Goal: Transaction & Acquisition: Purchase product/service

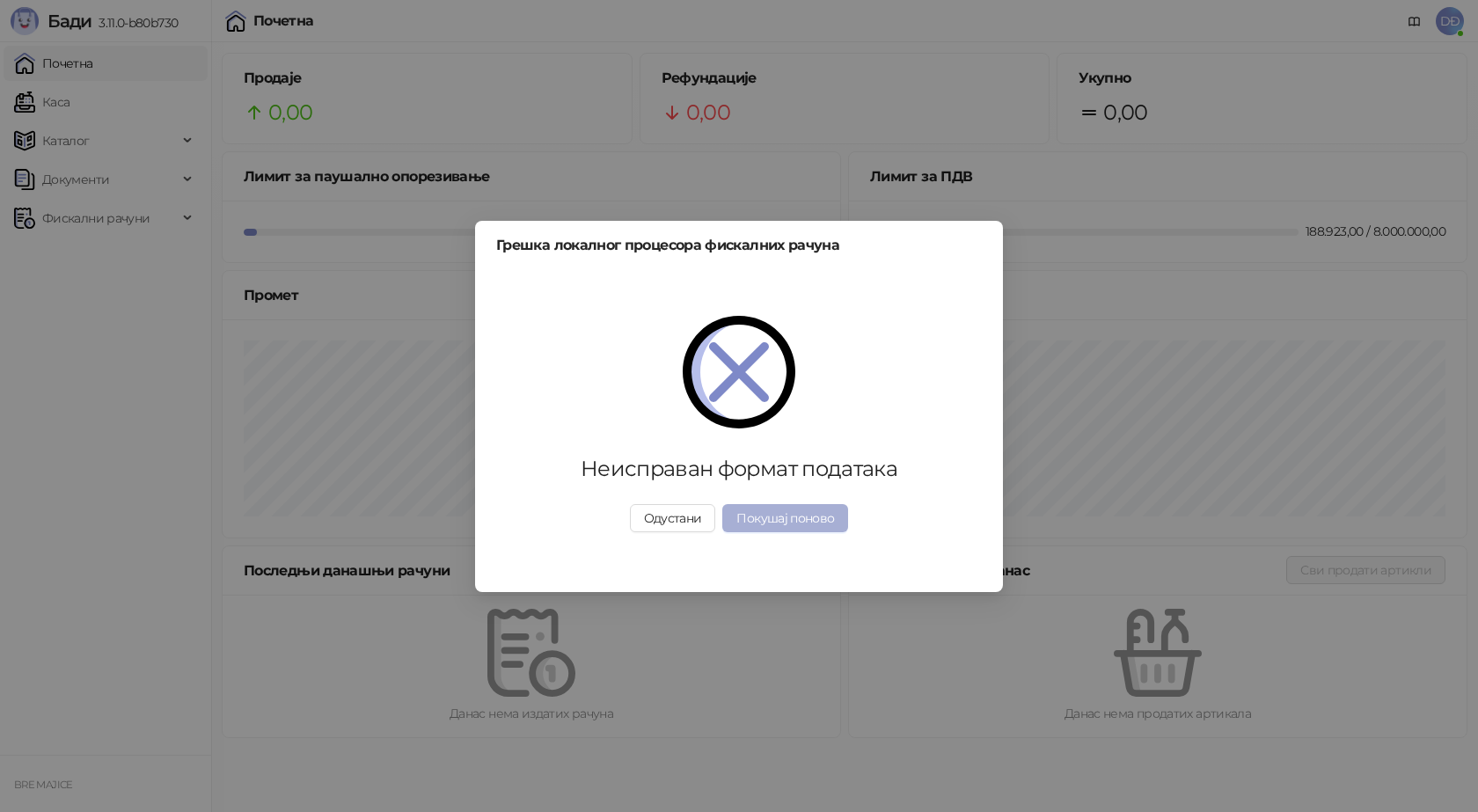
click at [785, 522] on button "Покушај поново" at bounding box center [785, 518] width 126 height 28
click at [757, 514] on button "Покушај поново" at bounding box center [785, 518] width 126 height 28
drag, startPoint x: 638, startPoint y: 514, endPoint x: 654, endPoint y: 518, distance: 16.5
click at [638, 515] on button "Одустани" at bounding box center [673, 518] width 86 height 28
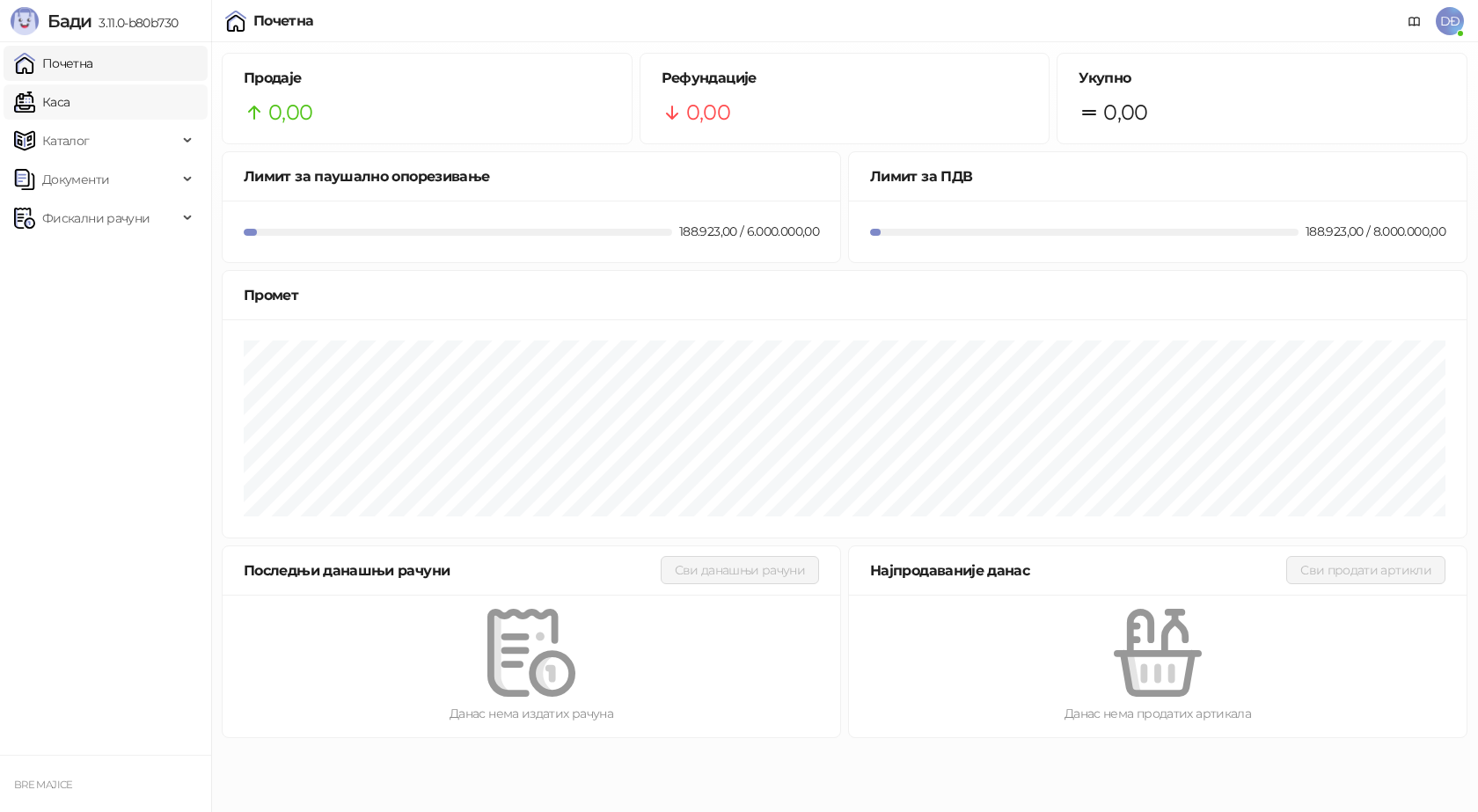
click at [66, 104] on link "Каса" at bounding box center [42, 102] width 56 height 35
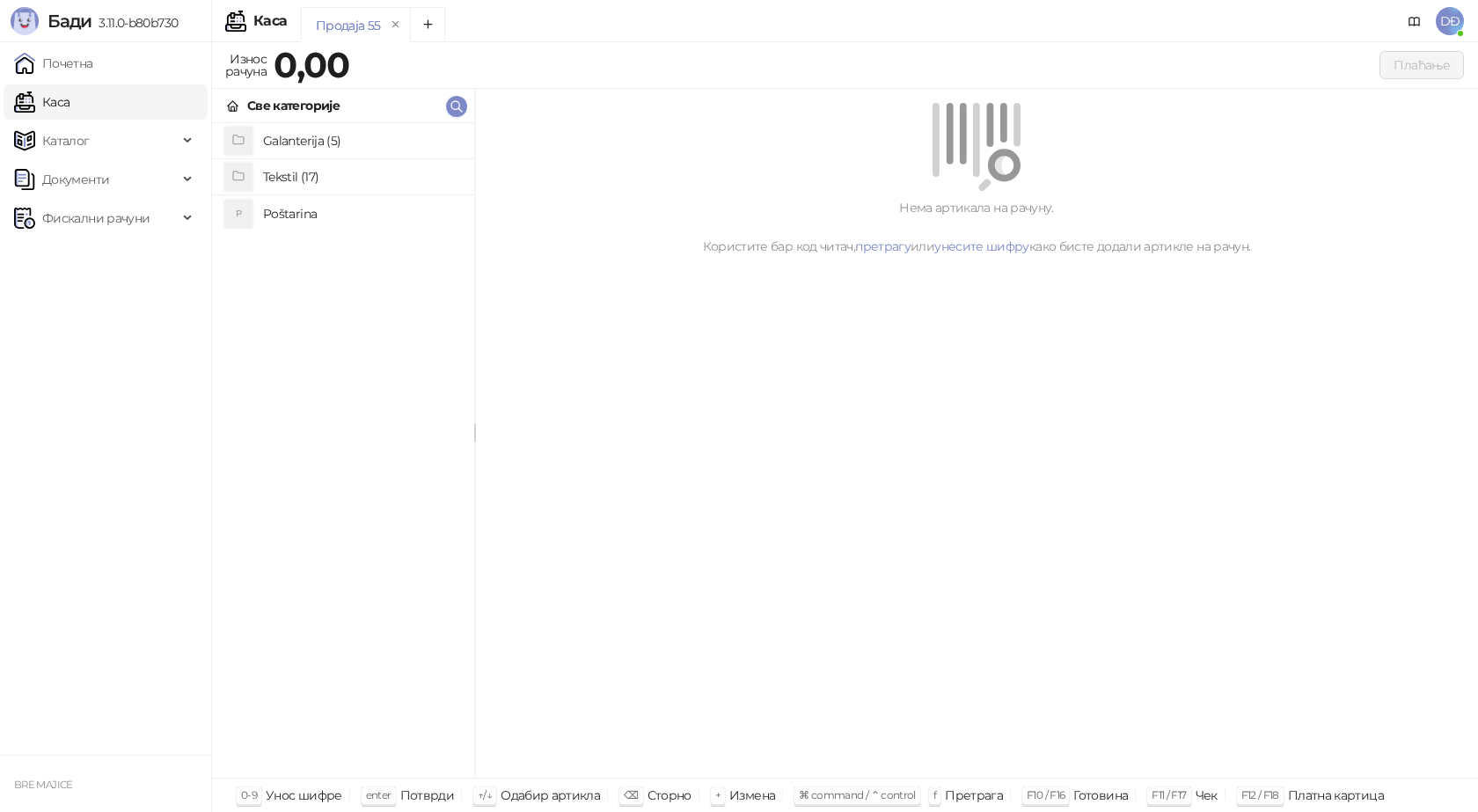
click at [69, 109] on link "Каса" at bounding box center [42, 102] width 56 height 35
click at [293, 209] on h4 "Poštarina" at bounding box center [361, 213] width 197 height 28
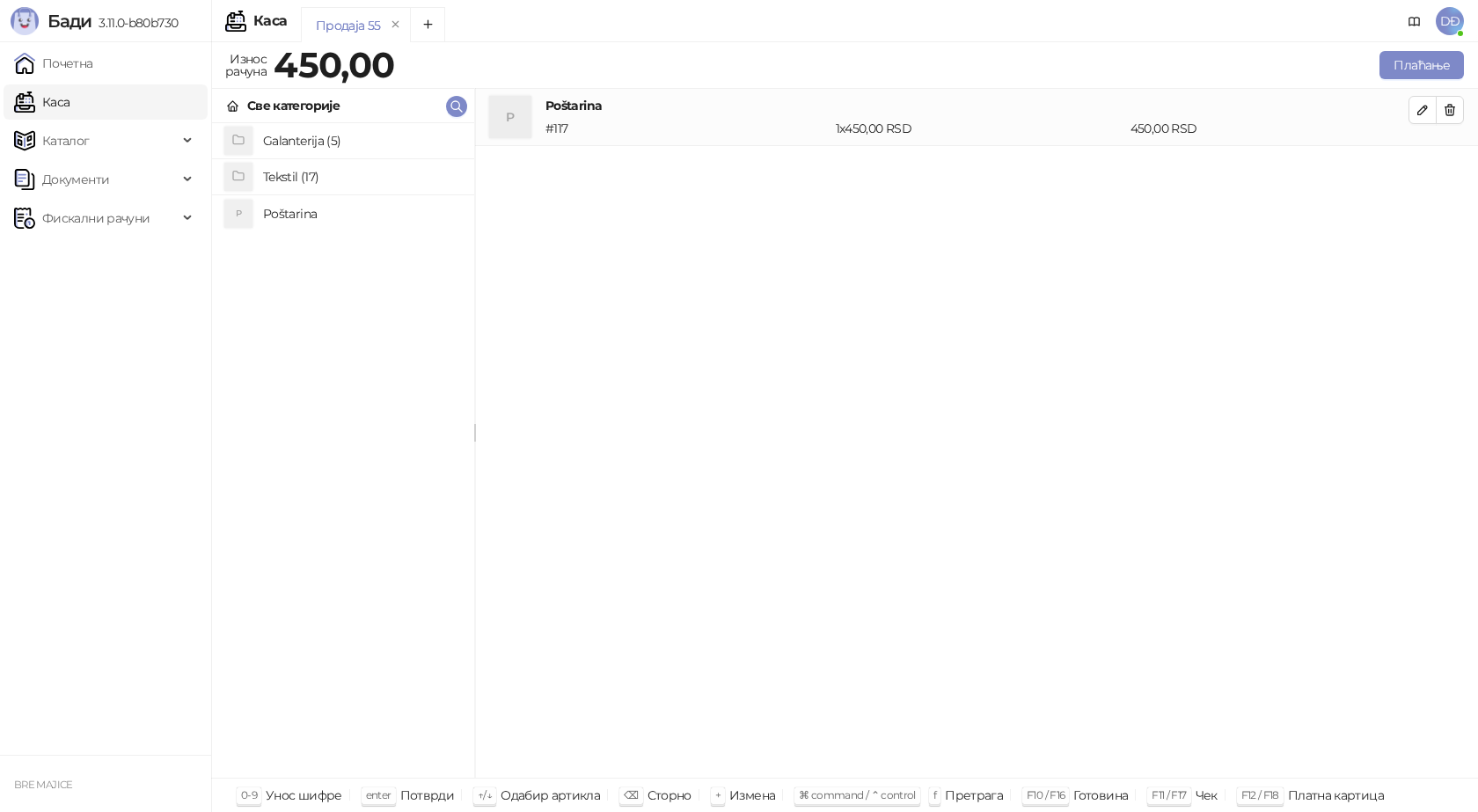
click at [277, 172] on h4 "Tekstil (17)" at bounding box center [361, 176] width 197 height 28
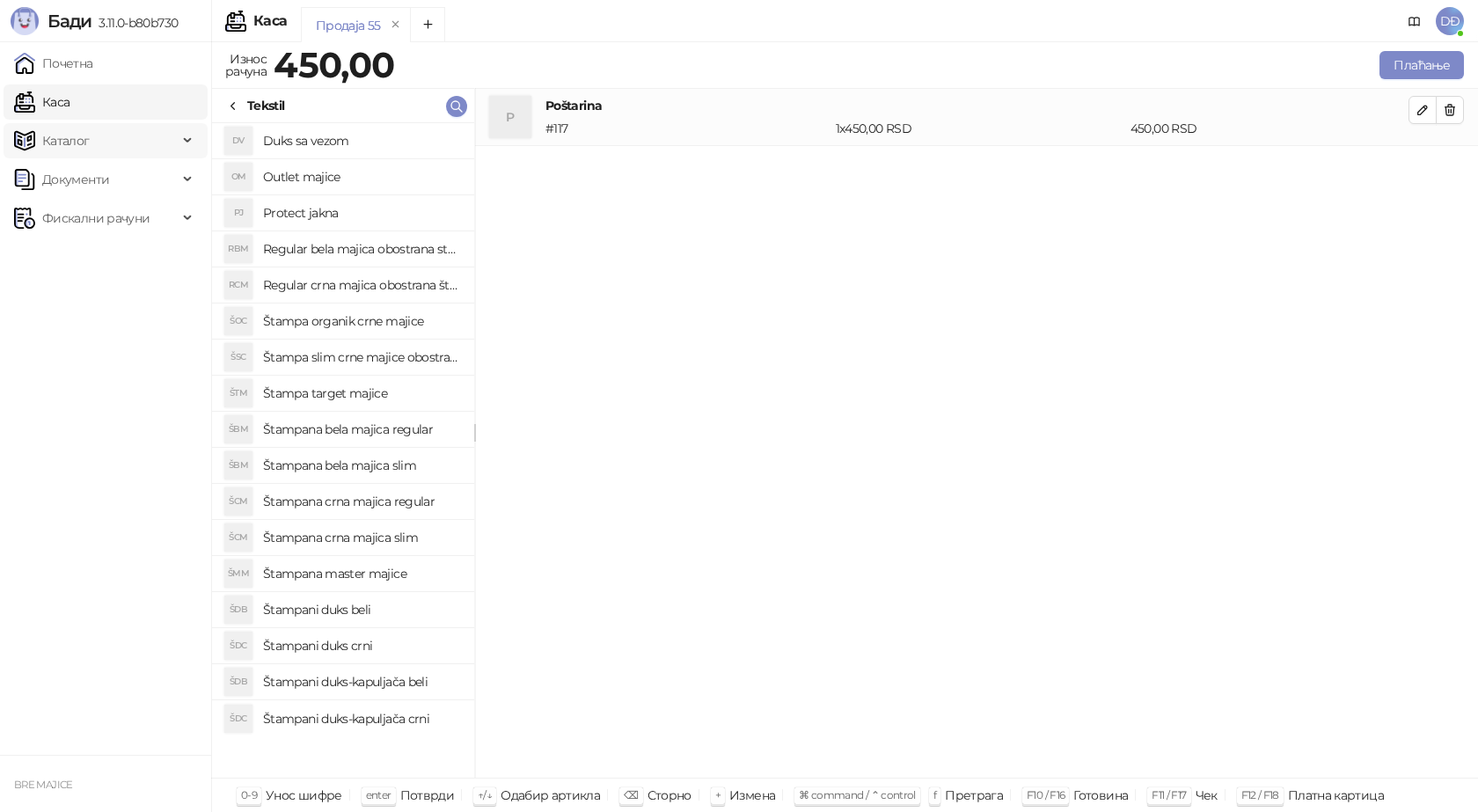
click at [70, 133] on span "Каталог" at bounding box center [66, 140] width 48 height 35
click at [80, 258] on link "Артикли" at bounding box center [61, 257] width 81 height 35
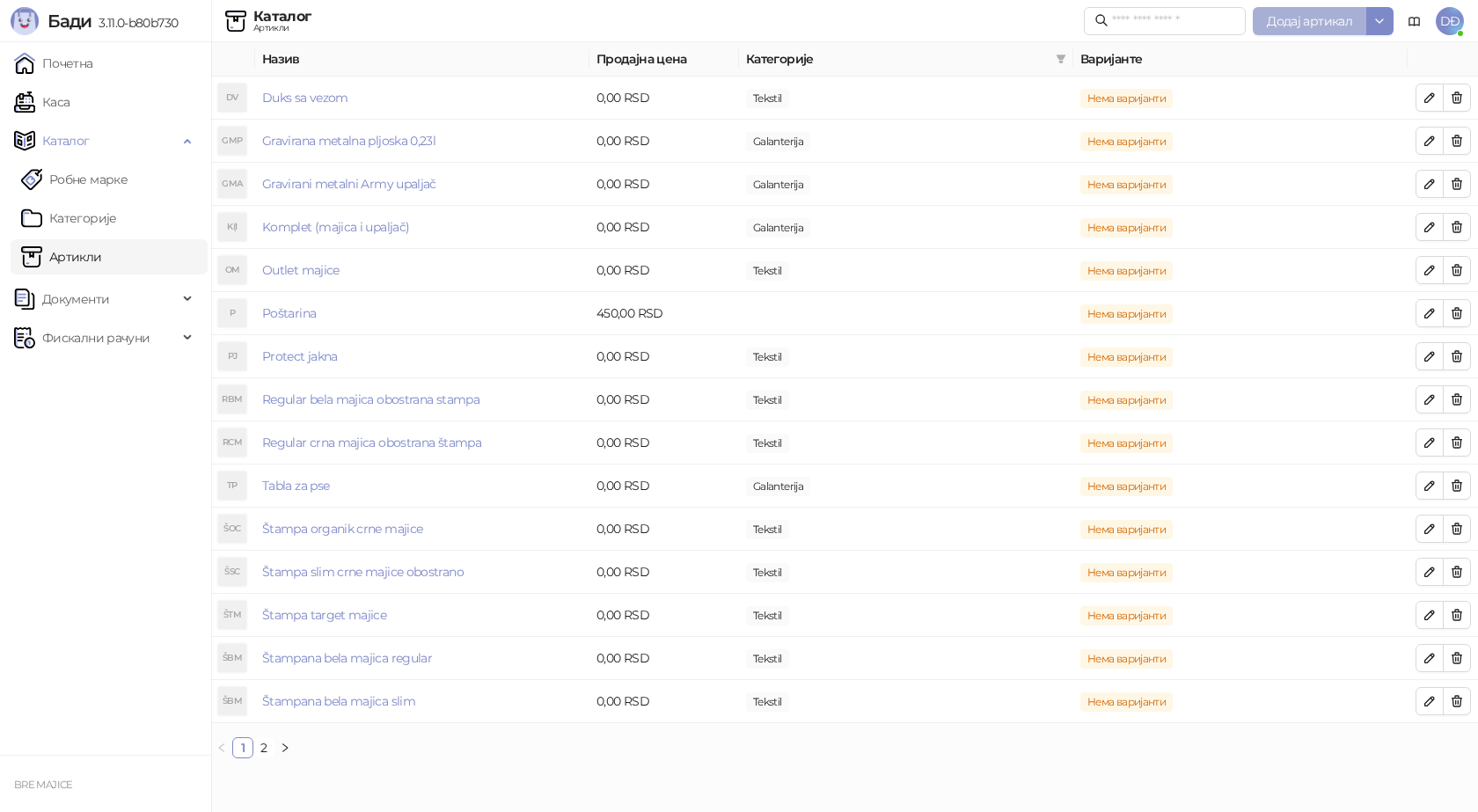
click at [1316, 20] on span "Додај артикал" at bounding box center [1310, 22] width 86 height 16
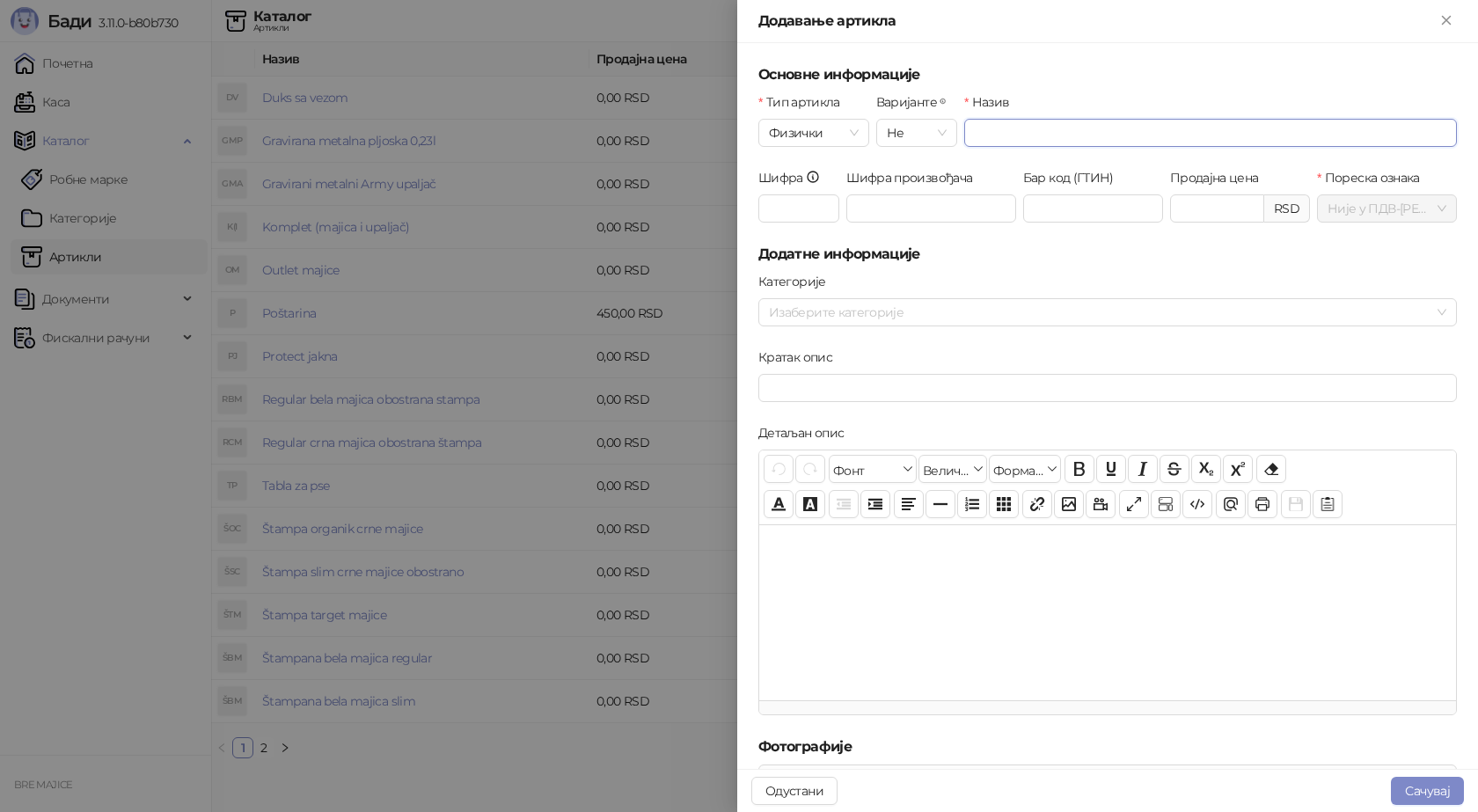
click at [982, 130] on input "Назив" at bounding box center [1211, 132] width 493 height 28
type input "**********"
click at [780, 207] on input "Шифра" at bounding box center [799, 208] width 81 height 28
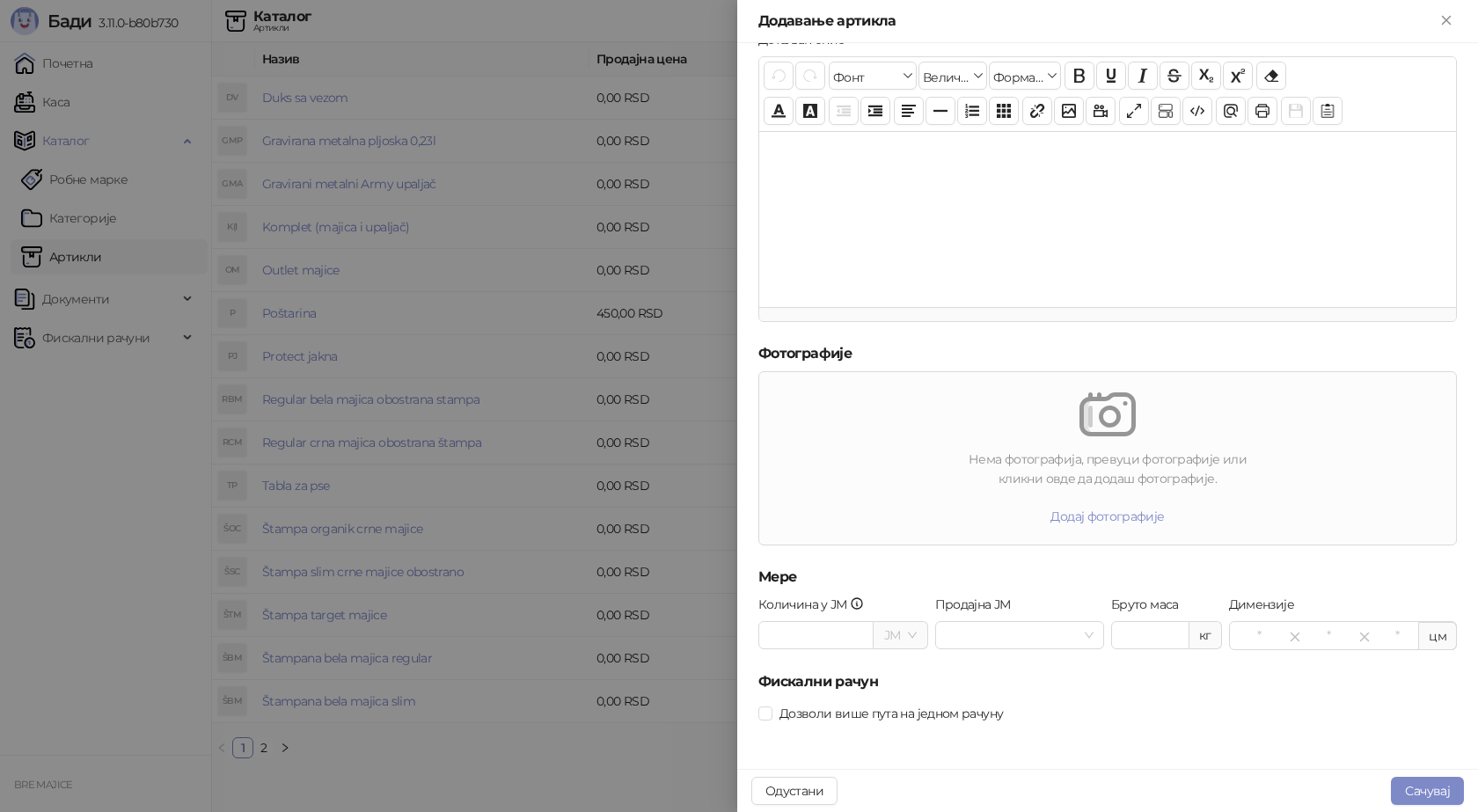
scroll to position [41, 0]
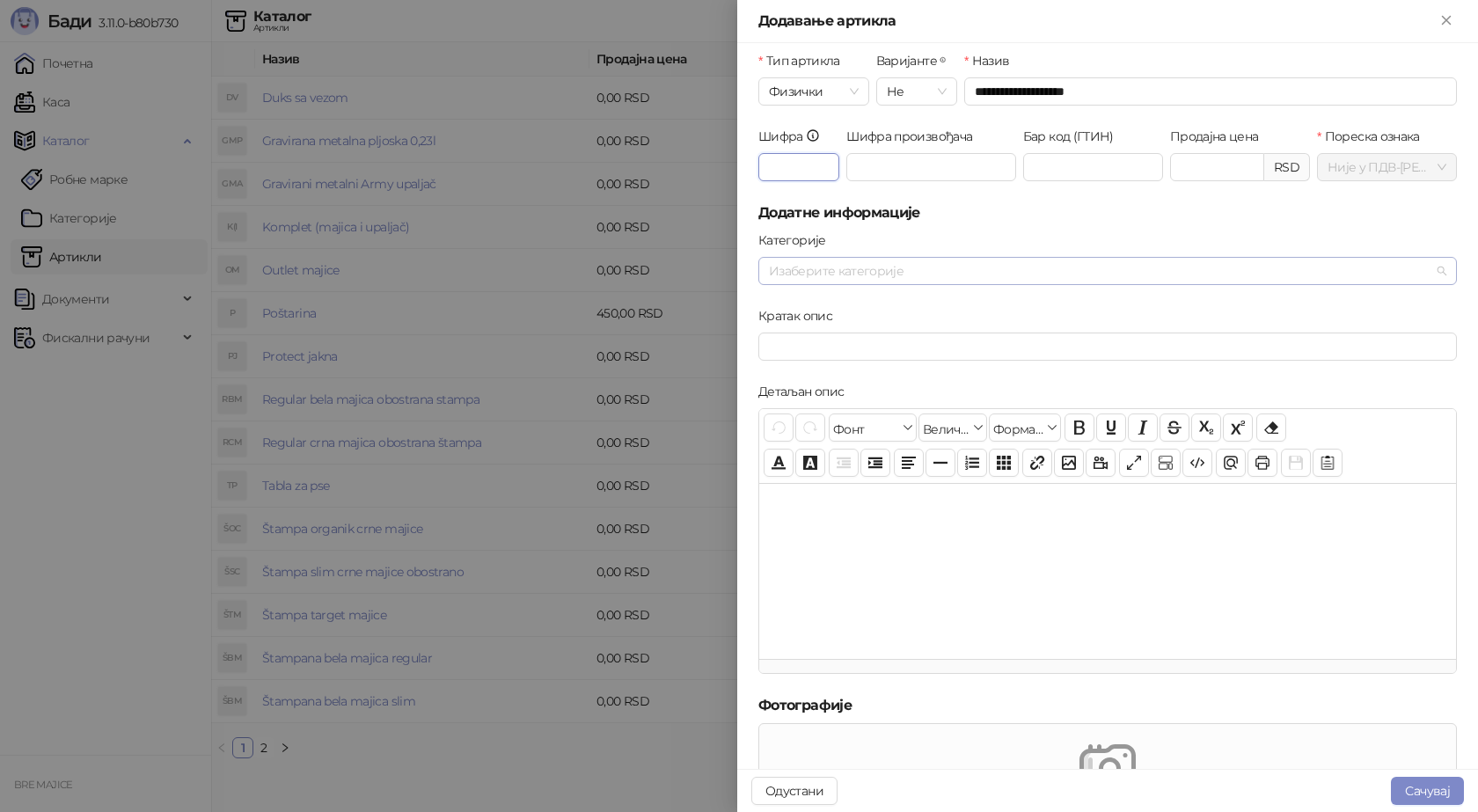
click at [814, 269] on div at bounding box center [1098, 270] width 673 height 24
type input "***"
click at [828, 328] on span "Tekstil" at bounding box center [829, 331] width 35 height 16
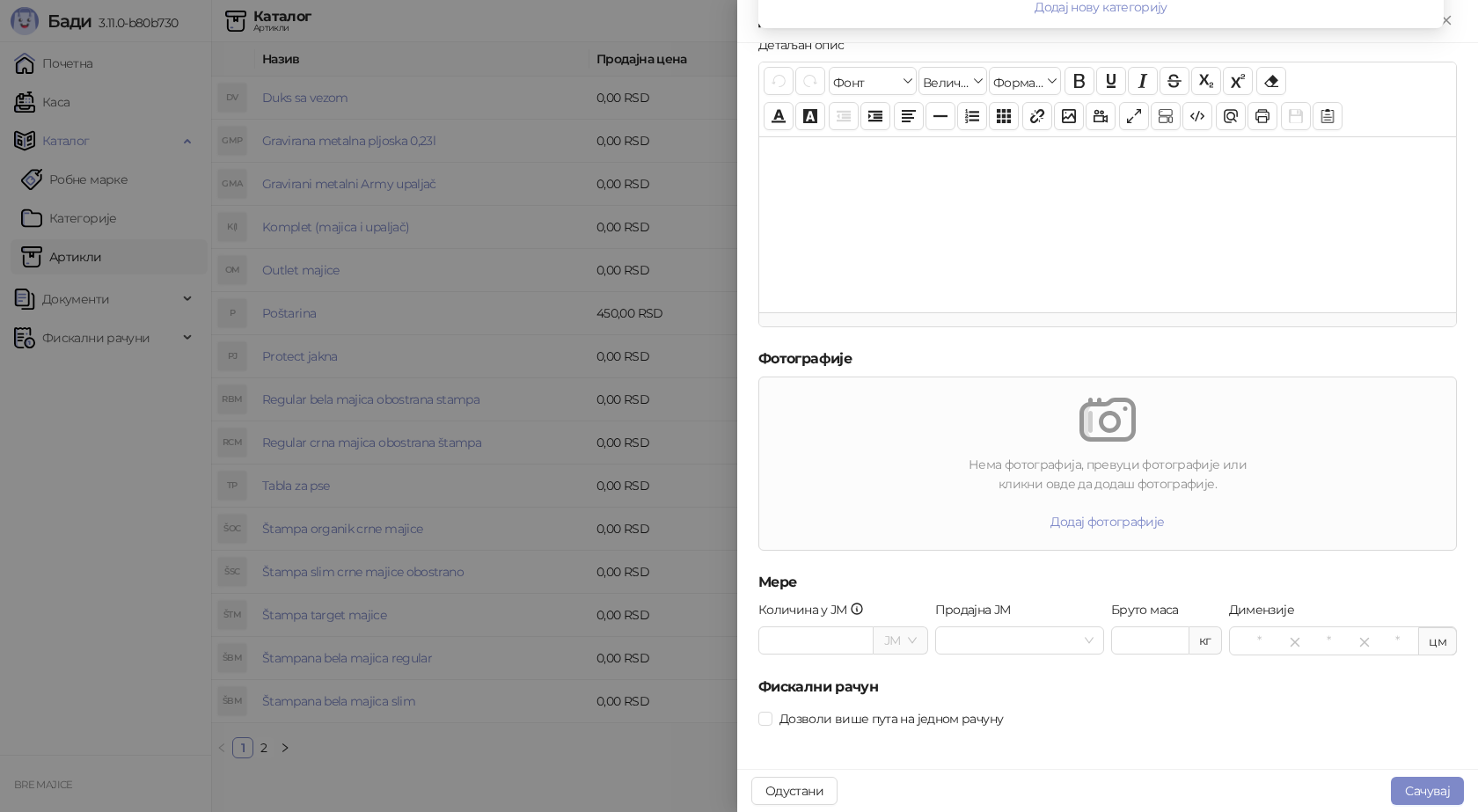
scroll to position [393, 0]
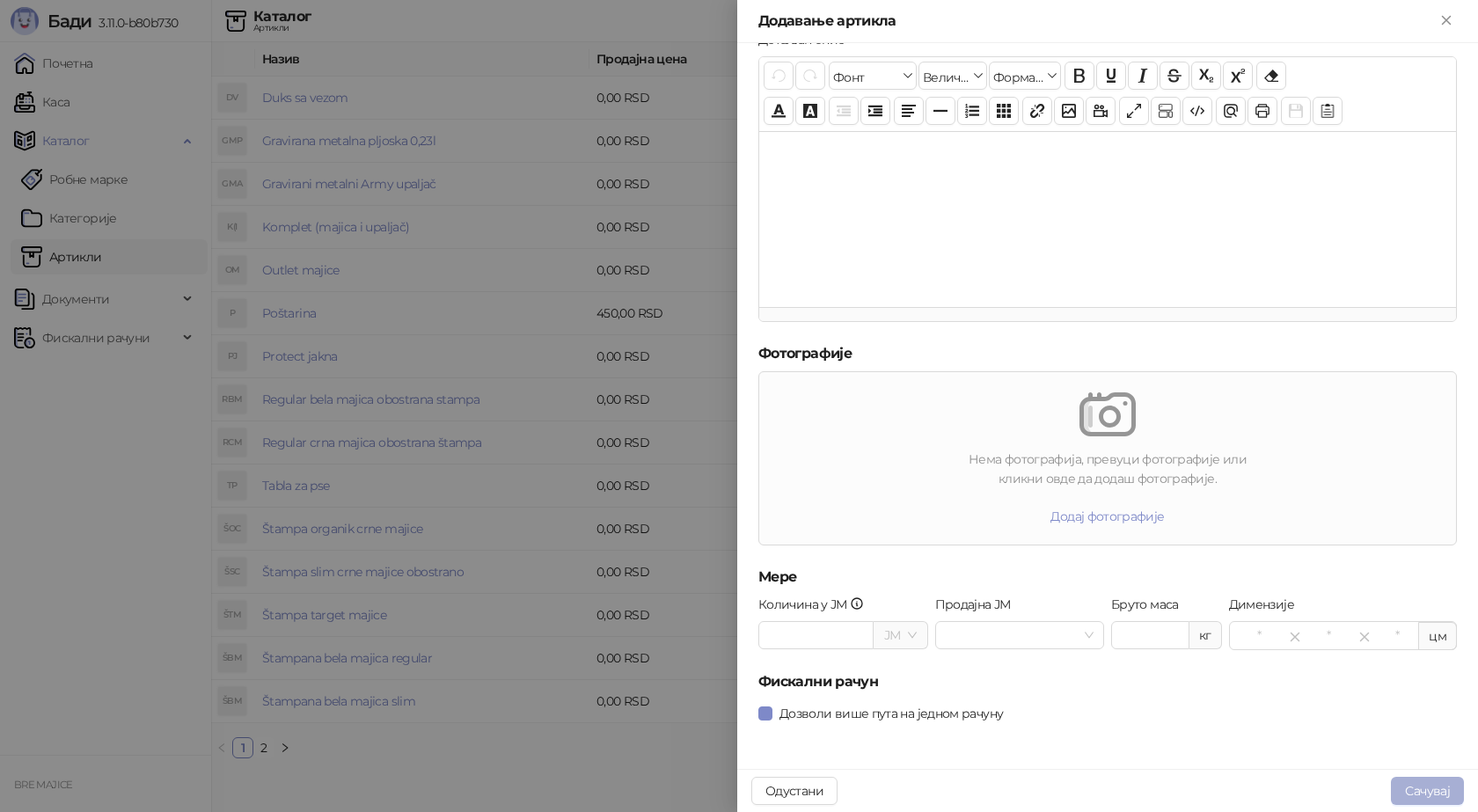
click at [1419, 794] on button "Сачувај" at bounding box center [1428, 790] width 73 height 28
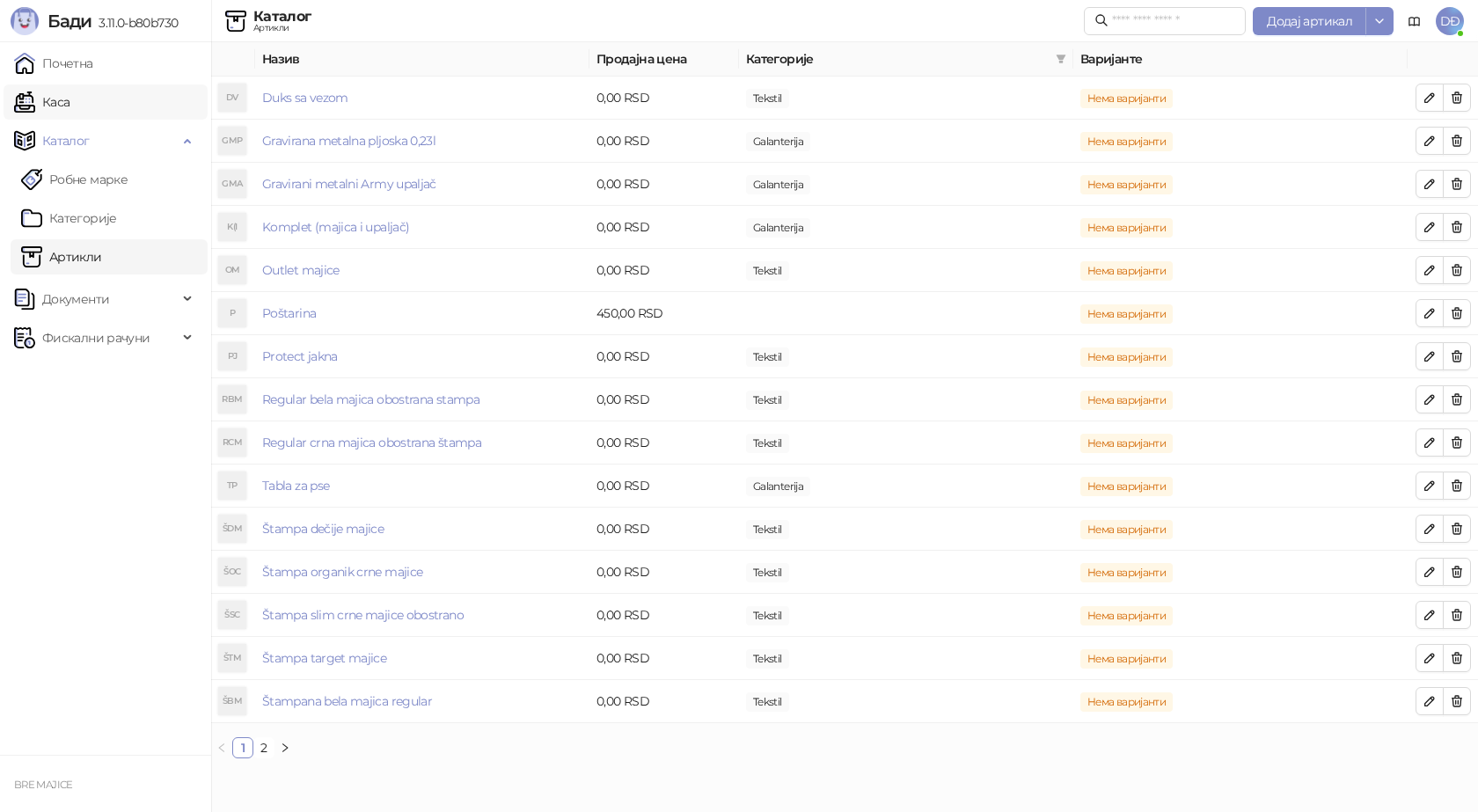
click at [69, 102] on link "Каса" at bounding box center [42, 102] width 56 height 35
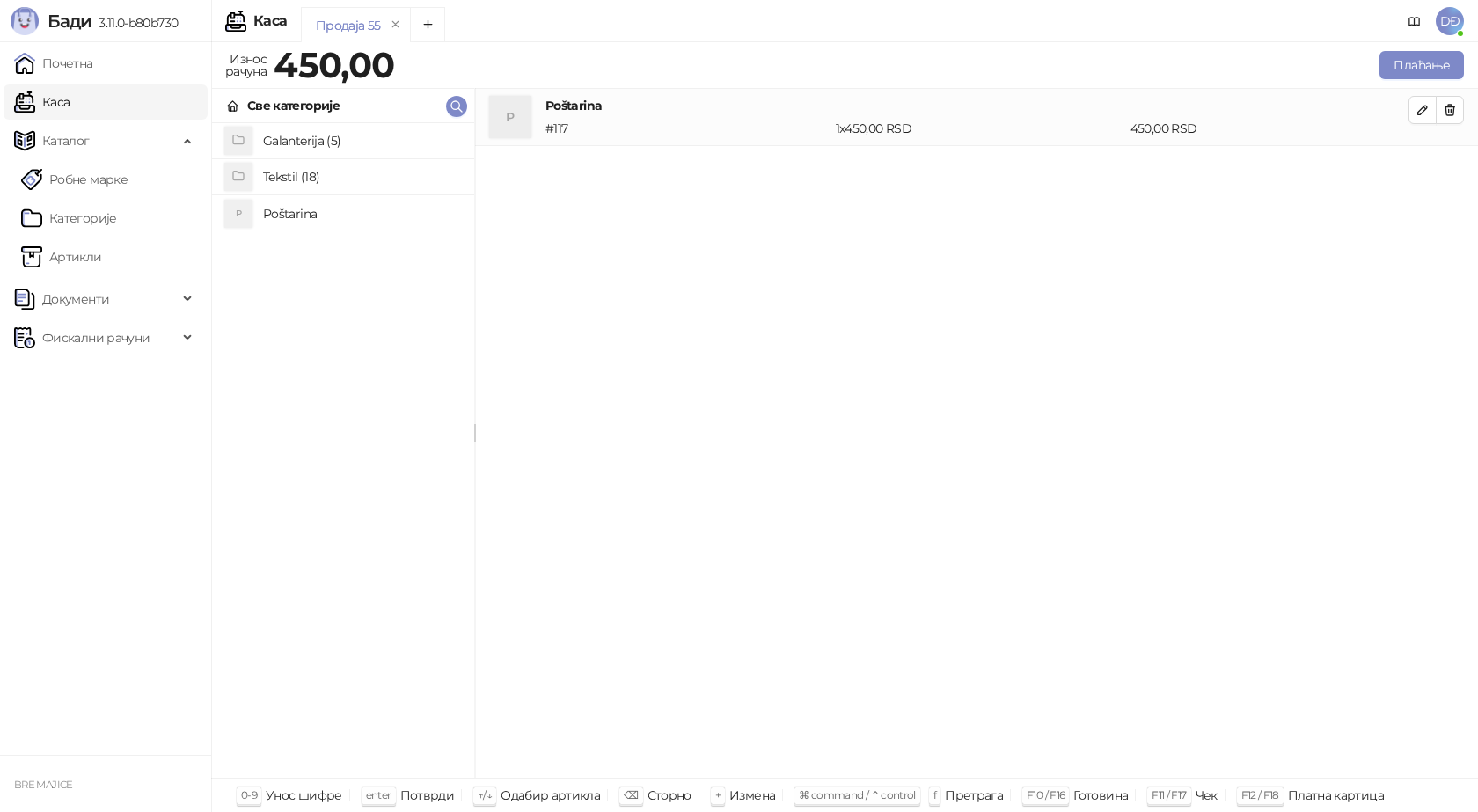
click at [309, 180] on h4 "Tekstil (18)" at bounding box center [361, 176] width 197 height 28
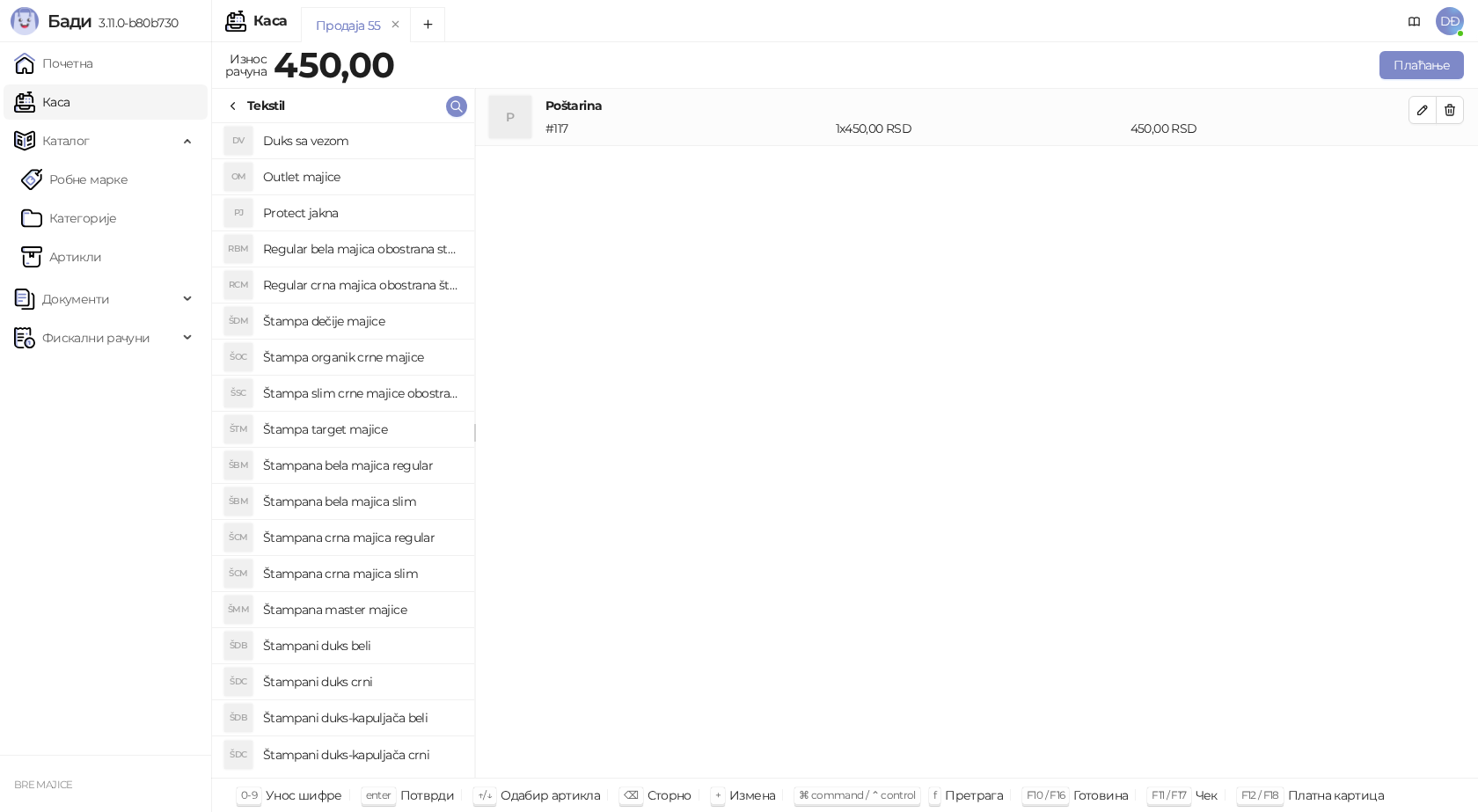
click at [360, 319] on h4 "Štampa dečije majice" at bounding box center [361, 320] width 197 height 28
click at [1425, 165] on icon "button" at bounding box center [1423, 167] width 9 height 9
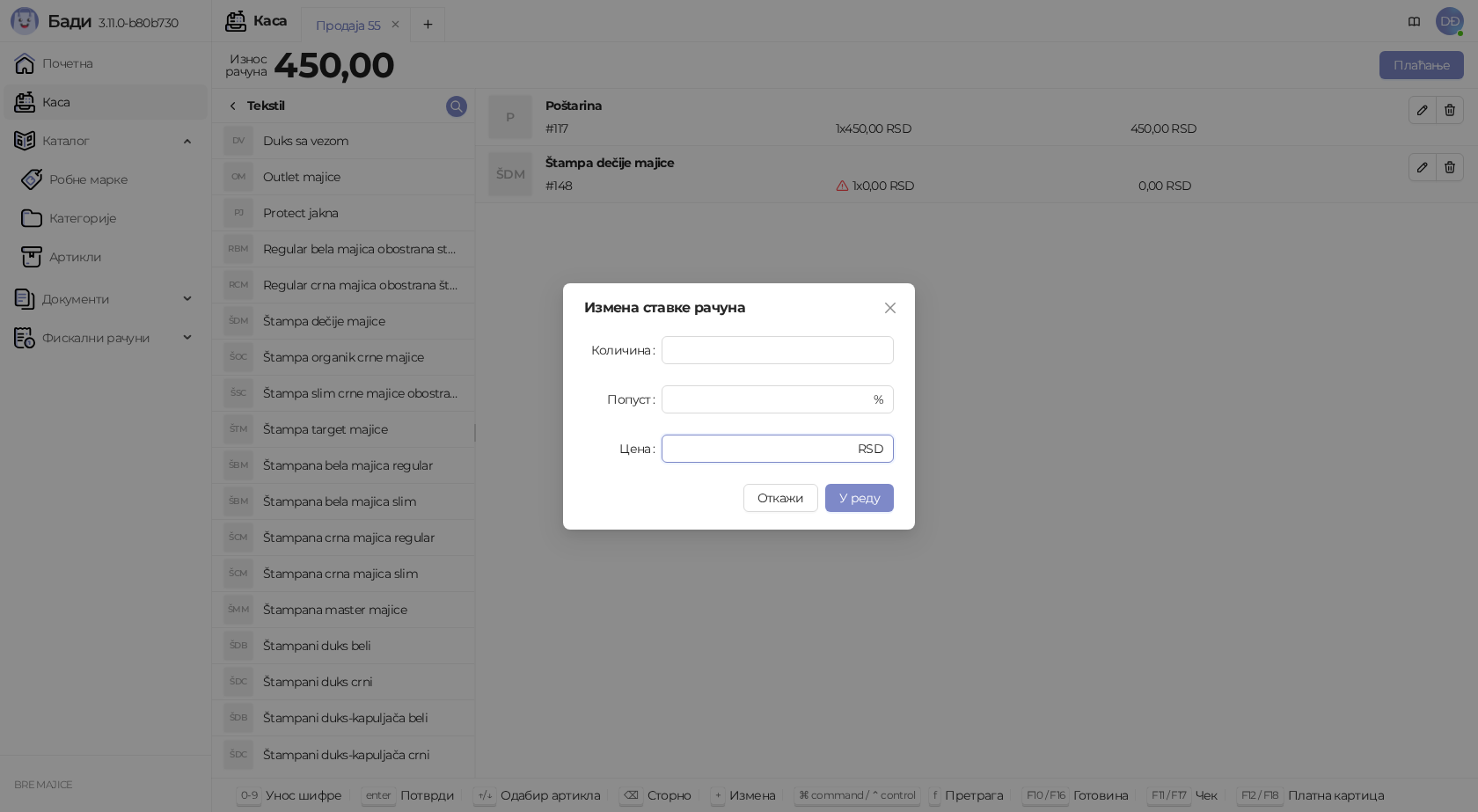
drag, startPoint x: 700, startPoint y: 453, endPoint x: 611, endPoint y: 453, distance: 89.0
click at [611, 453] on div "Цена * RSD" at bounding box center [739, 448] width 310 height 28
type input "****"
click at [858, 495] on span "У реду" at bounding box center [859, 498] width 41 height 16
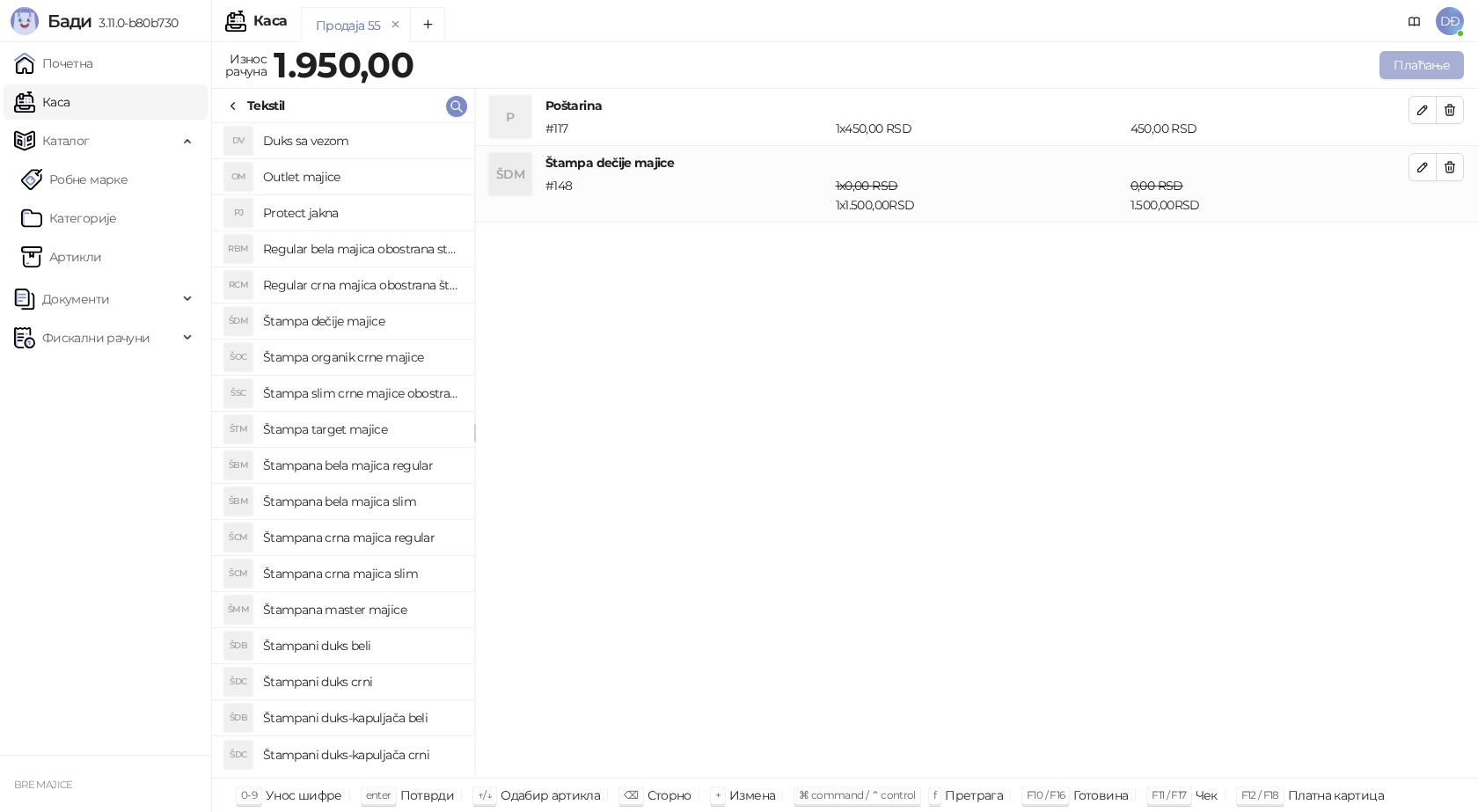
click at [1437, 64] on button "Плаћање" at bounding box center [1422, 65] width 85 height 28
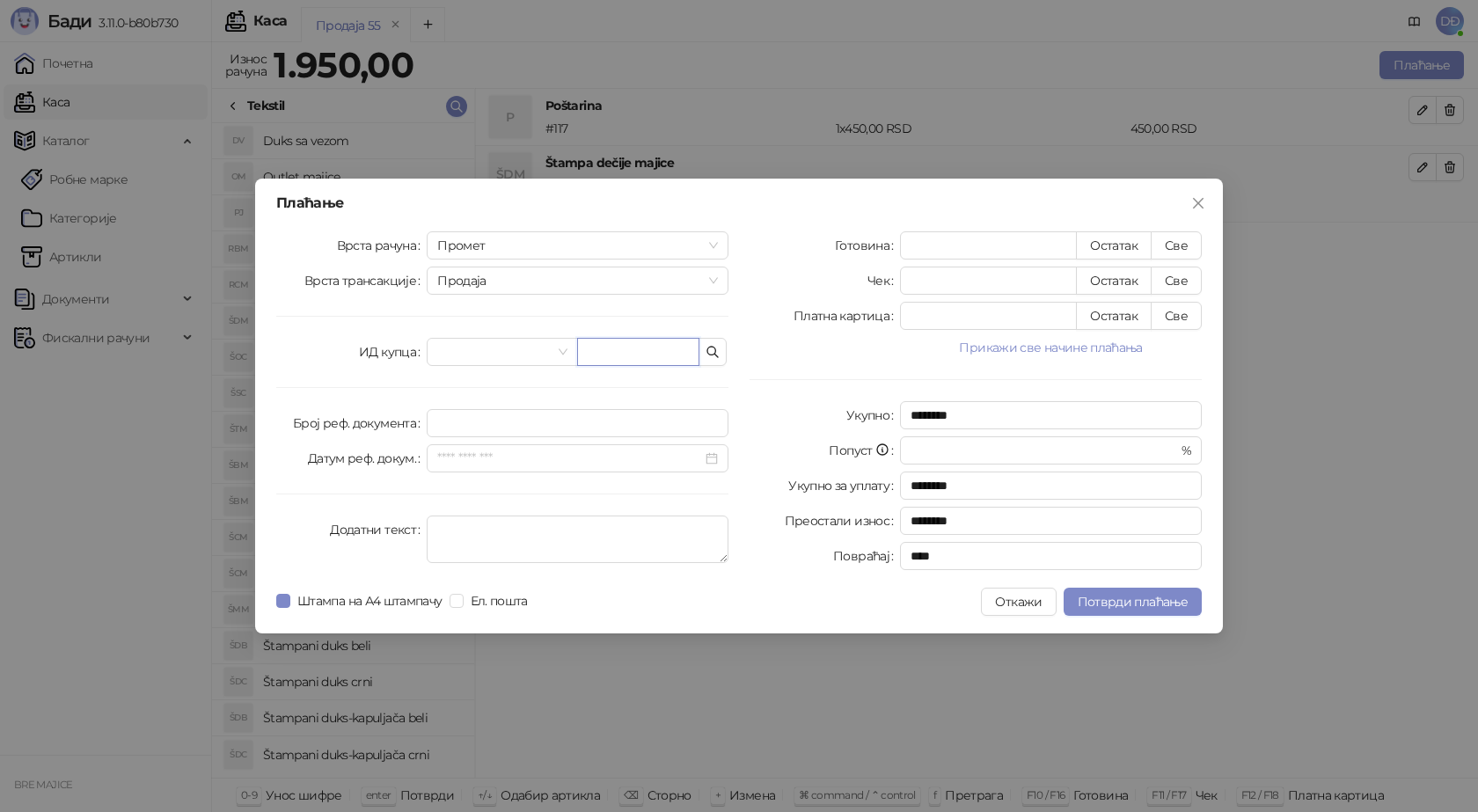
drag, startPoint x: 662, startPoint y: 357, endPoint x: 655, endPoint y: 339, distance: 19.3
click at [662, 355] on input "text" at bounding box center [639, 351] width 122 height 28
paste input "**********"
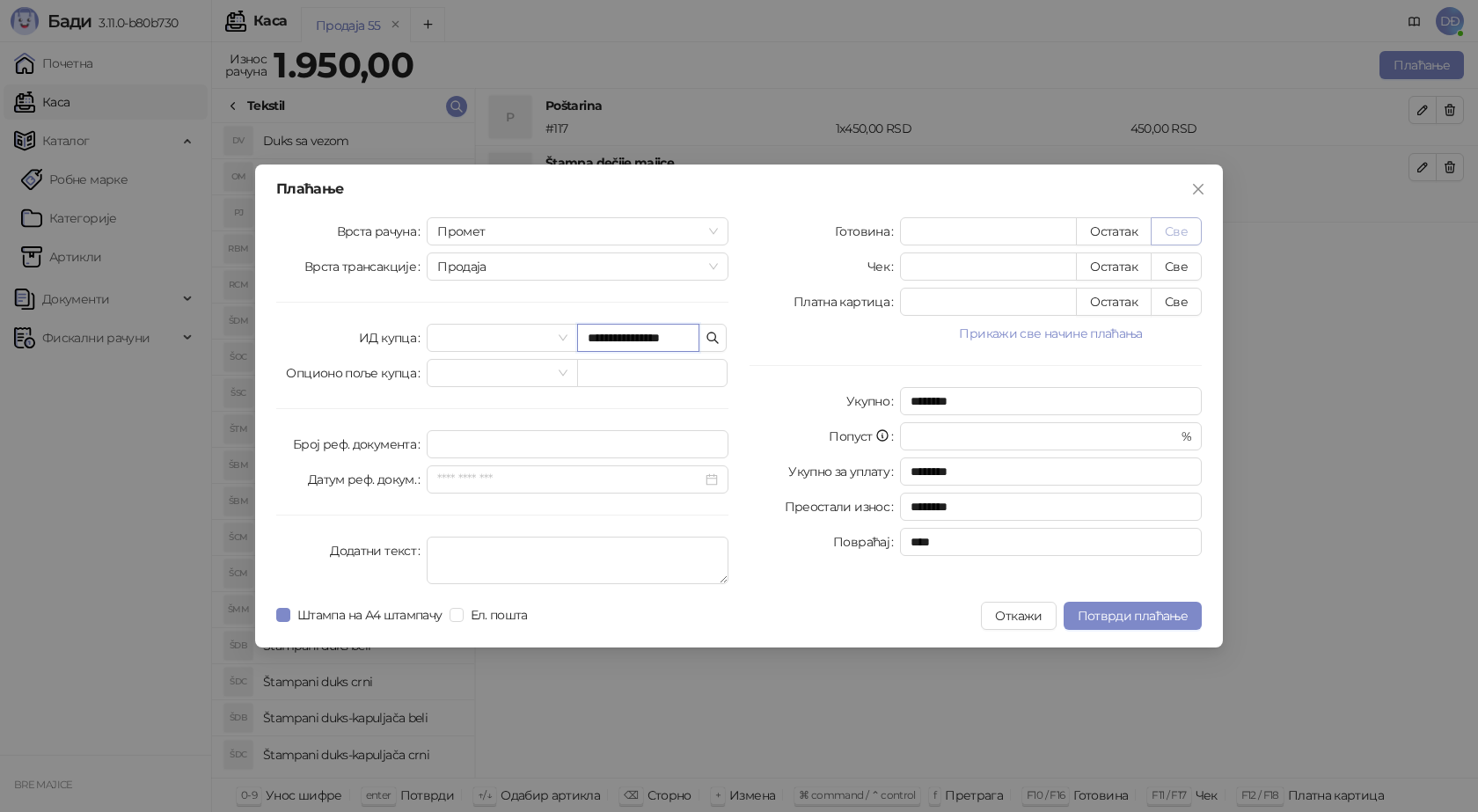
type input "**********"
click at [1175, 221] on button "Све" at bounding box center [1176, 230] width 51 height 28
type input "****"
click at [1135, 609] on span "Потврди плаћање" at bounding box center [1133, 616] width 110 height 16
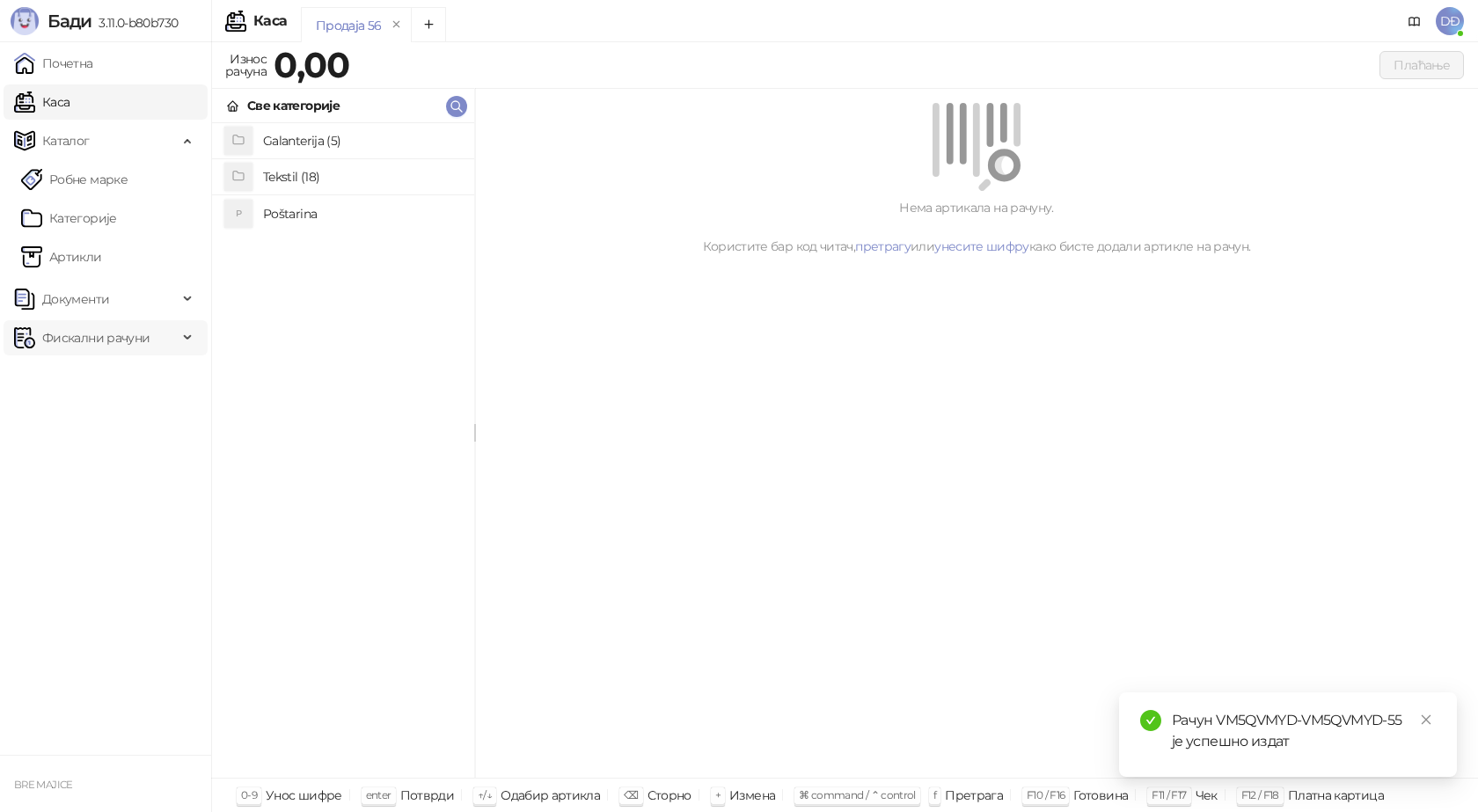
click at [130, 336] on span "Фискални рачуни" at bounding box center [95, 338] width 107 height 35
click at [124, 371] on link "Издати рачуни" at bounding box center [79, 376] width 118 height 35
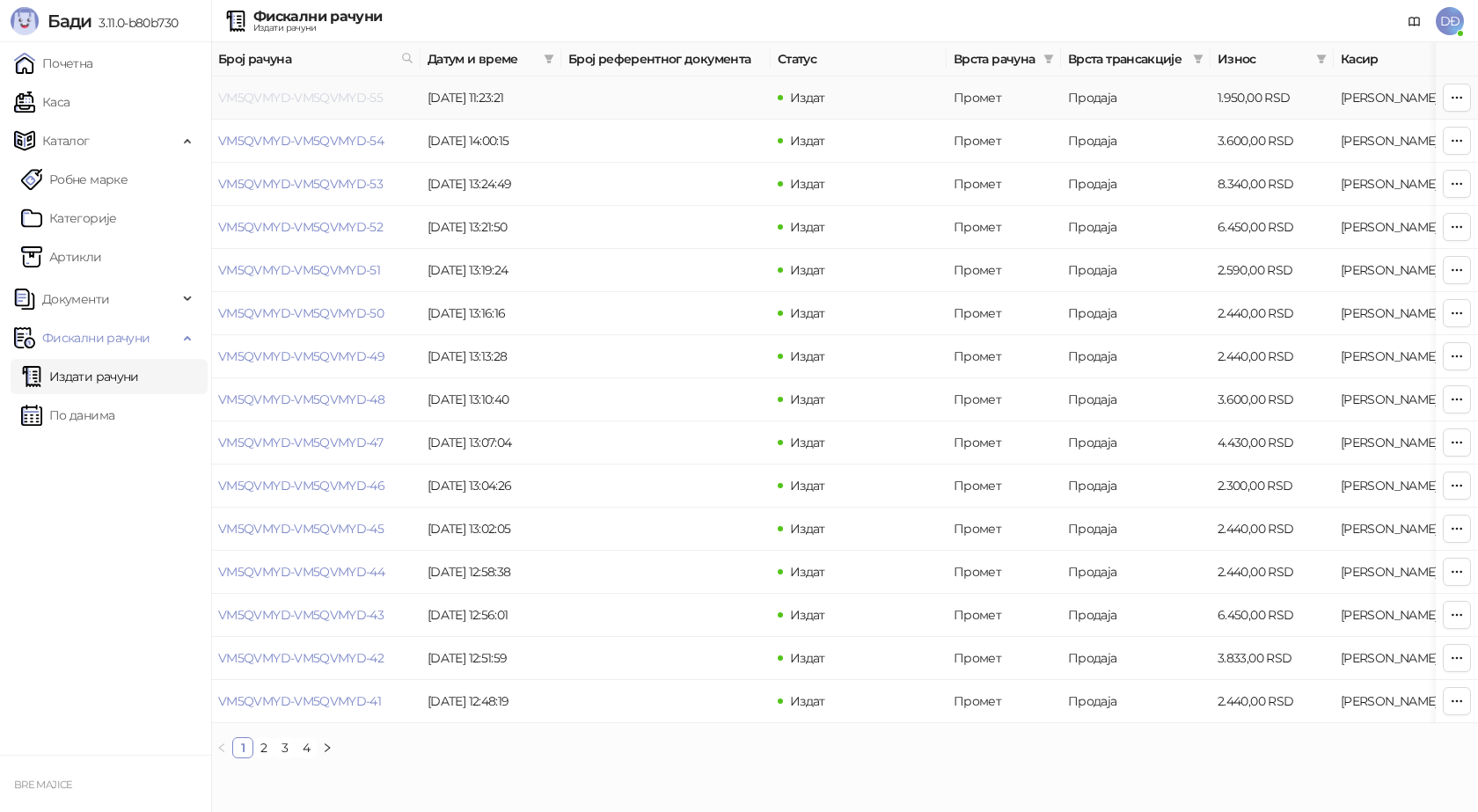
click at [300, 95] on link "VM5QVMYD-VM5QVMYD-55" at bounding box center [300, 98] width 165 height 16
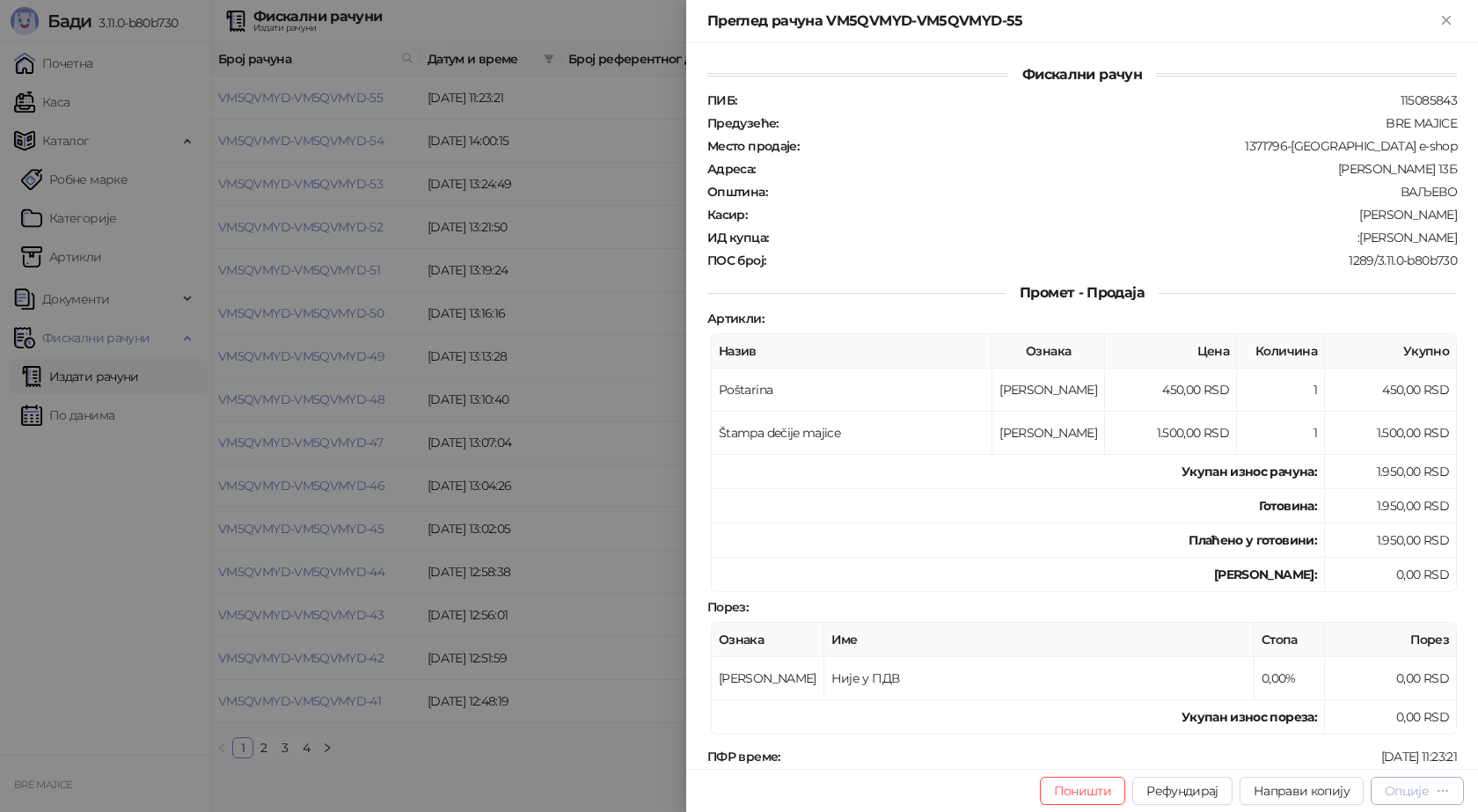
click at [1410, 793] on div "Опције" at bounding box center [1407, 790] width 44 height 16
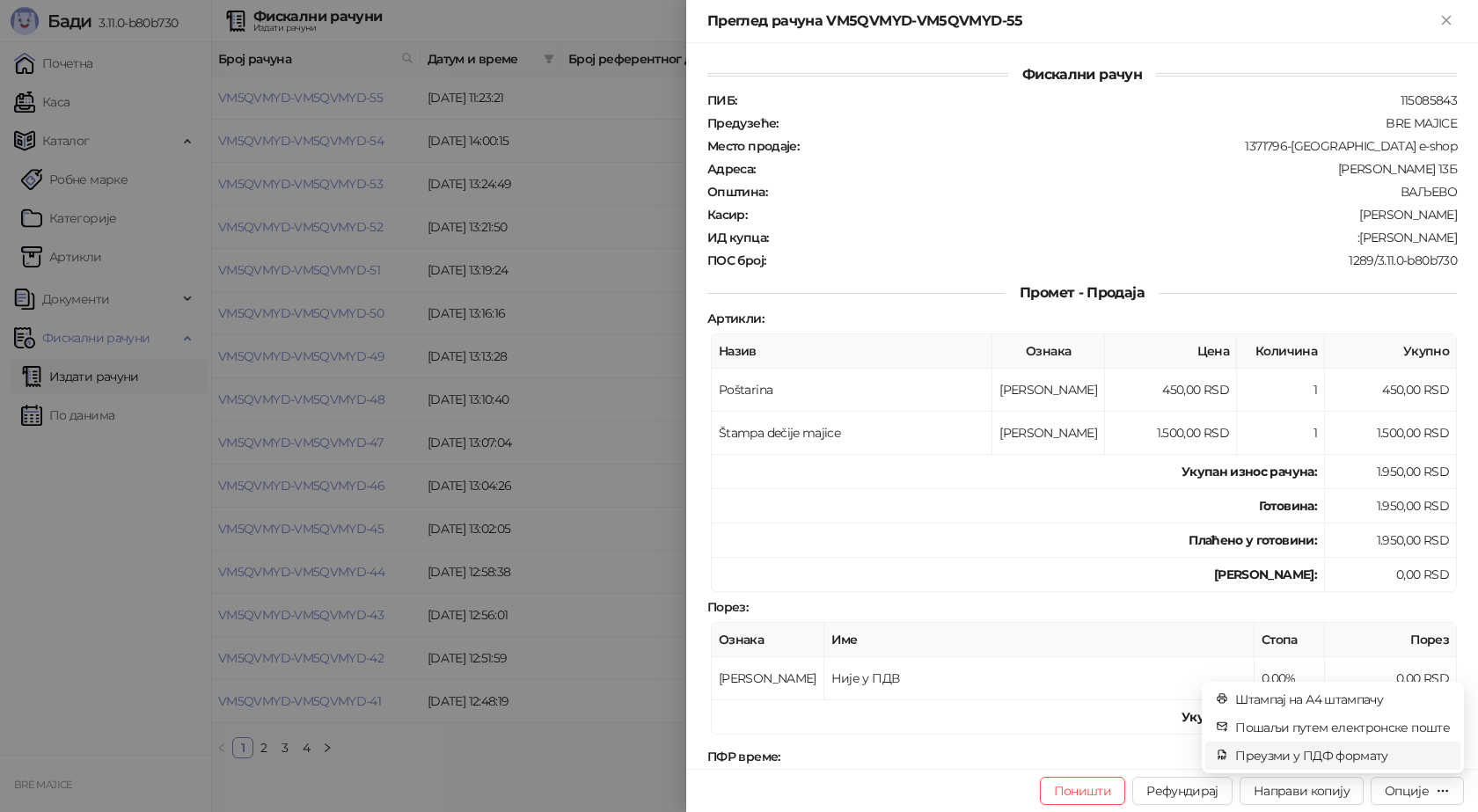
click at [1383, 753] on span "Преузми у ПДФ формату" at bounding box center [1343, 754] width 214 height 19
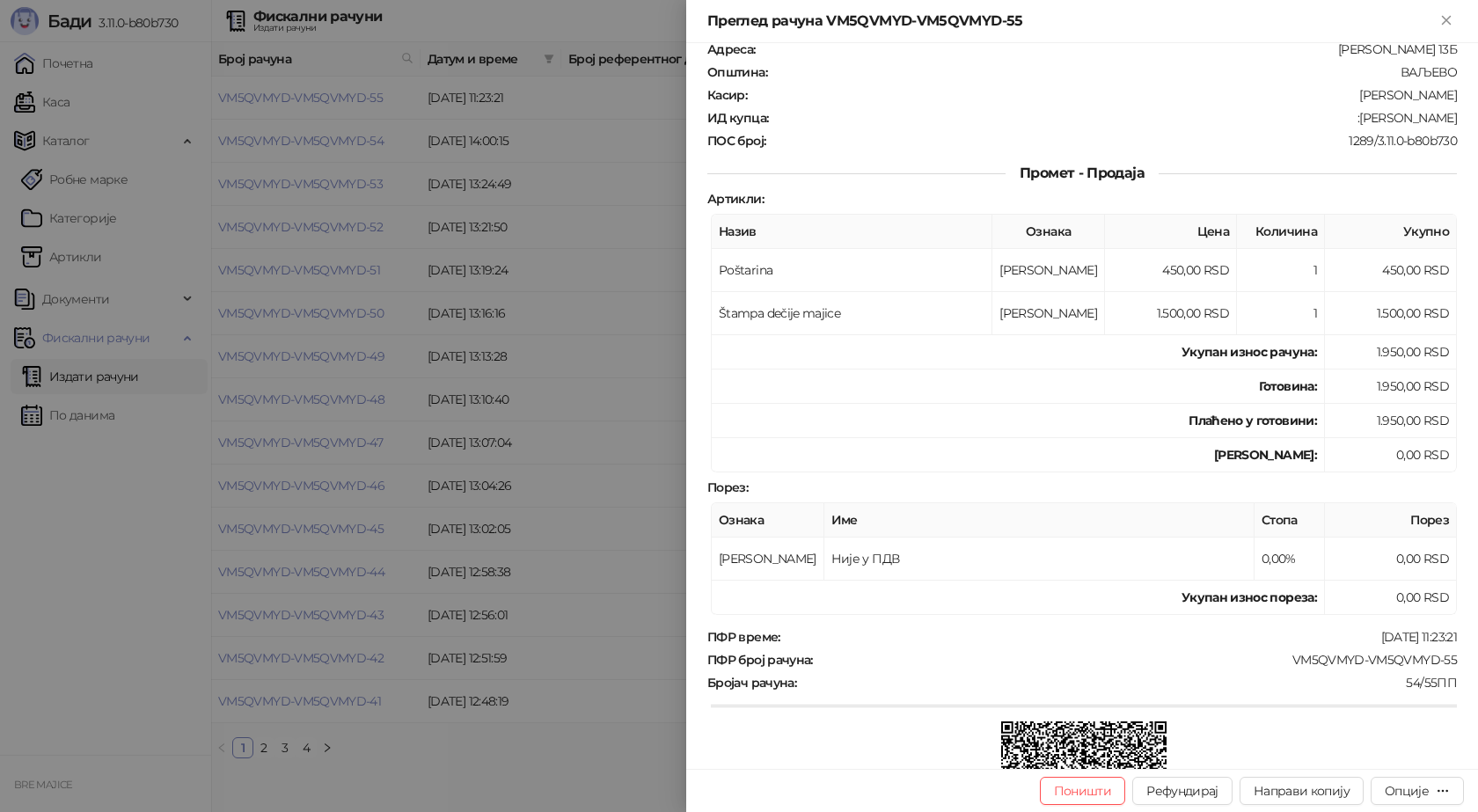
scroll to position [264, 0]
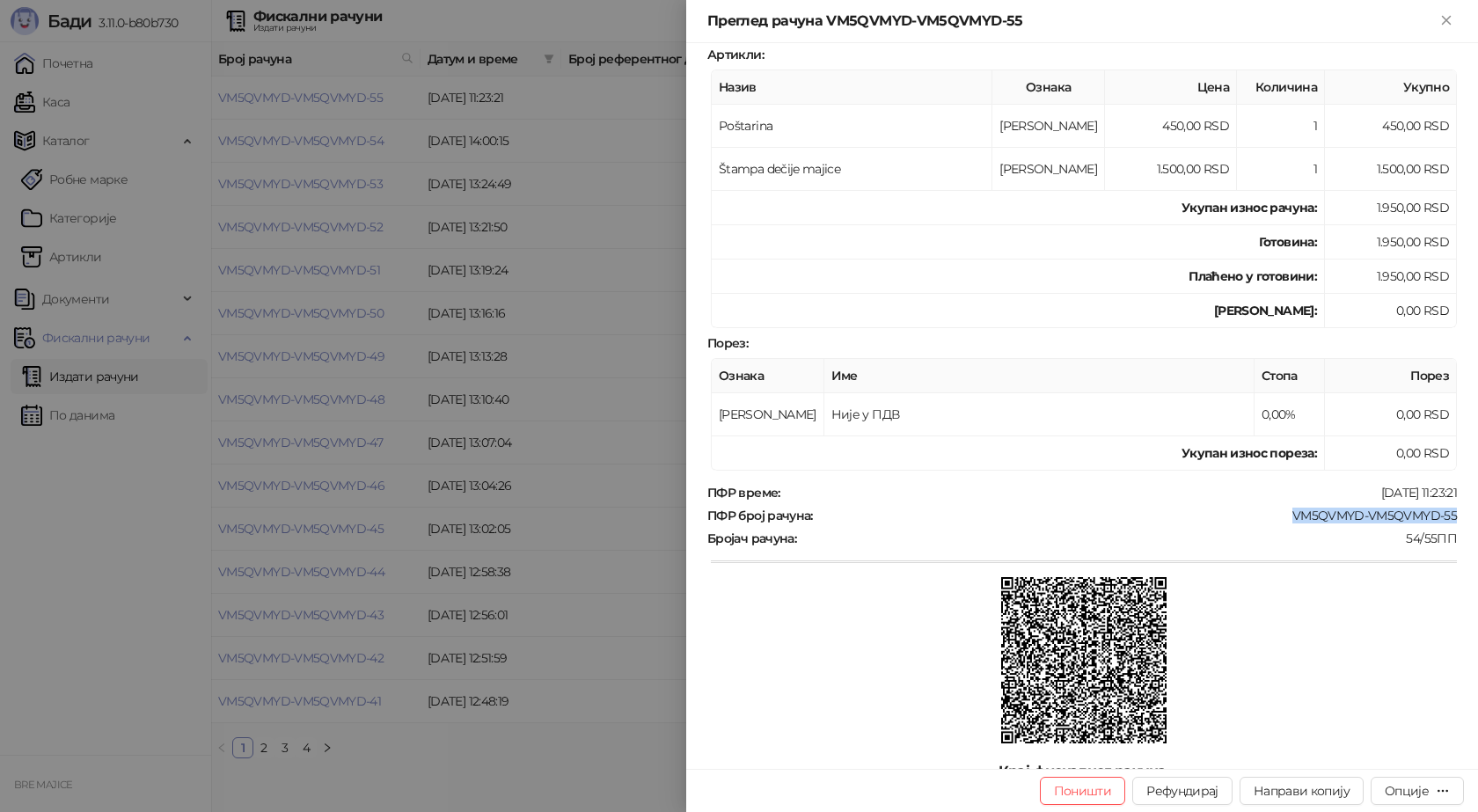
drag, startPoint x: 1447, startPoint y: 513, endPoint x: 1277, endPoint y: 507, distance: 170.1
click at [1277, 507] on div "Фискални рачун ПИБ : 115085843 Предузеће : BRE MAJICE Место продаје : 1371796-B…" at bounding box center [1082, 406] width 792 height 726
copy div "VM5QVMYD-VM5QVMYD-55"
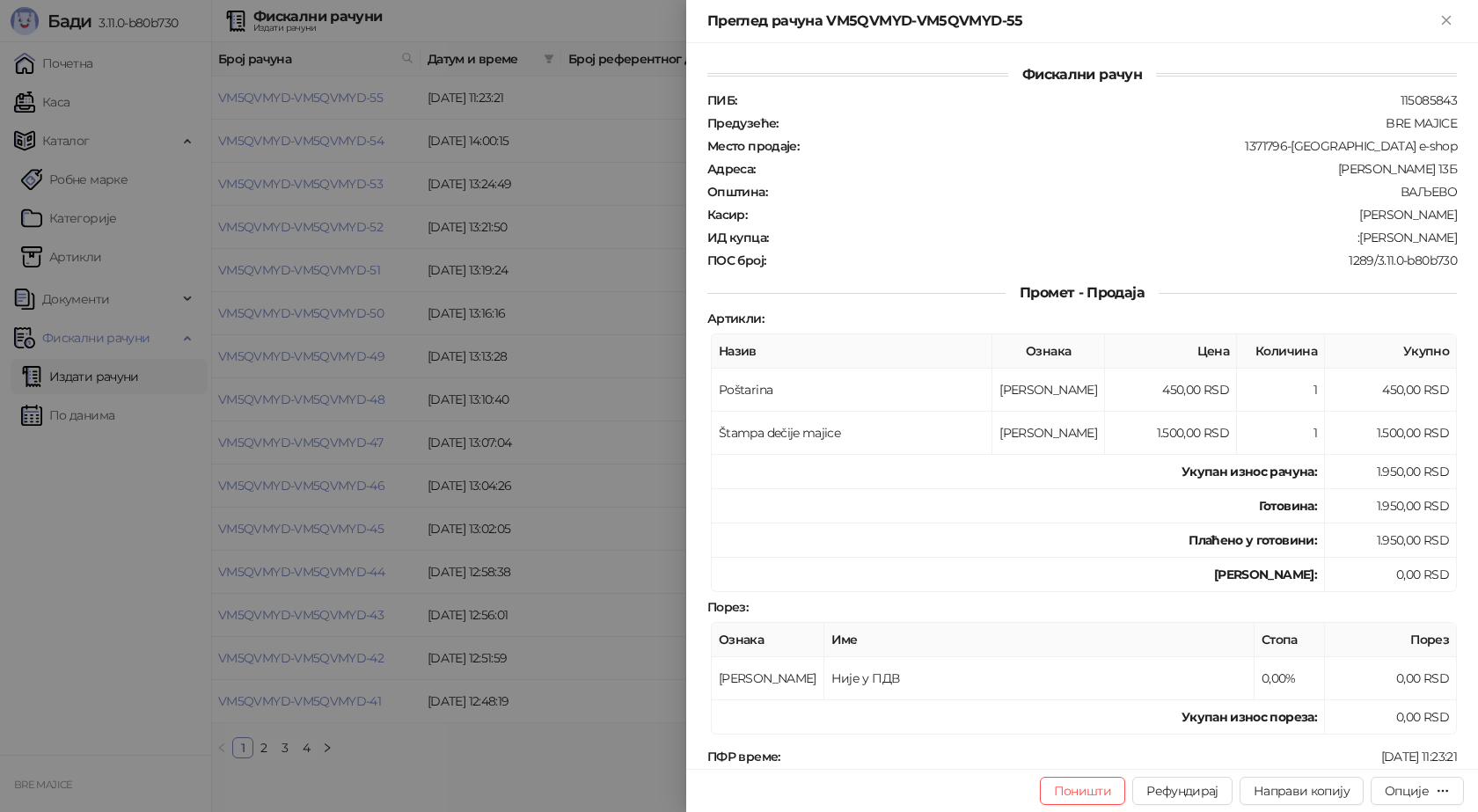
drag, startPoint x: 1444, startPoint y: 239, endPoint x: 1356, endPoint y: 243, distance: 88.1
click at [1356, 243] on div ":[PERSON_NAME]" at bounding box center [1114, 238] width 689 height 16
copy div "[PERSON_NAME]"
click at [1453, 19] on icon "Close" at bounding box center [1446, 21] width 16 height 16
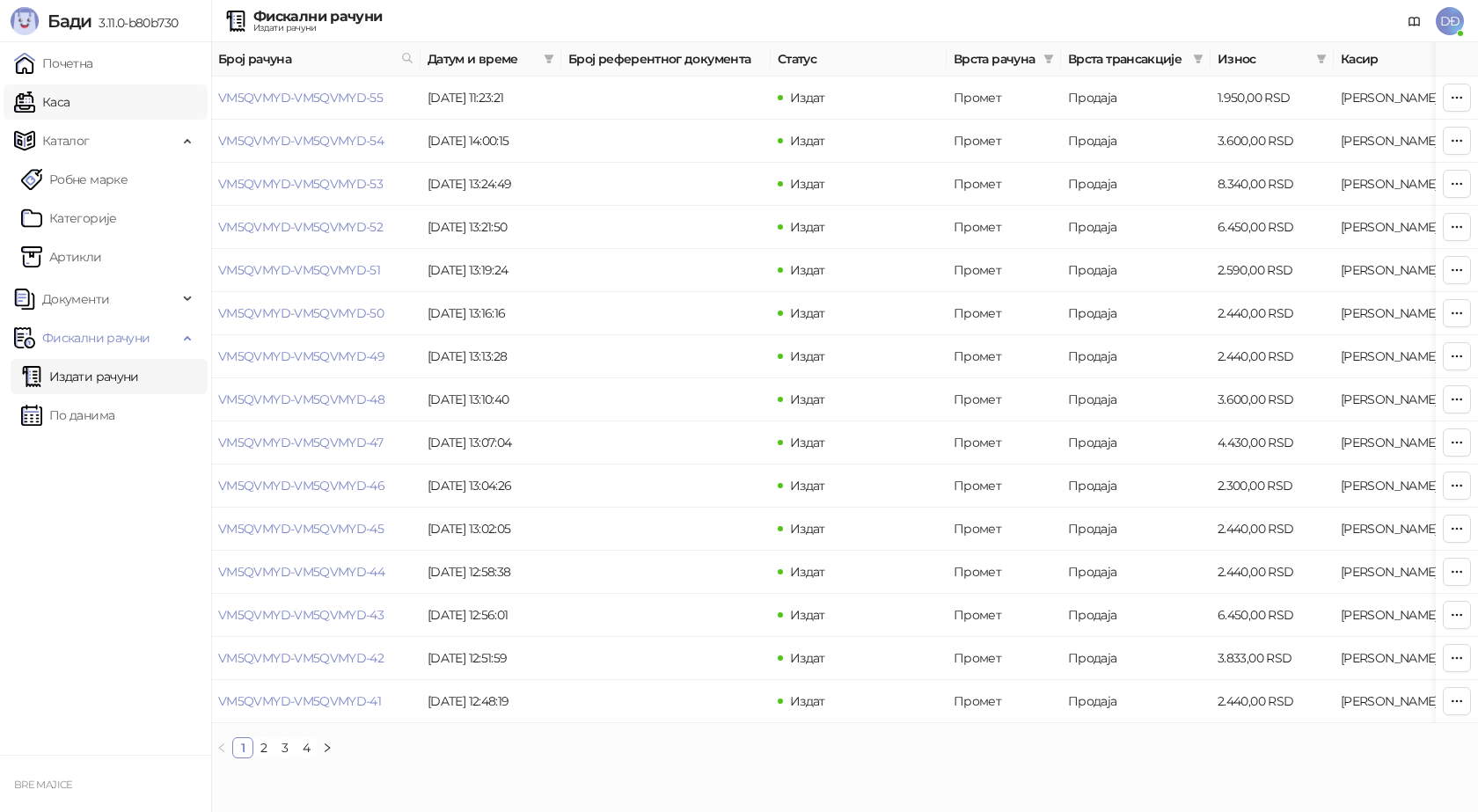
click at [69, 110] on link "Каса" at bounding box center [42, 102] width 56 height 35
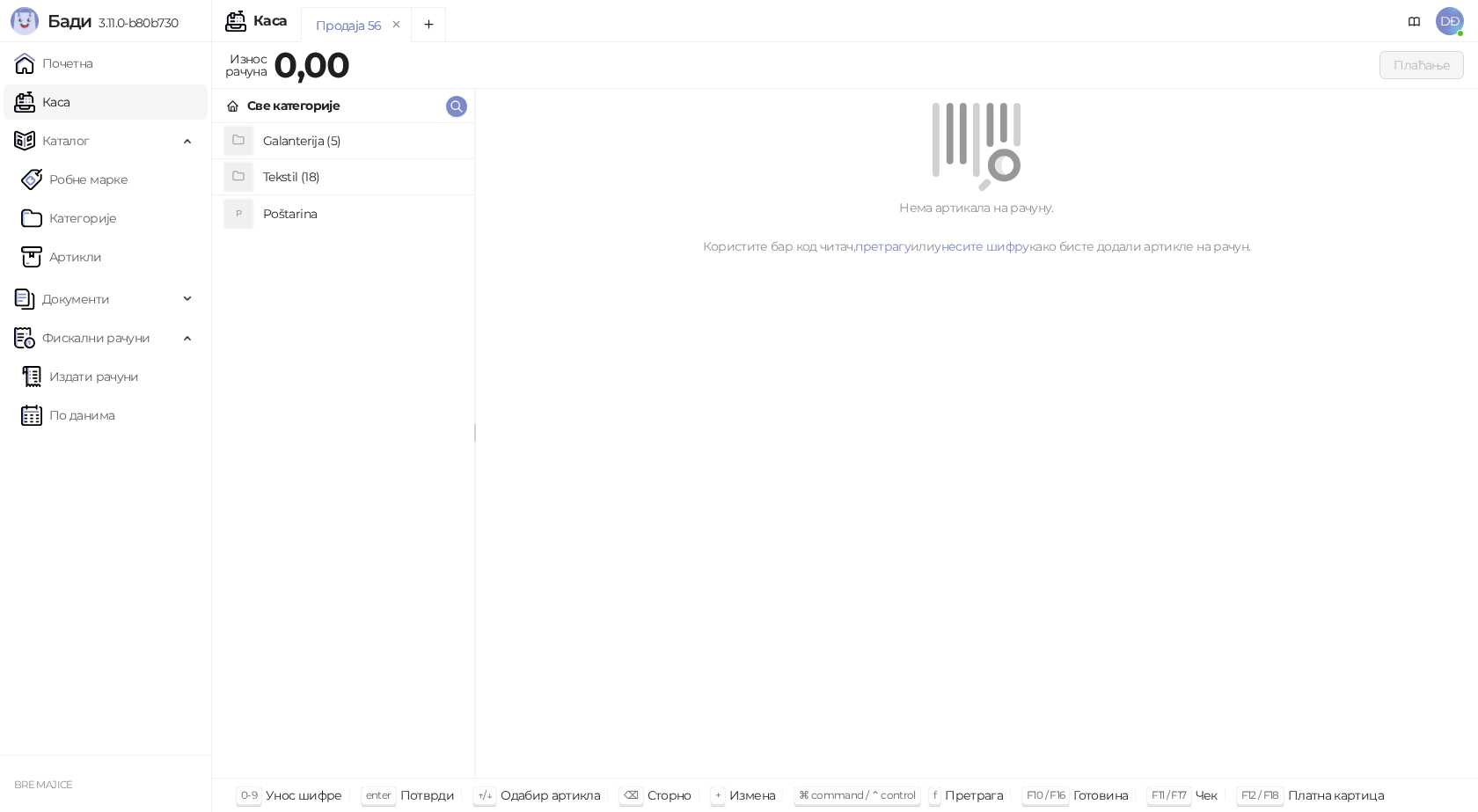
click at [328, 189] on h4 "Tekstil (18)" at bounding box center [361, 176] width 197 height 28
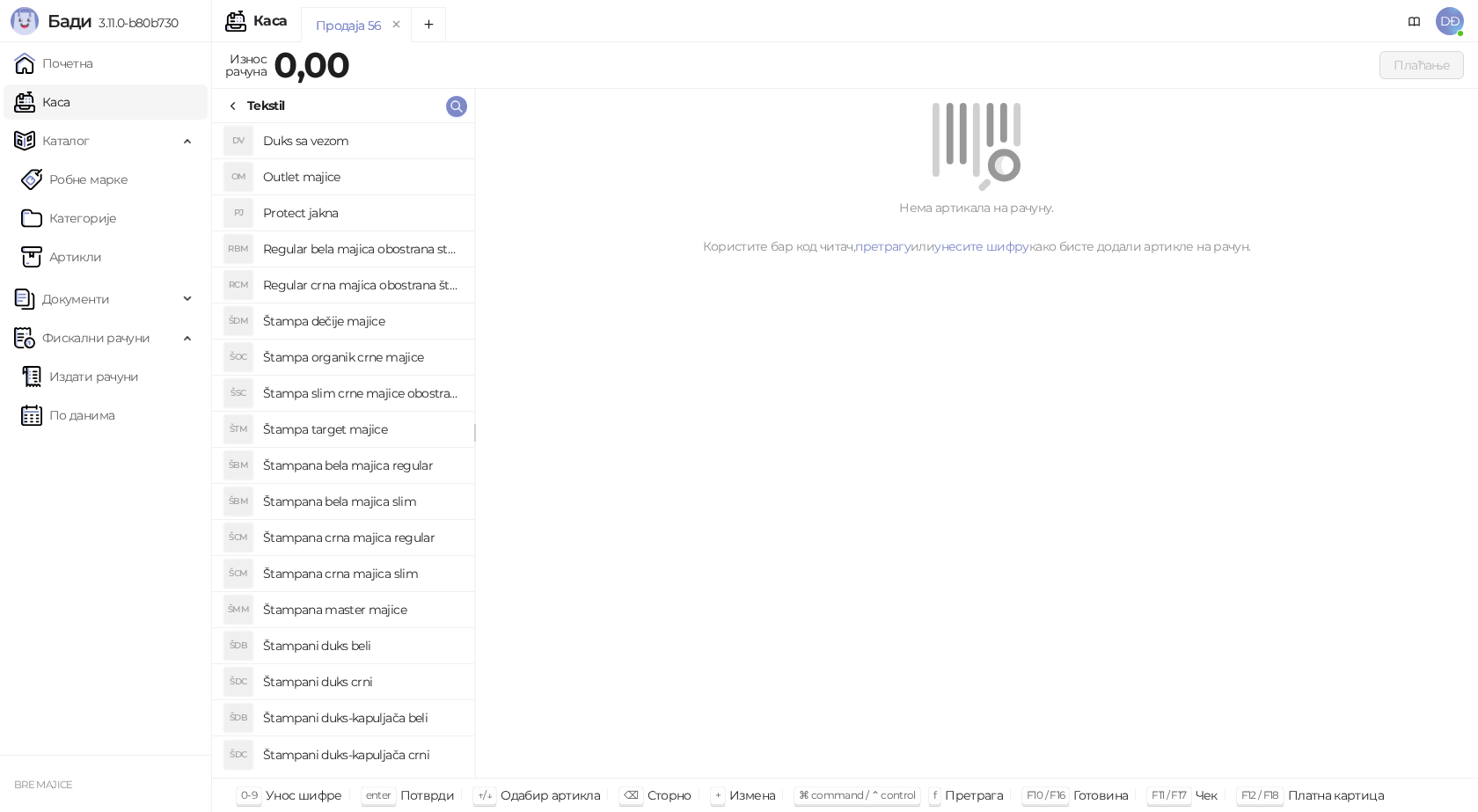
click at [346, 252] on h4 "Regular bela majica obostrana stampa" at bounding box center [361, 248] width 197 height 28
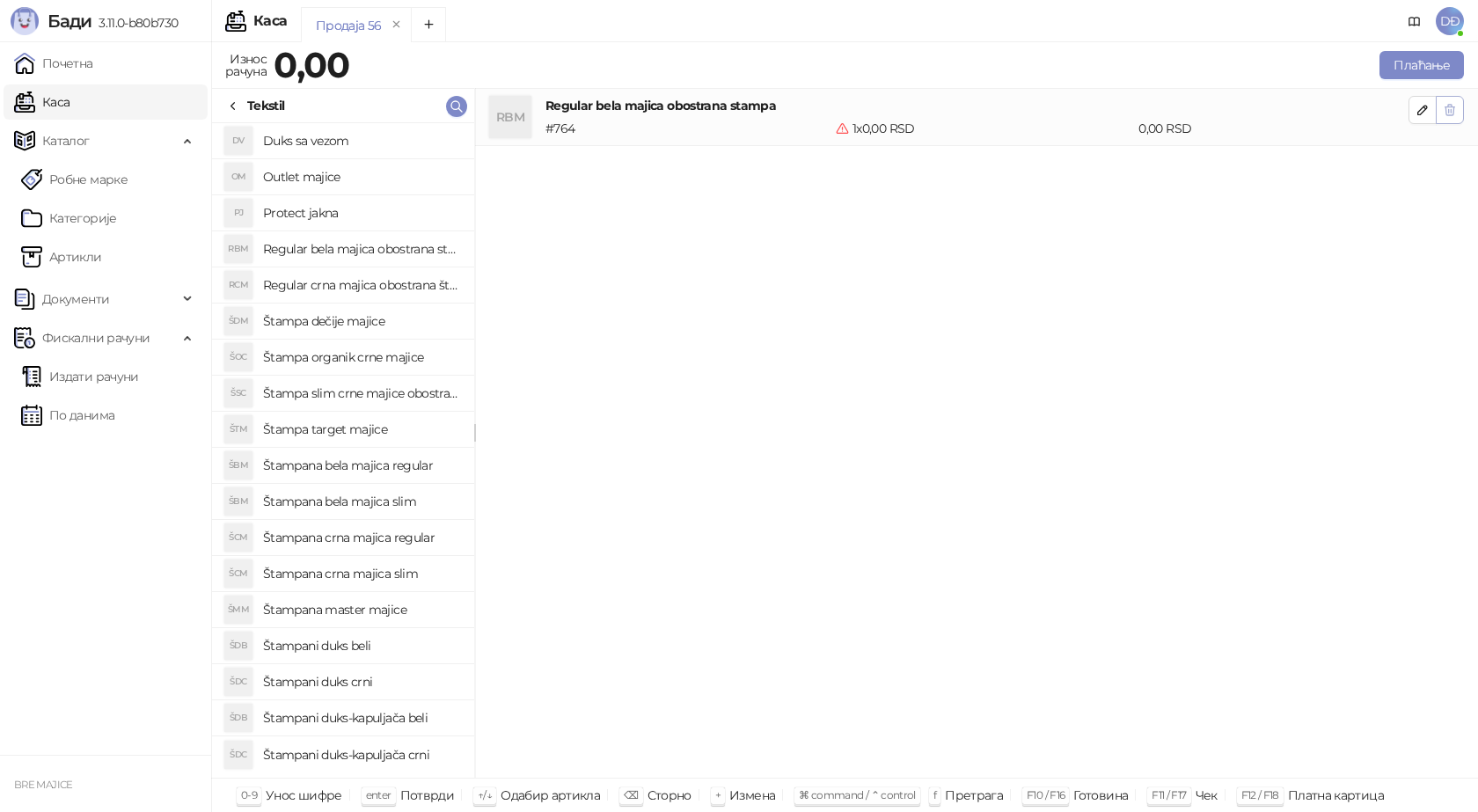
click at [1450, 104] on icon "button" at bounding box center [1450, 110] width 10 height 11
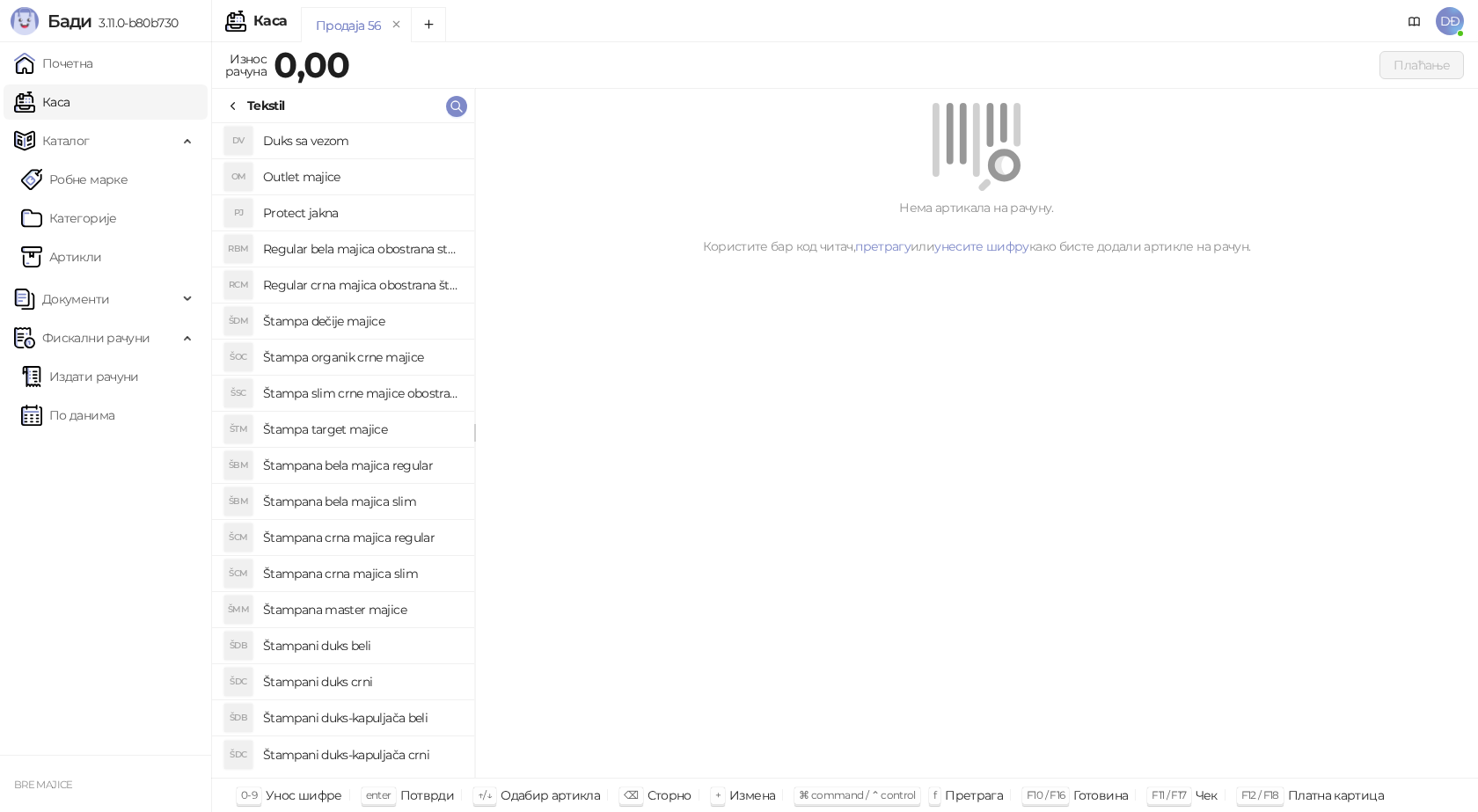
click at [384, 468] on h4 "Štampana bela majica regular" at bounding box center [361, 465] width 197 height 28
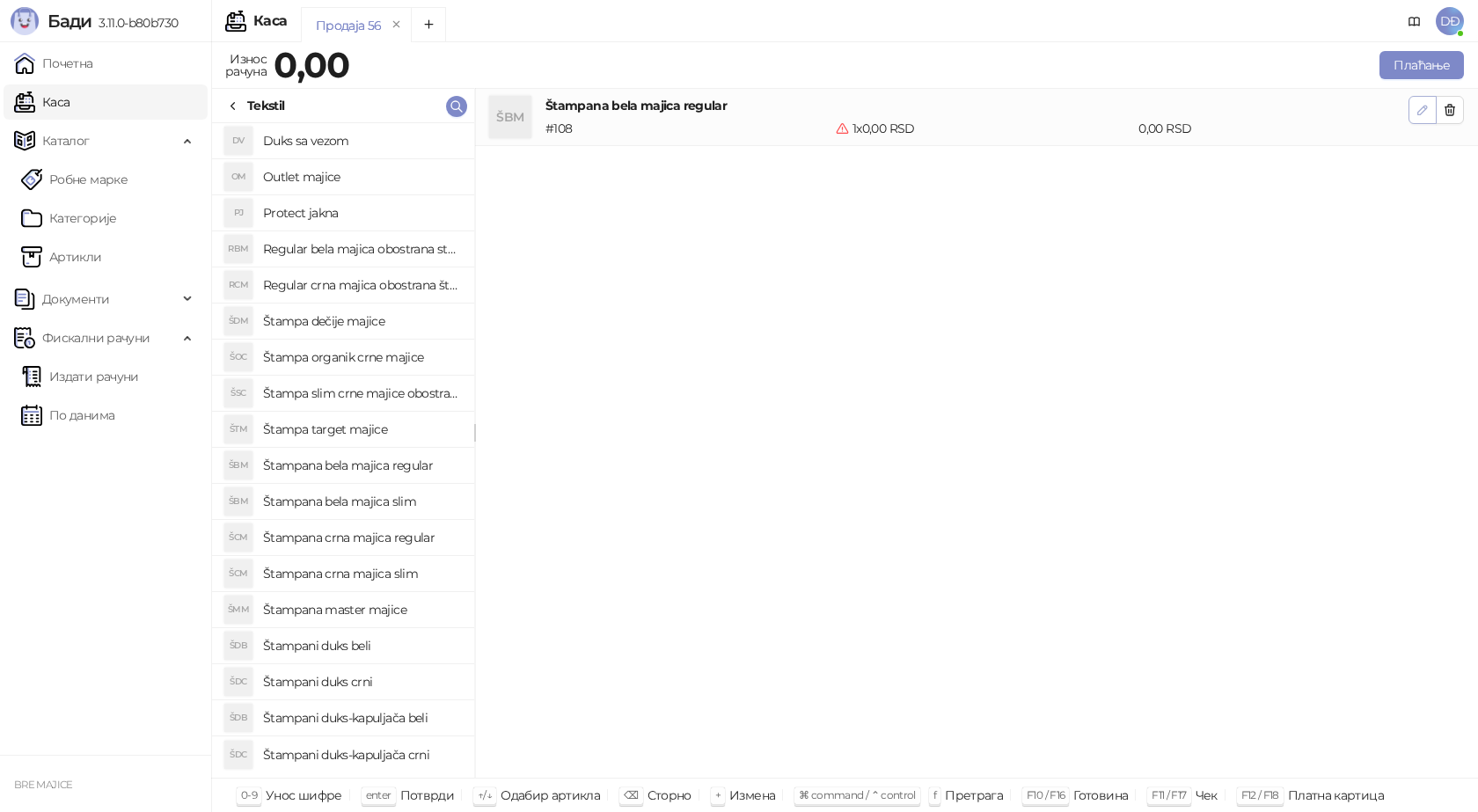
click at [1420, 112] on icon "button" at bounding box center [1423, 110] width 14 height 14
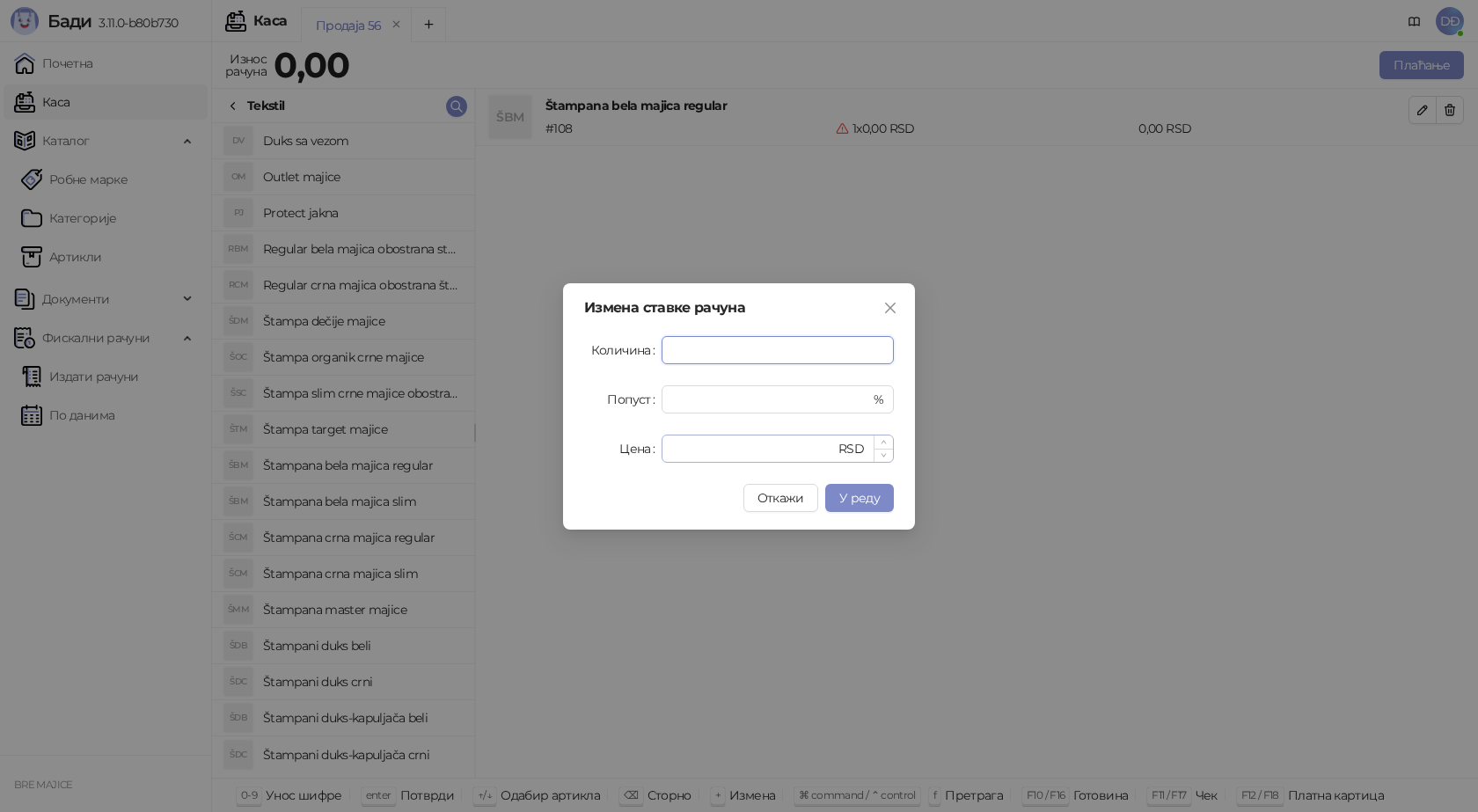
type input "*"
drag, startPoint x: 689, startPoint y: 447, endPoint x: 607, endPoint y: 446, distance: 82.0
click at [613, 450] on div "Цена * RSD" at bounding box center [739, 448] width 310 height 28
type input "****"
click at [858, 502] on span "У реду" at bounding box center [859, 498] width 41 height 16
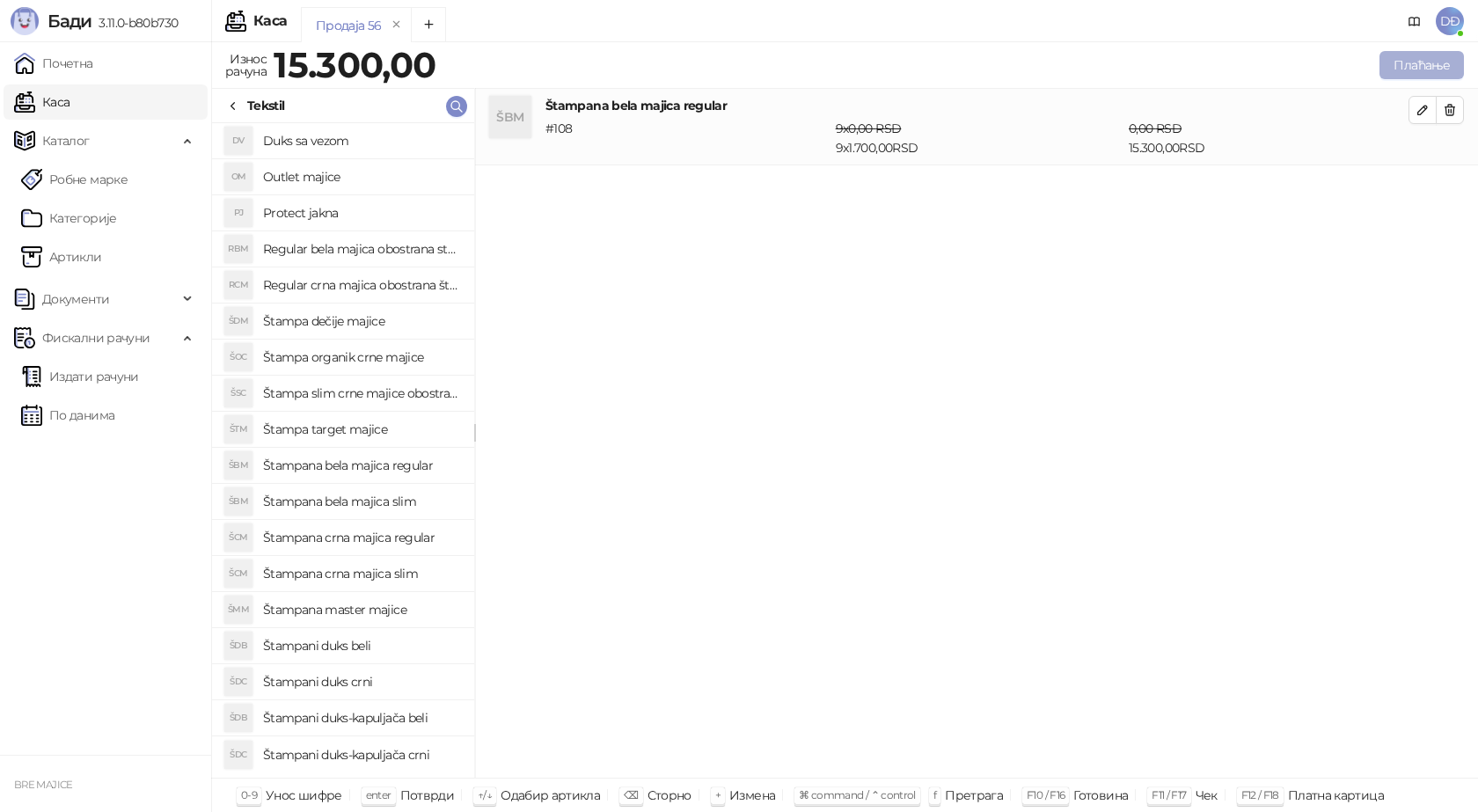
click at [1428, 61] on button "Плаћање" at bounding box center [1422, 65] width 85 height 28
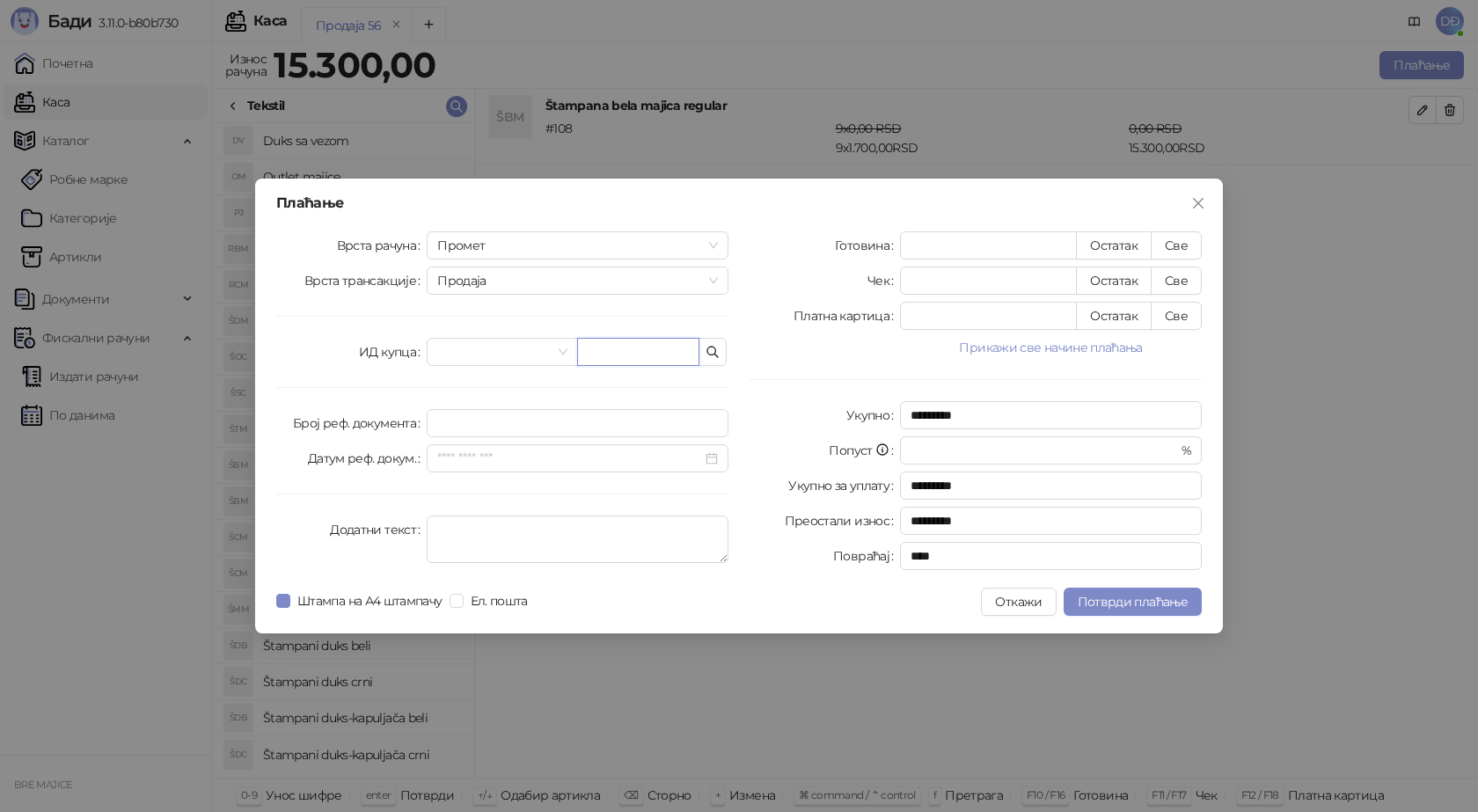
click at [654, 343] on input "text" at bounding box center [639, 351] width 122 height 28
paste input "**********"
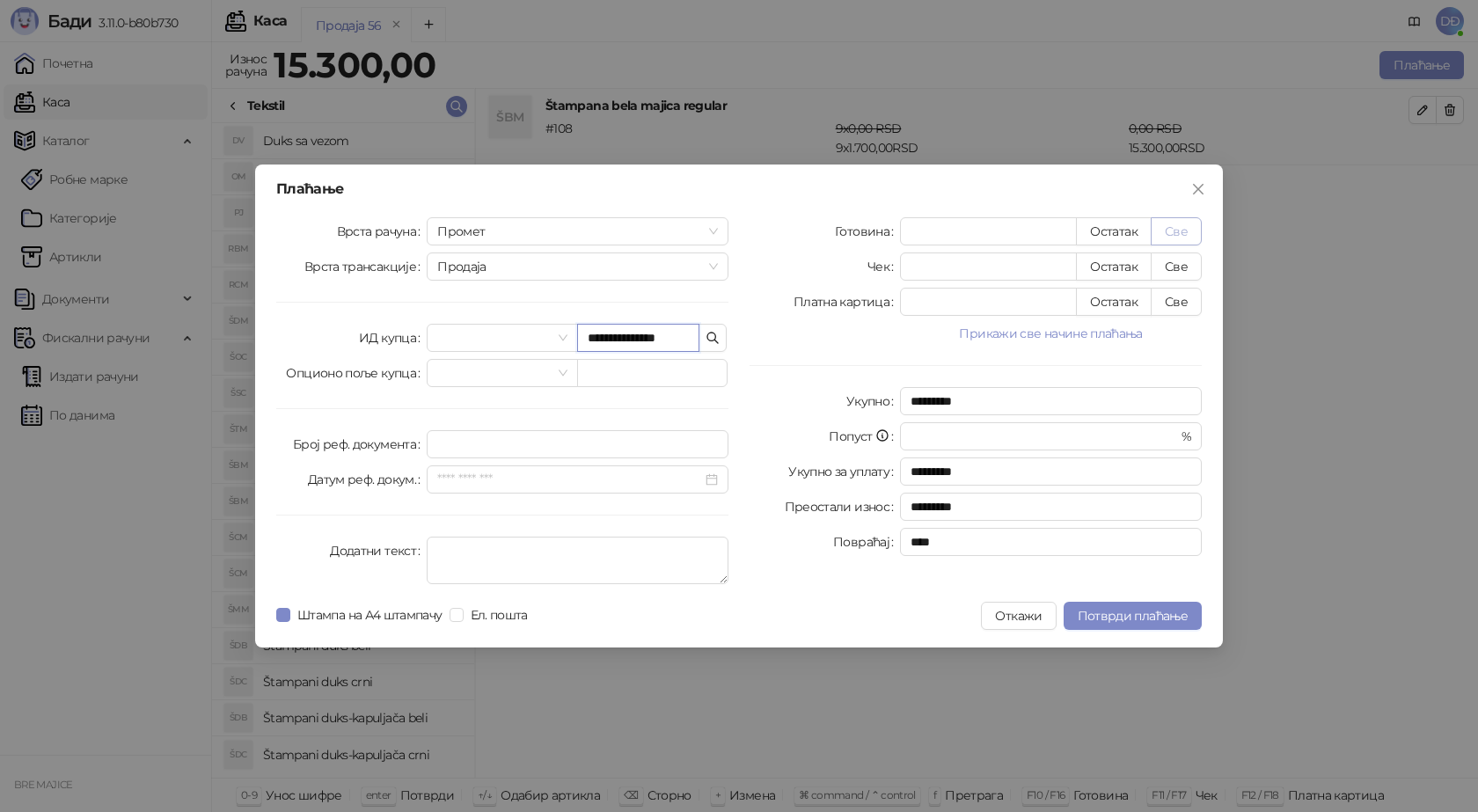
type input "**********"
click at [1182, 230] on button "Све" at bounding box center [1176, 230] width 51 height 28
type input "*****"
type input "****"
click at [1090, 621] on span "Потврди плаћање" at bounding box center [1133, 616] width 110 height 16
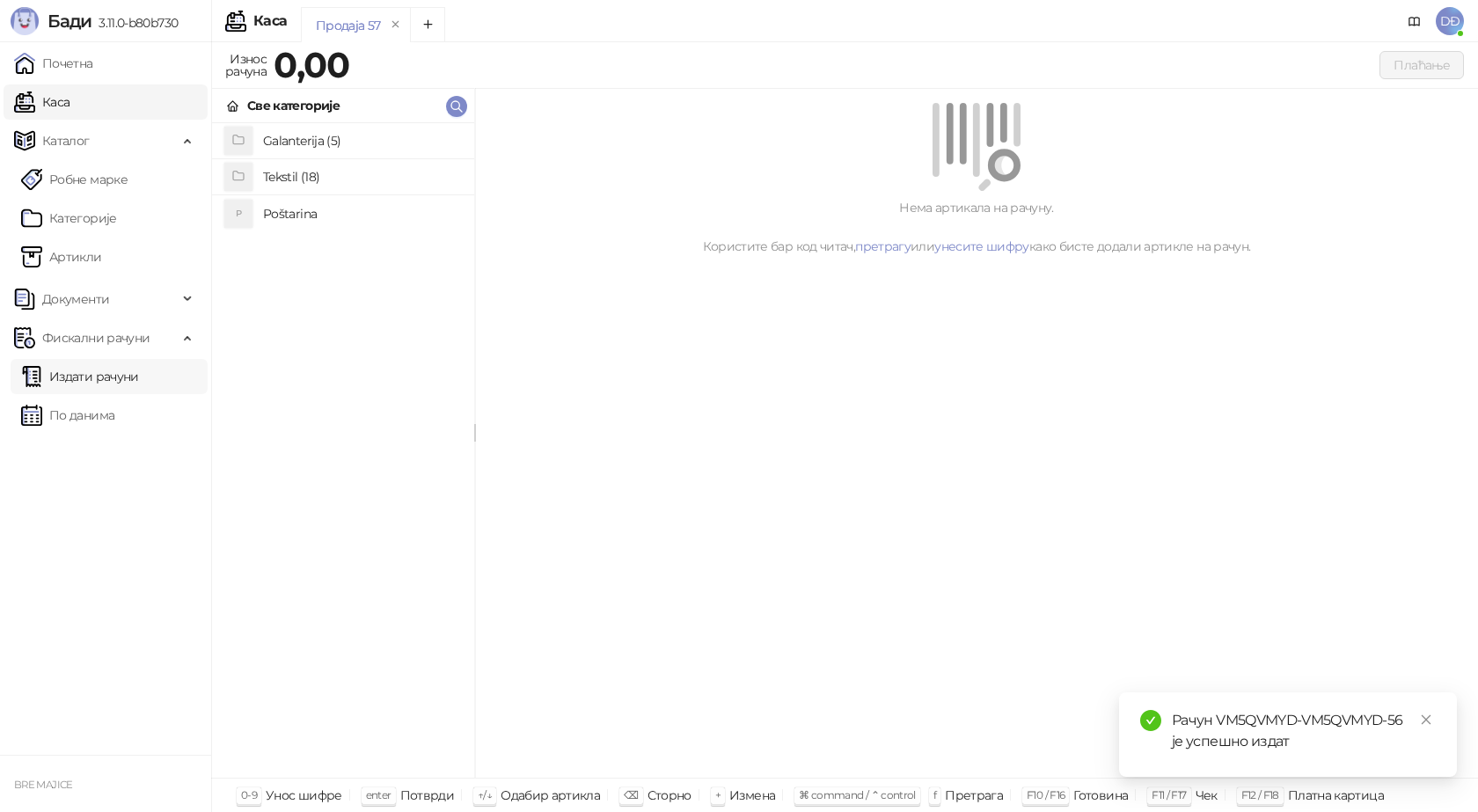
click at [89, 375] on link "Издати рачуни" at bounding box center [79, 376] width 118 height 35
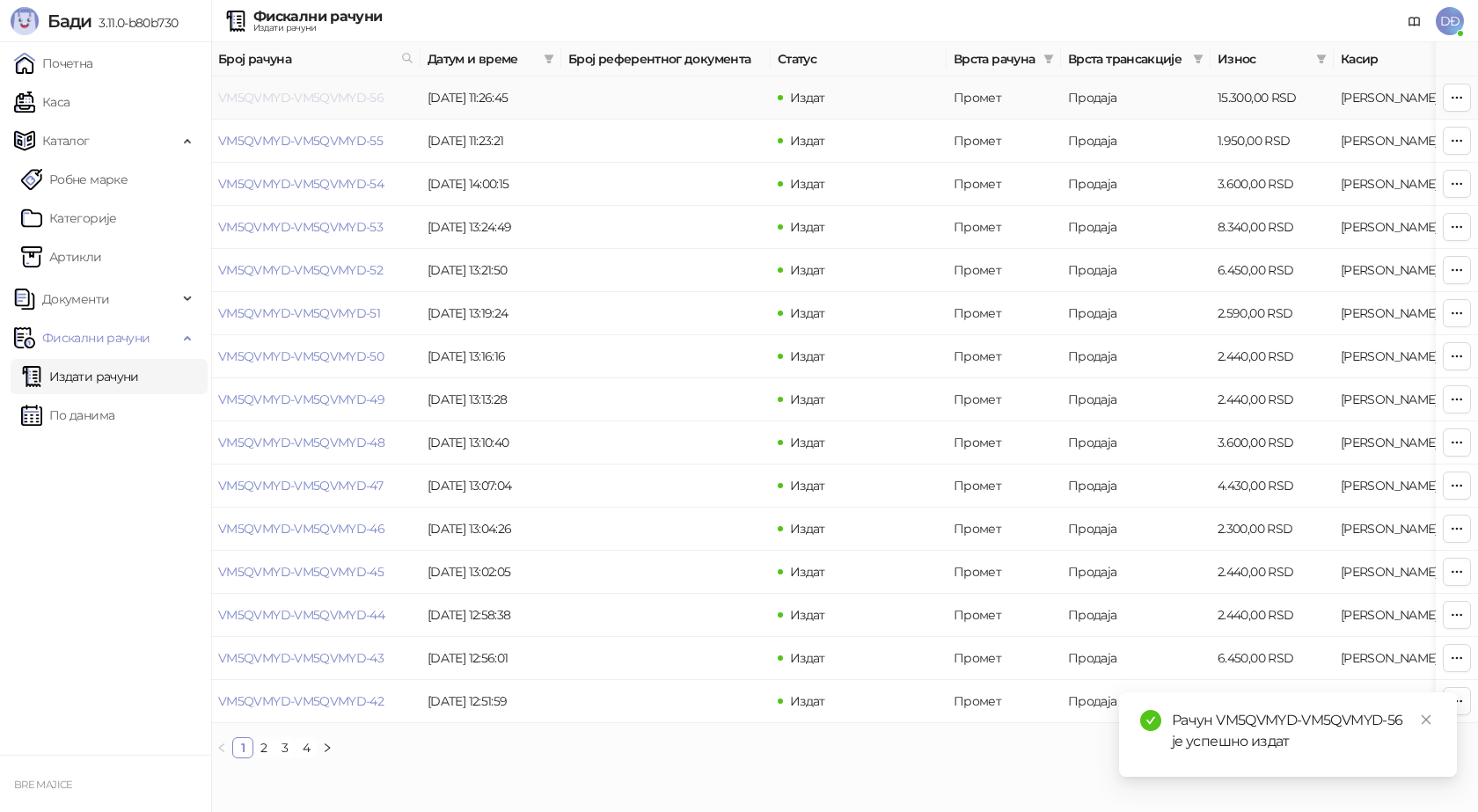
click at [292, 95] on link "VM5QVMYD-VM5QVMYD-56" at bounding box center [301, 98] width 166 height 16
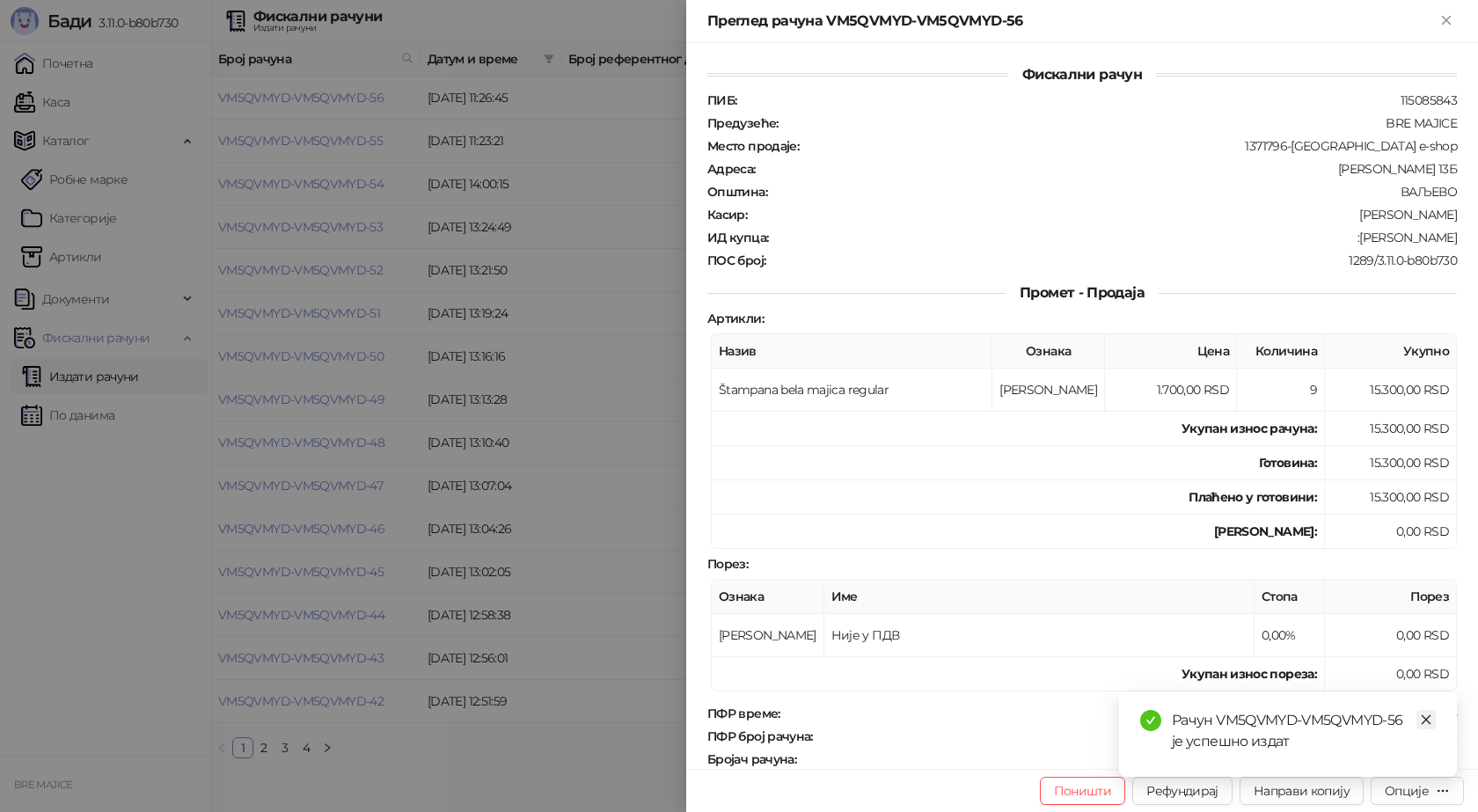
click at [1425, 715] on icon "close" at bounding box center [1427, 719] width 13 height 13
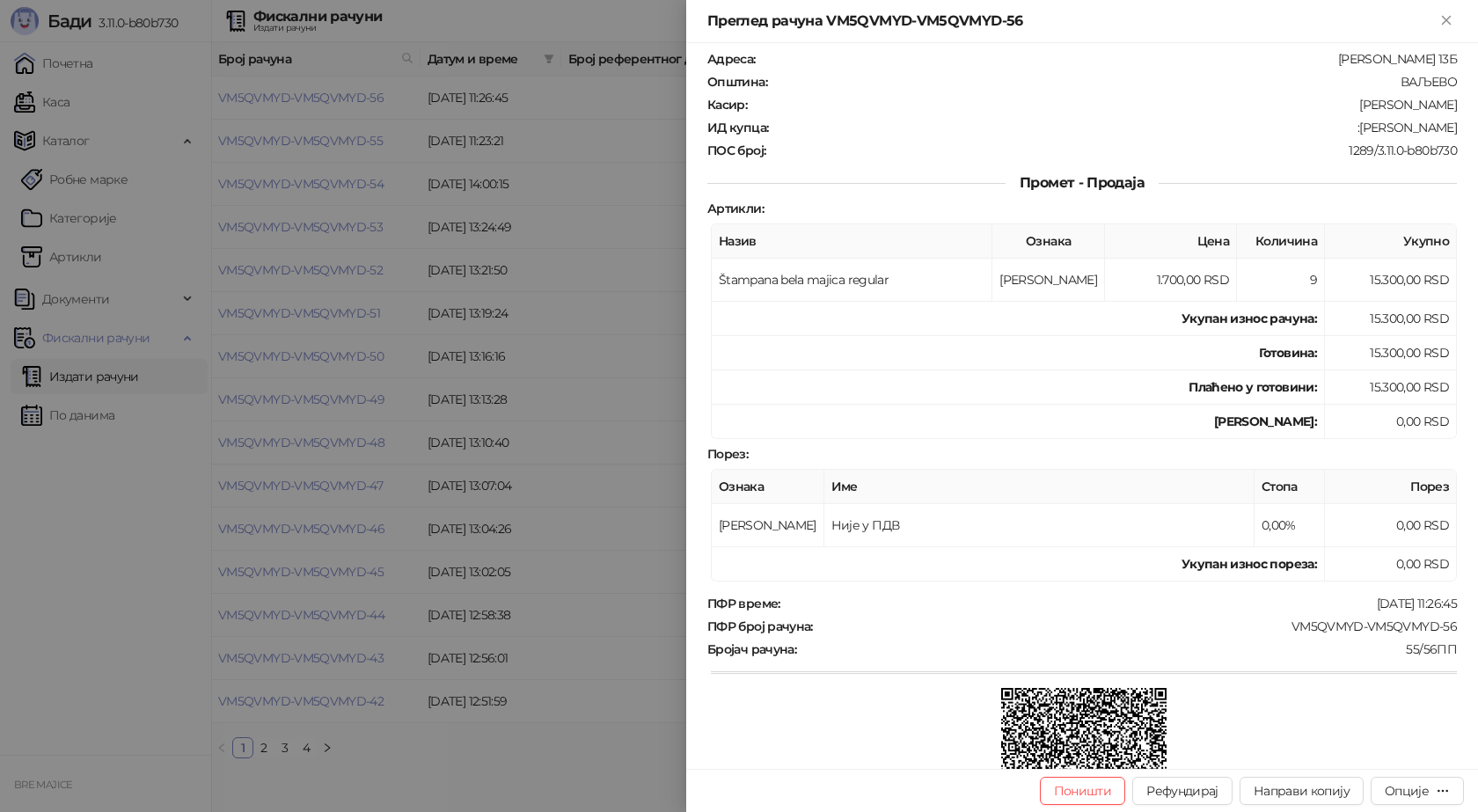
scroll to position [264, 0]
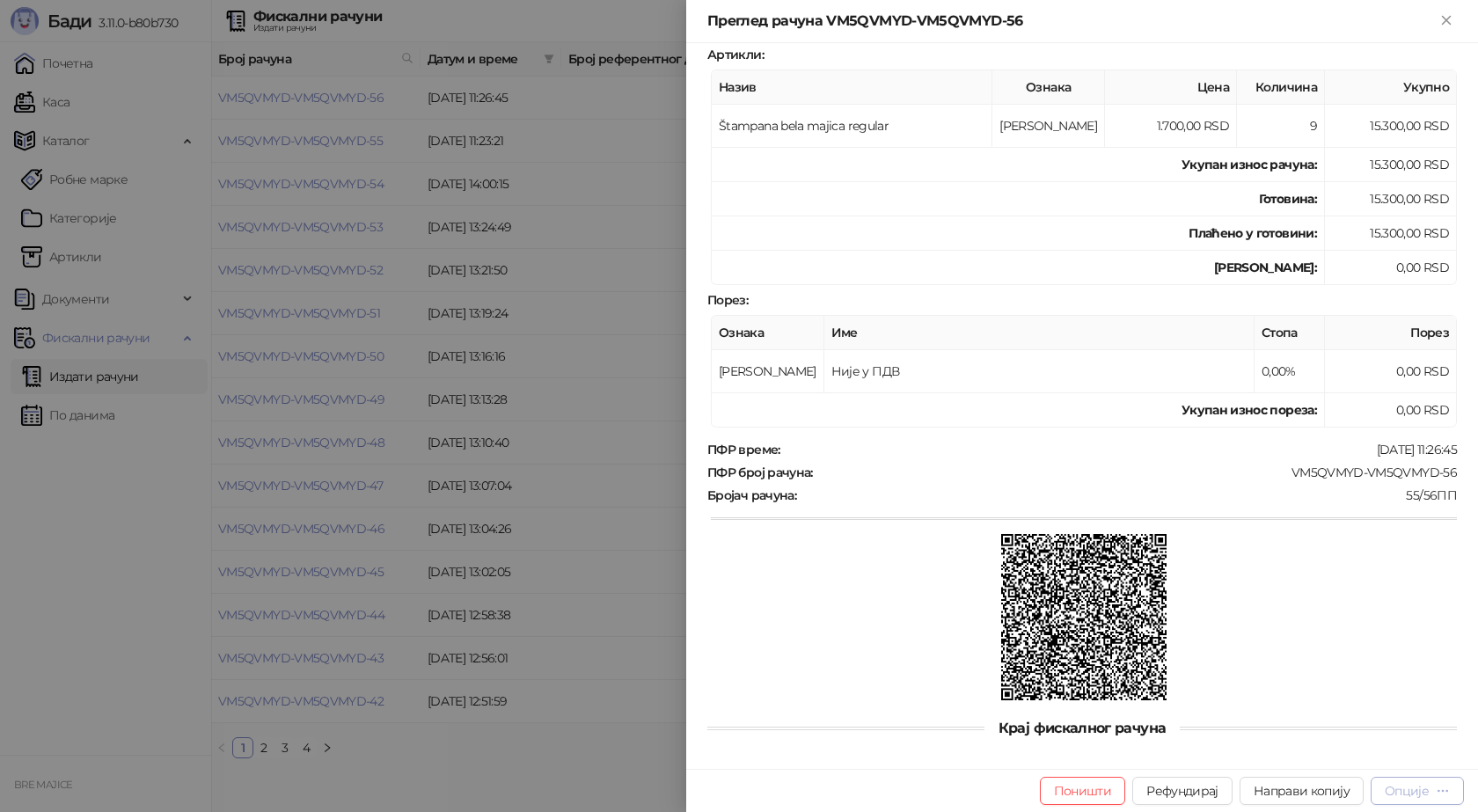
click at [1394, 781] on div "Опције" at bounding box center [1418, 789] width 65 height 17
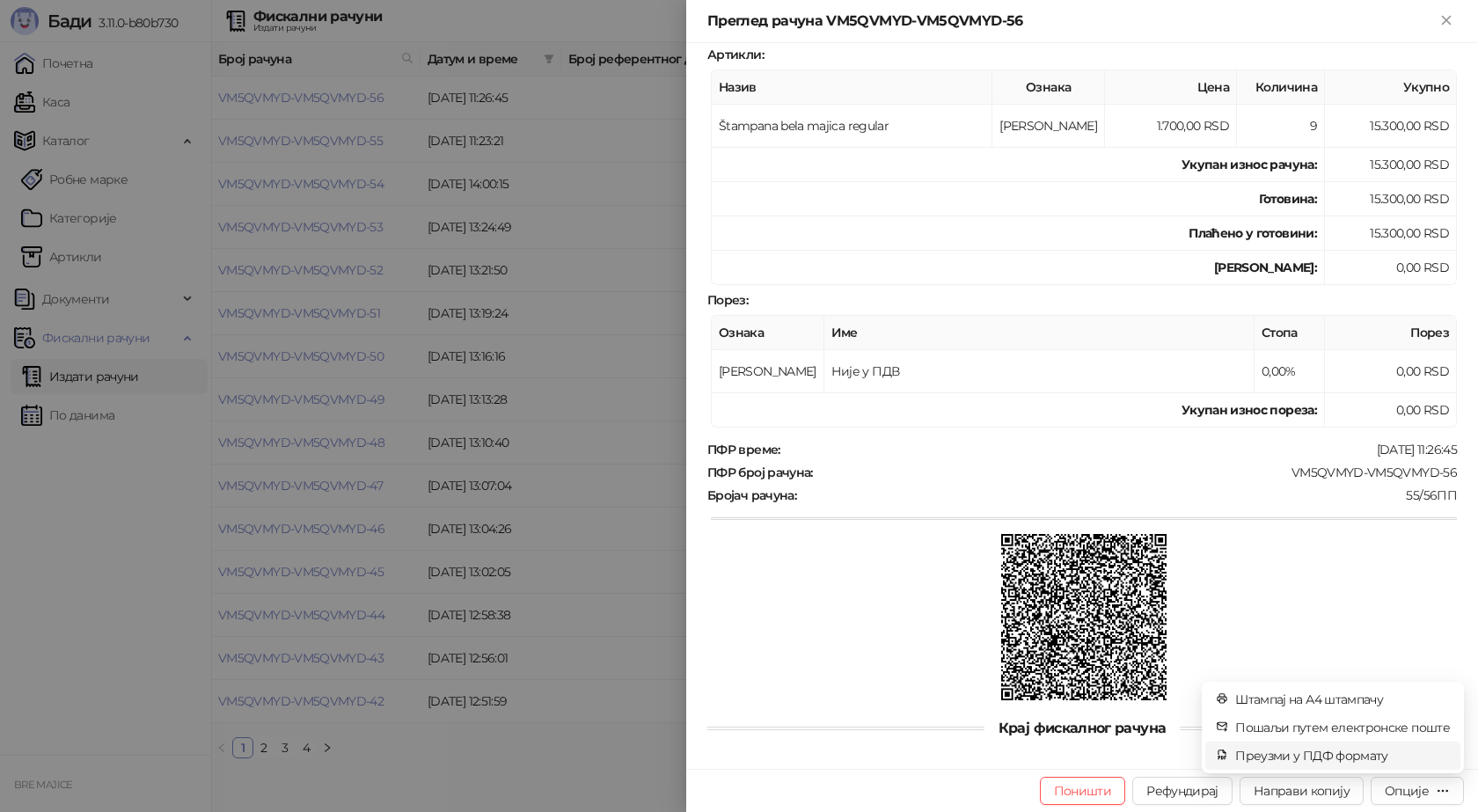
click at [1324, 760] on span "Преузми у ПДФ формату" at bounding box center [1343, 754] width 214 height 19
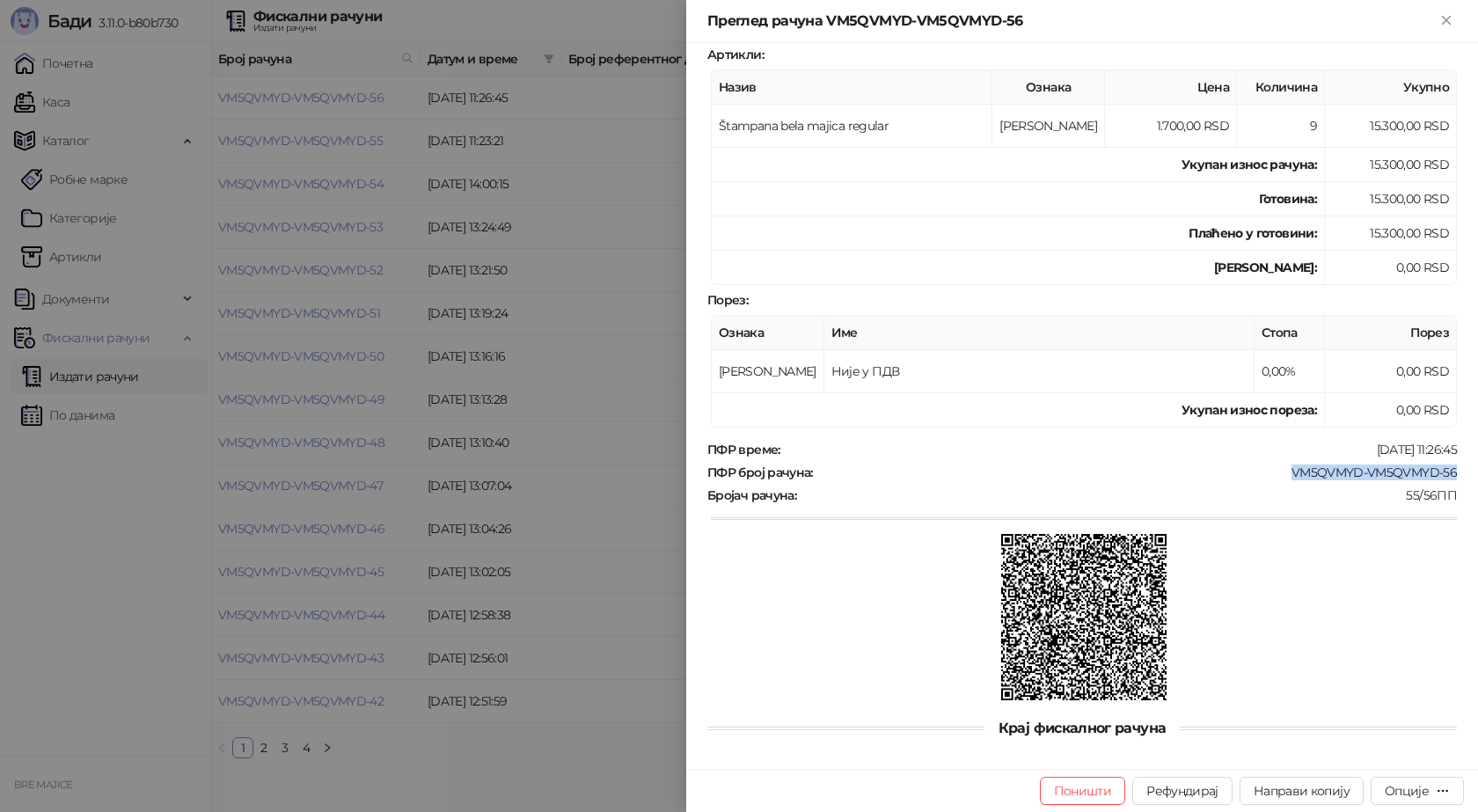
drag, startPoint x: 1447, startPoint y: 471, endPoint x: 1274, endPoint y: 469, distance: 173.0
click at [1275, 469] on div "Фискални рачун ПИБ : 115085843 Предузеће : BRE MAJICE Место продаје : 1371796-[…" at bounding box center [1082, 406] width 792 height 726
copy div "VM5QVMYD-VM5QVMYD-56"
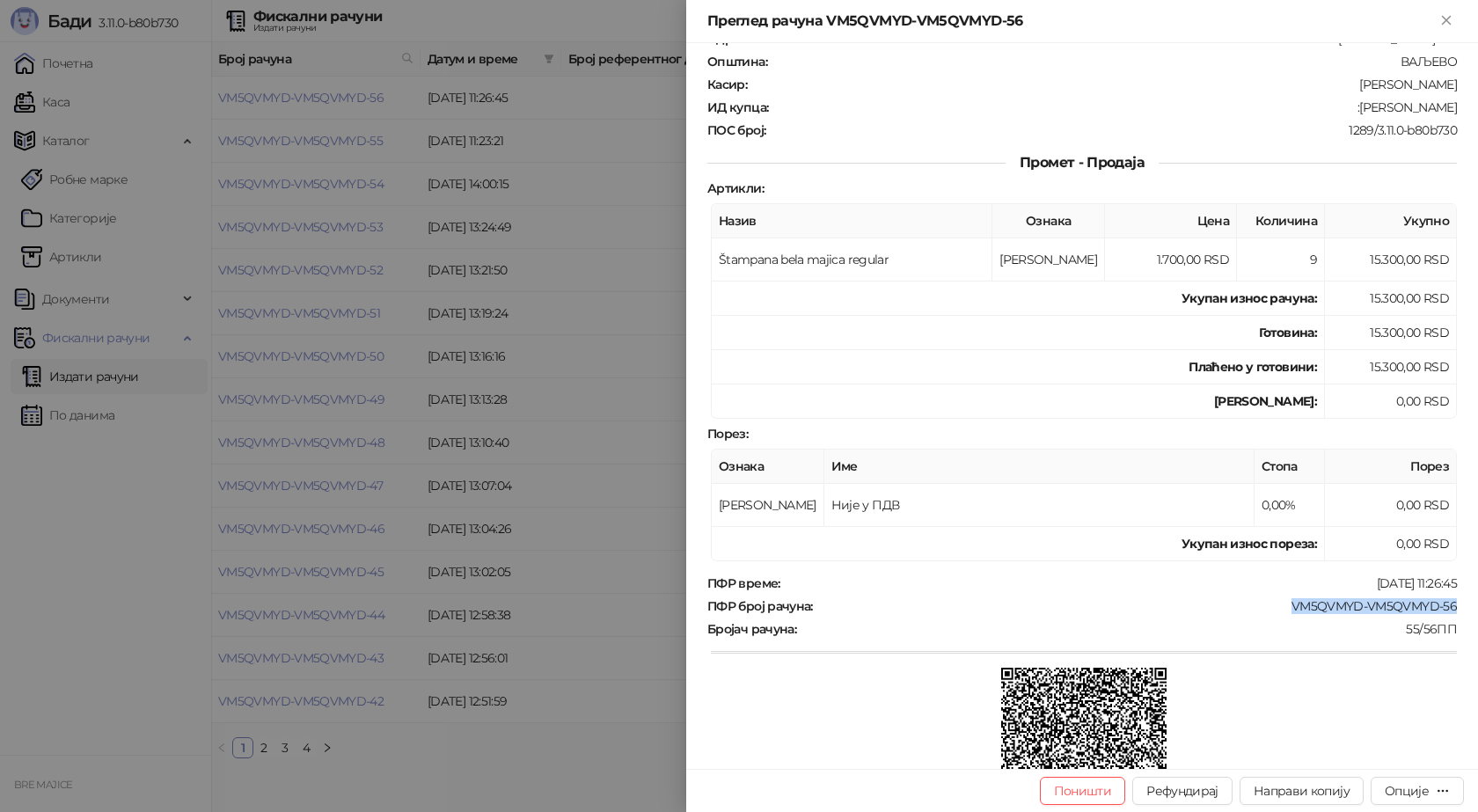
scroll to position [0, 0]
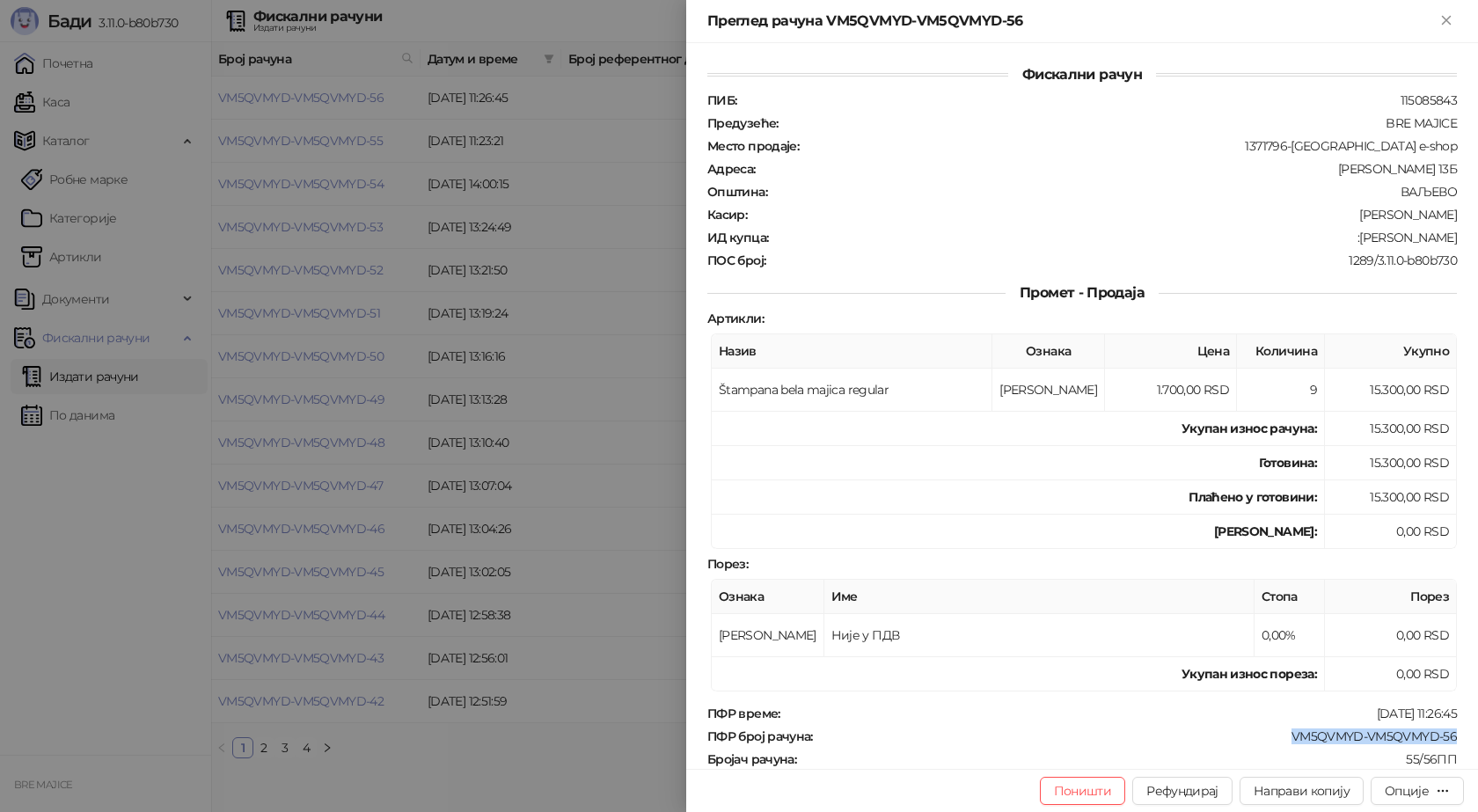
drag, startPoint x: 1445, startPoint y: 232, endPoint x: 1356, endPoint y: 241, distance: 89.5
click at [1356, 241] on div ":[PERSON_NAME]" at bounding box center [1114, 238] width 689 height 16
copy div "[PERSON_NAME]"
click at [1450, 25] on icon "Close" at bounding box center [1446, 21] width 16 height 16
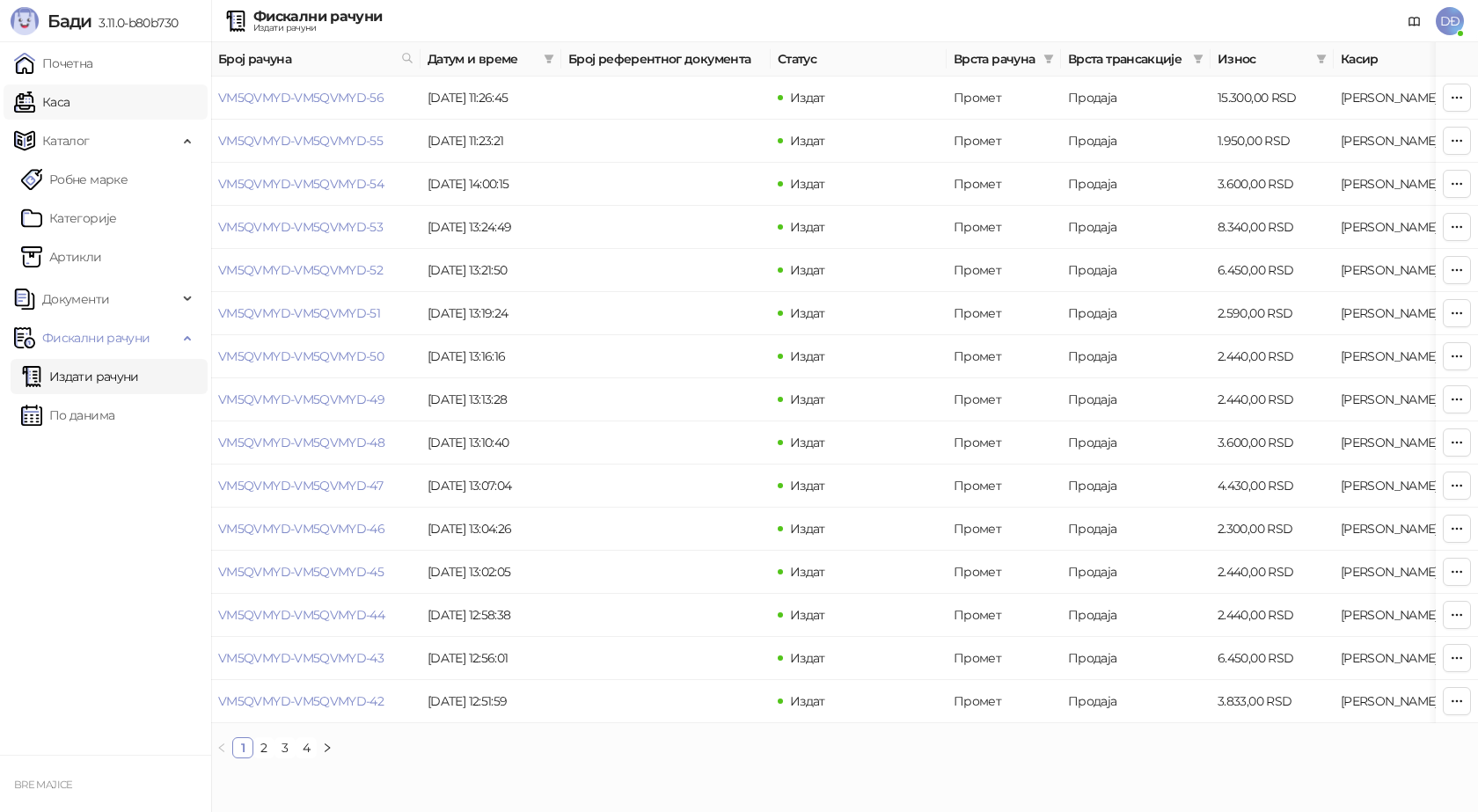
click at [69, 95] on link "Каса" at bounding box center [42, 102] width 56 height 35
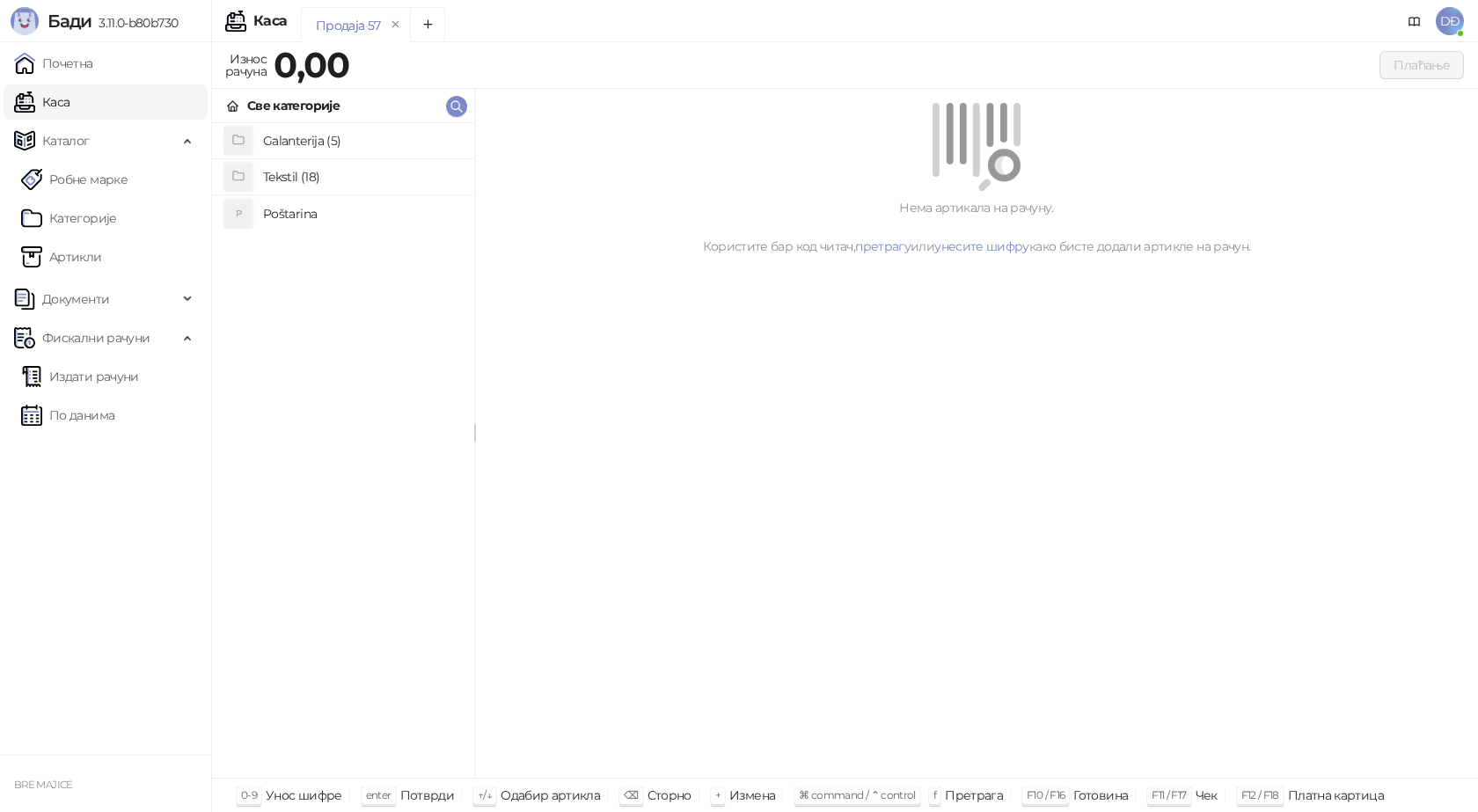
click at [301, 214] on h4 "Poštarina" at bounding box center [361, 213] width 197 height 28
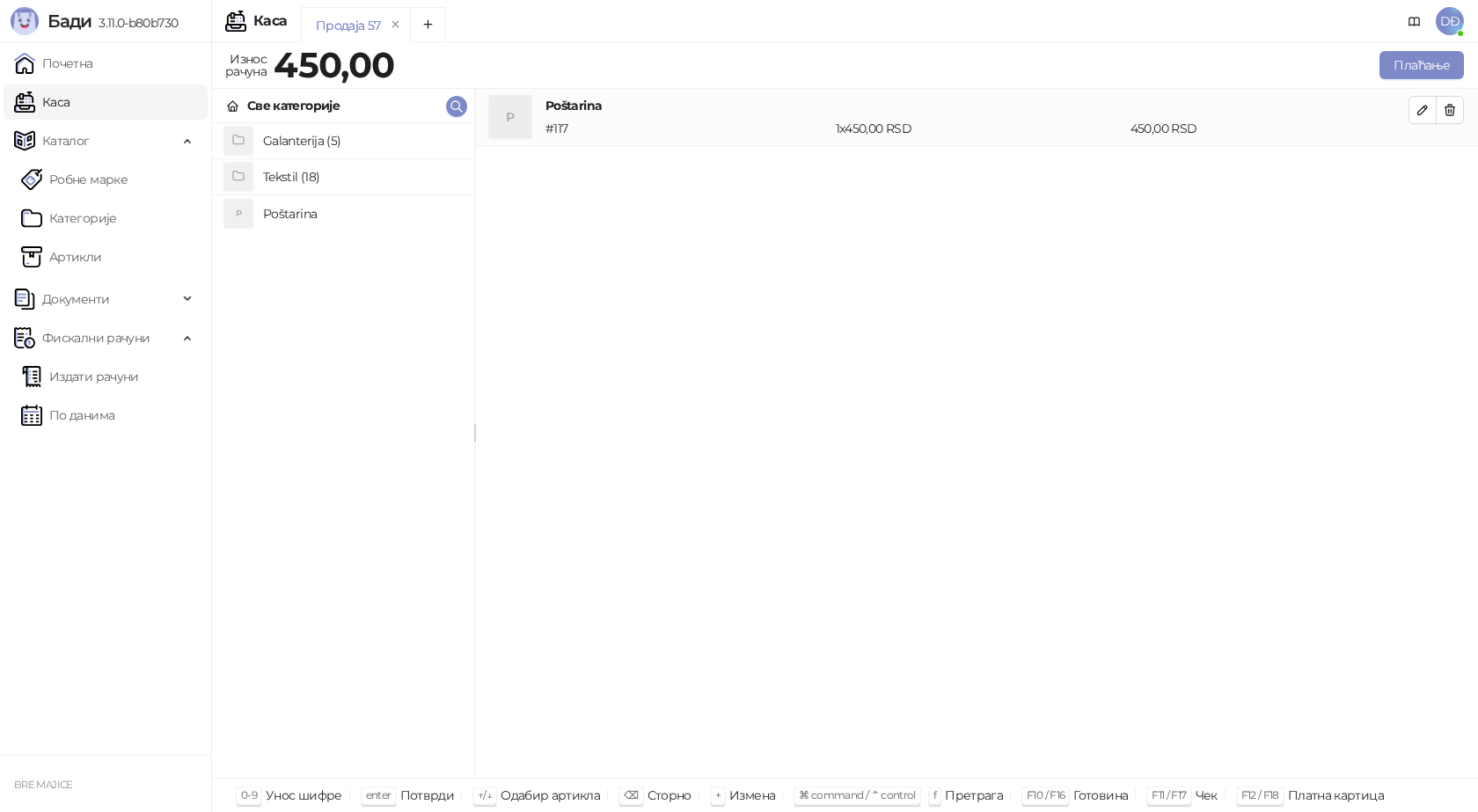
click at [312, 177] on h4 "Tekstil (18)" at bounding box center [361, 176] width 197 height 28
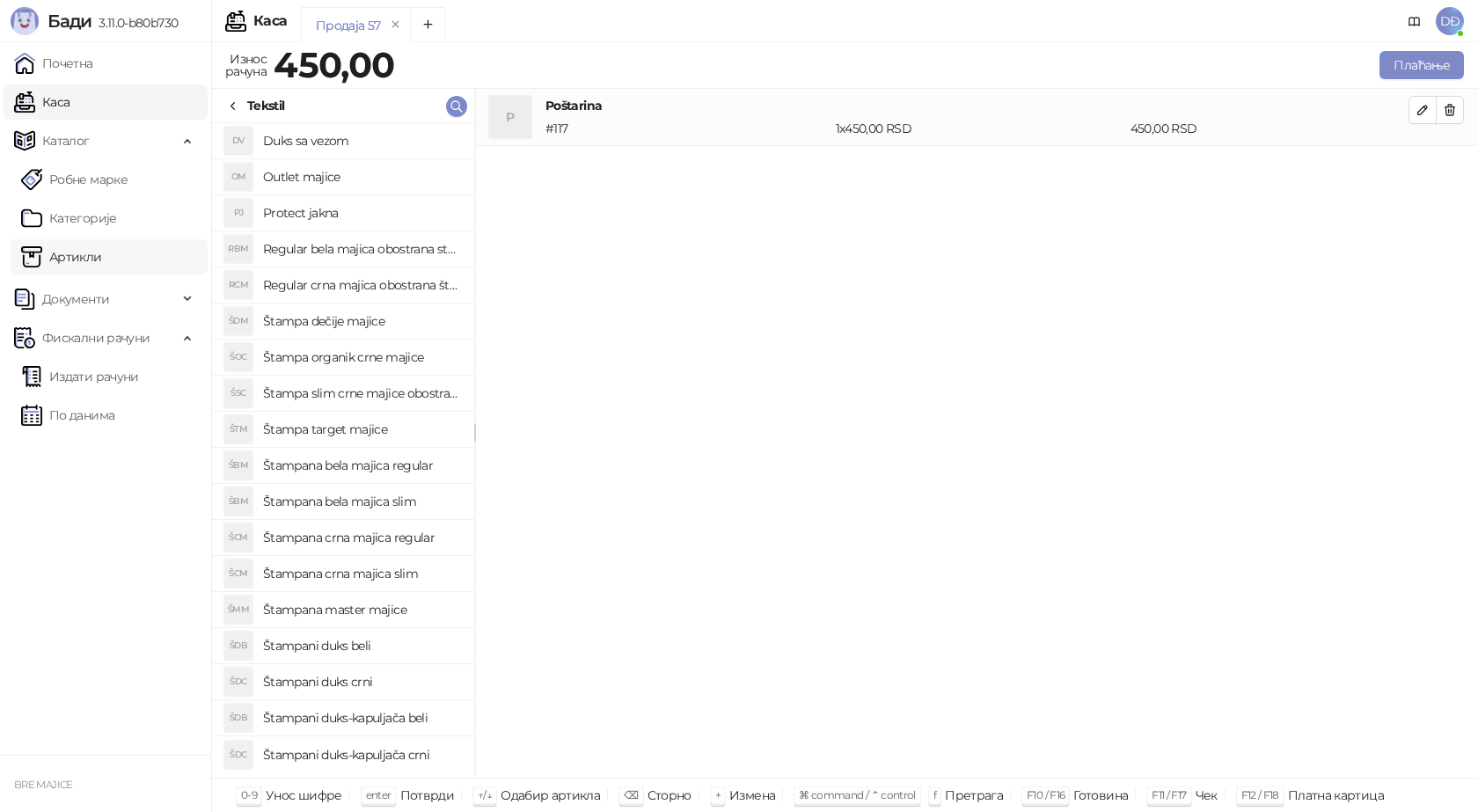
click at [71, 259] on link "Артикли" at bounding box center [61, 257] width 81 height 35
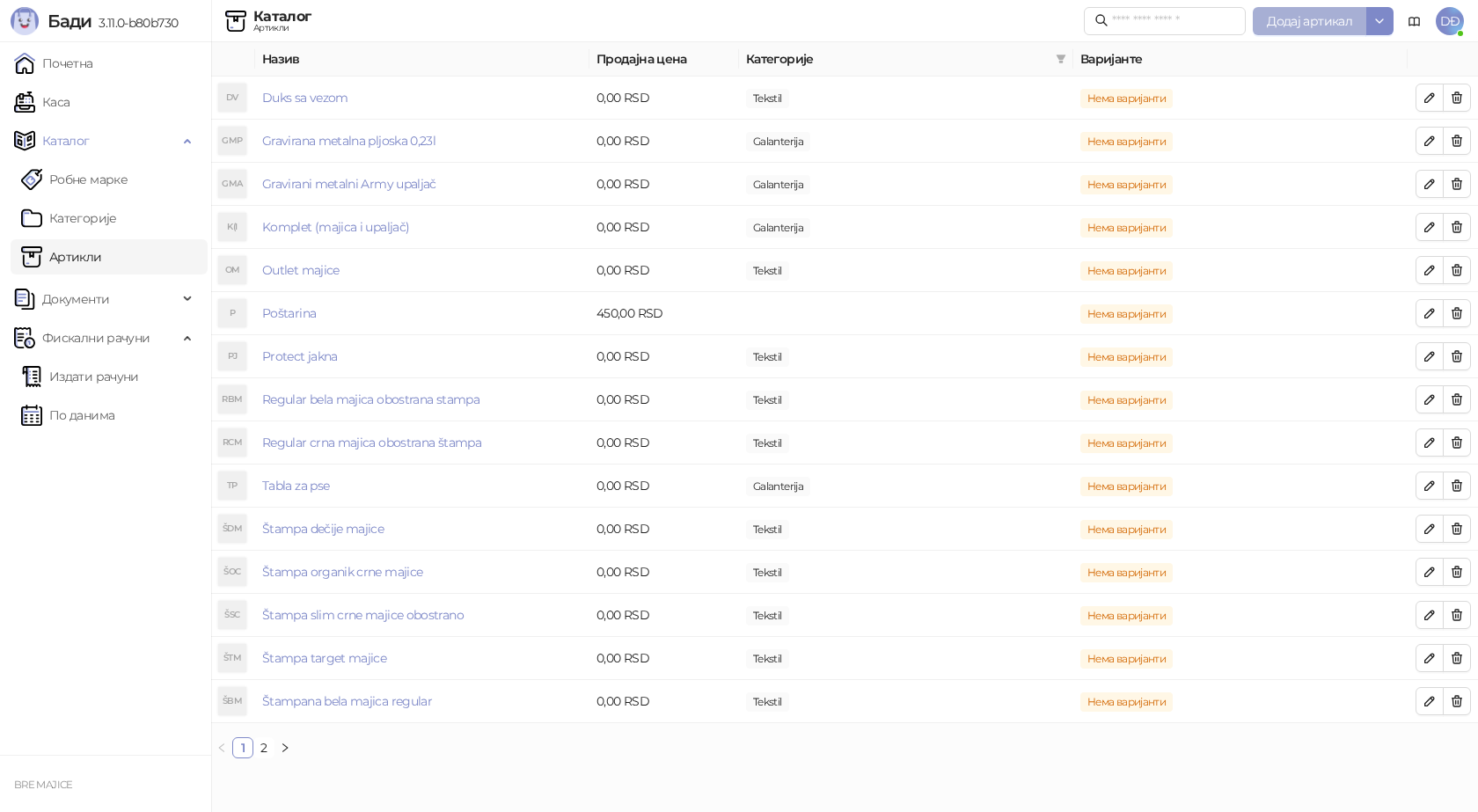
click at [1312, 25] on span "Додај артикал" at bounding box center [1310, 22] width 86 height 16
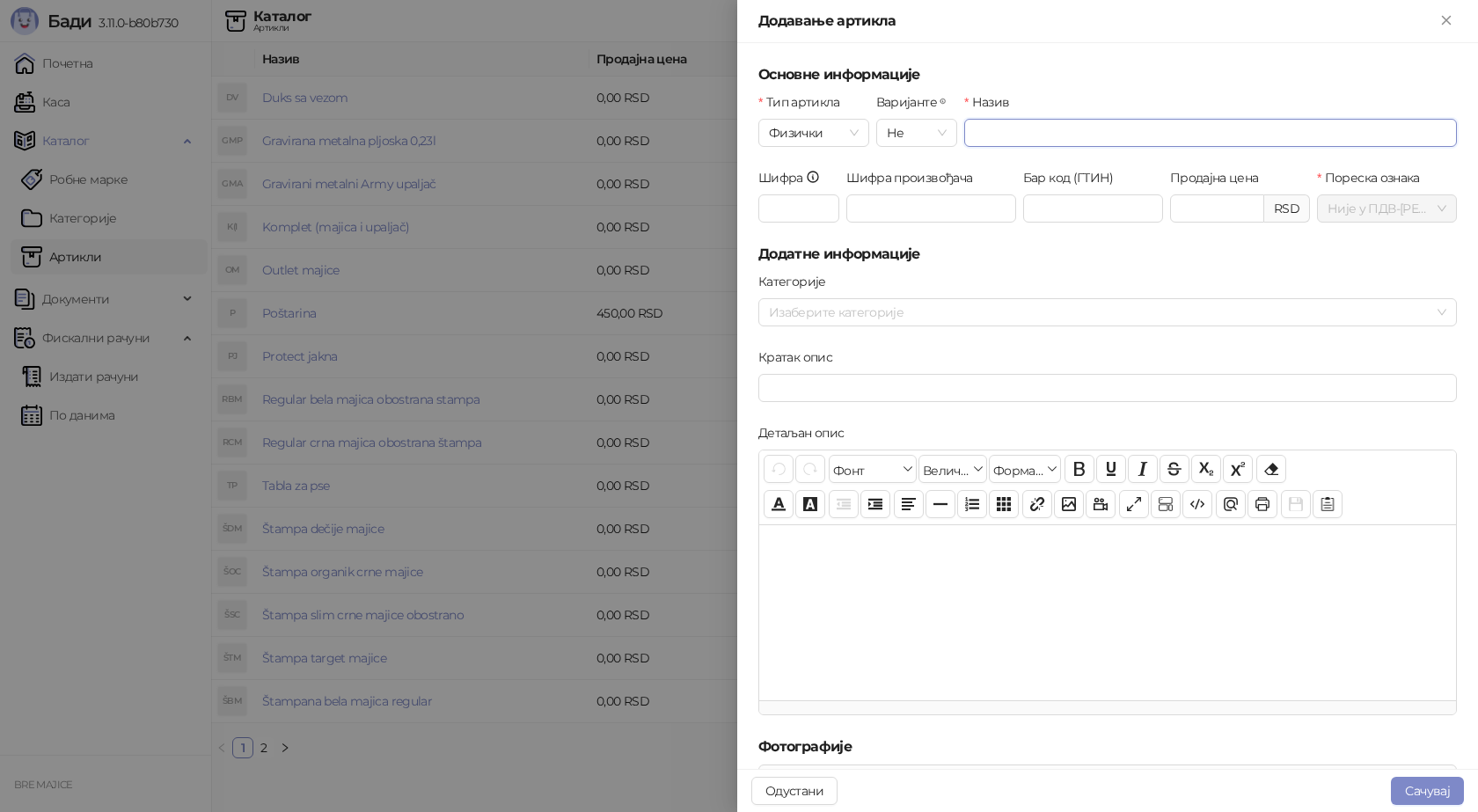
click at [1058, 135] on input "Назив" at bounding box center [1211, 132] width 493 height 28
type input "**********"
click at [820, 201] on input "Шифра" at bounding box center [799, 208] width 81 height 28
click at [802, 311] on div at bounding box center [1098, 311] width 673 height 24
type input "***"
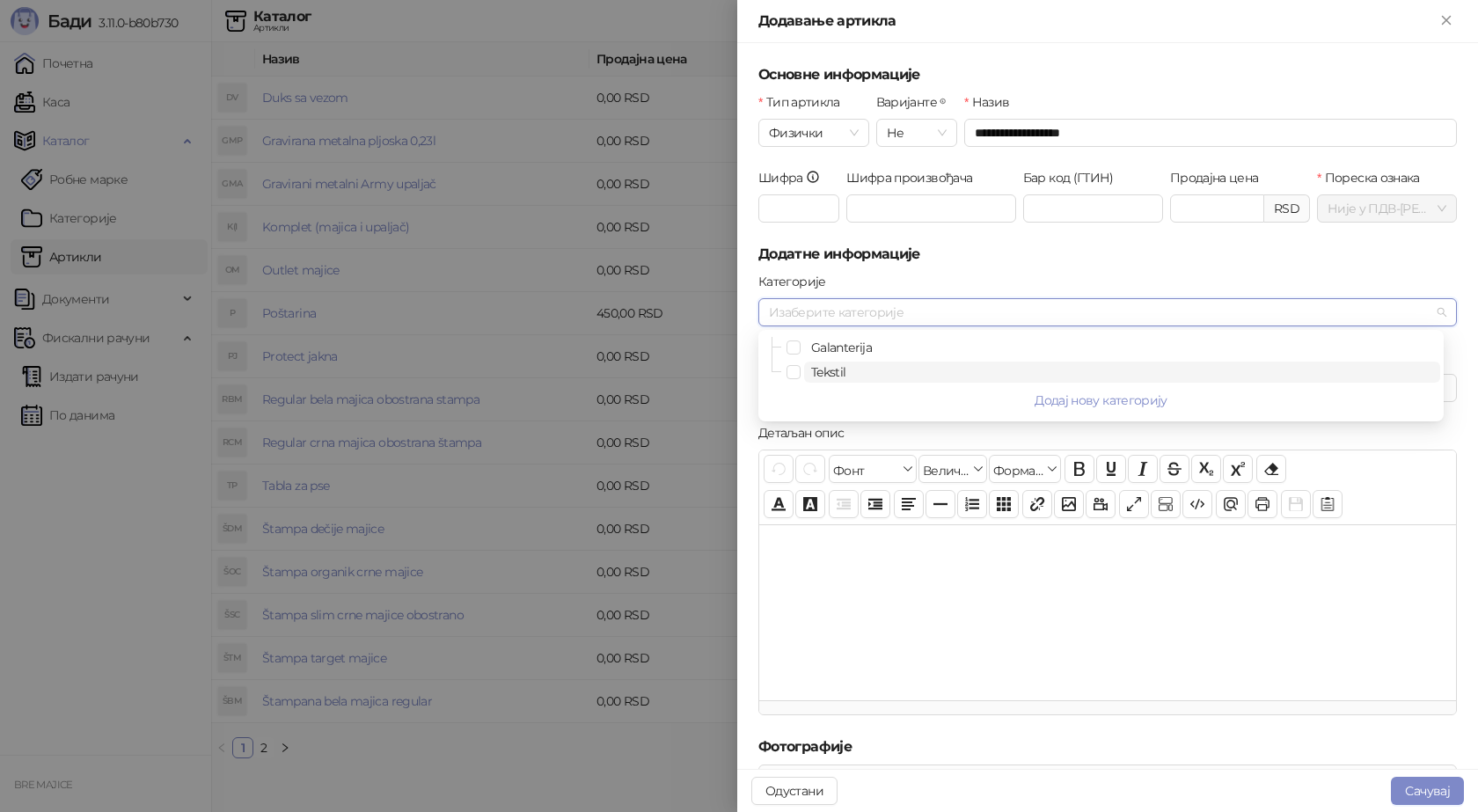
click at [823, 369] on span "Tekstil" at bounding box center [829, 372] width 35 height 16
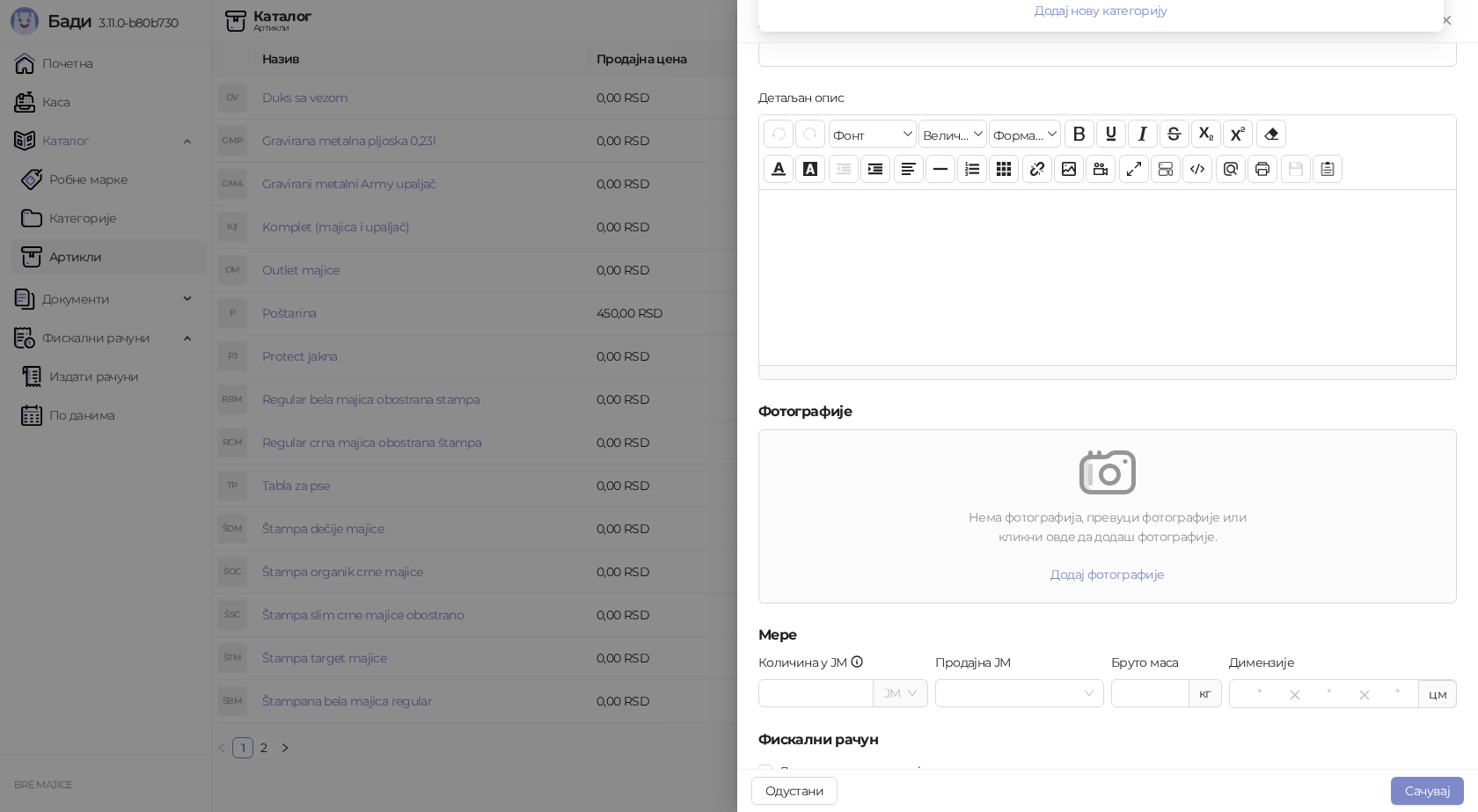
scroll to position [393, 0]
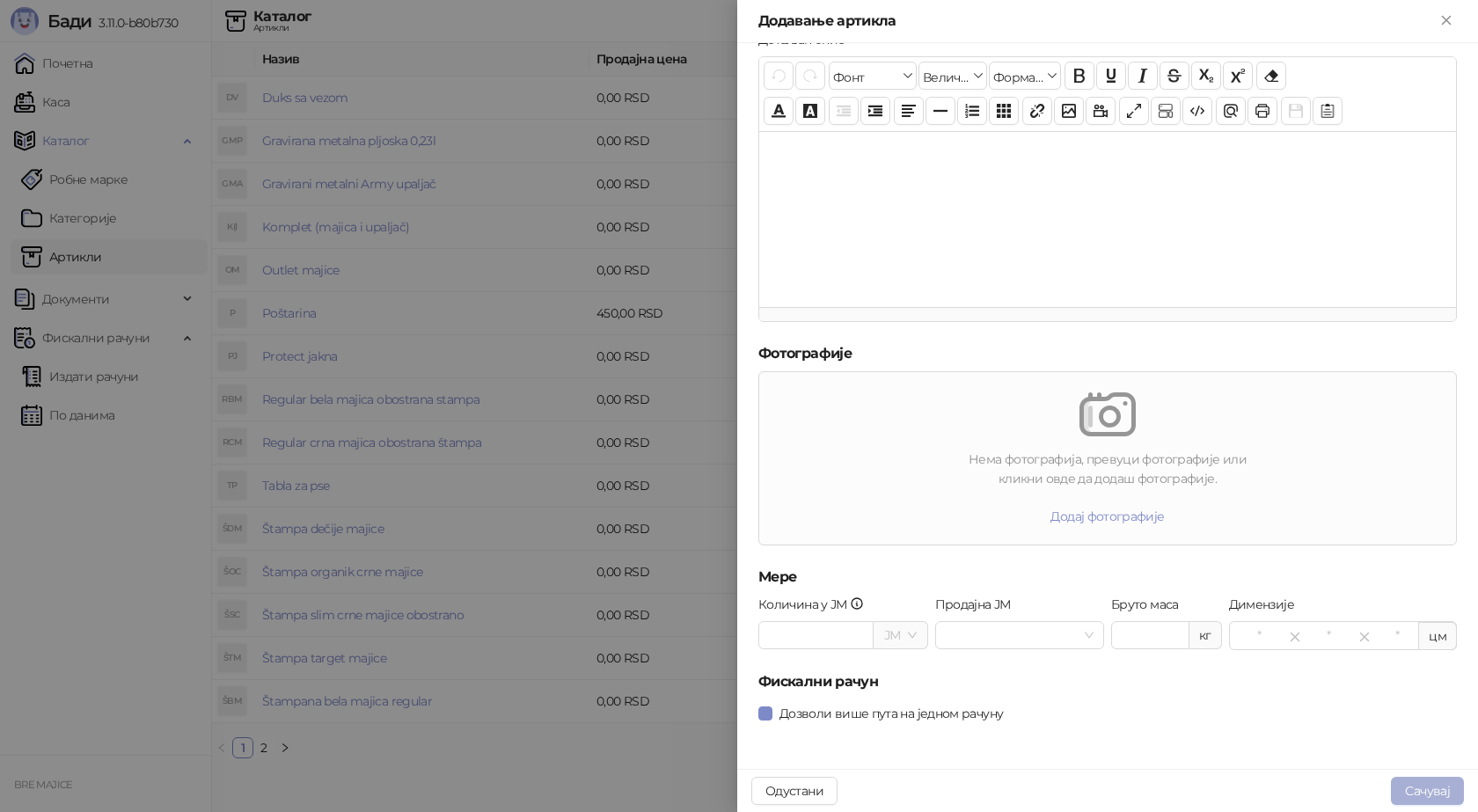
click at [1424, 789] on button "Сачувај" at bounding box center [1428, 790] width 73 height 28
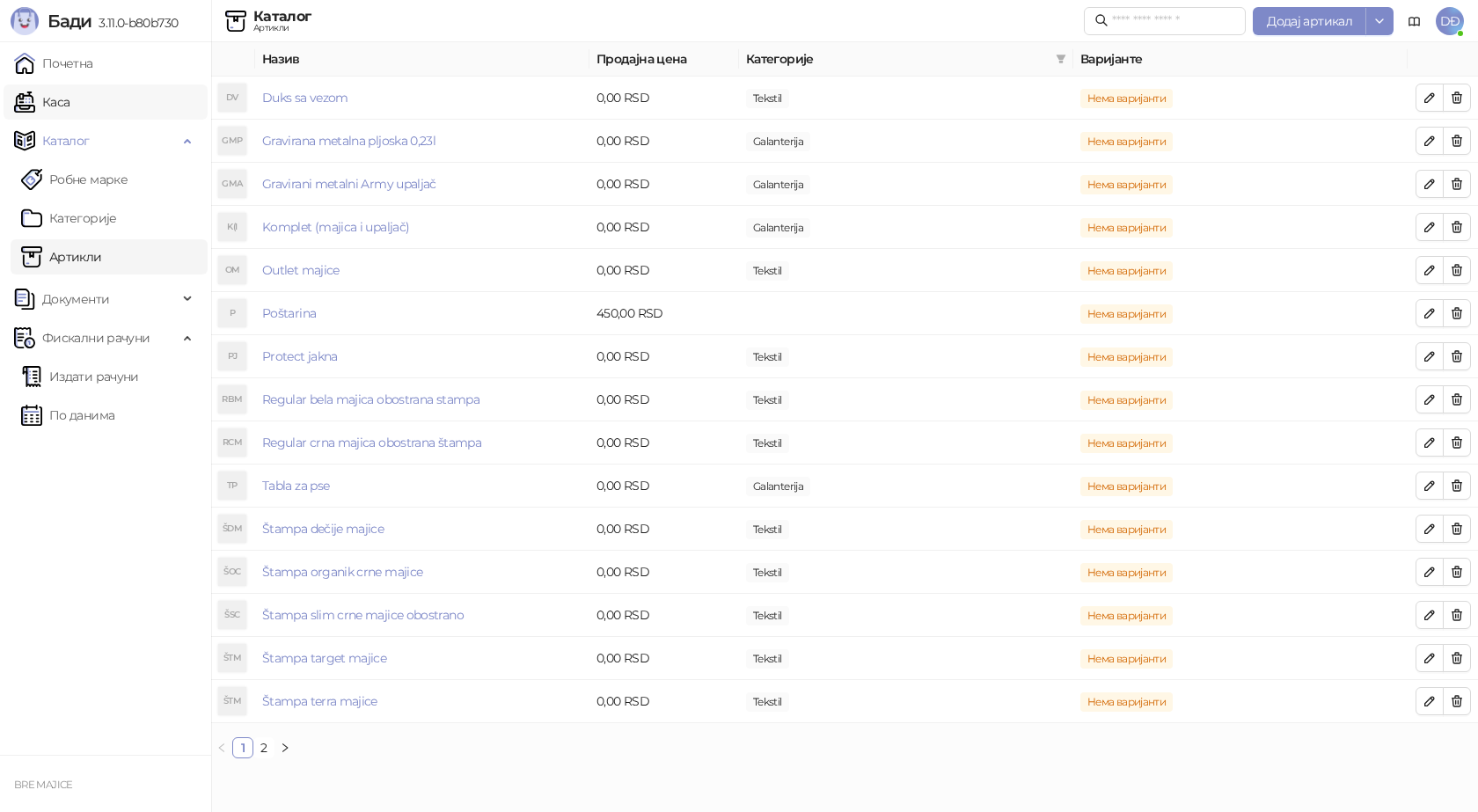
click at [69, 101] on link "Каса" at bounding box center [42, 102] width 56 height 35
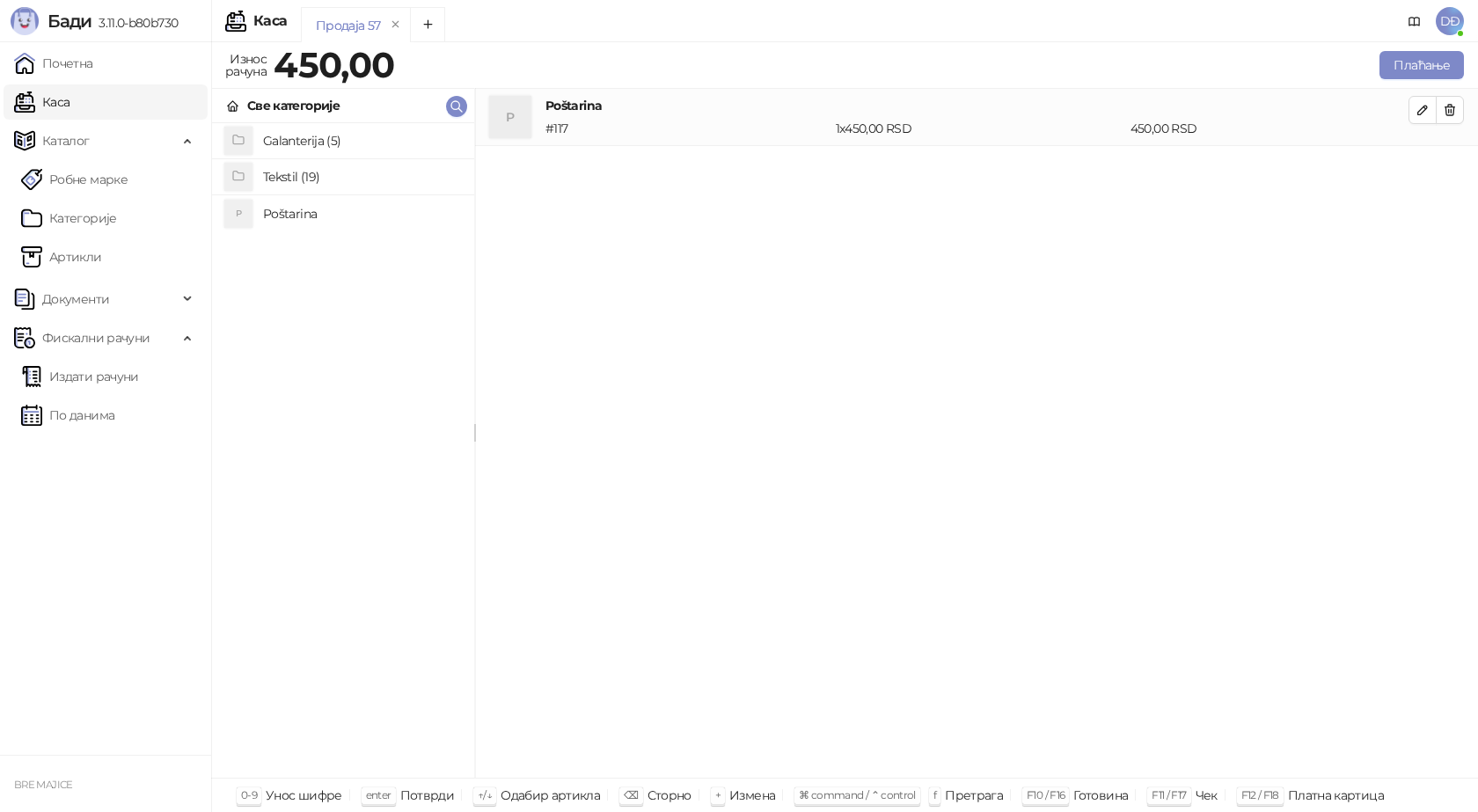
click at [313, 168] on h4 "Tekstil (19)" at bounding box center [361, 176] width 197 height 28
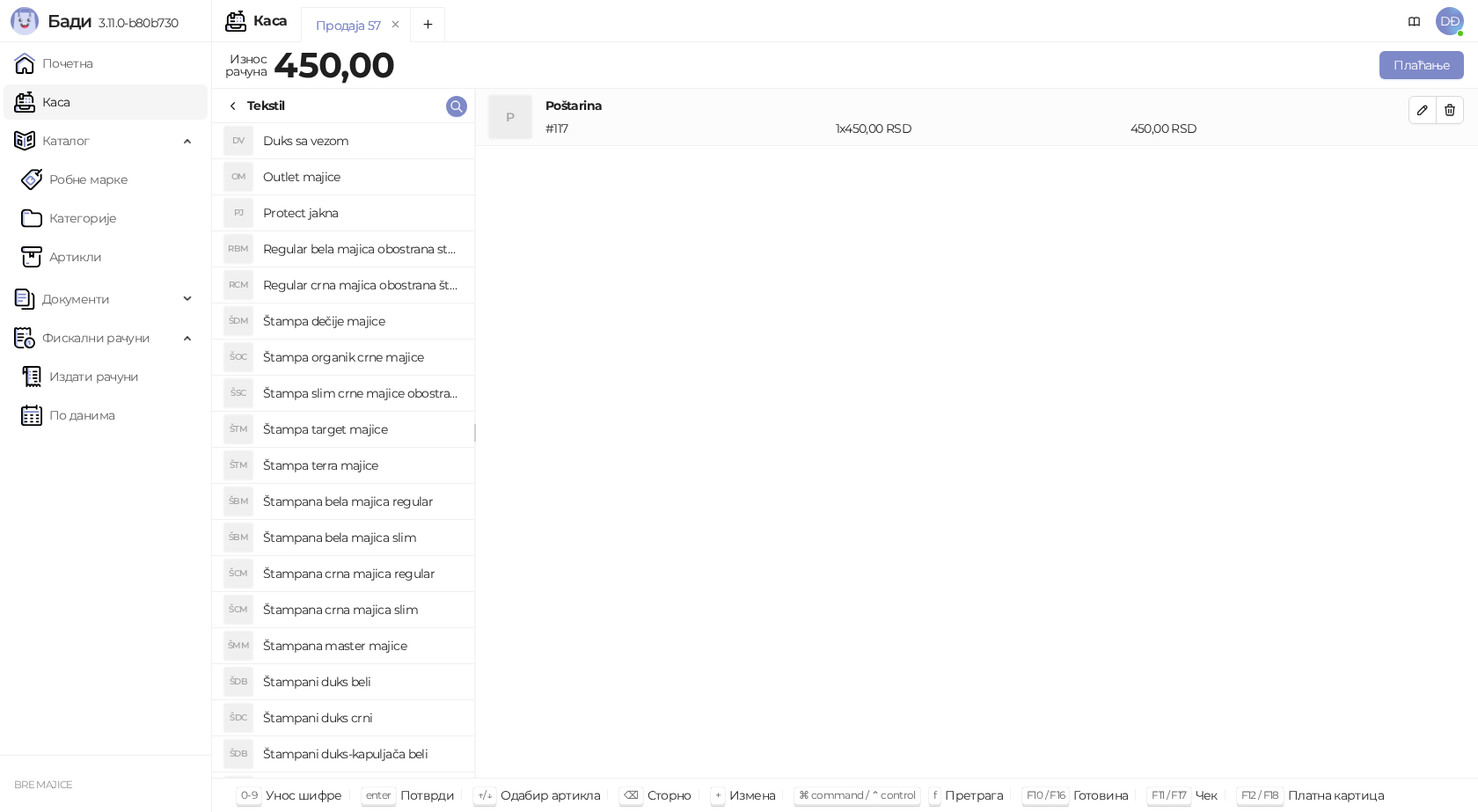
click at [362, 465] on h4 "Štampa terra majice" at bounding box center [361, 465] width 197 height 28
click at [1431, 167] on button "button" at bounding box center [1422, 167] width 28 height 28
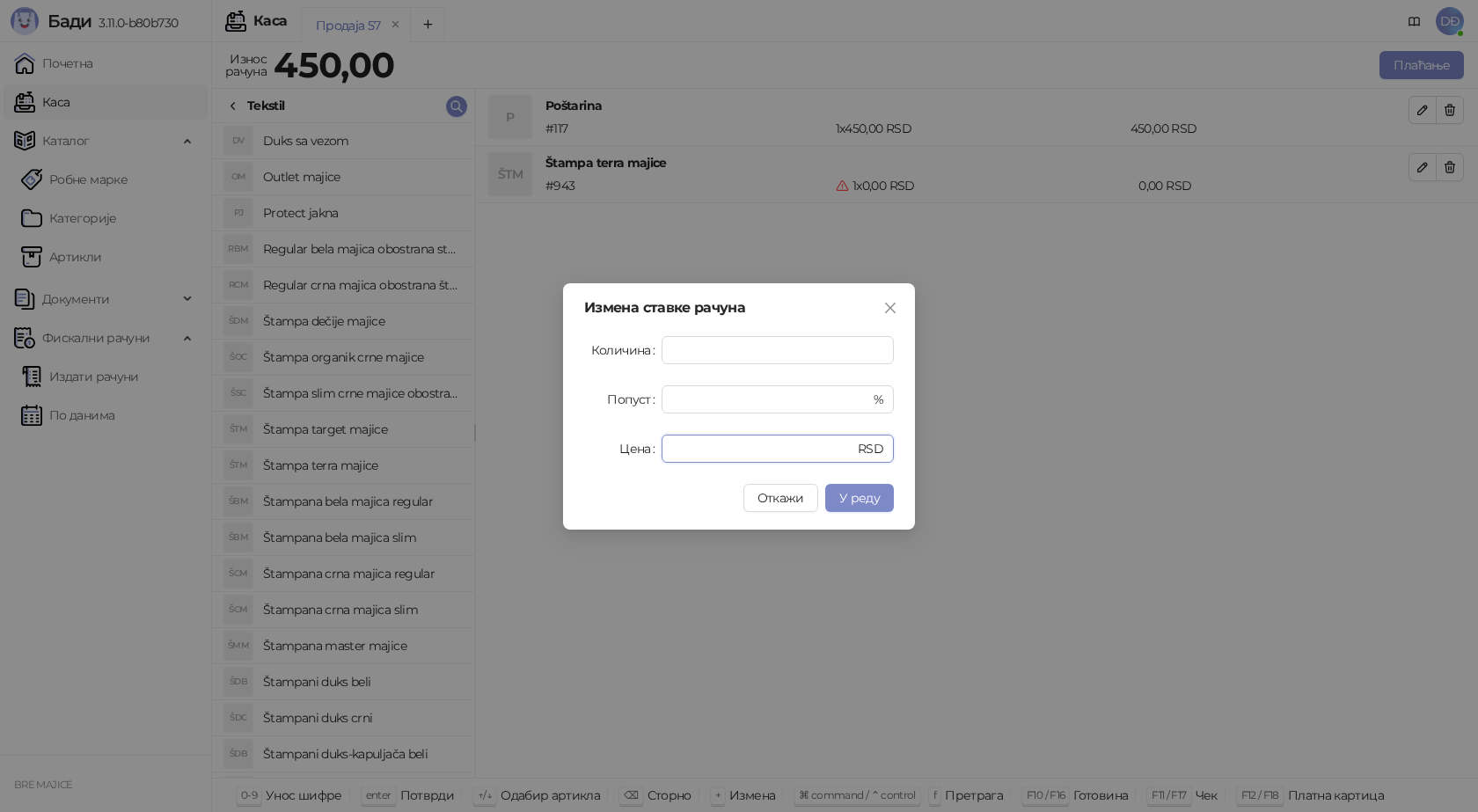
drag, startPoint x: 704, startPoint y: 451, endPoint x: 567, endPoint y: 448, distance: 137.0
click at [571, 451] on div "Измена ставке рачуна Количина * Попуст * % Цена * RSD Откажи У реду" at bounding box center [739, 407] width 352 height 247
type input "****"
click at [867, 497] on span "У реду" at bounding box center [859, 498] width 41 height 16
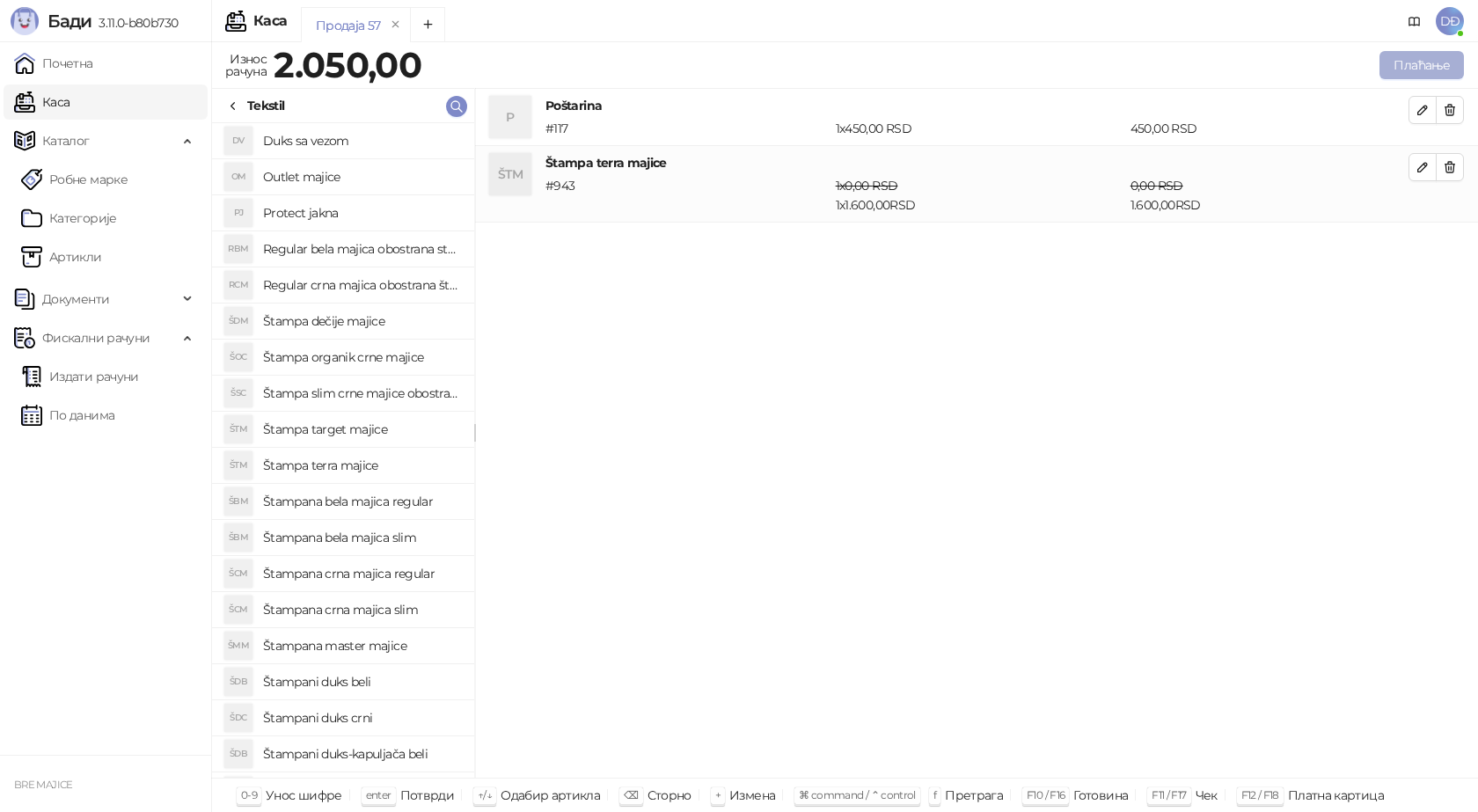
click at [1422, 59] on button "Плаћање" at bounding box center [1422, 65] width 85 height 28
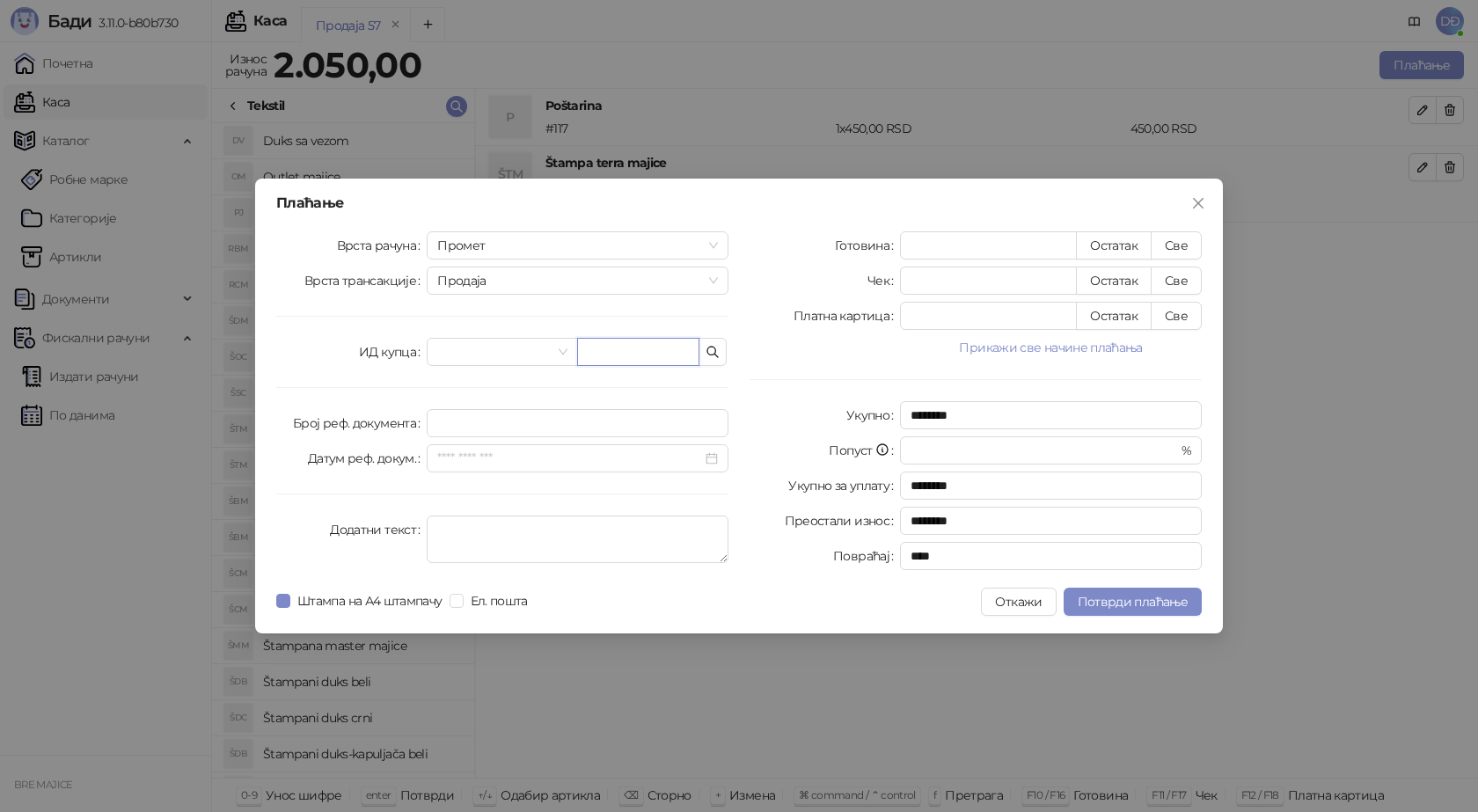
click at [630, 350] on input "text" at bounding box center [639, 351] width 122 height 28
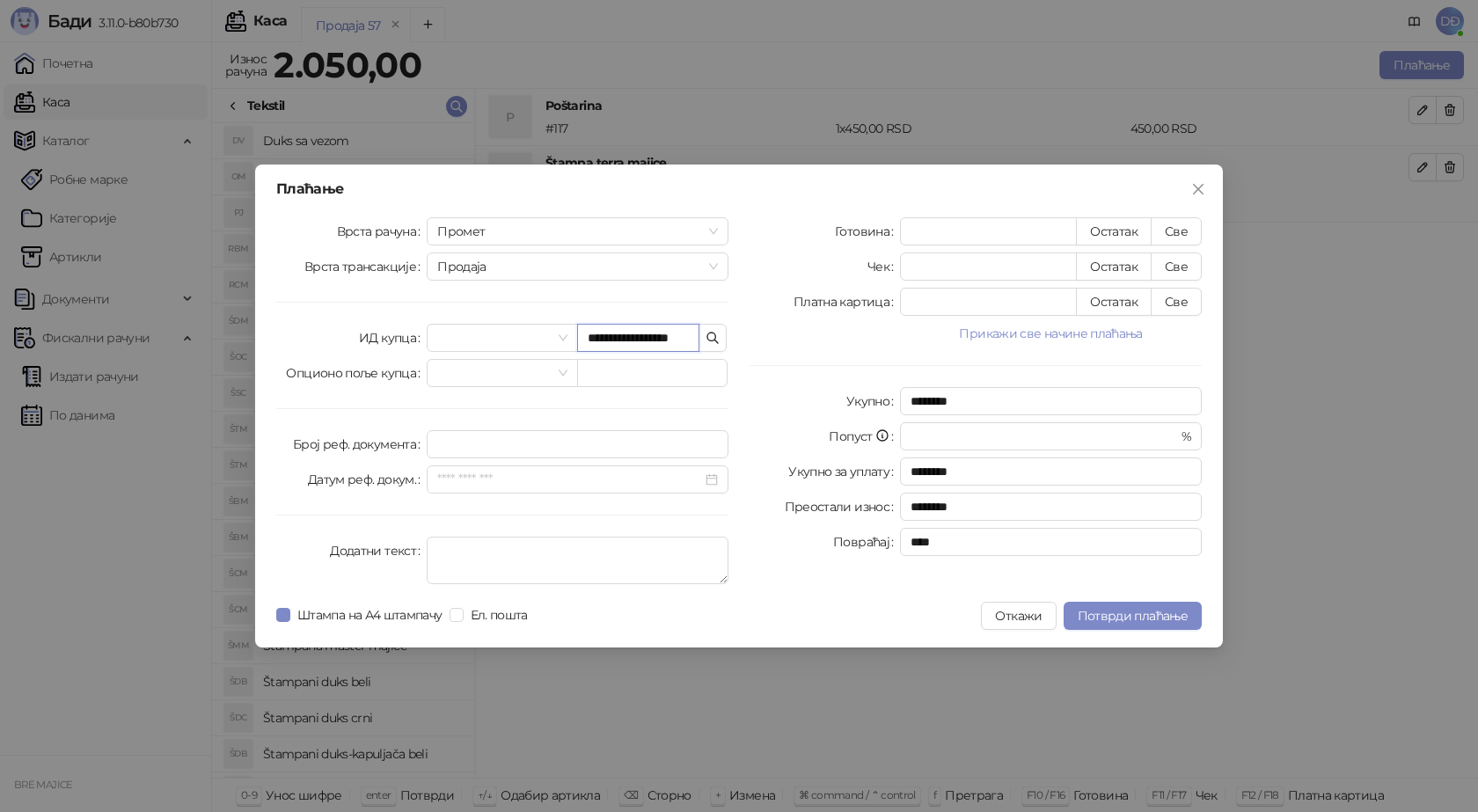
scroll to position [0, 13]
type input "**********"
click at [1176, 235] on button "Све" at bounding box center [1176, 230] width 51 height 28
type input "****"
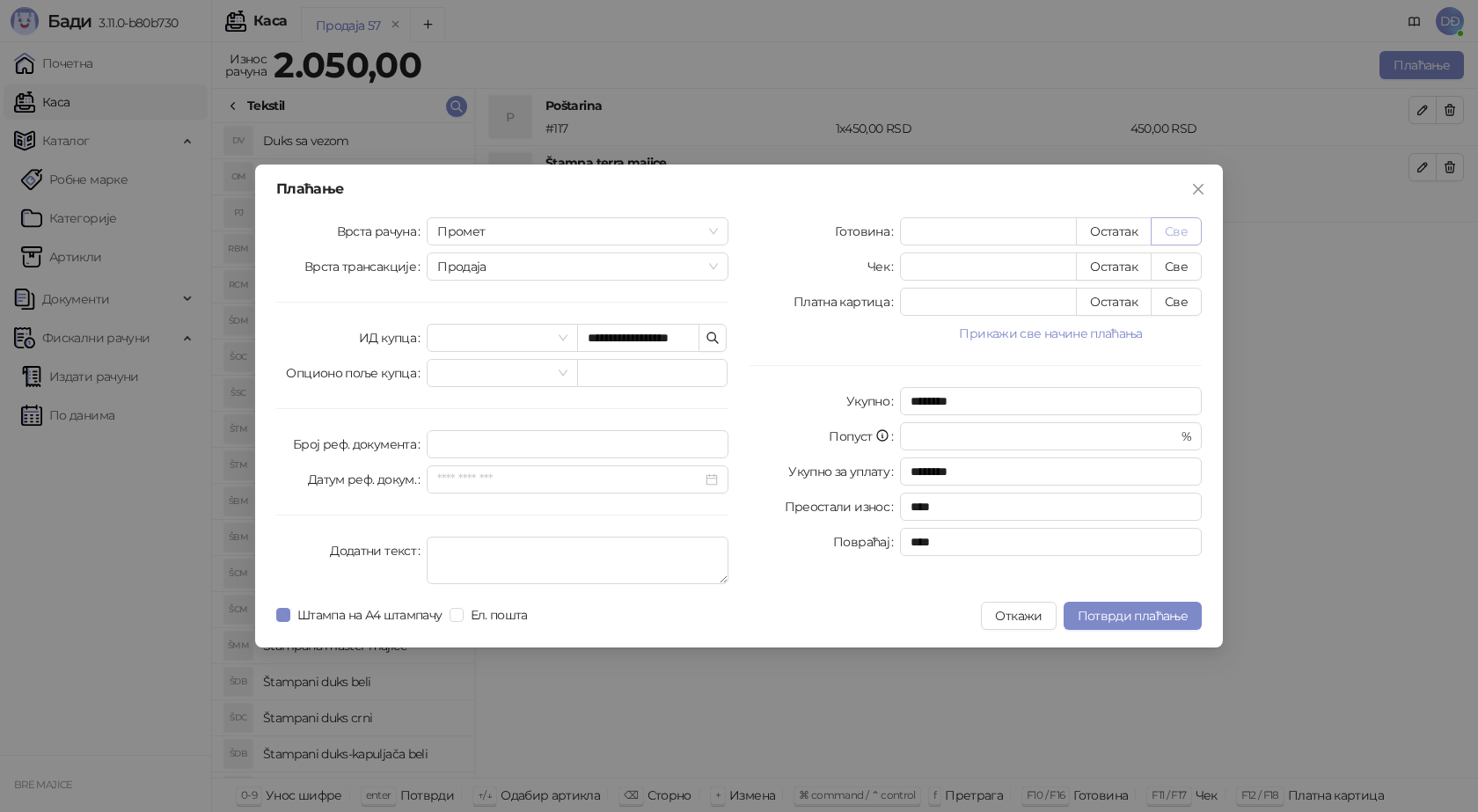
scroll to position [0, 0]
click at [1111, 611] on span "Потврди плаћање" at bounding box center [1133, 616] width 110 height 16
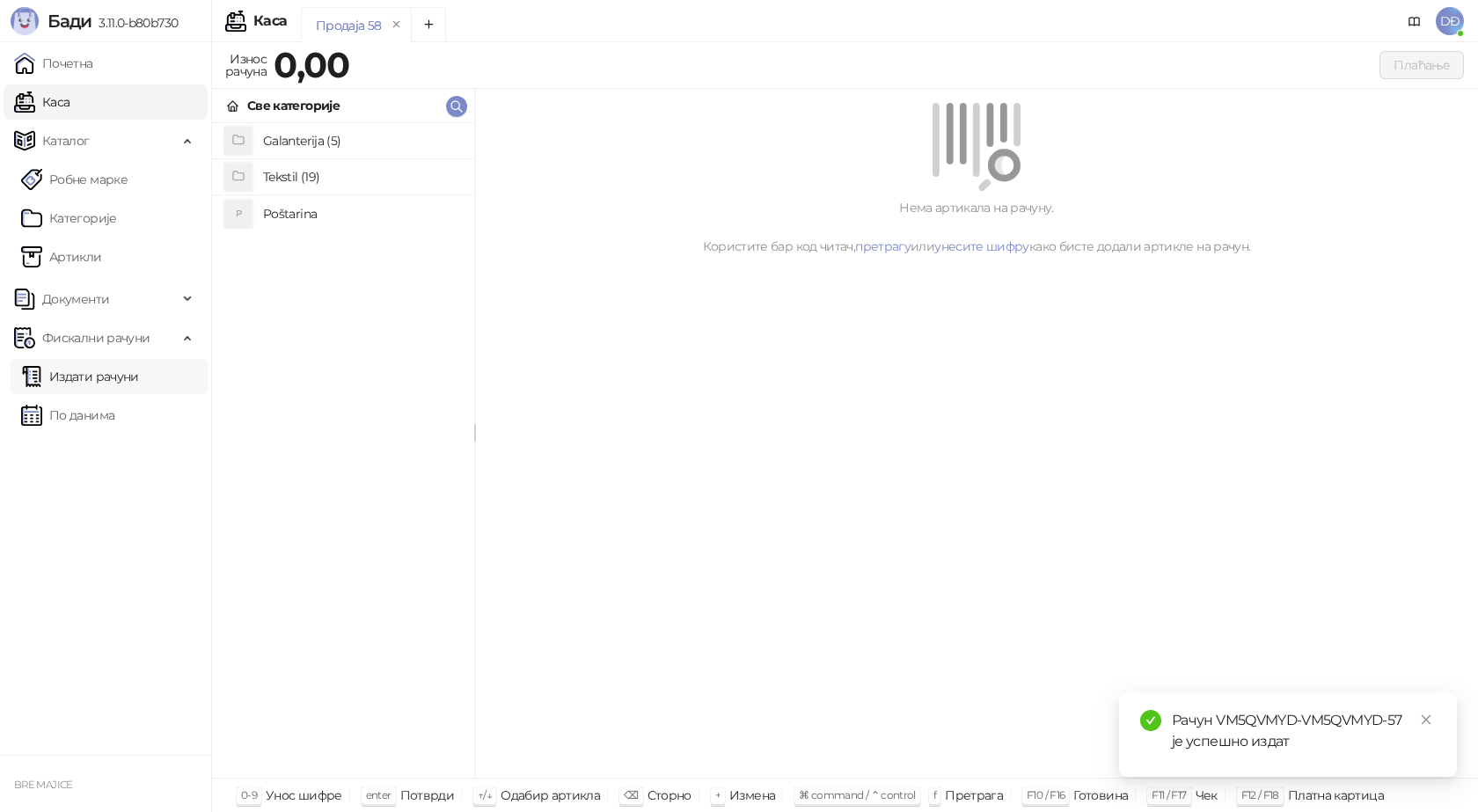
click at [75, 373] on link "Издати рачуни" at bounding box center [79, 376] width 118 height 35
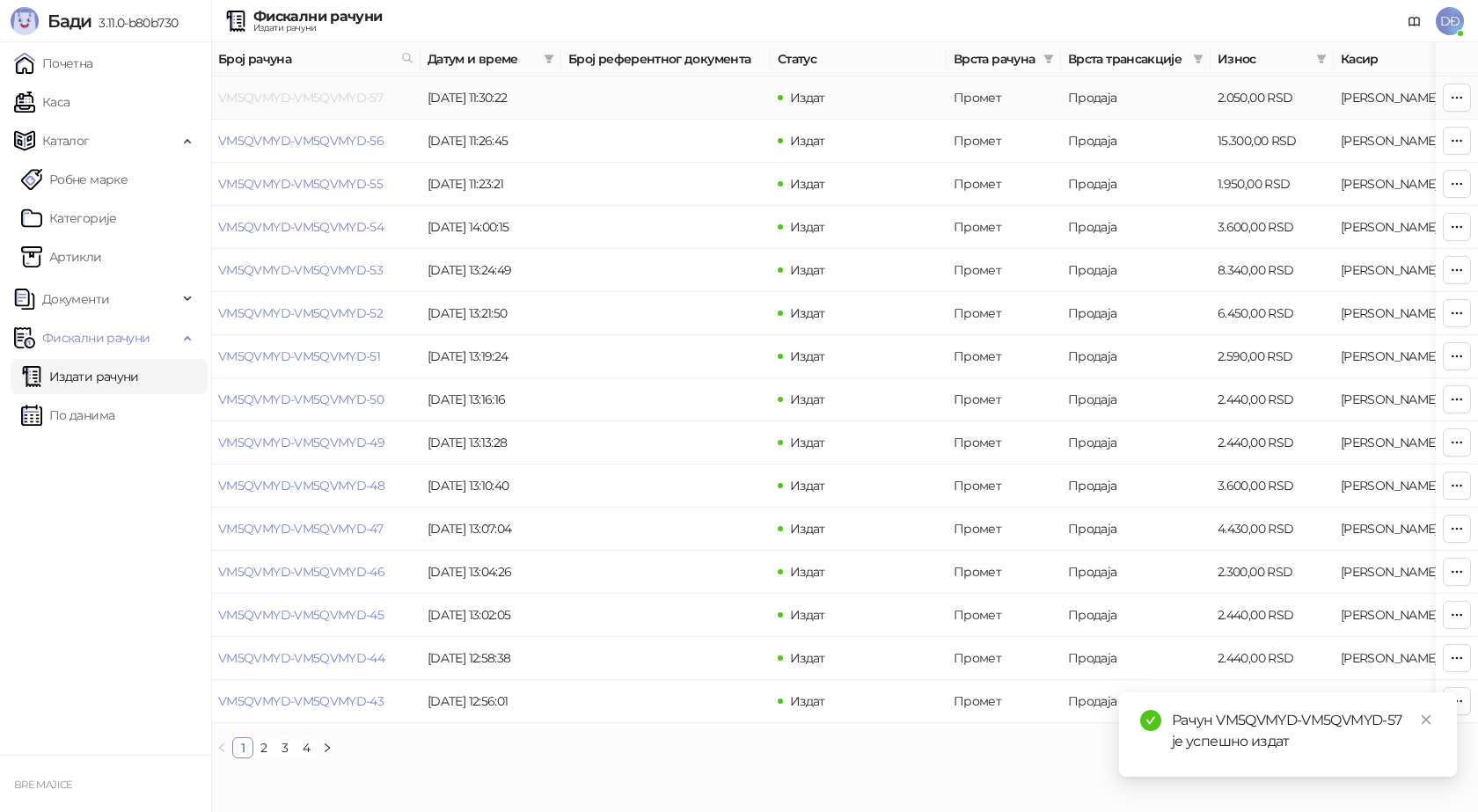
click at [309, 99] on link "VM5QVMYD-VM5QVMYD-57" at bounding box center [300, 98] width 165 height 16
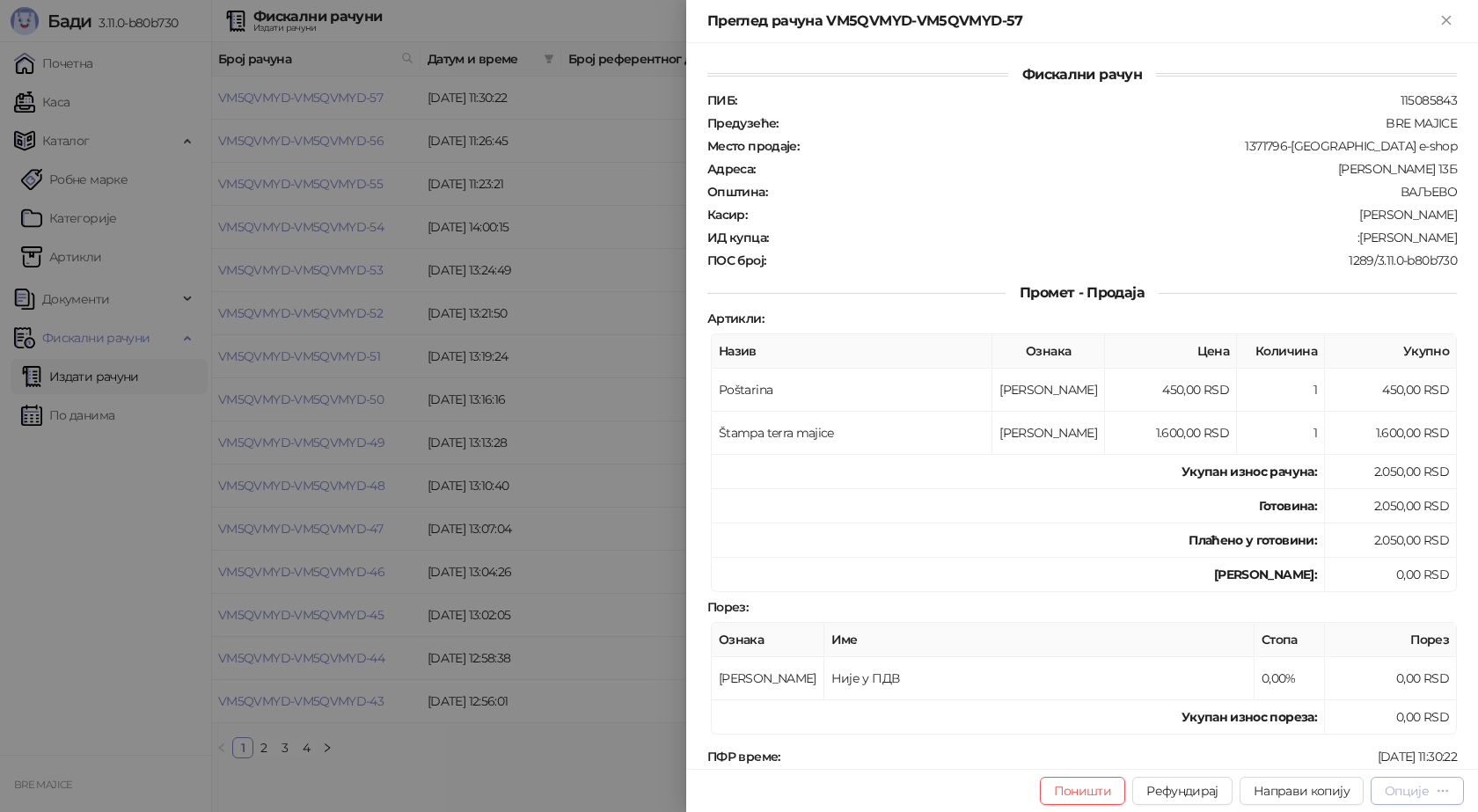
click at [1427, 787] on div "Опције" at bounding box center [1407, 790] width 44 height 16
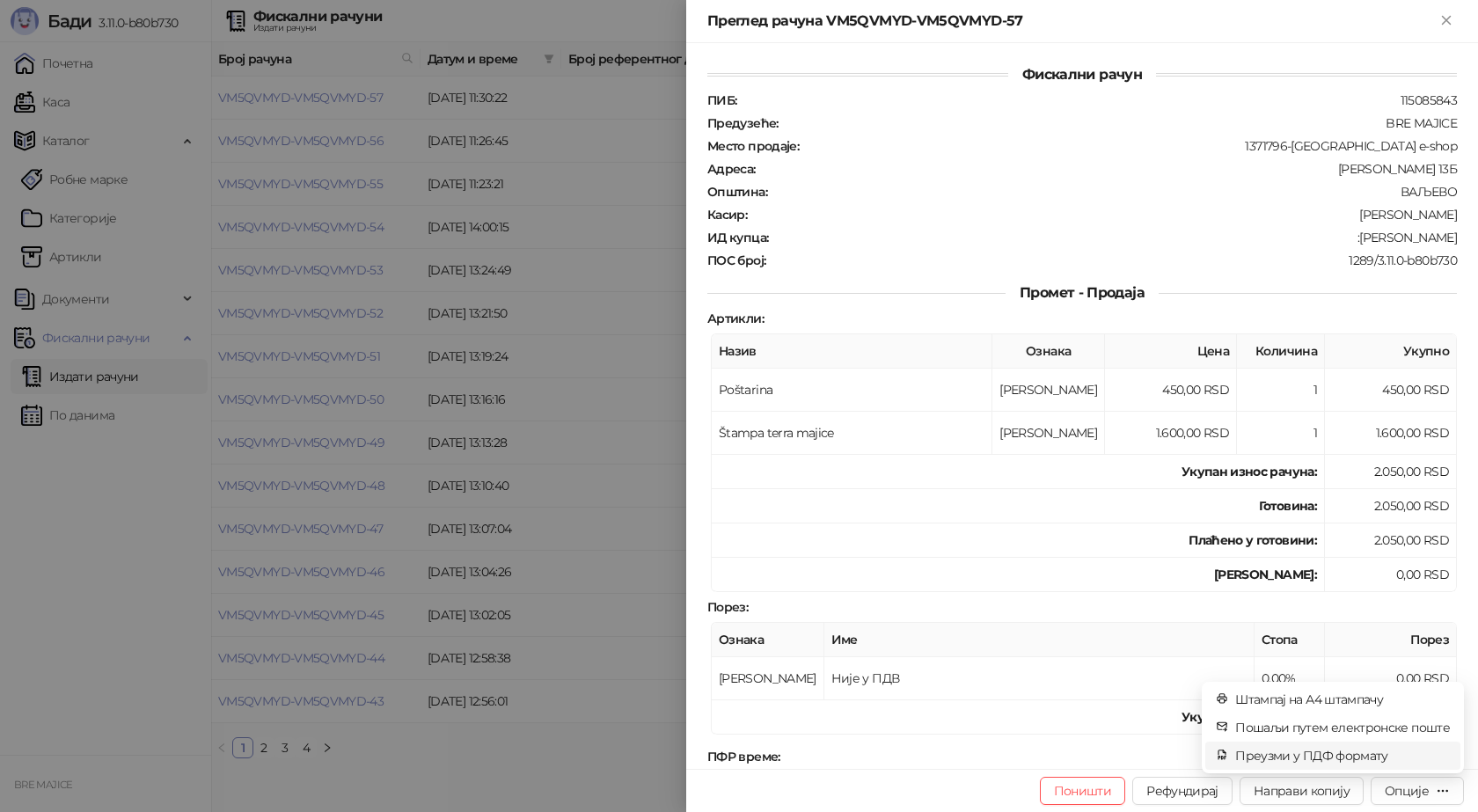
click at [1388, 761] on span "Преузми у ПДФ формату" at bounding box center [1343, 754] width 214 height 19
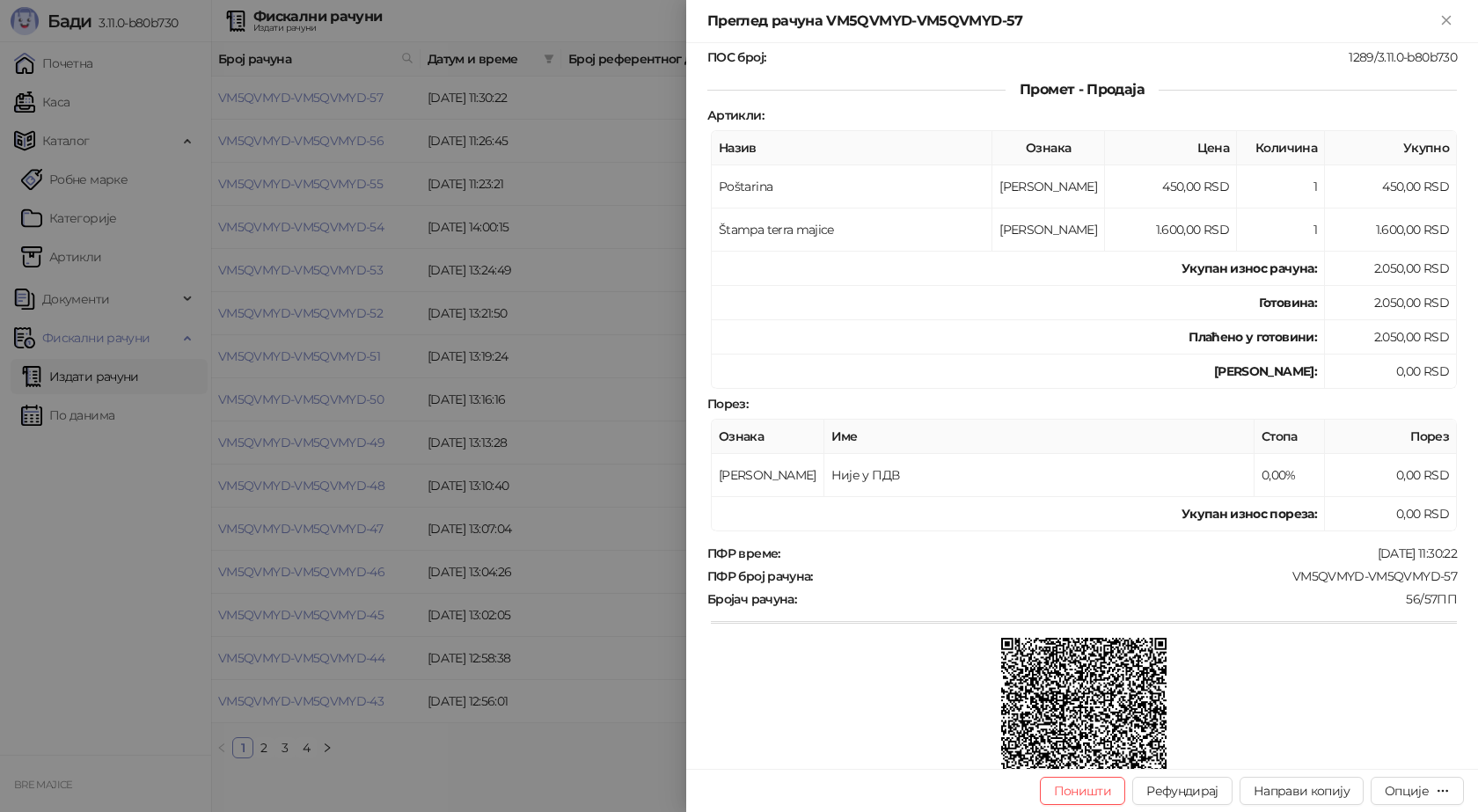
scroll to position [264, 0]
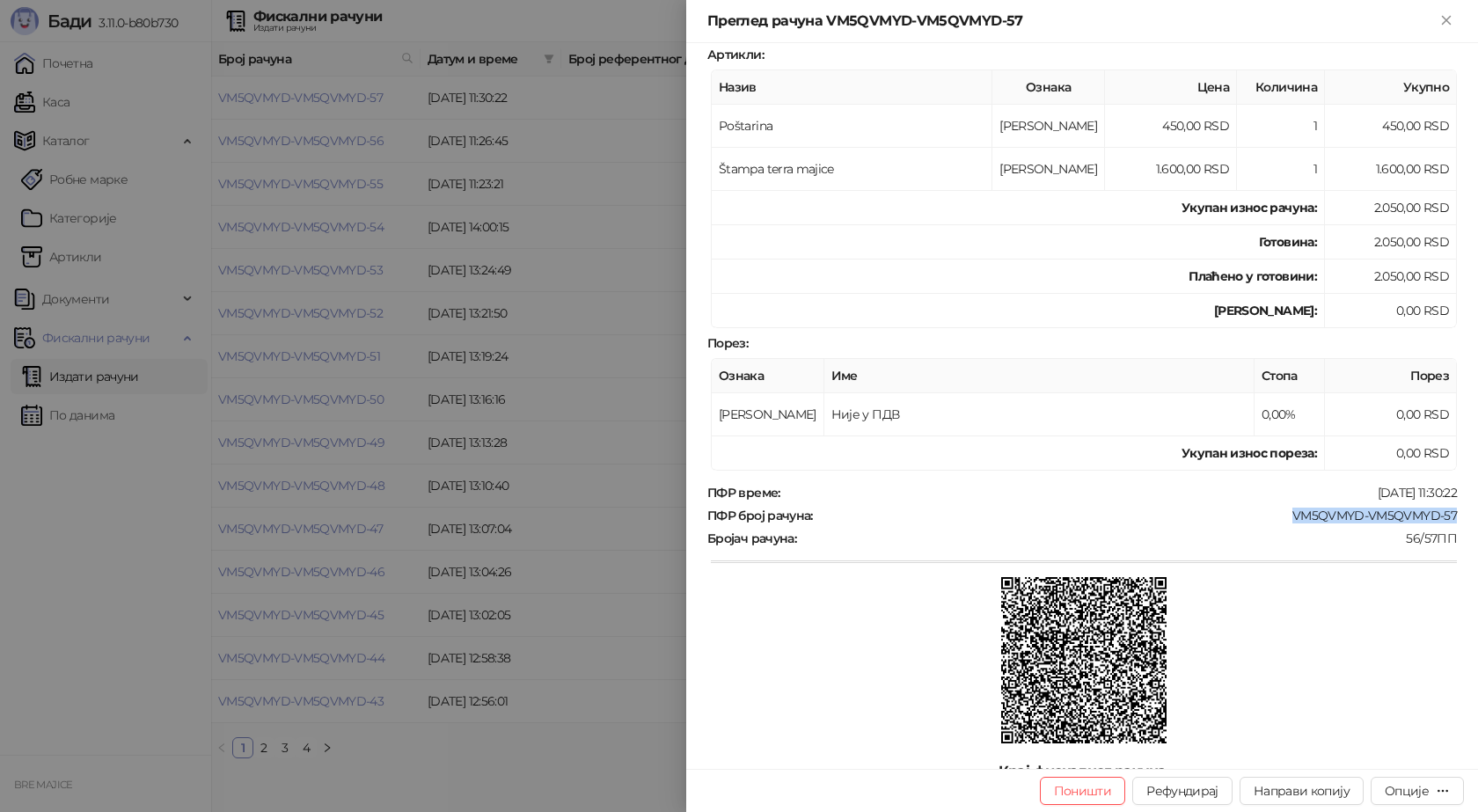
drag, startPoint x: 1452, startPoint y: 515, endPoint x: 1283, endPoint y: 511, distance: 169.0
click at [1283, 511] on div "Фискални рачун ПИБ : 115085843 Предузеће : BRE MAJICE Место продаје : 1371796-[…" at bounding box center [1082, 406] width 792 height 726
copy div "VM5QVMYD-VM5QVMYD-57"
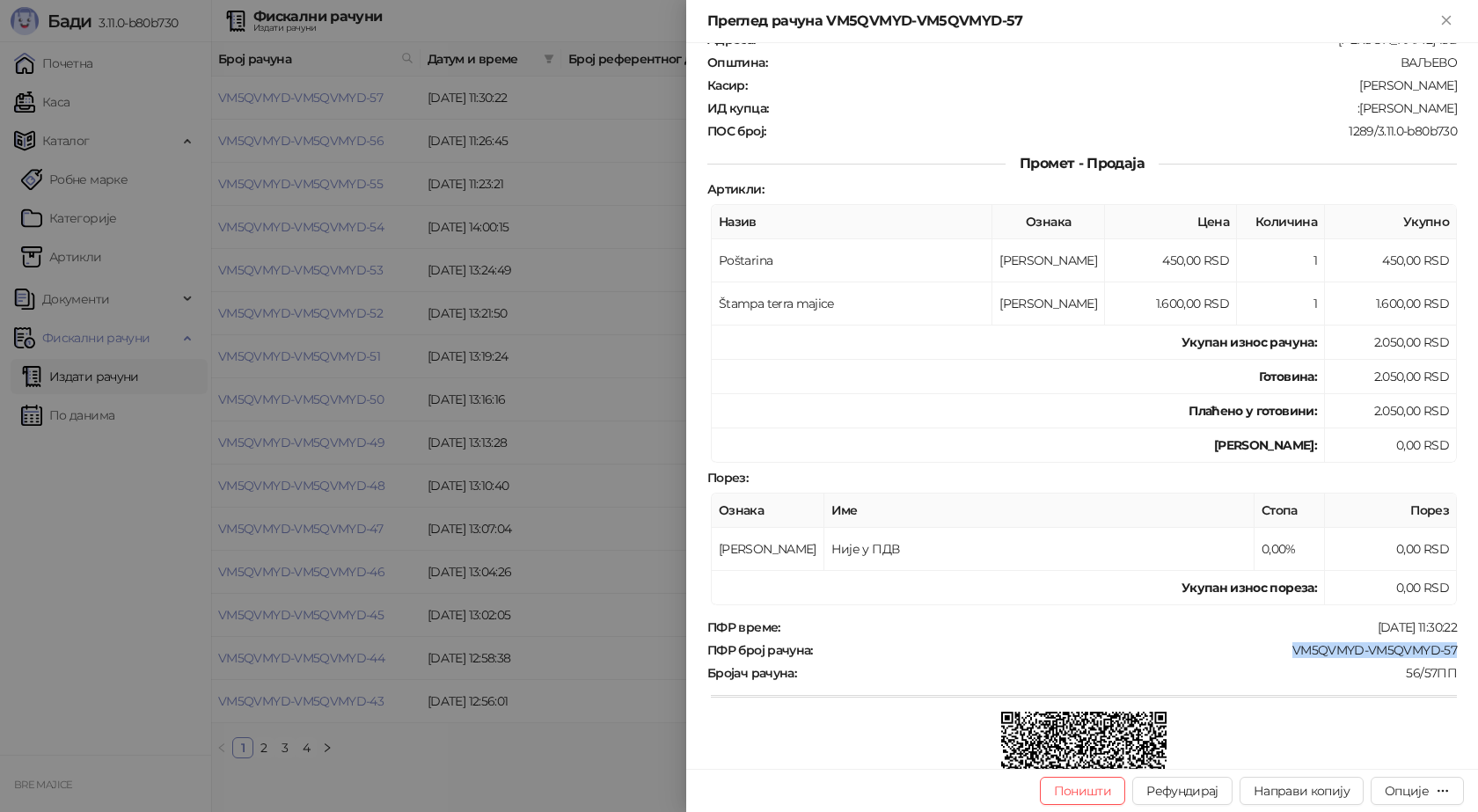
scroll to position [0, 0]
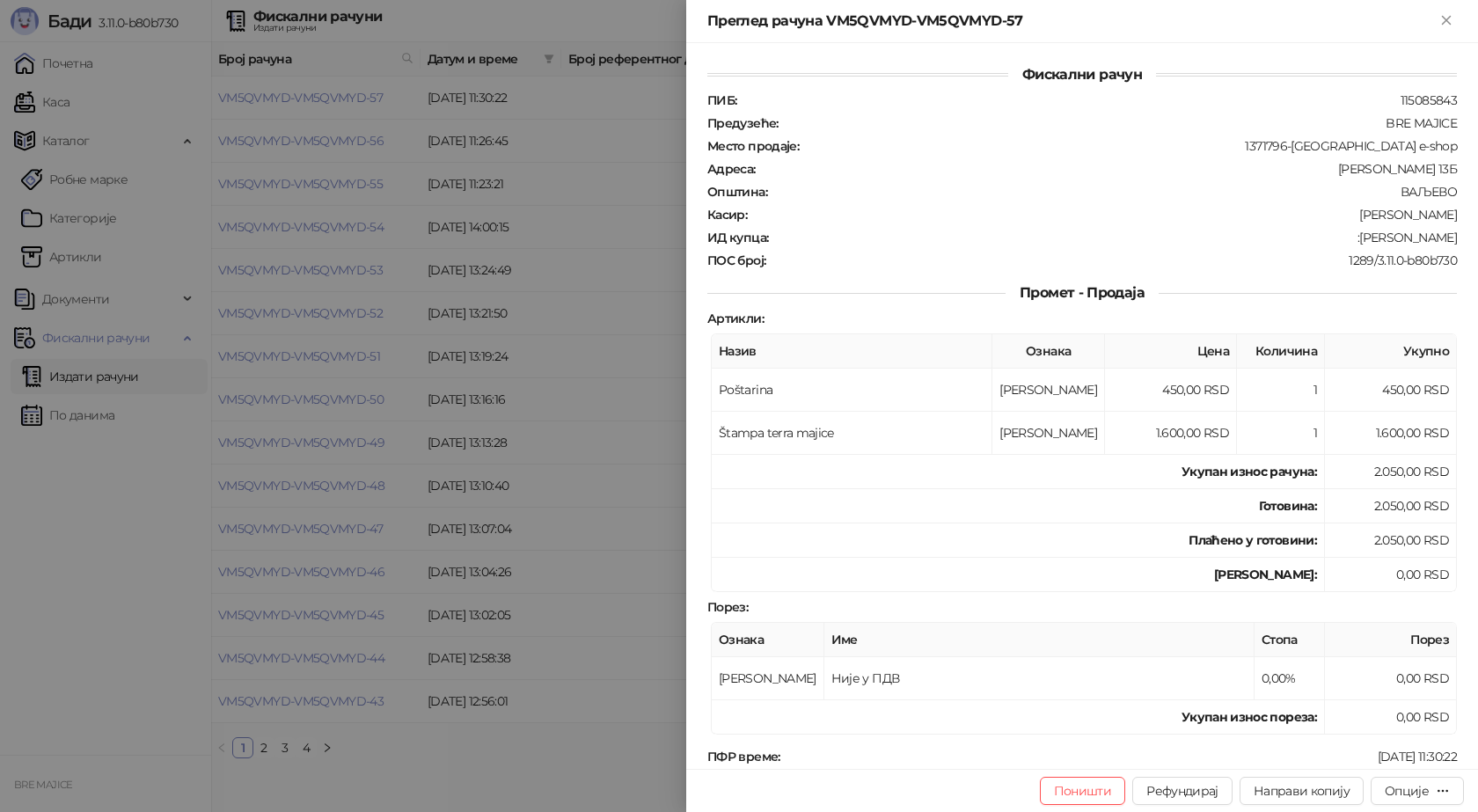
drag, startPoint x: 1444, startPoint y: 235, endPoint x: 1333, endPoint y: 239, distance: 111.1
click at [1333, 239] on div ":[PERSON_NAME]" at bounding box center [1114, 238] width 689 height 16
copy div "[PERSON_NAME]"
click at [1448, 16] on icon "Close" at bounding box center [1446, 21] width 16 height 16
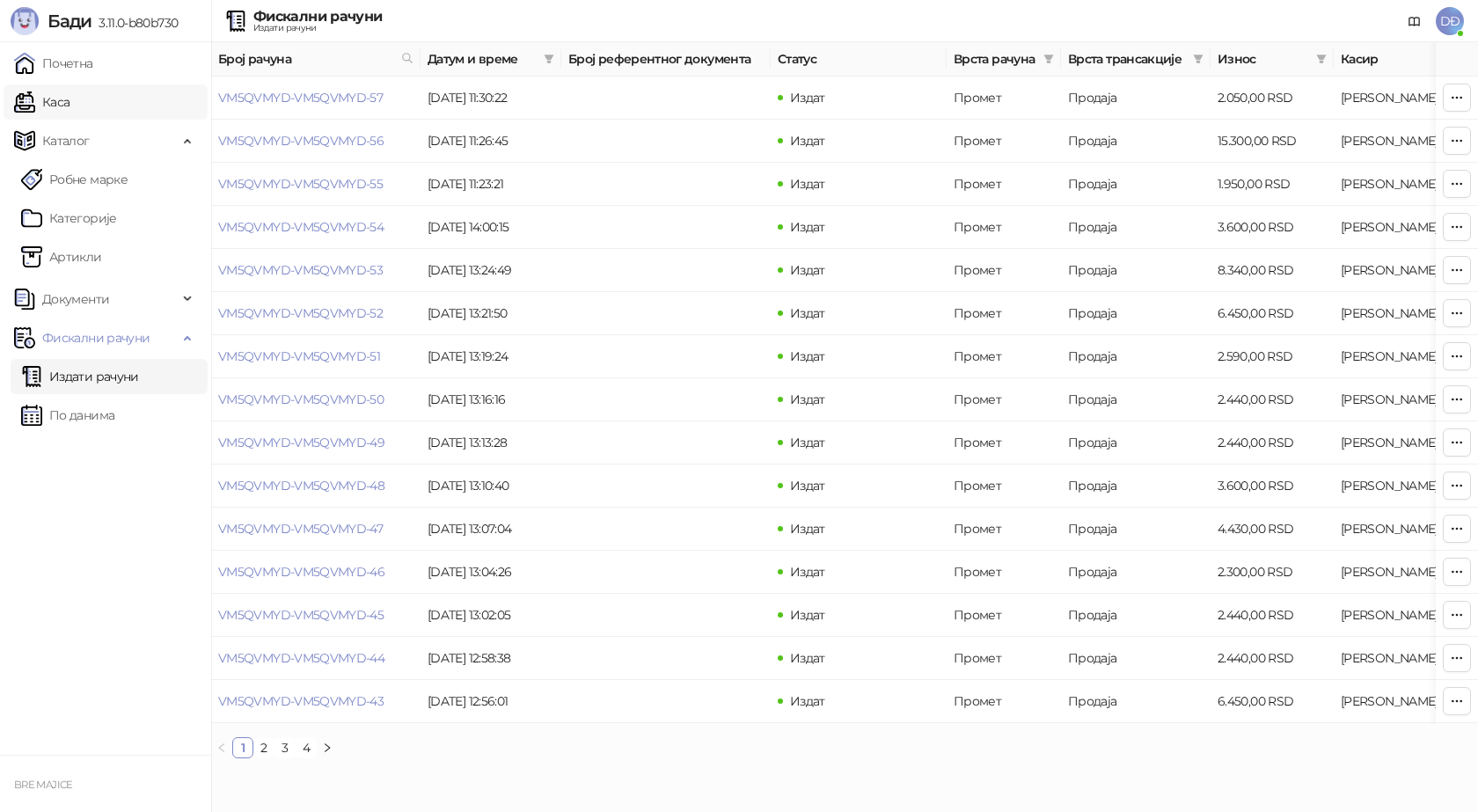
click at [61, 104] on link "Каса" at bounding box center [42, 102] width 56 height 35
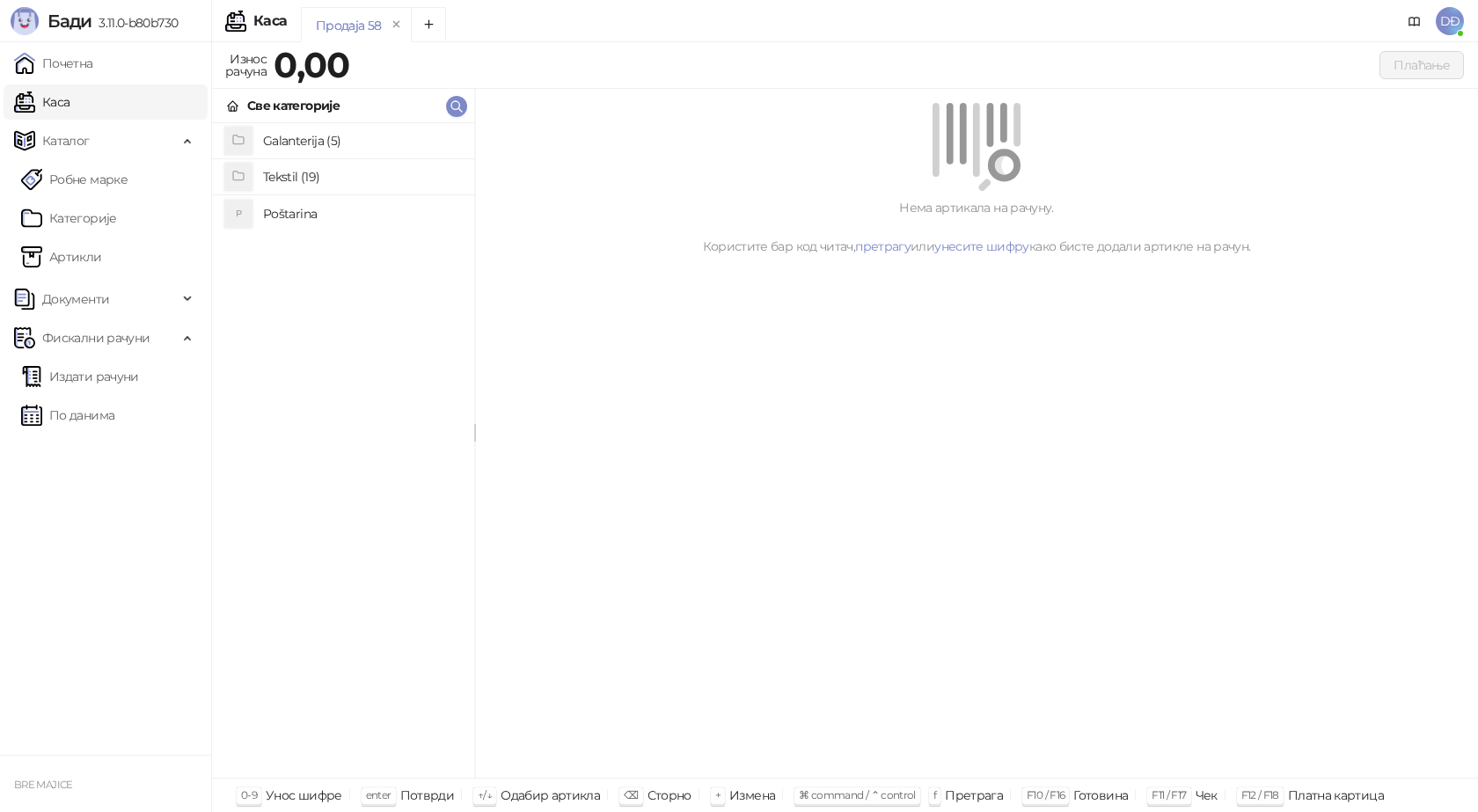
click at [278, 217] on h4 "Poštarina" at bounding box center [361, 213] width 197 height 28
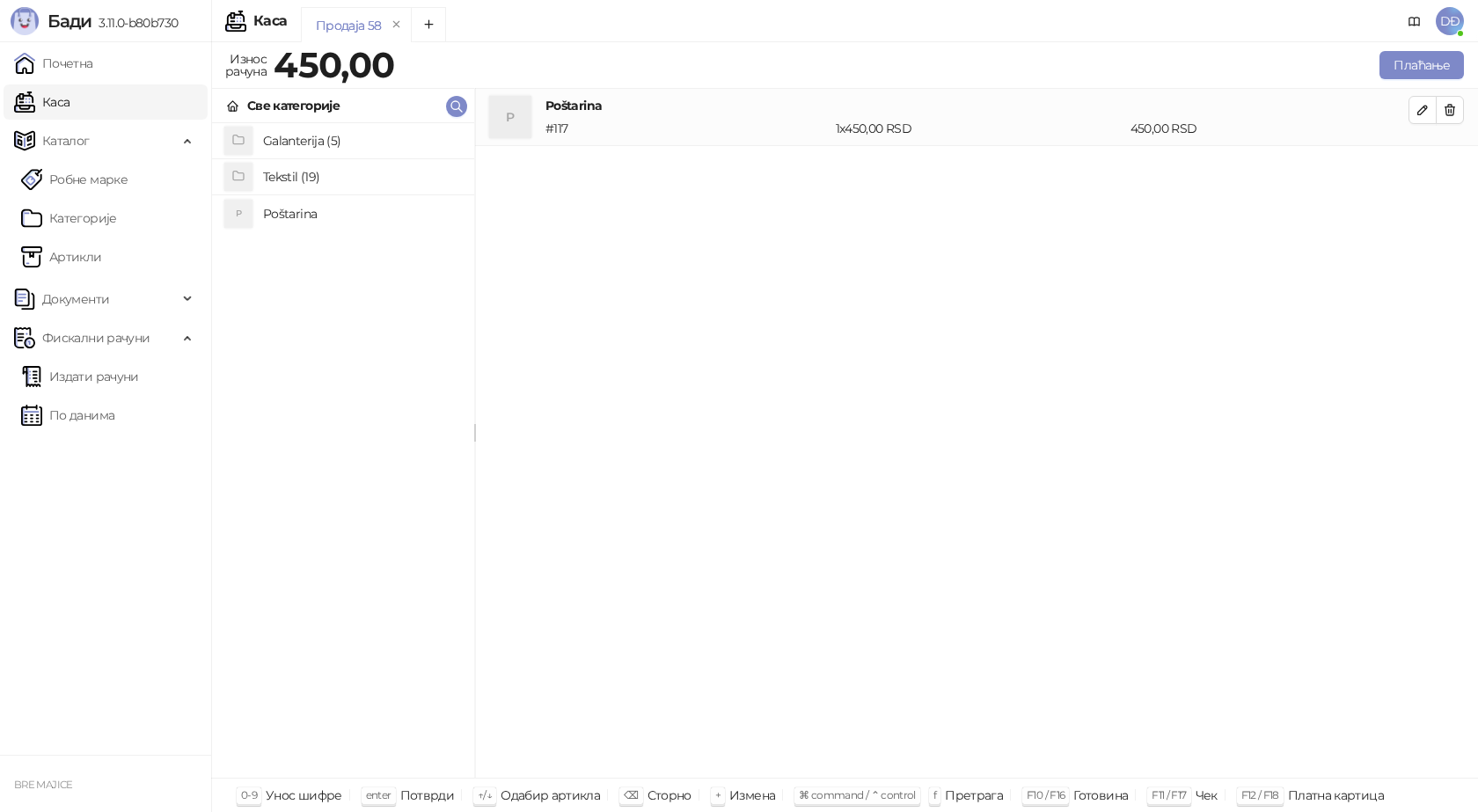
click at [296, 172] on h4 "Tekstil (19)" at bounding box center [361, 176] width 197 height 28
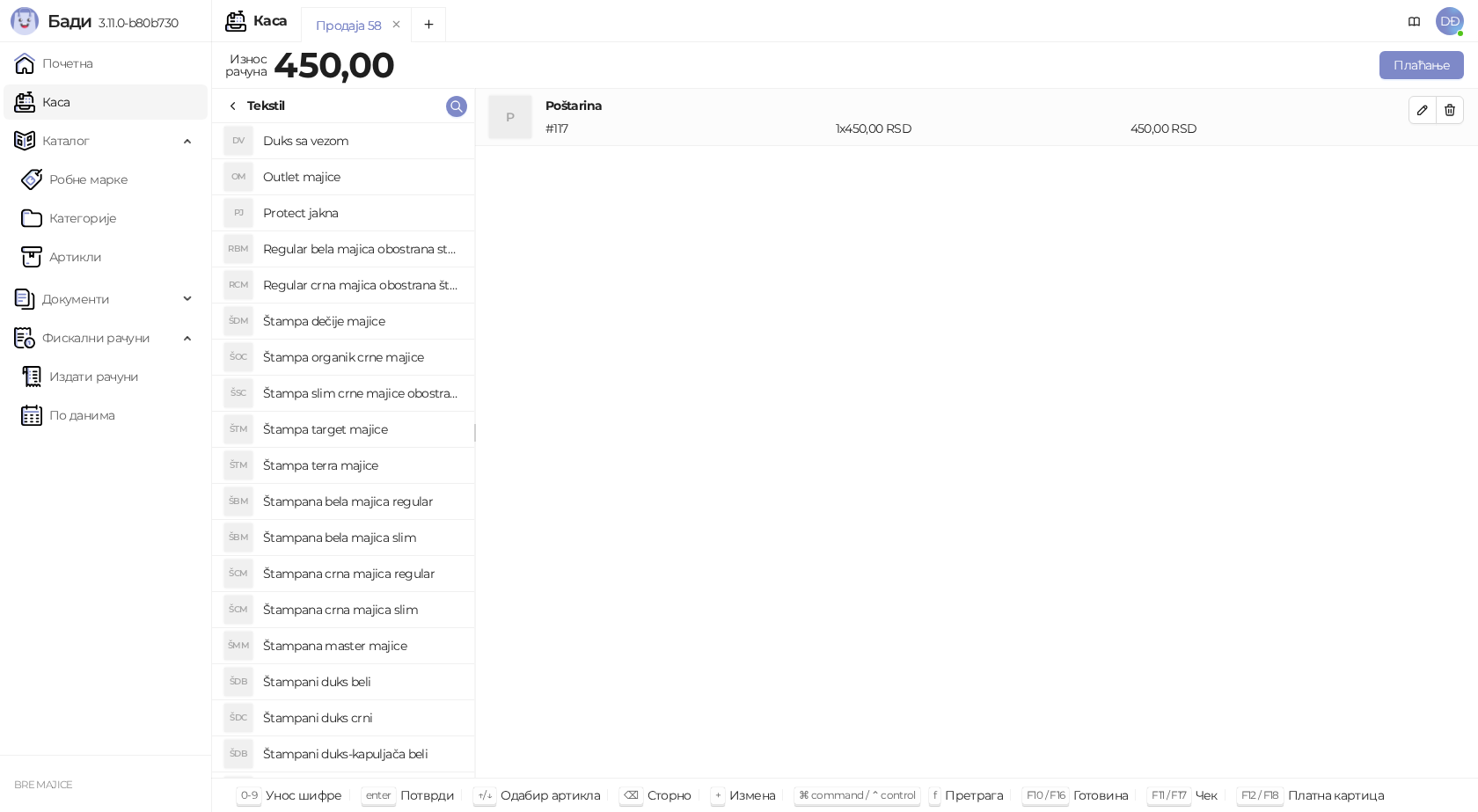
click at [324, 254] on h4 "Regular bela majica obostrana stampa" at bounding box center [361, 248] width 197 height 28
click at [1419, 165] on icon "button" at bounding box center [1423, 167] width 14 height 14
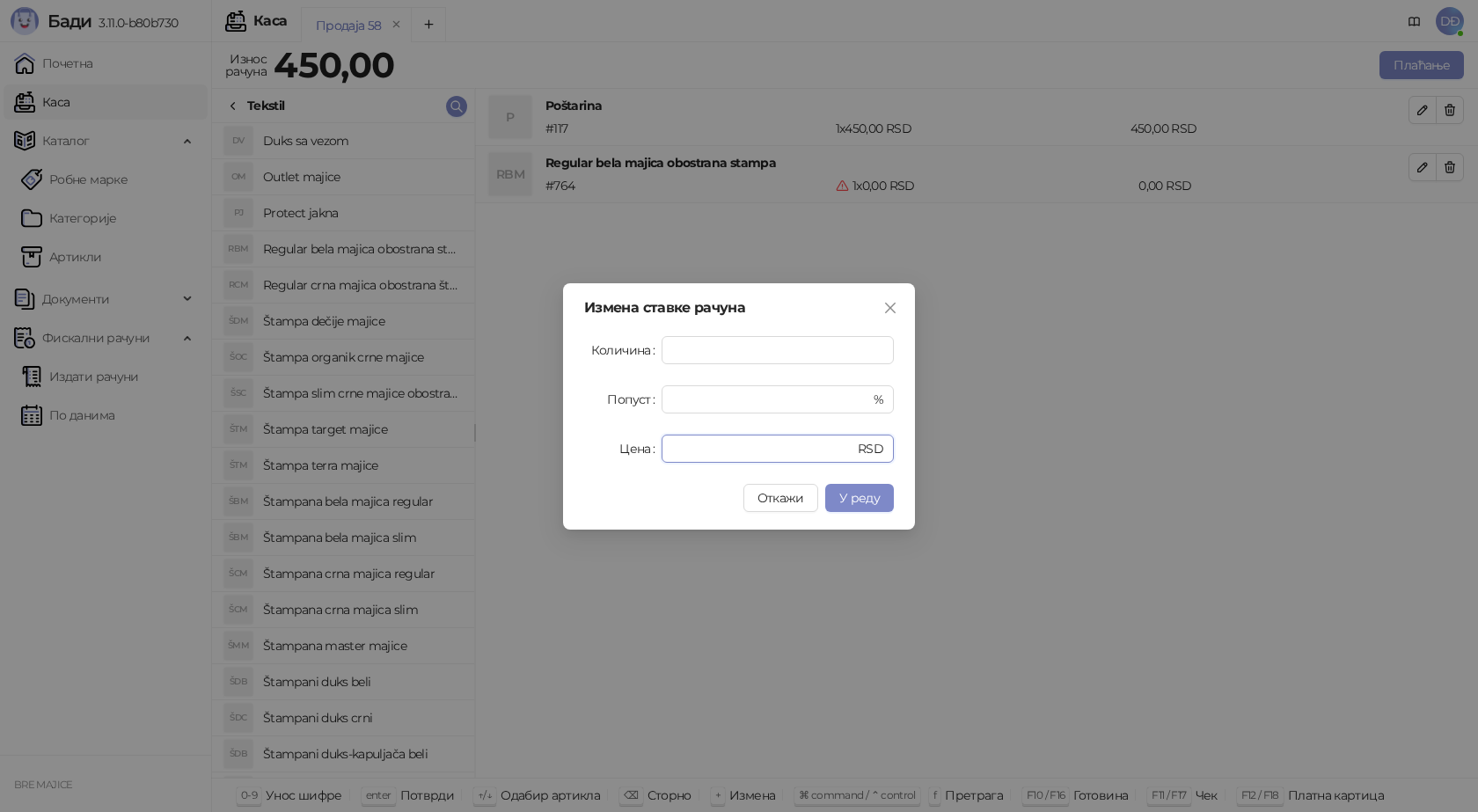
drag, startPoint x: 692, startPoint y: 439, endPoint x: 617, endPoint y: 446, distance: 75.3
click at [639, 447] on div "Цена * RSD" at bounding box center [739, 448] width 310 height 28
click at [845, 497] on span "У реду" at bounding box center [859, 498] width 41 height 16
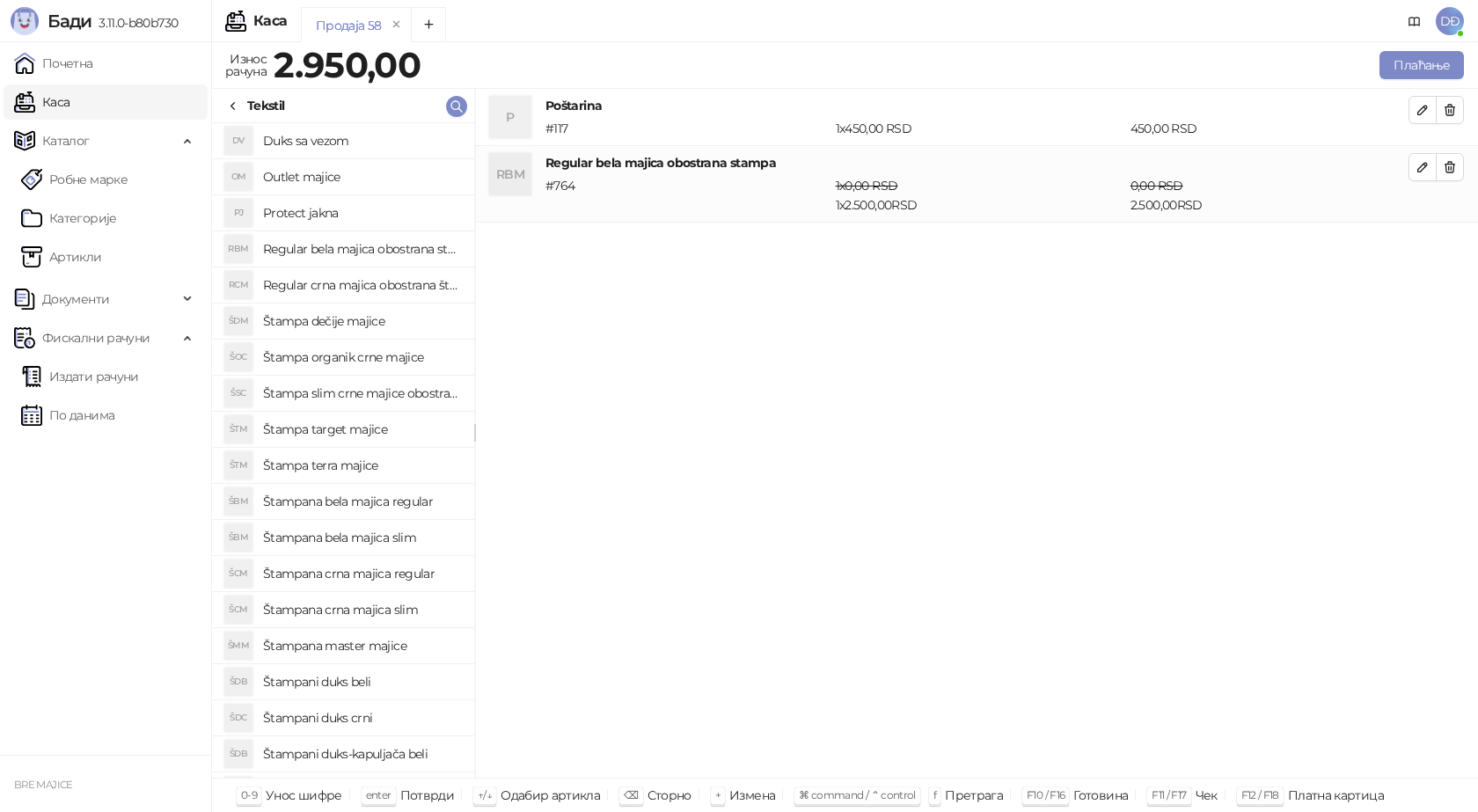
click at [364, 499] on h4 "Štampana bela majica regular" at bounding box center [361, 501] width 197 height 28
click at [1427, 242] on icon "button" at bounding box center [1423, 244] width 9 height 9
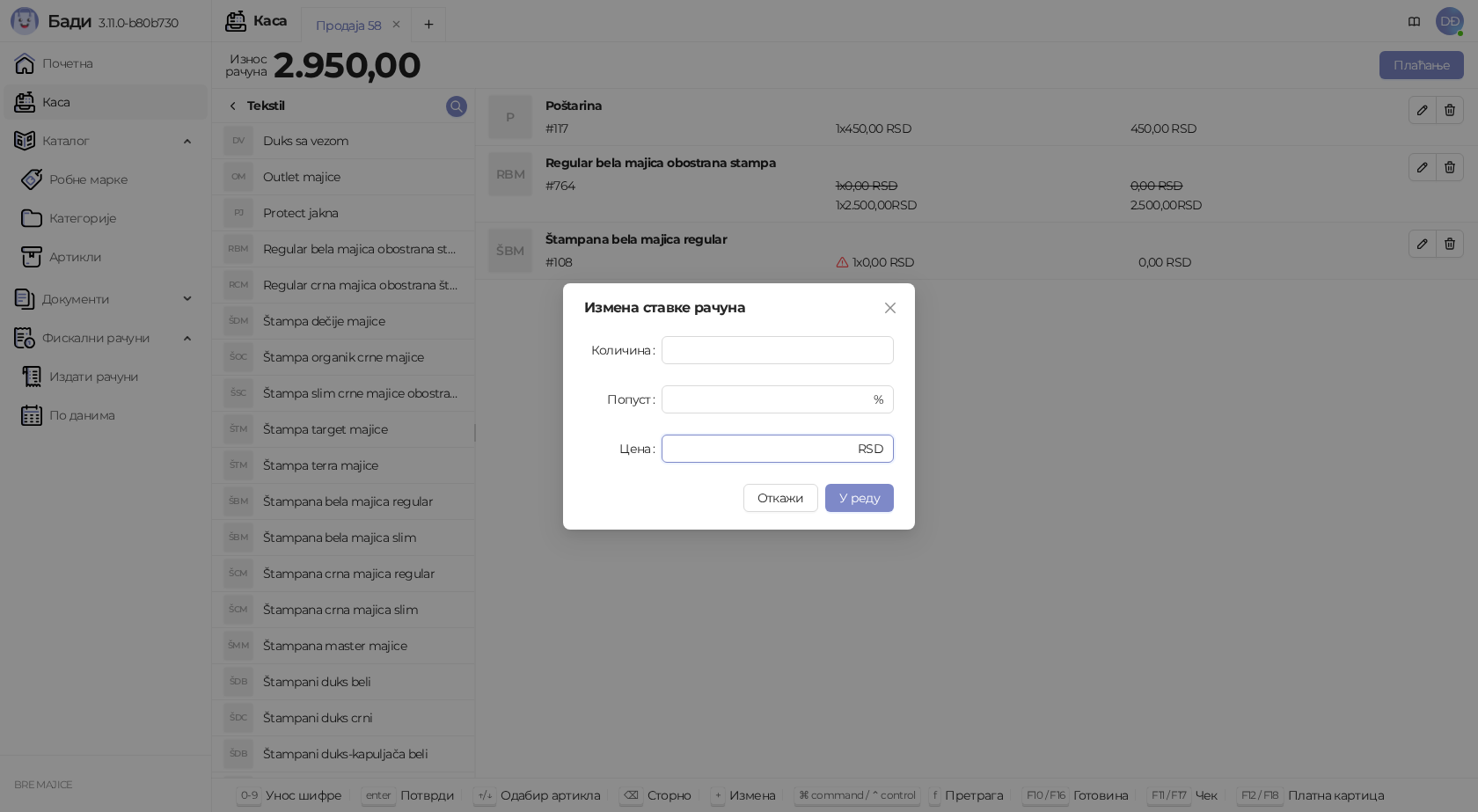
drag, startPoint x: 698, startPoint y: 450, endPoint x: 585, endPoint y: 452, distance: 113.0
click at [585, 452] on div "Цена * RSD" at bounding box center [739, 448] width 310 height 28
type input "****"
click at [839, 494] on button "У реду" at bounding box center [859, 497] width 68 height 28
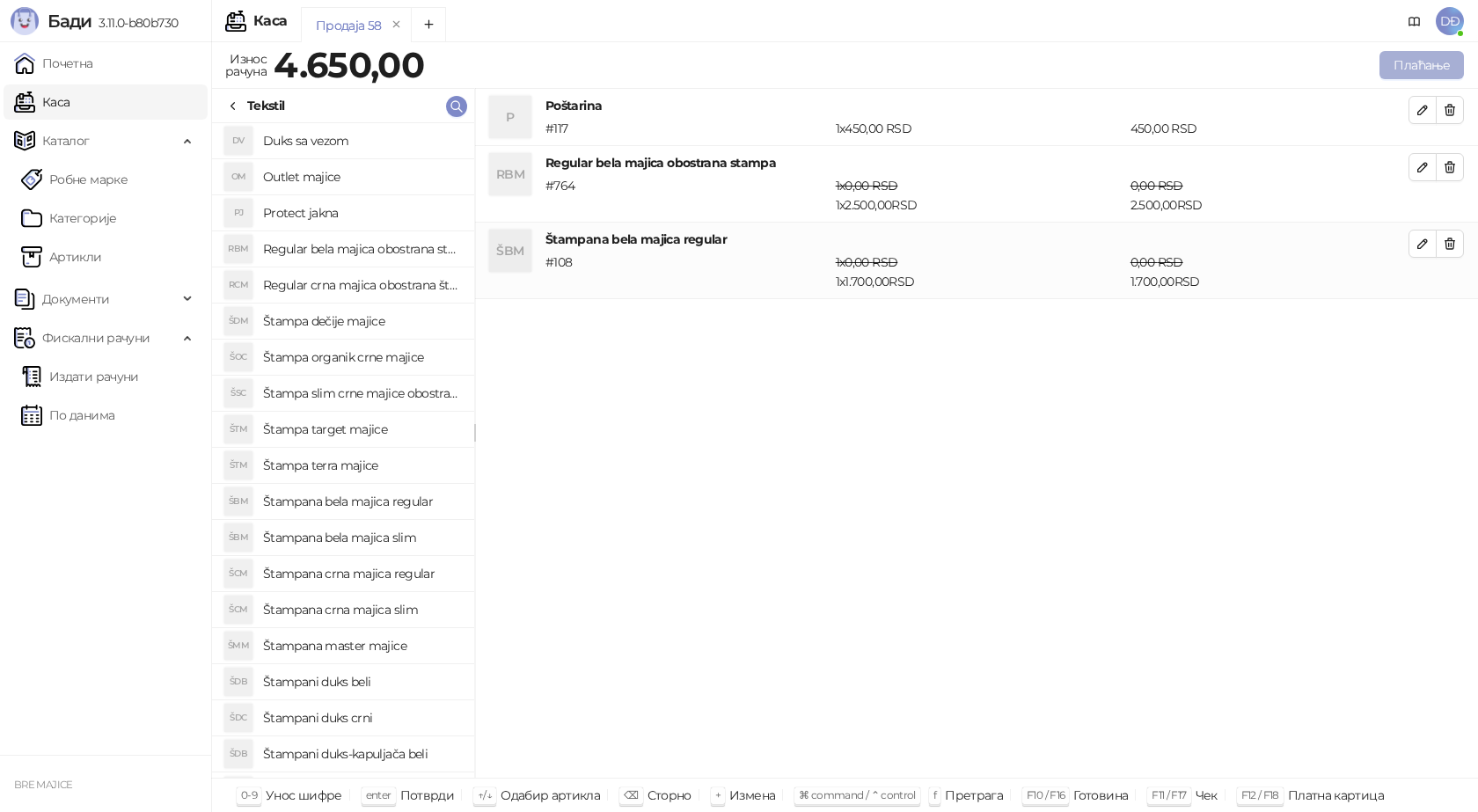
click at [1429, 63] on button "Плаћање" at bounding box center [1422, 65] width 85 height 28
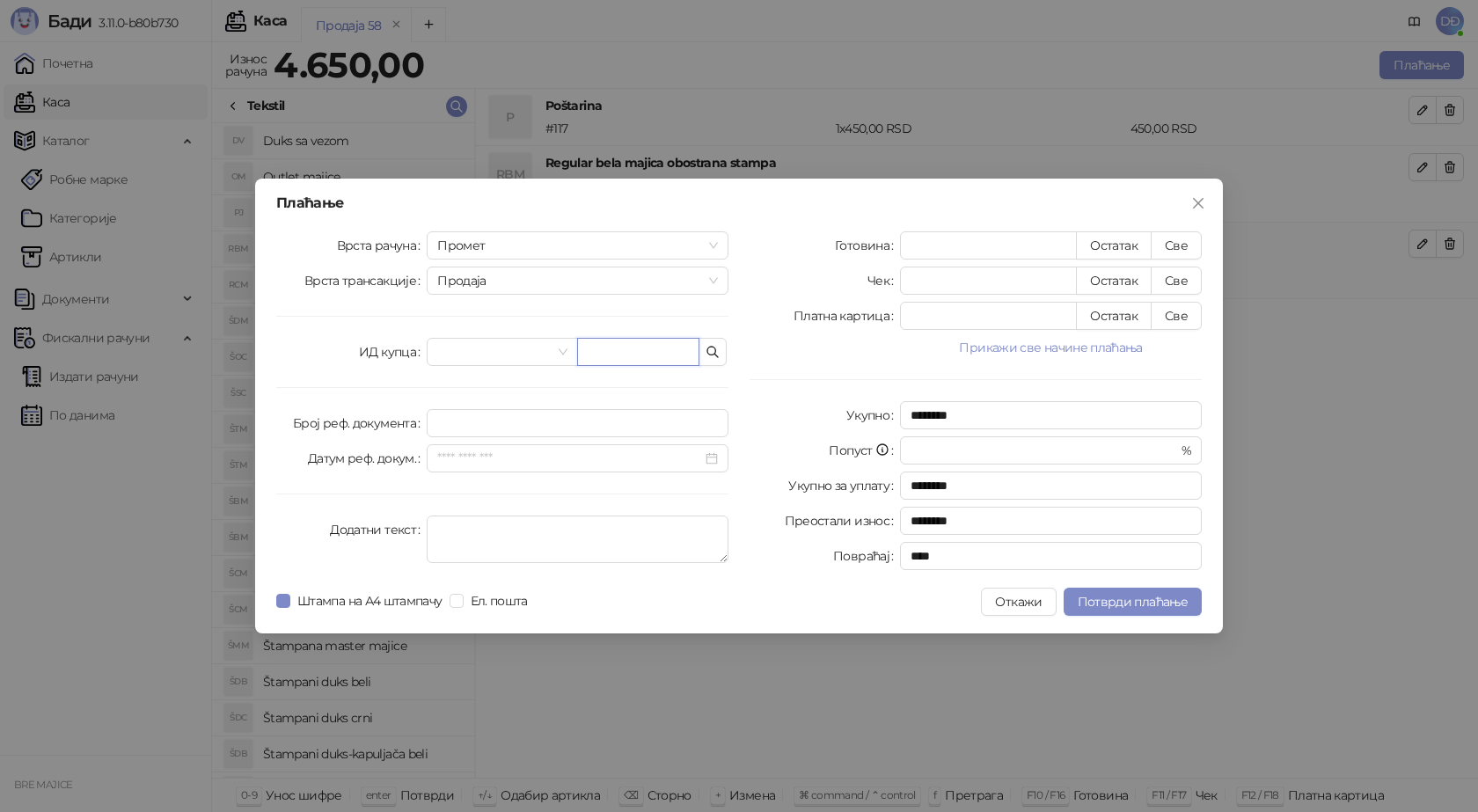
click at [630, 356] on input "text" at bounding box center [639, 351] width 122 height 28
paste input "**********"
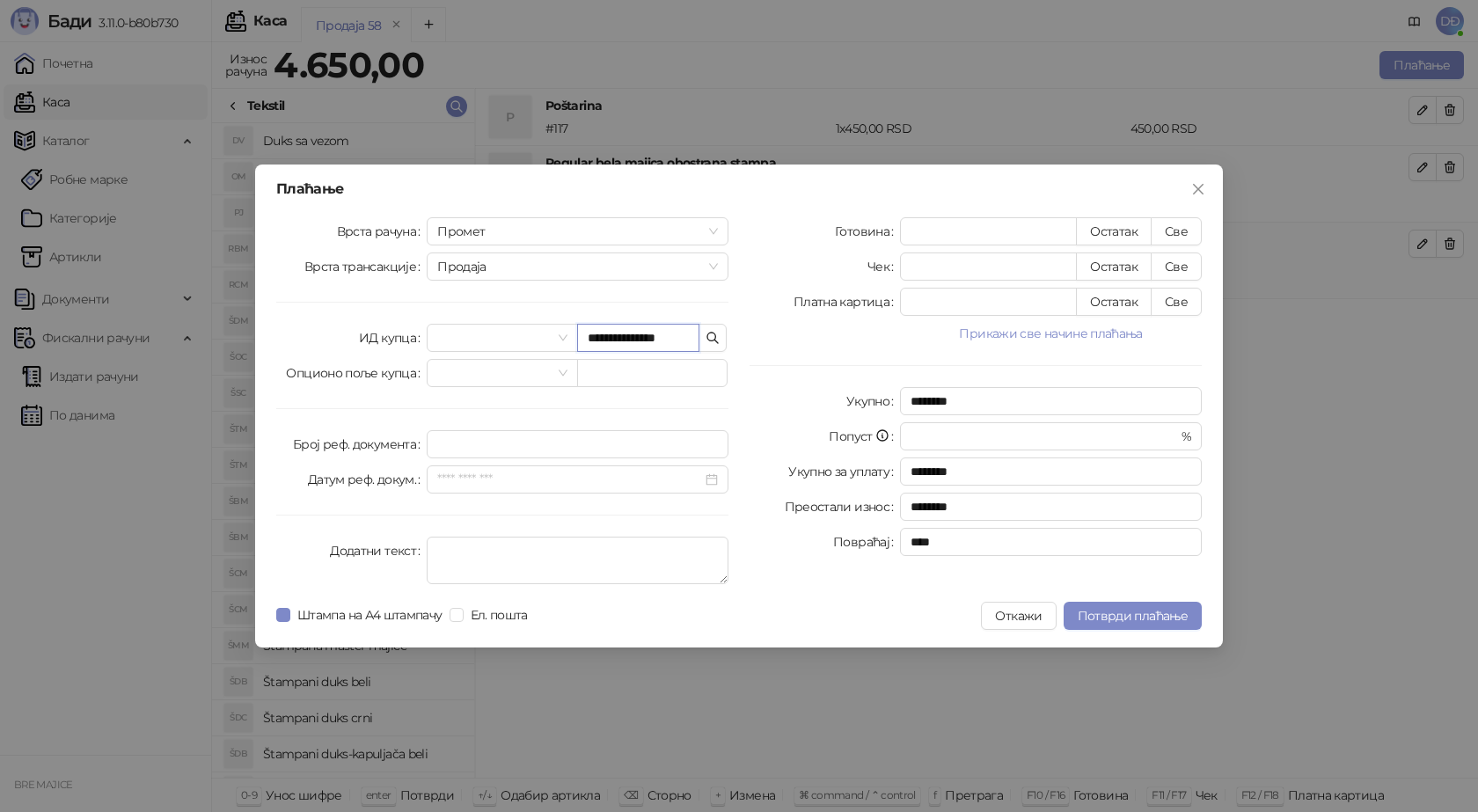
click at [637, 336] on input "**********" at bounding box center [639, 338] width 122 height 28
click at [630, 337] on input "**********" at bounding box center [639, 338] width 122 height 28
type input "**********"
click at [1168, 225] on button "Све" at bounding box center [1176, 230] width 51 height 28
type input "****"
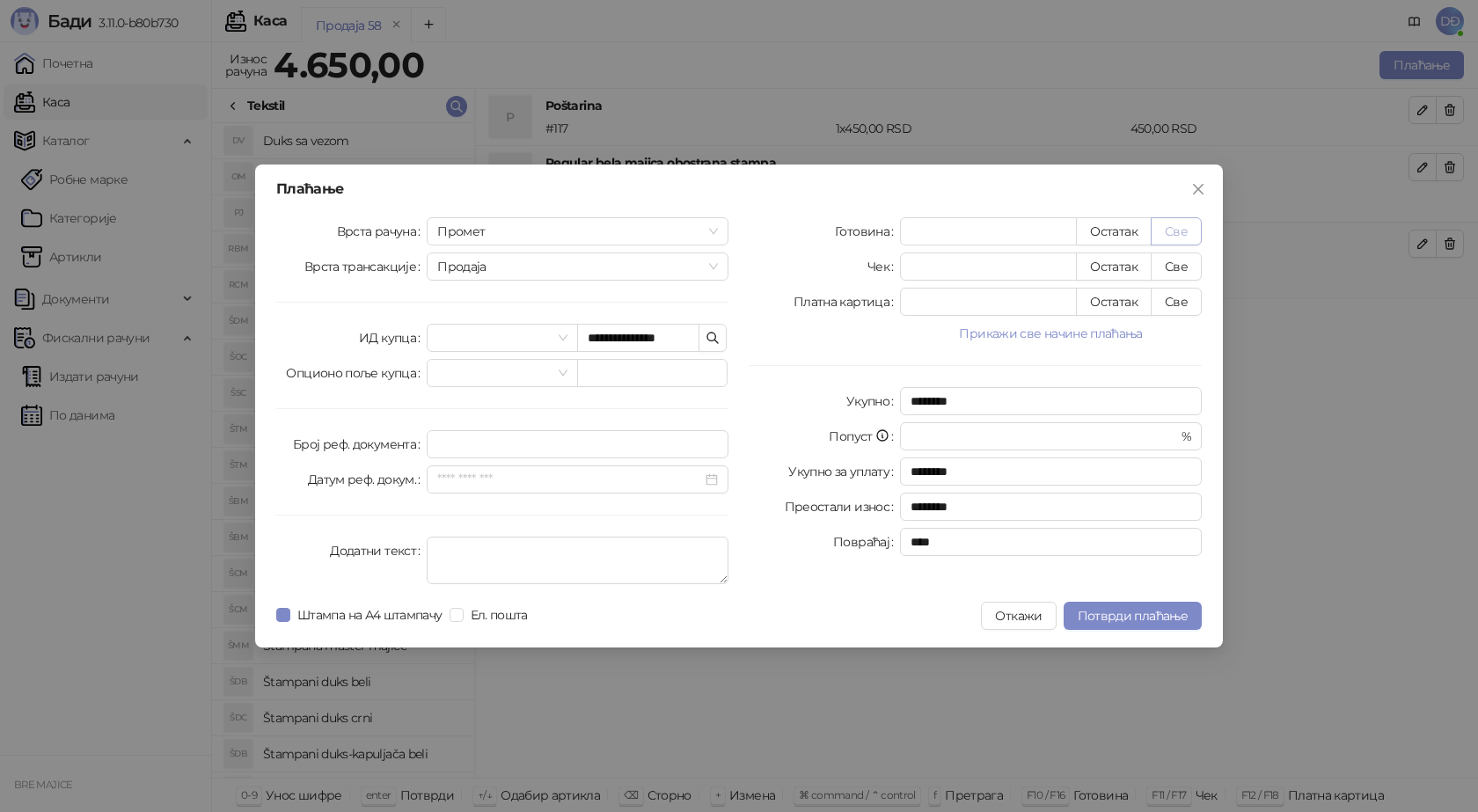
type input "****"
click at [1108, 615] on span "Потврди плаћање" at bounding box center [1133, 616] width 110 height 16
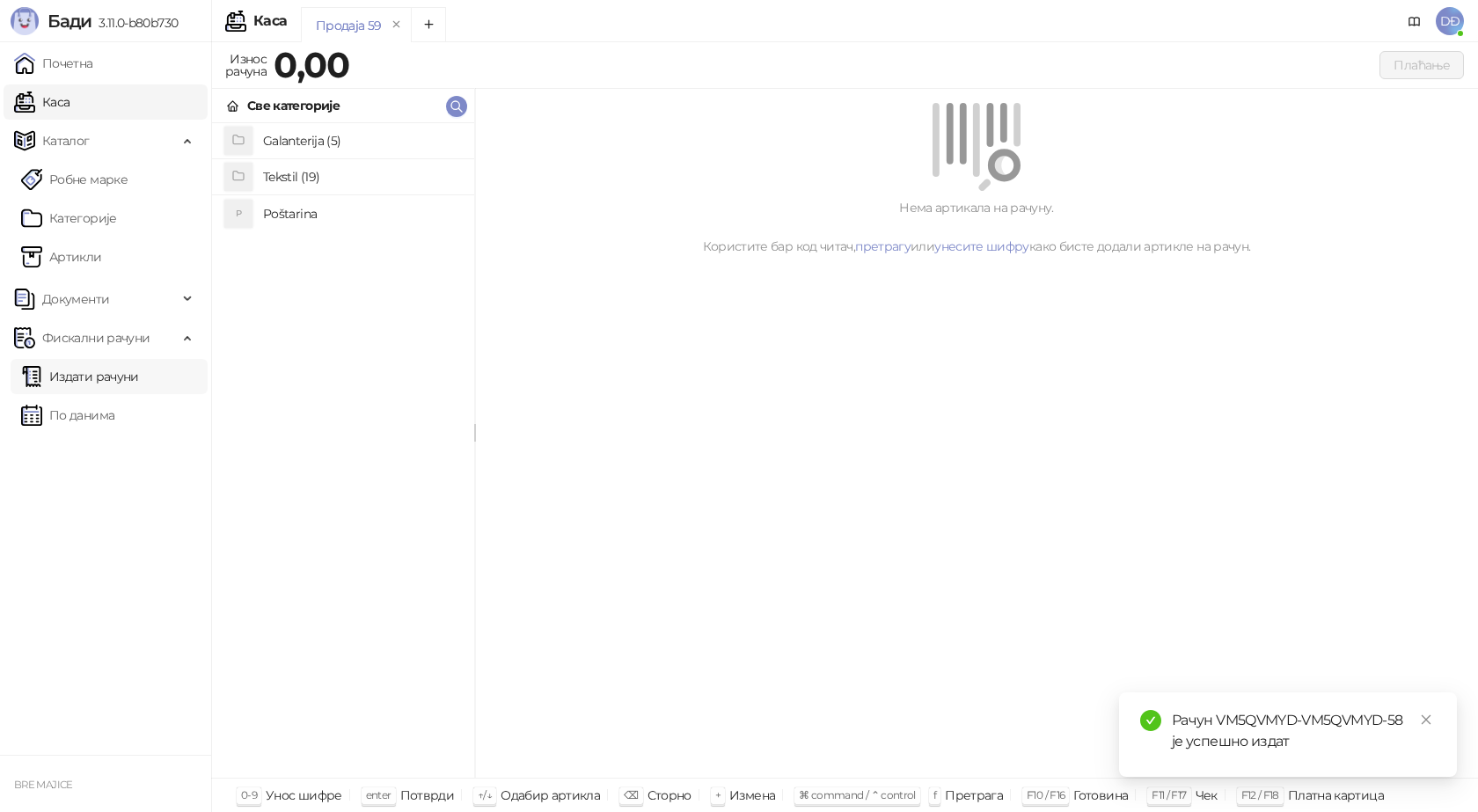
click at [94, 374] on link "Издати рачуни" at bounding box center [79, 376] width 118 height 35
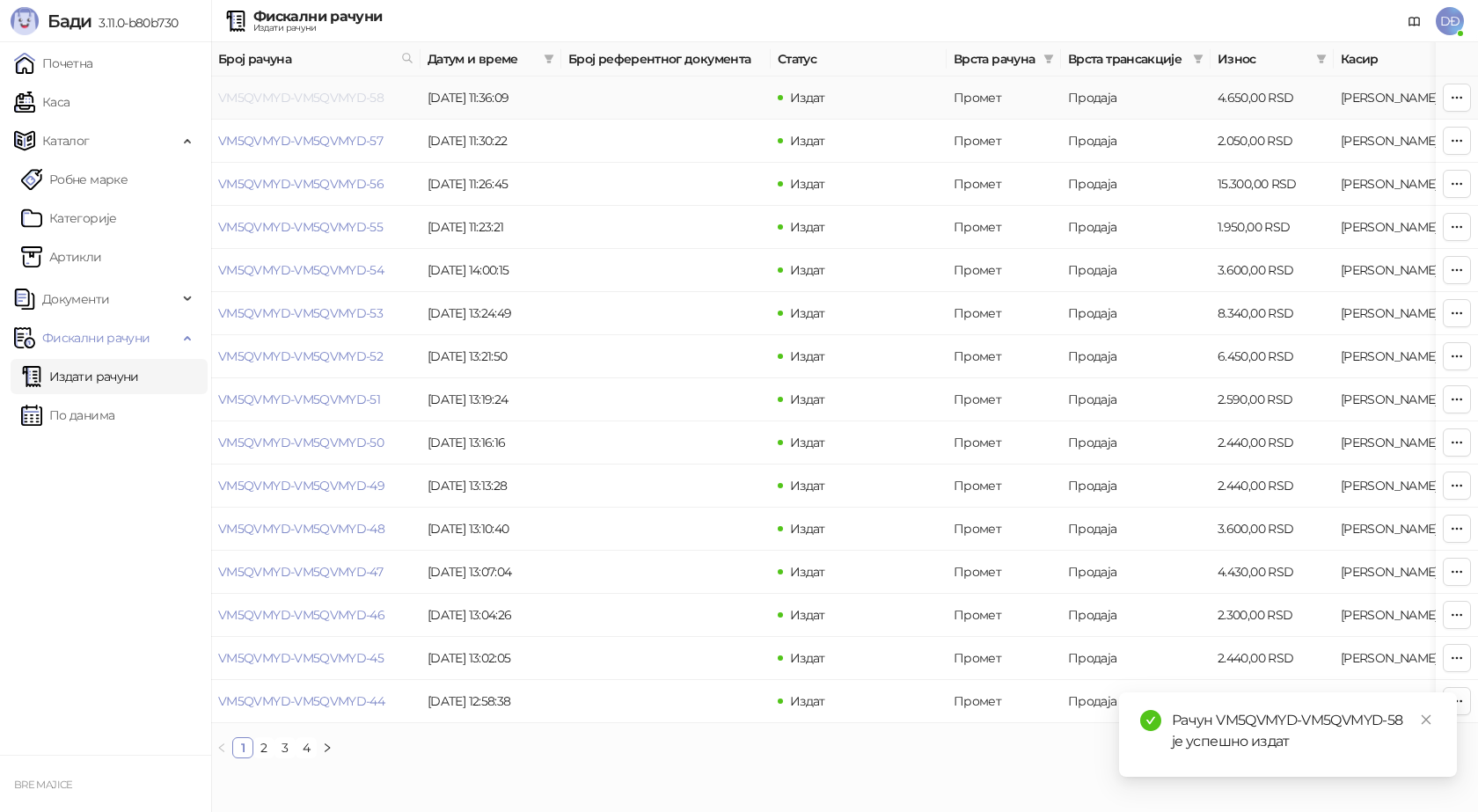
click at [304, 94] on link "VM5QVMYD-VM5QVMYD-58" at bounding box center [301, 98] width 166 height 16
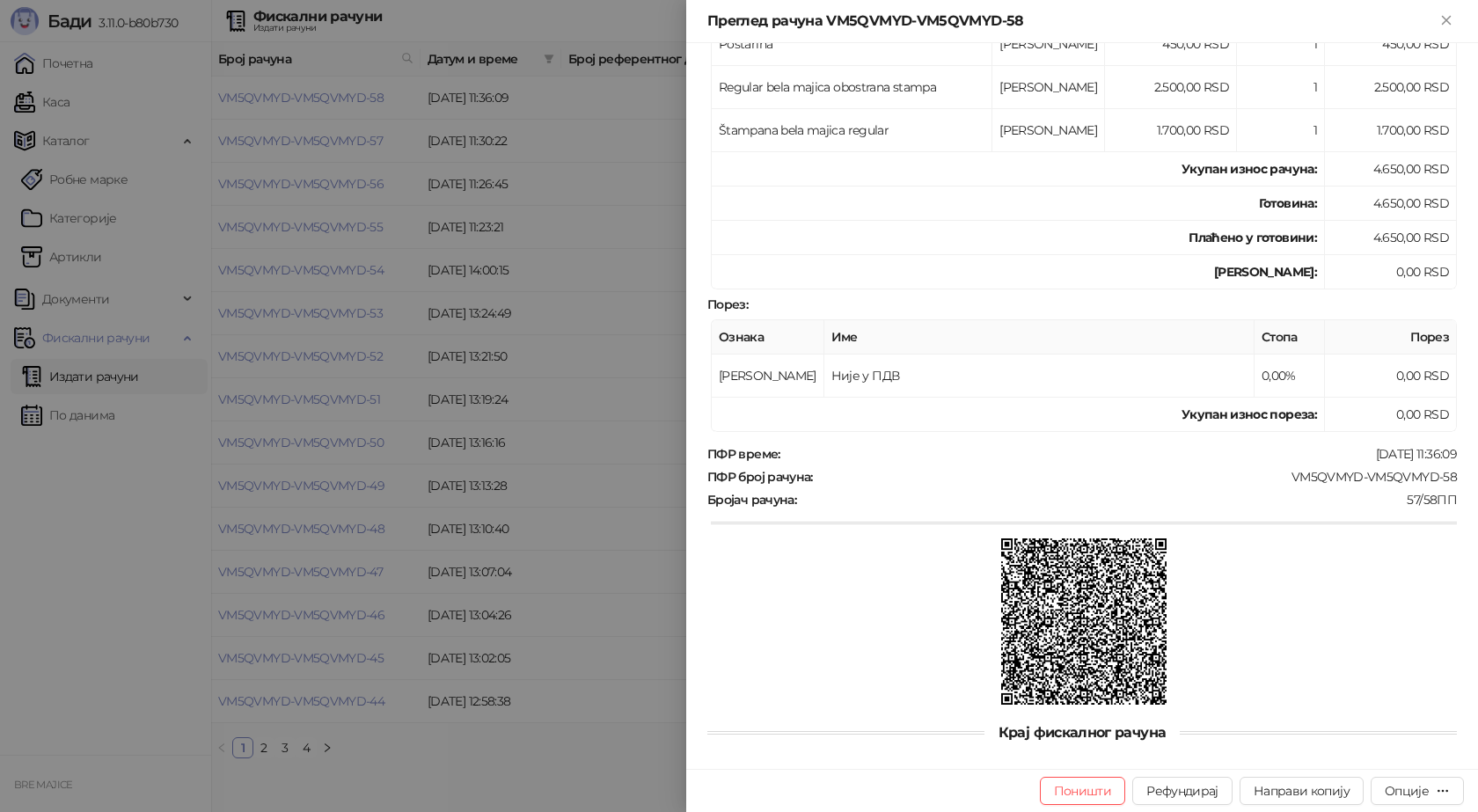
scroll to position [352, 0]
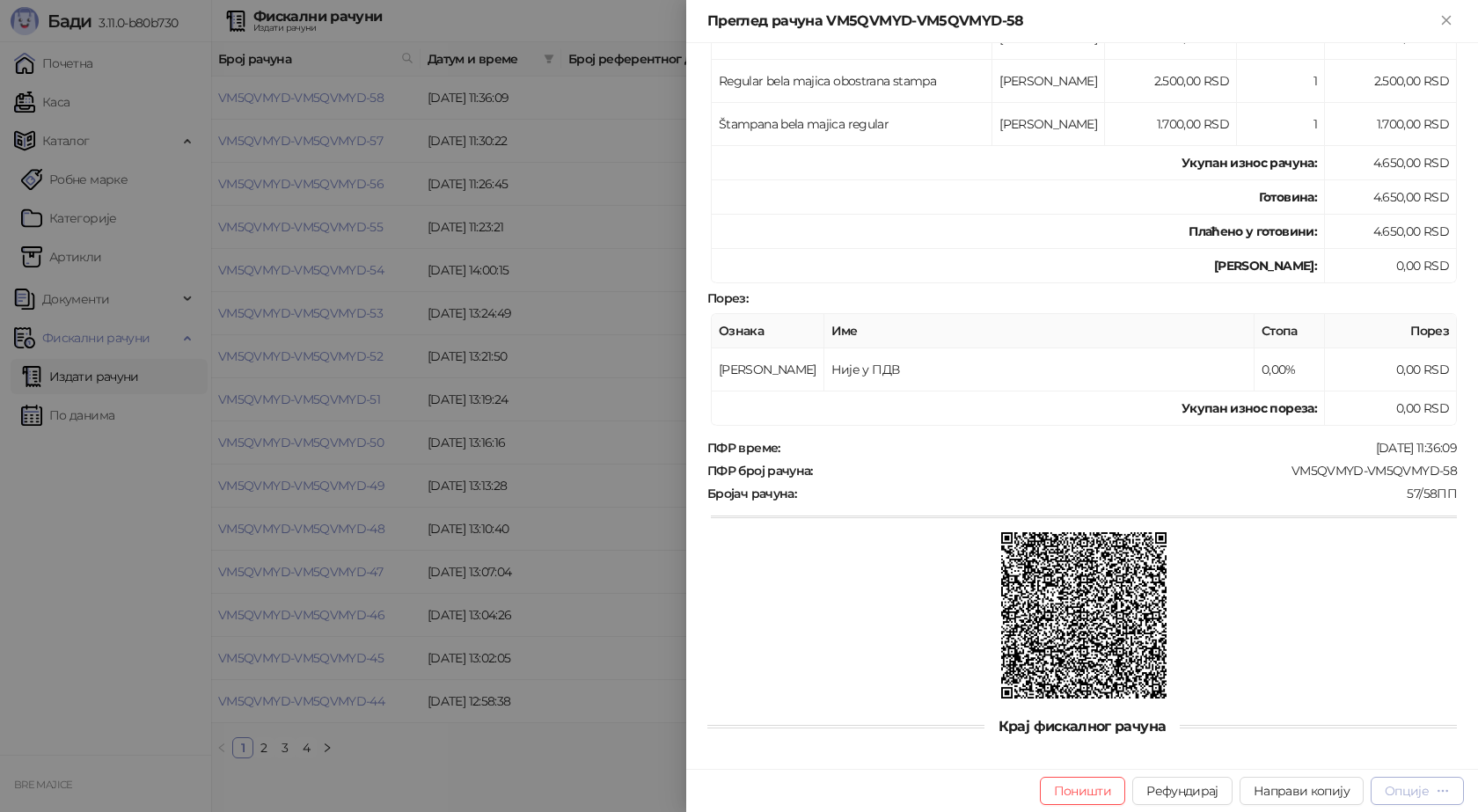
click at [1407, 789] on div "Опције" at bounding box center [1407, 790] width 44 height 16
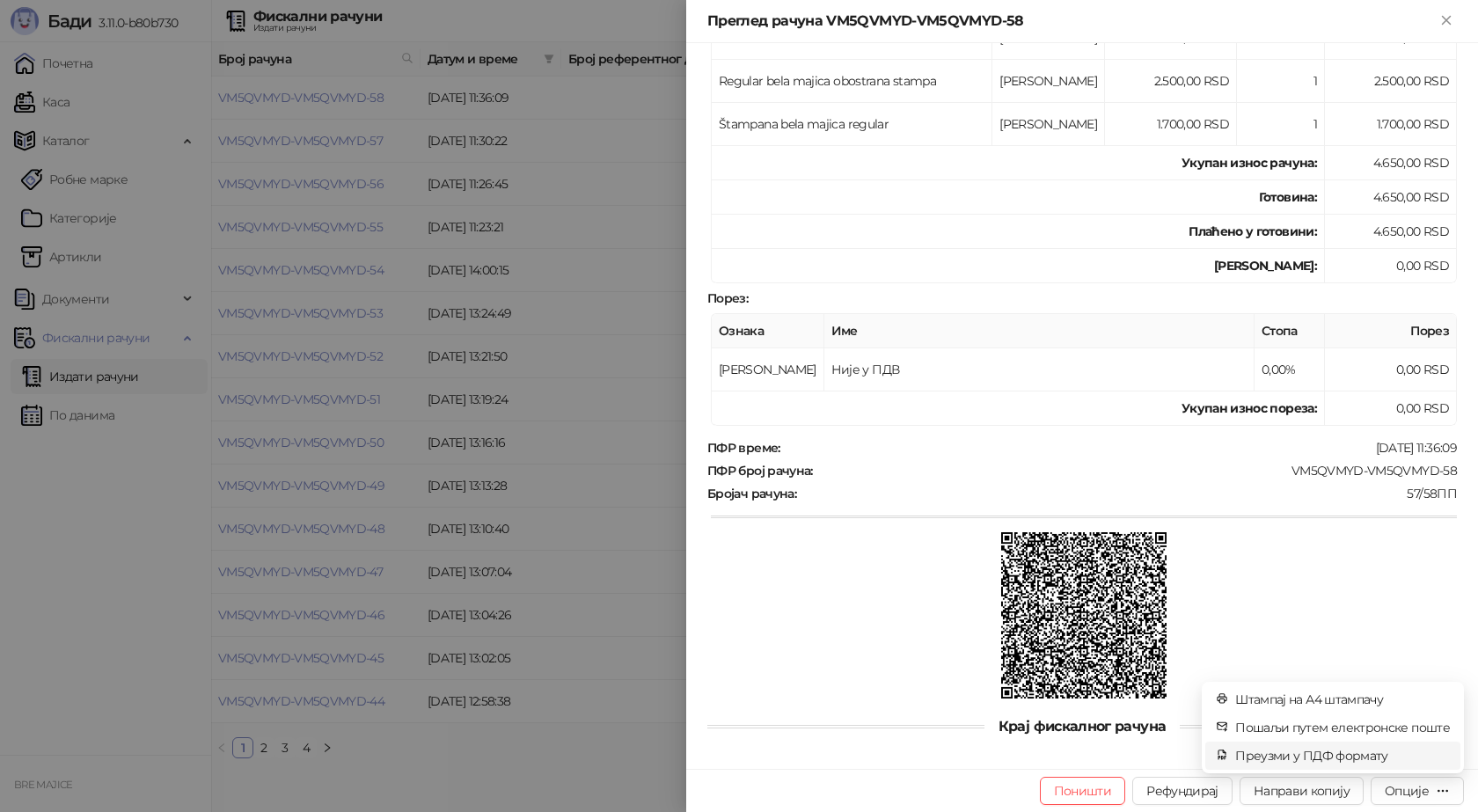
click at [1356, 751] on span "Преузми у ПДФ формату" at bounding box center [1343, 754] width 214 height 19
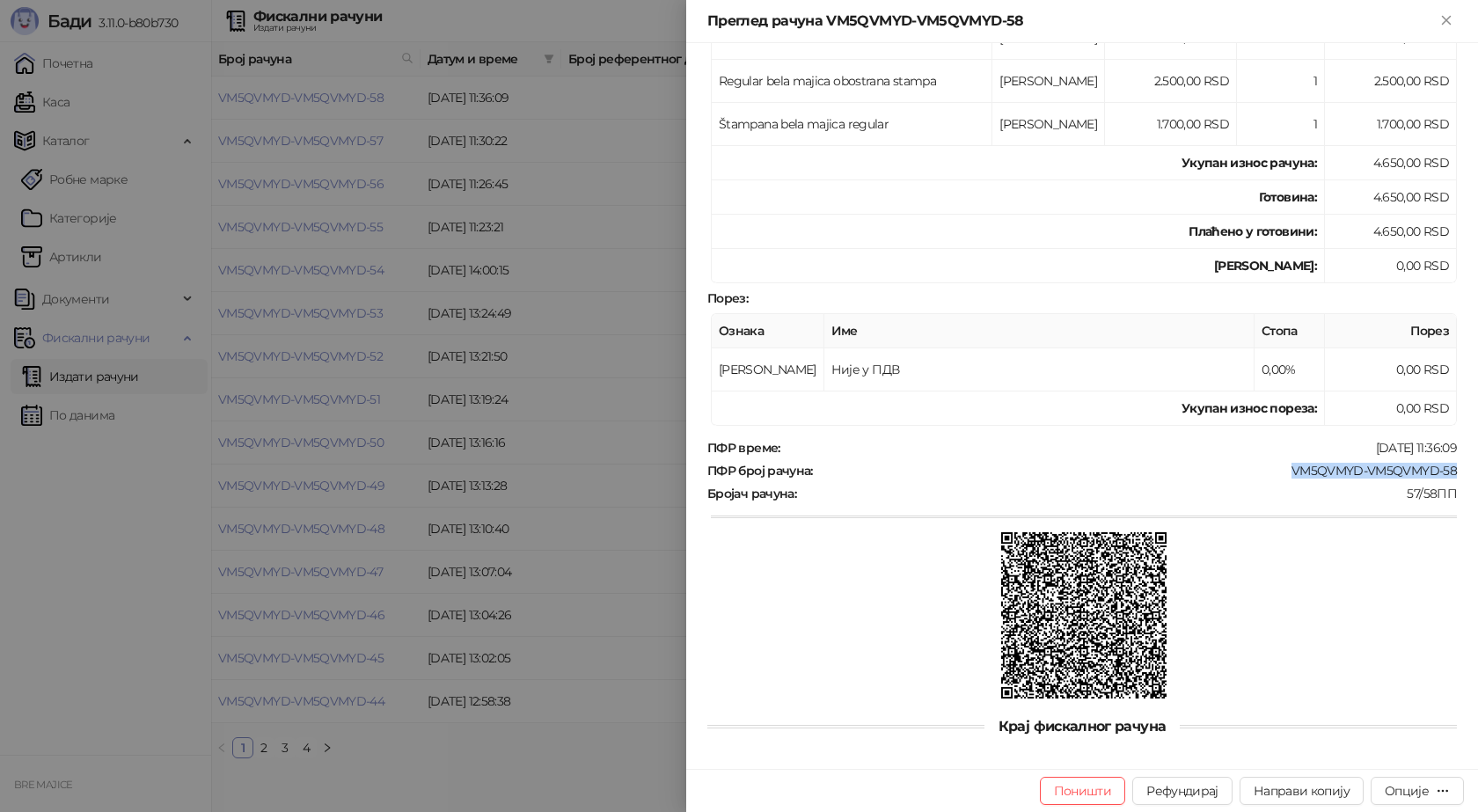
drag, startPoint x: 1447, startPoint y: 459, endPoint x: 1277, endPoint y: 465, distance: 170.1
click at [1277, 465] on div "Фискални рачун ПИБ : 115085843 Предузеће : BRE MAJICE Место продаје : 1371796-[…" at bounding box center [1082, 406] width 792 height 726
copy div "VM5QVMYD-VM5QVMYD-58"
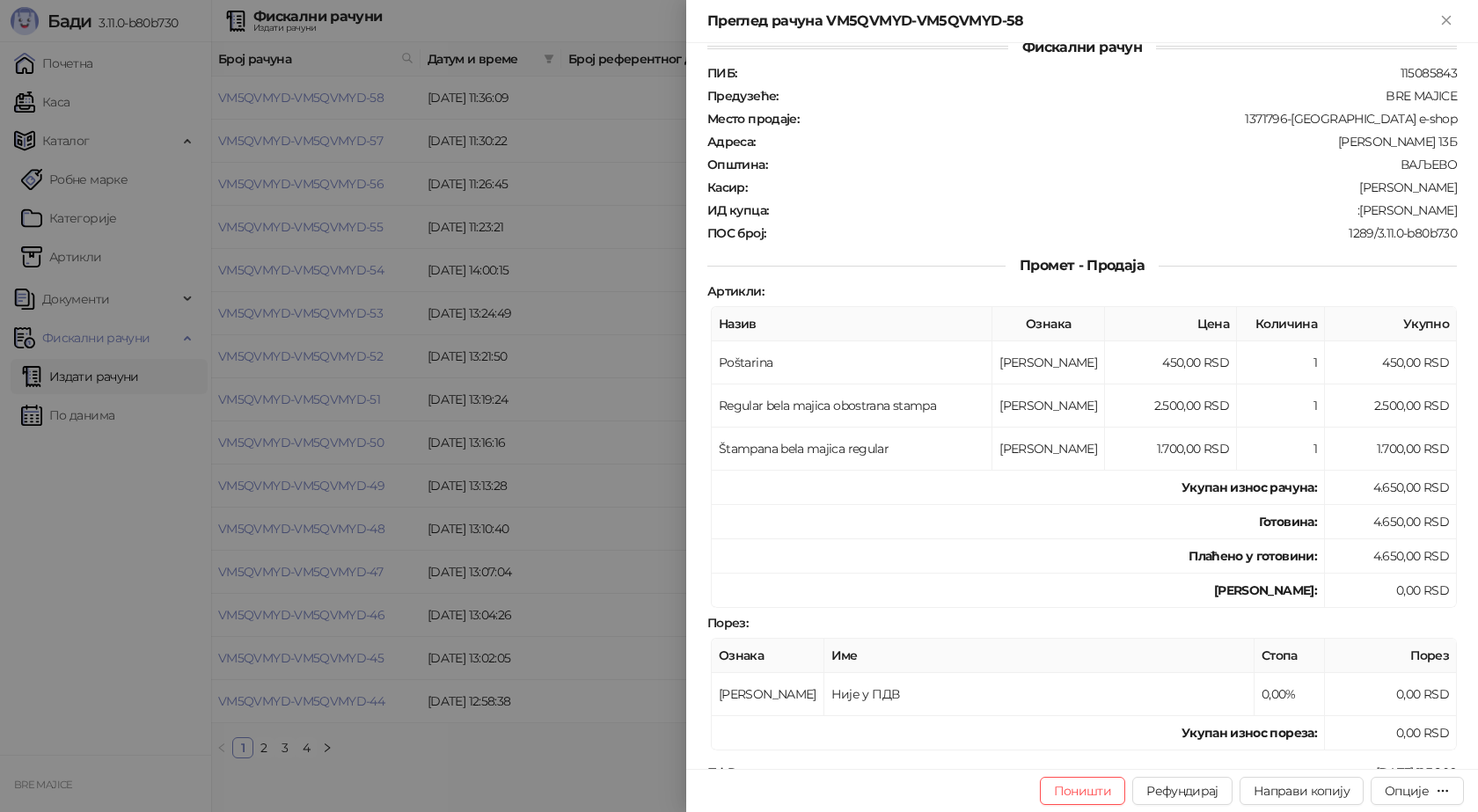
scroll to position [0, 0]
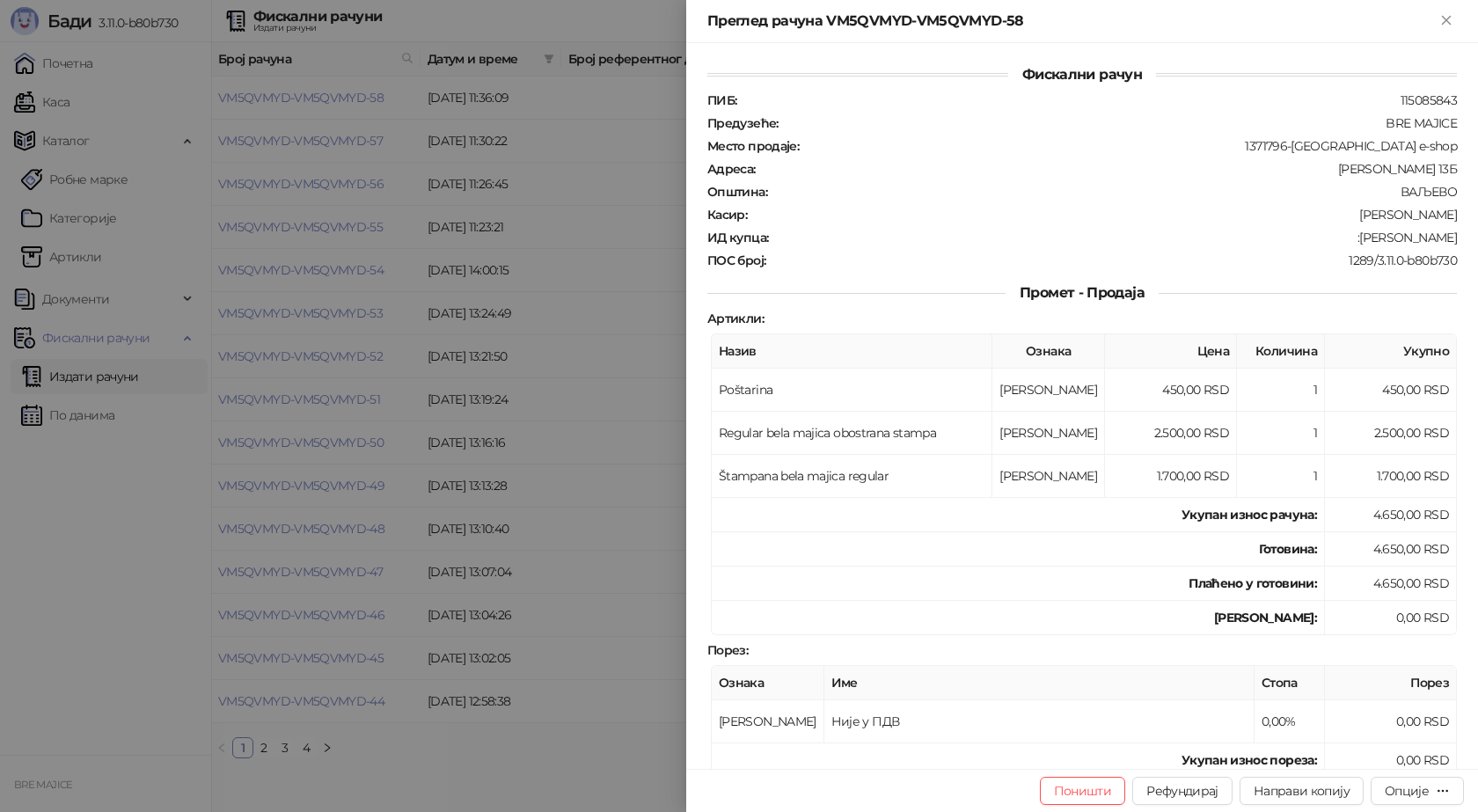
drag, startPoint x: 1430, startPoint y: 239, endPoint x: 1356, endPoint y: 239, distance: 74.0
click at [1356, 239] on div "Фискални рачун ПИБ : 115085843 Предузеће : BRE MAJICE Место продаје : 1371796-[…" at bounding box center [1082, 406] width 792 height 726
copy div "[PERSON_NAME]"
click at [1449, 19] on icon "Close" at bounding box center [1446, 21] width 16 height 16
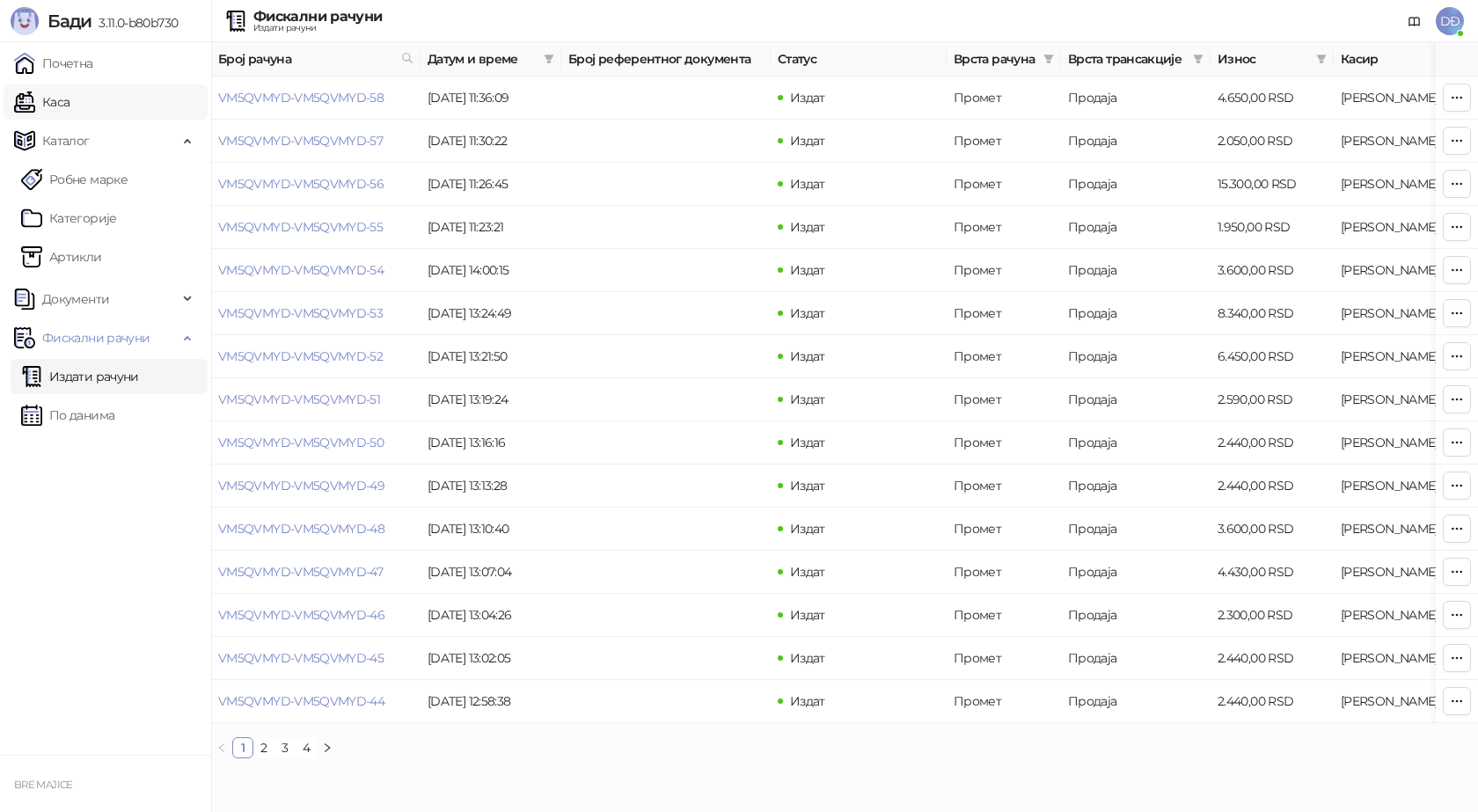
click at [69, 98] on link "Каса" at bounding box center [42, 102] width 56 height 35
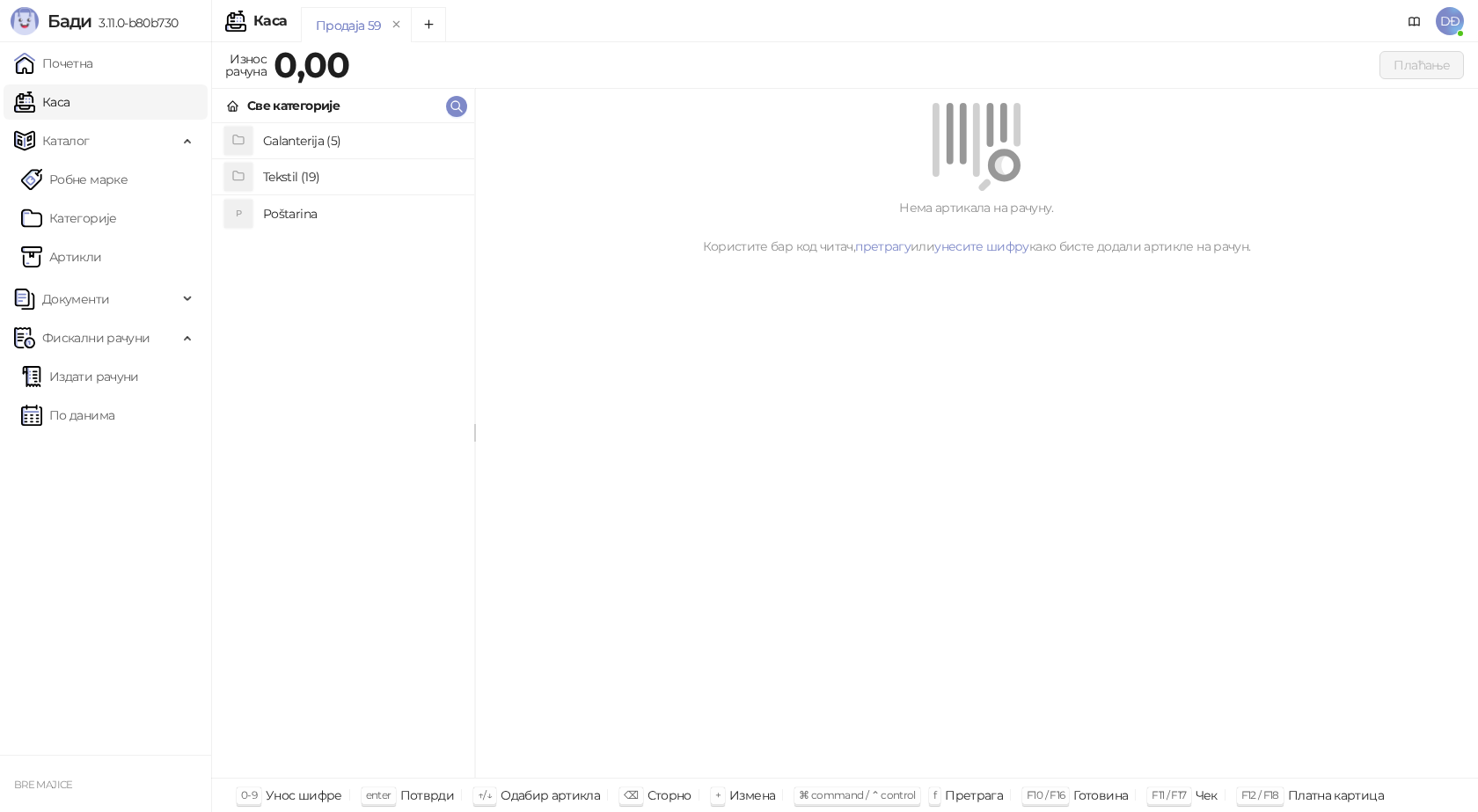
click at [323, 212] on h4 "Poštarina" at bounding box center [361, 213] width 197 height 28
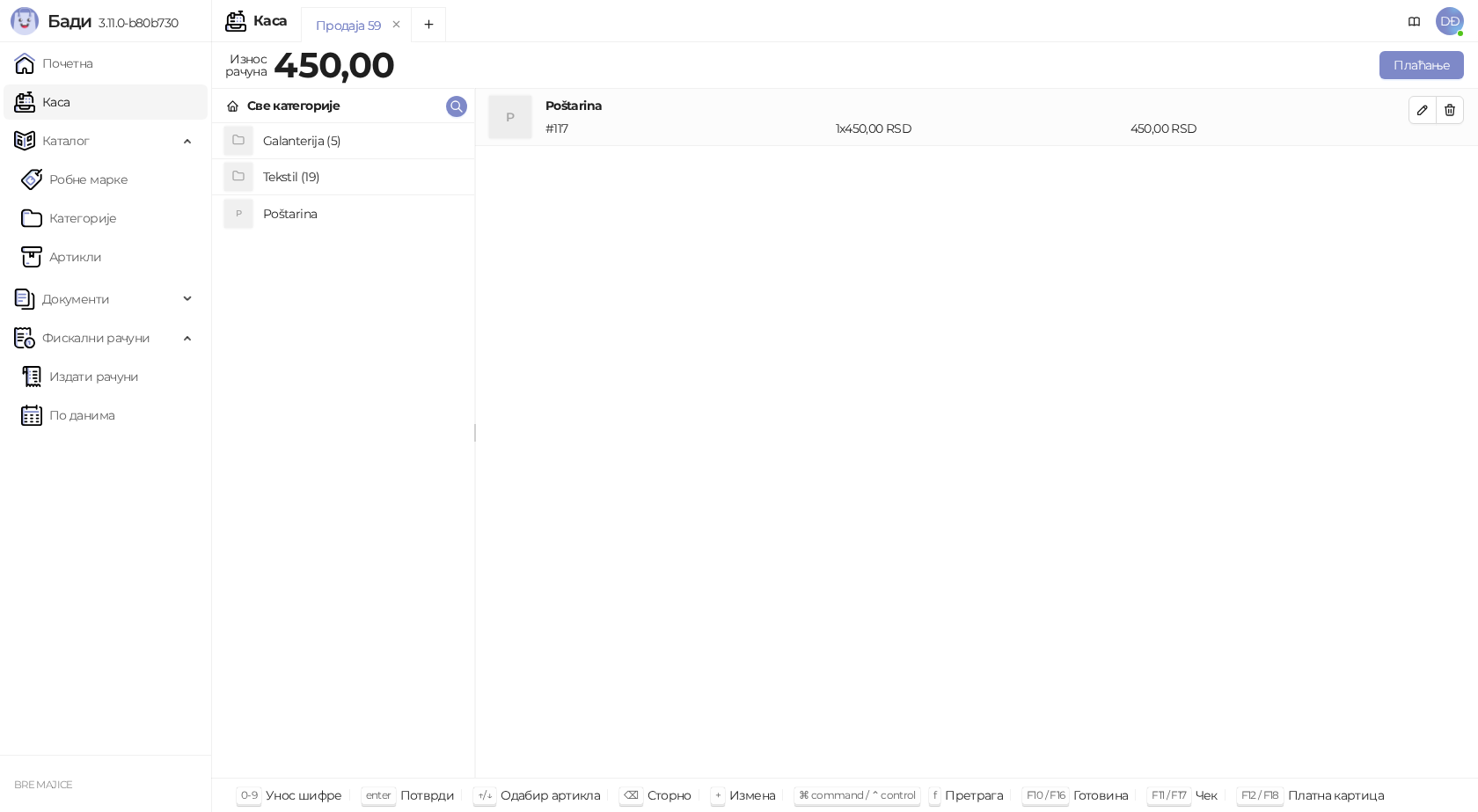
click at [313, 176] on h4 "Tekstil (19)" at bounding box center [361, 176] width 197 height 28
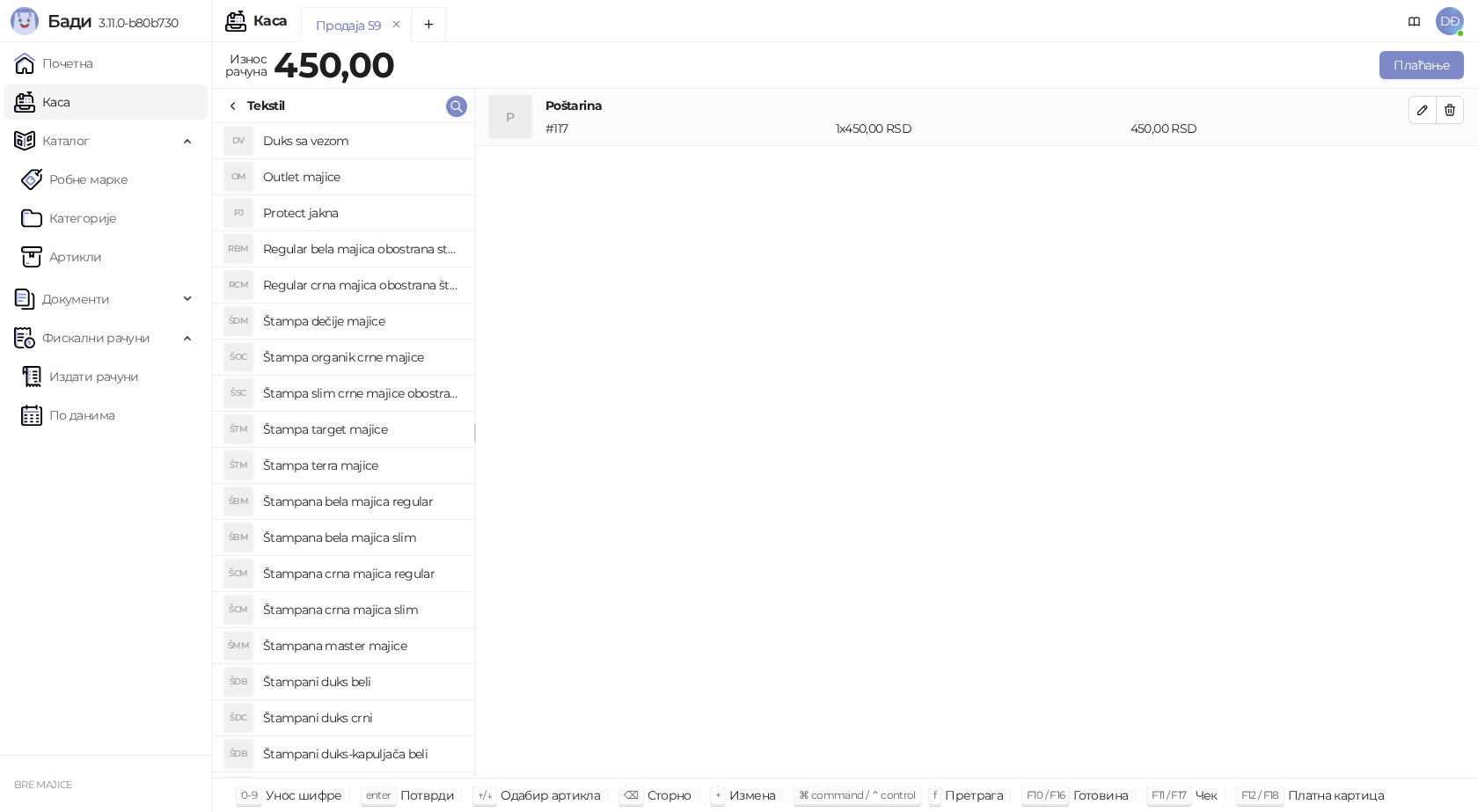
click at [230, 106] on icon at bounding box center [233, 106] width 14 height 14
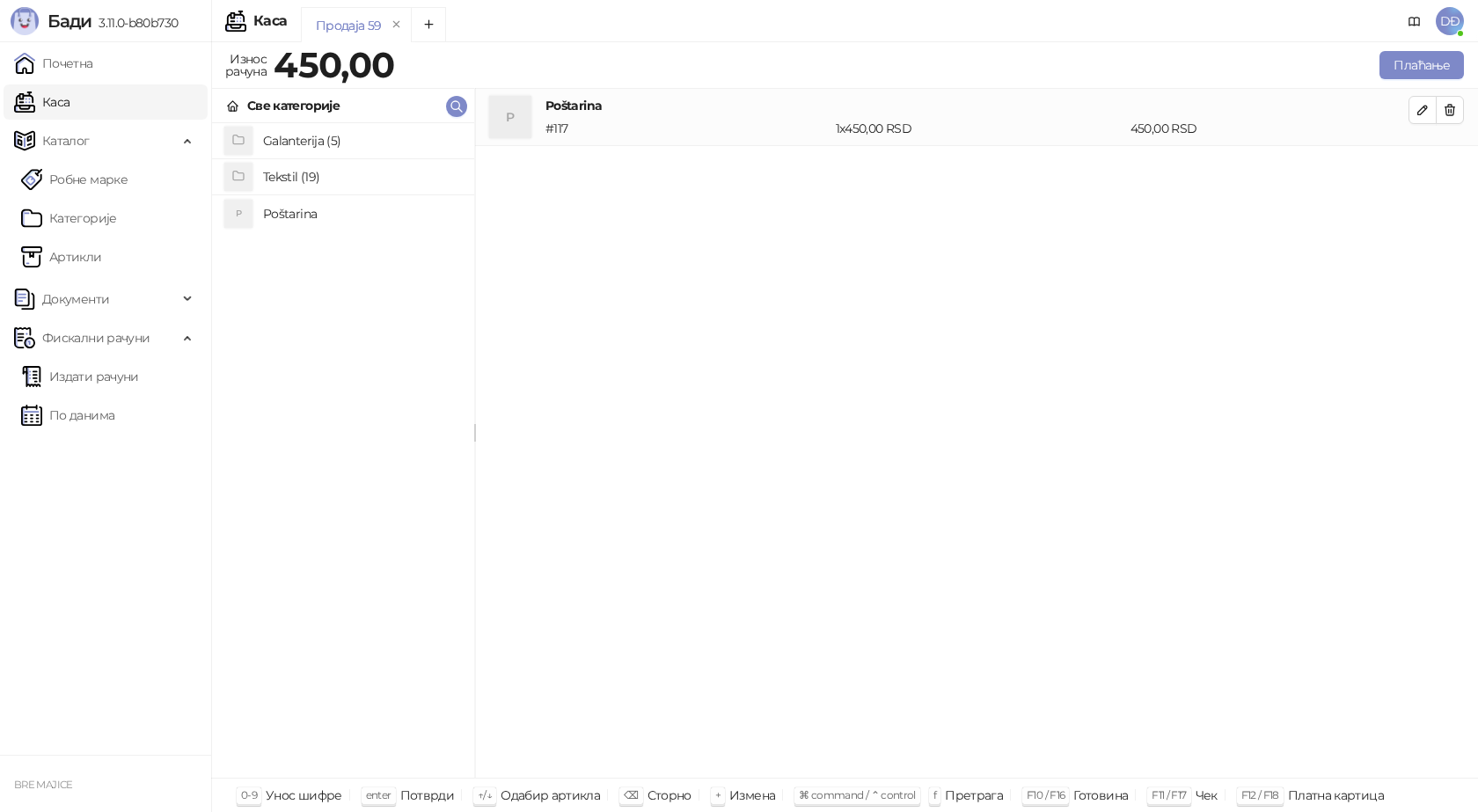
click at [295, 140] on h4 "Galanterija (5)" at bounding box center [361, 140] width 197 height 28
click at [233, 110] on icon at bounding box center [233, 106] width 14 height 14
click at [310, 172] on h4 "Tekstil (19)" at bounding box center [361, 176] width 197 height 28
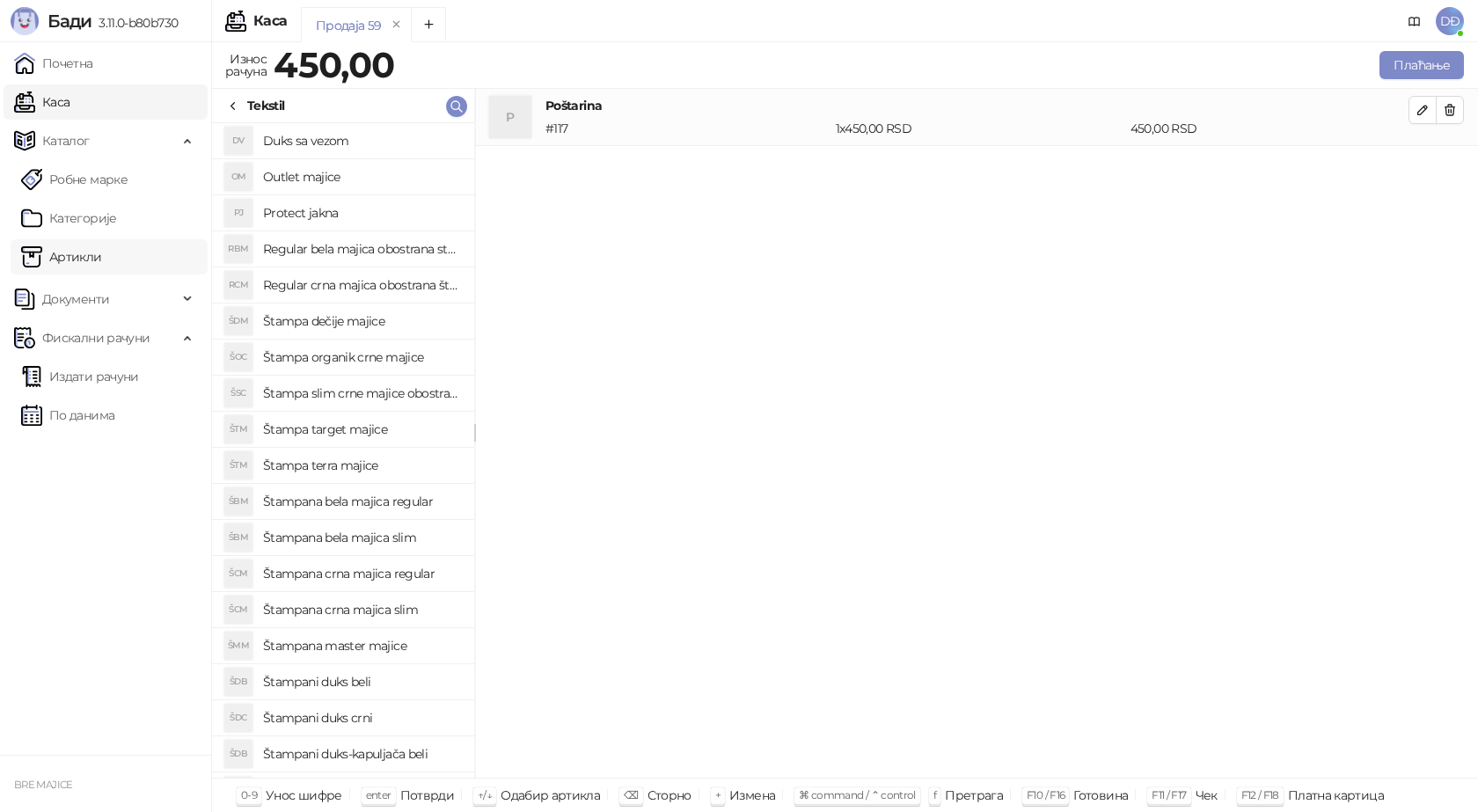
click at [79, 257] on link "Артикли" at bounding box center [61, 257] width 81 height 35
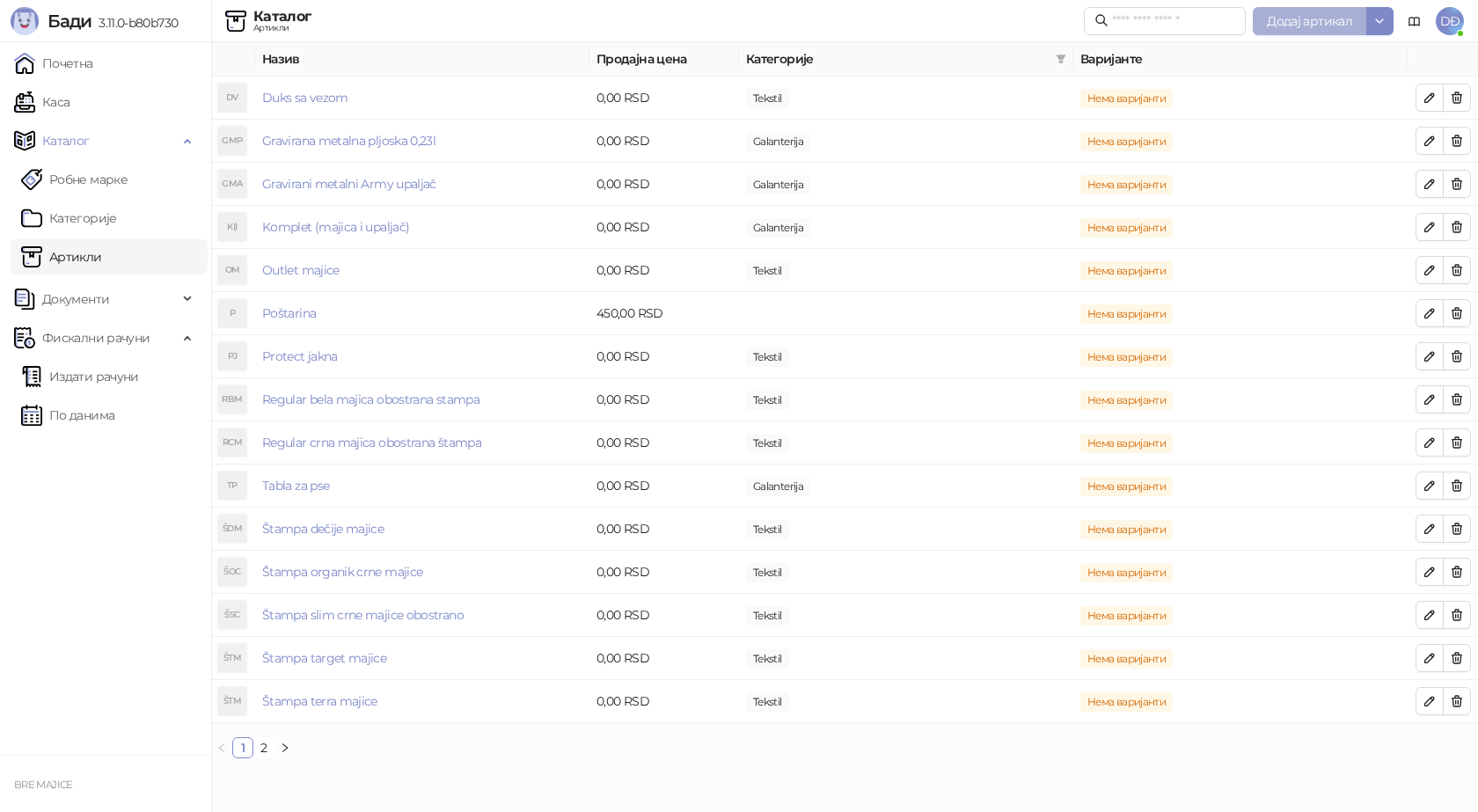
click at [1290, 29] on button "Додај артикал" at bounding box center [1310, 21] width 113 height 28
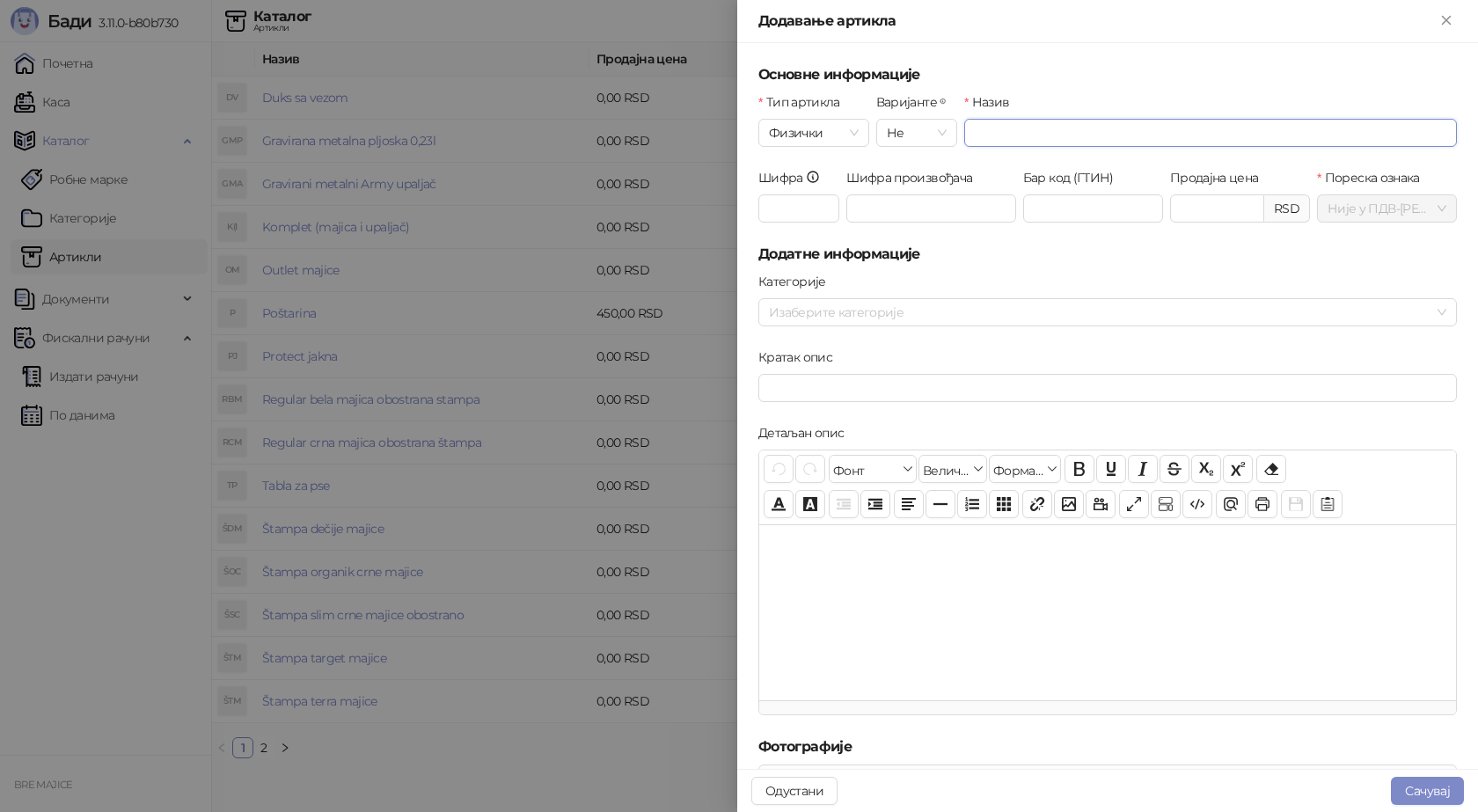
click at [997, 130] on input "Назив" at bounding box center [1211, 132] width 493 height 28
type input "**********"
click at [773, 206] on input "Шифра" at bounding box center [799, 208] width 81 height 28
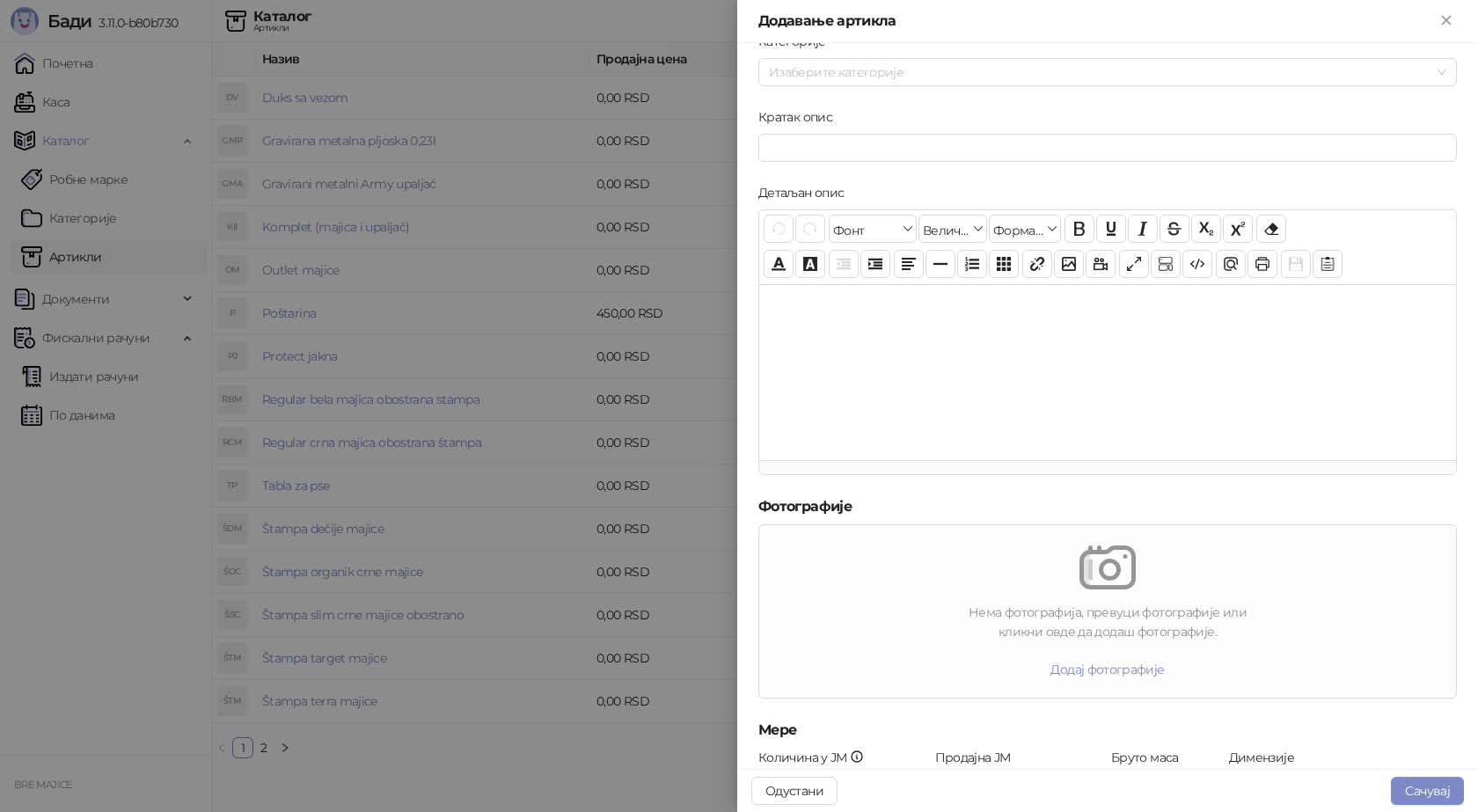
scroll to position [264, 0]
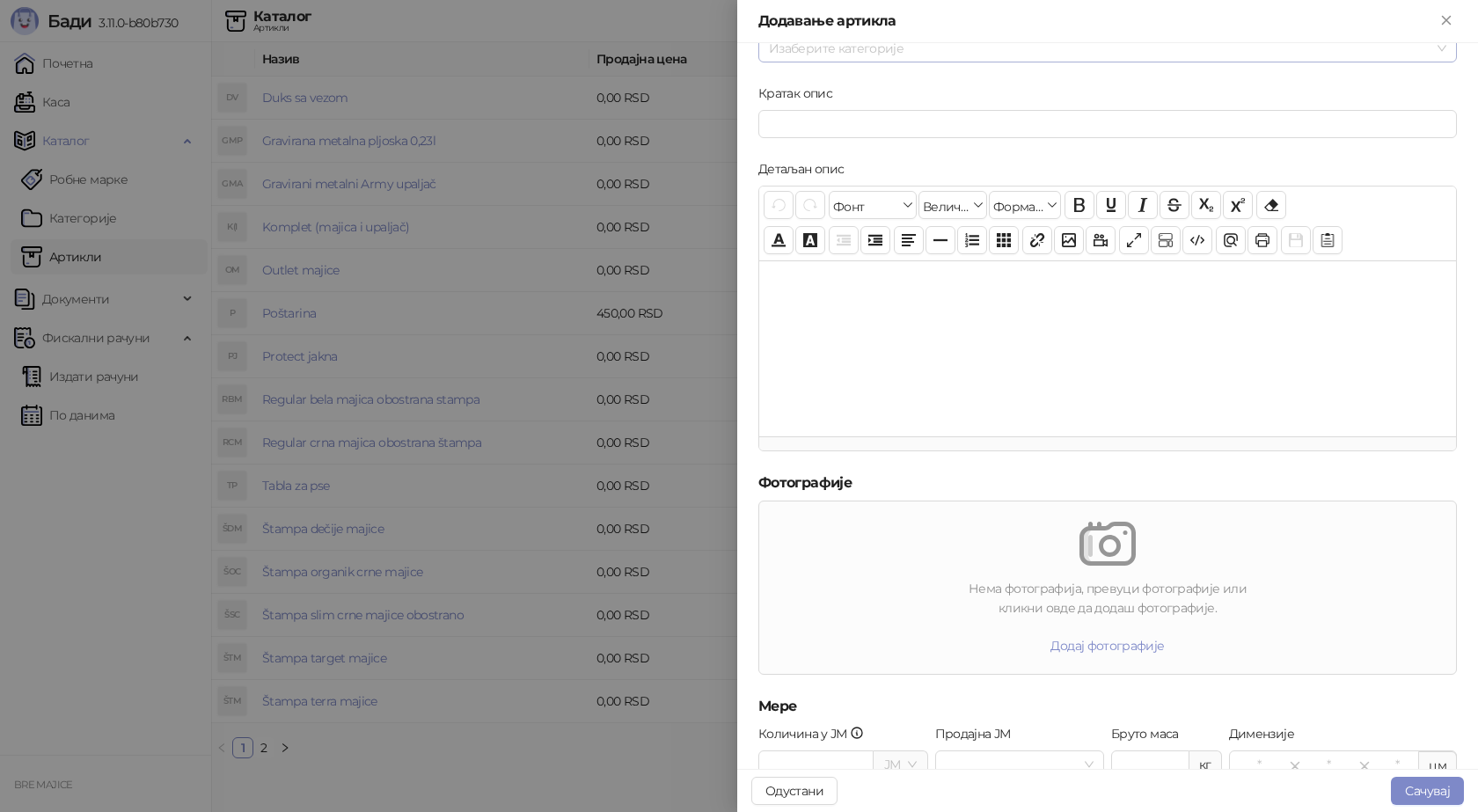
click at [787, 56] on div at bounding box center [1098, 48] width 673 height 24
type input "***"
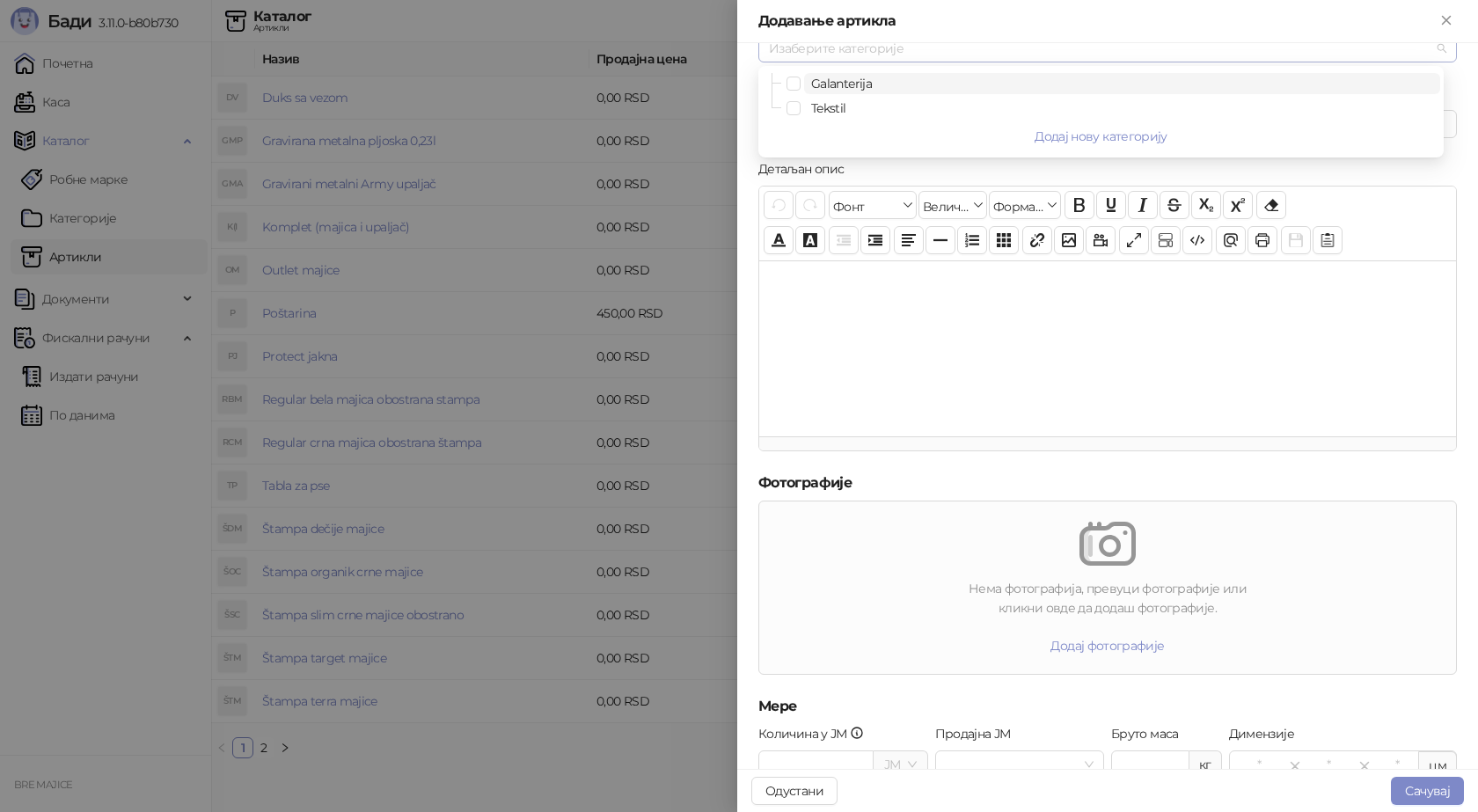
scroll to position [258, 0]
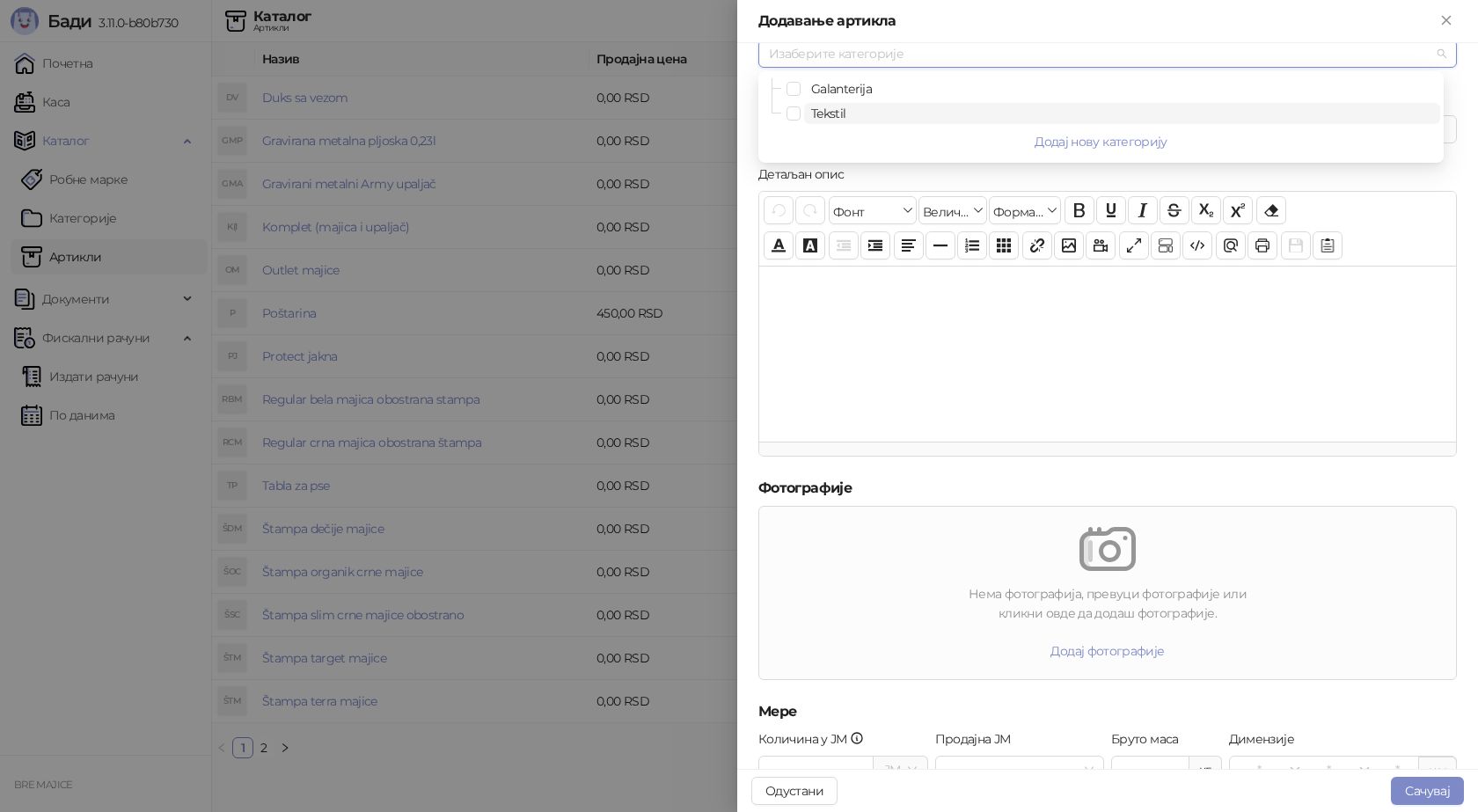
click at [814, 110] on span "Tekstil" at bounding box center [829, 113] width 35 height 16
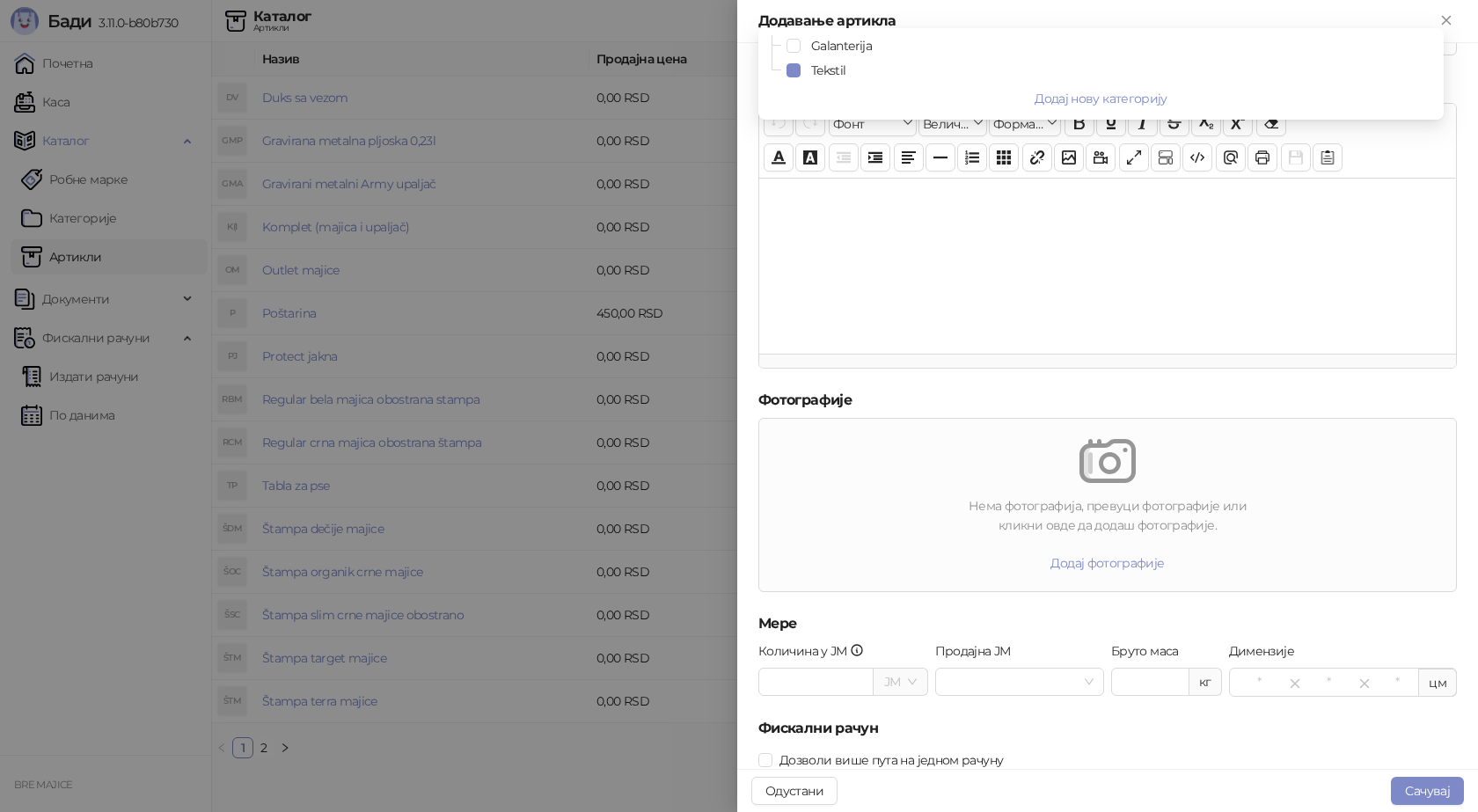
scroll to position [393, 0]
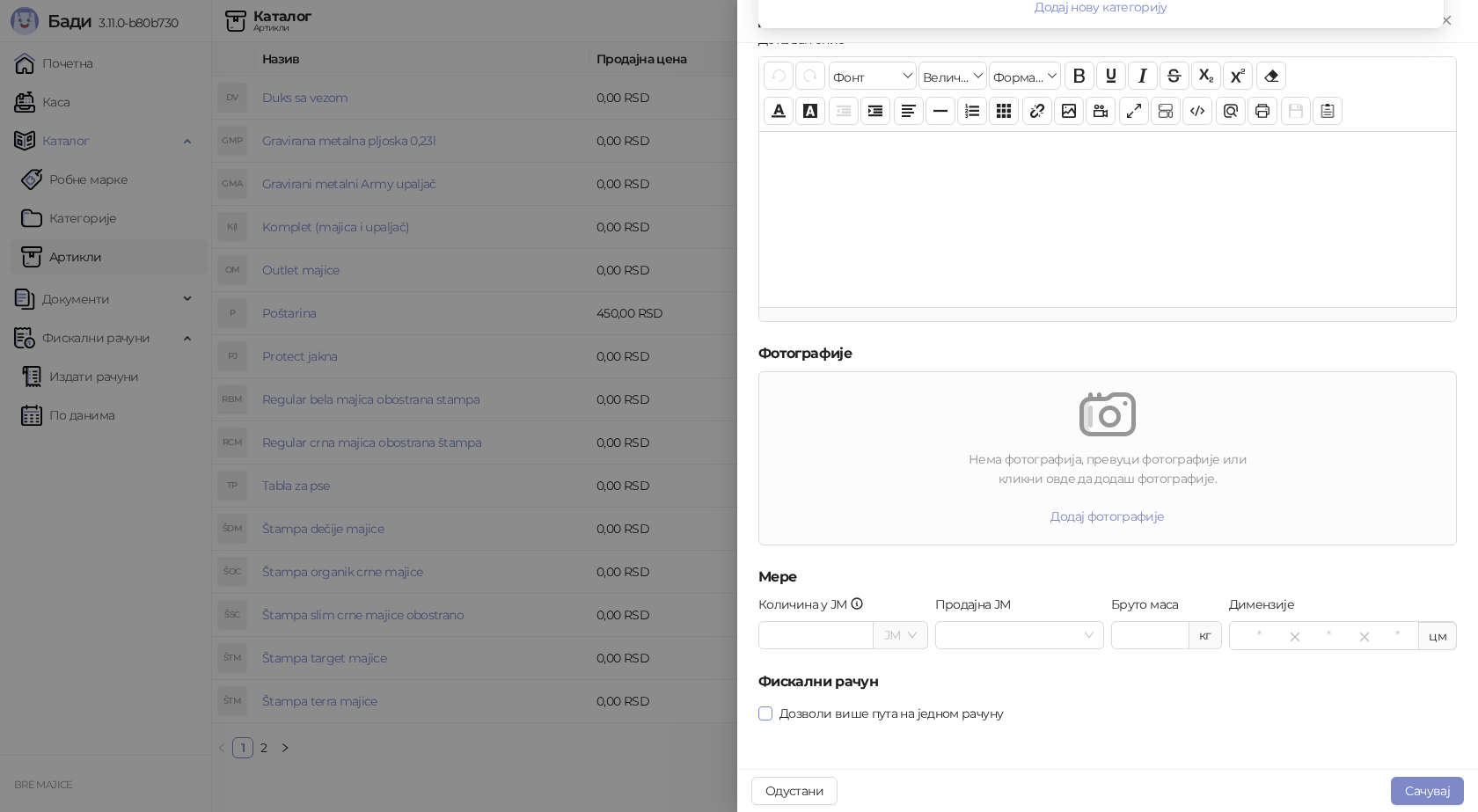
click at [767, 717] on span at bounding box center [766, 713] width 14 height 14
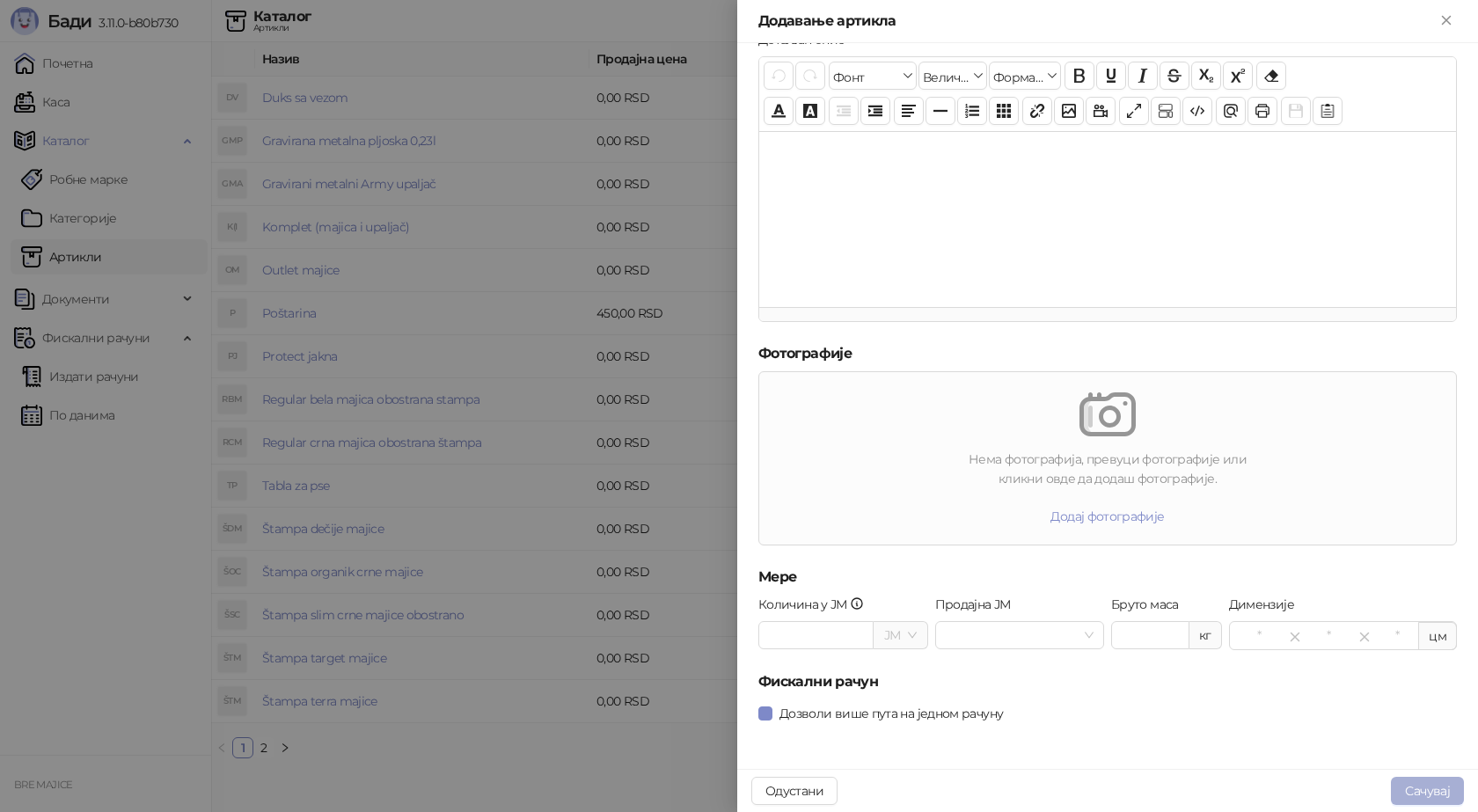
click at [1401, 785] on button "Сачувај" at bounding box center [1428, 790] width 73 height 28
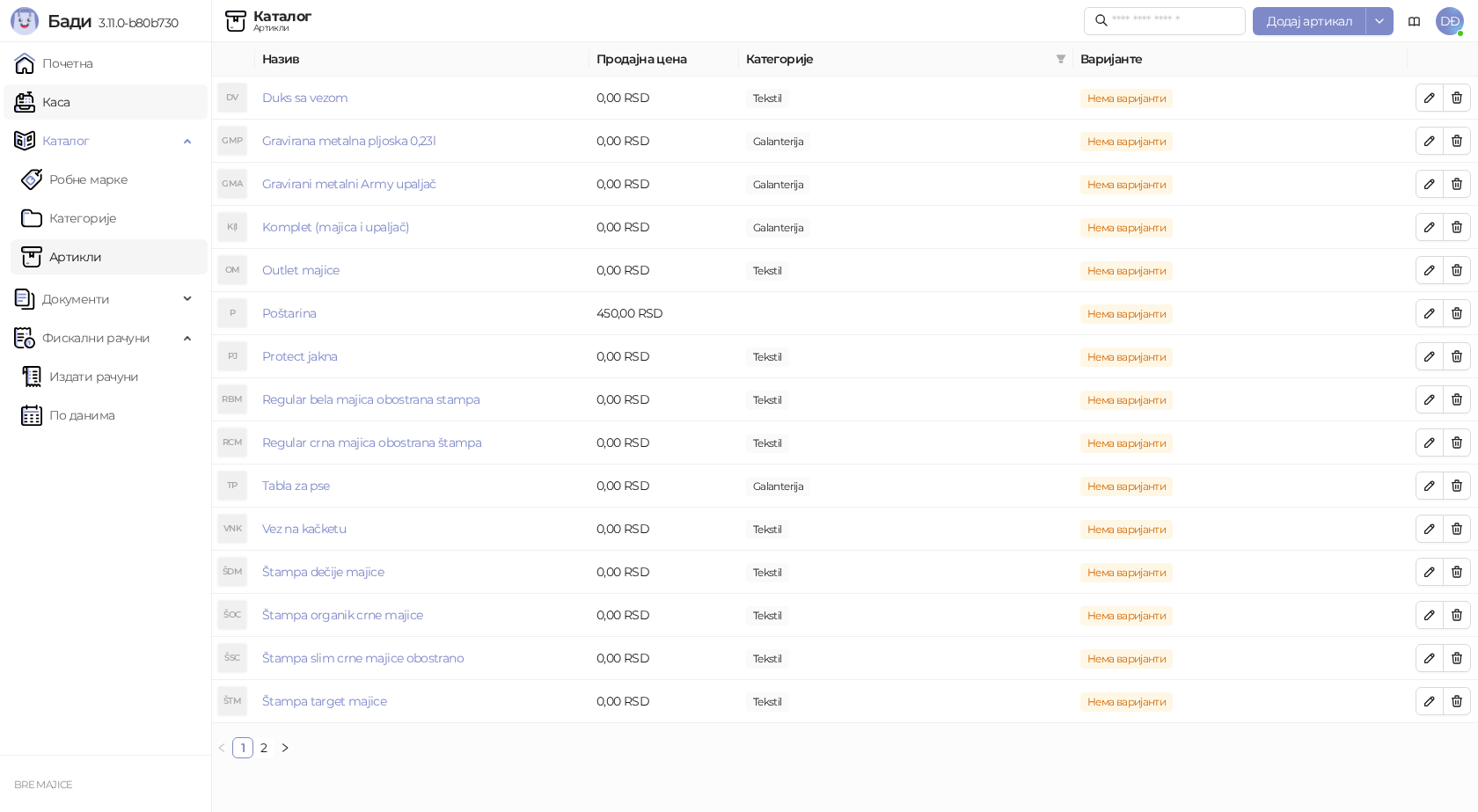
click at [63, 104] on link "Каса" at bounding box center [42, 102] width 56 height 35
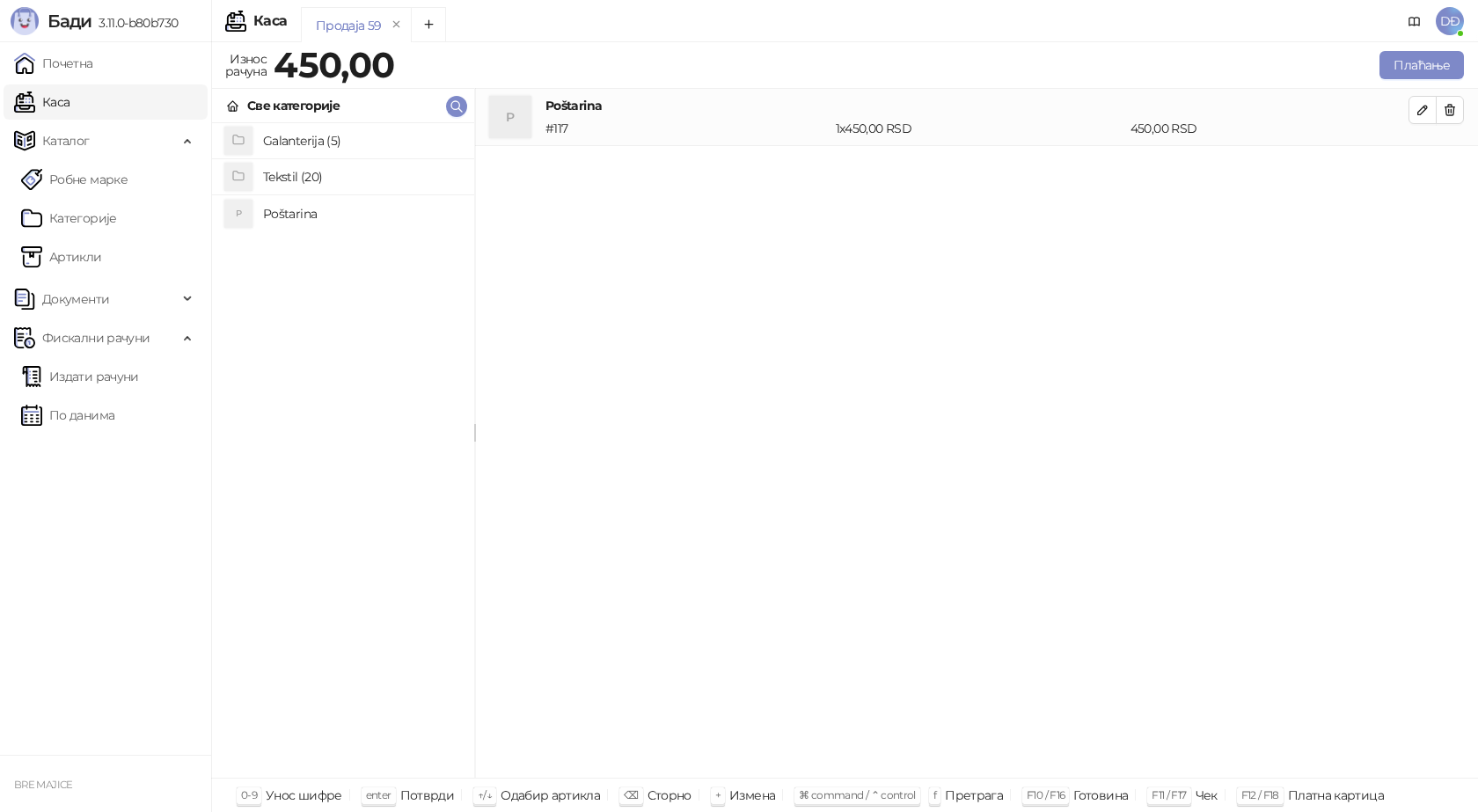
click at [285, 176] on h4 "Tekstil (20)" at bounding box center [361, 176] width 197 height 28
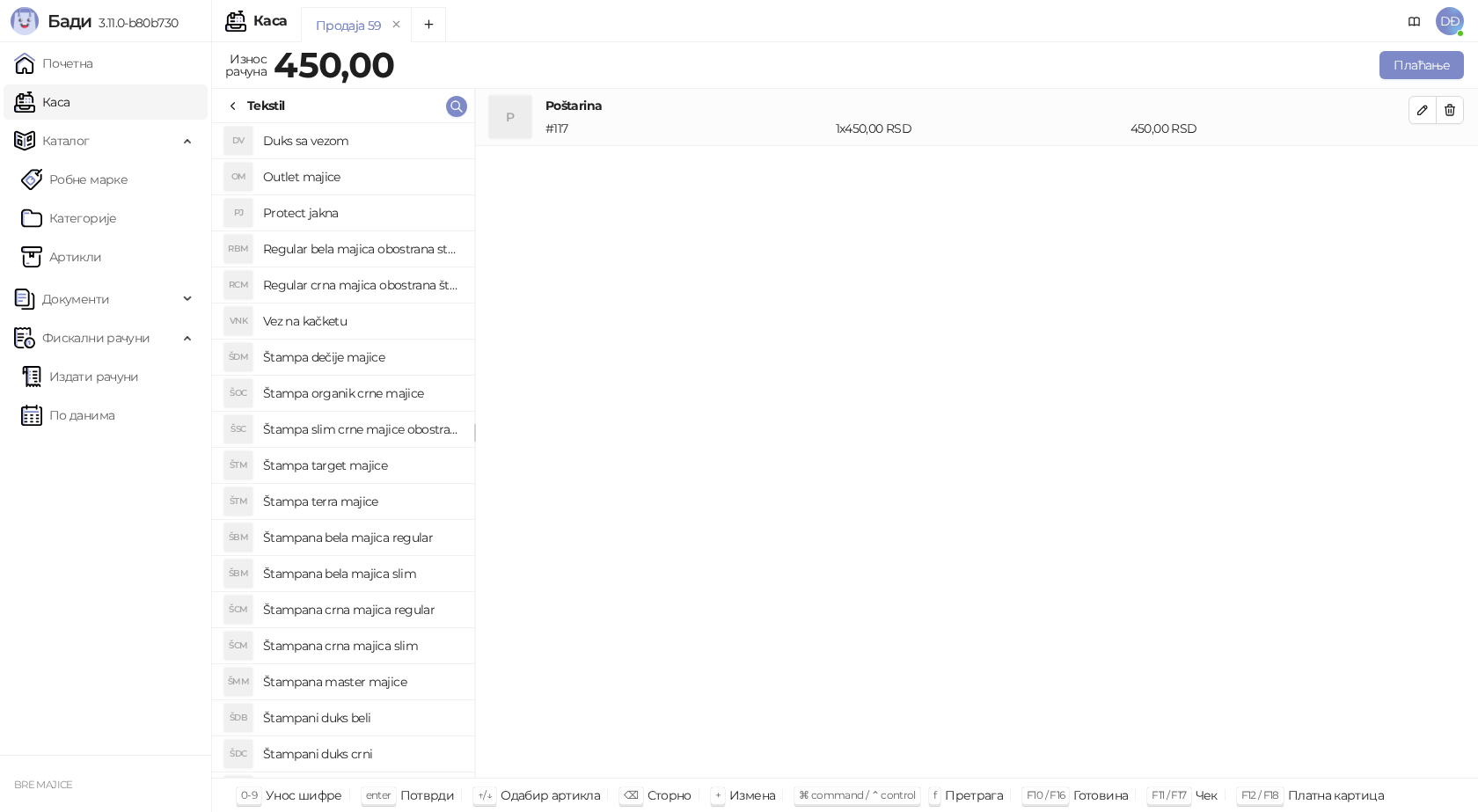
click at [351, 321] on h4 "Vez na kačketu" at bounding box center [361, 320] width 197 height 28
click at [1423, 172] on icon "button" at bounding box center [1423, 167] width 14 height 14
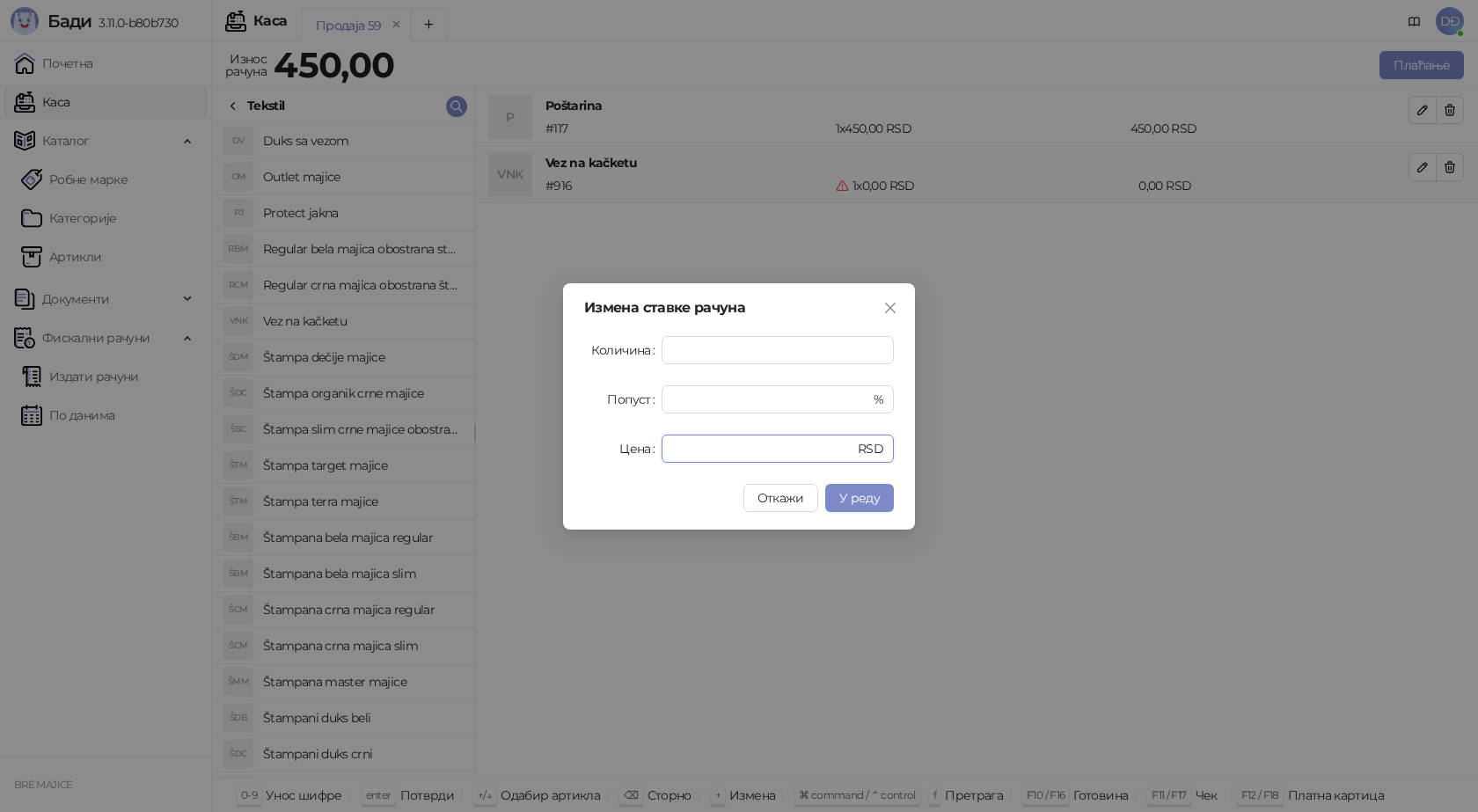
drag, startPoint x: 702, startPoint y: 439, endPoint x: 603, endPoint y: 453, distance: 100.0
click at [607, 453] on div "Цена * RSD" at bounding box center [739, 448] width 310 height 28
type input "****"
click at [850, 491] on span "У реду" at bounding box center [859, 498] width 41 height 16
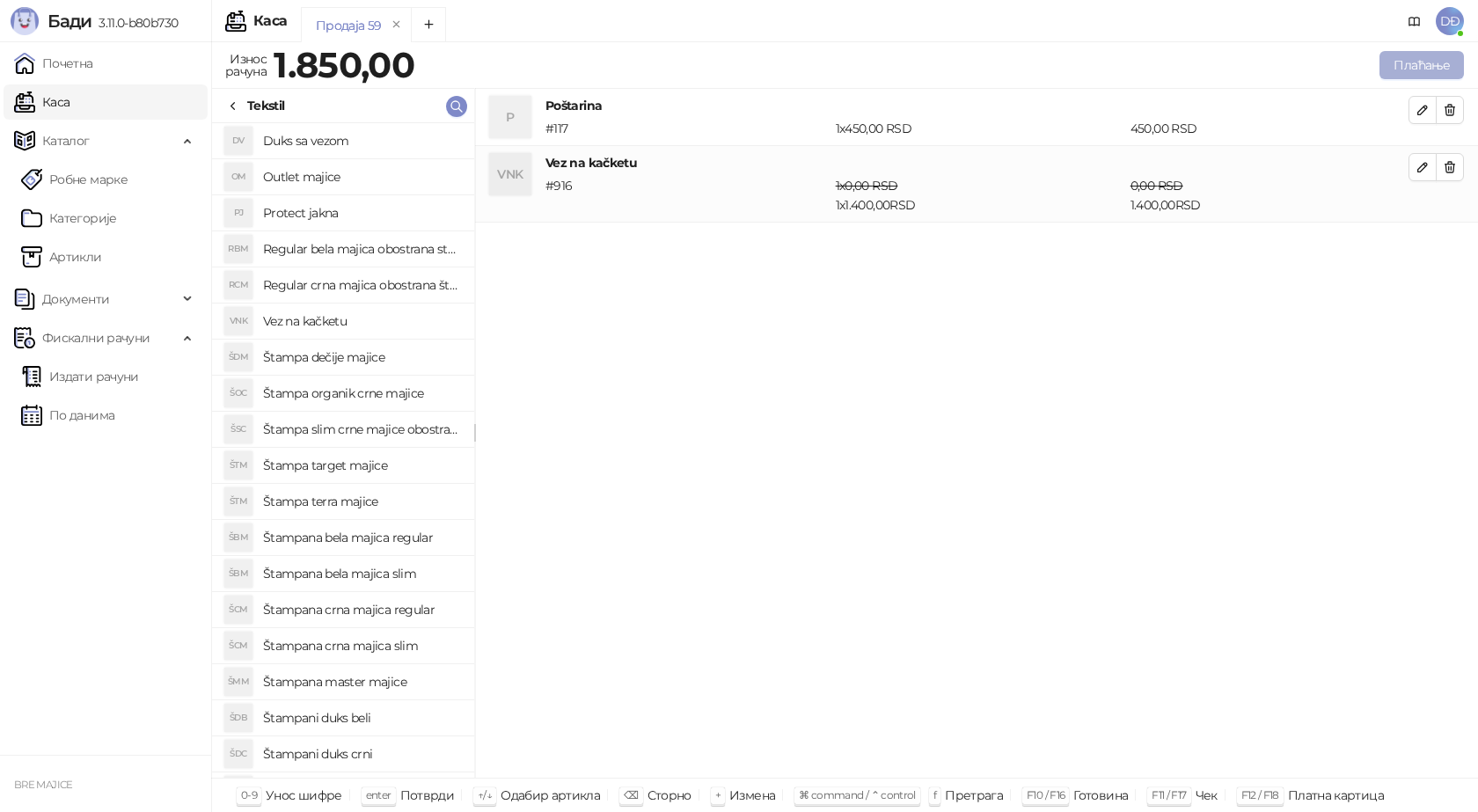
click at [1436, 59] on button "Плаћање" at bounding box center [1422, 65] width 85 height 28
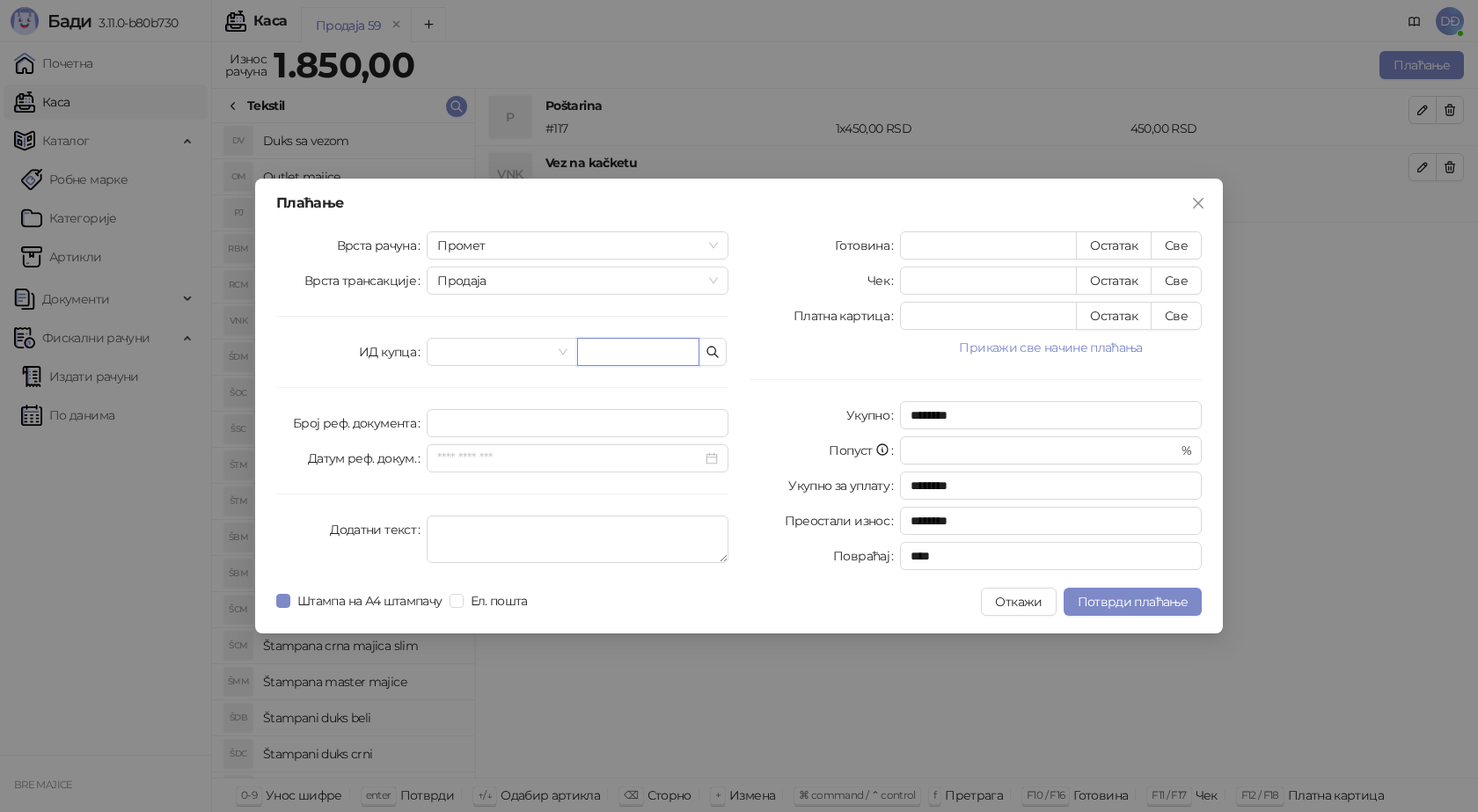
click at [630, 347] on input "text" at bounding box center [639, 351] width 122 height 28
paste input "**********"
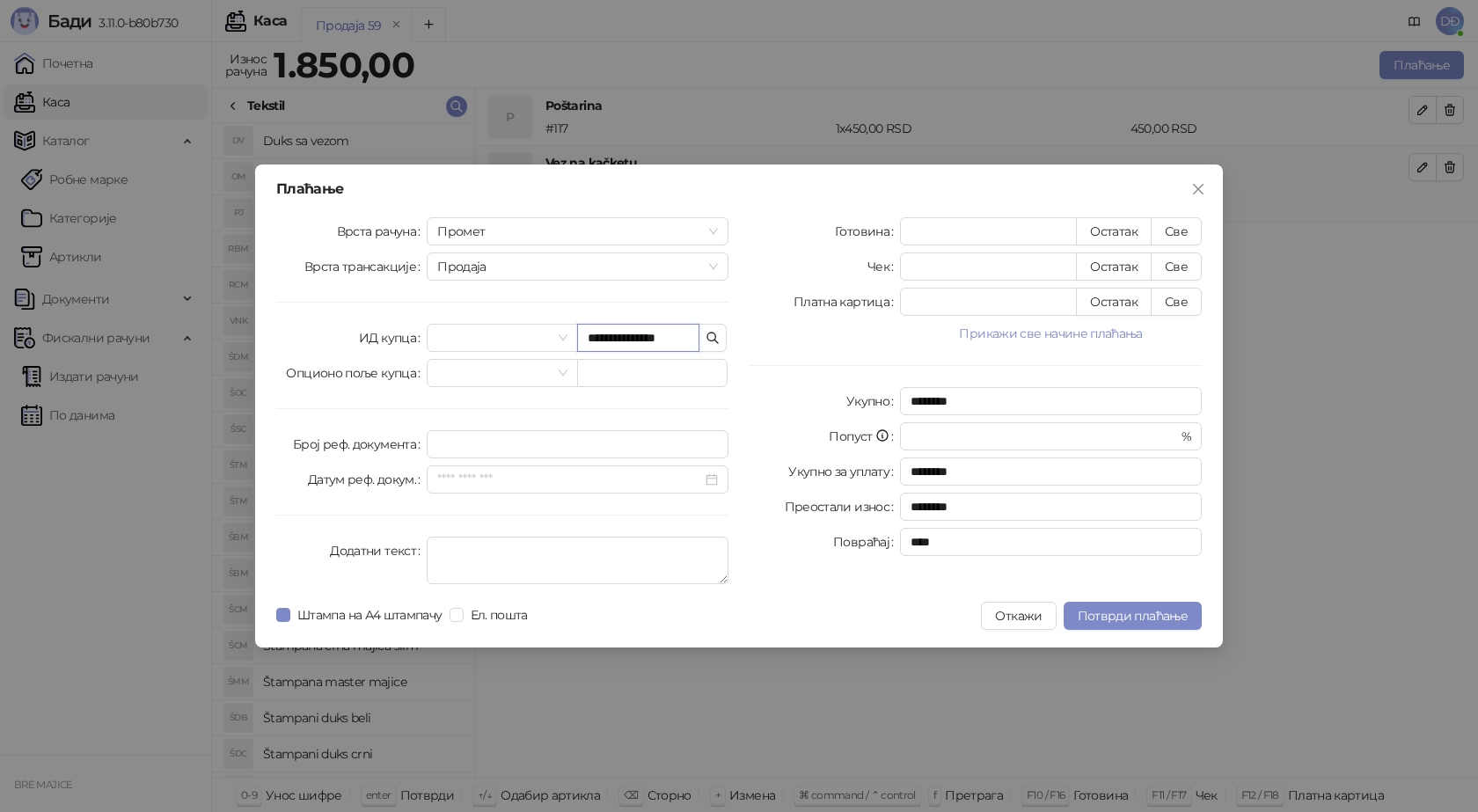
click at [646, 336] on input "**********" at bounding box center [639, 338] width 122 height 28
type input "**********"
click at [1176, 238] on button "Све" at bounding box center [1176, 230] width 51 height 28
type input "****"
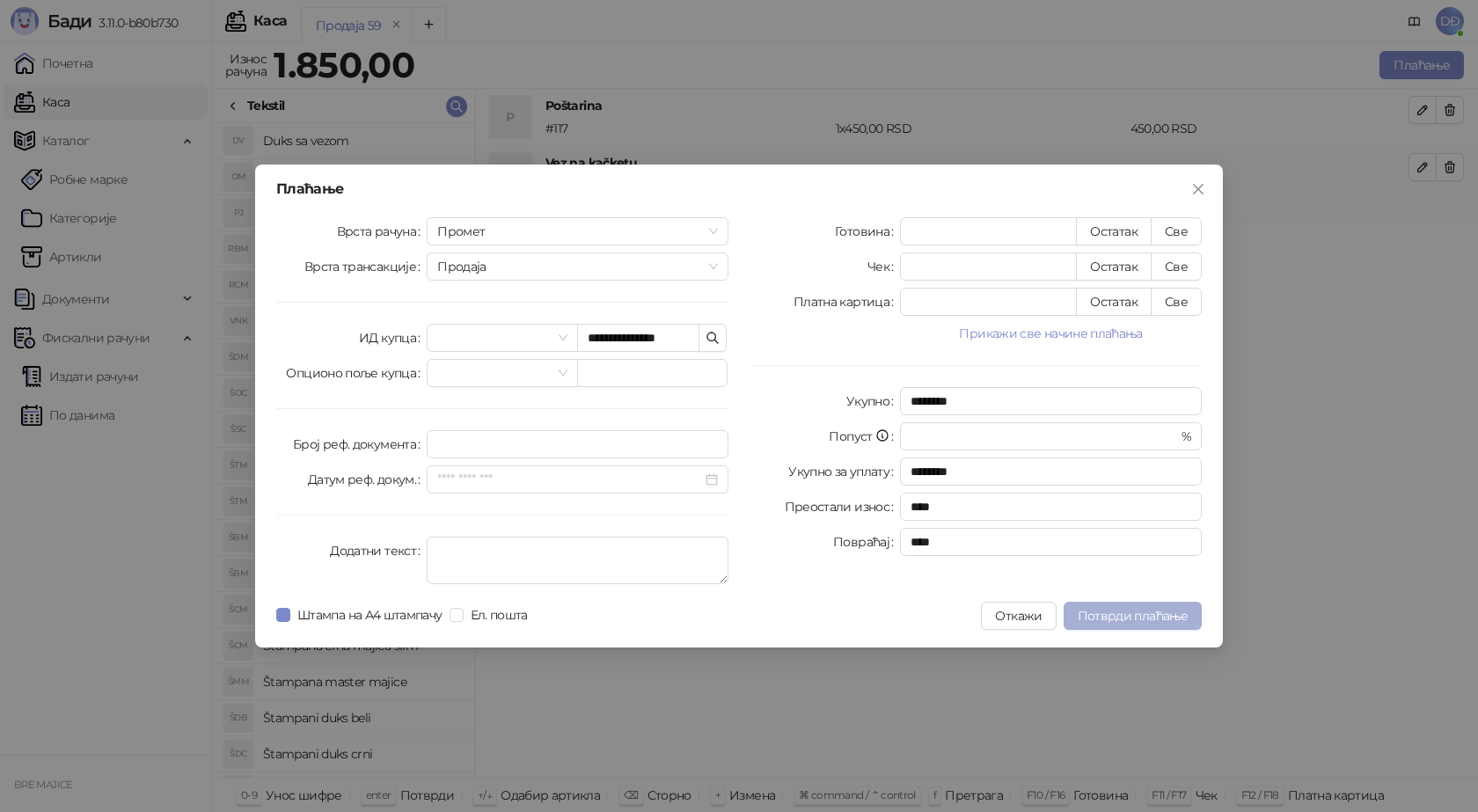
click at [1098, 614] on span "Потврди плаћање" at bounding box center [1133, 616] width 110 height 16
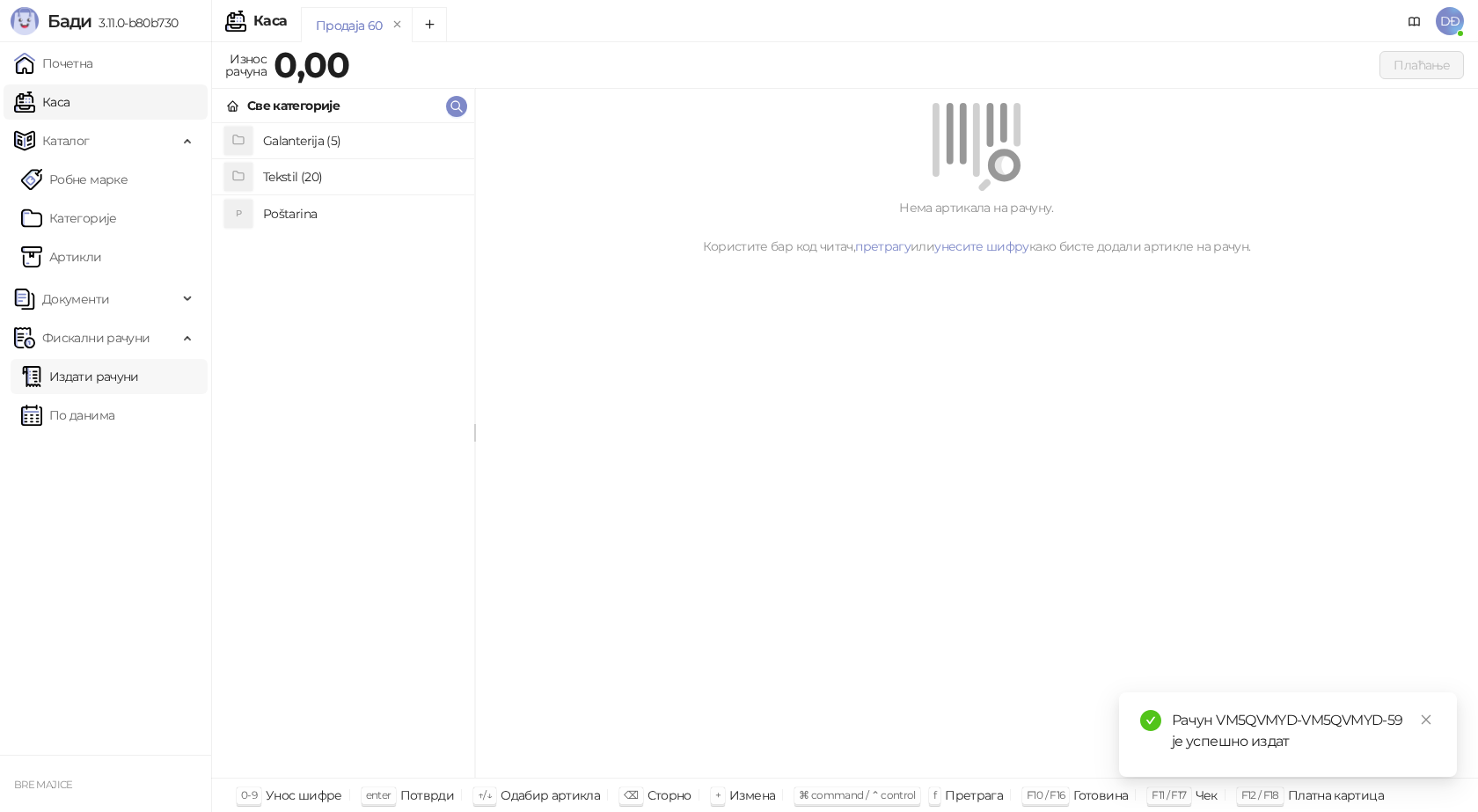
click at [118, 378] on link "Издати рачуни" at bounding box center [79, 376] width 118 height 35
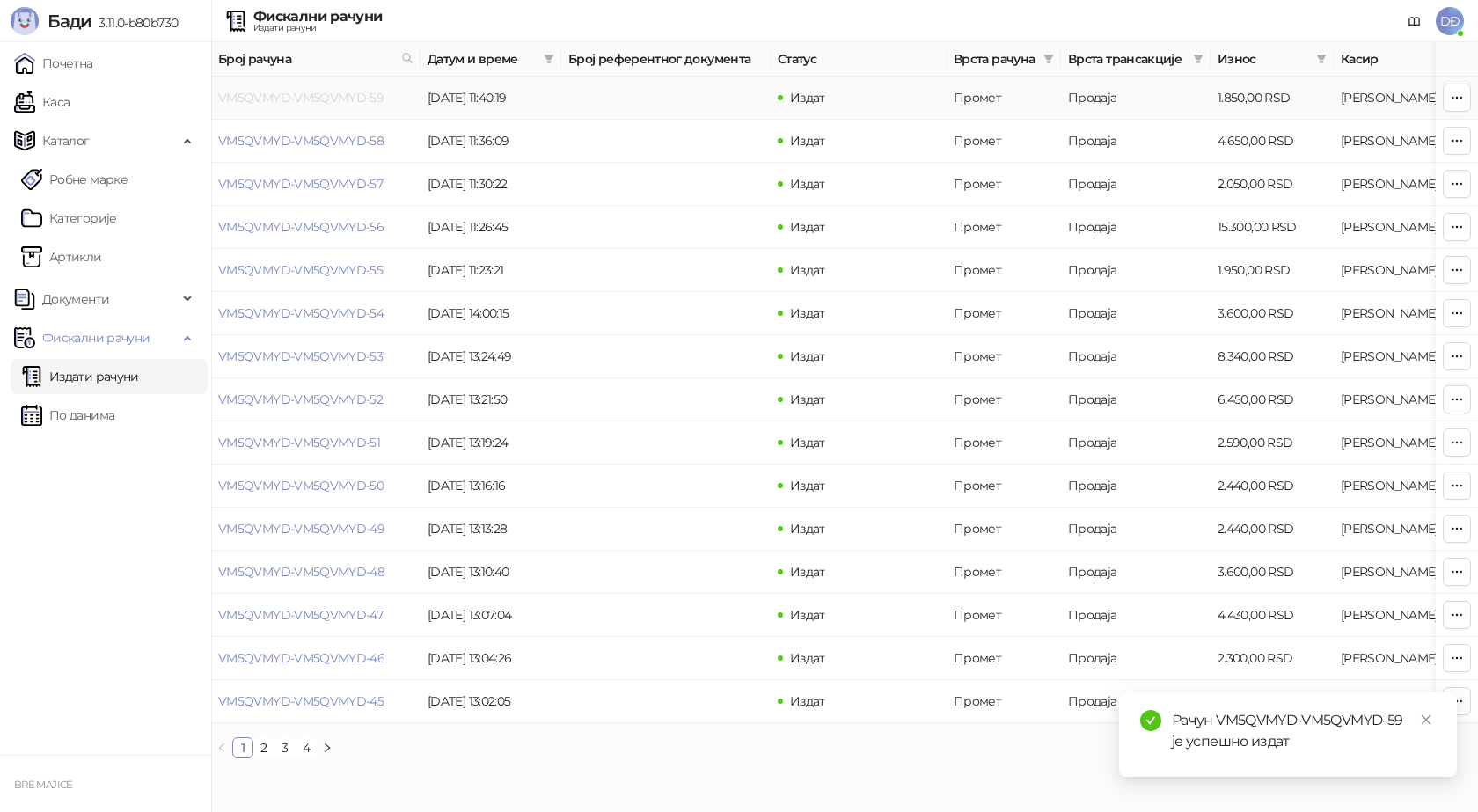
click at [311, 97] on link "VM5QVMYD-VM5QVMYD-59" at bounding box center [301, 98] width 166 height 16
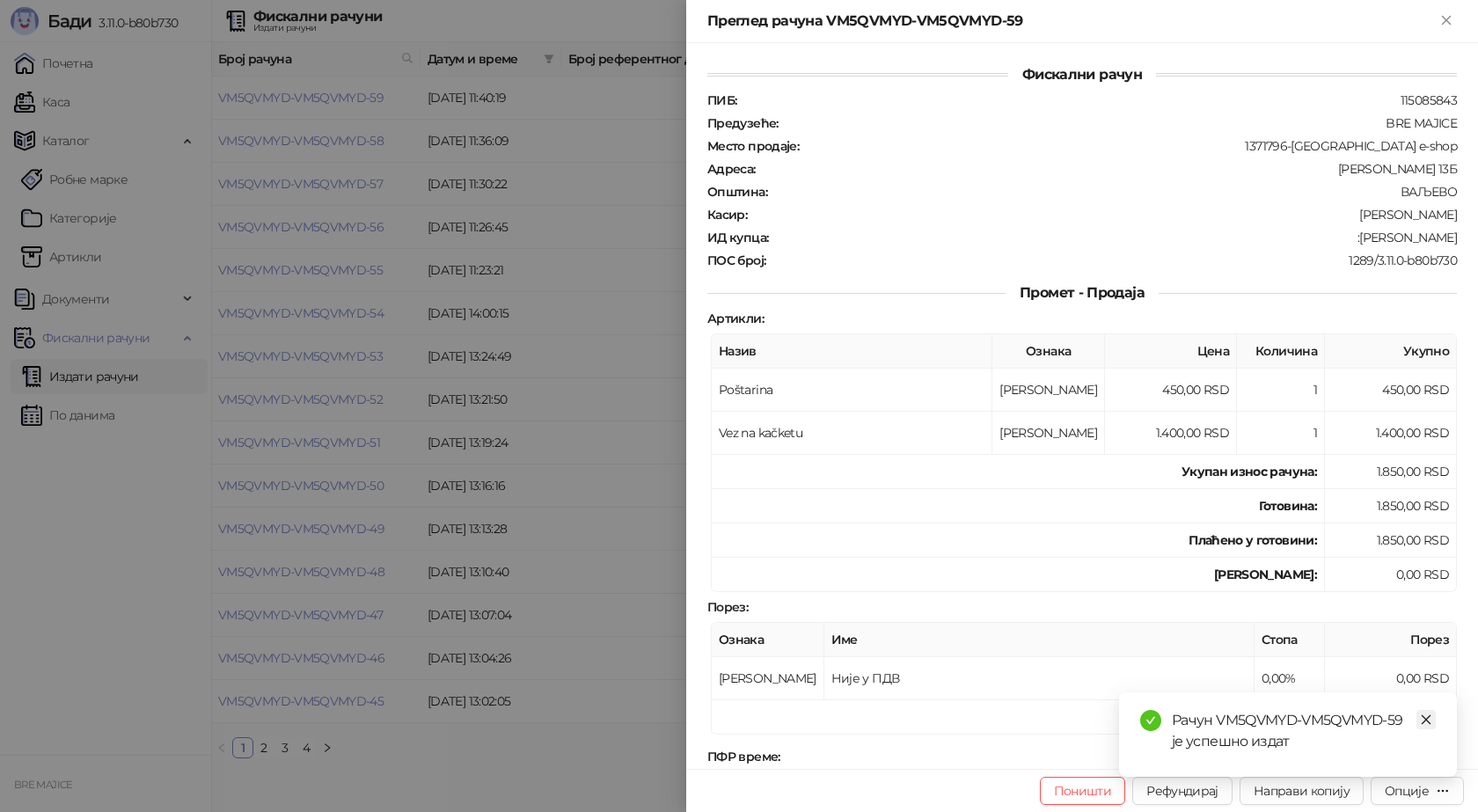
click at [1428, 713] on icon "close" at bounding box center [1427, 719] width 13 height 13
click at [1423, 794] on div "Опције" at bounding box center [1407, 790] width 44 height 16
click at [1316, 752] on span "Преузми у ПДФ формату" at bounding box center [1343, 754] width 214 height 19
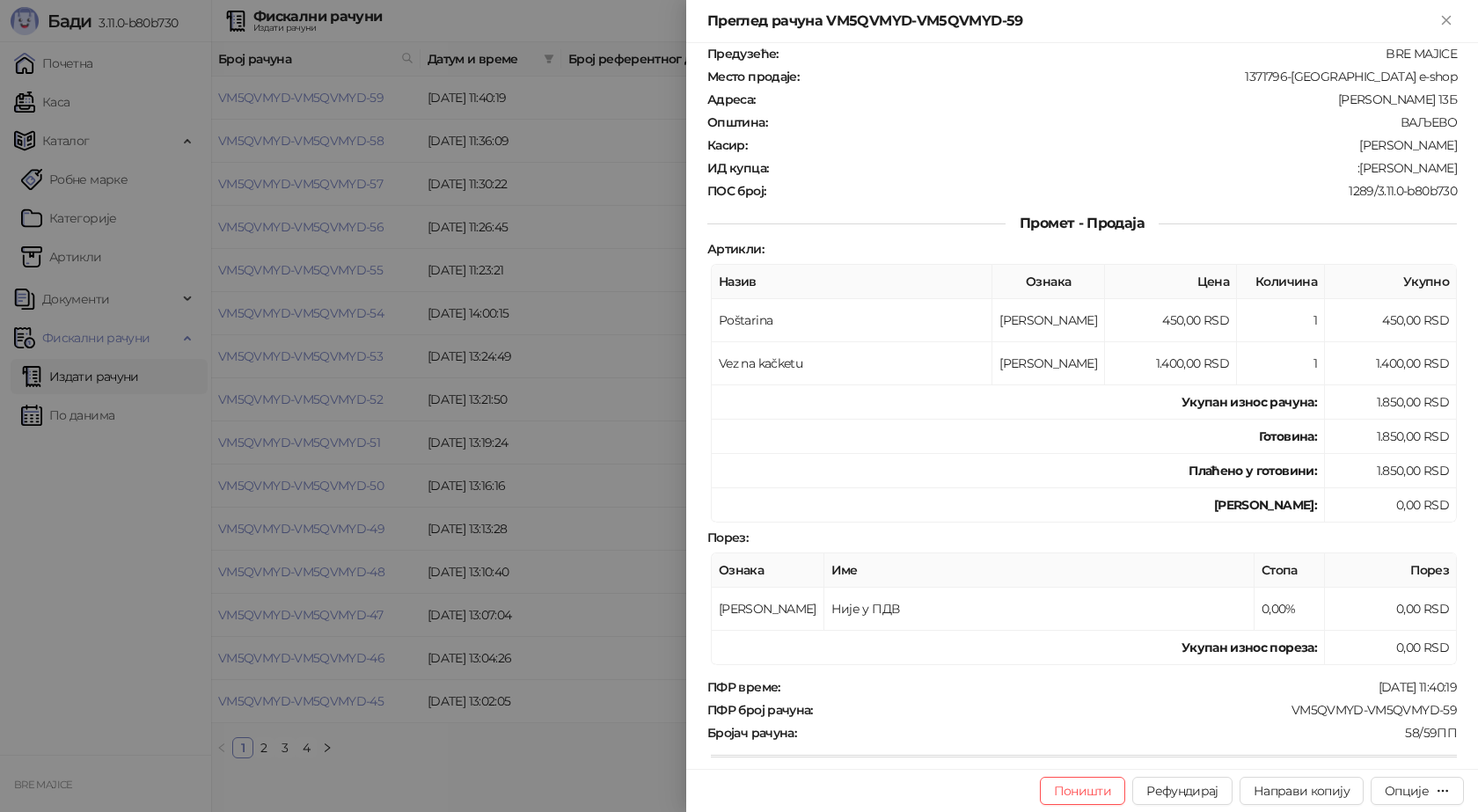
scroll to position [176, 0]
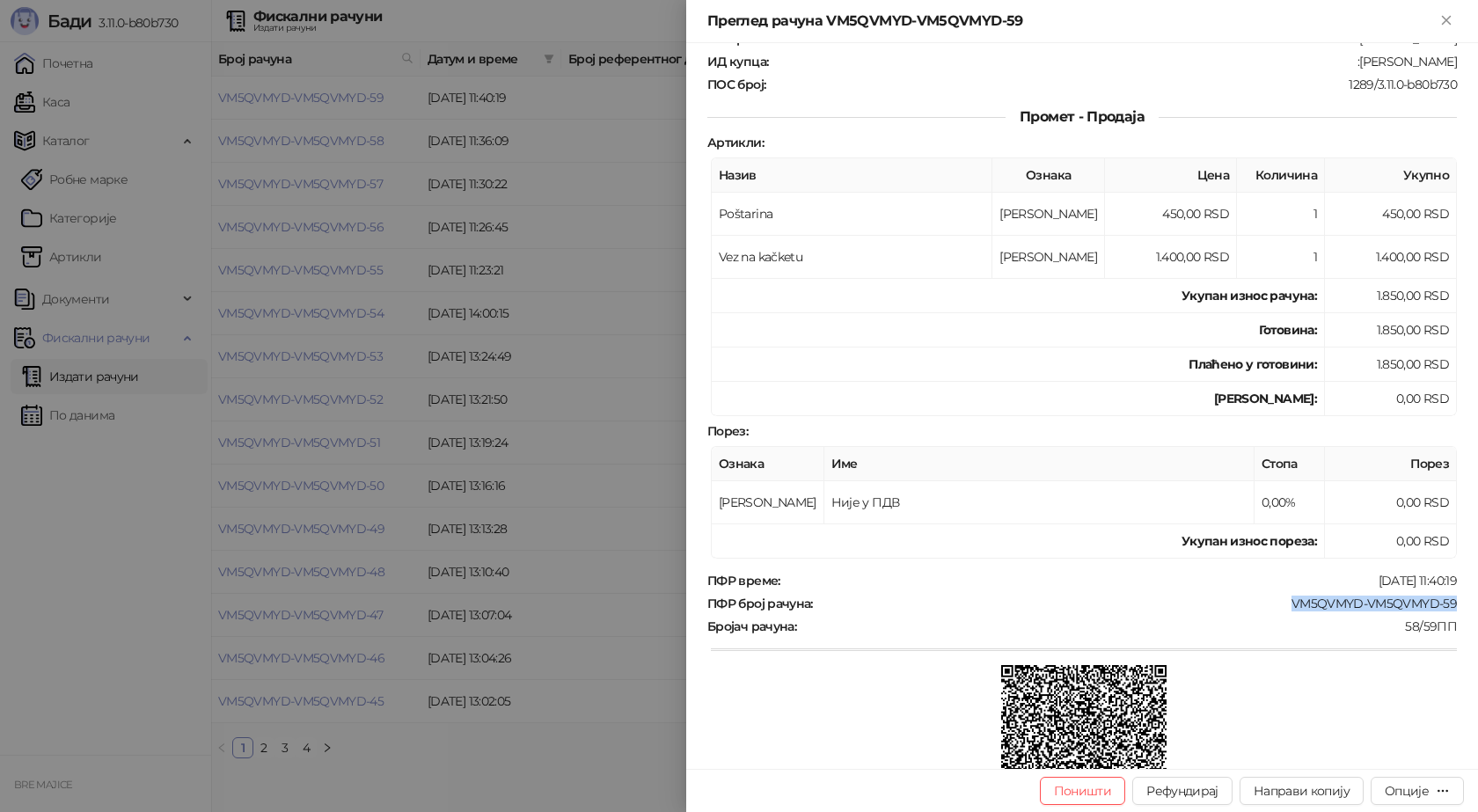
drag, startPoint x: 1444, startPoint y: 600, endPoint x: 1281, endPoint y: 609, distance: 163.2
click at [1281, 609] on div "VM5QVMYD-VM5QVMYD-59" at bounding box center [1137, 603] width 644 height 16
copy div "VM5QVMYD-VM5QVMYD-59"
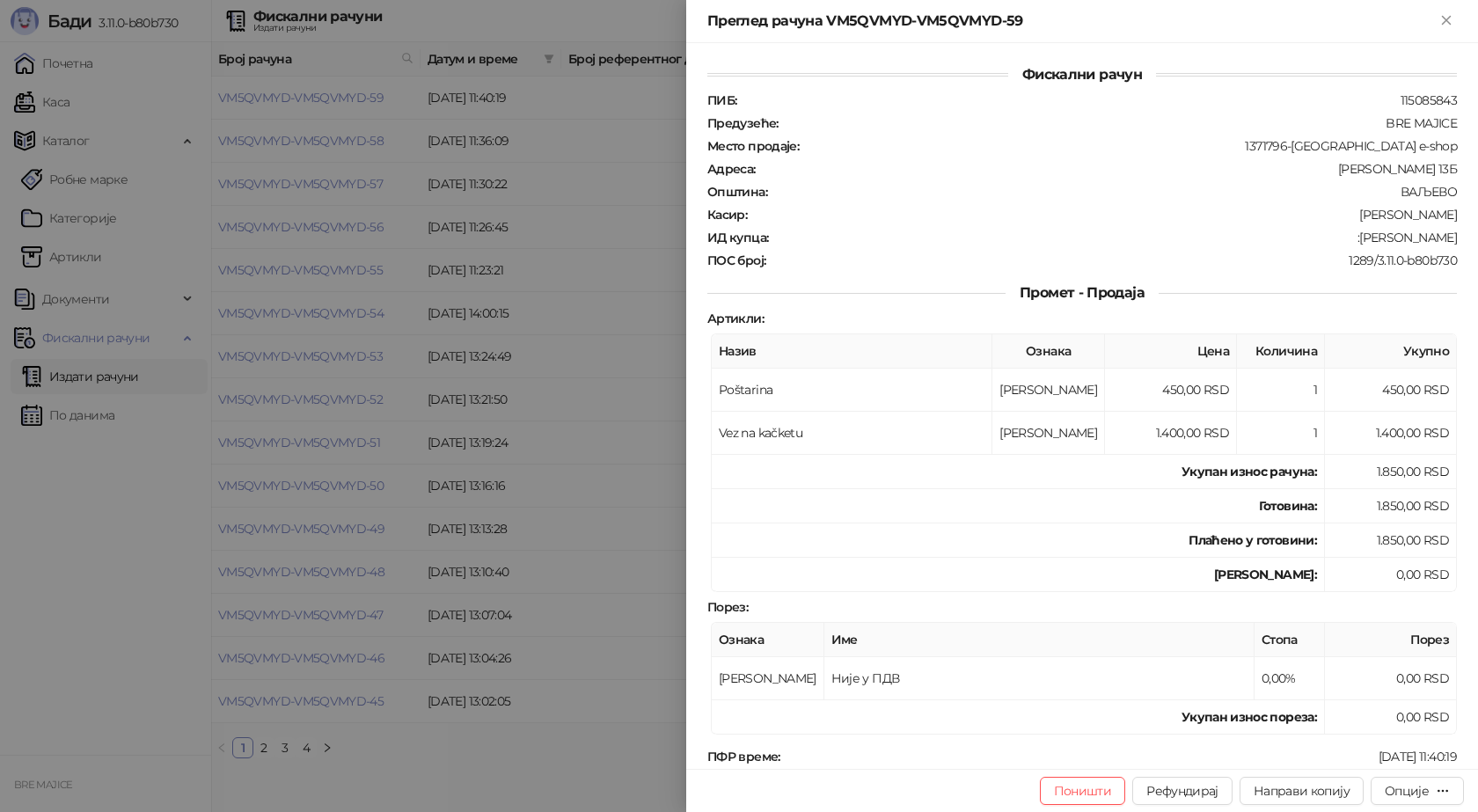
drag, startPoint x: 1438, startPoint y: 236, endPoint x: 1354, endPoint y: 236, distance: 84.0
click at [1354, 236] on div "ИД купца : :[PERSON_NAME]" at bounding box center [1083, 238] width 757 height 16
copy div "[PERSON_NAME]"
click at [1456, 27] on button "Close" at bounding box center [1446, 21] width 21 height 21
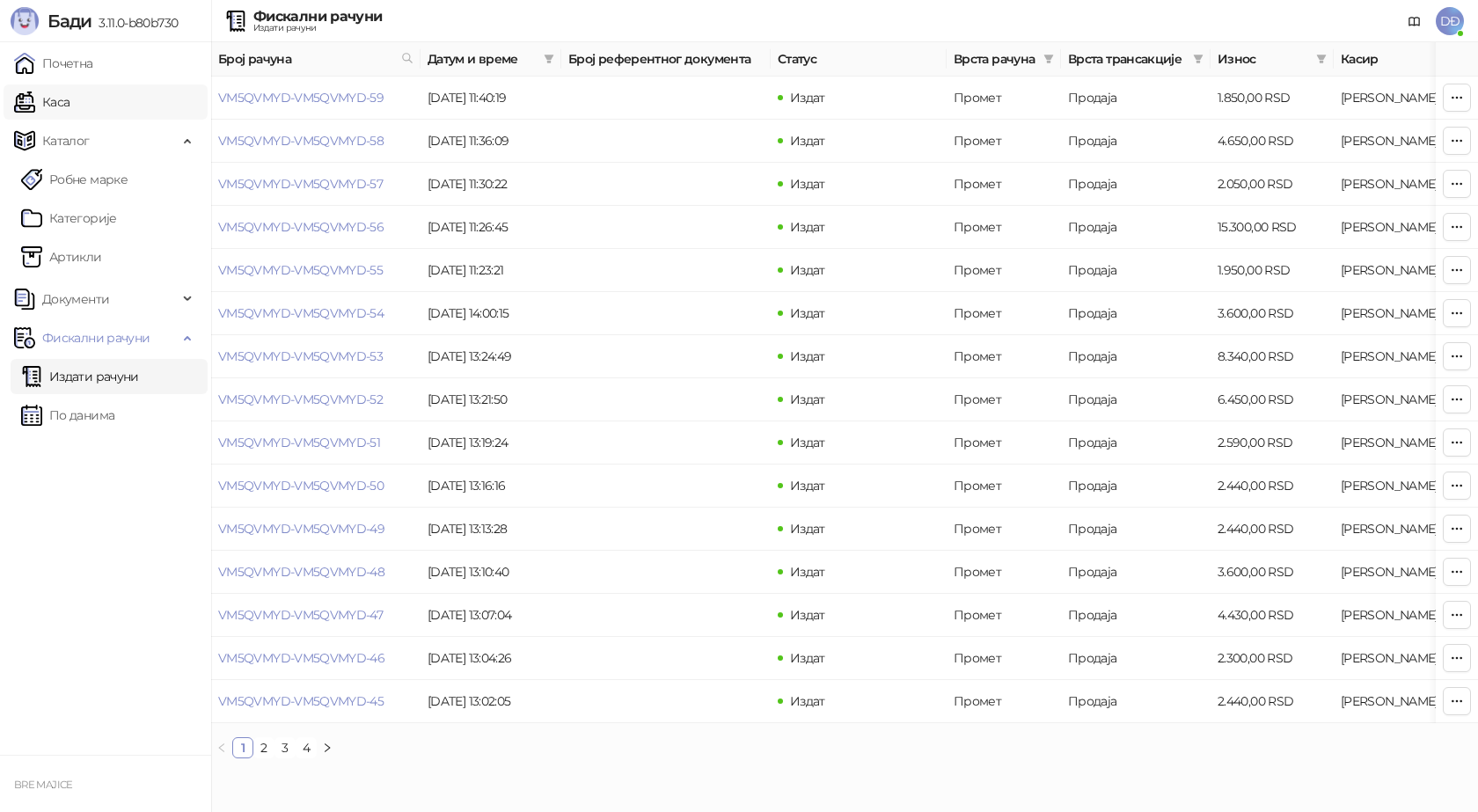
click at [65, 106] on link "Каса" at bounding box center [42, 102] width 56 height 35
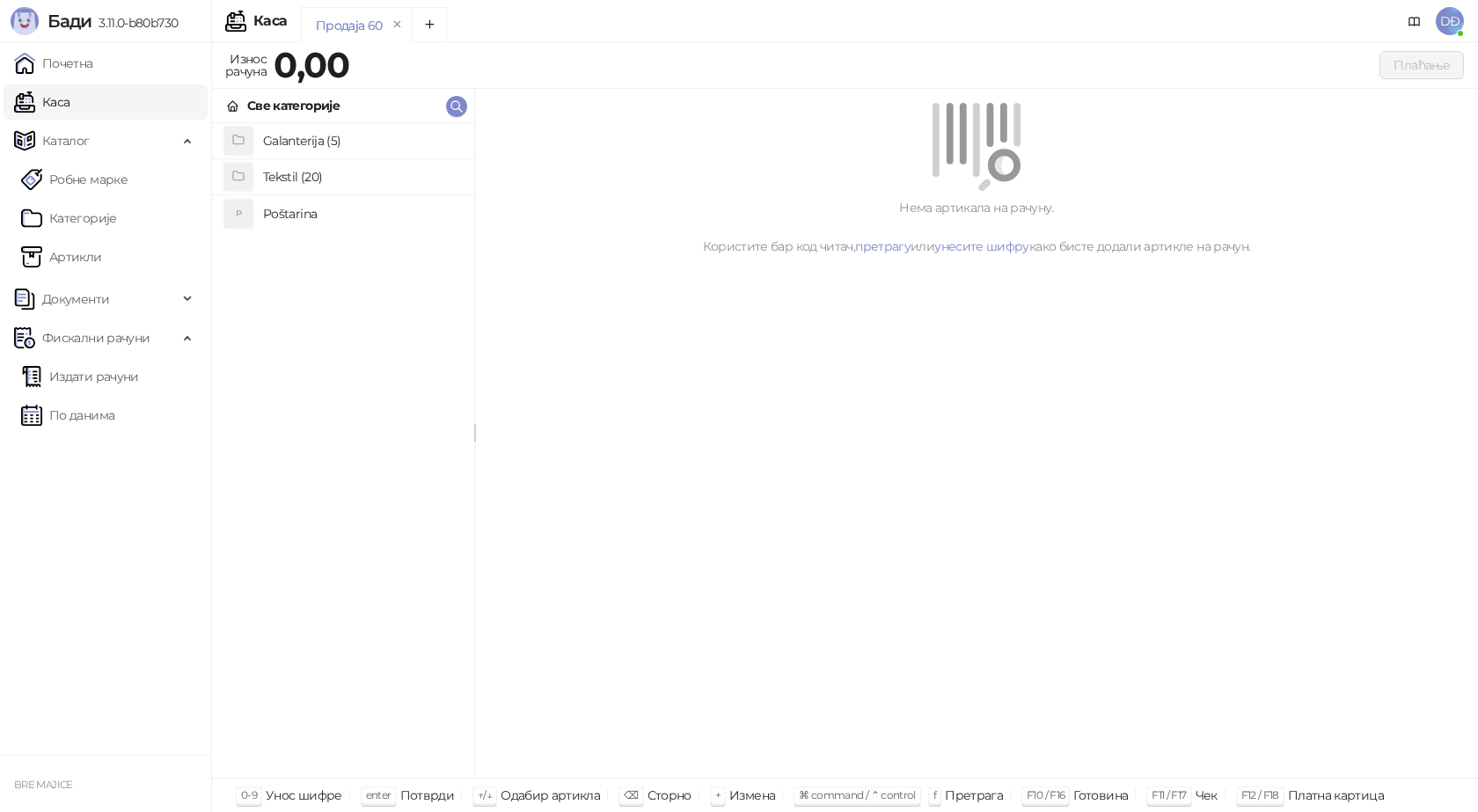
click at [289, 212] on h4 "Poštarina" at bounding box center [361, 213] width 197 height 28
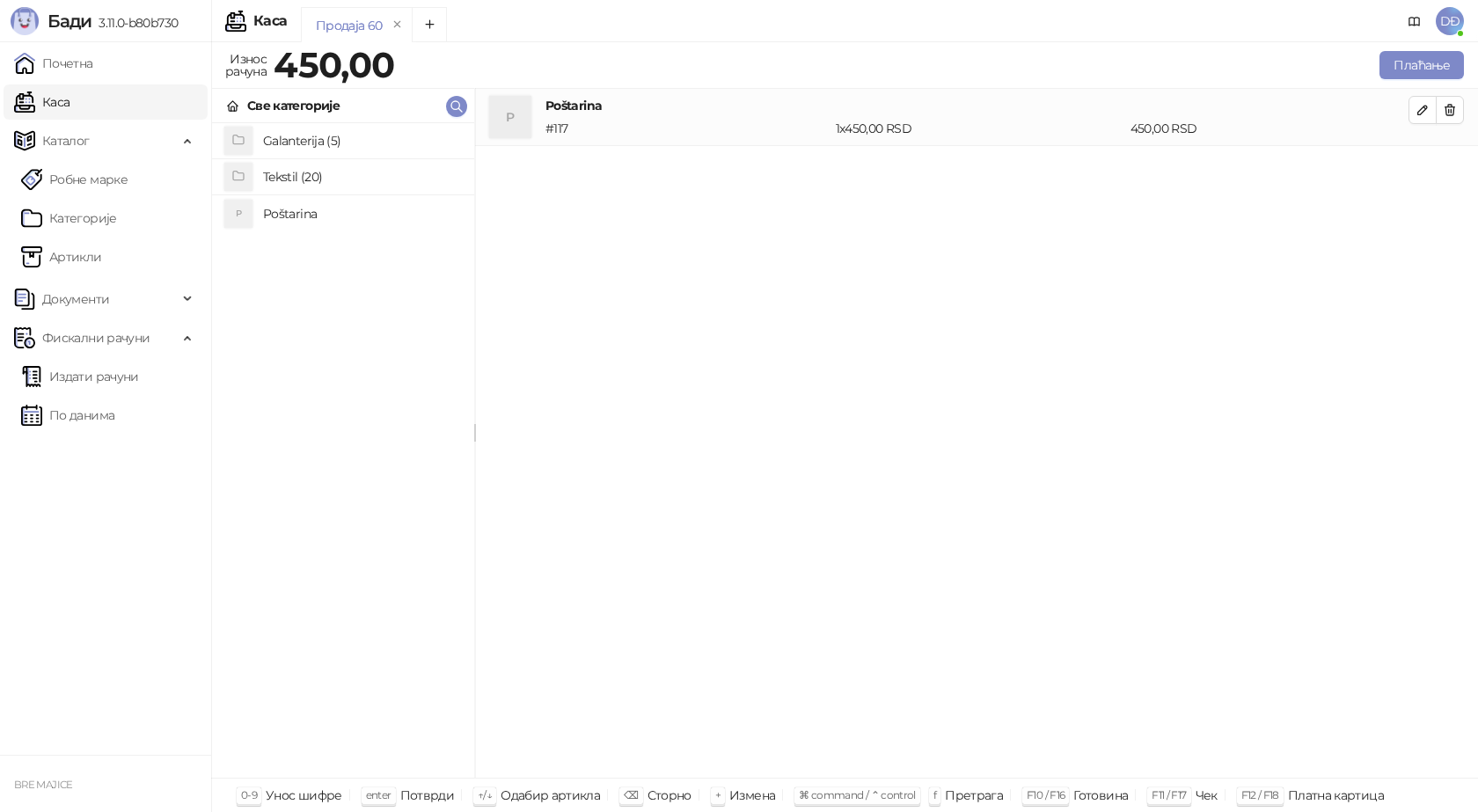
click at [316, 176] on h4 "Tekstil (20)" at bounding box center [361, 176] width 197 height 28
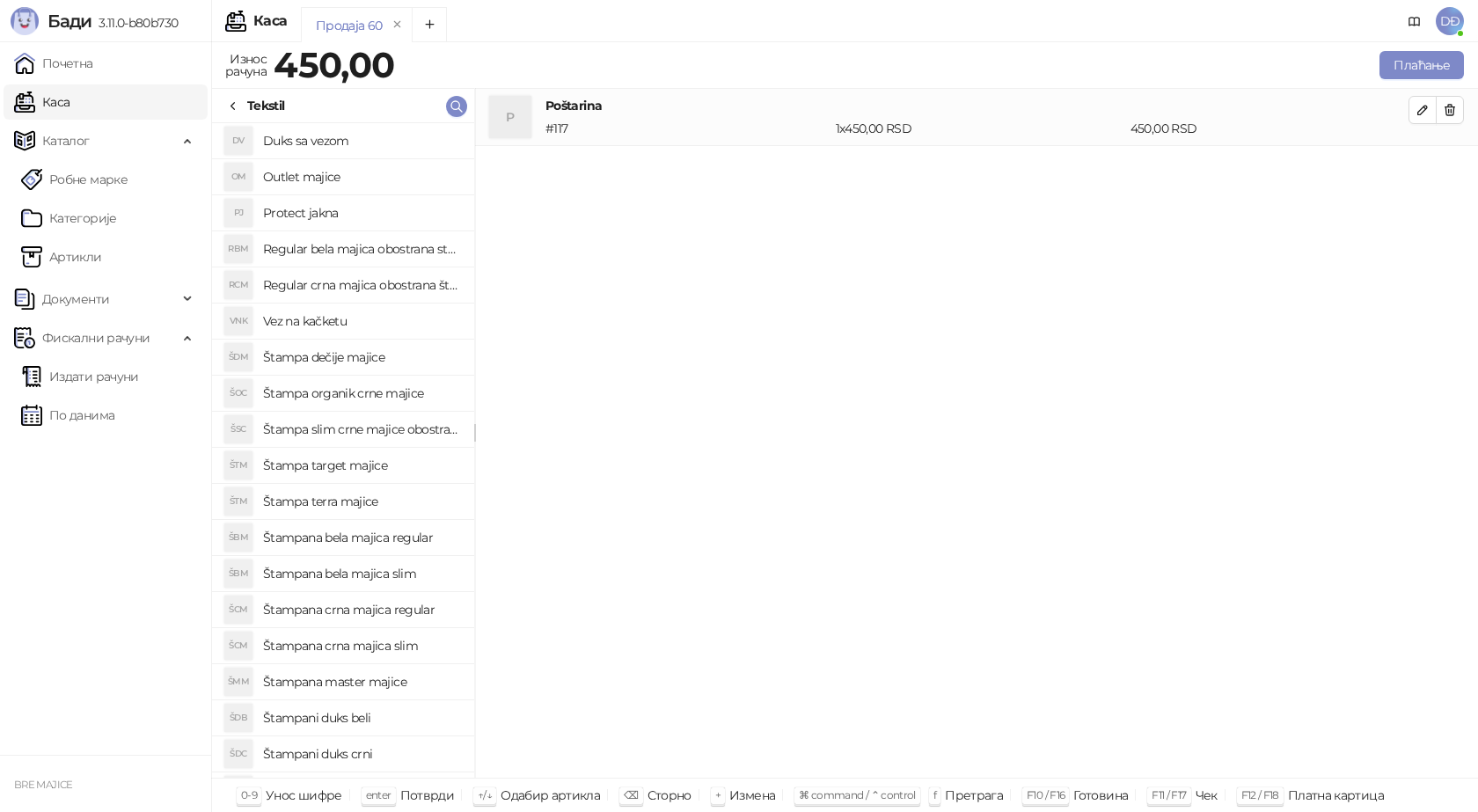
click at [383, 684] on h4 "Štampana master majice" at bounding box center [361, 681] width 197 height 28
click at [1423, 172] on icon "button" at bounding box center [1423, 167] width 14 height 14
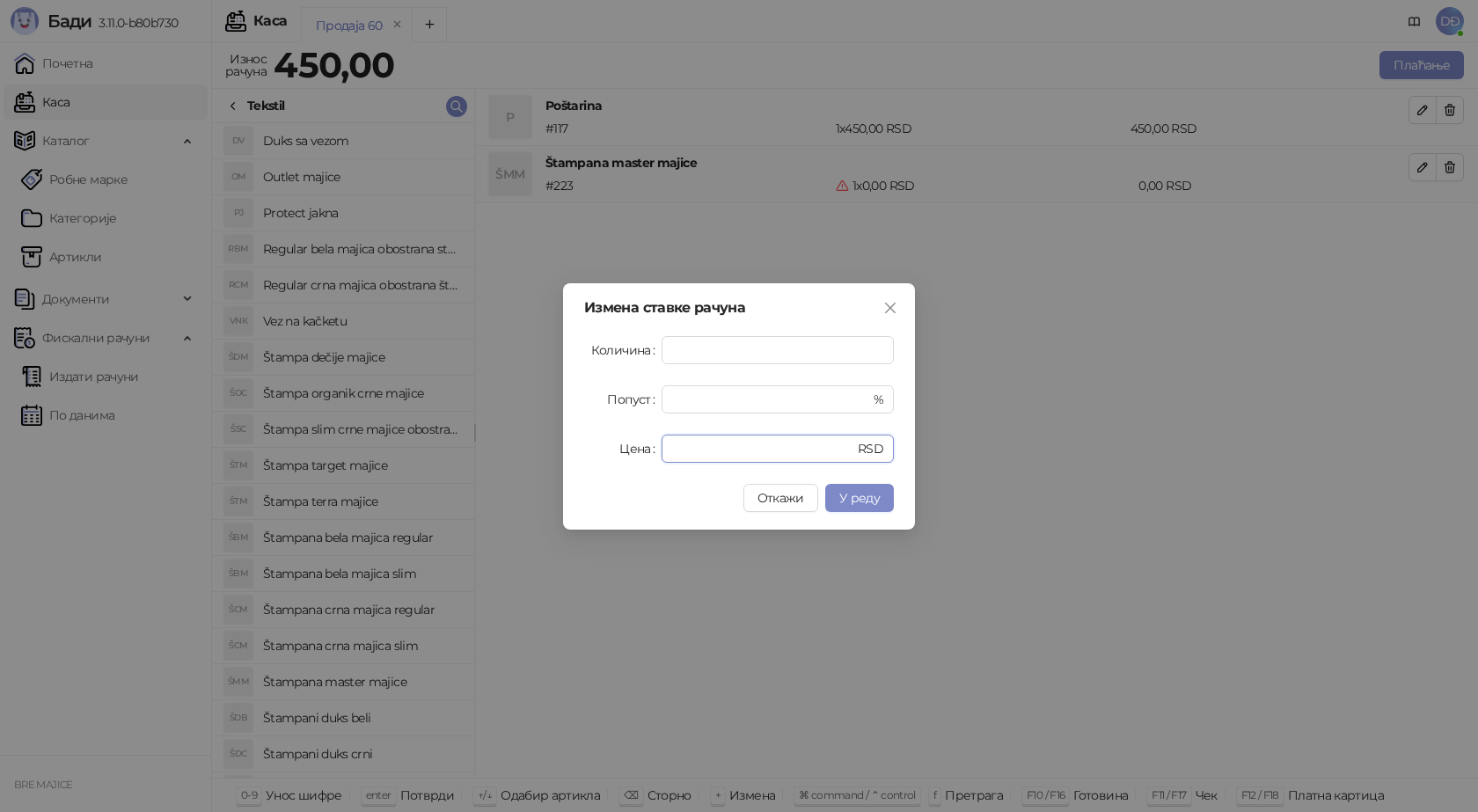
drag, startPoint x: 684, startPoint y: 450, endPoint x: 624, endPoint y: 444, distance: 60.3
click at [636, 447] on div "Цена * RSD" at bounding box center [739, 448] width 310 height 28
type input "****"
click at [880, 504] on button "У реду" at bounding box center [859, 497] width 68 height 28
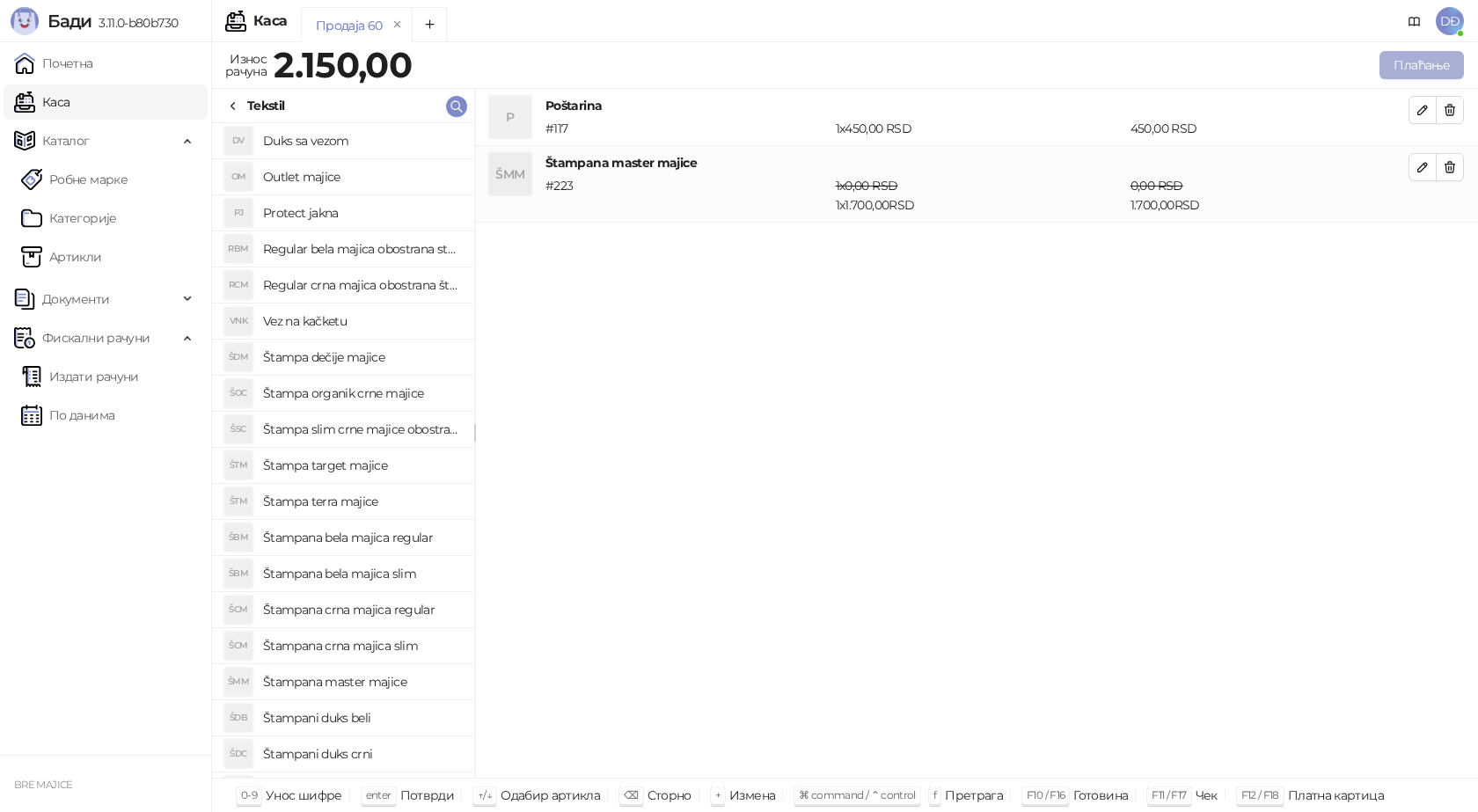
click at [1439, 62] on button "Плаћање" at bounding box center [1422, 65] width 85 height 28
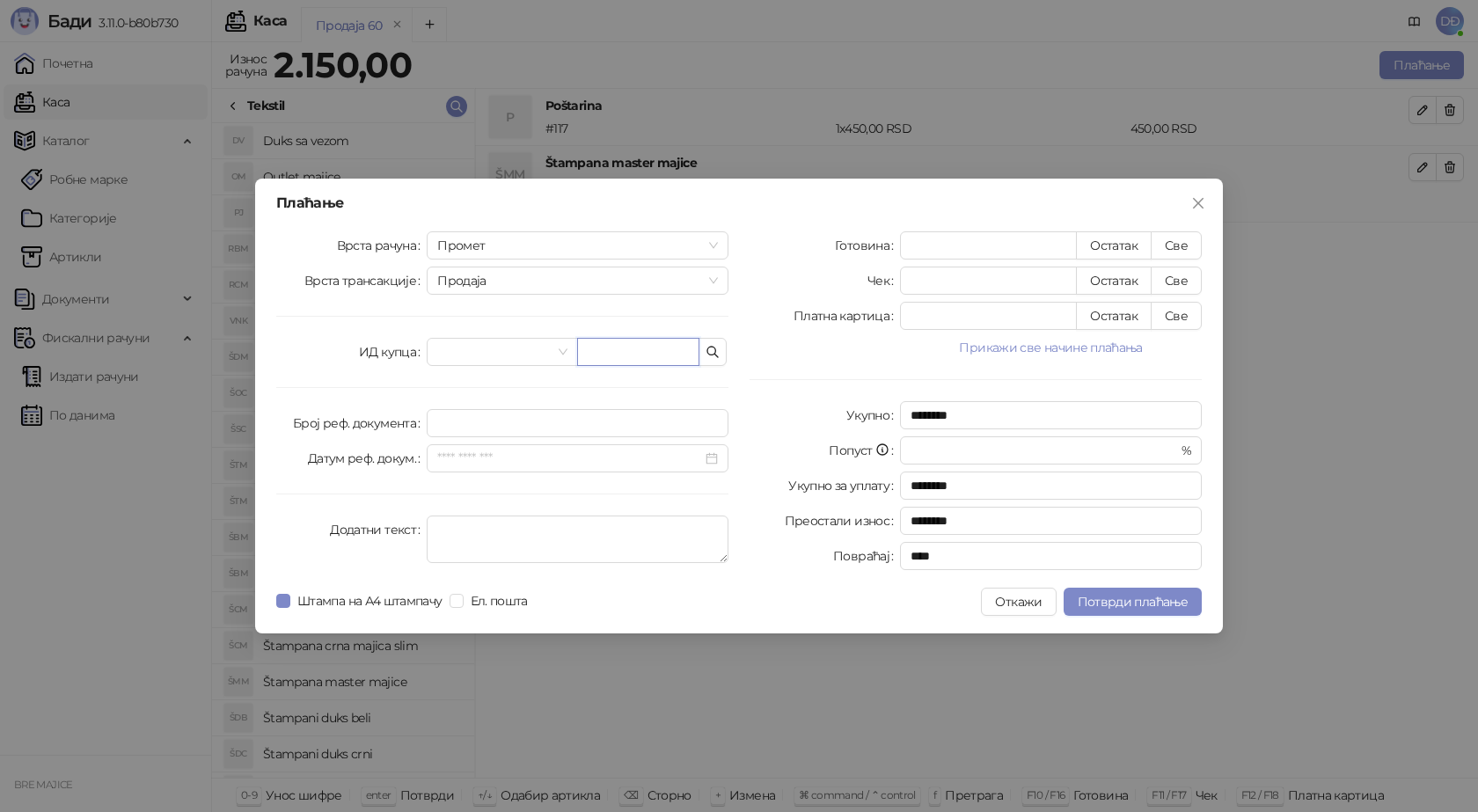
drag, startPoint x: 649, startPoint y: 356, endPoint x: 647, endPoint y: 343, distance: 13.2
click at [648, 353] on input "text" at bounding box center [639, 351] width 122 height 28
paste input "**********"
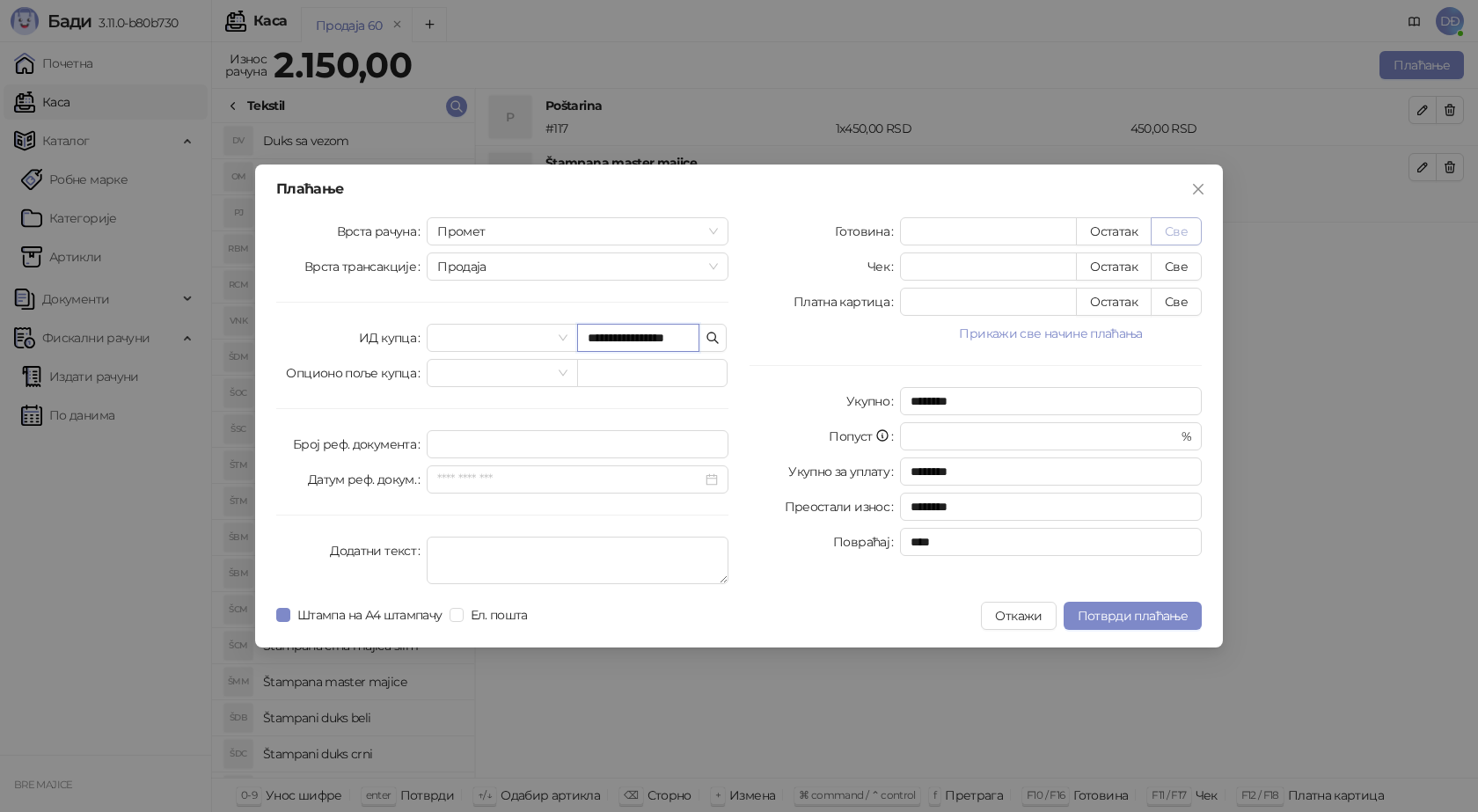
type input "**********"
click at [1180, 227] on button "Све" at bounding box center [1176, 230] width 51 height 28
type input "****"
click at [1111, 613] on button "Потврди плаћање" at bounding box center [1132, 615] width 138 height 28
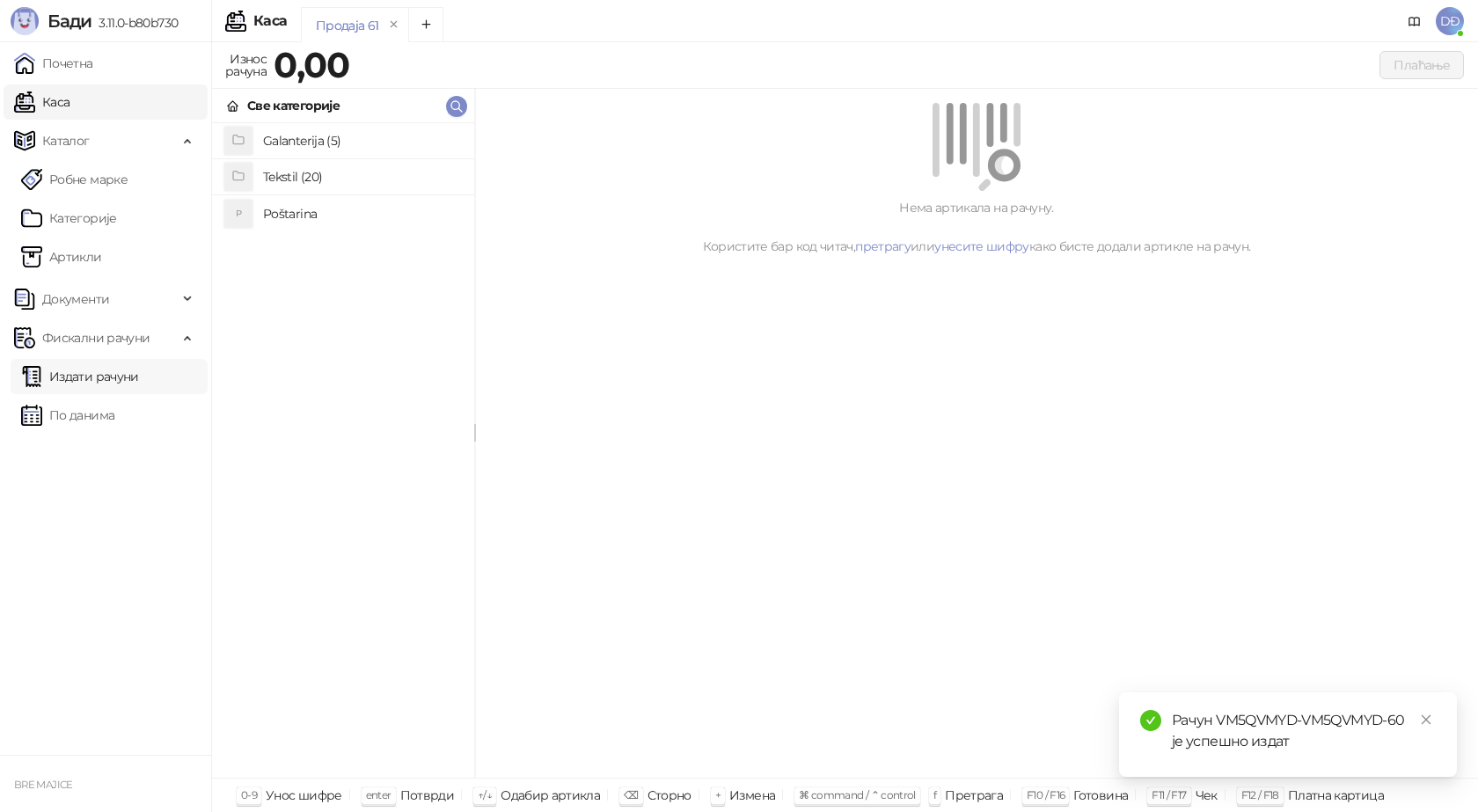
click at [91, 374] on link "Издати рачуни" at bounding box center [79, 376] width 118 height 35
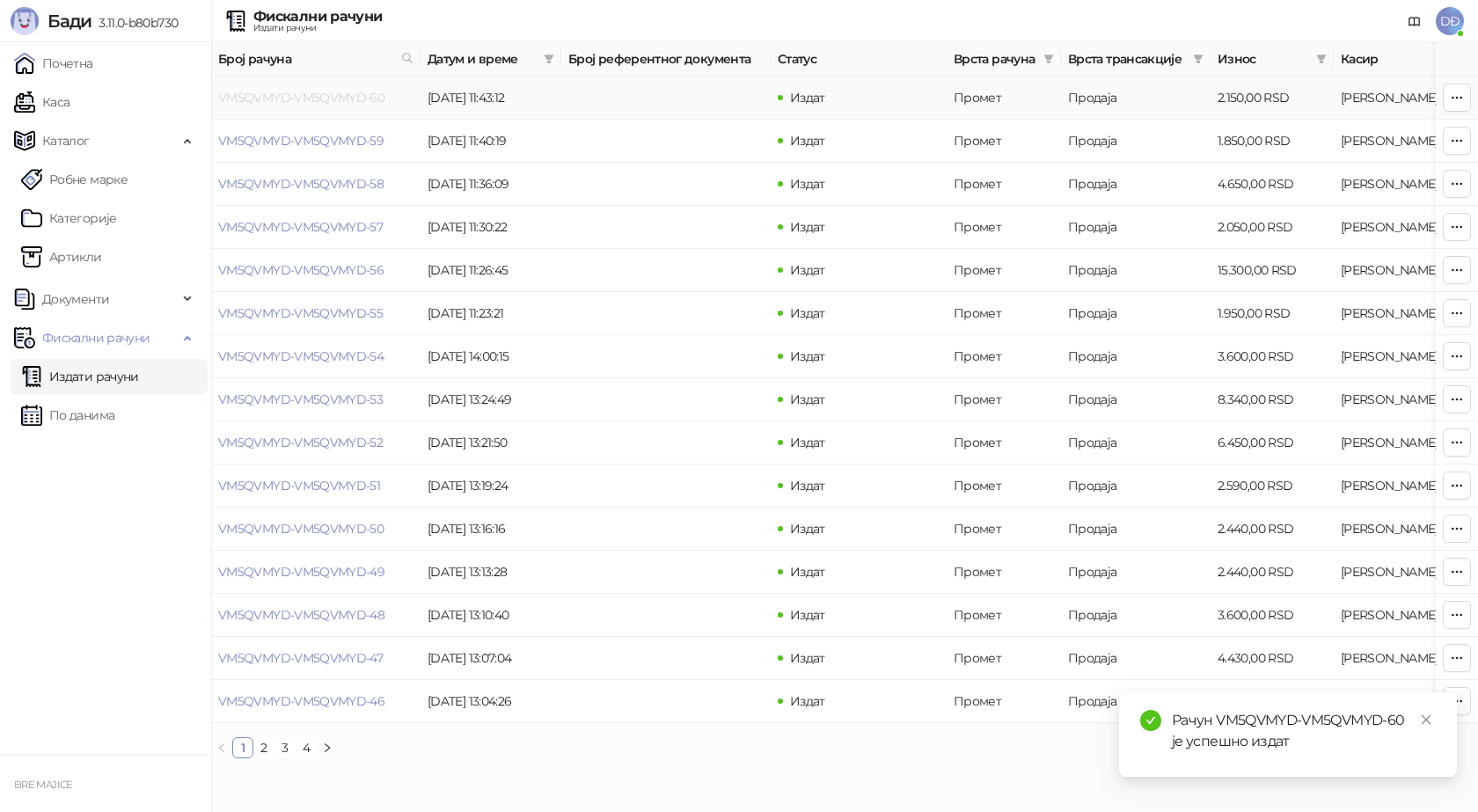
click at [302, 95] on link "VM5QVMYD-VM5QVMYD-60" at bounding box center [301, 98] width 167 height 16
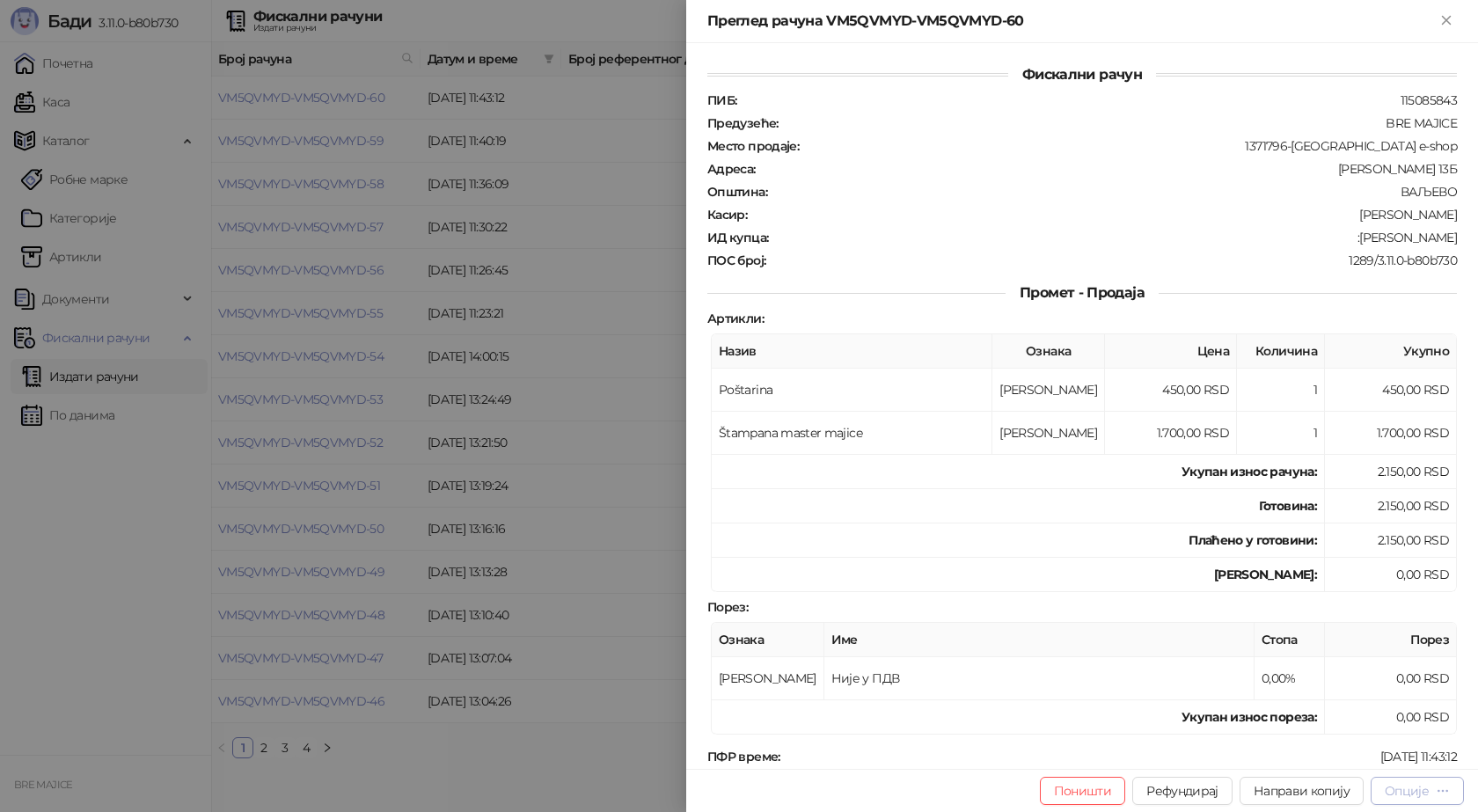
click at [1407, 789] on div "Опције" at bounding box center [1407, 790] width 44 height 16
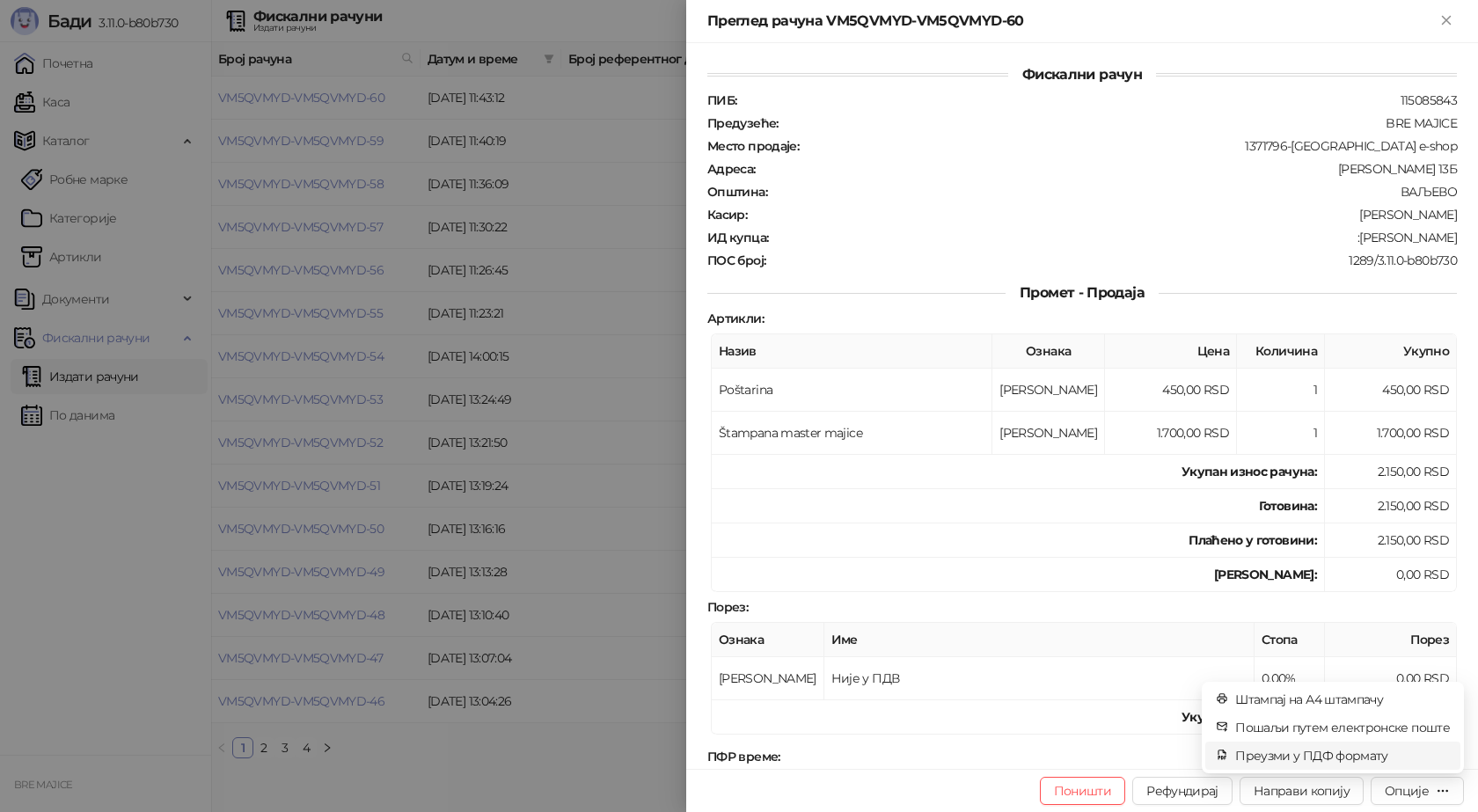
click at [1383, 751] on span "Преузми у ПДФ формату" at bounding box center [1343, 754] width 214 height 19
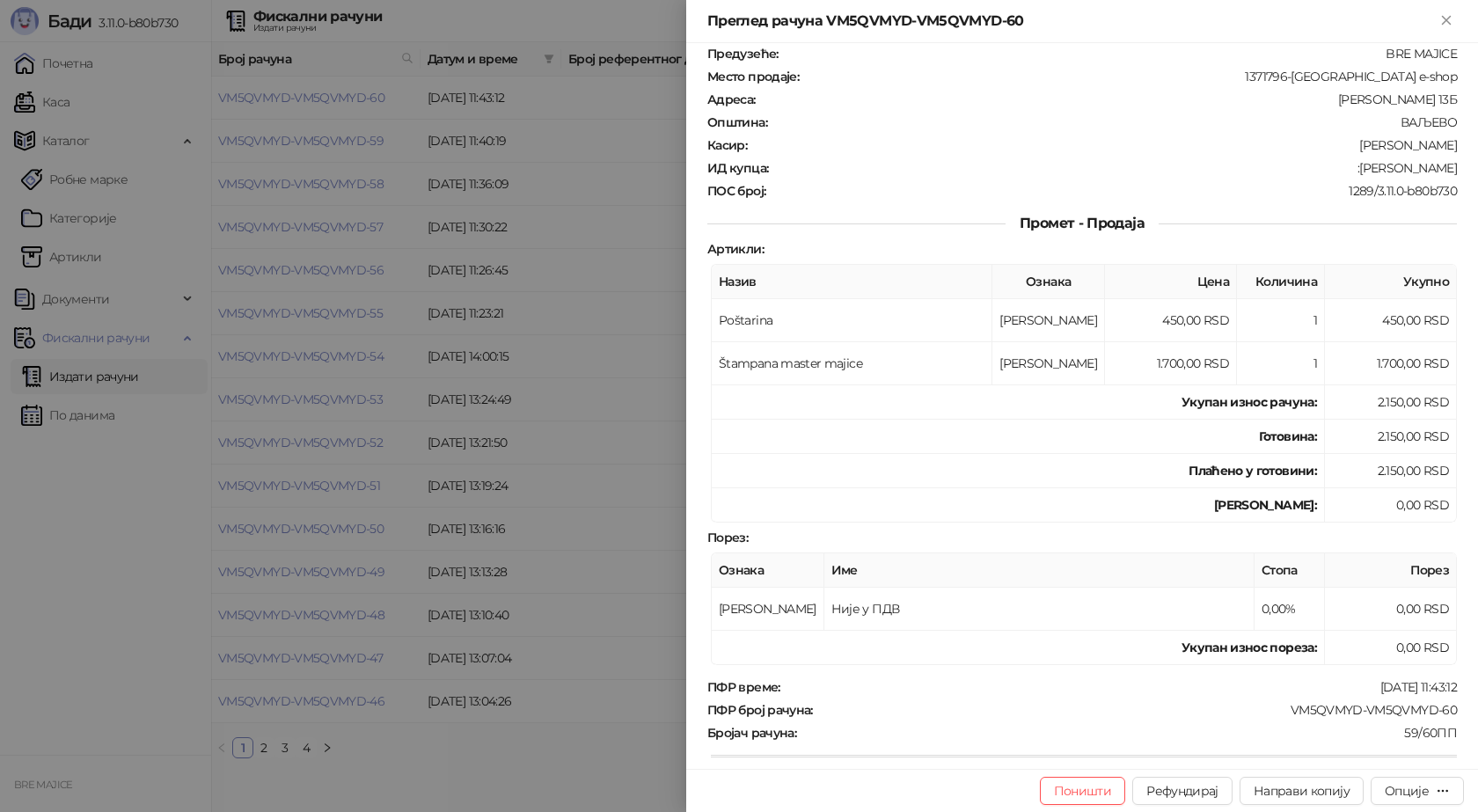
scroll to position [176, 0]
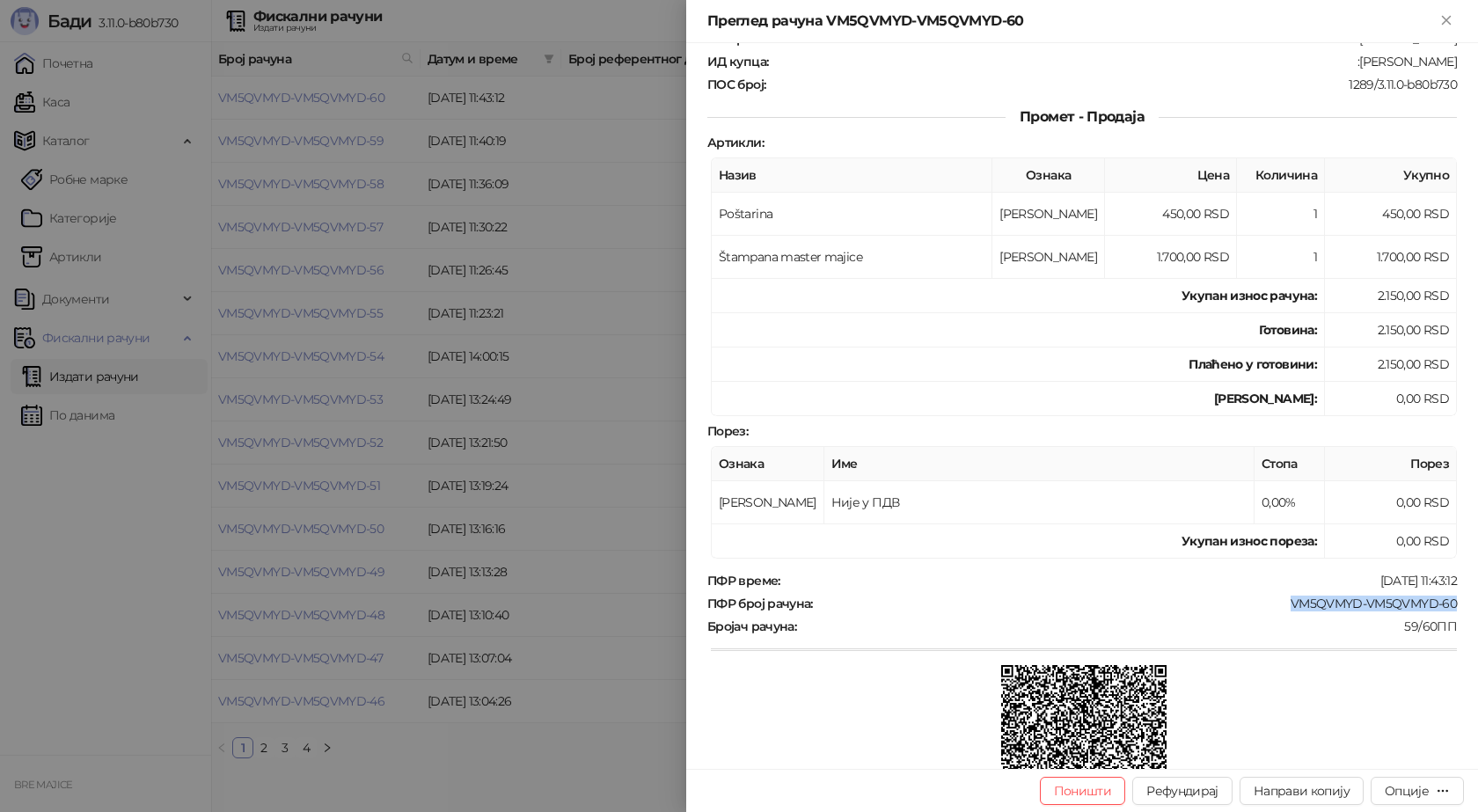
drag, startPoint x: 1448, startPoint y: 602, endPoint x: 1283, endPoint y: 597, distance: 165.1
click at [1283, 597] on div "Фискални рачун ПИБ : 115085843 Предузеће : BRE MAJICE Место продаје : 1371796-[…" at bounding box center [1082, 406] width 792 height 726
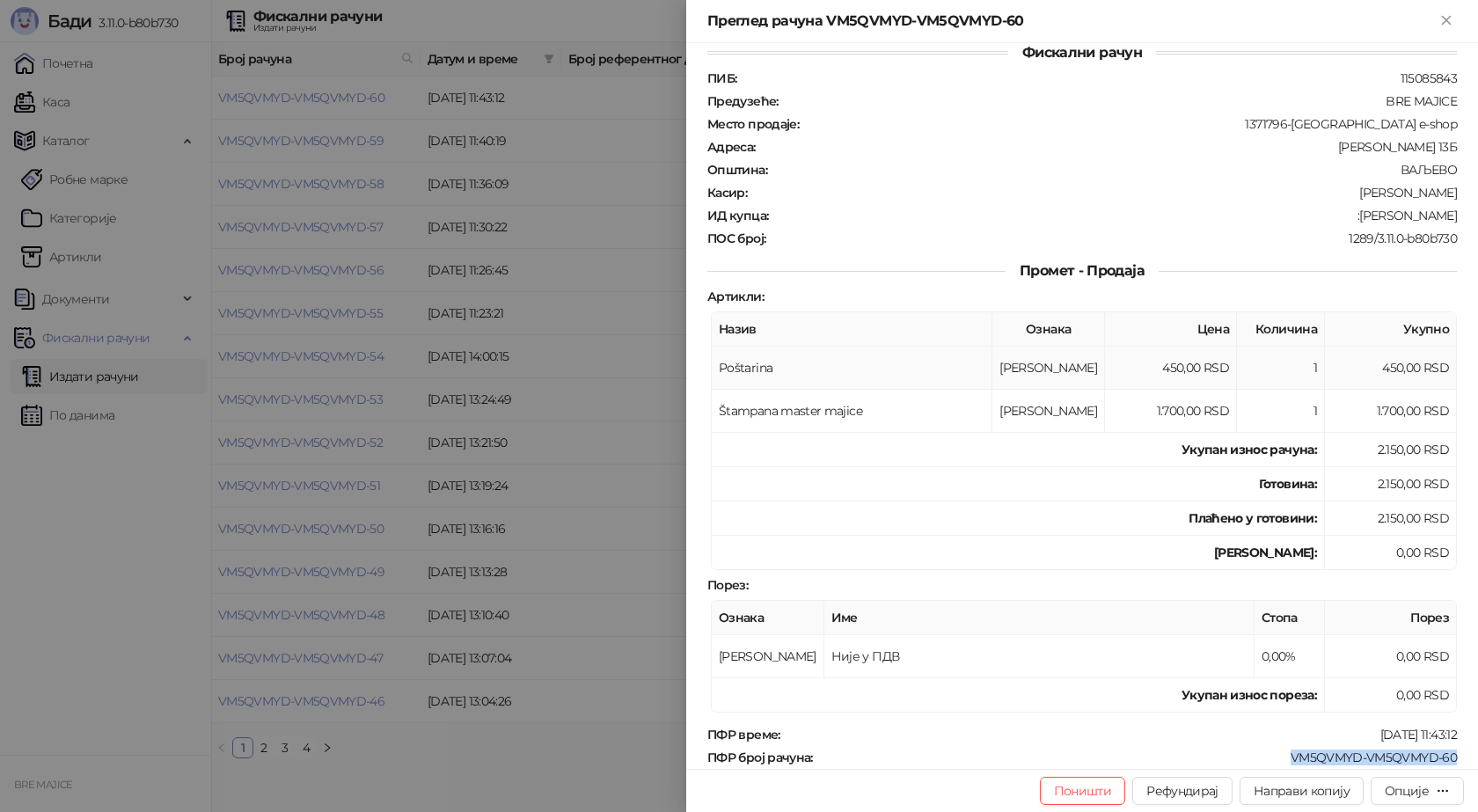
scroll to position [0, 0]
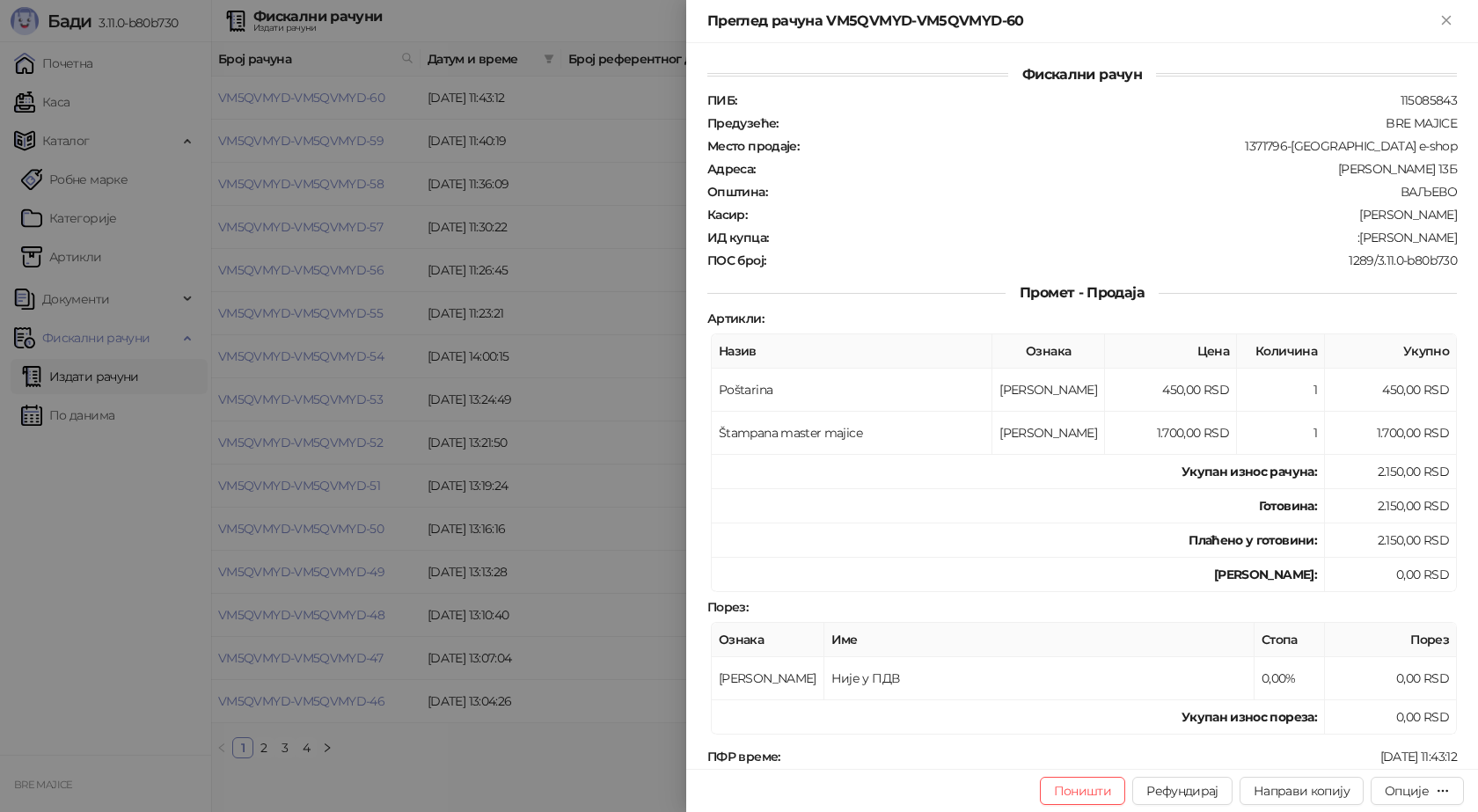
drag, startPoint x: 1443, startPoint y: 236, endPoint x: 1348, endPoint y: 241, distance: 95.1
click at [1348, 241] on div "Фискални рачун ПИБ : 115085843 Предузеће : BRE MAJICE Место продаје : 1371796-[…" at bounding box center [1082, 406] width 792 height 726
click at [1457, 23] on div "Преглед рачуна VM5QVMYD-VM5QVMYD-60" at bounding box center [1082, 22] width 792 height 43
click at [1444, 26] on icon "Close" at bounding box center [1446, 21] width 16 height 16
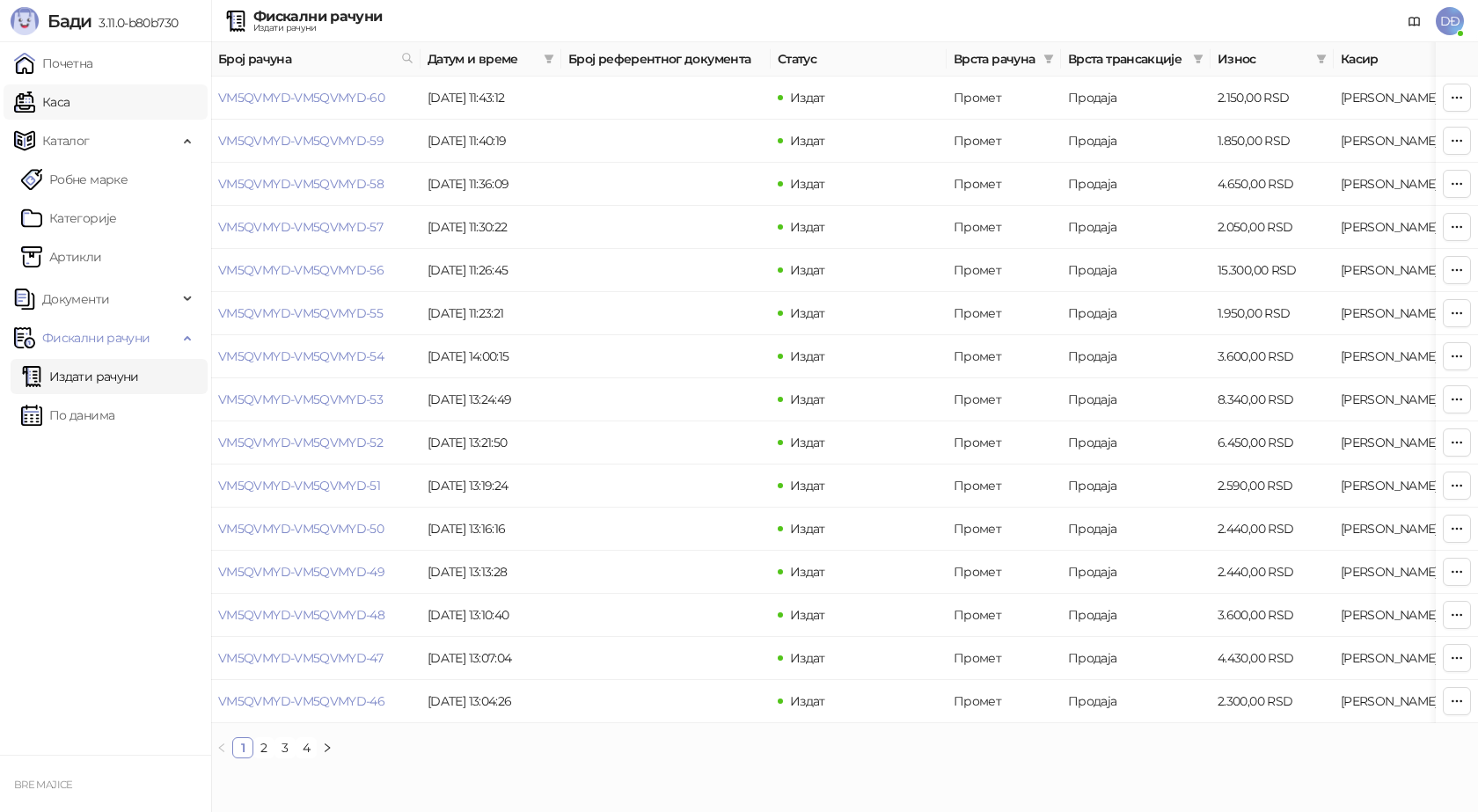
click at [69, 98] on link "Каса" at bounding box center [42, 102] width 56 height 35
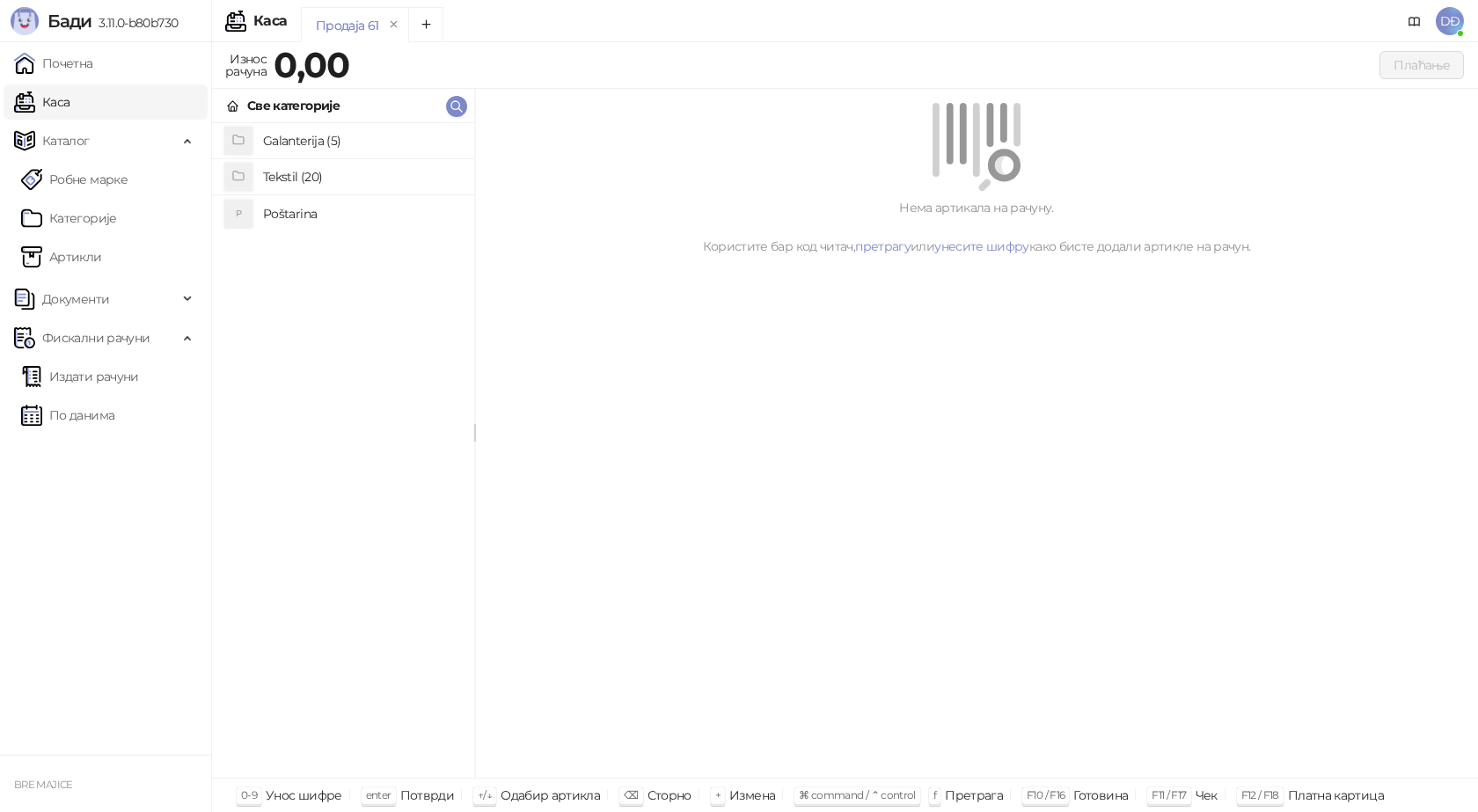
click at [303, 215] on h4 "Poštarina" at bounding box center [361, 213] width 197 height 28
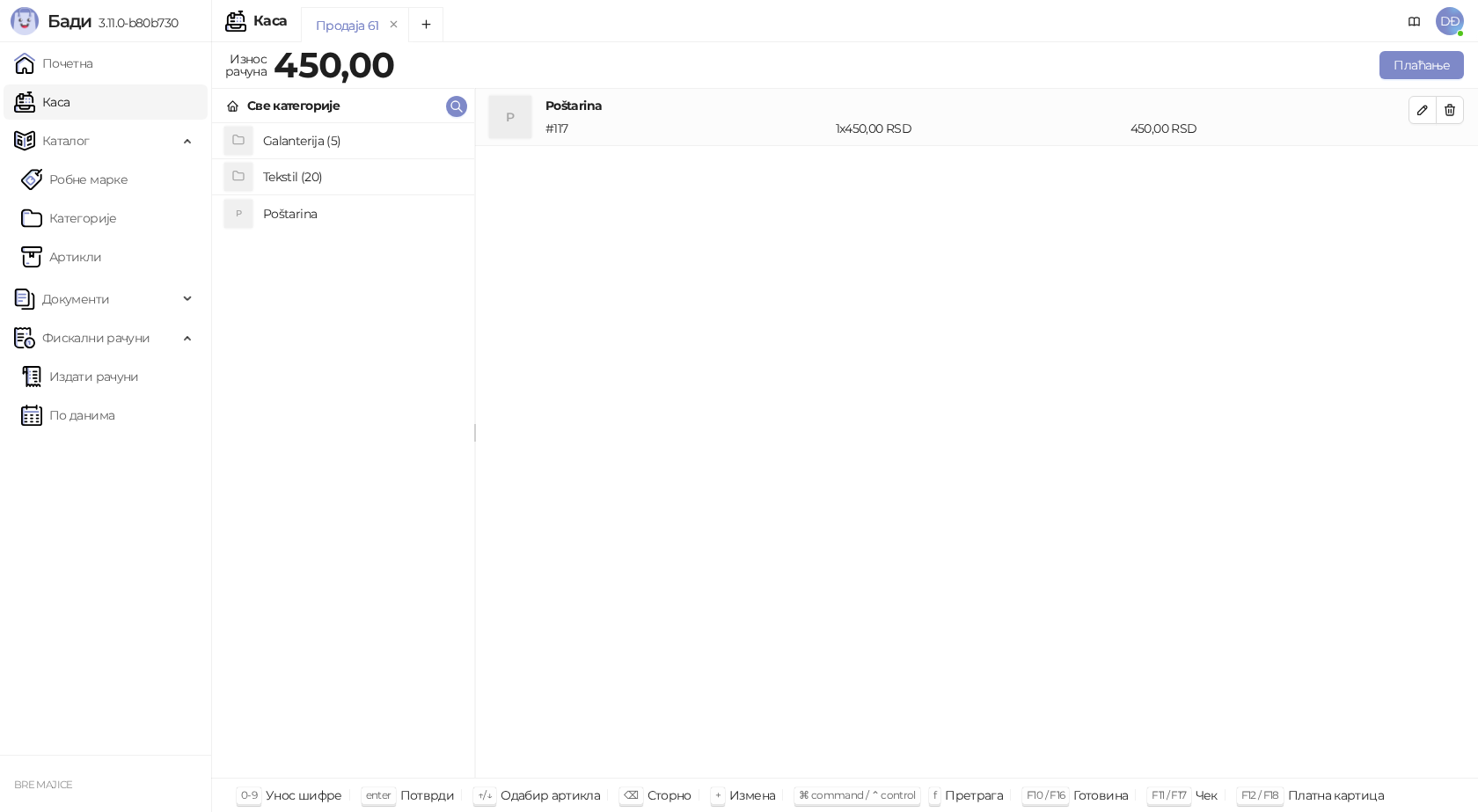
click at [322, 175] on h4 "Tekstil (20)" at bounding box center [361, 176] width 197 height 28
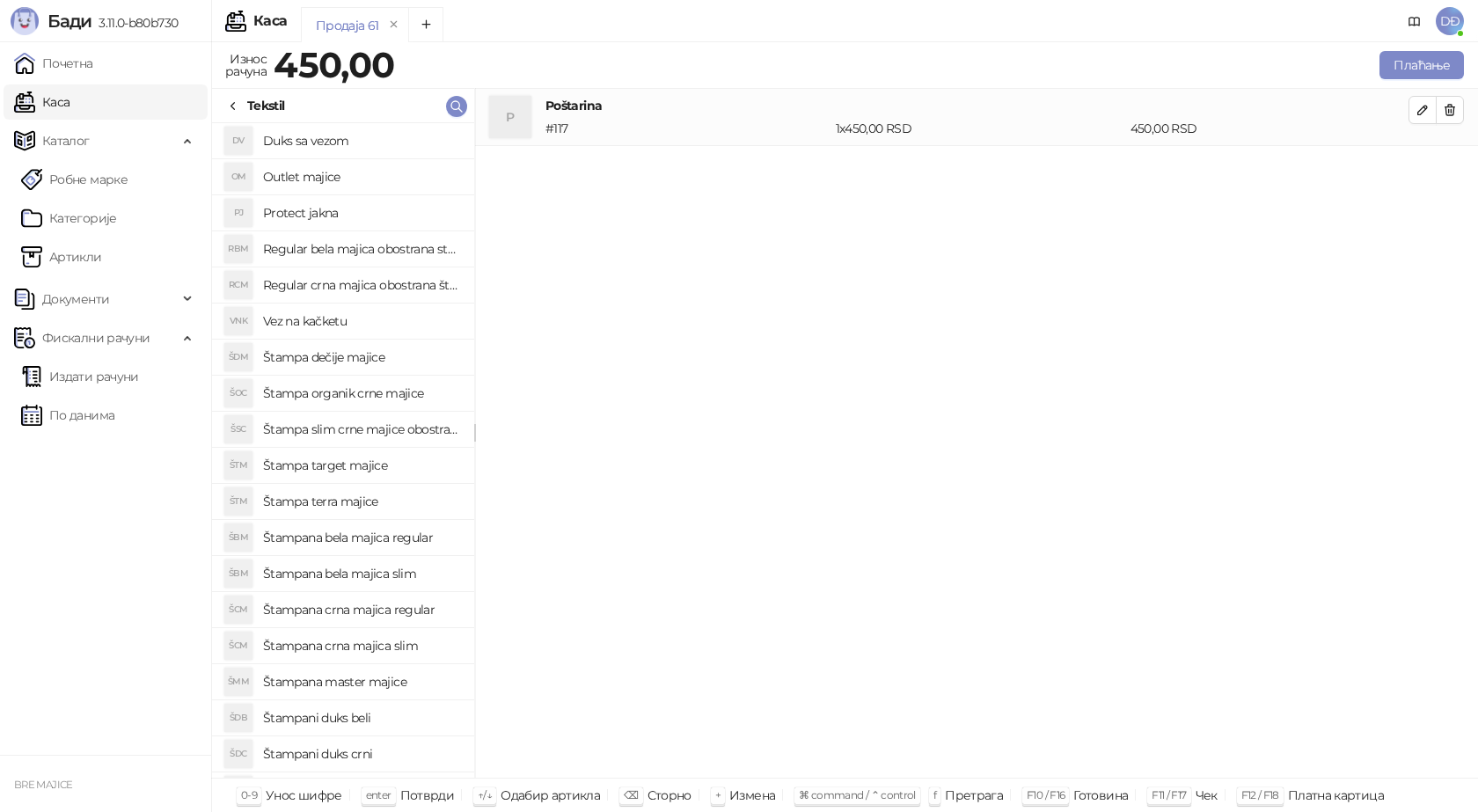
click at [343, 320] on h4 "Vez na kačketu" at bounding box center [361, 320] width 197 height 28
click at [1419, 172] on icon "button" at bounding box center [1423, 167] width 9 height 9
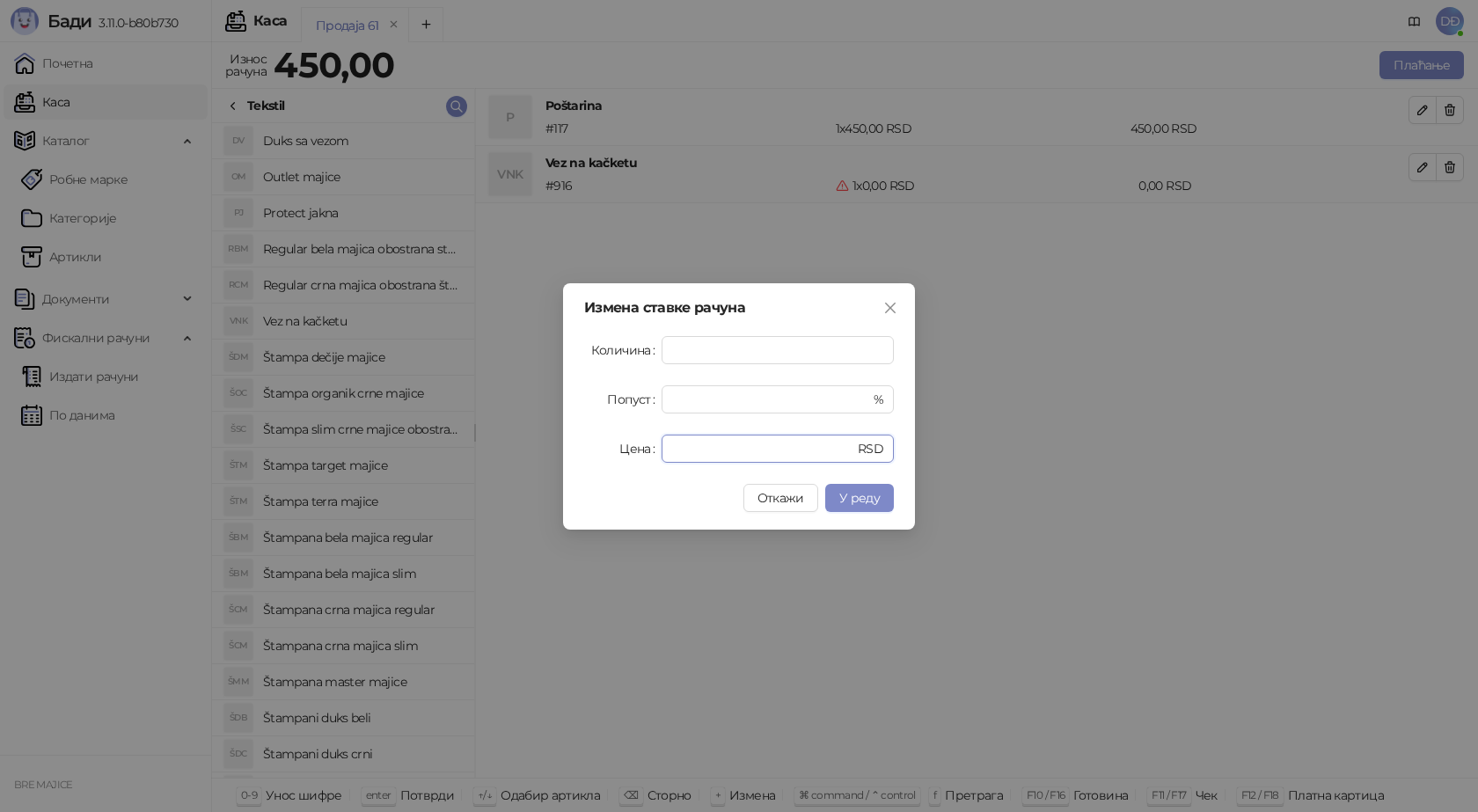
drag, startPoint x: 697, startPoint y: 450, endPoint x: 580, endPoint y: 457, distance: 117.2
click at [605, 456] on div "Цена * RSD" at bounding box center [739, 448] width 310 height 28
type input "****"
click at [847, 490] on span "У реду" at bounding box center [859, 498] width 41 height 16
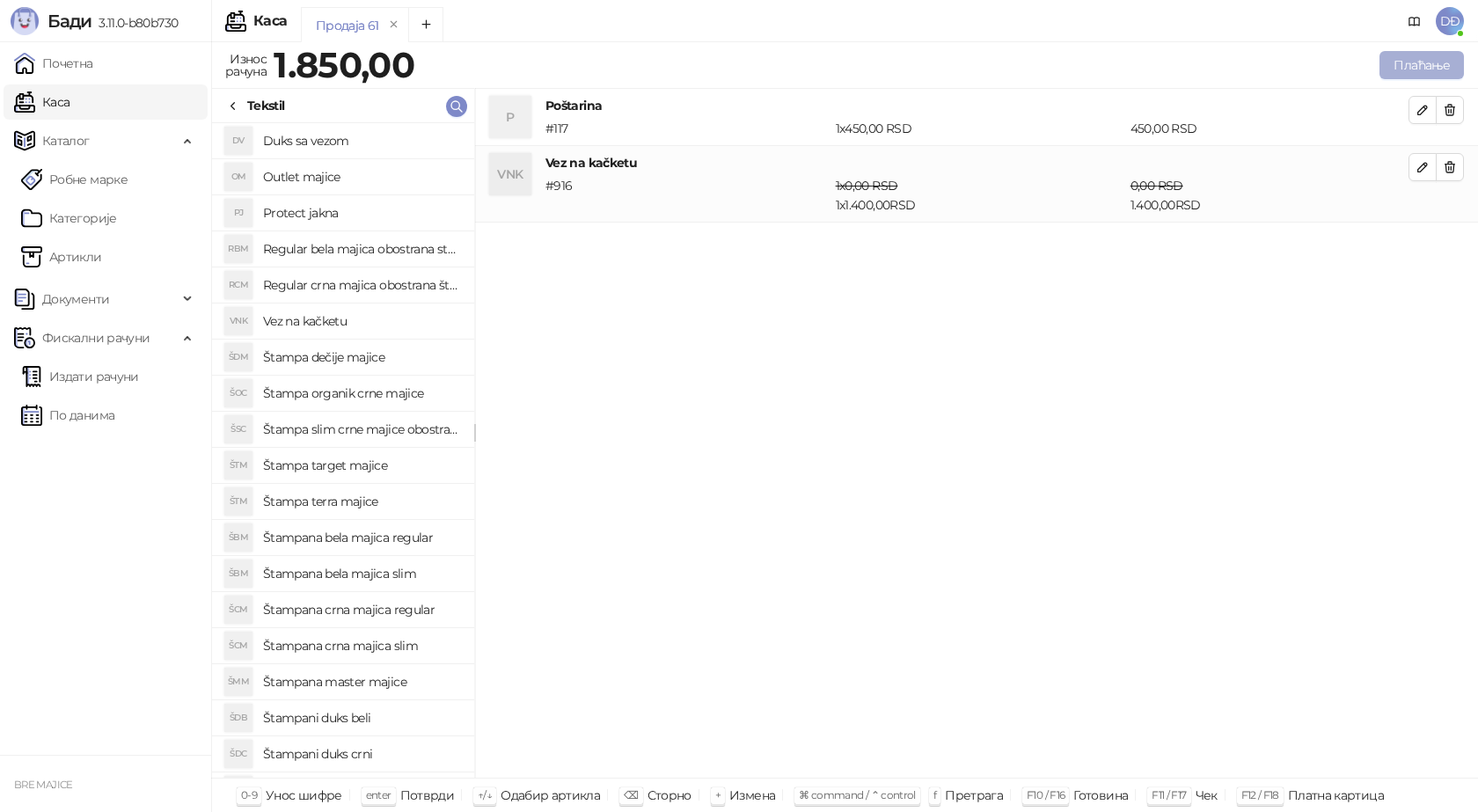
click at [1427, 52] on button "Плаћање" at bounding box center [1422, 65] width 85 height 28
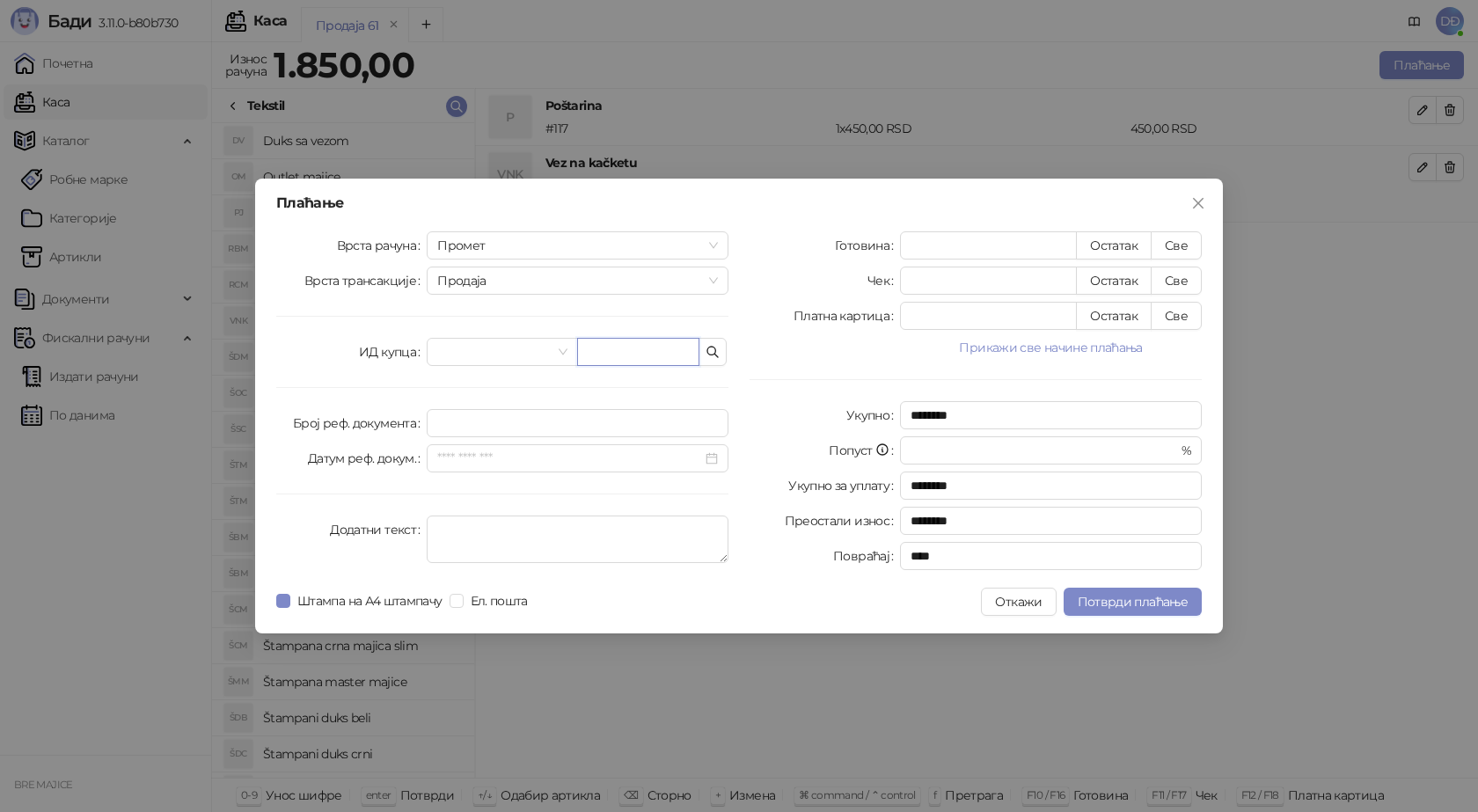
click at [608, 347] on input "text" at bounding box center [639, 351] width 122 height 28
paste input "**********"
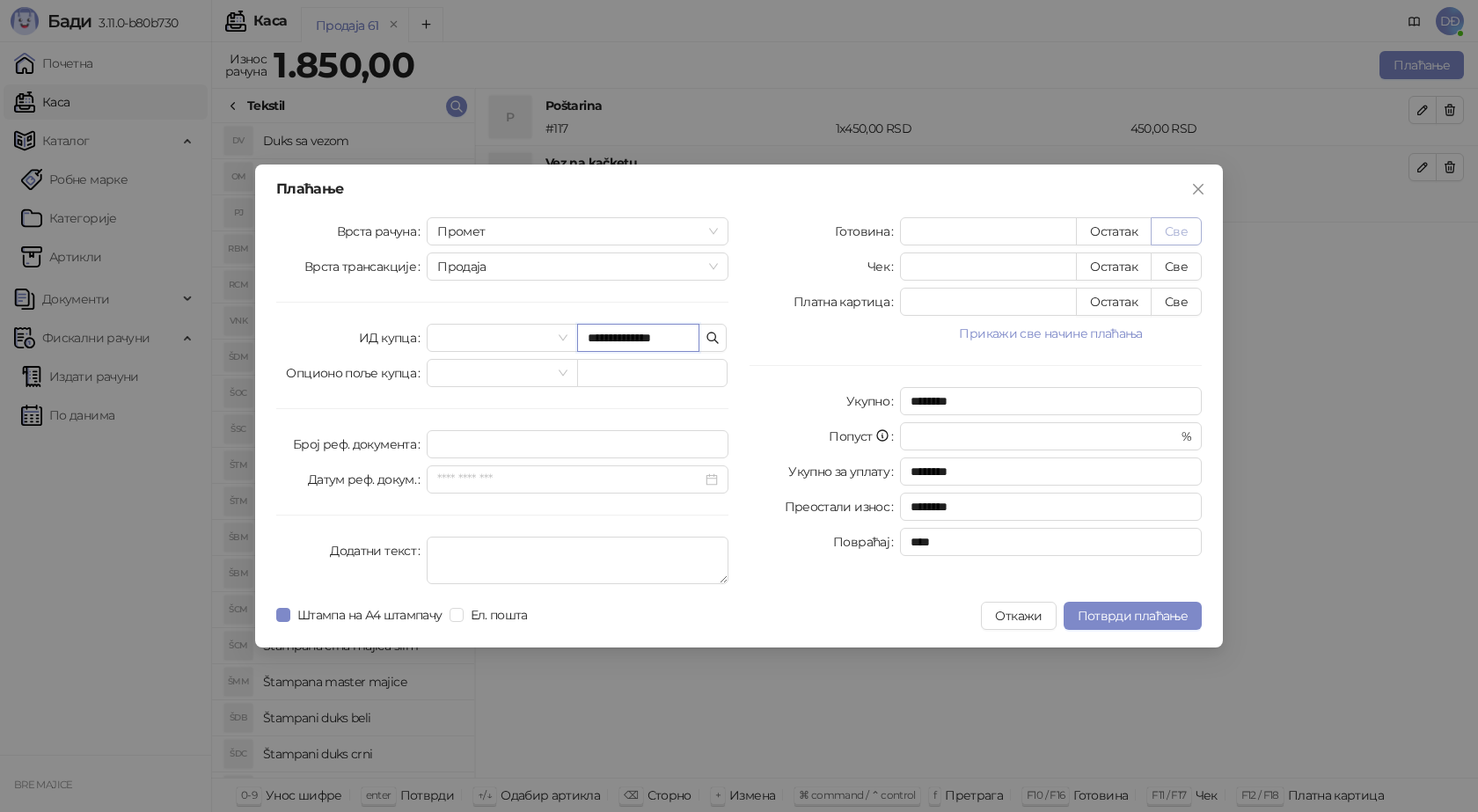
type input "**********"
click at [1183, 234] on button "Све" at bounding box center [1176, 230] width 51 height 28
type input "****"
click at [1112, 611] on span "Потврди плаћање" at bounding box center [1133, 616] width 110 height 16
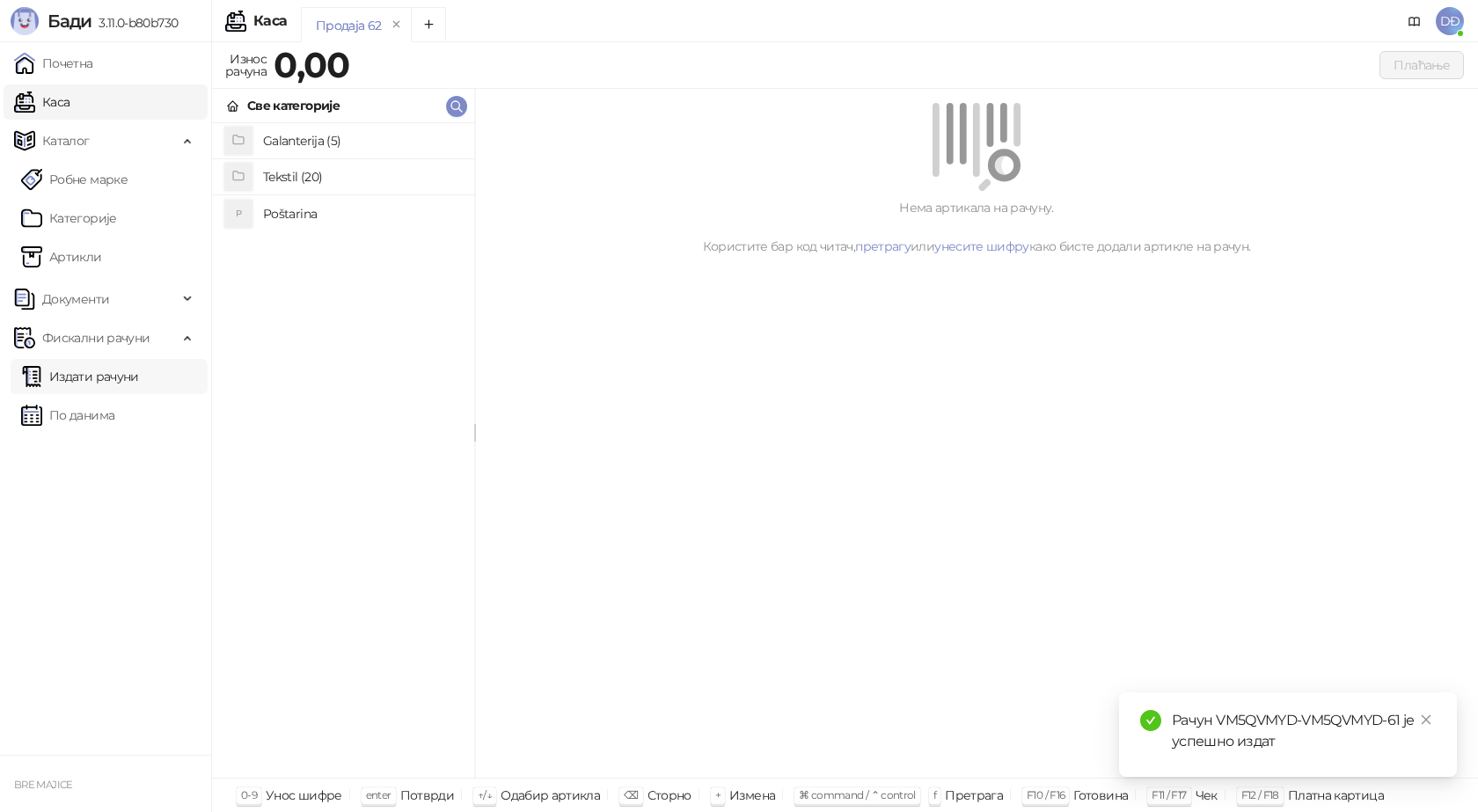
click at [98, 374] on link "Издати рачуни" at bounding box center [79, 376] width 118 height 35
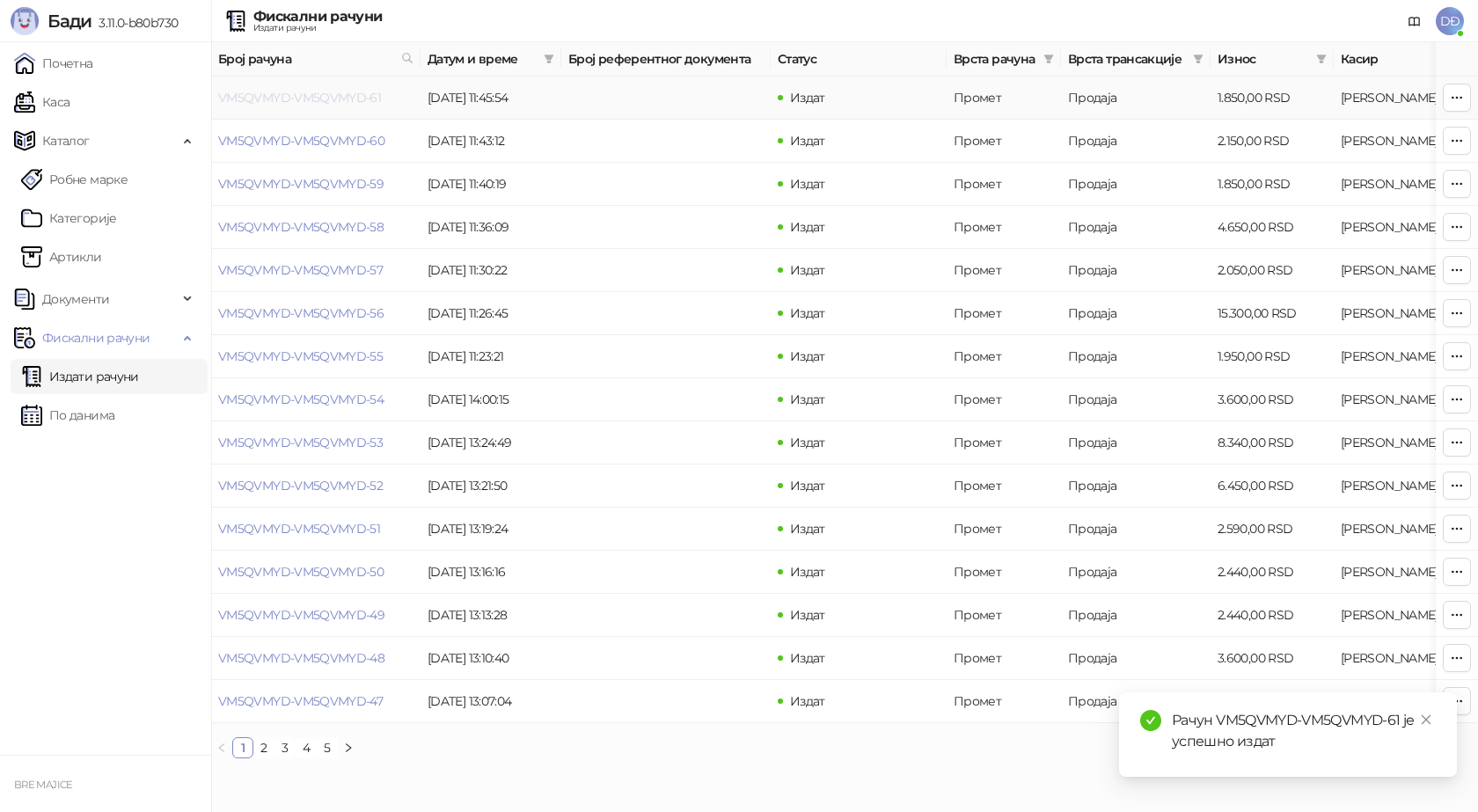
click at [304, 97] on link "VM5QVMYD-VM5QVMYD-61" at bounding box center [299, 98] width 163 height 16
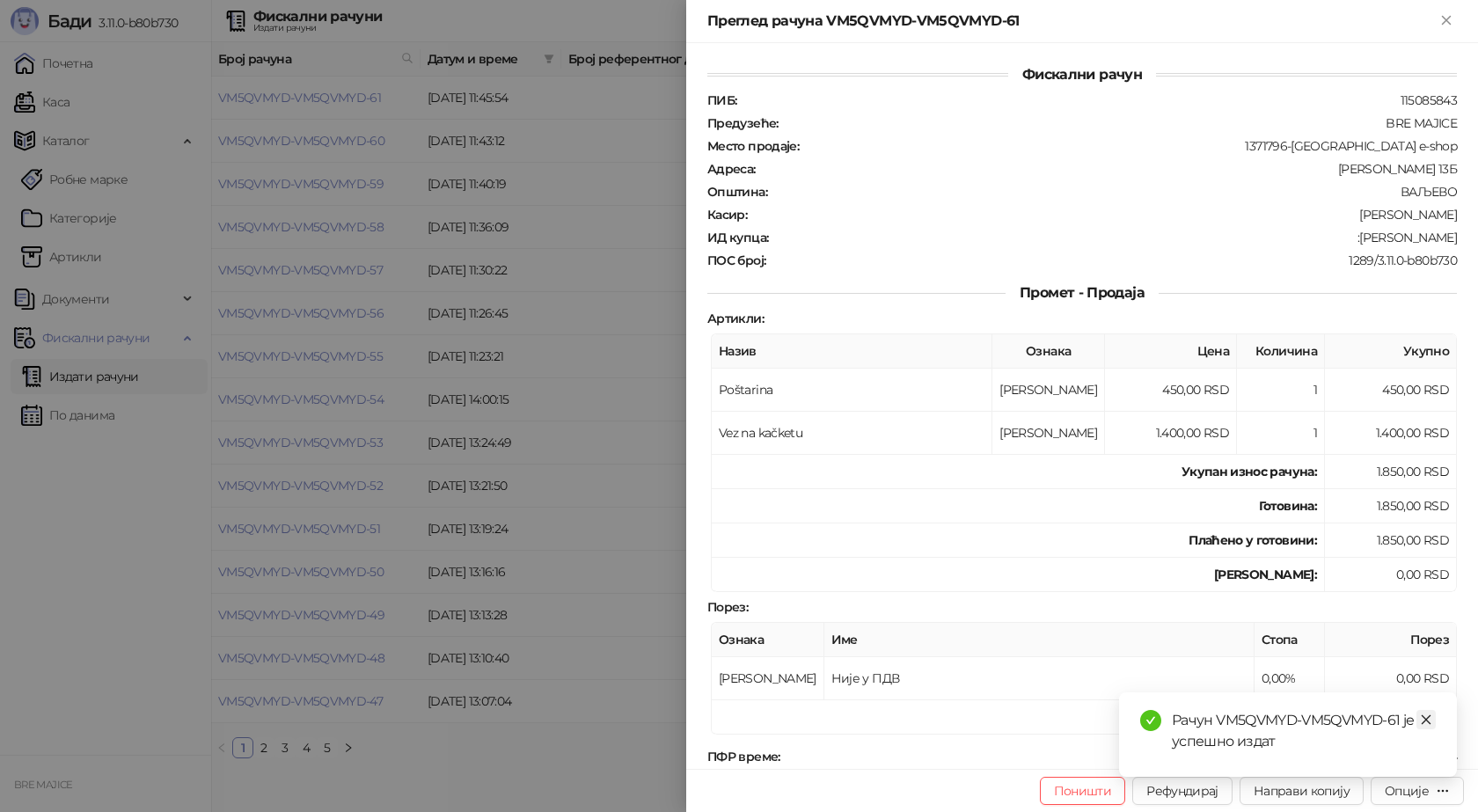
click at [1428, 716] on icon "close" at bounding box center [1427, 719] width 13 height 13
click at [1423, 787] on div "Опције" at bounding box center [1407, 790] width 44 height 16
click at [1371, 755] on span "Преузми у ПДФ формату" at bounding box center [1343, 754] width 214 height 19
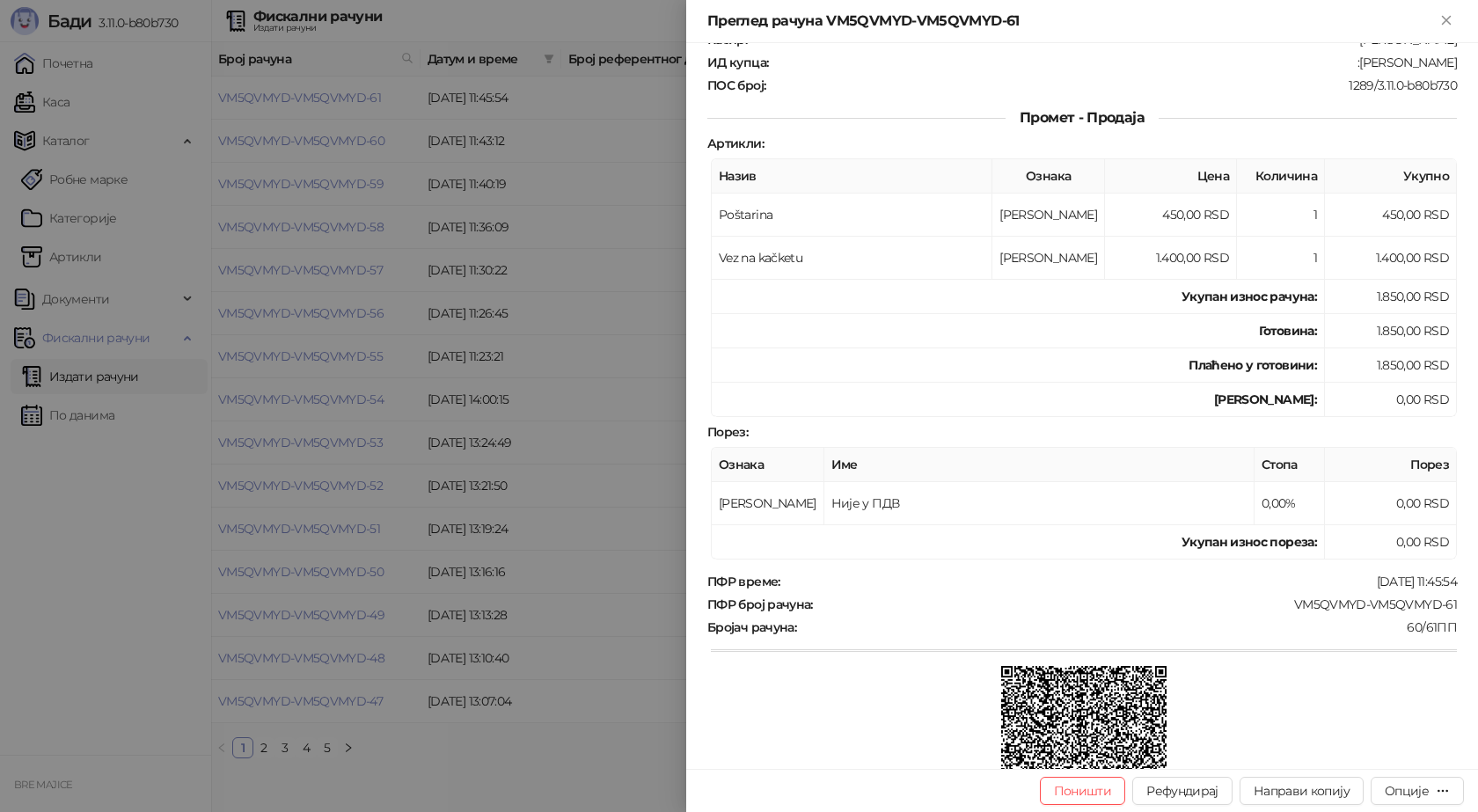
scroll to position [176, 0]
drag, startPoint x: 1446, startPoint y: 599, endPoint x: 1284, endPoint y: 598, distance: 162.0
click at [1284, 598] on div "ПФР број рачуна : VM5QVMYD-VM5QVMYD-61" at bounding box center [1083, 603] width 757 height 16
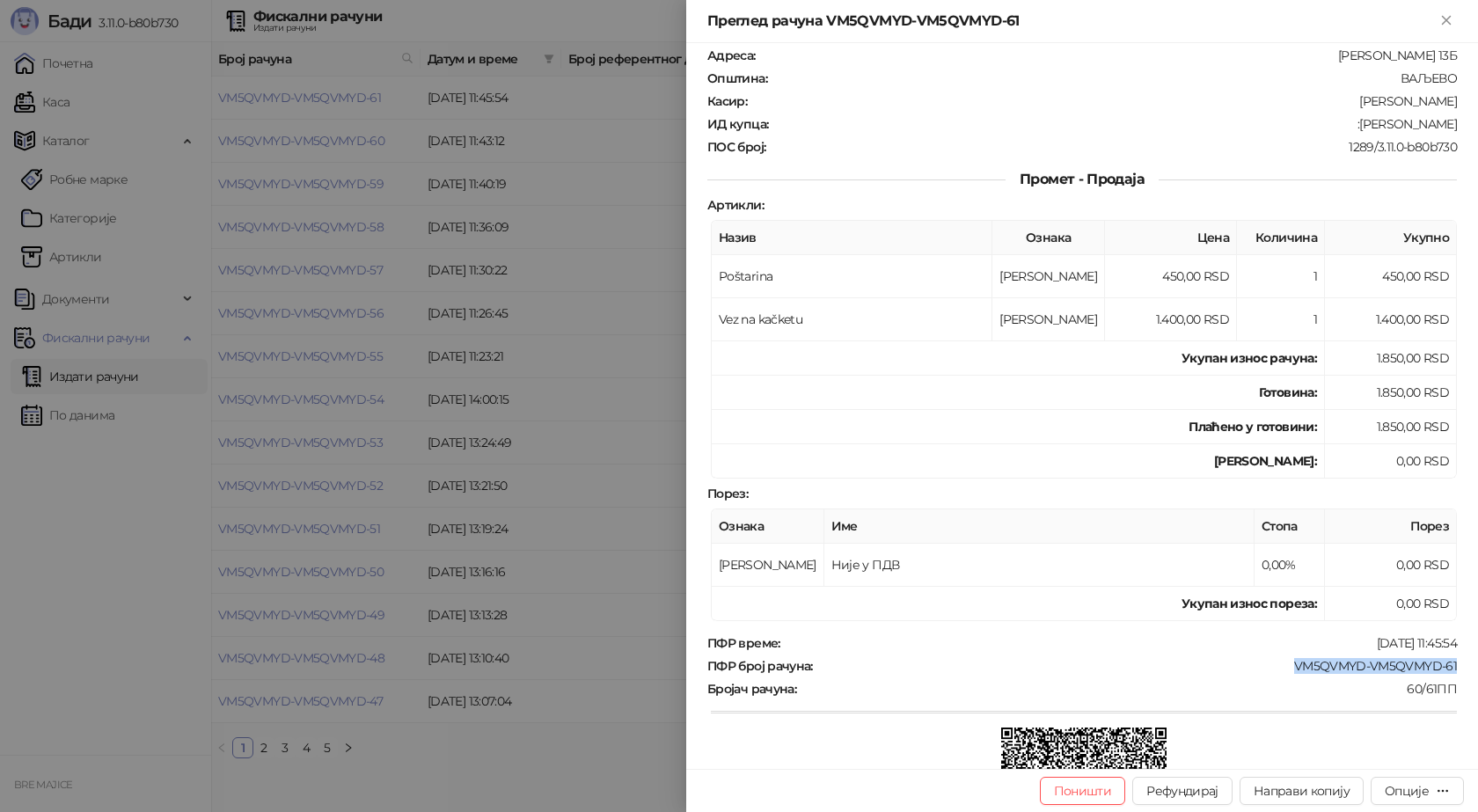
scroll to position [0, 0]
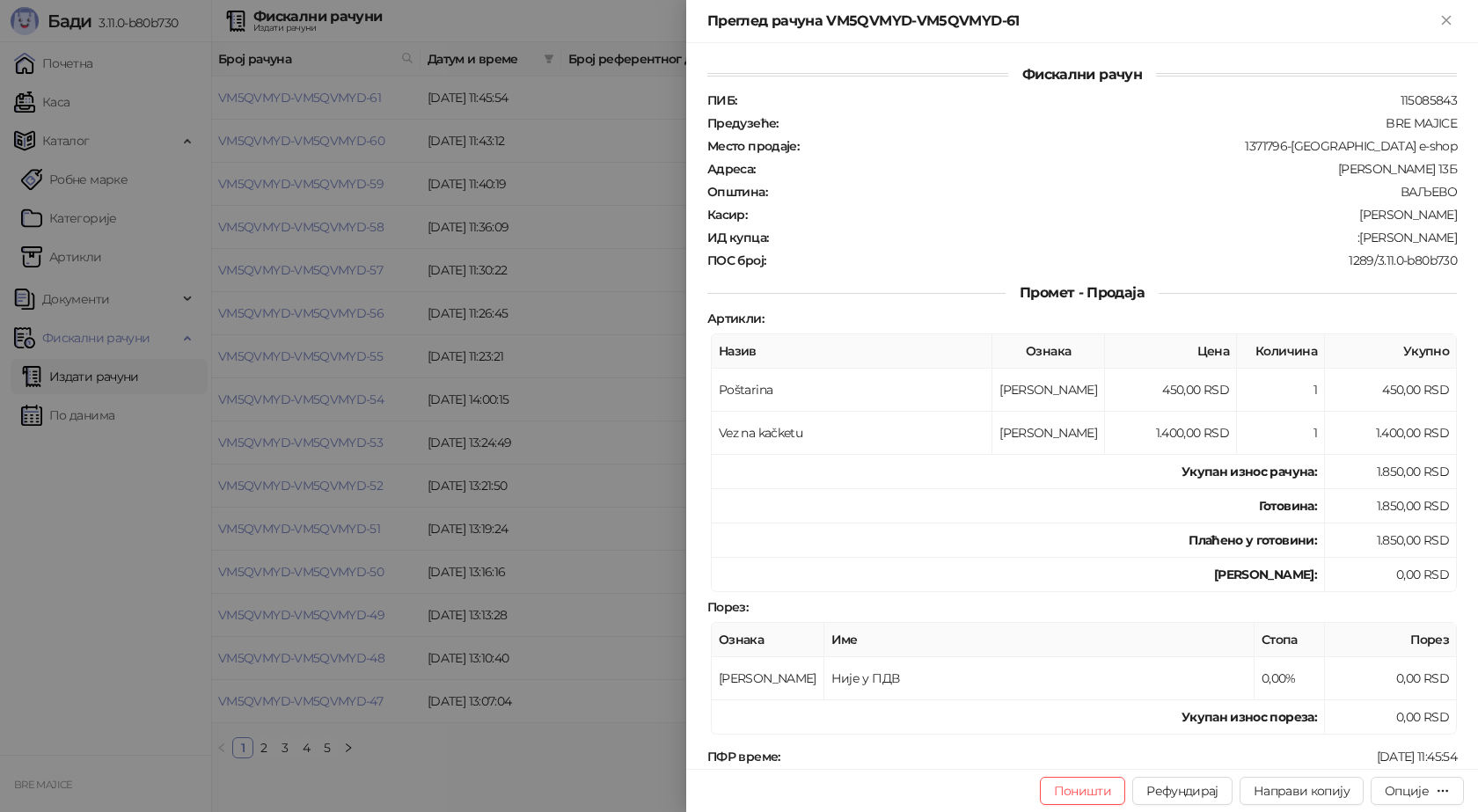
drag, startPoint x: 1443, startPoint y: 234, endPoint x: 1361, endPoint y: 239, distance: 82.2
click at [1361, 239] on div ":[PERSON_NAME]" at bounding box center [1114, 238] width 689 height 16
click at [1458, 20] on div "Преглед рачуна VM5QVMYD-VM5QVMYD-61" at bounding box center [1082, 22] width 792 height 43
click at [1443, 23] on icon "Close" at bounding box center [1446, 20] width 8 height 8
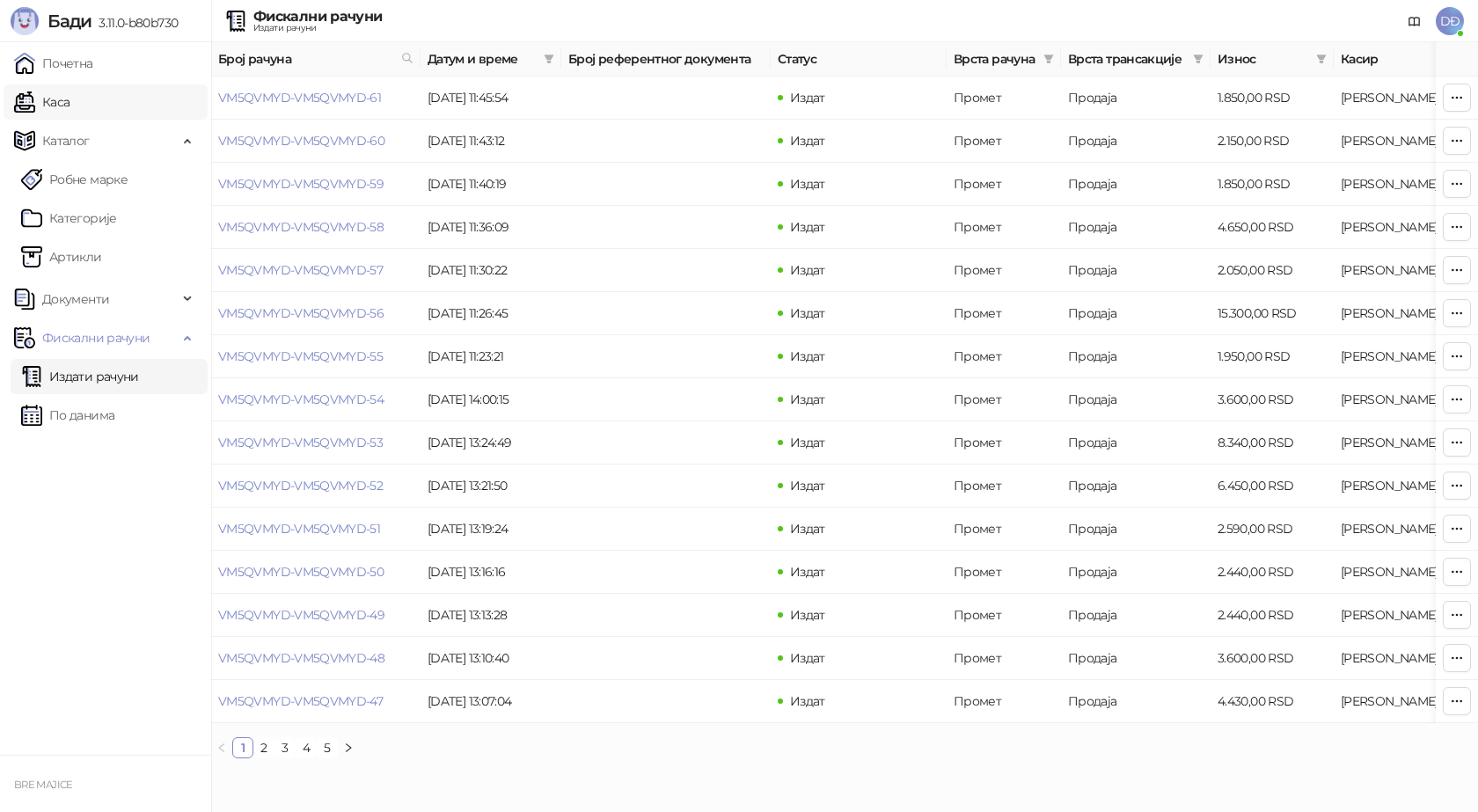
click at [69, 105] on link "Каса" at bounding box center [42, 102] width 56 height 35
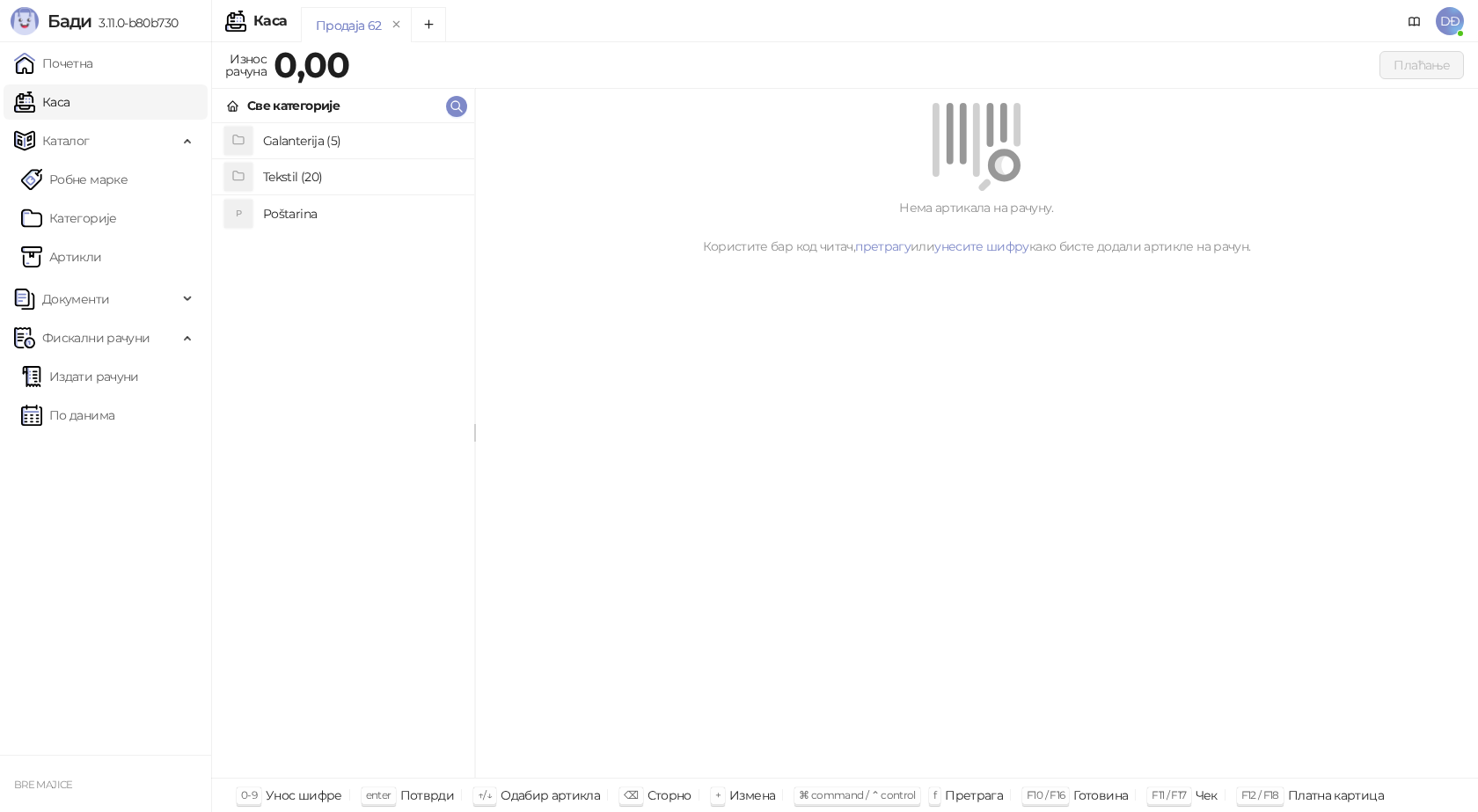
click at [286, 219] on h4 "Poštarina" at bounding box center [361, 213] width 197 height 28
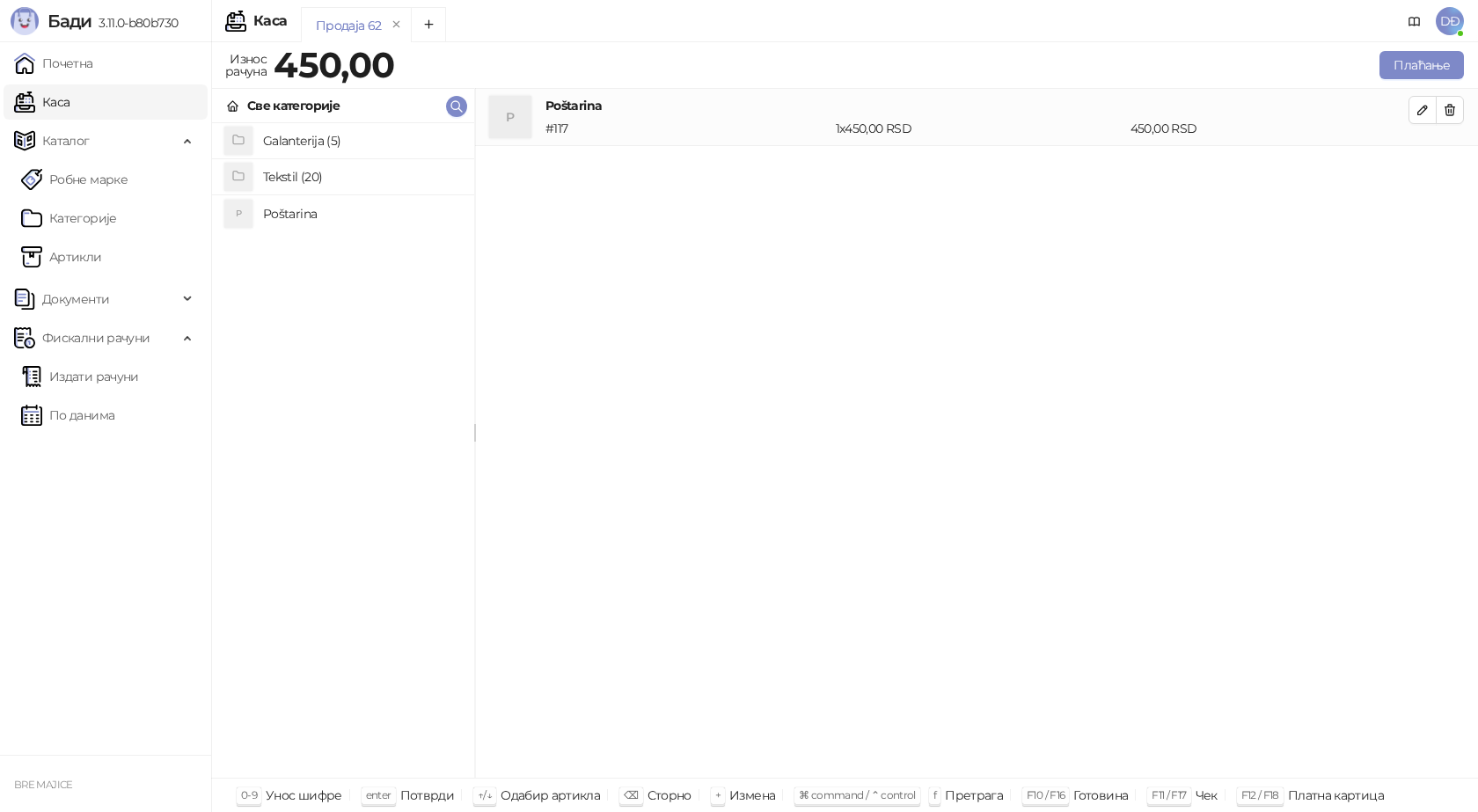
click at [280, 173] on h4 "Tekstil (20)" at bounding box center [361, 176] width 197 height 28
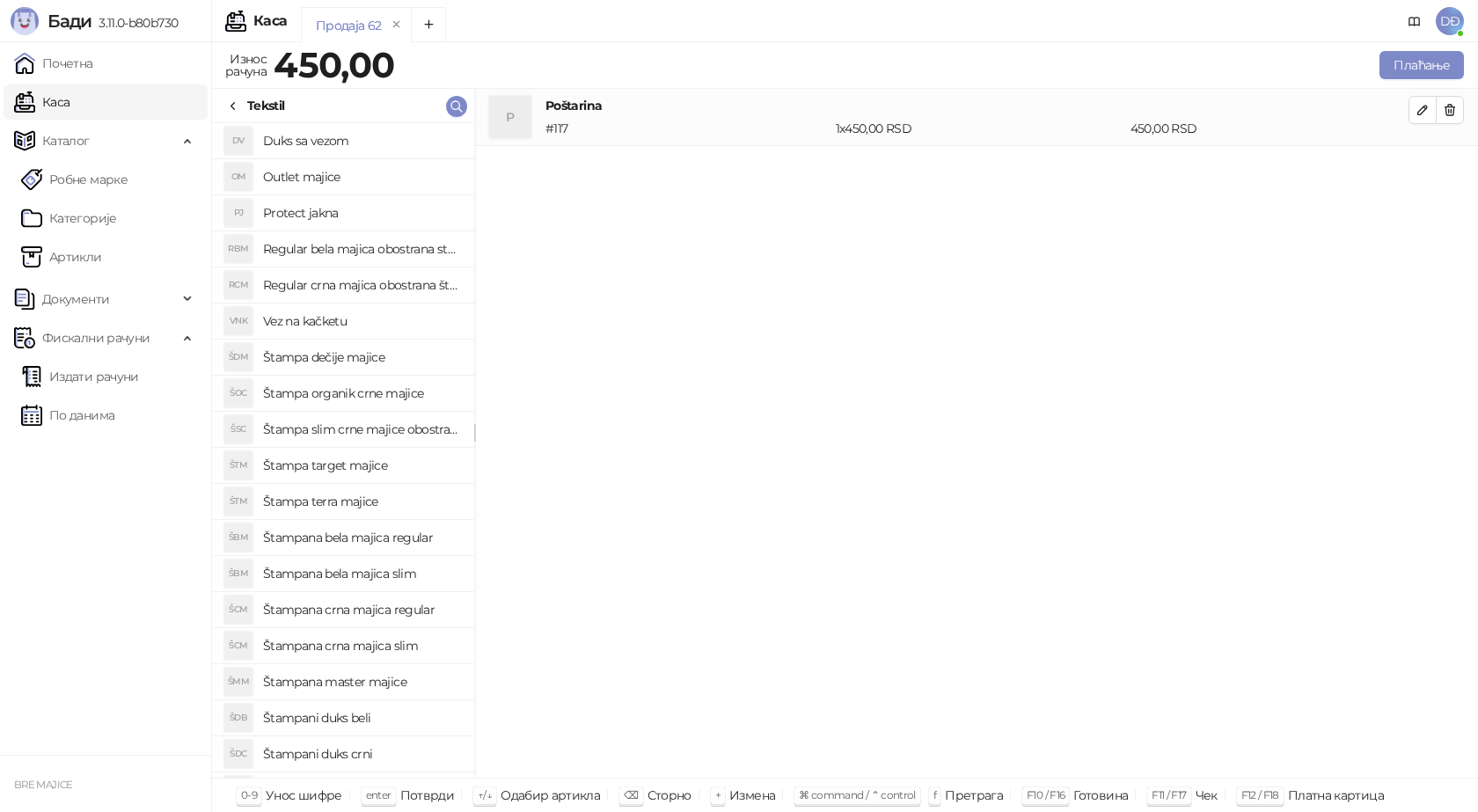
click at [322, 285] on h4 "Regular crna majica obostrana štampa" at bounding box center [361, 284] width 197 height 28
click at [1418, 174] on span "button" at bounding box center [1423, 167] width 14 height 17
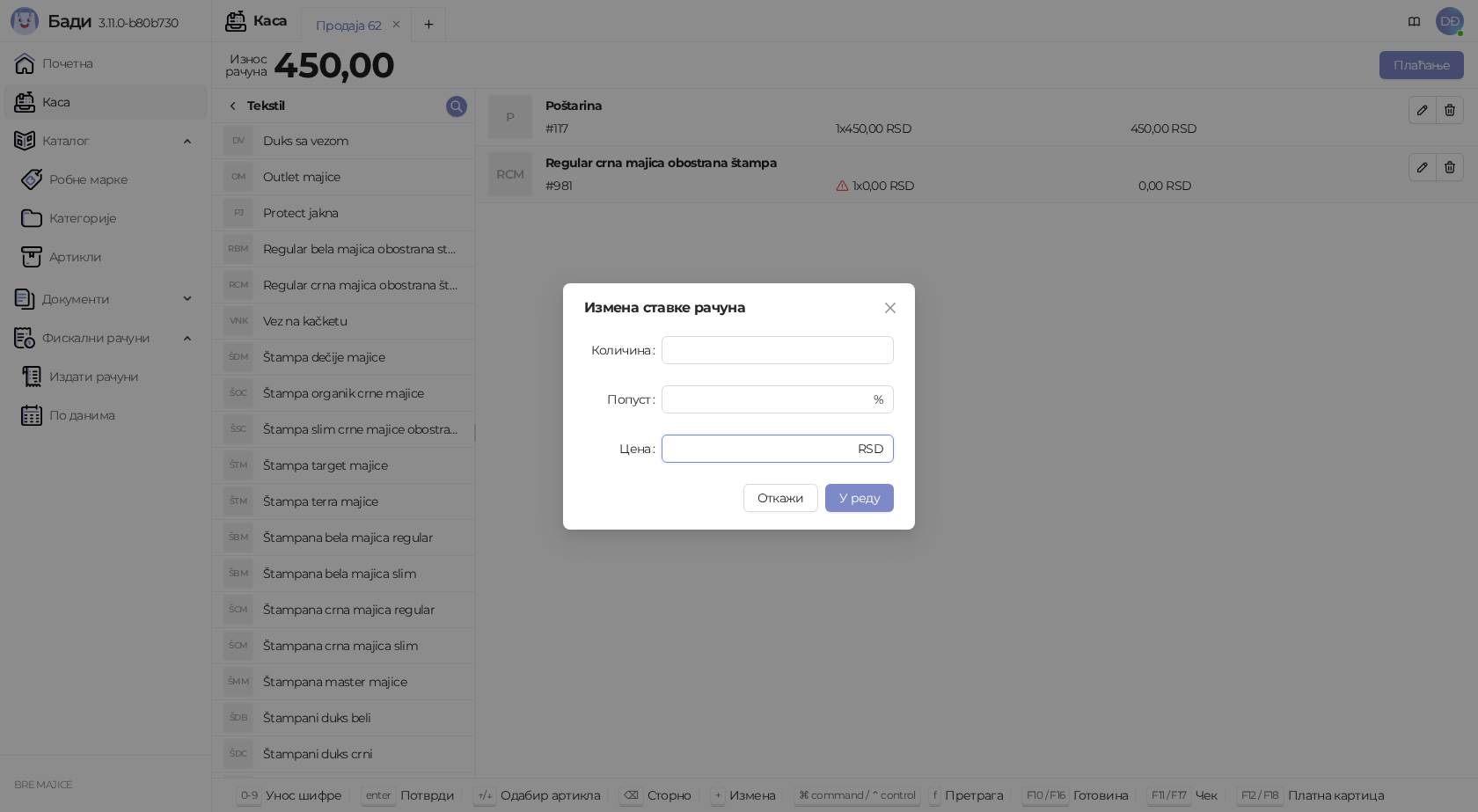
drag, startPoint x: 687, startPoint y: 447, endPoint x: 592, endPoint y: 449, distance: 95.0
click at [592, 449] on div "Цена * RSD" at bounding box center [739, 448] width 310 height 28
drag, startPoint x: 861, startPoint y: 502, endPoint x: 848, endPoint y: 493, distance: 15.8
click at [861, 501] on span "У реду" at bounding box center [859, 498] width 41 height 16
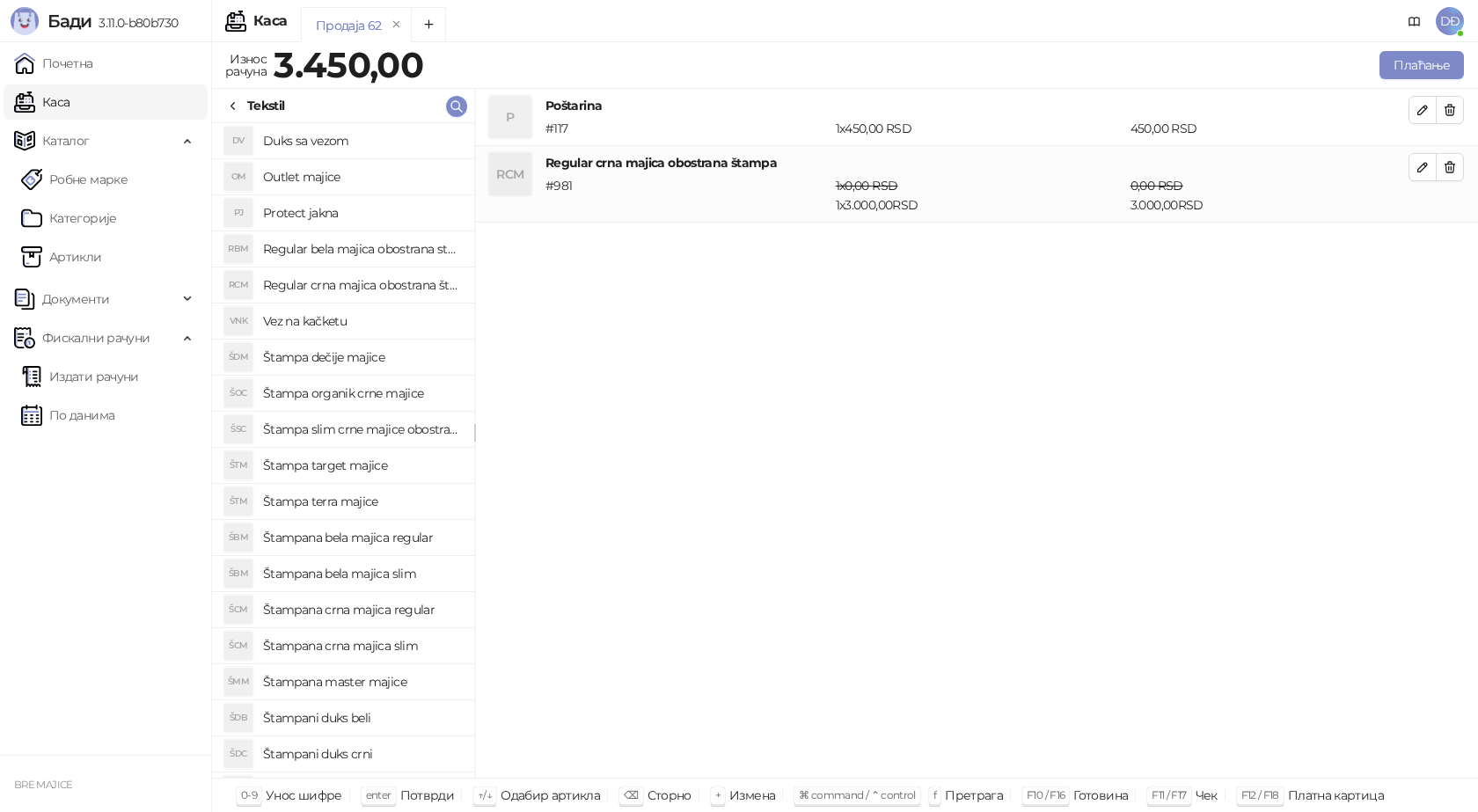
click at [357, 248] on h4 "Regular bela majica obostrana stampa" at bounding box center [361, 248] width 197 height 28
click at [1425, 238] on icon "button" at bounding box center [1423, 244] width 14 height 14
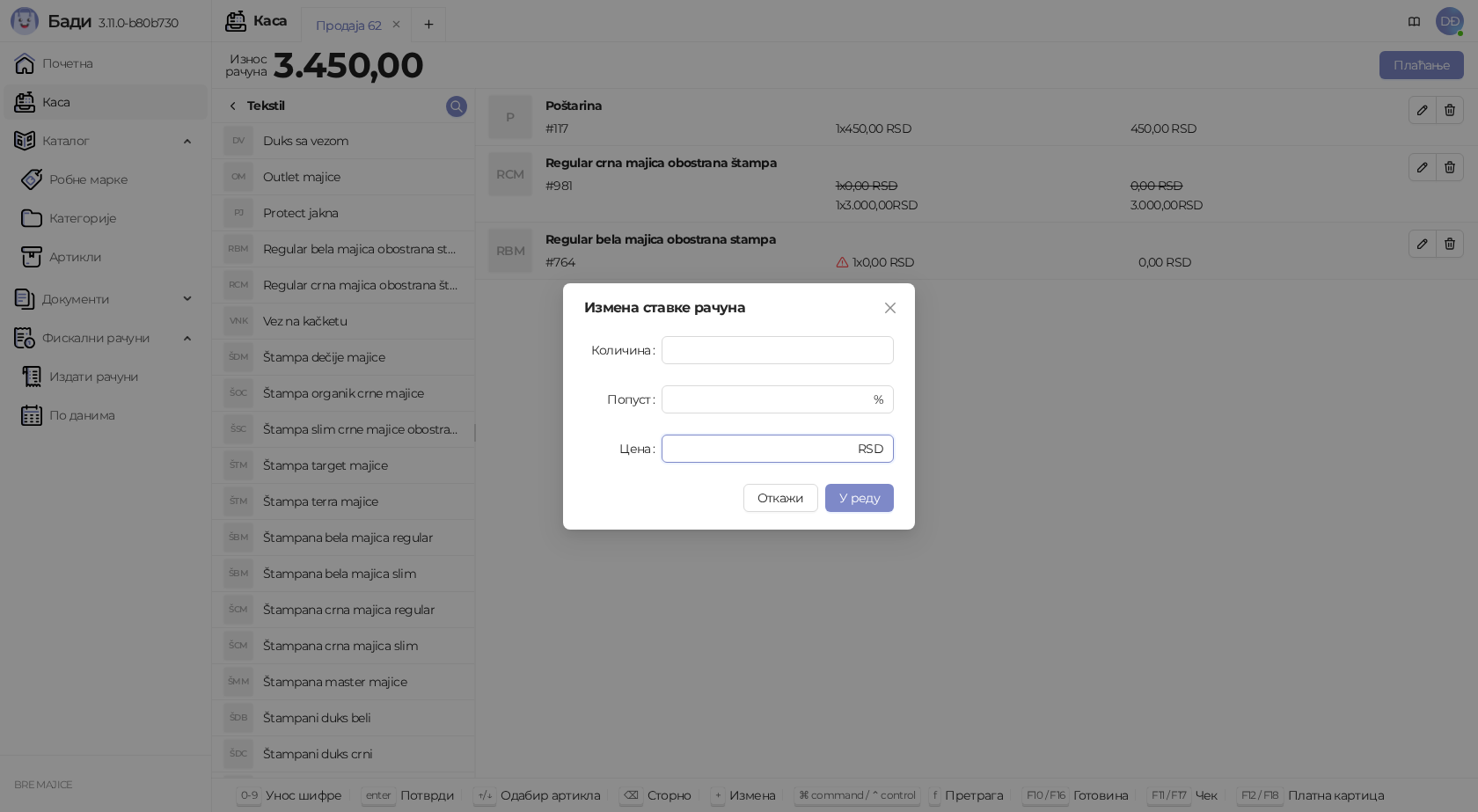
drag, startPoint x: 696, startPoint y: 443, endPoint x: 561, endPoint y: 448, distance: 135.1
click at [561, 448] on div "Измена ставке рачуна Количина * Попуст * % Цена * RSD Откажи У реду" at bounding box center [739, 406] width 1478 height 812
type input "*"
type input "****"
click at [852, 501] on span "У реду" at bounding box center [859, 498] width 41 height 16
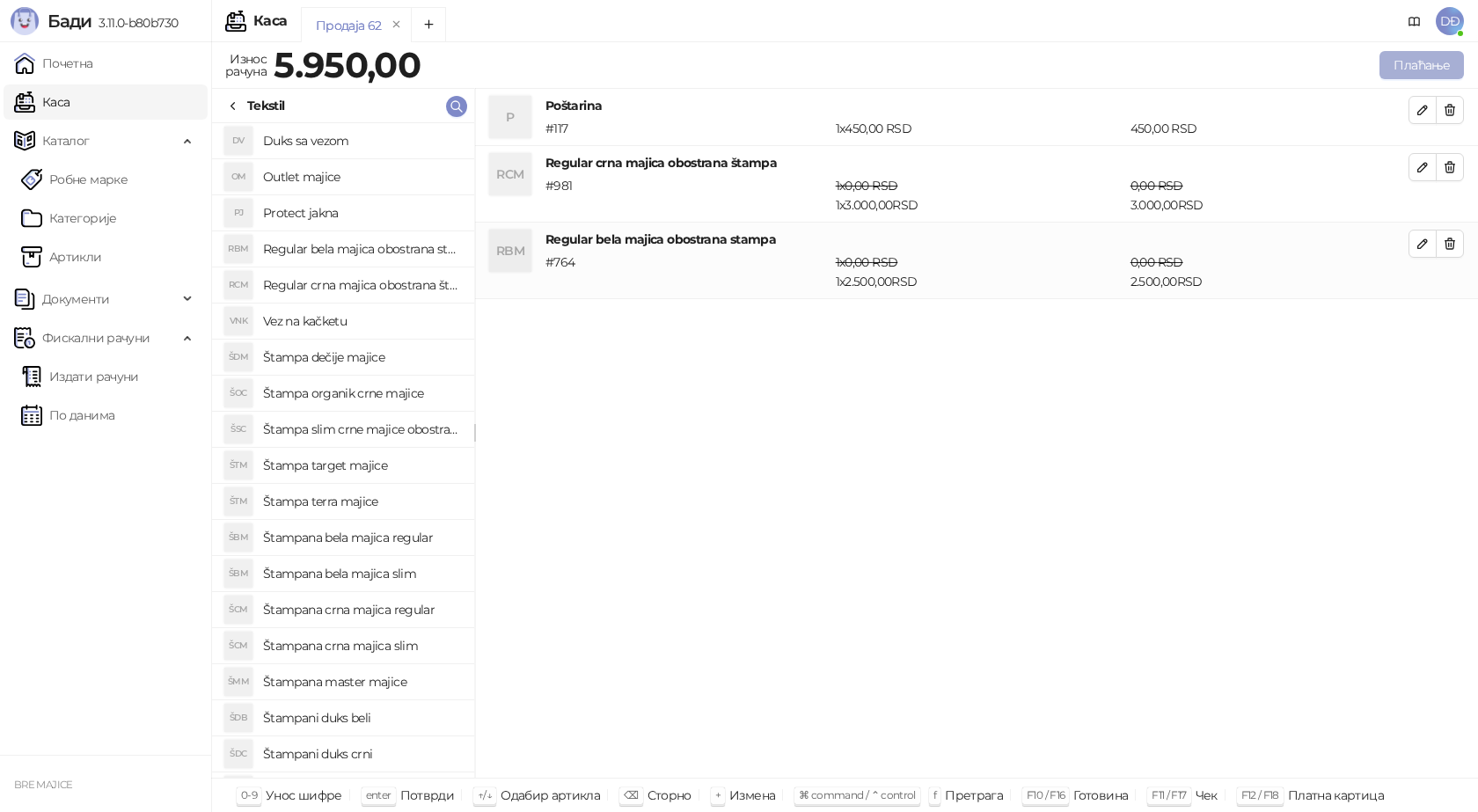
click at [1419, 67] on button "Плаћање" at bounding box center [1422, 65] width 85 height 28
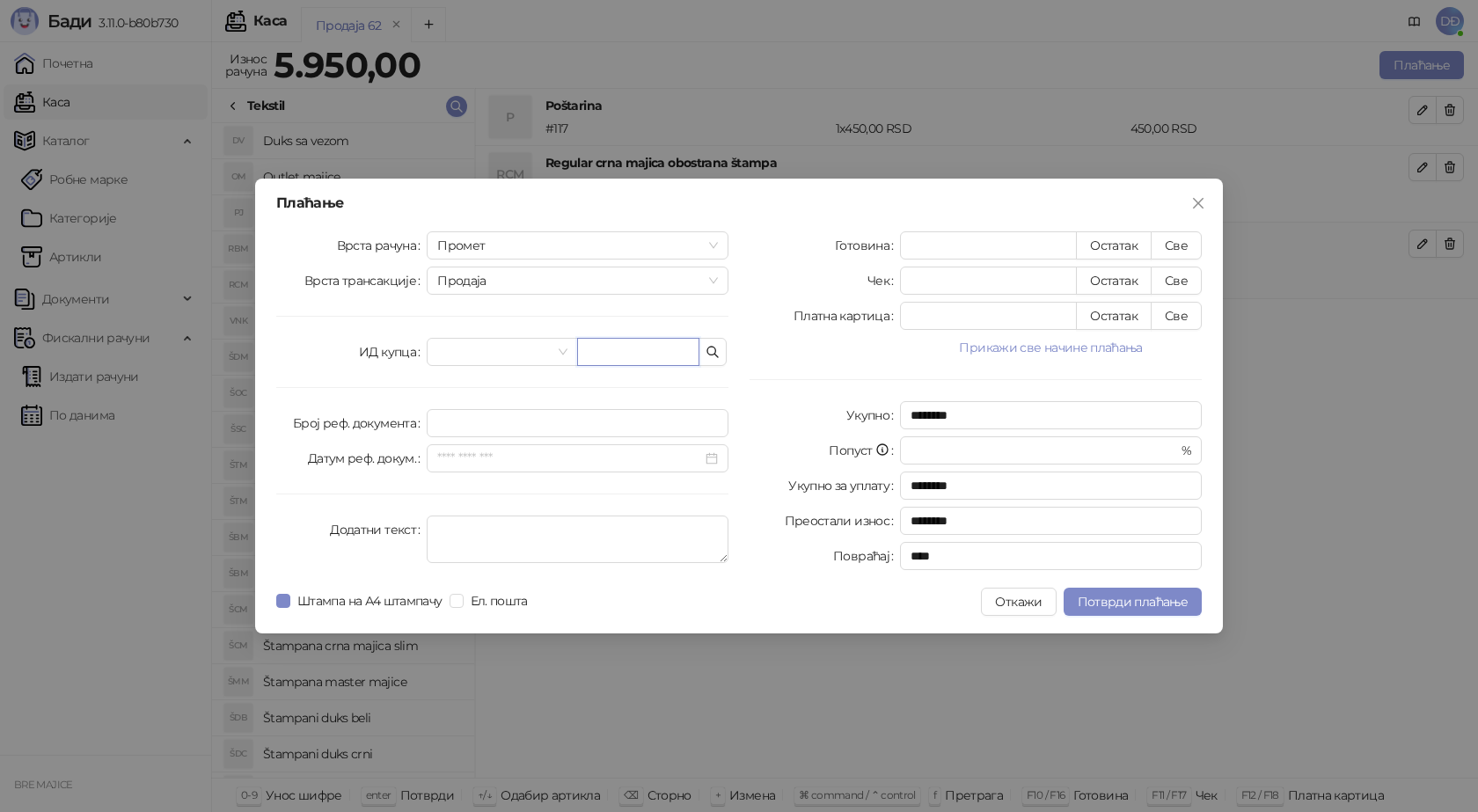
click at [642, 344] on input "text" at bounding box center [639, 351] width 122 height 28
paste input "**********"
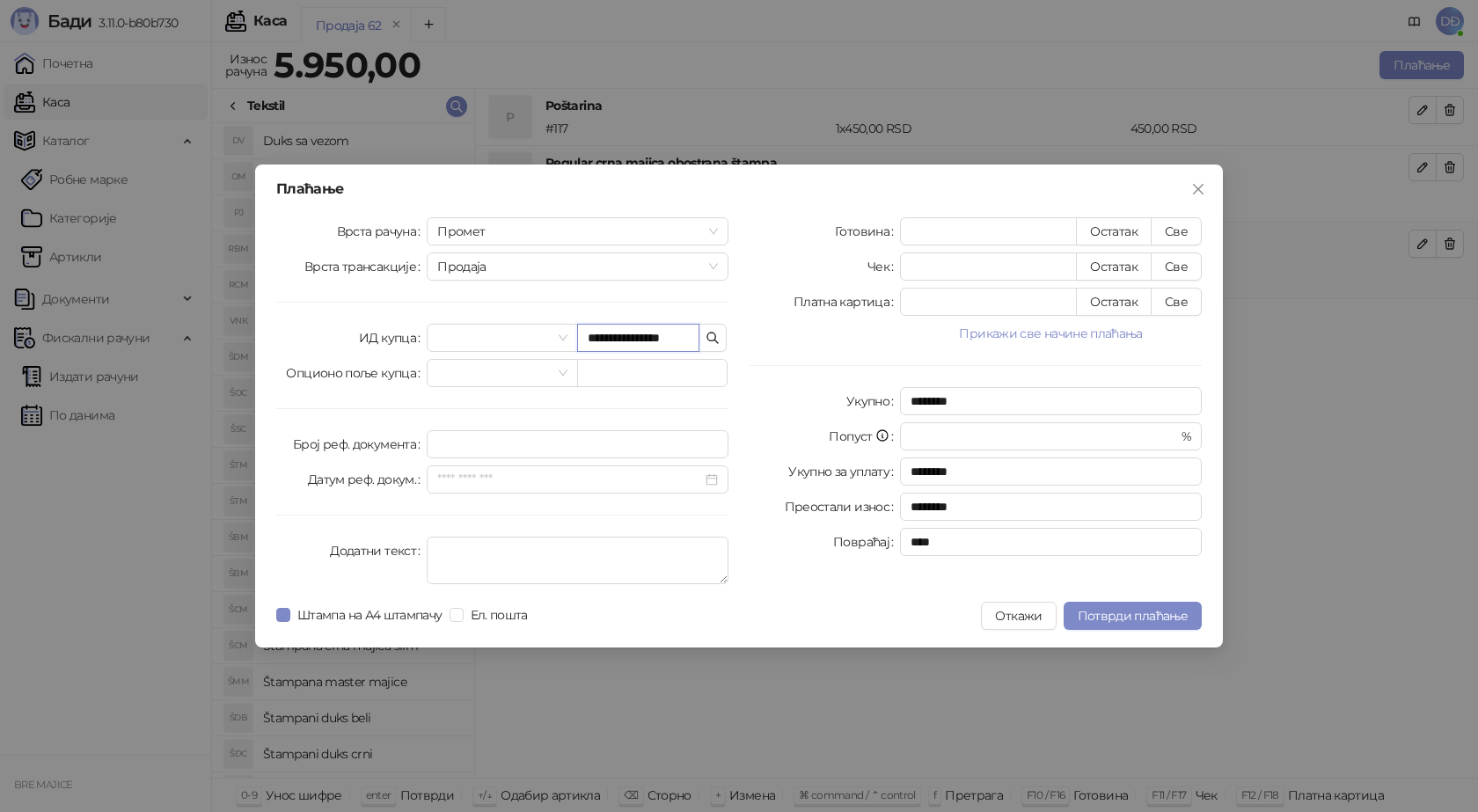
click at [630, 338] on input "**********" at bounding box center [639, 338] width 122 height 28
type input "**********"
click at [1174, 235] on button "Све" at bounding box center [1176, 230] width 51 height 28
type input "****"
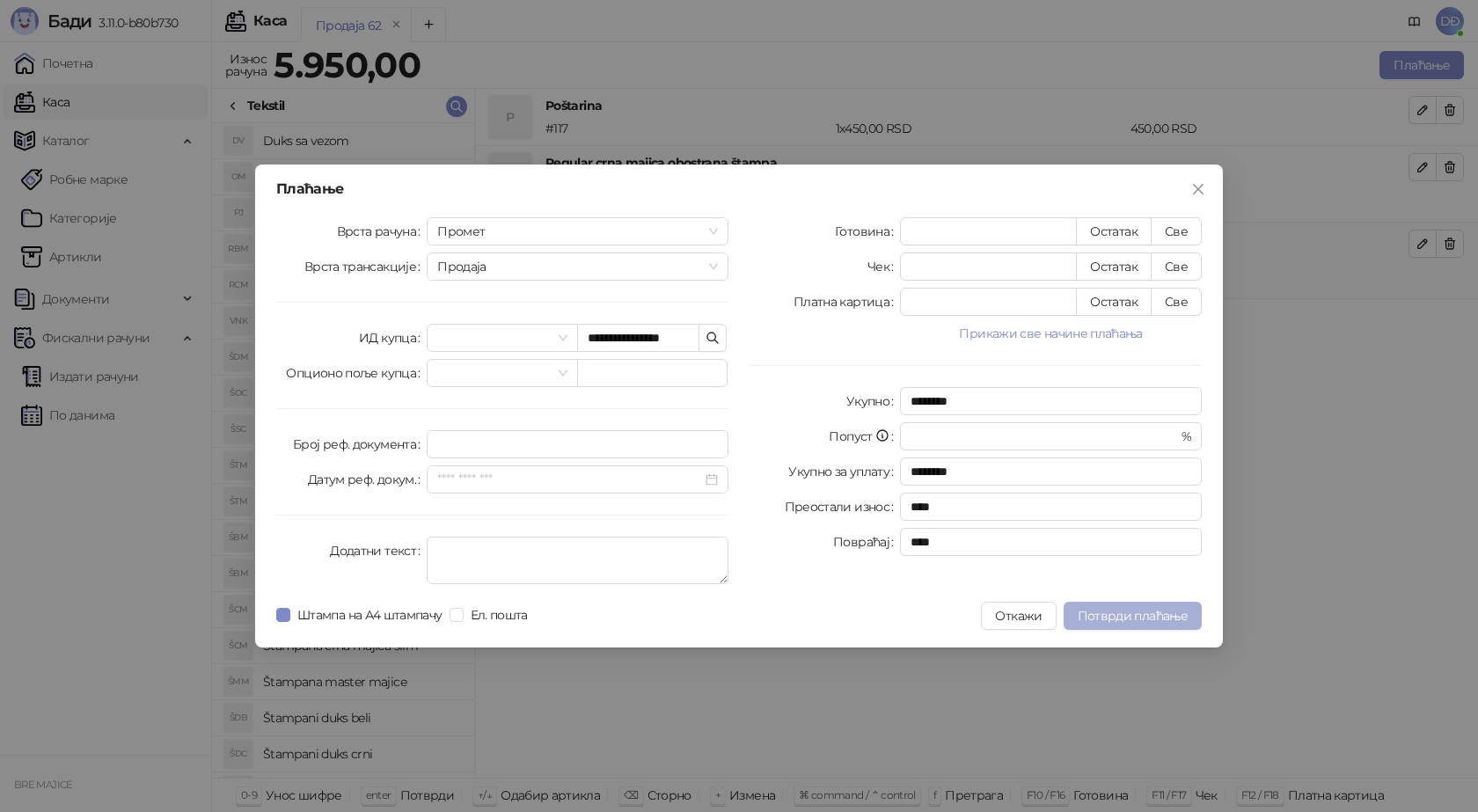
click at [1165, 607] on button "Потврди плаћање" at bounding box center [1132, 615] width 138 height 28
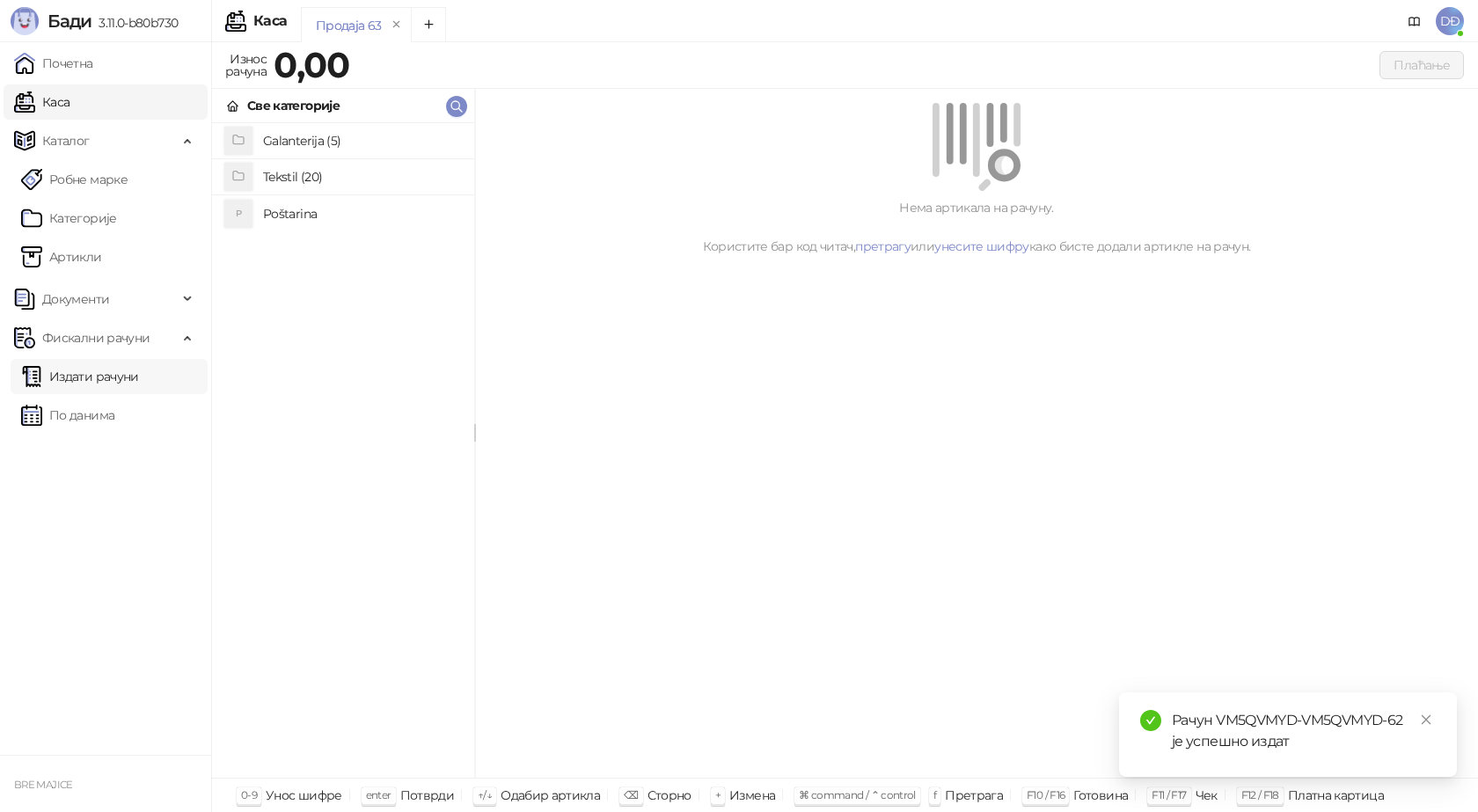
click at [104, 378] on link "Издати рачуни" at bounding box center [79, 376] width 118 height 35
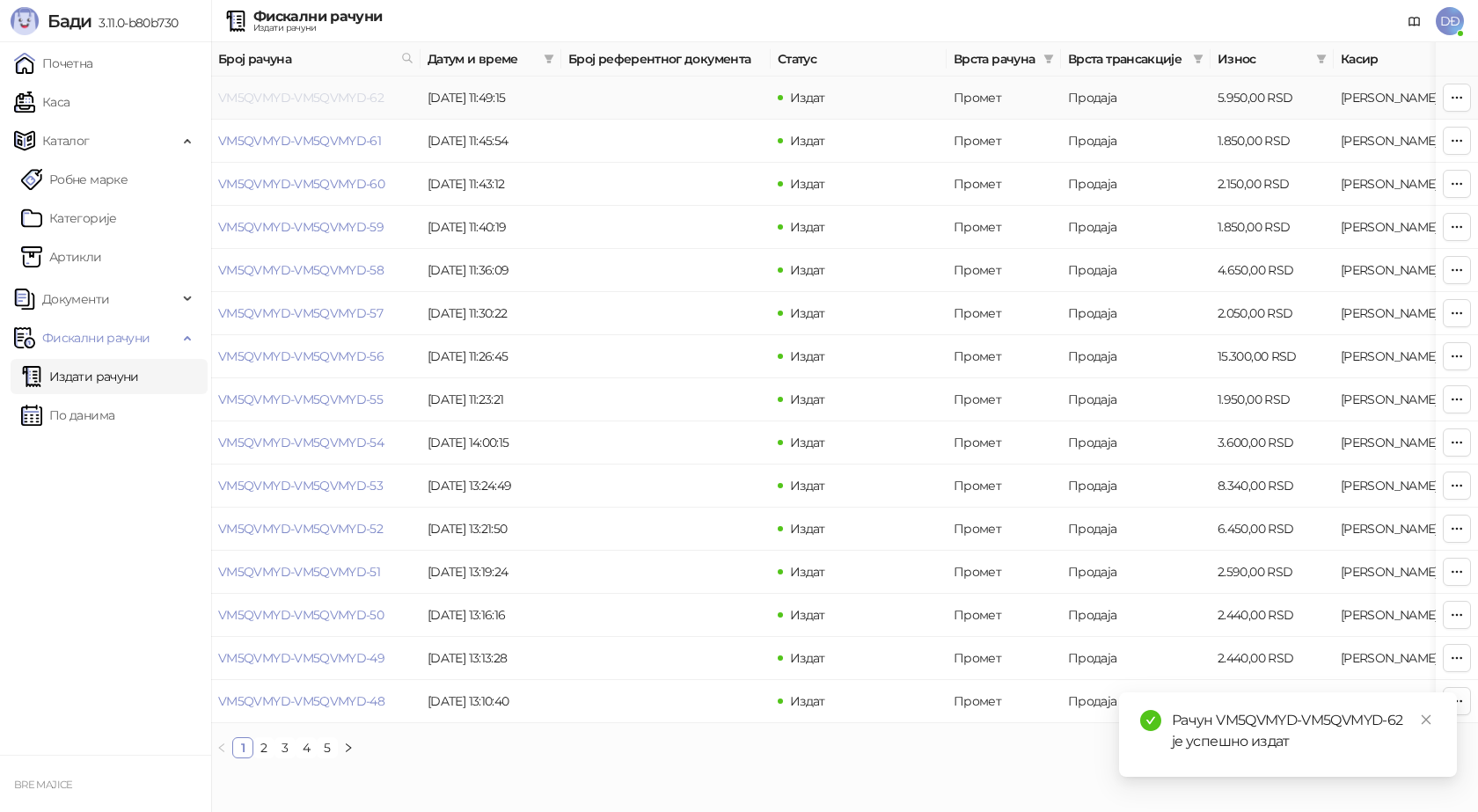
click at [280, 99] on link "VM5QVMYD-VM5QVMYD-62" at bounding box center [301, 98] width 166 height 16
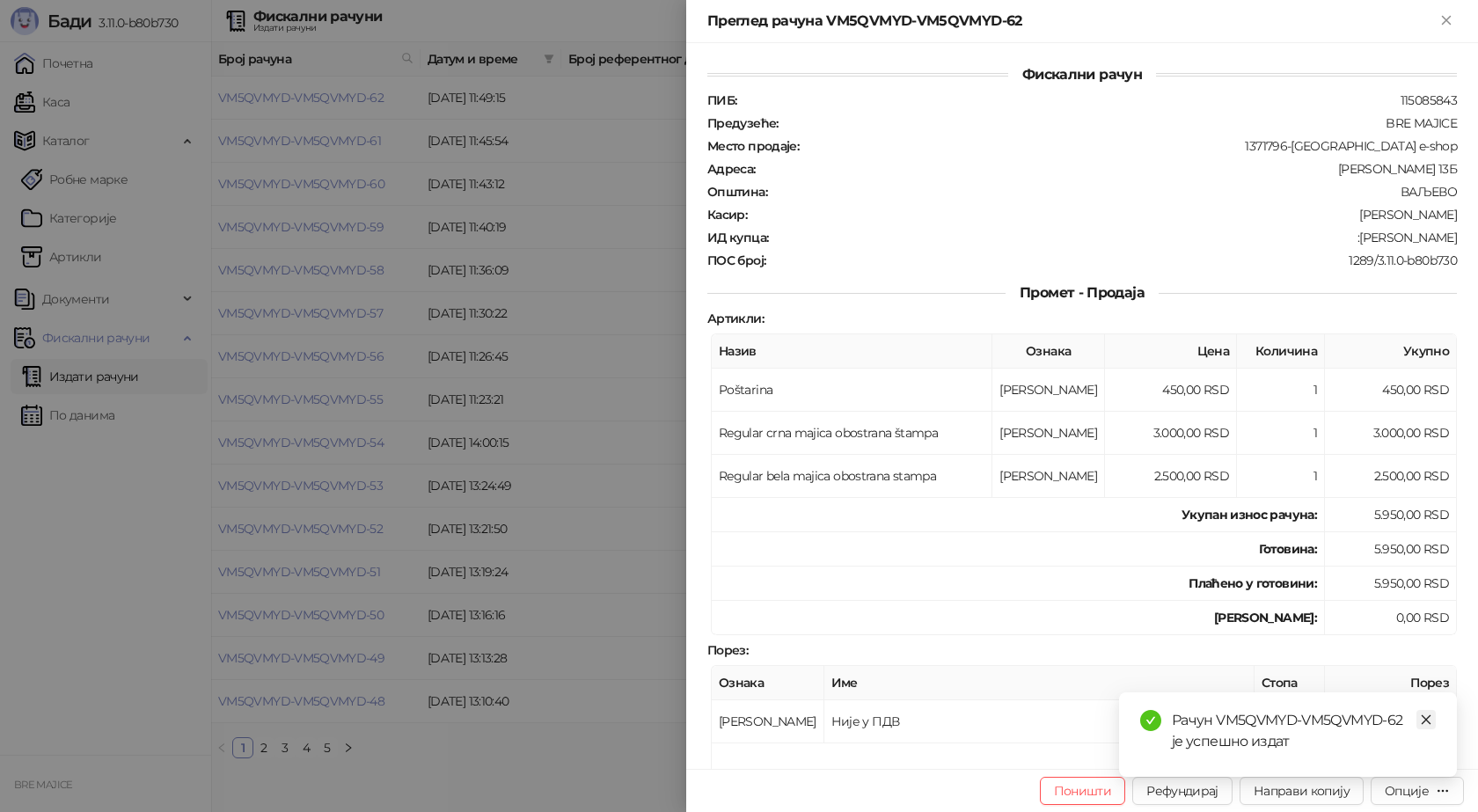
click at [1430, 723] on icon "close" at bounding box center [1427, 719] width 10 height 10
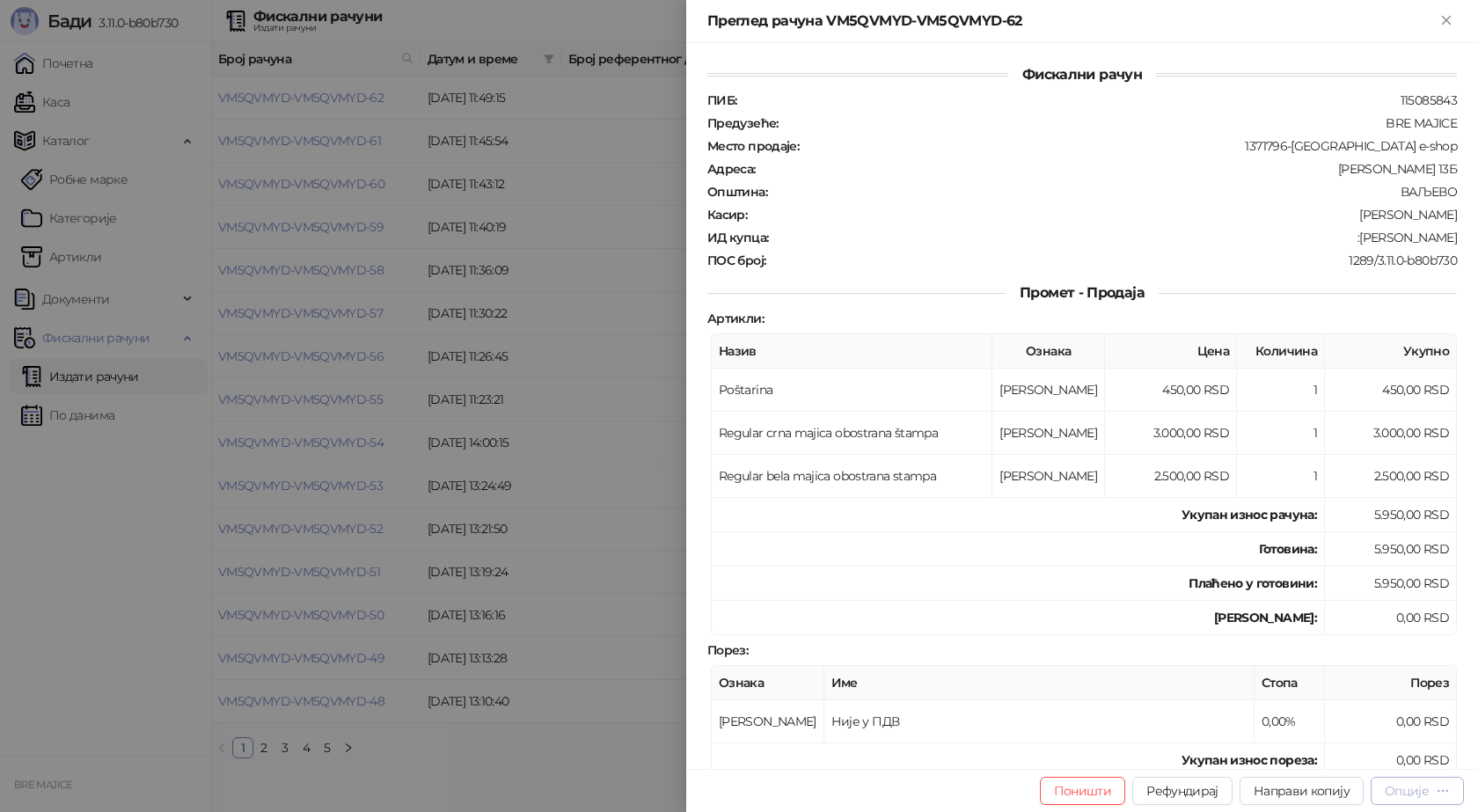
click at [1435, 792] on div "Опције" at bounding box center [1418, 789] width 65 height 17
click at [1391, 753] on span "Преузми у ПДФ формату" at bounding box center [1343, 754] width 214 height 19
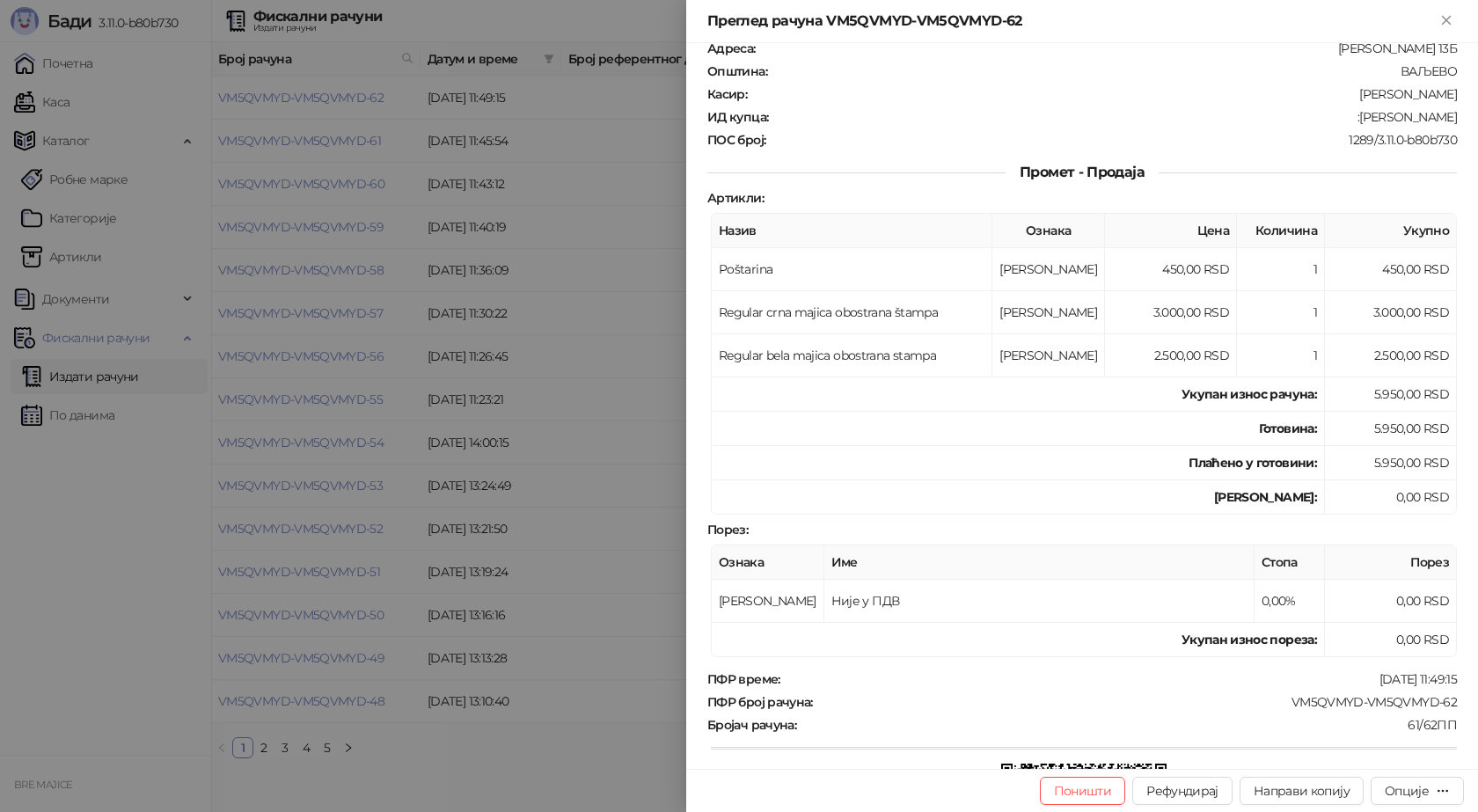
scroll to position [176, 0]
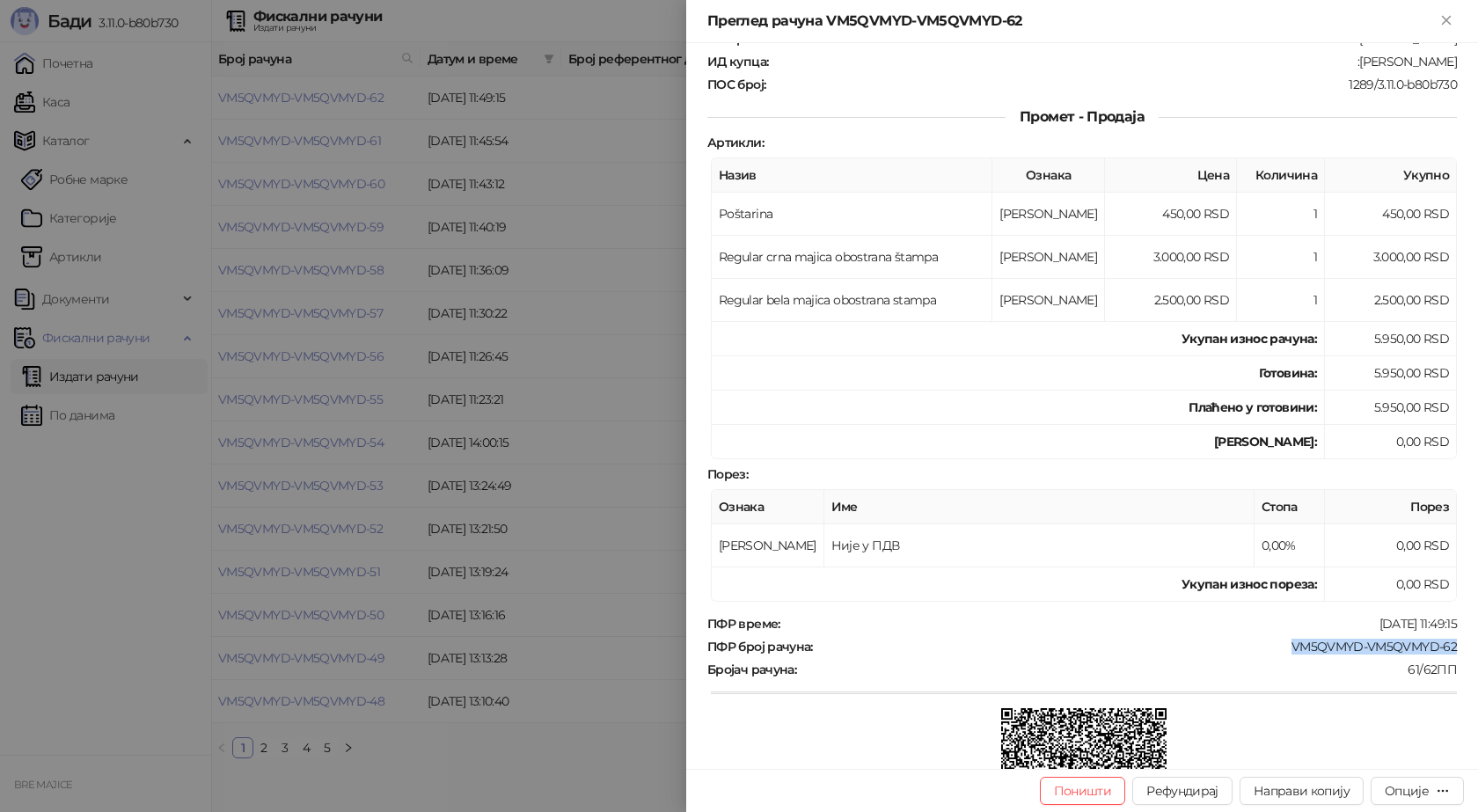
drag, startPoint x: 1457, startPoint y: 646, endPoint x: 1278, endPoint y: 650, distance: 179.0
click at [1278, 650] on div "Фискални рачун ПИБ : 115085843 Предузеће : BRE MAJICE Место продаје : 1371796-[…" at bounding box center [1082, 406] width 792 height 726
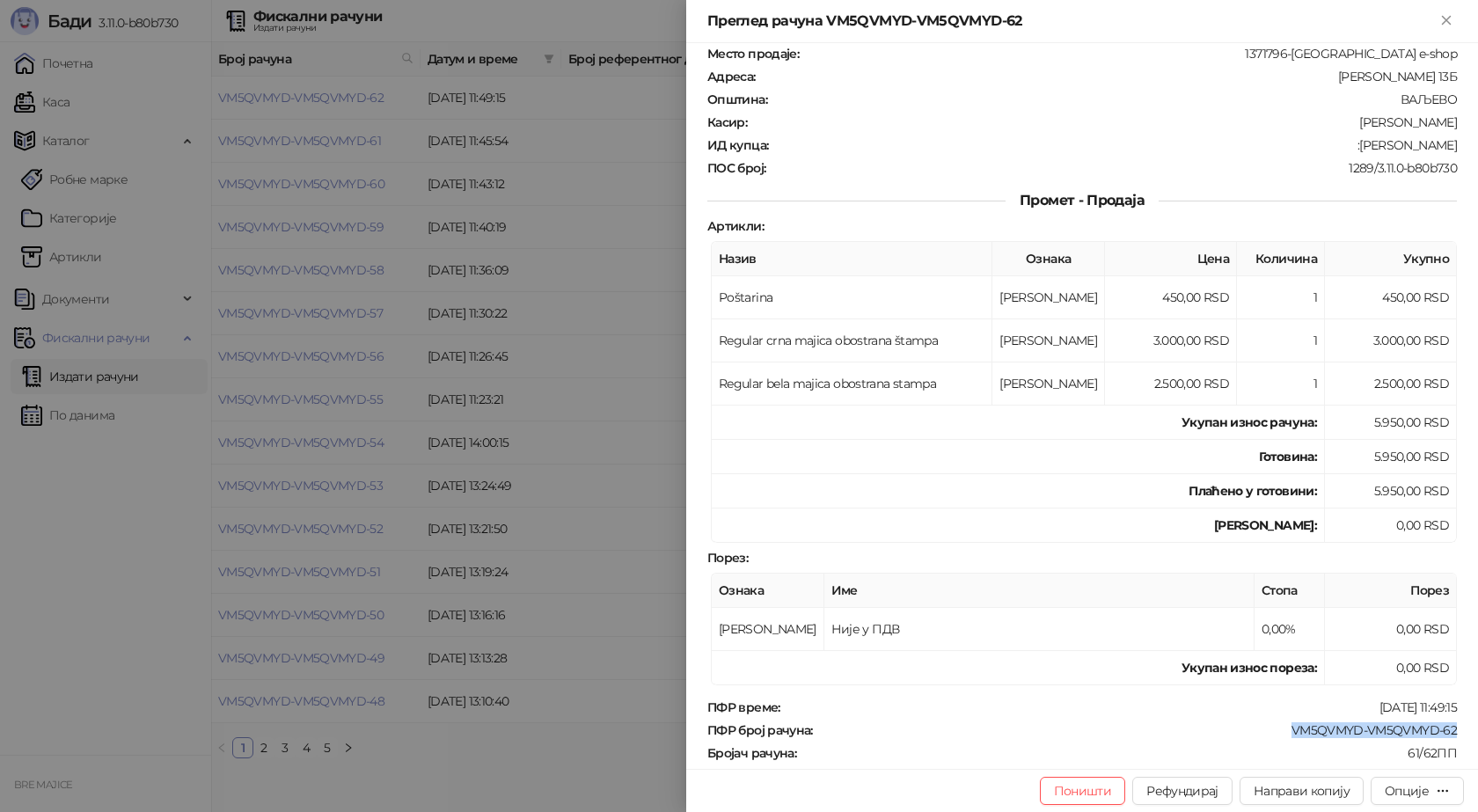
scroll to position [0, 0]
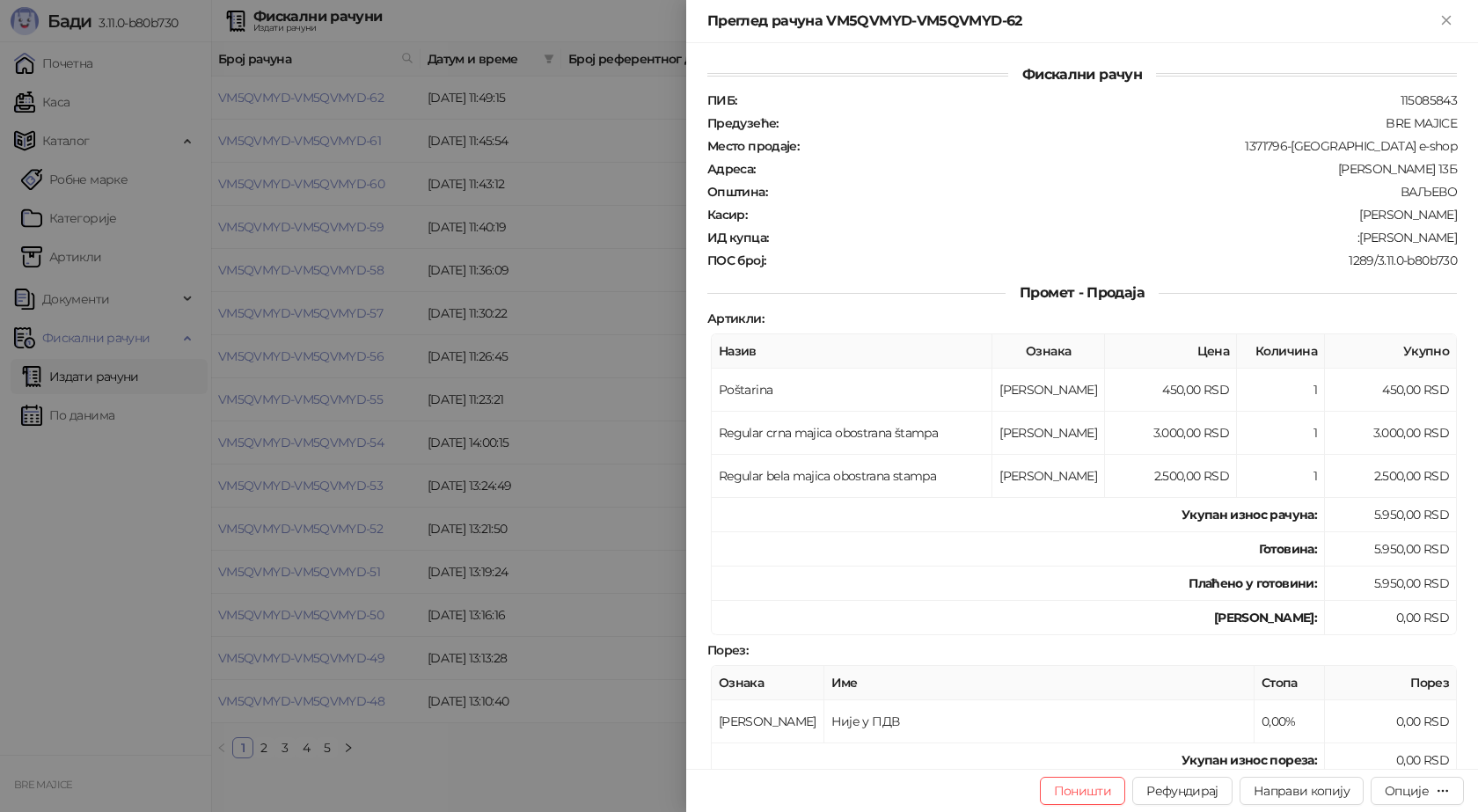
drag, startPoint x: 1455, startPoint y: 238, endPoint x: 1356, endPoint y: 246, distance: 99.3
click at [1356, 246] on div "Фискални рачун ПИБ : 115085843 Предузеће : BRE MAJICE Место продаје : 1371796-[…" at bounding box center [1082, 406] width 792 height 726
click at [1453, 19] on icon "Close" at bounding box center [1446, 21] width 16 height 16
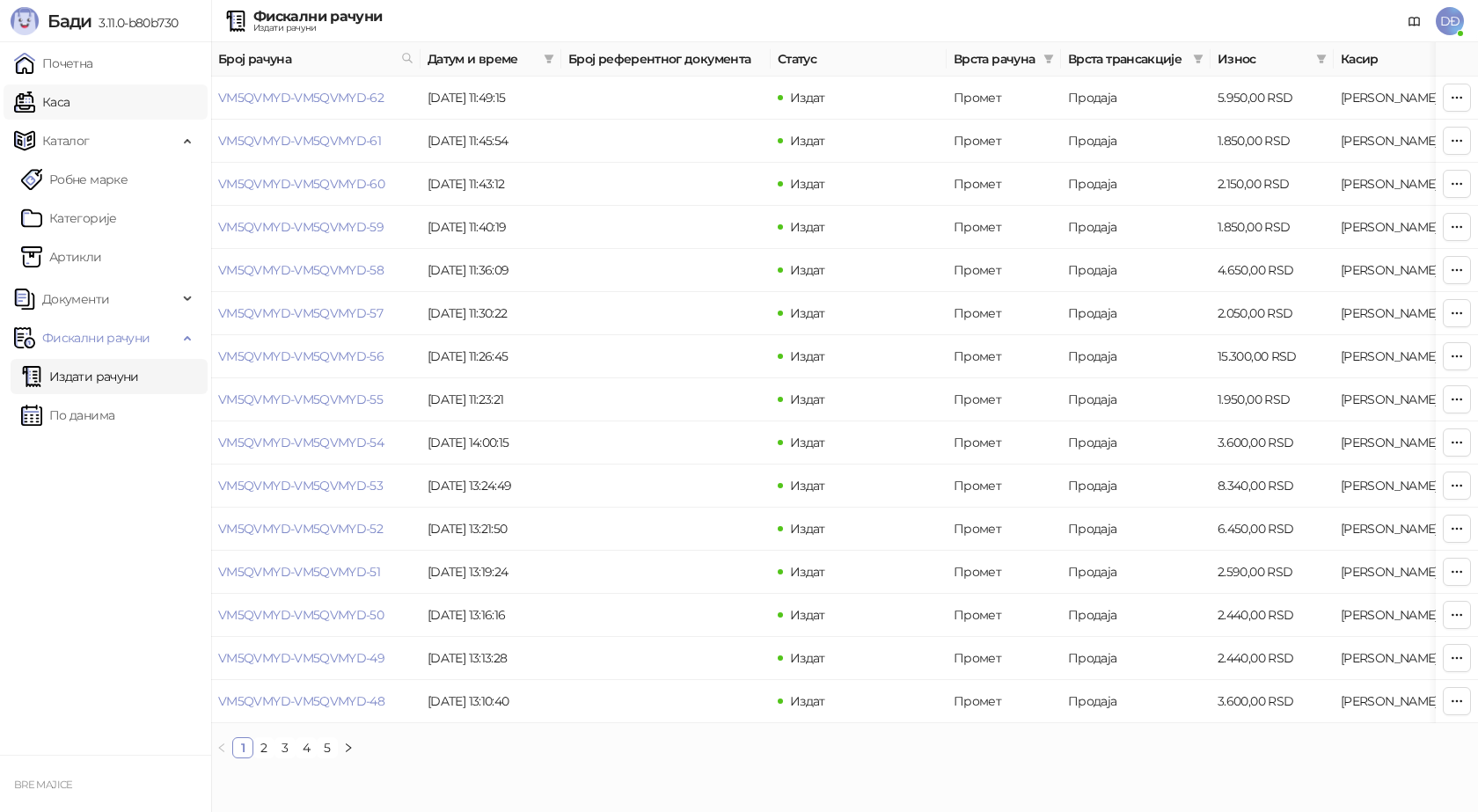
click at [54, 95] on link "Каса" at bounding box center [42, 102] width 56 height 35
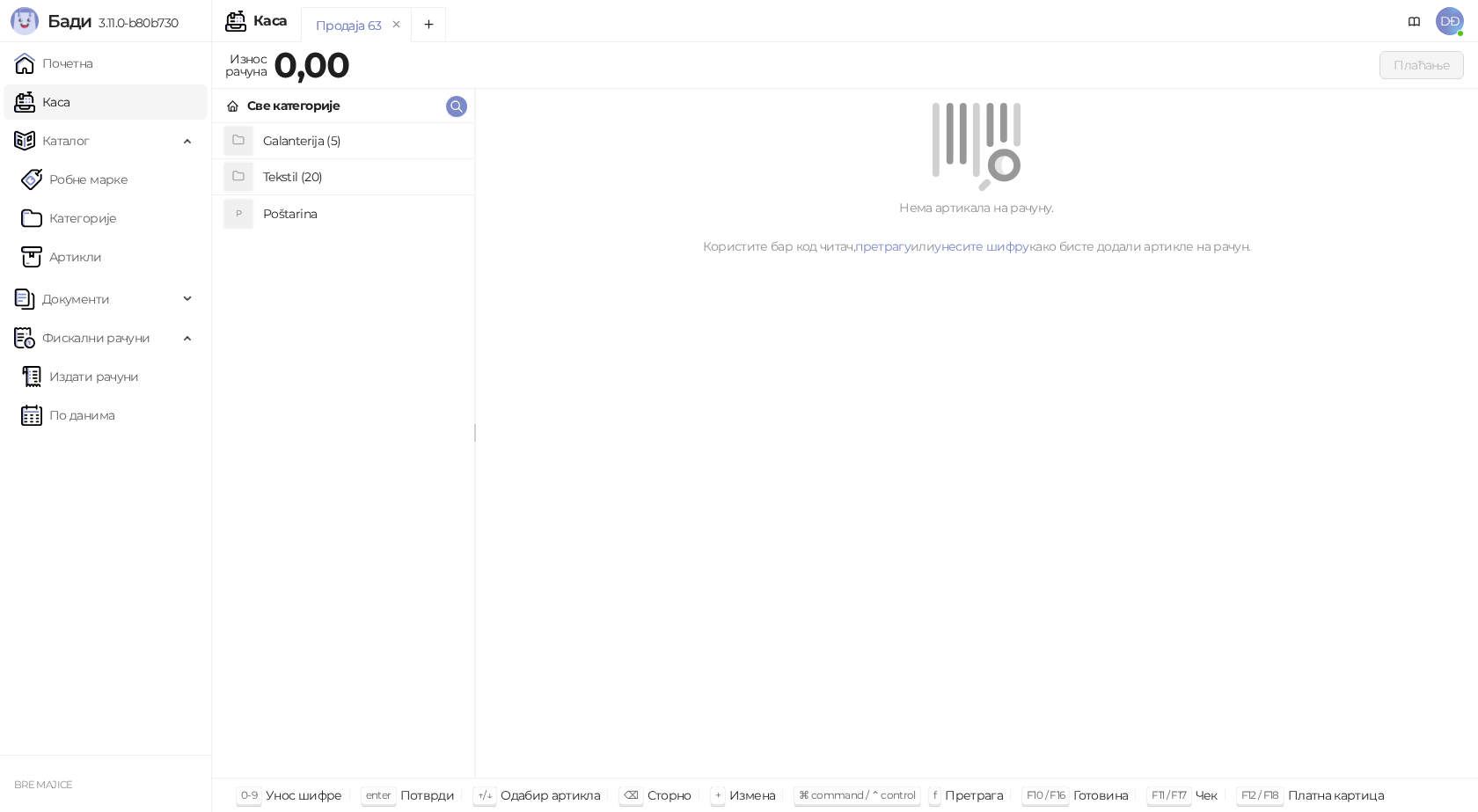
click at [292, 212] on h4 "Poštarina" at bounding box center [361, 213] width 197 height 28
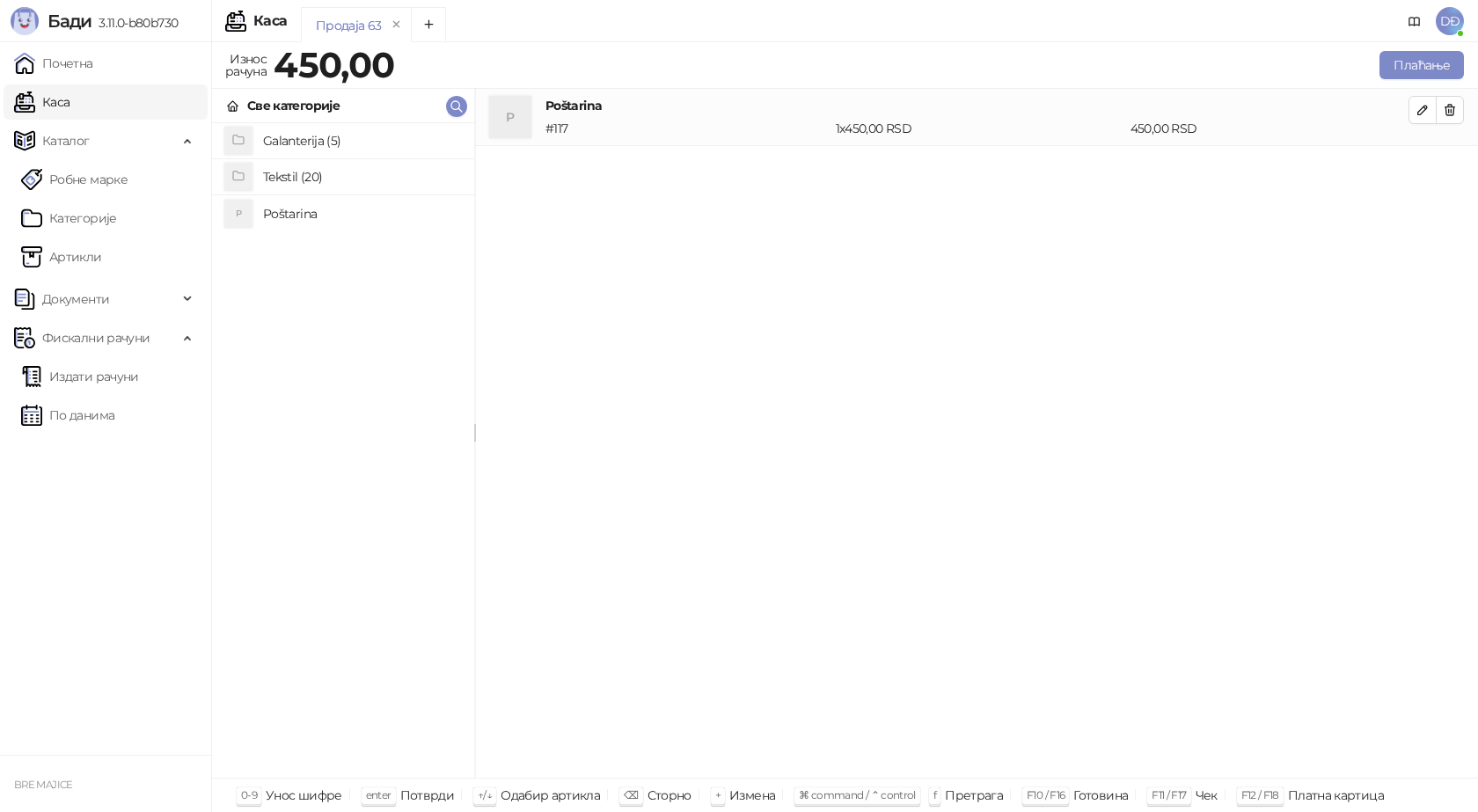
click at [307, 173] on h4 "Tekstil (20)" at bounding box center [361, 176] width 197 height 28
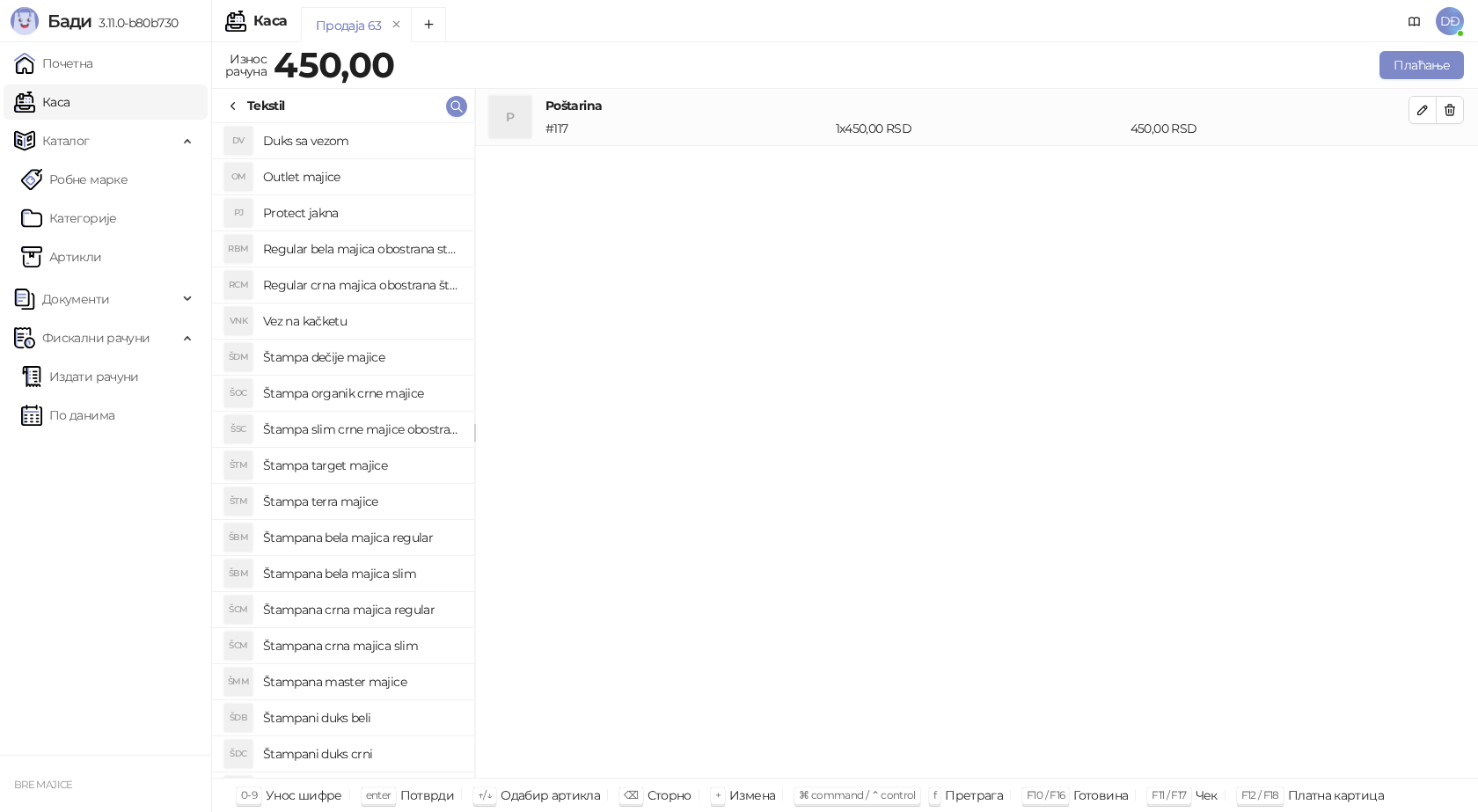
click at [382, 609] on h4 "Štampana crna majica regular" at bounding box center [361, 609] width 197 height 28
click at [1421, 165] on icon "button" at bounding box center [1423, 167] width 14 height 14
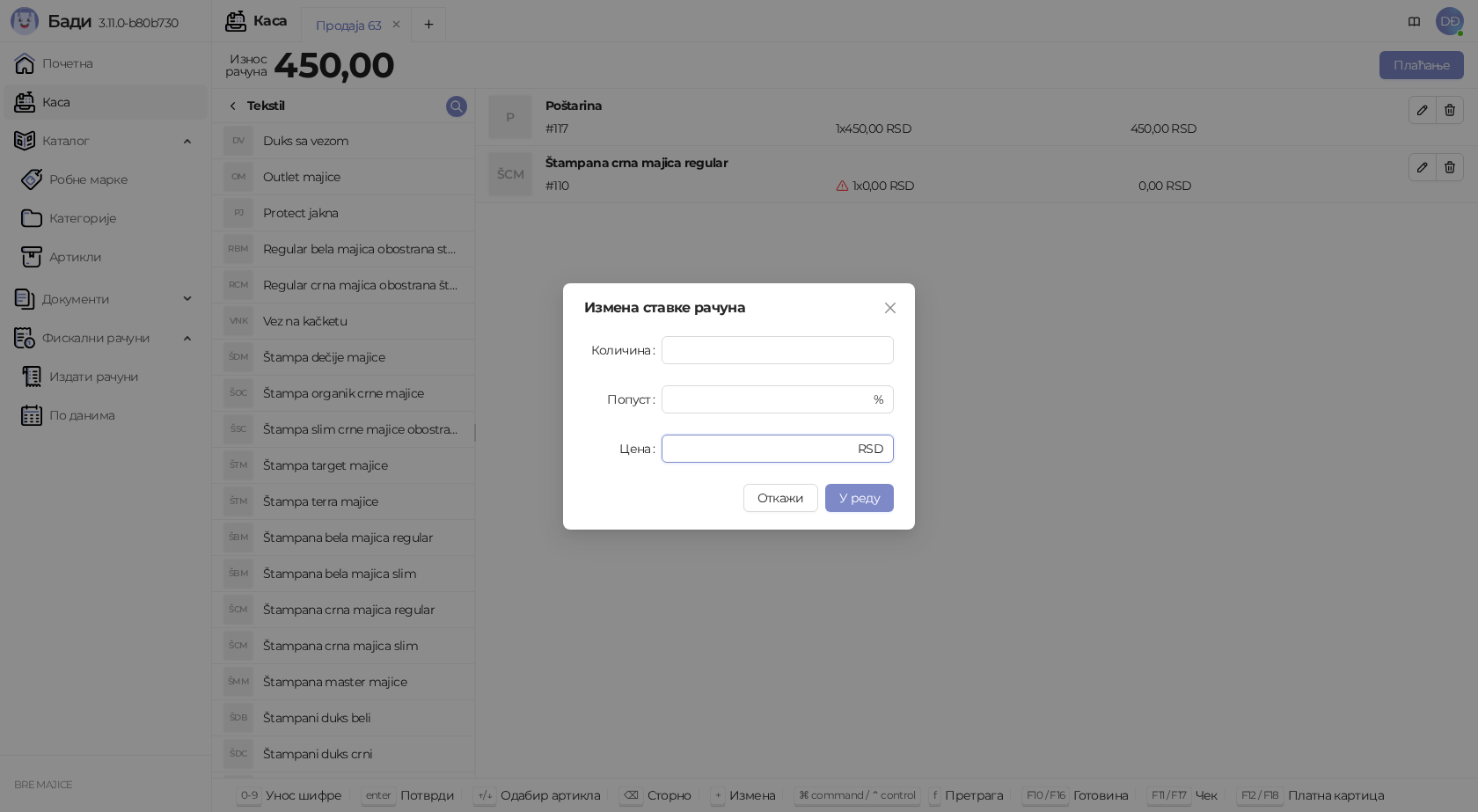
drag, startPoint x: 690, startPoint y: 447, endPoint x: 599, endPoint y: 444, distance: 91.0
click at [629, 455] on div "Цена * RSD" at bounding box center [739, 448] width 310 height 28
type input "****"
click at [868, 494] on span "У реду" at bounding box center [859, 498] width 41 height 16
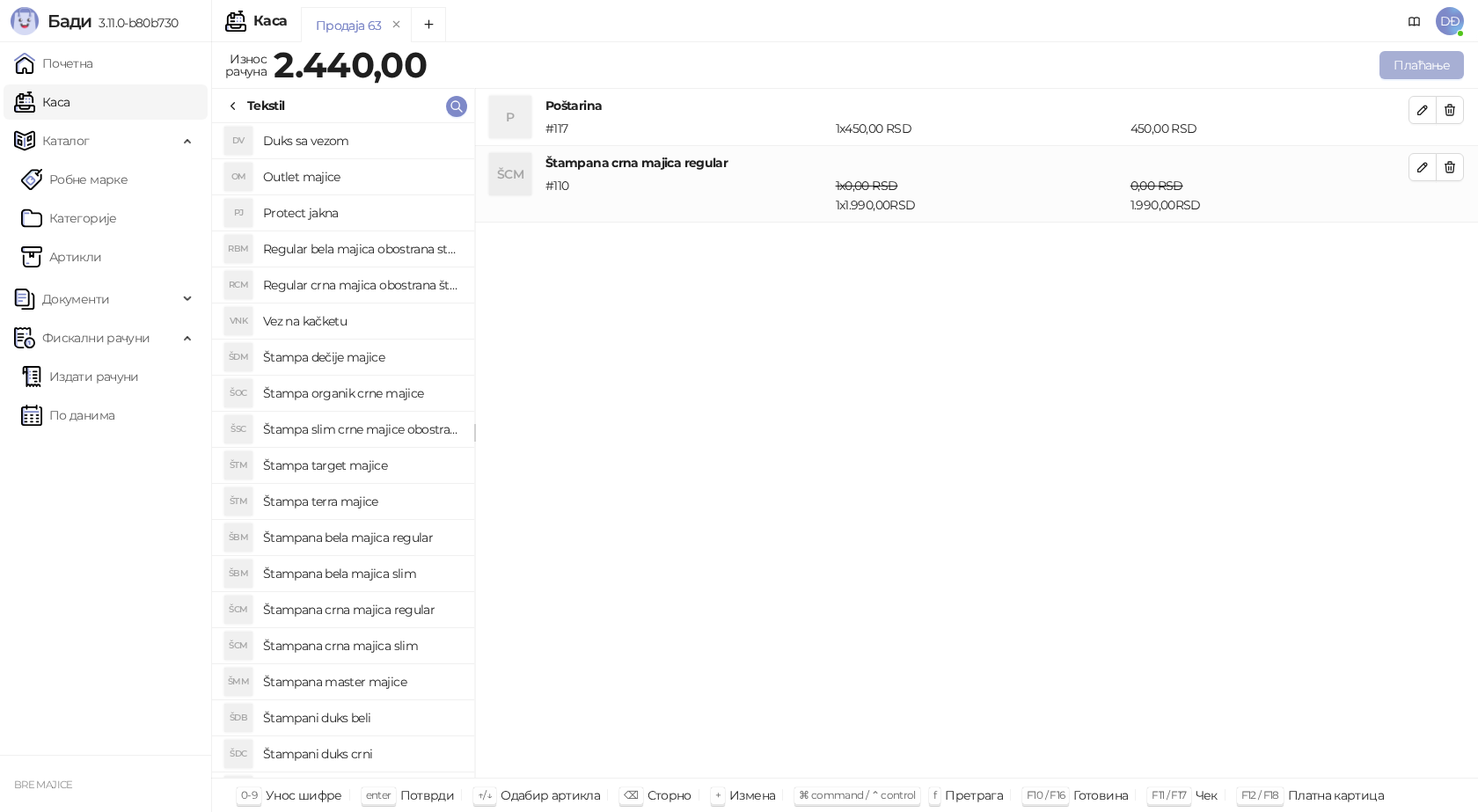
click at [1419, 58] on button "Плаћање" at bounding box center [1422, 65] width 85 height 28
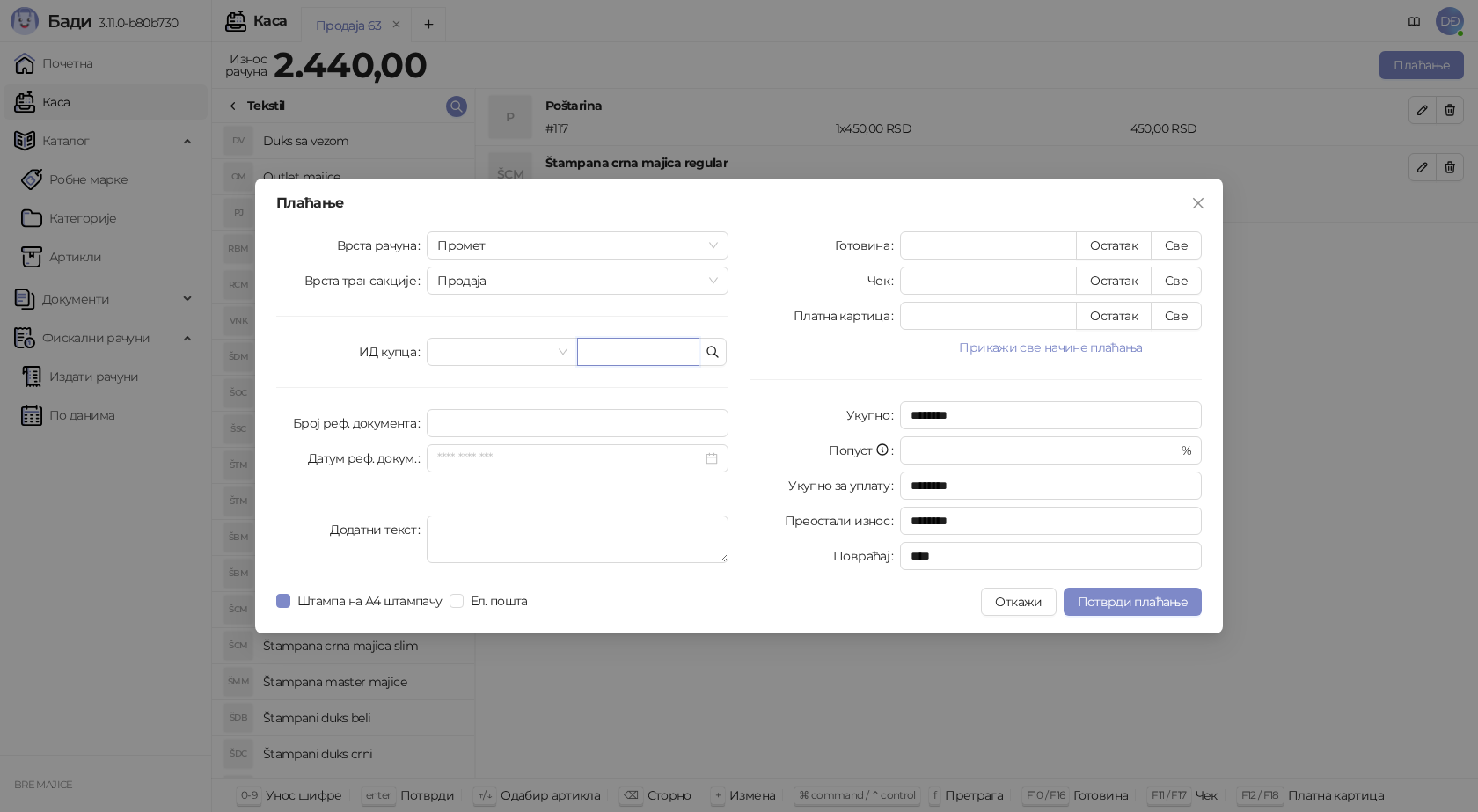
click at [655, 353] on input "text" at bounding box center [639, 351] width 122 height 28
paste input "**********"
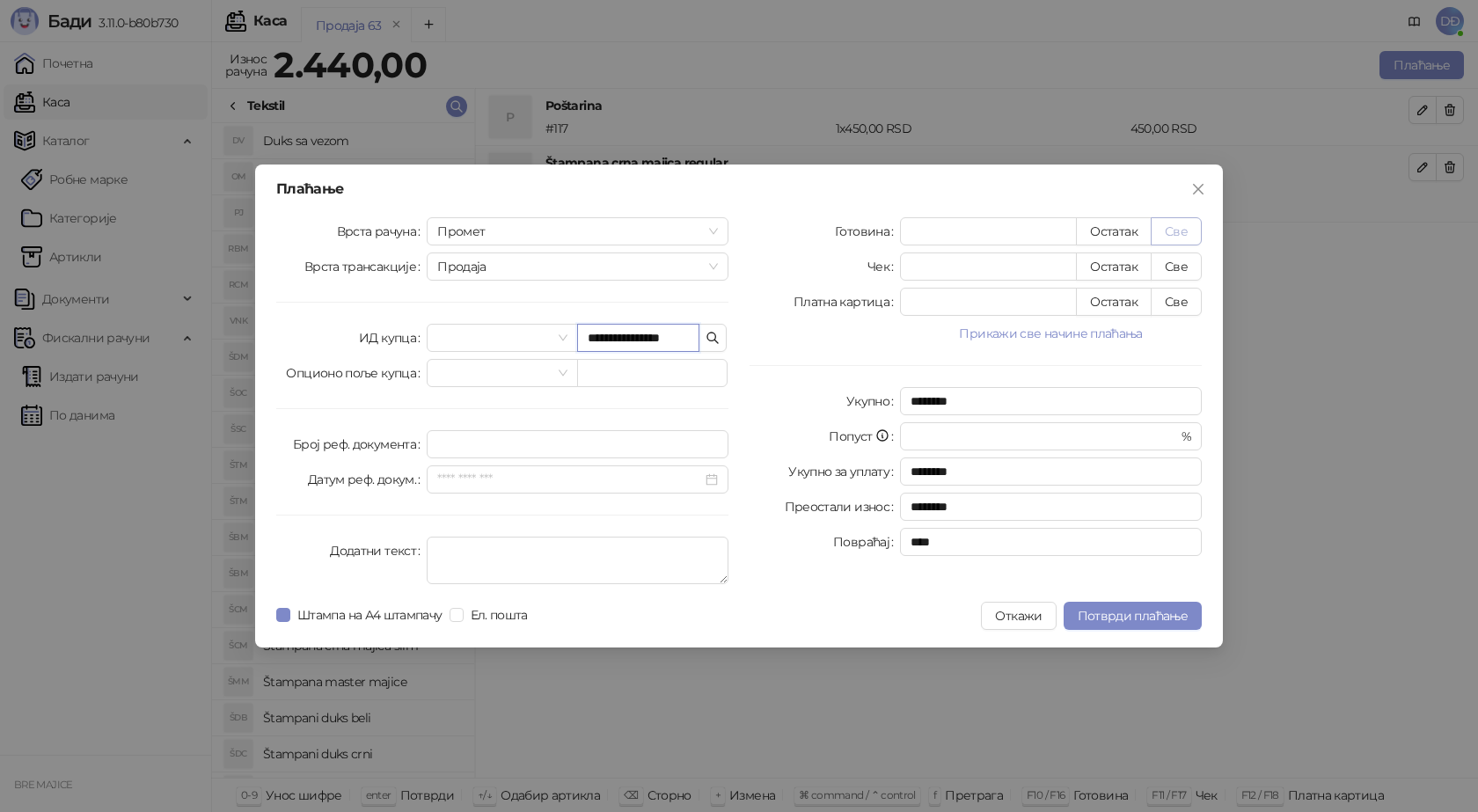
type input "**********"
click at [1173, 228] on button "Све" at bounding box center [1176, 230] width 51 height 28
type input "****"
click at [1113, 618] on span "Потврди плаћање" at bounding box center [1133, 616] width 110 height 16
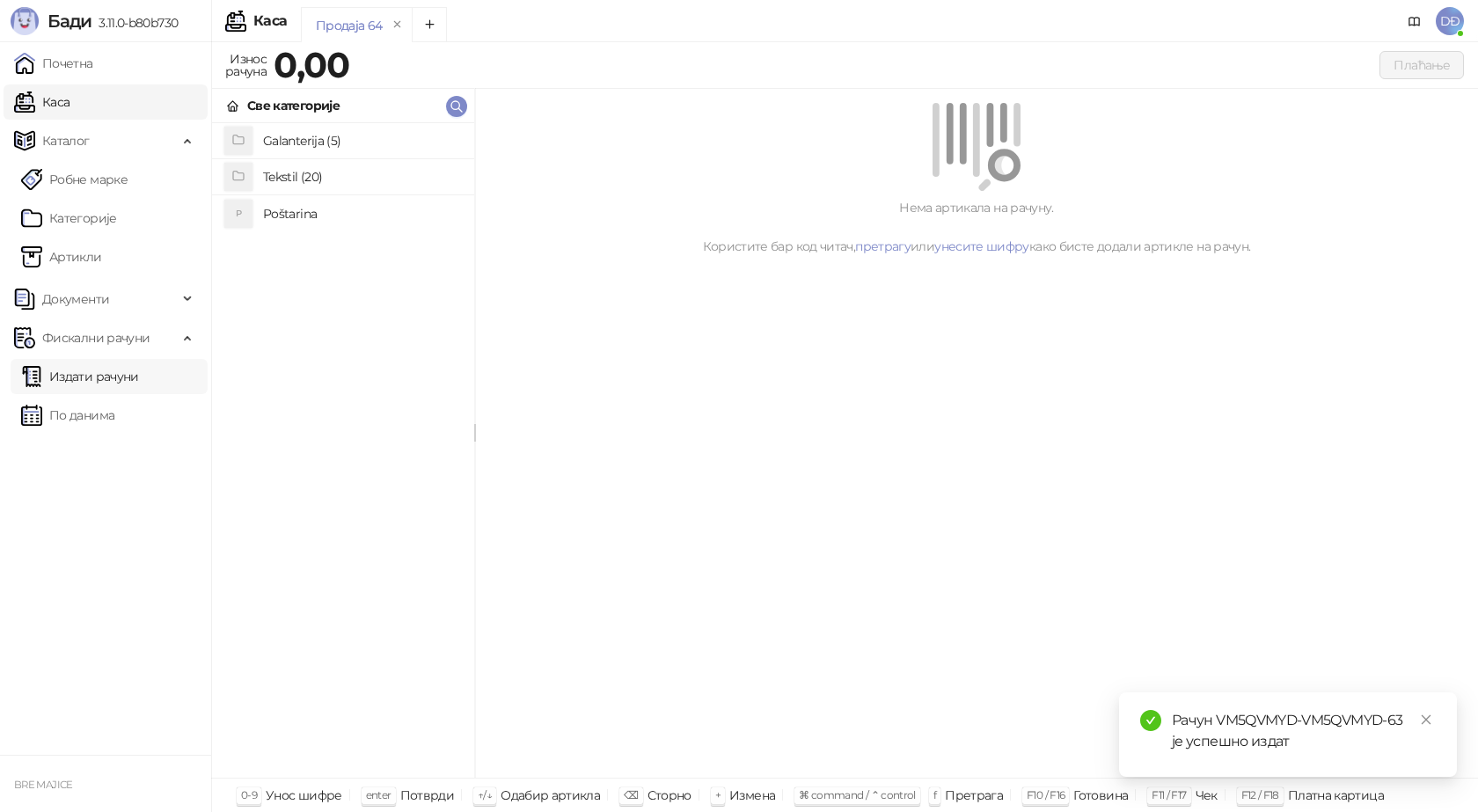
click at [117, 373] on link "Издати рачуни" at bounding box center [79, 376] width 118 height 35
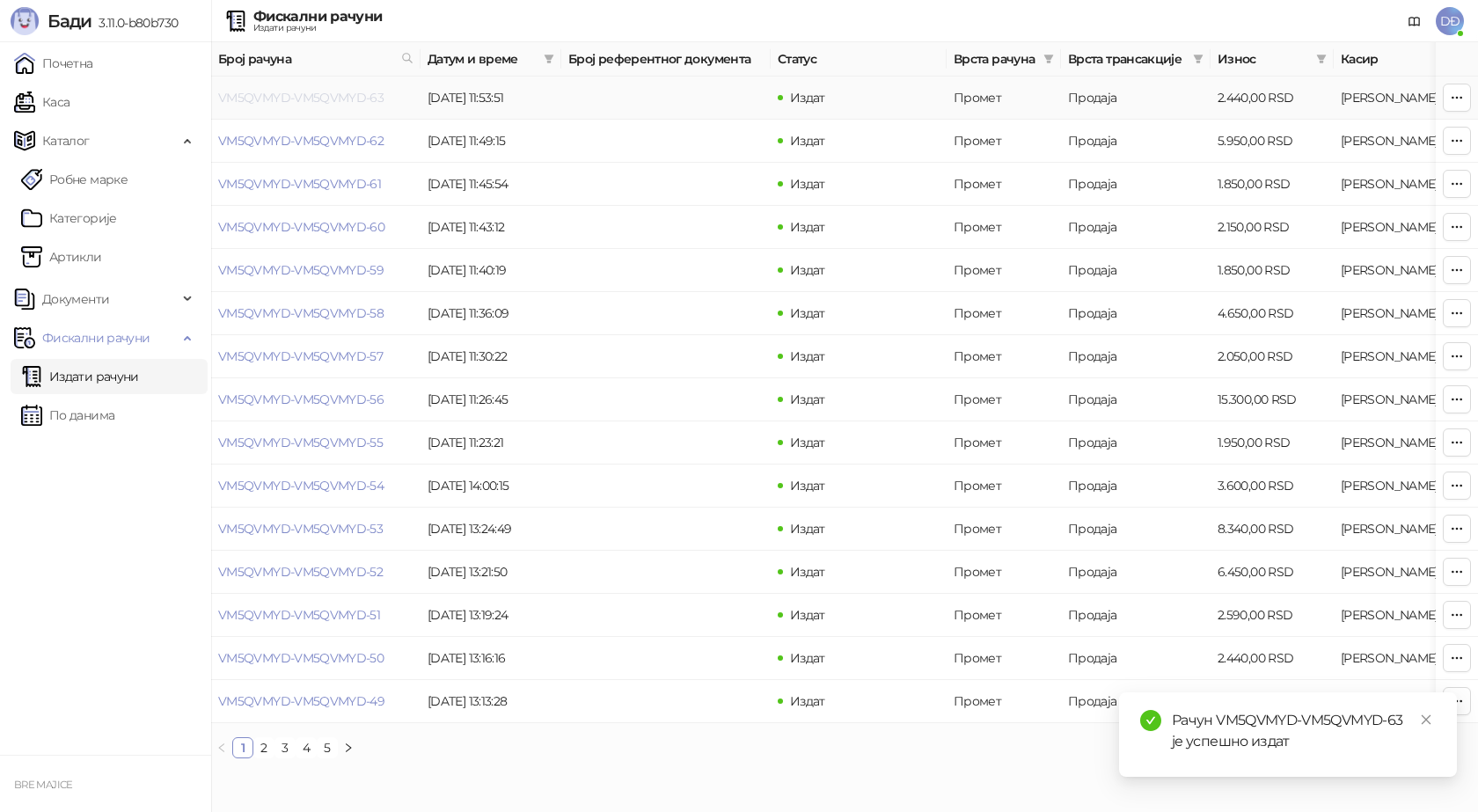
click at [299, 95] on link "VM5QVMYD-VM5QVMYD-63" at bounding box center [301, 98] width 166 height 16
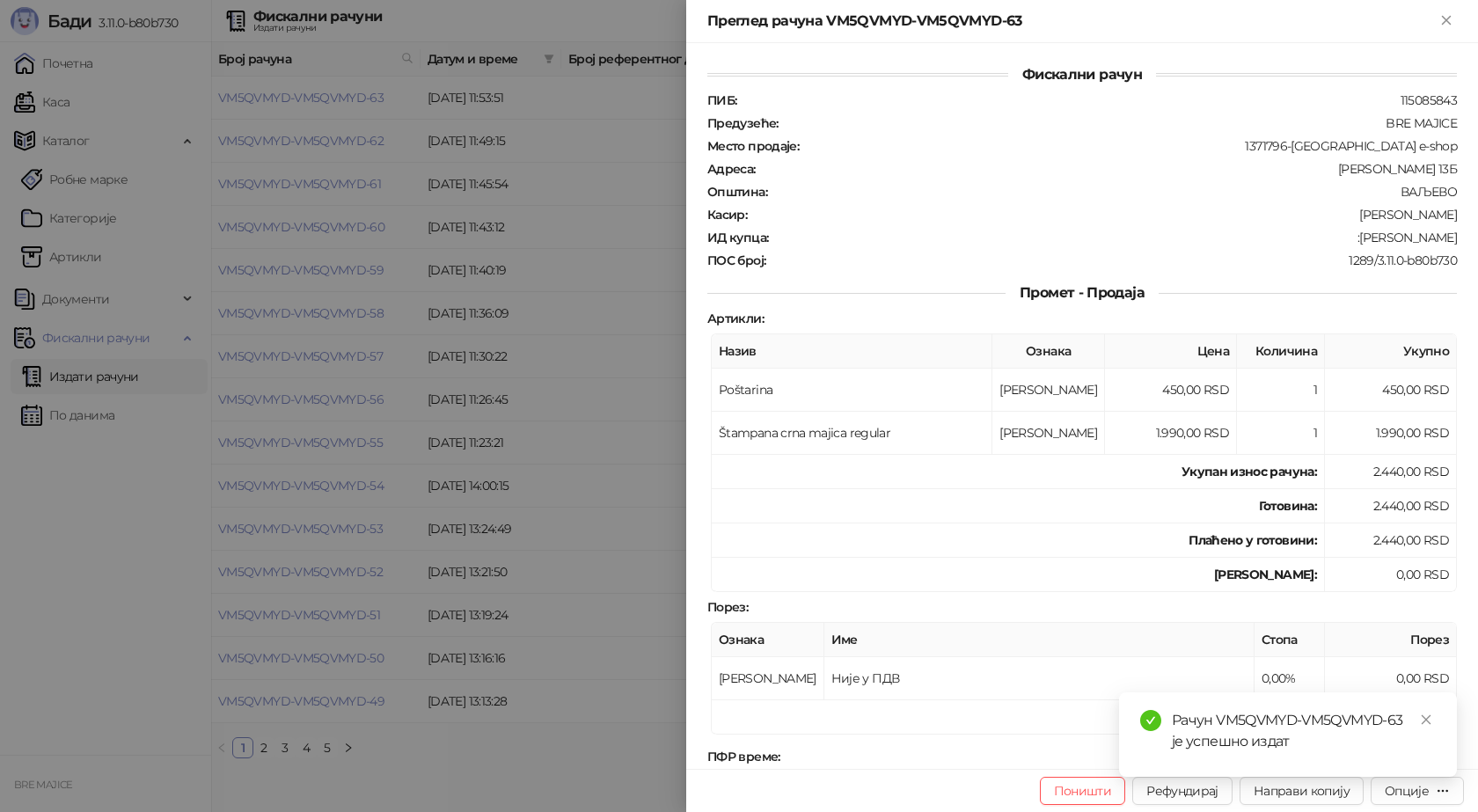
click at [1428, 708] on div "Рачун VM5QVMYD-VM5QVMYD-63 је успешно издат" at bounding box center [1288, 735] width 338 height 85
click at [1428, 719] on icon "close" at bounding box center [1427, 719] width 13 height 13
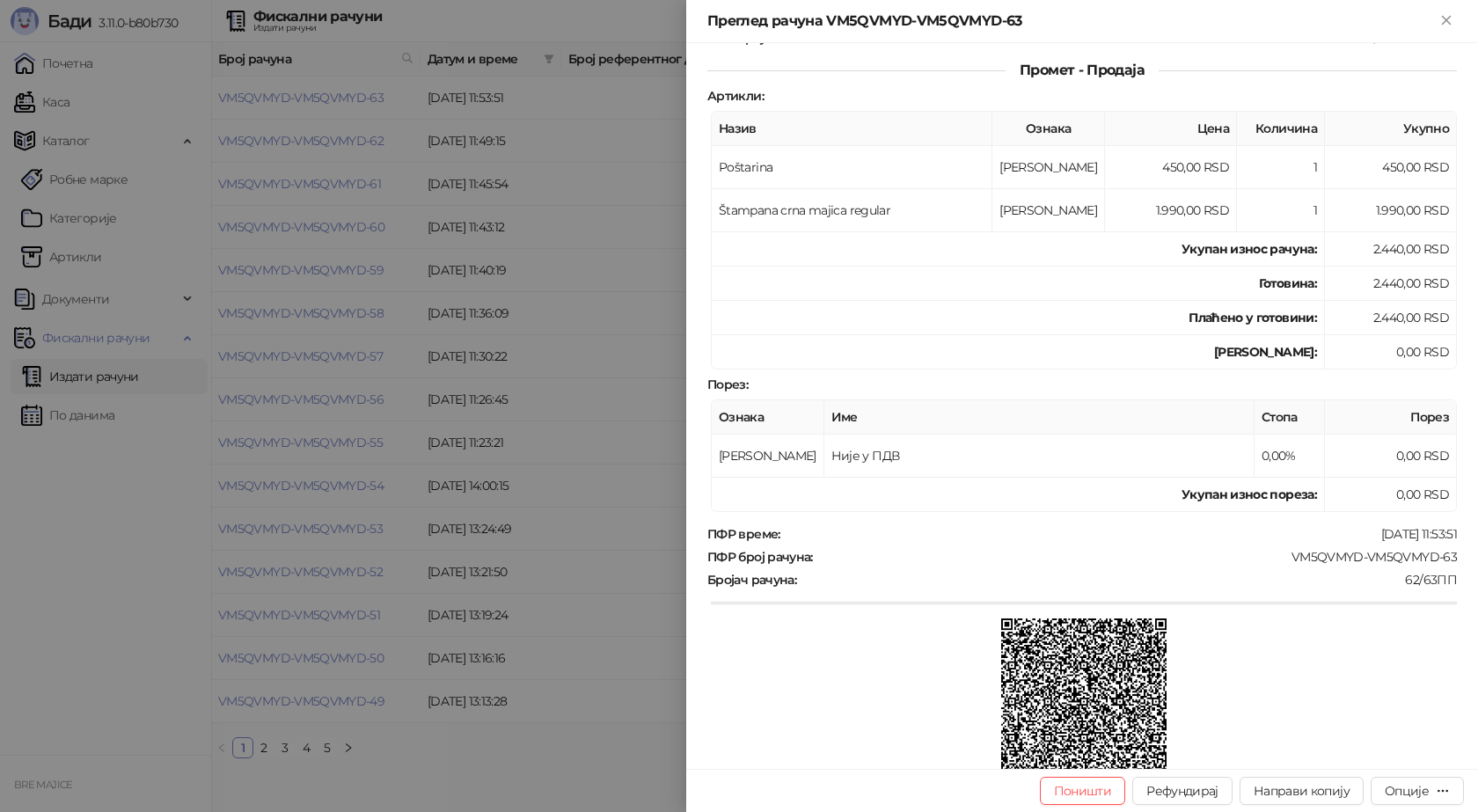
scroll to position [264, 0]
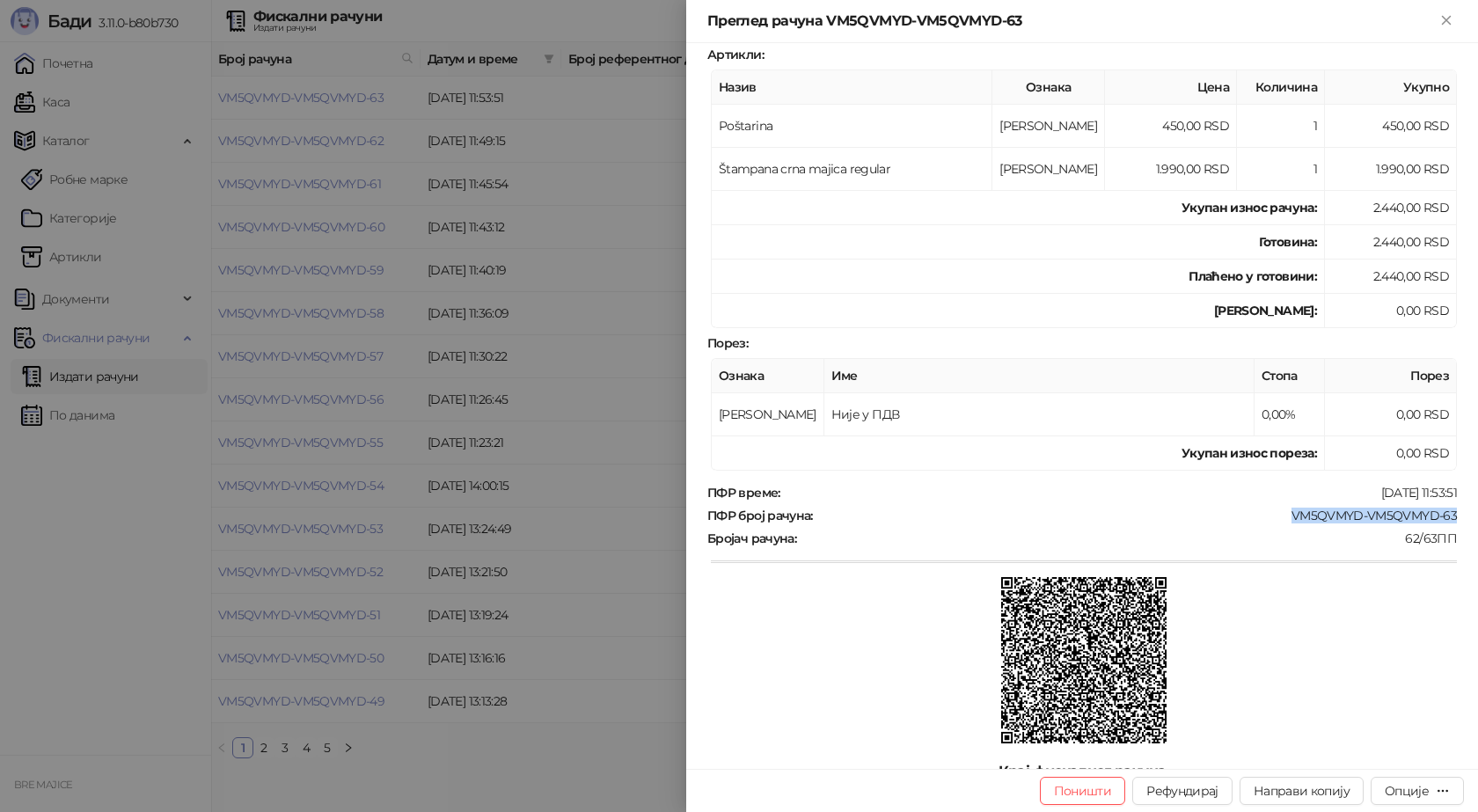
drag, startPoint x: 1446, startPoint y: 515, endPoint x: 1281, endPoint y: 515, distance: 165.0
click at [1281, 515] on div "ПФР број рачуна : VM5QVMYD-VM5QVMYD-63" at bounding box center [1083, 516] width 757 height 16
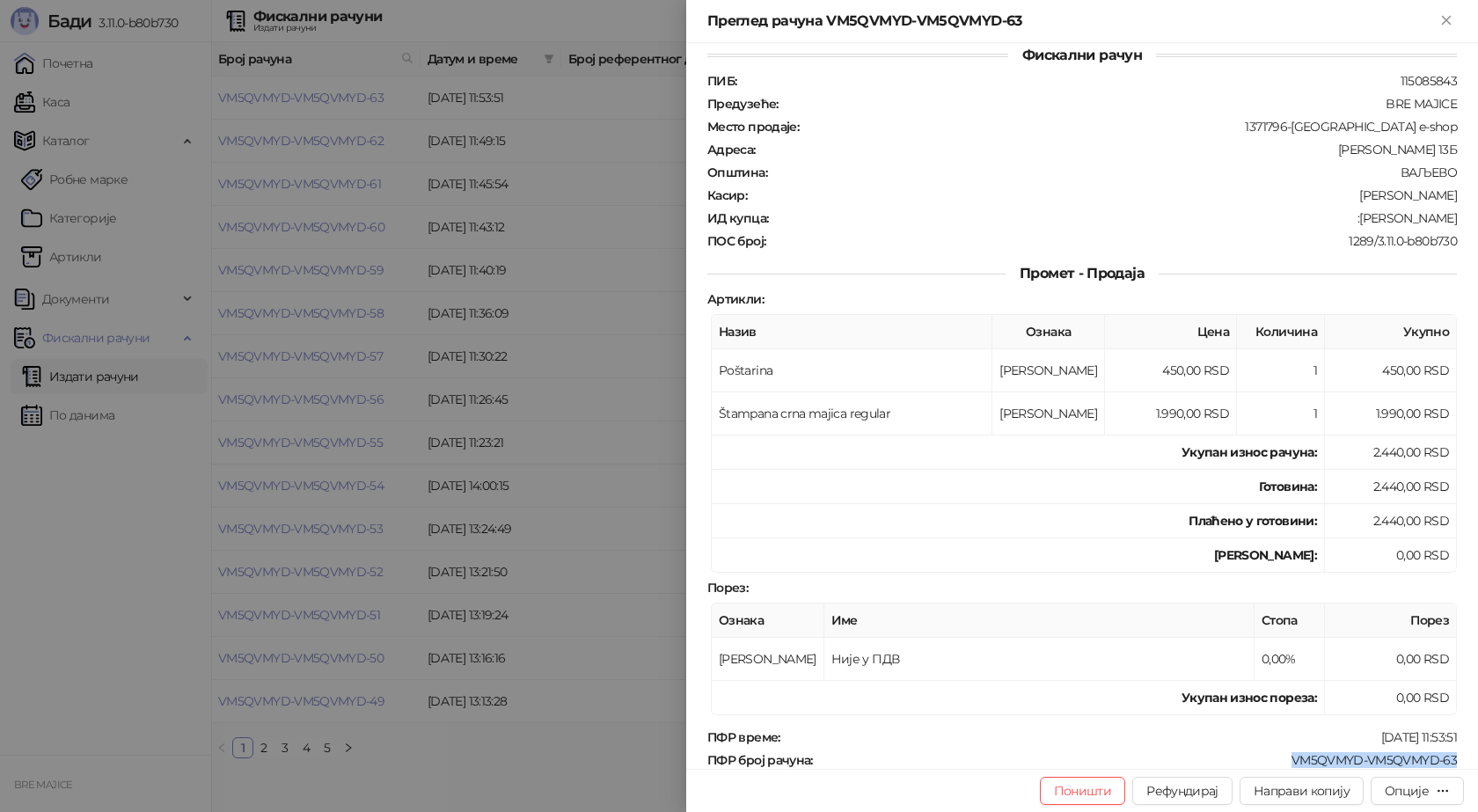
scroll to position [0, 0]
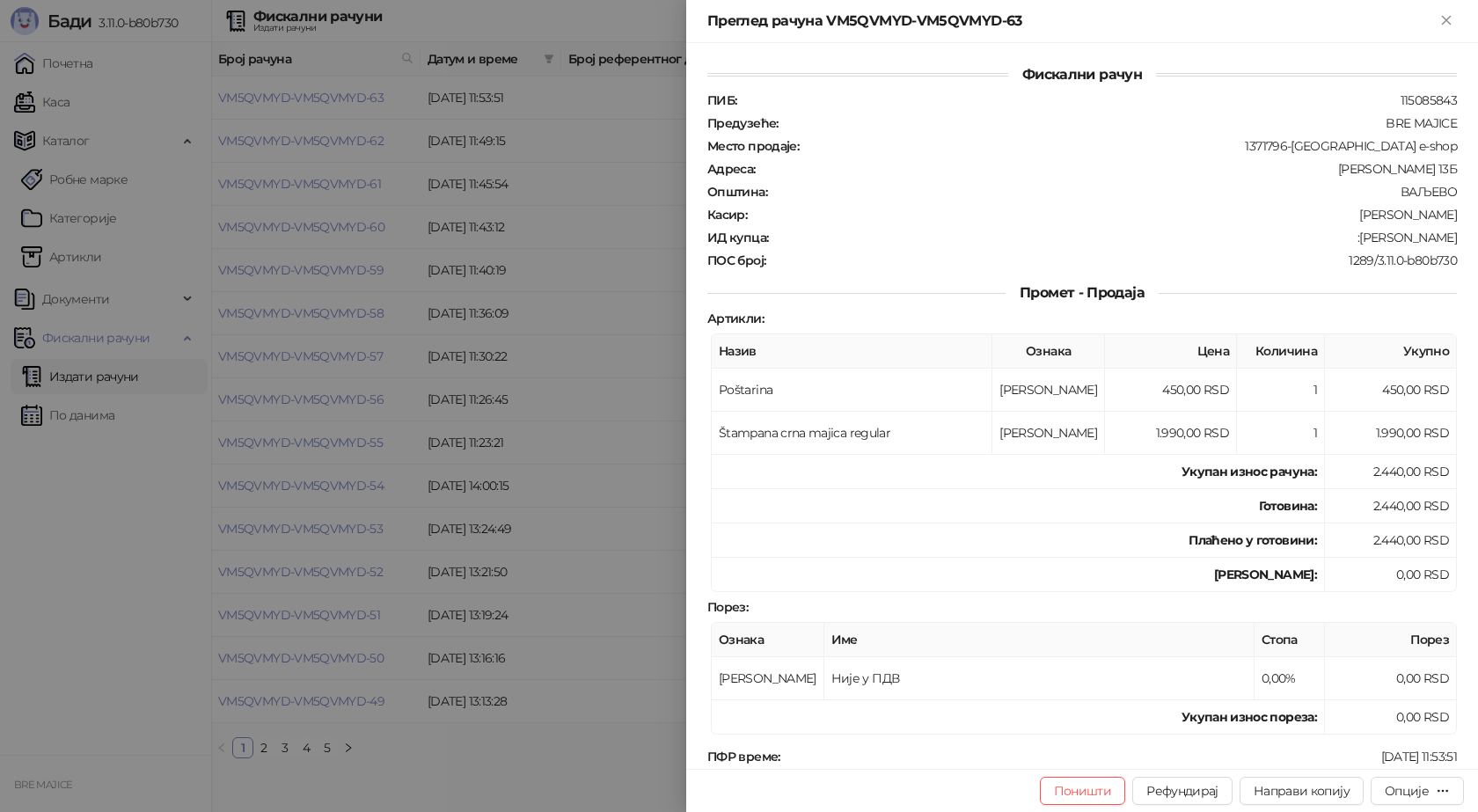
drag, startPoint x: 1445, startPoint y: 234, endPoint x: 1359, endPoint y: 239, distance: 86.1
click at [1359, 239] on div ":[PERSON_NAME]" at bounding box center [1114, 238] width 689 height 16
click at [1447, 20] on icon "Close" at bounding box center [1446, 20] width 8 height 8
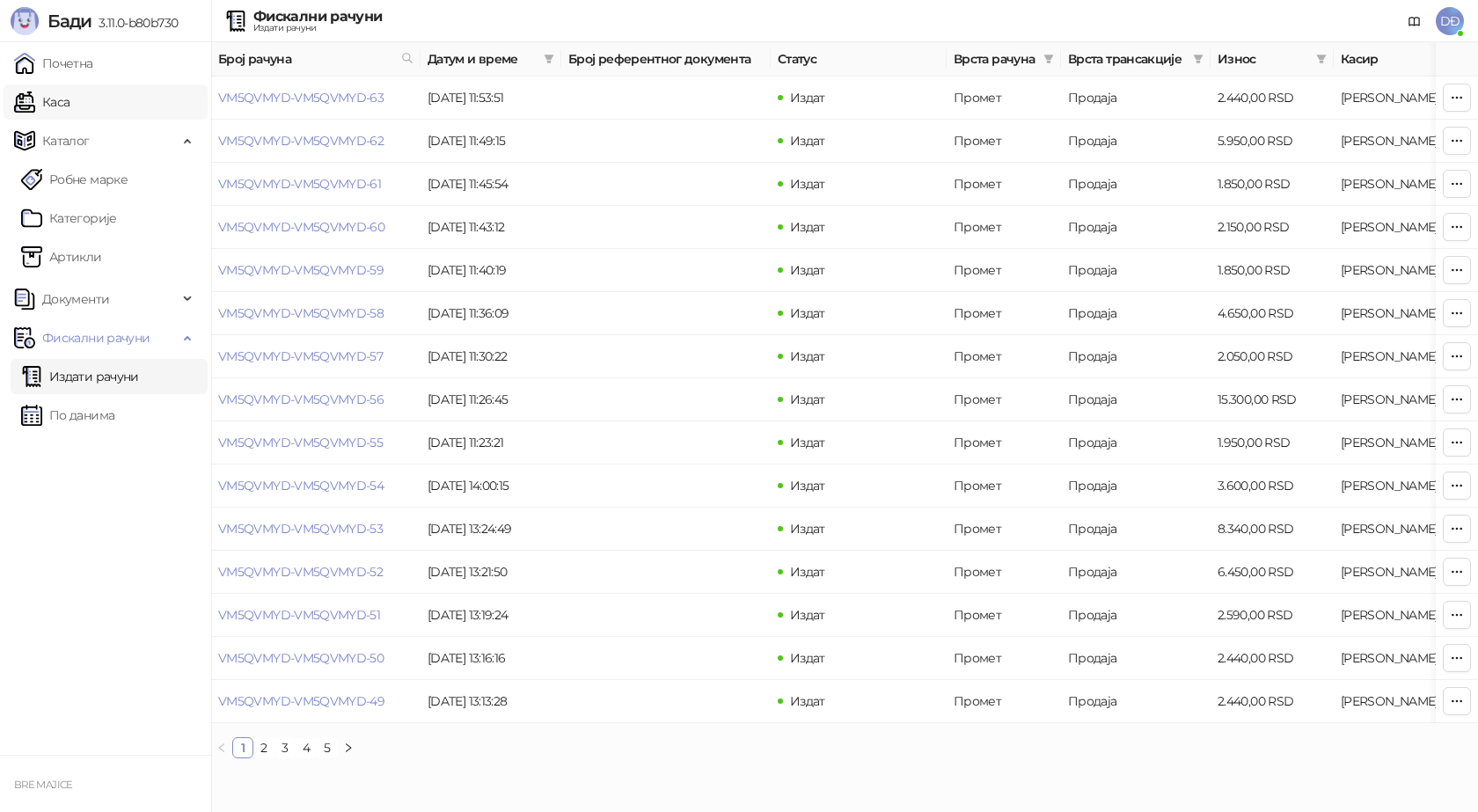
click at [65, 97] on link "Каса" at bounding box center [42, 102] width 56 height 35
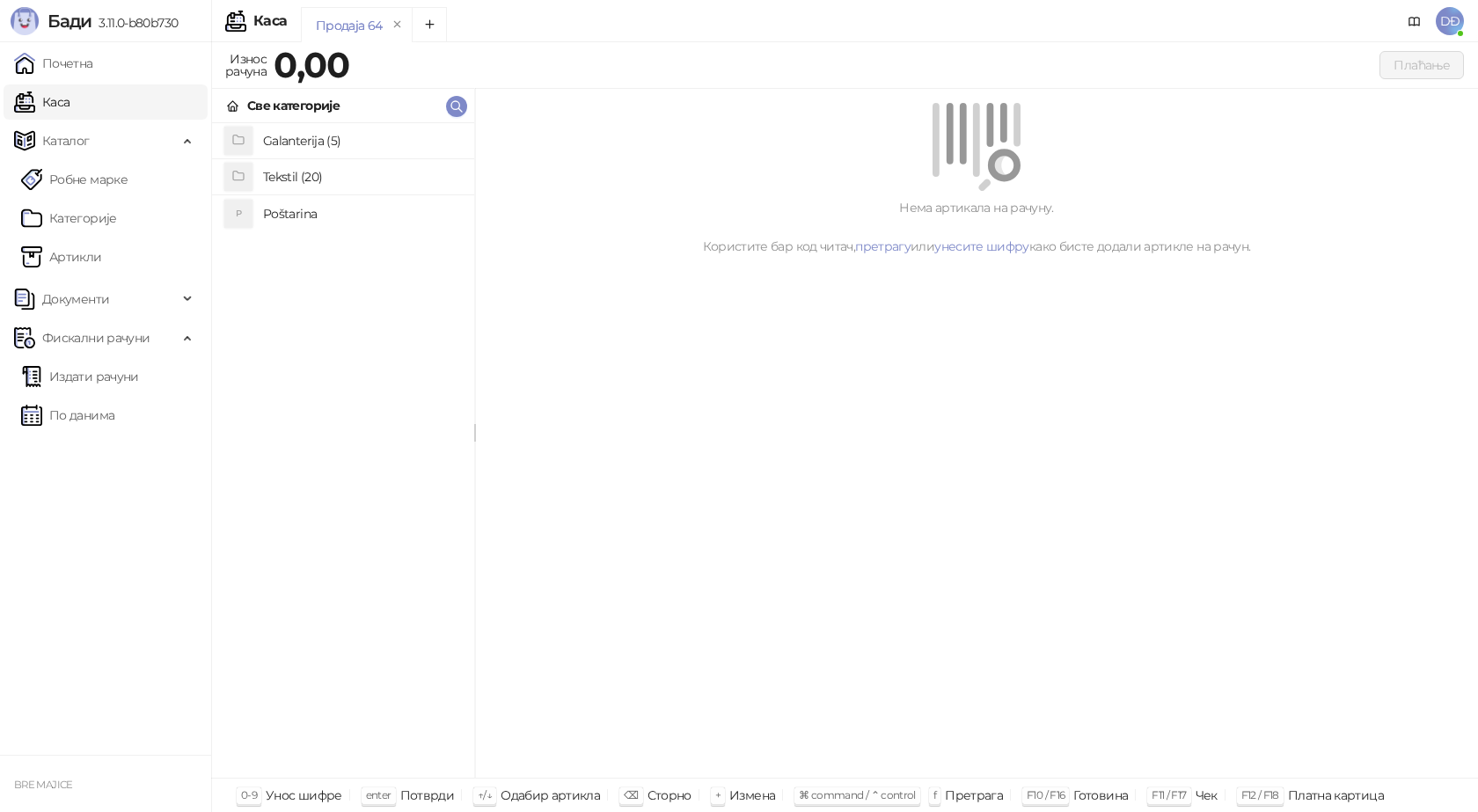
click at [290, 209] on h4 "Poštarina" at bounding box center [361, 213] width 197 height 28
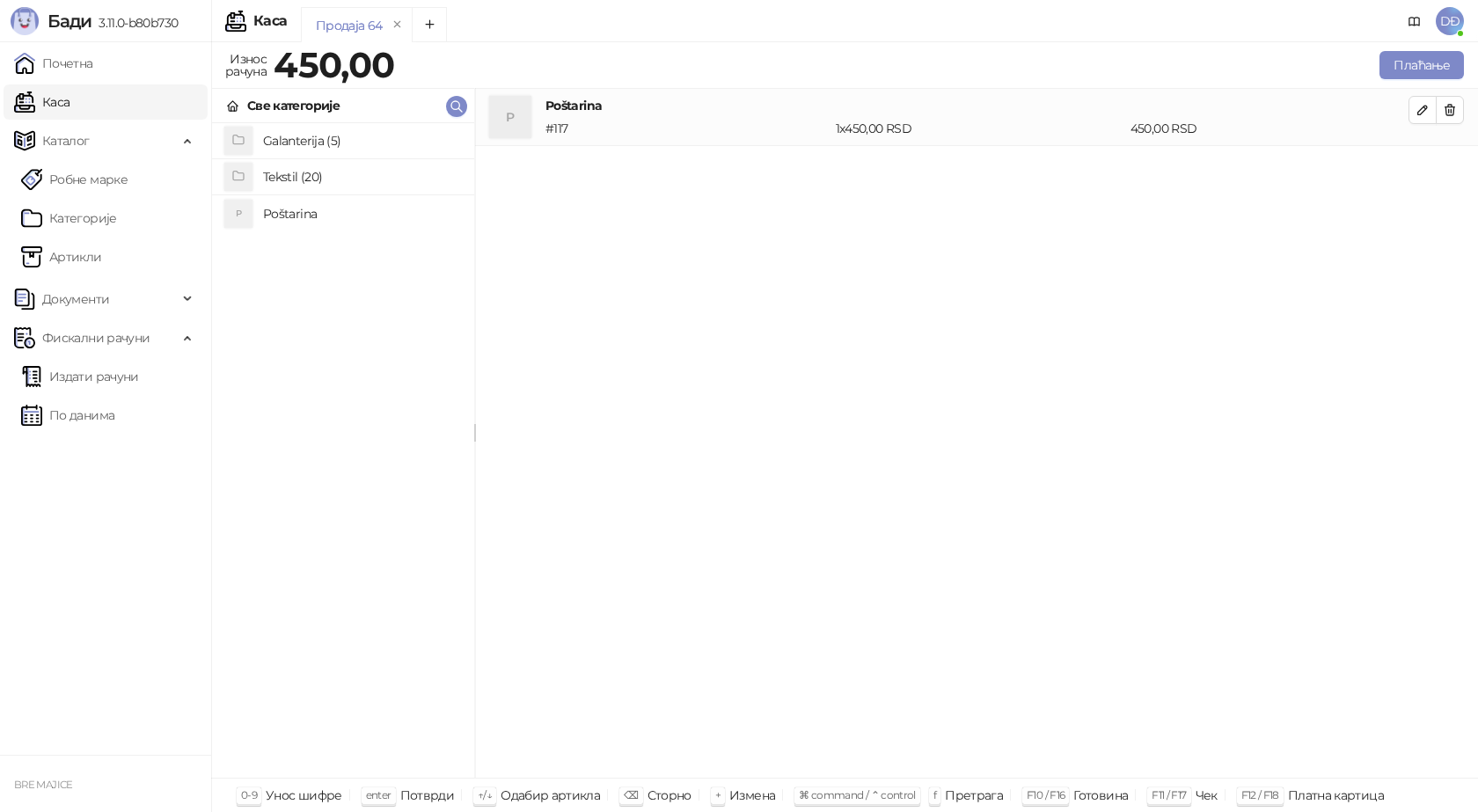
click at [295, 176] on h4 "Tekstil (20)" at bounding box center [361, 176] width 197 height 28
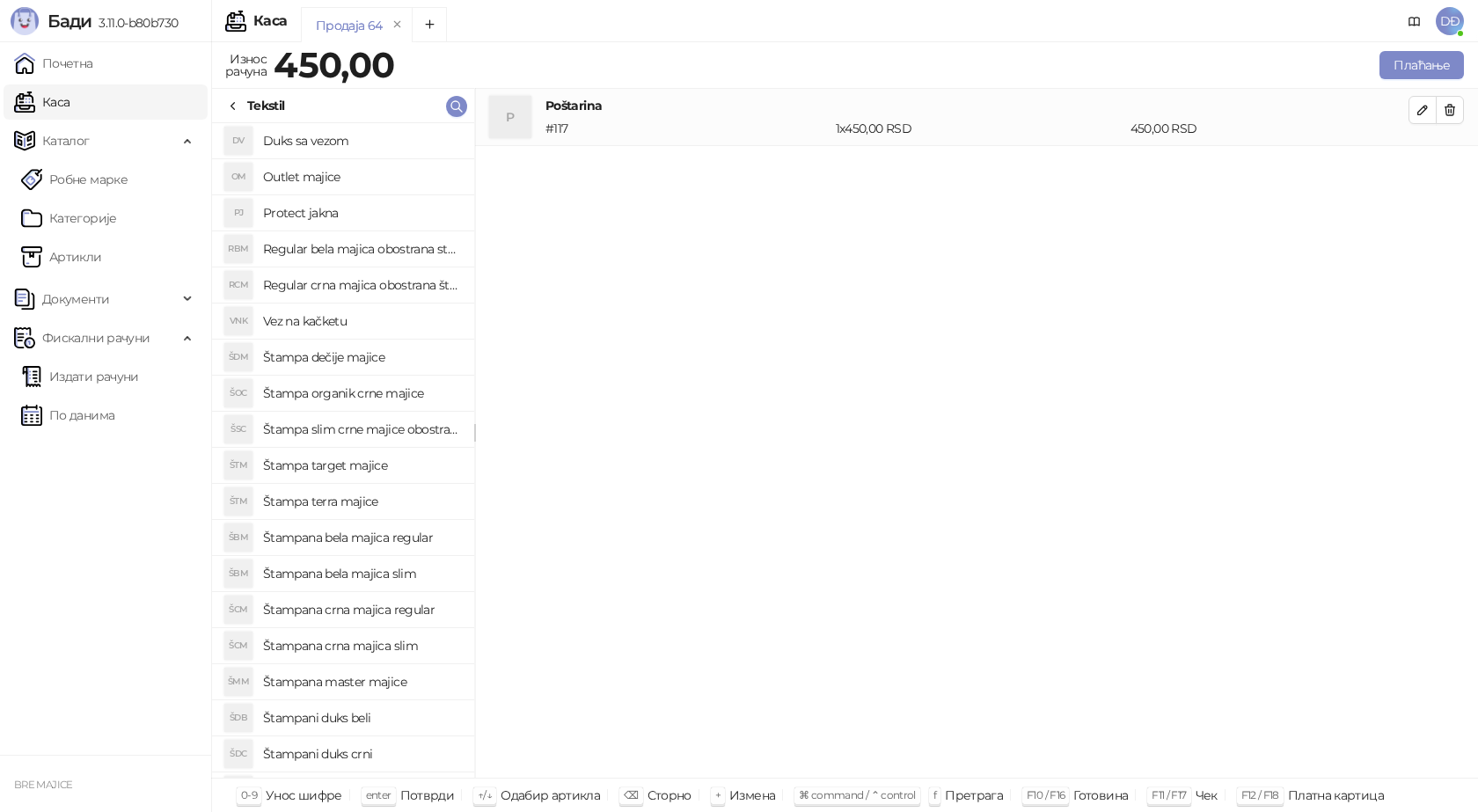
click at [343, 290] on h4 "Regular crna majica obostrana štampa" at bounding box center [361, 284] width 197 height 28
click at [1430, 173] on button "button" at bounding box center [1422, 167] width 28 height 28
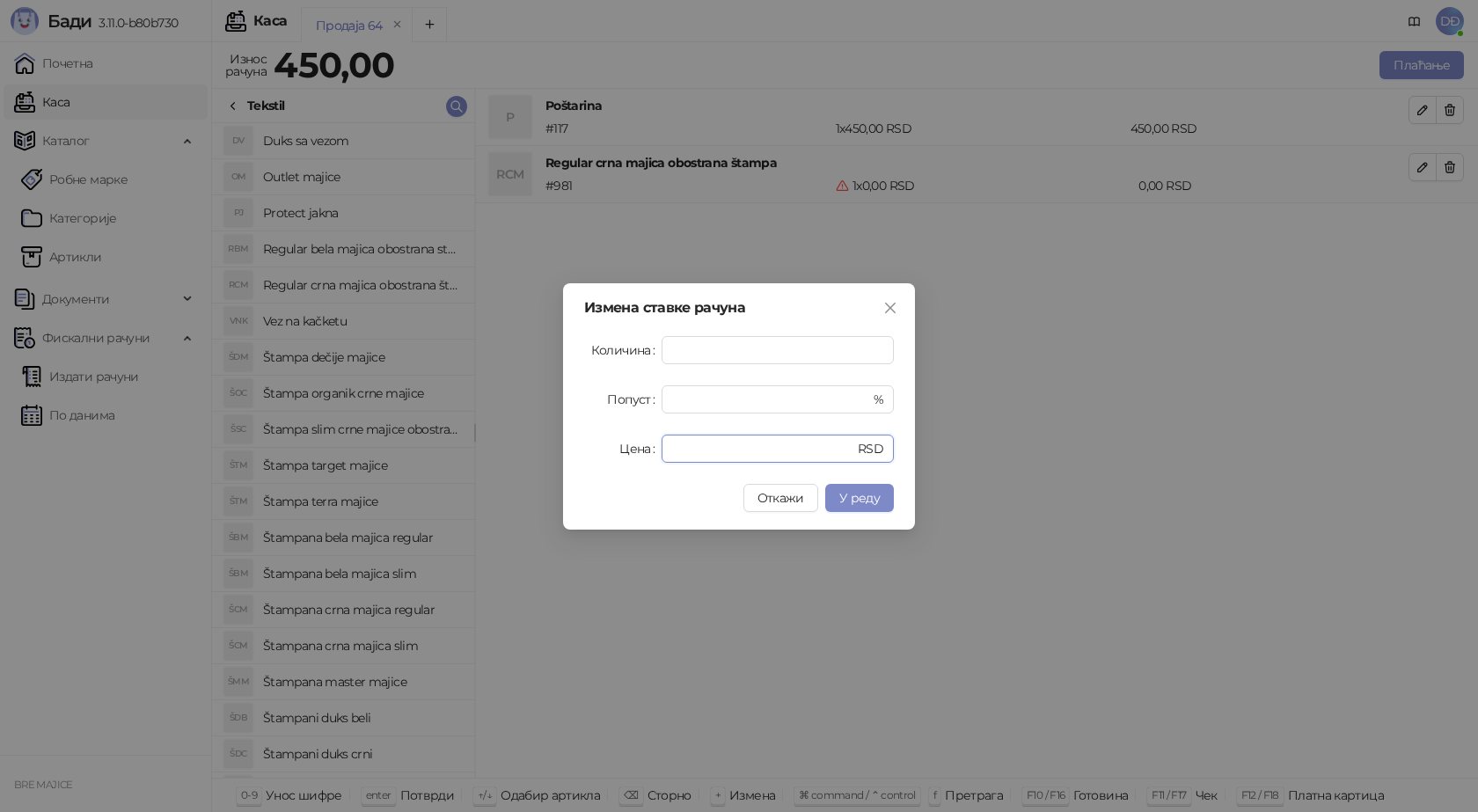
drag, startPoint x: 712, startPoint y: 451, endPoint x: 575, endPoint y: 408, distance: 143.6
click at [585, 431] on form "Количина * Попуст * % Цена * RSD" at bounding box center [739, 399] width 310 height 127
type input "****"
click at [841, 499] on span "У реду" at bounding box center [859, 498] width 41 height 16
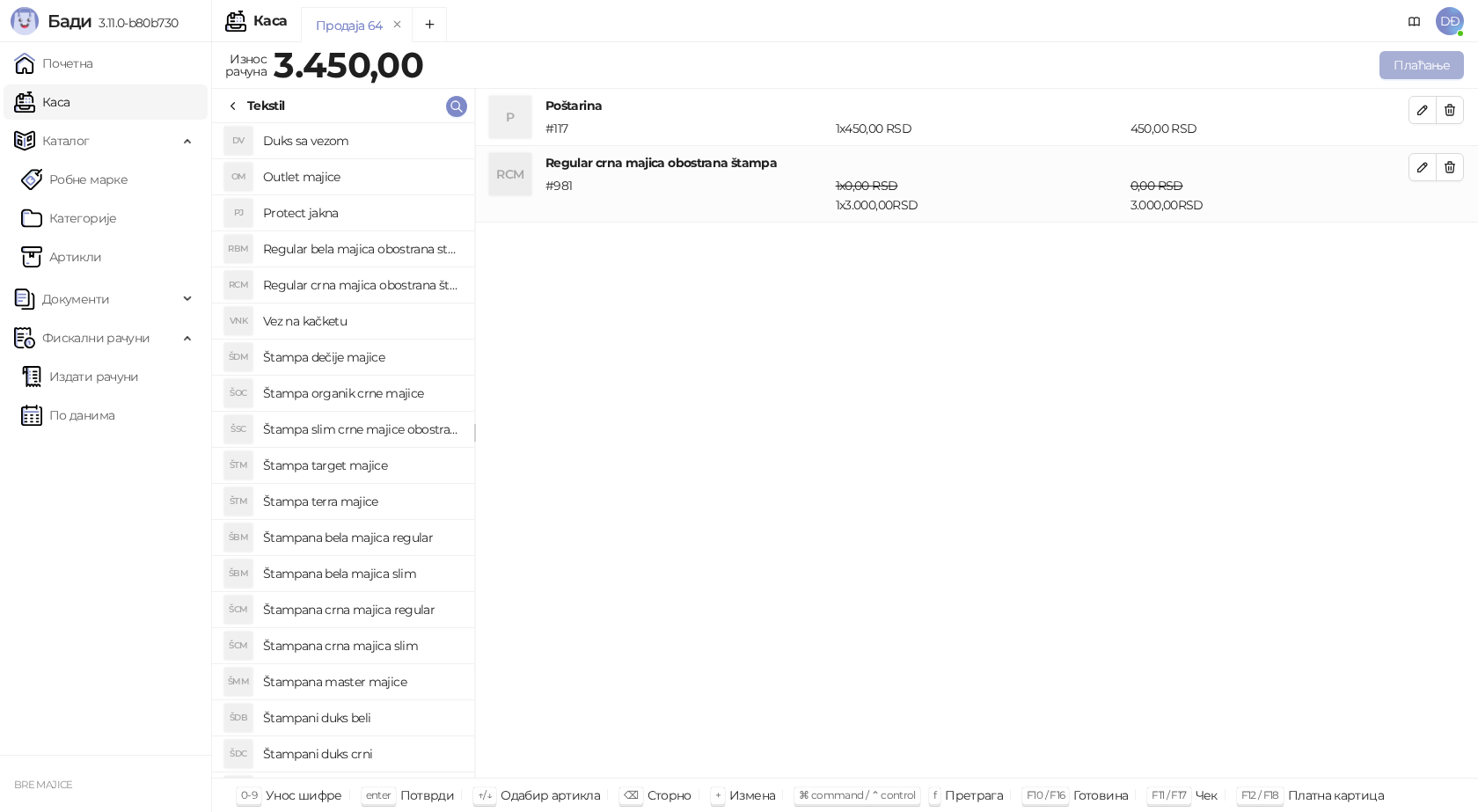
click at [1434, 61] on button "Плаћање" at bounding box center [1422, 65] width 85 height 28
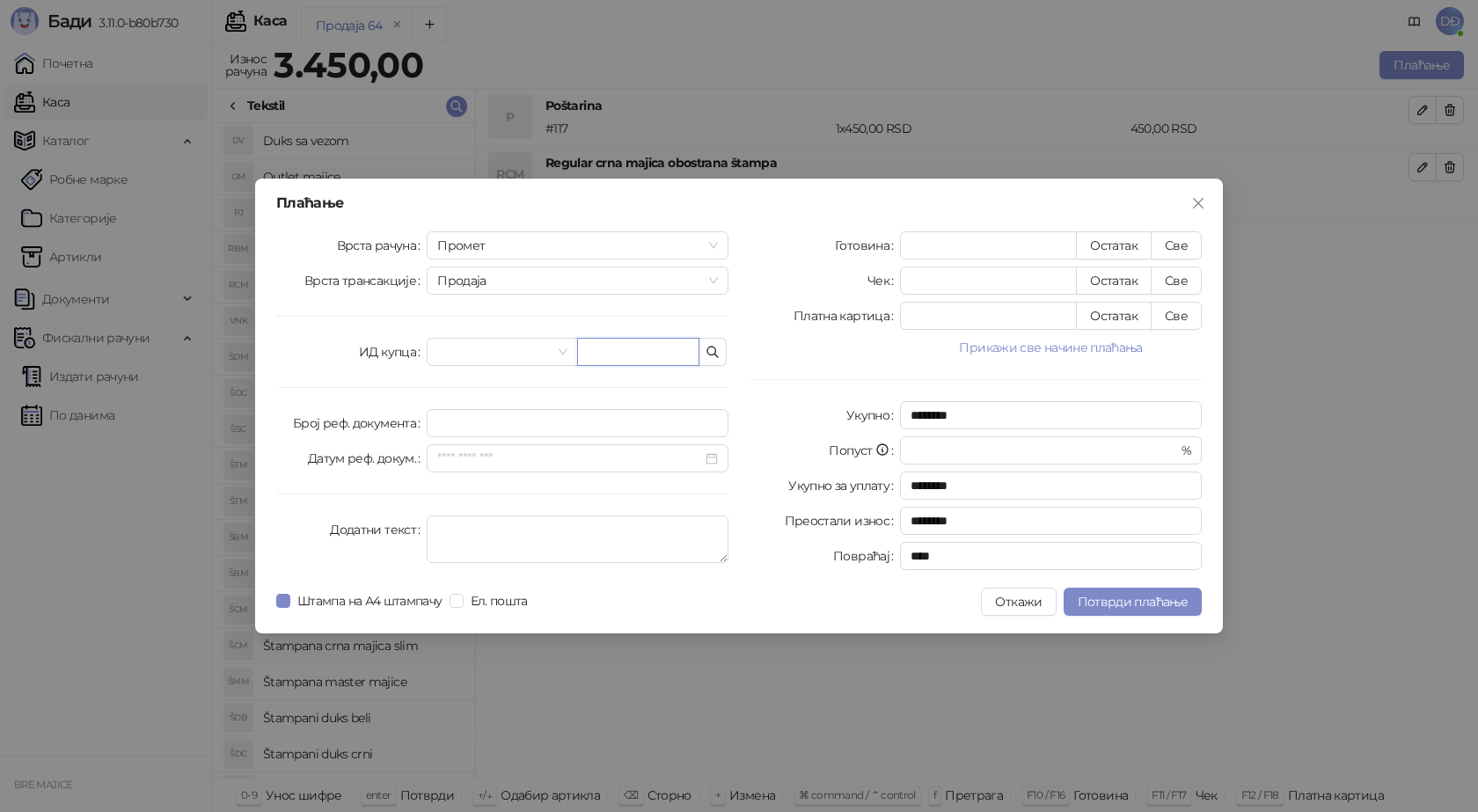
click at [600, 356] on input "text" at bounding box center [639, 351] width 122 height 28
paste input "**********"
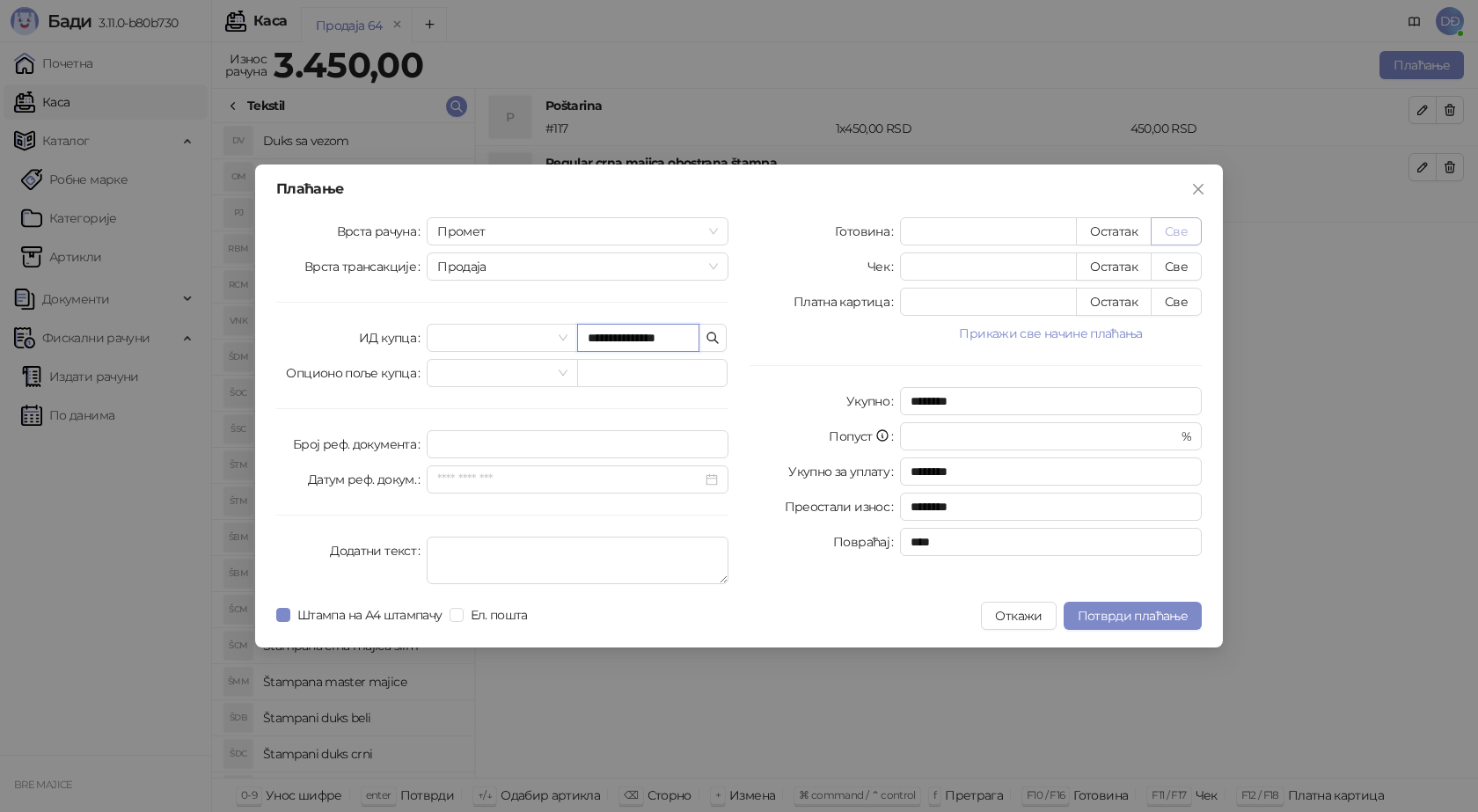
type input "**********"
click at [1178, 231] on button "Све" at bounding box center [1176, 230] width 51 height 28
type input "****"
click at [1119, 619] on span "Потврди плаћање" at bounding box center [1133, 616] width 110 height 16
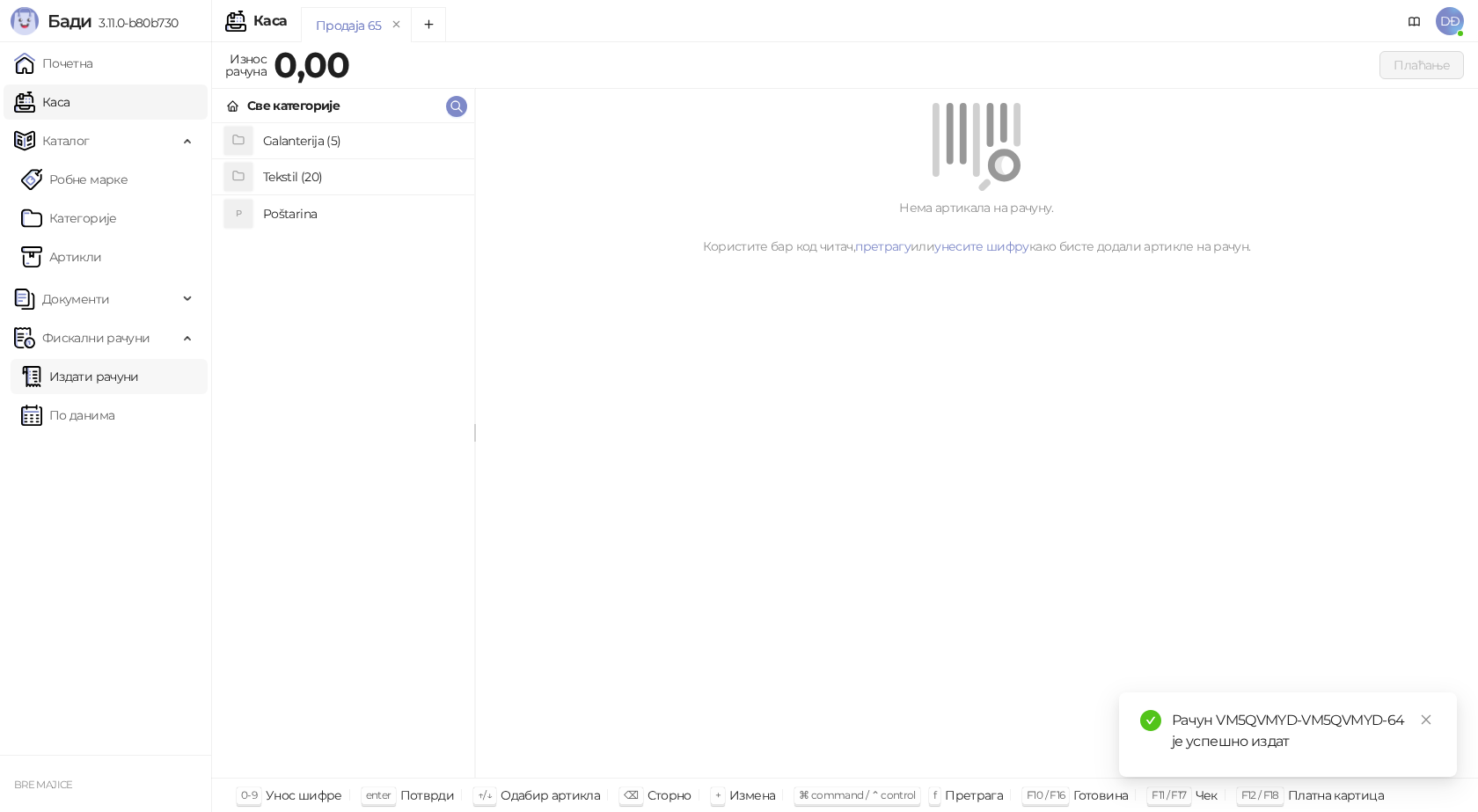
click at [90, 379] on link "Издати рачуни" at bounding box center [79, 376] width 118 height 35
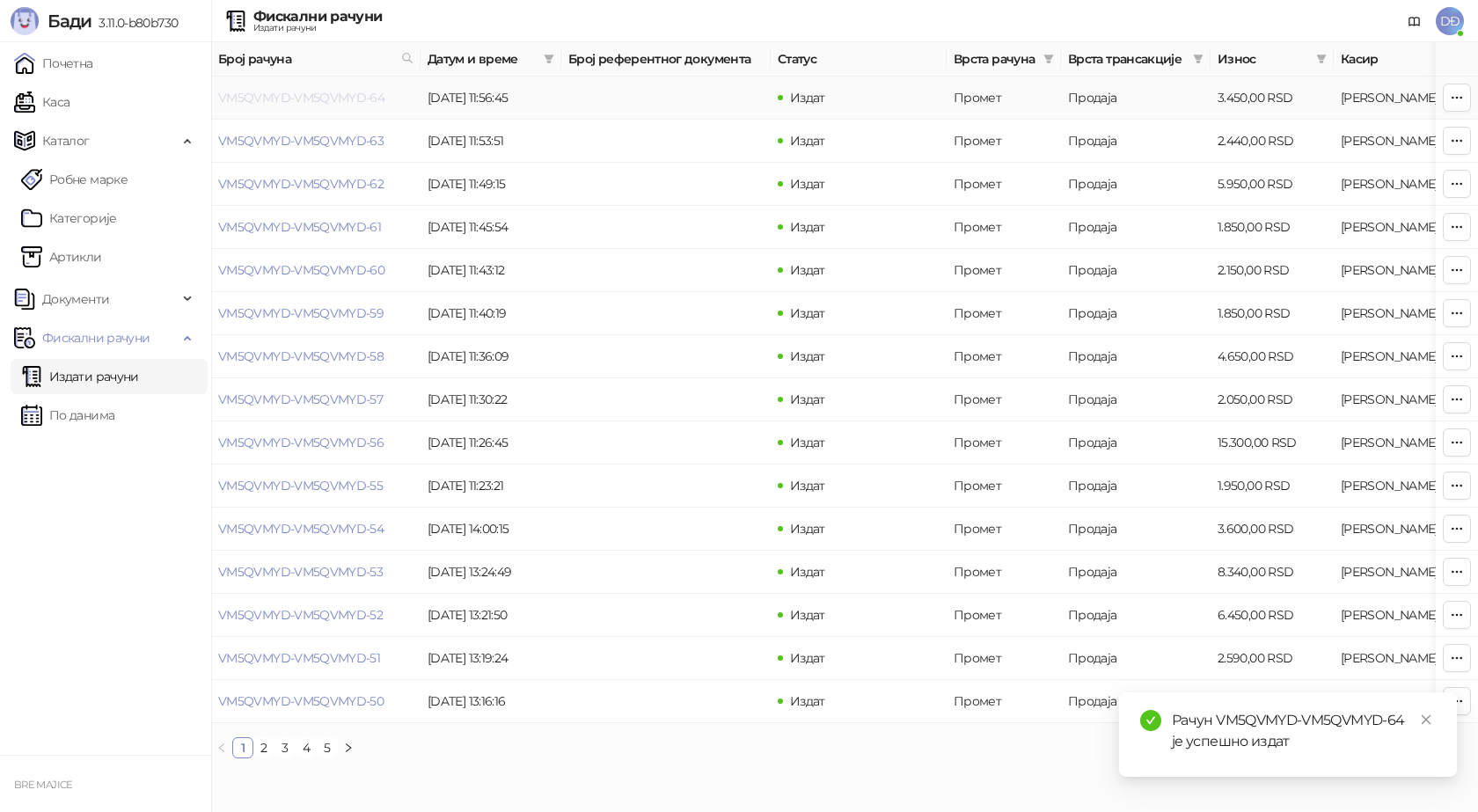
click at [278, 95] on link "VM5QVMYD-VM5QVMYD-64" at bounding box center [301, 98] width 167 height 16
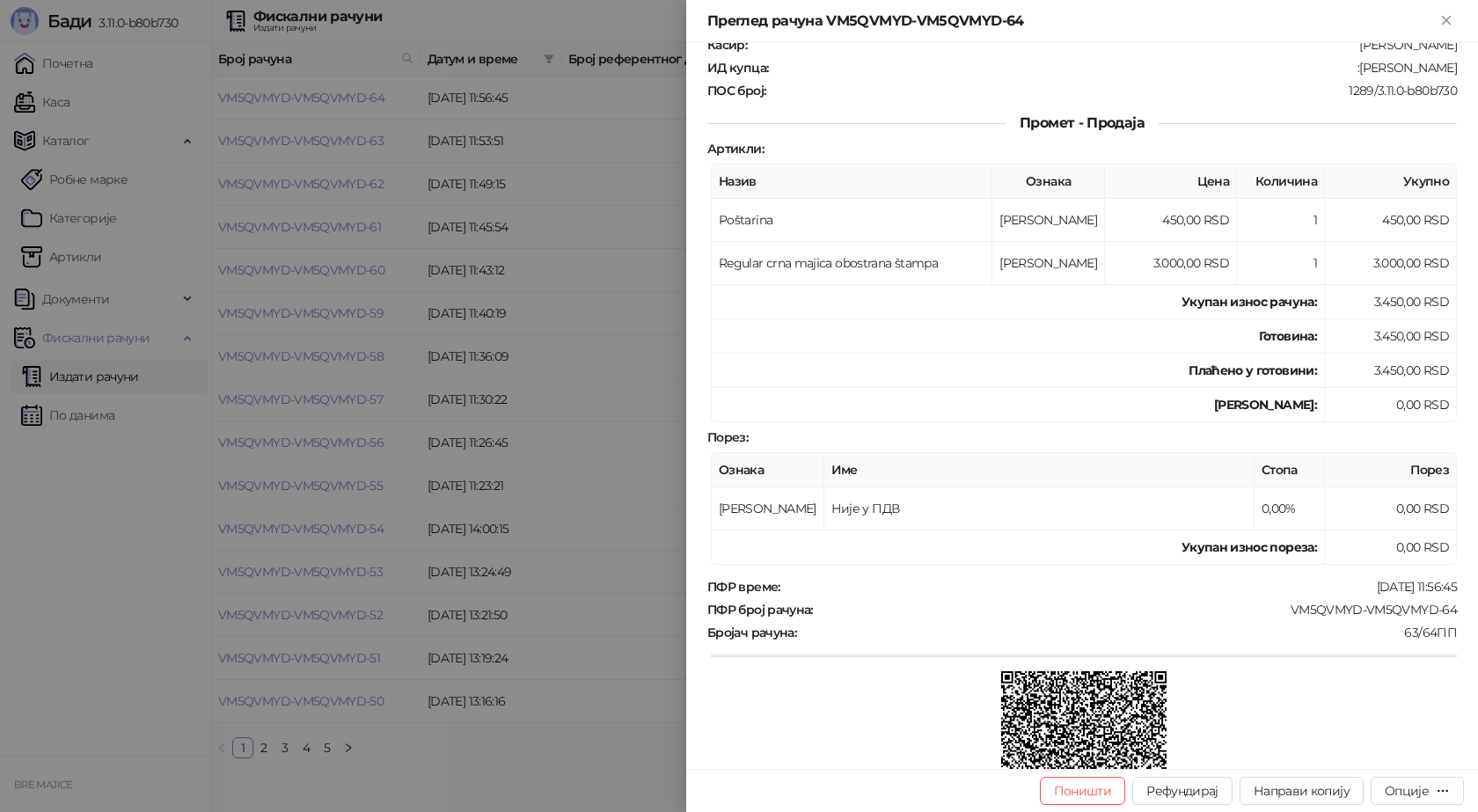
scroll to position [176, 0]
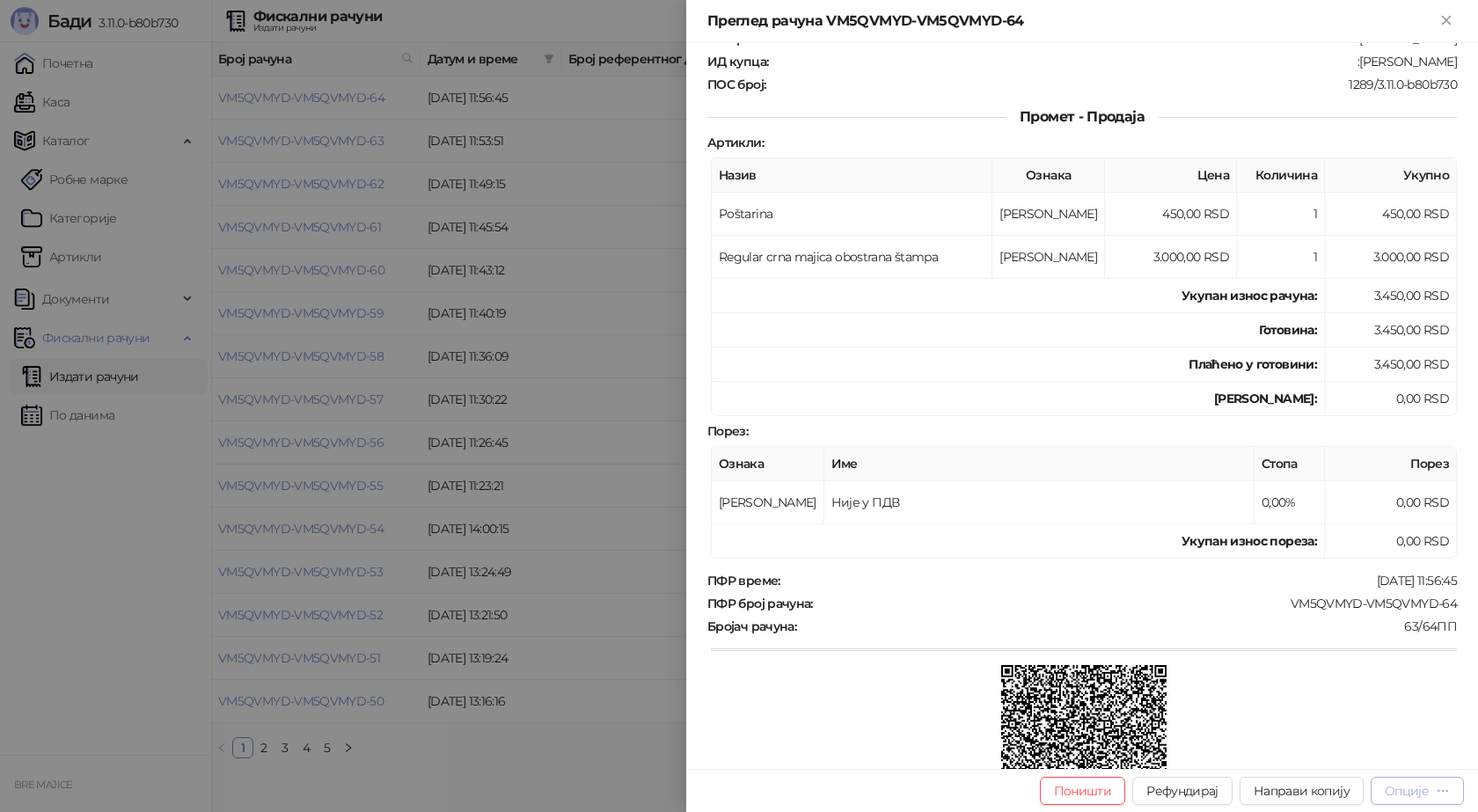
click at [1409, 792] on div "Опције" at bounding box center [1407, 790] width 44 height 16
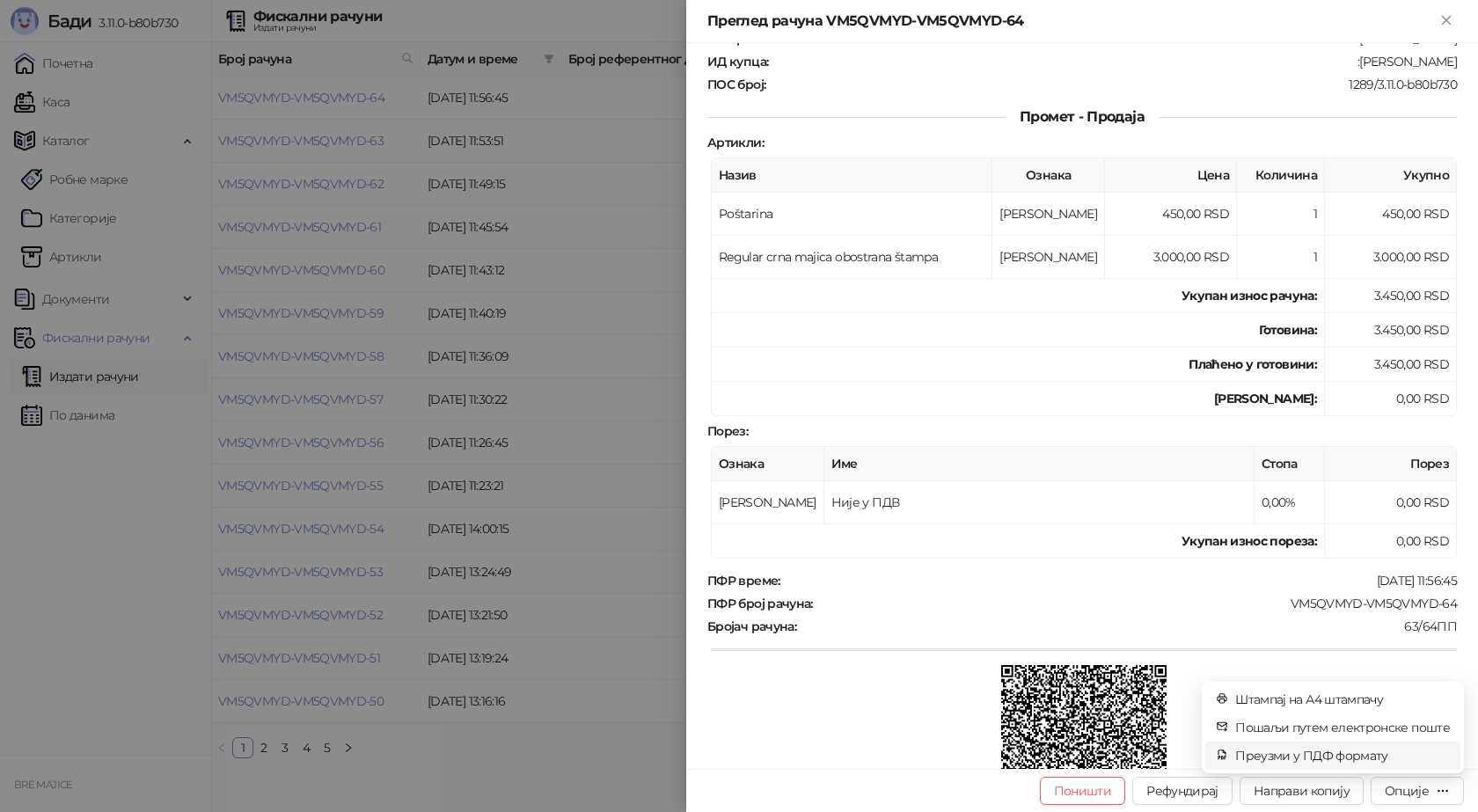
click at [1340, 749] on span "Преузми у ПДФ формату" at bounding box center [1343, 754] width 214 height 19
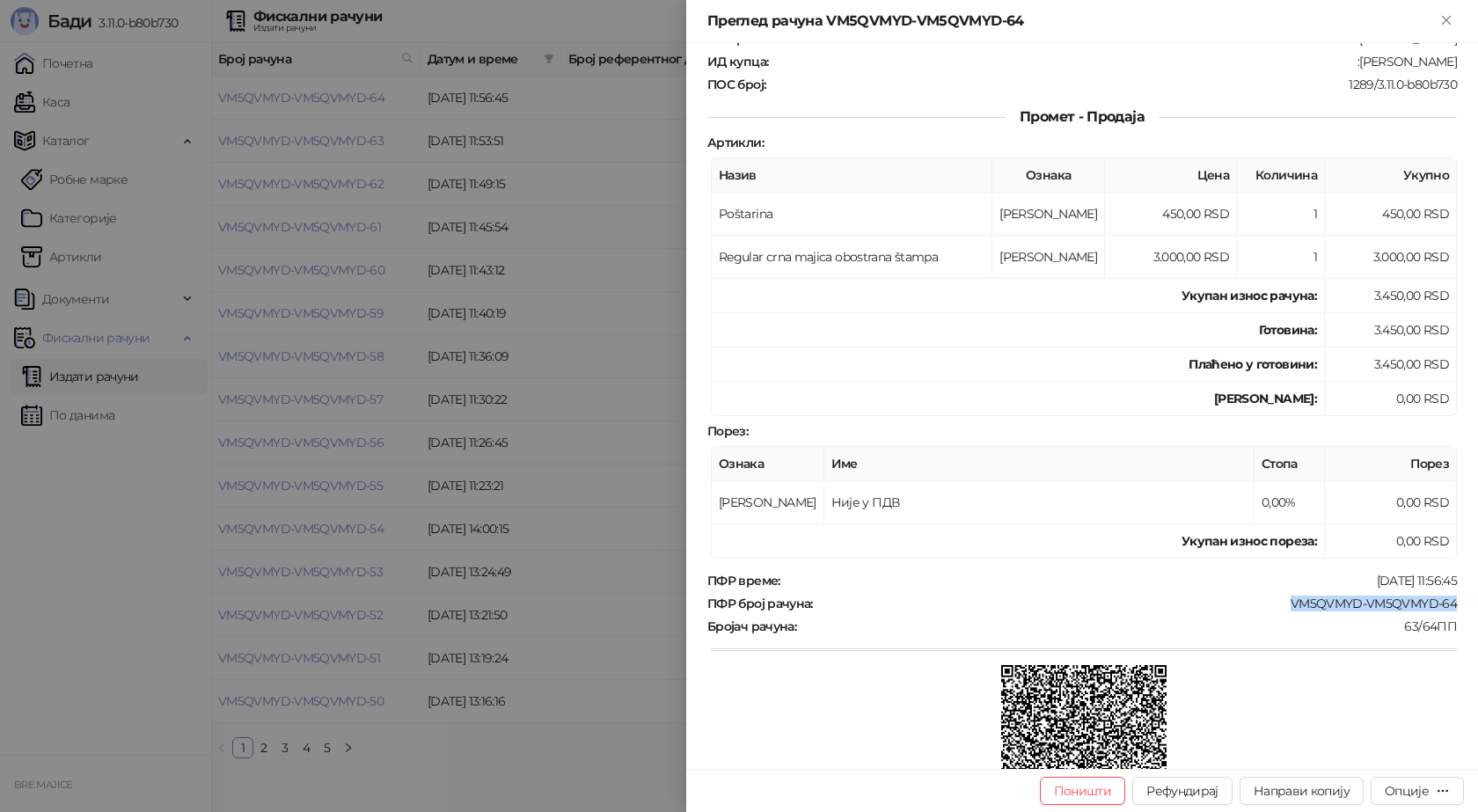
drag, startPoint x: 1443, startPoint y: 601, endPoint x: 1277, endPoint y: 595, distance: 166.1
click at [1277, 595] on div "VM5QVMYD-VM5QVMYD-64" at bounding box center [1137, 603] width 644 height 16
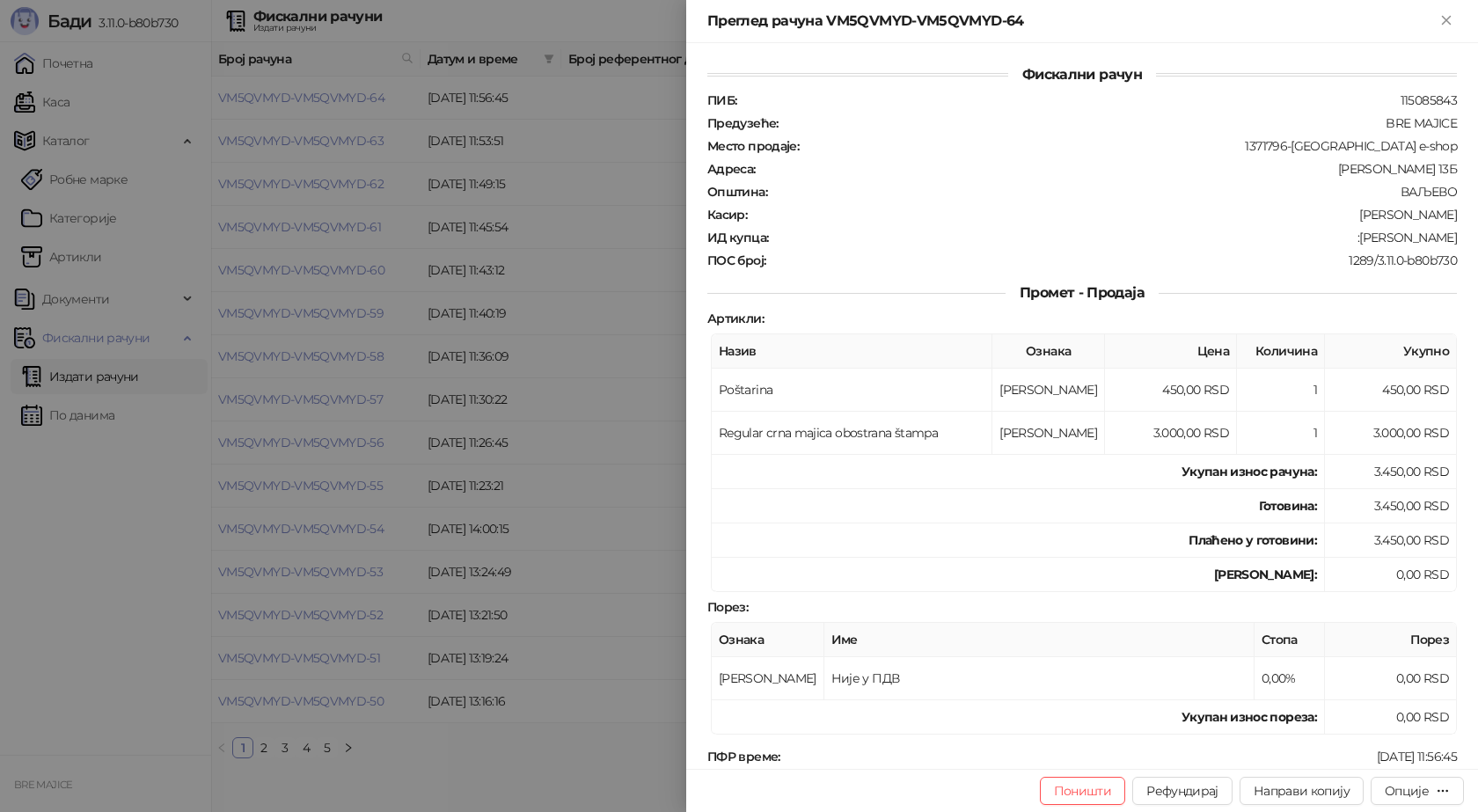
drag, startPoint x: 1450, startPoint y: 234, endPoint x: 1354, endPoint y: 242, distance: 96.3
click at [1354, 242] on div "Фискални рачун ПИБ : 115085843 Предузеће : BRE MAJICE Место продаје : 1371796-B…" at bounding box center [1082, 406] width 792 height 726
click at [1441, 22] on icon "Close" at bounding box center [1446, 21] width 16 height 16
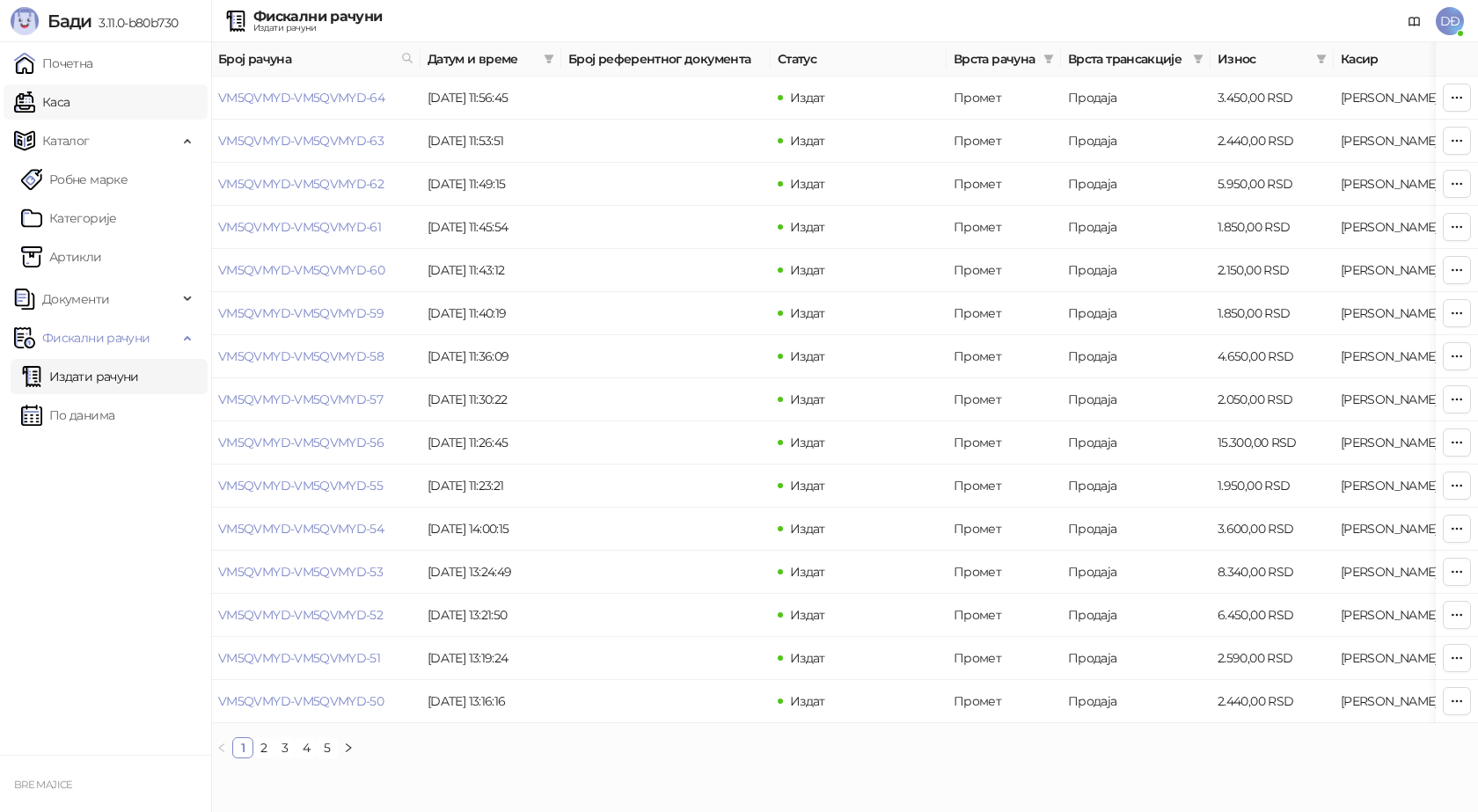
click at [69, 114] on link "Каса" at bounding box center [42, 102] width 56 height 35
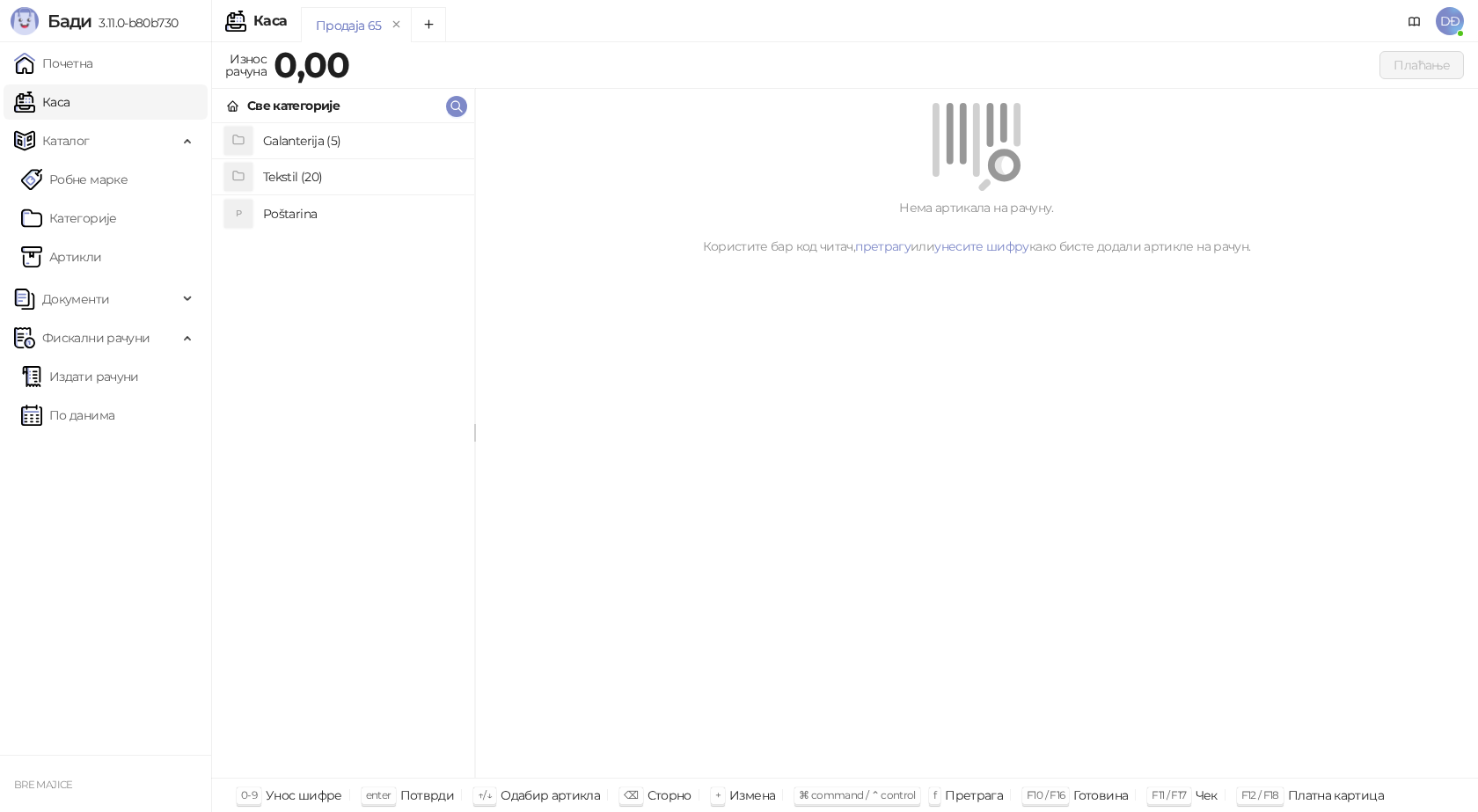
click at [294, 213] on h4 "Poštarina" at bounding box center [361, 213] width 197 height 28
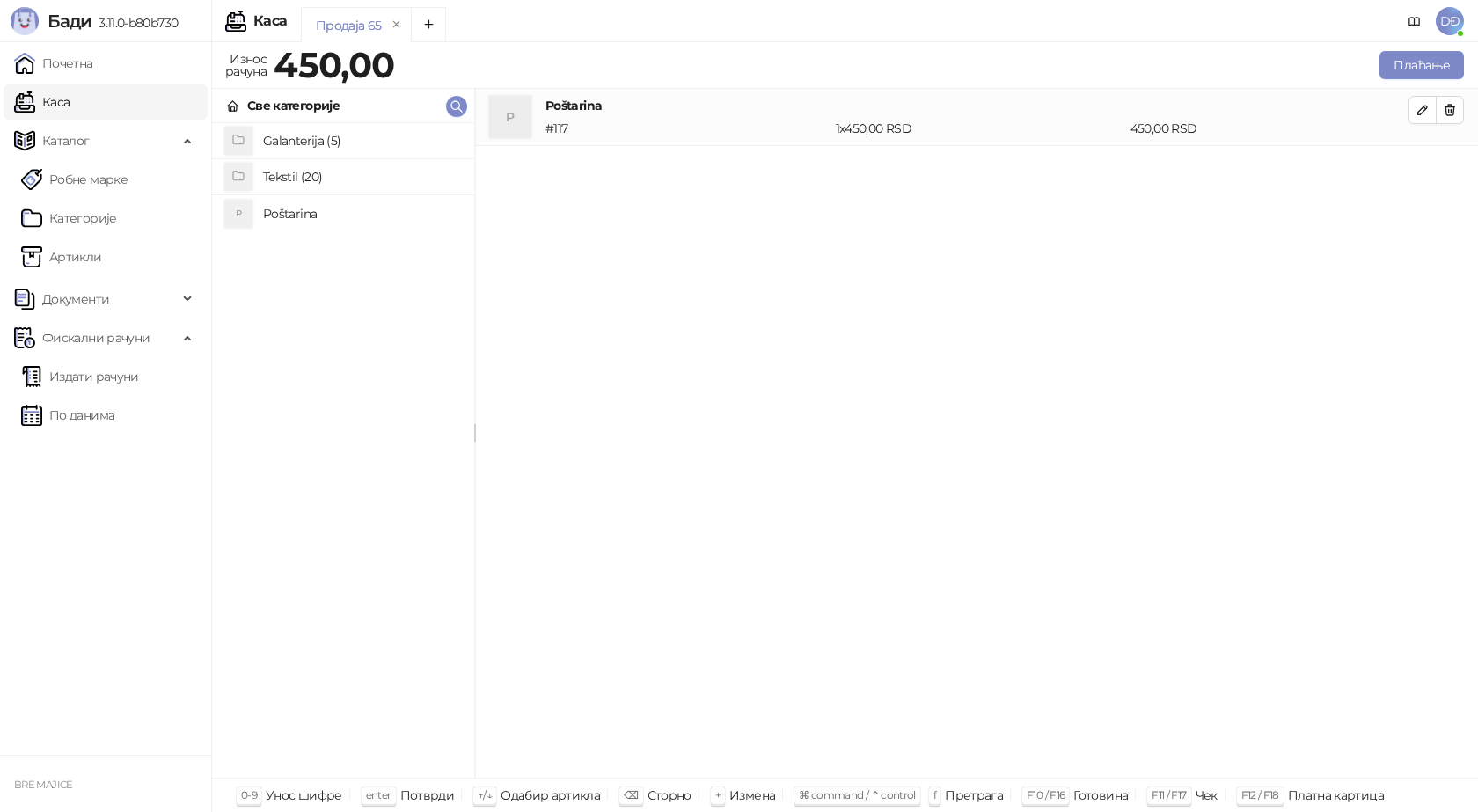
click at [304, 177] on h4 "Tekstil (20)" at bounding box center [361, 176] width 197 height 28
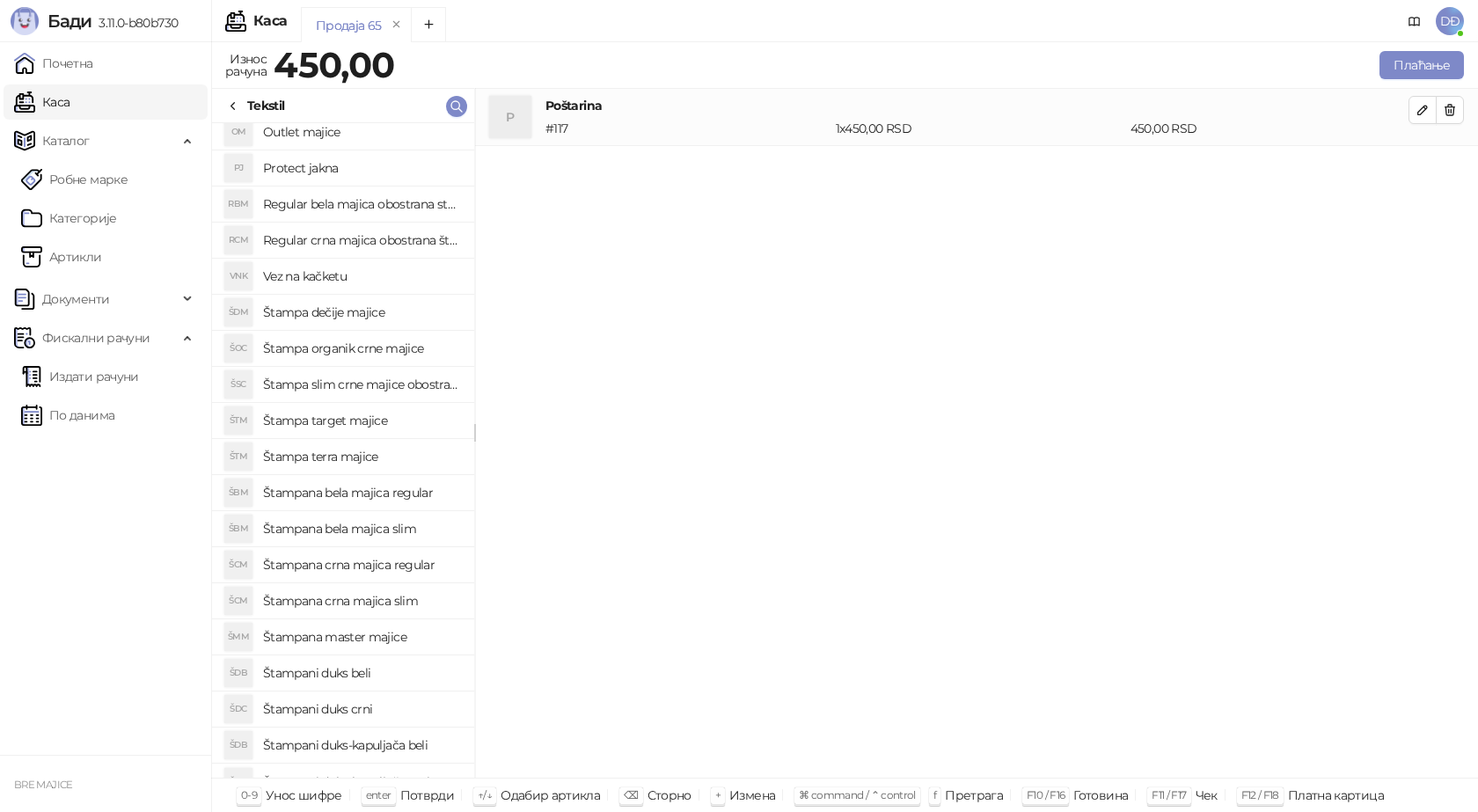
scroll to position [67, 0]
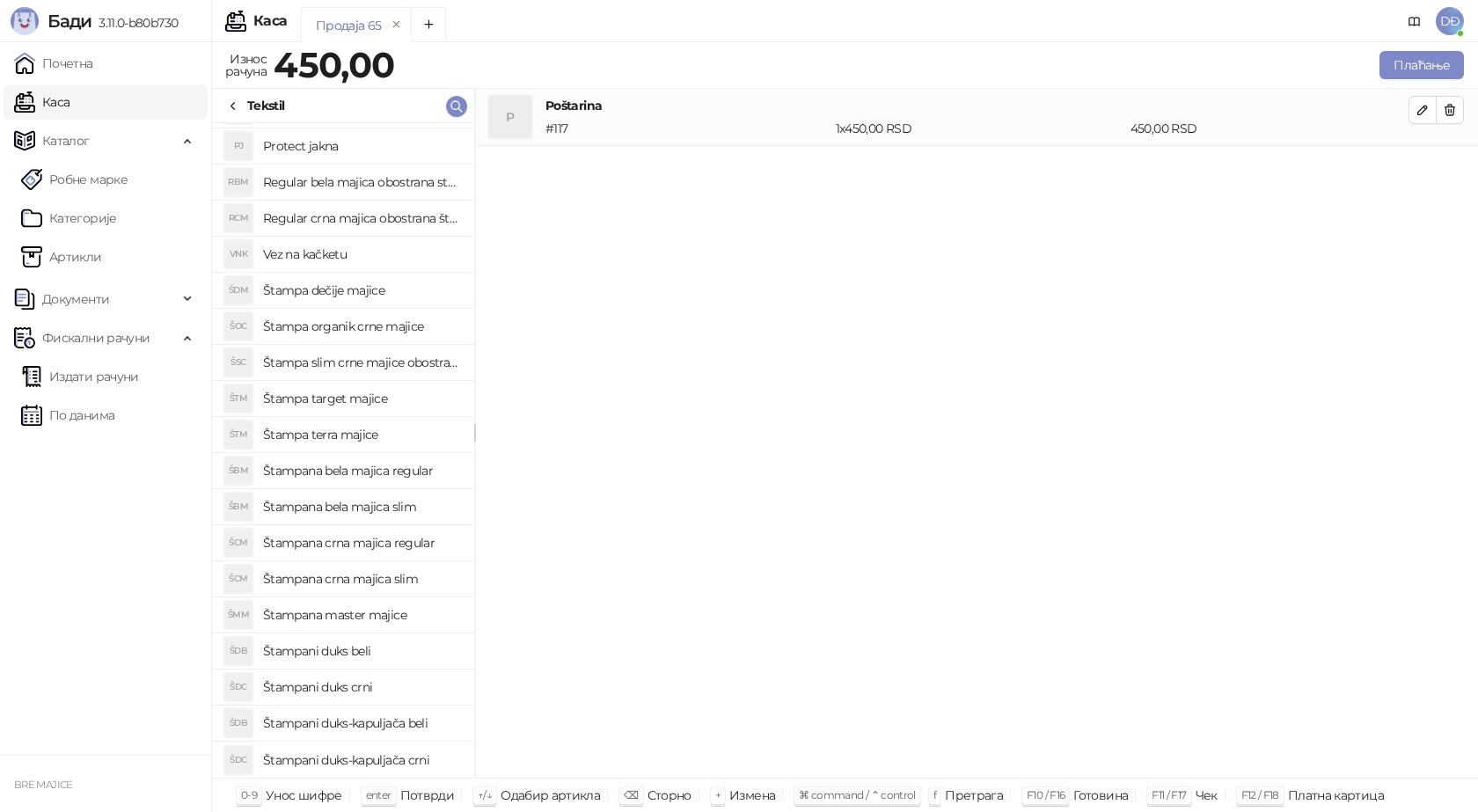
click at [434, 720] on h4 "Štampani duks-kapuljača beli" at bounding box center [361, 722] width 197 height 28
click at [1445, 170] on icon "button" at bounding box center [1450, 167] width 14 height 14
click at [68, 256] on link "Артикли" at bounding box center [61, 257] width 81 height 35
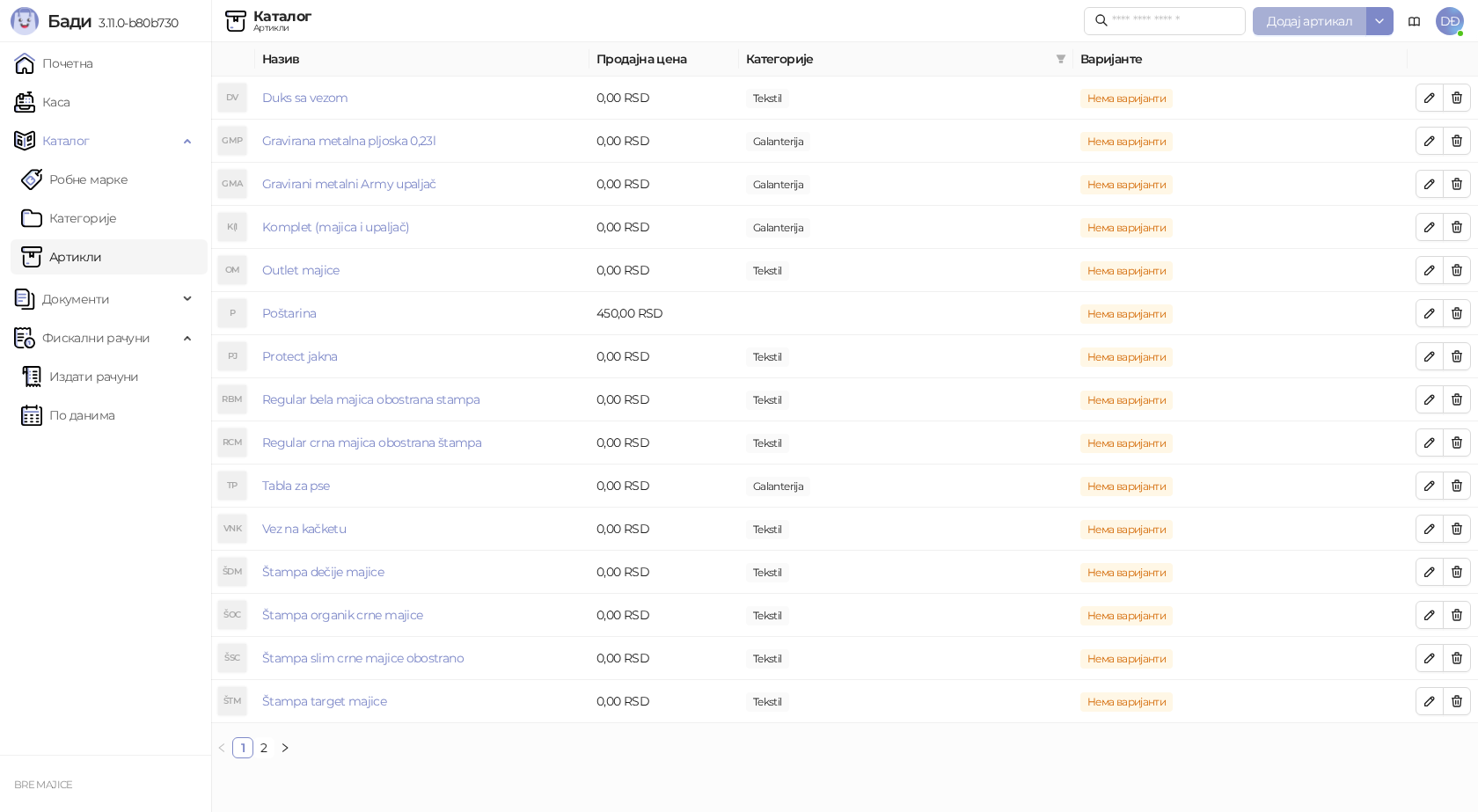
click at [1291, 25] on span "Додај артикал" at bounding box center [1310, 22] width 86 height 16
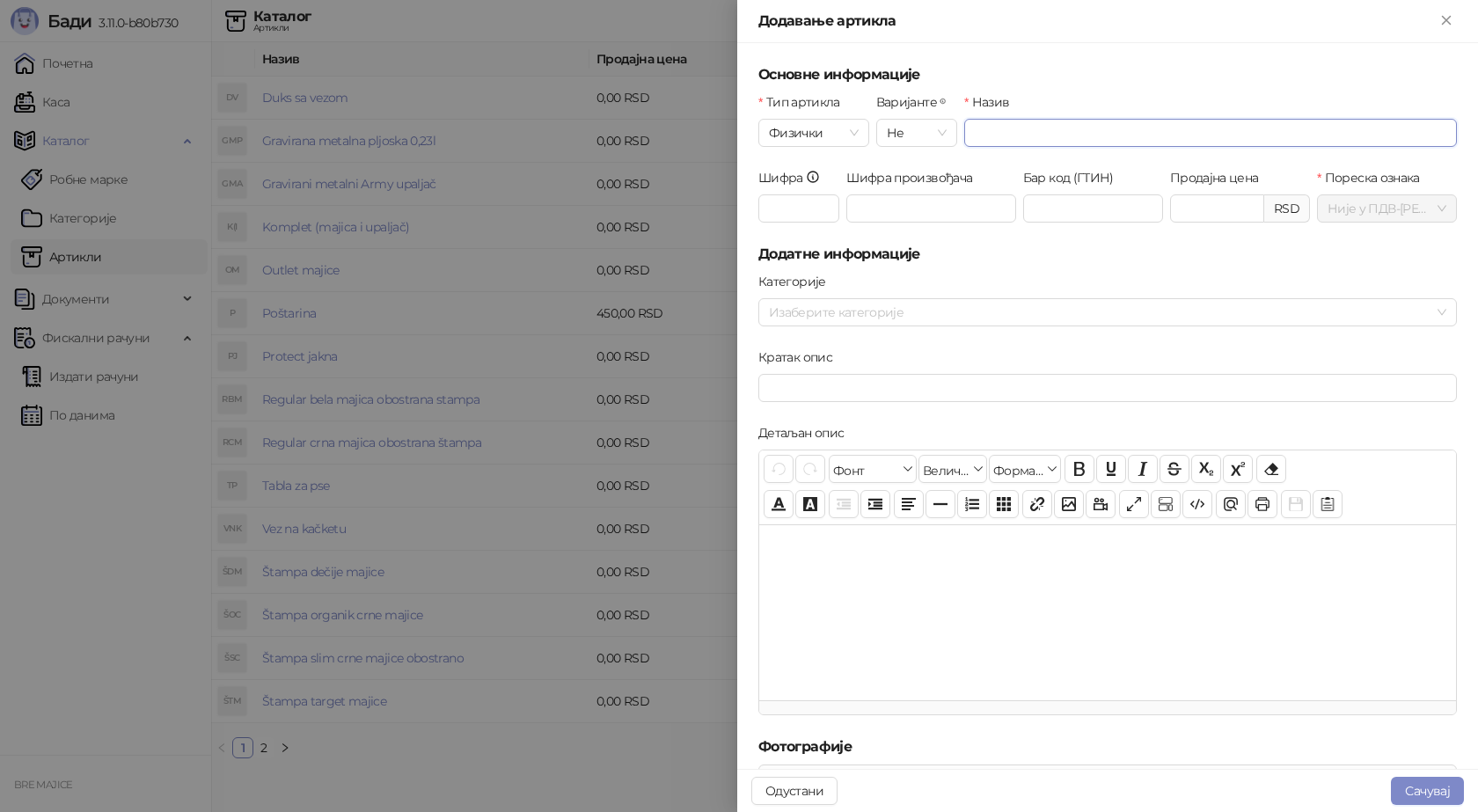
click at [984, 133] on input "Назив" at bounding box center [1211, 132] width 493 height 28
type input "**********"
click at [779, 215] on input "Шифра" at bounding box center [799, 208] width 81 height 28
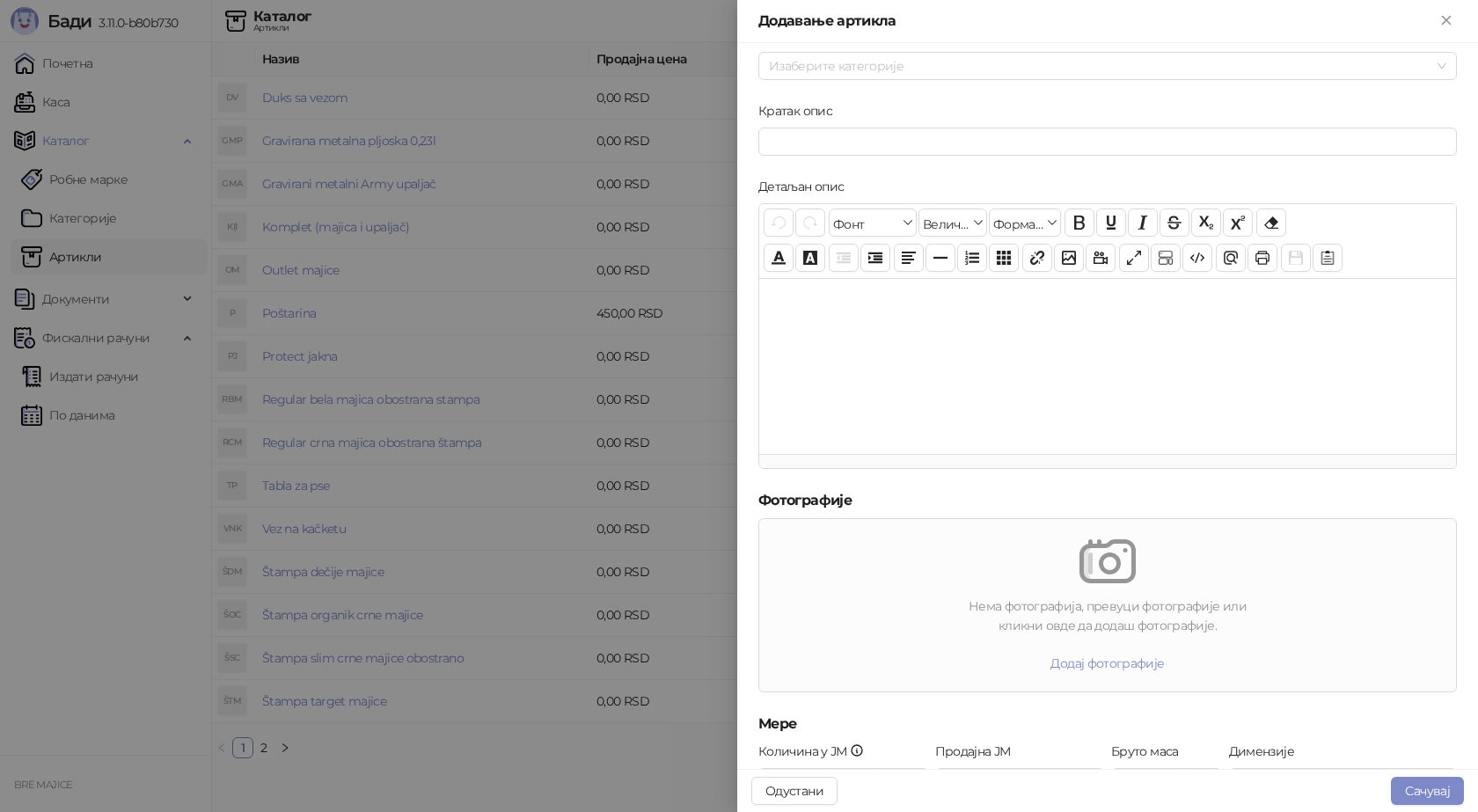
scroll to position [88, 0]
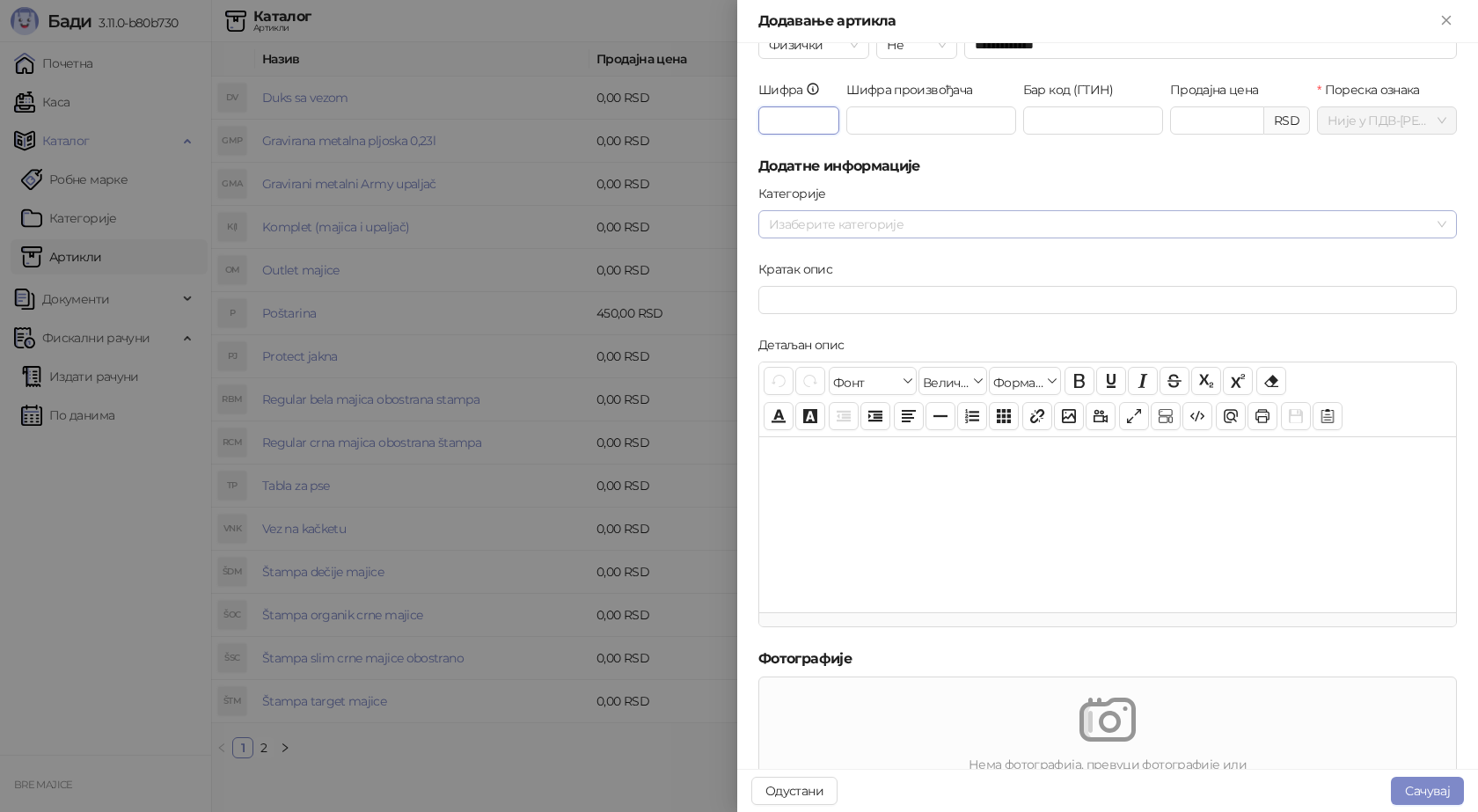
click at [805, 233] on div at bounding box center [1098, 223] width 673 height 24
type input "***"
click at [813, 283] on span "Tekstil" at bounding box center [829, 284] width 35 height 16
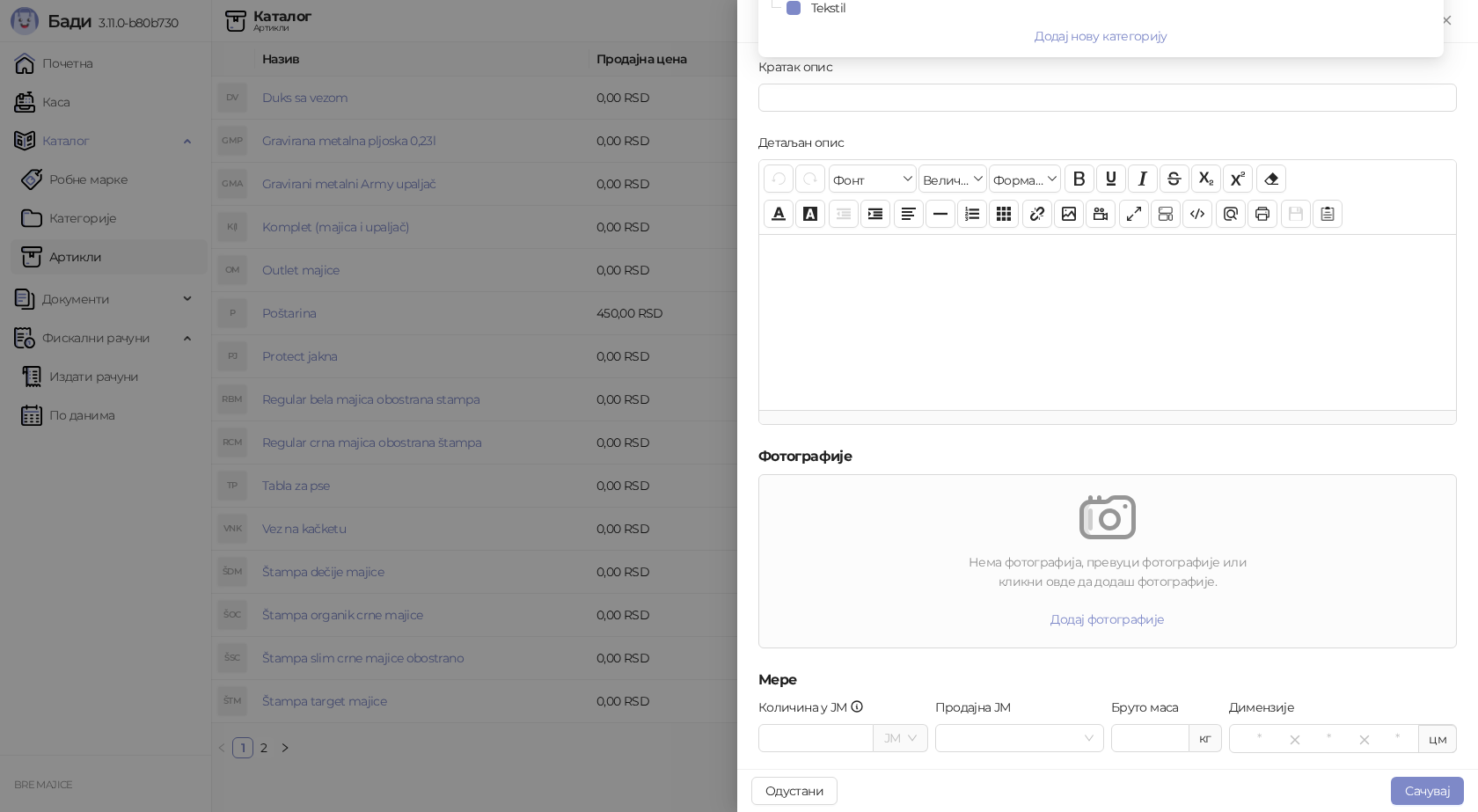
scroll to position [393, 0]
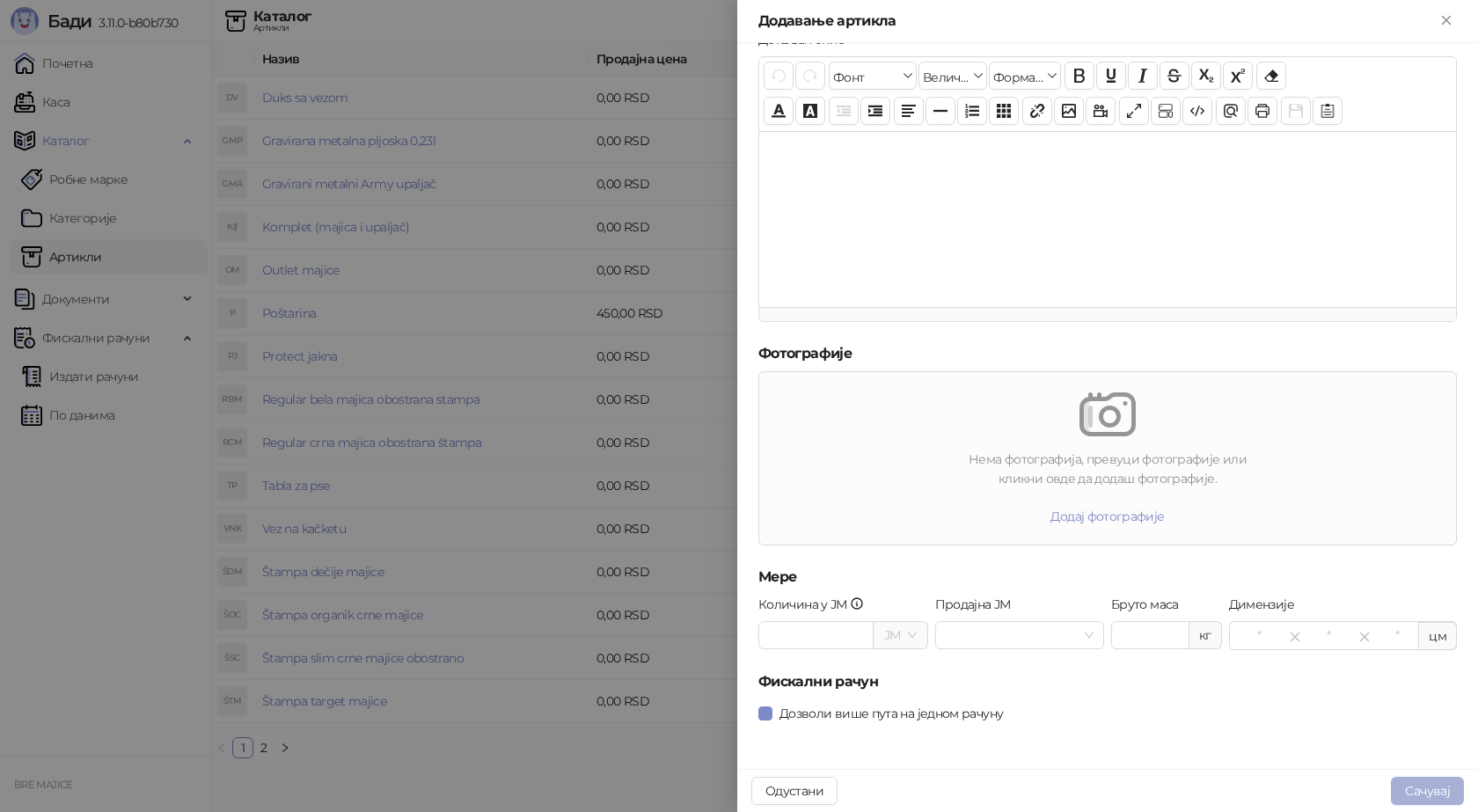
click at [1430, 789] on button "Сачувај" at bounding box center [1428, 790] width 73 height 28
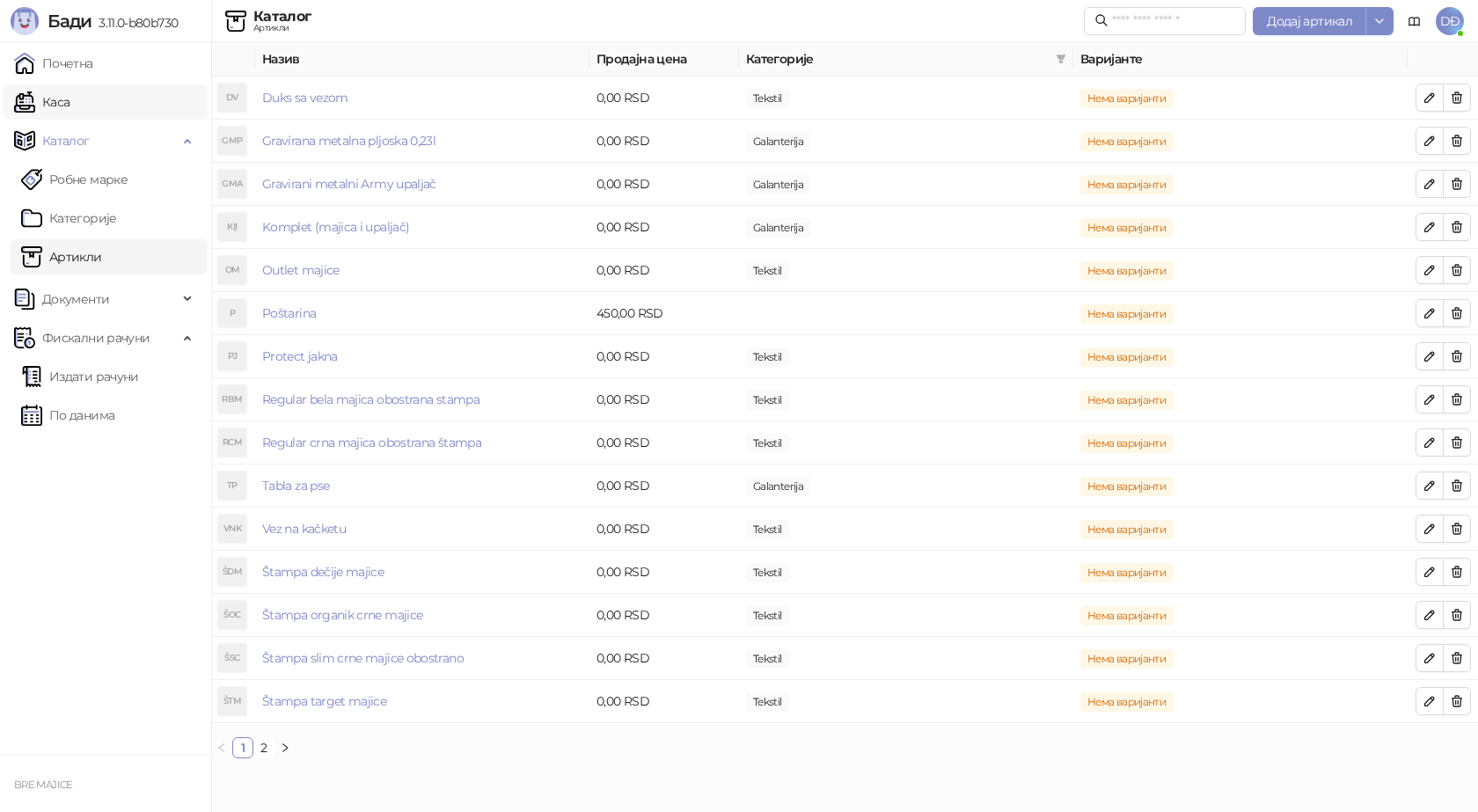
click at [69, 107] on link "Каса" at bounding box center [42, 102] width 56 height 35
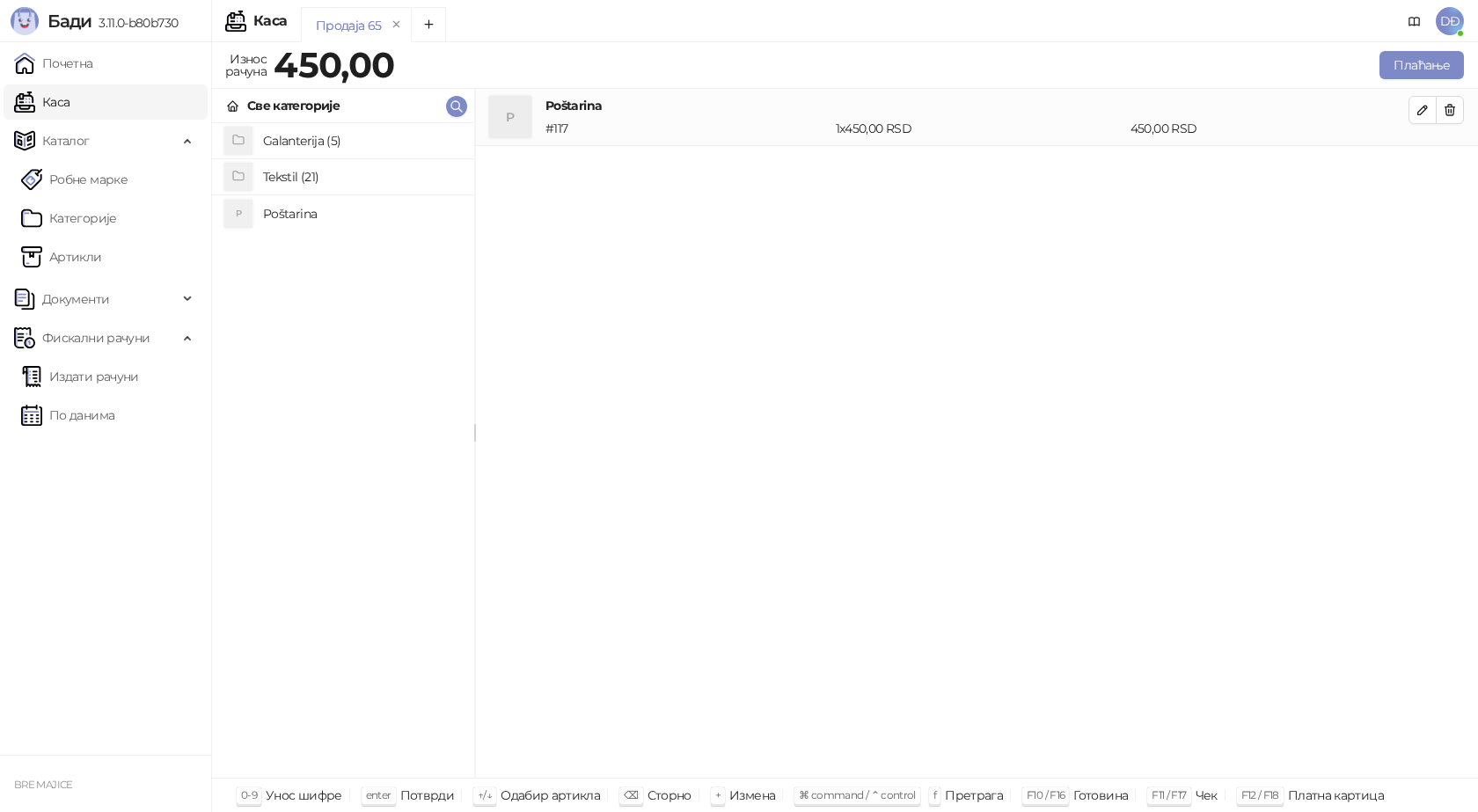
click at [267, 172] on h4 "Tekstil (21)" at bounding box center [361, 176] width 197 height 28
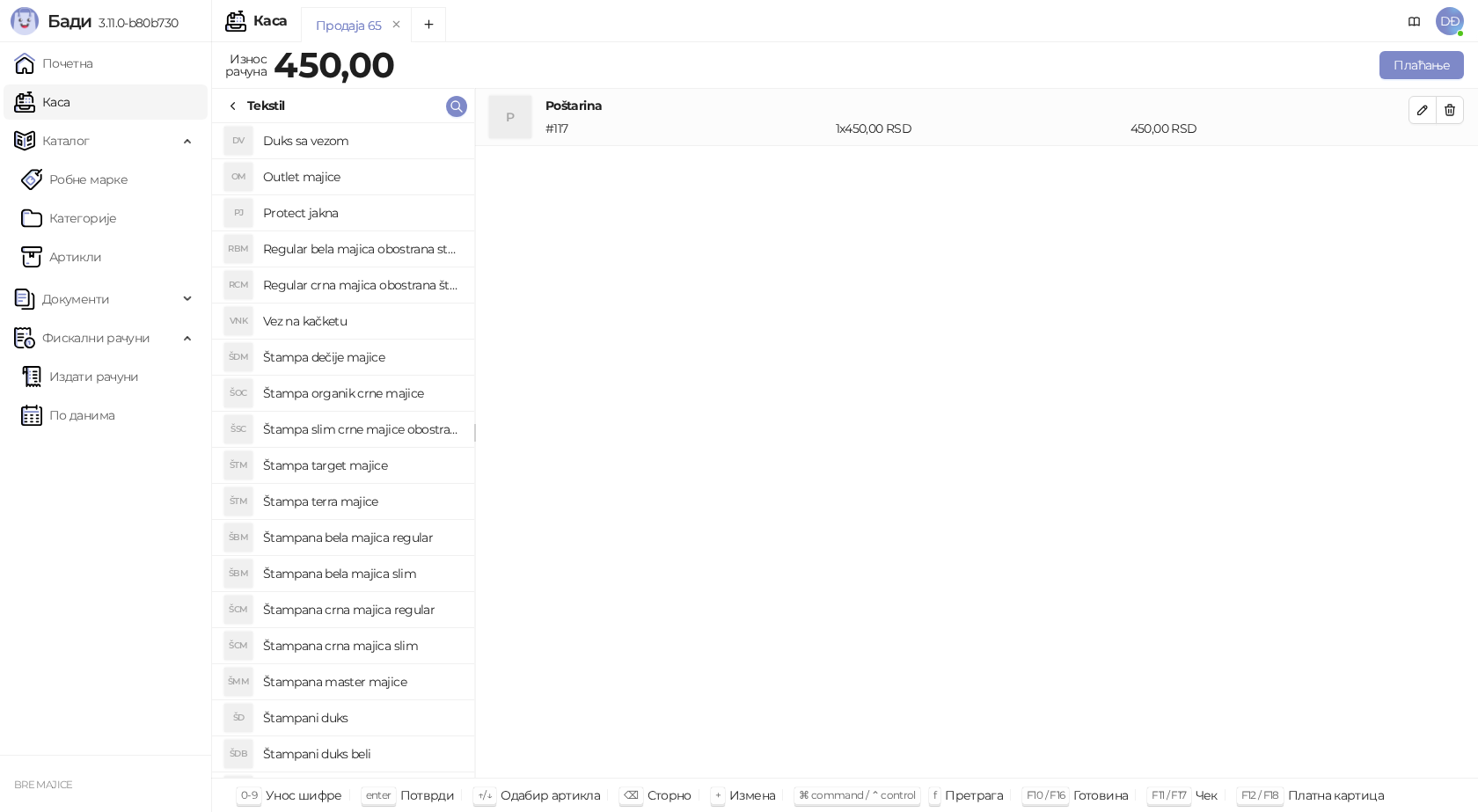
click at [367, 726] on h4 "Štampani duks" at bounding box center [361, 717] width 197 height 28
click at [1423, 166] on icon "button" at bounding box center [1423, 167] width 9 height 9
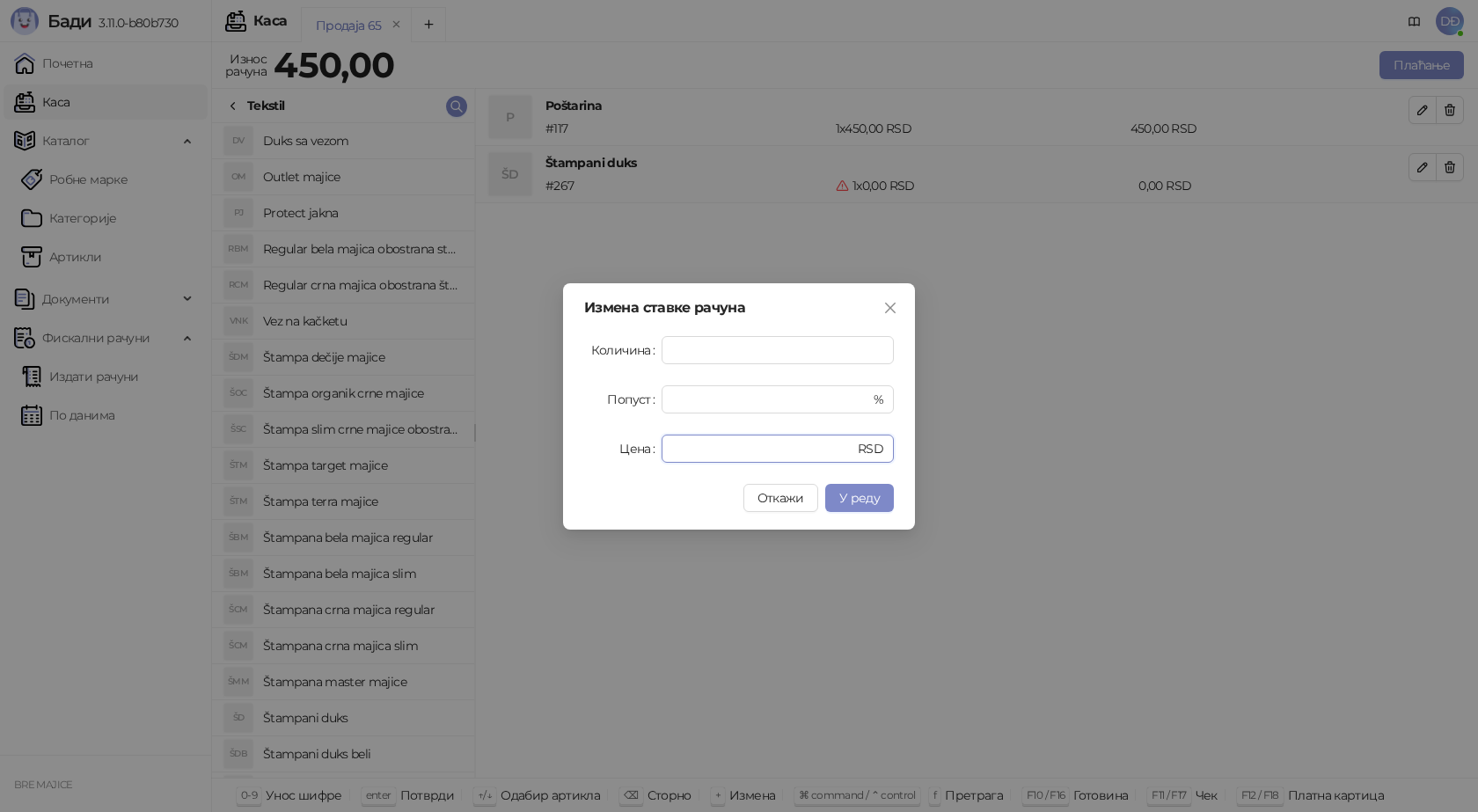
drag, startPoint x: 707, startPoint y: 449, endPoint x: 599, endPoint y: 453, distance: 108.1
click at [599, 453] on div "Цена * RSD" at bounding box center [739, 448] width 310 height 28
type input "****"
click at [857, 501] on span "У реду" at bounding box center [859, 498] width 41 height 16
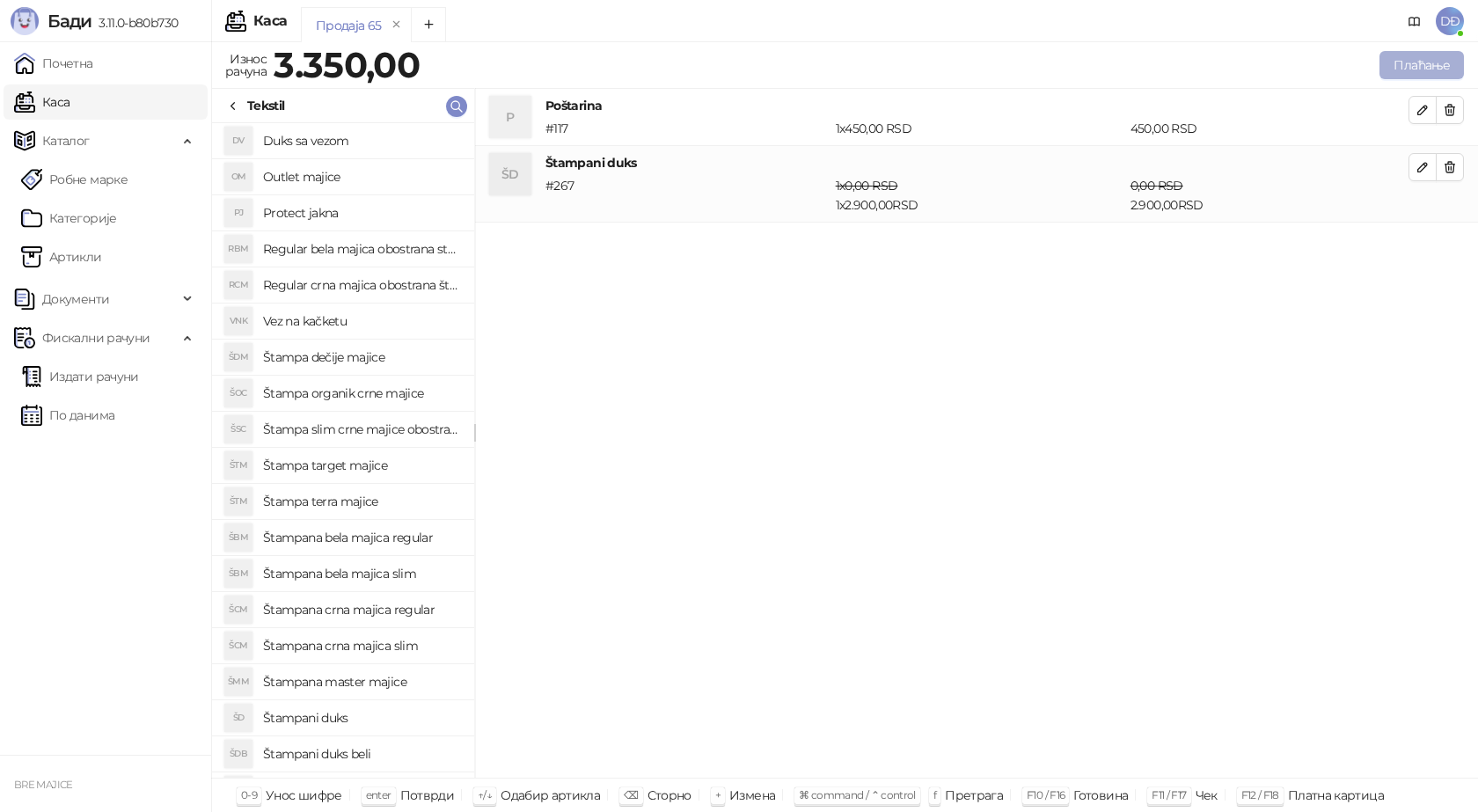
click at [1431, 58] on button "Плаћање" at bounding box center [1422, 65] width 85 height 28
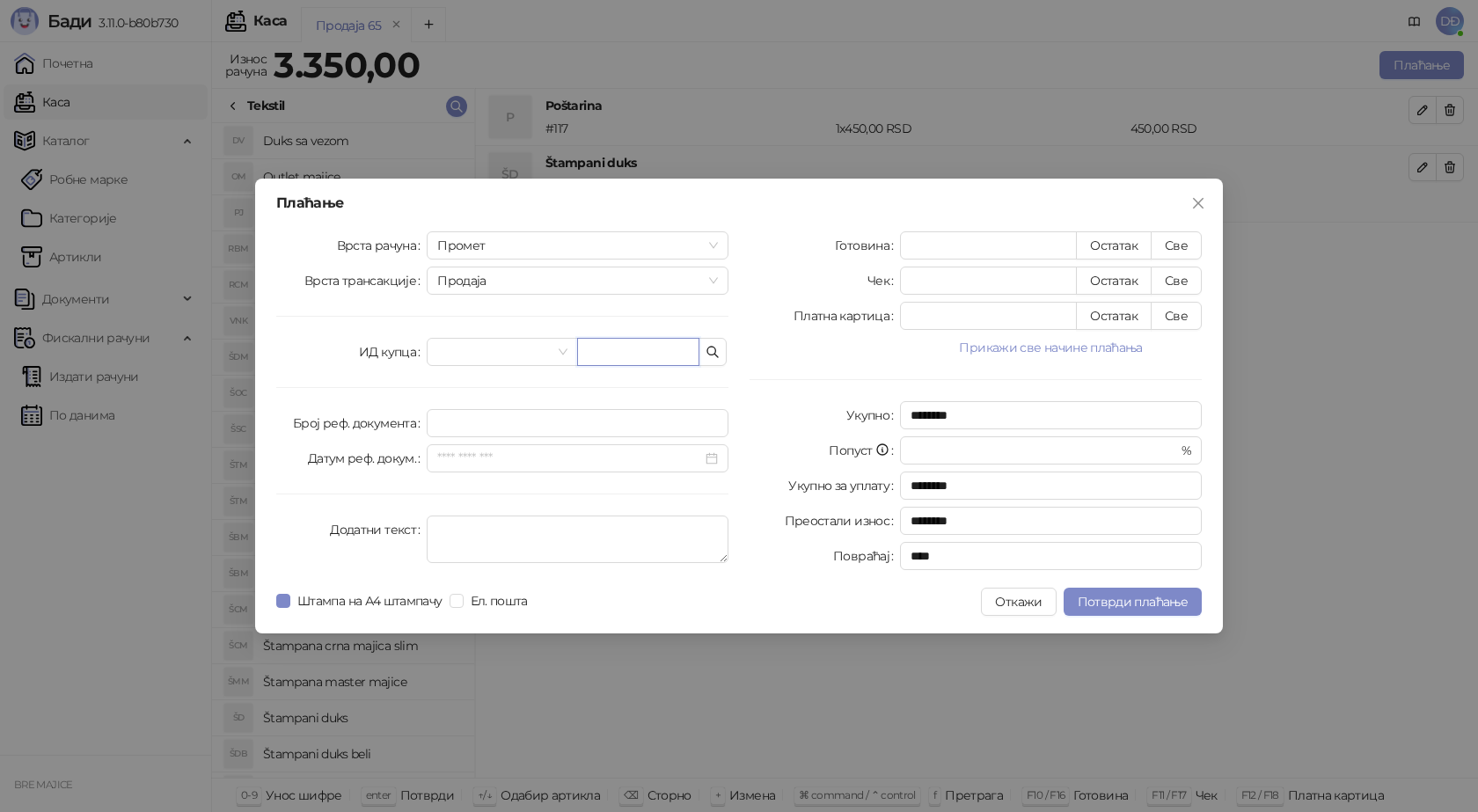
click at [646, 347] on input "text" at bounding box center [639, 351] width 122 height 28
paste input "**********"
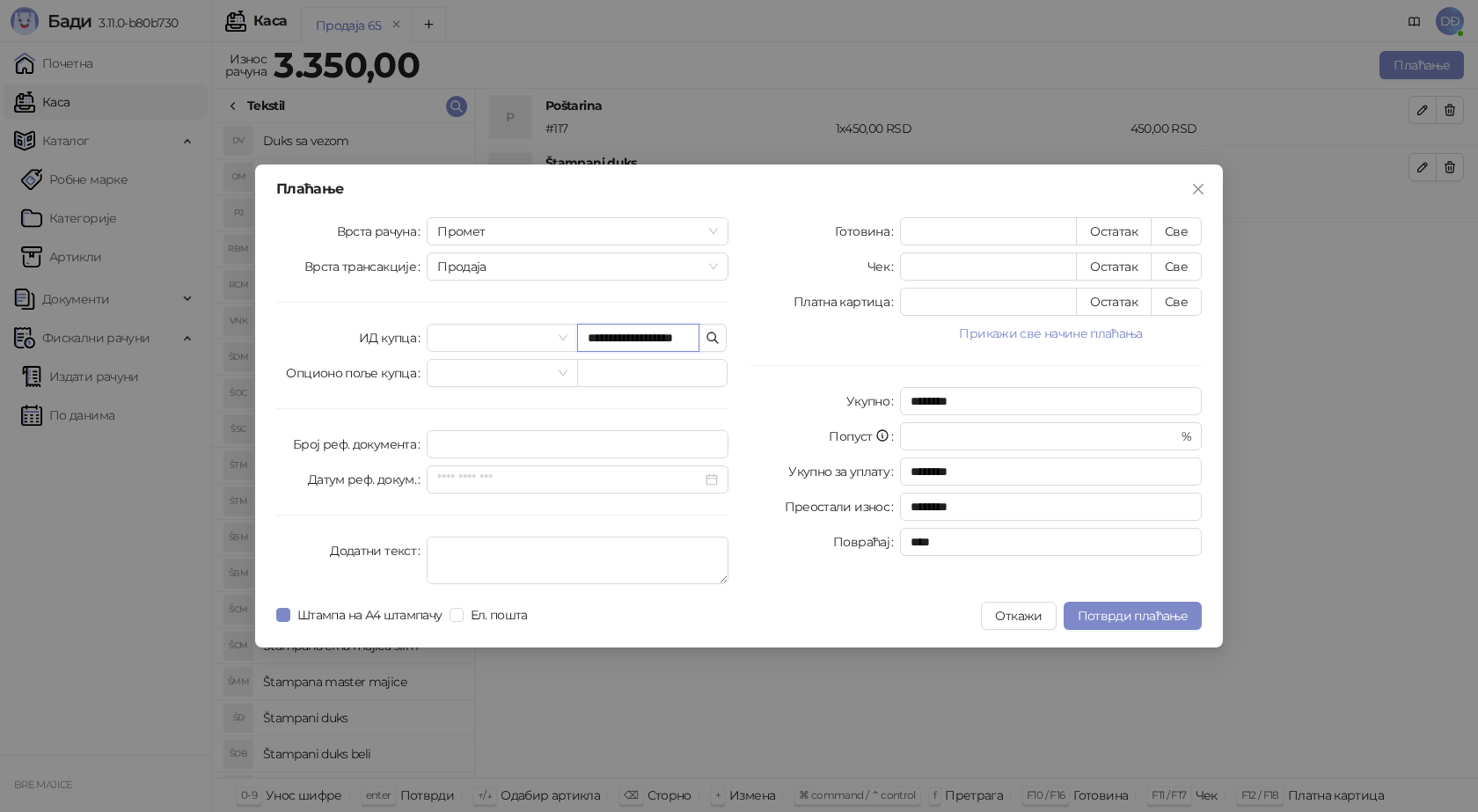
scroll to position [0, 9]
type input "**********"
click at [1180, 231] on button "Све" at bounding box center [1176, 230] width 51 height 28
type input "****"
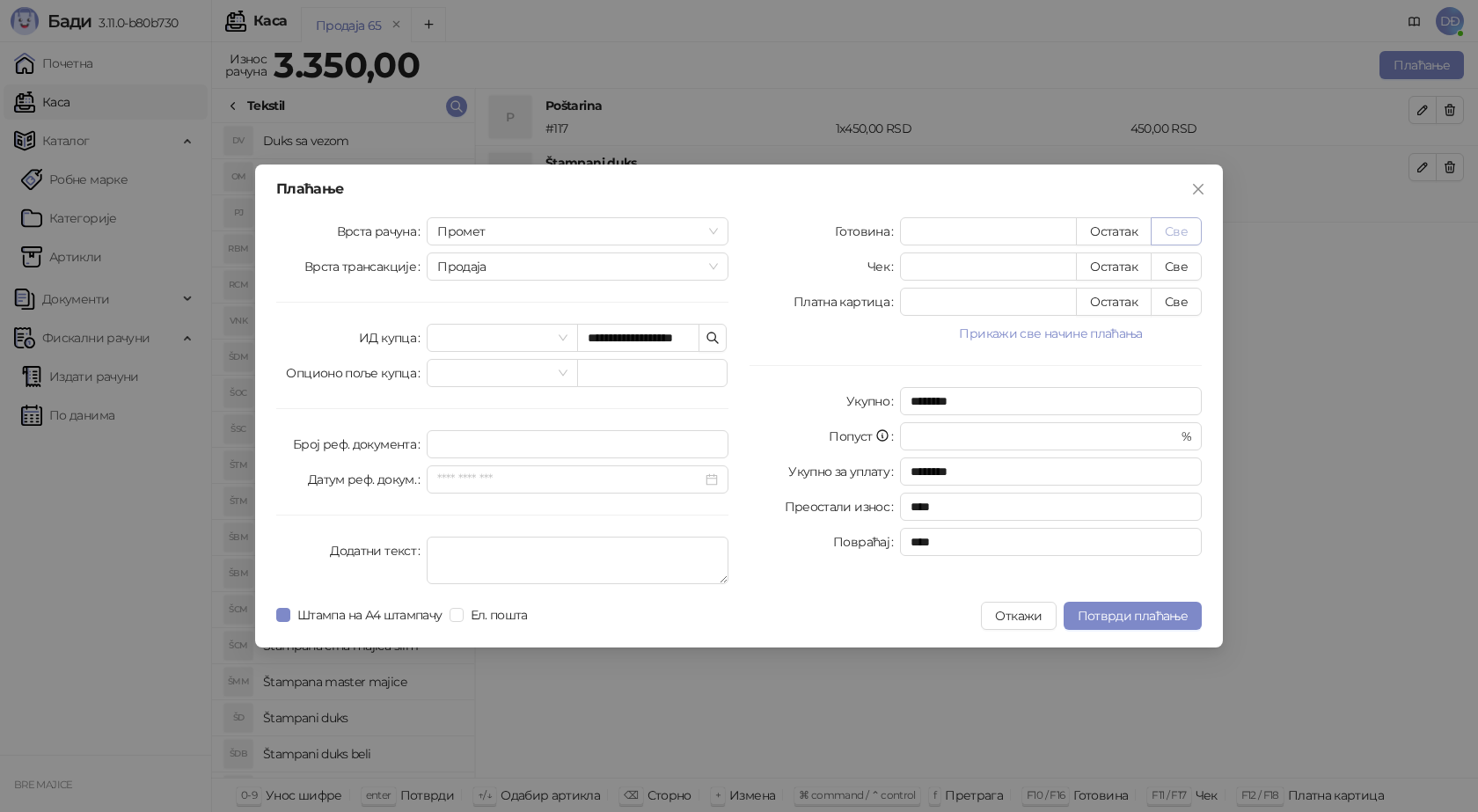
scroll to position [0, 0]
click at [1120, 610] on span "Потврди плаћање" at bounding box center [1133, 616] width 110 height 16
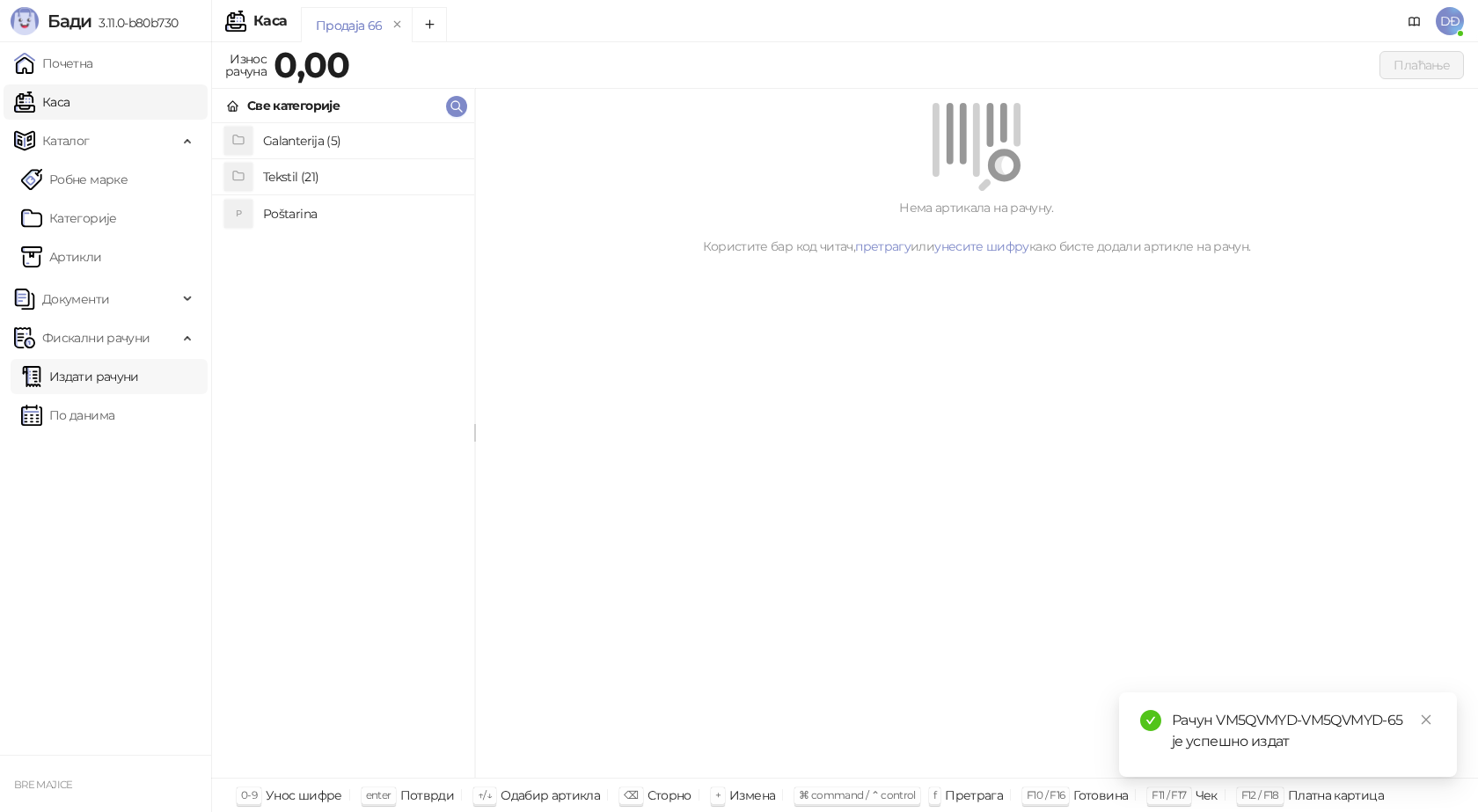
click at [90, 373] on link "Издати рачуни" at bounding box center [79, 376] width 118 height 35
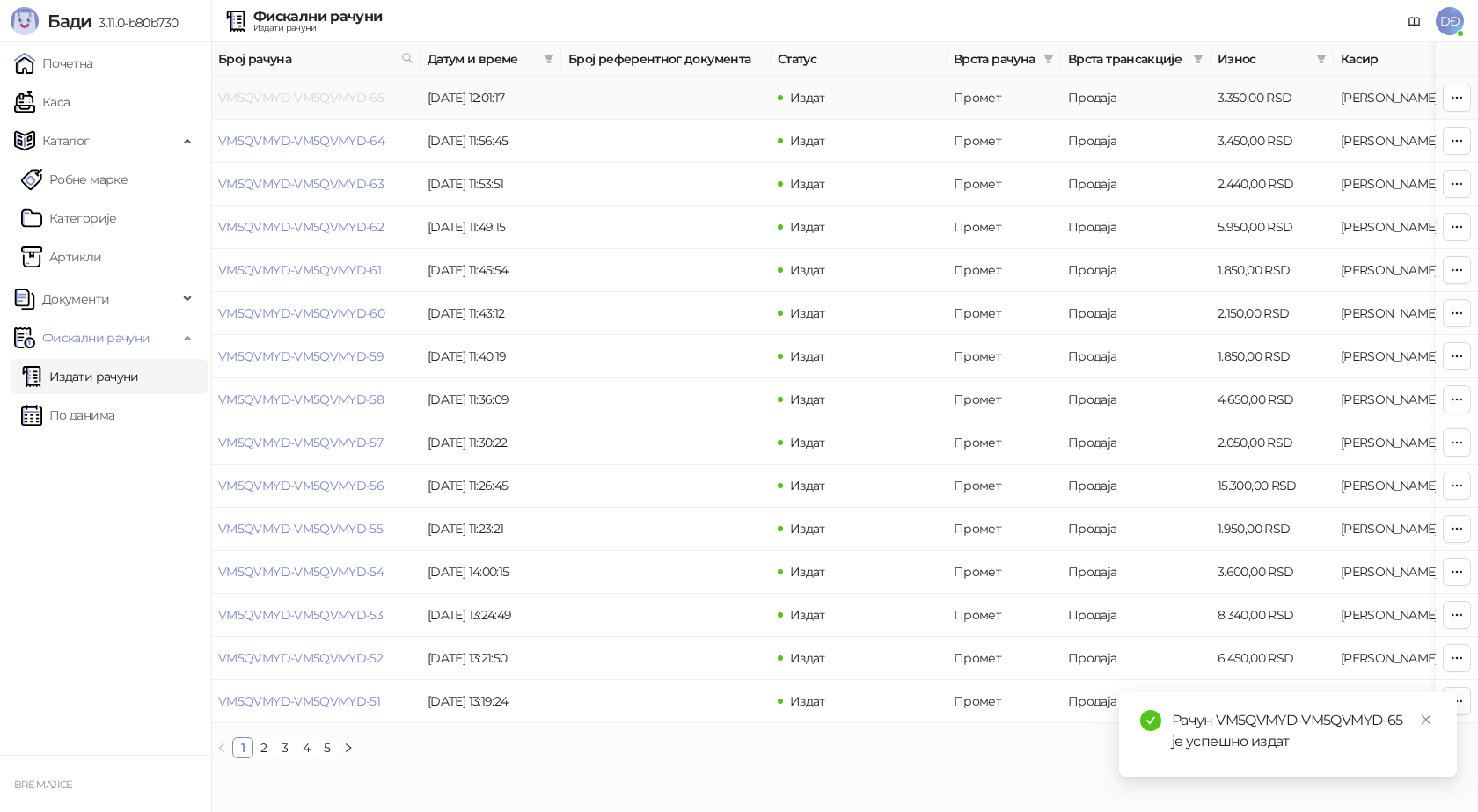
click at [311, 97] on link "VM5QVMYD-VM5QVMYD-65" at bounding box center [301, 98] width 166 height 16
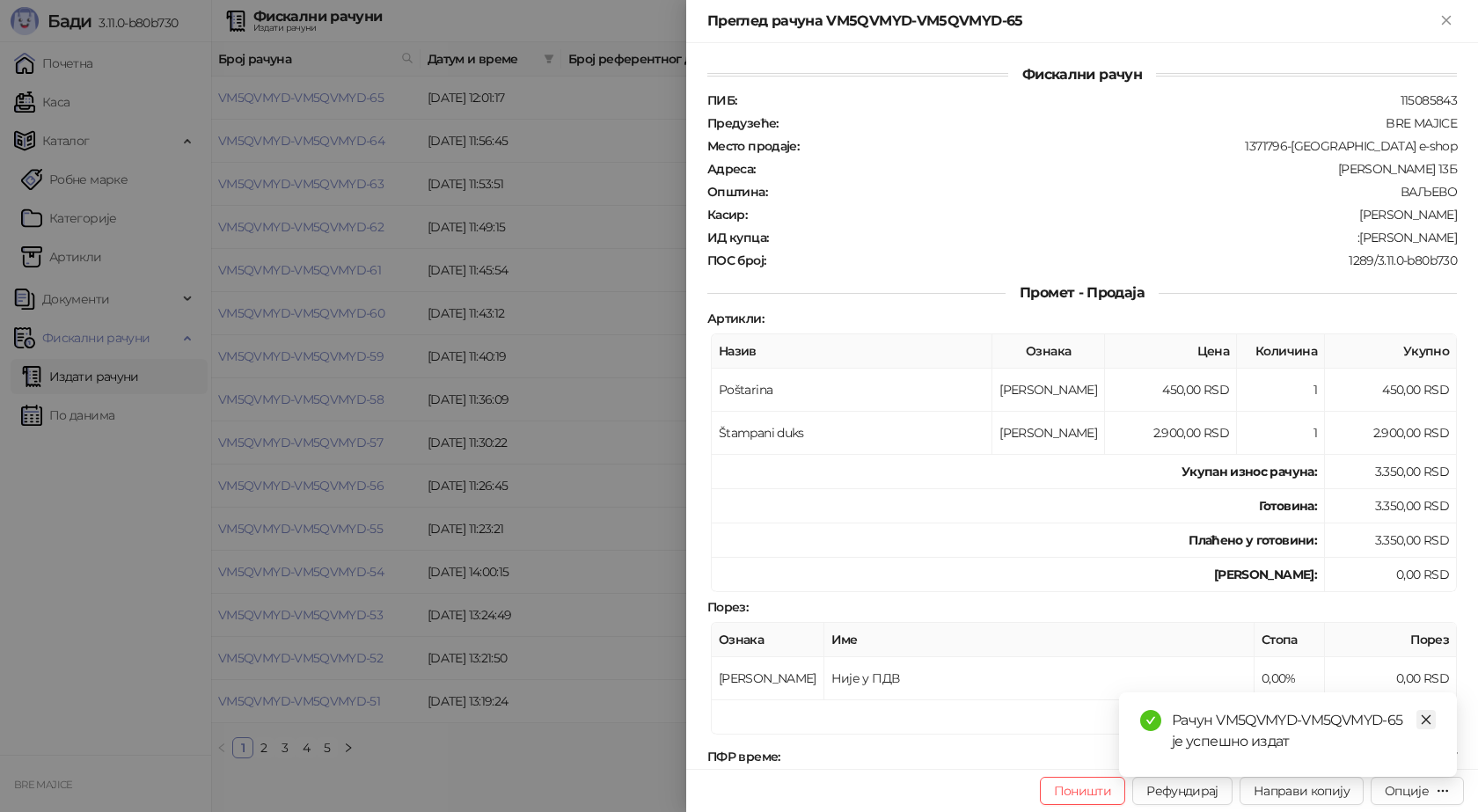
click at [1433, 719] on link "Close" at bounding box center [1426, 718] width 19 height 19
click at [1401, 797] on div "Опције" at bounding box center [1407, 790] width 44 height 16
click at [1383, 763] on span "Преузми у ПДФ формату" at bounding box center [1343, 754] width 214 height 19
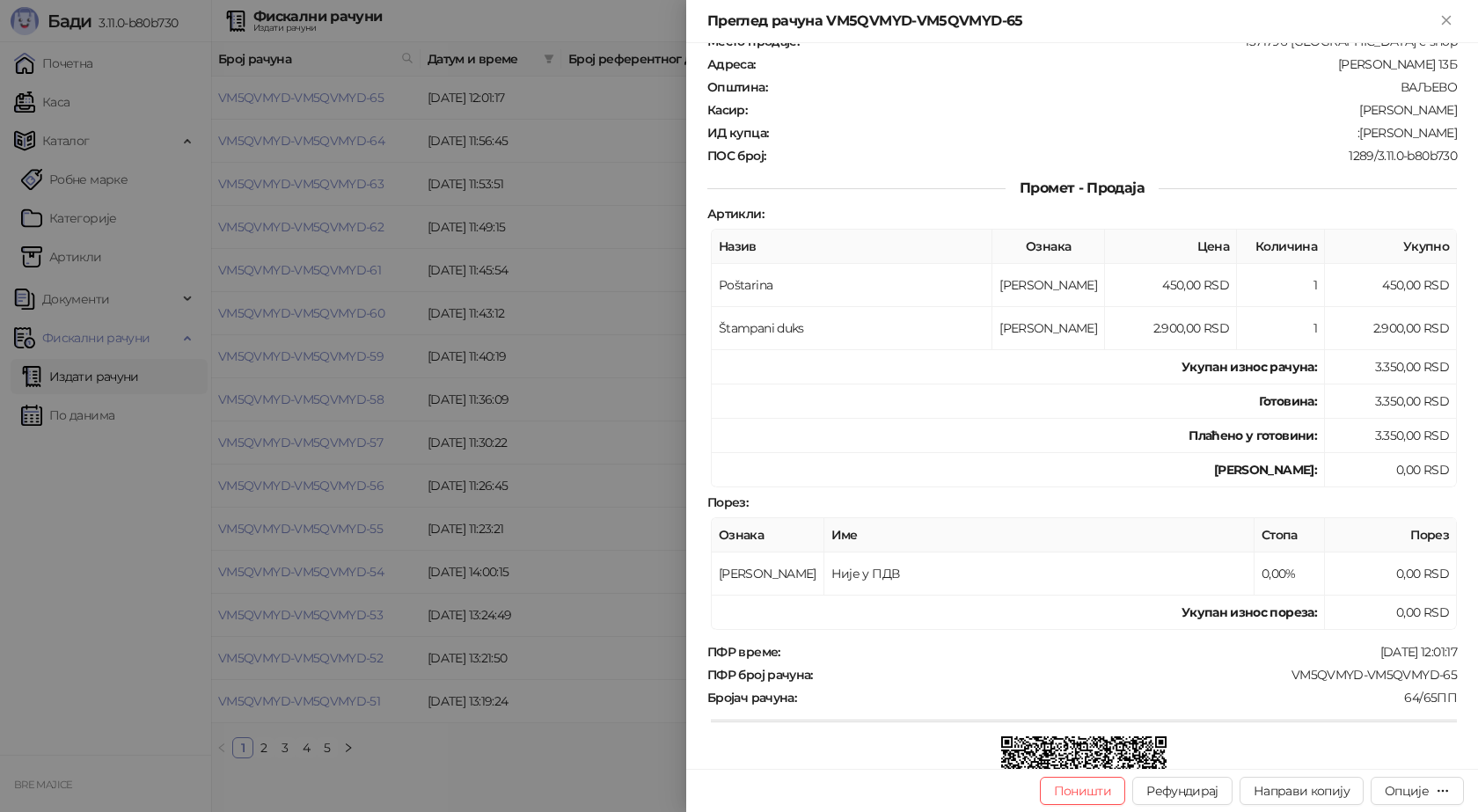
scroll to position [176, 0]
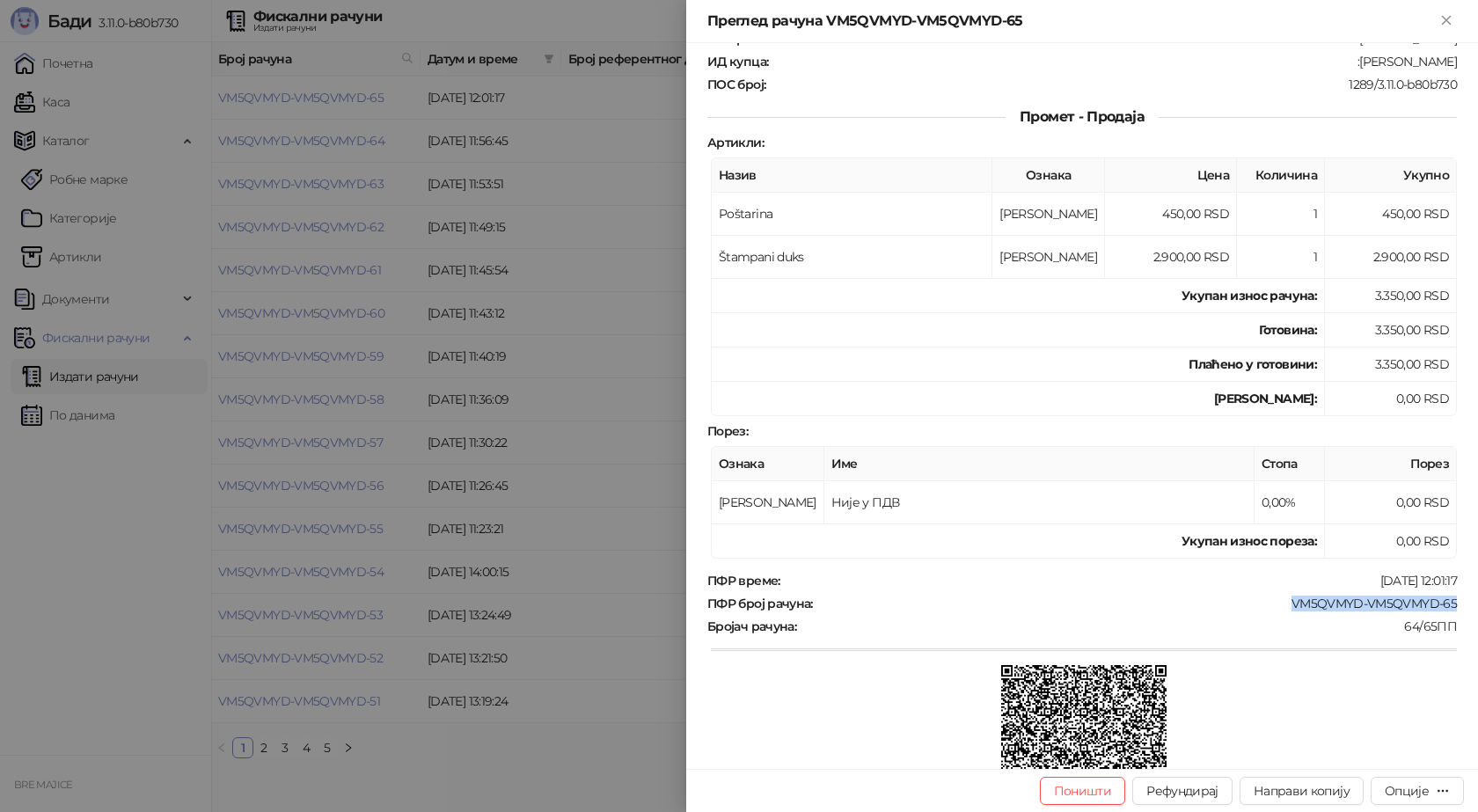
drag, startPoint x: 1449, startPoint y: 600, endPoint x: 1278, endPoint y: 598, distance: 171.0
click at [1278, 598] on div "Фискални рачун ПИБ : 115085843 Предузеће : BRE MAJICE Место продаје : 1371796-[…" at bounding box center [1082, 406] width 792 height 726
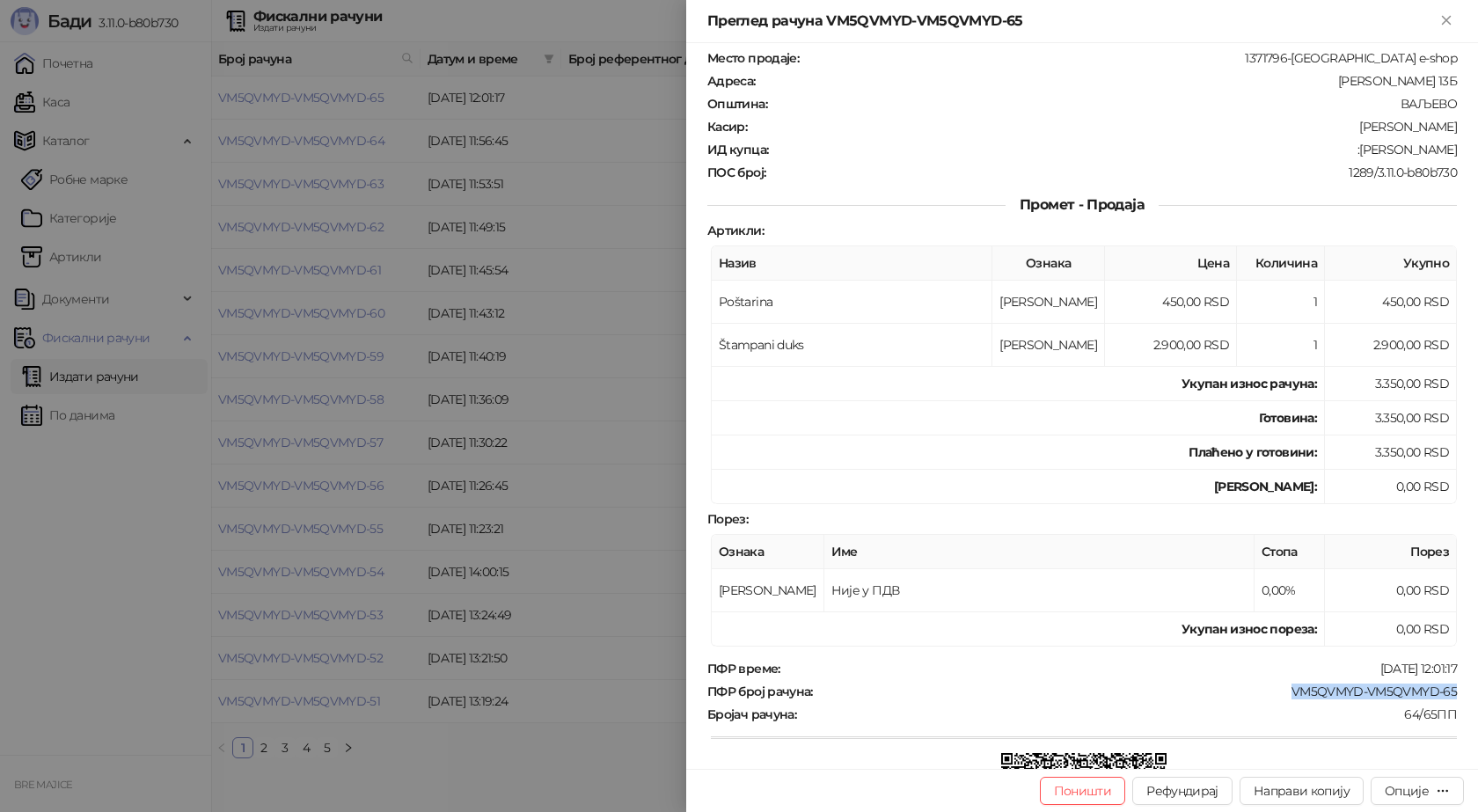
scroll to position [0, 0]
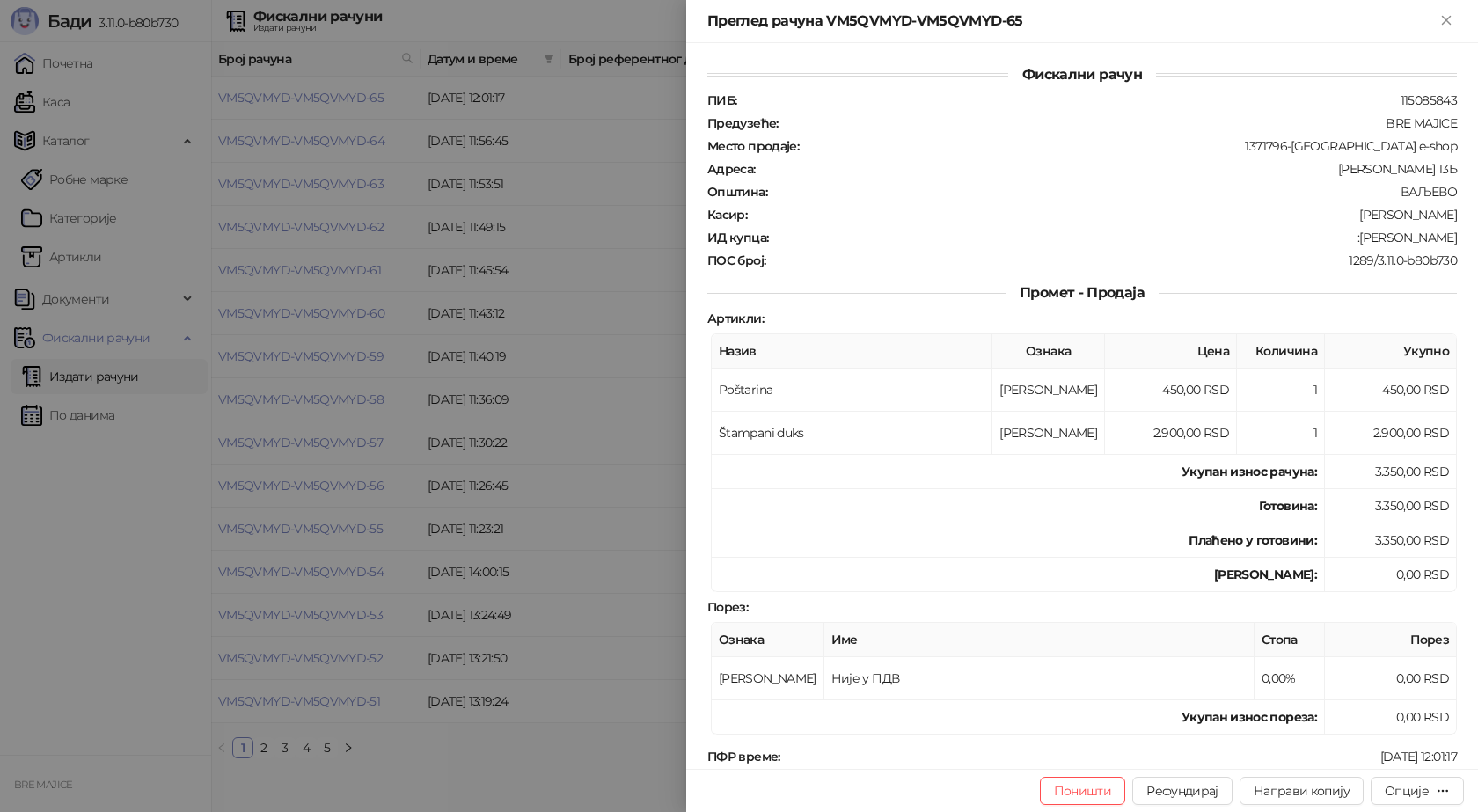
drag, startPoint x: 1455, startPoint y: 244, endPoint x: 1336, endPoint y: 242, distance: 119.0
click at [1336, 242] on div "Фискални рачун ПИБ : 115085843 Предузеће : BRE MAJICE Место продаје : 1371796-[…" at bounding box center [1082, 406] width 792 height 726
click at [1456, 25] on button "Close" at bounding box center [1446, 21] width 21 height 21
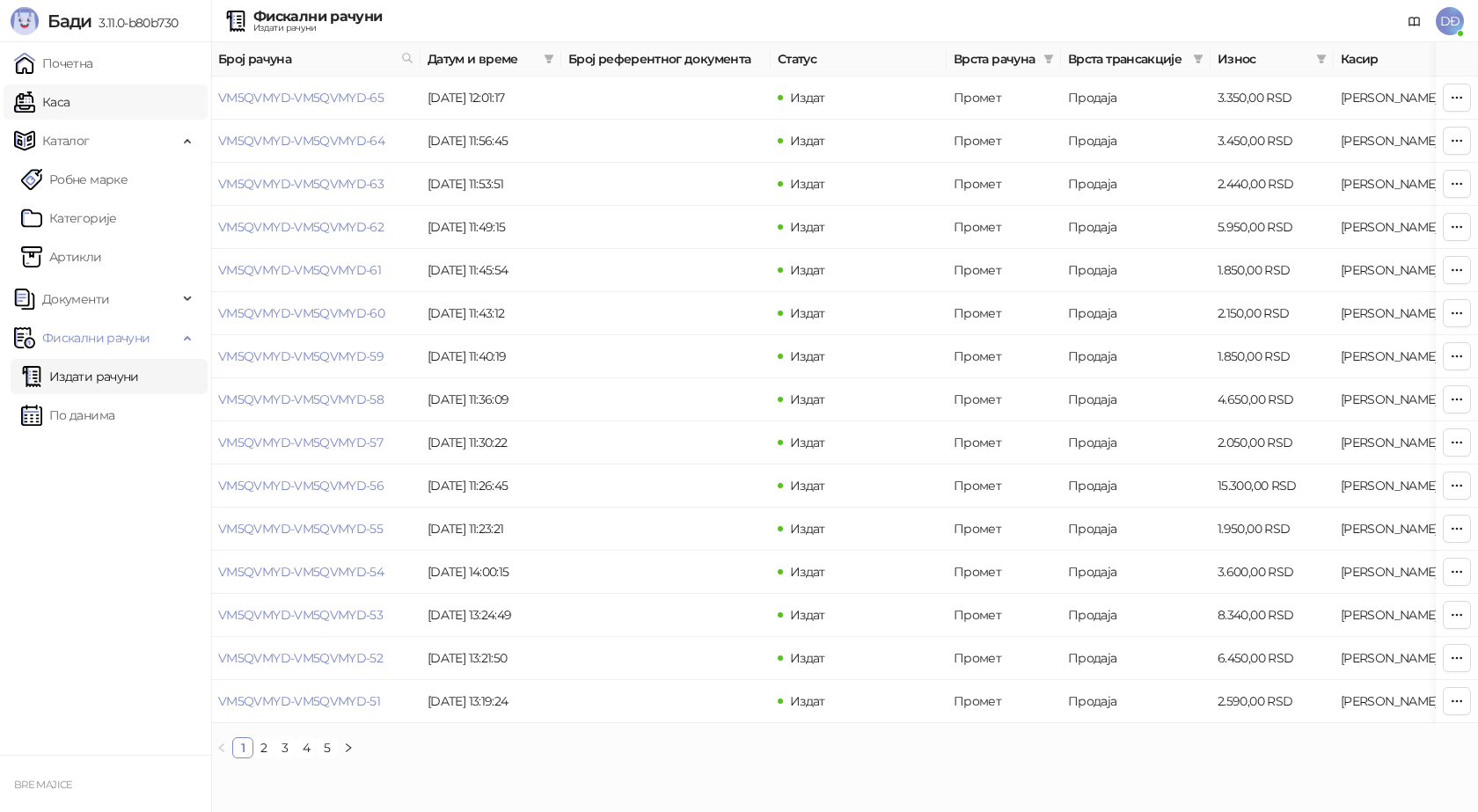
click at [33, 101] on link "Каса" at bounding box center [42, 102] width 56 height 35
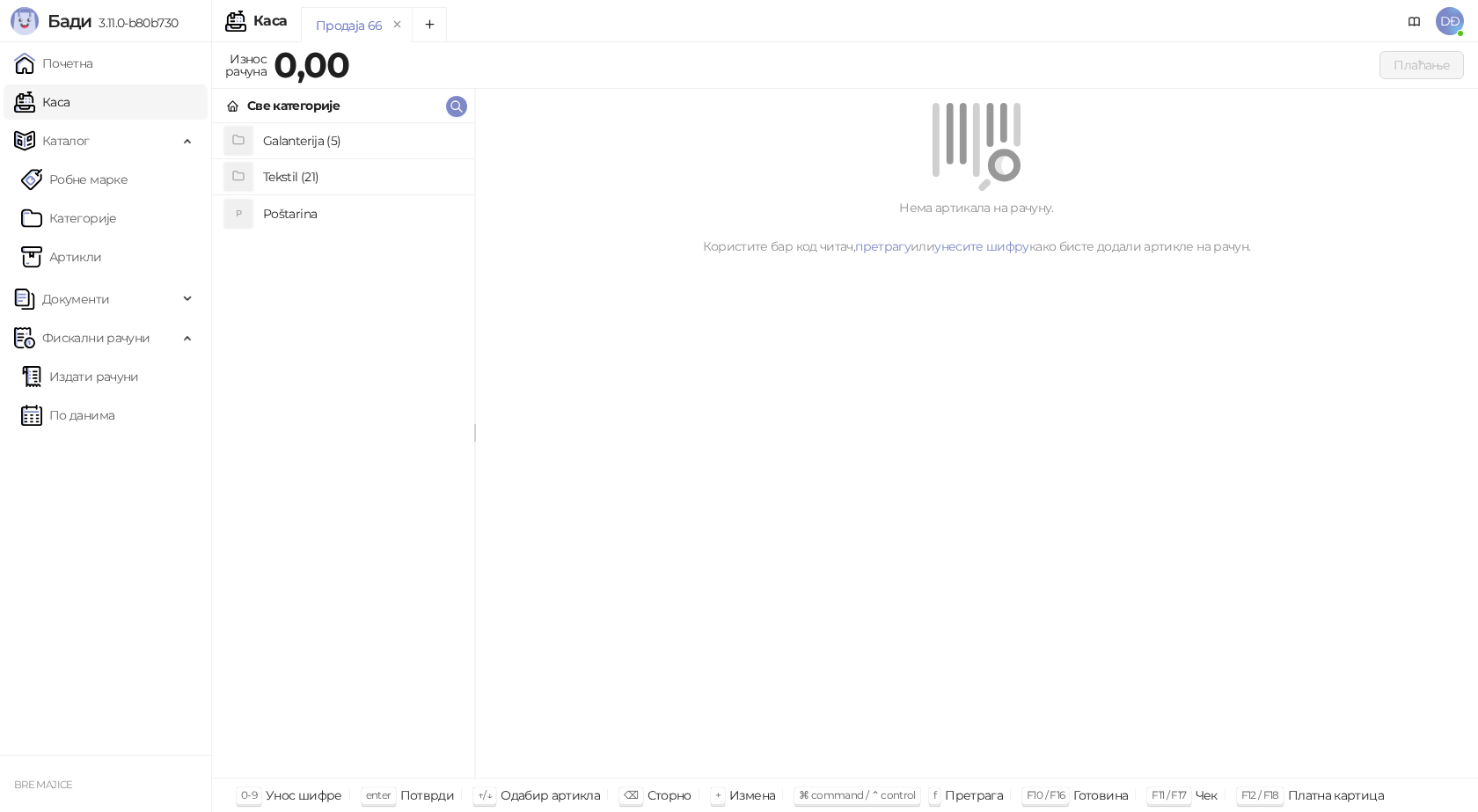
click at [327, 215] on h4 "Poštarina" at bounding box center [361, 213] width 197 height 28
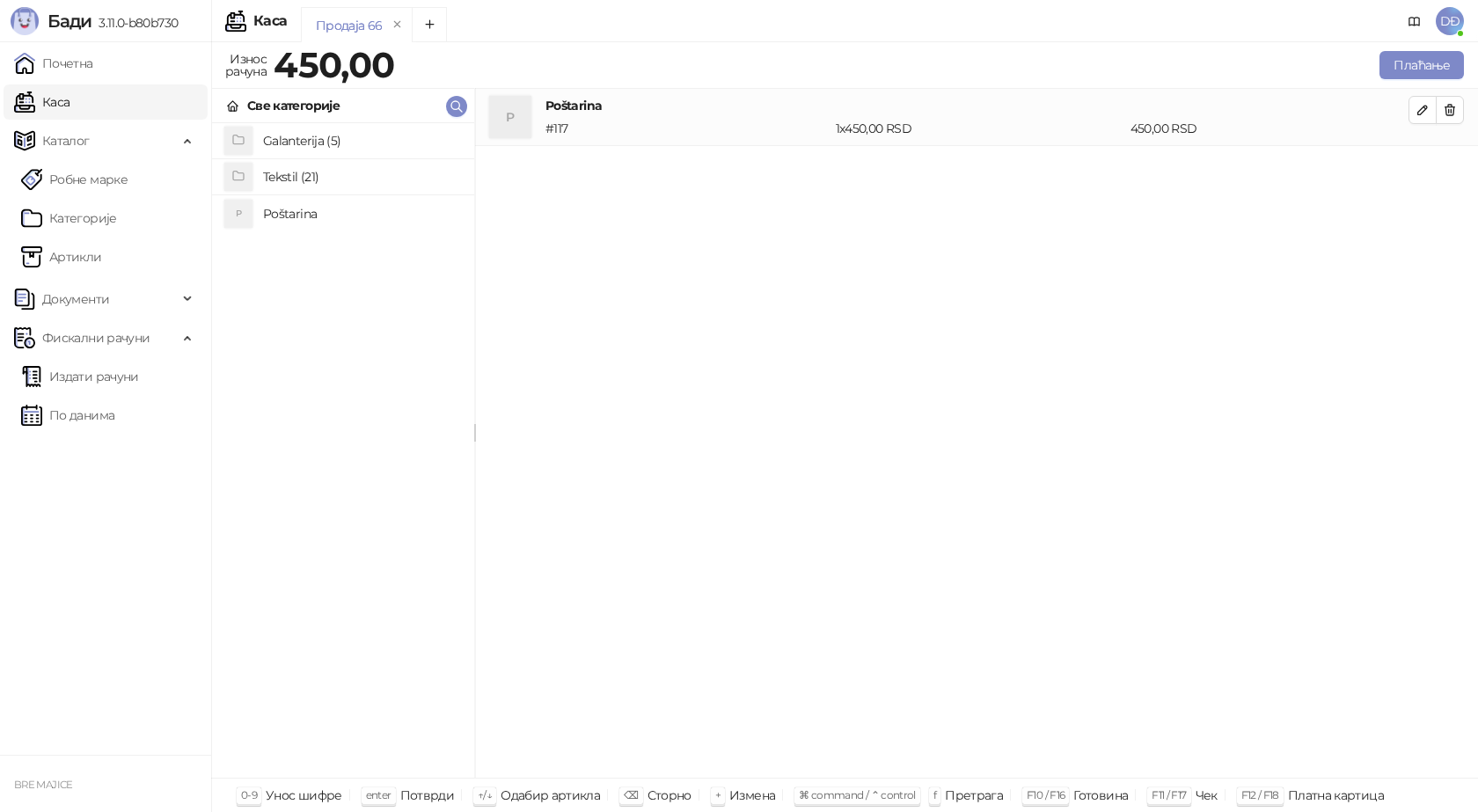
click at [321, 182] on h4 "Tekstil (21)" at bounding box center [361, 176] width 197 height 28
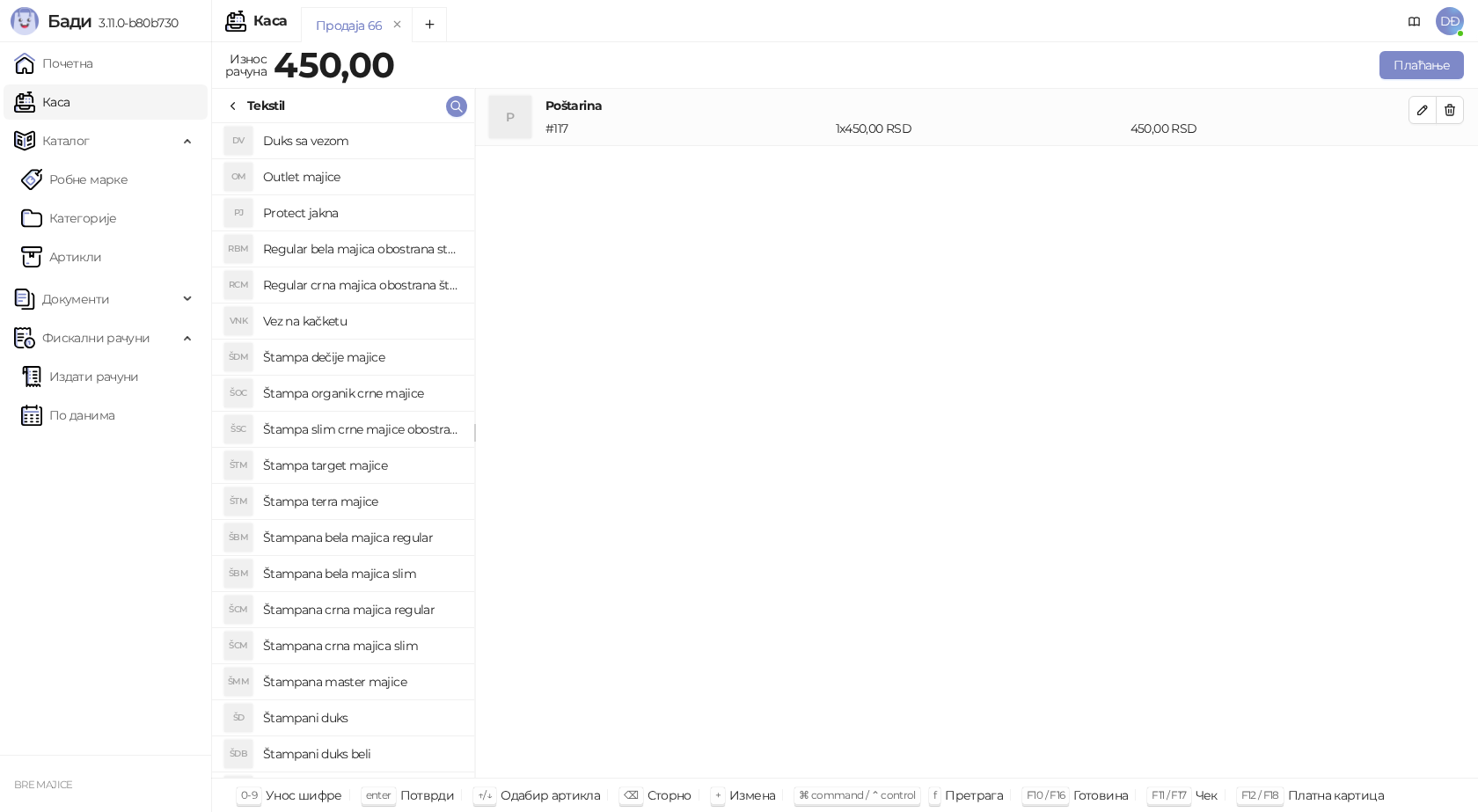
click at [398, 610] on h4 "Štampana crna majica regular" at bounding box center [361, 609] width 197 height 28
click at [1418, 164] on icon "button" at bounding box center [1423, 167] width 14 height 14
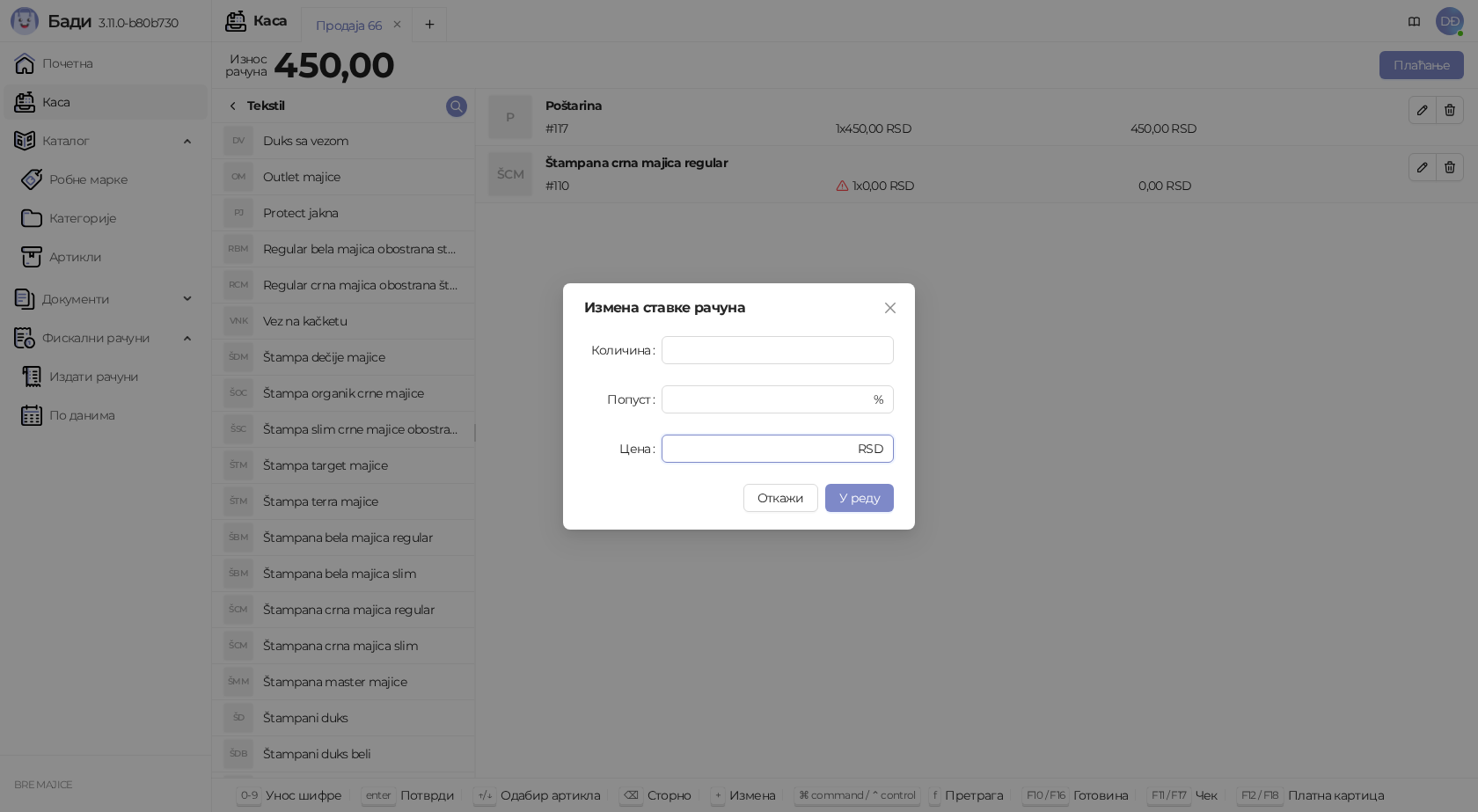
drag, startPoint x: 683, startPoint y: 449, endPoint x: 619, endPoint y: 451, distance: 64.0
click at [620, 451] on div "Цена * RSD" at bounding box center [739, 448] width 310 height 28
type input "****"
click at [846, 498] on span "У реду" at bounding box center [859, 498] width 41 height 16
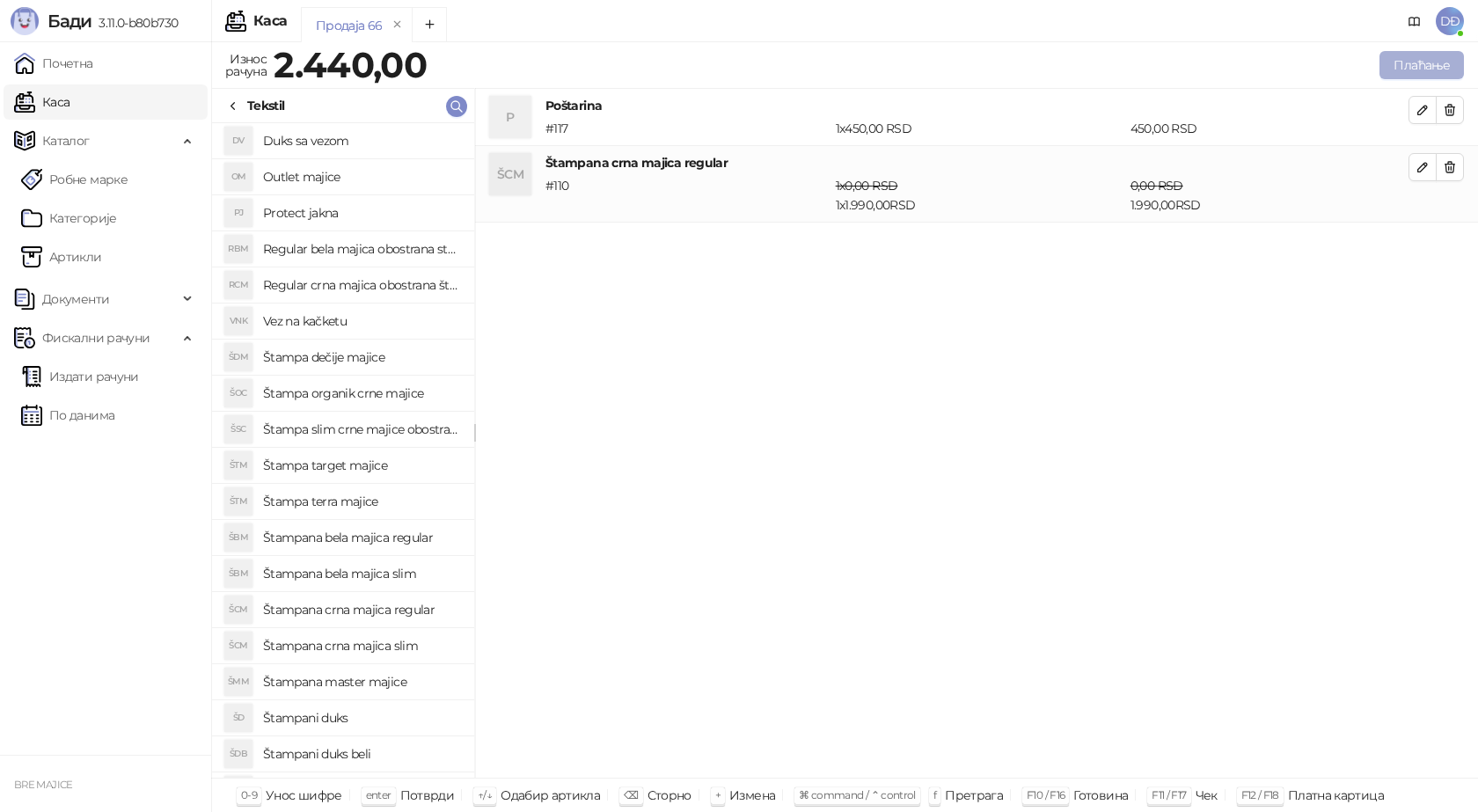
click at [1421, 58] on button "Плаћање" at bounding box center [1422, 65] width 85 height 28
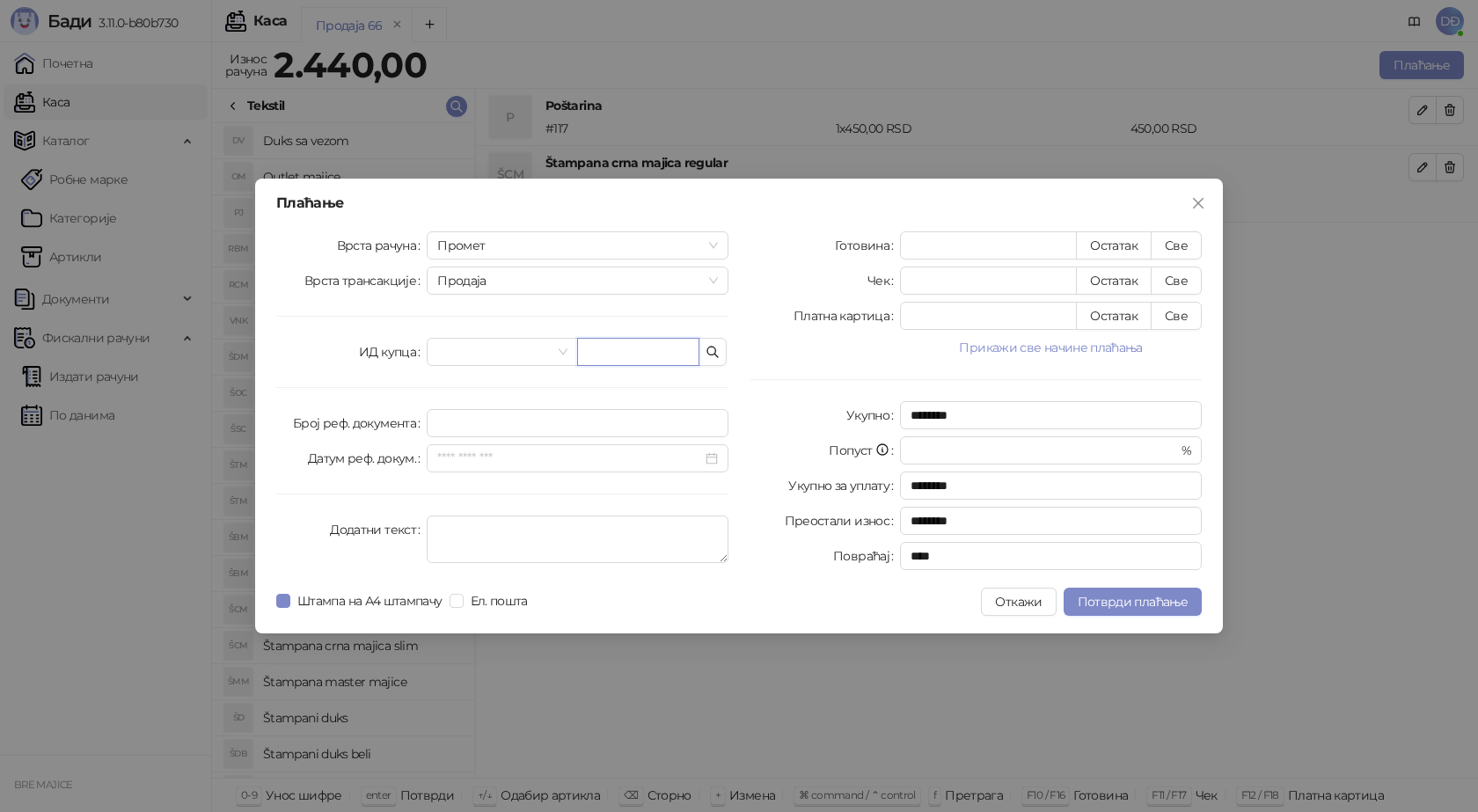
click at [647, 349] on input "text" at bounding box center [639, 351] width 122 height 28
paste input "**********"
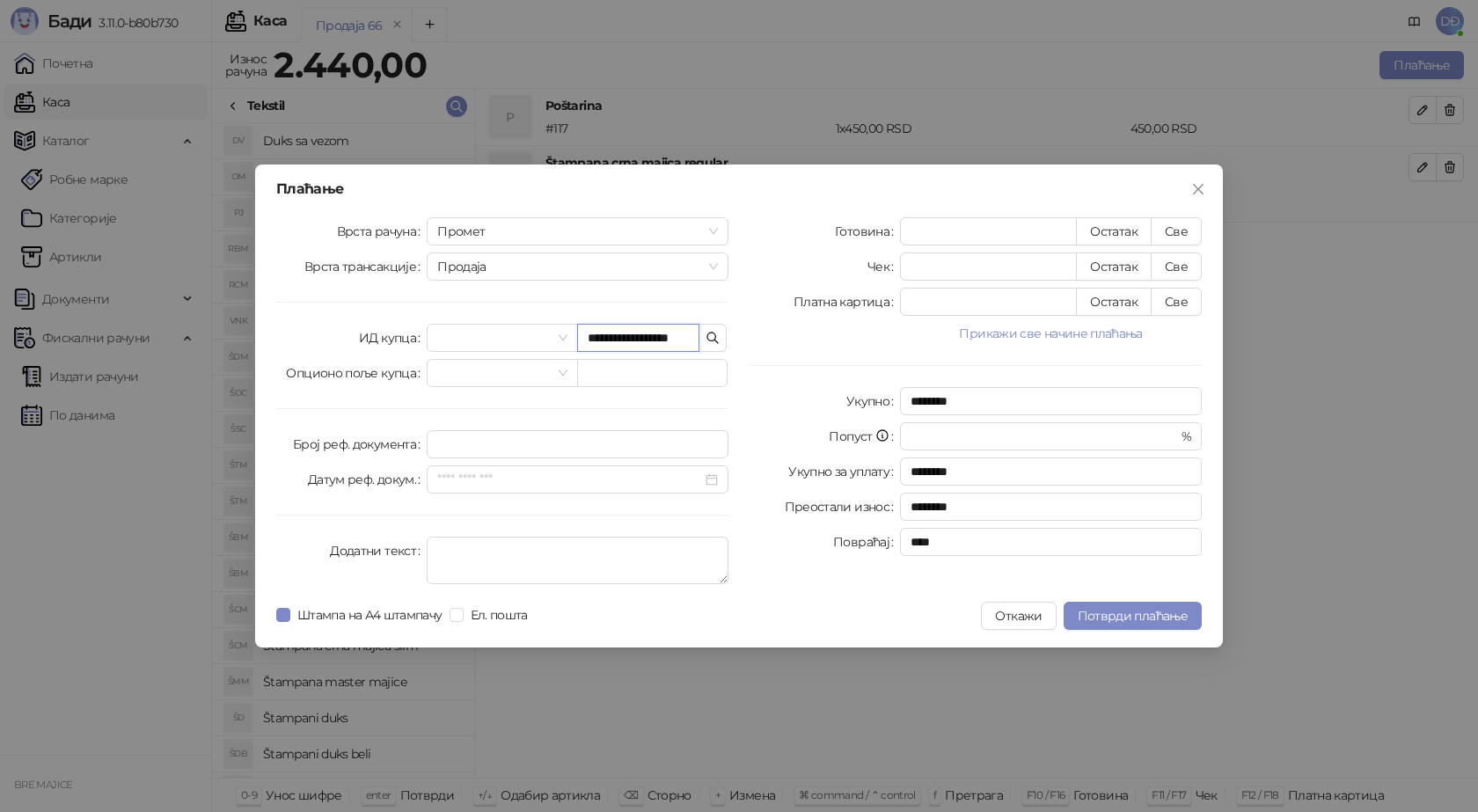
scroll to position [0, 7]
type input "**********"
click at [1177, 226] on button "Све" at bounding box center [1176, 230] width 51 height 28
type input "****"
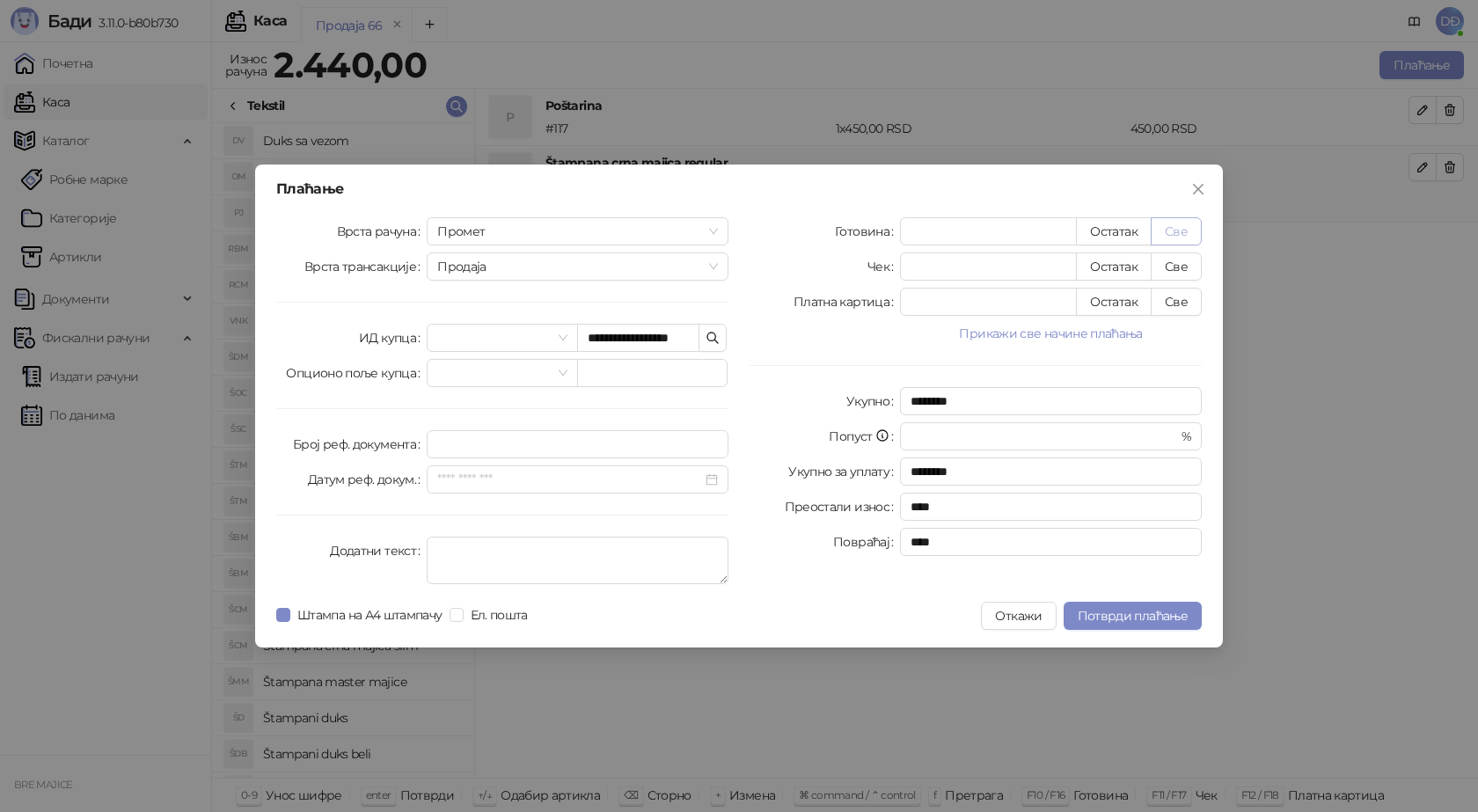
scroll to position [0, 0]
click at [1115, 620] on span "Потврди плаћање" at bounding box center [1133, 616] width 110 height 16
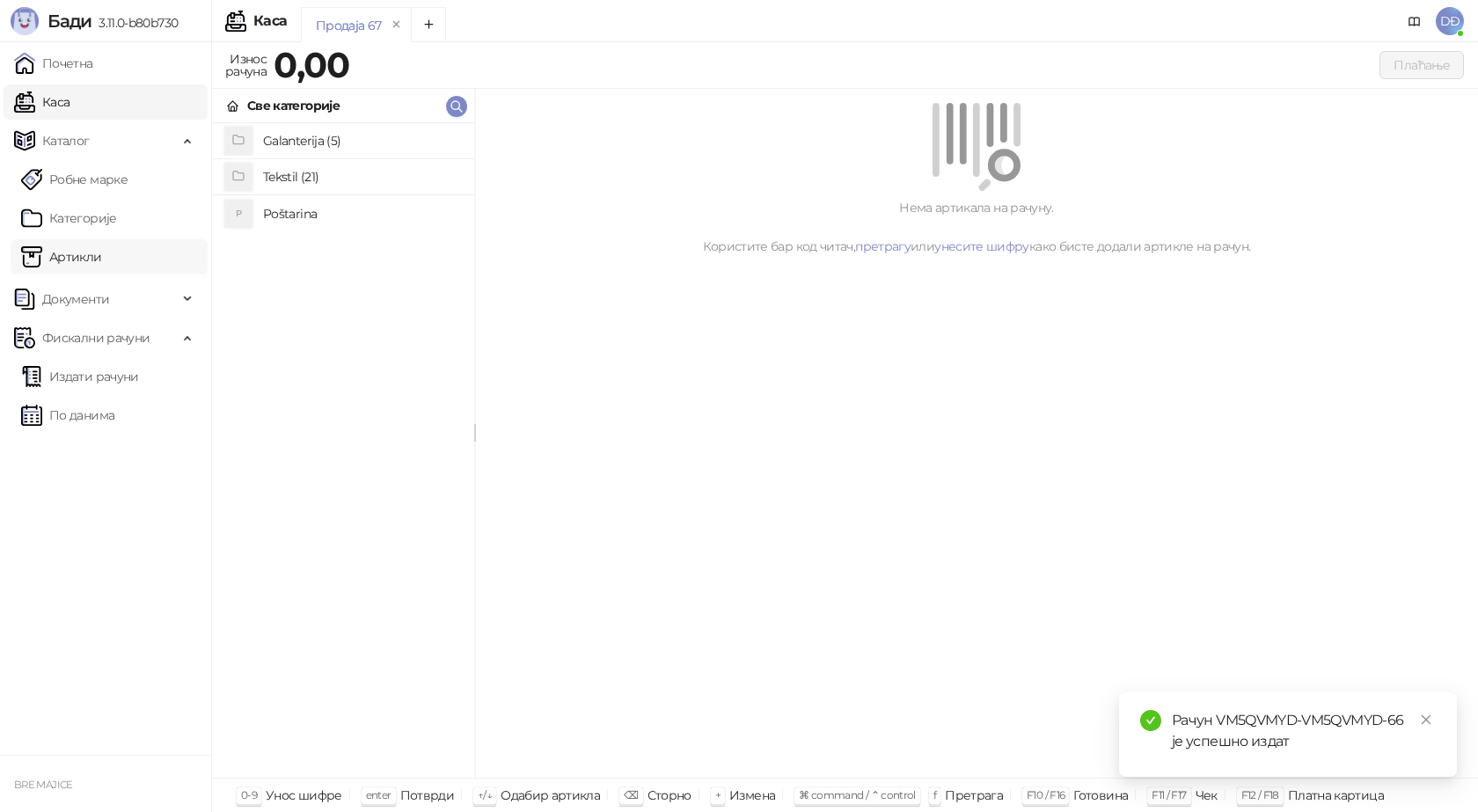
drag, startPoint x: 117, startPoint y: 382, endPoint x: 169, endPoint y: 252, distance: 140.0
click at [116, 382] on link "Издати рачуни" at bounding box center [79, 376] width 118 height 35
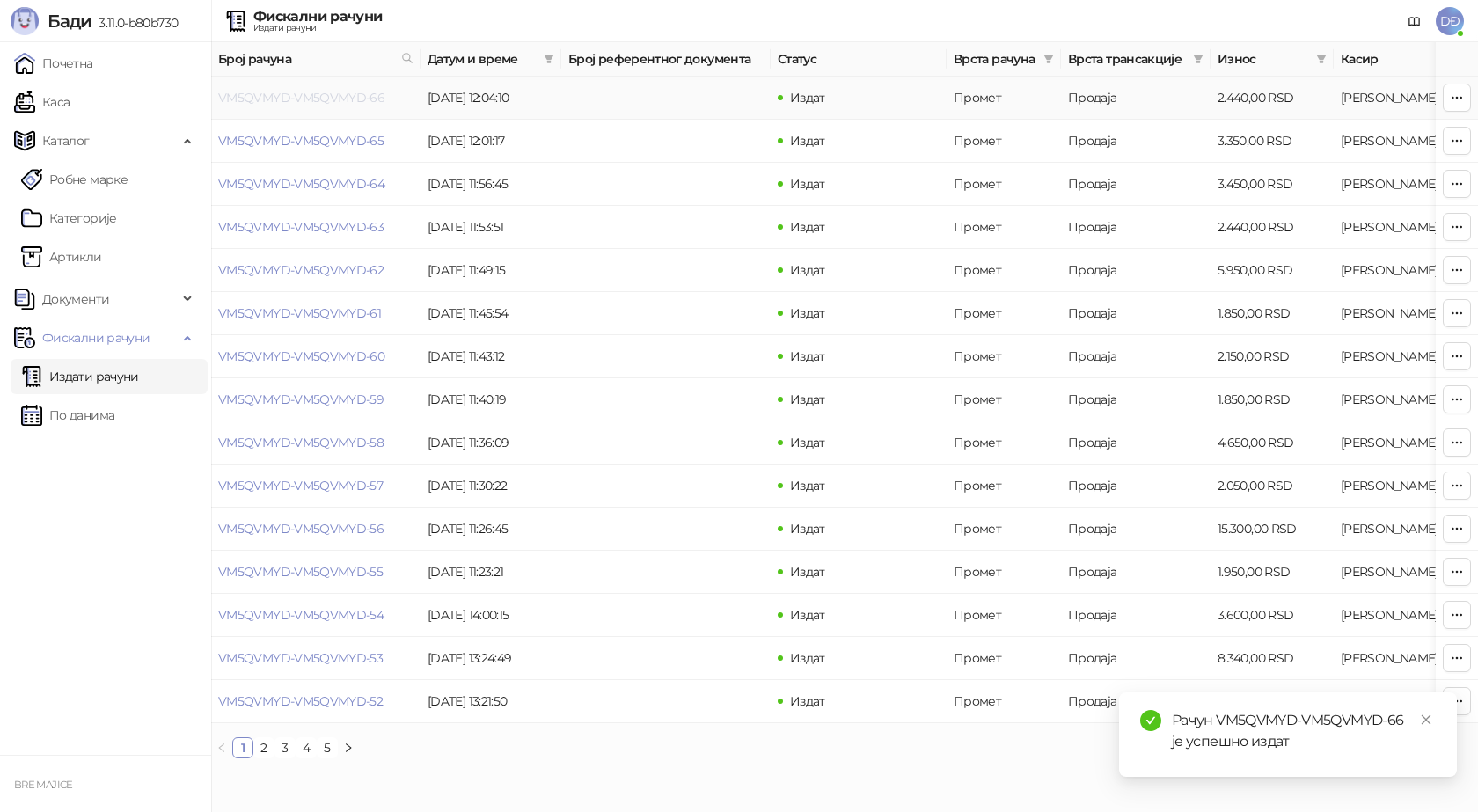
click at [267, 95] on link "VM5QVMYD-VM5QVMYD-66" at bounding box center [301, 98] width 167 height 16
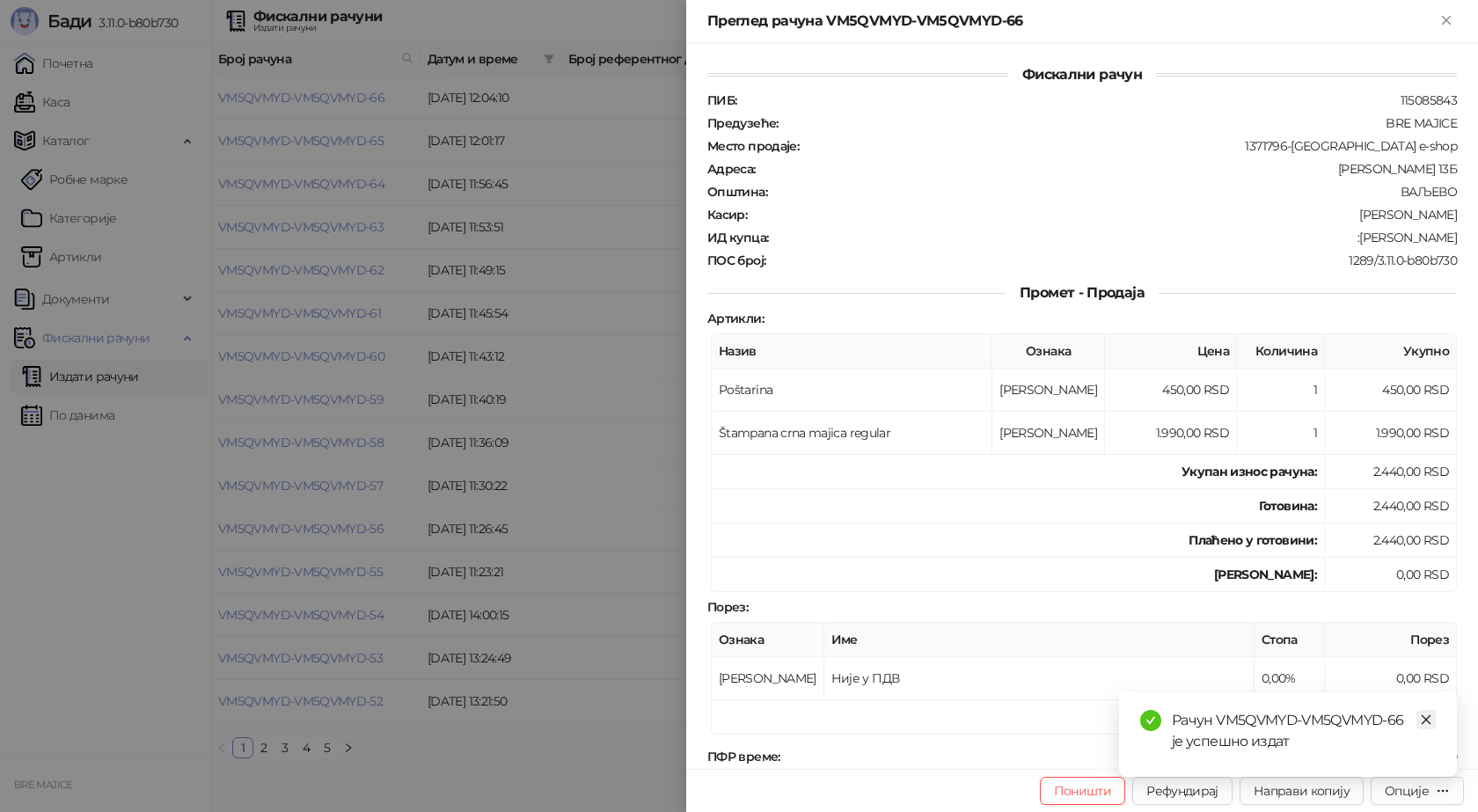
click at [1426, 717] on icon "close" at bounding box center [1427, 719] width 13 height 13
click at [1416, 787] on div "Опције" at bounding box center [1407, 790] width 44 height 16
click at [1374, 763] on span "Преузми у ПДФ формату" at bounding box center [1343, 754] width 214 height 19
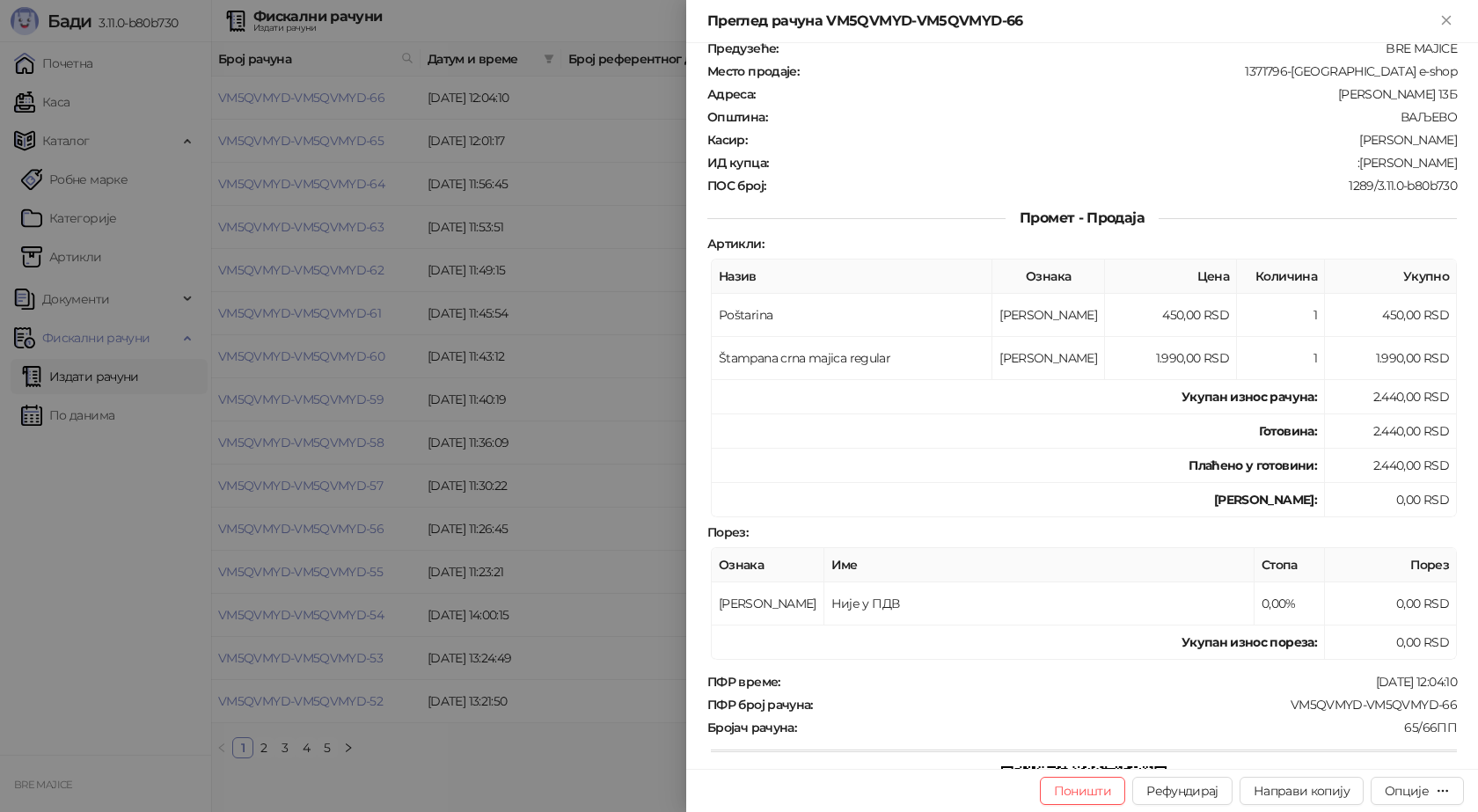
scroll to position [176, 0]
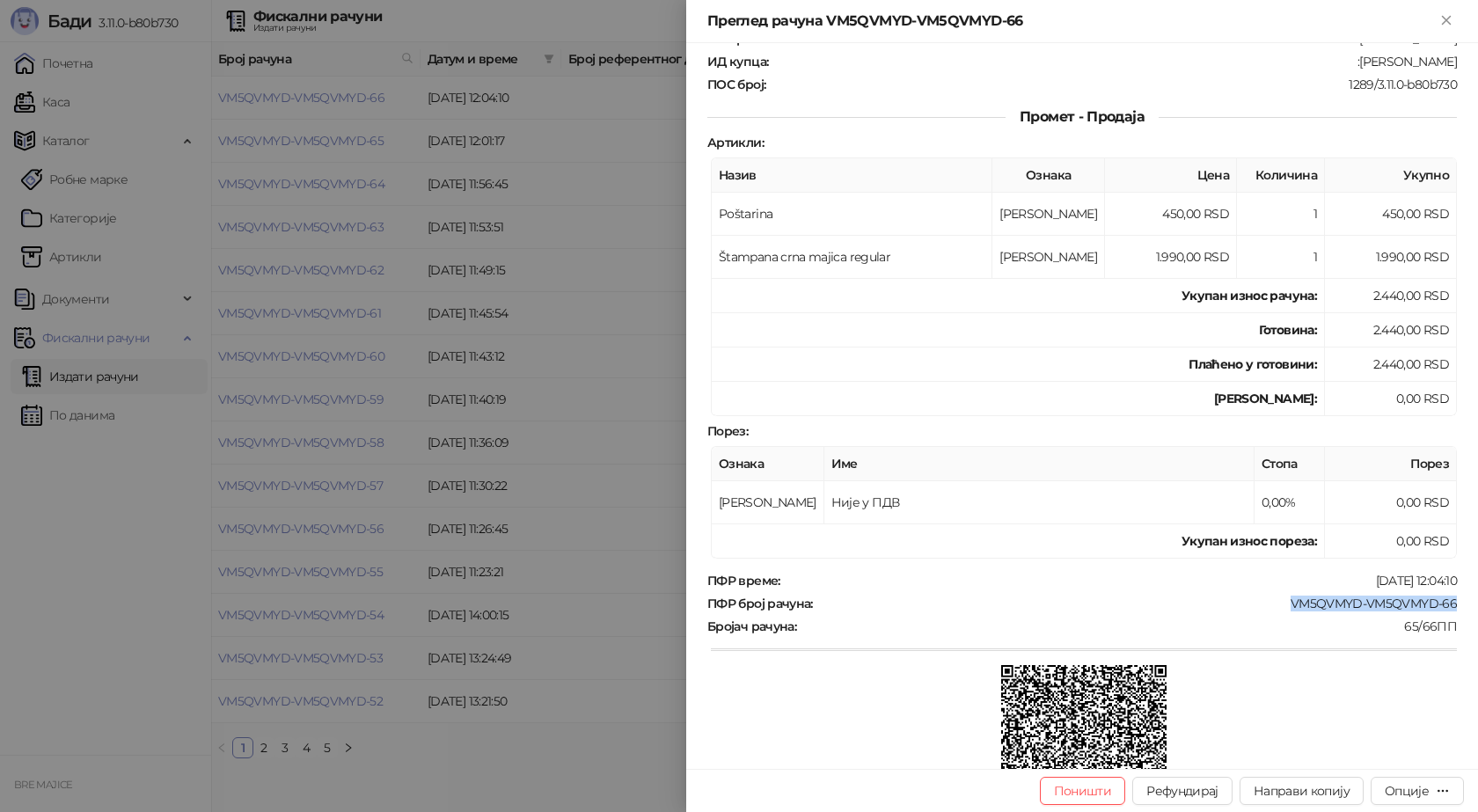
drag, startPoint x: 1447, startPoint y: 601, endPoint x: 1279, endPoint y: 614, distance: 168.5
click at [1279, 614] on div "Фискални рачун ПИБ : 115085843 Предузеће : BRE MAJICE Место продаје : 1371796-[…" at bounding box center [1082, 406] width 792 height 726
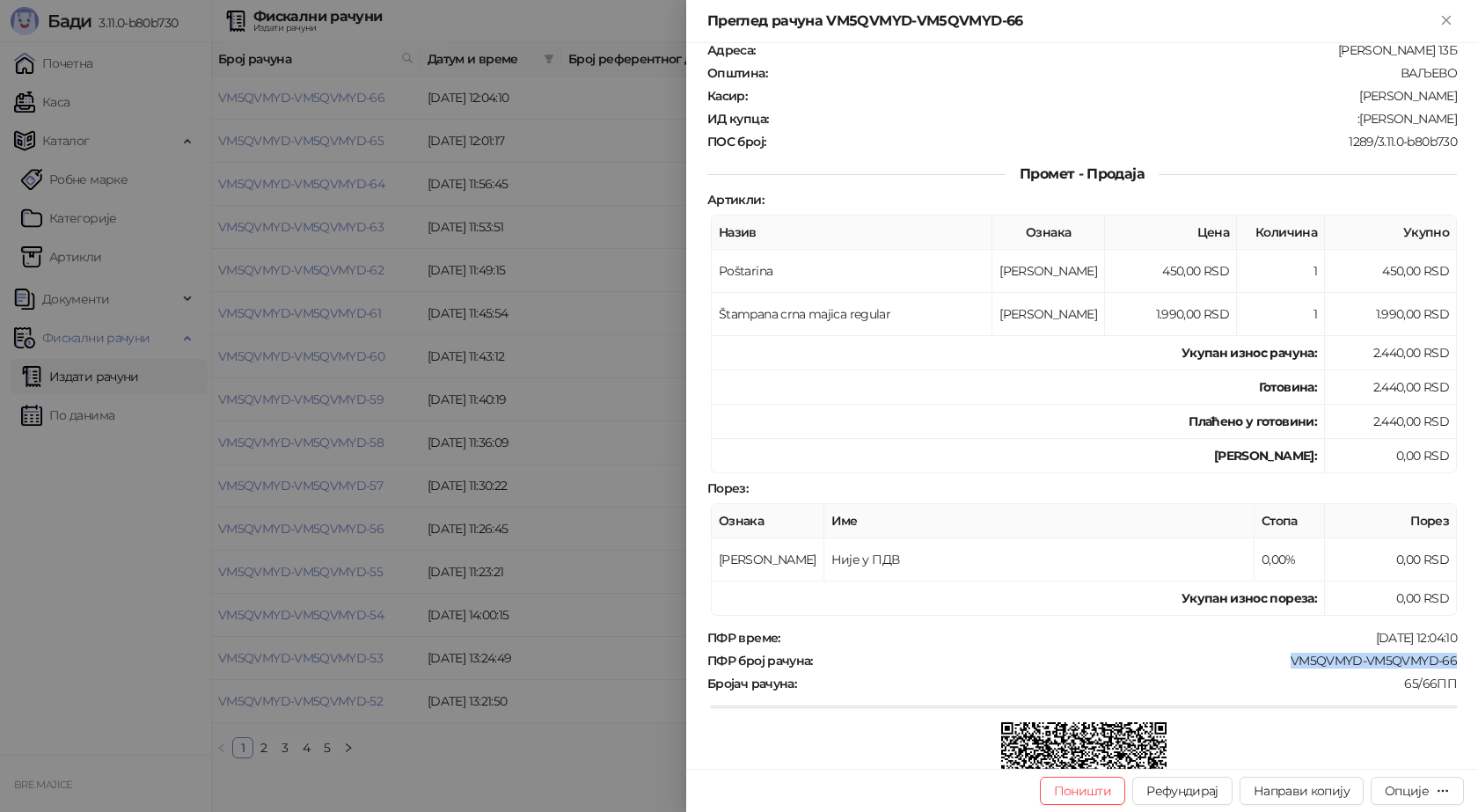
scroll to position [0, 0]
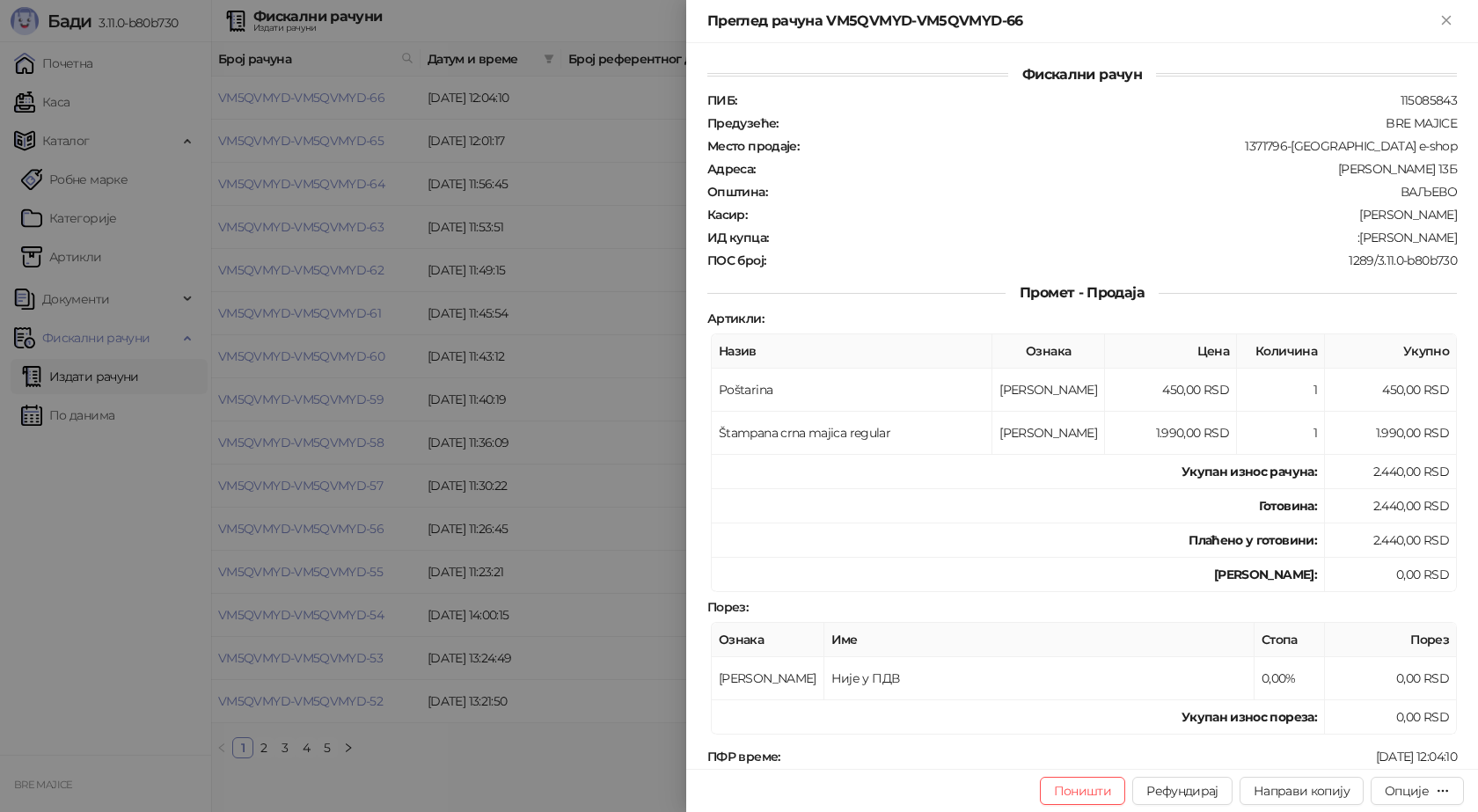
drag, startPoint x: 1335, startPoint y: 240, endPoint x: 1457, endPoint y: 234, distance: 122.1
click at [1457, 234] on div "Фискални рачун ПИБ : 115085843 Предузеће : BRE MAJICE Место продаје : 1371796-[…" at bounding box center [1082, 406] width 792 height 726
click at [1453, 24] on icon "Close" at bounding box center [1446, 21] width 16 height 16
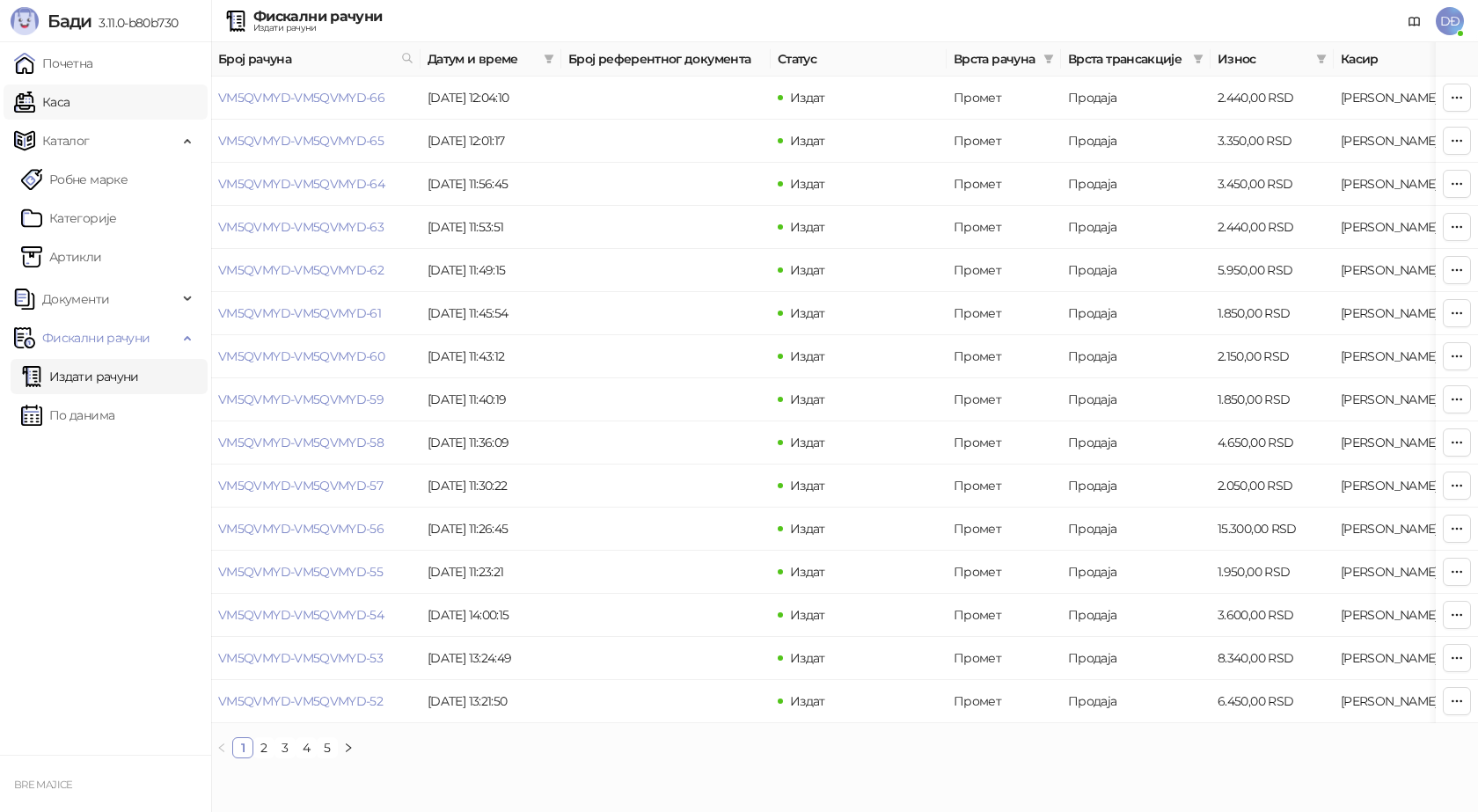
click at [69, 101] on link "Каса" at bounding box center [42, 102] width 56 height 35
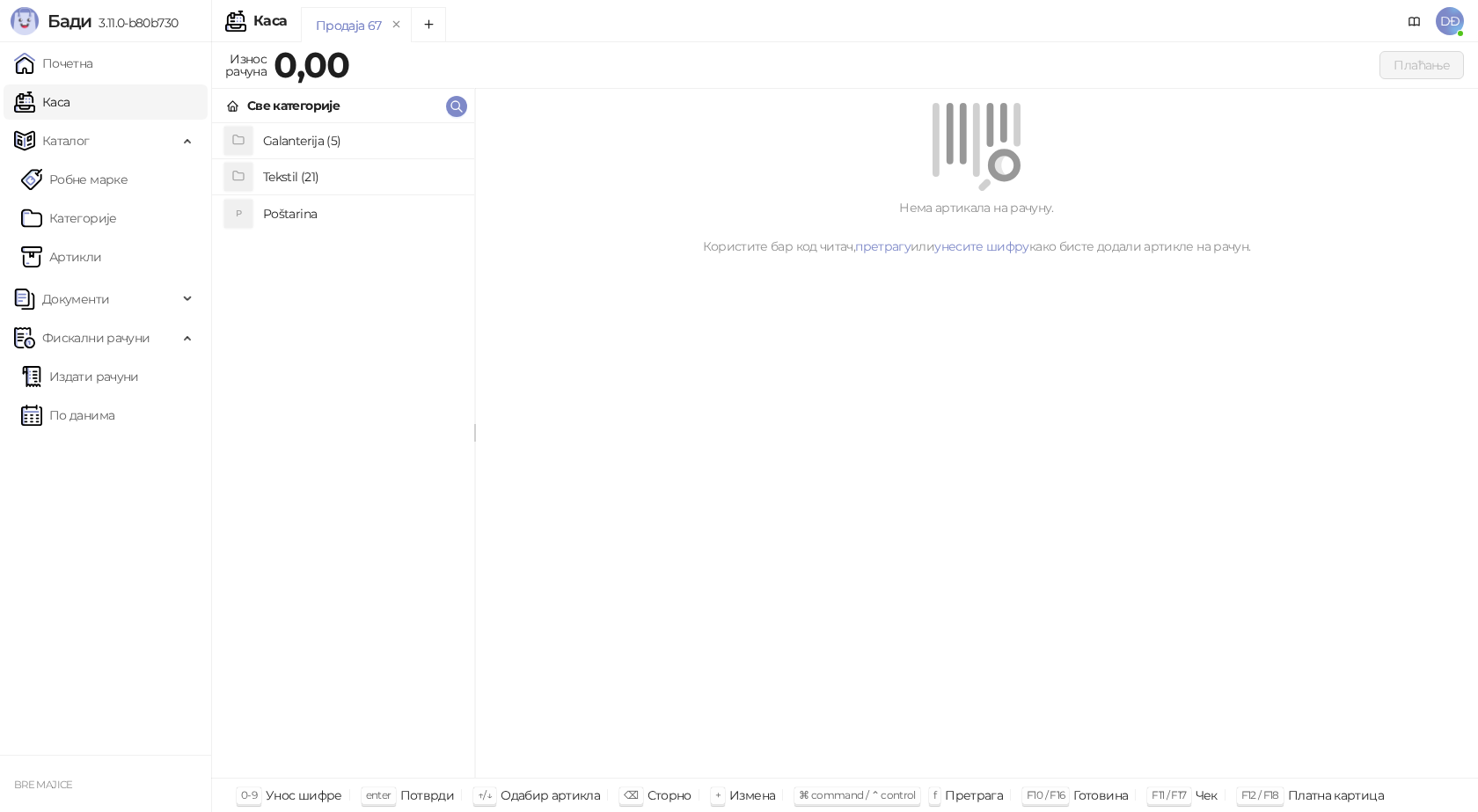
click at [294, 209] on h4 "Poštarina" at bounding box center [361, 213] width 197 height 28
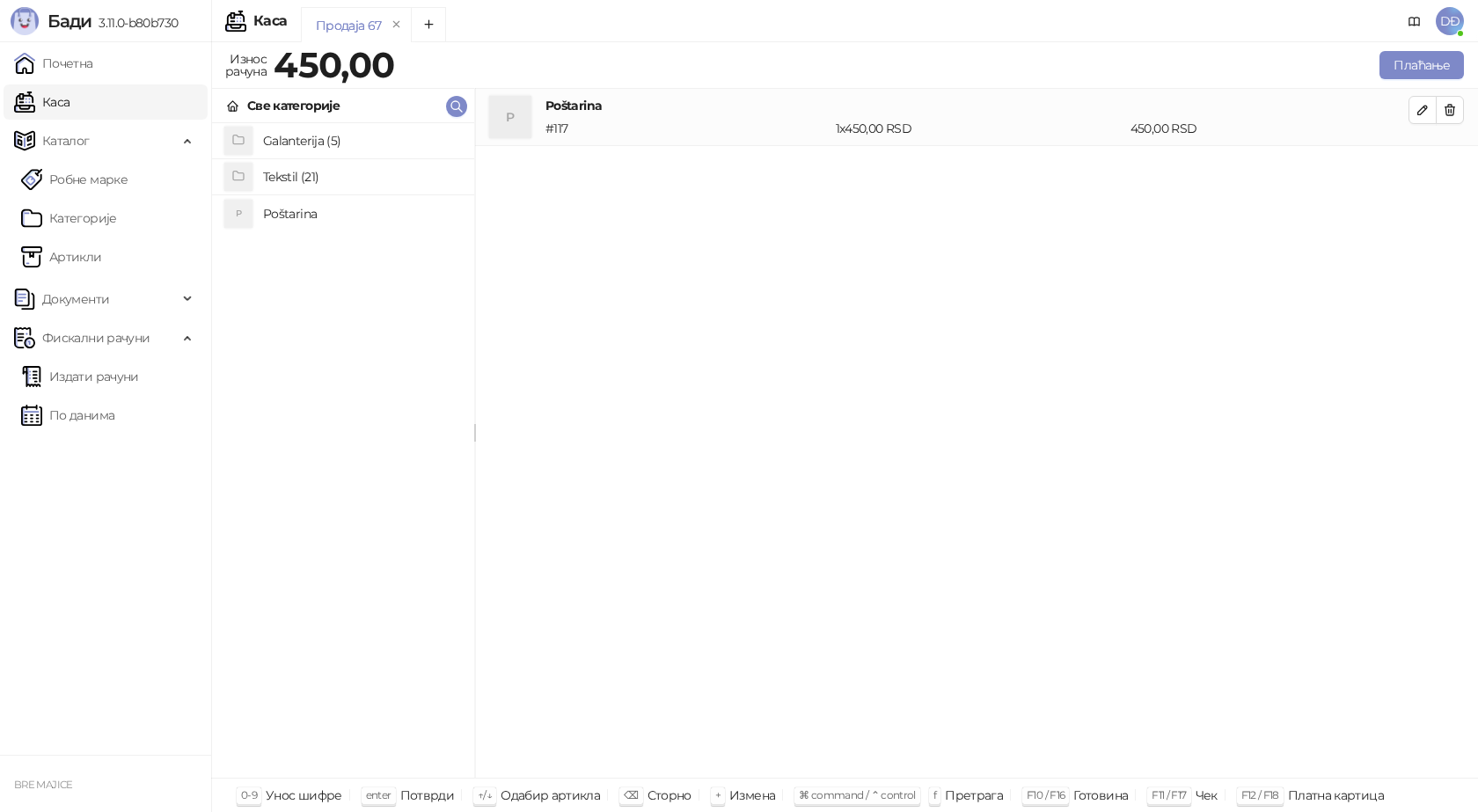
click at [312, 179] on h4 "Tekstil (21)" at bounding box center [361, 176] width 197 height 28
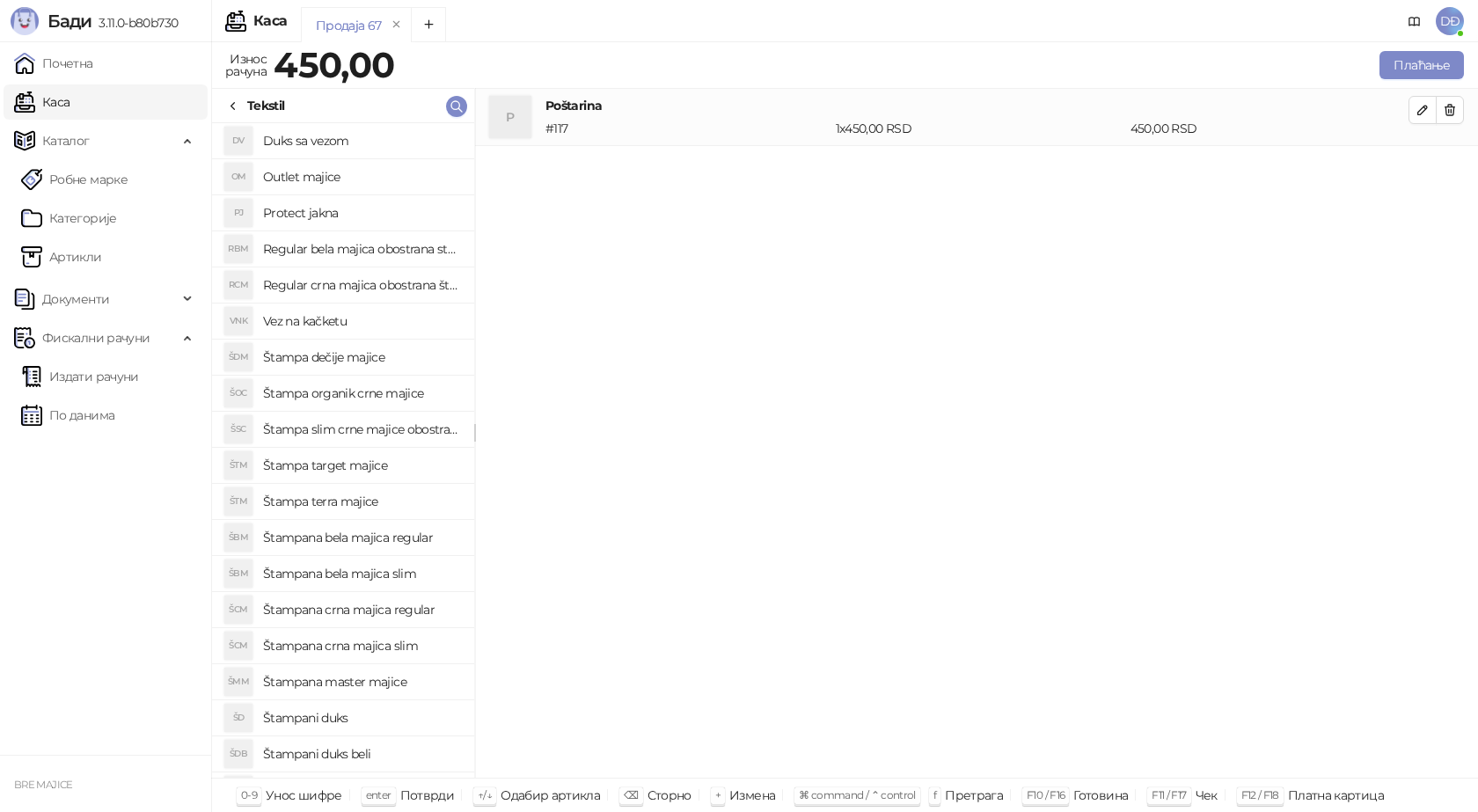
click at [411, 609] on h4 "Štampana crna majica regular" at bounding box center [361, 609] width 197 height 28
click at [1427, 167] on icon "button" at bounding box center [1423, 167] width 14 height 14
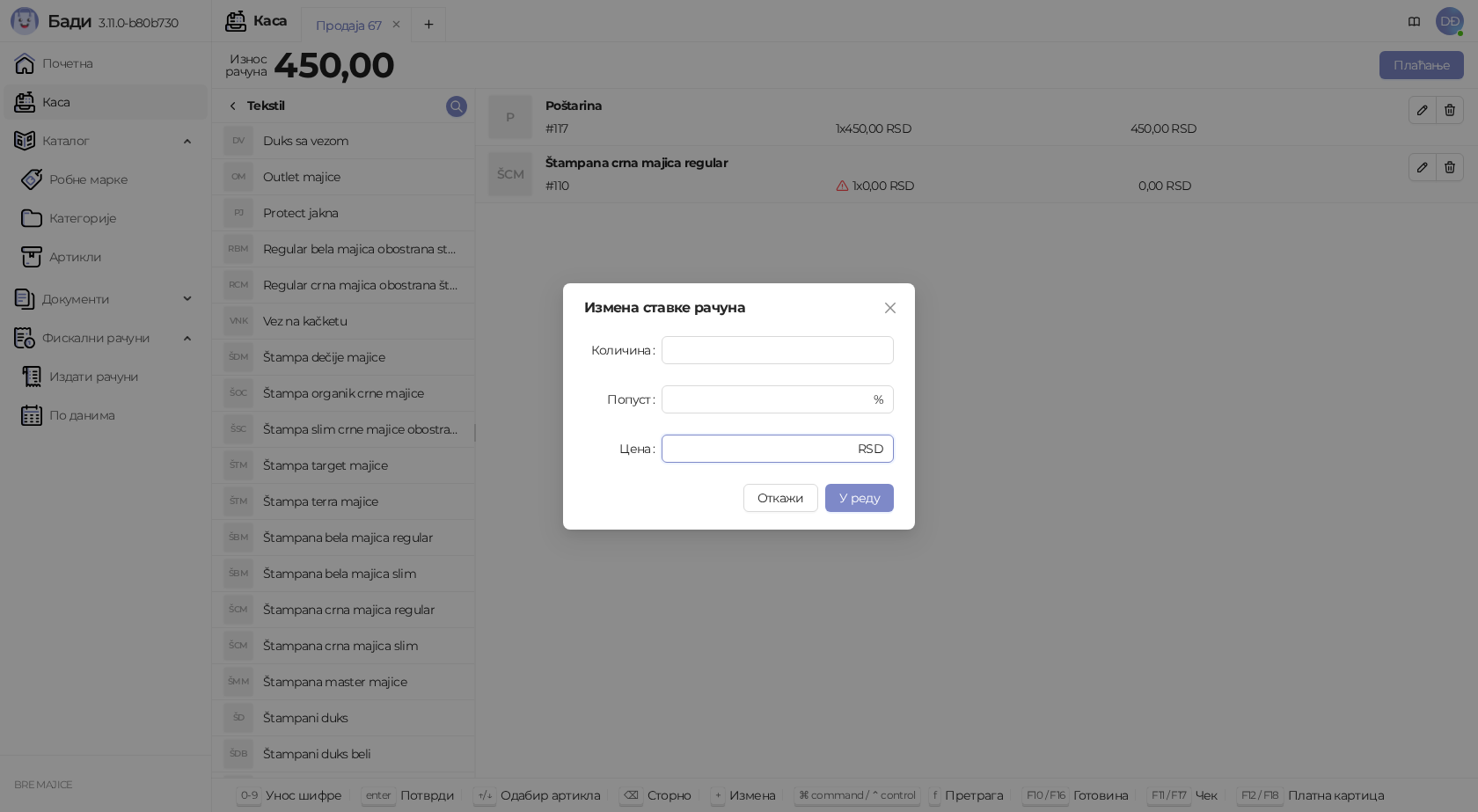
drag, startPoint x: 686, startPoint y: 446, endPoint x: 648, endPoint y: 447, distance: 38.0
click at [648, 447] on div "Цена * RSD" at bounding box center [739, 448] width 310 height 28
type input "****"
click at [863, 493] on span "У реду" at bounding box center [859, 498] width 41 height 16
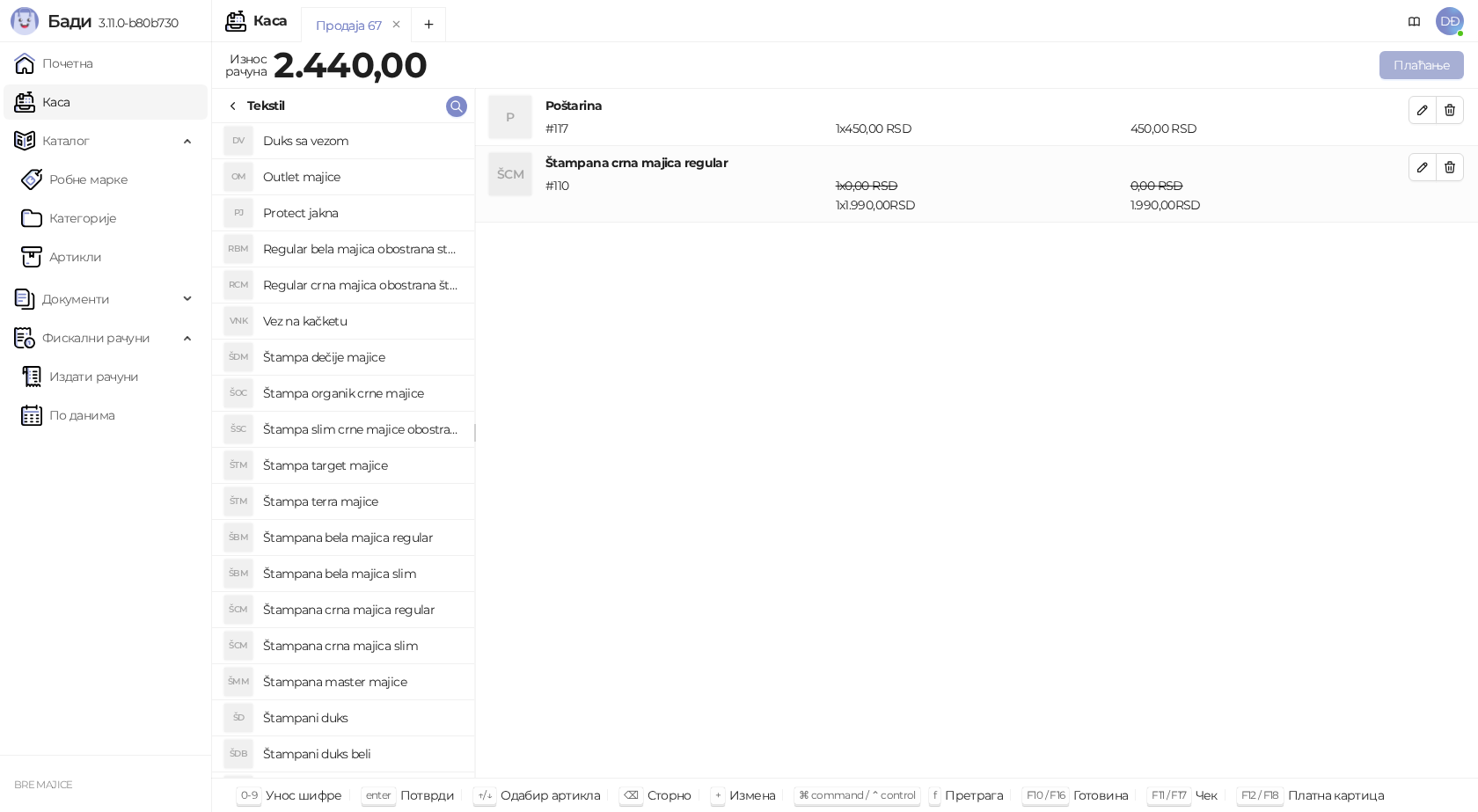
click at [1418, 67] on button "Плаћање" at bounding box center [1422, 65] width 85 height 28
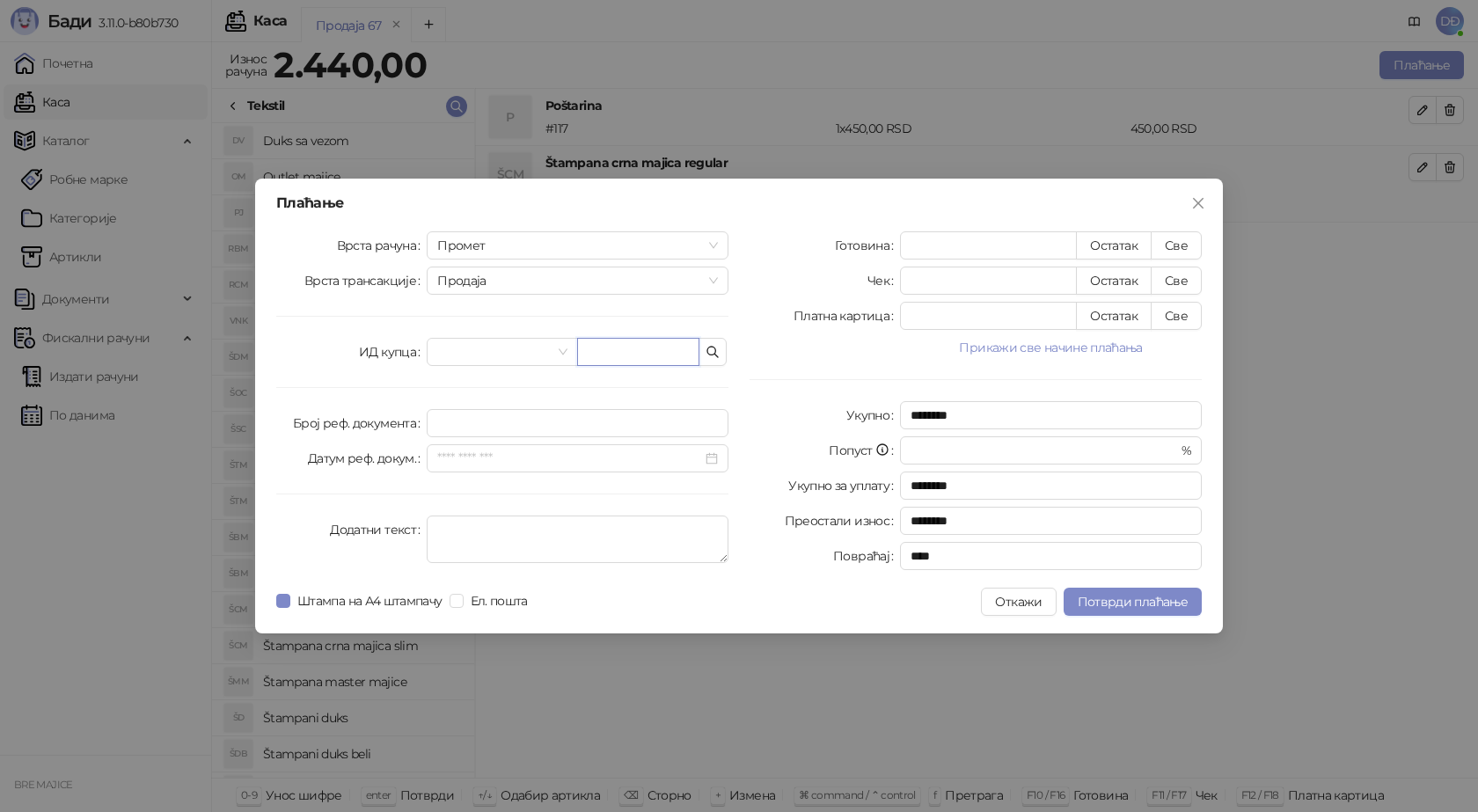
click at [630, 347] on input "text" at bounding box center [639, 351] width 122 height 28
paste input "**********"
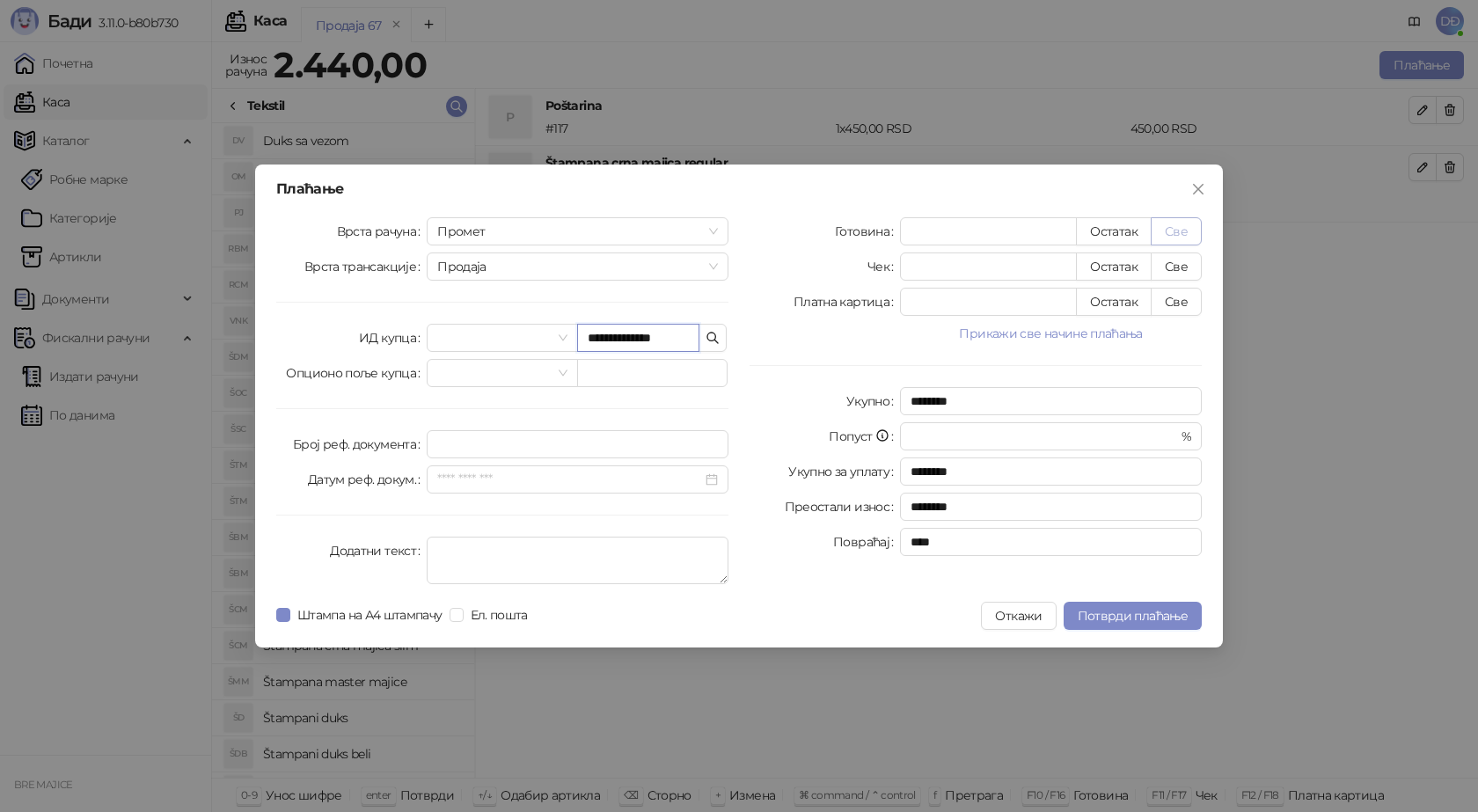
type input "**********"
click at [1169, 233] on button "Све" at bounding box center [1176, 230] width 51 height 28
type input "****"
click at [1118, 609] on span "Потврди плаћање" at bounding box center [1133, 616] width 110 height 16
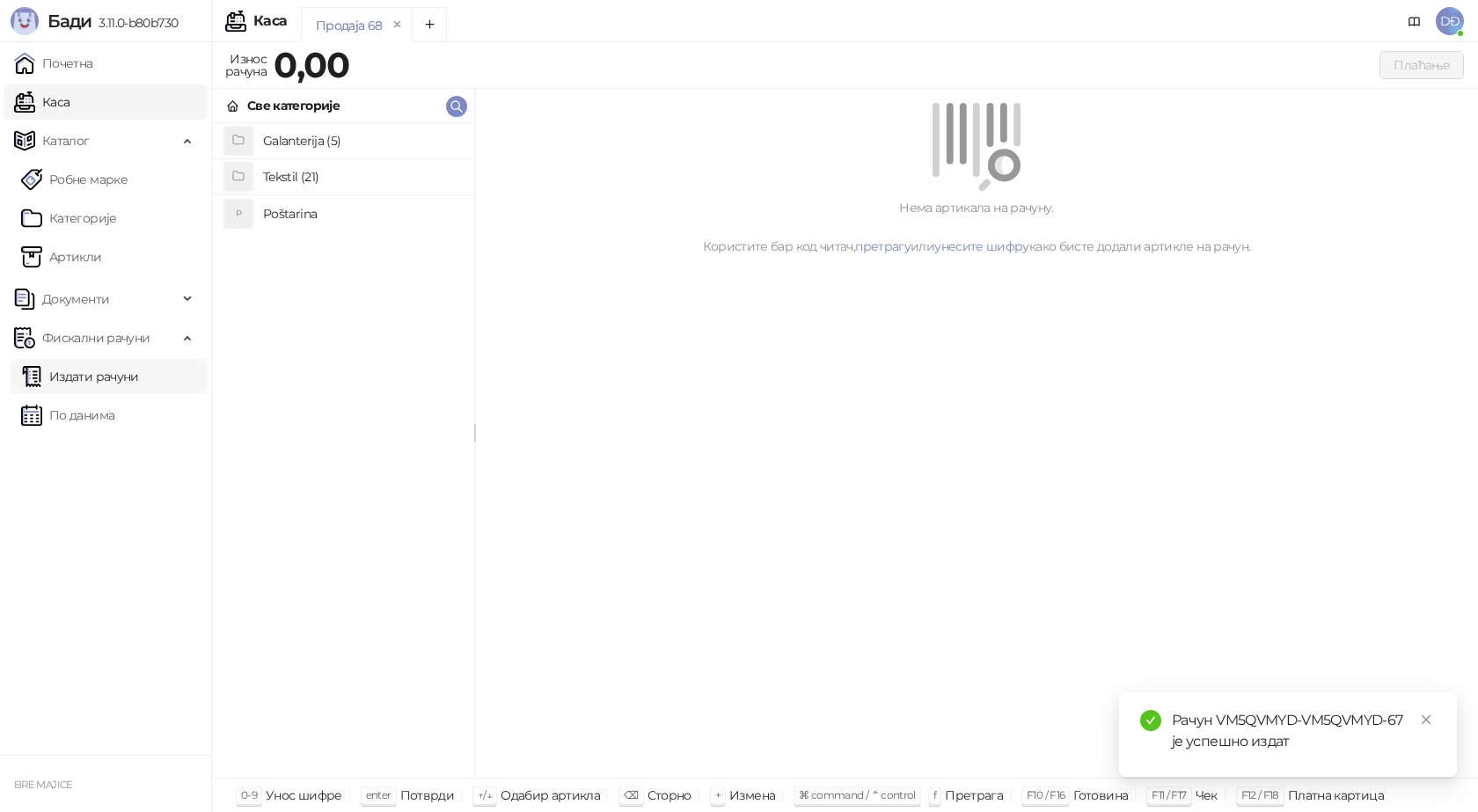
click at [115, 379] on link "Издати рачуни" at bounding box center [79, 376] width 118 height 35
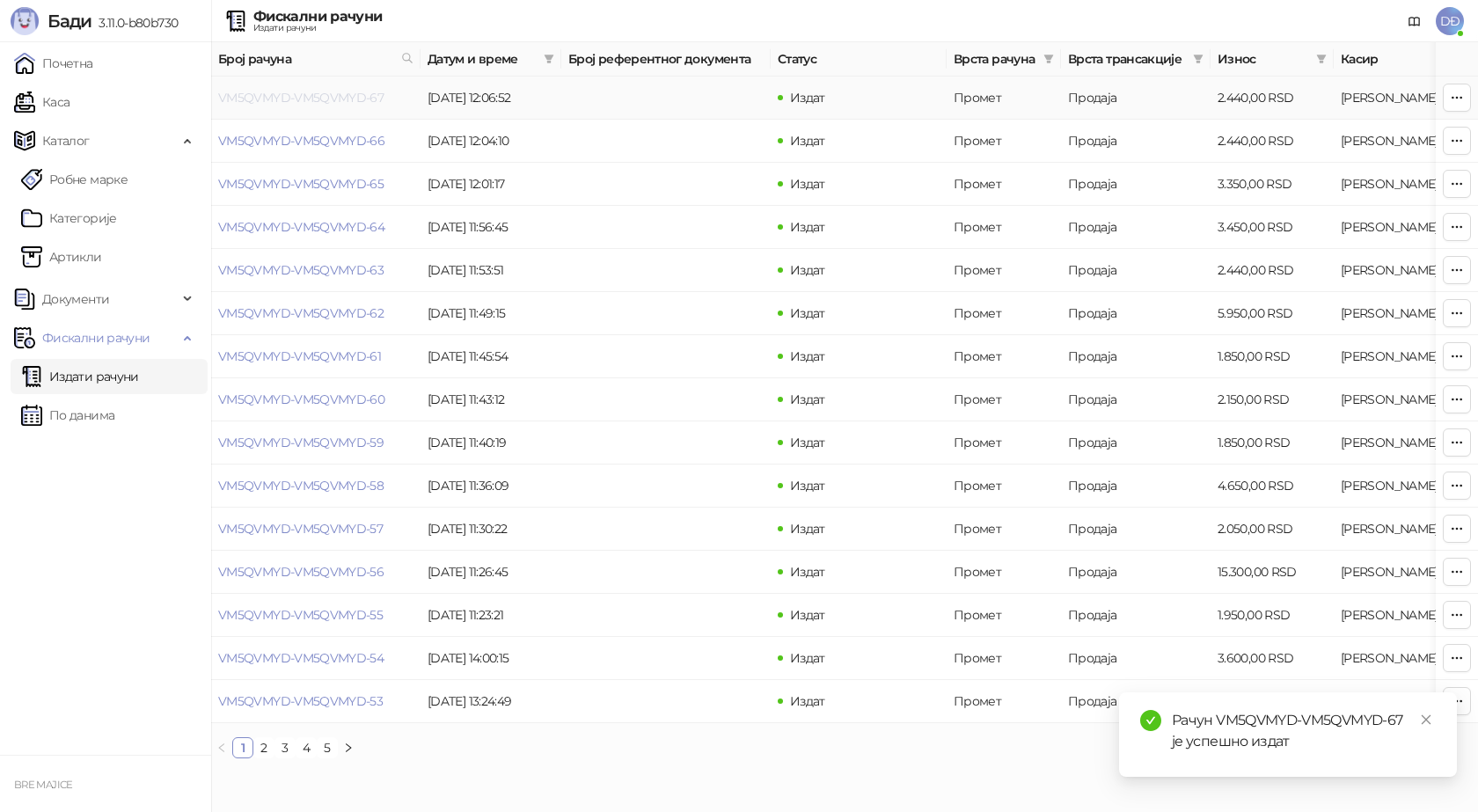
click at [292, 95] on link "VM5QVMYD-VM5QVMYD-67" at bounding box center [301, 98] width 166 height 16
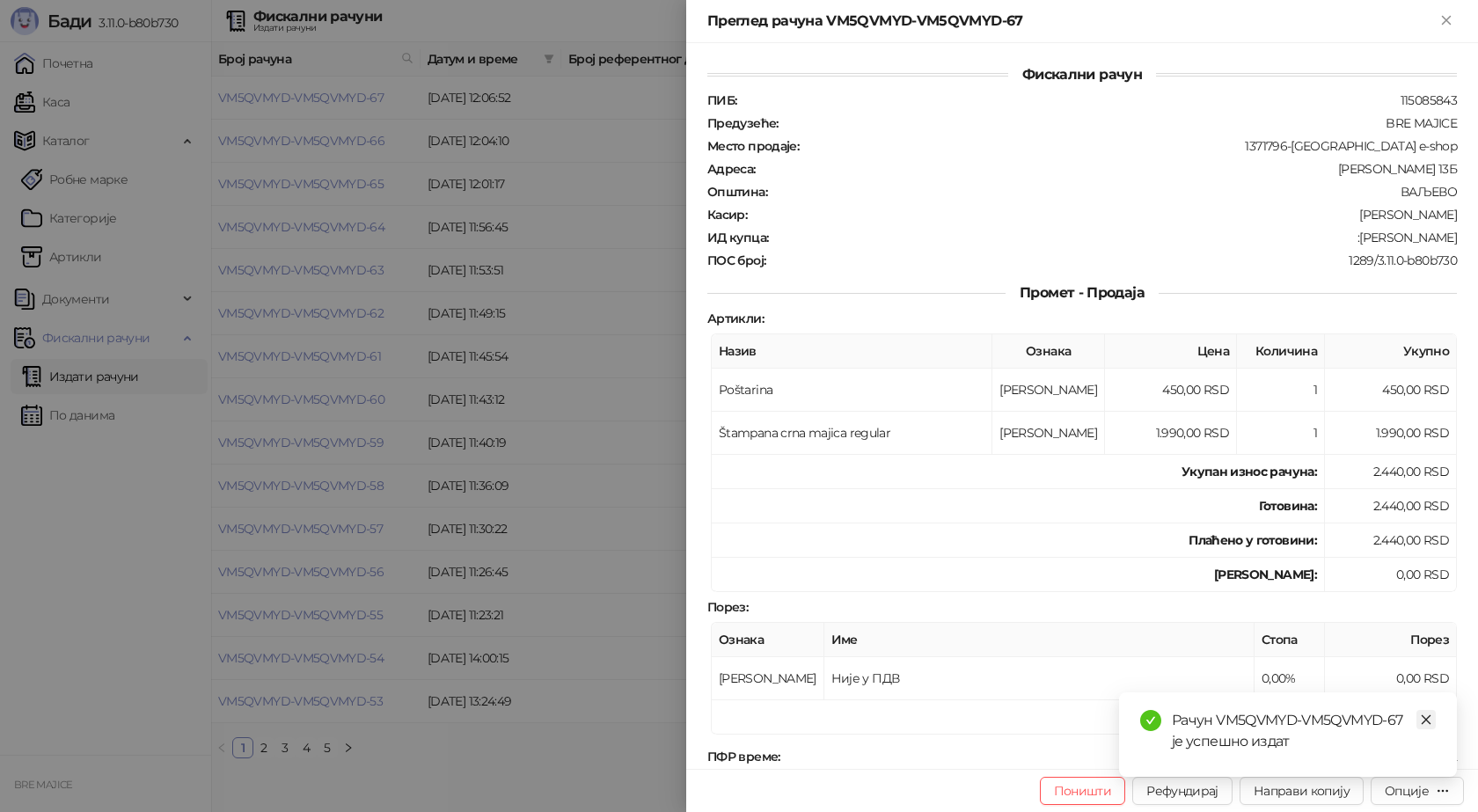
click at [1424, 709] on link "Close" at bounding box center [1426, 718] width 19 height 19
click at [1419, 797] on div "Опције" at bounding box center [1407, 790] width 44 height 16
click at [1377, 756] on span "Преузми у ПДФ формату" at bounding box center [1343, 754] width 214 height 19
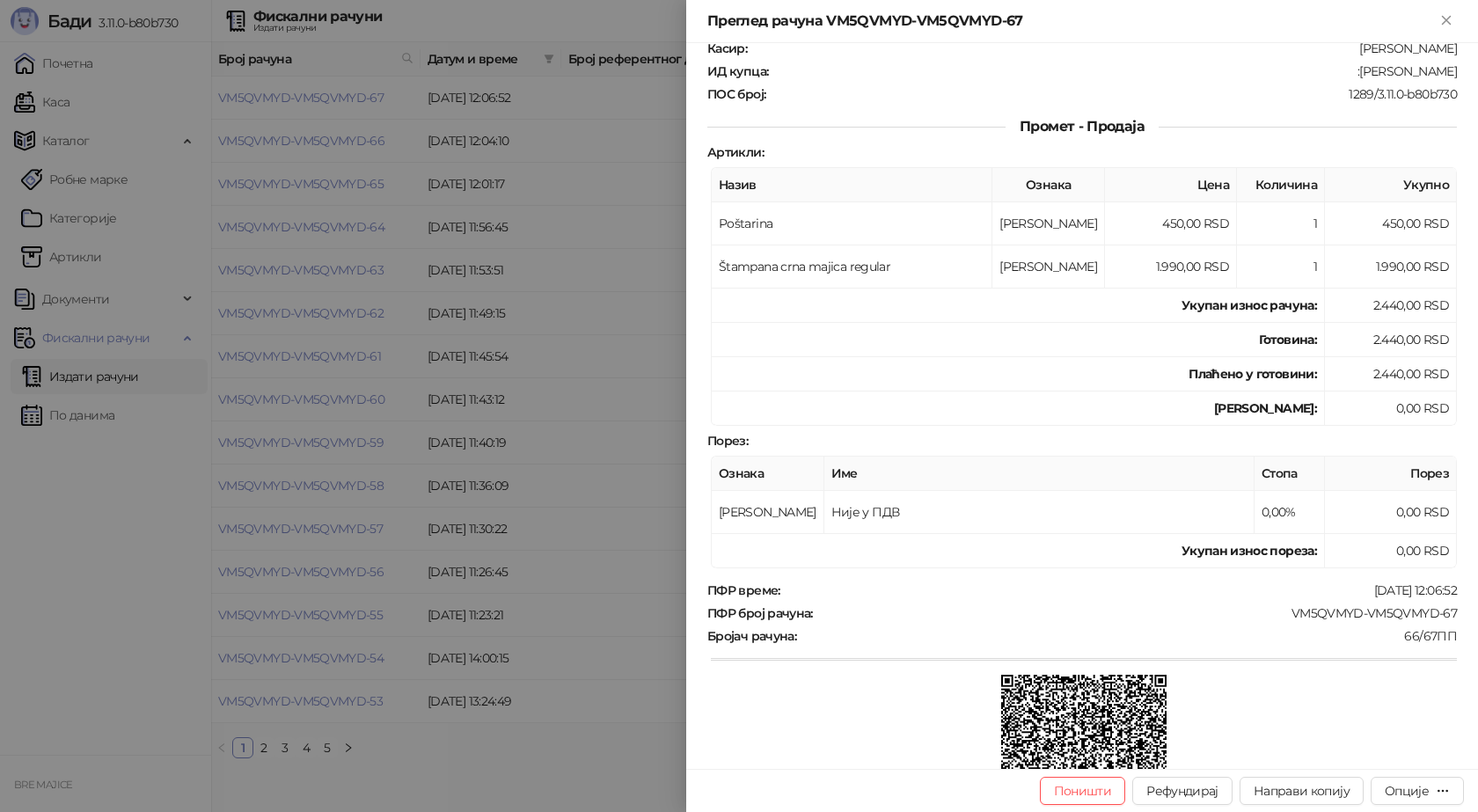
scroll to position [176, 0]
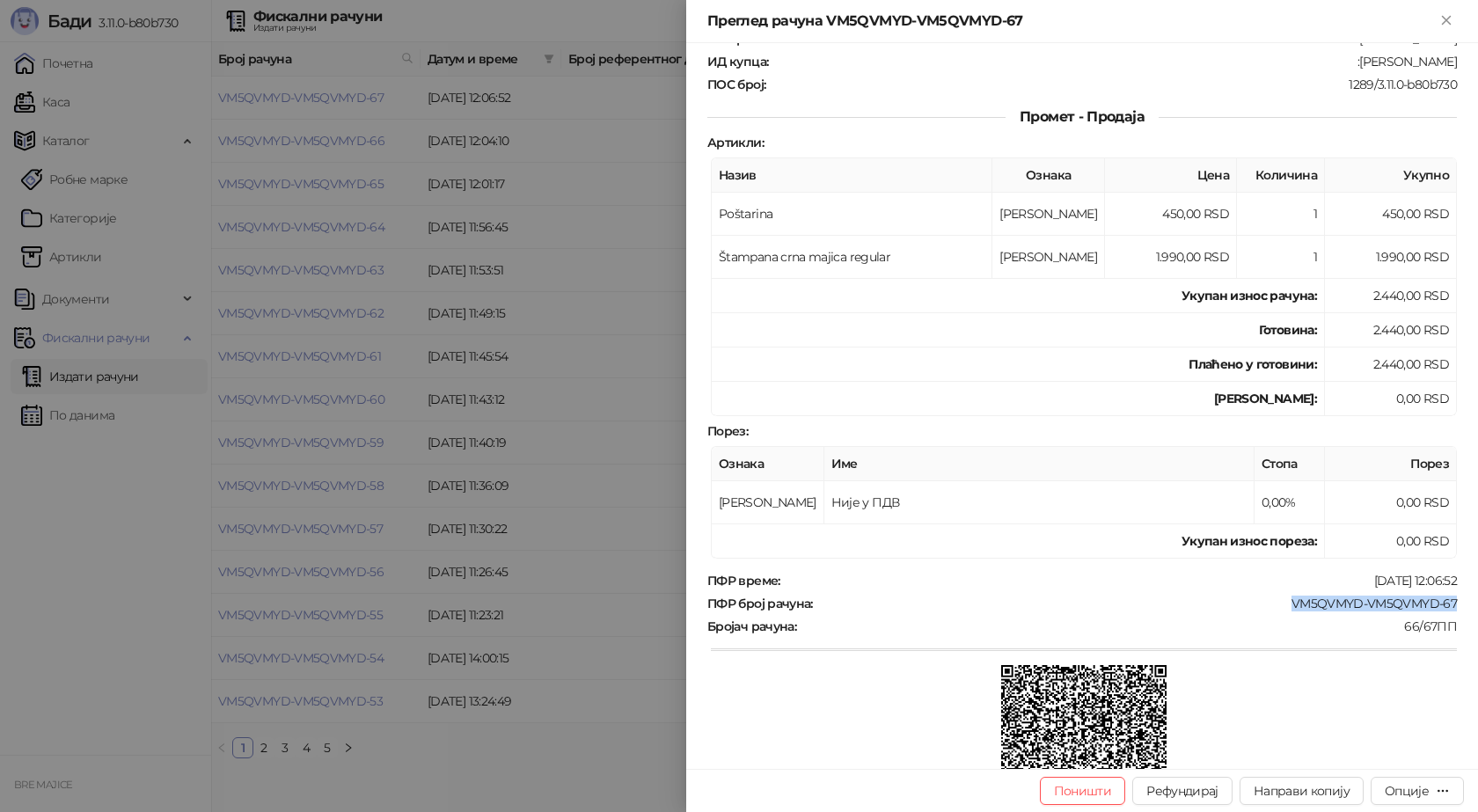
drag, startPoint x: 1446, startPoint y: 598, endPoint x: 1277, endPoint y: 604, distance: 169.1
click at [1277, 604] on div "ПФР број рачуна : VM5QVMYD-VM5QVMYD-67" at bounding box center [1083, 603] width 757 height 16
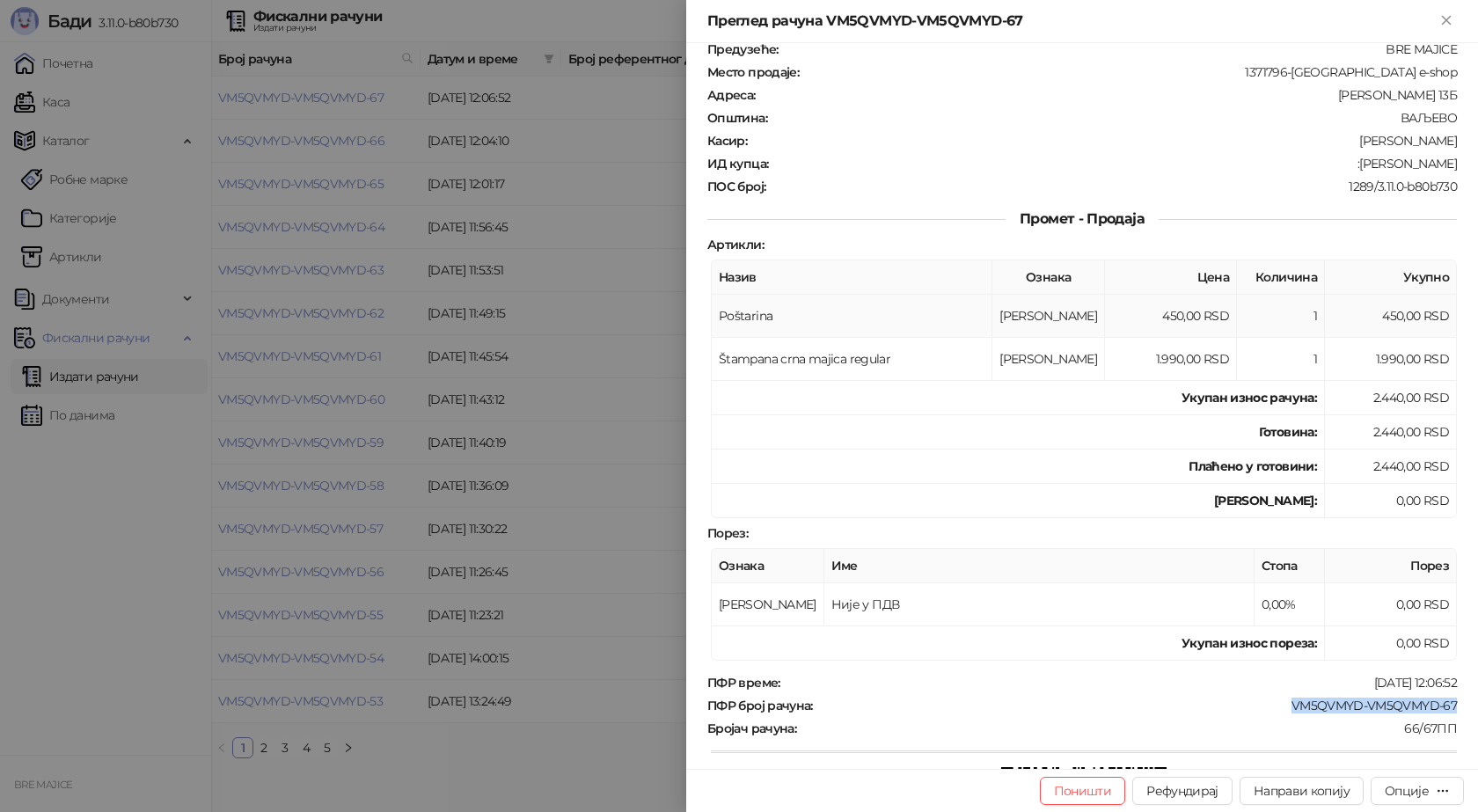
scroll to position [0, 0]
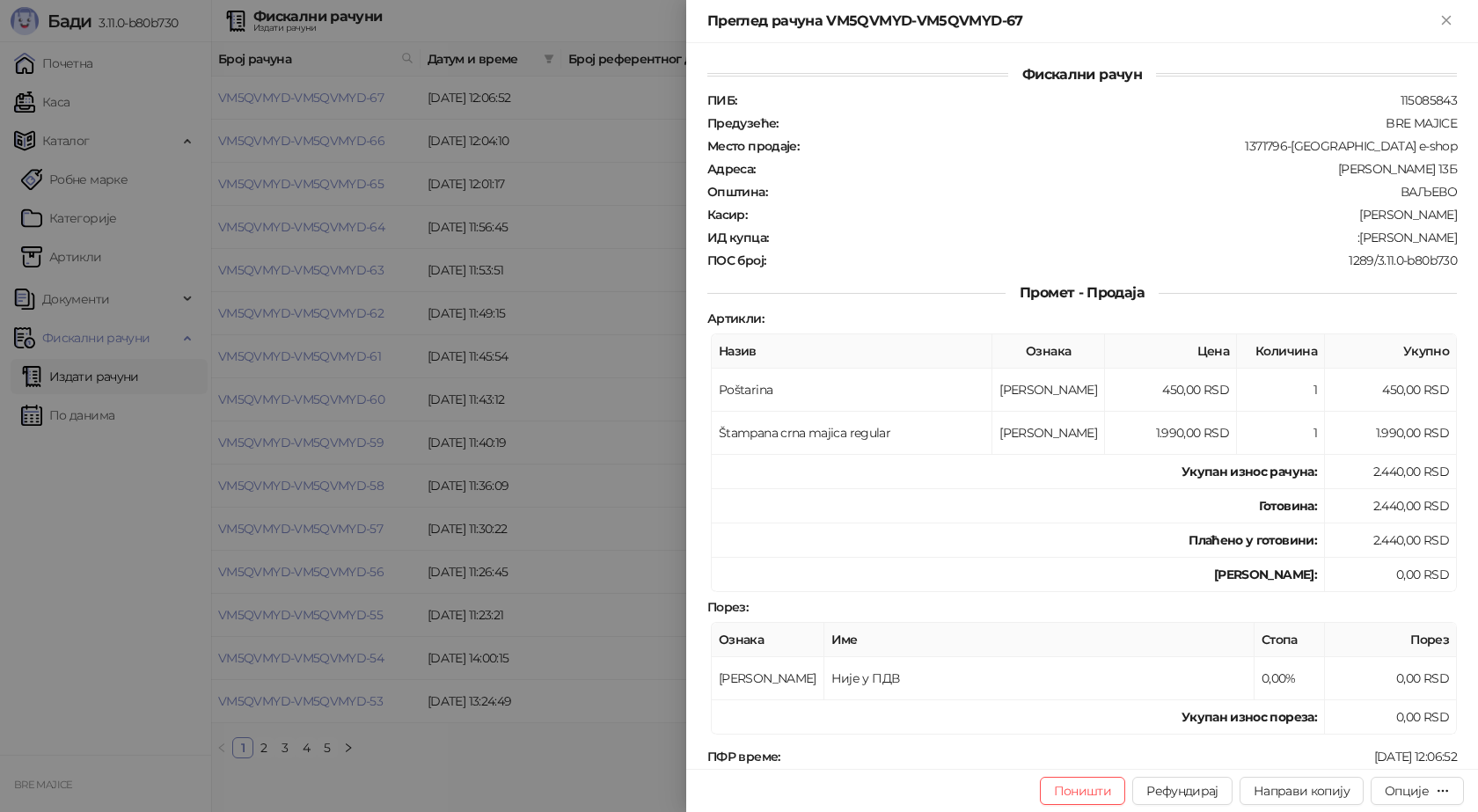
drag, startPoint x: 1443, startPoint y: 236, endPoint x: 1368, endPoint y: 239, distance: 75.1
click at [1368, 239] on div ":[PERSON_NAME]" at bounding box center [1114, 238] width 689 height 16
click at [1446, 19] on icon "Close" at bounding box center [1446, 20] width 8 height 8
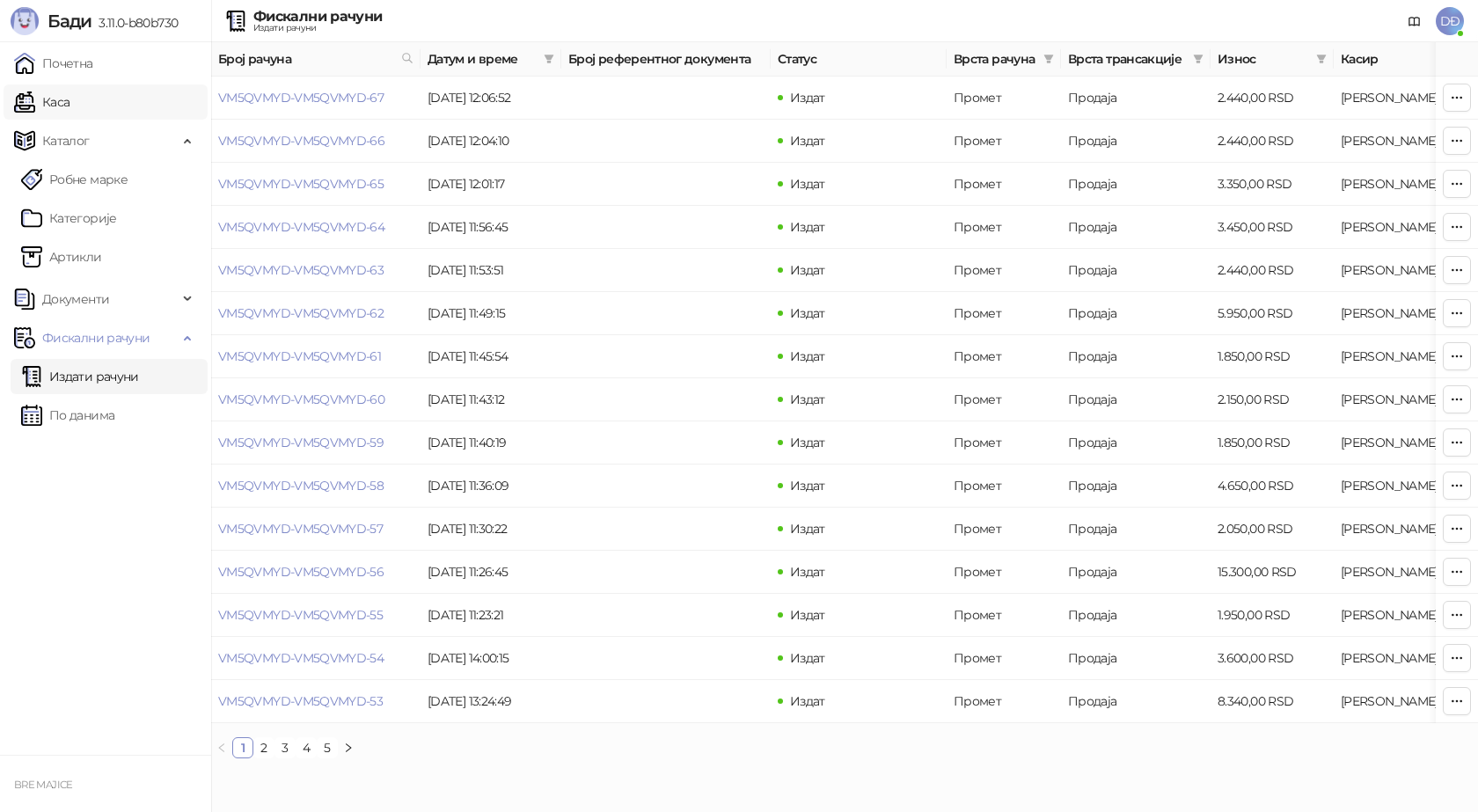
click at [69, 111] on link "Каса" at bounding box center [42, 102] width 56 height 35
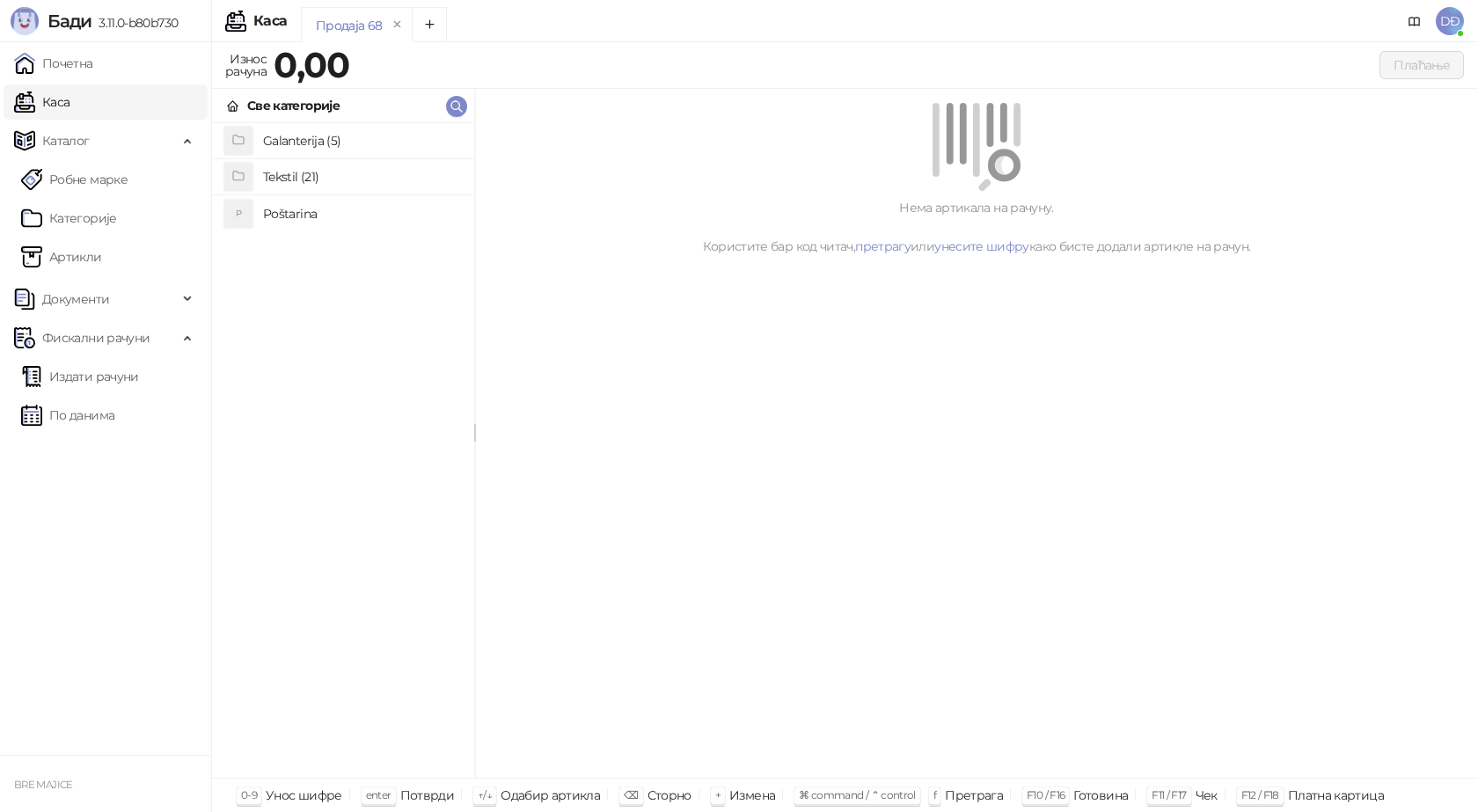
click at [299, 214] on h4 "Poštarina" at bounding box center [361, 213] width 197 height 28
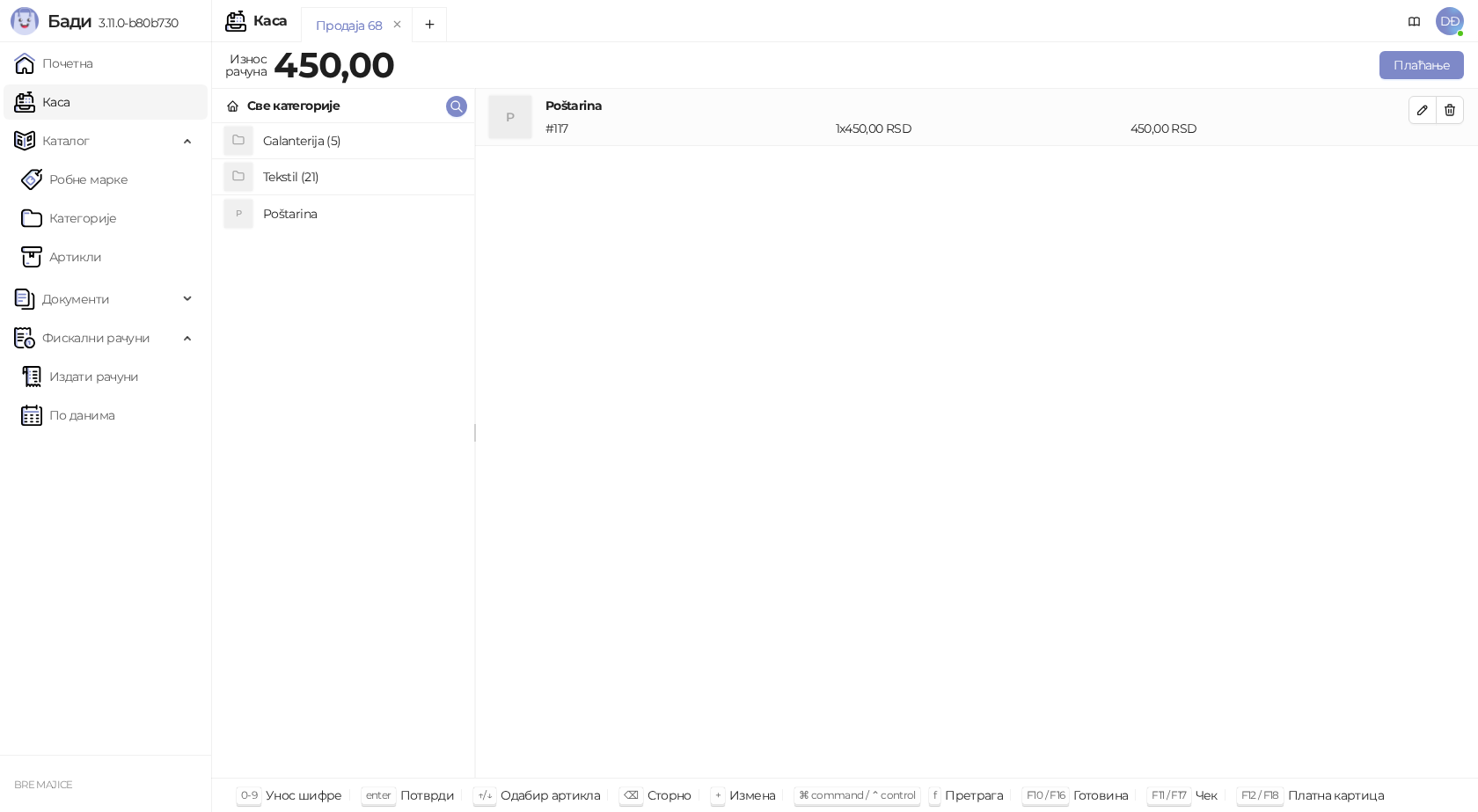
click at [300, 183] on h4 "Tekstil (21)" at bounding box center [361, 176] width 197 height 28
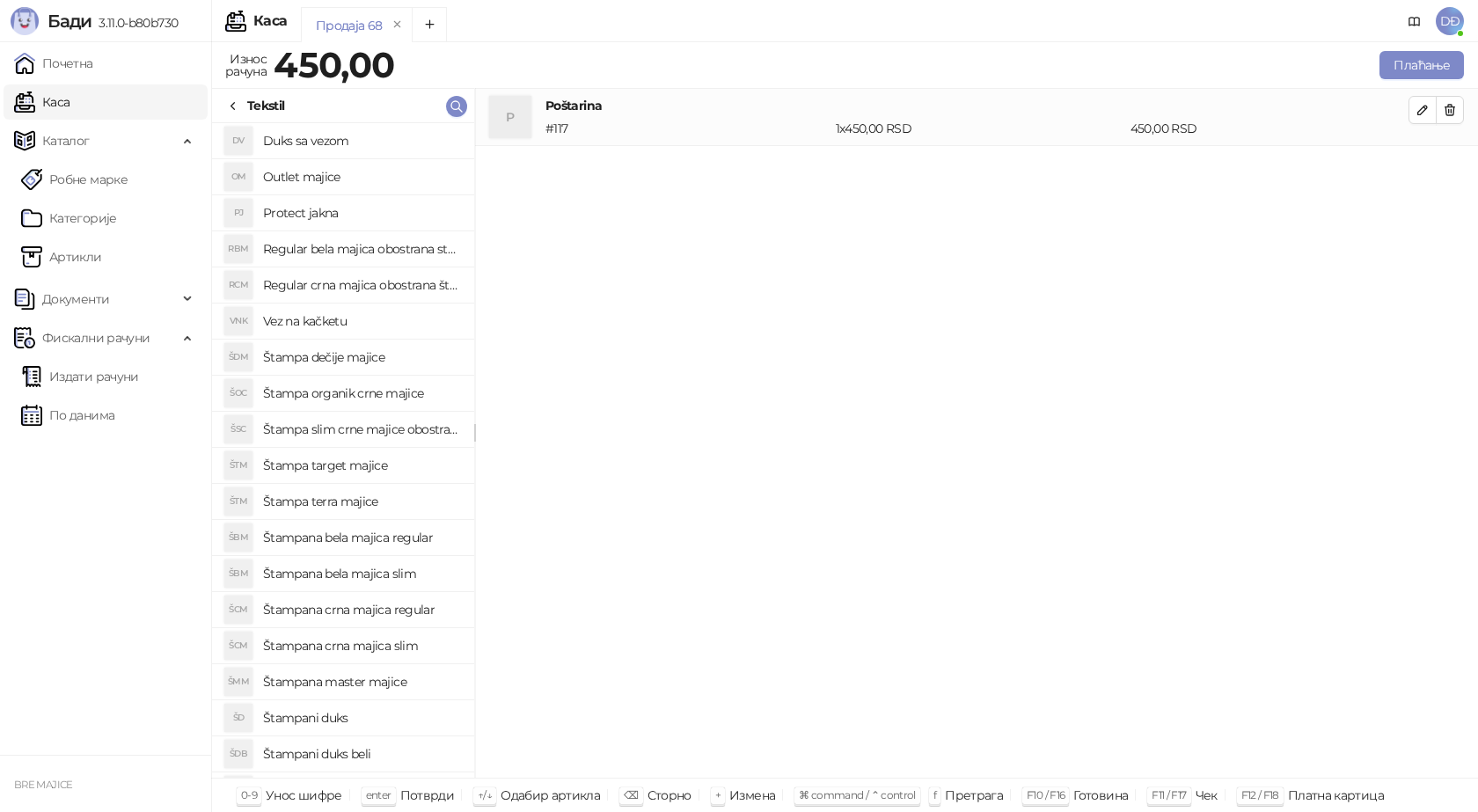
click at [347, 248] on h4 "Regular bela majica obostrana stampa" at bounding box center [361, 248] width 197 height 28
click at [1425, 172] on icon "button" at bounding box center [1423, 167] width 14 height 14
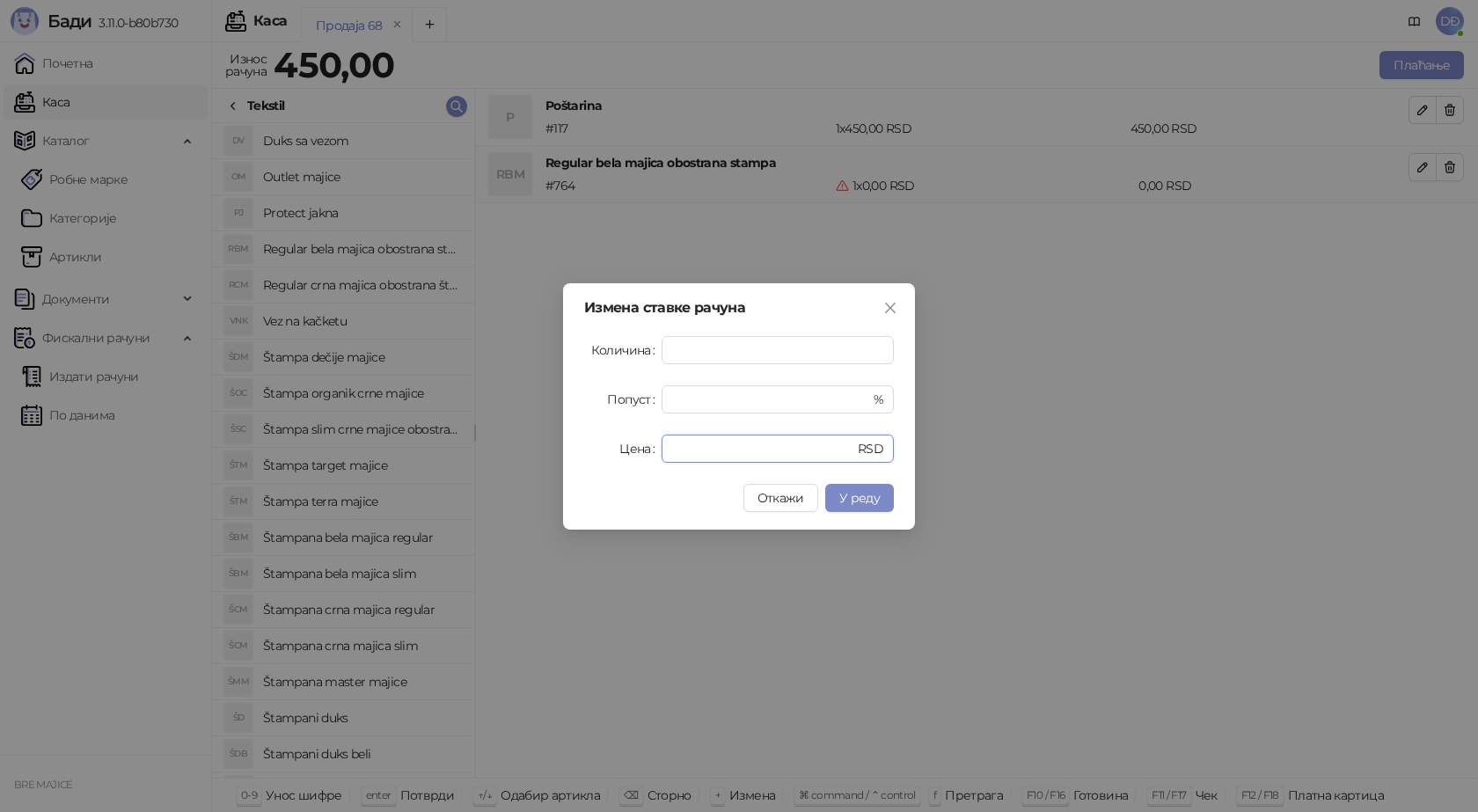
drag, startPoint x: 690, startPoint y: 438, endPoint x: 607, endPoint y: 453, distance: 84.3
click at [613, 456] on div "Цена * RSD" at bounding box center [739, 448] width 310 height 28
click at [859, 500] on span "У реду" at bounding box center [859, 498] width 41 height 16
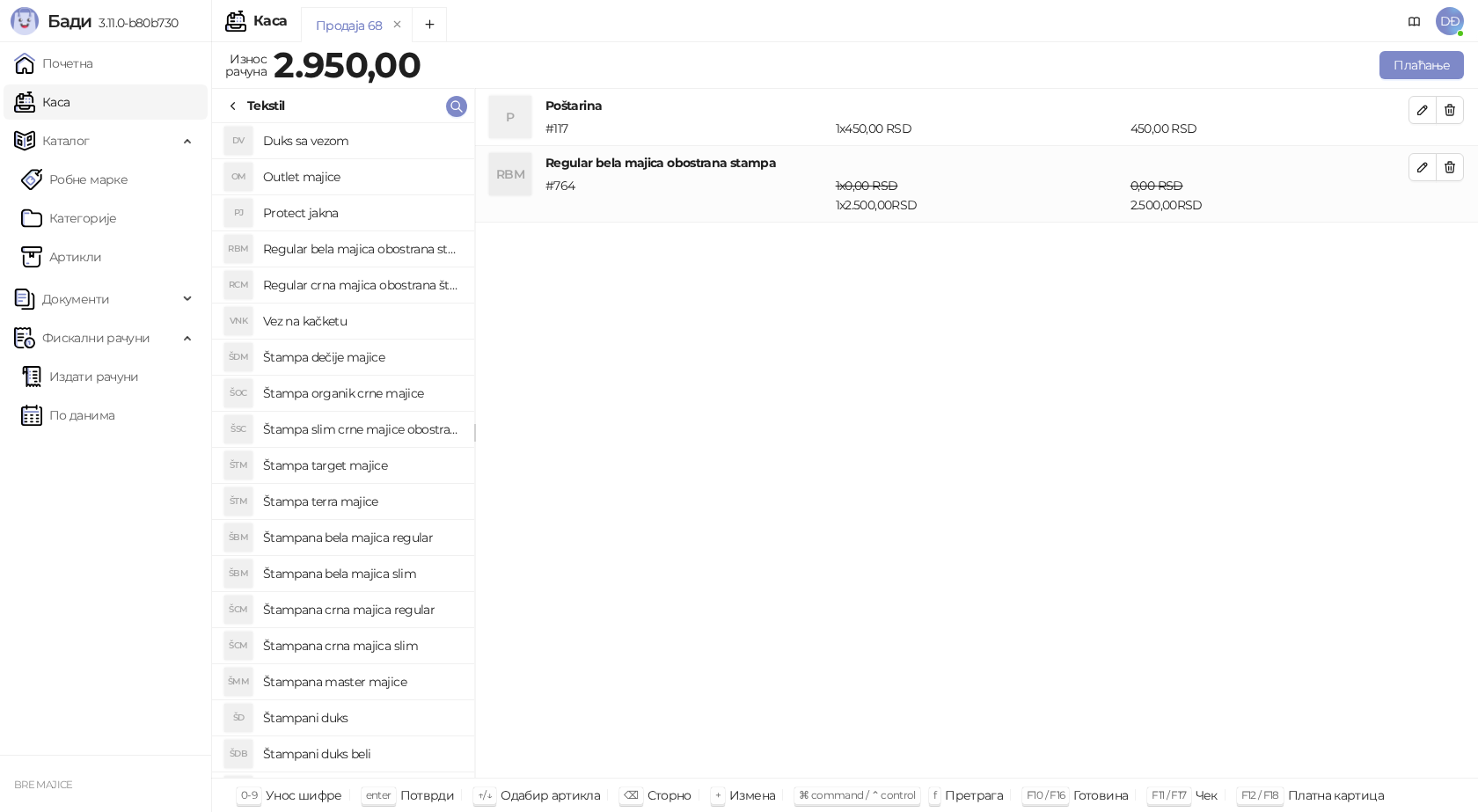
click at [313, 179] on h4 "Outlet majice" at bounding box center [361, 176] width 197 height 28
click at [1421, 240] on icon "button" at bounding box center [1423, 244] width 14 height 14
type input "*"
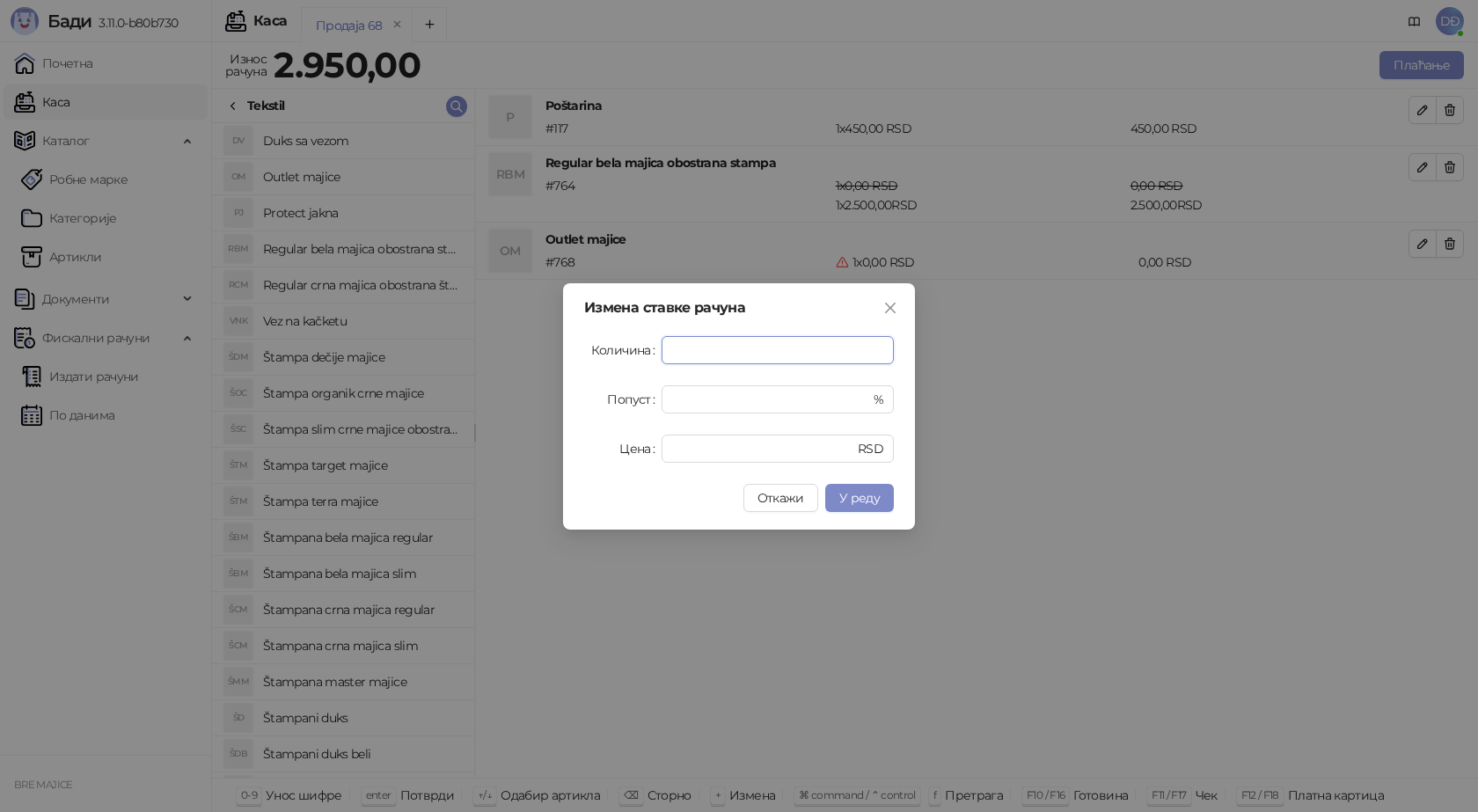
type input "*"
type input "****"
click at [855, 492] on span "У реду" at bounding box center [859, 498] width 41 height 16
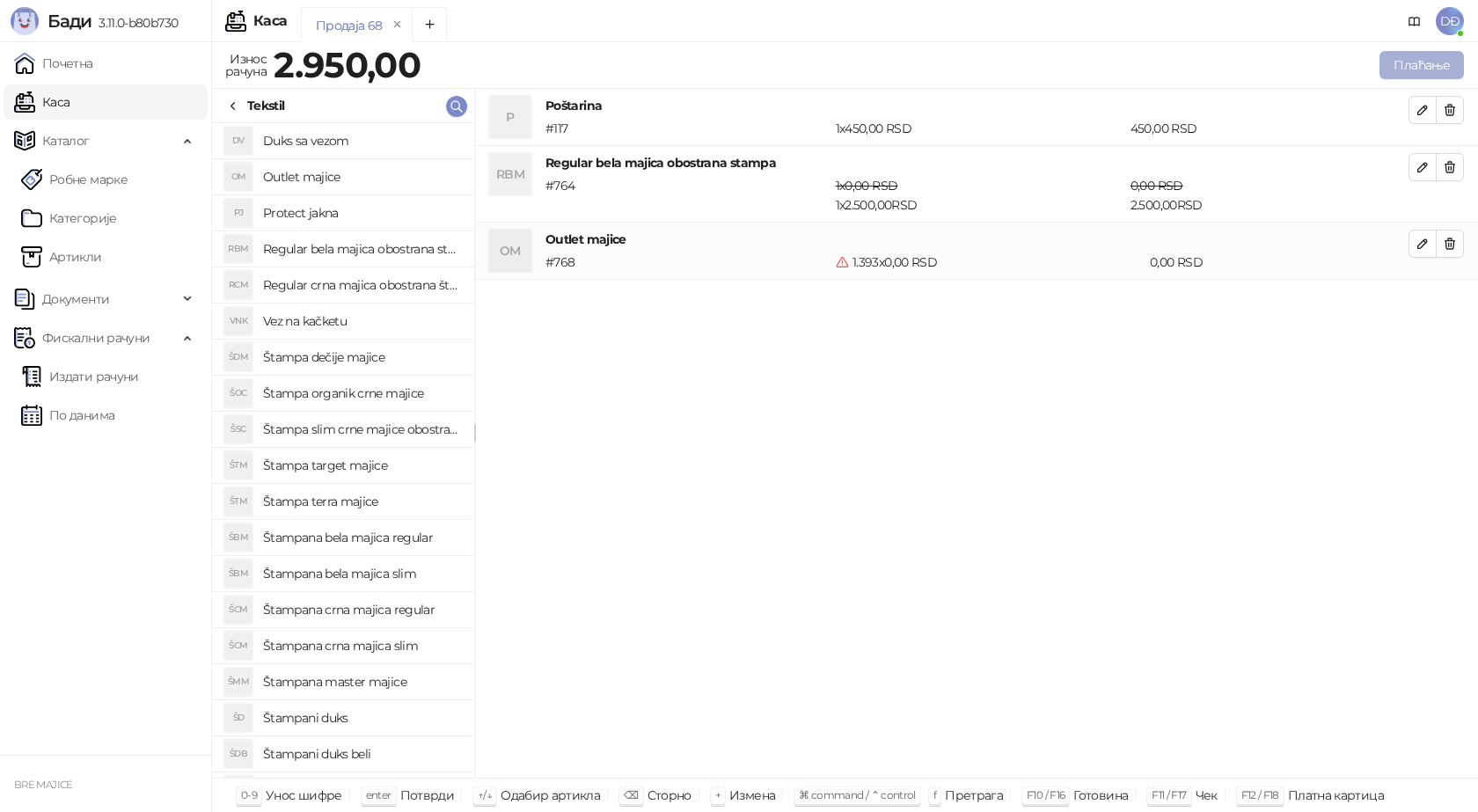
click at [1425, 60] on button "Плаћање" at bounding box center [1422, 65] width 85 height 28
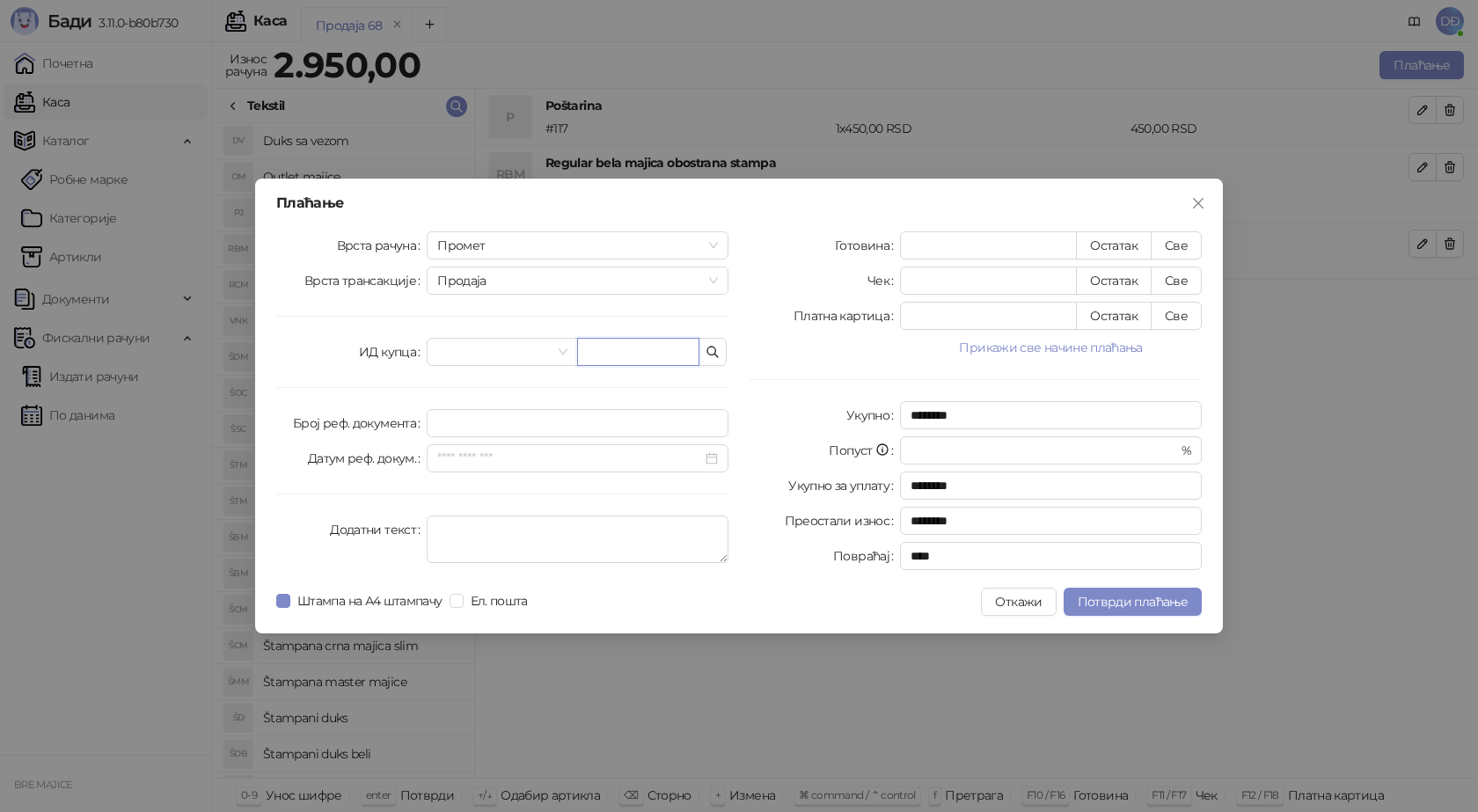
click at [625, 354] on input "text" at bounding box center [639, 351] width 122 height 28
paste input "**********"
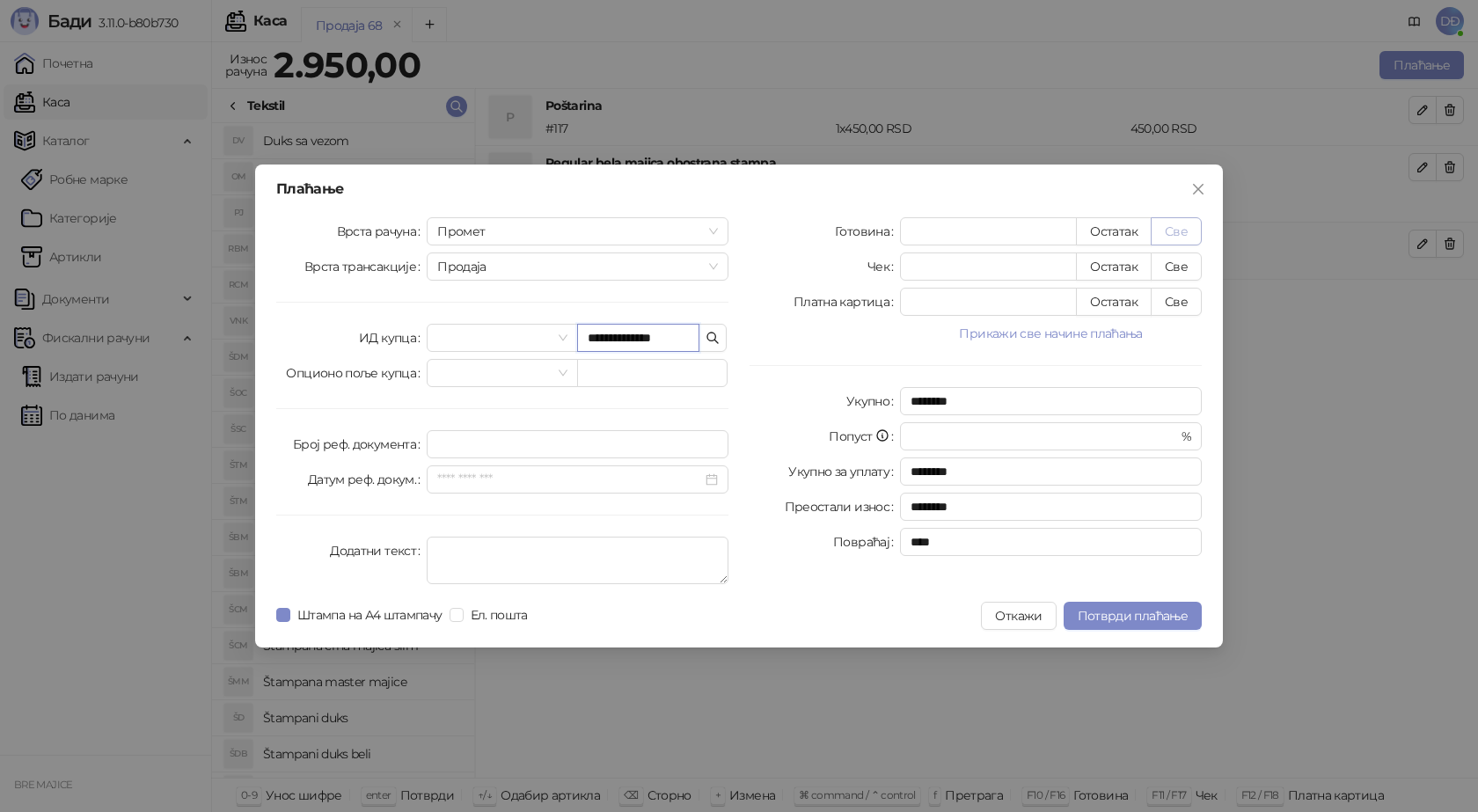
type input "**********"
click at [1189, 225] on button "Све" at bounding box center [1176, 230] width 51 height 28
type input "****"
click at [1132, 609] on span "Потврди плаћање" at bounding box center [1133, 616] width 110 height 16
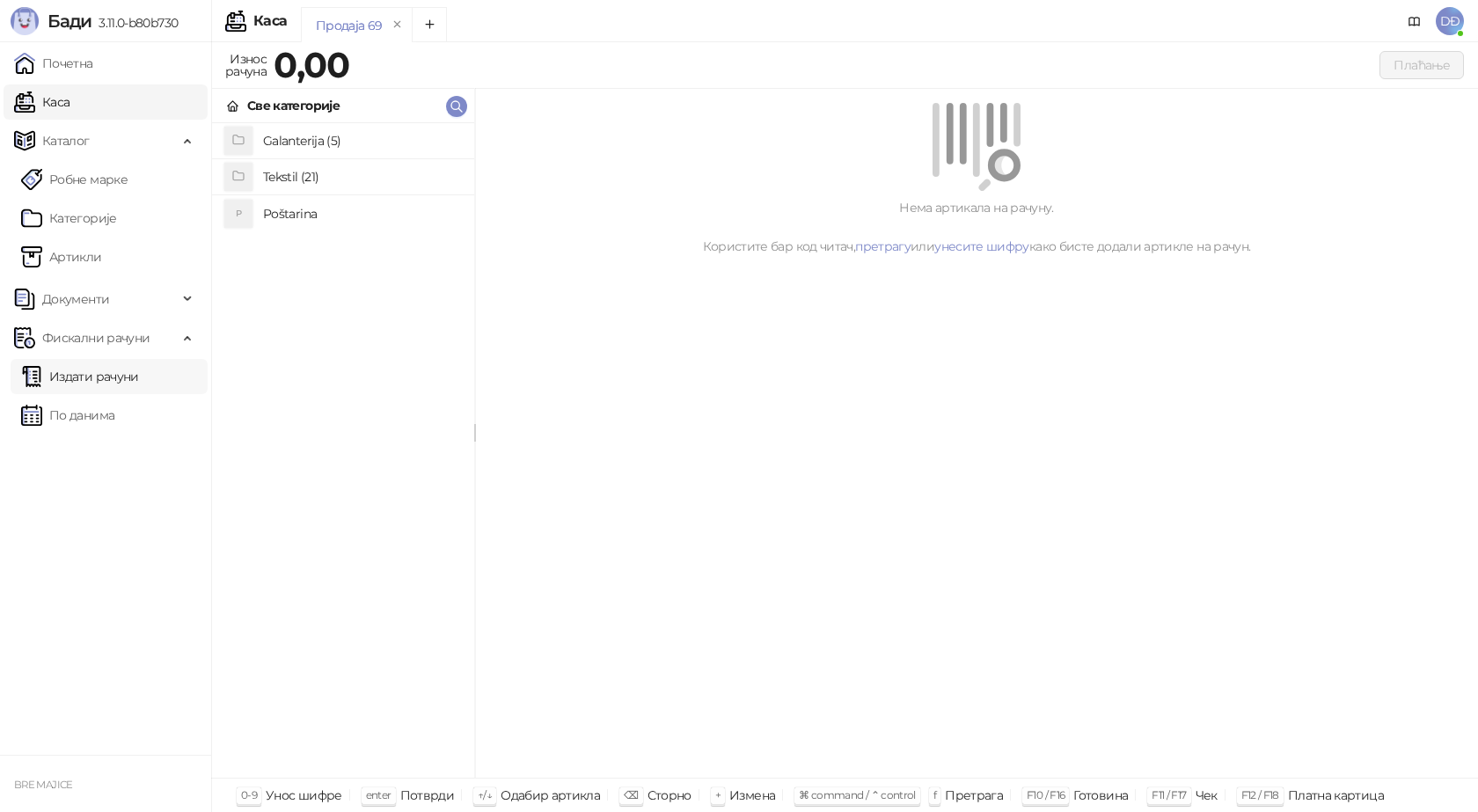
click at [104, 381] on link "Издати рачуни" at bounding box center [79, 376] width 118 height 35
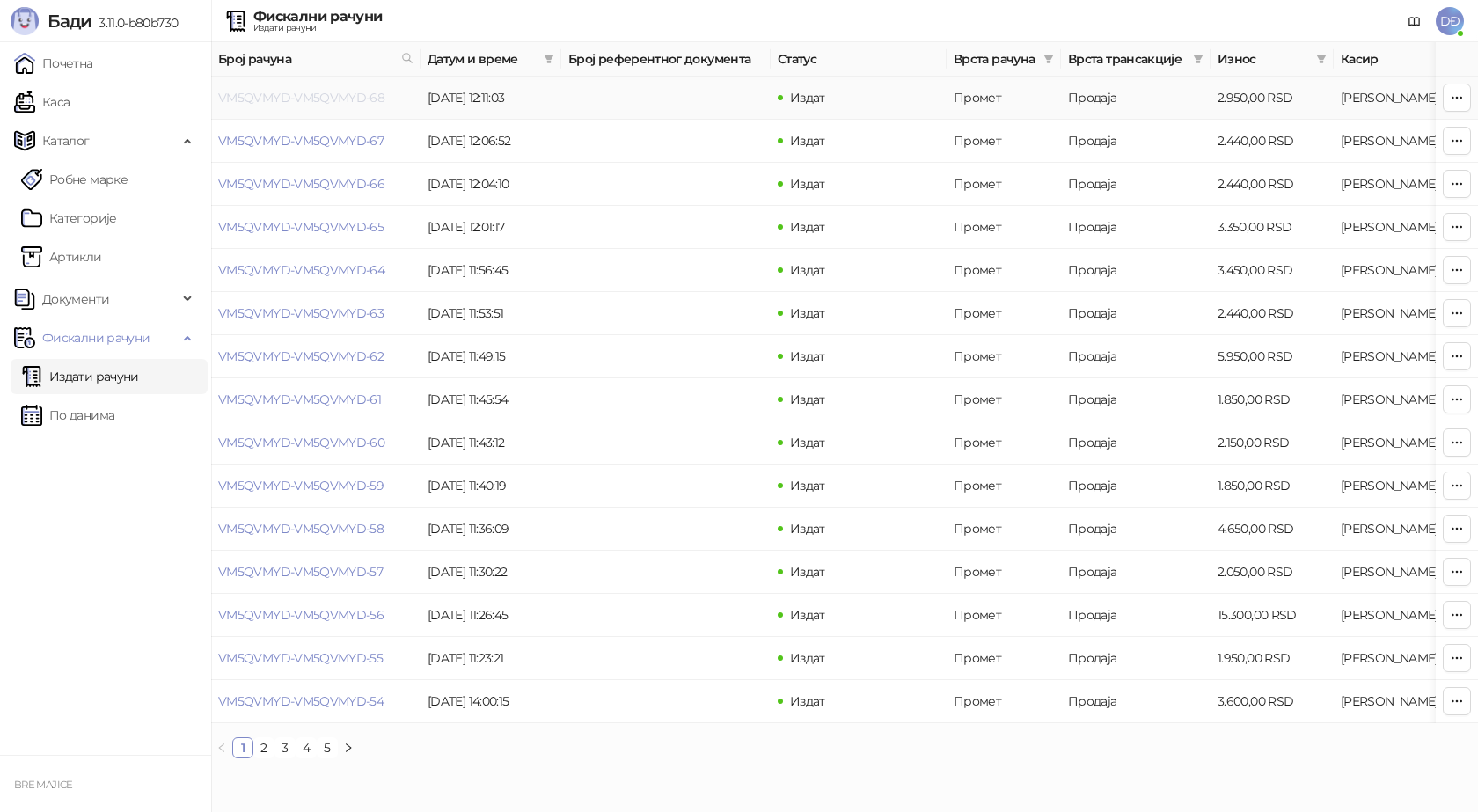
click at [316, 103] on link "VM5QVMYD-VM5QVMYD-68" at bounding box center [301, 98] width 167 height 16
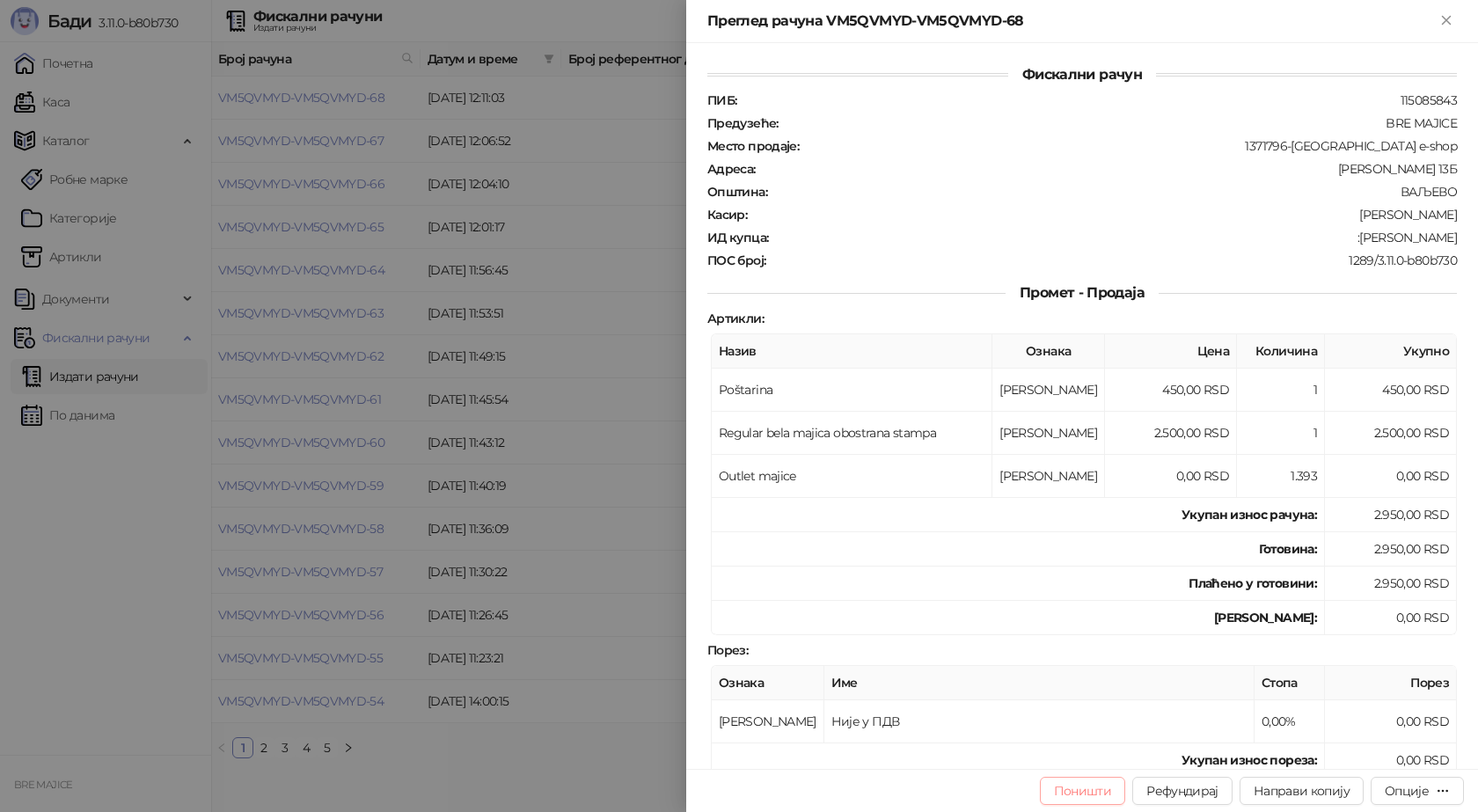
click at [1086, 788] on button "Поништи" at bounding box center [1084, 790] width 86 height 28
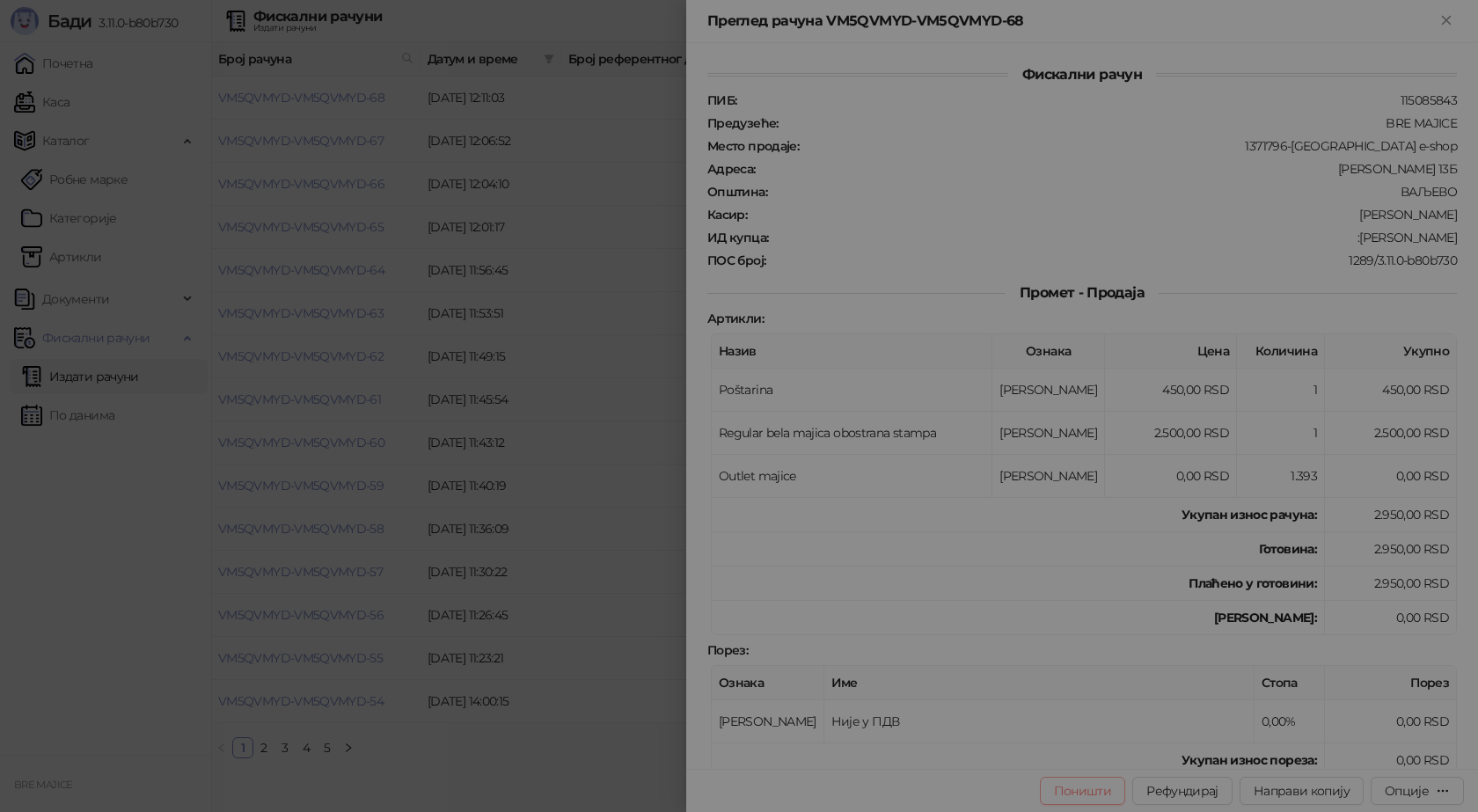
type input "**********"
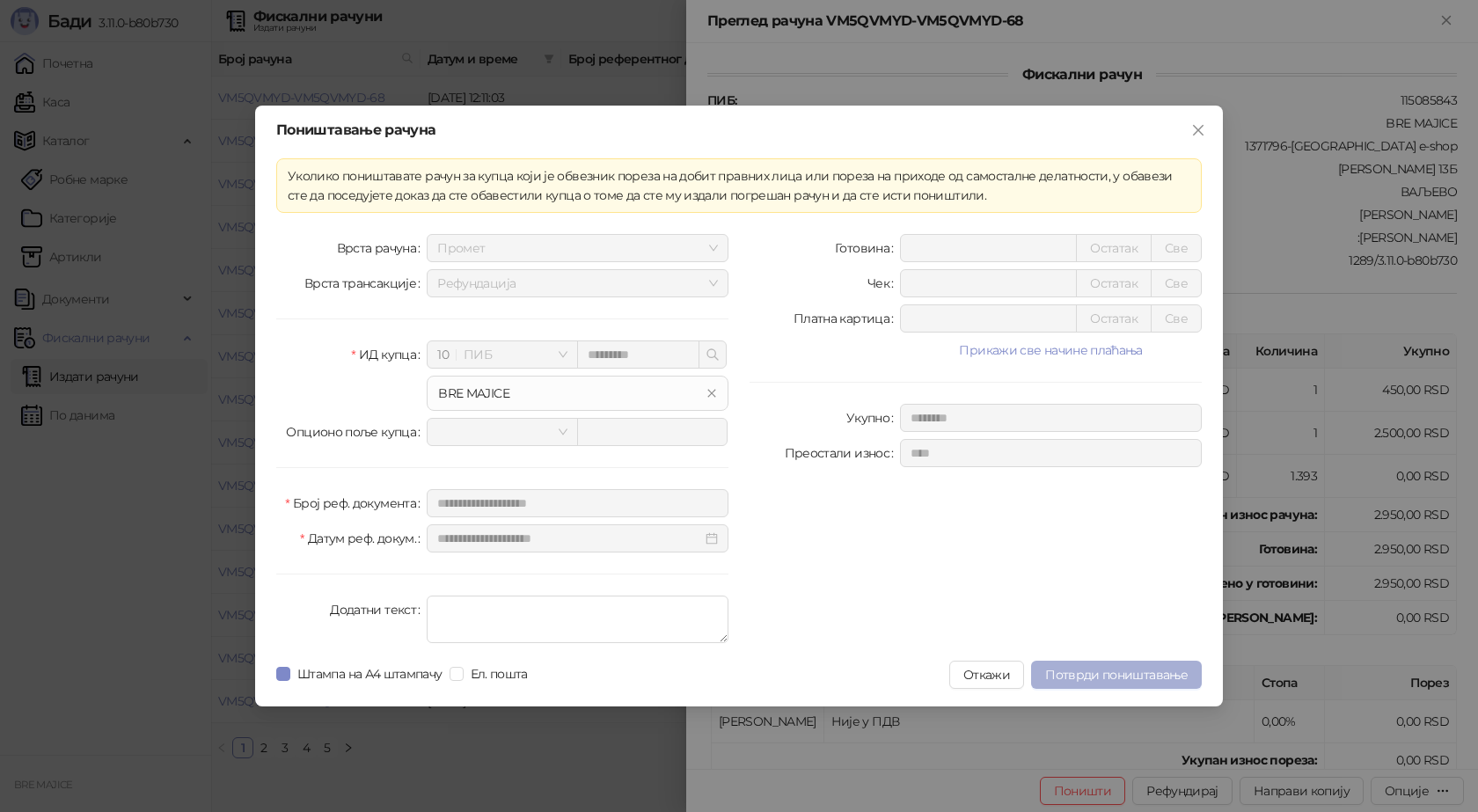
click at [1122, 666] on button "Потврди поништавање" at bounding box center [1117, 674] width 171 height 28
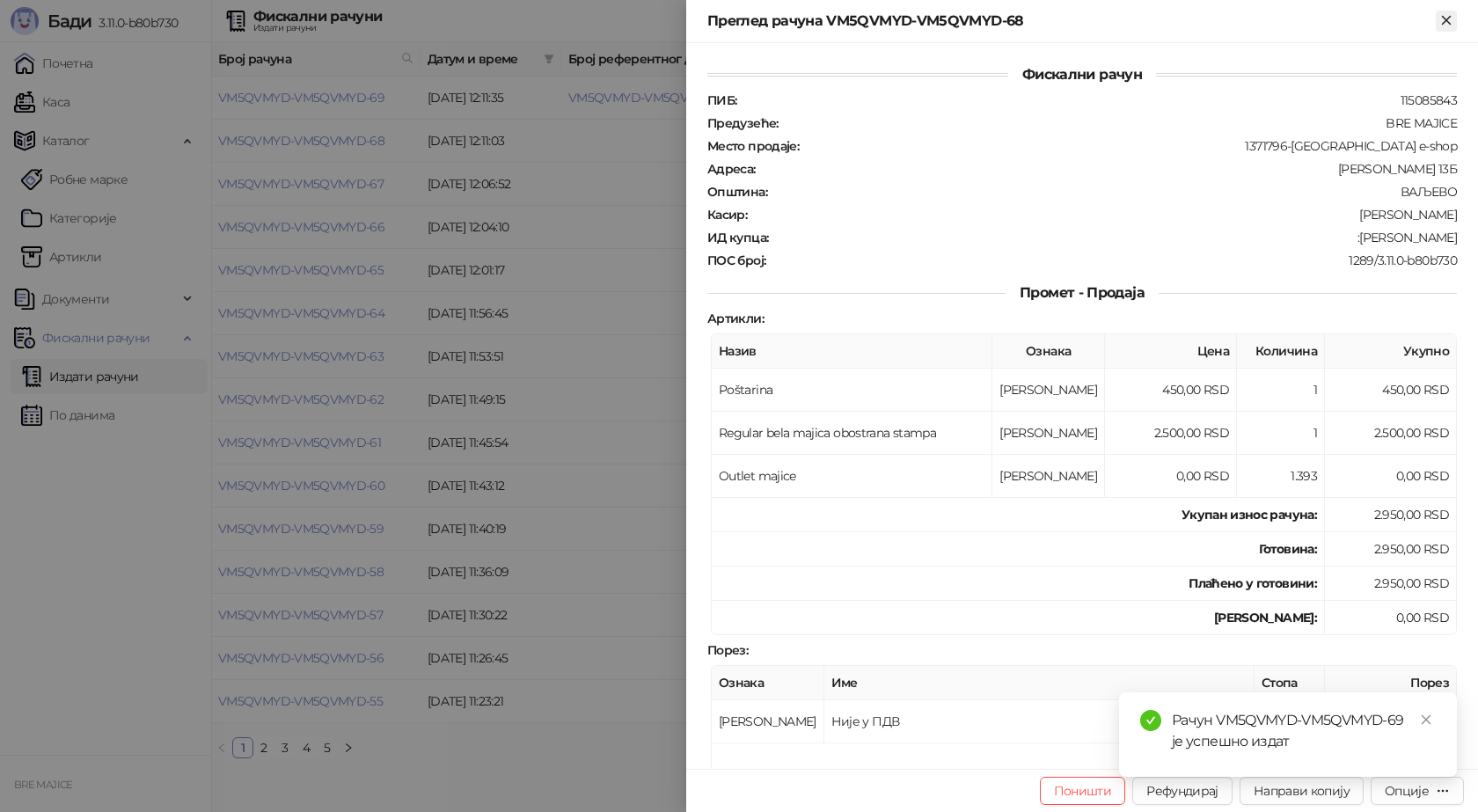
click at [1451, 19] on icon "Close" at bounding box center [1446, 21] width 16 height 16
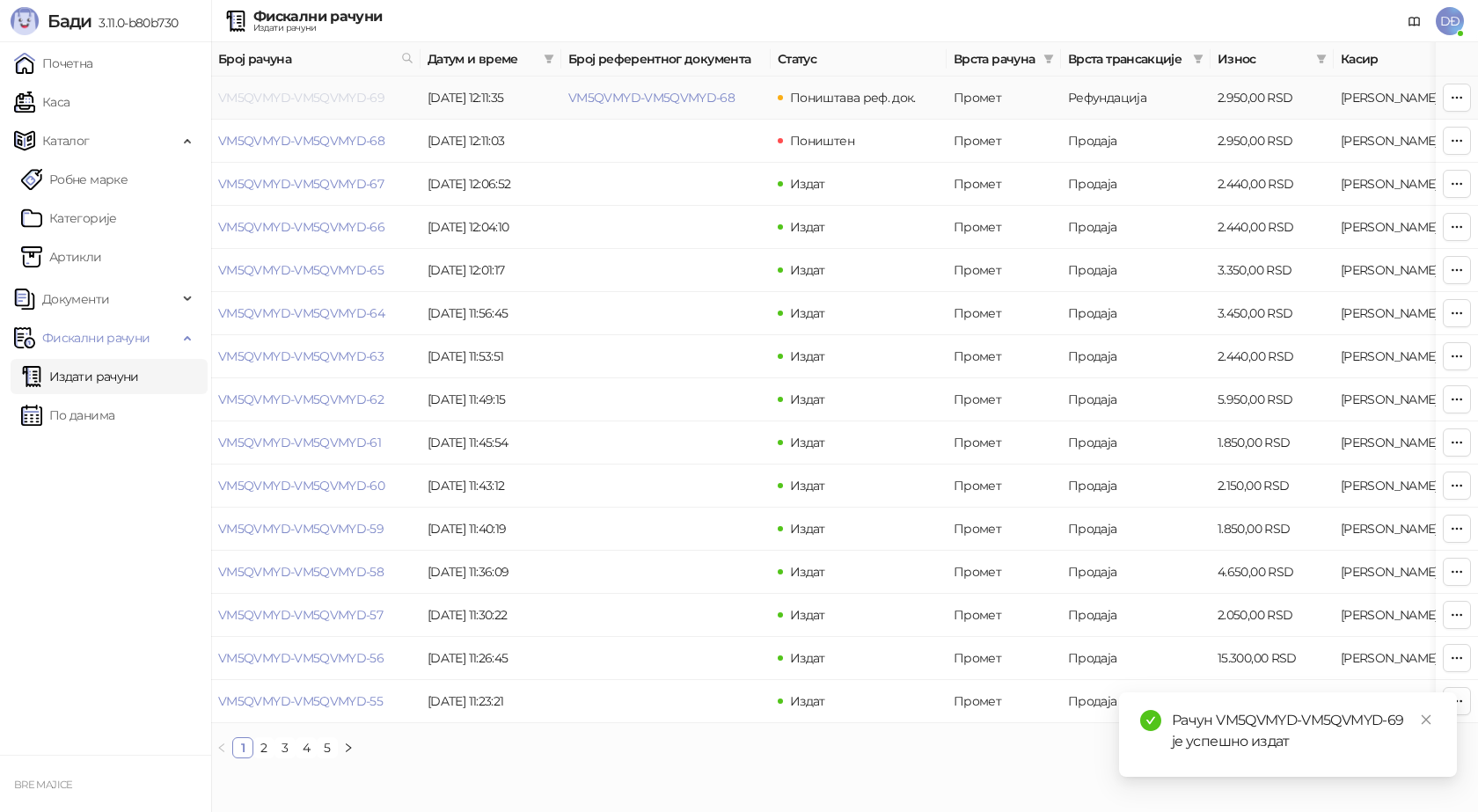
click at [328, 99] on link "VM5QVMYD-VM5QVMYD-69" at bounding box center [301, 98] width 167 height 16
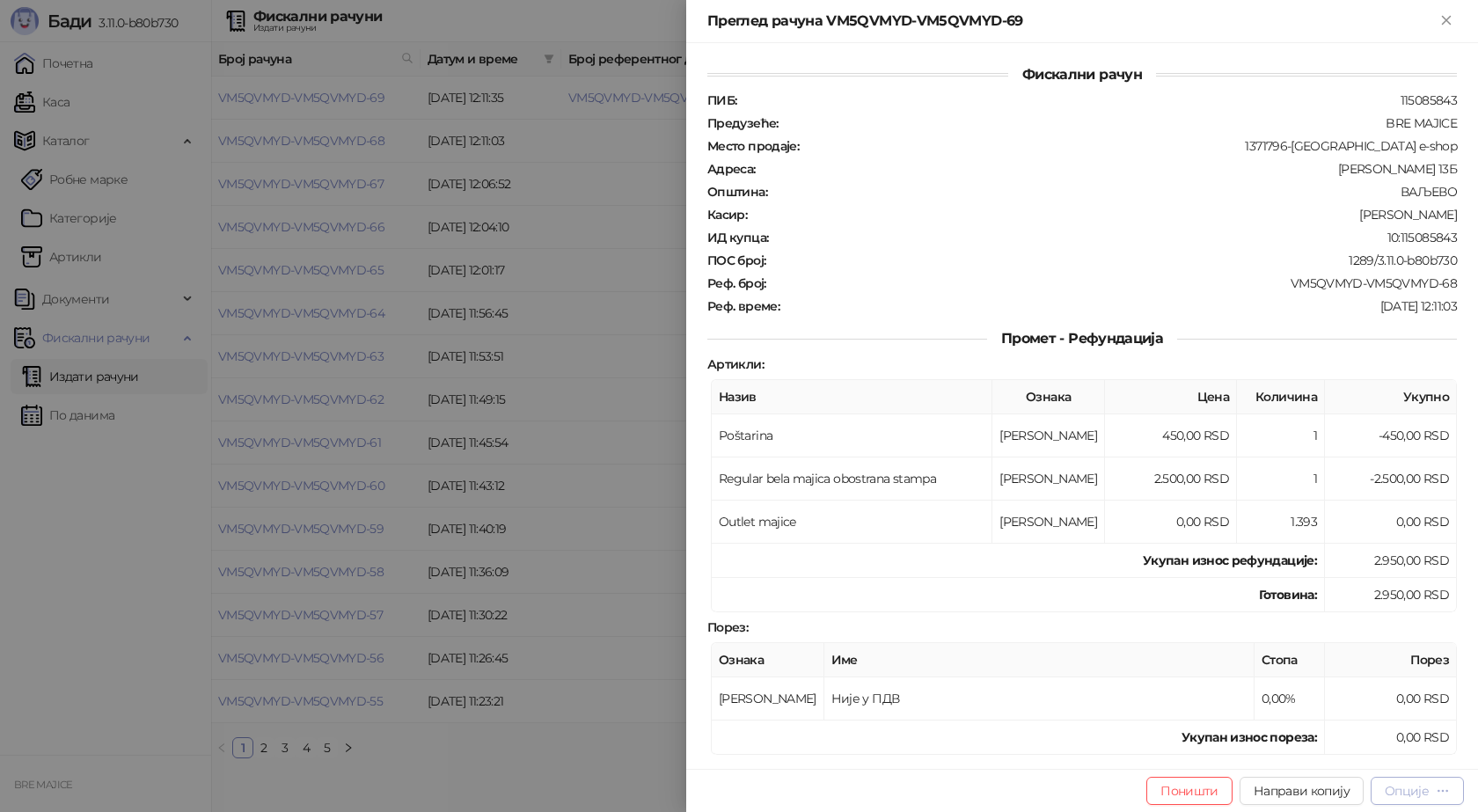
click at [1407, 796] on div "Опције" at bounding box center [1407, 790] width 44 height 16
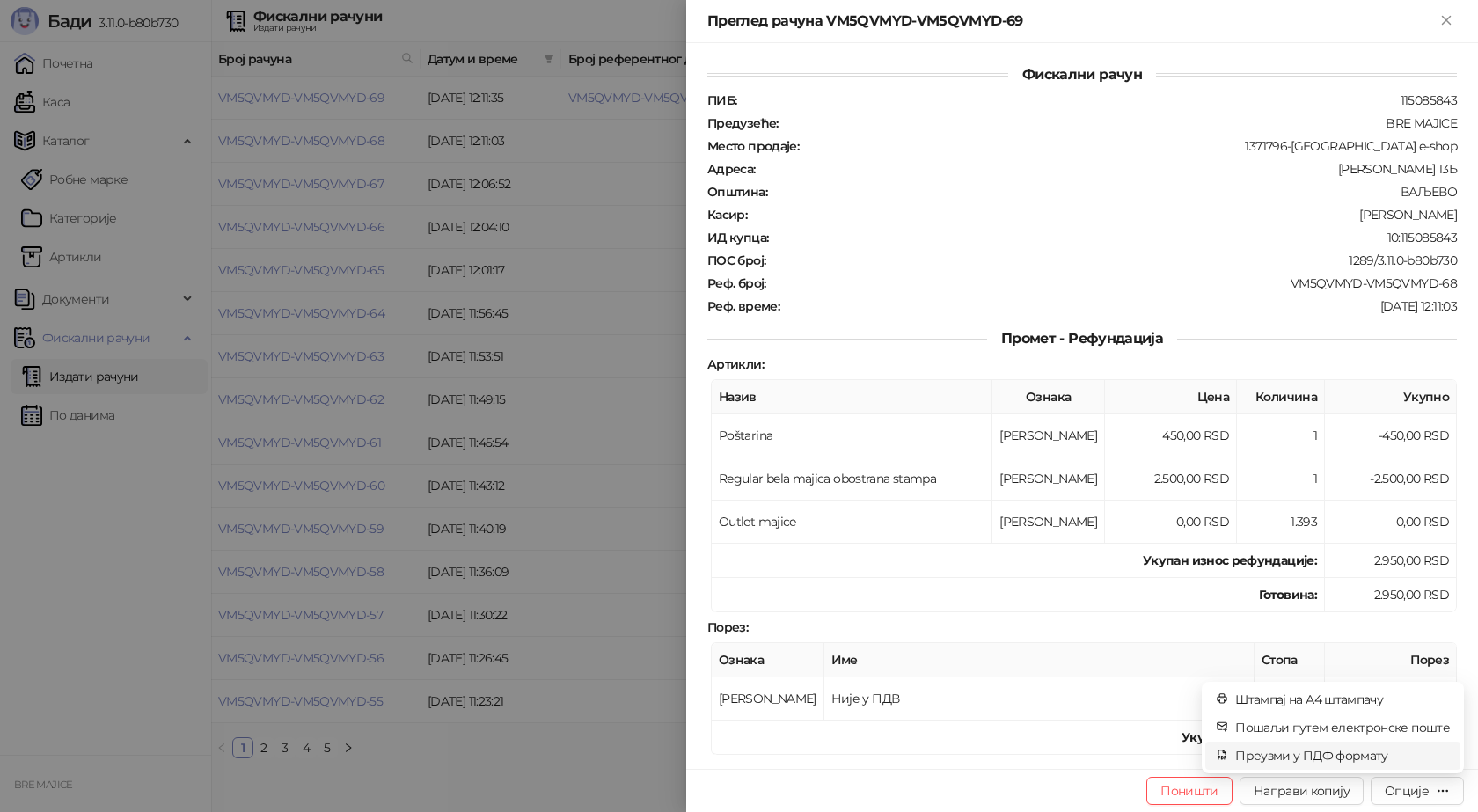
click at [1324, 757] on span "Преузми у ПДФ формату" at bounding box center [1343, 754] width 214 height 19
click at [1444, 21] on icon "Close" at bounding box center [1446, 21] width 16 height 16
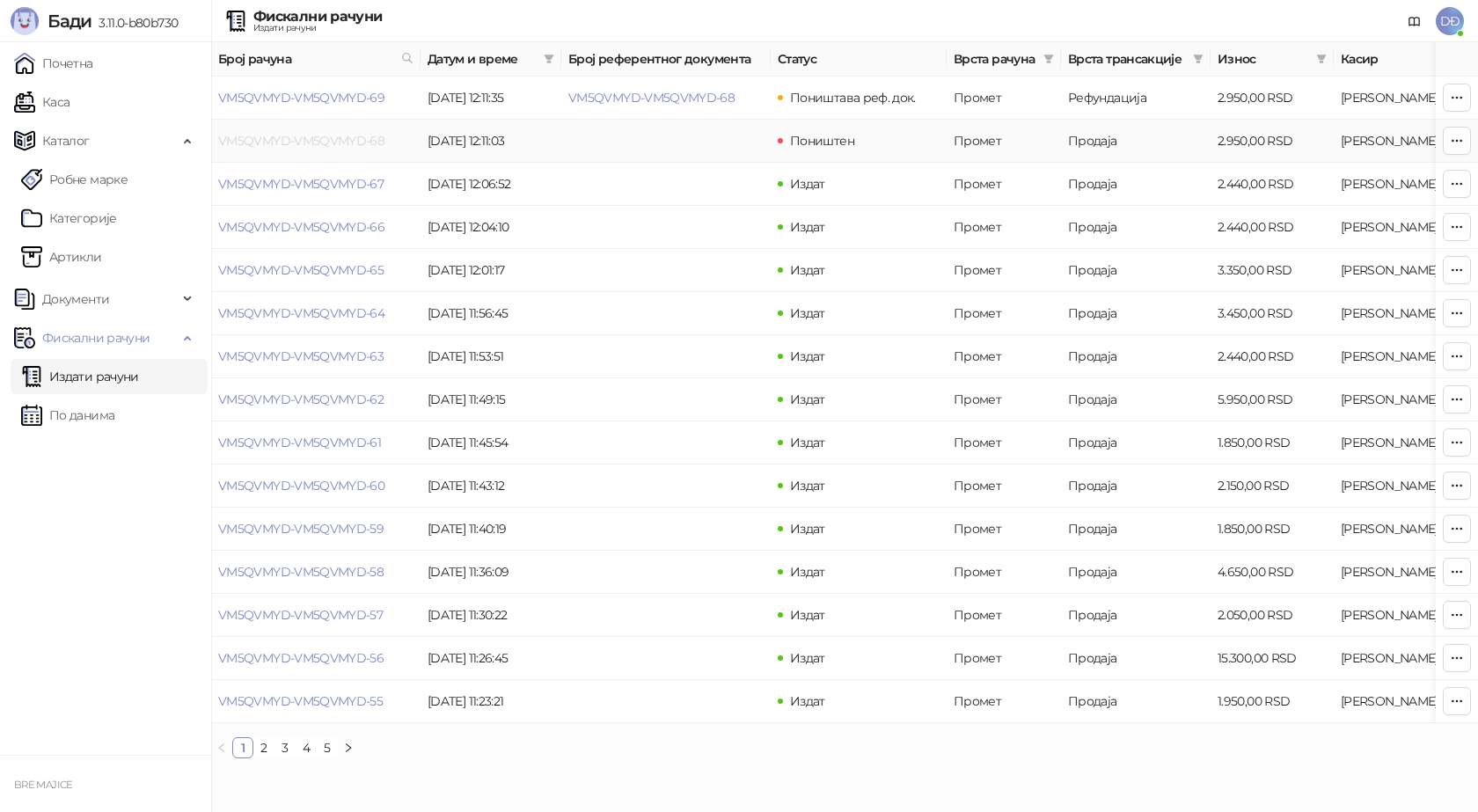
click at [334, 145] on link "VM5QVMYD-VM5QVMYD-68" at bounding box center [301, 141] width 167 height 16
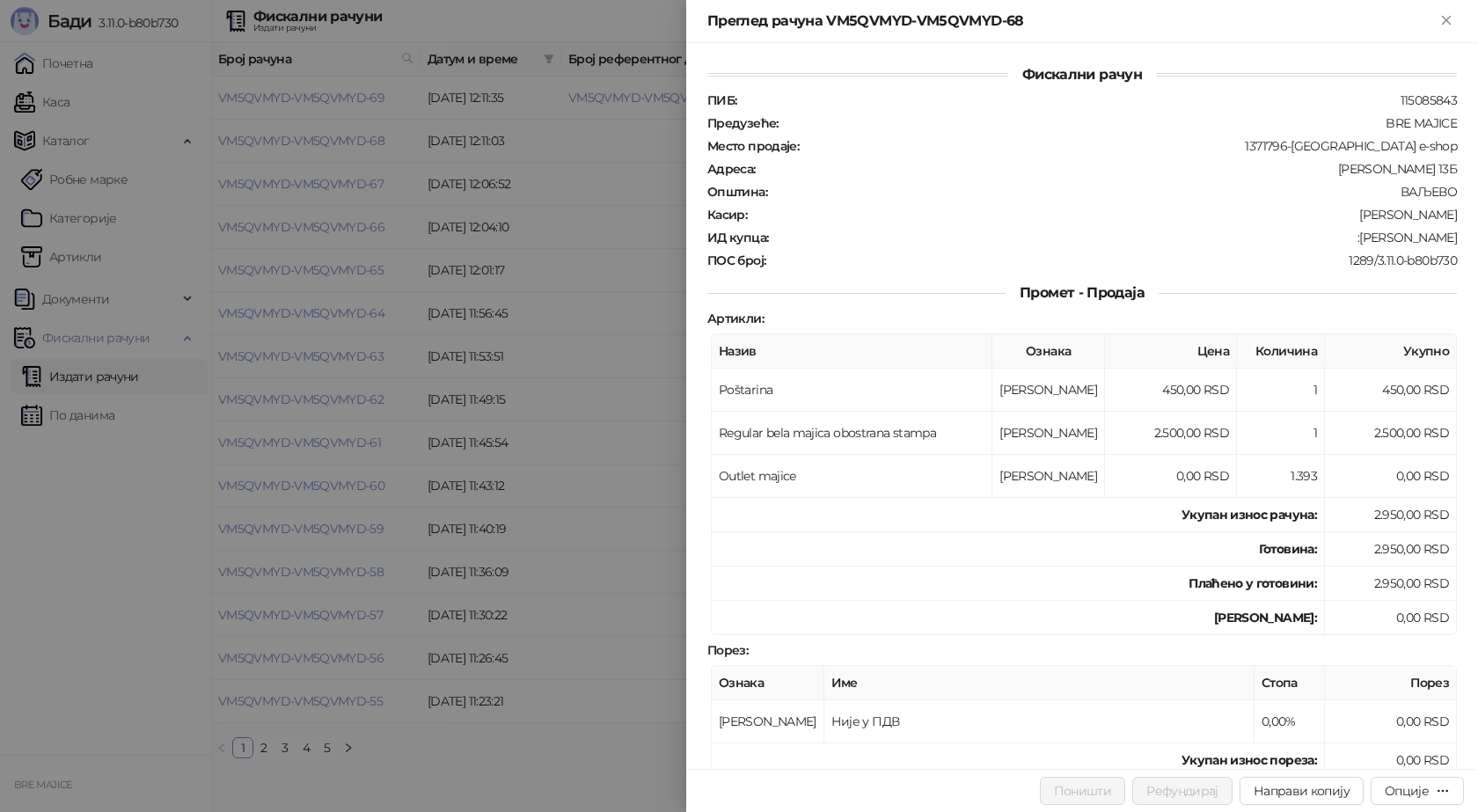
drag, startPoint x: 1449, startPoint y: 230, endPoint x: 1362, endPoint y: 239, distance: 87.5
click at [1362, 239] on div "Фискални рачун ПИБ : 115085843 Предузеће : BRE MAJICE Место продаје : 1371796-B…" at bounding box center [1082, 406] width 792 height 726
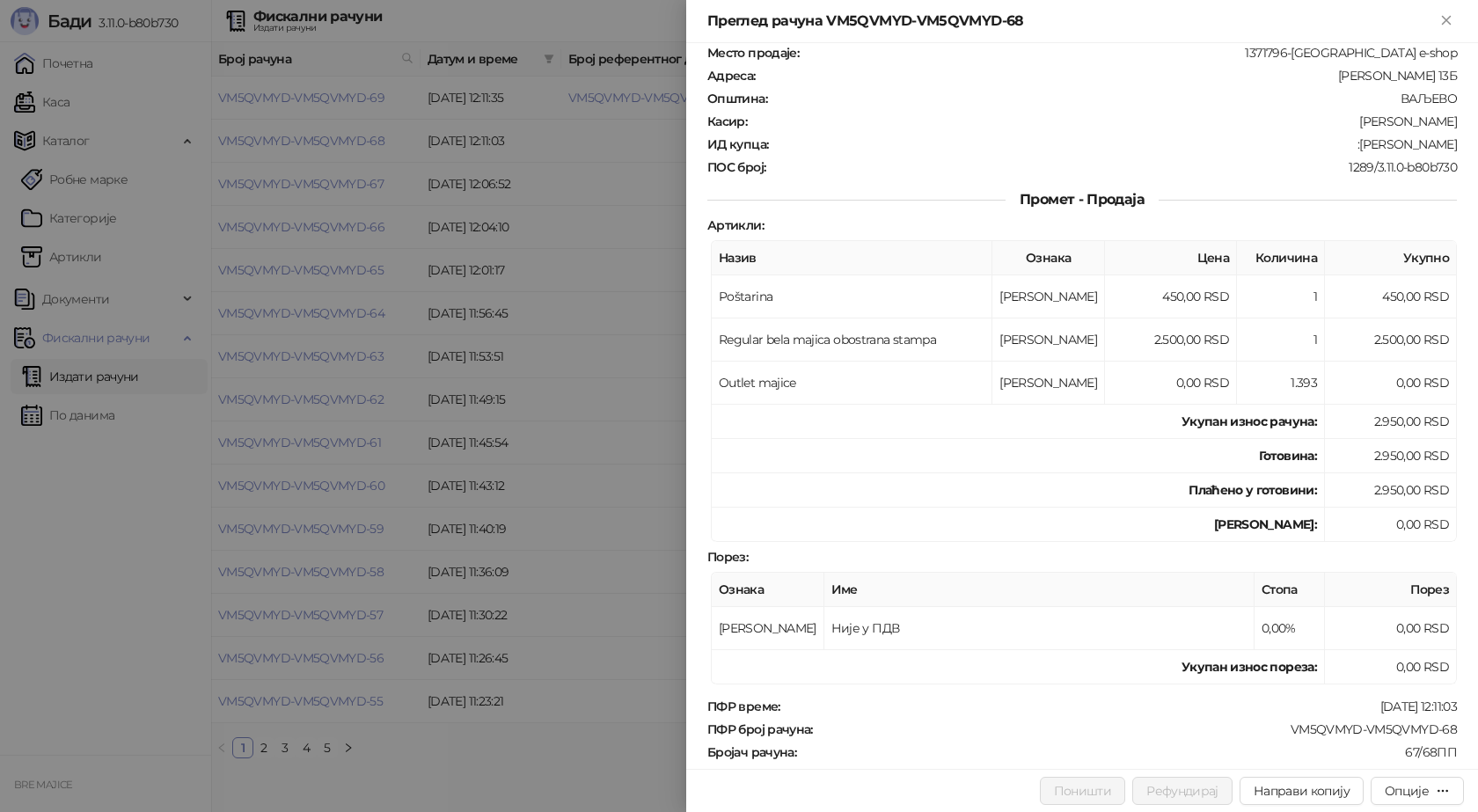
scroll to position [176, 0]
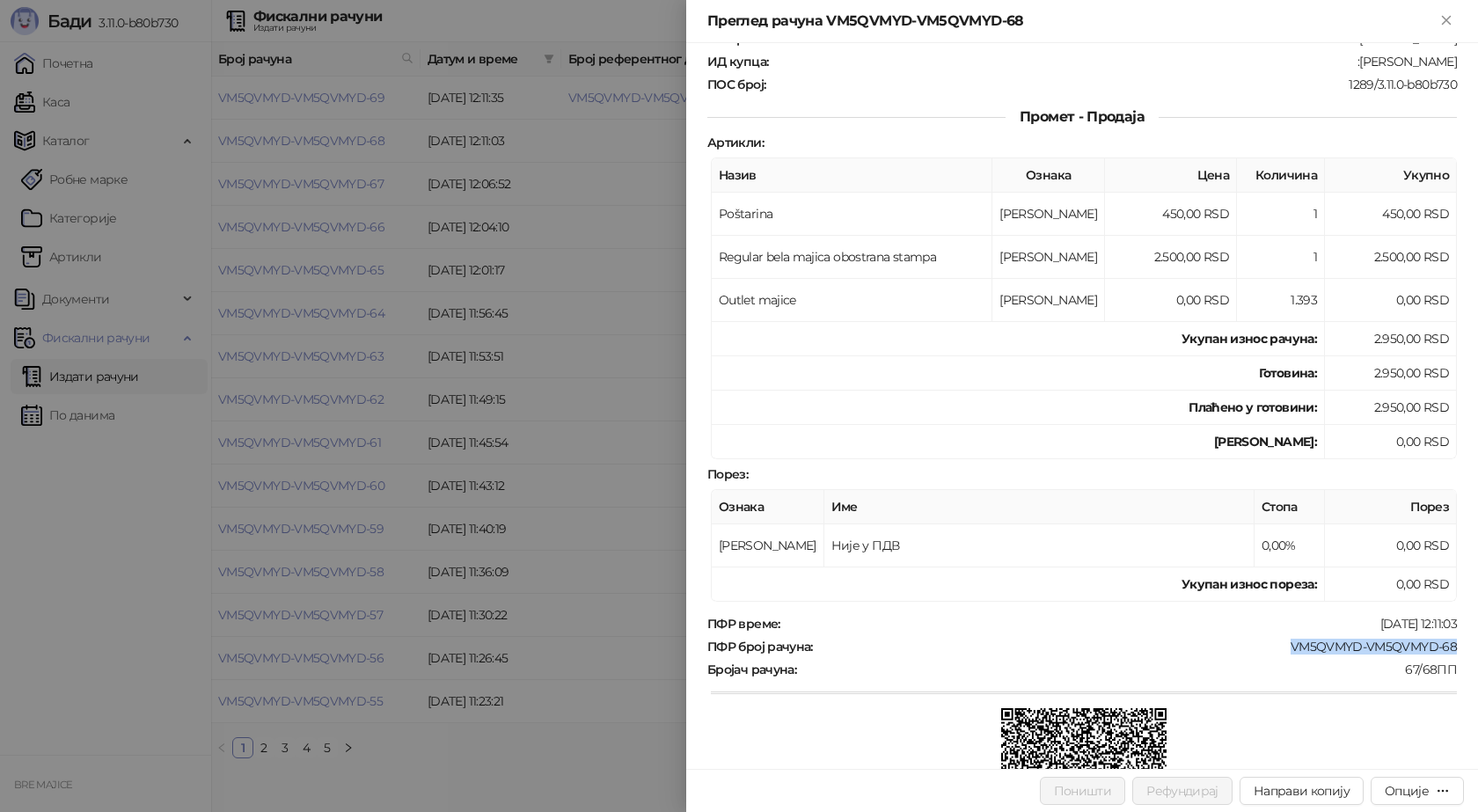
drag, startPoint x: 1282, startPoint y: 647, endPoint x: 1455, endPoint y: 639, distance: 173.2
click at [1455, 639] on div "Фискални рачун ПИБ : 115085843 Предузеће : BRE MAJICE Место продаје : 1371796-B…" at bounding box center [1082, 406] width 792 height 726
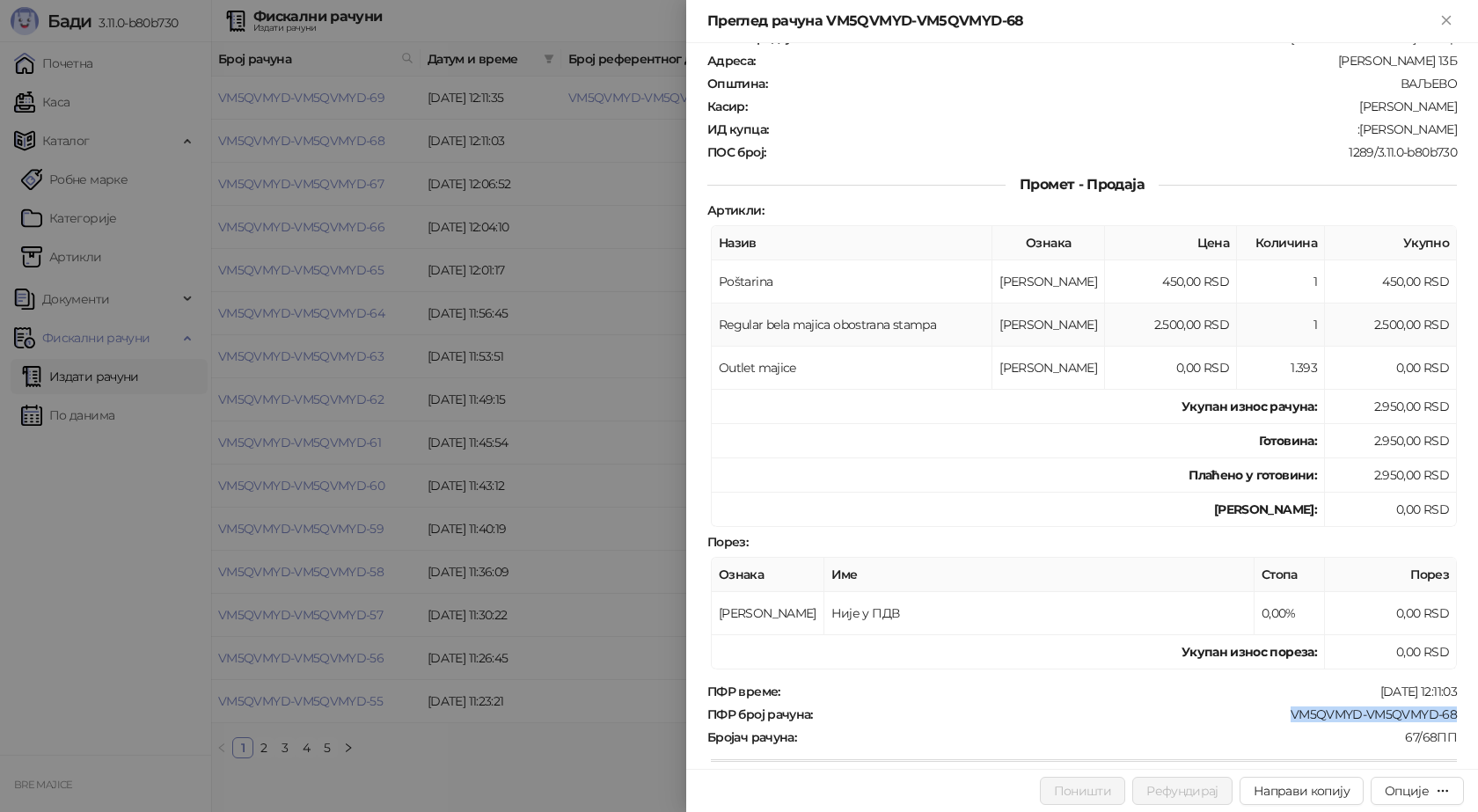
scroll to position [0, 0]
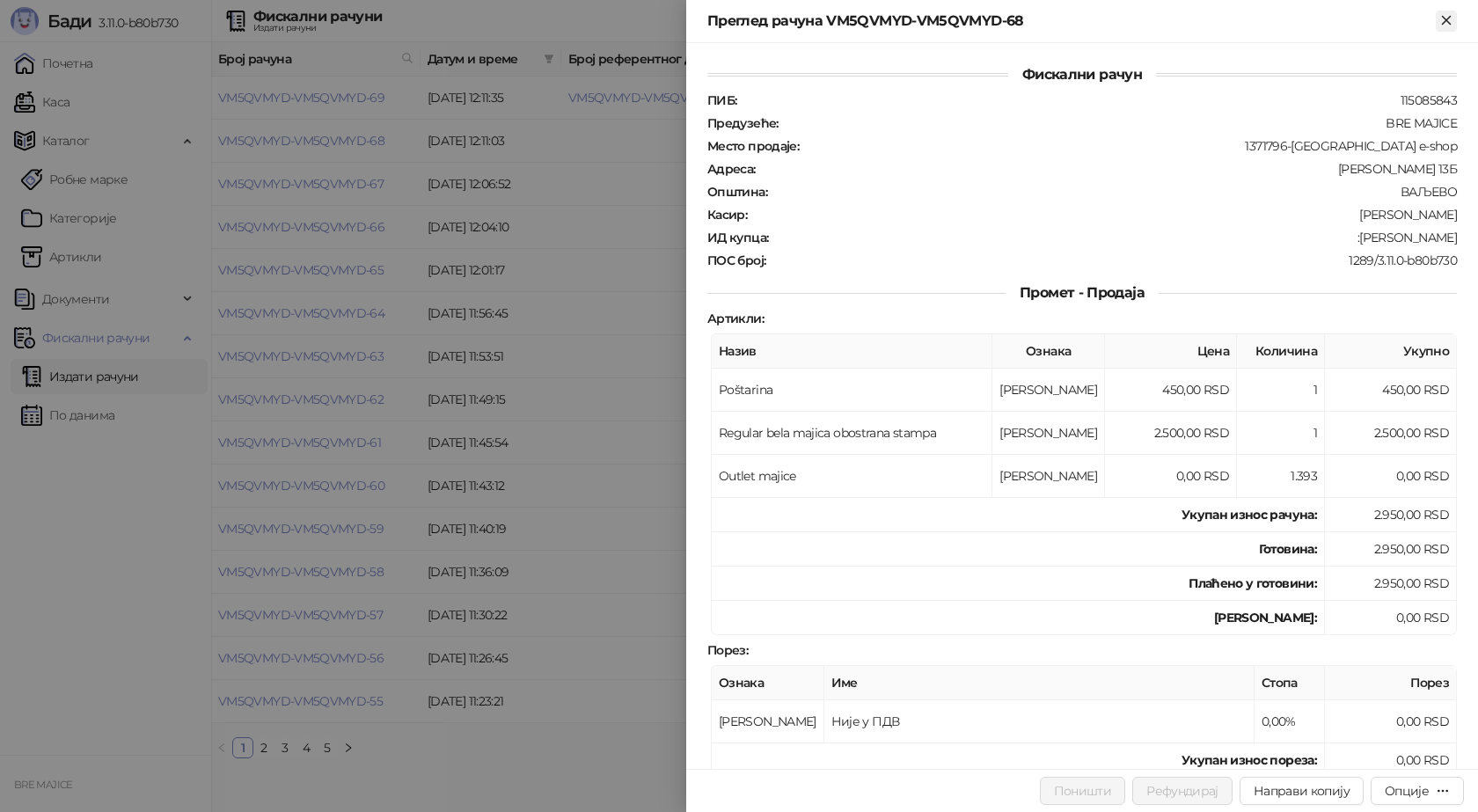
click at [1452, 21] on icon "Close" at bounding box center [1446, 21] width 16 height 16
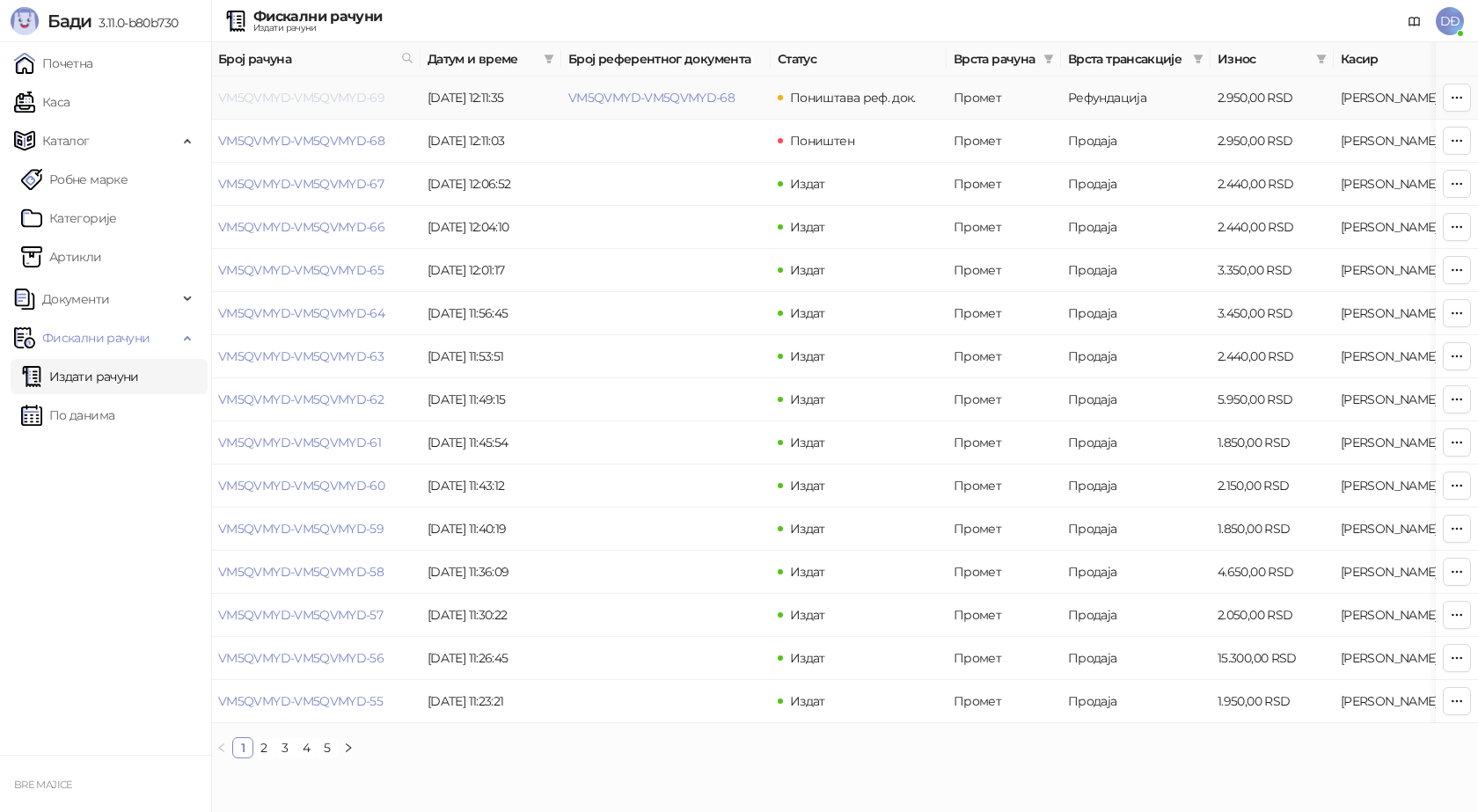
click at [362, 99] on link "VM5QVMYD-VM5QVMYD-69" at bounding box center [301, 98] width 167 height 16
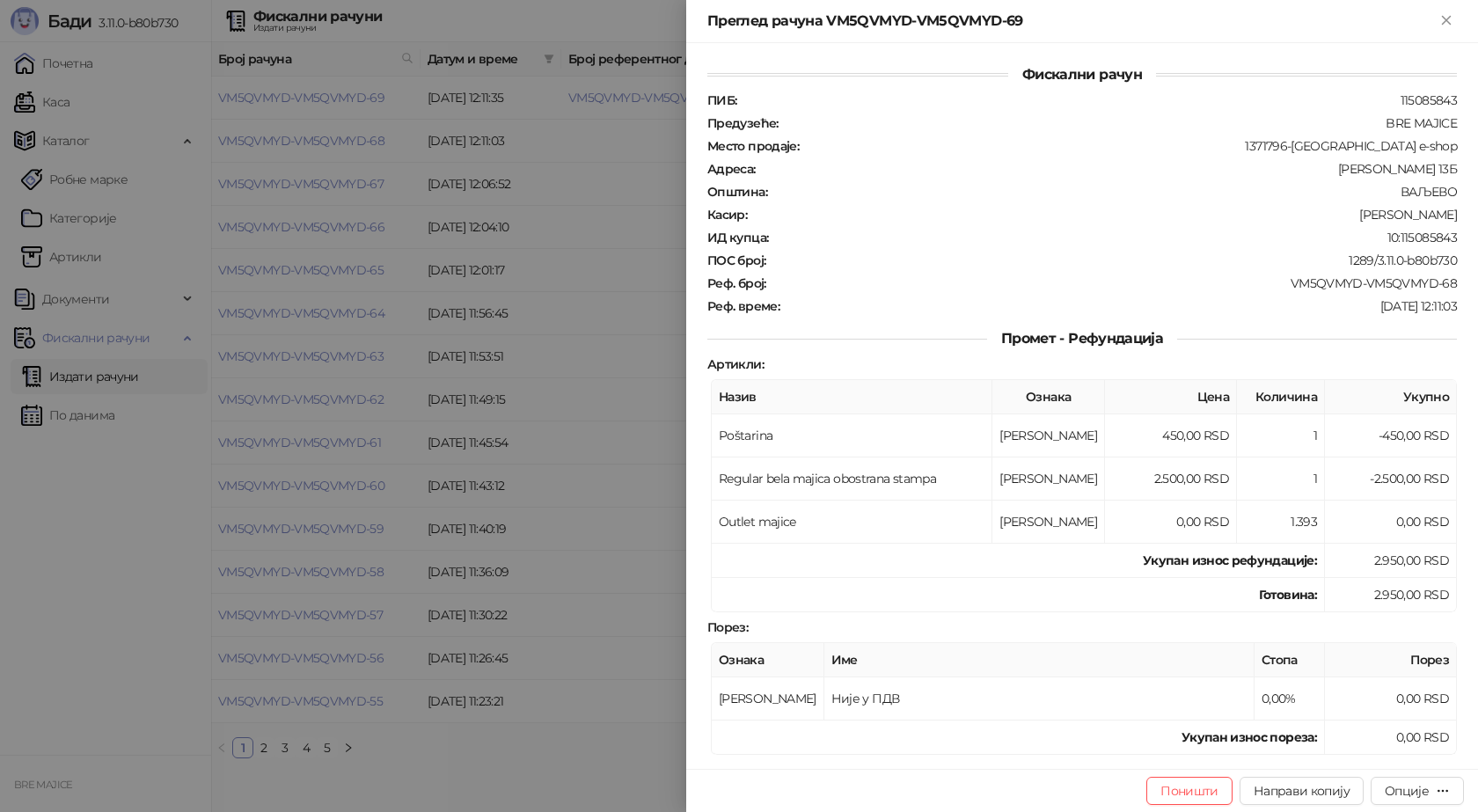
scroll to position [264, 0]
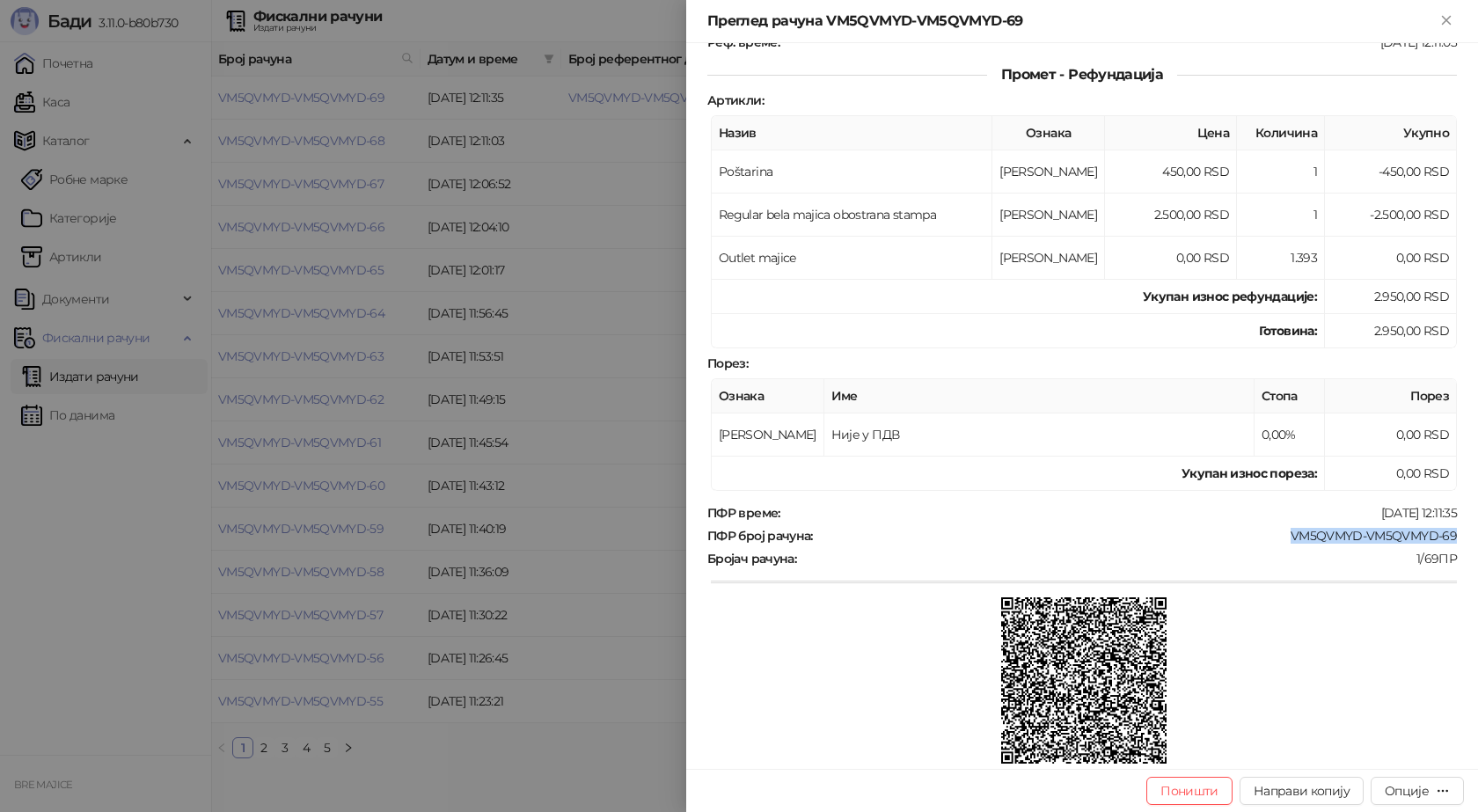
drag, startPoint x: 1446, startPoint y: 531, endPoint x: 1274, endPoint y: 538, distance: 172.1
click at [1274, 538] on div "ПФР број рачуна : VM5QVMYD-VM5QVMYD-69" at bounding box center [1083, 536] width 757 height 16
click at [1411, 783] on div "Опције" at bounding box center [1407, 790] width 44 height 16
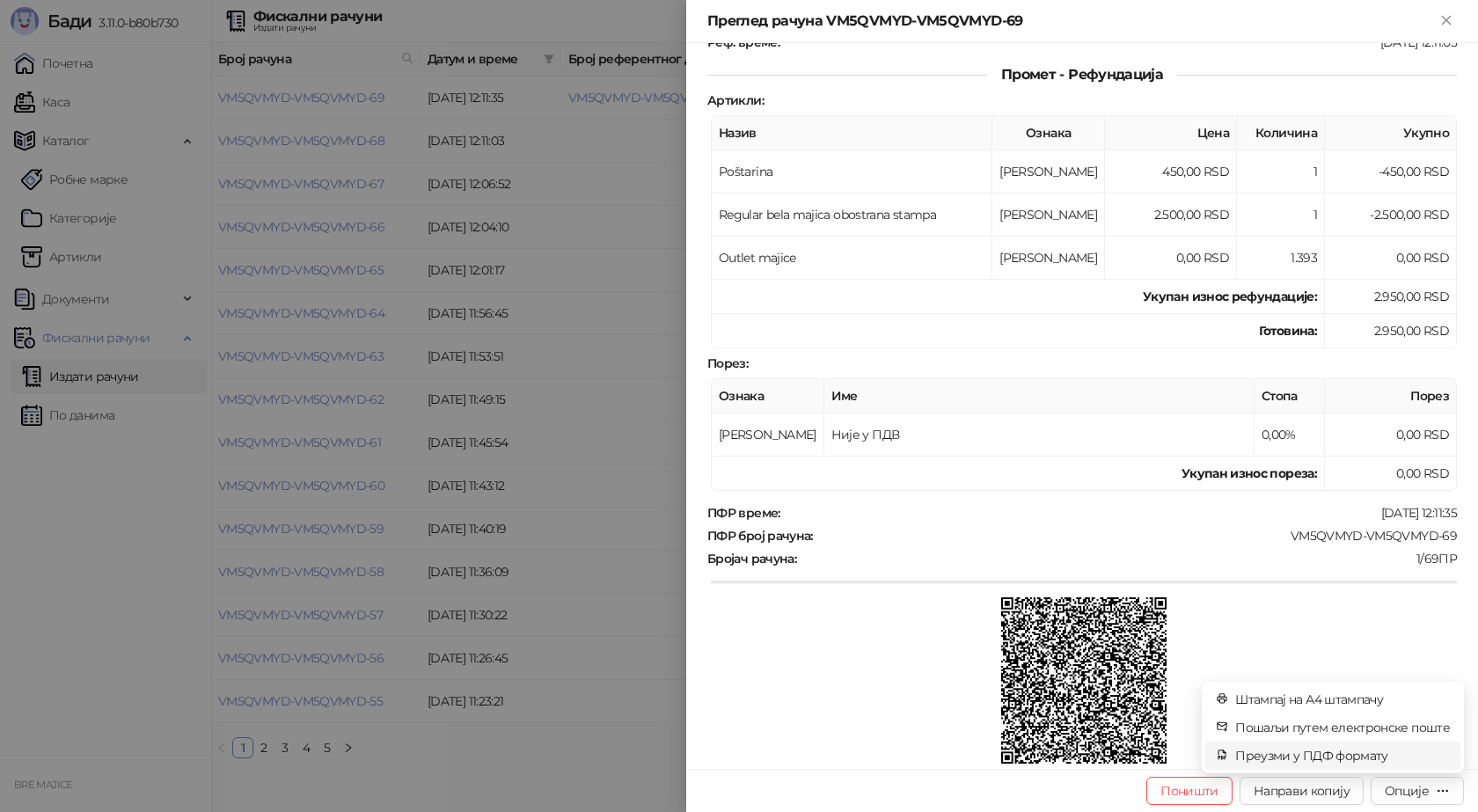
click at [1347, 758] on span "Преузми у ПДФ формату" at bounding box center [1343, 754] width 214 height 19
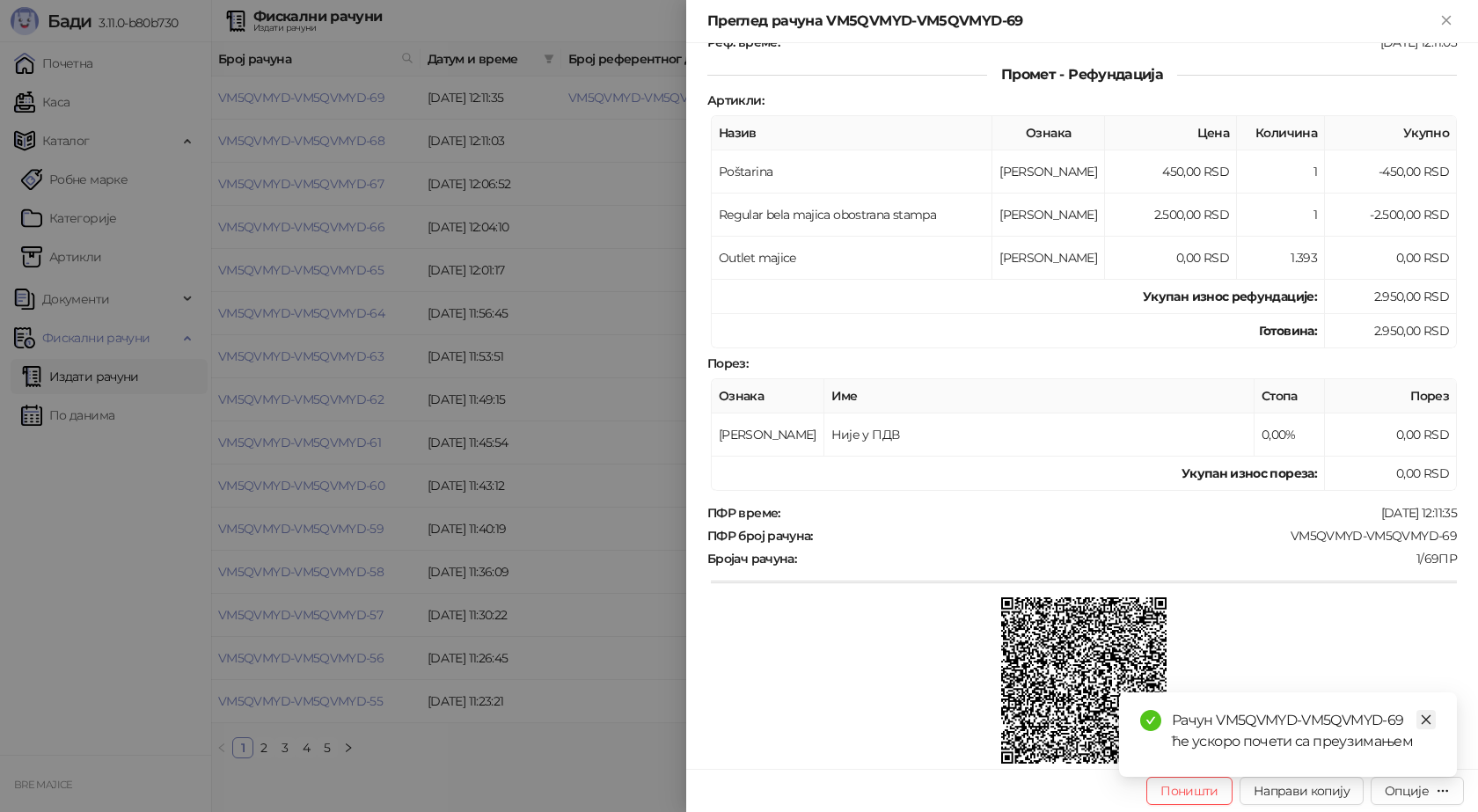
click at [1432, 723] on link "Close" at bounding box center [1426, 718] width 19 height 19
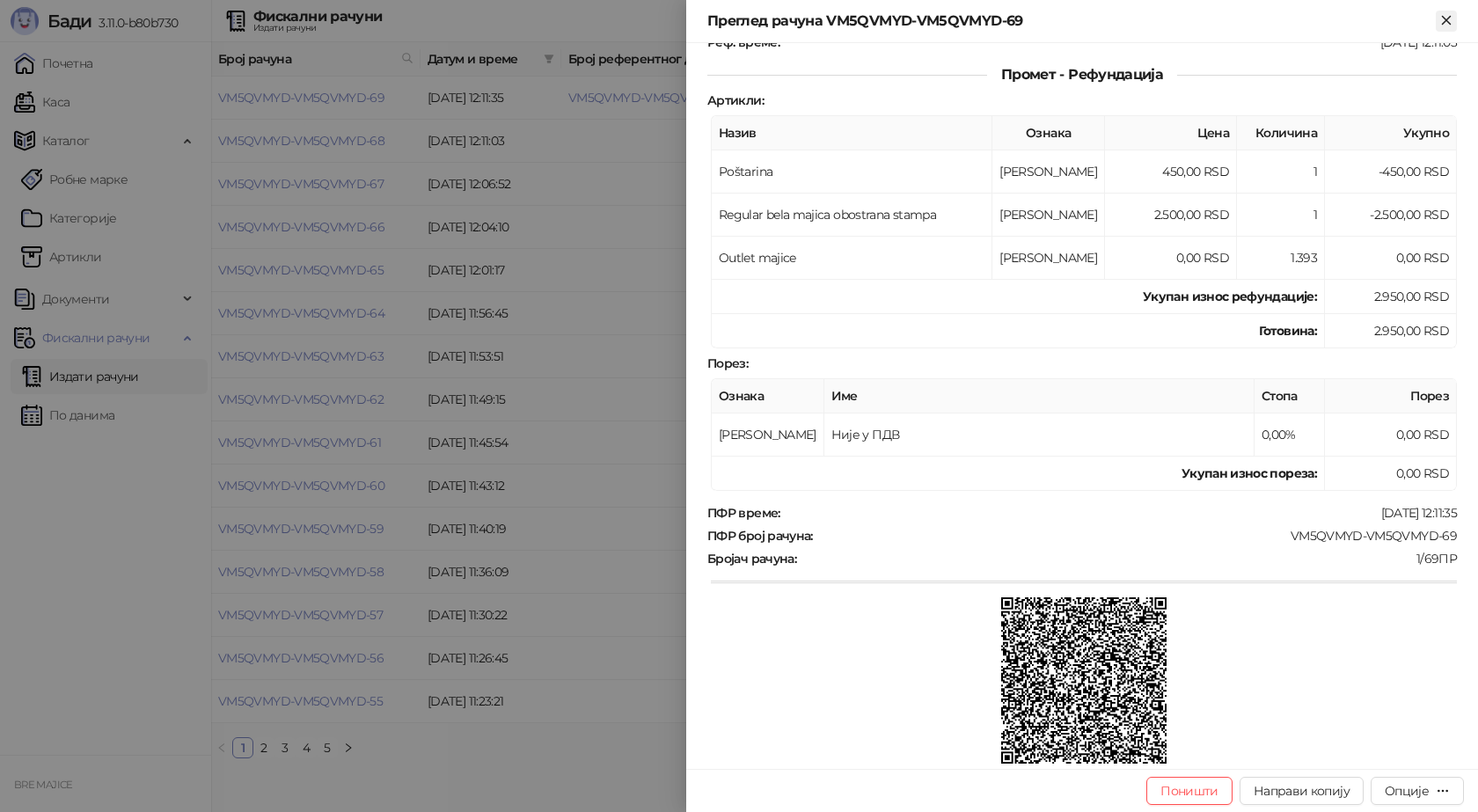
click at [1446, 27] on icon "Close" at bounding box center [1446, 21] width 16 height 16
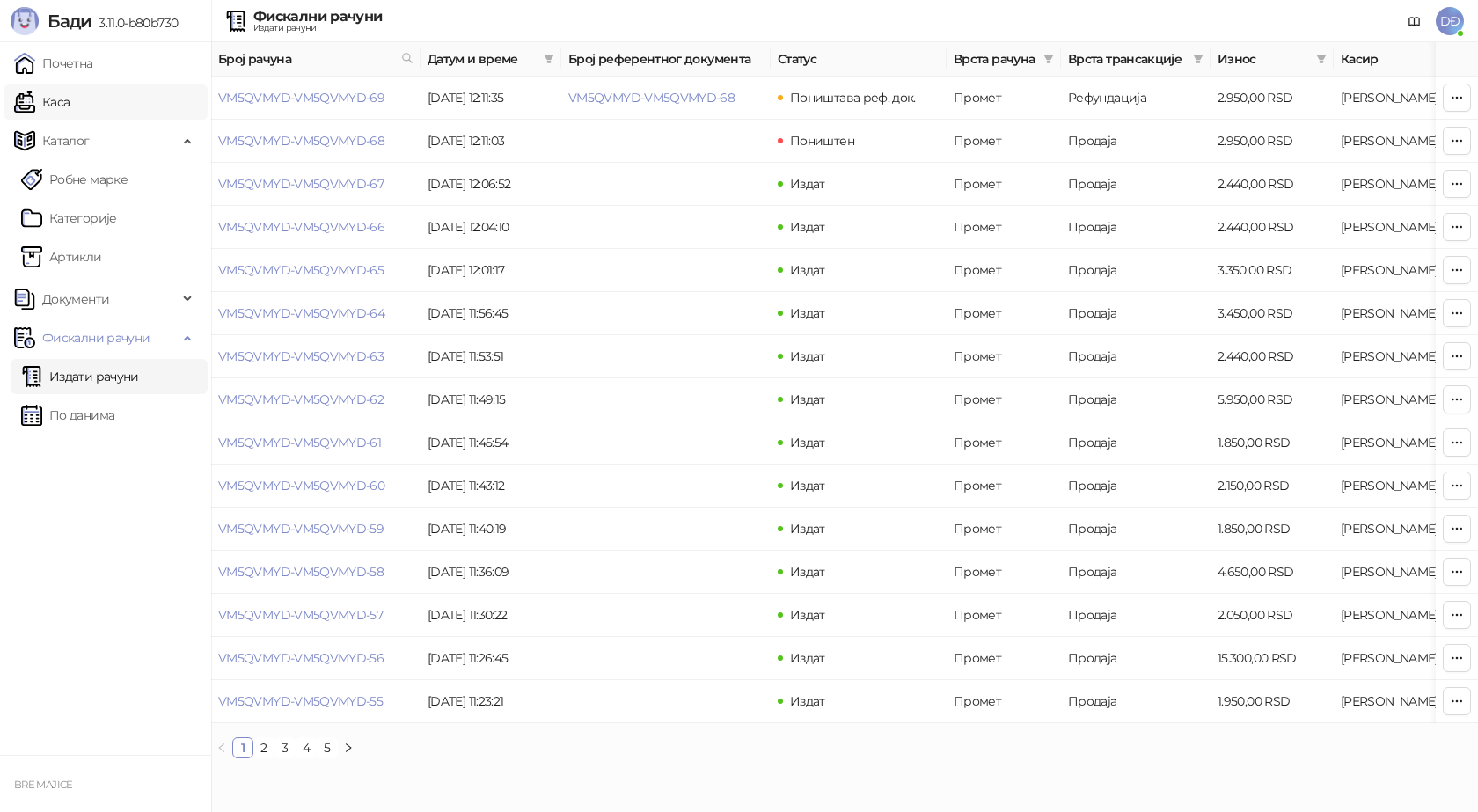
click at [39, 104] on link "Каса" at bounding box center [42, 102] width 56 height 35
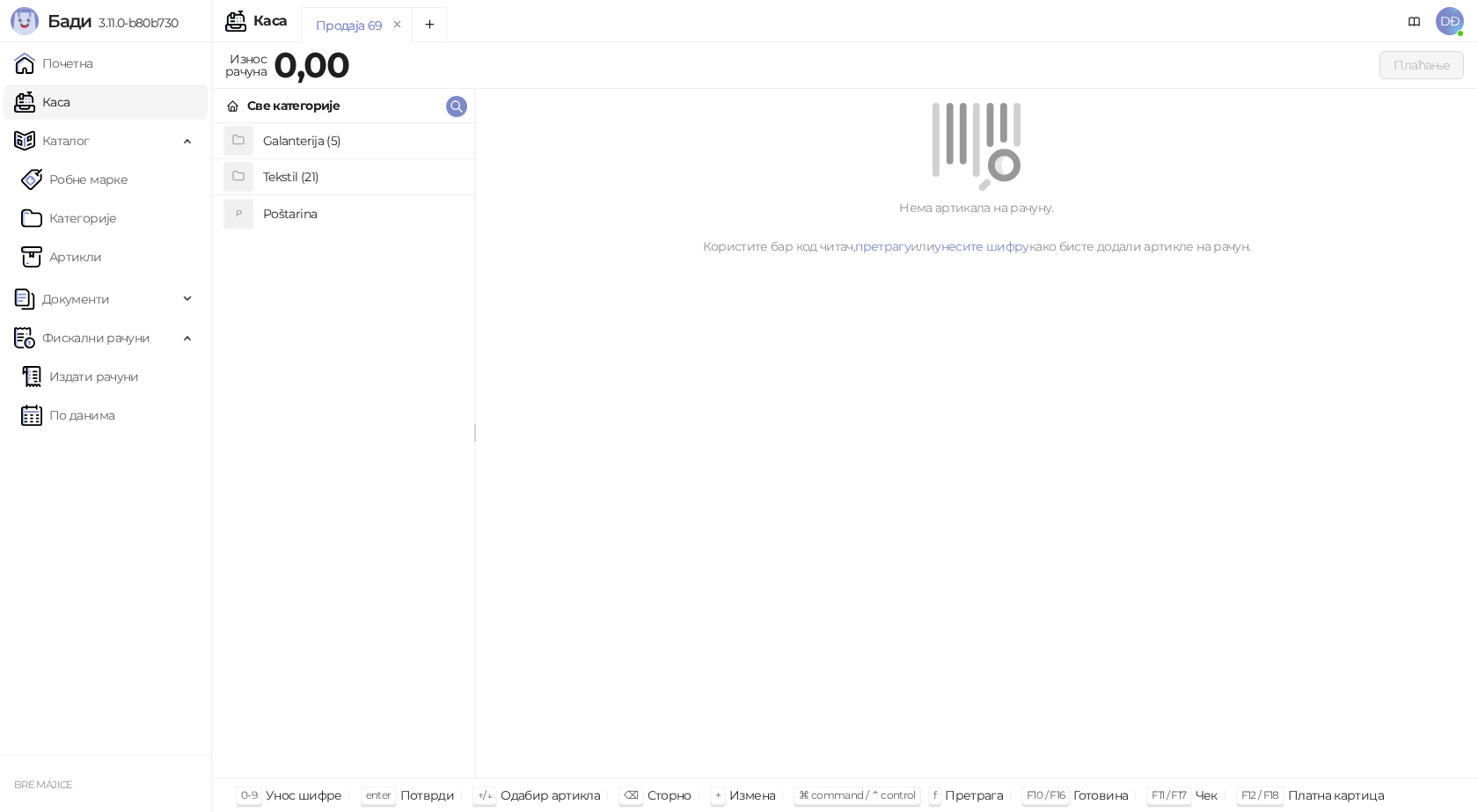
click at [293, 168] on h4 "Tekstil (21)" at bounding box center [361, 176] width 197 height 28
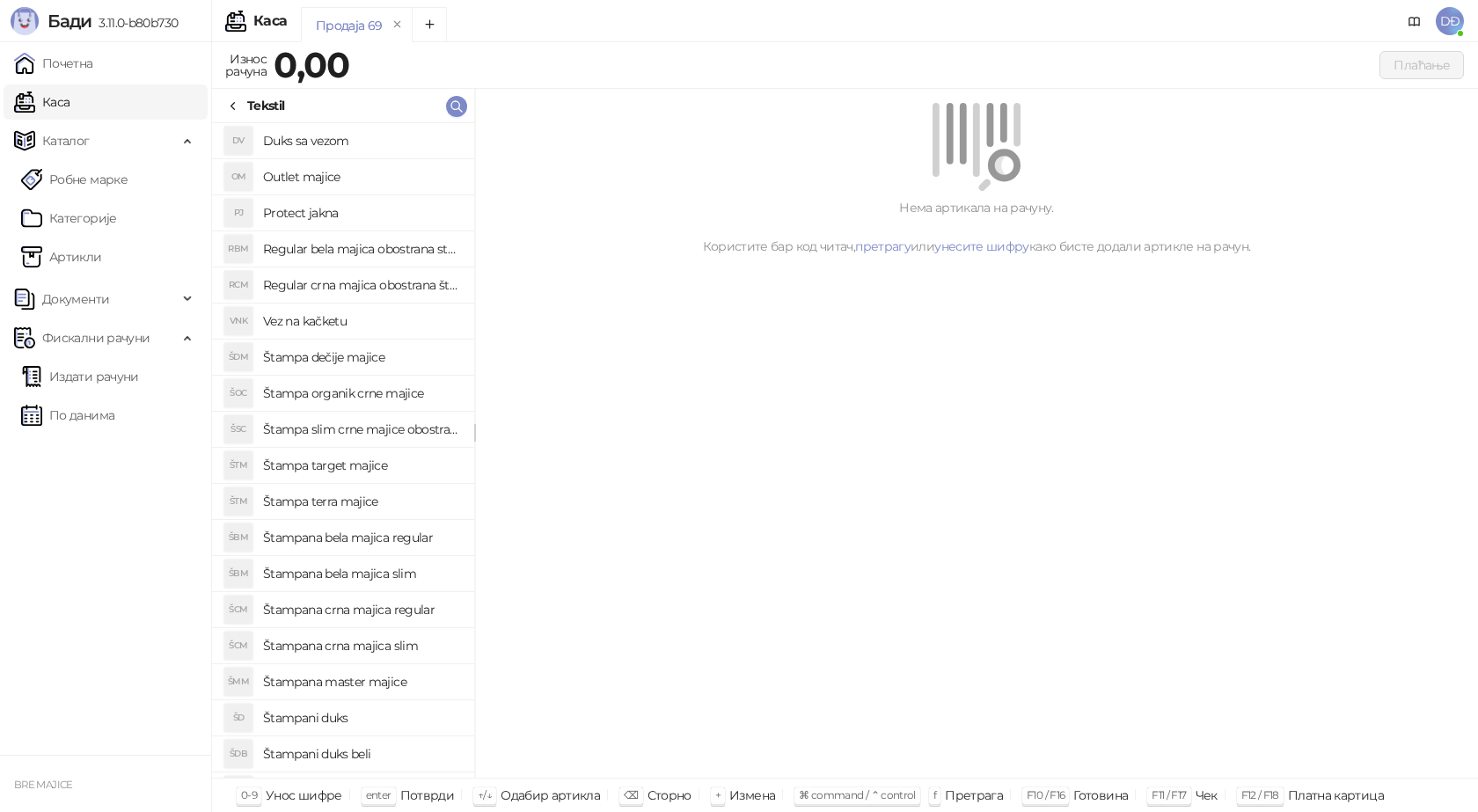
click at [69, 101] on link "Каса" at bounding box center [42, 102] width 56 height 35
click at [235, 107] on icon at bounding box center [233, 106] width 14 height 14
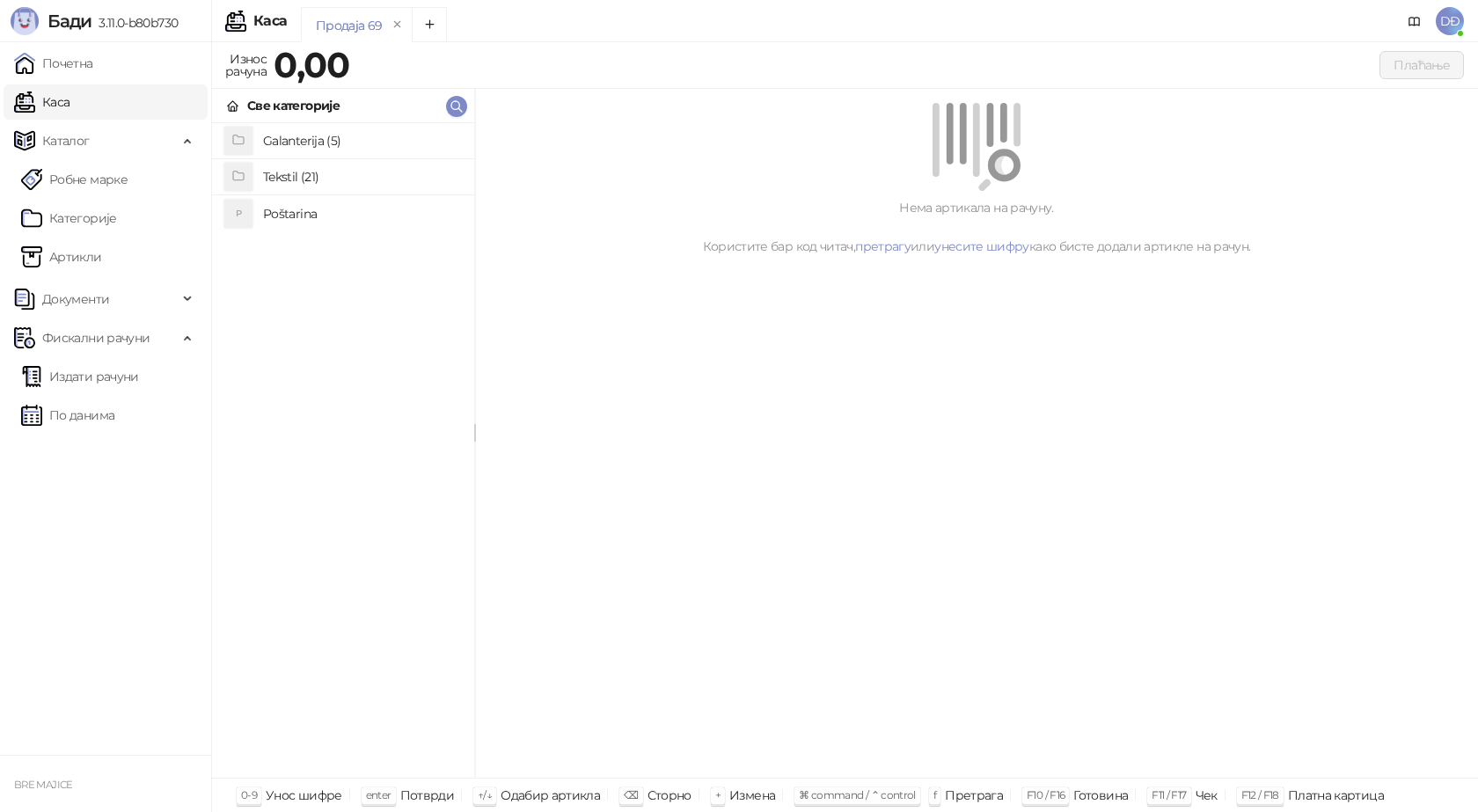
click at [319, 212] on h4 "Poštarina" at bounding box center [361, 213] width 197 height 28
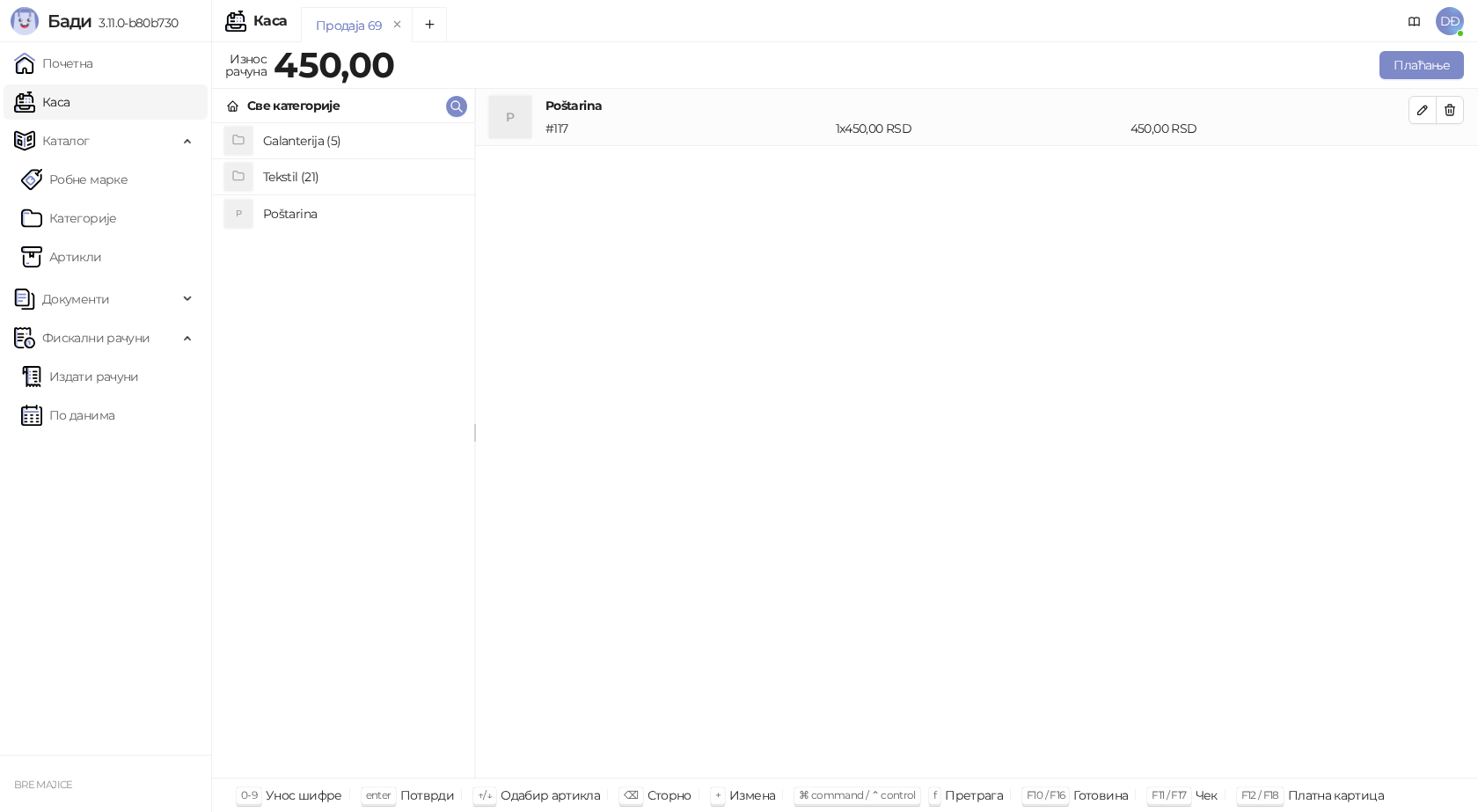
click at [326, 167] on h4 "Tekstil (21)" at bounding box center [361, 176] width 197 height 28
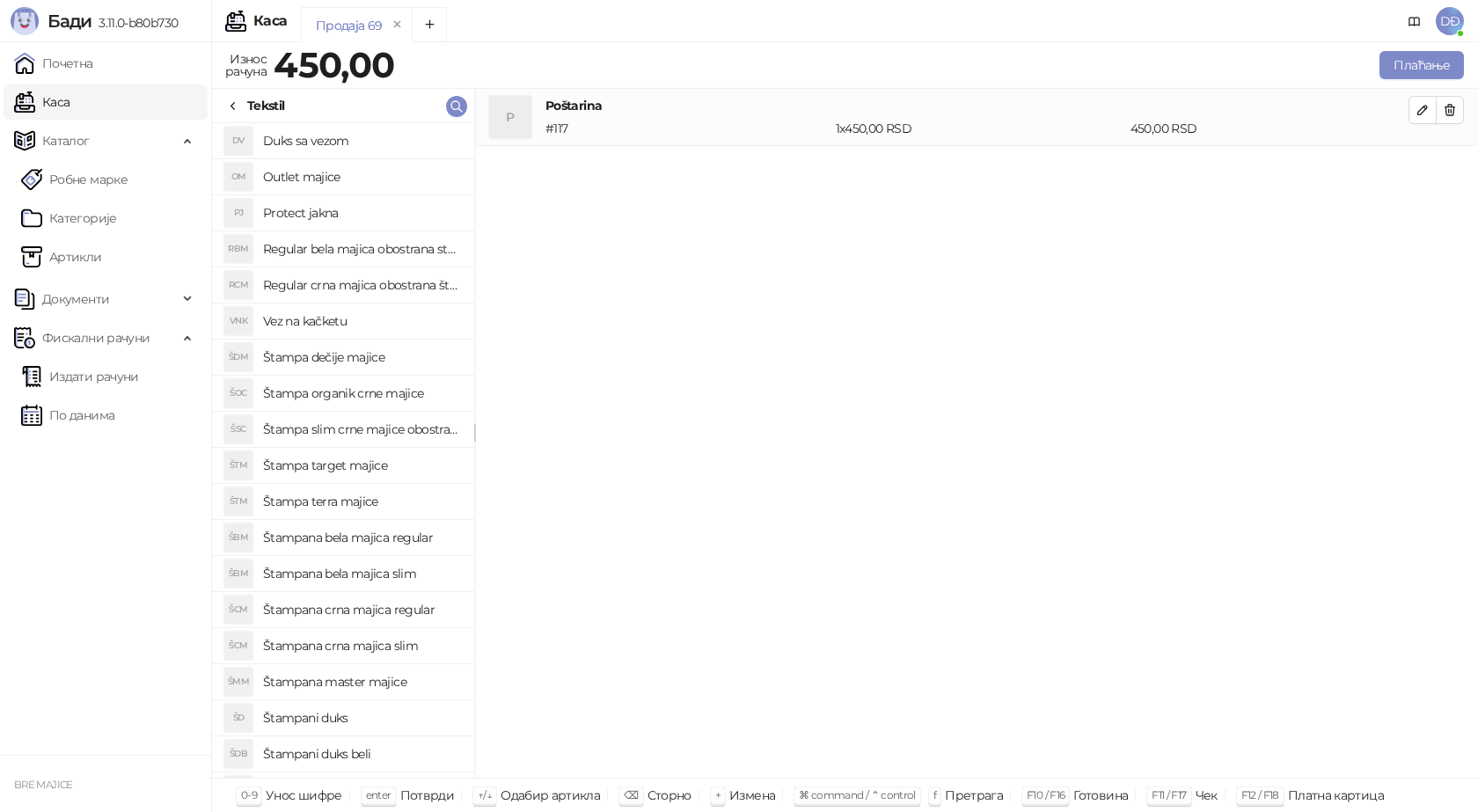
click at [347, 248] on h4 "Regular bela majica obostrana stampa" at bounding box center [361, 248] width 197 height 28
click at [1430, 162] on button "button" at bounding box center [1422, 167] width 28 height 28
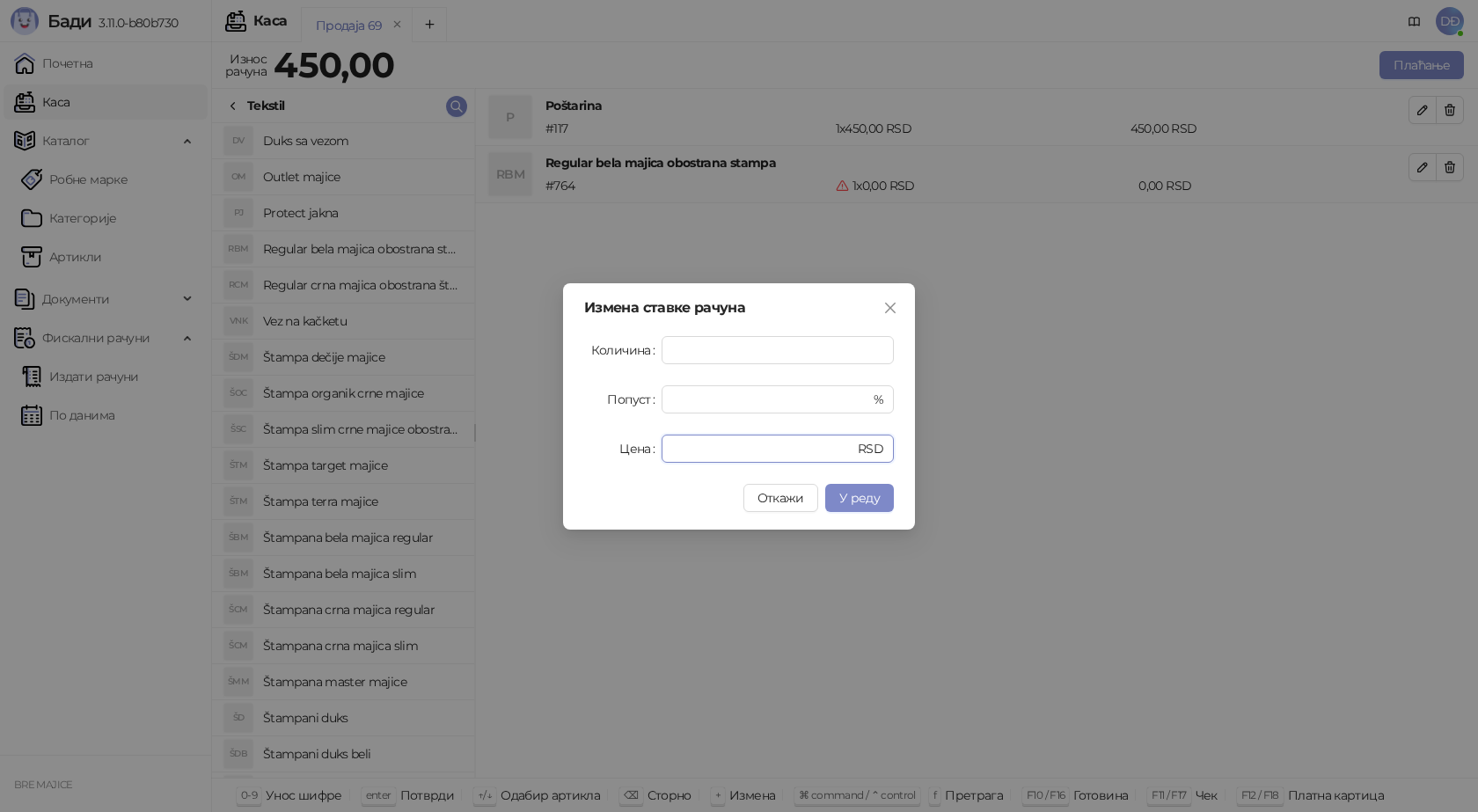
drag, startPoint x: 704, startPoint y: 450, endPoint x: 548, endPoint y: 432, distance: 157.0
click at [549, 432] on div "Измена ставке рачуна Количина * Попуст * % Цена * RSD Откажи У реду" at bounding box center [739, 406] width 1478 height 812
click at [857, 494] on span "У реду" at bounding box center [859, 498] width 41 height 16
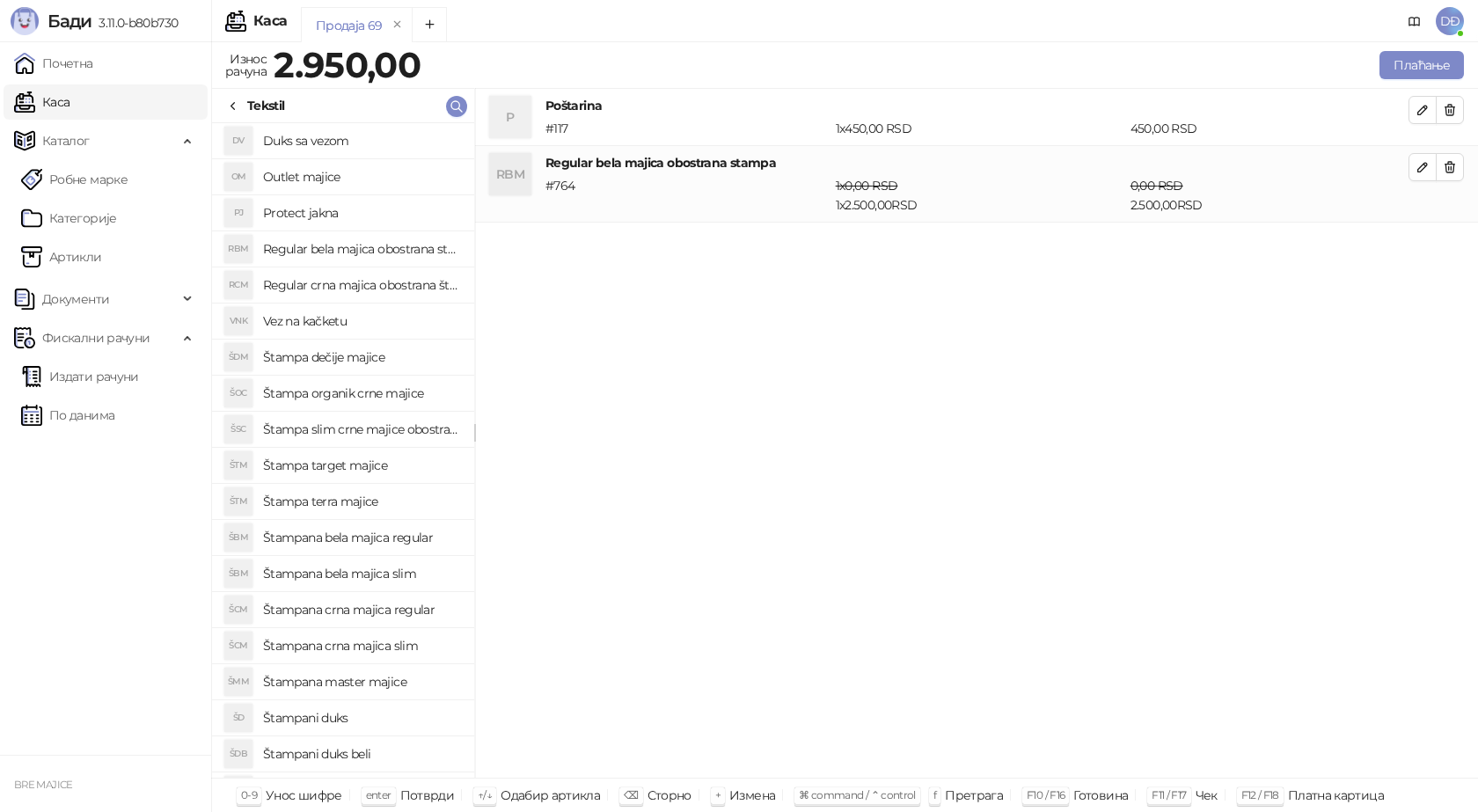
click at [329, 180] on h4 "Outlet majice" at bounding box center [361, 176] width 197 height 28
click at [1426, 246] on icon "button" at bounding box center [1423, 244] width 14 height 14
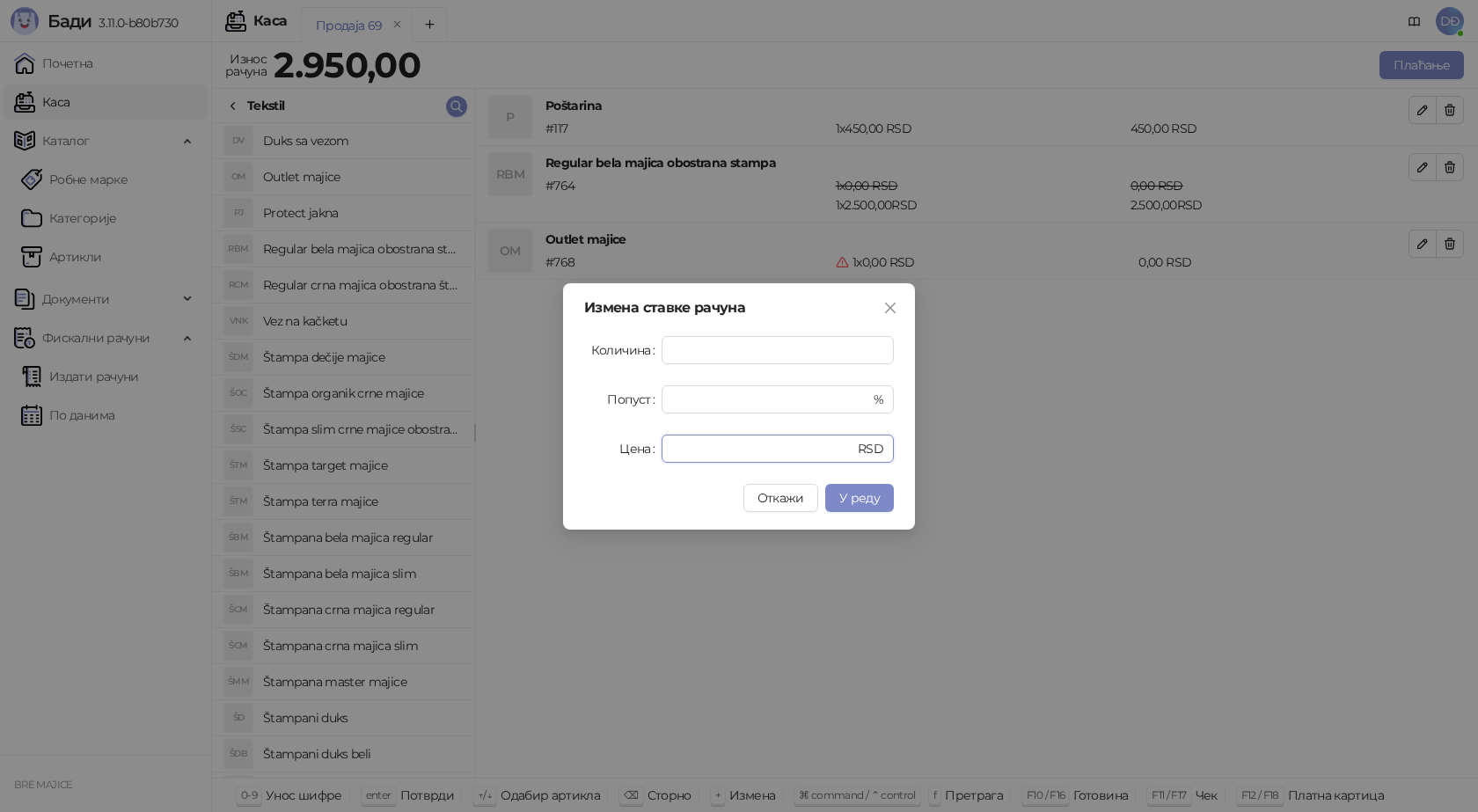
drag, startPoint x: 703, startPoint y: 446, endPoint x: 537, endPoint y: 447, distance: 166.0
click at [539, 447] on div "Измена ставке рачуна Количина * Попуст * % Цена * RSD Откажи У реду" at bounding box center [739, 406] width 1478 height 812
type input "****"
click at [869, 493] on span "У реду" at bounding box center [859, 498] width 41 height 16
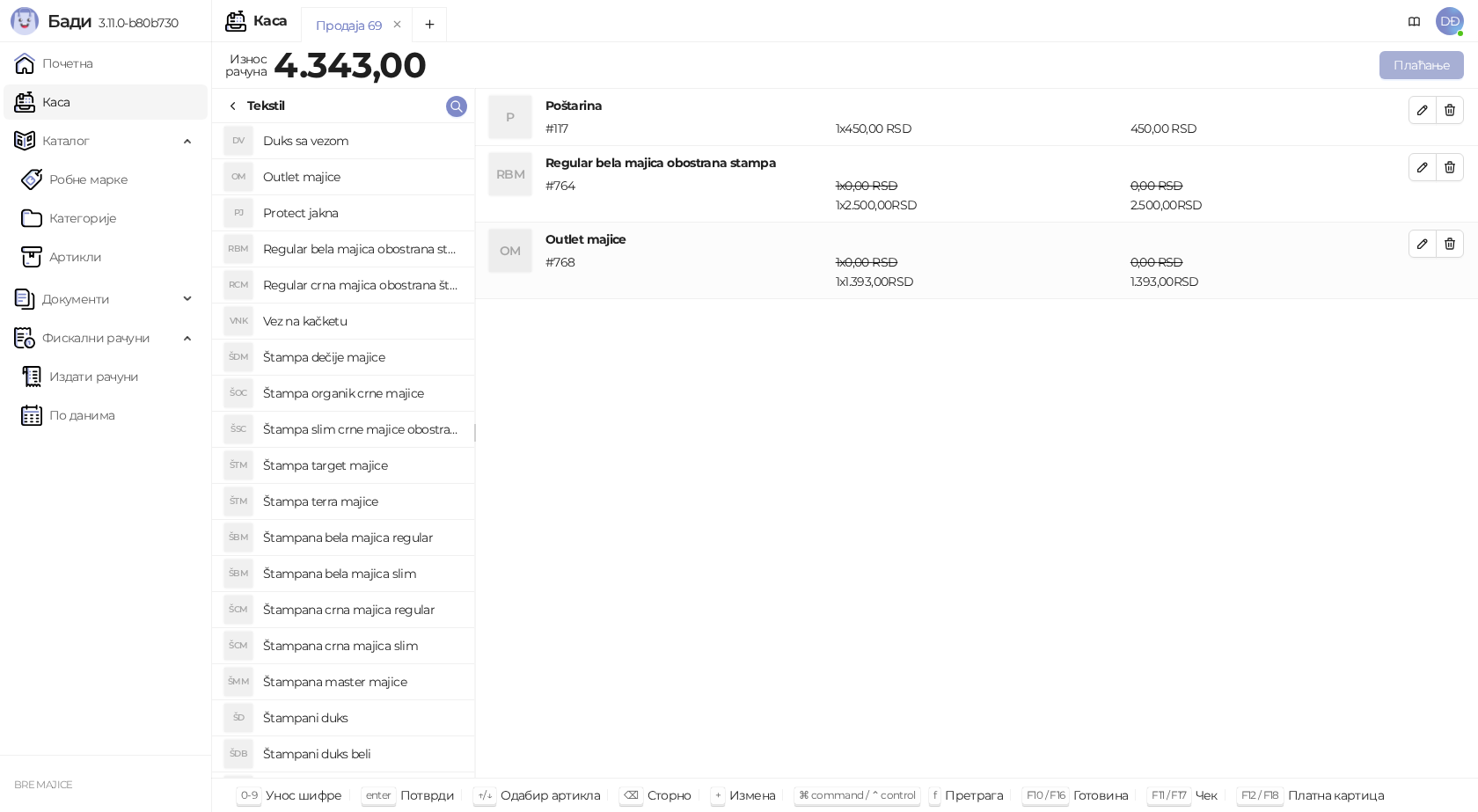
click at [1405, 63] on button "Плаћање" at bounding box center [1422, 65] width 85 height 28
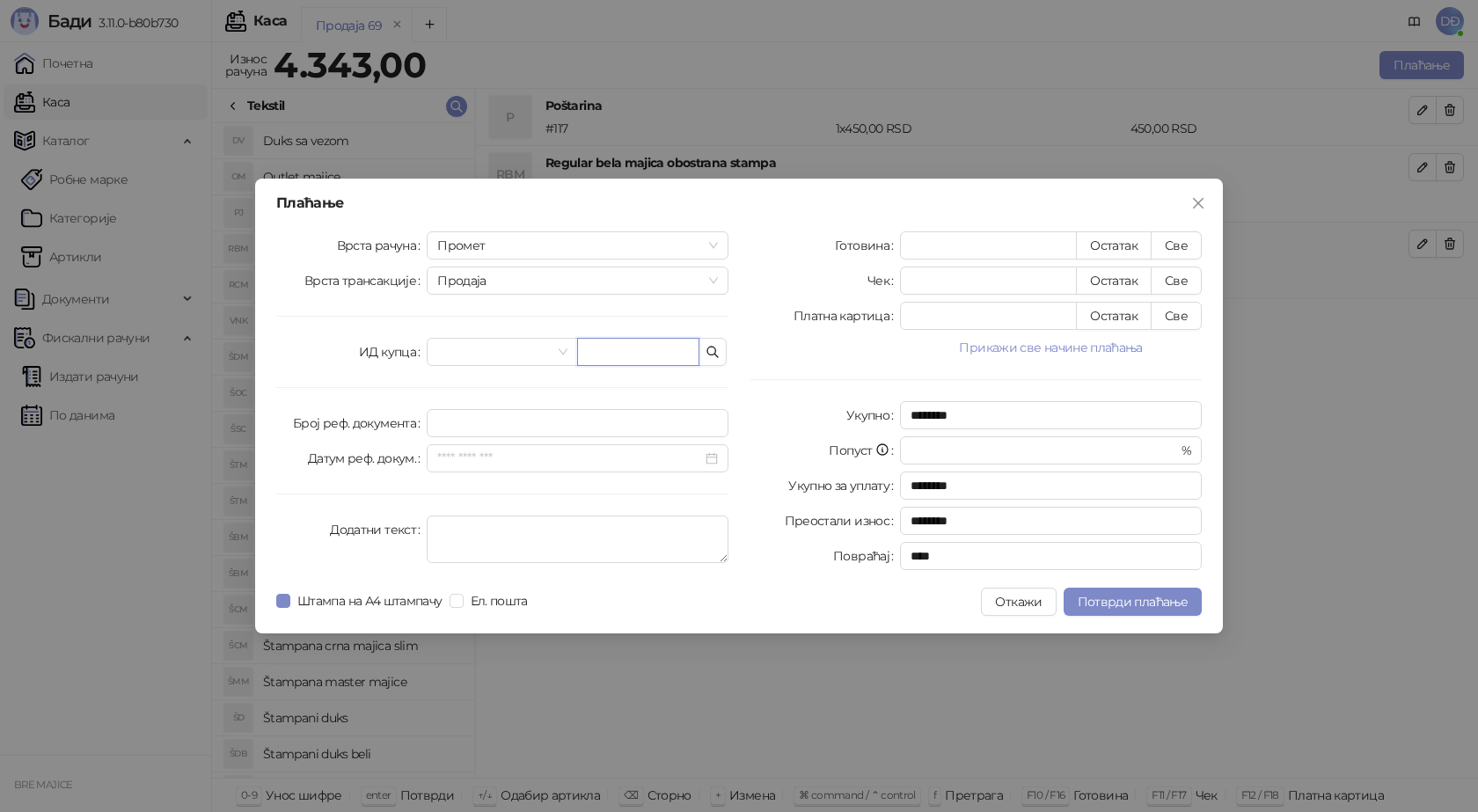
click at [656, 353] on input "text" at bounding box center [639, 351] width 122 height 28
paste input "**********"
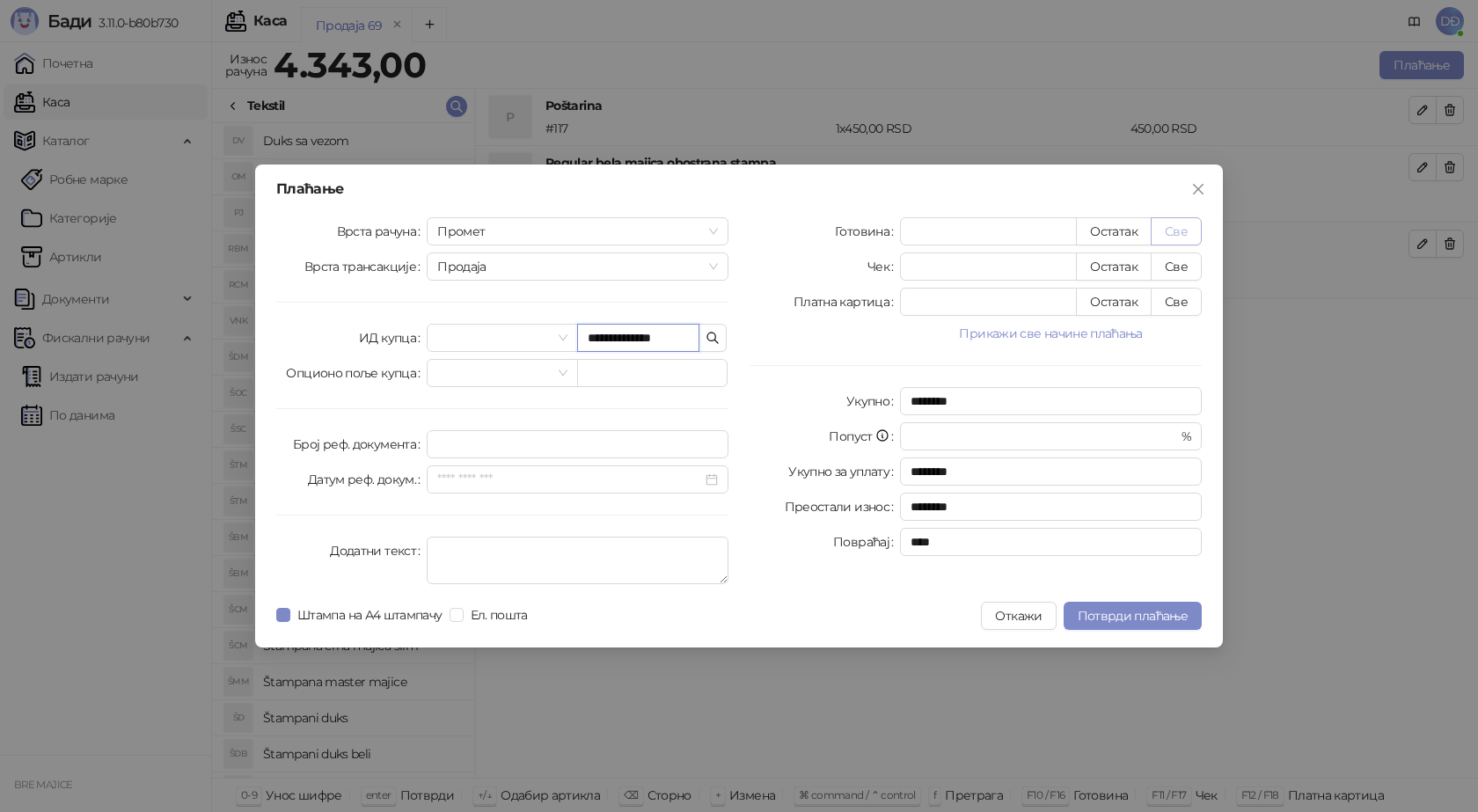
type input "**********"
click at [1178, 231] on button "Све" at bounding box center [1176, 230] width 51 height 28
type input "****"
click at [1110, 606] on button "Потврди плаћање" at bounding box center [1132, 615] width 138 height 28
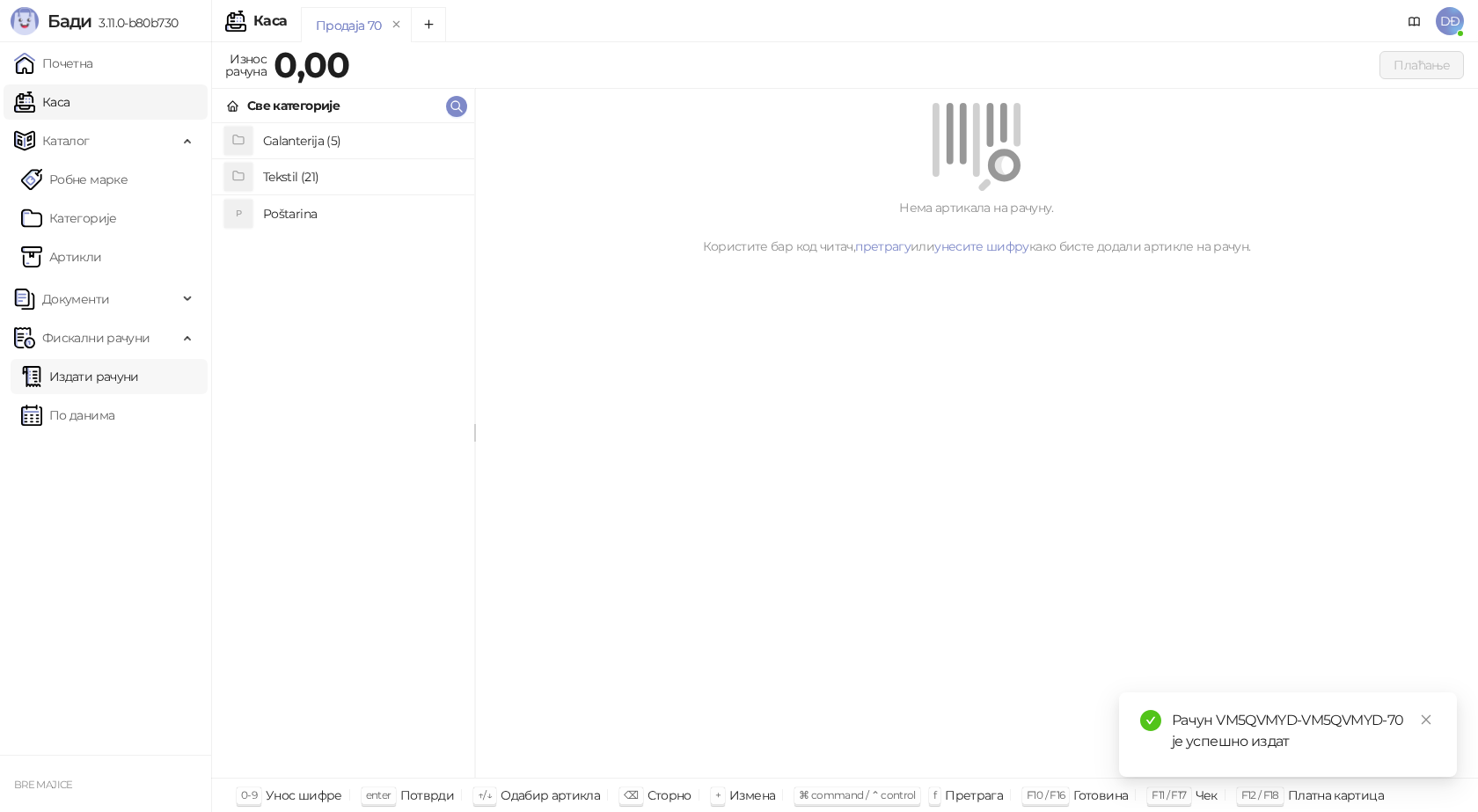
click at [121, 375] on link "Издати рачуни" at bounding box center [79, 376] width 118 height 35
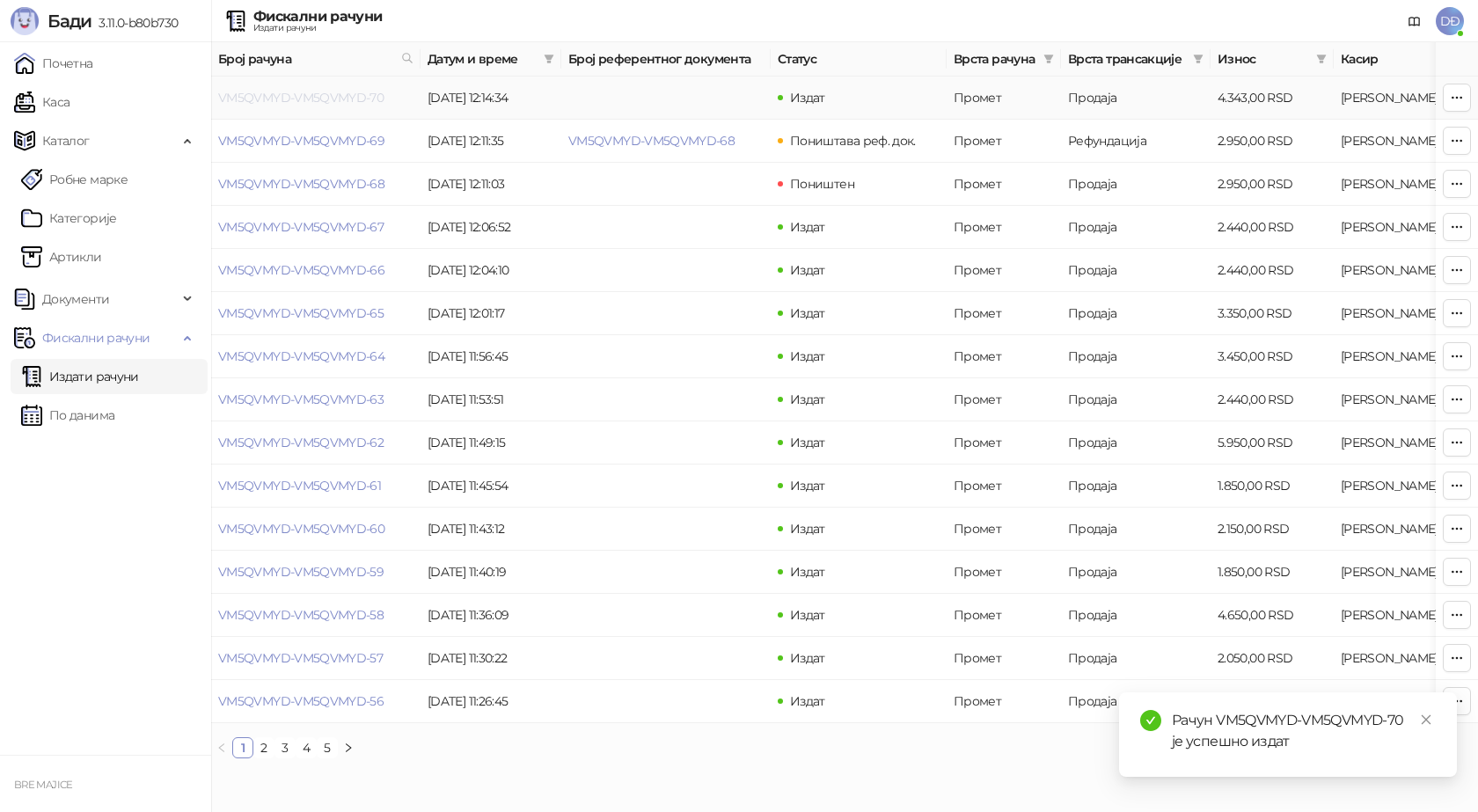
click at [293, 97] on link "VM5QVMYD-VM5QVMYD-70" at bounding box center [301, 98] width 166 height 16
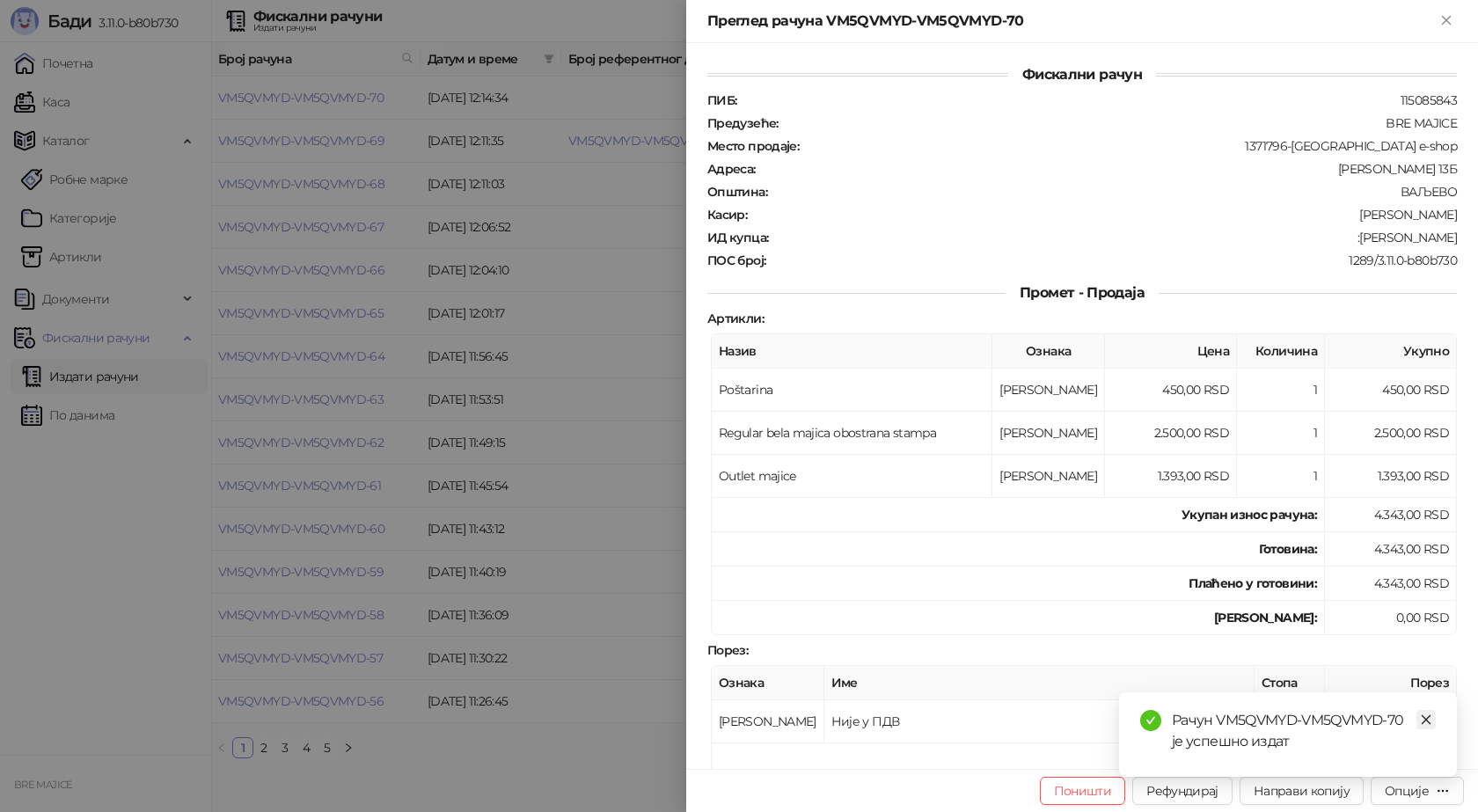
click at [1419, 713] on link "Close" at bounding box center [1426, 718] width 19 height 19
click at [1422, 789] on div "Опције" at bounding box center [1407, 790] width 44 height 16
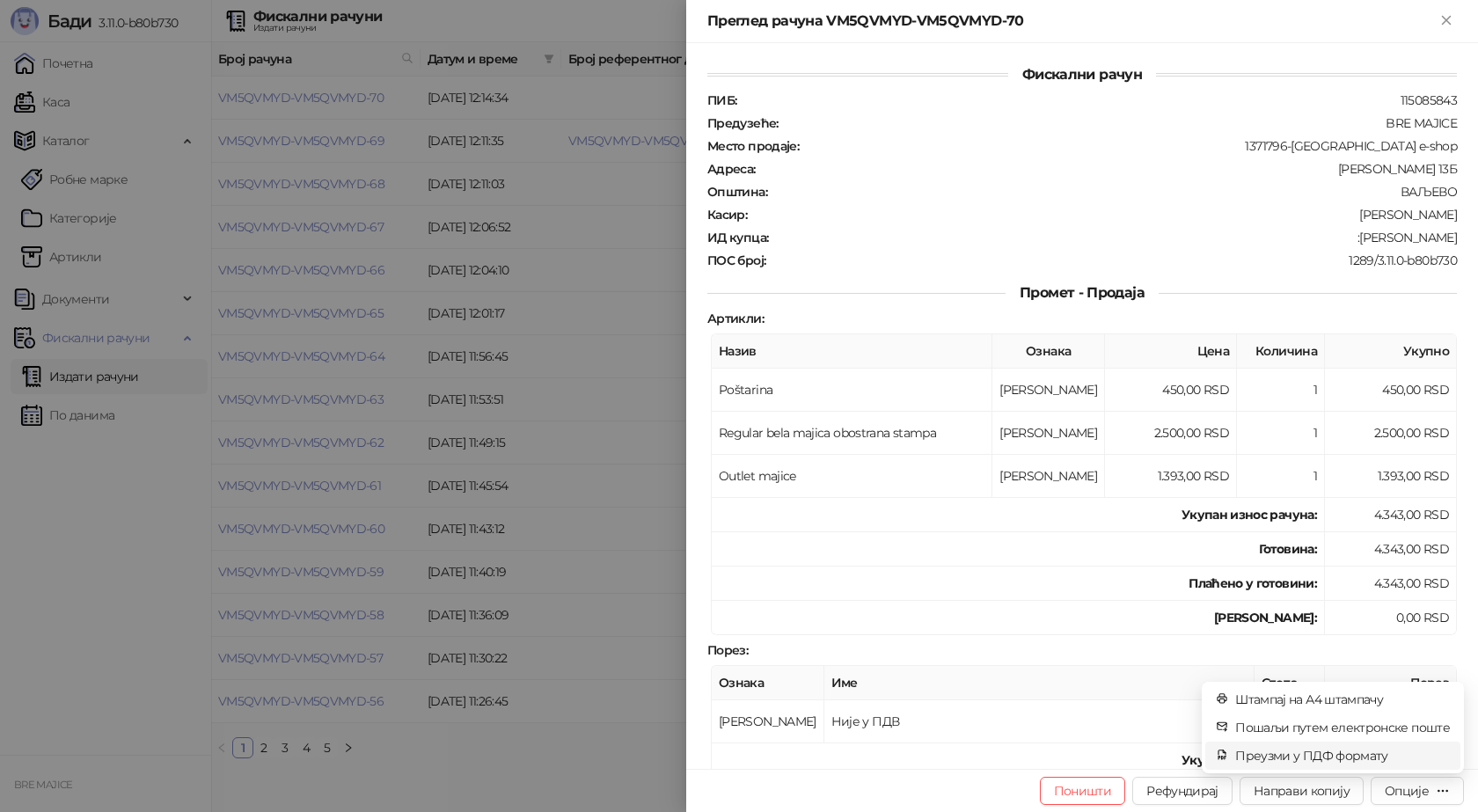
click at [1394, 761] on span "Преузми у ПДФ формату" at bounding box center [1343, 754] width 214 height 19
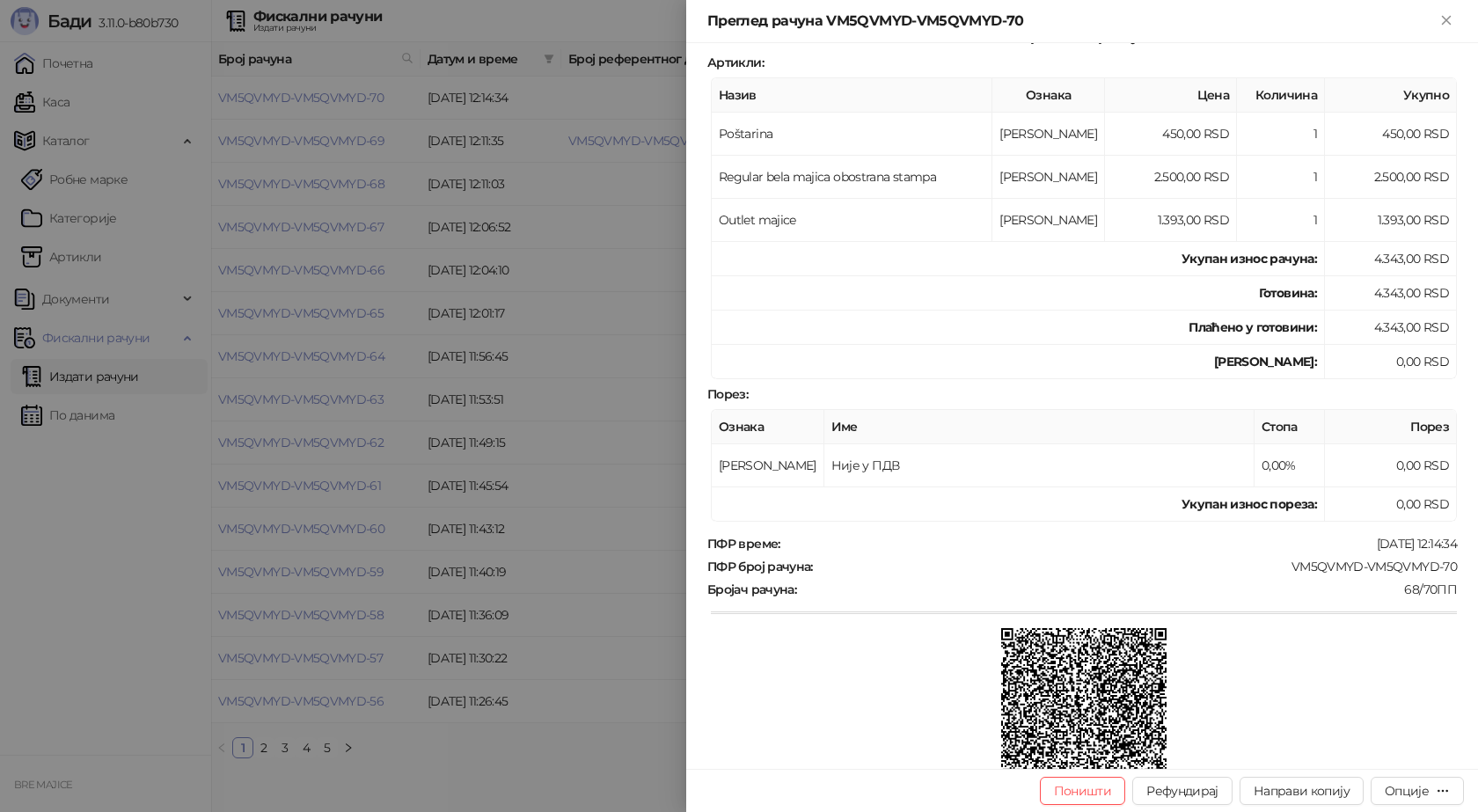
scroll to position [264, 0]
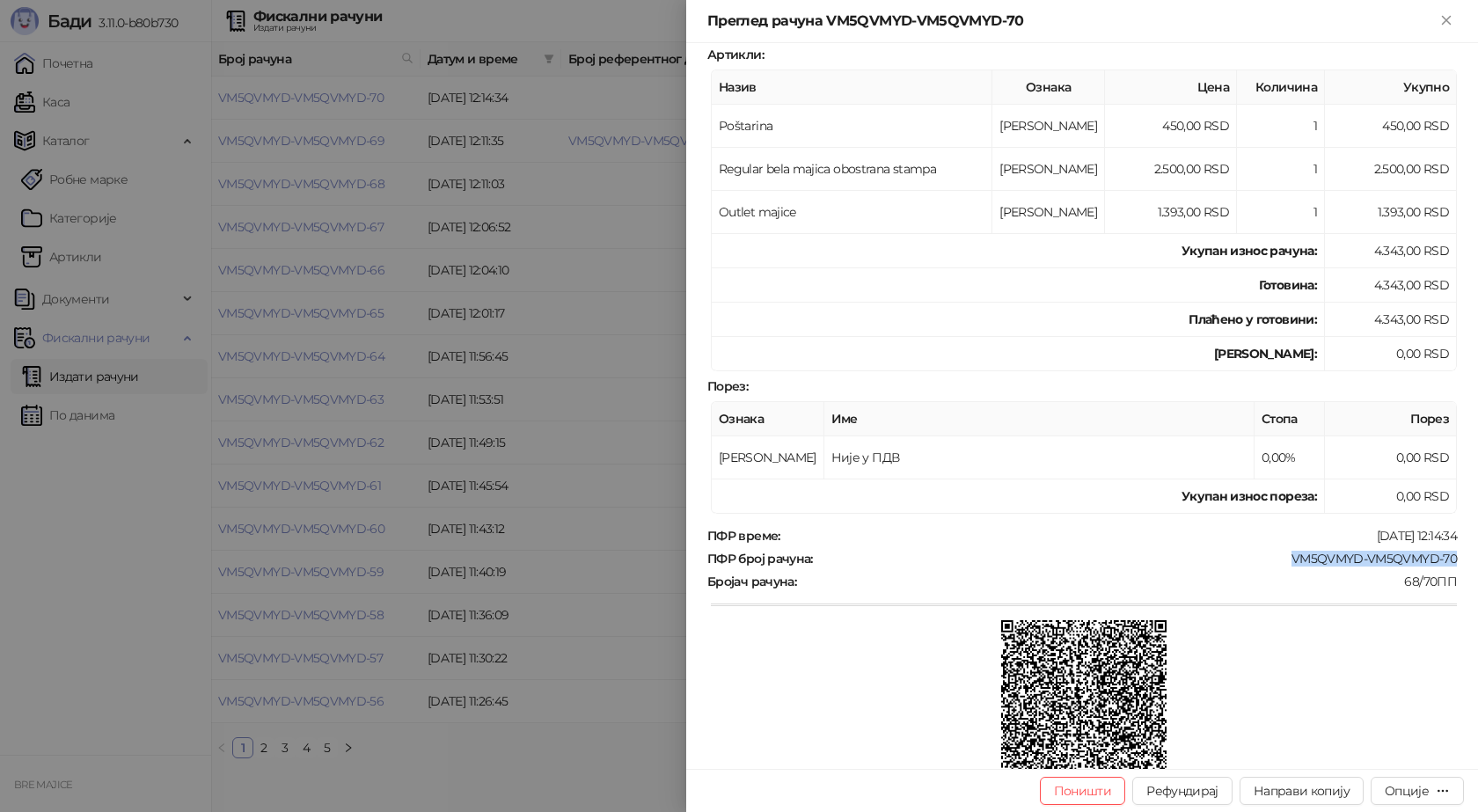
drag, startPoint x: 1446, startPoint y: 553, endPoint x: 1272, endPoint y: 562, distance: 174.2
click at [1272, 562] on div "ПФР број рачуна : VM5QVMYD-VM5QVMYD-70" at bounding box center [1083, 559] width 757 height 16
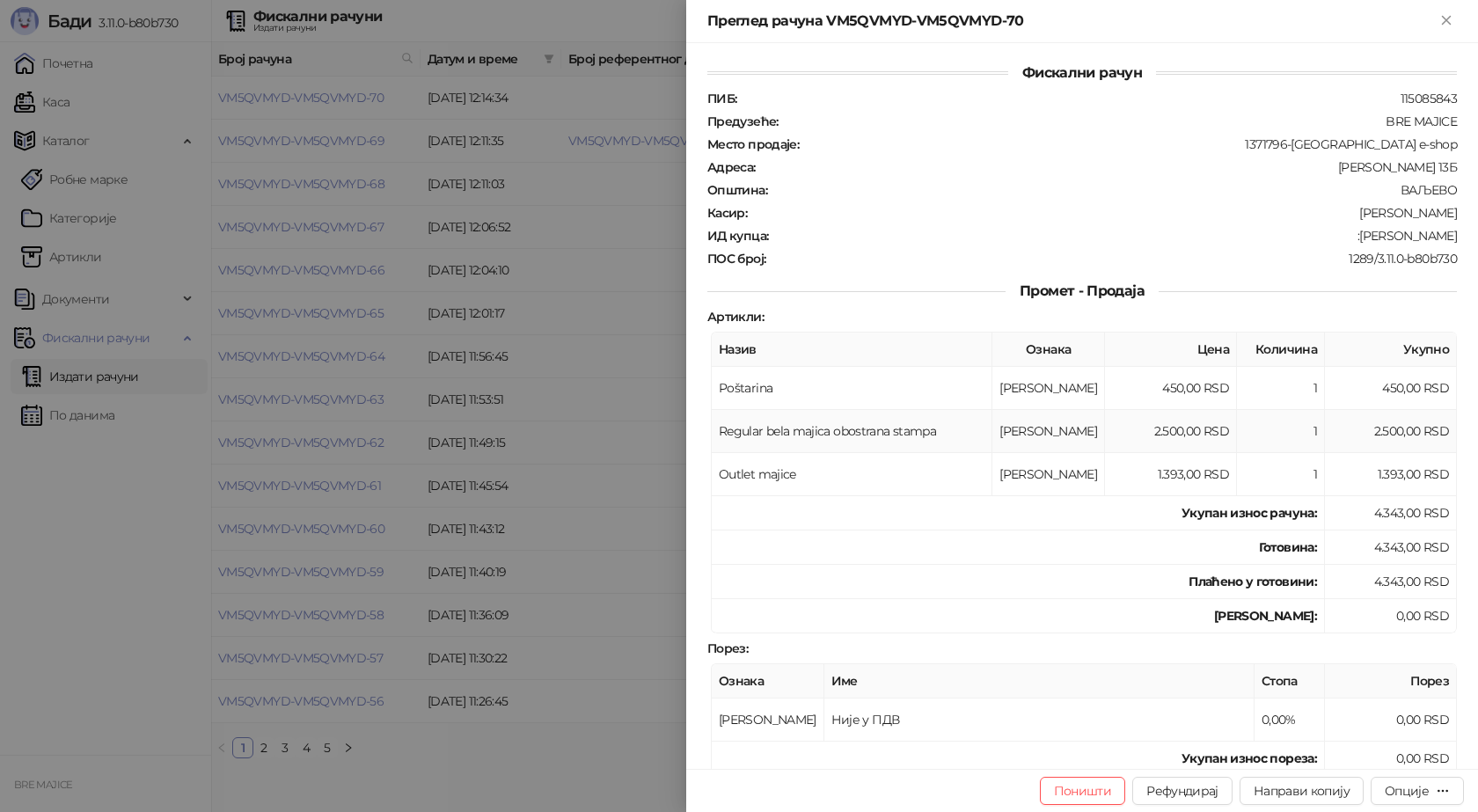
scroll to position [0, 0]
drag, startPoint x: 1446, startPoint y: 232, endPoint x: 1362, endPoint y: 239, distance: 84.3
click at [1362, 239] on div "ИД купца : :[PERSON_NAME]" at bounding box center [1083, 238] width 757 height 16
click at [1446, 19] on icon "Close" at bounding box center [1446, 20] width 8 height 8
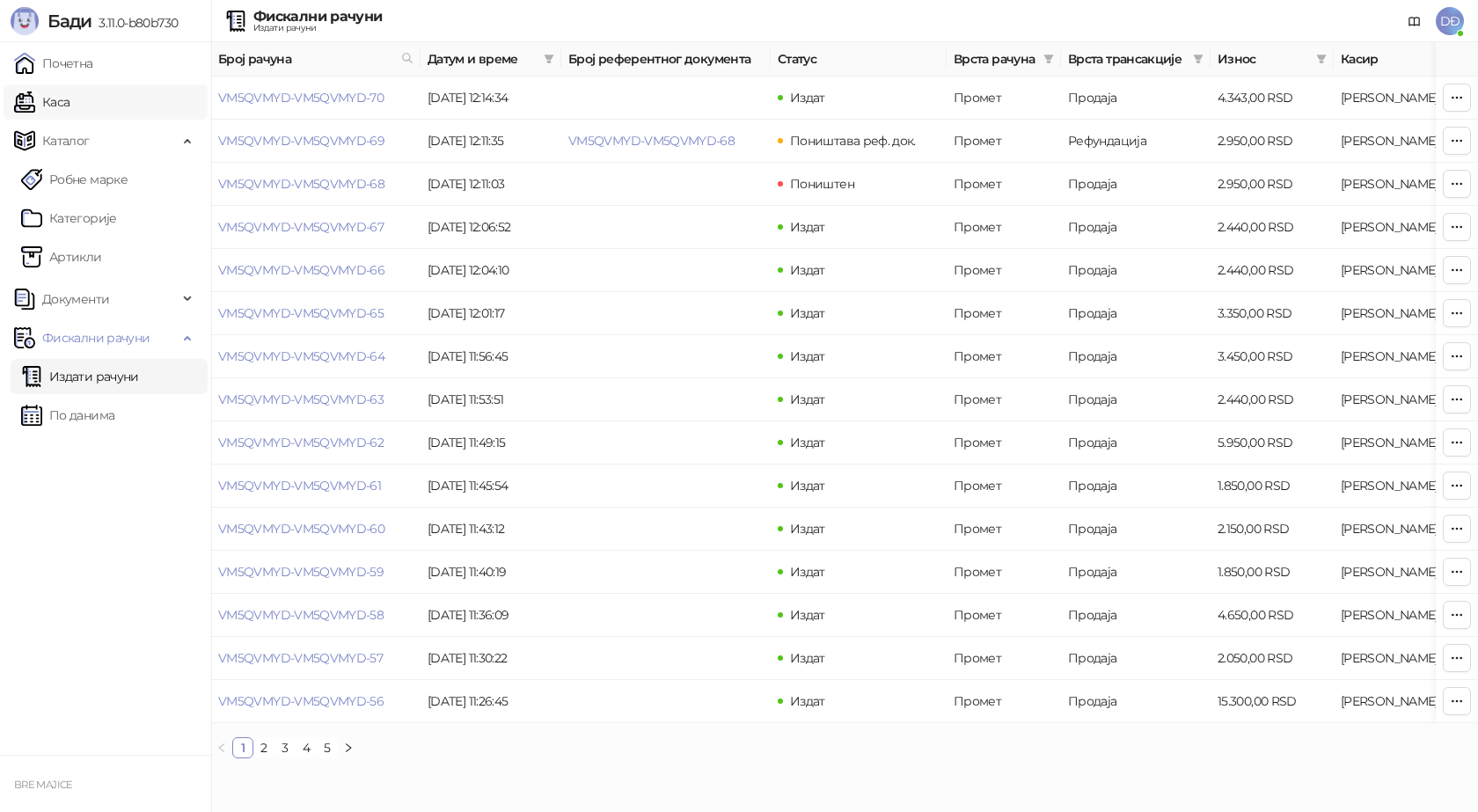
click at [69, 104] on link "Каса" at bounding box center [42, 102] width 56 height 35
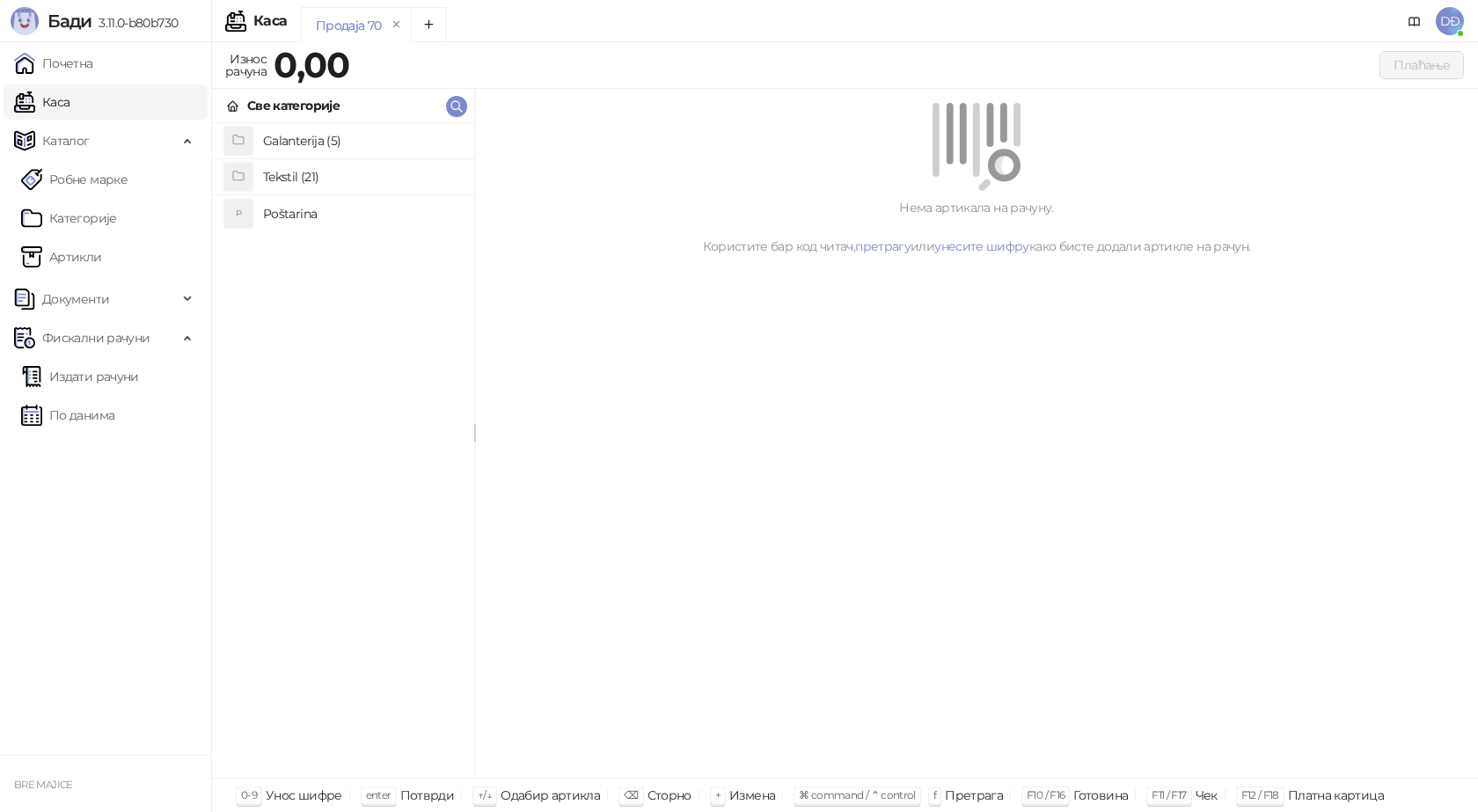
click at [298, 208] on h4 "Poštarina" at bounding box center [361, 213] width 197 height 28
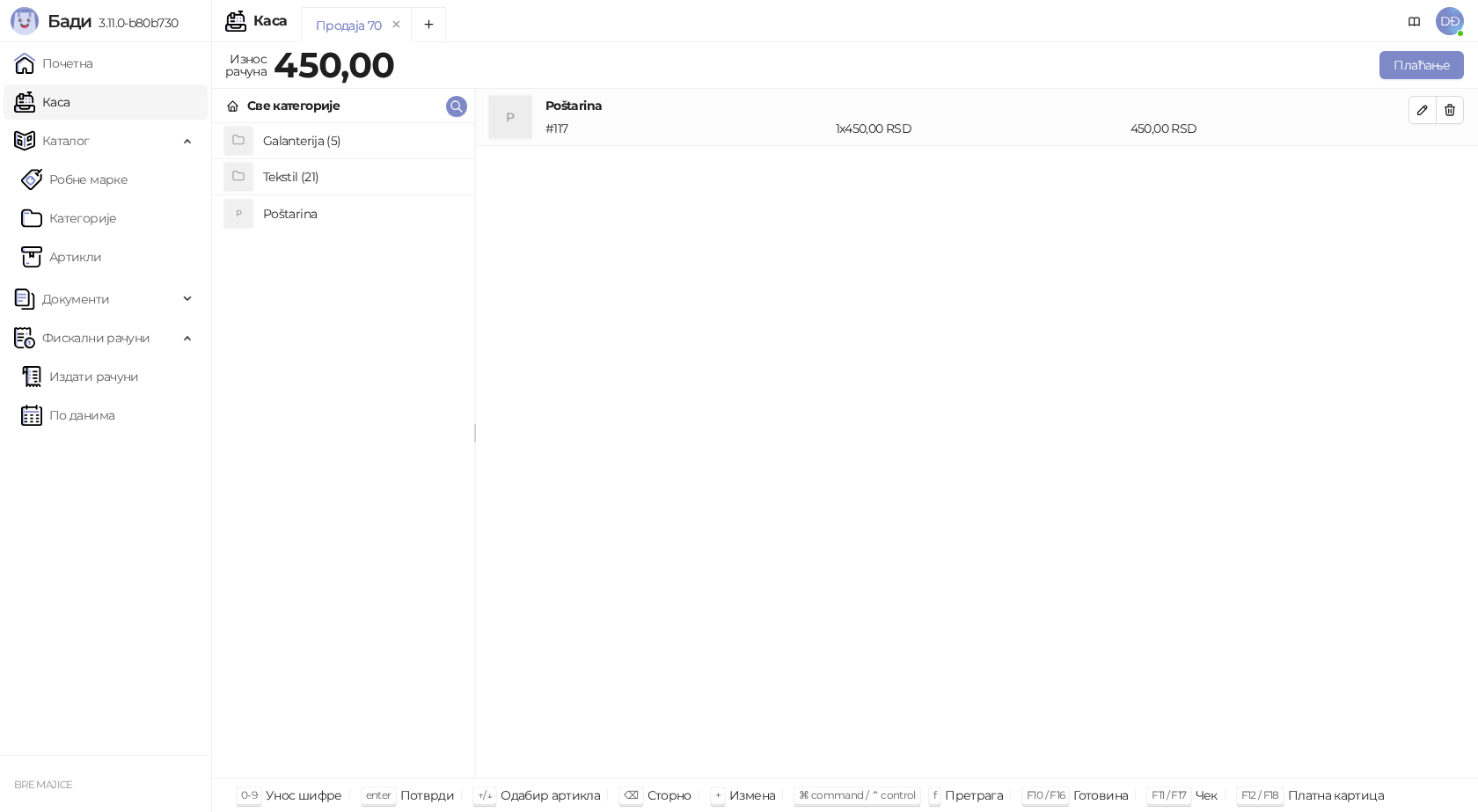
click at [304, 174] on h4 "Tekstil (21)" at bounding box center [361, 176] width 197 height 28
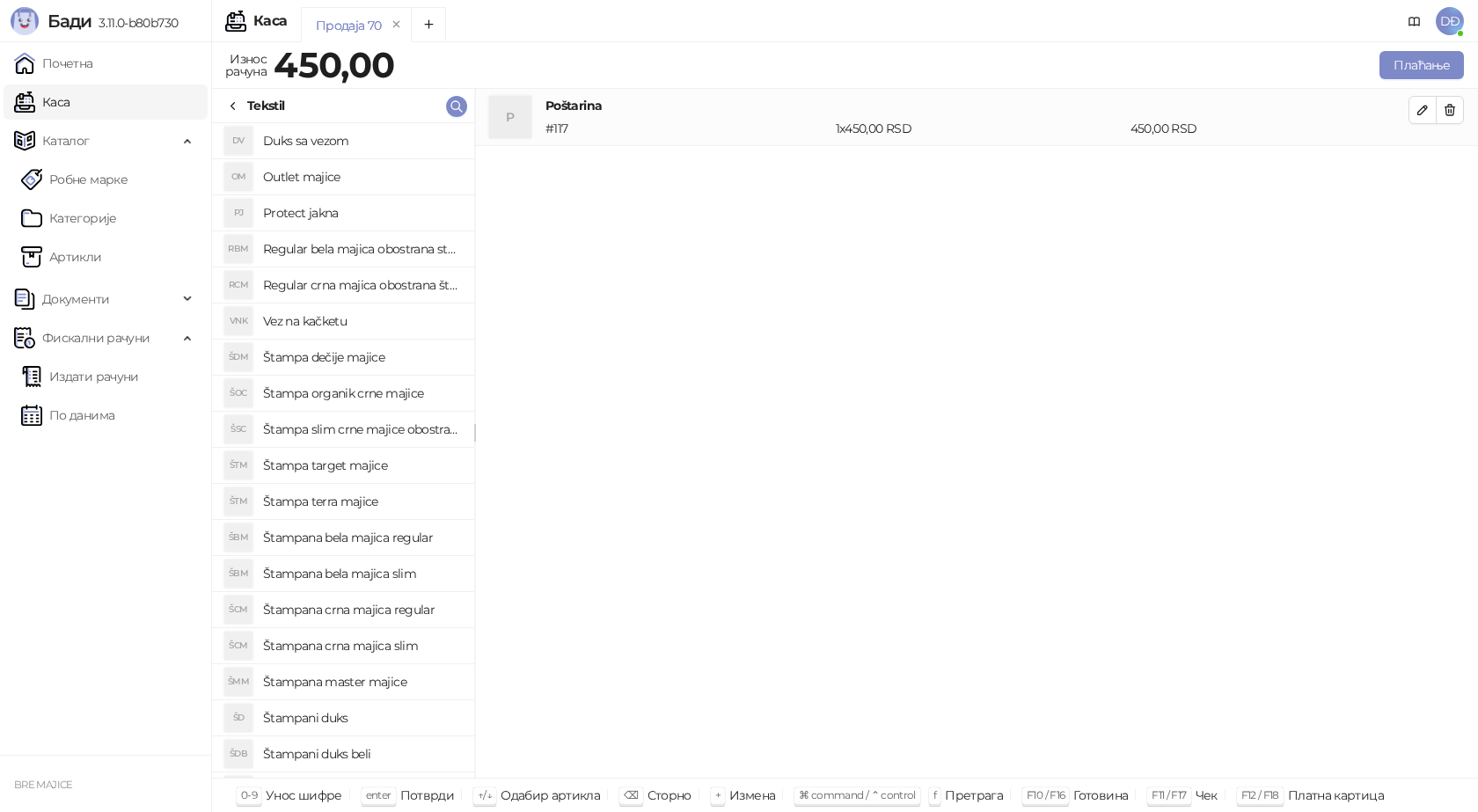
click at [399, 572] on h4 "Štampana bela majica slim" at bounding box center [361, 573] width 197 height 28
click at [1418, 166] on icon "button" at bounding box center [1423, 167] width 14 height 14
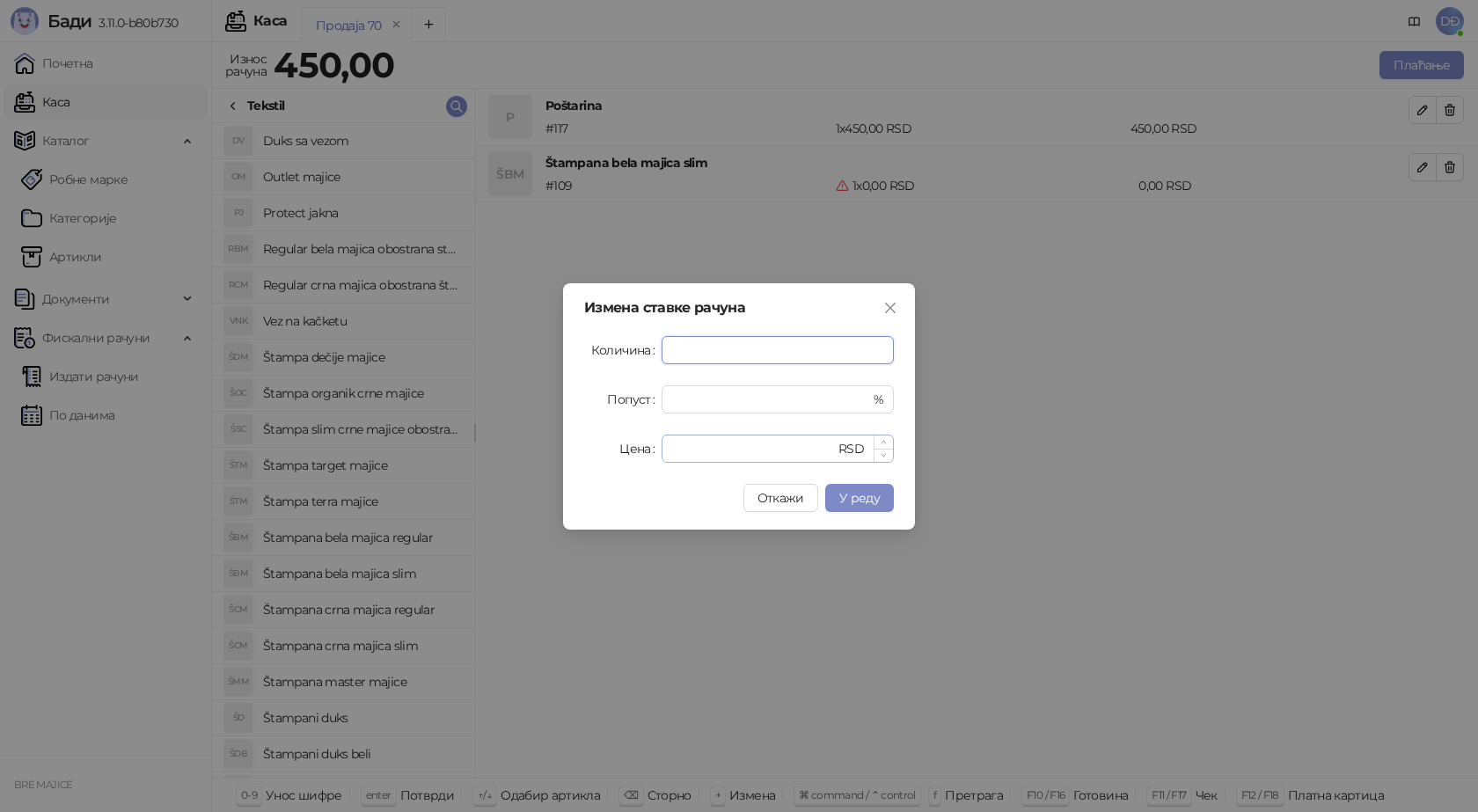
type input "*"
drag, startPoint x: 695, startPoint y: 455, endPoint x: 576, endPoint y: 438, distance: 120.2
click at [584, 438] on div "Измена ставке рачуна Количина * Попуст * % Цена * RSD Откажи У реду" at bounding box center [739, 407] width 352 height 247
type input "****"
click at [874, 503] on span "У реду" at bounding box center [859, 498] width 41 height 16
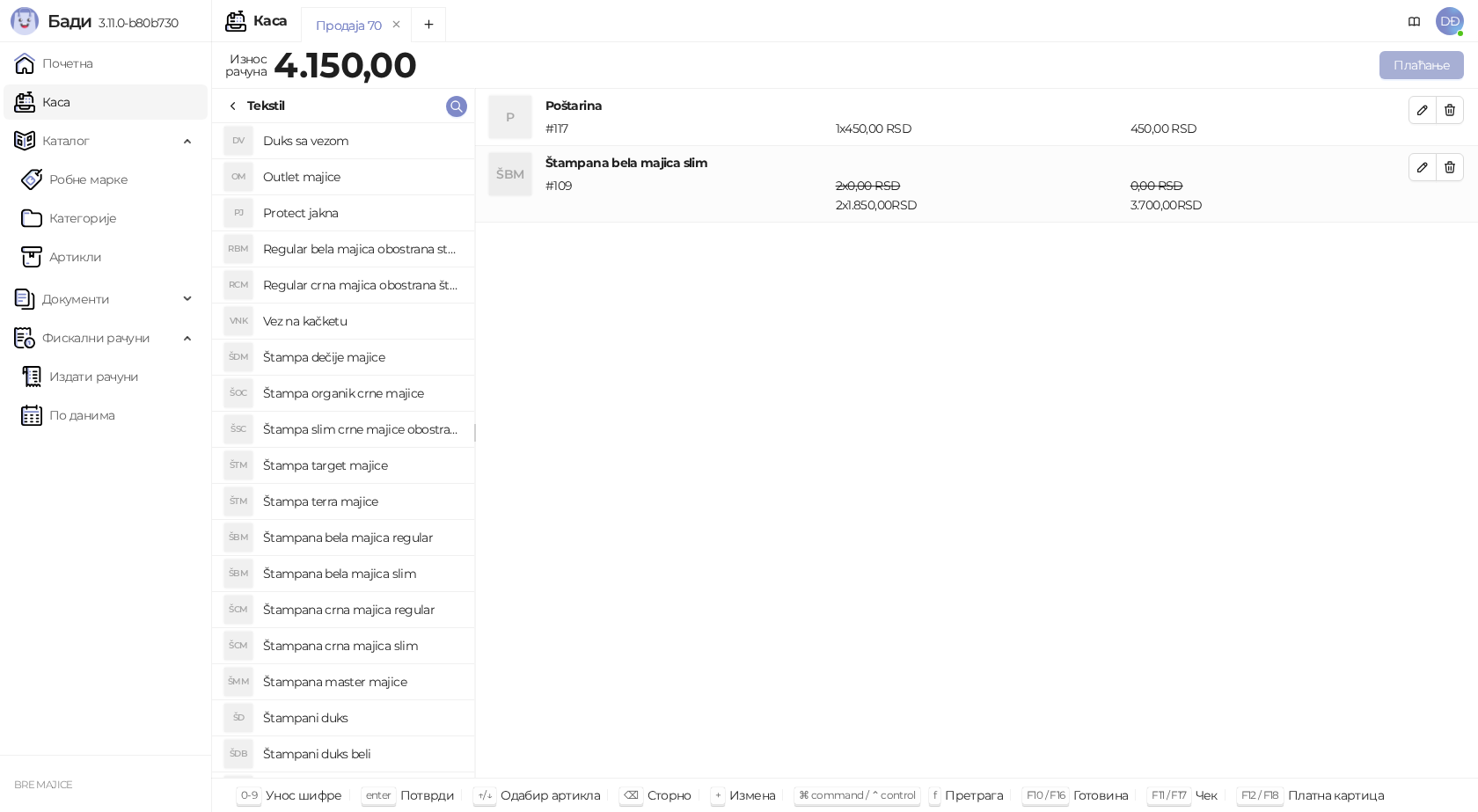
click at [1435, 59] on button "Плаћање" at bounding box center [1422, 65] width 85 height 28
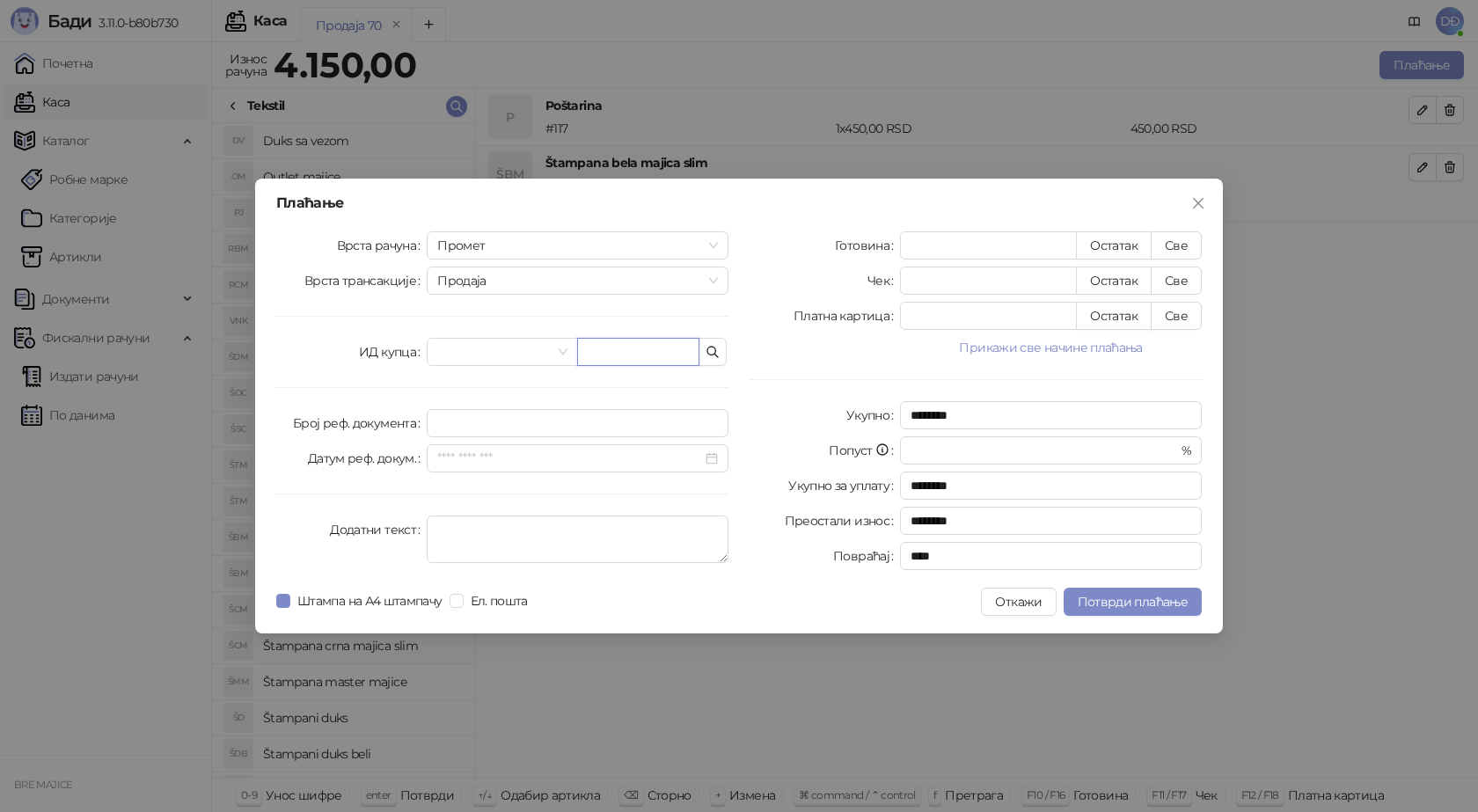
click at [611, 354] on input "text" at bounding box center [639, 351] width 122 height 28
paste input "**********"
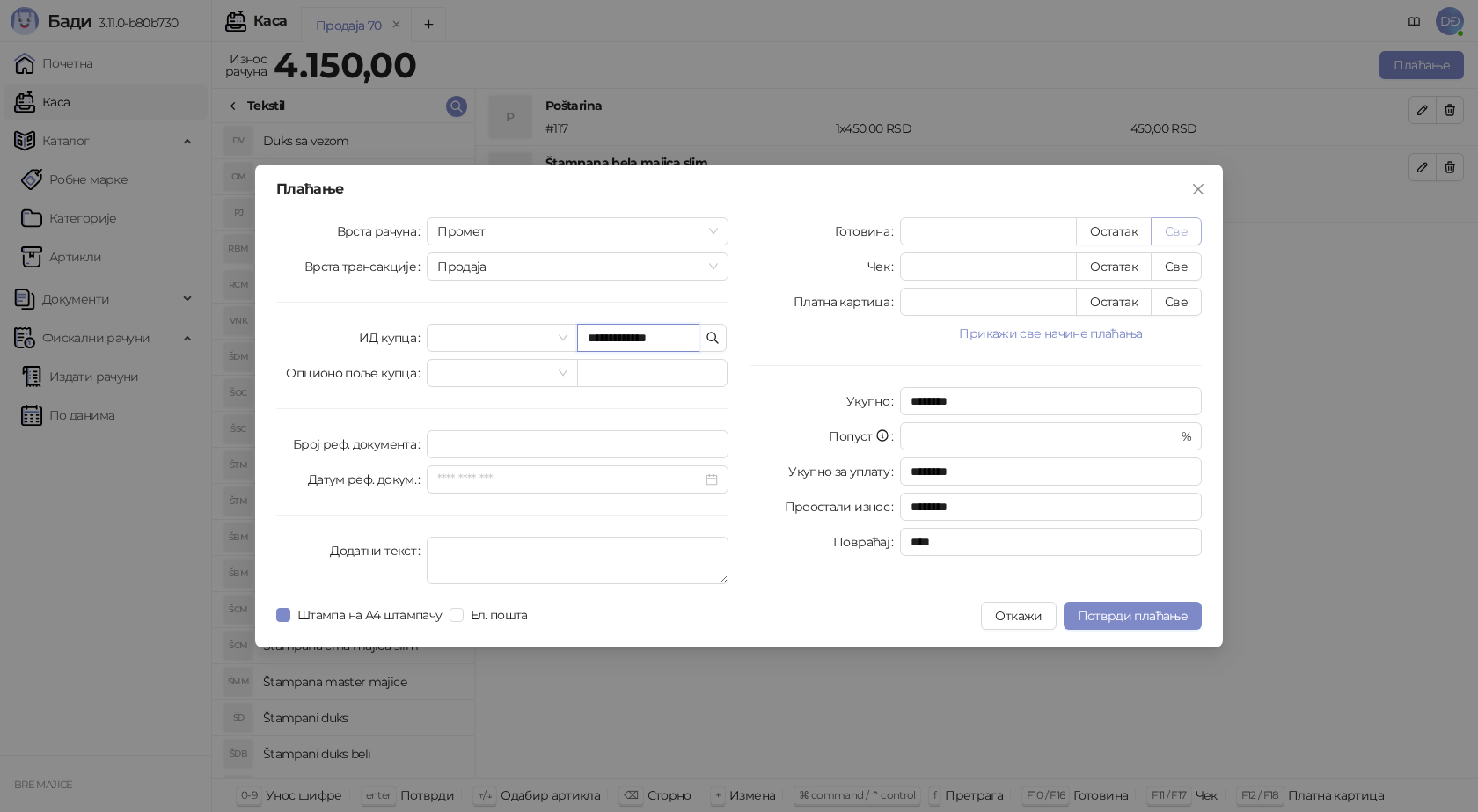
type input "**********"
click at [1180, 230] on button "Све" at bounding box center [1176, 230] width 51 height 28
type input "****"
click at [1102, 615] on span "Потврди плаћање" at bounding box center [1133, 616] width 110 height 16
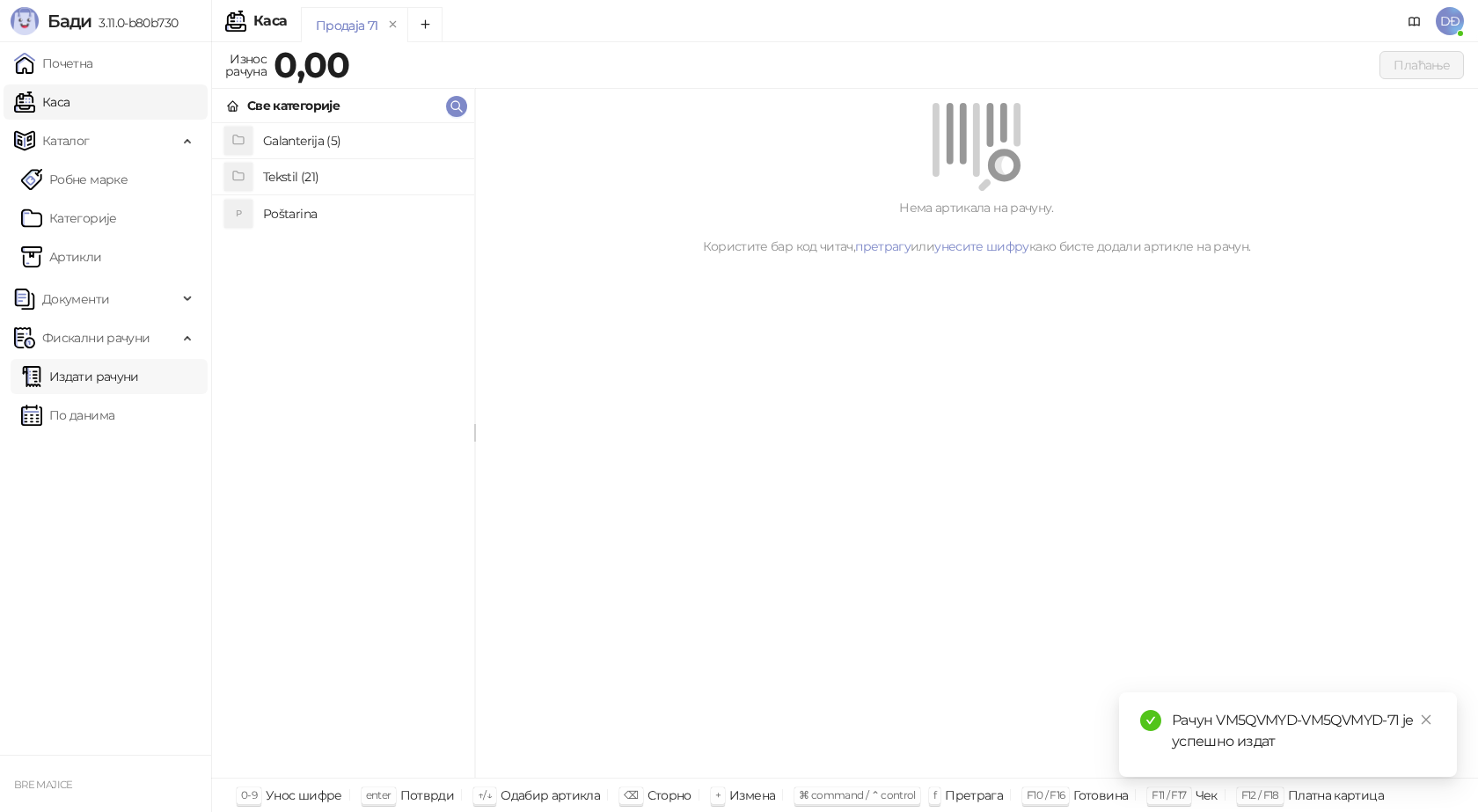
click at [112, 377] on link "Издати рачуни" at bounding box center [79, 376] width 118 height 35
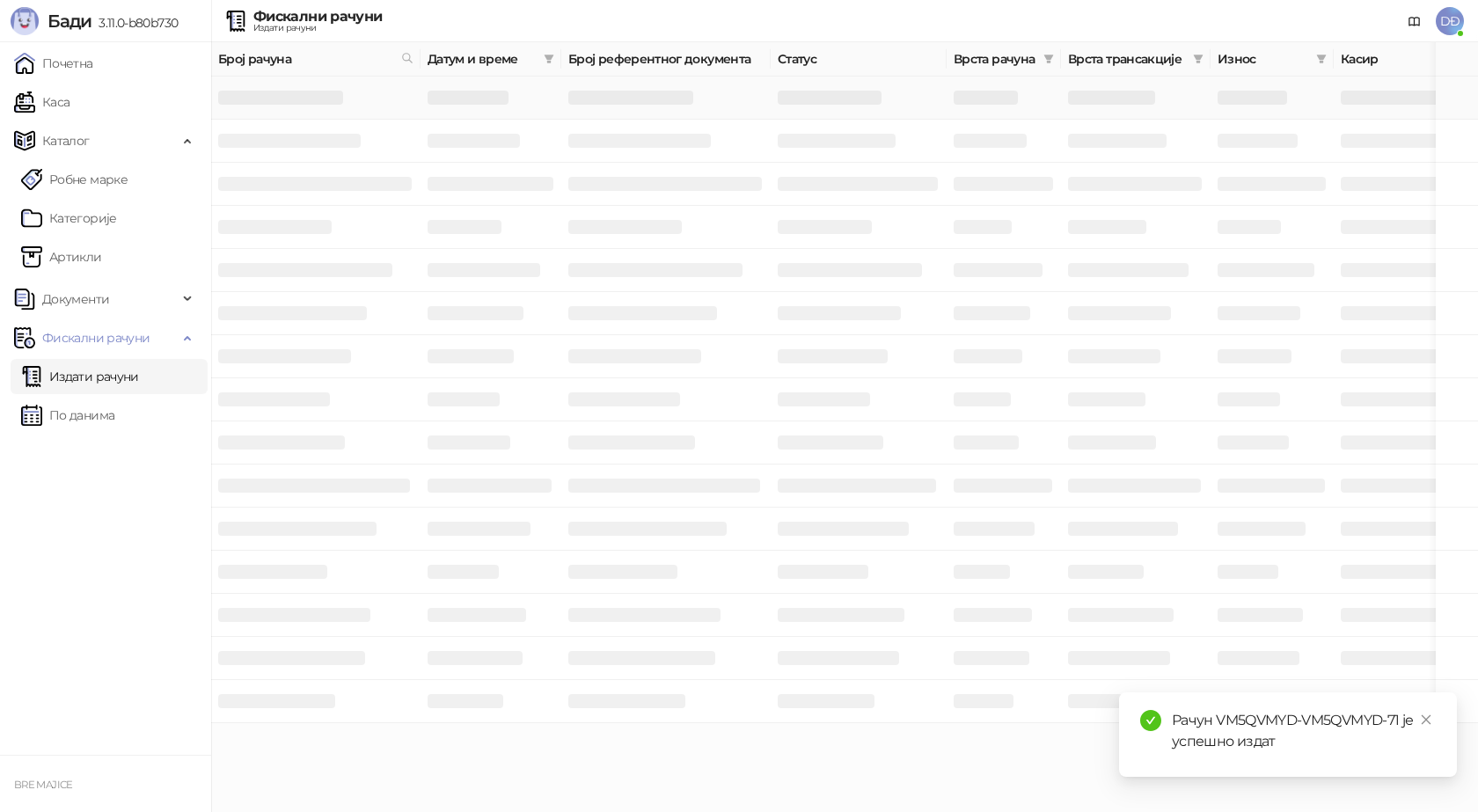
click at [309, 96] on h3 at bounding box center [280, 98] width 125 height 14
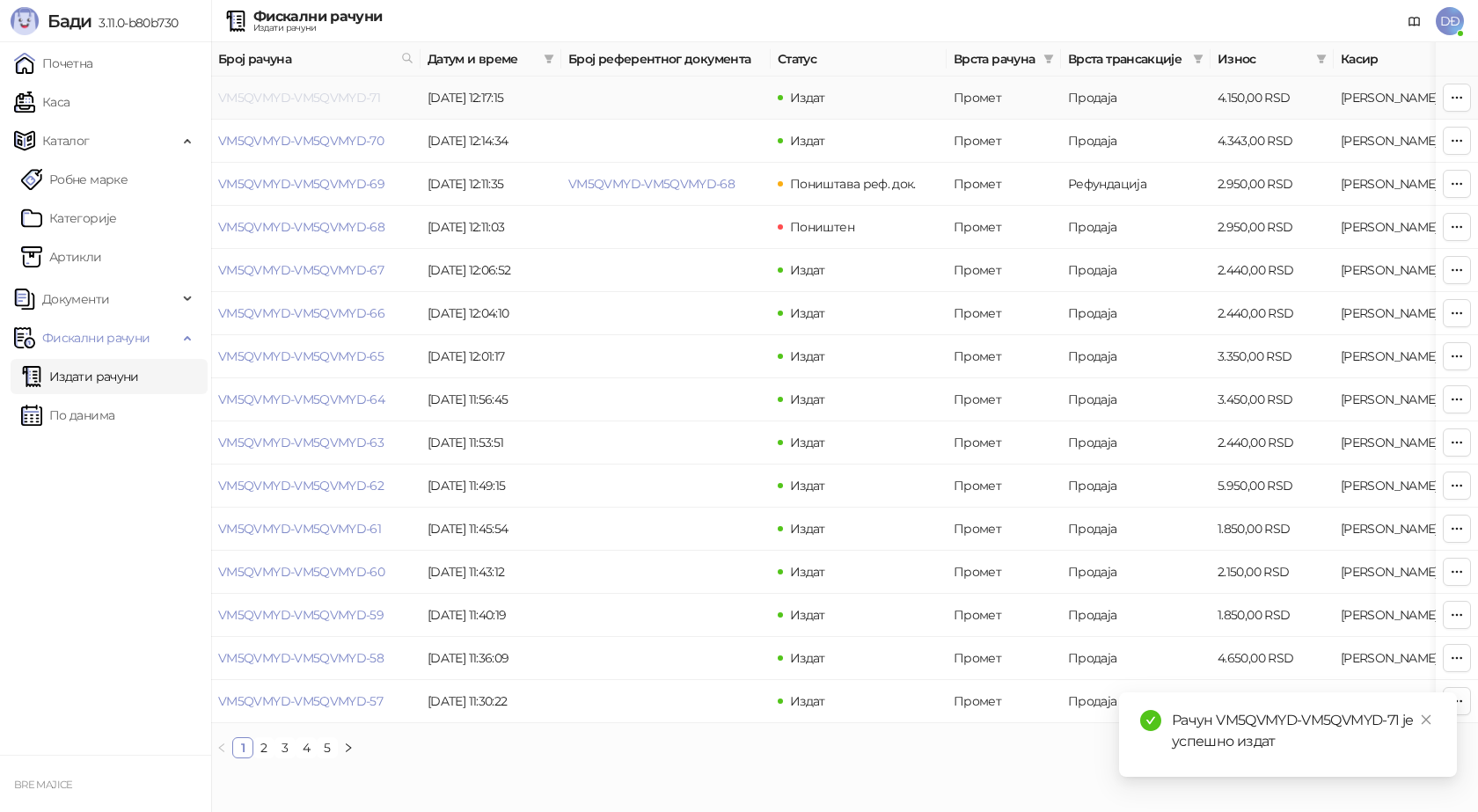
click at [308, 98] on link "VM5QVMYD-VM5QVMYD-71" at bounding box center [299, 98] width 162 height 16
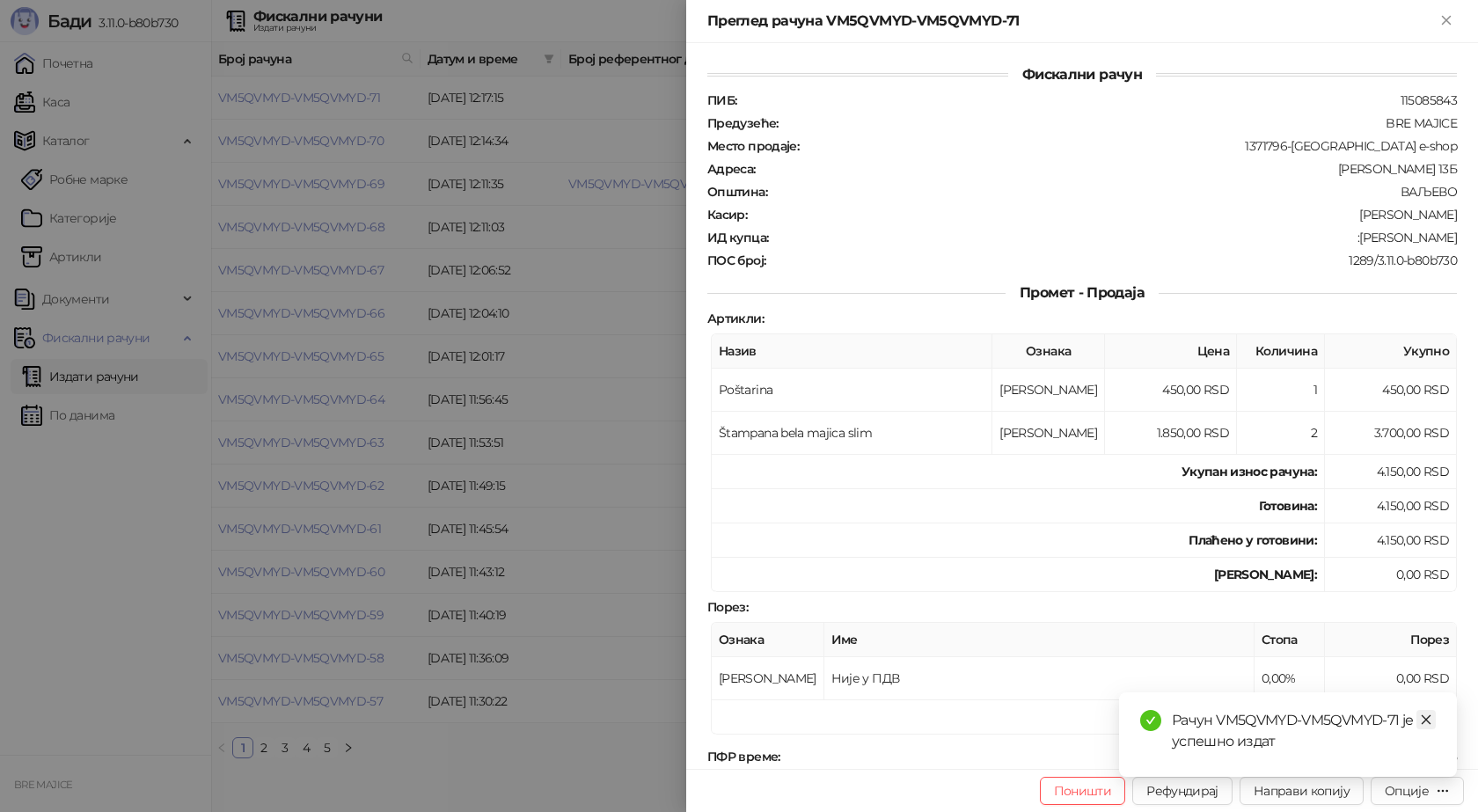
click at [1430, 718] on icon "close" at bounding box center [1427, 719] width 13 height 13
click at [1410, 795] on div "Опције" at bounding box center [1407, 790] width 44 height 16
click at [1380, 758] on span "Преузми у ПДФ формату" at bounding box center [1343, 754] width 214 height 19
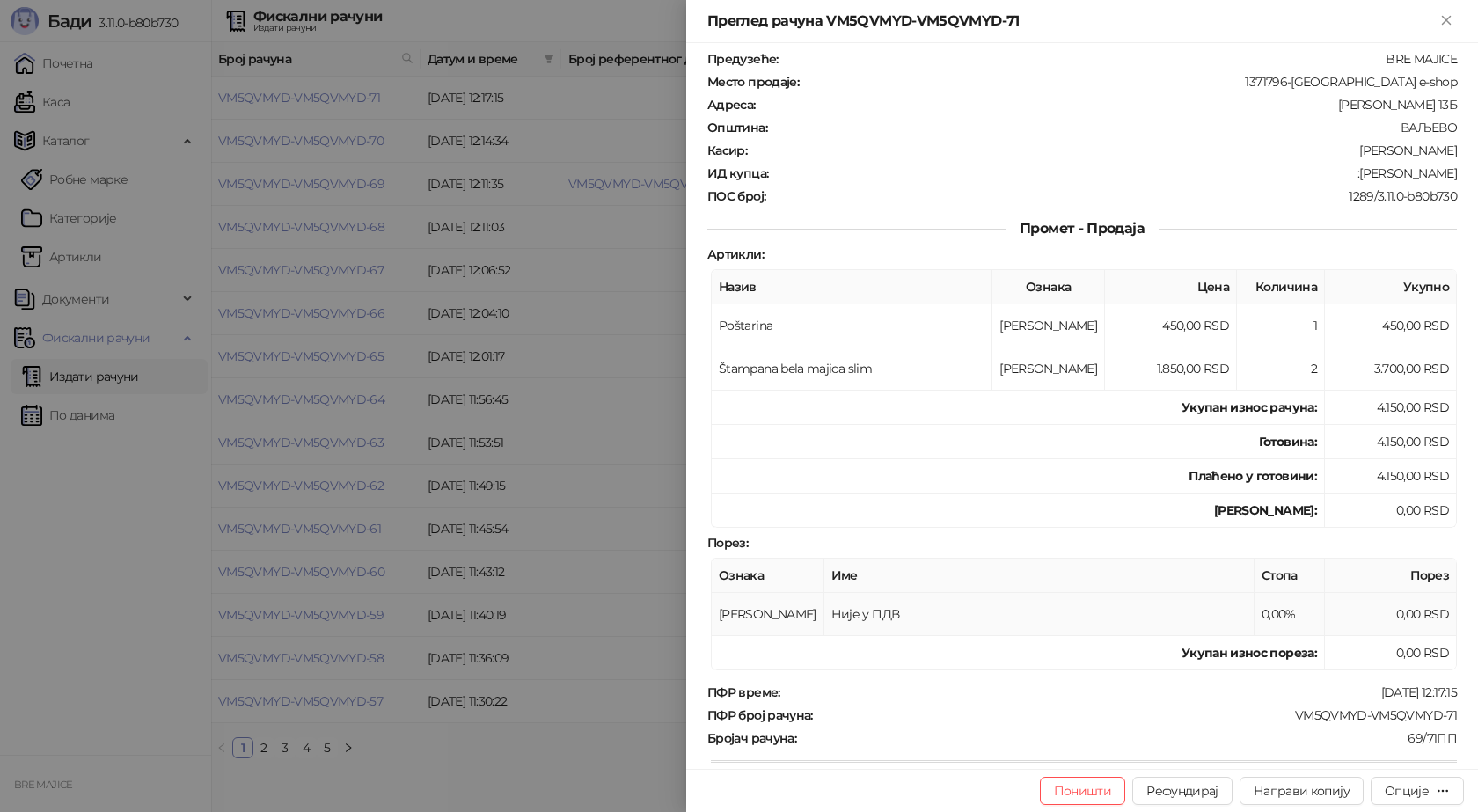
scroll to position [176, 0]
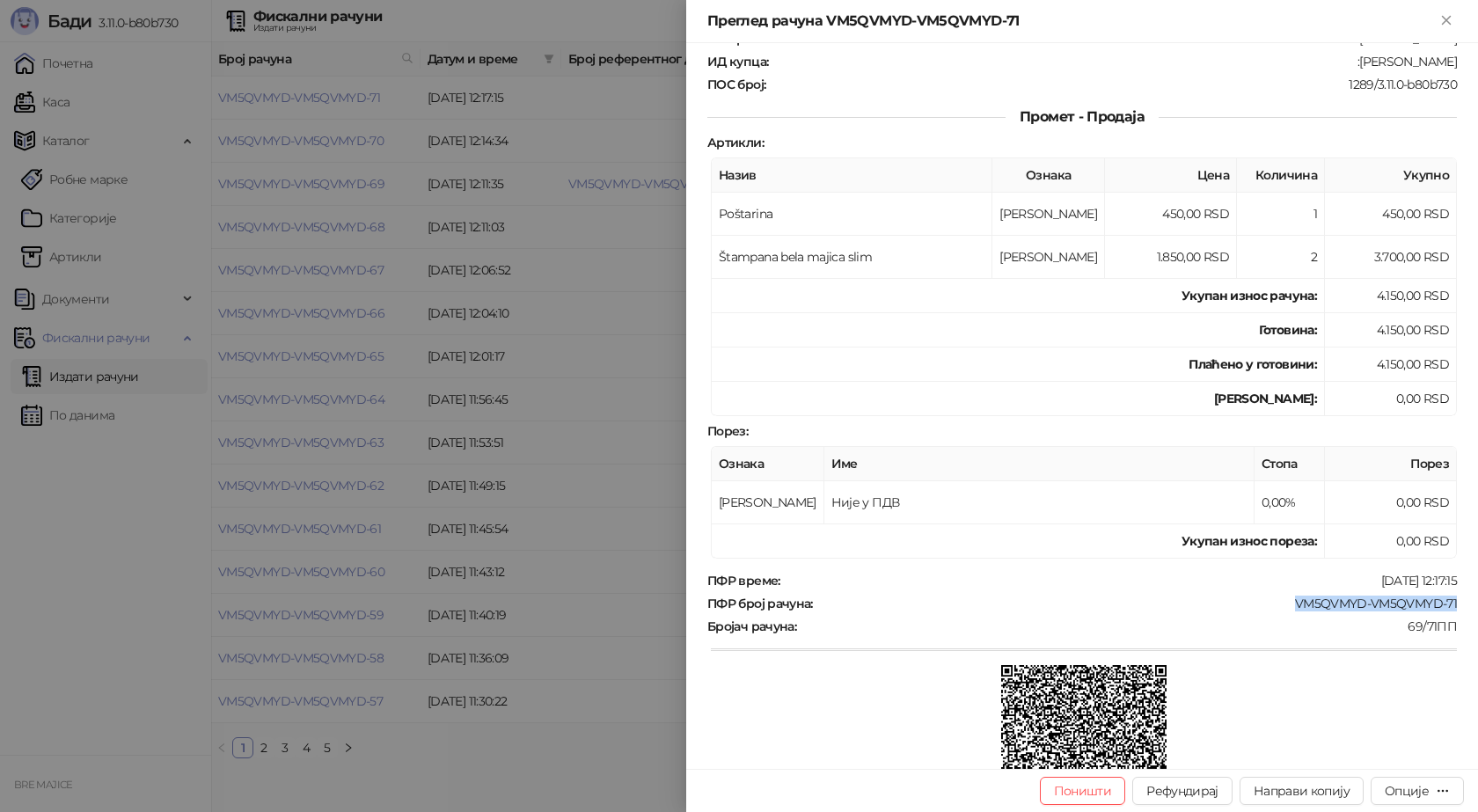
drag, startPoint x: 1449, startPoint y: 603, endPoint x: 1283, endPoint y: 613, distance: 166.3
click at [1283, 613] on div "Фискални рачун ПИБ : 115085843 Предузеће : BRE MAJICE Место продаје : 1371796-[…" at bounding box center [1082, 406] width 792 height 726
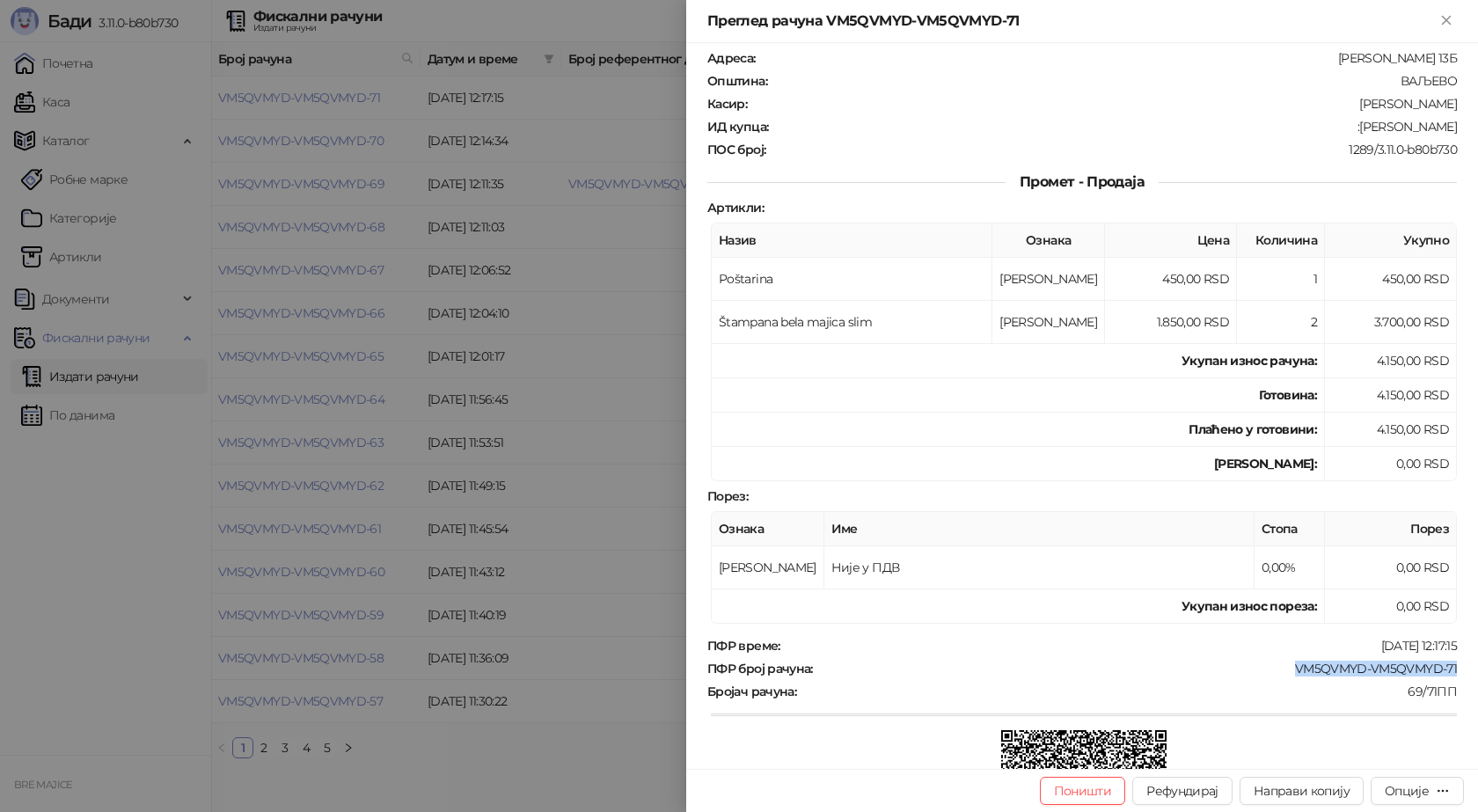
scroll to position [0, 0]
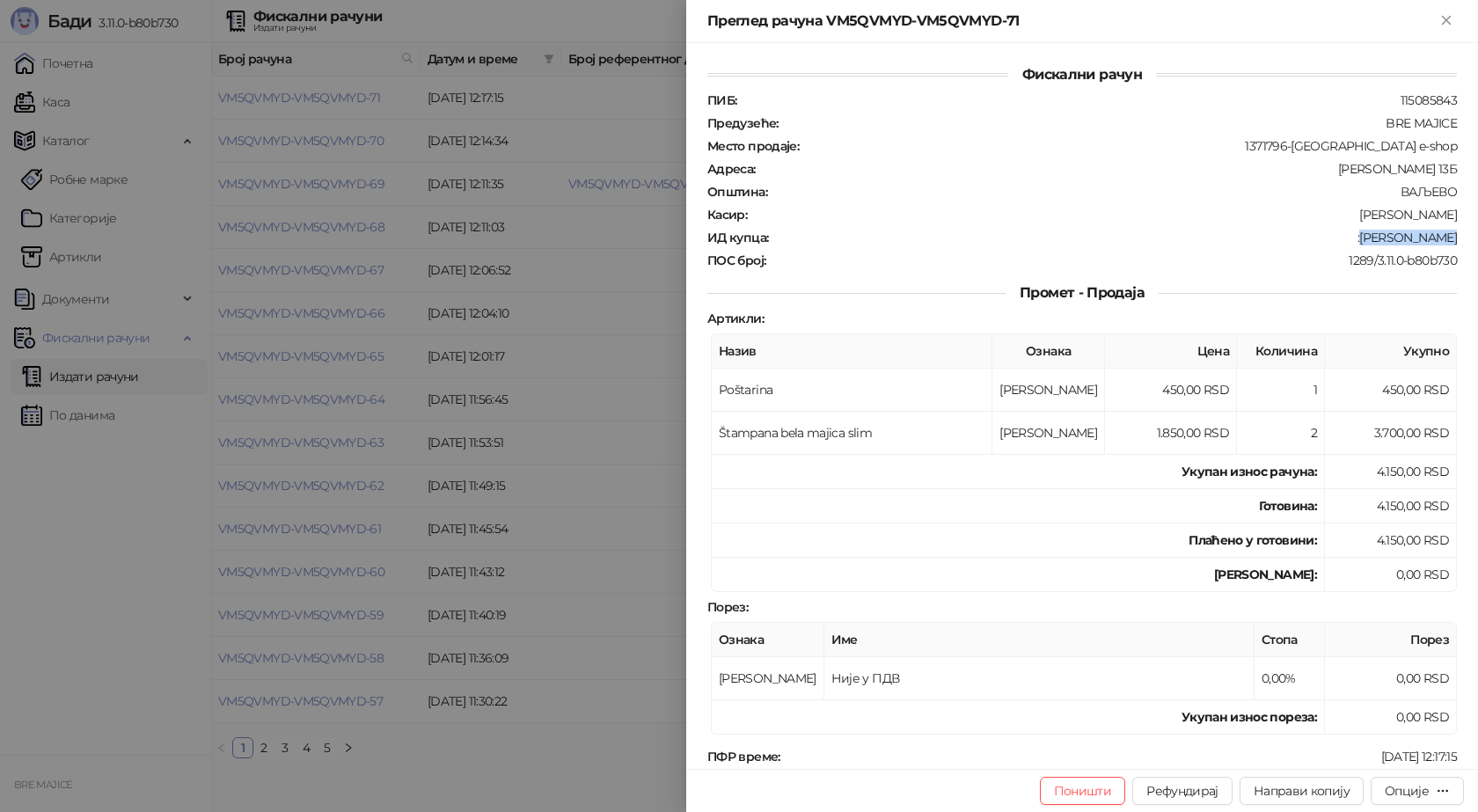
drag, startPoint x: 1429, startPoint y: 237, endPoint x: 1373, endPoint y: 248, distance: 57.1
click at [1370, 239] on div "Фискални рачун ПИБ : 115085843 Предузеће : BRE MAJICE Место продаје : 1371796-[…" at bounding box center [1082, 406] width 792 height 726
click at [1444, 19] on icon "Close" at bounding box center [1446, 21] width 16 height 16
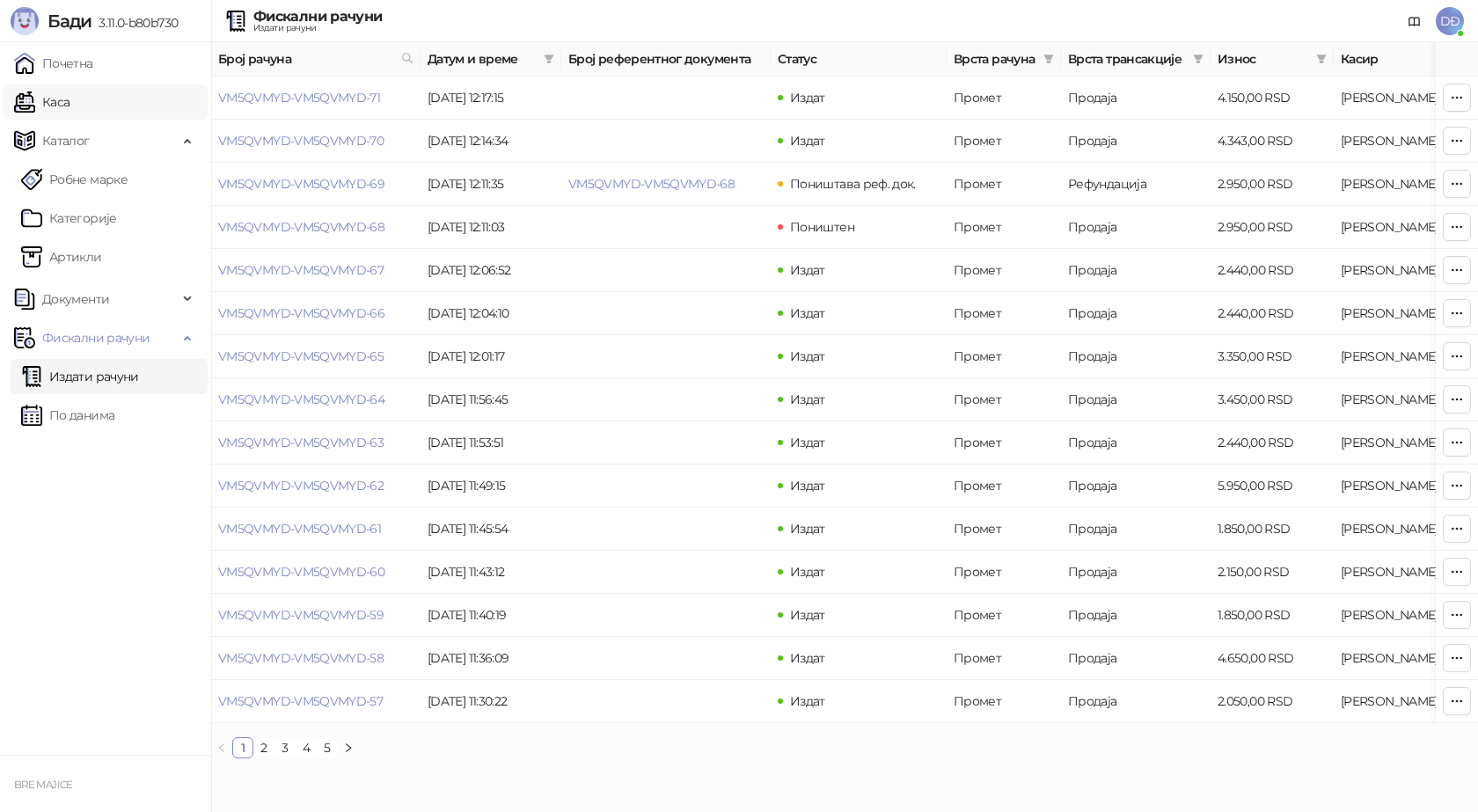
click at [64, 96] on link "Каса" at bounding box center [42, 102] width 56 height 35
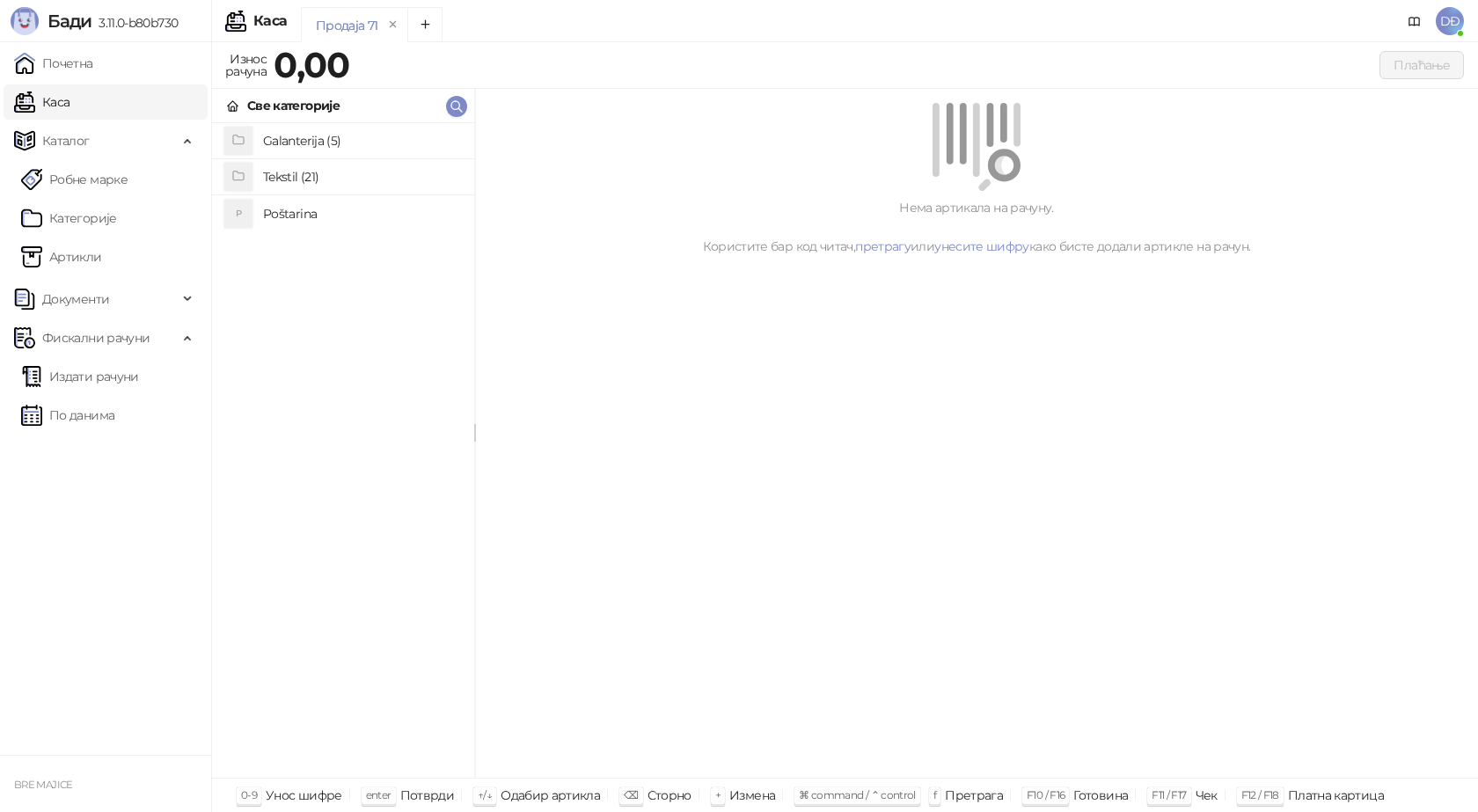
click at [286, 210] on h4 "Poštarina" at bounding box center [361, 213] width 197 height 28
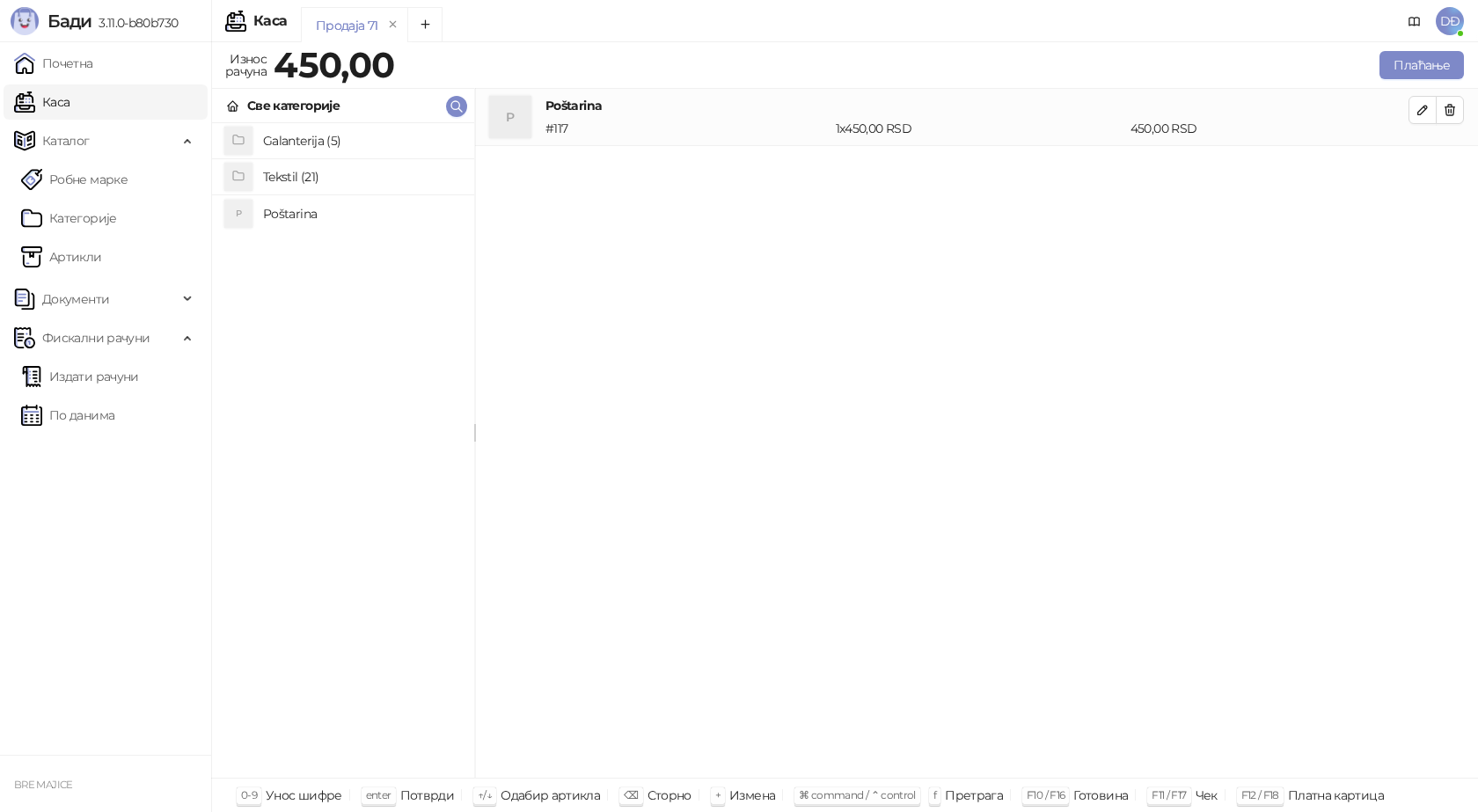
click at [286, 179] on h4 "Tekstil (21)" at bounding box center [361, 176] width 197 height 28
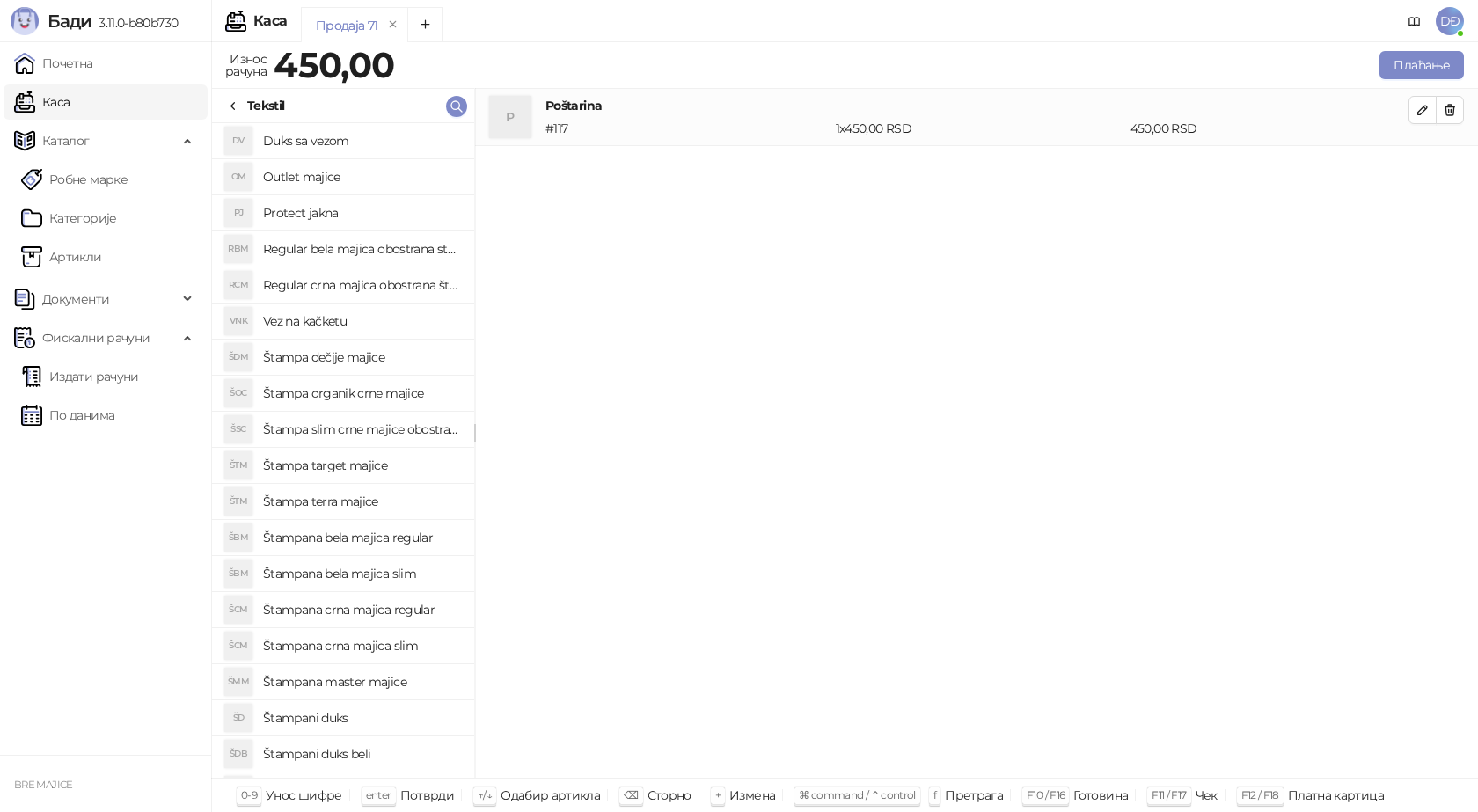
click at [368, 574] on h4 "Štampana bela majica slim" at bounding box center [361, 573] width 197 height 28
click at [1420, 170] on icon "button" at bounding box center [1423, 167] width 14 height 14
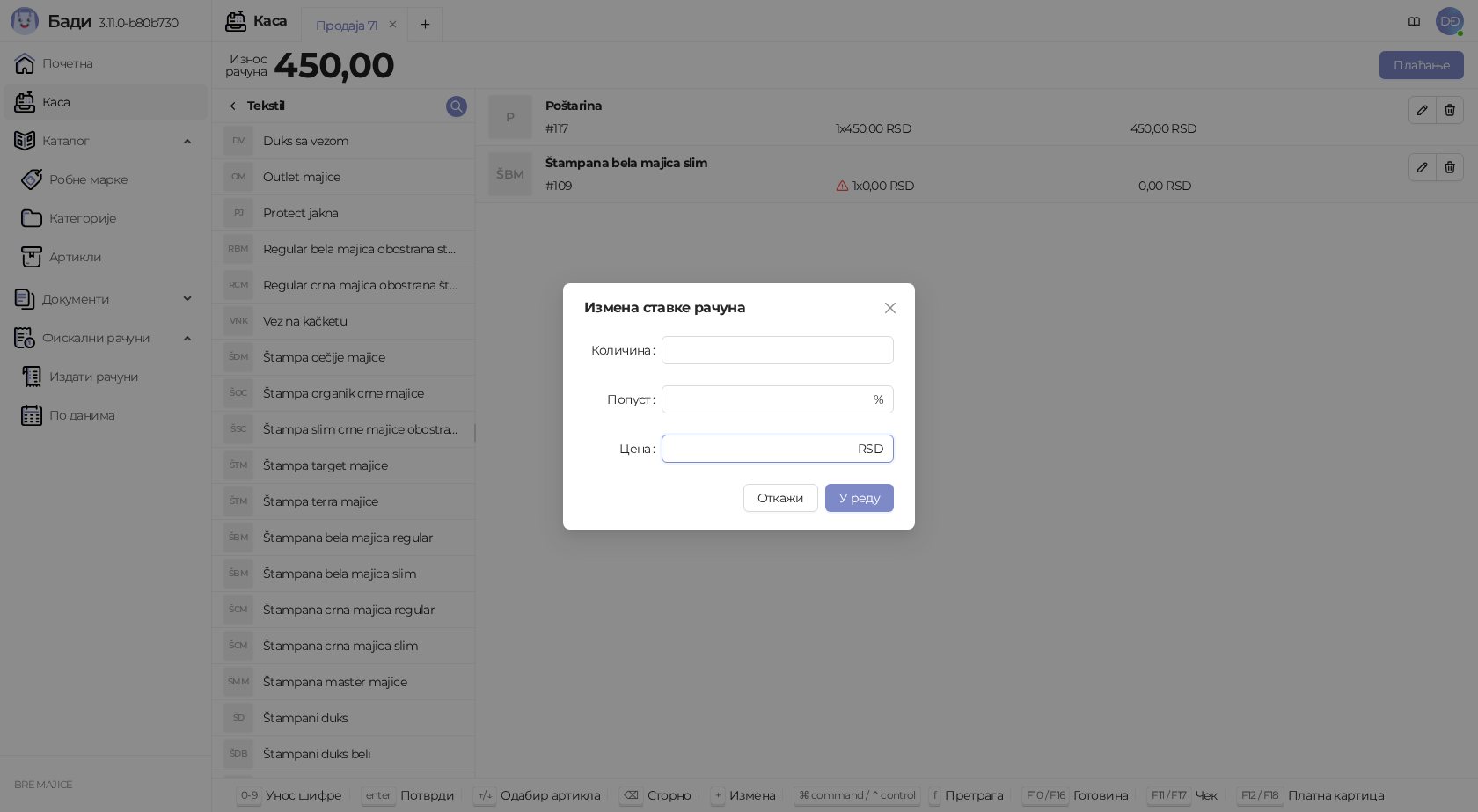
drag, startPoint x: 703, startPoint y: 447, endPoint x: 595, endPoint y: 453, distance: 108.2
click at [595, 453] on div "Цена * RSD" at bounding box center [739, 448] width 310 height 28
click at [861, 497] on span "У реду" at bounding box center [859, 498] width 41 height 16
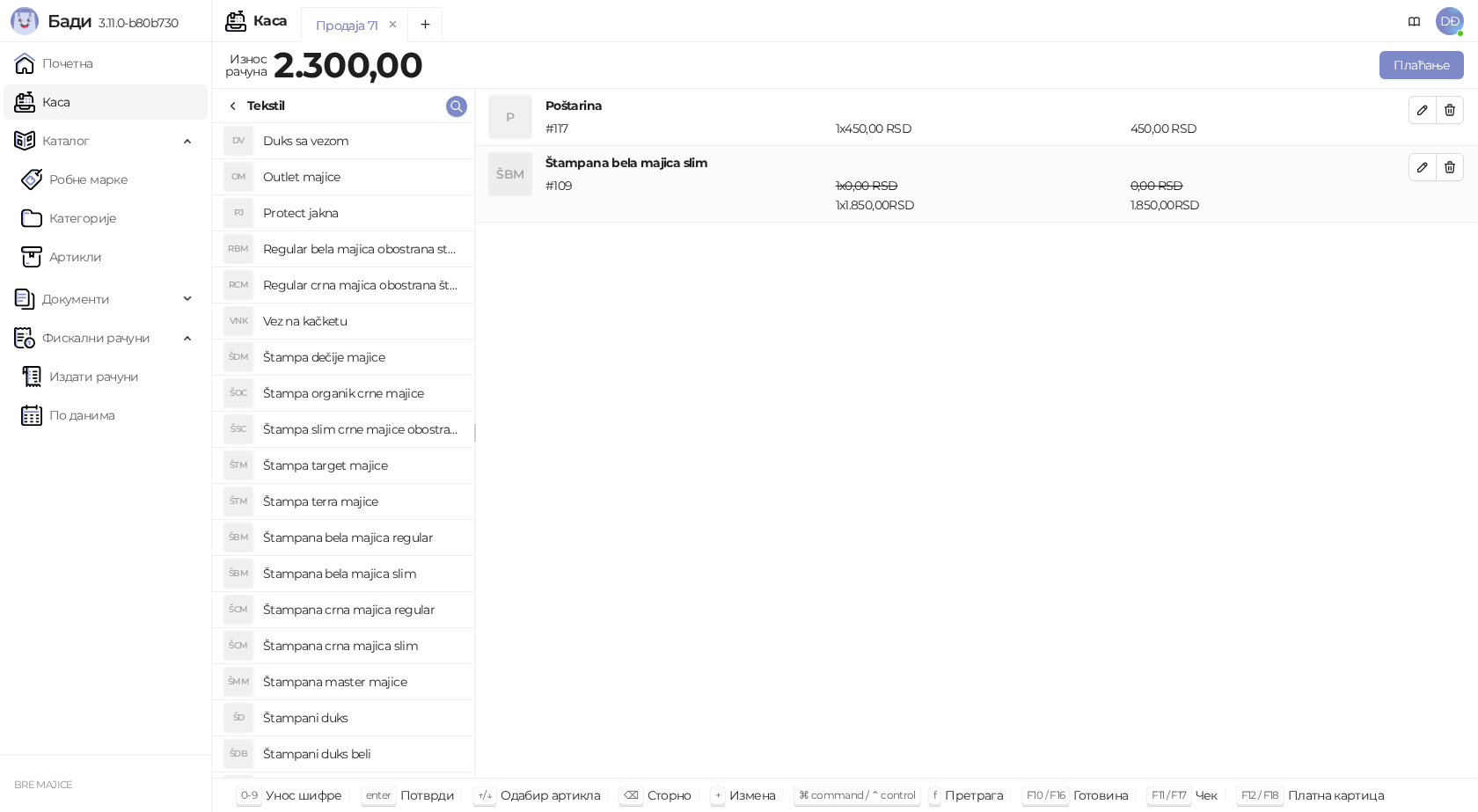
click at [382, 249] on h4 "Regular bela majica obostrana stampa" at bounding box center [361, 248] width 197 height 28
click at [1419, 249] on icon "button" at bounding box center [1423, 244] width 14 height 14
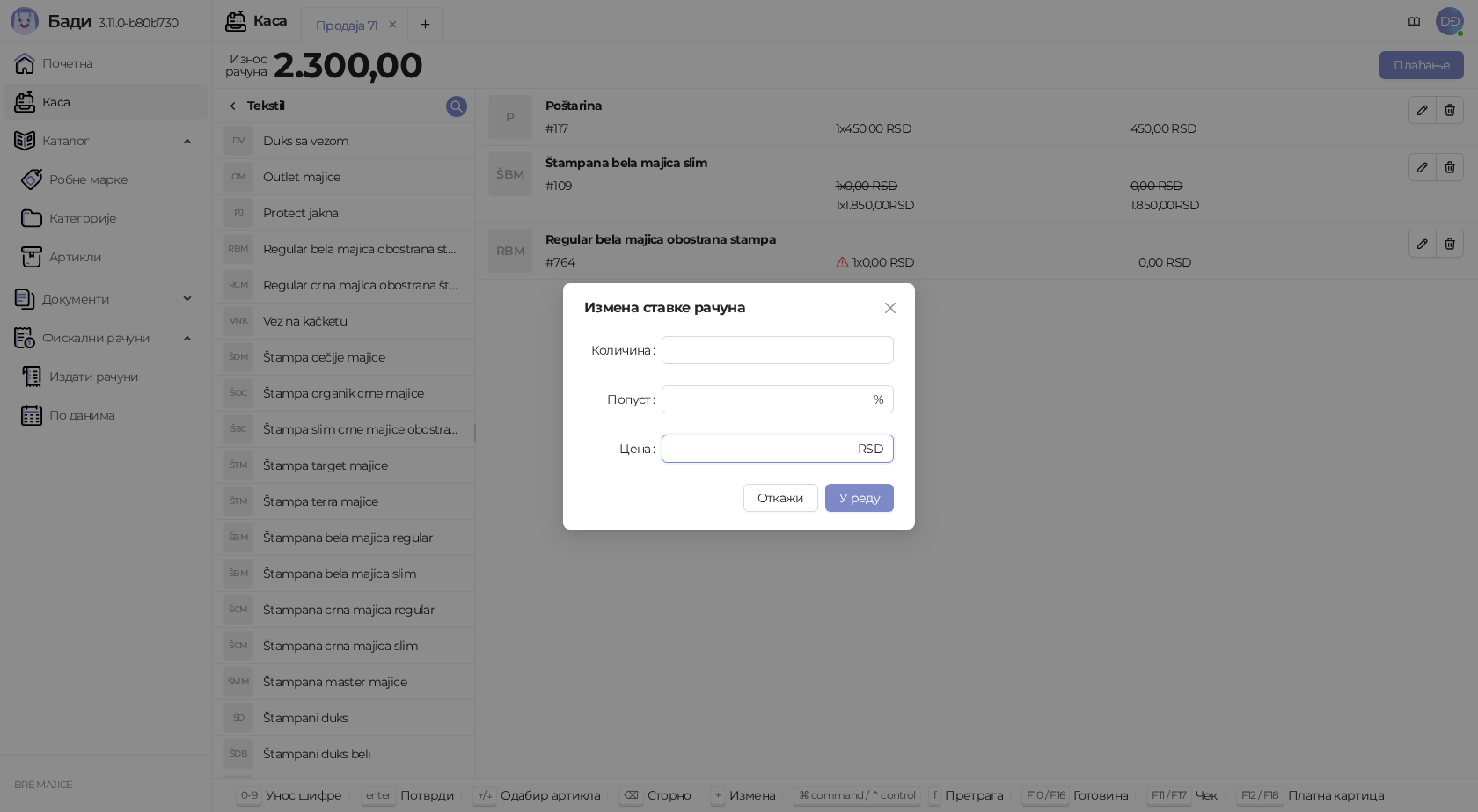
drag, startPoint x: 716, startPoint y: 448, endPoint x: 570, endPoint y: 446, distance: 146.0
click at [607, 451] on div "Цена * RSD" at bounding box center [739, 448] width 310 height 28
type input "****"
click at [879, 499] on span "У реду" at bounding box center [859, 498] width 41 height 16
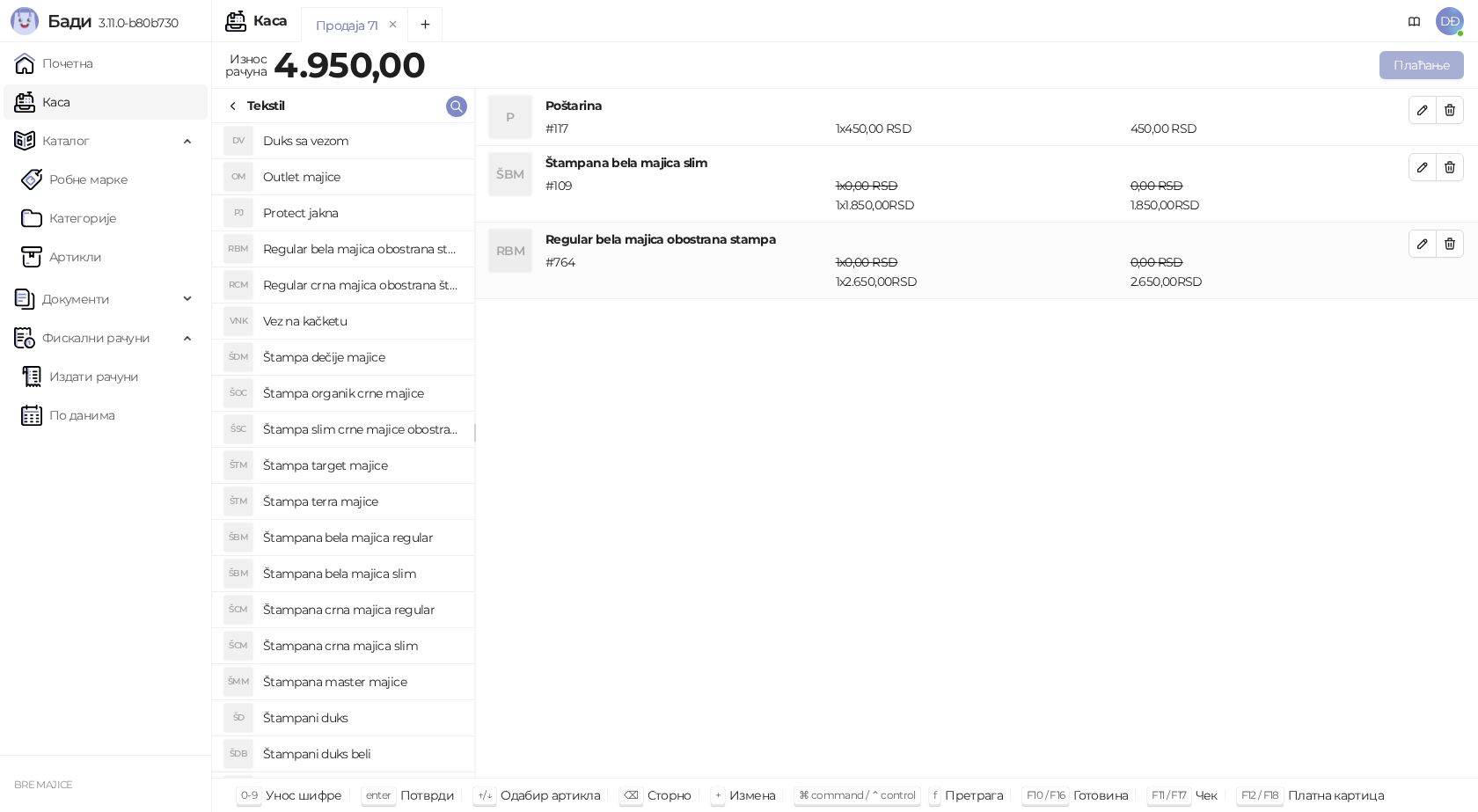
click at [1412, 52] on button "Плаћање" at bounding box center [1422, 65] width 85 height 28
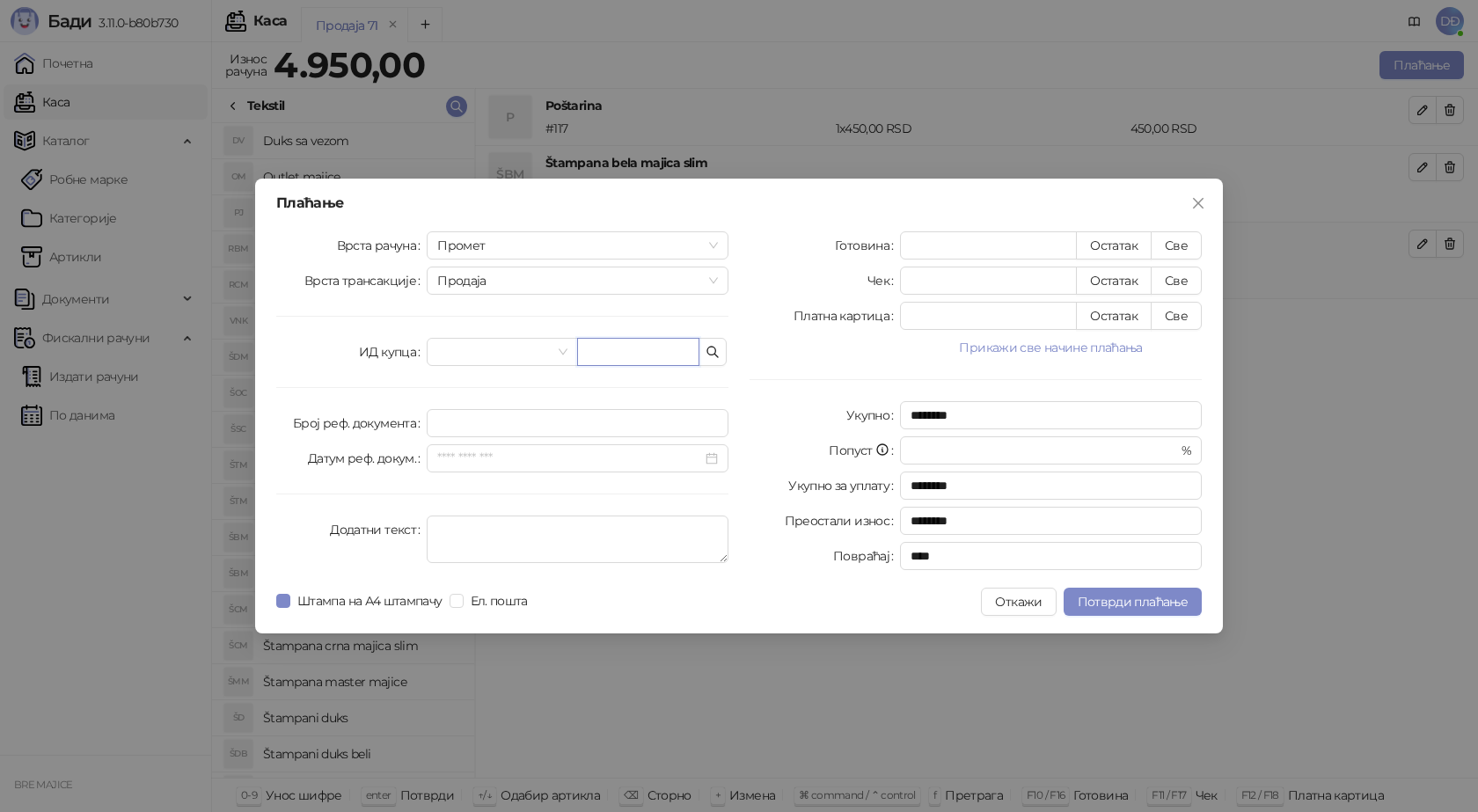
click at [616, 360] on input "text" at bounding box center [639, 351] width 122 height 28
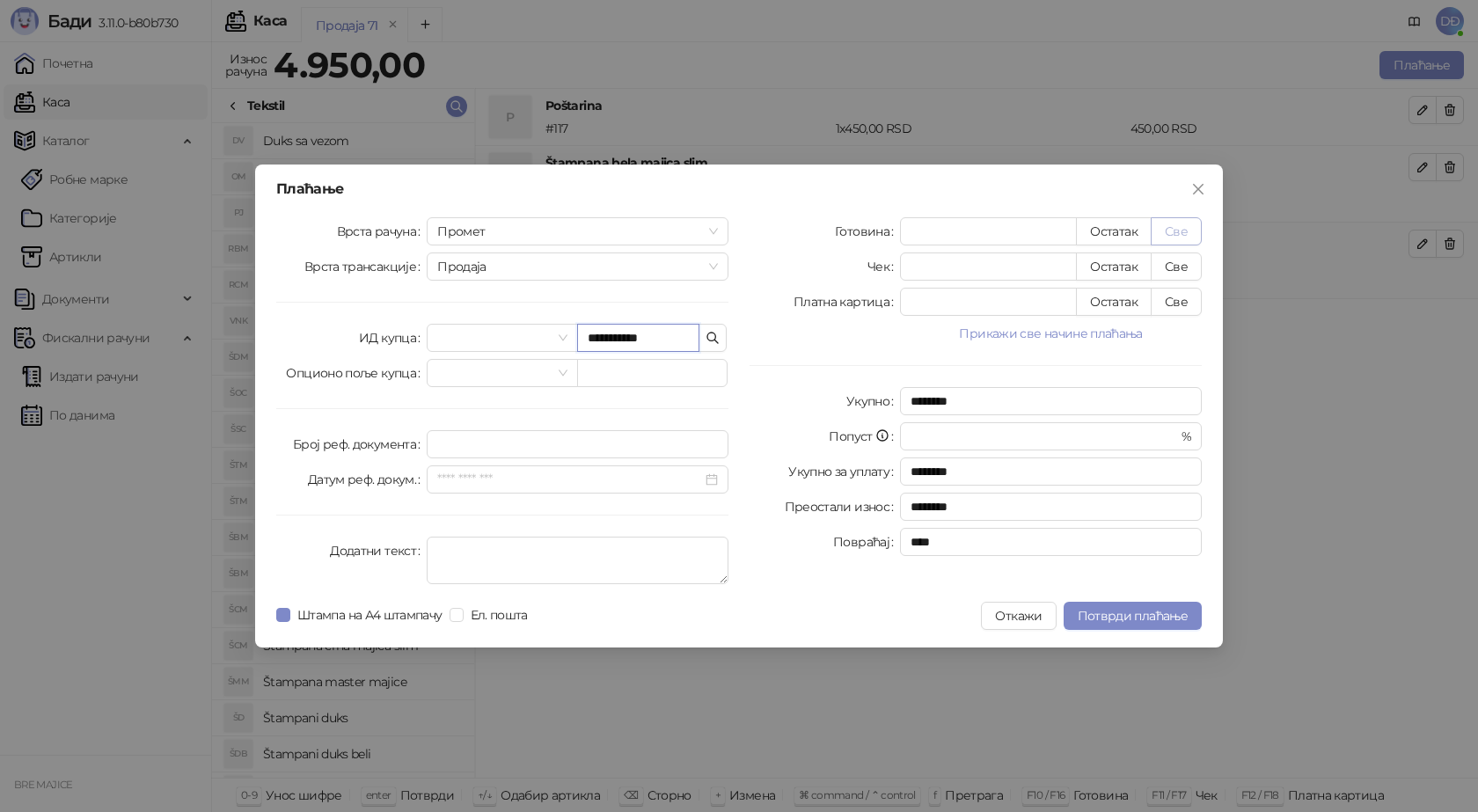
type input "**********"
click at [1181, 230] on button "Све" at bounding box center [1176, 230] width 51 height 28
type input "****"
click at [1131, 615] on span "Потврди плаћање" at bounding box center [1133, 616] width 110 height 16
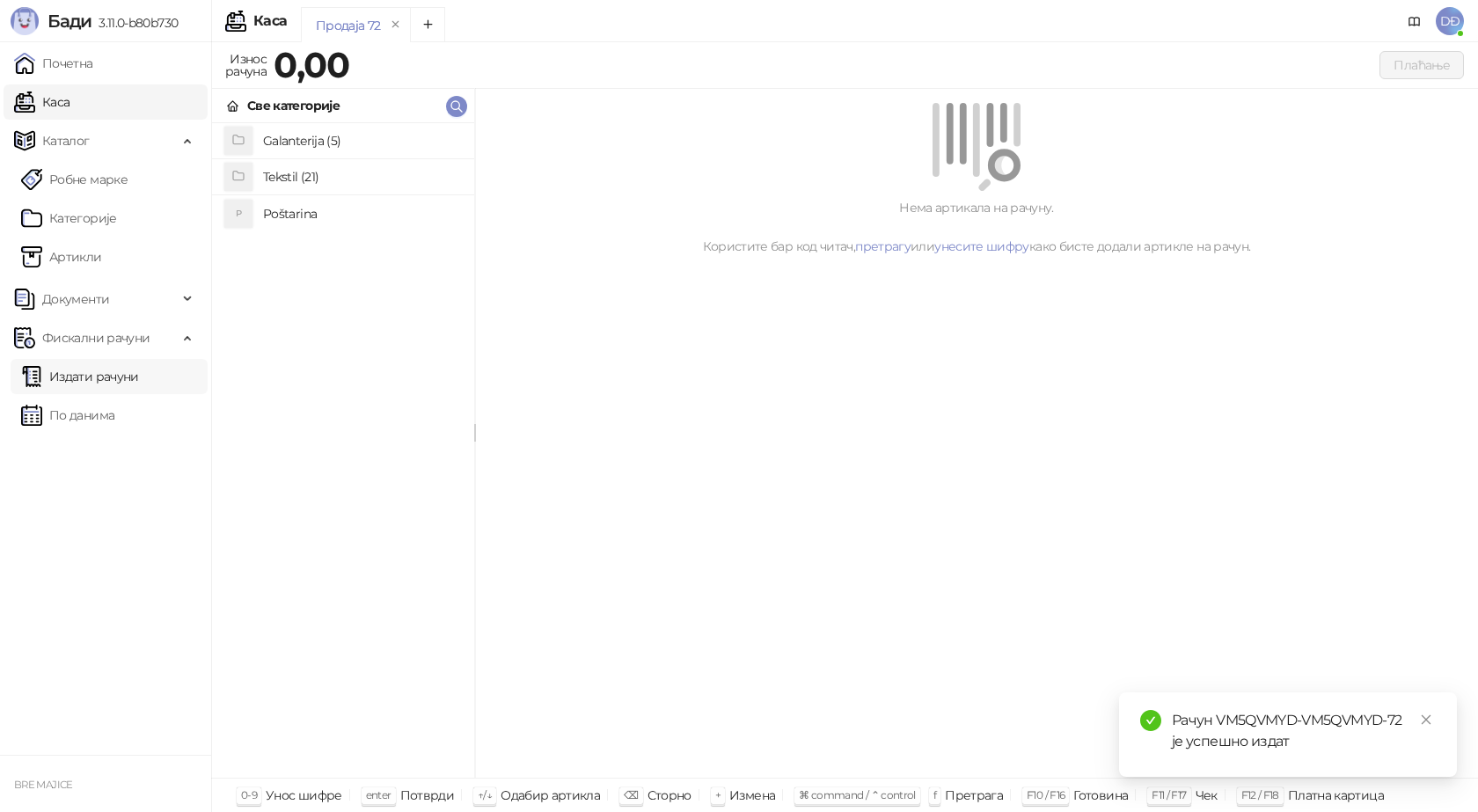
click at [111, 383] on link "Издати рачуни" at bounding box center [79, 376] width 118 height 35
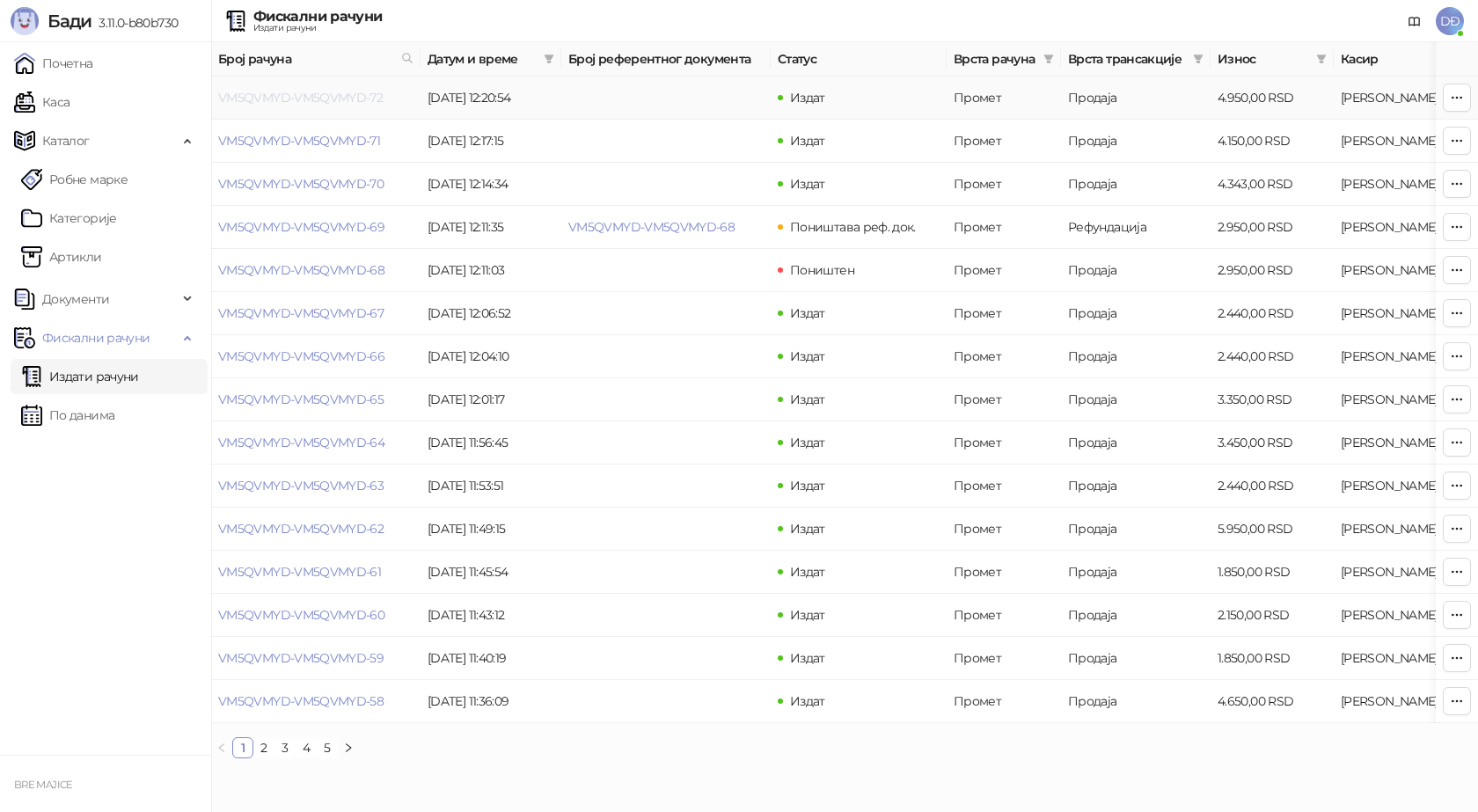
click at [324, 95] on link "VM5QVMYD-VM5QVMYD-72" at bounding box center [300, 98] width 165 height 16
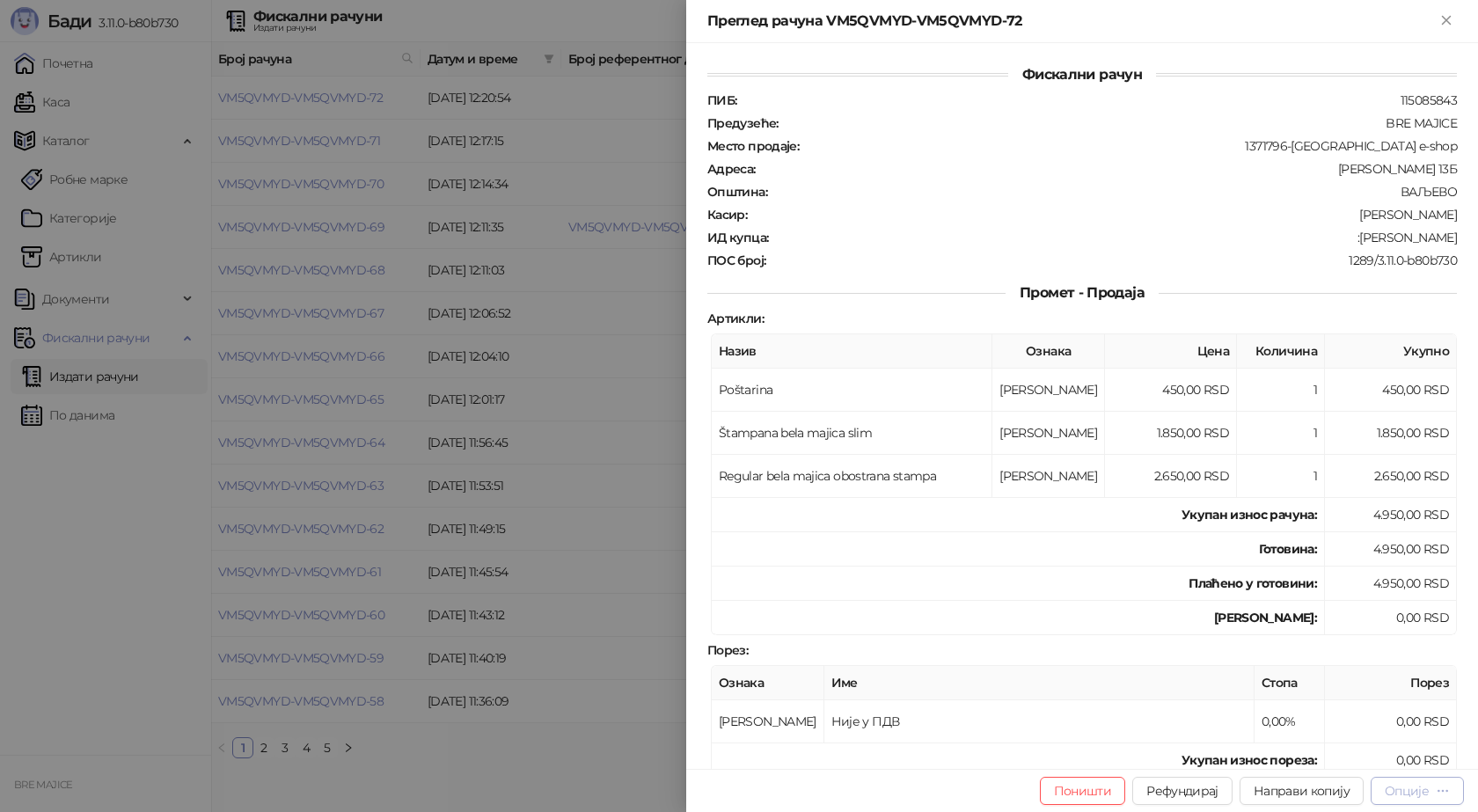
click at [1416, 790] on div "Опције" at bounding box center [1407, 790] width 44 height 16
click at [1400, 761] on span "Преузми у ПДФ формату" at bounding box center [1343, 754] width 214 height 19
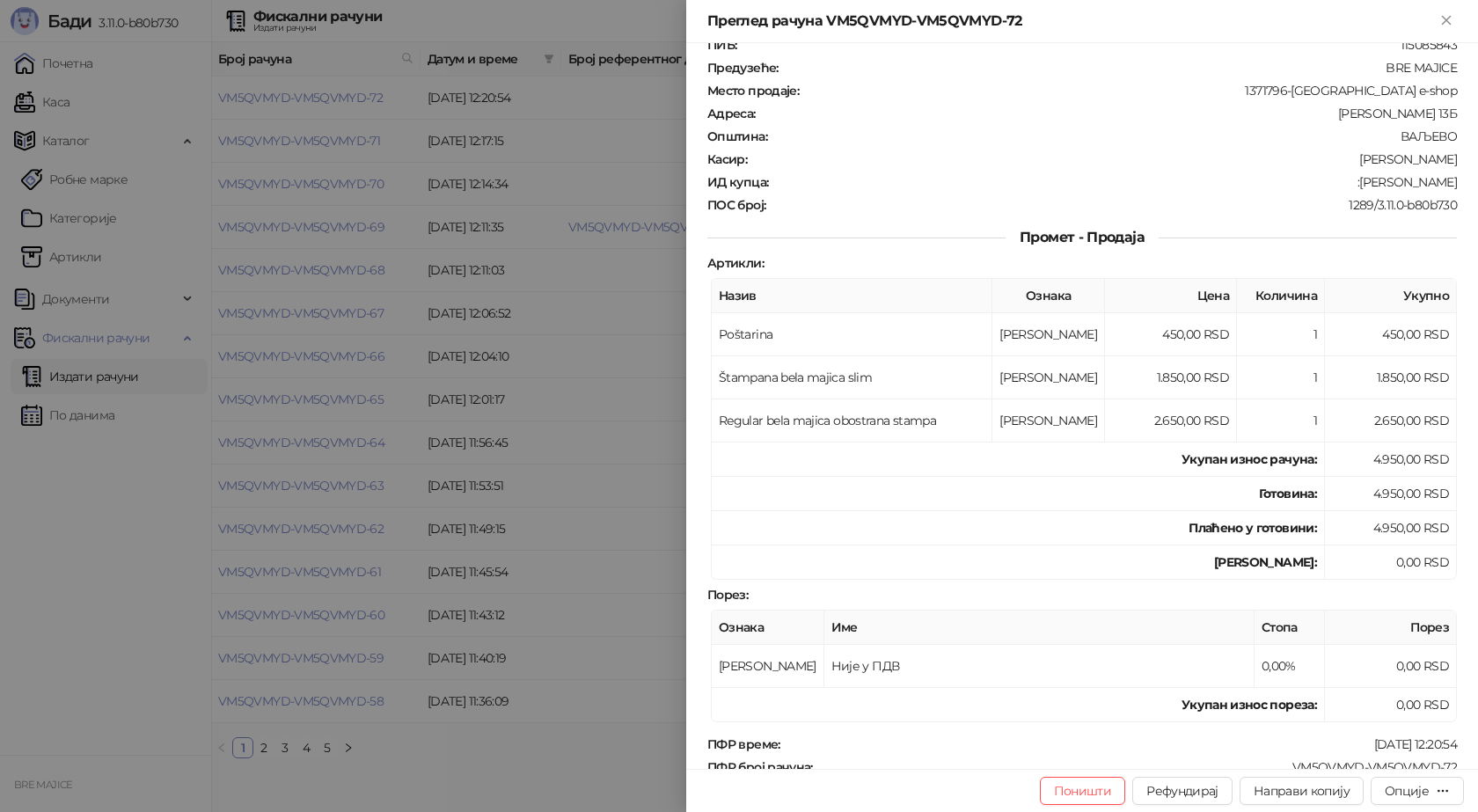
scroll to position [88, 0]
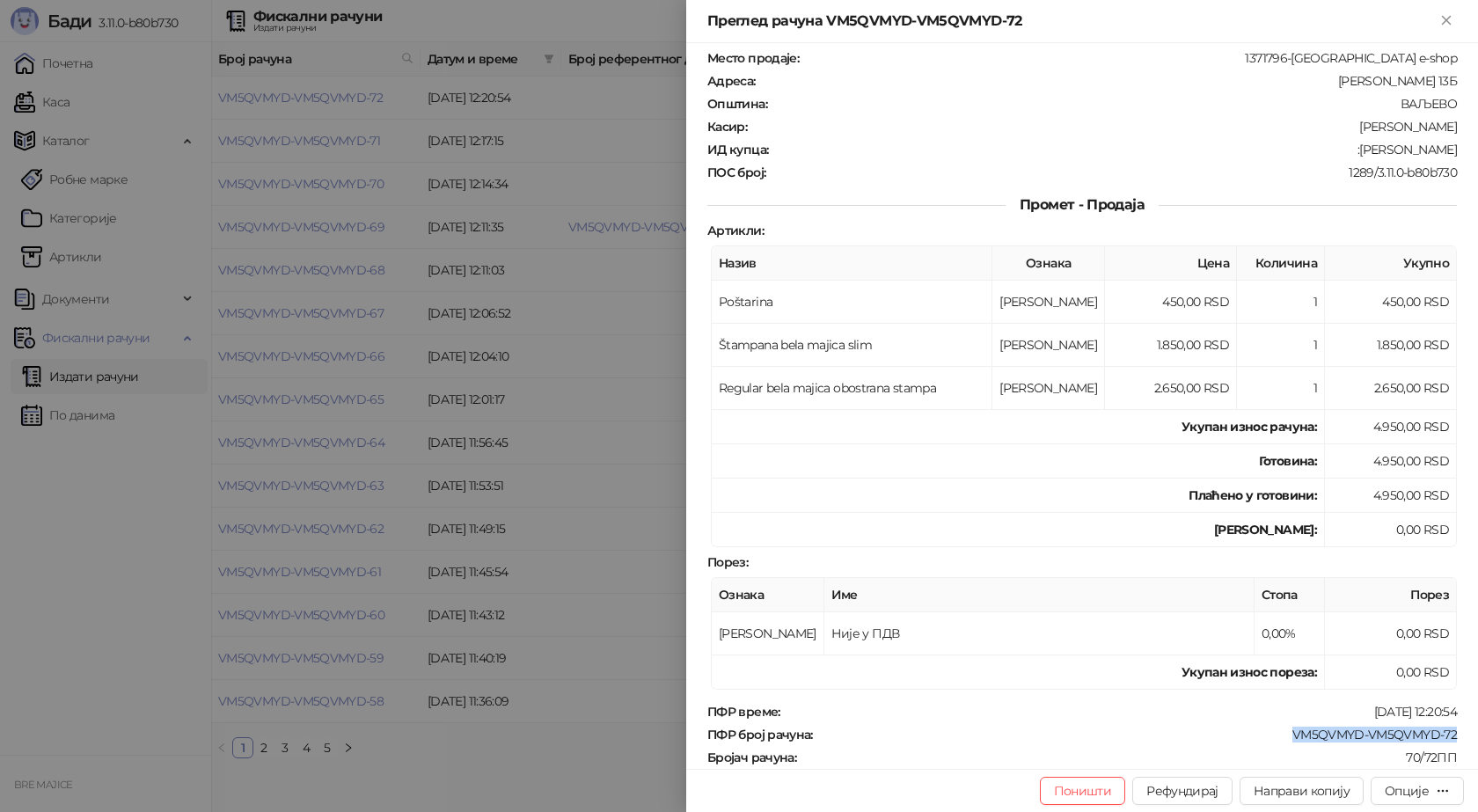
drag, startPoint x: 1451, startPoint y: 730, endPoint x: 1279, endPoint y: 735, distance: 172.1
click at [1278, 738] on div "Фискални рачун ПИБ : 115085843 Предузеће : BRE MAJICE Место продаје : 1371796-[…" at bounding box center [1082, 406] width 792 height 726
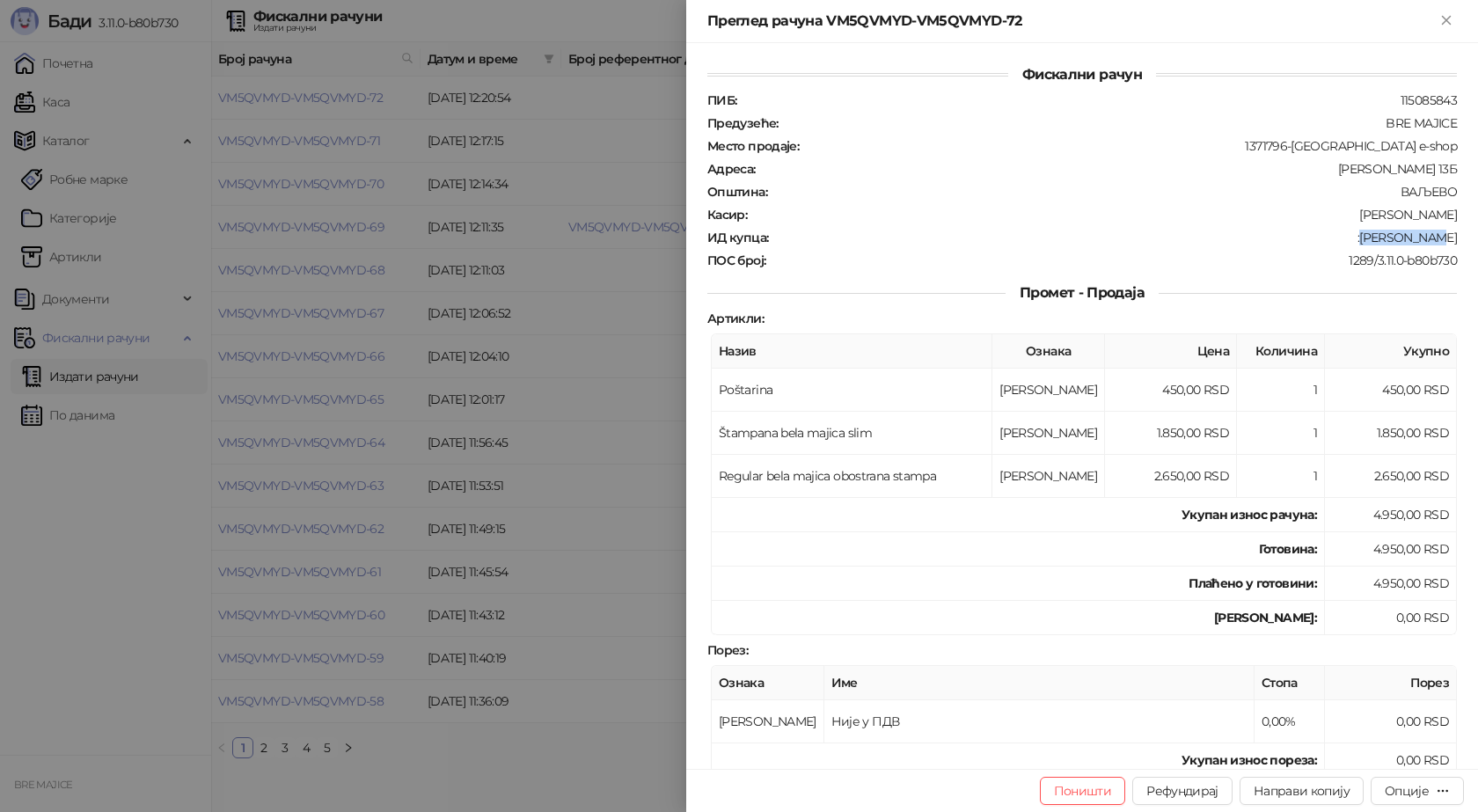
drag, startPoint x: 1453, startPoint y: 235, endPoint x: 1382, endPoint y: 241, distance: 71.3
click at [1382, 241] on div "Фискални рачун ПИБ : 115085843 Предузеће : BRE MAJICE Место продаје : 1371796-[…" at bounding box center [1082, 406] width 792 height 726
click at [1446, 18] on icon "Close" at bounding box center [1446, 21] width 16 height 16
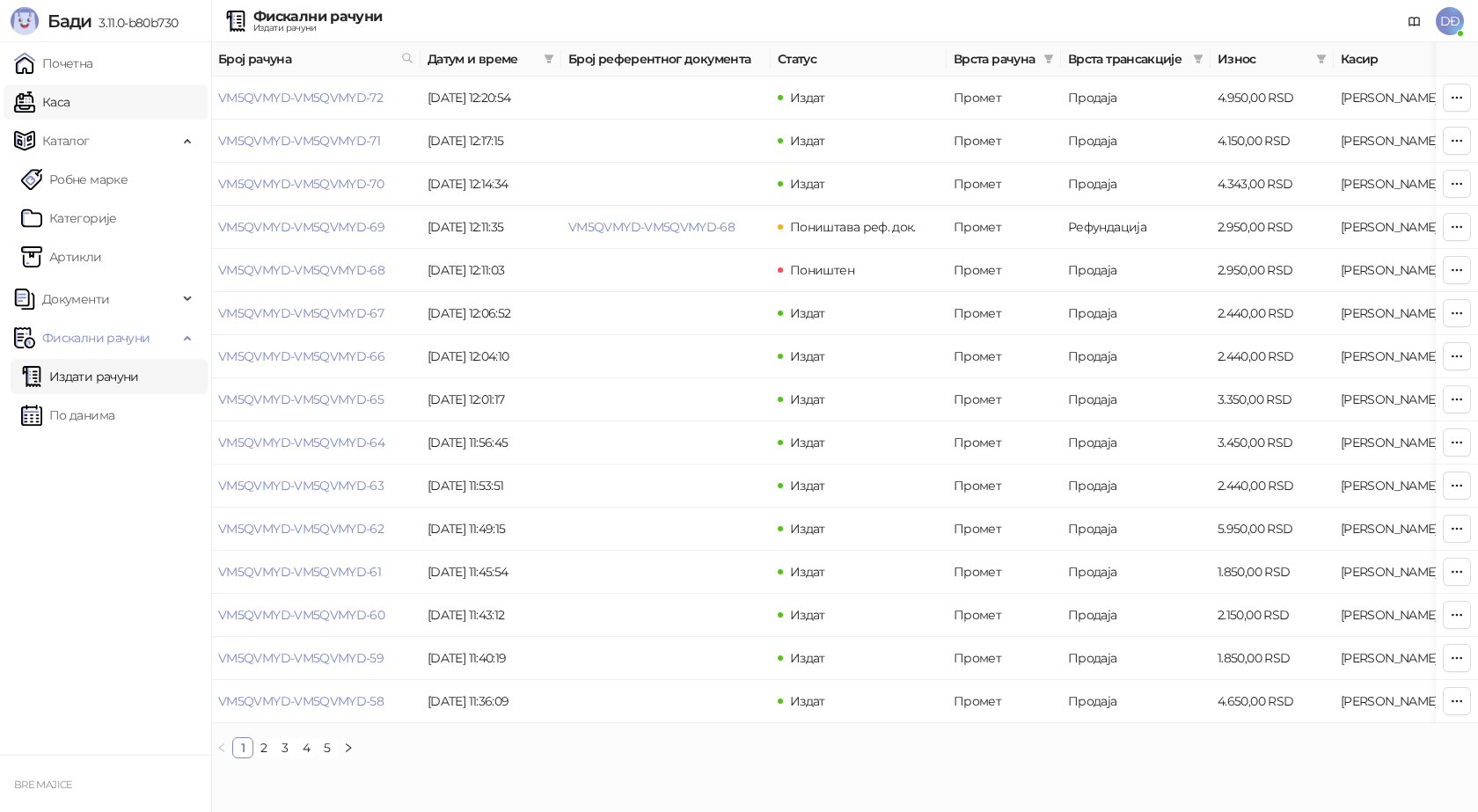
click at [68, 101] on link "Каса" at bounding box center [42, 102] width 56 height 35
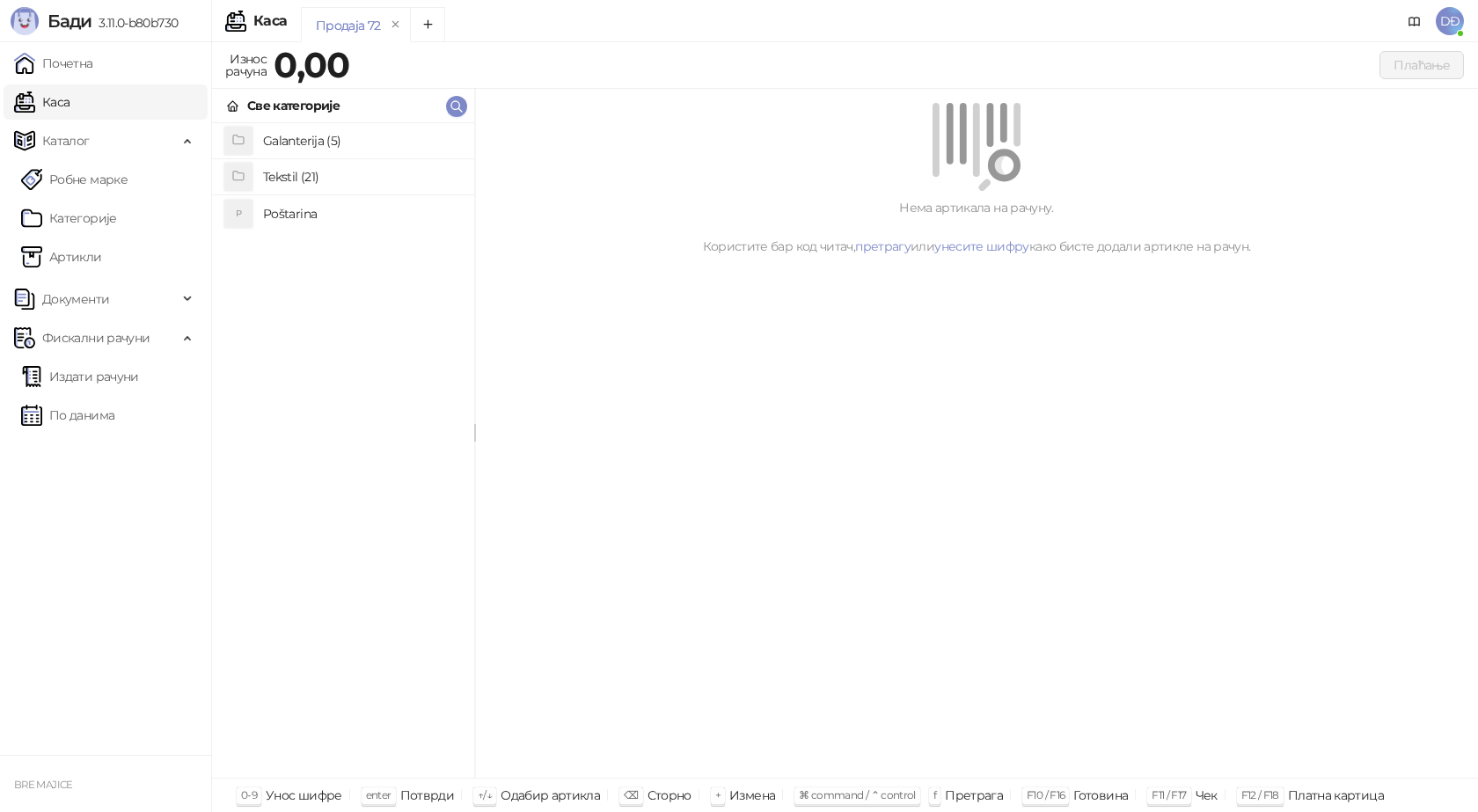
click at [293, 210] on h4 "Poštarina" at bounding box center [361, 213] width 197 height 28
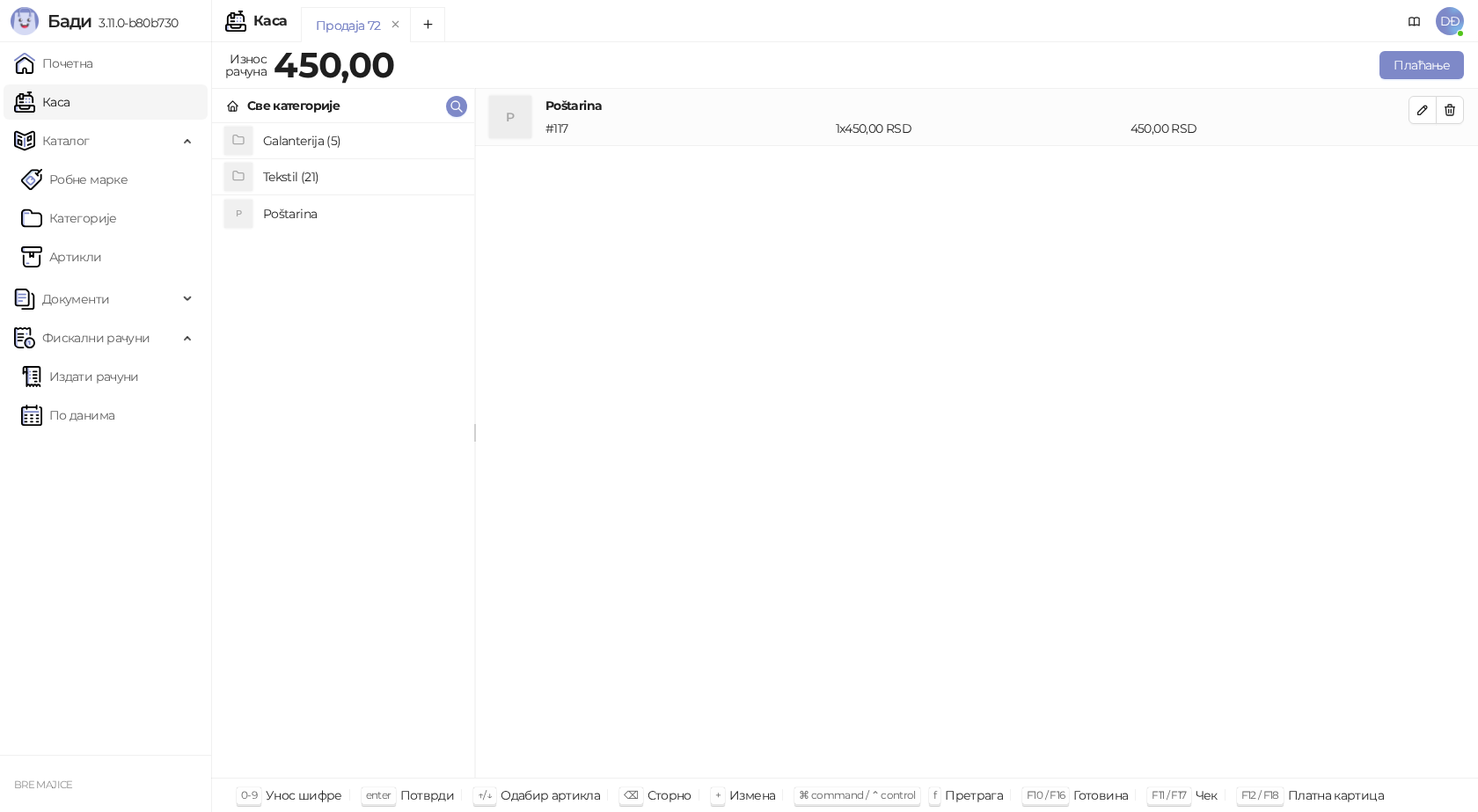
click at [298, 180] on h4 "Tekstil (21)" at bounding box center [361, 176] width 197 height 28
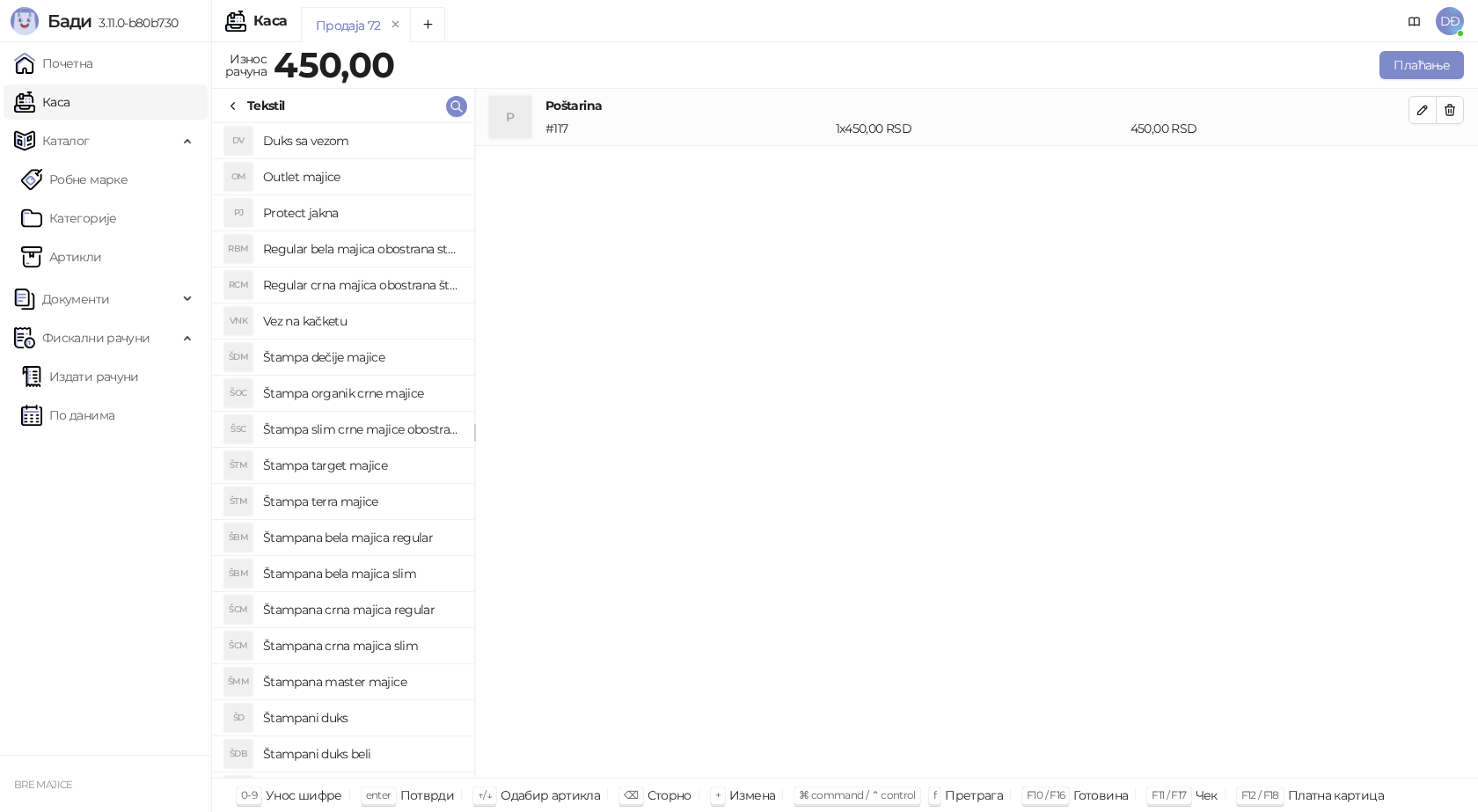
click at [404, 648] on h4 "Štampana crna majica slim" at bounding box center [361, 645] width 197 height 28
click at [1425, 167] on icon "button" at bounding box center [1423, 167] width 14 height 14
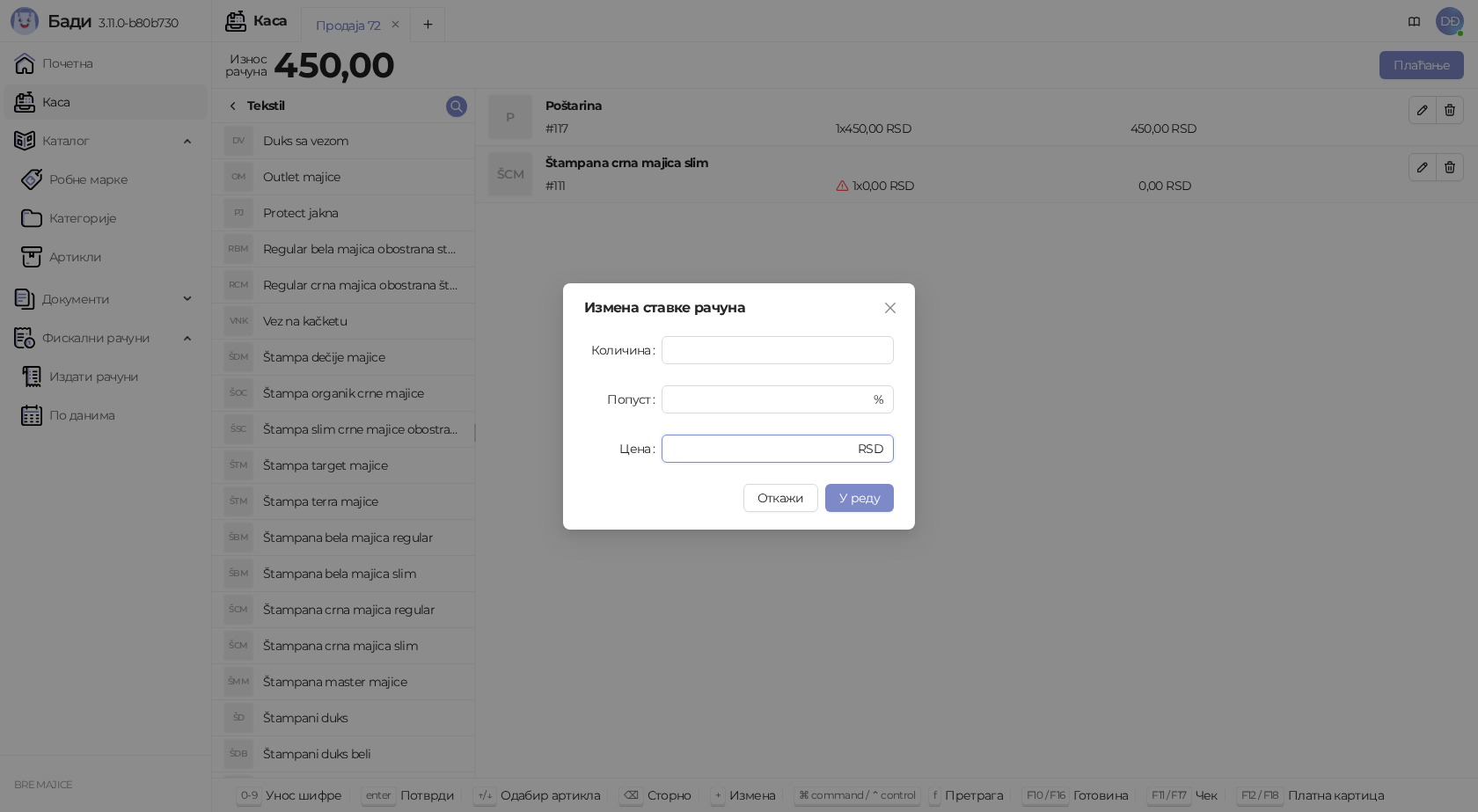
drag, startPoint x: 716, startPoint y: 445, endPoint x: 584, endPoint y: 438, distance: 132.2
click at [602, 447] on div "Цена * RSD" at bounding box center [739, 448] width 310 height 28
type input "****"
click at [849, 491] on span "У реду" at bounding box center [859, 498] width 41 height 16
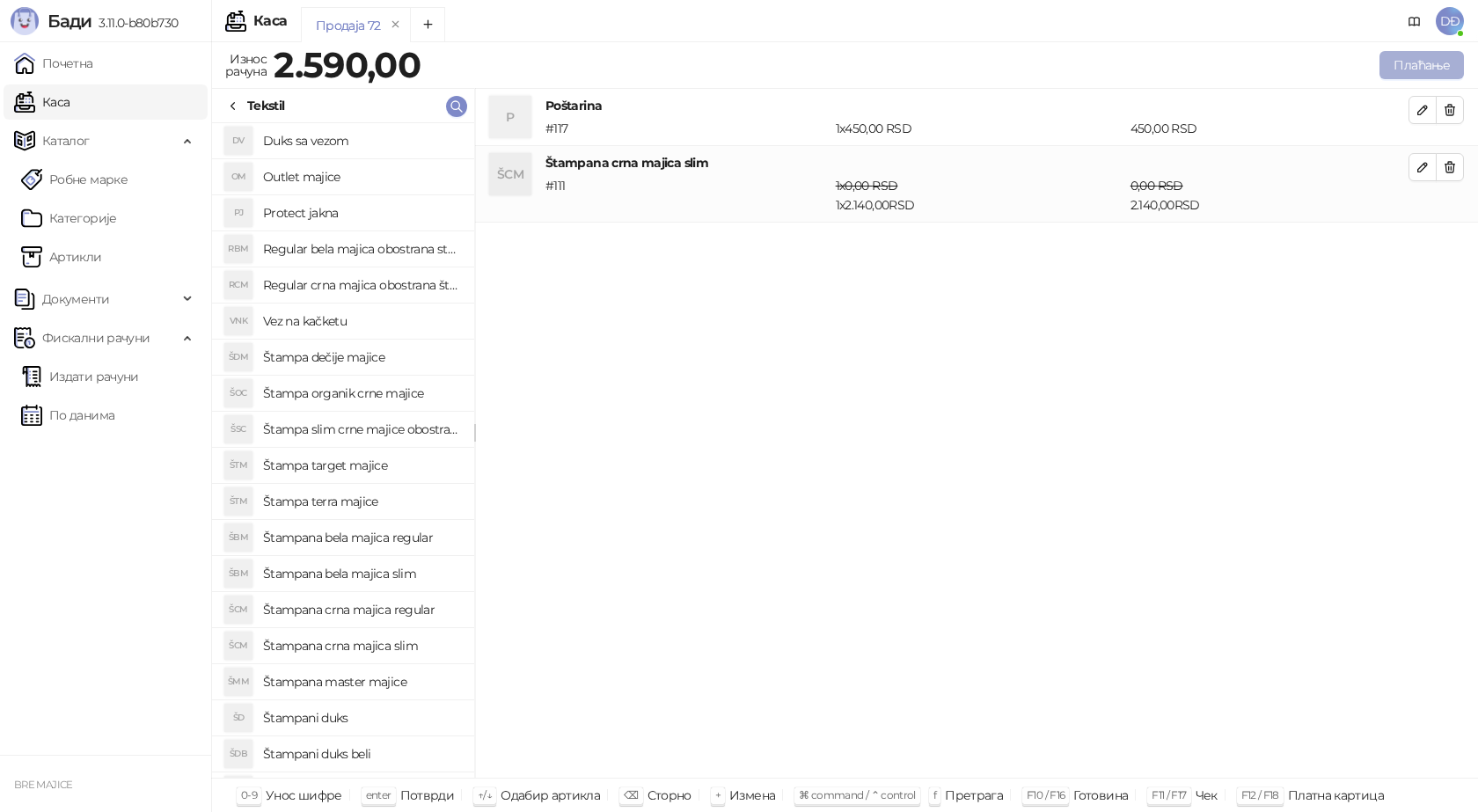
click at [1409, 60] on button "Плаћање" at bounding box center [1422, 65] width 85 height 28
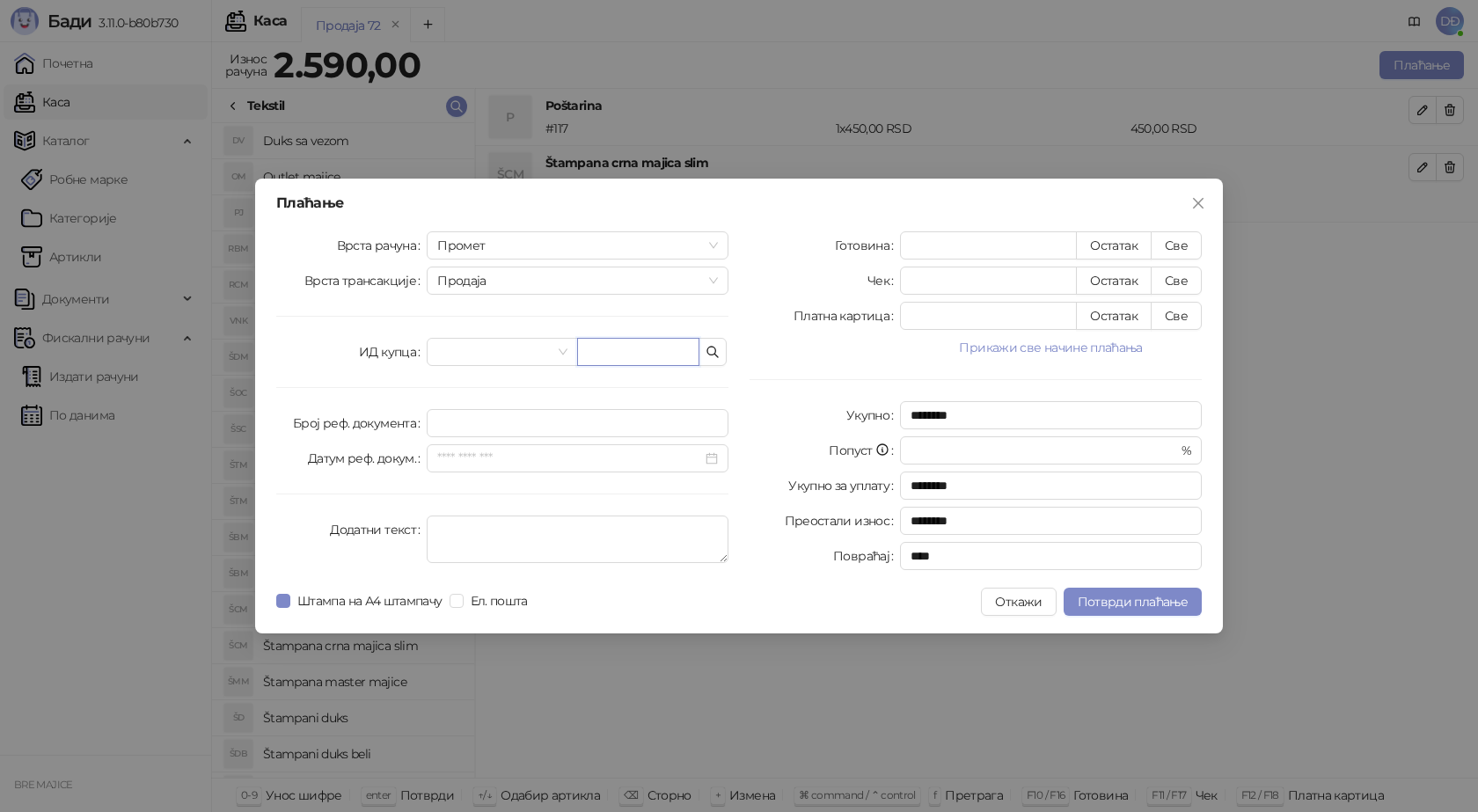
click at [630, 359] on input "text" at bounding box center [639, 351] width 122 height 28
paste input "**********"
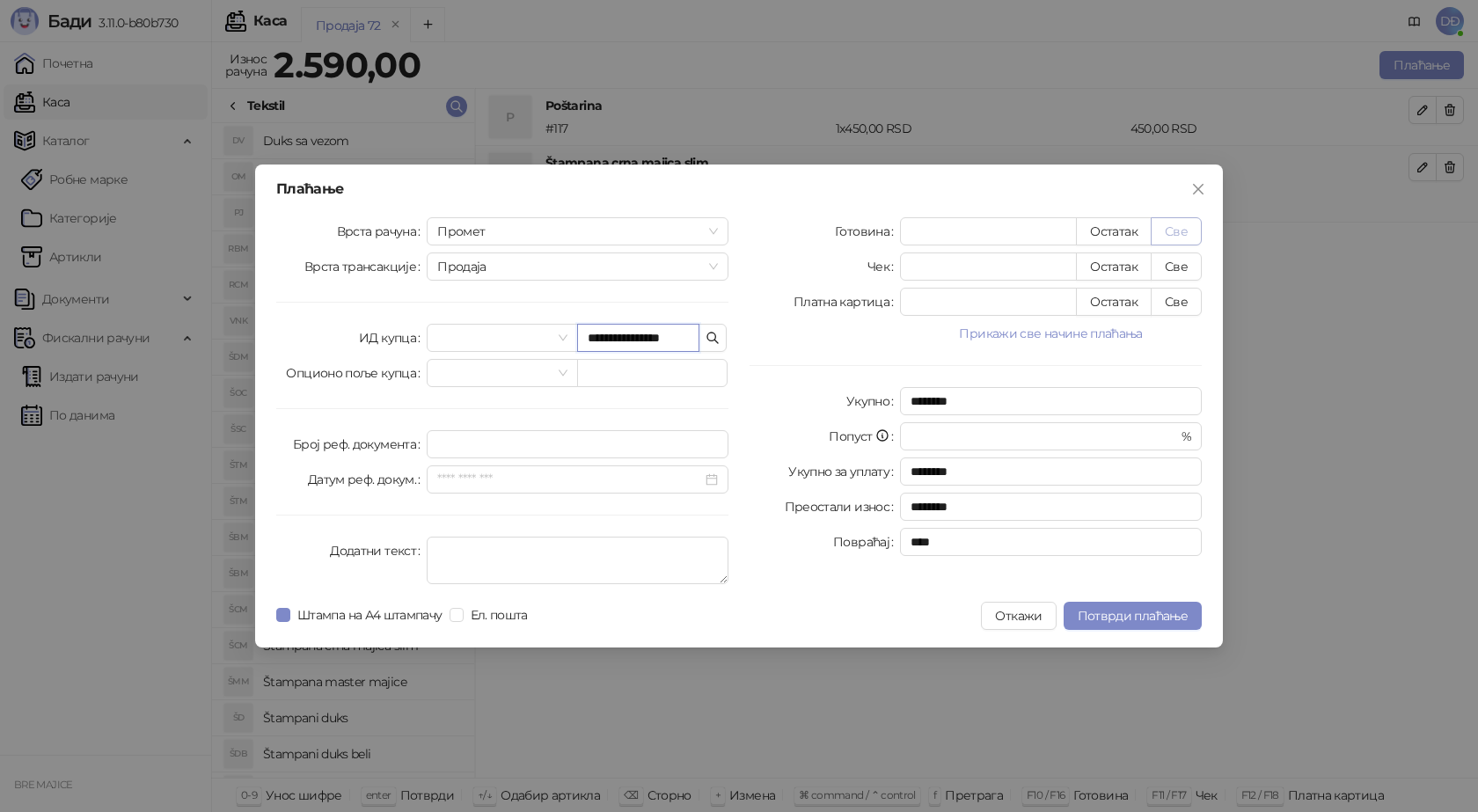
type input "**********"
click at [1176, 221] on button "Све" at bounding box center [1176, 230] width 51 height 28
type input "****"
click at [1093, 610] on span "Потврди плаћање" at bounding box center [1133, 616] width 110 height 16
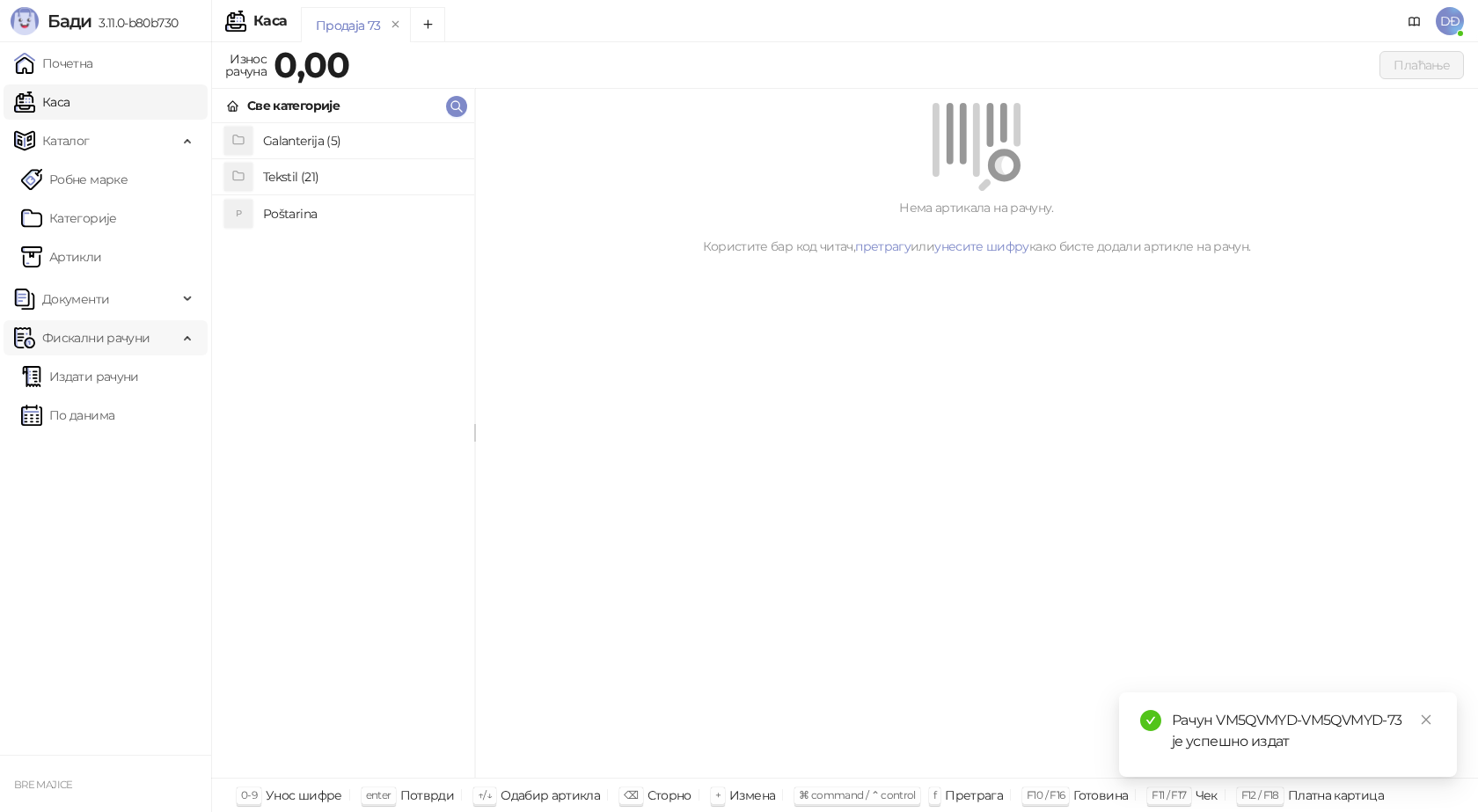
click at [95, 383] on link "Издати рачуни" at bounding box center [79, 376] width 118 height 35
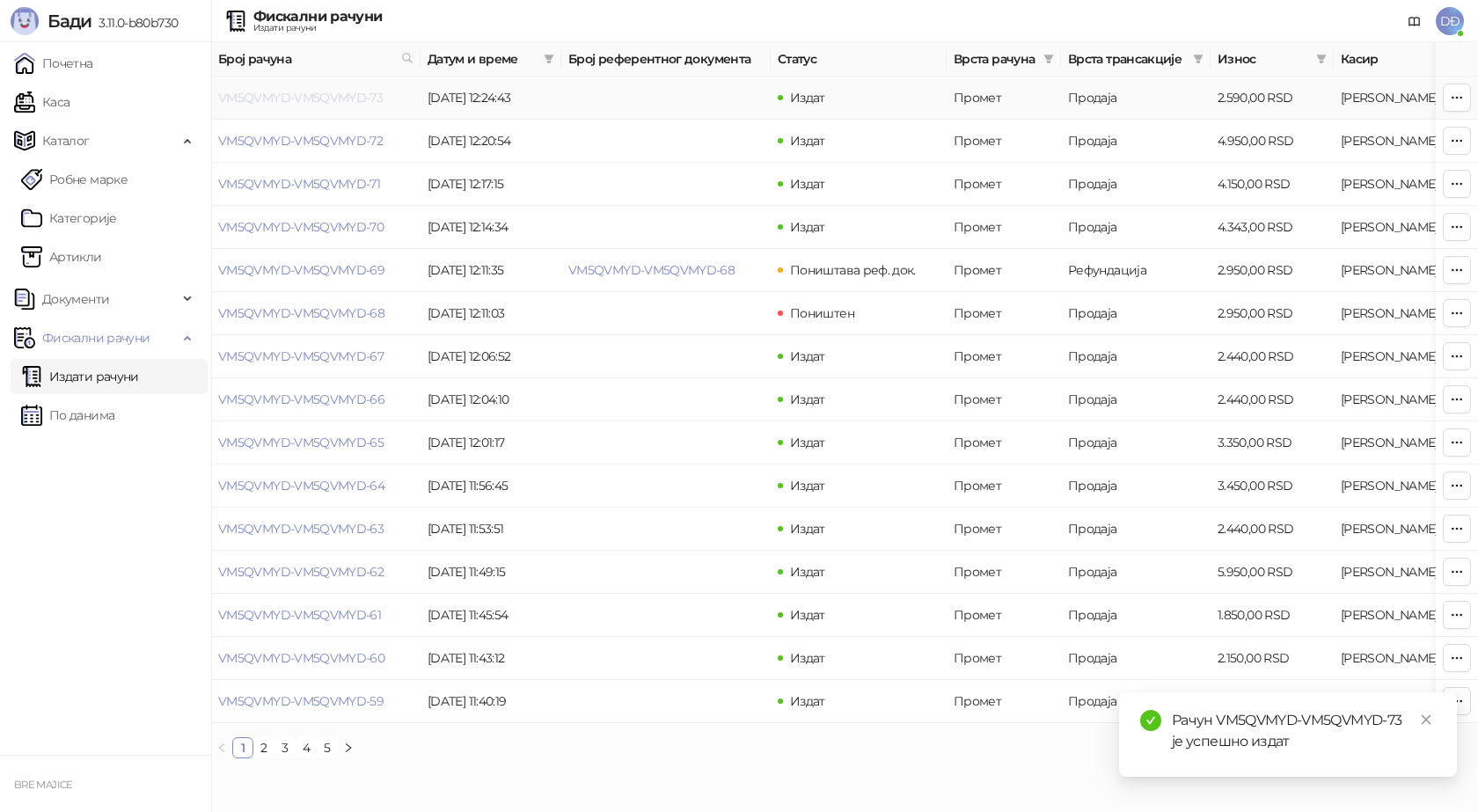
click at [281, 95] on link "VM5QVMYD-VM5QVMYD-73" at bounding box center [300, 98] width 165 height 16
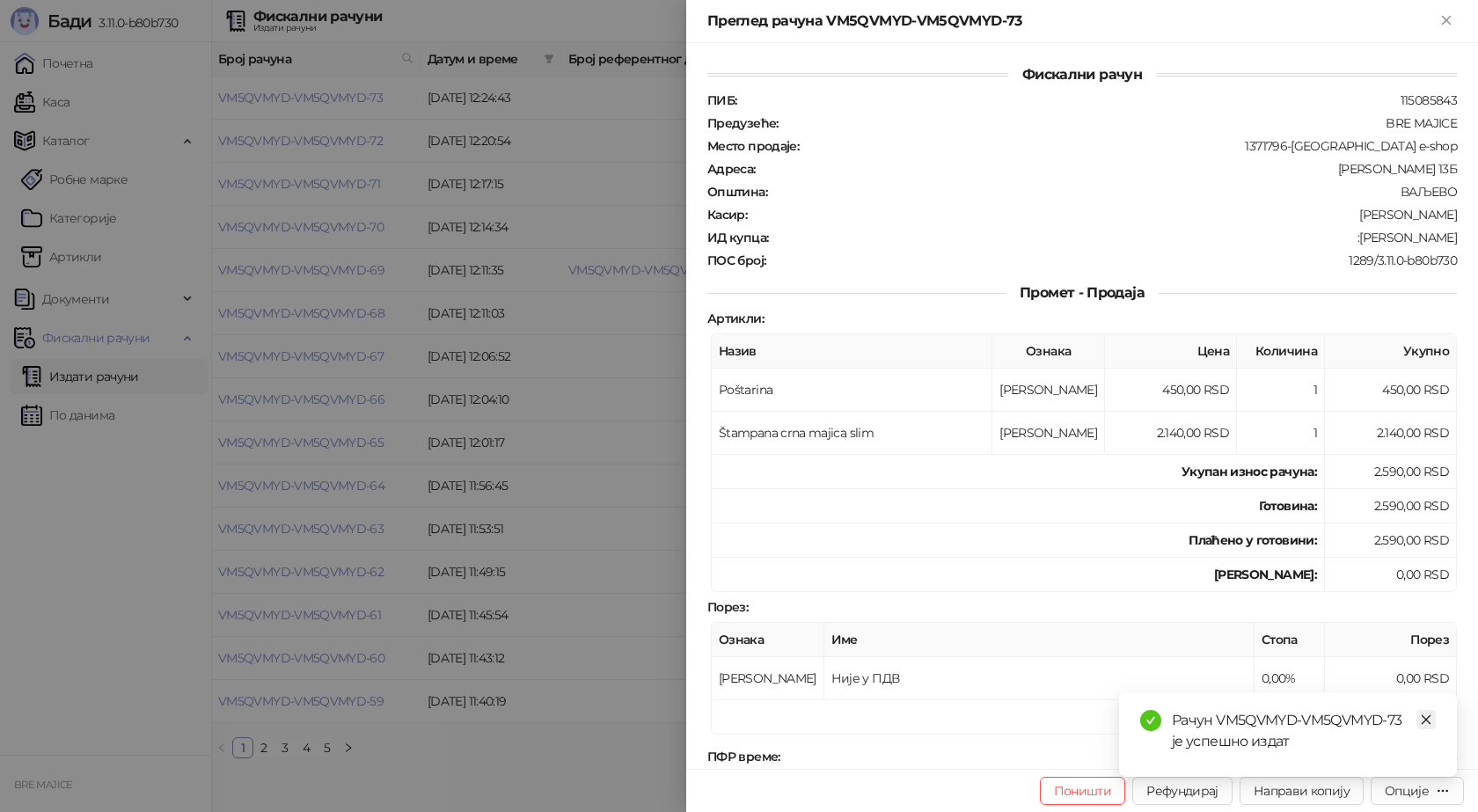
click at [1434, 712] on link "Close" at bounding box center [1426, 718] width 19 height 19
click at [1410, 789] on div "Опције" at bounding box center [1407, 790] width 44 height 16
click at [1376, 760] on span "Преузми у ПДФ формату" at bounding box center [1343, 754] width 214 height 19
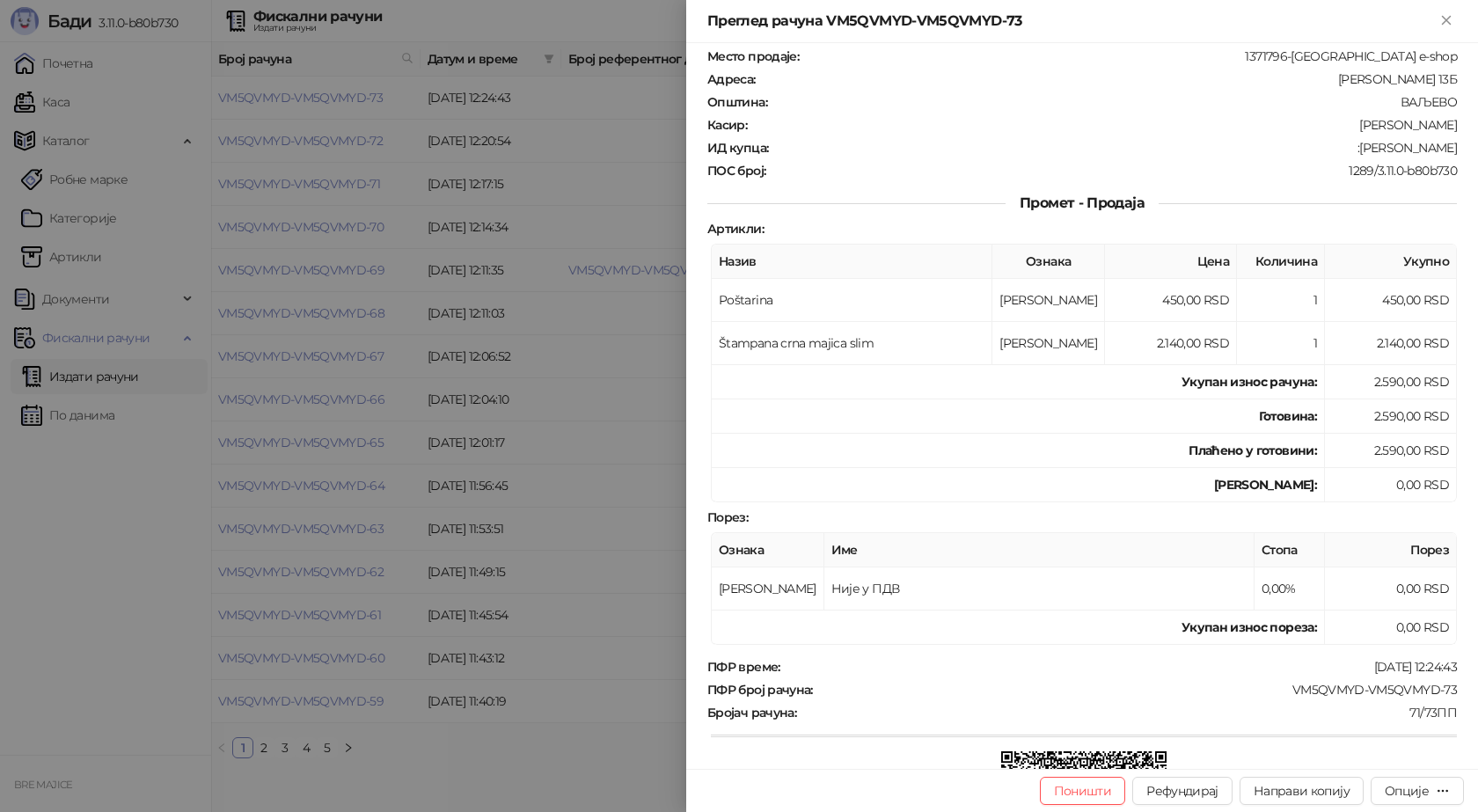
scroll to position [176, 0]
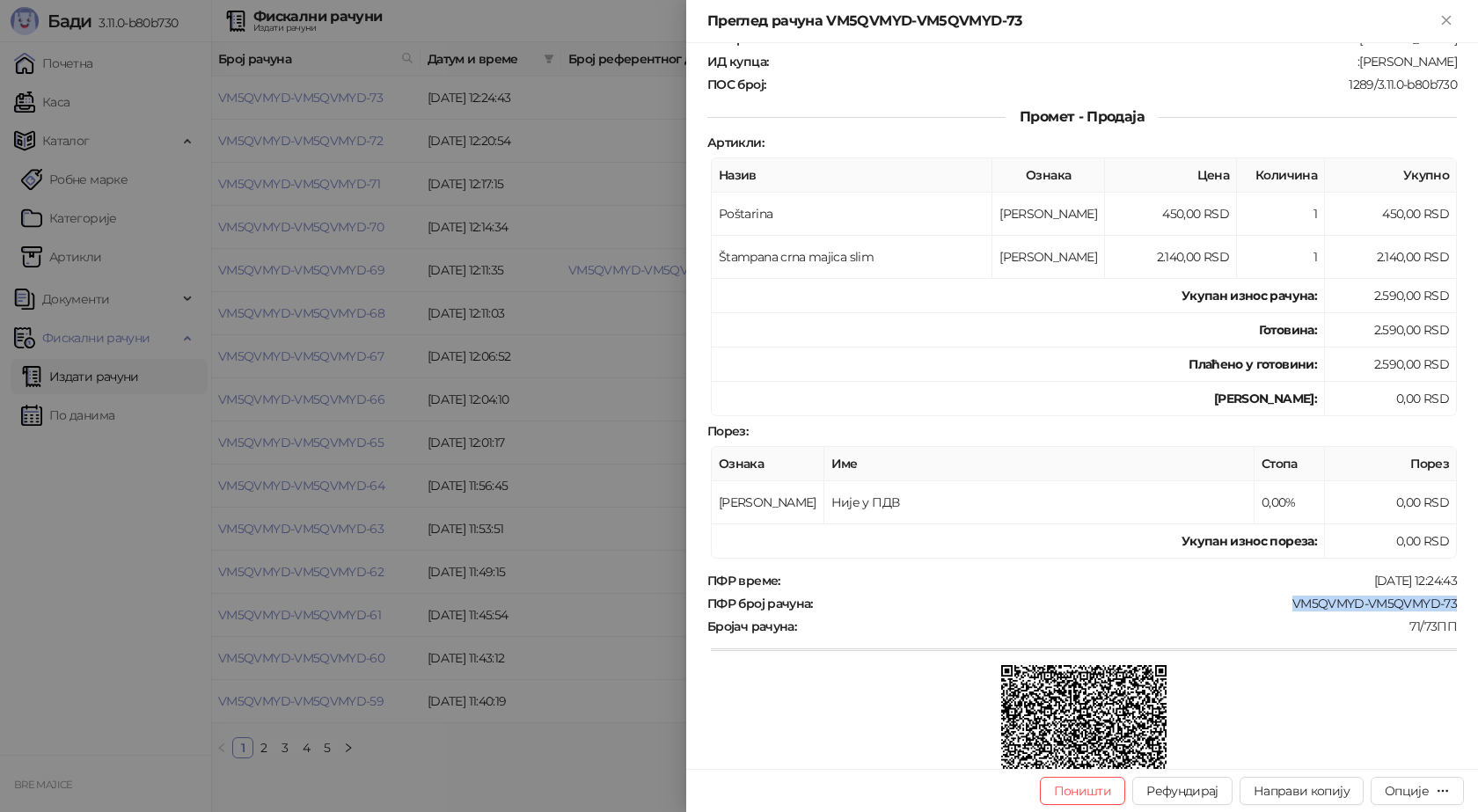
drag, startPoint x: 1447, startPoint y: 596, endPoint x: 1277, endPoint y: 605, distance: 170.2
click at [1277, 605] on div "Фискални рачун ПИБ : 115085843 Предузеће : BRE MAJICE Место продаје : 1371796-[…" at bounding box center [1082, 406] width 792 height 726
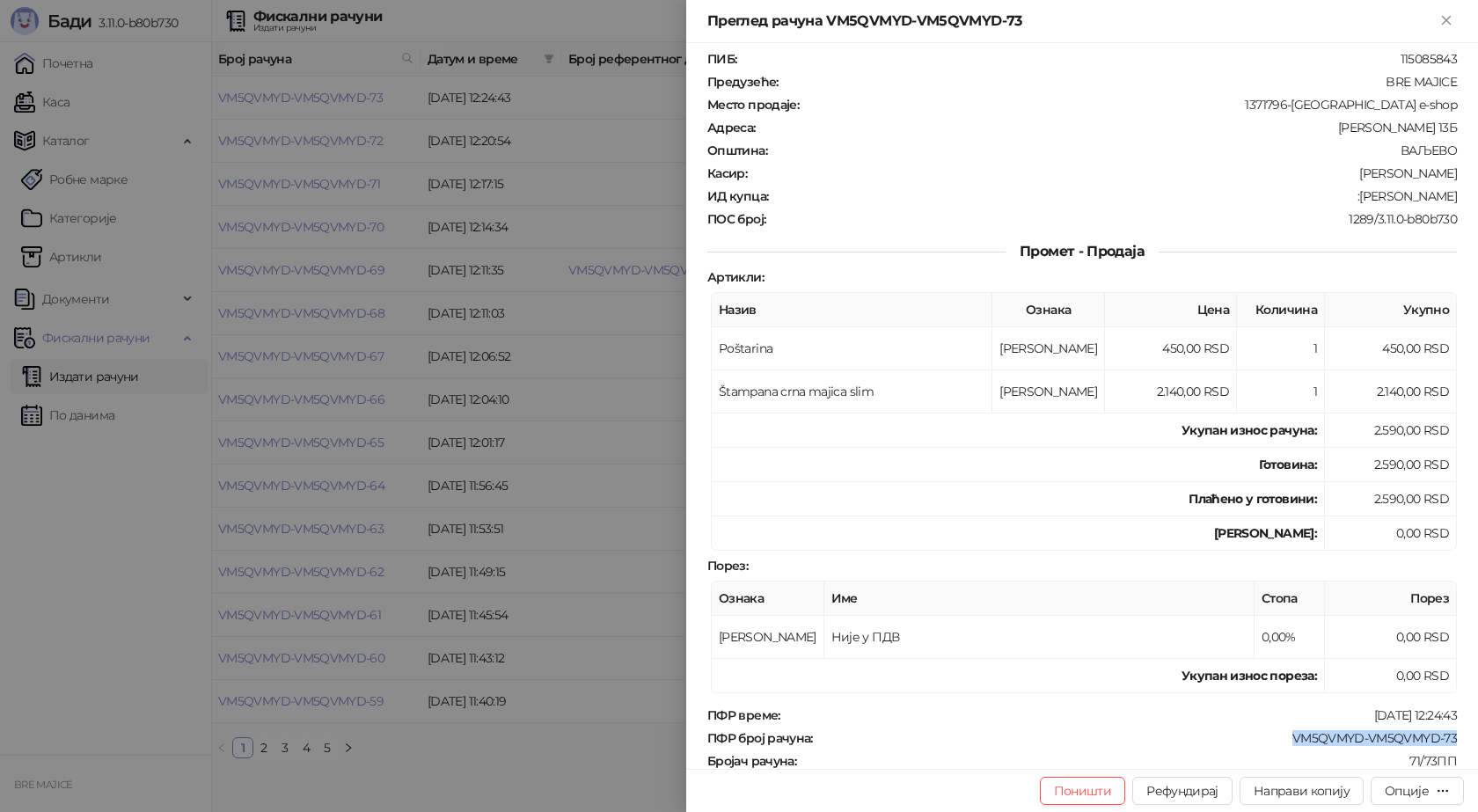
scroll to position [0, 0]
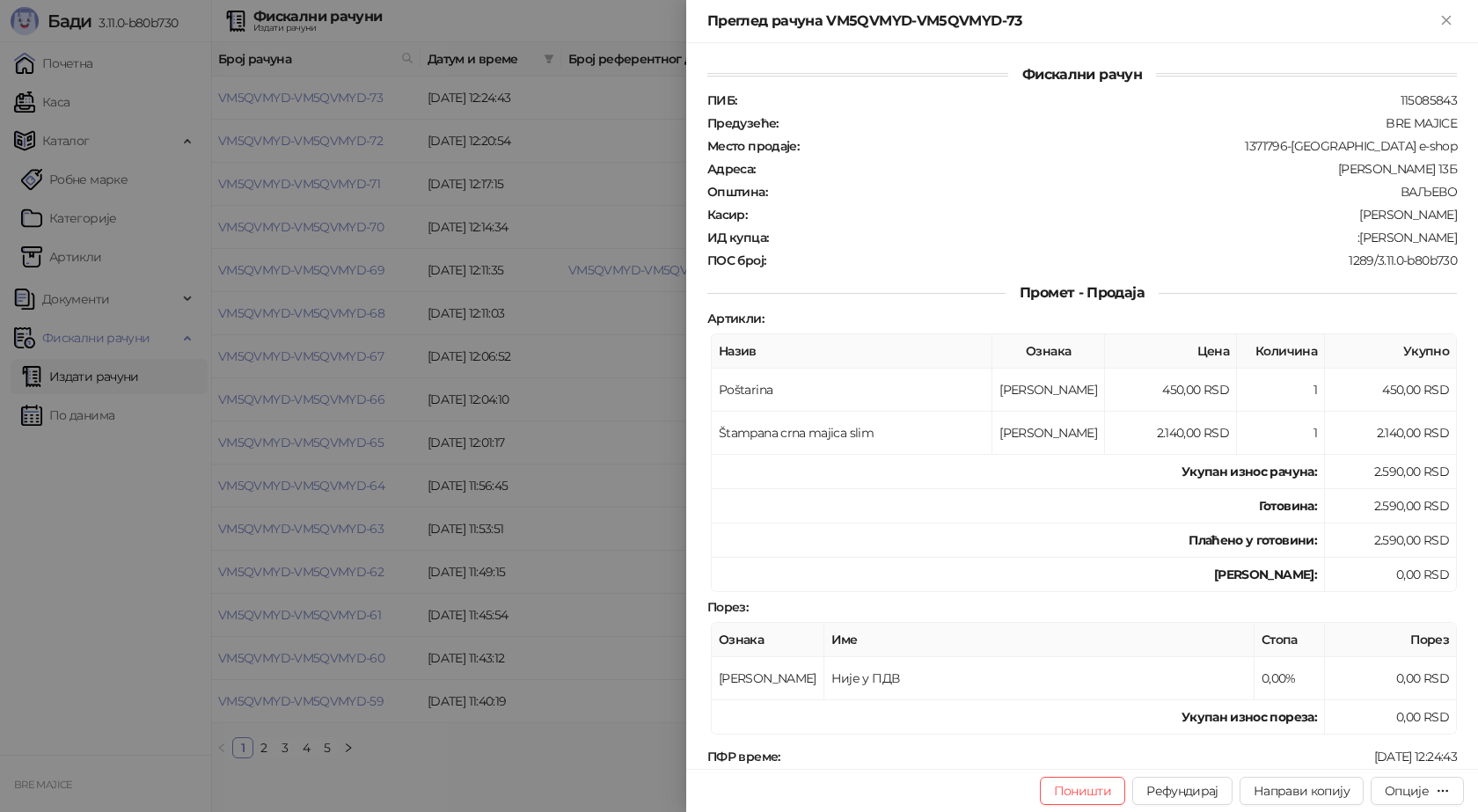
drag, startPoint x: 1446, startPoint y: 242, endPoint x: 1348, endPoint y: 246, distance: 98.1
click at [1348, 246] on div "ПИБ : 115085843 Предузеће : BRE MAJICE Место продаје : 1371796-Bremajice e-shop…" at bounding box center [1083, 180] width 757 height 176
drag, startPoint x: 1451, startPoint y: 20, endPoint x: 1358, endPoint y: 50, distance: 97.7
click at [1447, 20] on icon "Close" at bounding box center [1446, 21] width 16 height 16
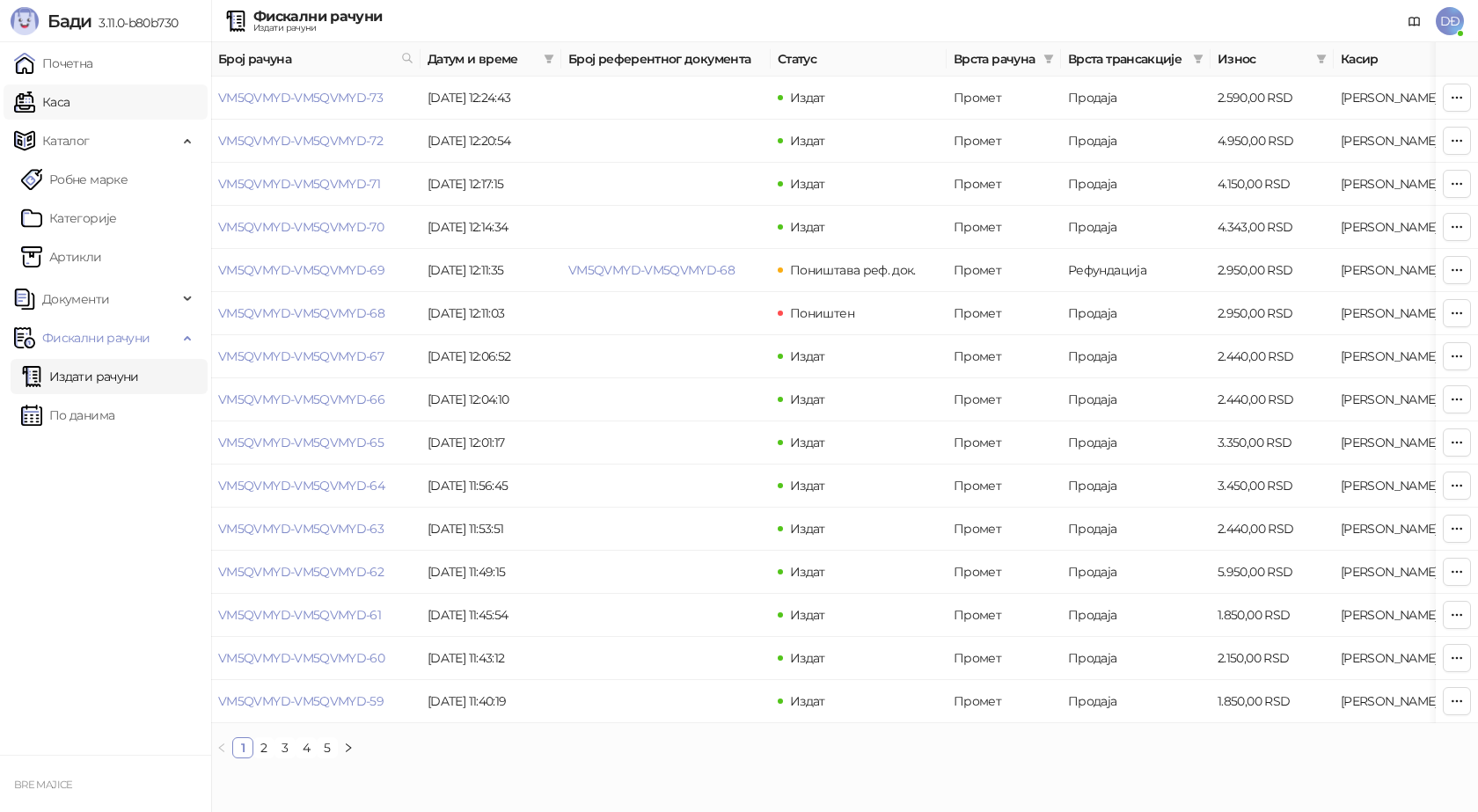
click at [57, 103] on link "Каса" at bounding box center [42, 102] width 56 height 35
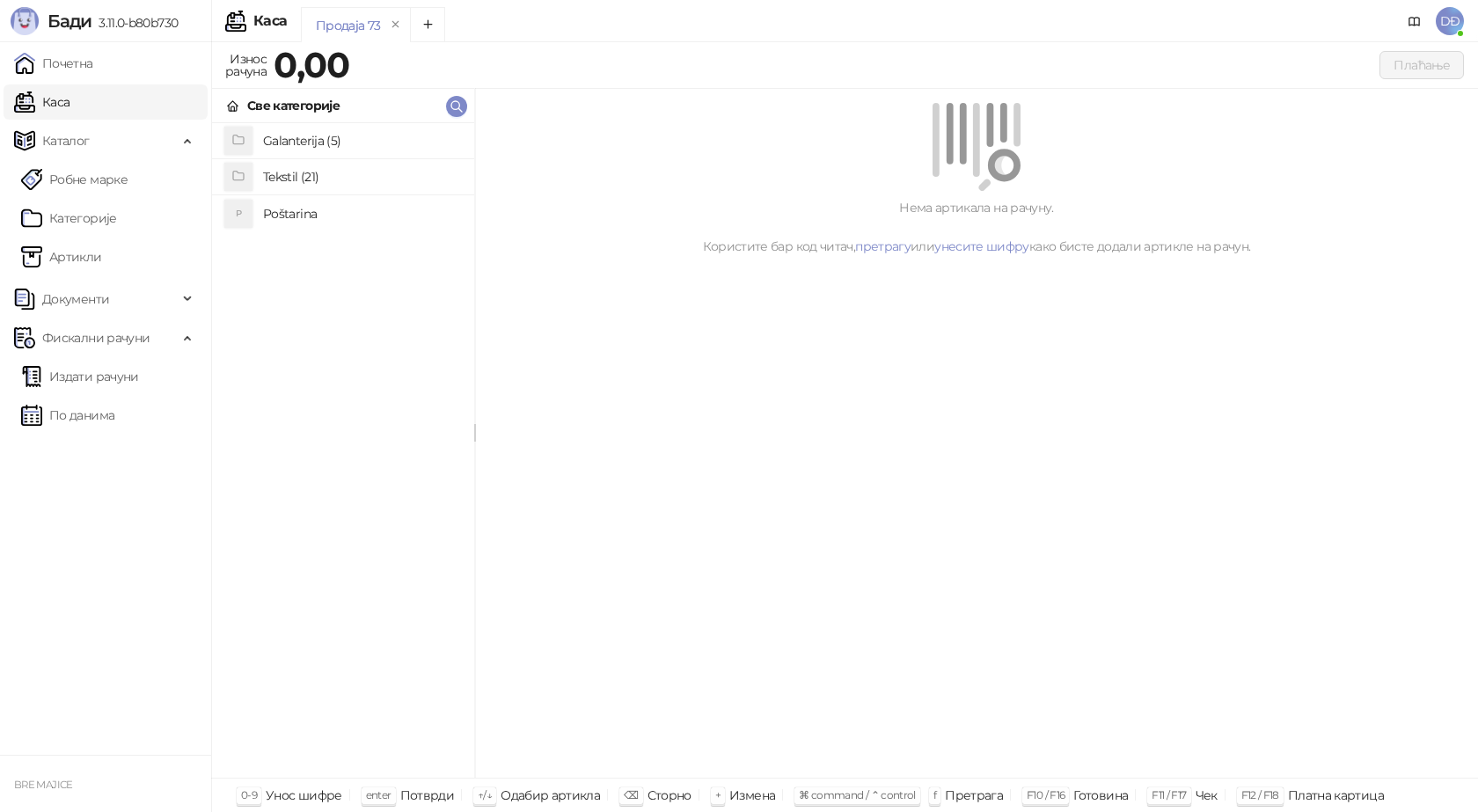
click at [272, 207] on h4 "Poštarina" at bounding box center [361, 213] width 197 height 28
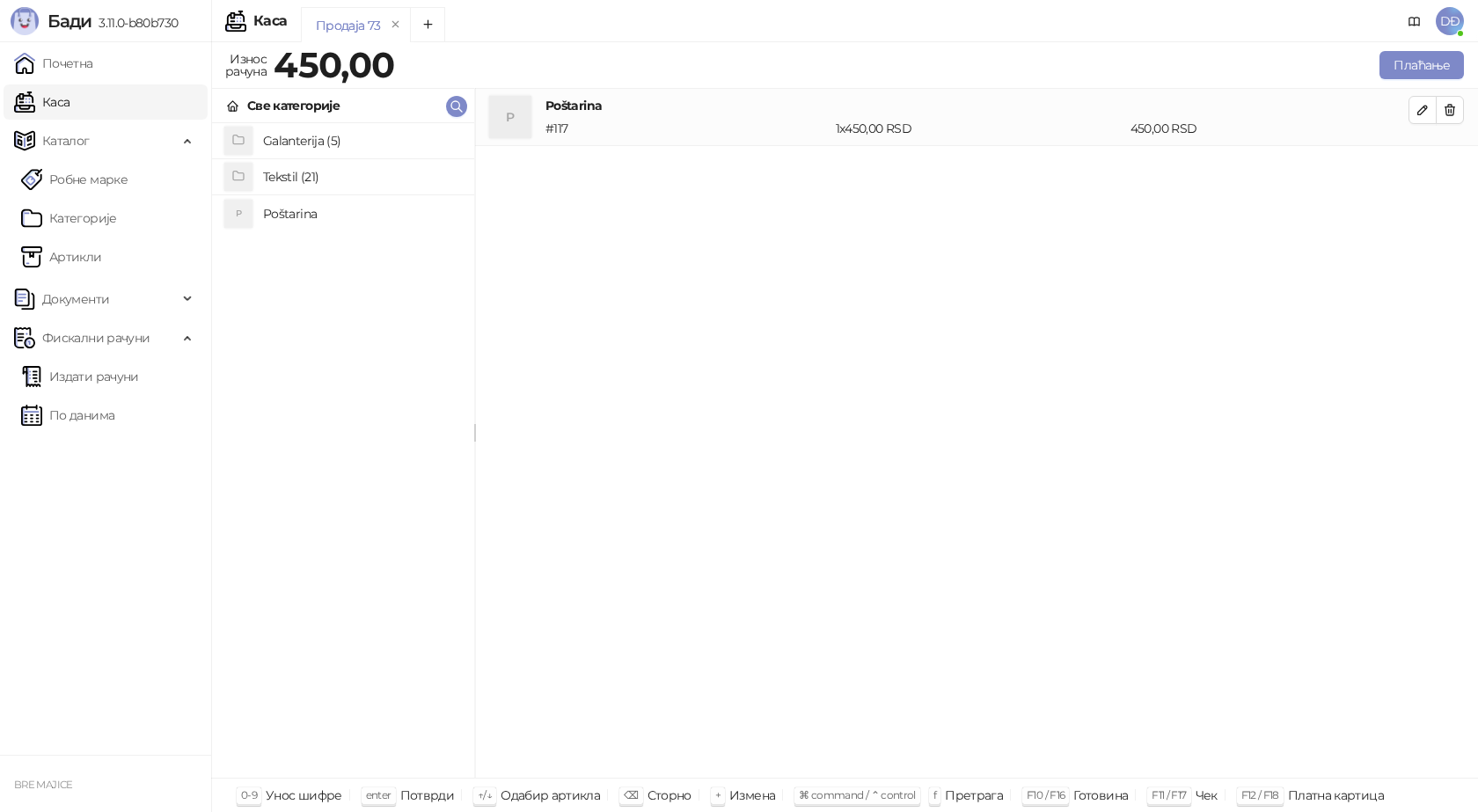
click at [291, 177] on h4 "Tekstil (21)" at bounding box center [361, 176] width 197 height 28
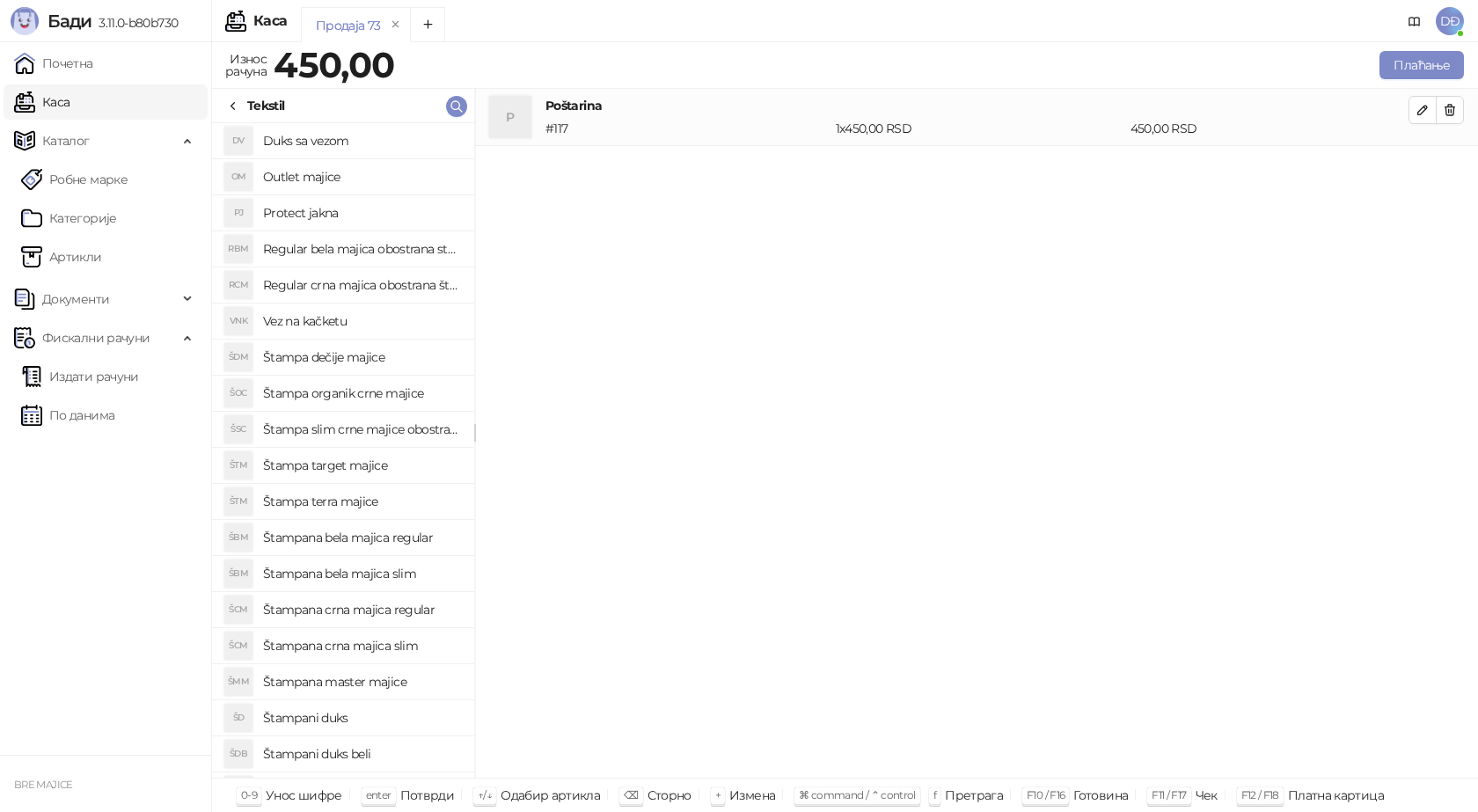
click at [383, 649] on h4 "Štampana crna majica slim" at bounding box center [361, 645] width 197 height 28
click at [1421, 170] on icon "button" at bounding box center [1423, 167] width 14 height 14
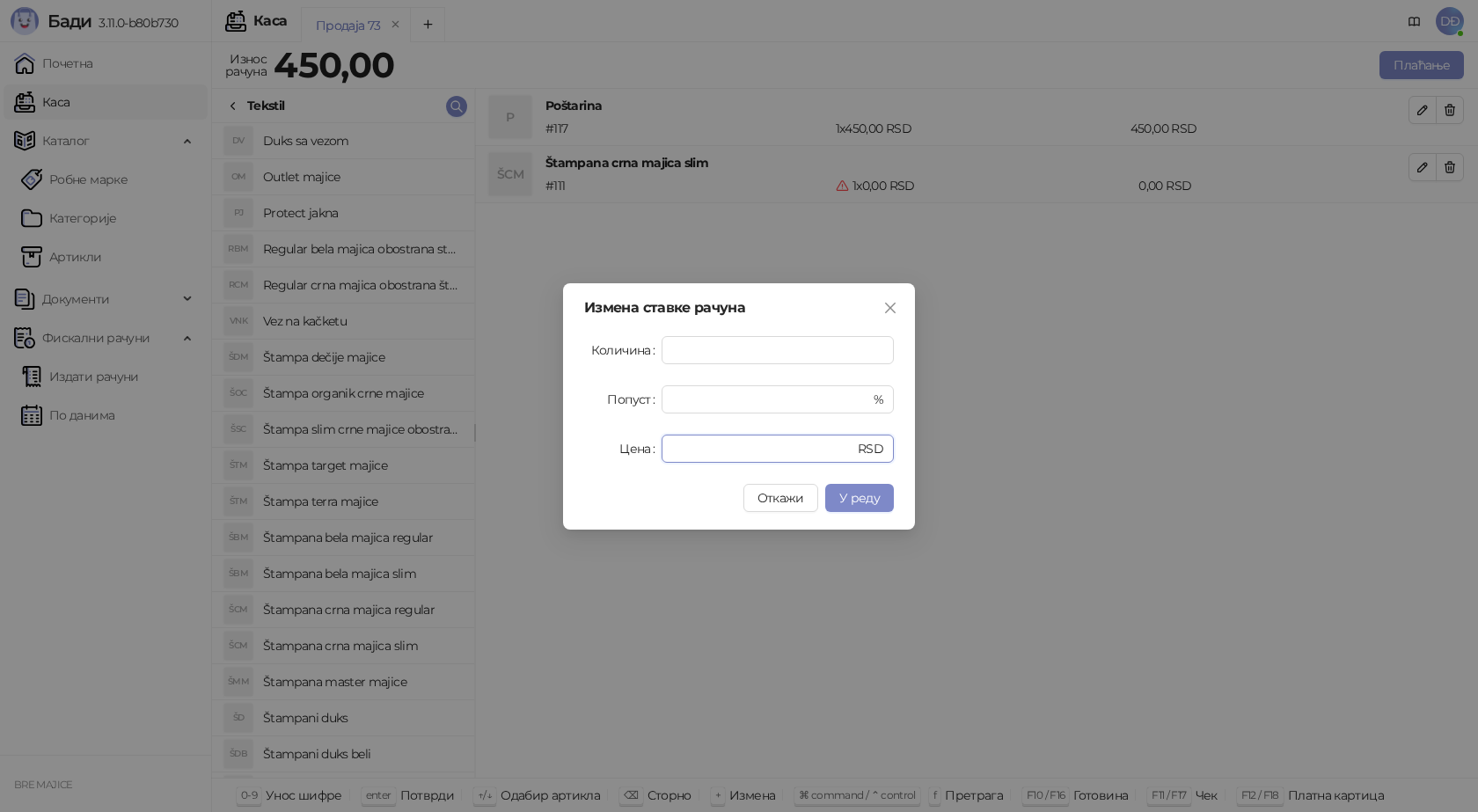
drag, startPoint x: 716, startPoint y: 452, endPoint x: 563, endPoint y: 443, distance: 153.3
click at [577, 445] on div "Измена ставке рачуна Количина * Попуст * % Цена * RSD Откажи У реду" at bounding box center [739, 407] width 352 height 247
type input "****"
click at [851, 501] on span "У реду" at bounding box center [859, 498] width 41 height 16
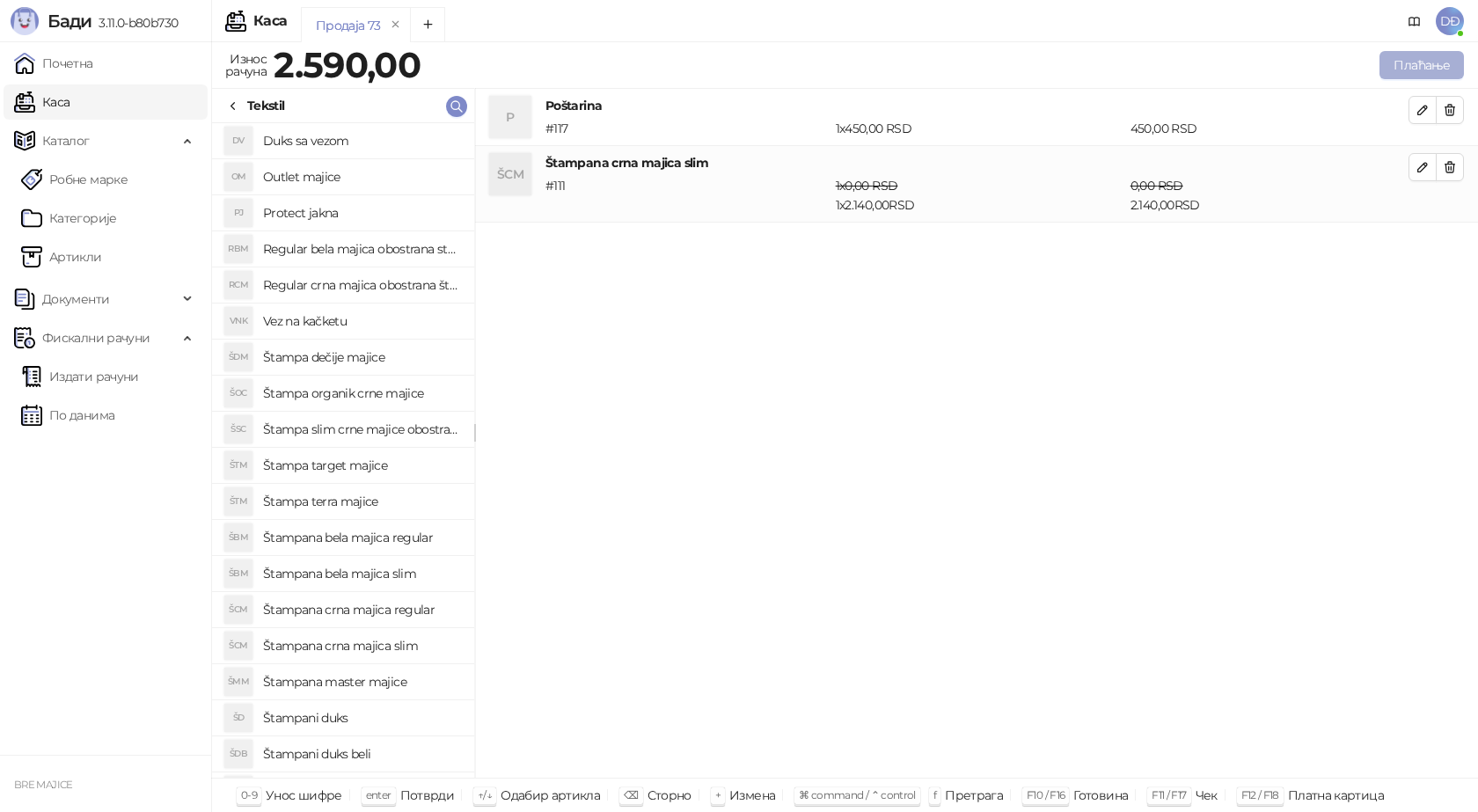
click at [1430, 68] on button "Плаћање" at bounding box center [1422, 65] width 85 height 28
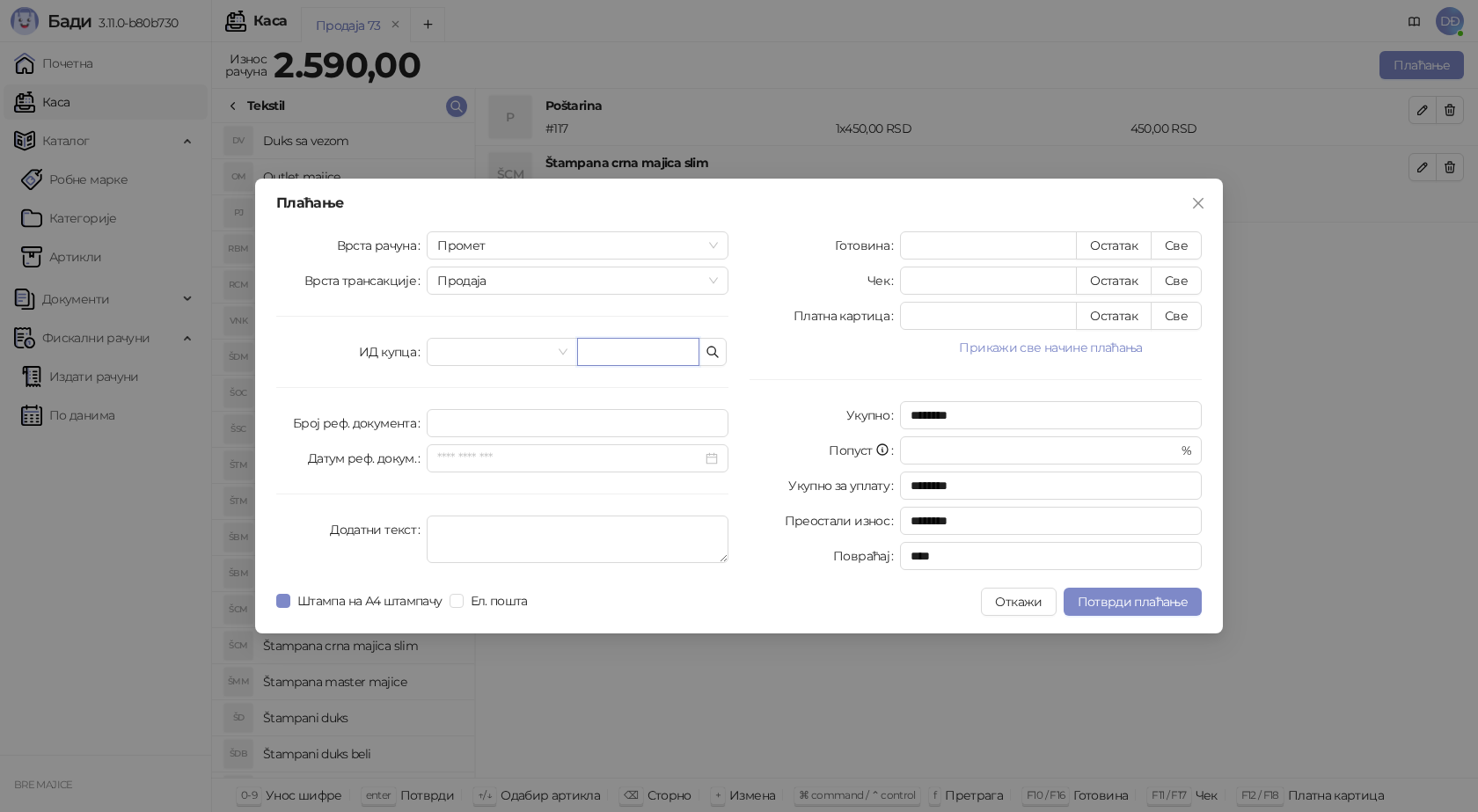
click at [597, 350] on input "text" at bounding box center [639, 351] width 122 height 28
paste input "**********"
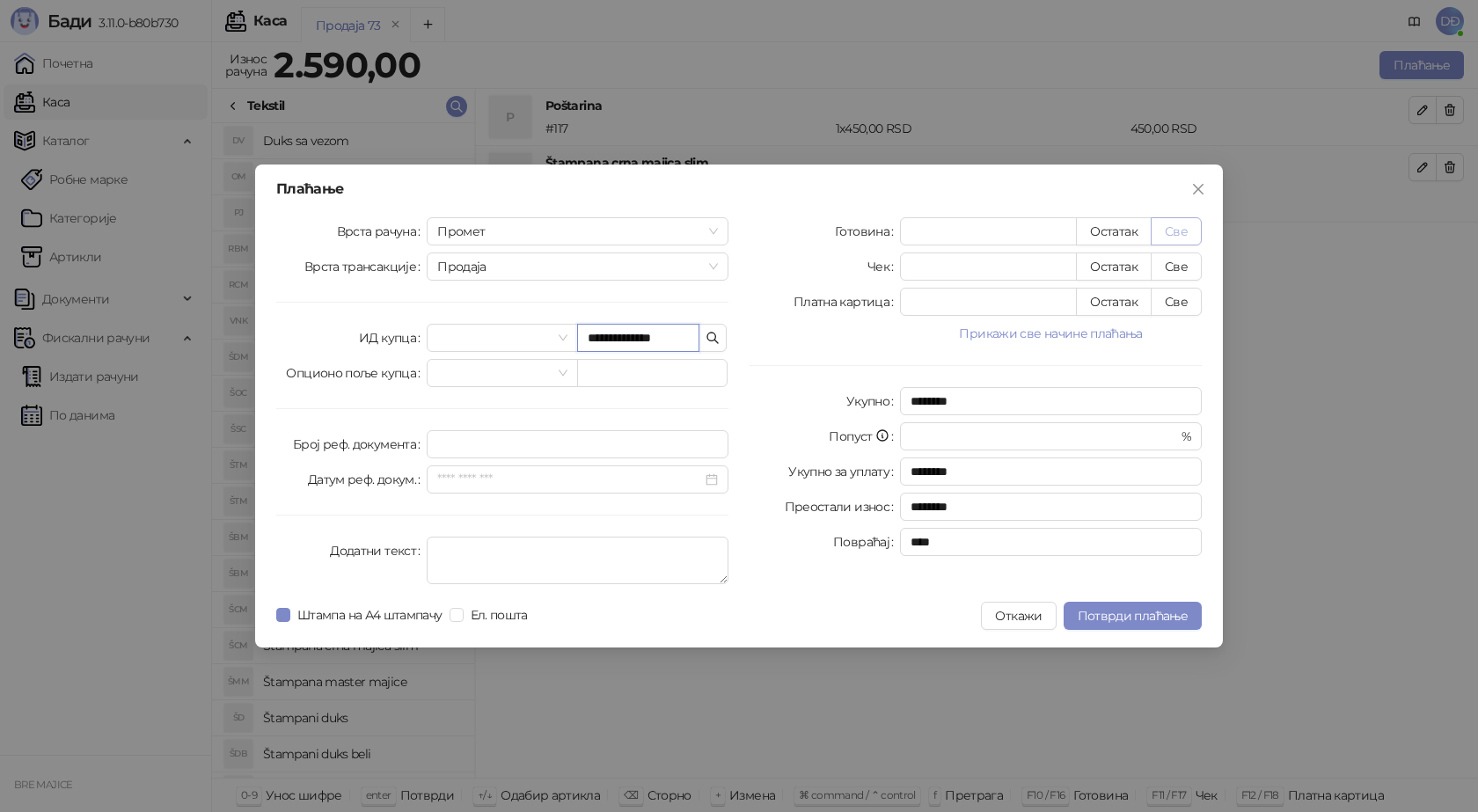
type input "**********"
click at [1179, 223] on button "Све" at bounding box center [1176, 230] width 51 height 28
type input "****"
click at [1117, 620] on span "Потврди плаћање" at bounding box center [1133, 616] width 110 height 16
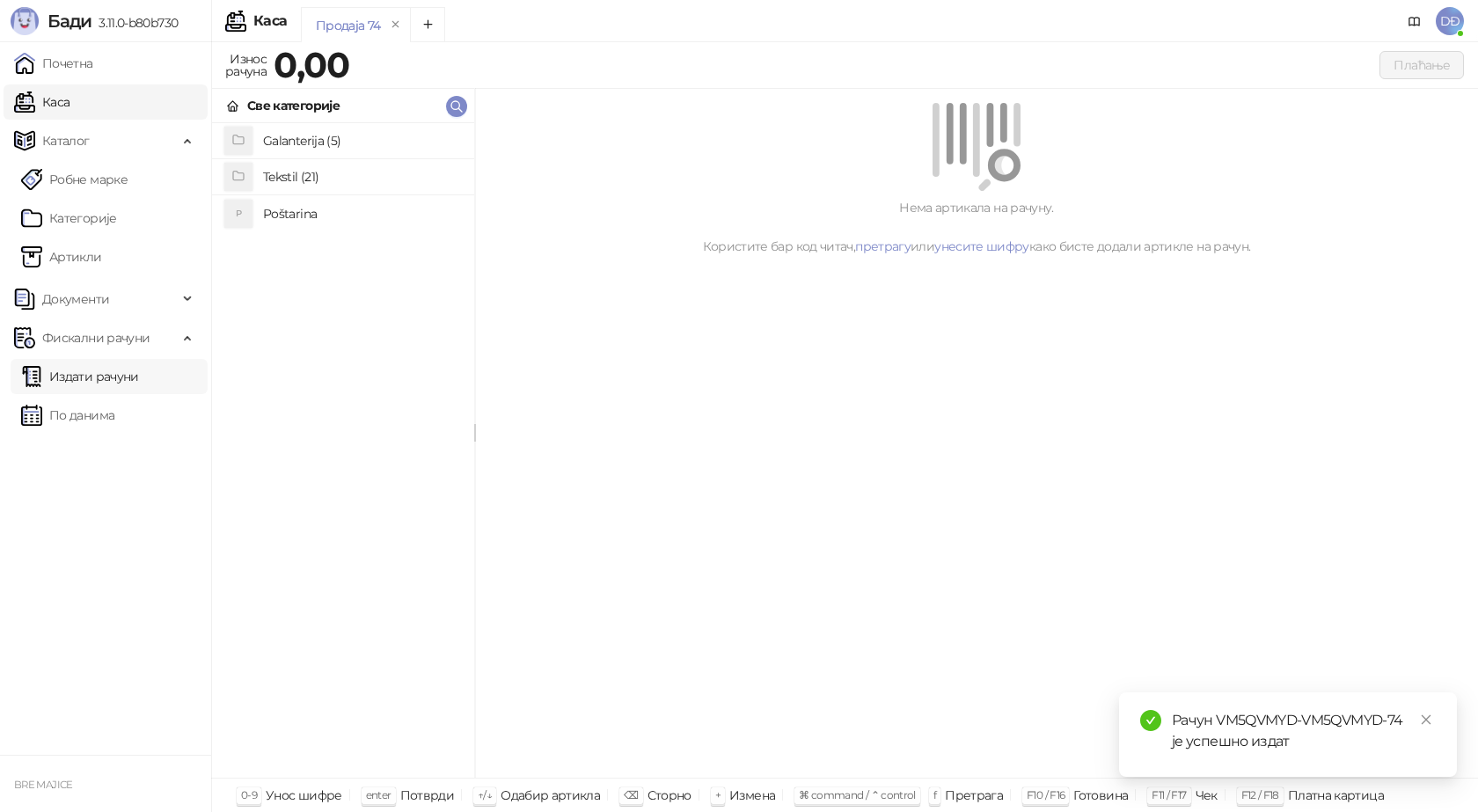
click at [129, 377] on link "Издати рачуни" at bounding box center [79, 376] width 118 height 35
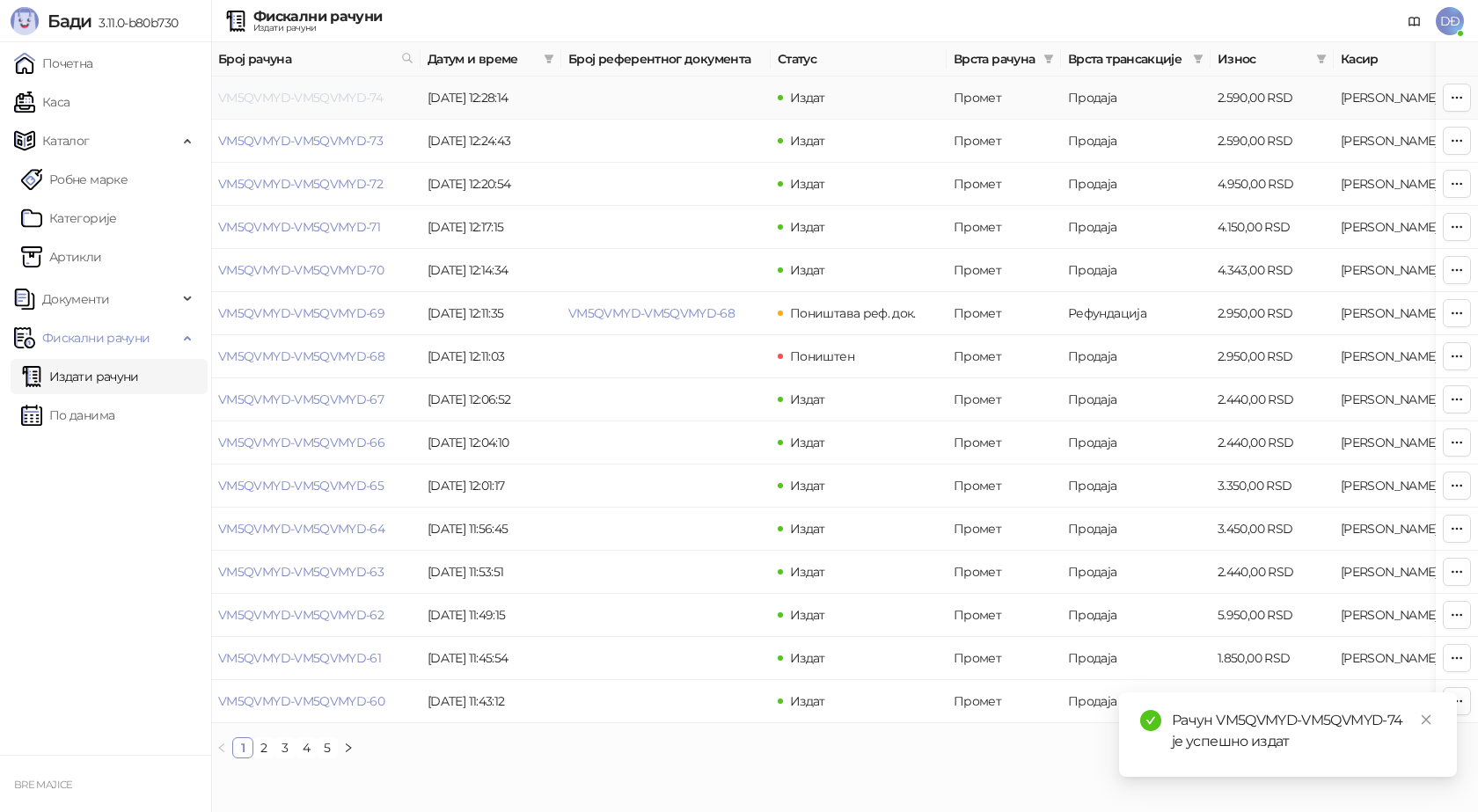
click at [291, 99] on link "VM5QVMYD-VM5QVMYD-74" at bounding box center [300, 98] width 165 height 16
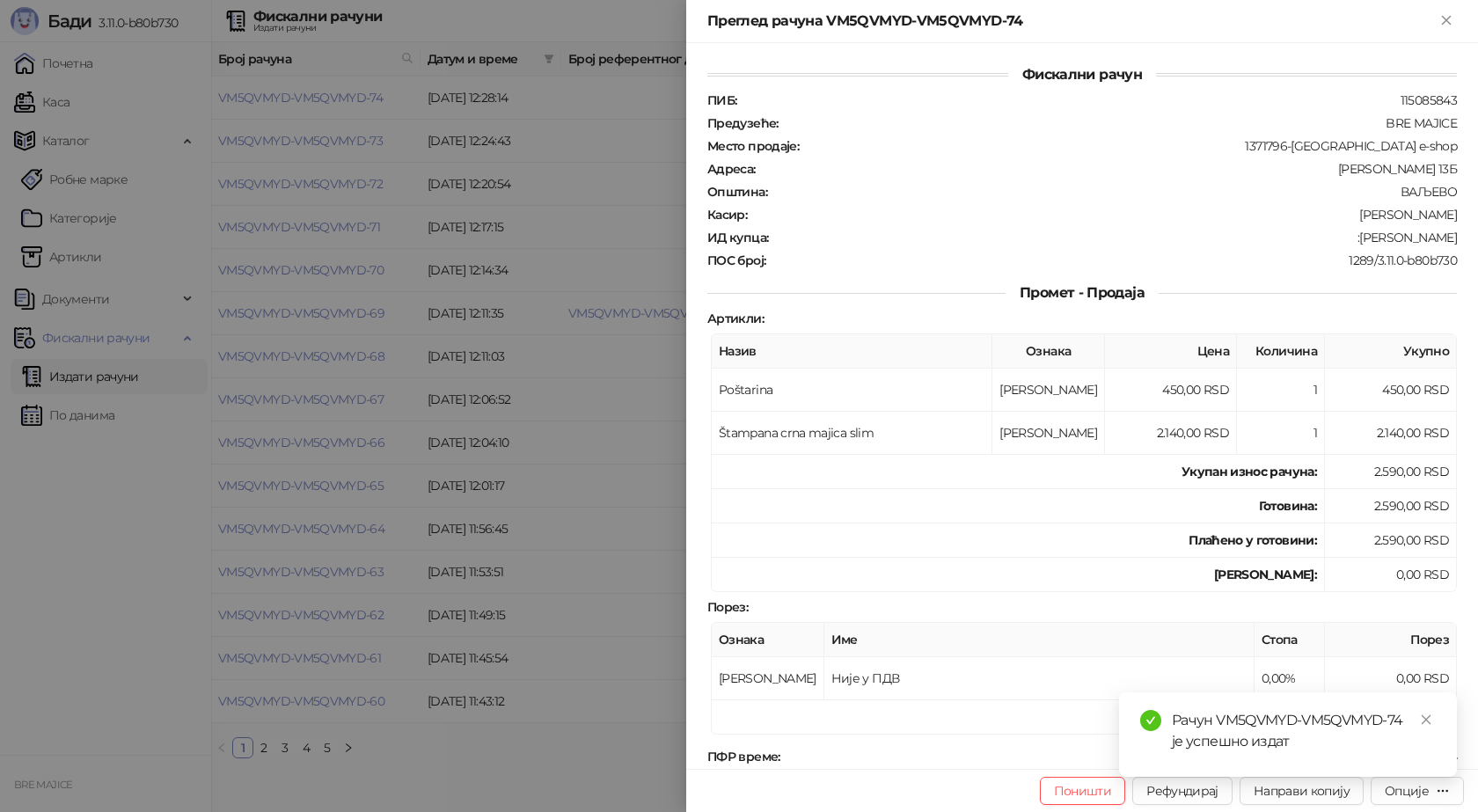
click at [1437, 719] on div "Рачун VM5QVMYD-VM5QVMYD-74 је успешно издат" at bounding box center [1288, 735] width 338 height 85
click at [1418, 793] on div "Опције" at bounding box center [1407, 790] width 44 height 16
click at [1374, 755] on span "Преузми у ПДФ формату" at bounding box center [1343, 754] width 214 height 19
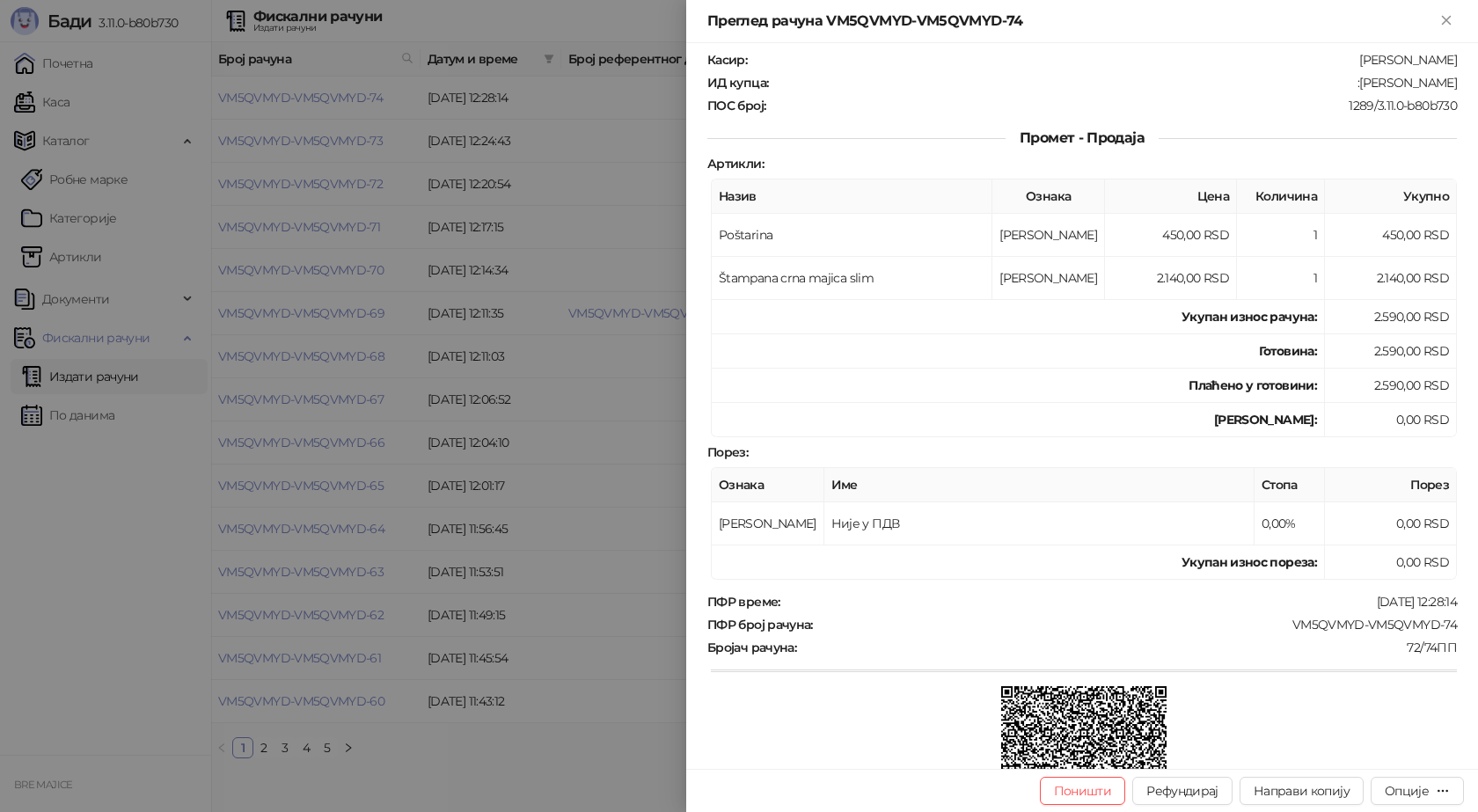
scroll to position [264, 0]
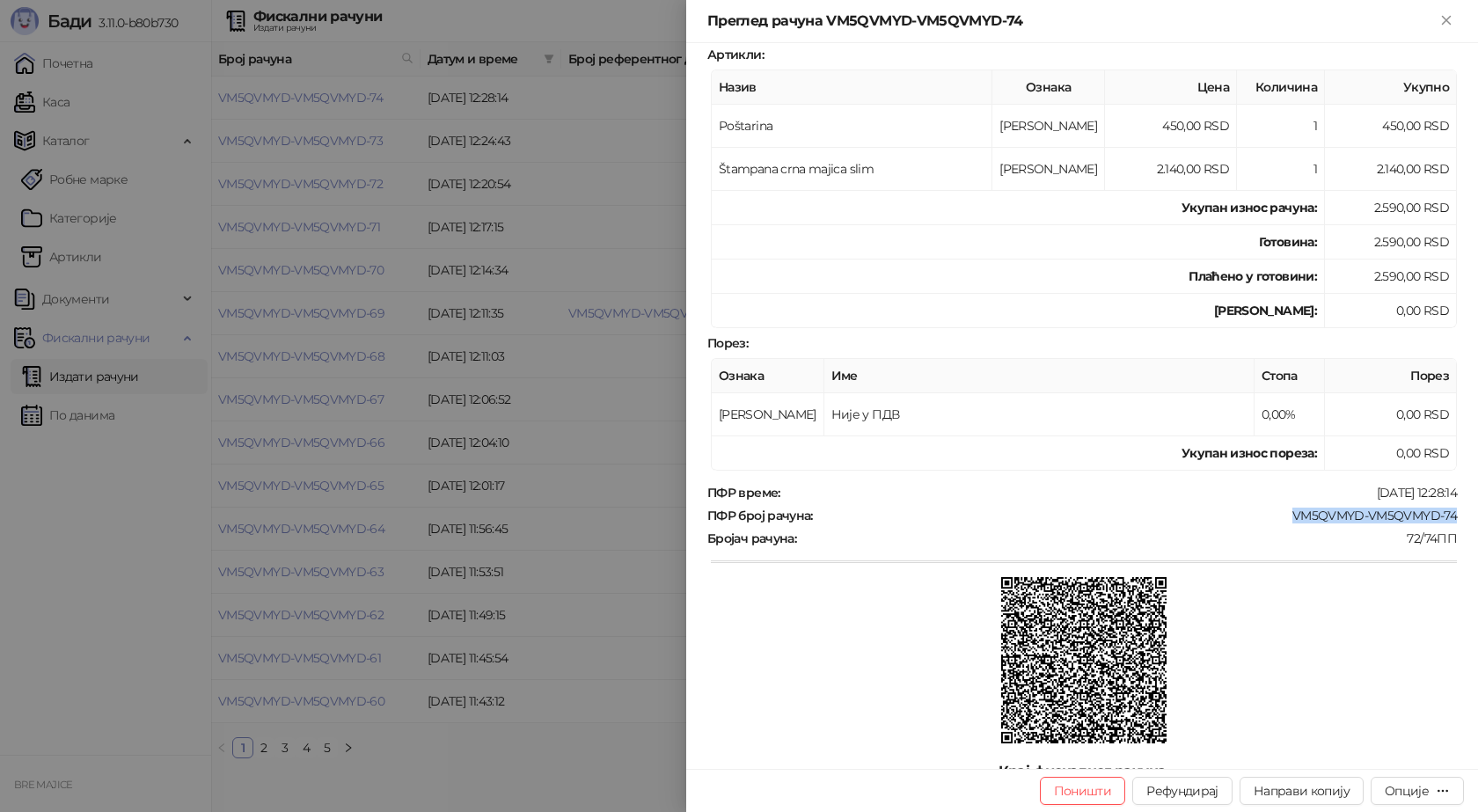
drag, startPoint x: 1444, startPoint y: 516, endPoint x: 1277, endPoint y: 519, distance: 167.0
click at [1278, 519] on div "VM5QVMYD-VM5QVMYD-74" at bounding box center [1137, 516] width 644 height 16
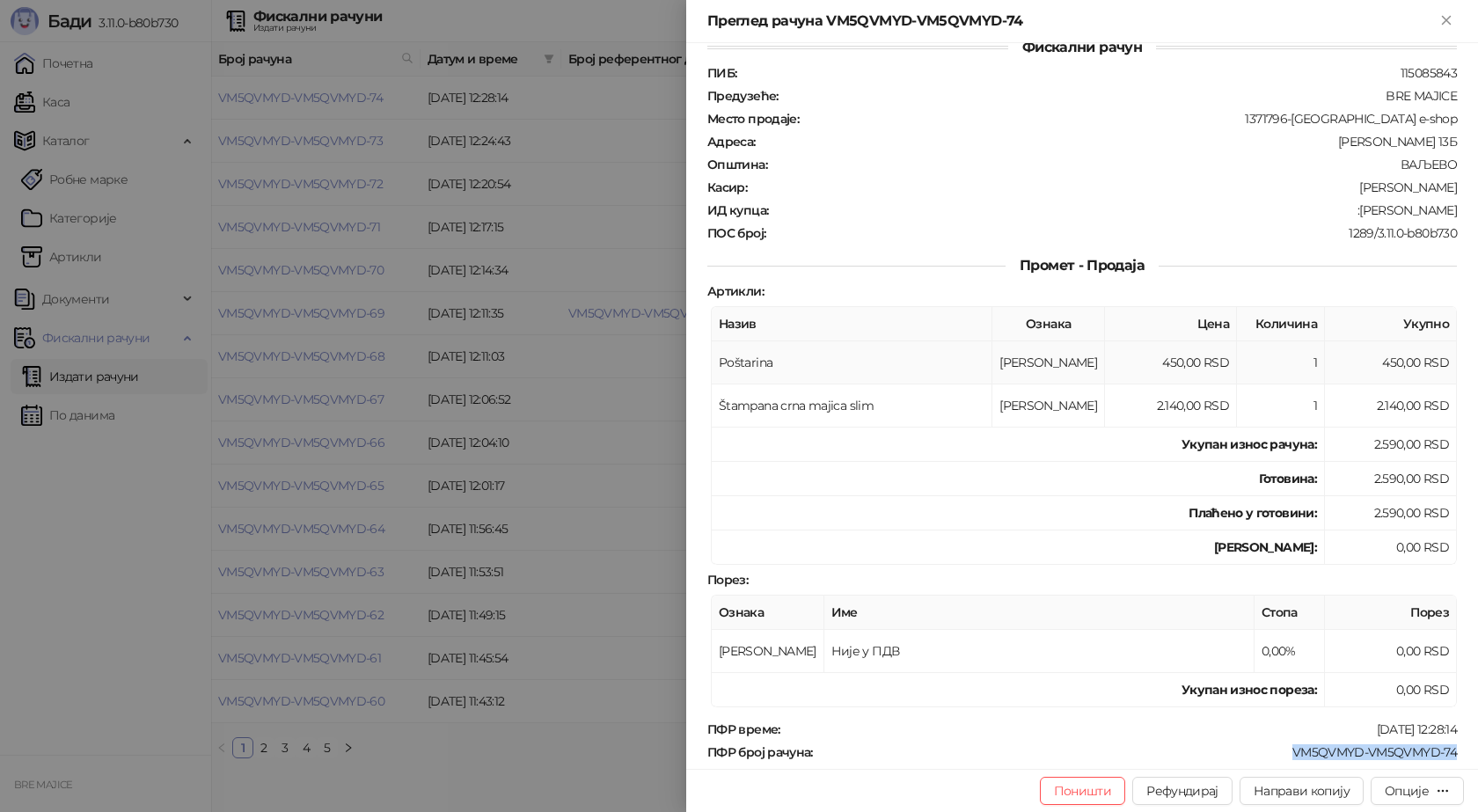
scroll to position [0, 0]
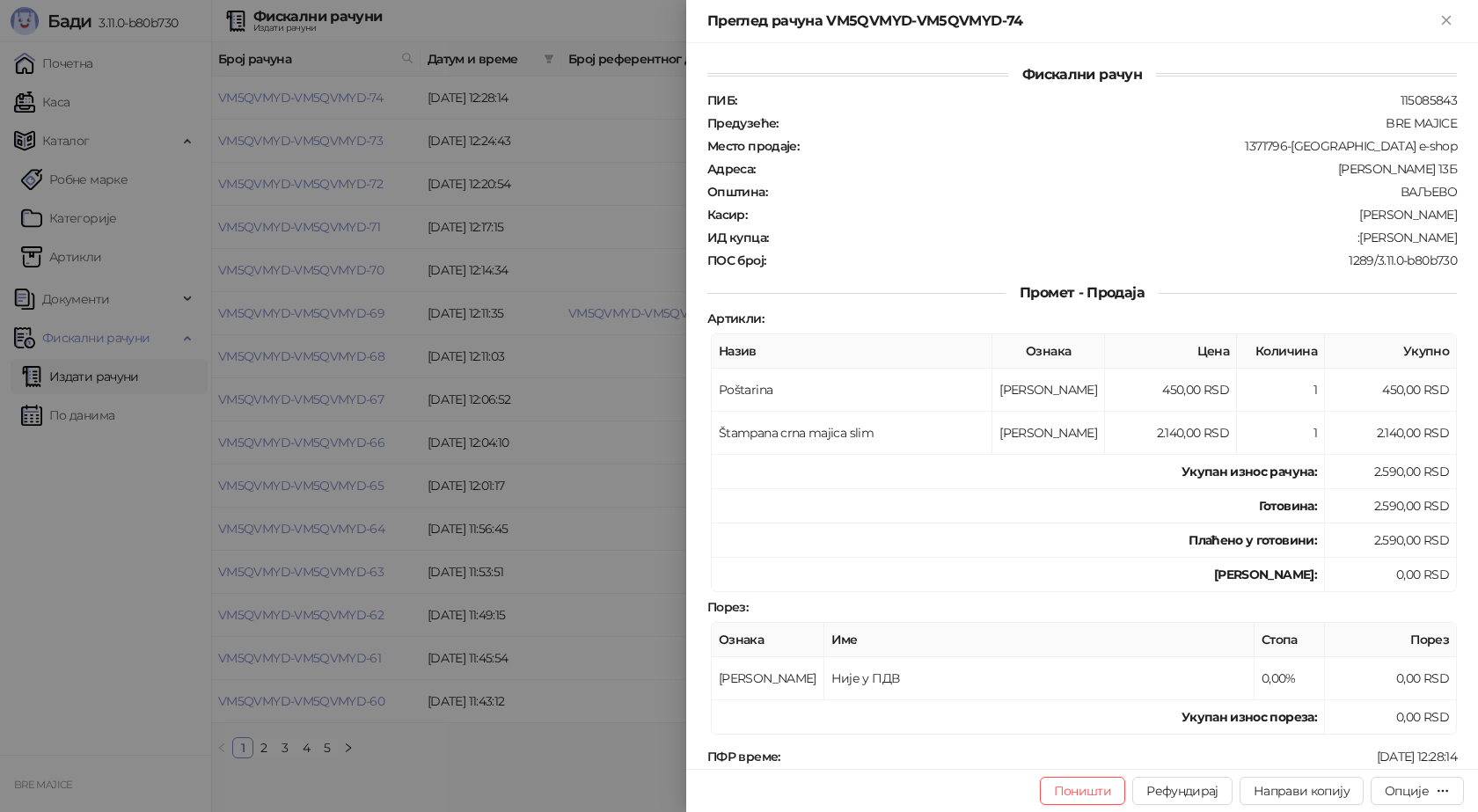
drag, startPoint x: 1446, startPoint y: 241, endPoint x: 1373, endPoint y: 238, distance: 73.1
click at [1373, 238] on div "ИД купца : :[PERSON_NAME]" at bounding box center [1083, 238] width 757 height 16
click at [1450, 23] on icon "Close" at bounding box center [1446, 20] width 8 height 8
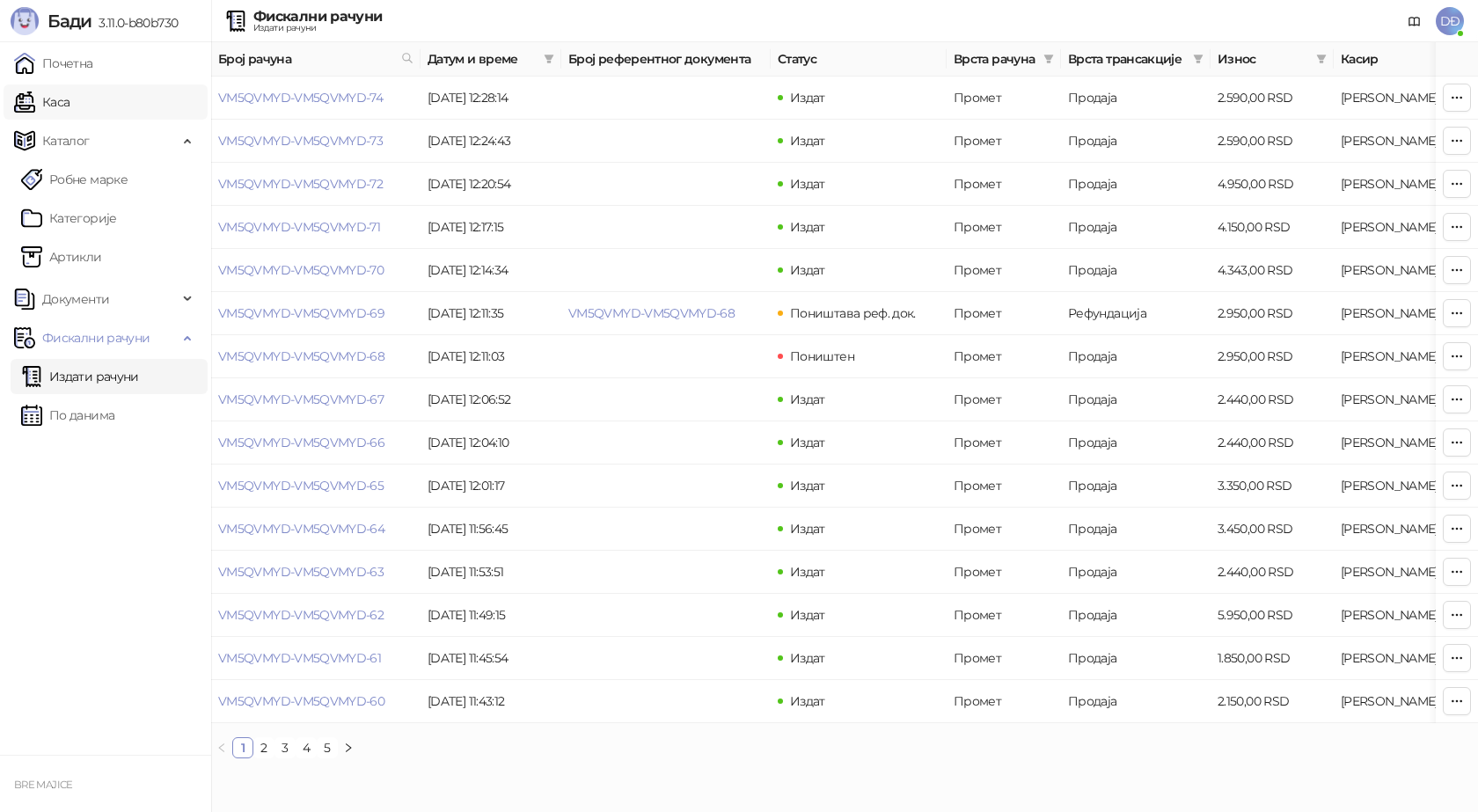
click at [69, 101] on link "Каса" at bounding box center [42, 102] width 56 height 35
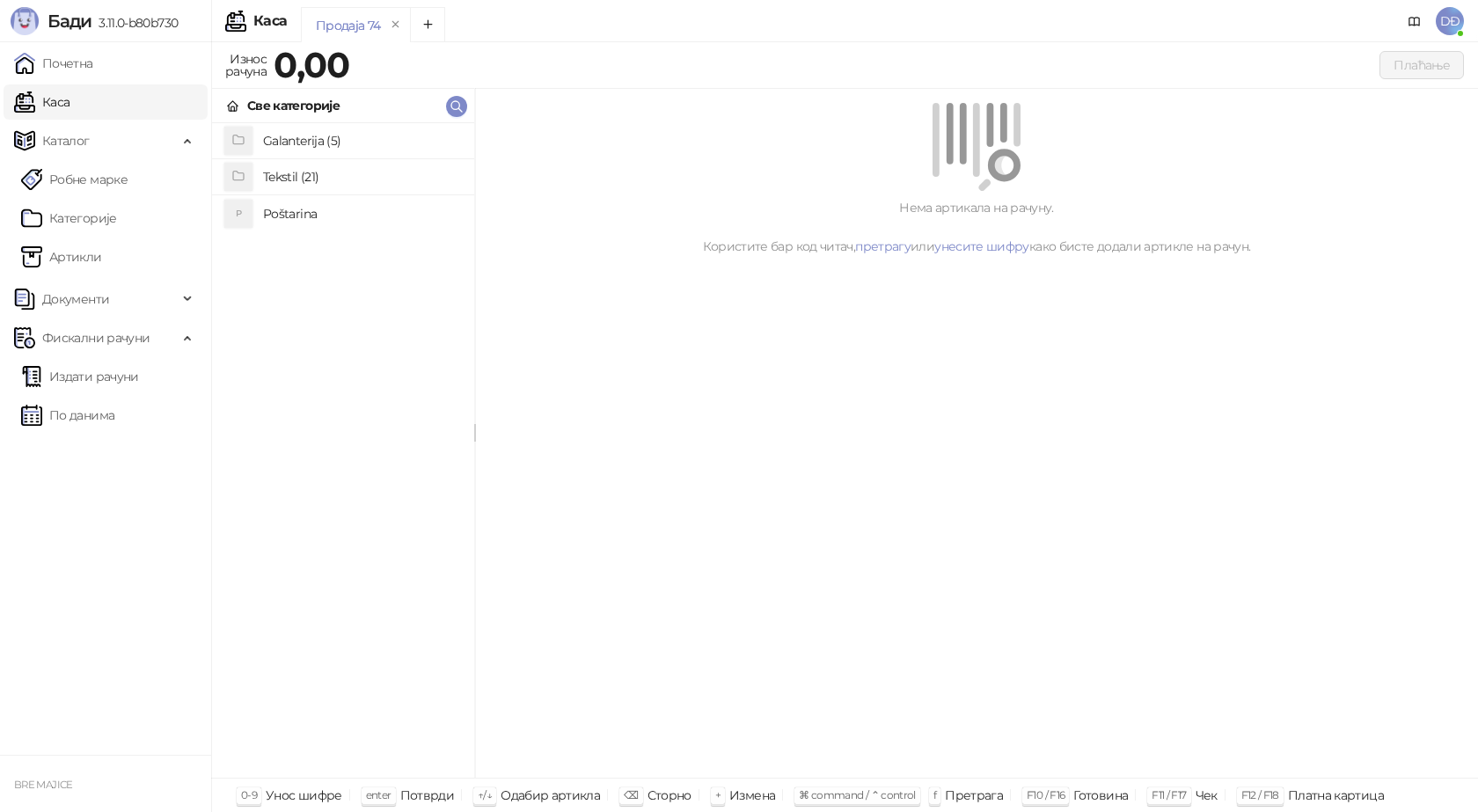
click at [300, 212] on h4 "Poštarina" at bounding box center [361, 213] width 197 height 28
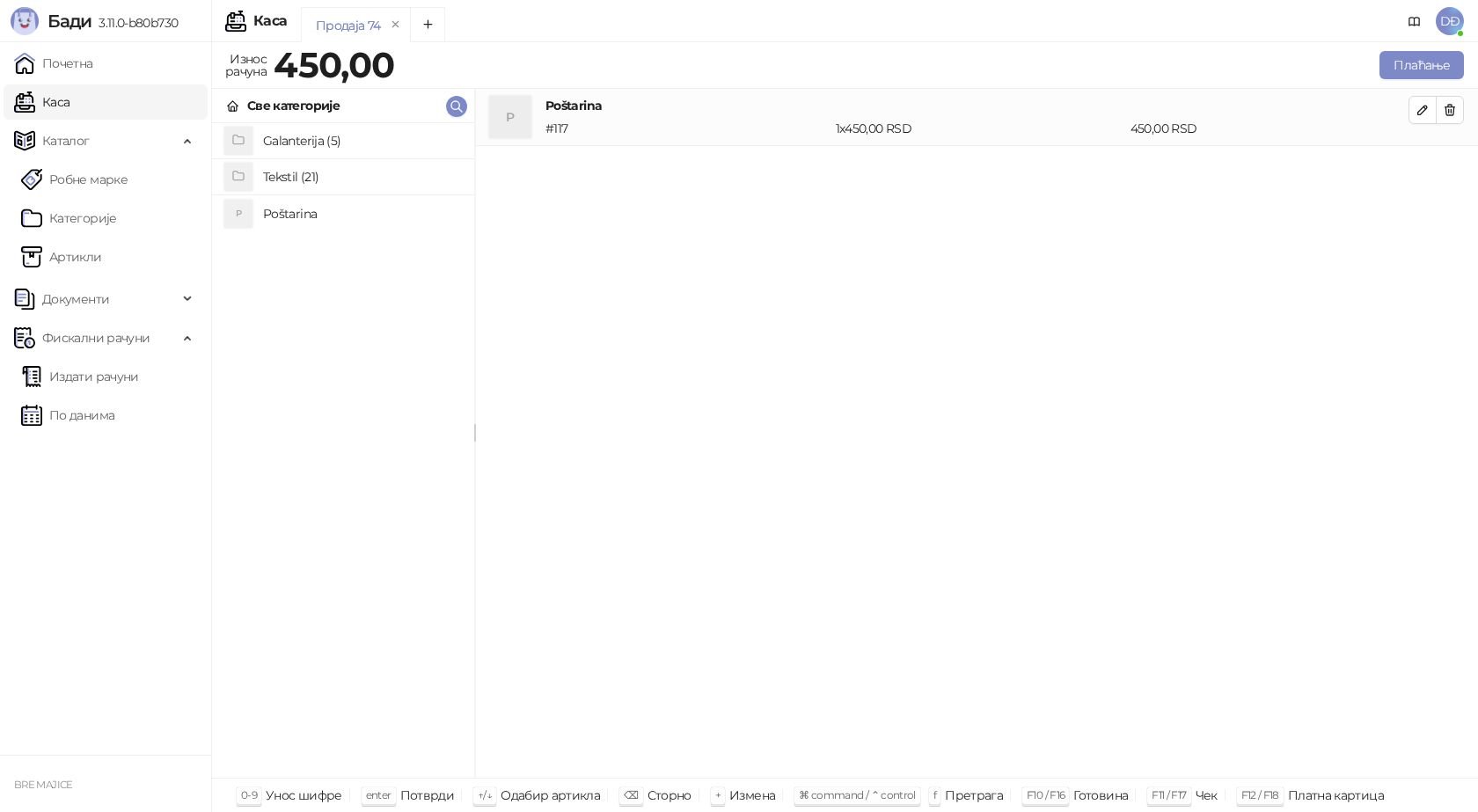
click at [302, 175] on h4 "Tekstil (21)" at bounding box center [361, 176] width 197 height 28
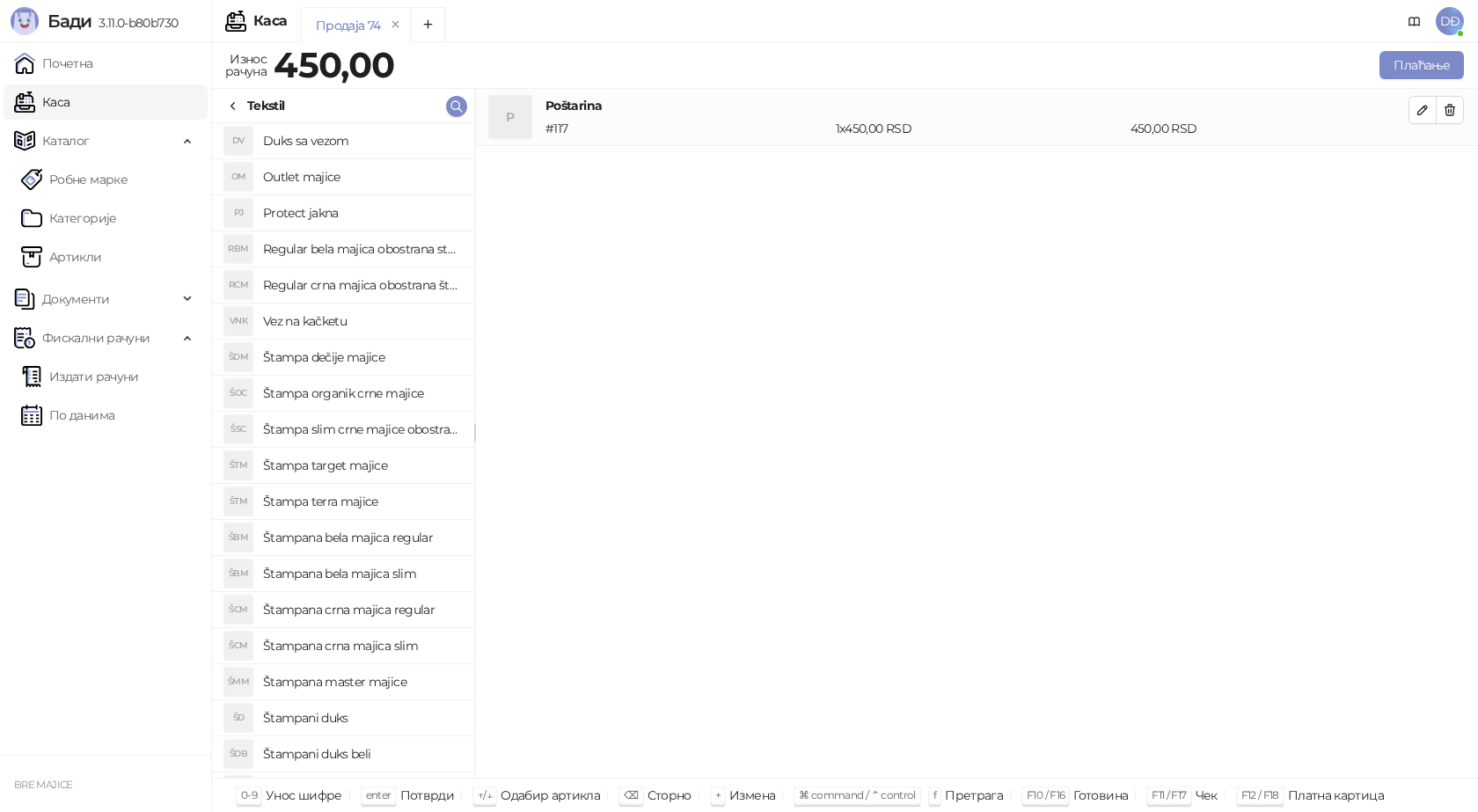
click at [343, 284] on h4 "Regular crna majica obostrana štampa" at bounding box center [361, 284] width 197 height 28
click at [1427, 163] on icon "button" at bounding box center [1423, 167] width 9 height 9
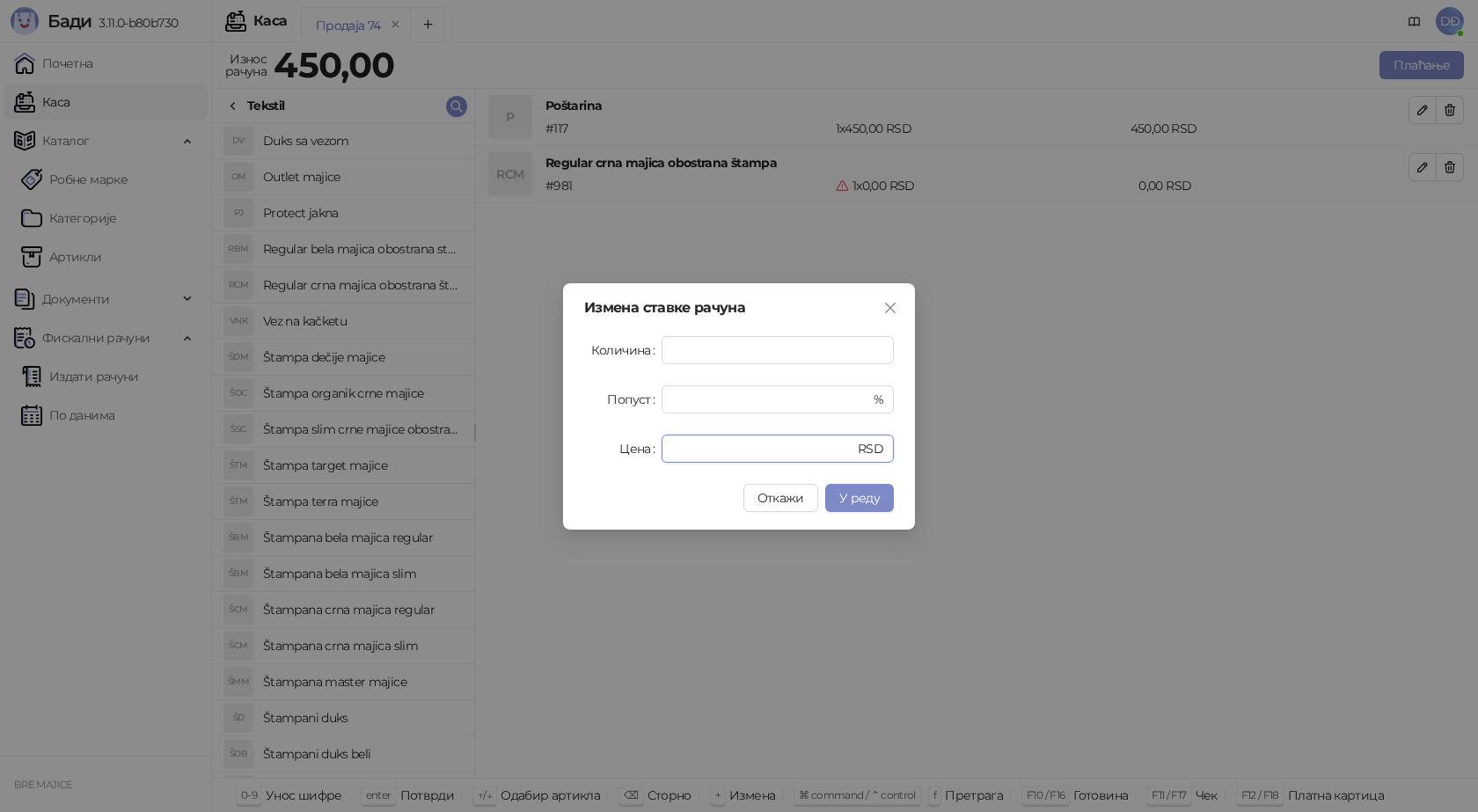
drag, startPoint x: 685, startPoint y: 455, endPoint x: 603, endPoint y: 439, distance: 83.5
click at [618, 446] on div "Цена * RSD" at bounding box center [739, 448] width 310 height 28
type input "****"
click at [870, 484] on button "У реду" at bounding box center [859, 497] width 68 height 28
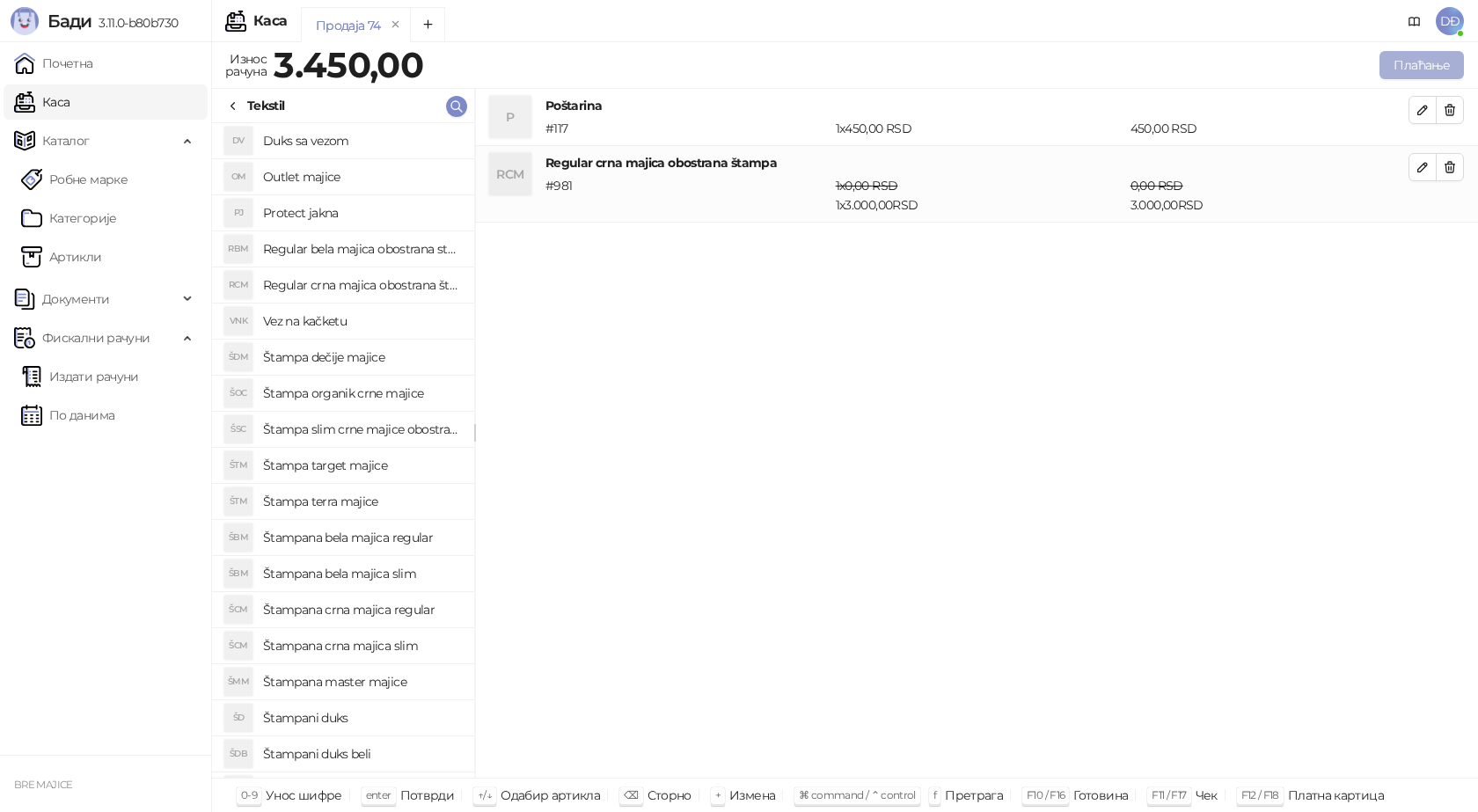
click at [1427, 60] on button "Плаћање" at bounding box center [1422, 65] width 85 height 28
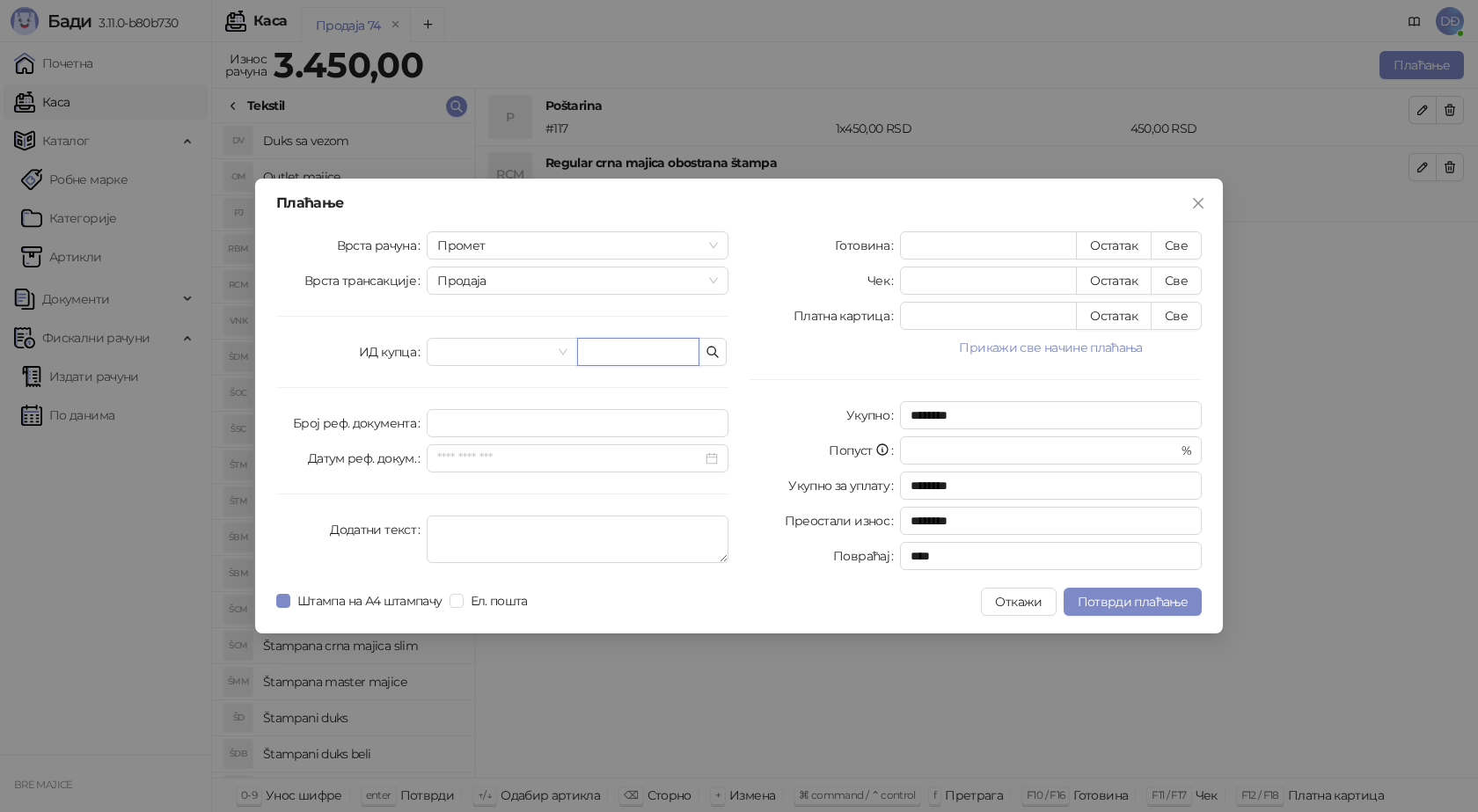
drag, startPoint x: 659, startPoint y: 349, endPoint x: 559, endPoint y: 325, distance: 102.8
click at [657, 347] on input "text" at bounding box center [639, 351] width 122 height 28
paste input "**********"
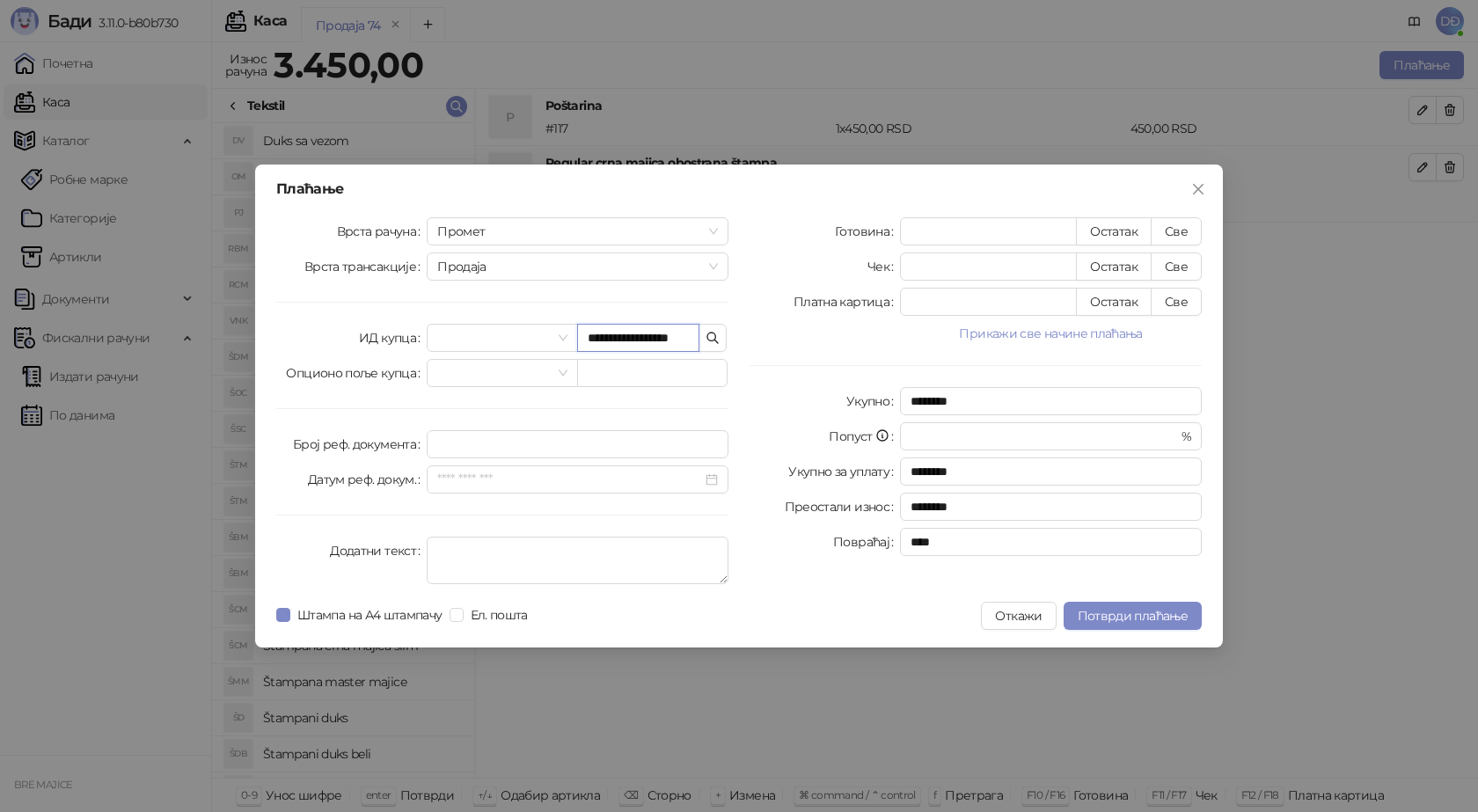
scroll to position [0, 3]
type input "**********"
click at [1178, 238] on button "Све" at bounding box center [1176, 230] width 51 height 28
type input "****"
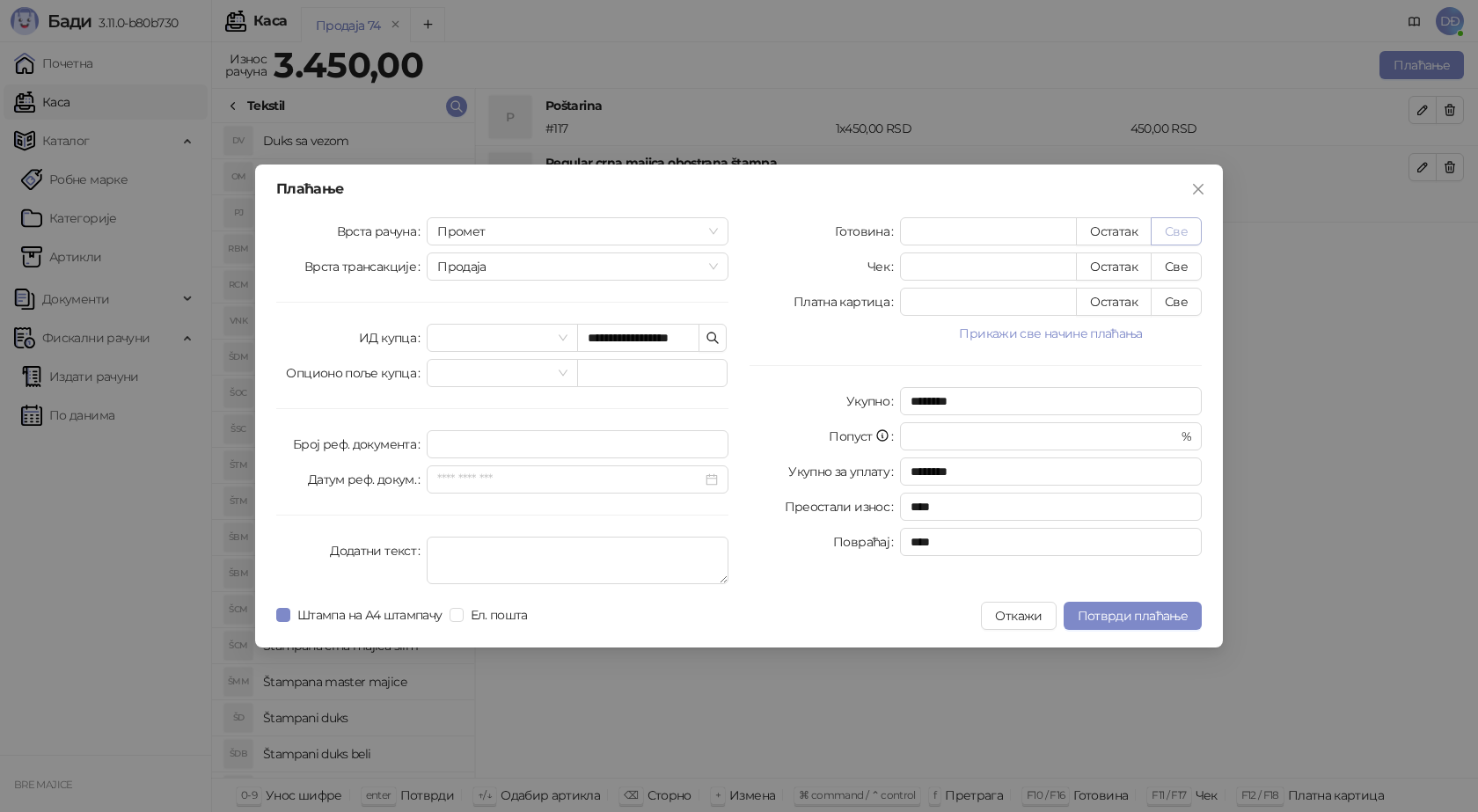
scroll to position [0, 0]
click at [1119, 618] on span "Потврди плаћање" at bounding box center [1133, 616] width 110 height 16
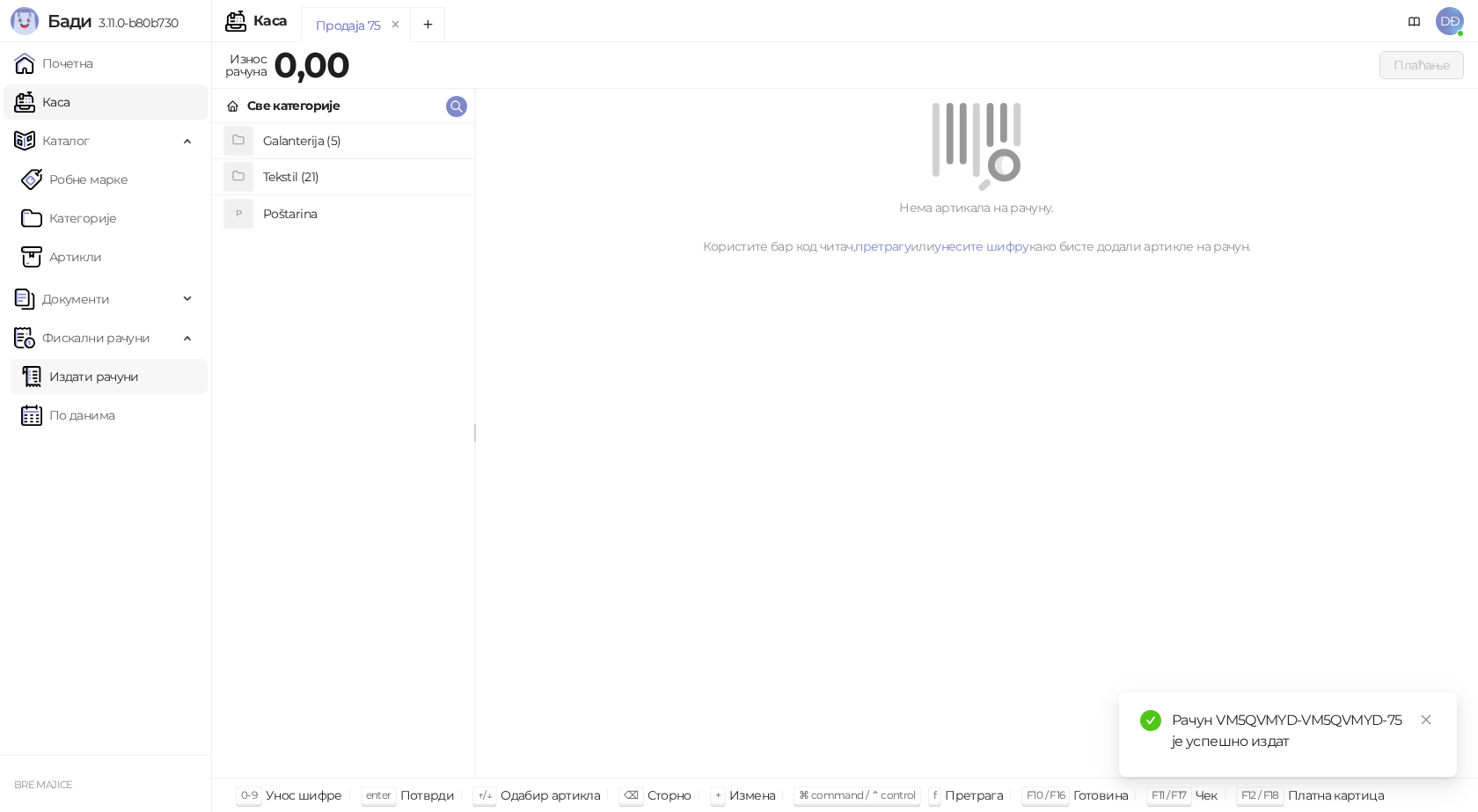
click at [126, 377] on link "Издати рачуни" at bounding box center [79, 376] width 118 height 35
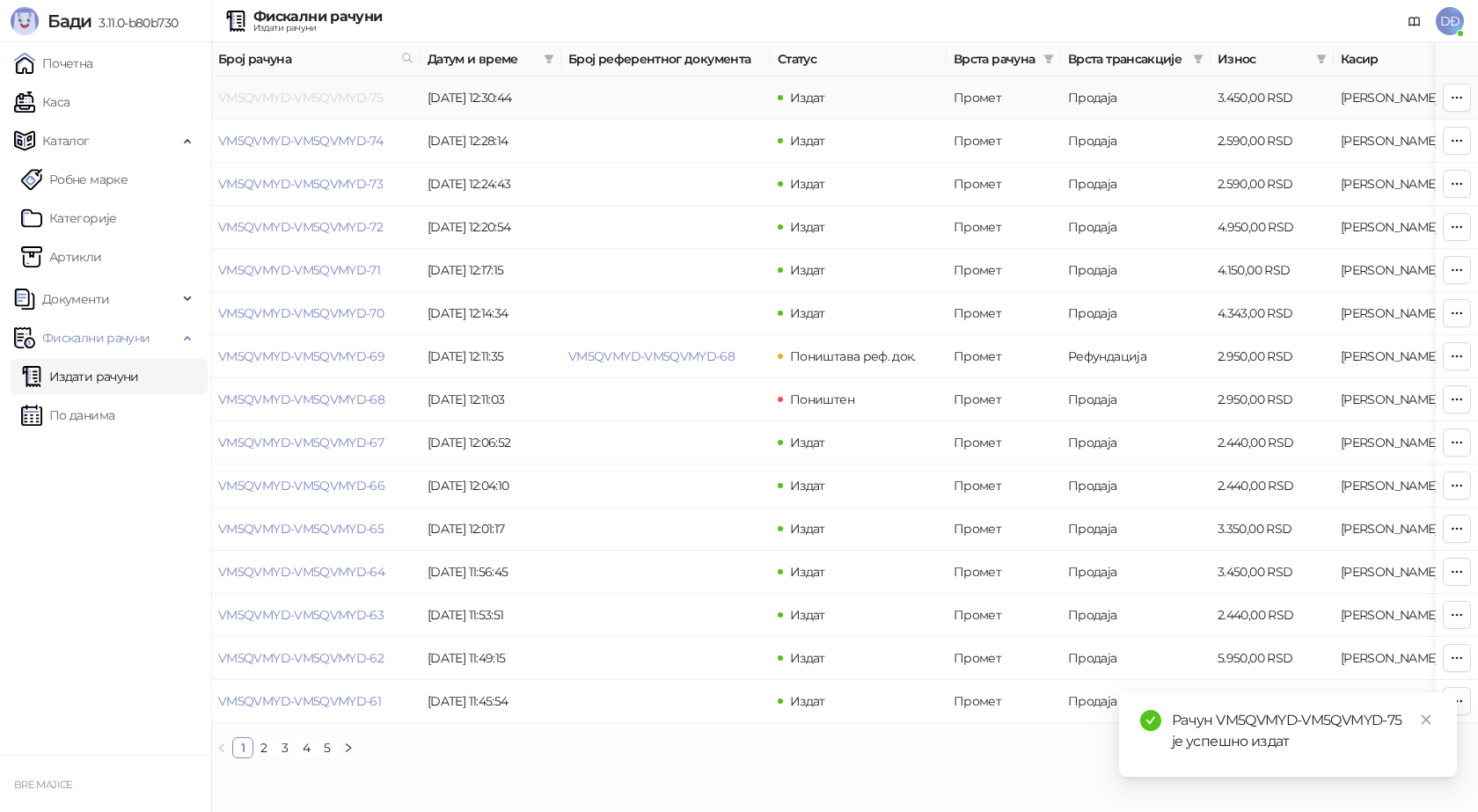
click at [313, 97] on link "VM5QVMYD-VM5QVMYD-75" at bounding box center [300, 98] width 165 height 16
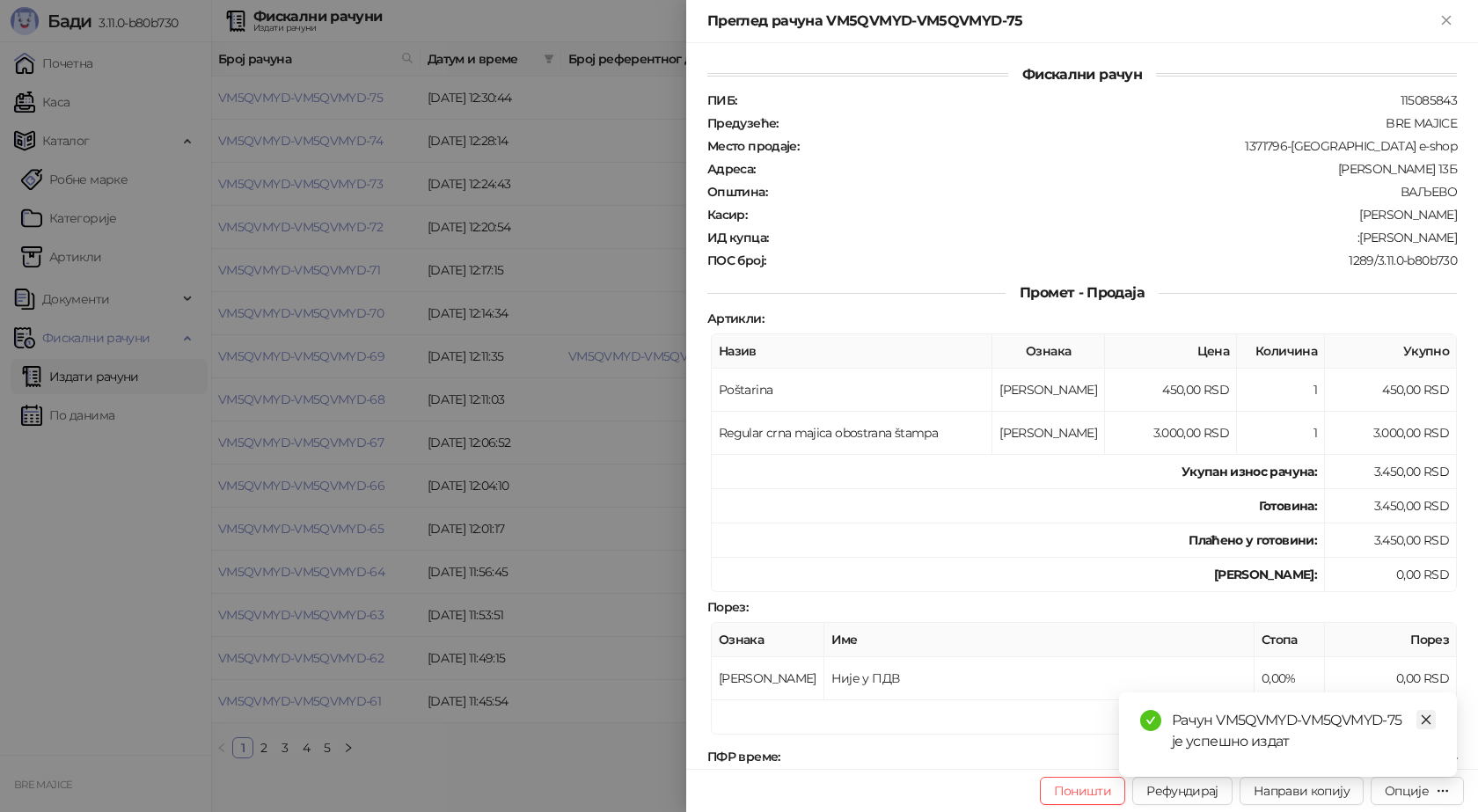
click at [1425, 723] on icon "close" at bounding box center [1427, 719] width 13 height 13
click at [1404, 803] on button "Опције" at bounding box center [1418, 790] width 94 height 28
click at [1347, 762] on span "Преузми у ПДФ формату" at bounding box center [1343, 754] width 214 height 19
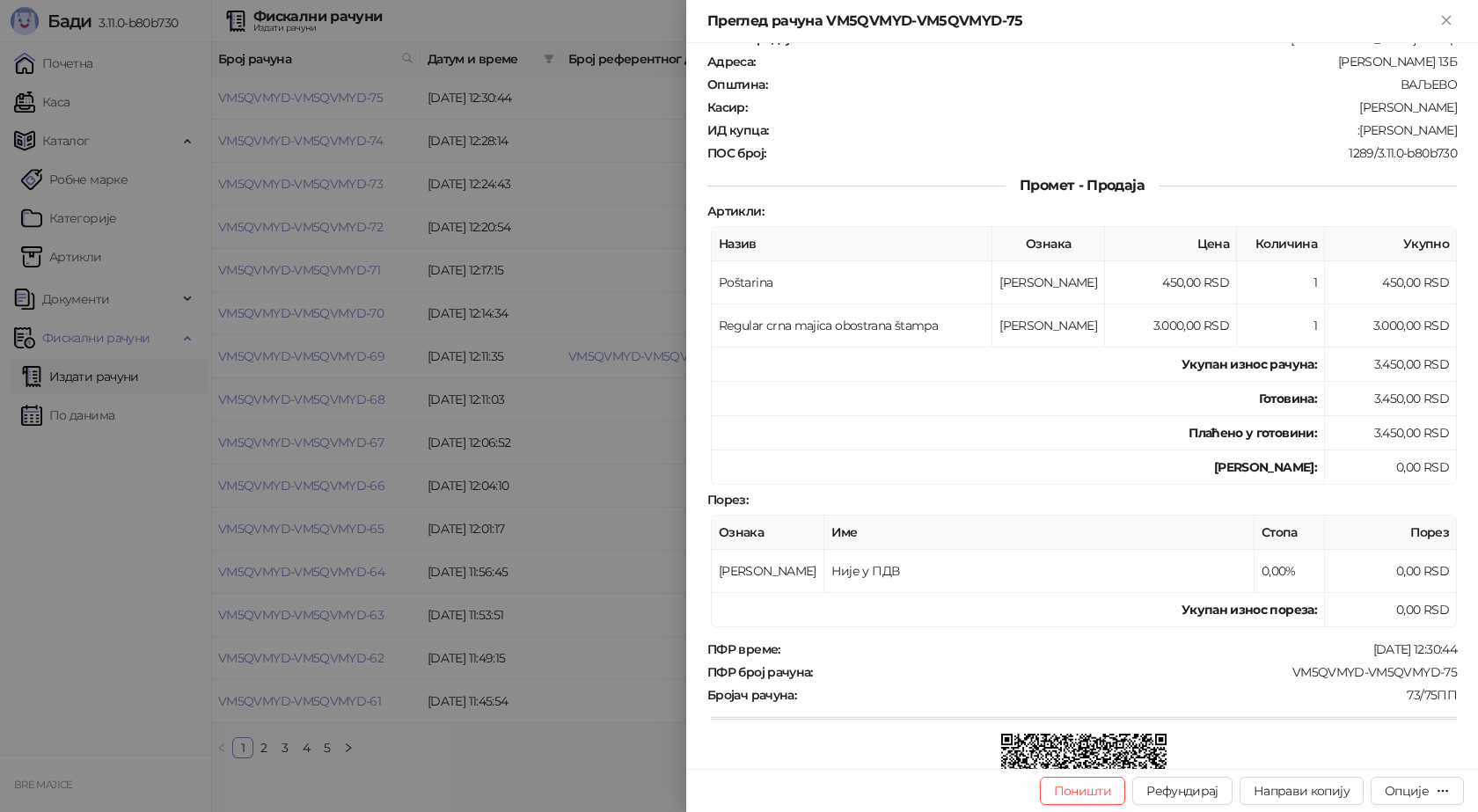
scroll to position [264, 0]
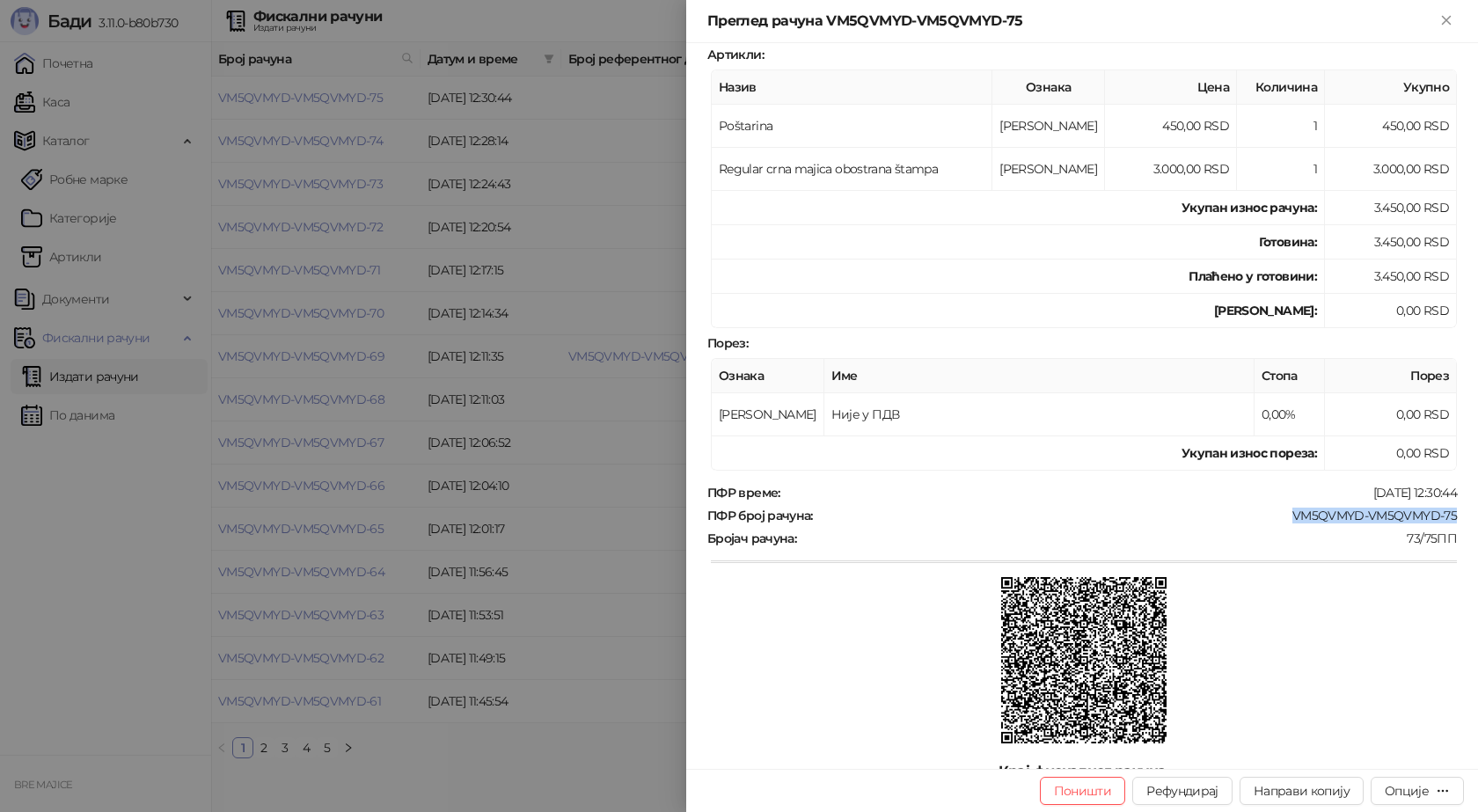
drag, startPoint x: 1446, startPoint y: 510, endPoint x: 1277, endPoint y: 516, distance: 169.1
click at [1277, 516] on div "ПФР број рачуна : VM5QVMYD-VM5QVMYD-75" at bounding box center [1083, 516] width 757 height 16
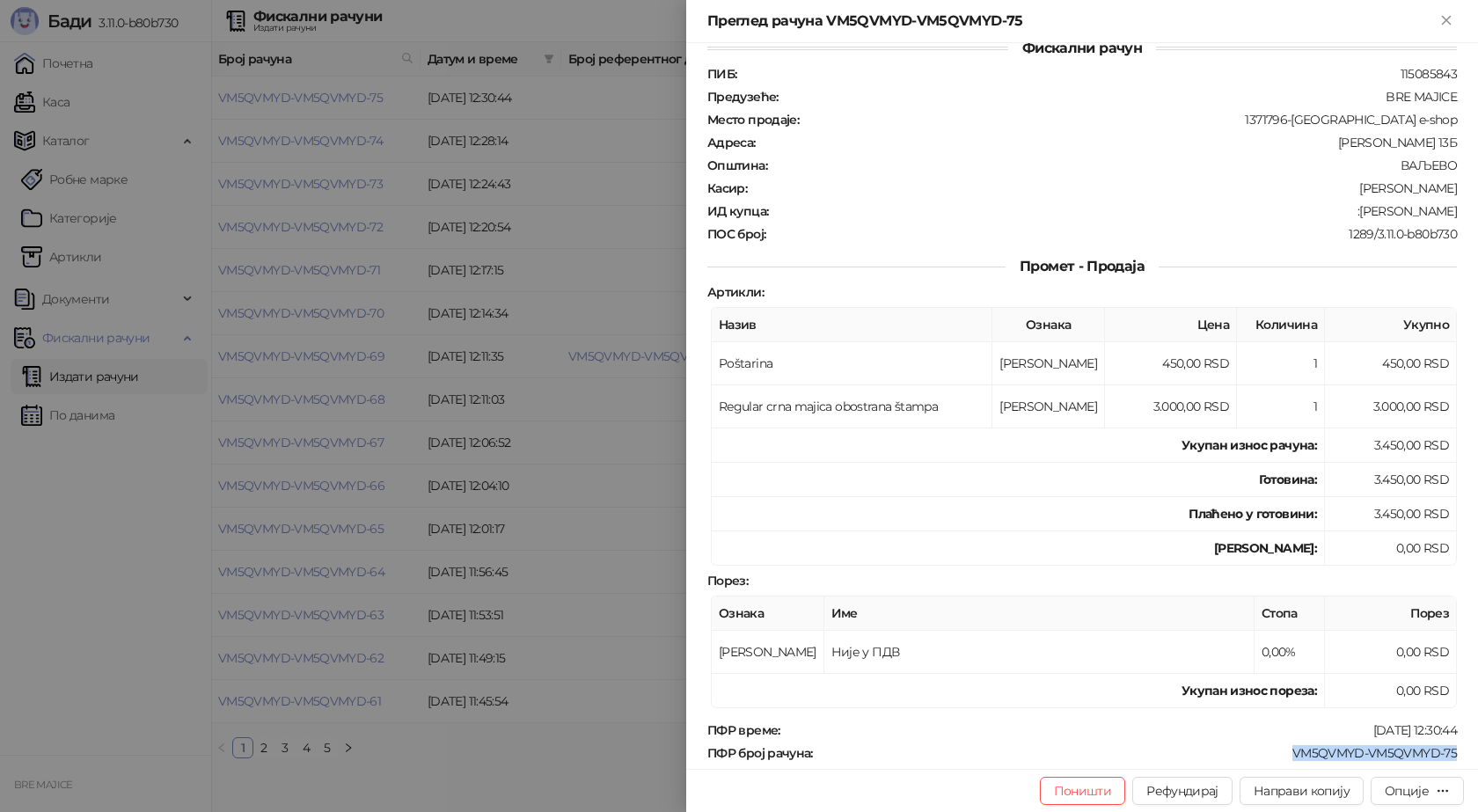
scroll to position [0, 0]
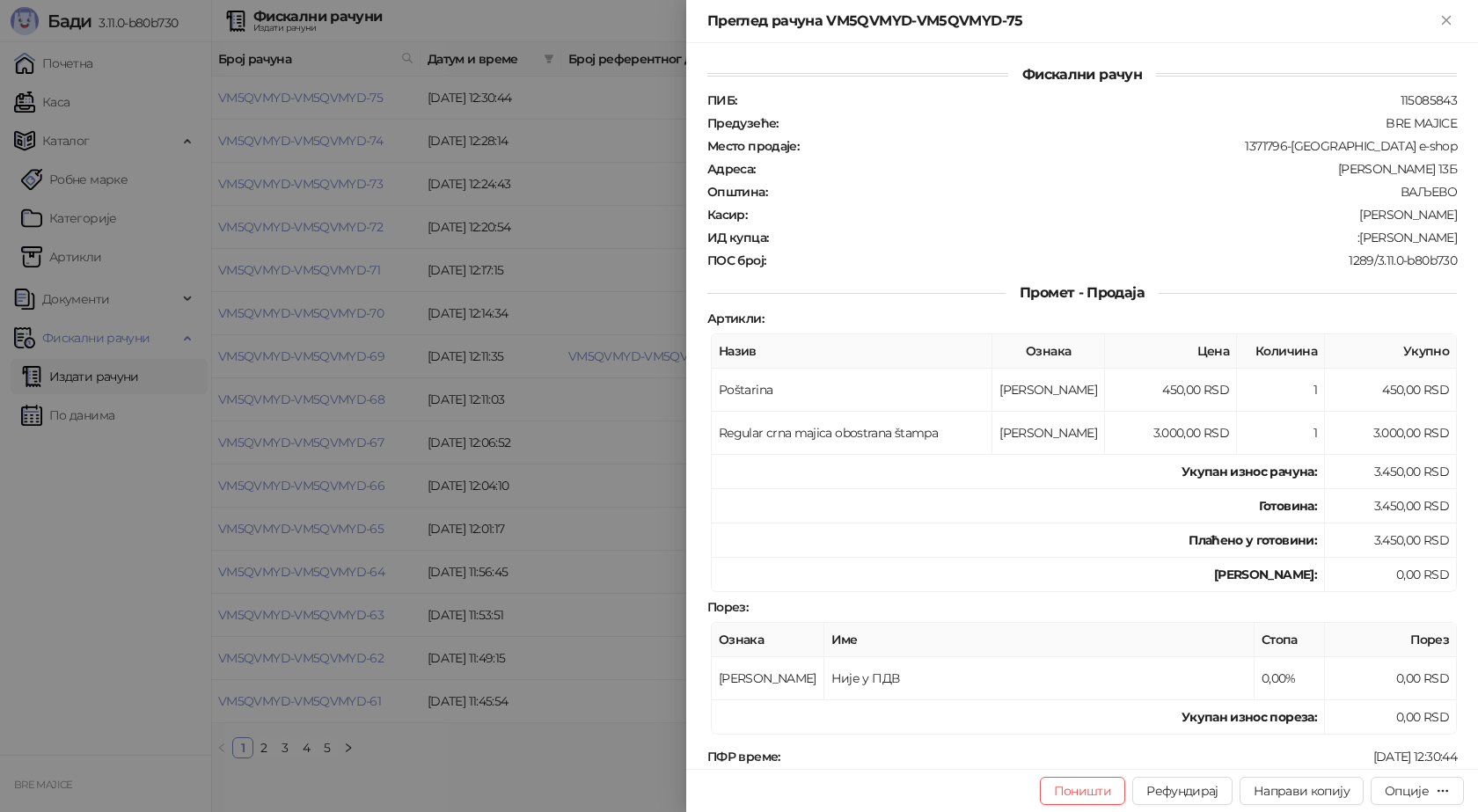
drag, startPoint x: 1447, startPoint y: 237, endPoint x: 1343, endPoint y: 247, distance: 104.5
click at [1343, 247] on div "Фискални рачун ПИБ : 115085843 Предузеће : BRE MAJICE Место продаје : 1371796-B…" at bounding box center [1082, 406] width 792 height 726
click at [1445, 25] on icon "Close" at bounding box center [1446, 21] width 16 height 16
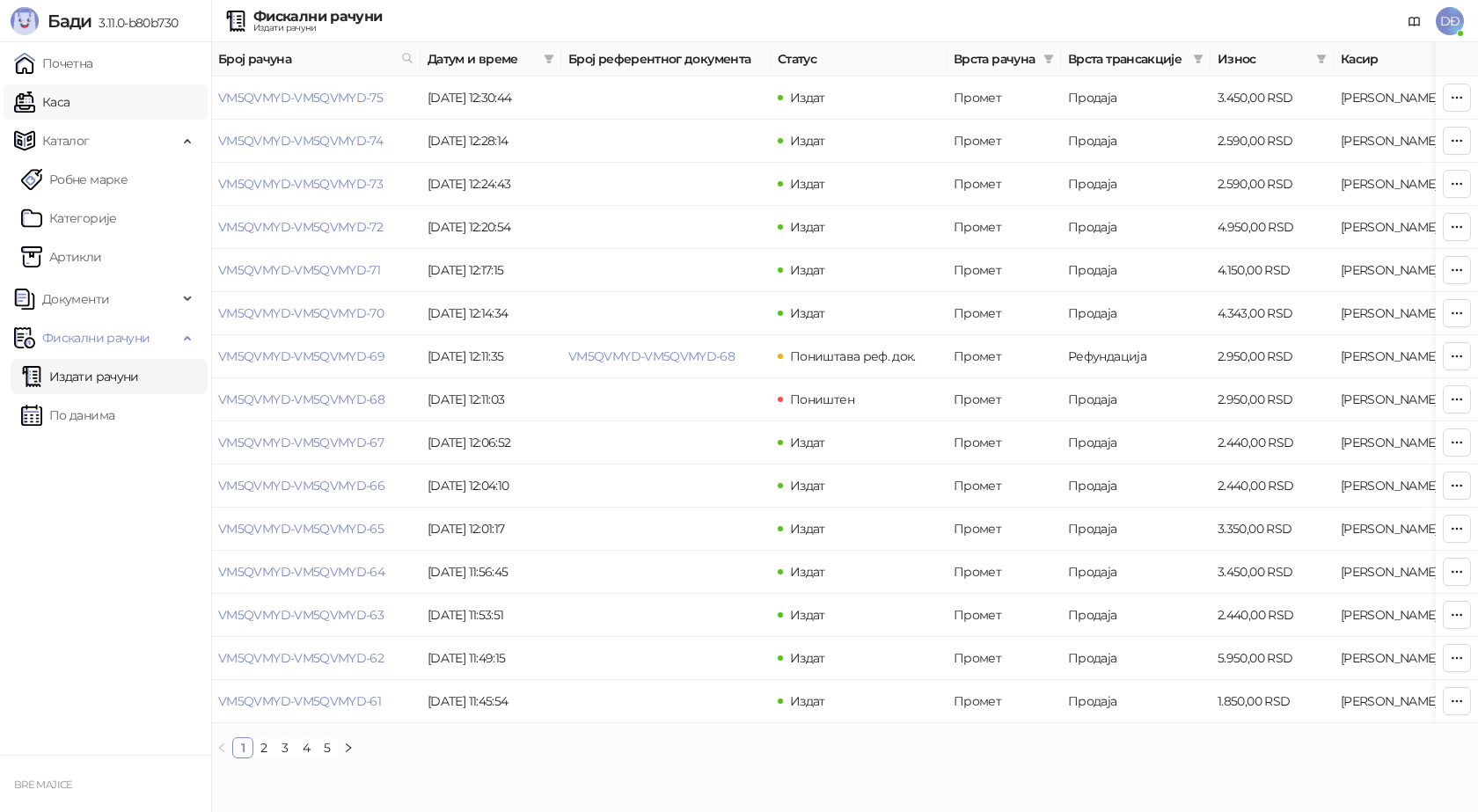
click at [41, 97] on link "Каса" at bounding box center [42, 102] width 56 height 35
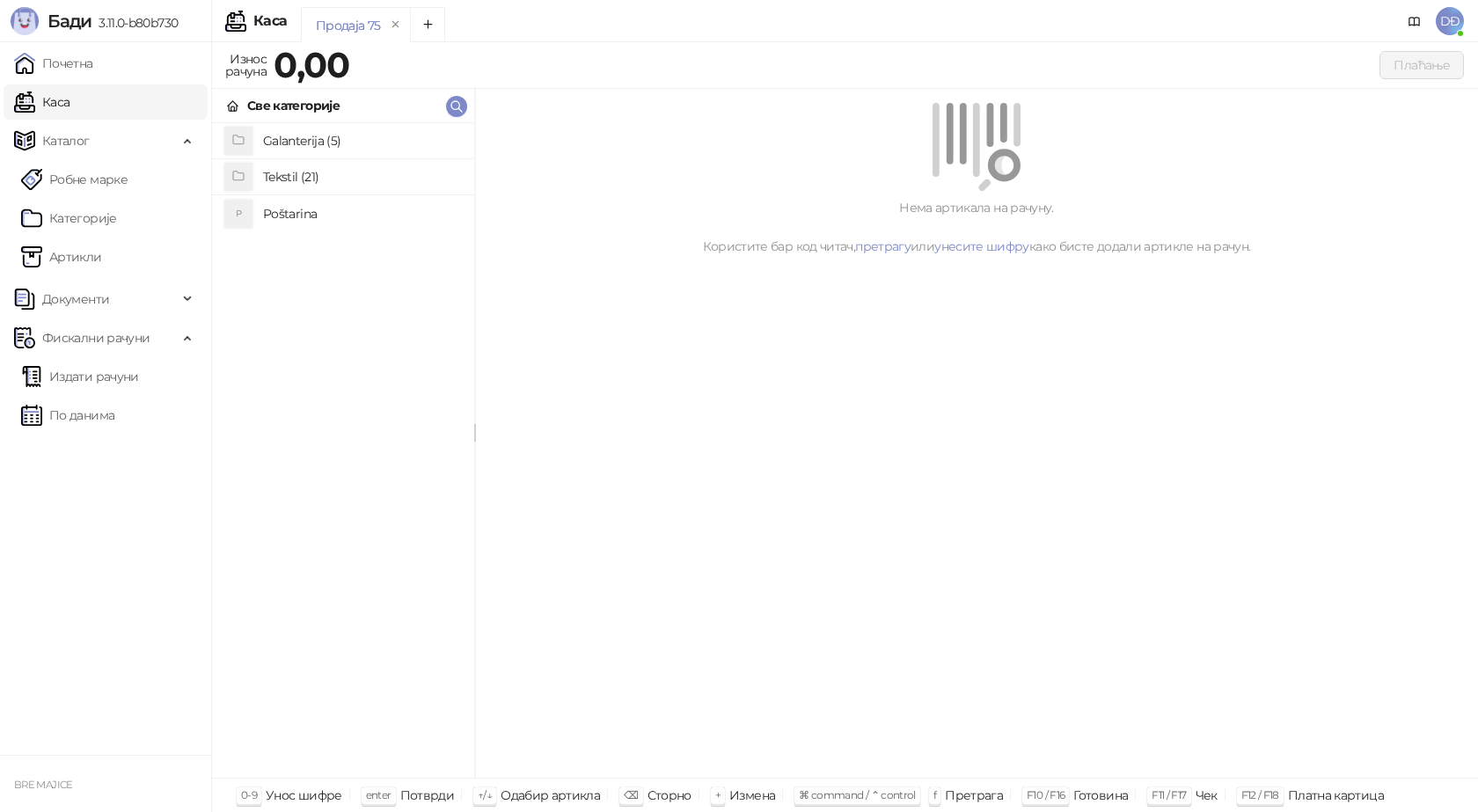
click at [331, 212] on h4 "Poštarina" at bounding box center [361, 213] width 197 height 28
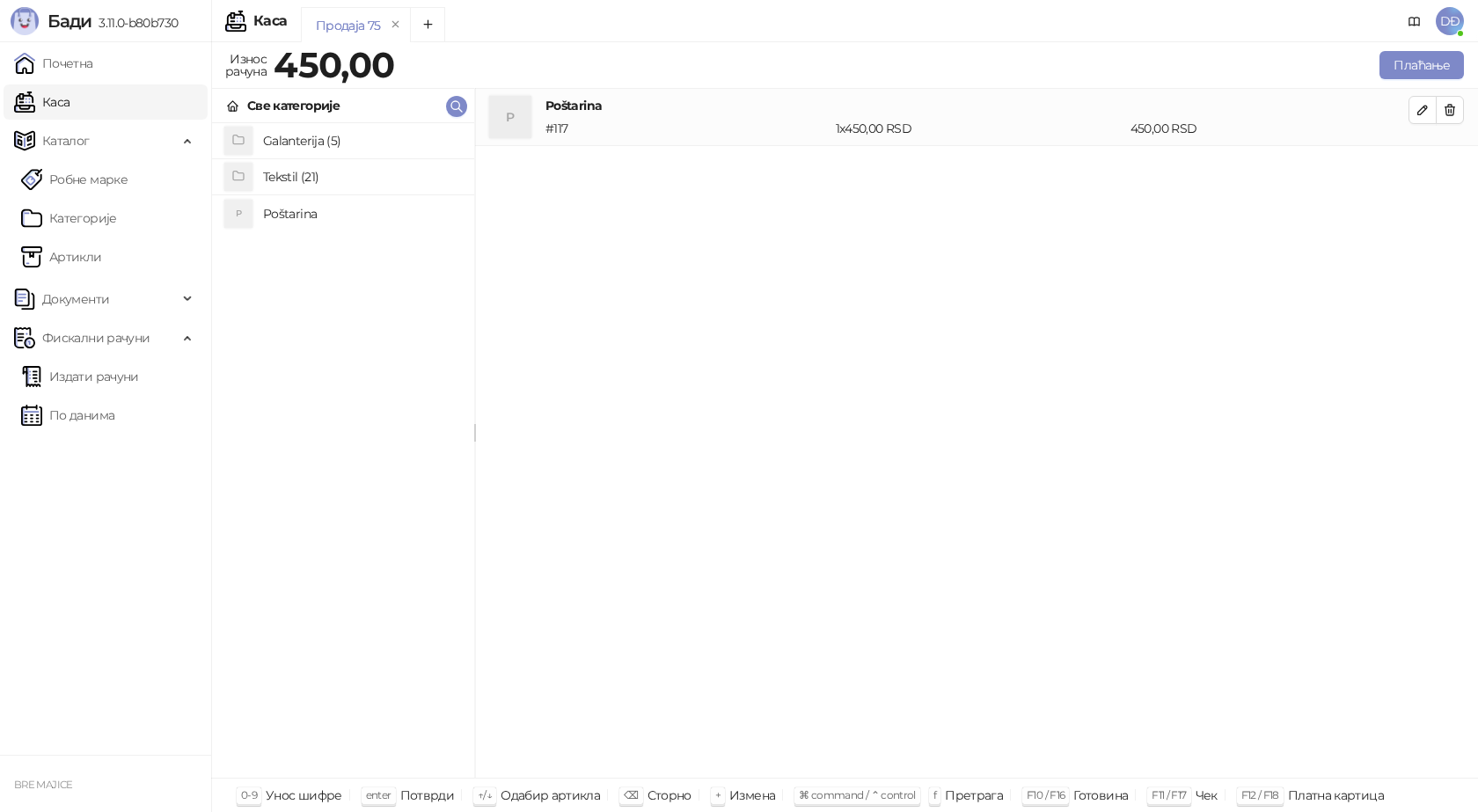
click at [325, 175] on h4 "Tekstil (21)" at bounding box center [361, 176] width 197 height 28
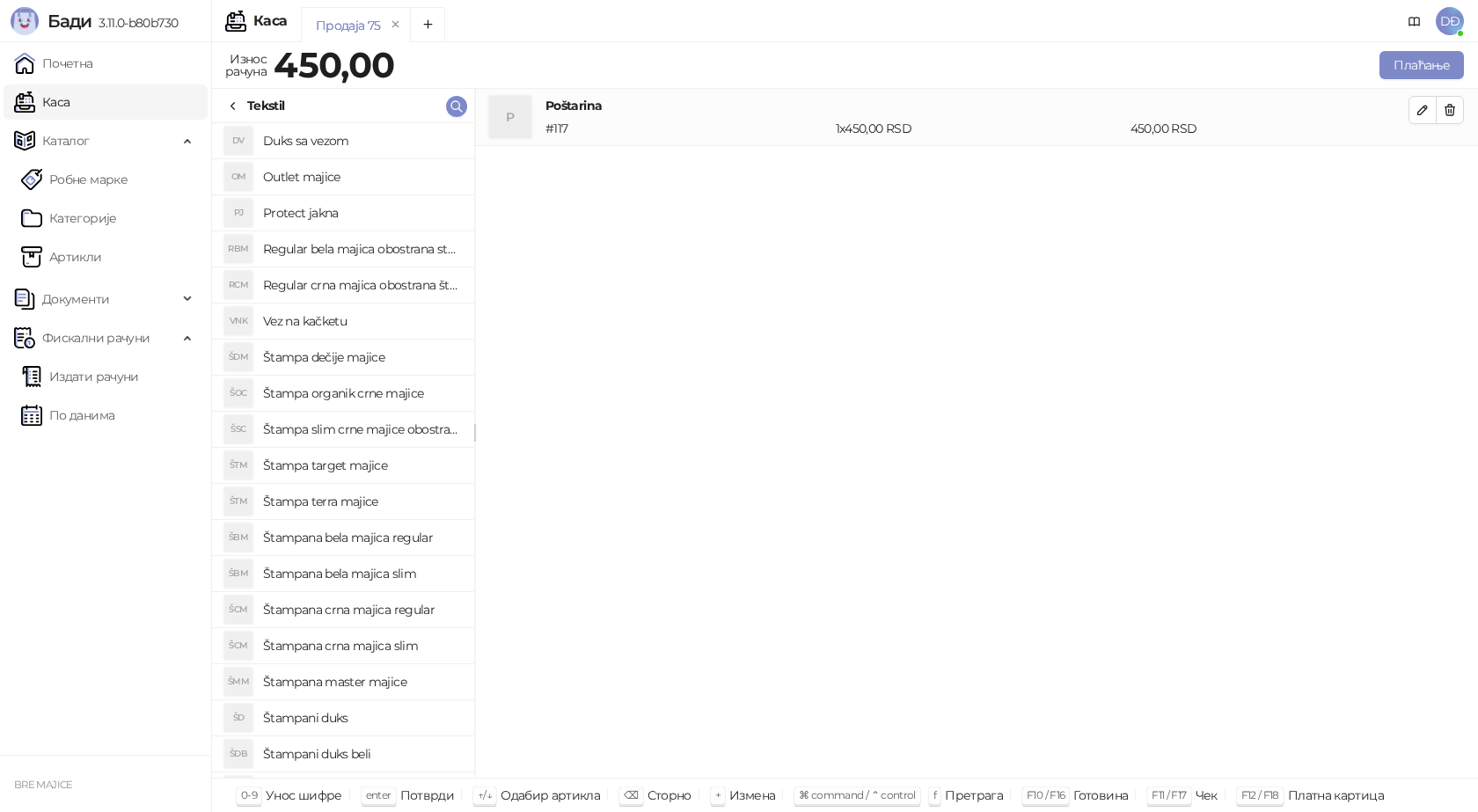
click at [344, 249] on h4 "Regular bela majica obostrana stampa" at bounding box center [361, 248] width 197 height 28
click at [1418, 165] on icon "button" at bounding box center [1423, 167] width 14 height 14
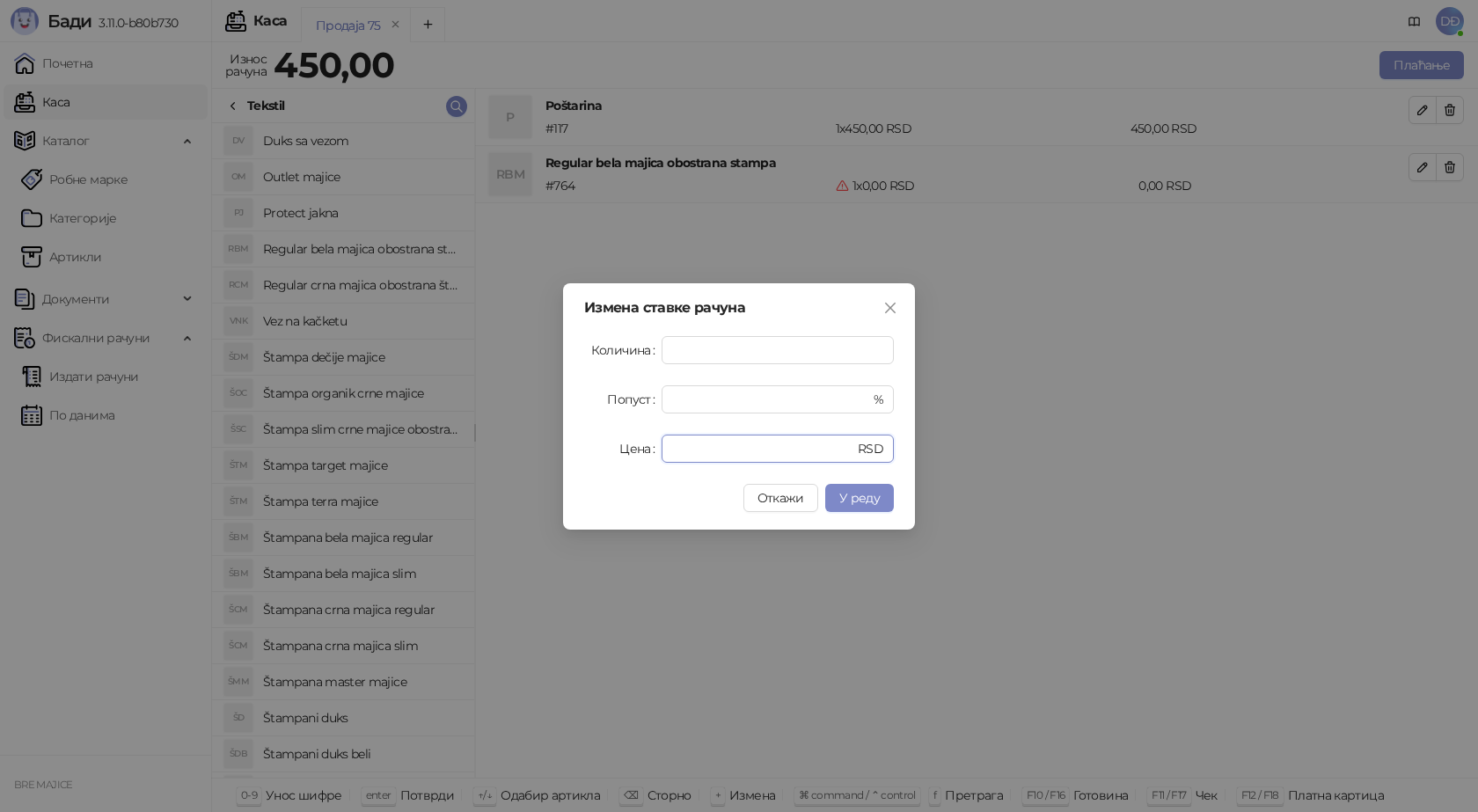
drag, startPoint x: 709, startPoint y: 440, endPoint x: 635, endPoint y: 448, distance: 74.4
click at [637, 448] on div "Цена * RSD" at bounding box center [739, 448] width 310 height 28
type input "****"
click at [849, 501] on span "У реду" at bounding box center [859, 498] width 41 height 16
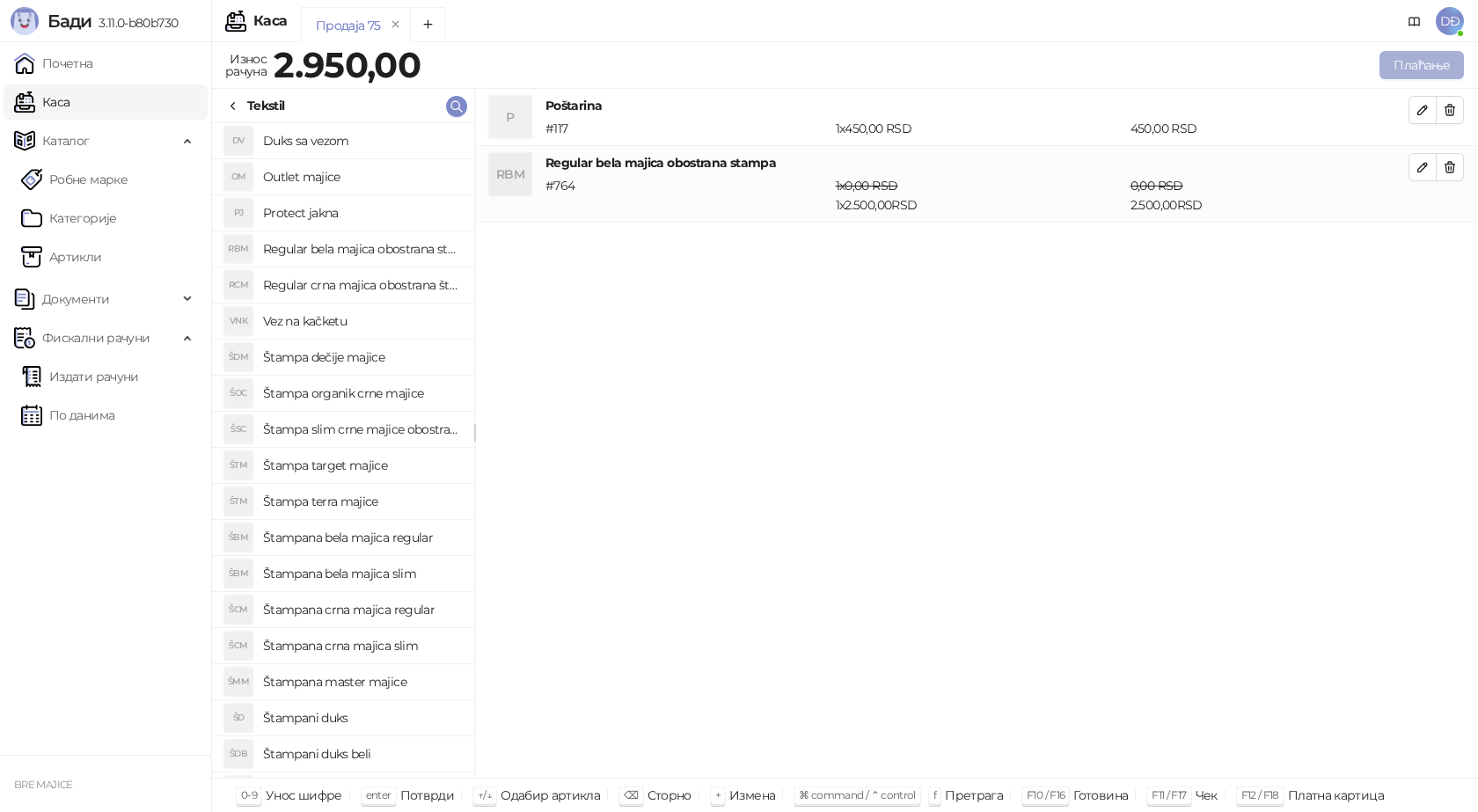
click at [1409, 60] on button "Плаћање" at bounding box center [1422, 65] width 85 height 28
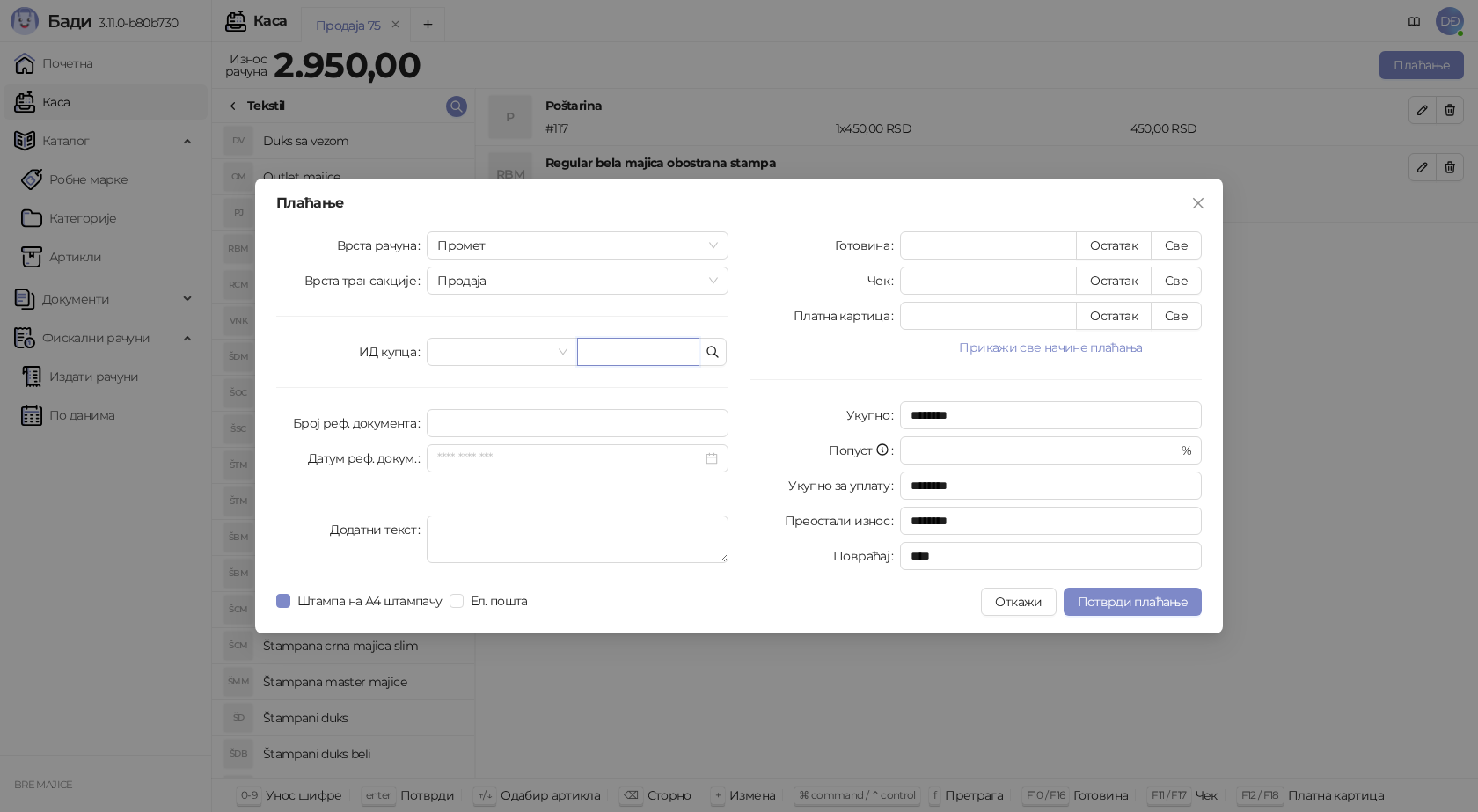
drag, startPoint x: 615, startPoint y: 355, endPoint x: 591, endPoint y: 252, distance: 105.8
click at [615, 354] on input "text" at bounding box center [639, 351] width 122 height 28
paste input "**********"
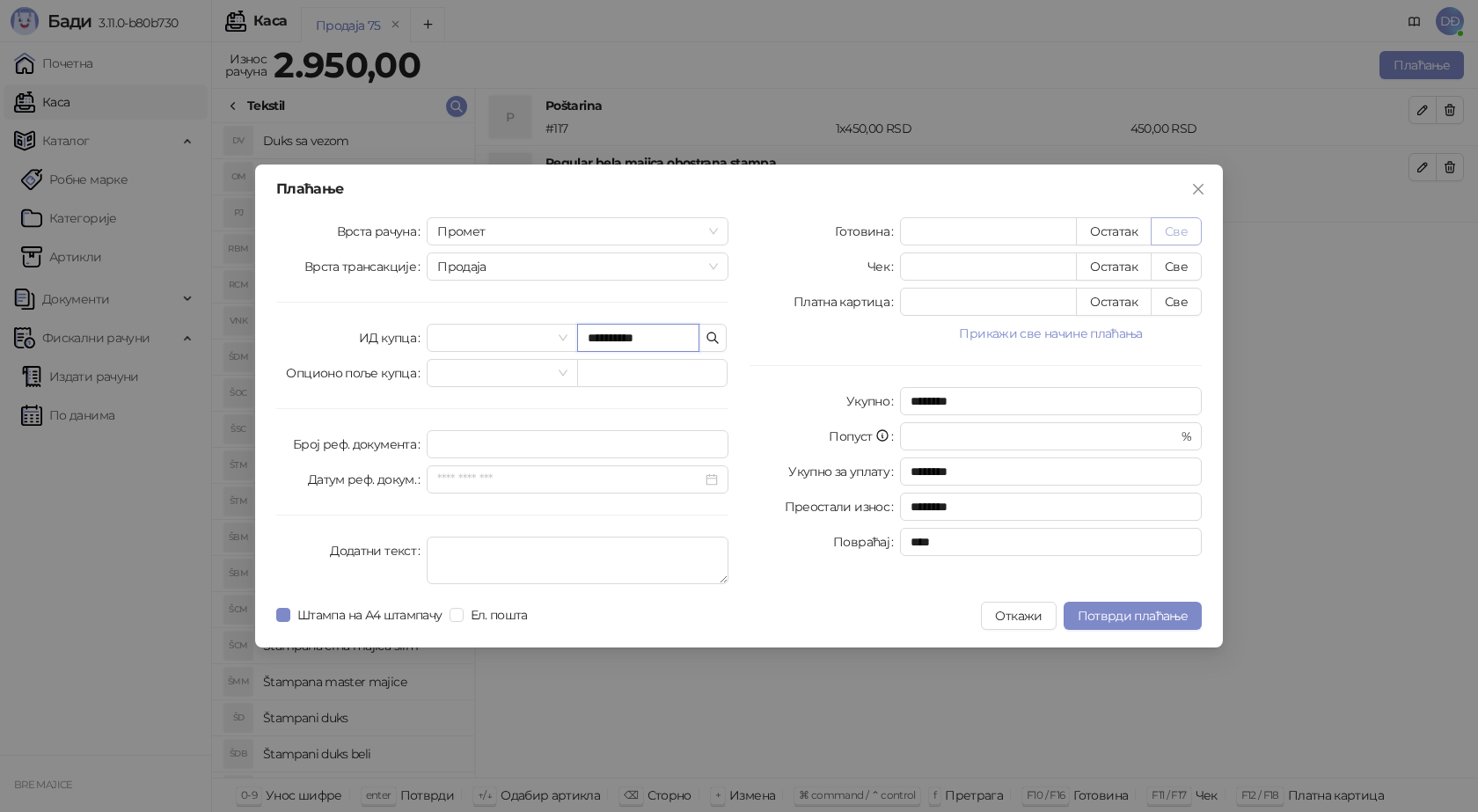
type input "**********"
click at [1181, 236] on button "Све" at bounding box center [1176, 230] width 51 height 28
type input "****"
click at [1098, 610] on span "Потврди плаћање" at bounding box center [1133, 616] width 110 height 16
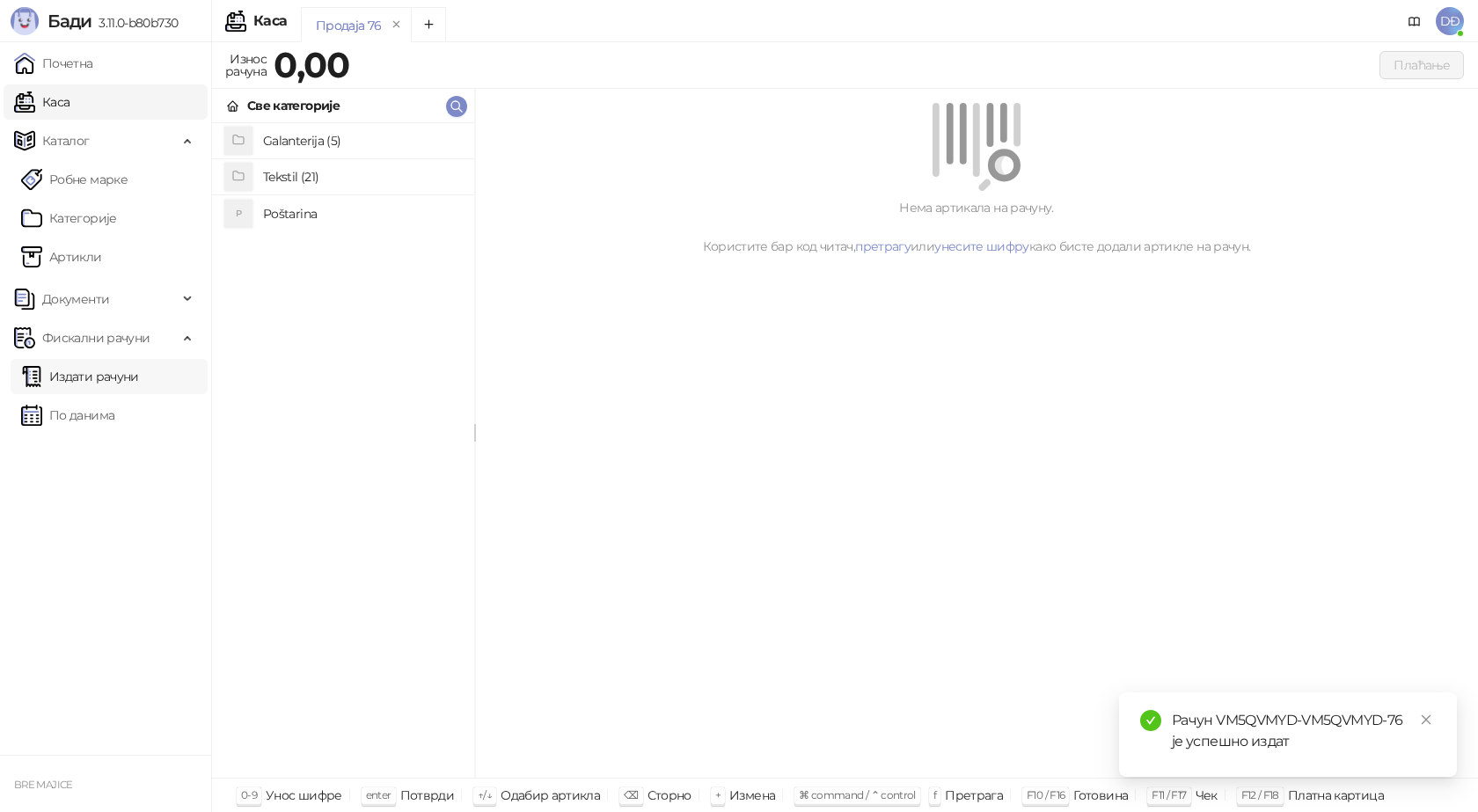
click at [101, 376] on link "Издати рачуни" at bounding box center [79, 376] width 118 height 35
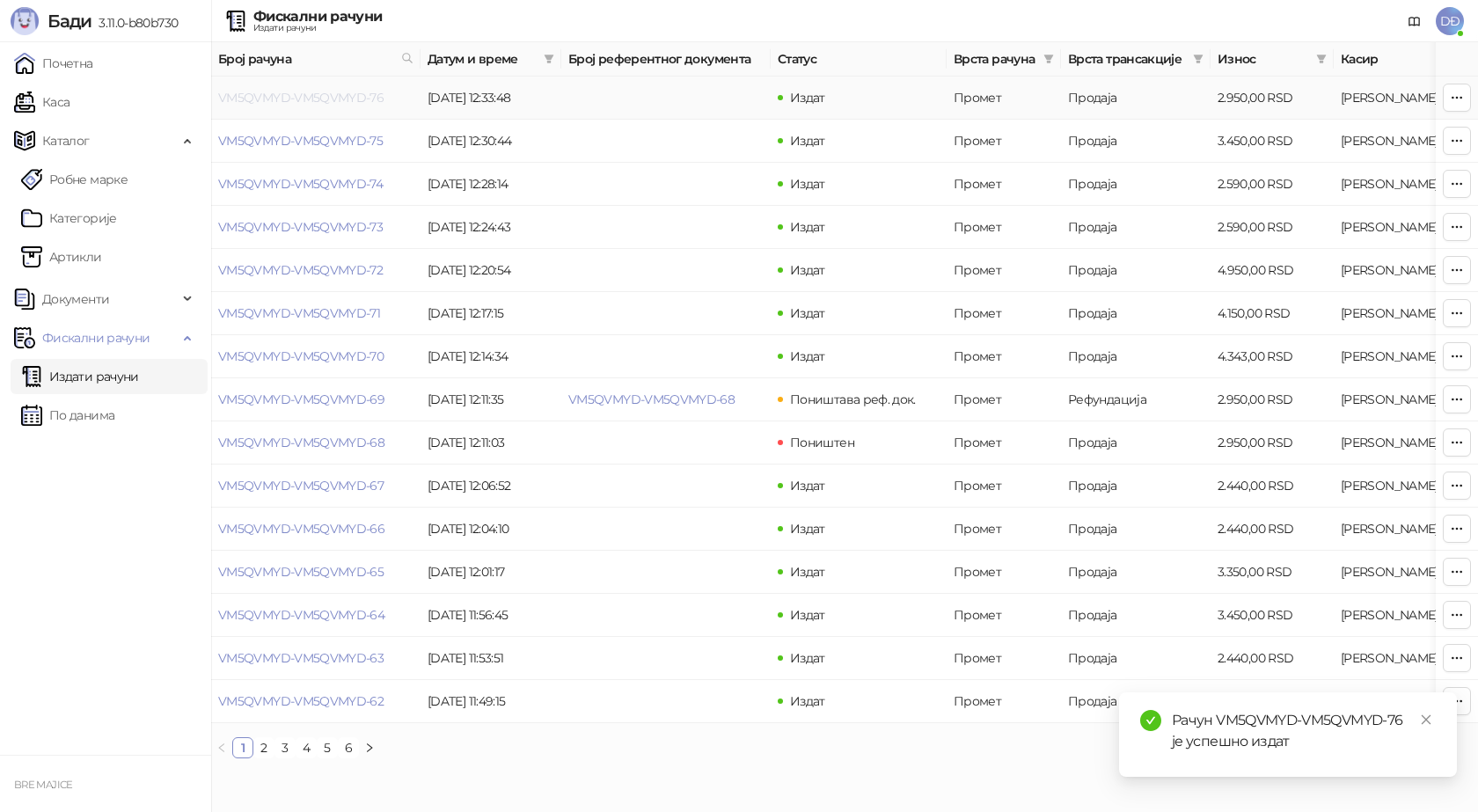
click at [296, 96] on link "VM5QVMYD-VM5QVMYD-76" at bounding box center [301, 98] width 166 height 16
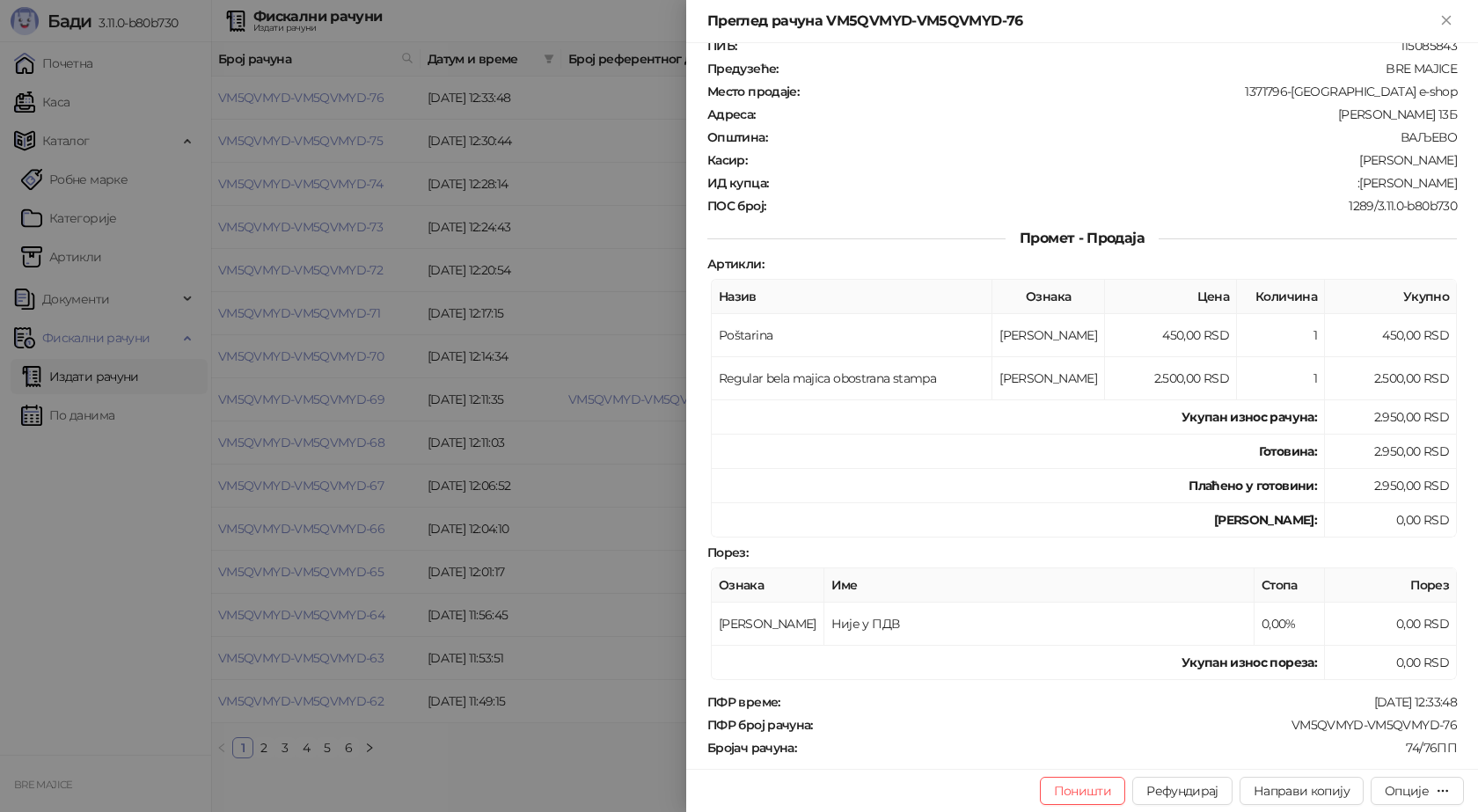
scroll to position [176, 0]
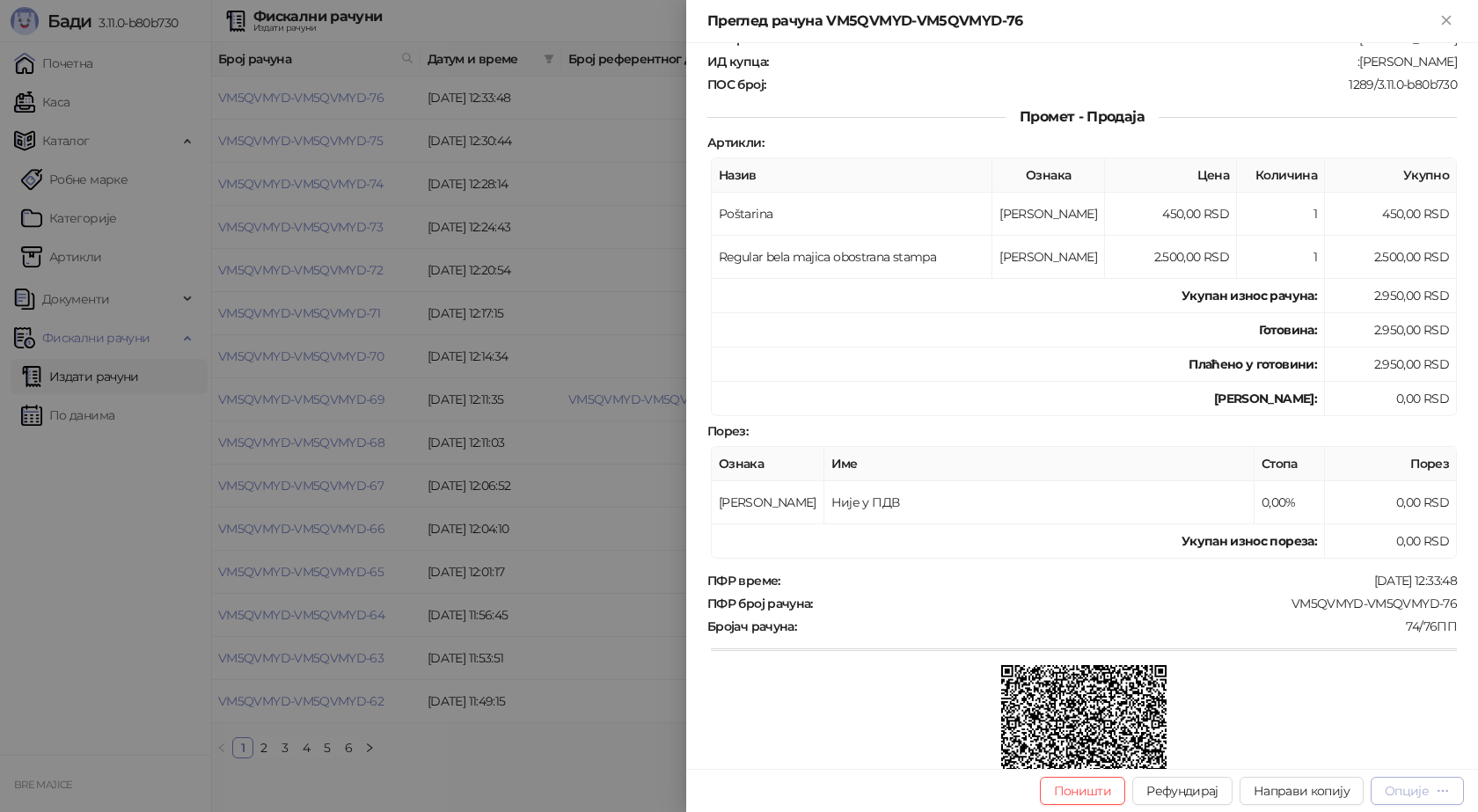
click at [1420, 799] on button "Опције" at bounding box center [1418, 790] width 94 height 28
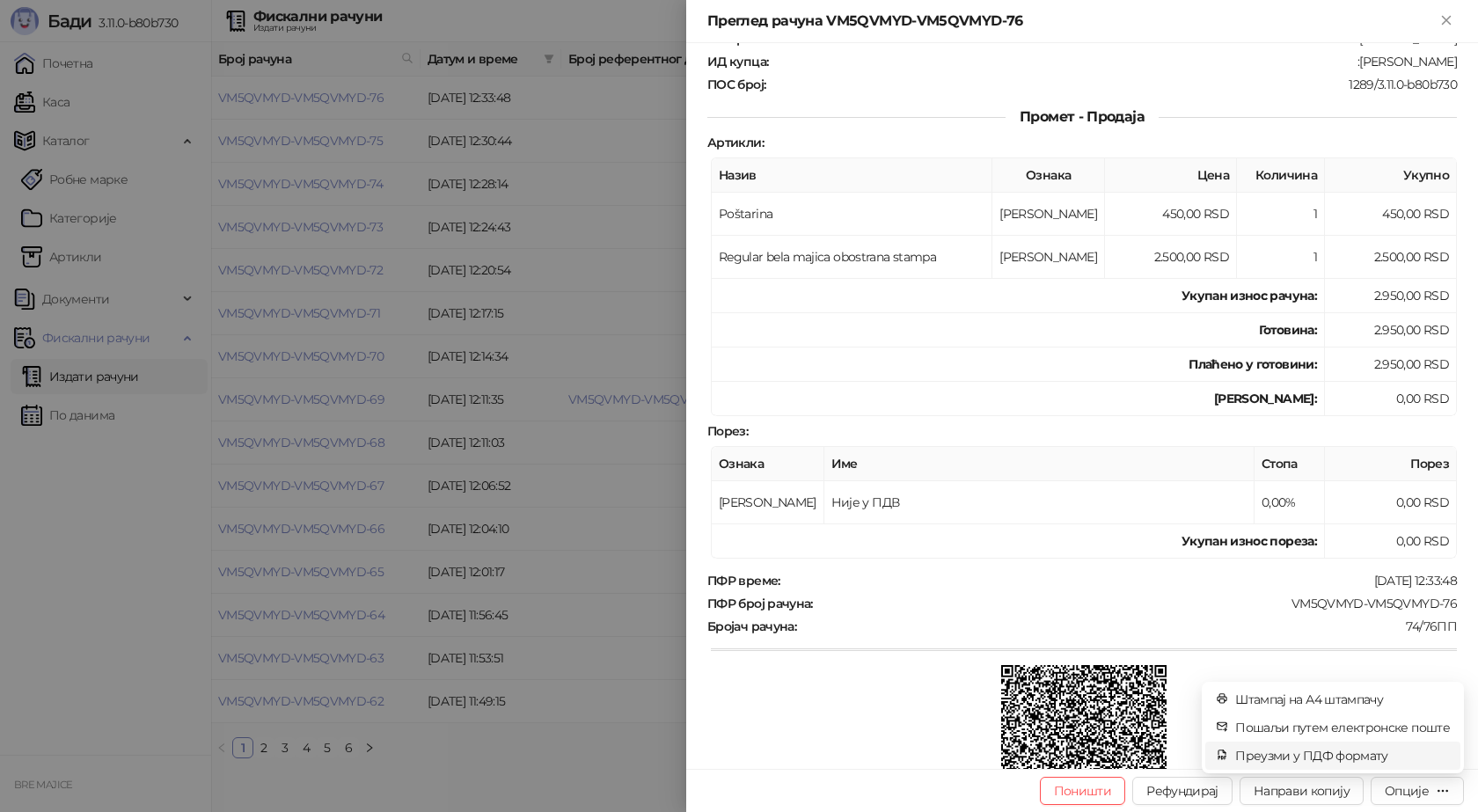
click at [1396, 757] on span "Преузми у ПДФ формату" at bounding box center [1343, 754] width 214 height 19
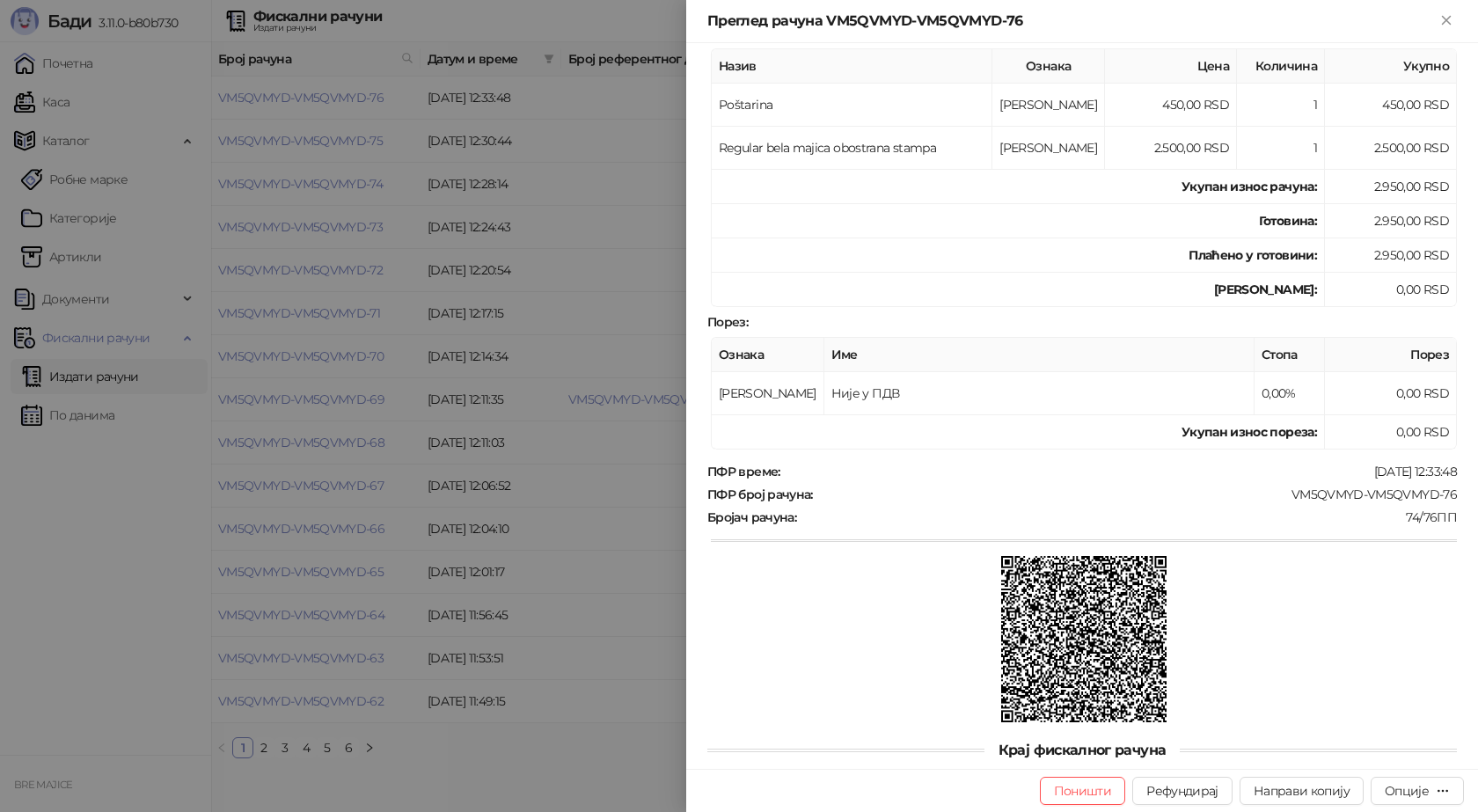
scroll to position [320, 0]
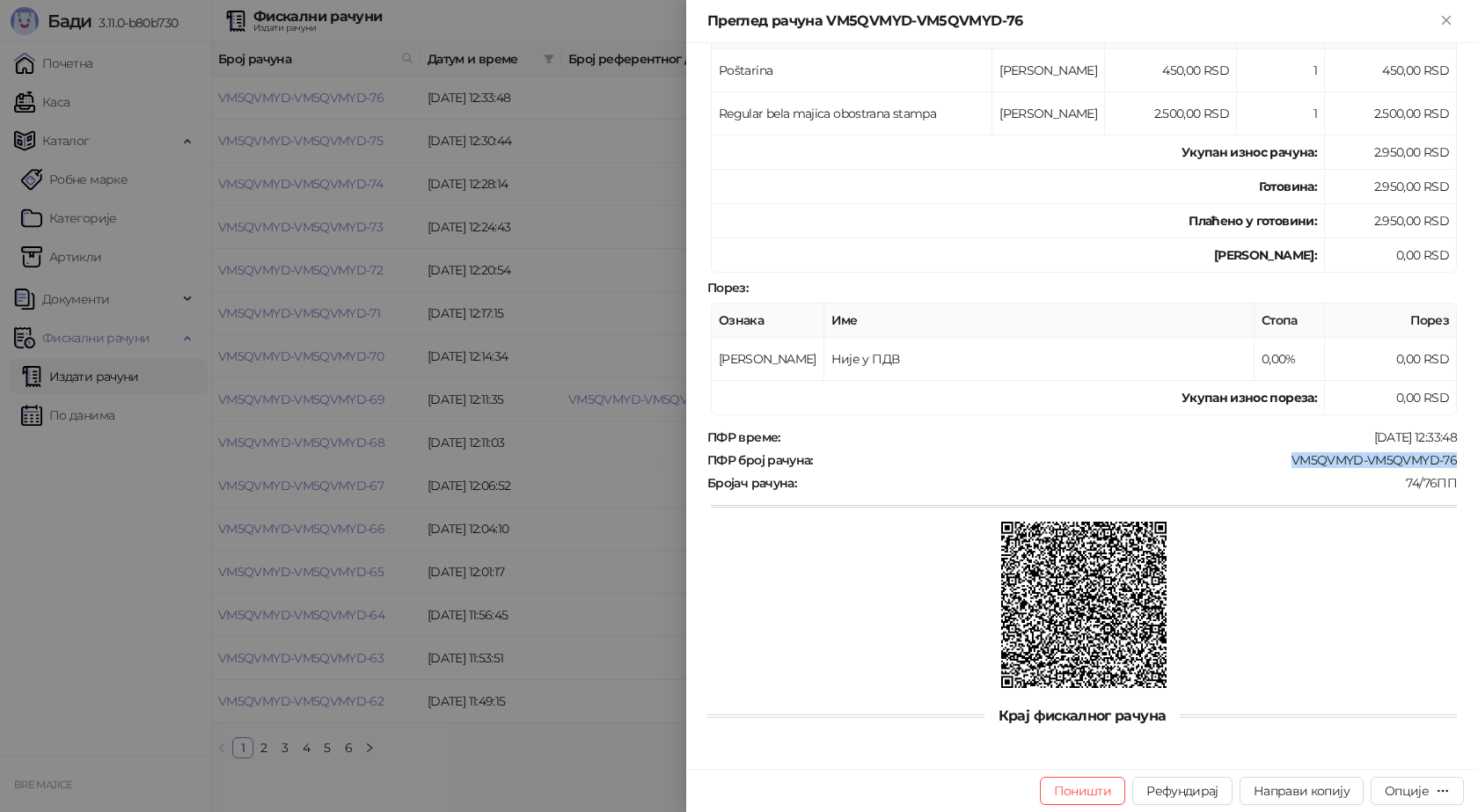
drag, startPoint x: 1445, startPoint y: 460, endPoint x: 1281, endPoint y: 465, distance: 164.1
click at [1281, 465] on div "Фискални рачун ПИБ : 115085843 Предузеће : BRE MAJICE Место продаје : 1371796-[…" at bounding box center [1082, 406] width 792 height 726
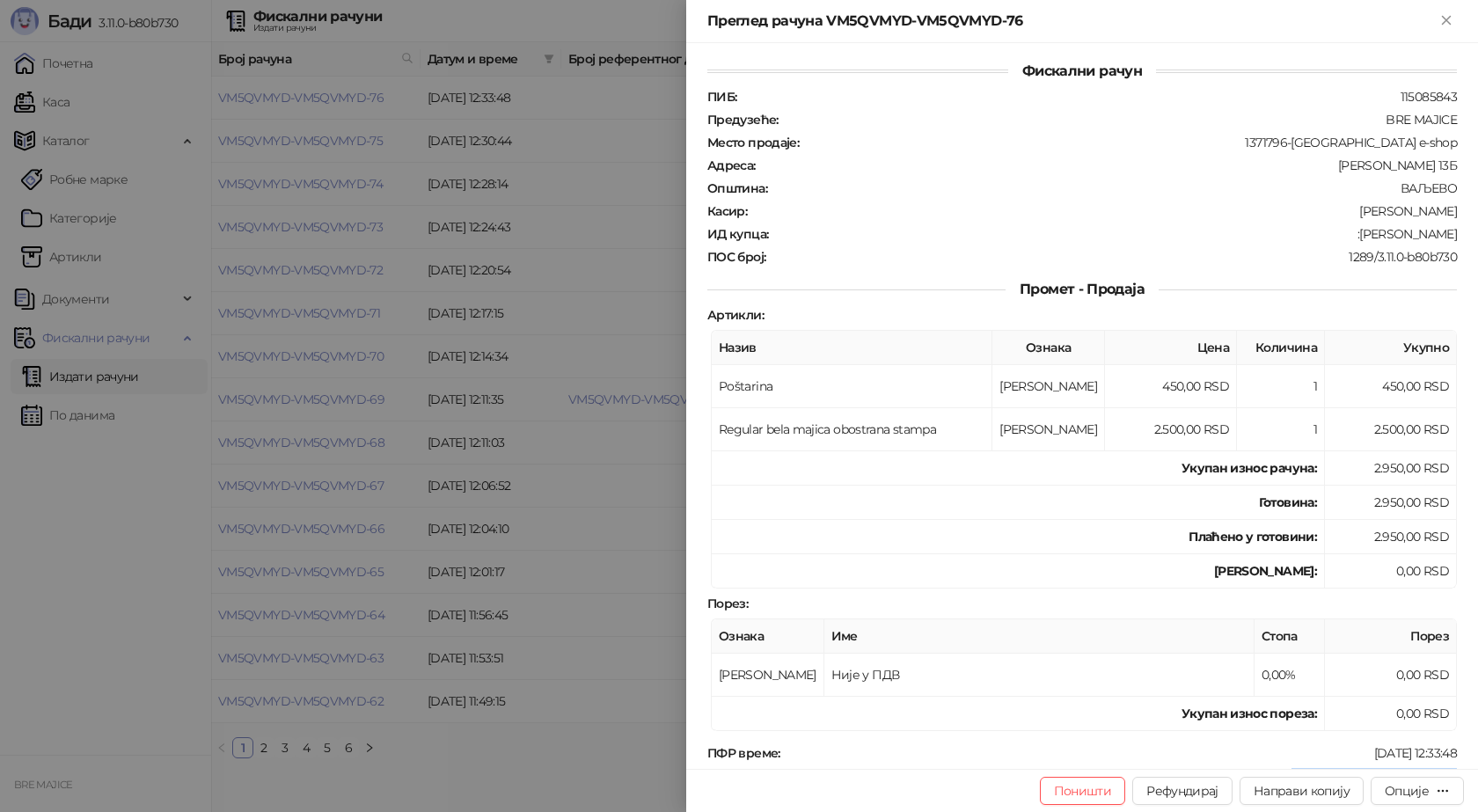
scroll to position [0, 0]
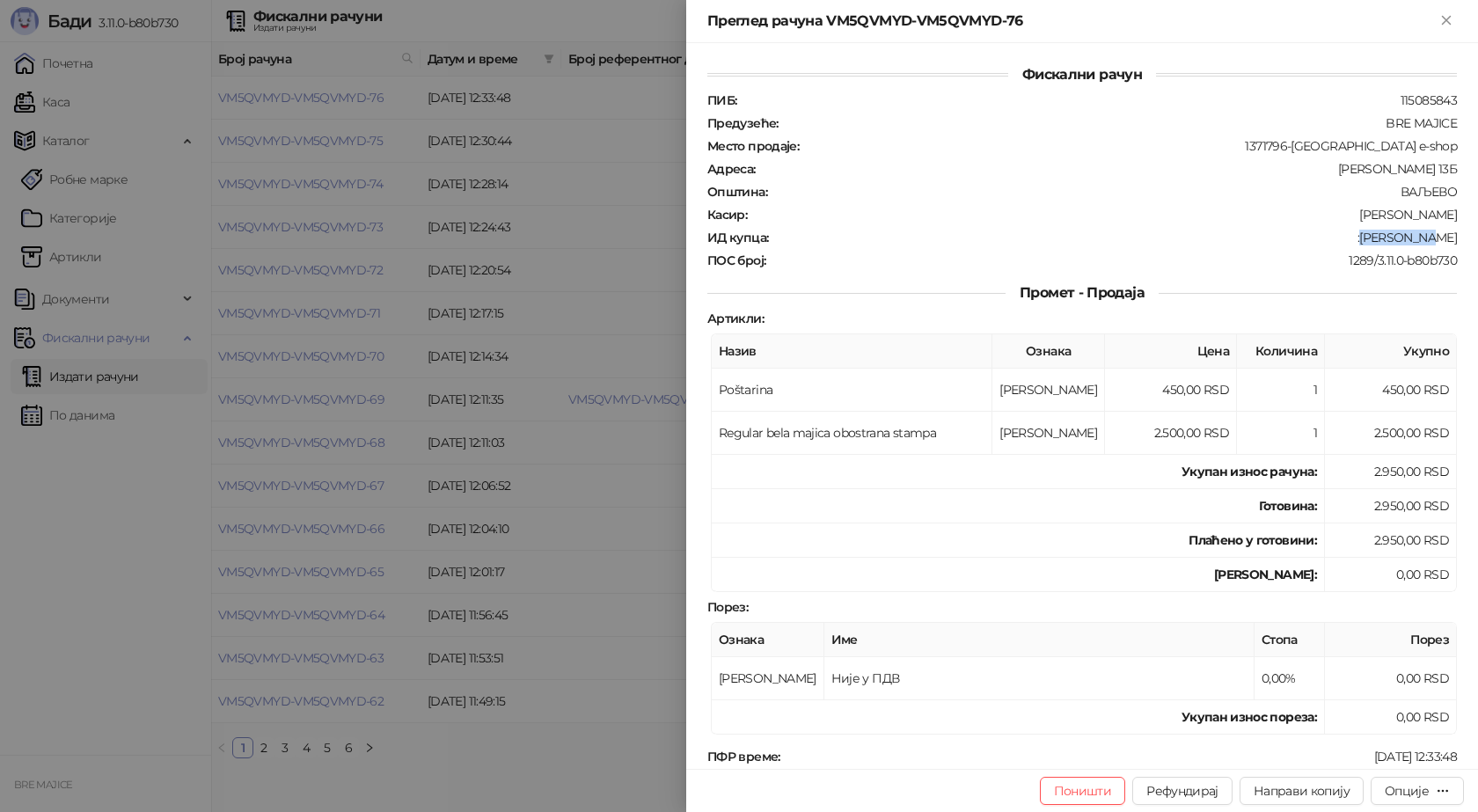
drag, startPoint x: 1386, startPoint y: 237, endPoint x: 1454, endPoint y: 236, distance: 68.0
click at [1454, 236] on div "Фискални рачун ПИБ : 115085843 Предузеће : BRE MAJICE Место продаје : 1371796-[…" at bounding box center [1082, 406] width 792 height 726
click at [1448, 19] on icon "Close" at bounding box center [1446, 20] width 8 height 8
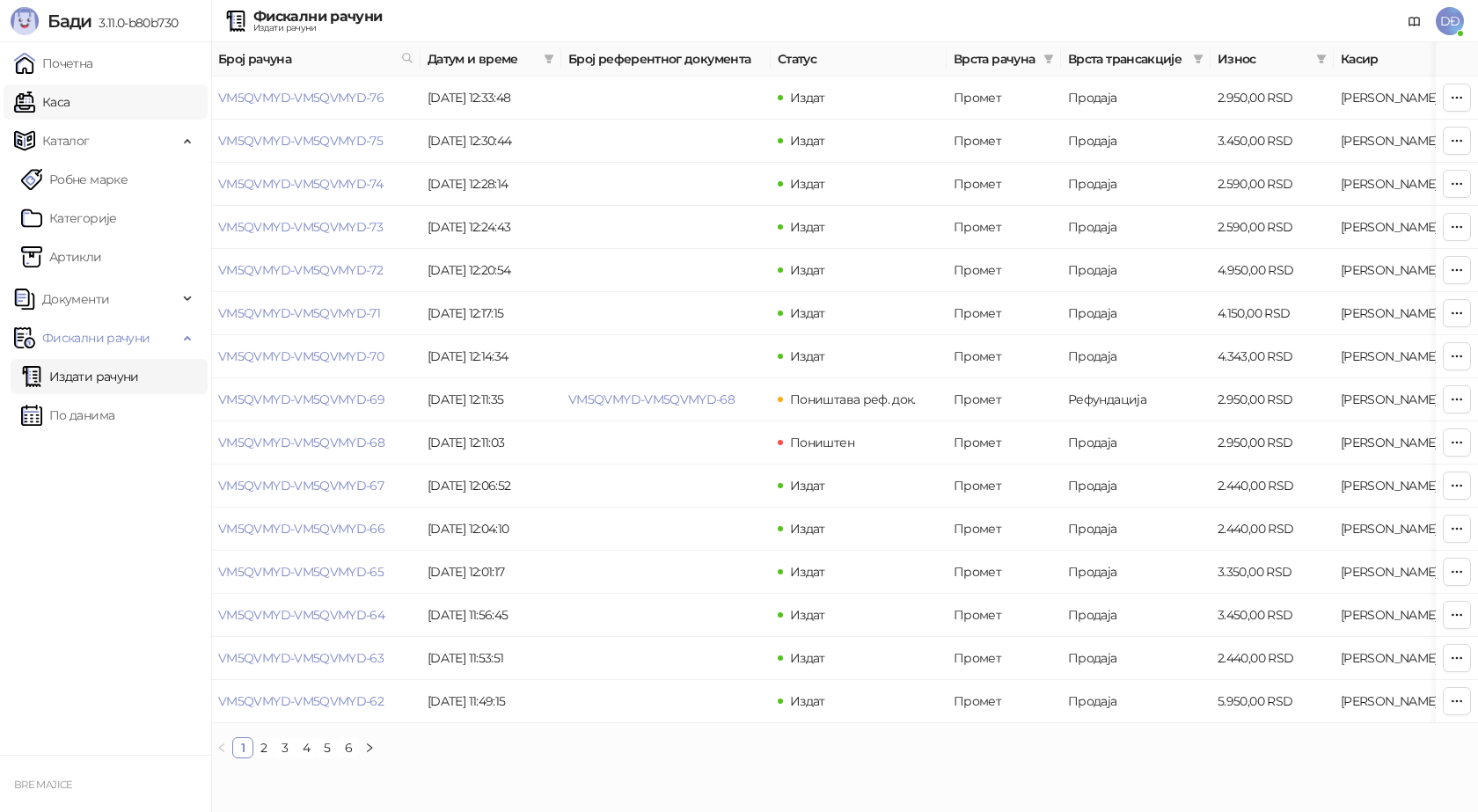
click at [55, 99] on link "Каса" at bounding box center [42, 102] width 56 height 35
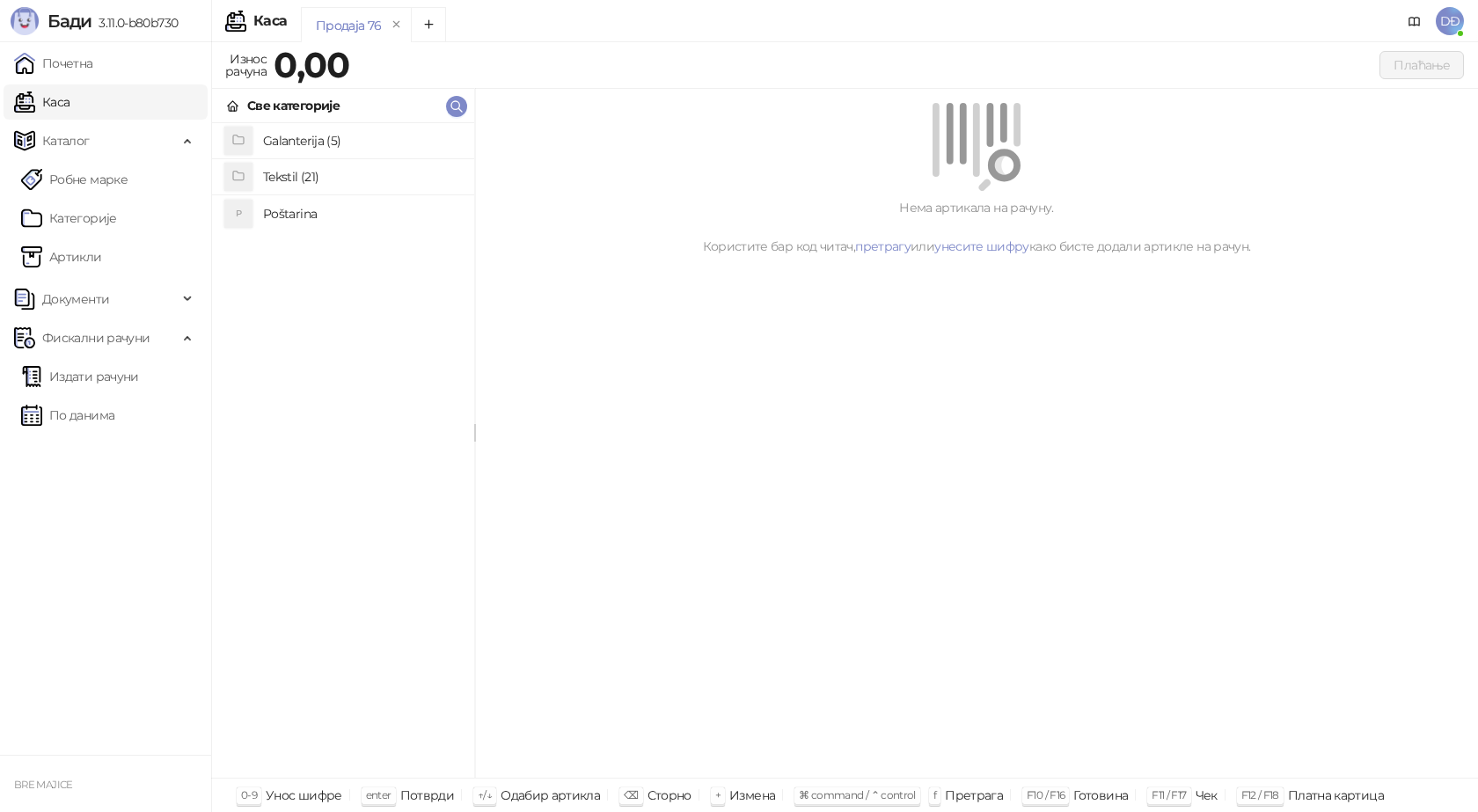
click at [298, 214] on h4 "Poštarina" at bounding box center [361, 213] width 197 height 28
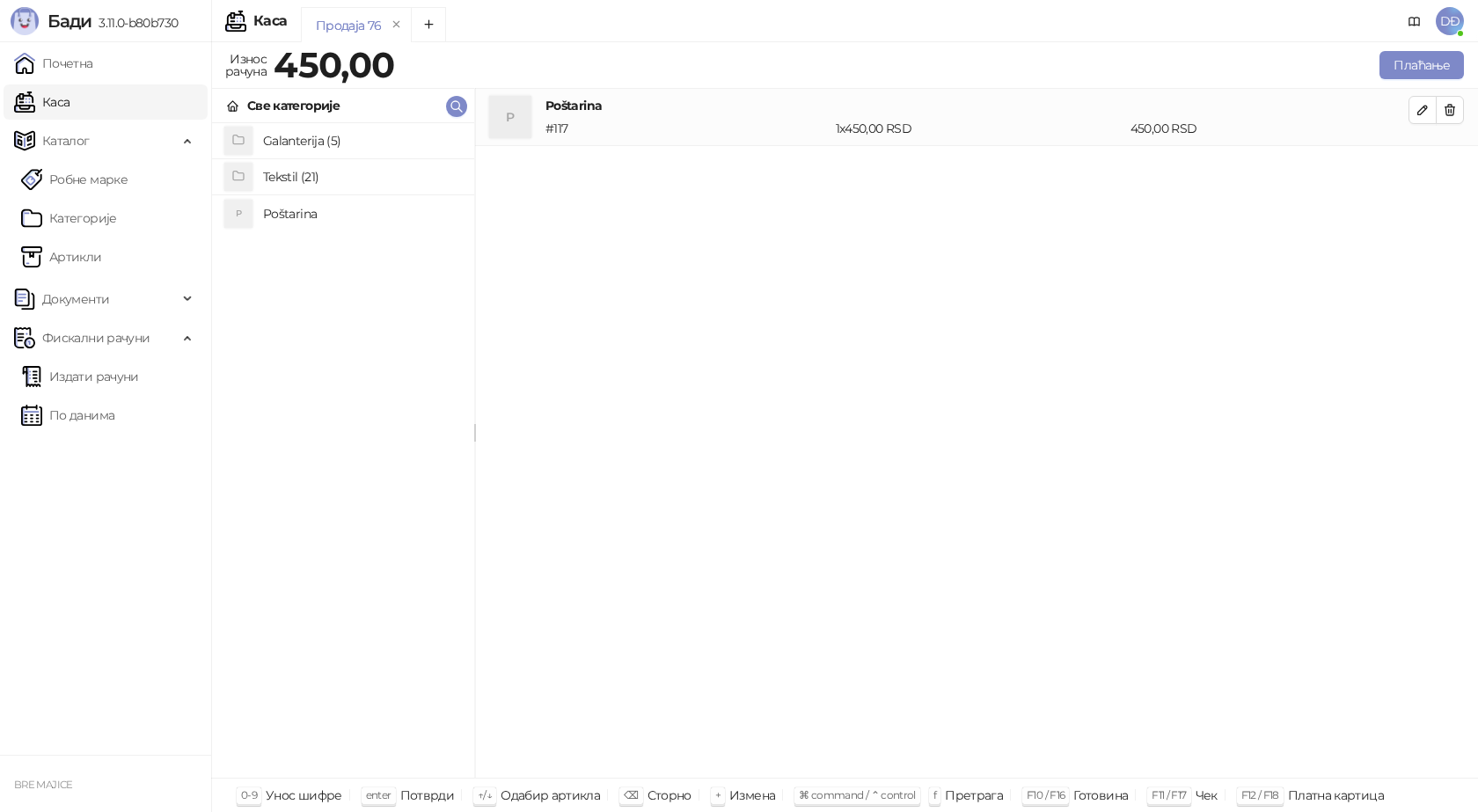
click at [304, 178] on h4 "Tekstil (21)" at bounding box center [361, 176] width 197 height 28
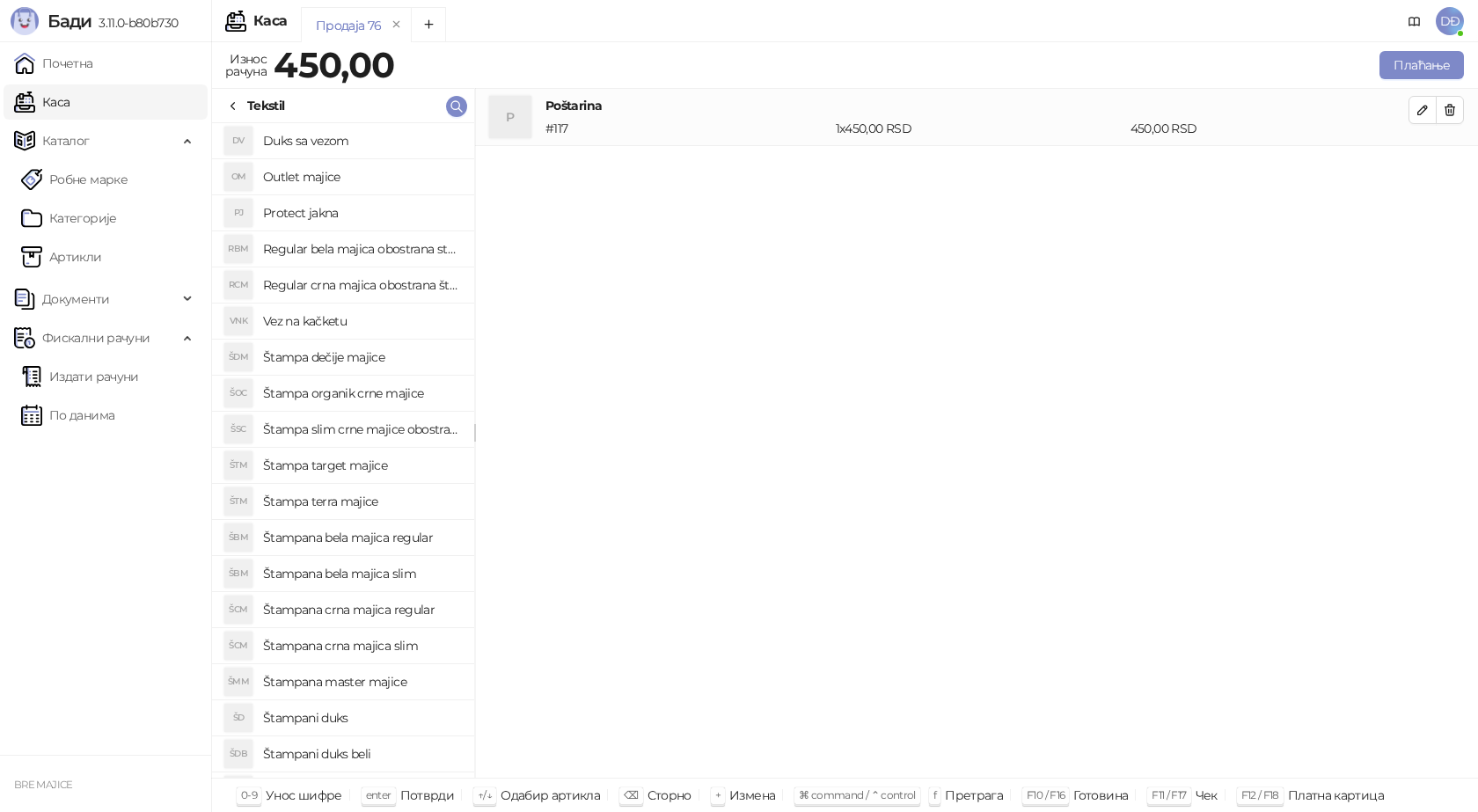
click at [380, 638] on h4 "Štampana crna majica slim" at bounding box center [361, 645] width 197 height 28
click at [1427, 167] on icon "button" at bounding box center [1423, 167] width 9 height 9
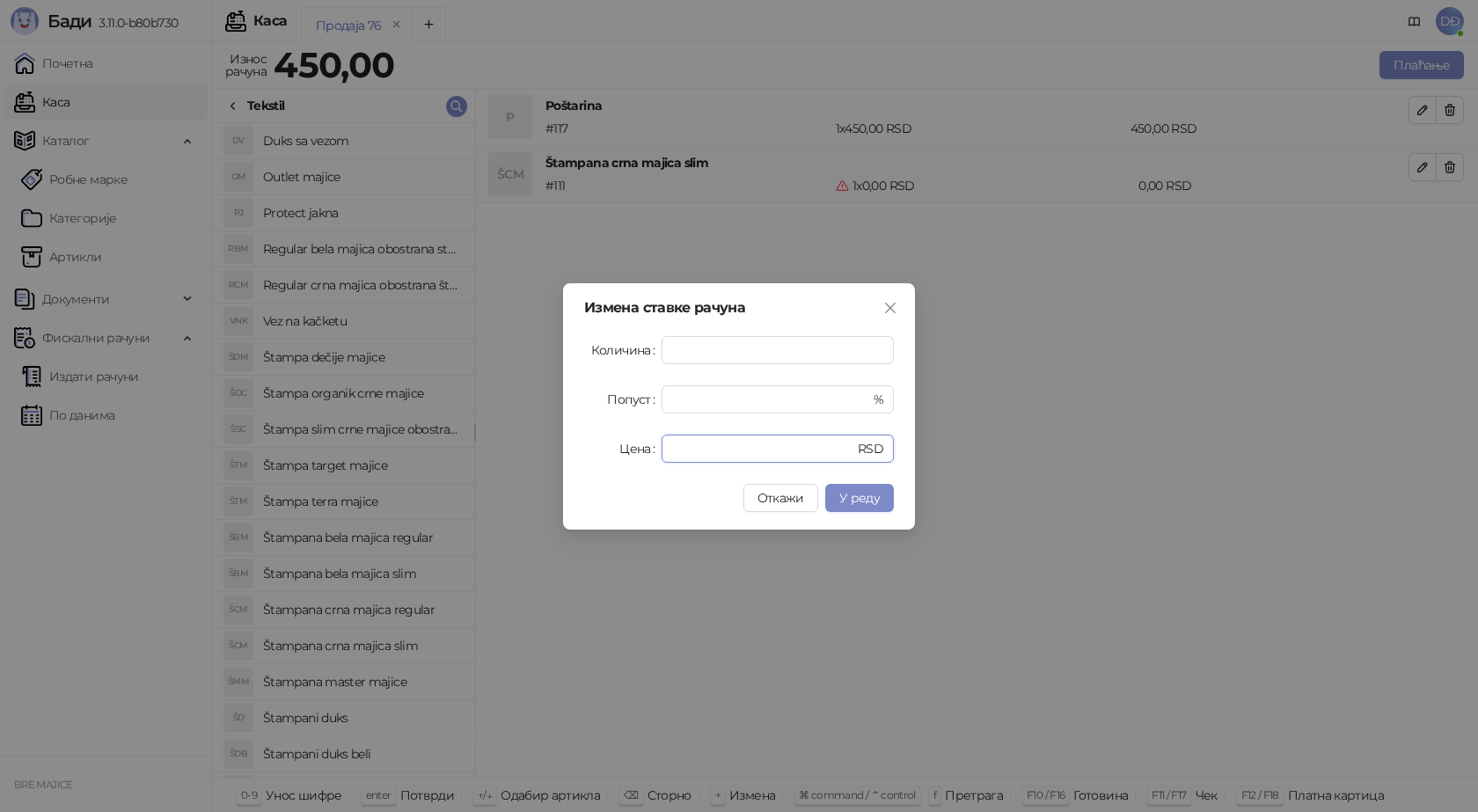
drag, startPoint x: 705, startPoint y: 446, endPoint x: 586, endPoint y: 440, distance: 119.2
click at [585, 453] on div "Цена * RSD" at bounding box center [739, 448] width 310 height 28
type input "****"
click at [860, 502] on span "У реду" at bounding box center [859, 498] width 41 height 16
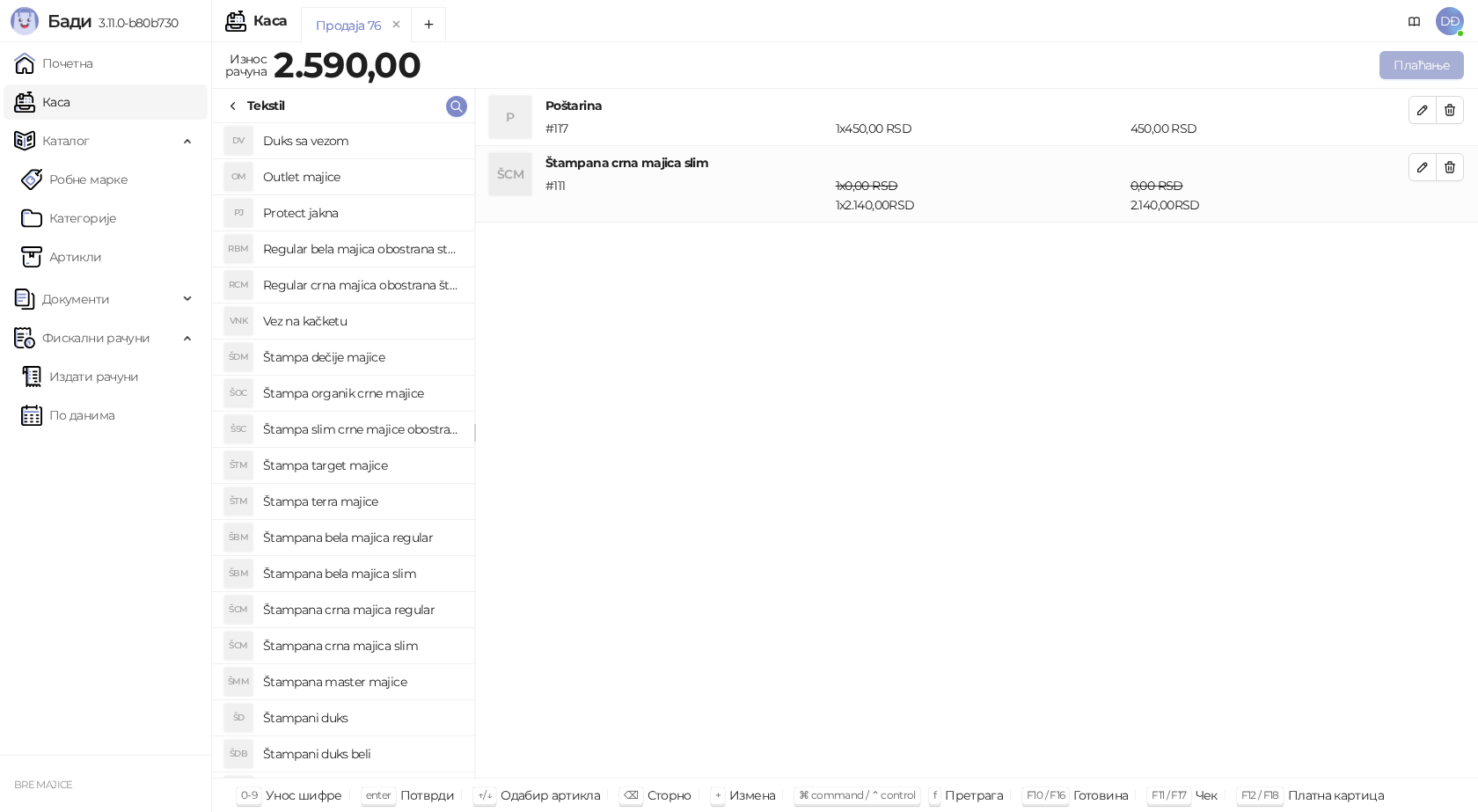
click at [1431, 65] on button "Плаћање" at bounding box center [1422, 65] width 85 height 28
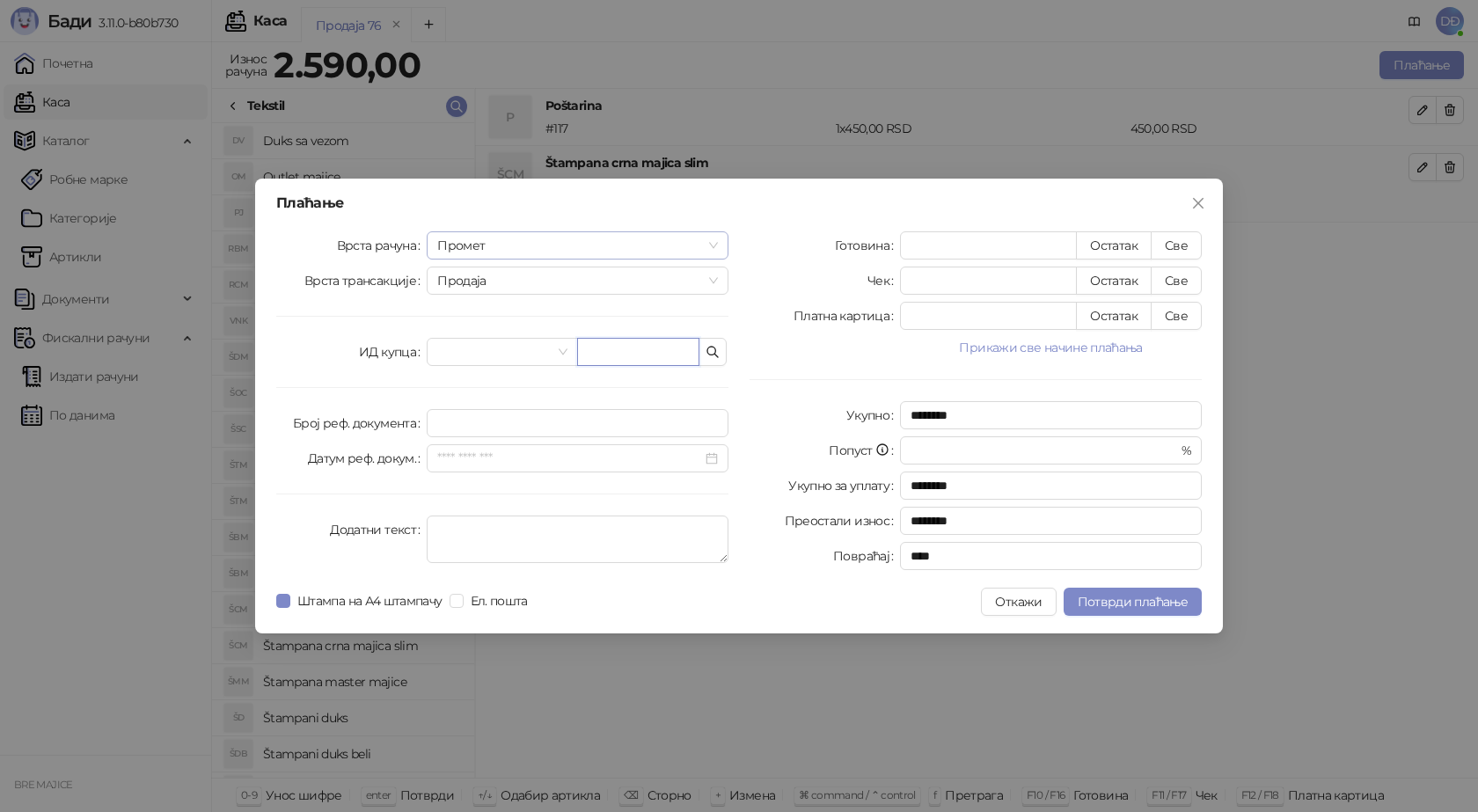
drag, startPoint x: 604, startPoint y: 354, endPoint x: 557, endPoint y: 233, distance: 129.8
click at [605, 350] on input "text" at bounding box center [639, 351] width 122 height 28
paste input "**********"
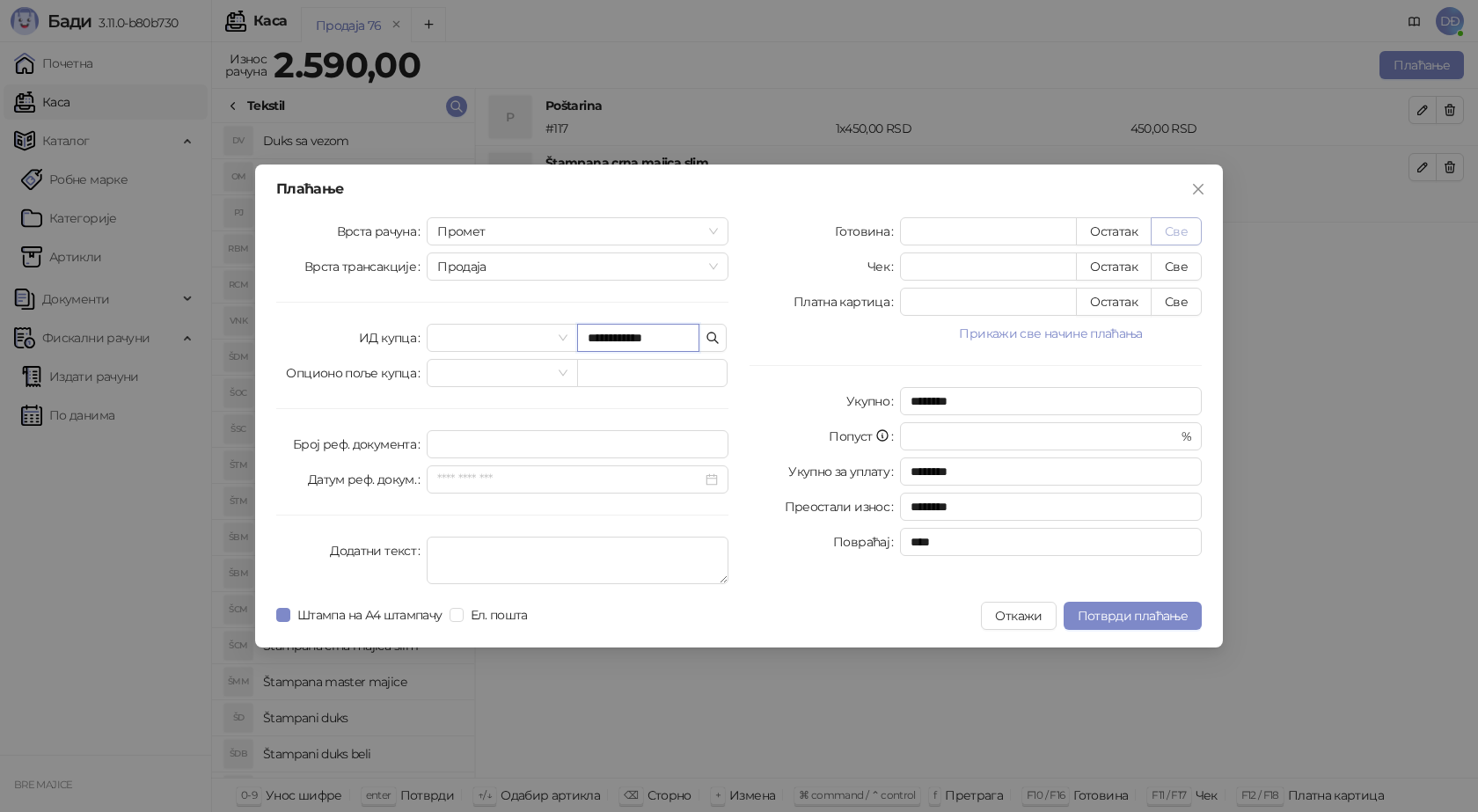
type input "**********"
click at [1165, 222] on button "Све" at bounding box center [1176, 230] width 51 height 28
type input "****"
click at [1120, 614] on span "Потврди плаћање" at bounding box center [1133, 616] width 110 height 16
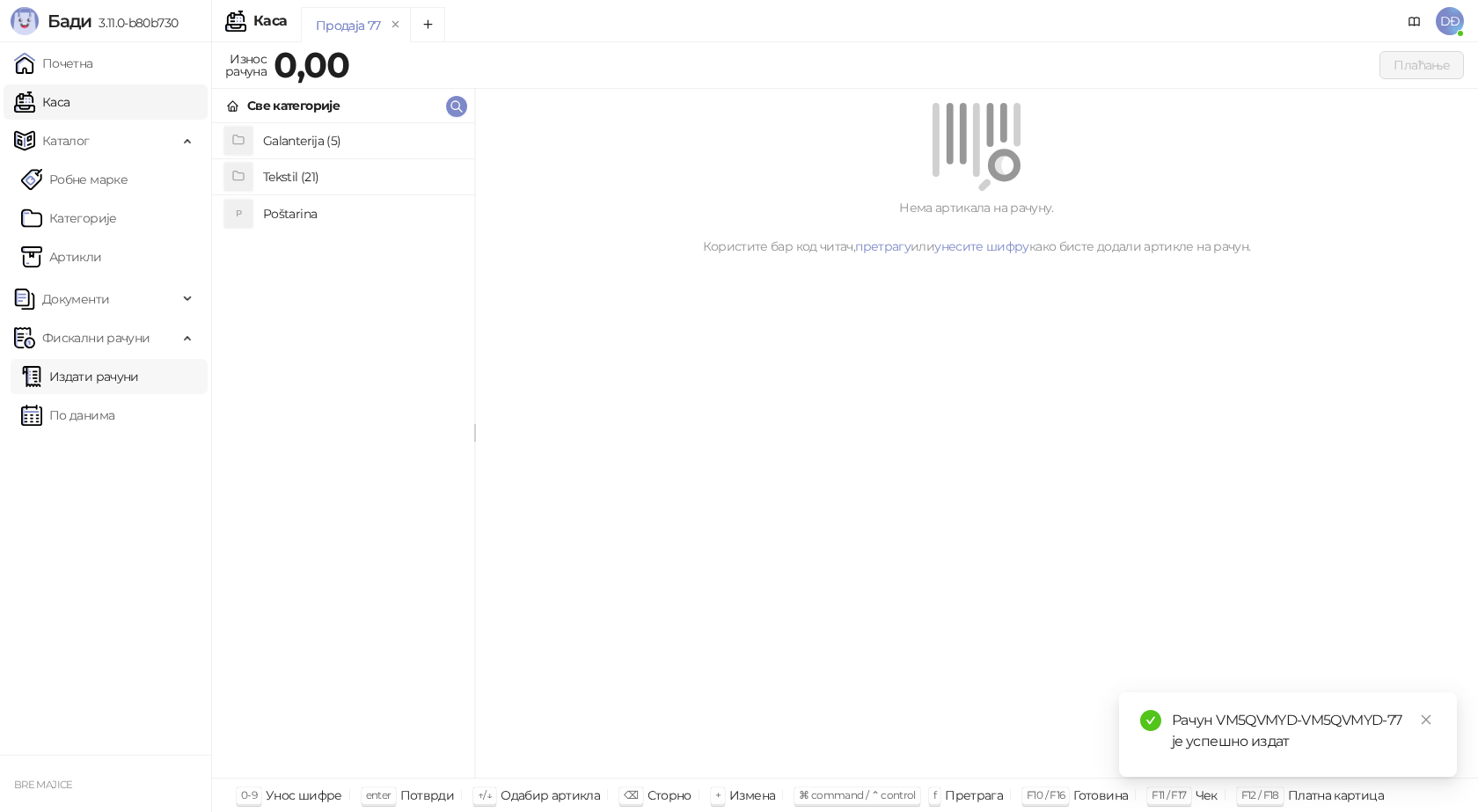
click at [122, 375] on link "Издати рачуни" at bounding box center [79, 376] width 118 height 35
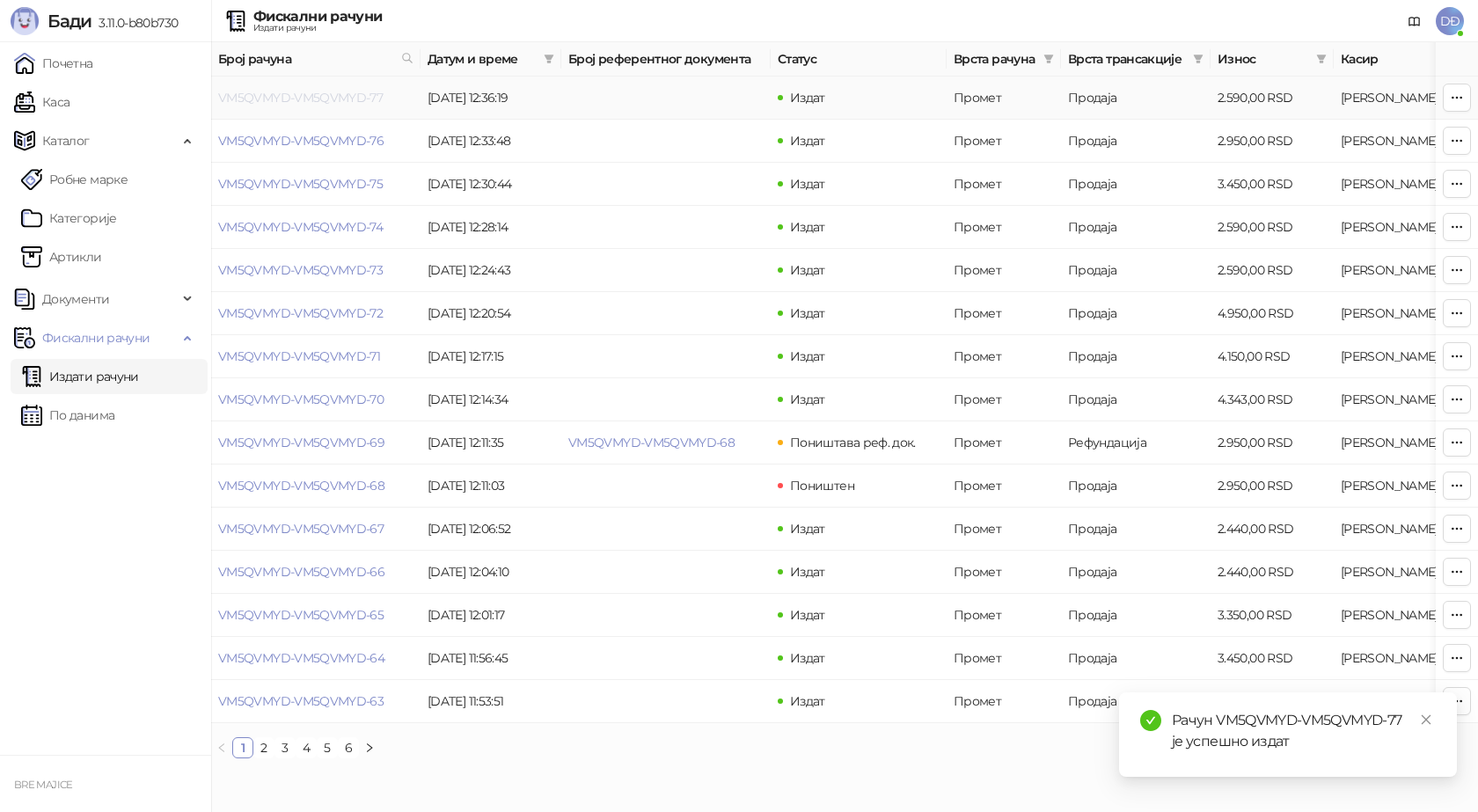
click at [286, 96] on link "VM5QVMYD-VM5QVMYD-77" at bounding box center [300, 98] width 165 height 16
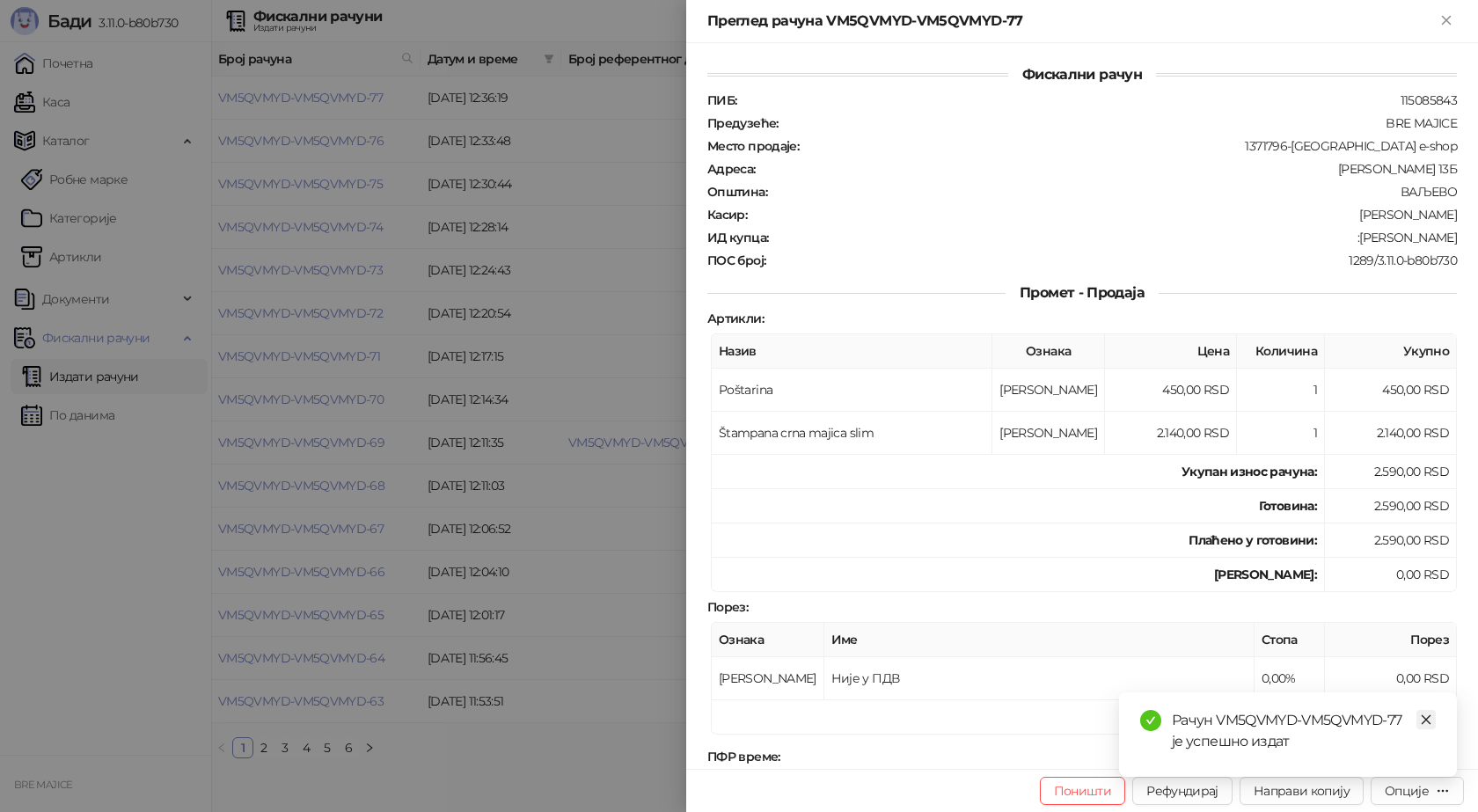
click at [1425, 710] on link "Close" at bounding box center [1426, 718] width 19 height 19
click at [1432, 794] on div "Опције" at bounding box center [1418, 789] width 65 height 17
click at [1372, 758] on span "Преузми у ПДФ формату" at bounding box center [1343, 754] width 214 height 19
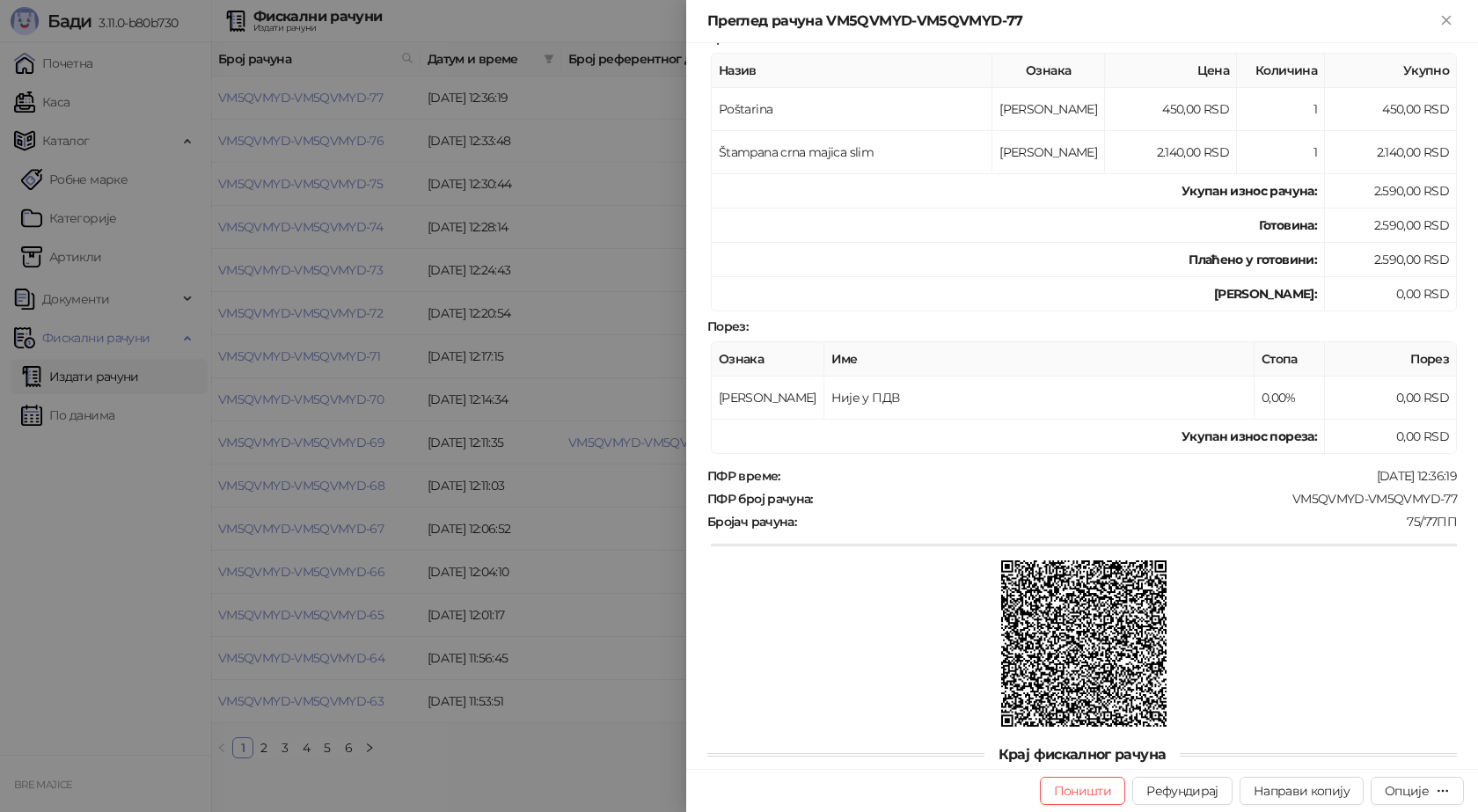
scroll to position [320, 0]
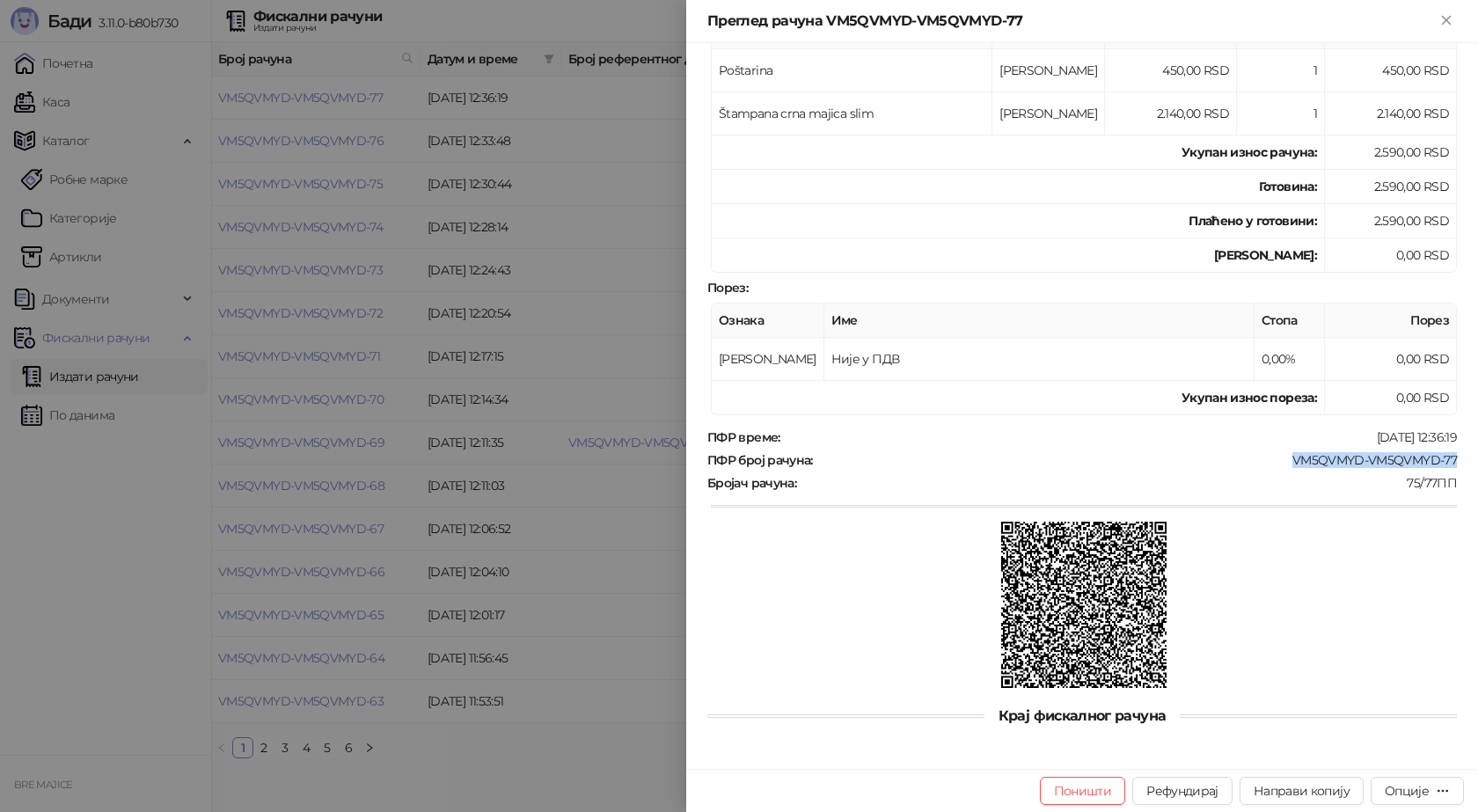
drag, startPoint x: 1452, startPoint y: 452, endPoint x: 1281, endPoint y: 462, distance: 171.3
click at [1281, 462] on div "Фискални рачун ПИБ : 115085843 Предузеће : BRE MAJICE Место продаје : 1371796-B…" at bounding box center [1082, 406] width 792 height 726
copy div "VM5QVMYD-VM5QVMYD-77"
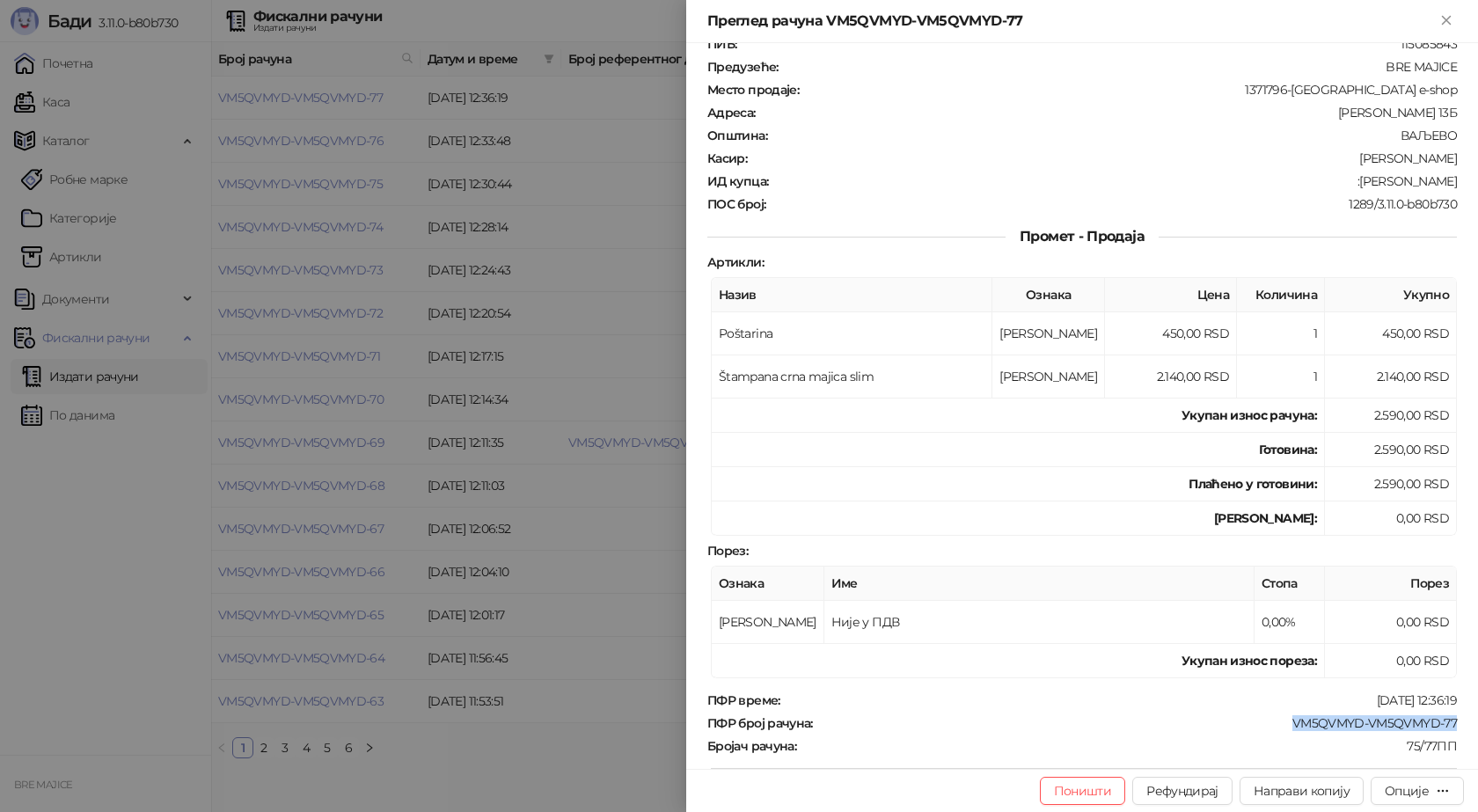
scroll to position [0, 0]
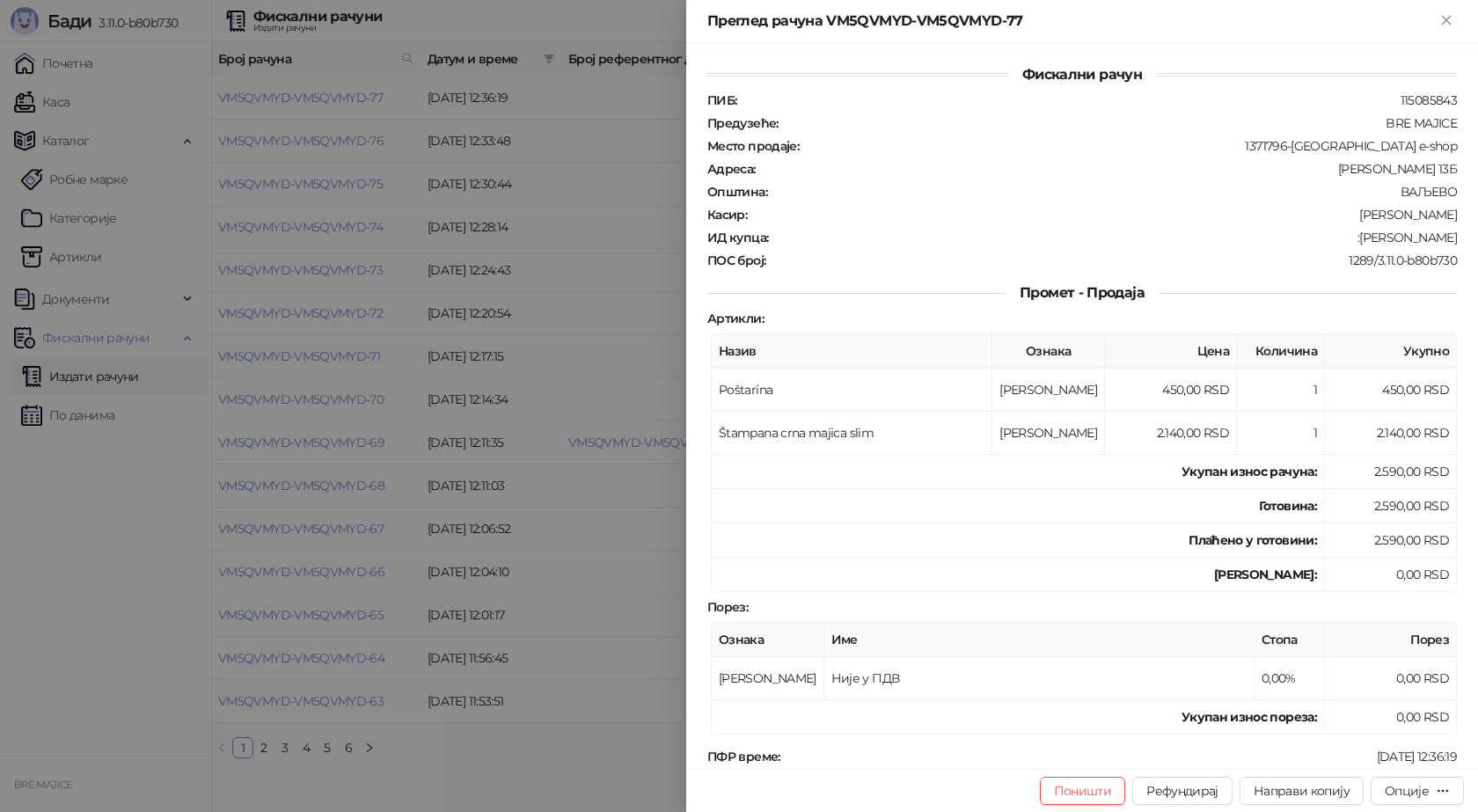
click at [1444, 213] on div "[PERSON_NAME]" at bounding box center [1103, 215] width 710 height 16
drag, startPoint x: 1442, startPoint y: 234, endPoint x: 1373, endPoint y: 241, distance: 69.4
click at [1373, 241] on div ":Ivan Anđelov" at bounding box center [1114, 238] width 689 height 16
copy div "Ivan Anđelov"
click at [1441, 16] on icon "Close" at bounding box center [1446, 21] width 16 height 16
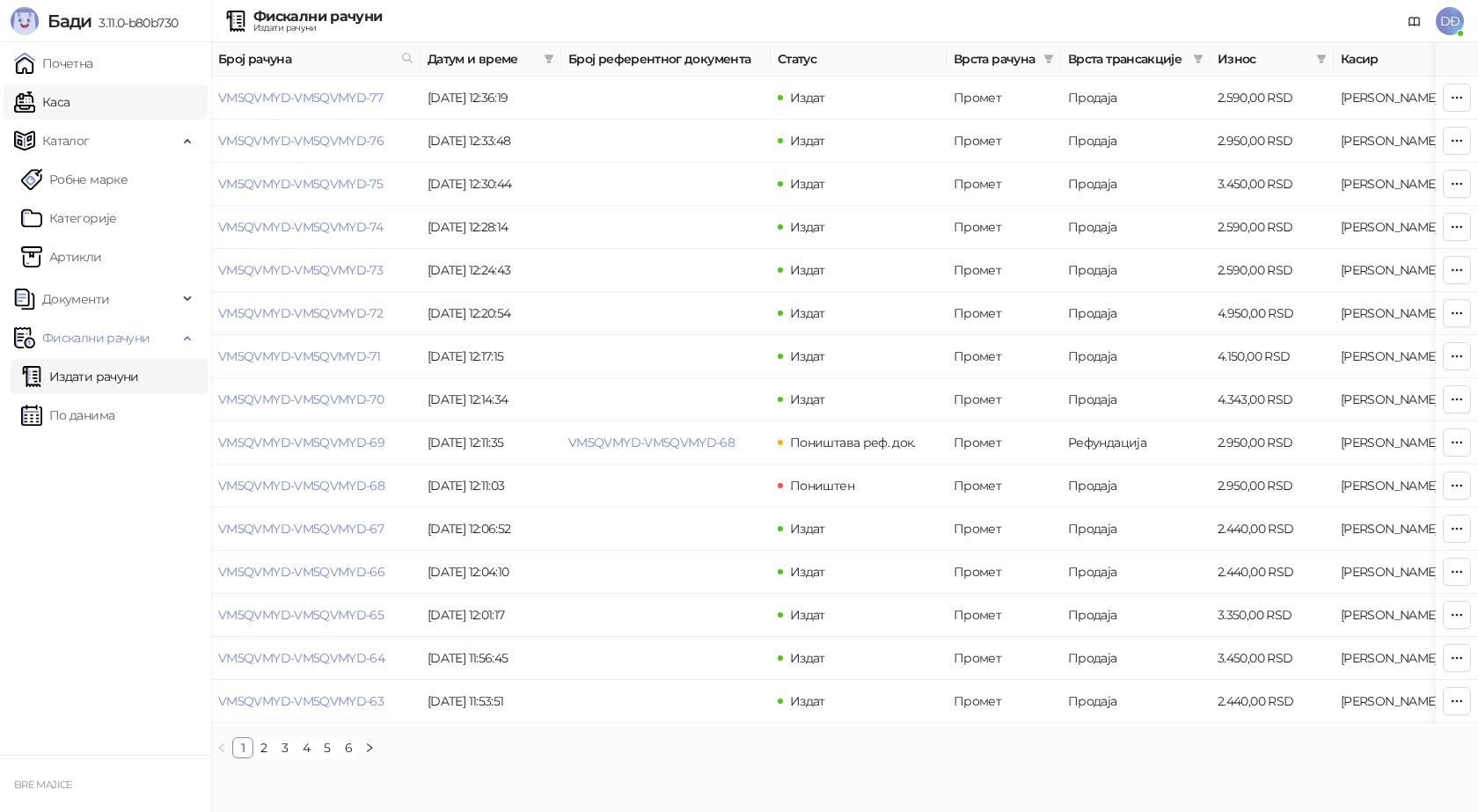
click at [48, 107] on link "Каса" at bounding box center [42, 102] width 56 height 35
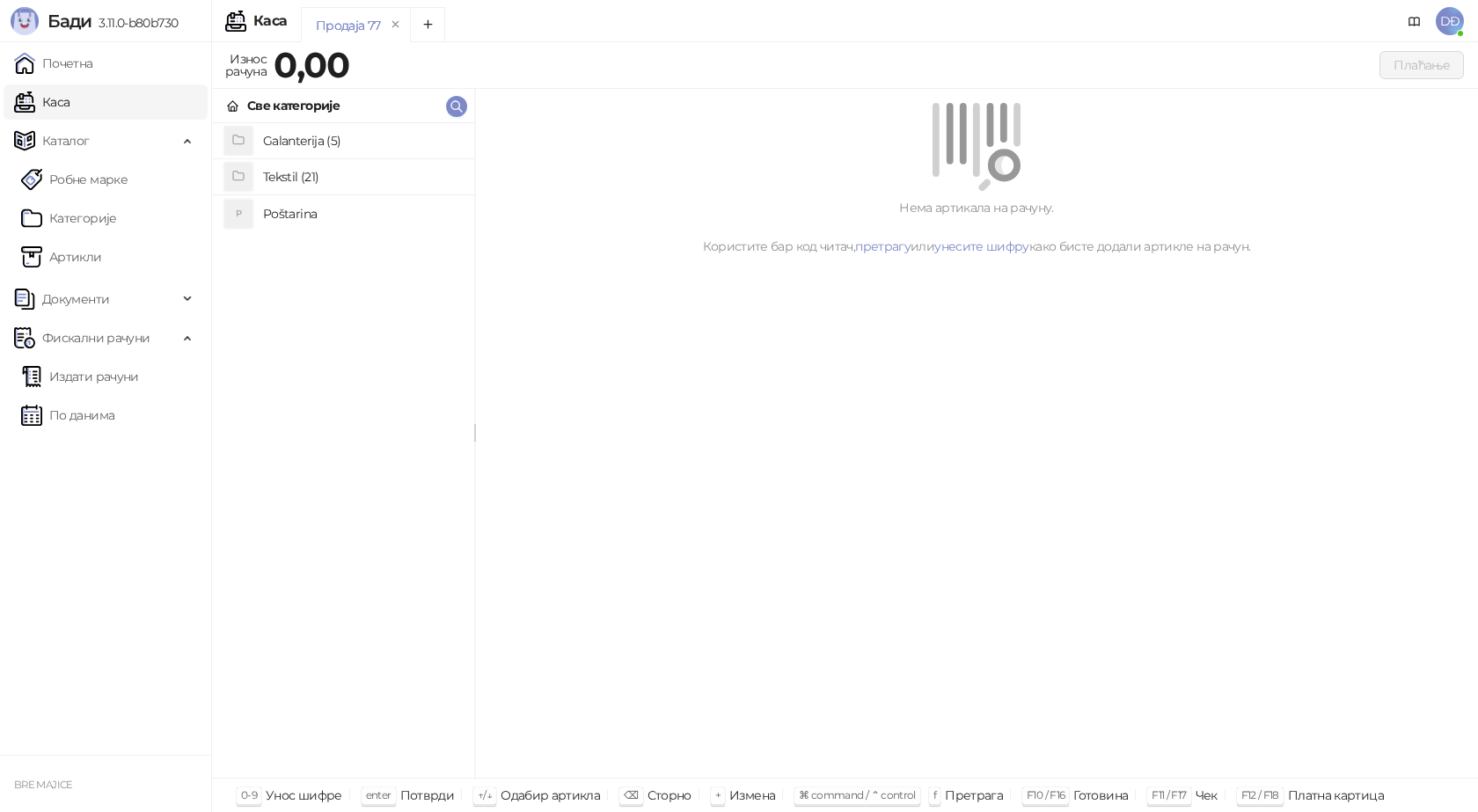
click at [295, 212] on h4 "Poštarina" at bounding box center [361, 213] width 197 height 28
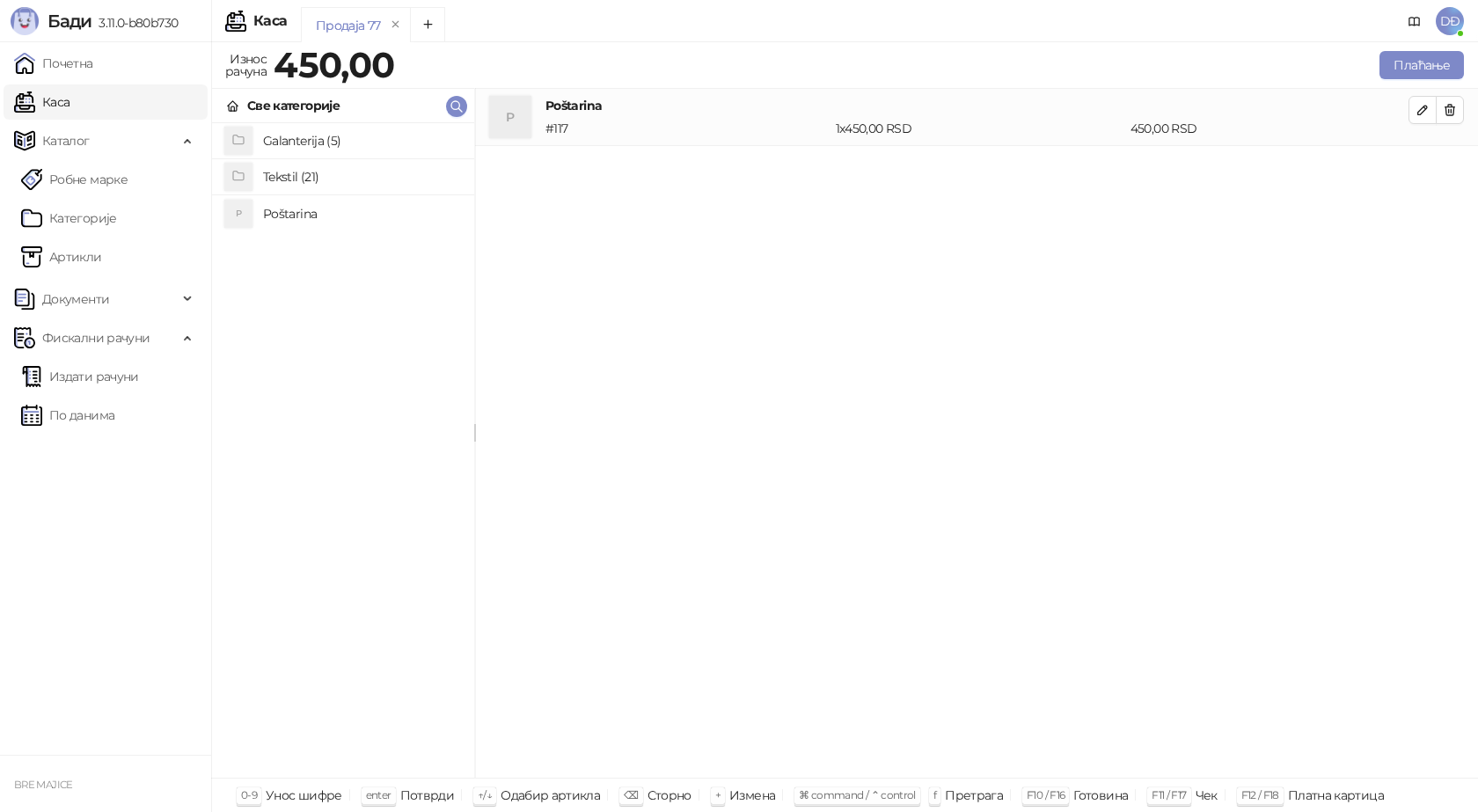
click at [295, 180] on h4 "Tekstil (21)" at bounding box center [361, 176] width 197 height 28
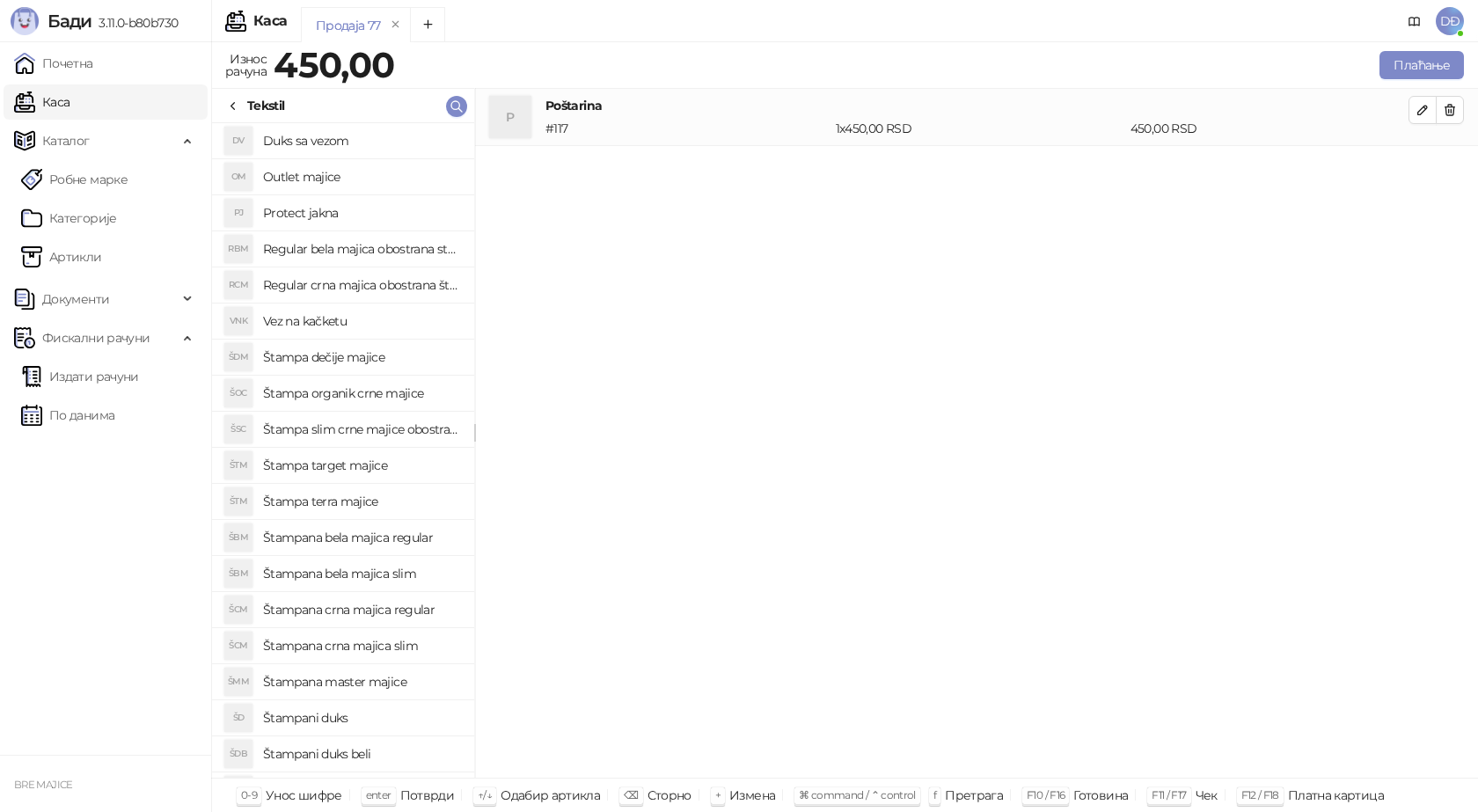
click at [385, 646] on h4 "Štampana crna majica slim" at bounding box center [361, 645] width 197 height 28
click at [1414, 166] on button "button" at bounding box center [1422, 167] width 28 height 28
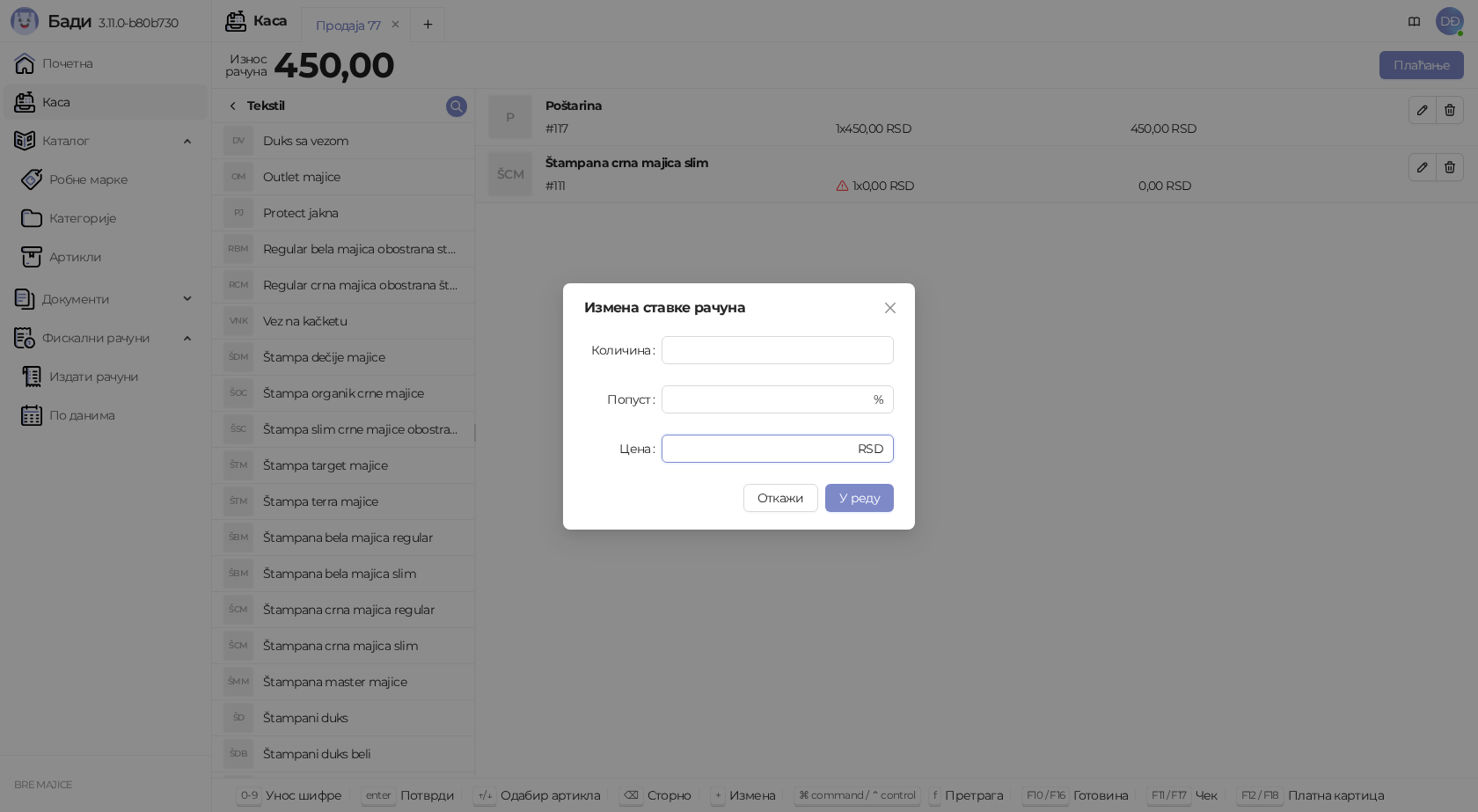
drag, startPoint x: 682, startPoint y: 454, endPoint x: 613, endPoint y: 450, distance: 69.1
click at [613, 450] on div "Цена * RSD" at bounding box center [739, 448] width 310 height 28
type input "****"
click at [865, 501] on span "У реду" at bounding box center [859, 498] width 41 height 16
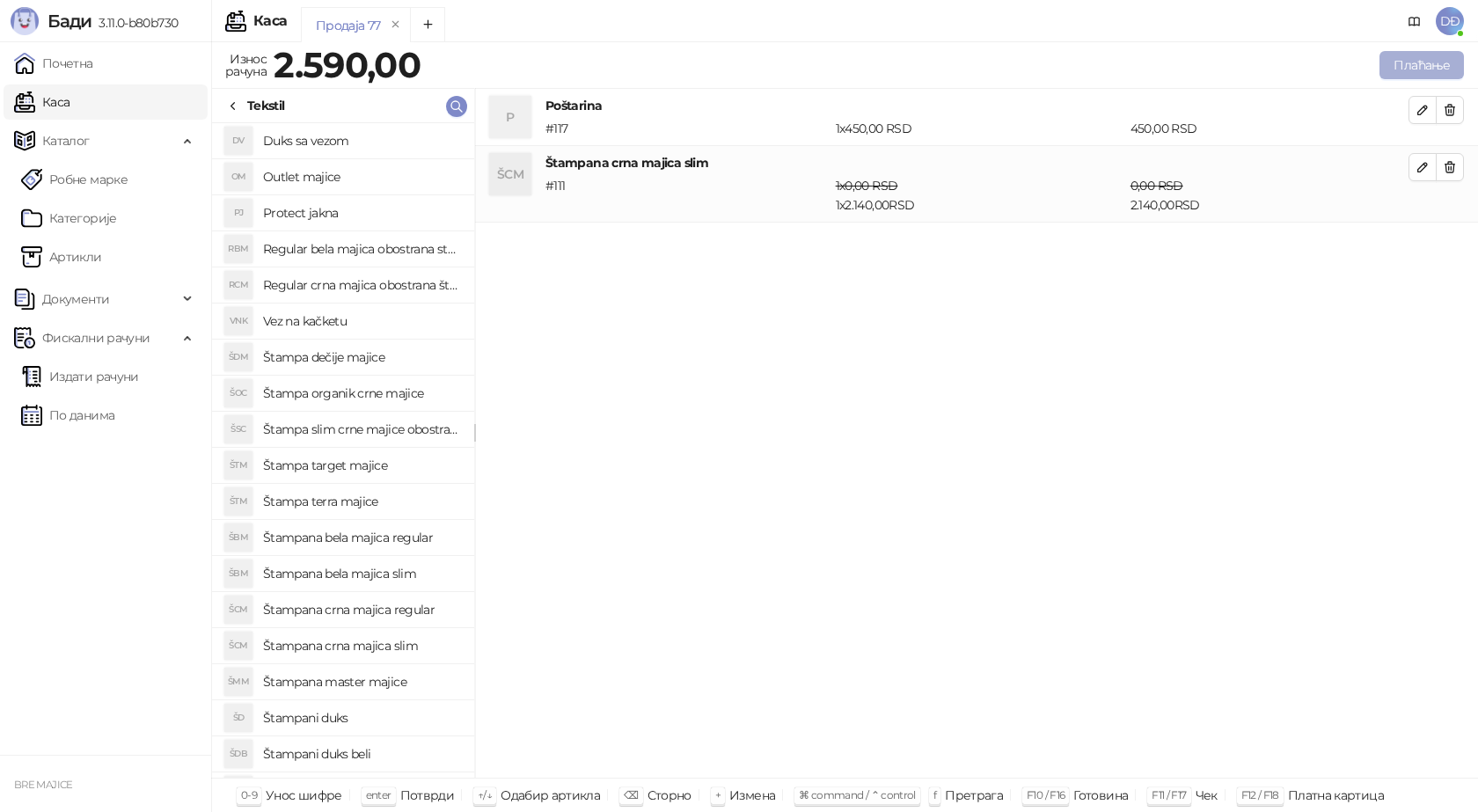
click at [1424, 52] on button "Плаћање" at bounding box center [1422, 65] width 85 height 28
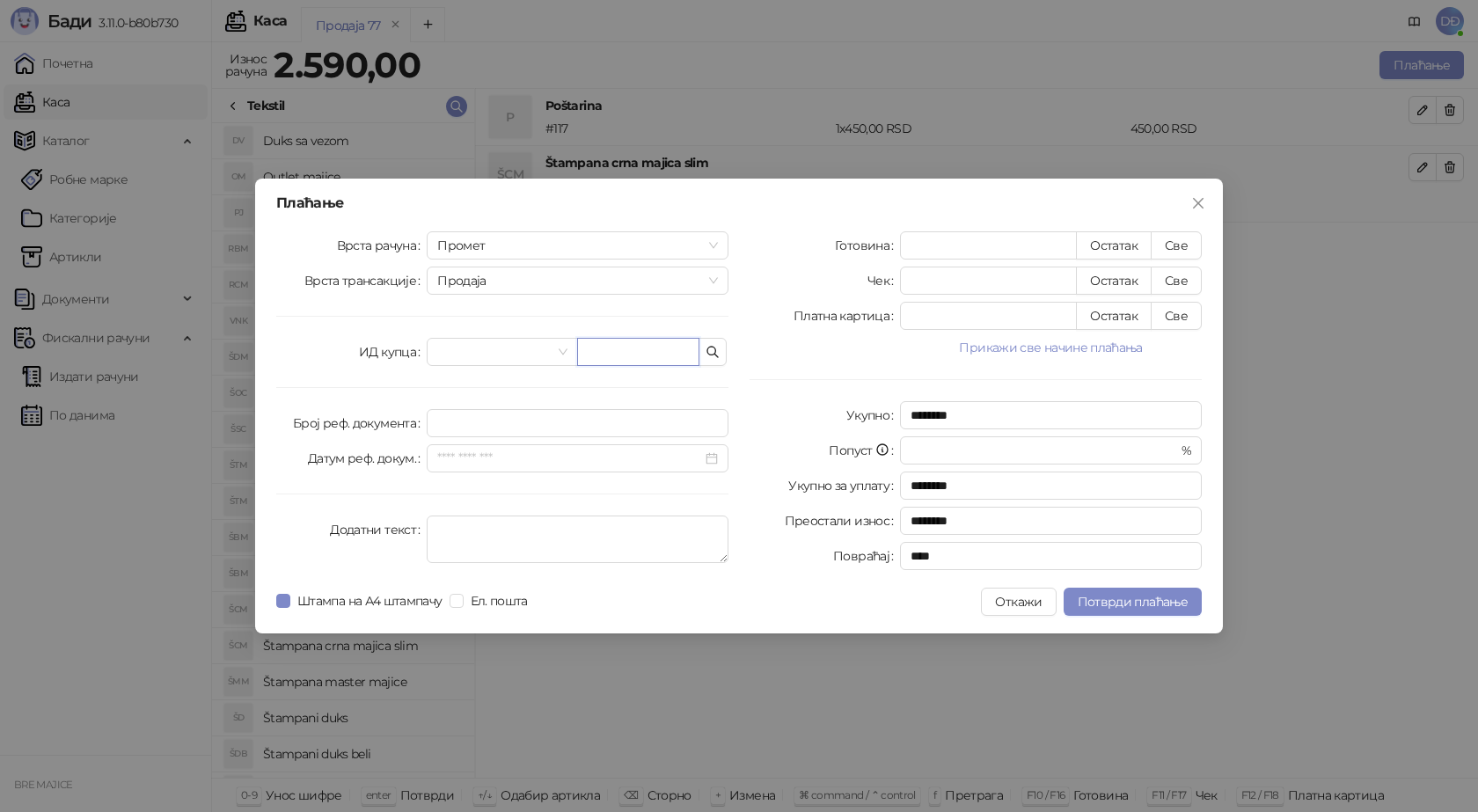
click at [630, 350] on input "text" at bounding box center [639, 351] width 122 height 28
paste input "**********"
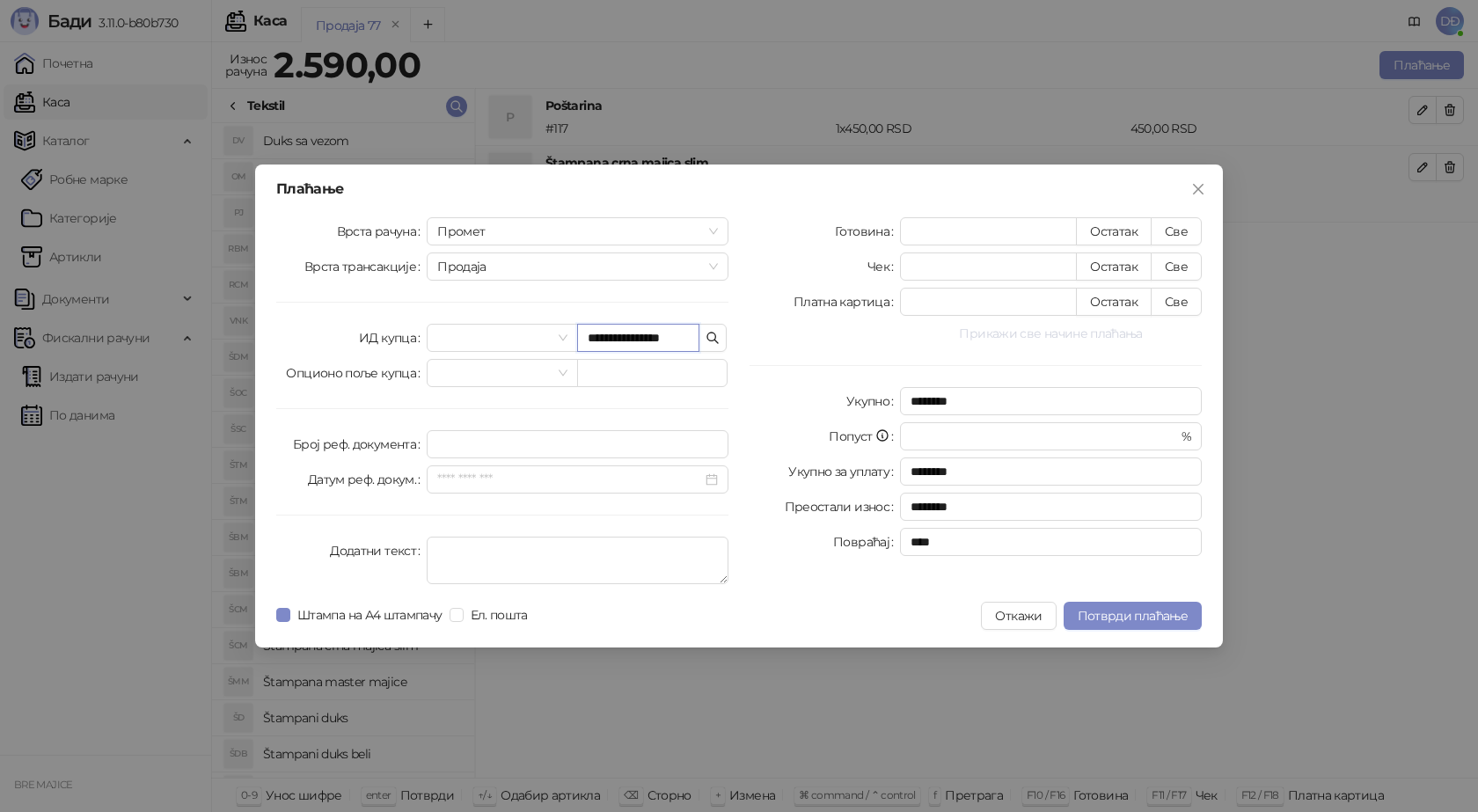
scroll to position [0, 1]
type input "**********"
click at [1167, 229] on button "Све" at bounding box center [1176, 230] width 51 height 28
type input "****"
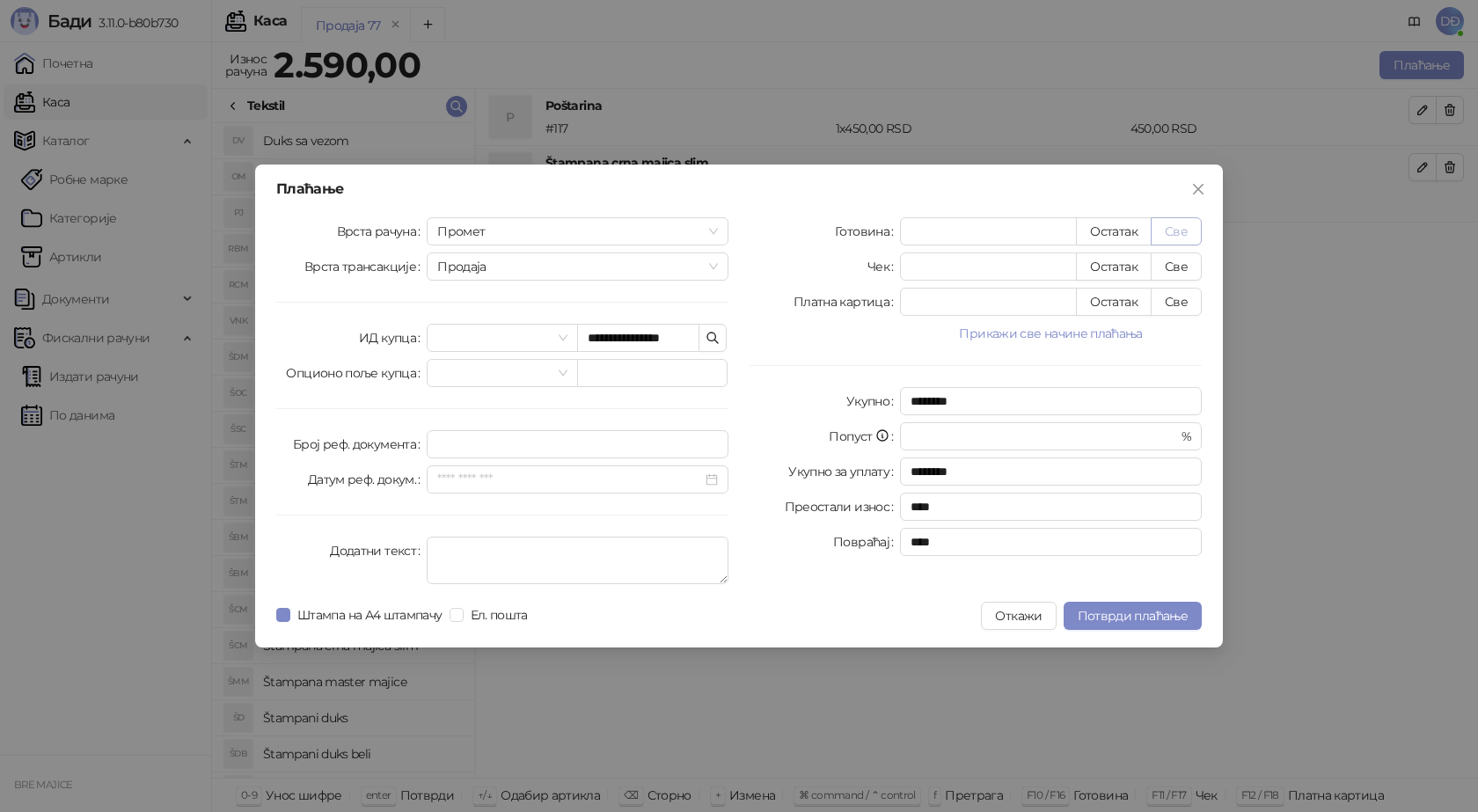
scroll to position [0, 0]
click at [1137, 613] on span "Потврди плаћање" at bounding box center [1133, 616] width 110 height 16
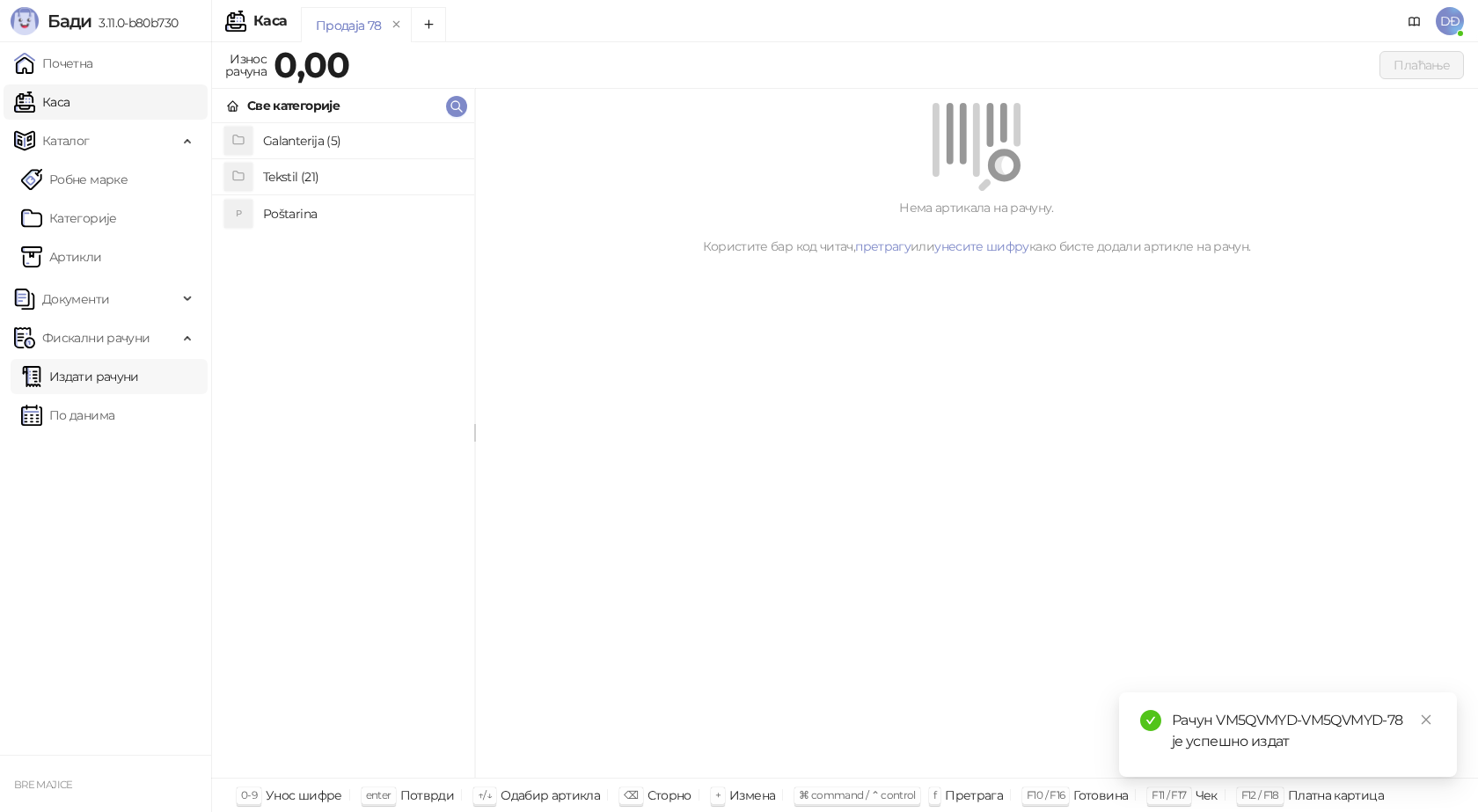
click at [71, 381] on link "Издати рачуни" at bounding box center [79, 376] width 118 height 35
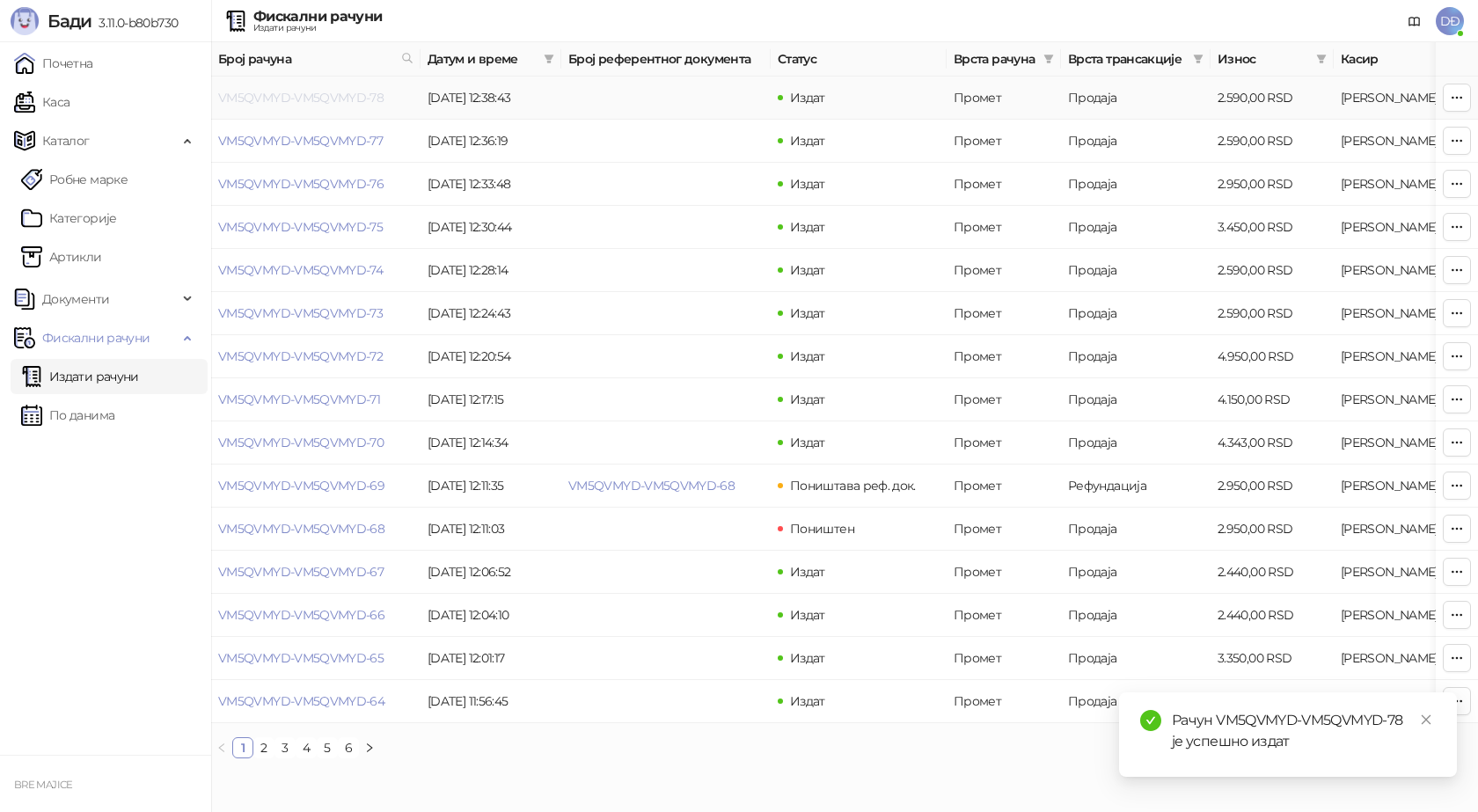
click at [294, 104] on link "VM5QVMYD-VM5QVMYD-78" at bounding box center [301, 98] width 166 height 16
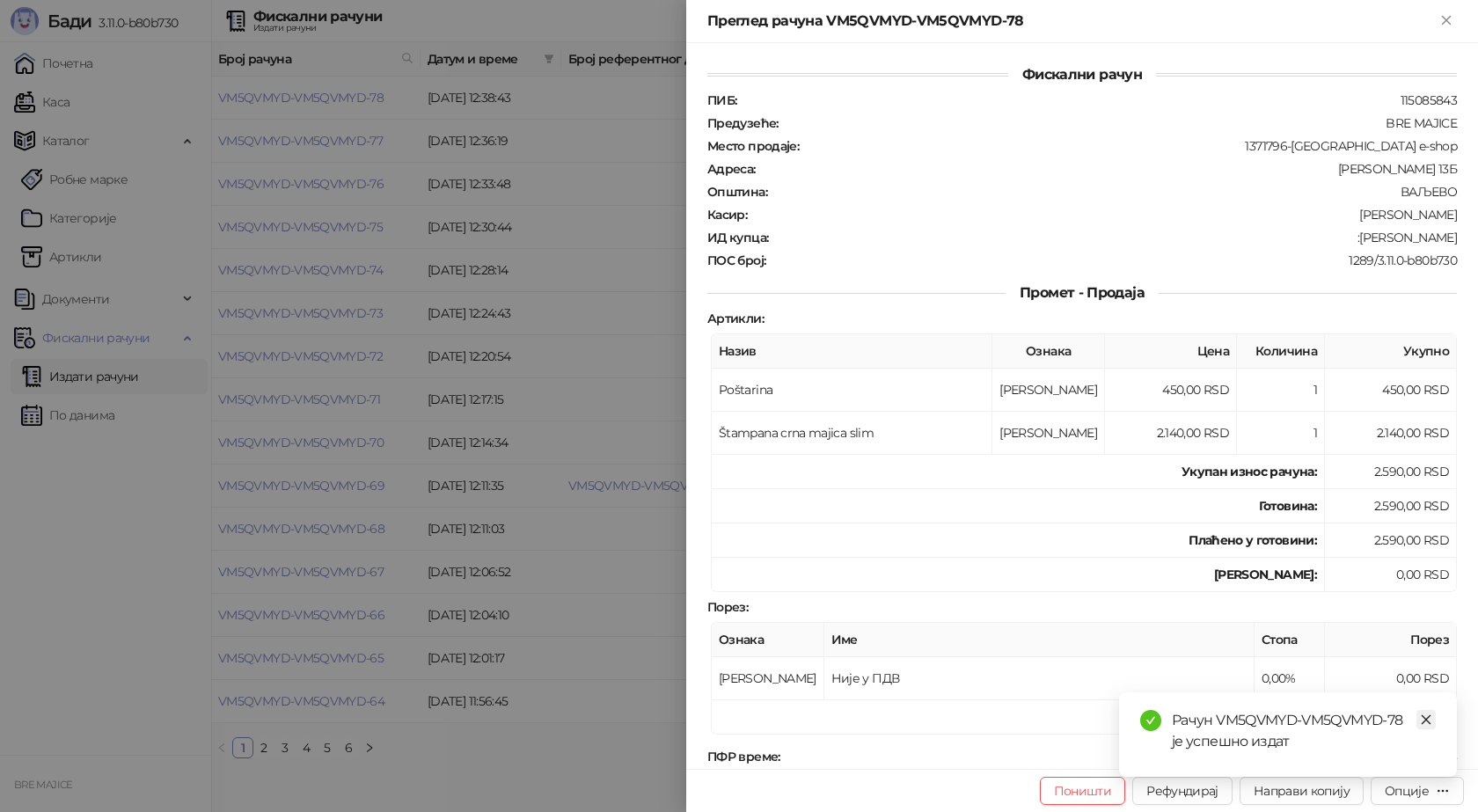
click at [1428, 716] on icon "close" at bounding box center [1427, 719] width 13 height 13
click at [1411, 790] on div "Опције" at bounding box center [1407, 790] width 44 height 16
click at [1354, 753] on span "Преузми у ПДФ формату" at bounding box center [1343, 754] width 214 height 19
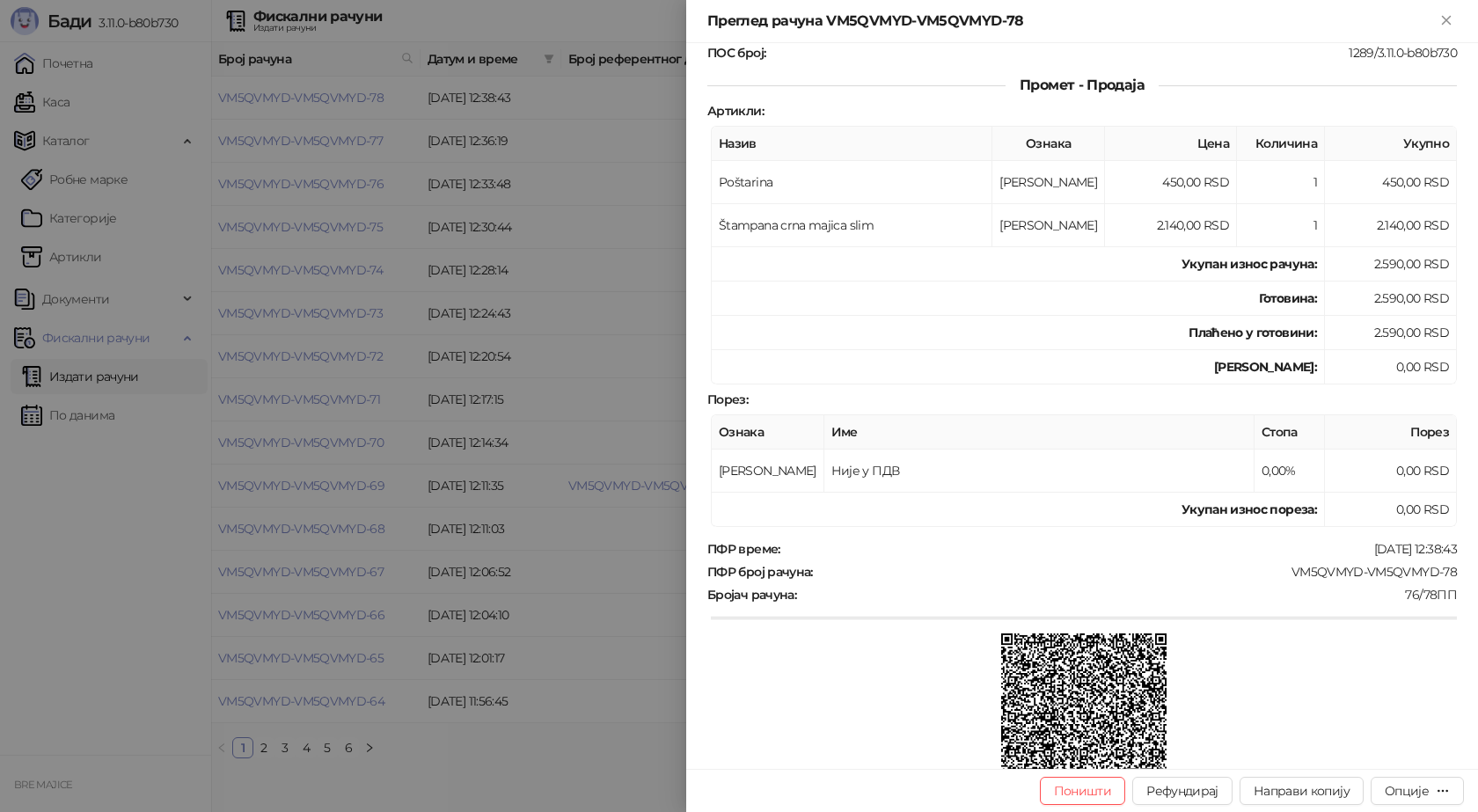
scroll to position [264, 0]
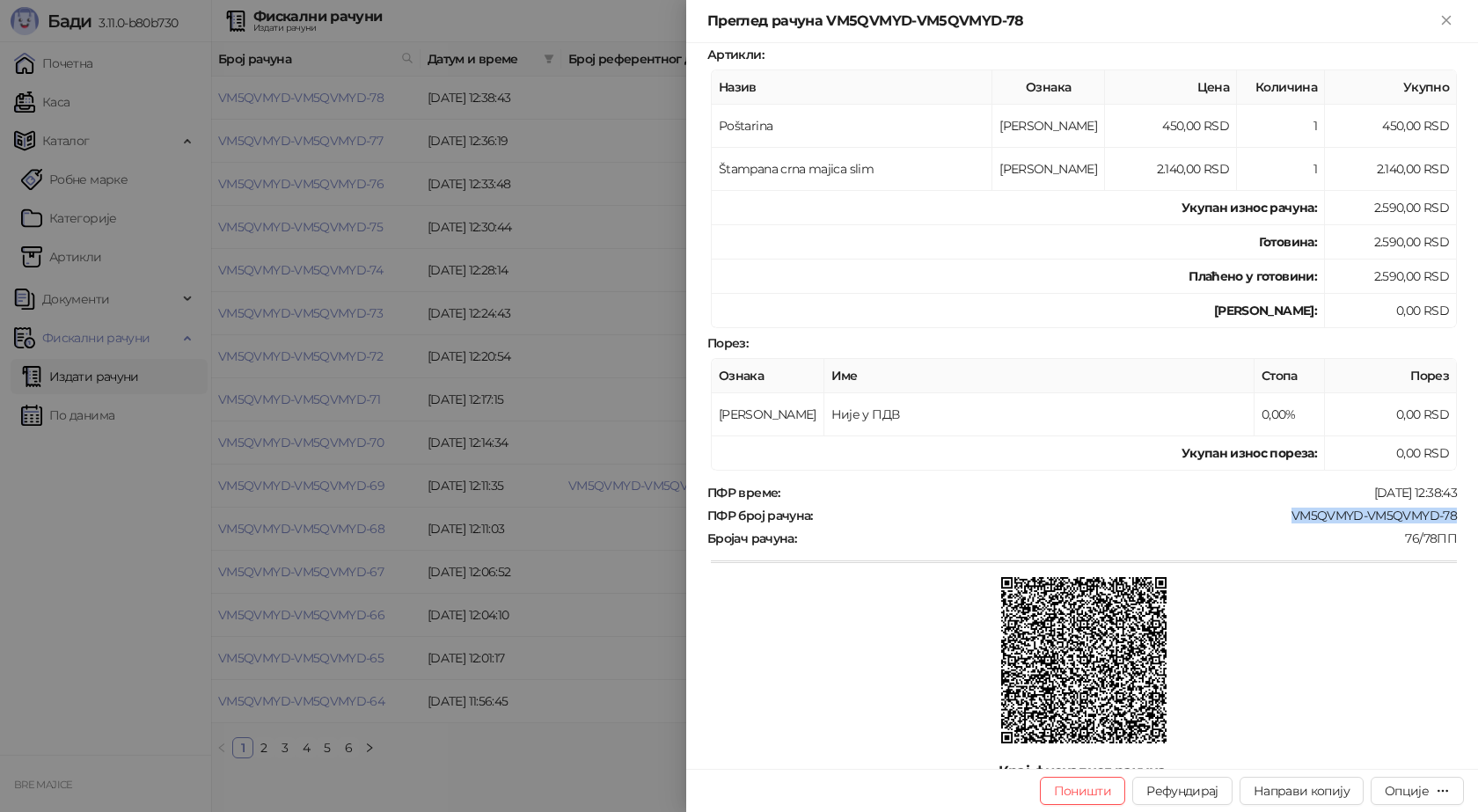
drag, startPoint x: 1437, startPoint y: 510, endPoint x: 1278, endPoint y: 519, distance: 159.3
click at [1278, 519] on div "Фискални рачун ПИБ : 115085843 Предузеће : BRE MAJICE Место продаје : 1371796-B…" at bounding box center [1082, 406] width 792 height 726
copy div "VM5QVMYD-VM5QVMYD-78"
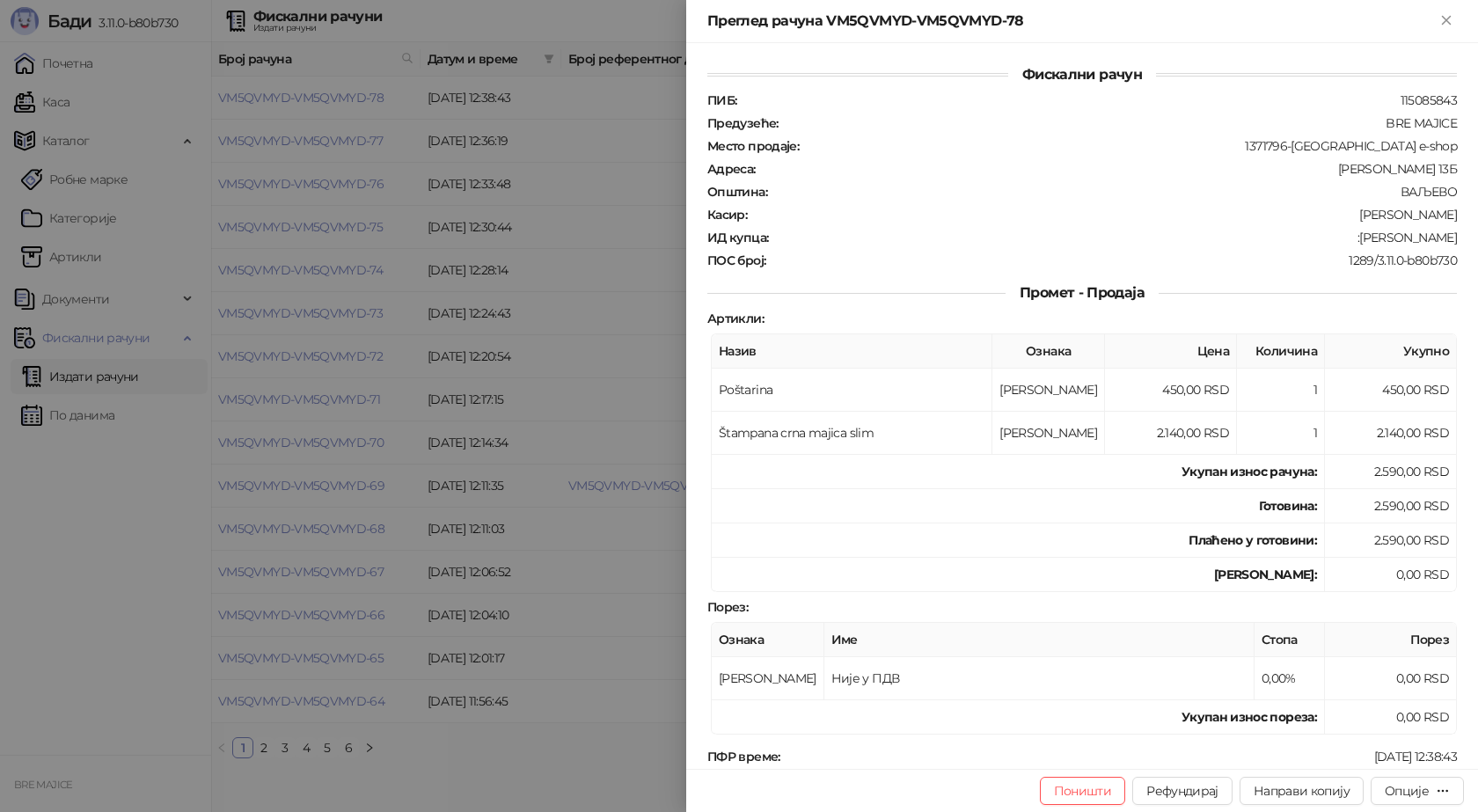
drag, startPoint x: 1444, startPoint y: 241, endPoint x: 1345, endPoint y: 242, distance: 99.0
click at [1345, 242] on div ":Ognjen Didanovic" at bounding box center [1114, 238] width 689 height 16
copy div "Ognjen Didanovic"
click at [1445, 17] on icon "Close" at bounding box center [1446, 21] width 16 height 16
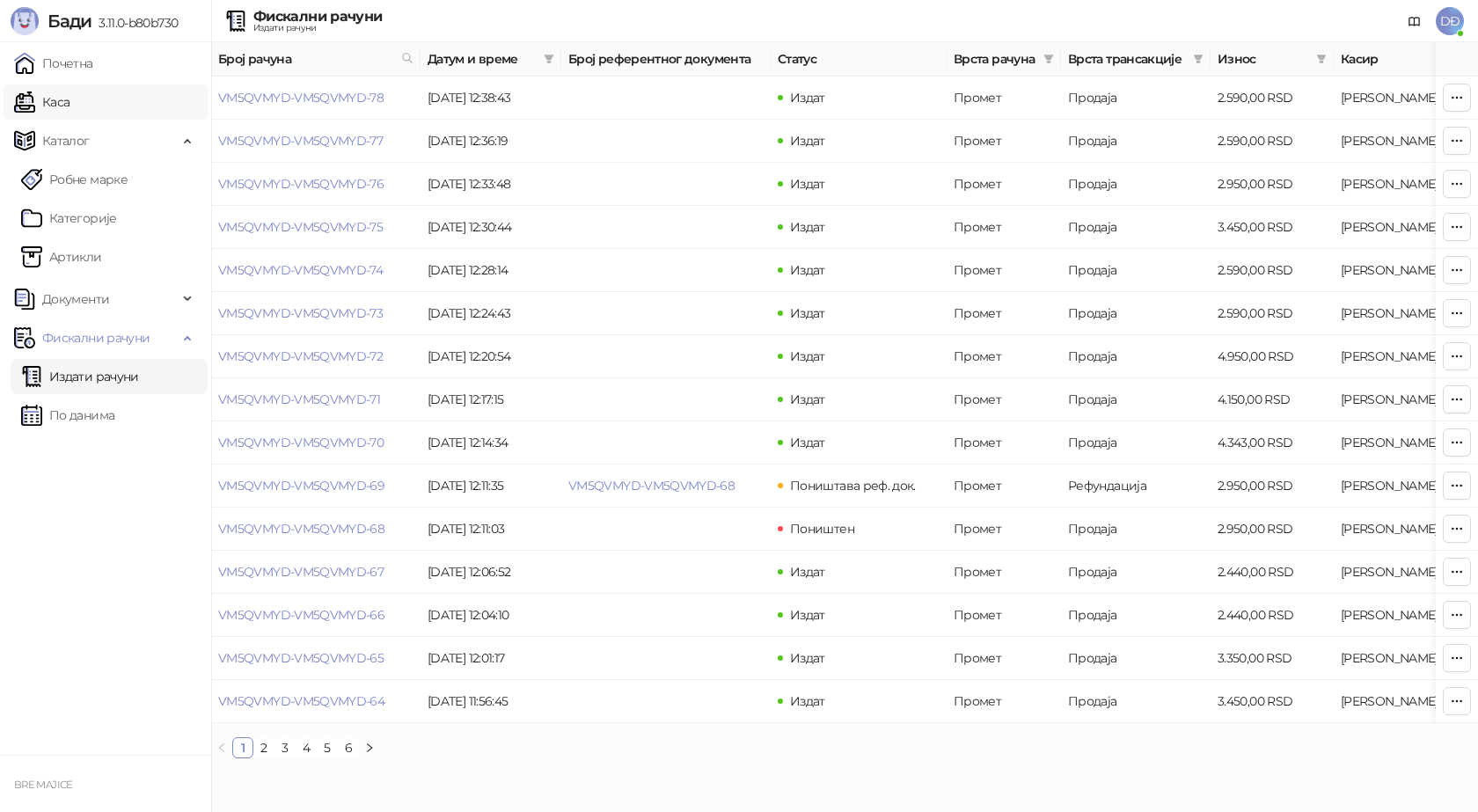
click at [68, 109] on link "Каса" at bounding box center [42, 102] width 56 height 35
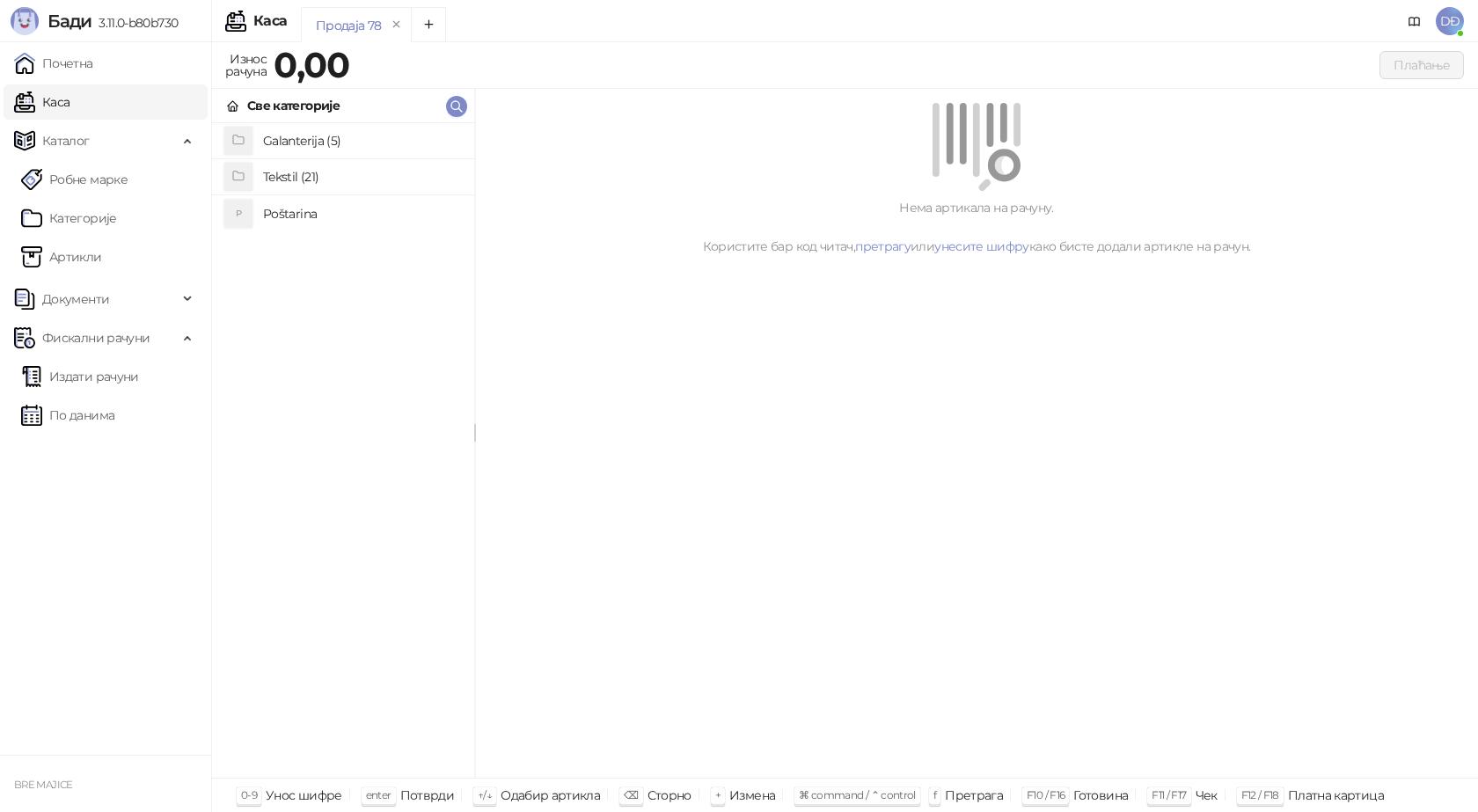
click at [304, 211] on h4 "Poštarina" at bounding box center [361, 213] width 197 height 28
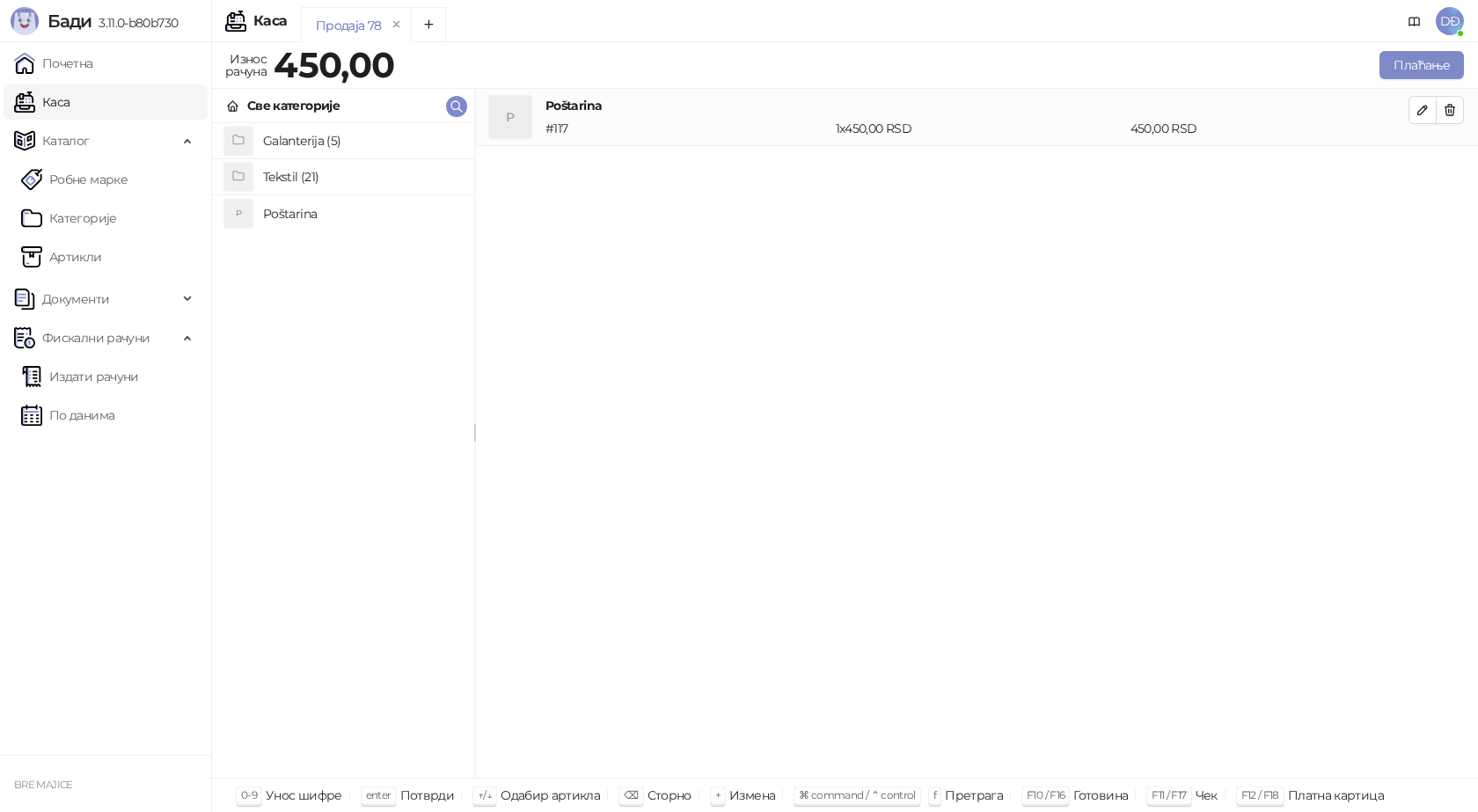
click at [302, 173] on h4 "Tekstil (21)" at bounding box center [361, 176] width 197 height 28
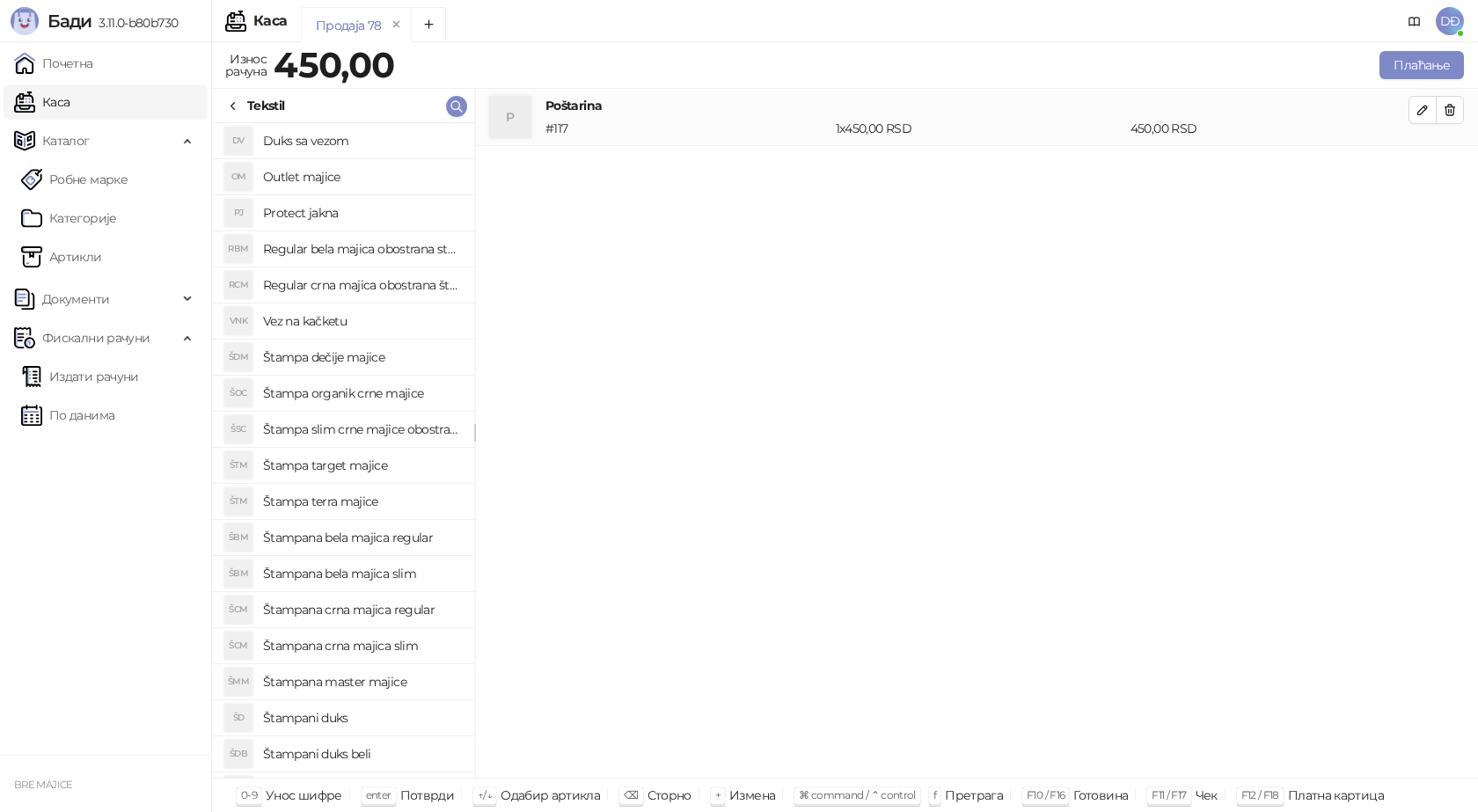
click at [342, 287] on h4 "Regular crna majica obostrana štampa" at bounding box center [361, 284] width 197 height 28
click at [1417, 169] on icon "button" at bounding box center [1423, 167] width 14 height 14
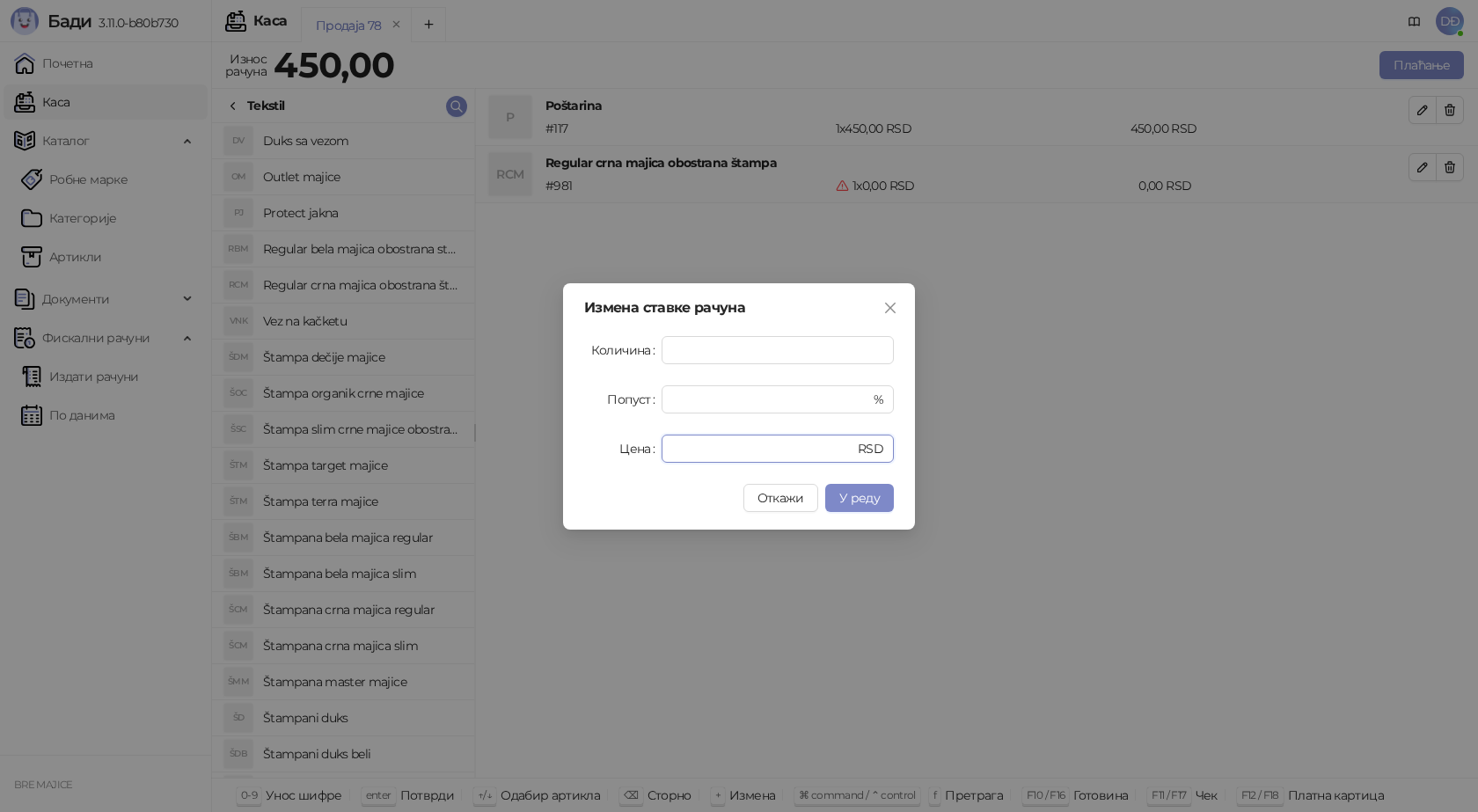
drag, startPoint x: 696, startPoint y: 439, endPoint x: 442, endPoint y: 414, distance: 255.2
click at [576, 456] on div "Измена ставке рачуна Количина * Попуст * % Цена * RSD Откажи У реду" at bounding box center [739, 407] width 352 height 247
type input "****"
click at [852, 492] on span "У реду" at bounding box center [859, 498] width 41 height 16
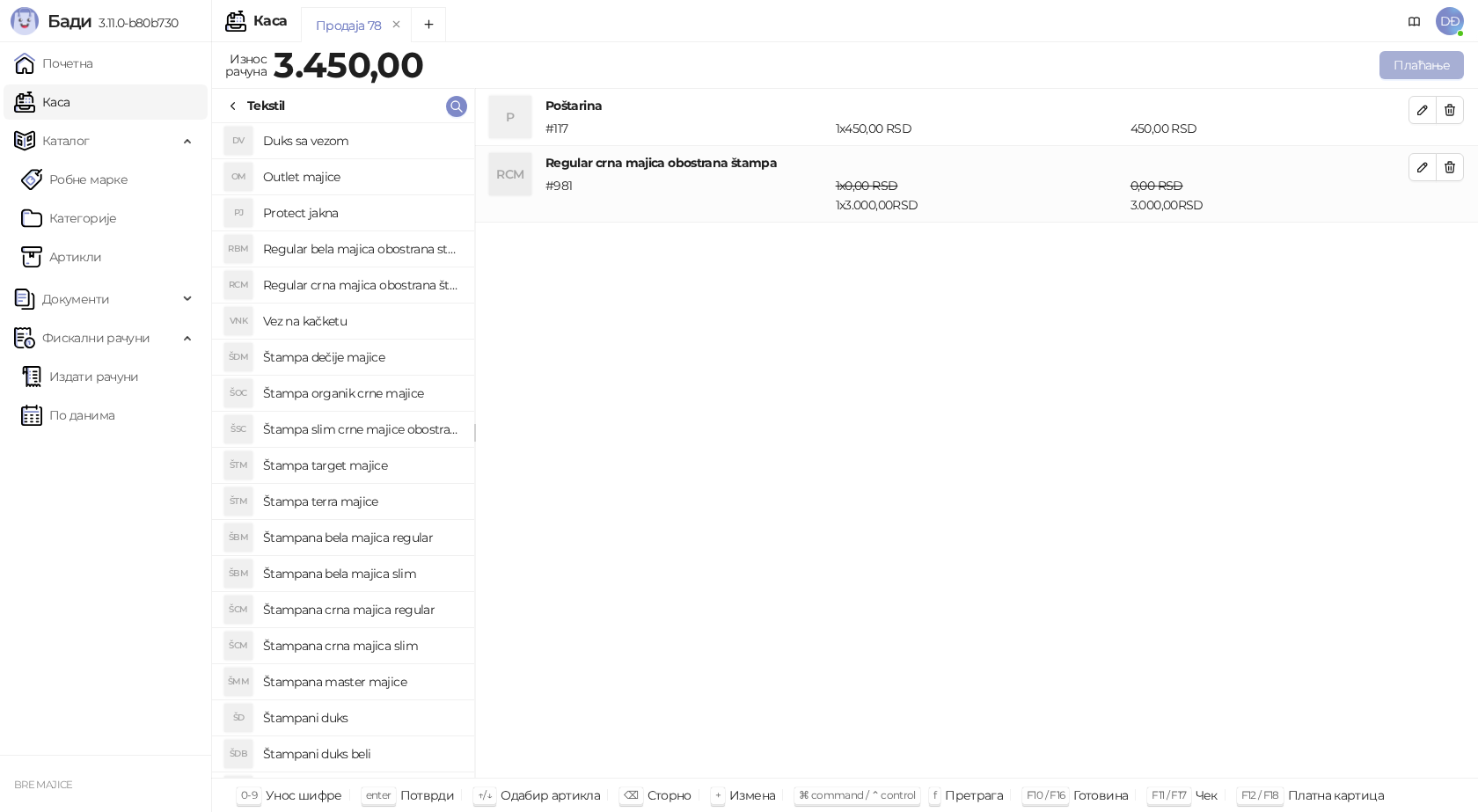
click at [1410, 65] on button "Плаћање" at bounding box center [1422, 65] width 85 height 28
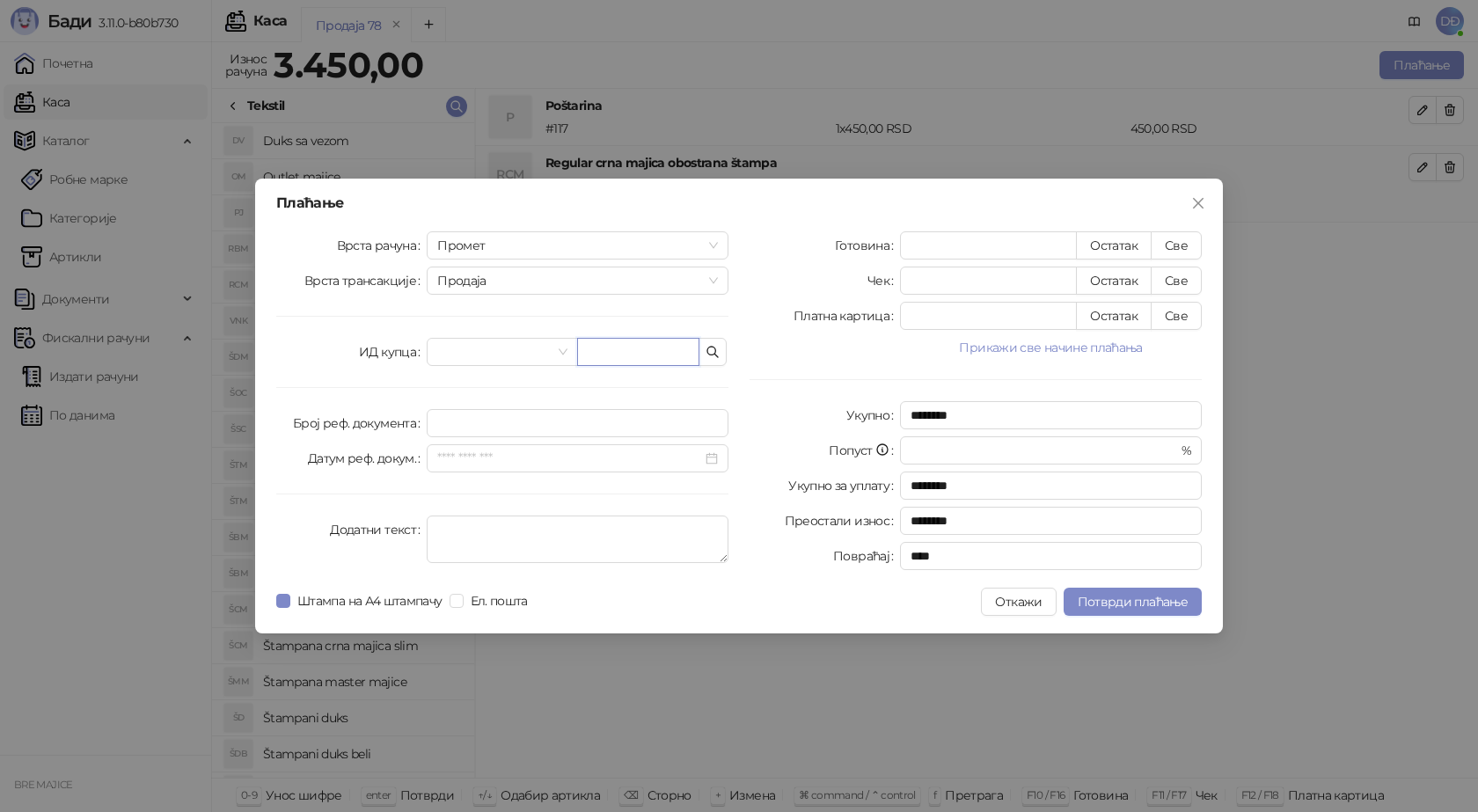
click at [603, 350] on input "text" at bounding box center [639, 351] width 122 height 28
paste input "**********"
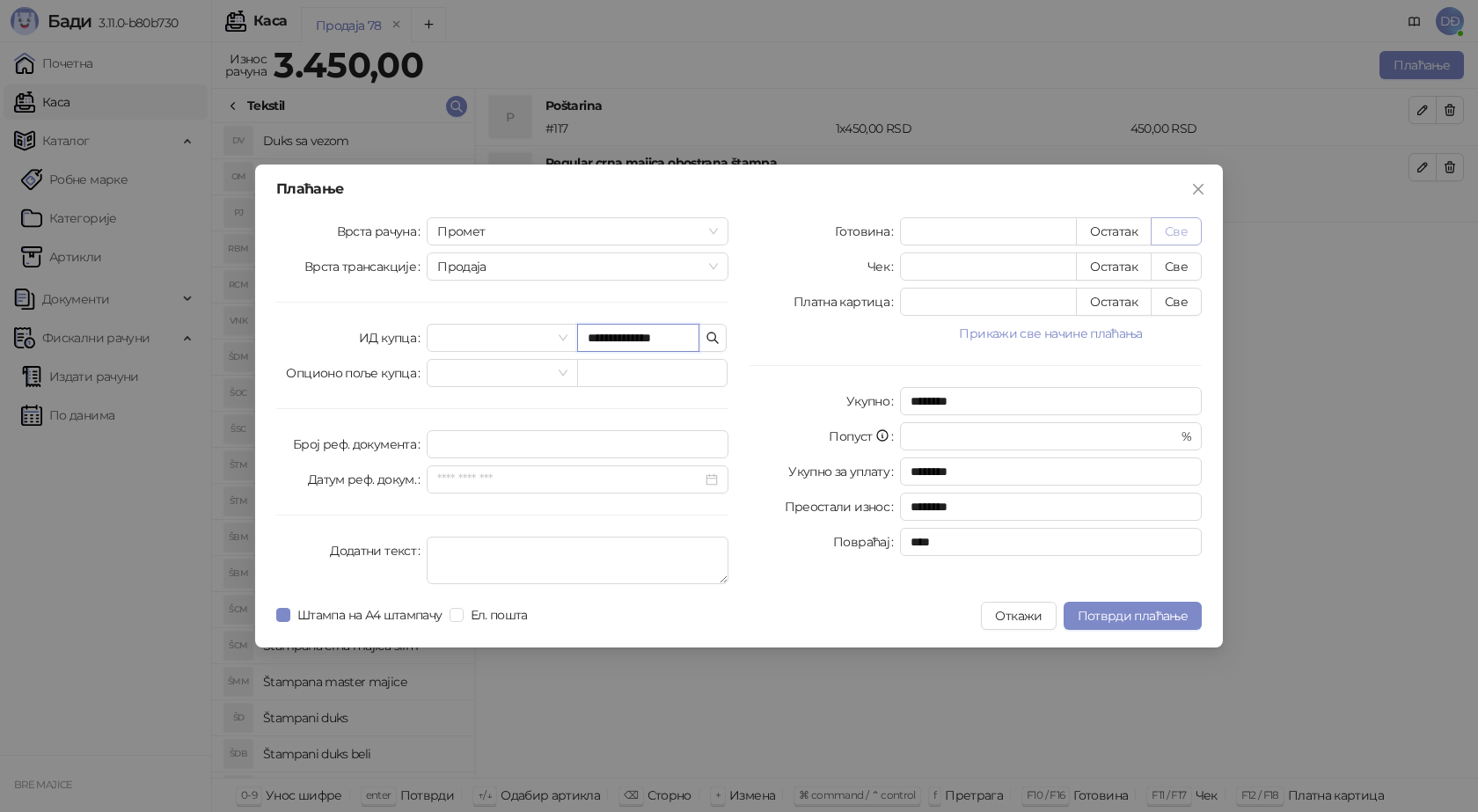
type input "**********"
click at [1170, 235] on button "Све" at bounding box center [1176, 230] width 51 height 28
type input "****"
click at [1134, 615] on span "Потврди плаћање" at bounding box center [1133, 616] width 110 height 16
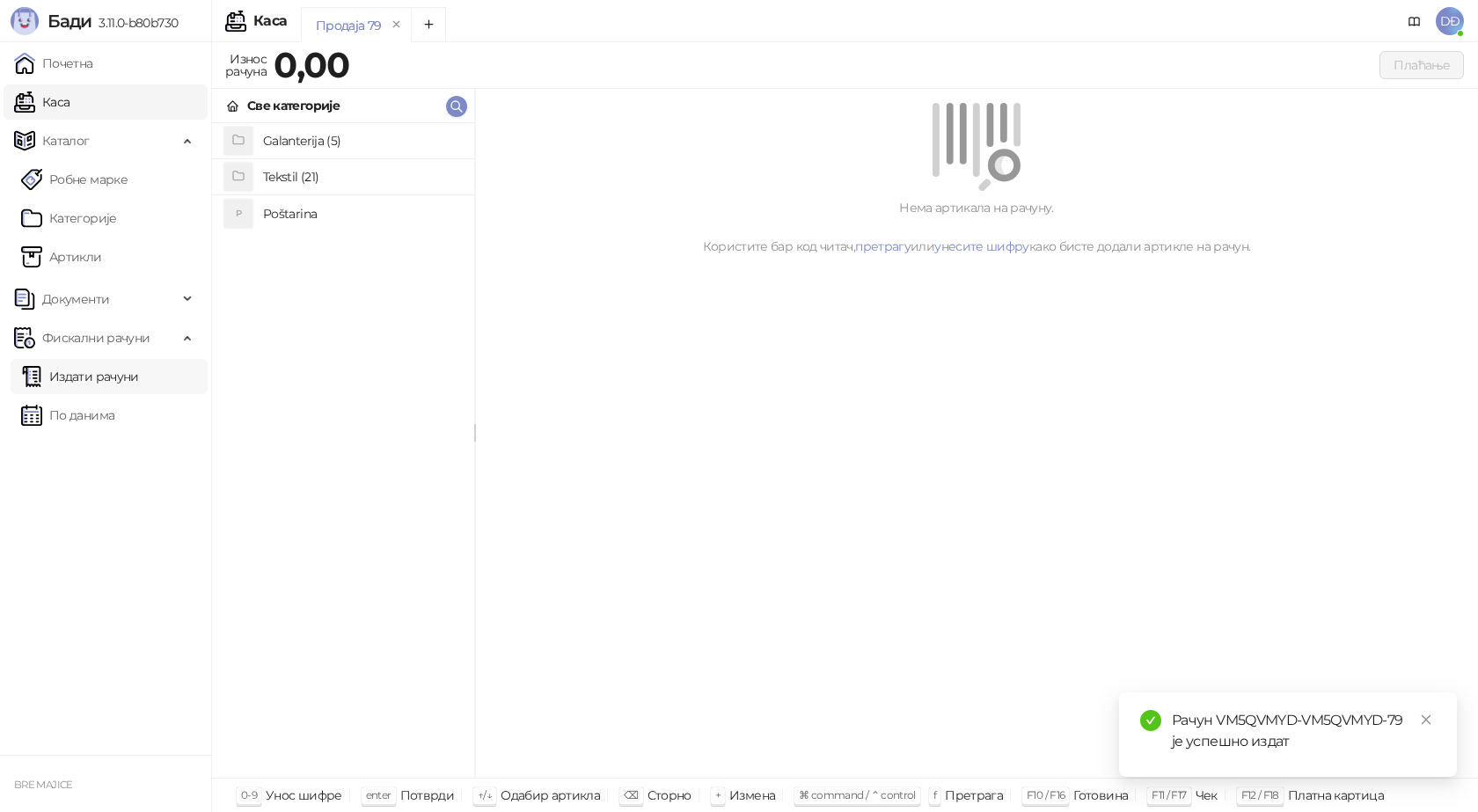
click at [93, 380] on link "Издати рачуни" at bounding box center [79, 376] width 118 height 35
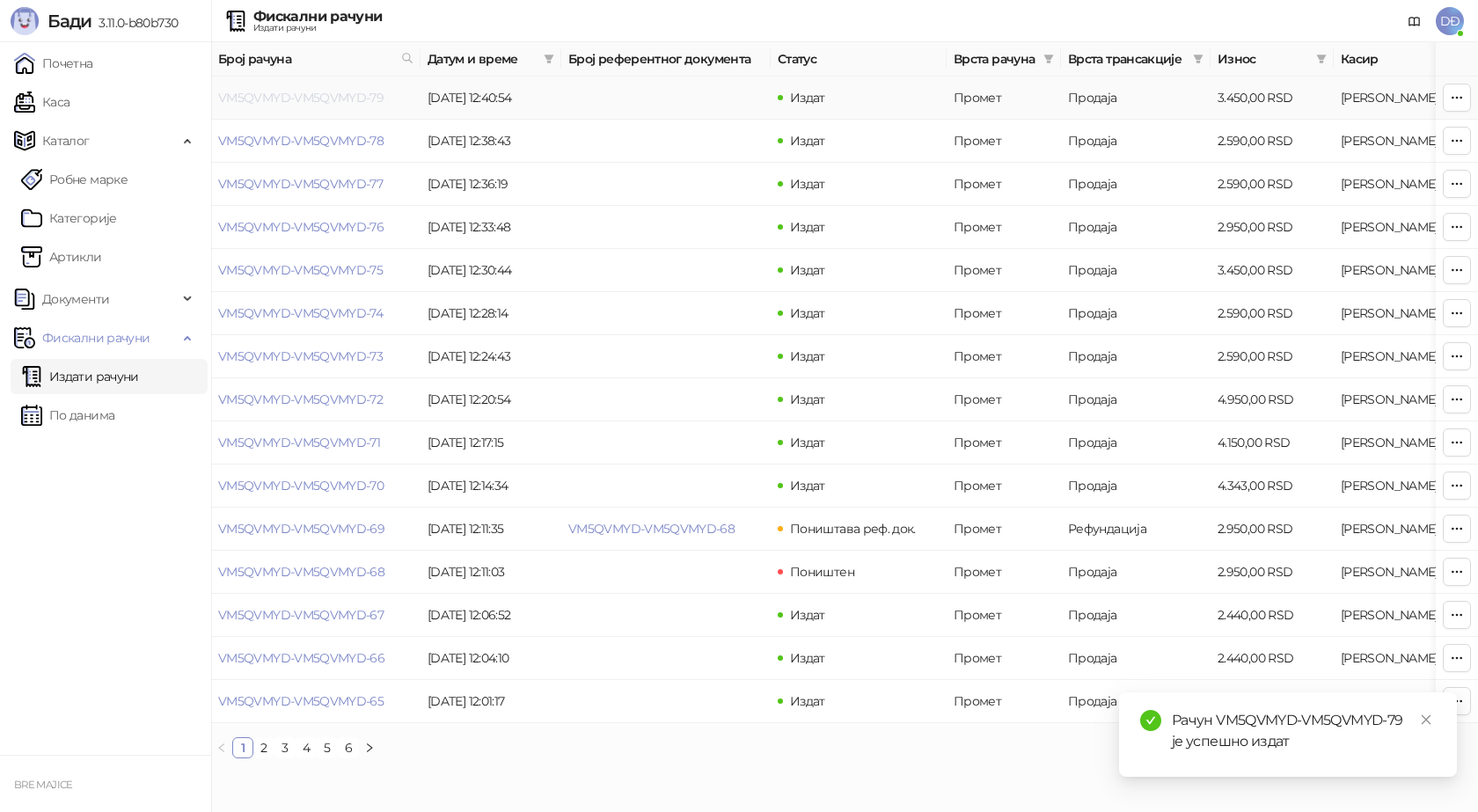
click at [304, 96] on link "VM5QVMYD-VM5QVMYD-79" at bounding box center [301, 98] width 166 height 16
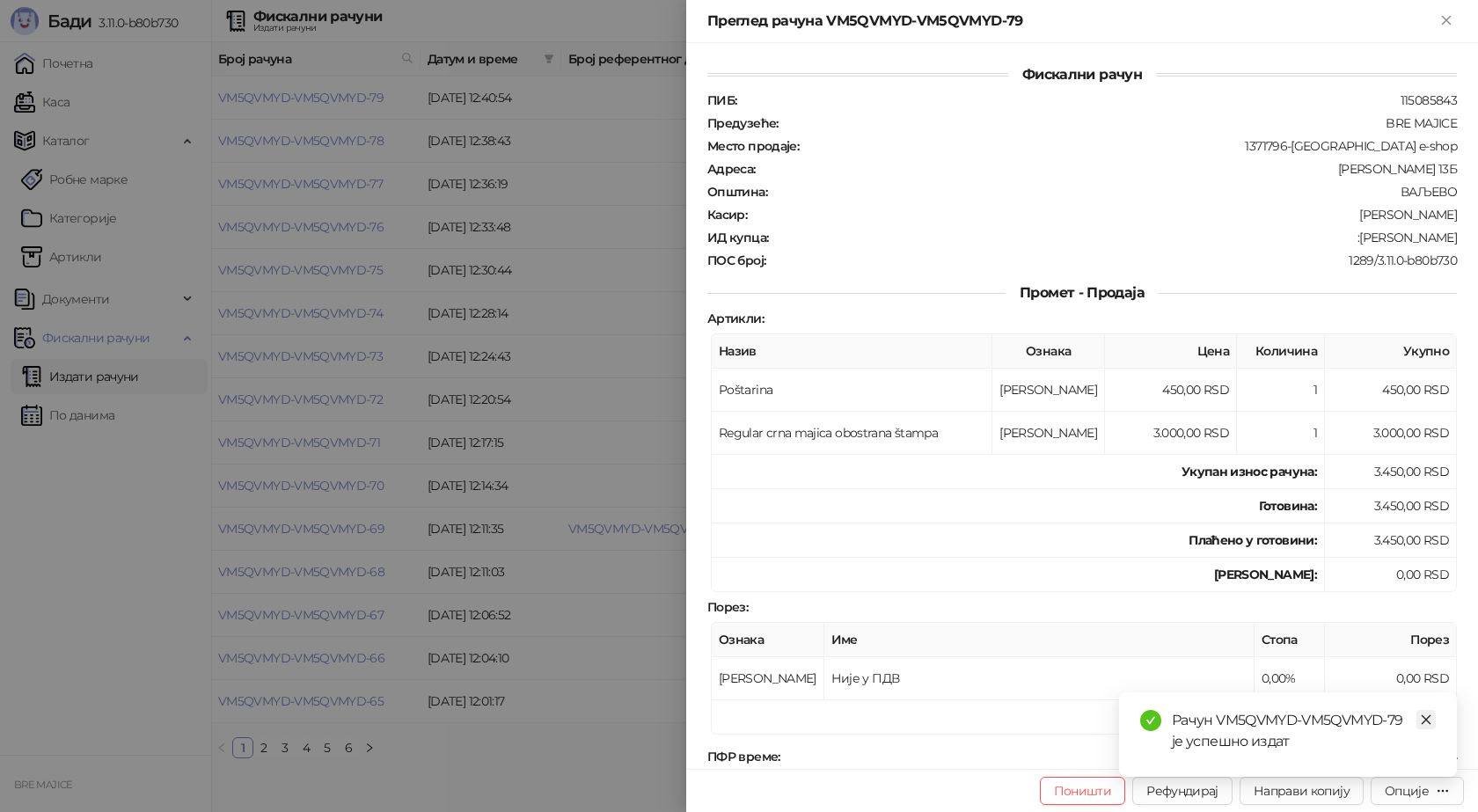
click at [1428, 717] on icon "close" at bounding box center [1427, 719] width 13 height 13
click at [1427, 790] on div "Опције" at bounding box center [1407, 790] width 44 height 16
click at [1389, 754] on span "Преузми у ПДФ формату" at bounding box center [1343, 754] width 214 height 19
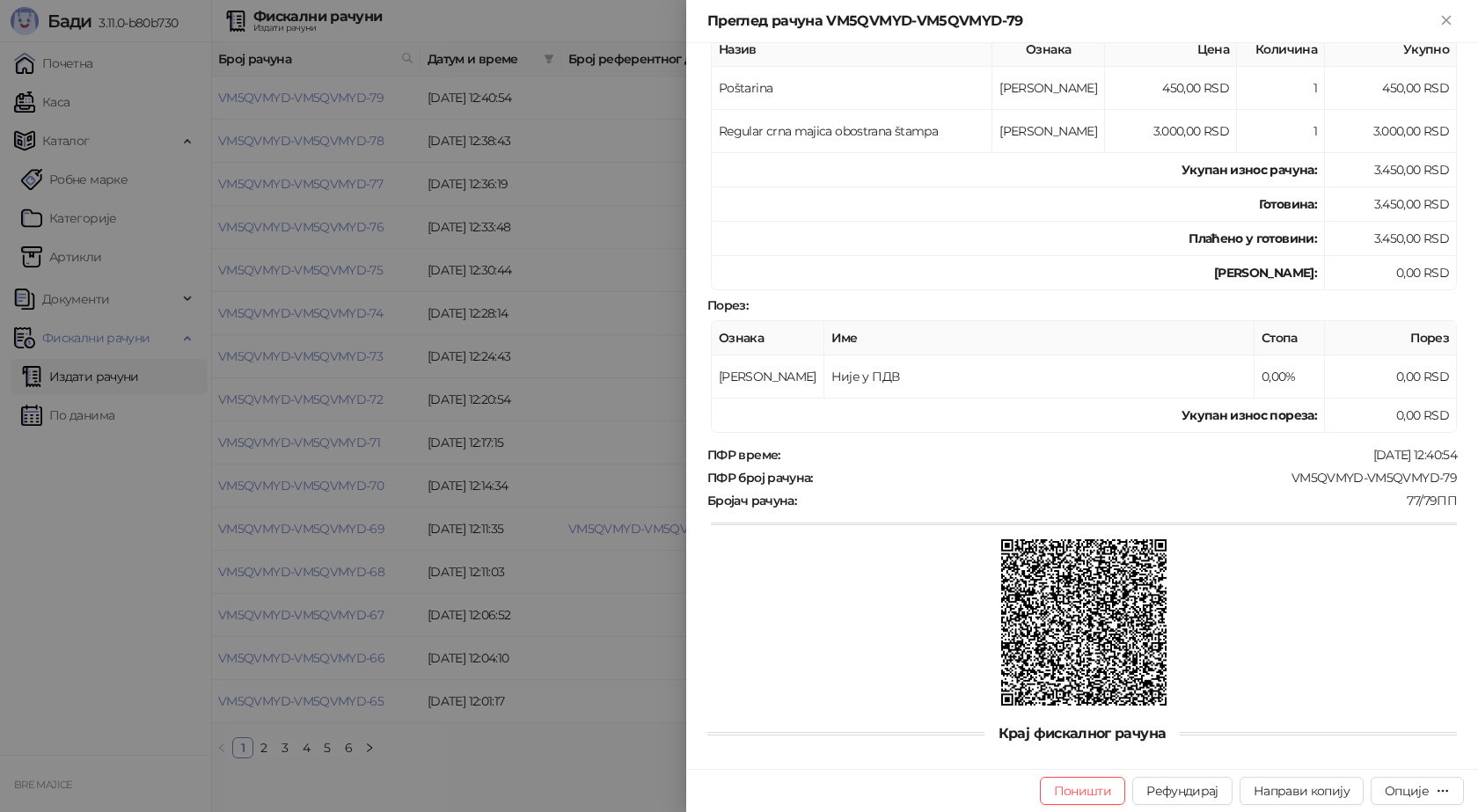
scroll to position [320, 0]
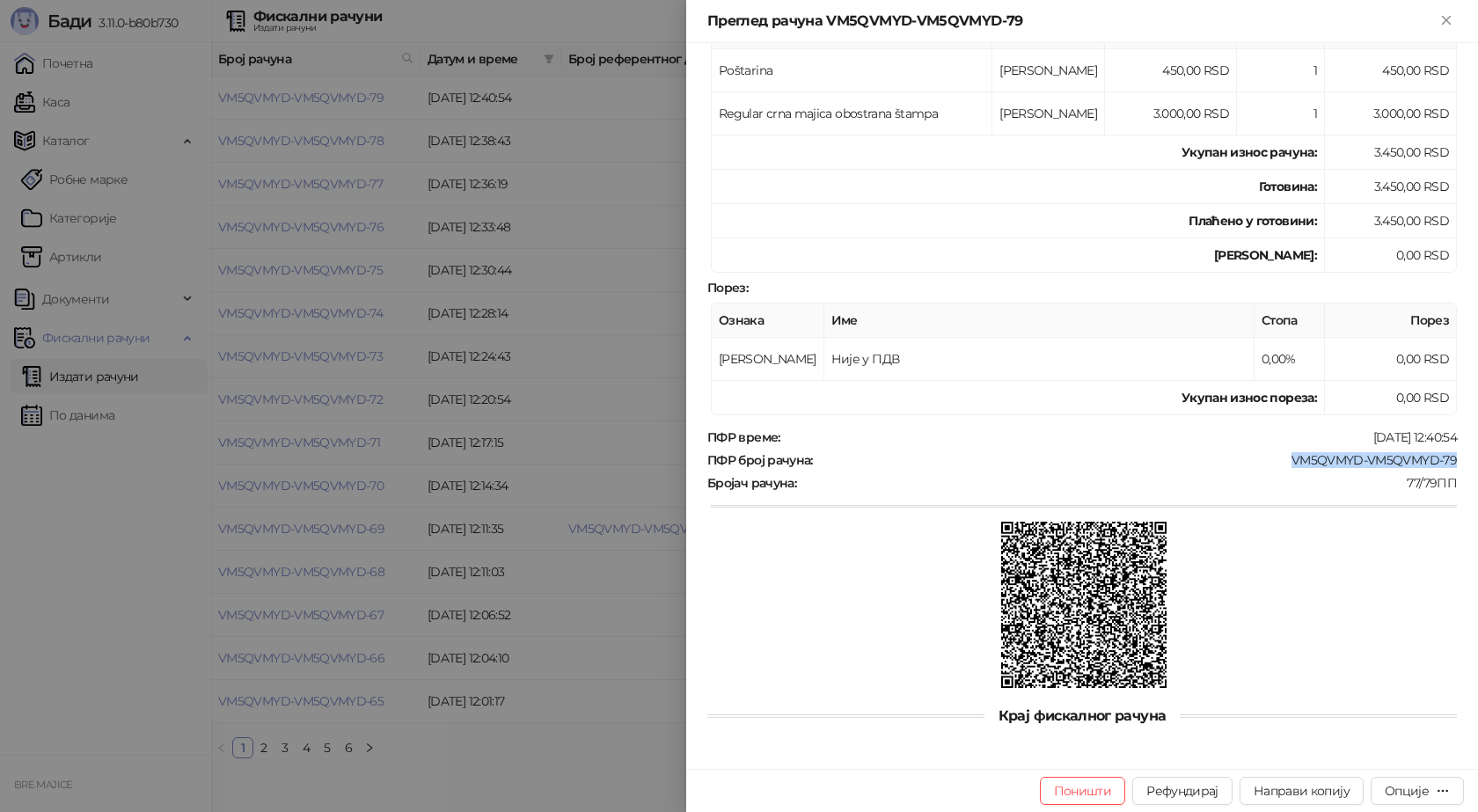
drag, startPoint x: 1430, startPoint y: 459, endPoint x: 1278, endPoint y: 467, distance: 152.2
click at [1278, 467] on div "VM5QVMYD-VM5QVMYD-79" at bounding box center [1137, 460] width 644 height 16
copy div "VM5QVMYD-VM5QVMYD-79"
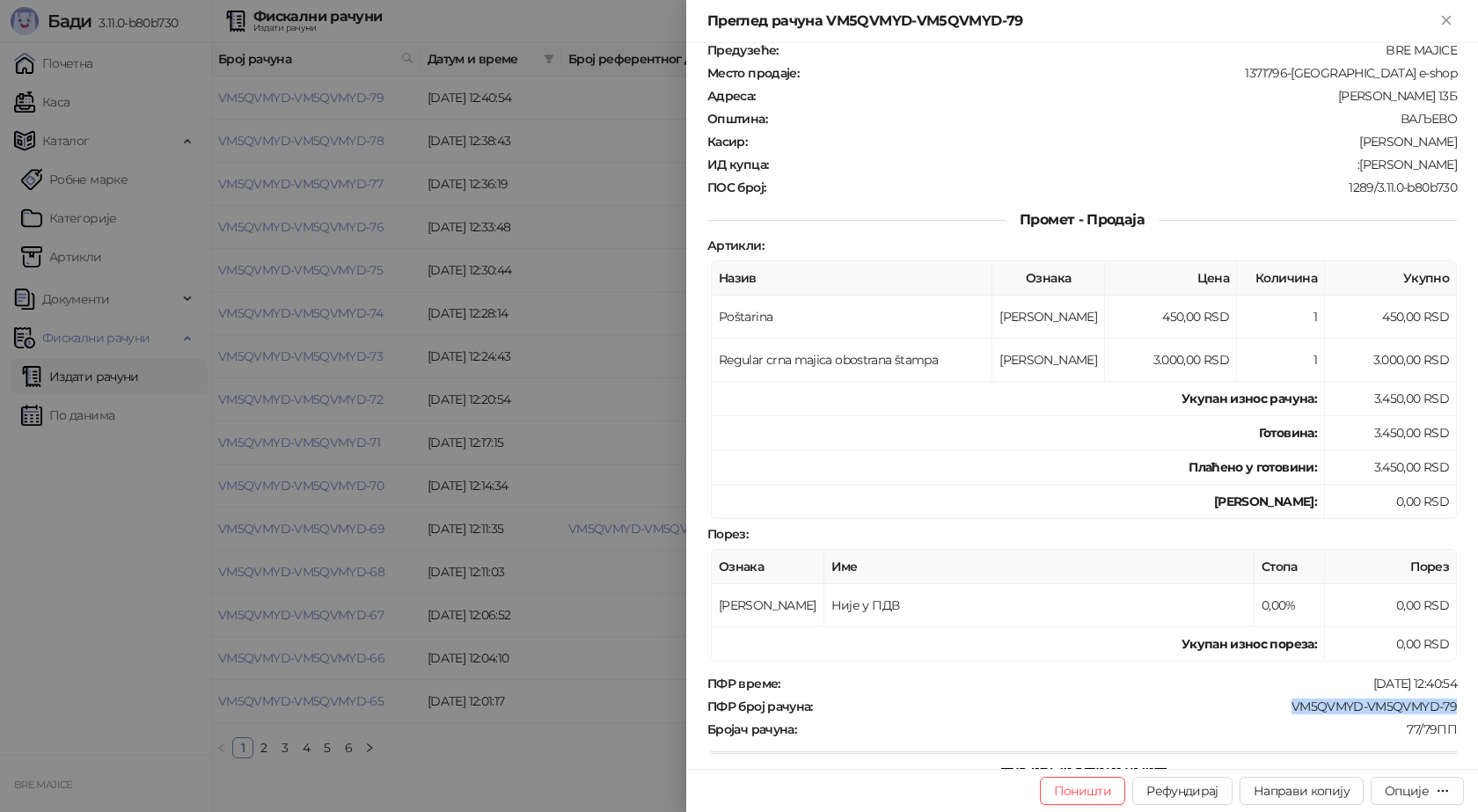
scroll to position [0, 0]
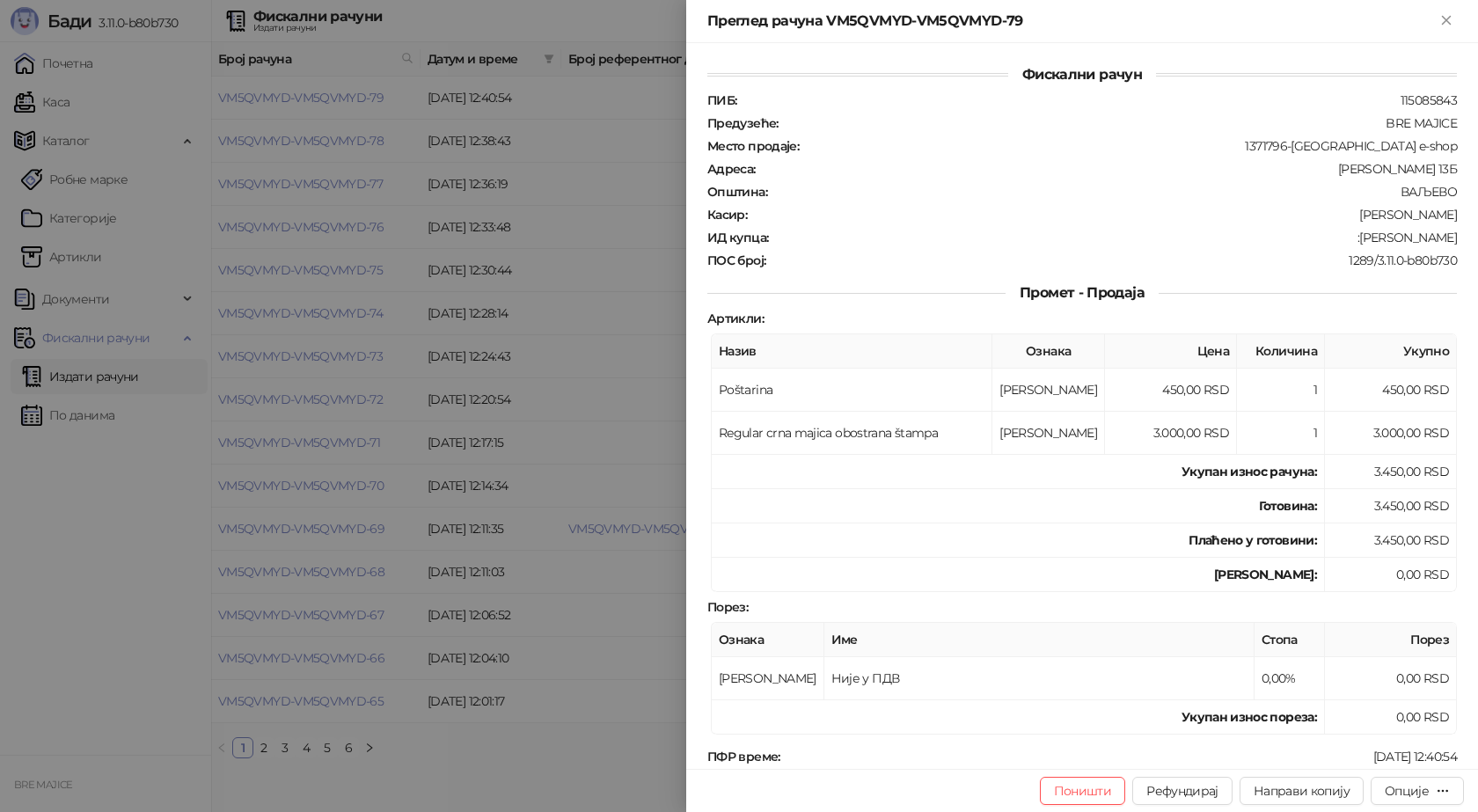
drag, startPoint x: 1443, startPoint y: 236, endPoint x: 1356, endPoint y: 240, distance: 87.1
click at [1356, 240] on div ":Goran Markovic" at bounding box center [1114, 238] width 689 height 16
copy div "Goran Markovic"
click at [1441, 22] on icon "Close" at bounding box center [1446, 21] width 16 height 16
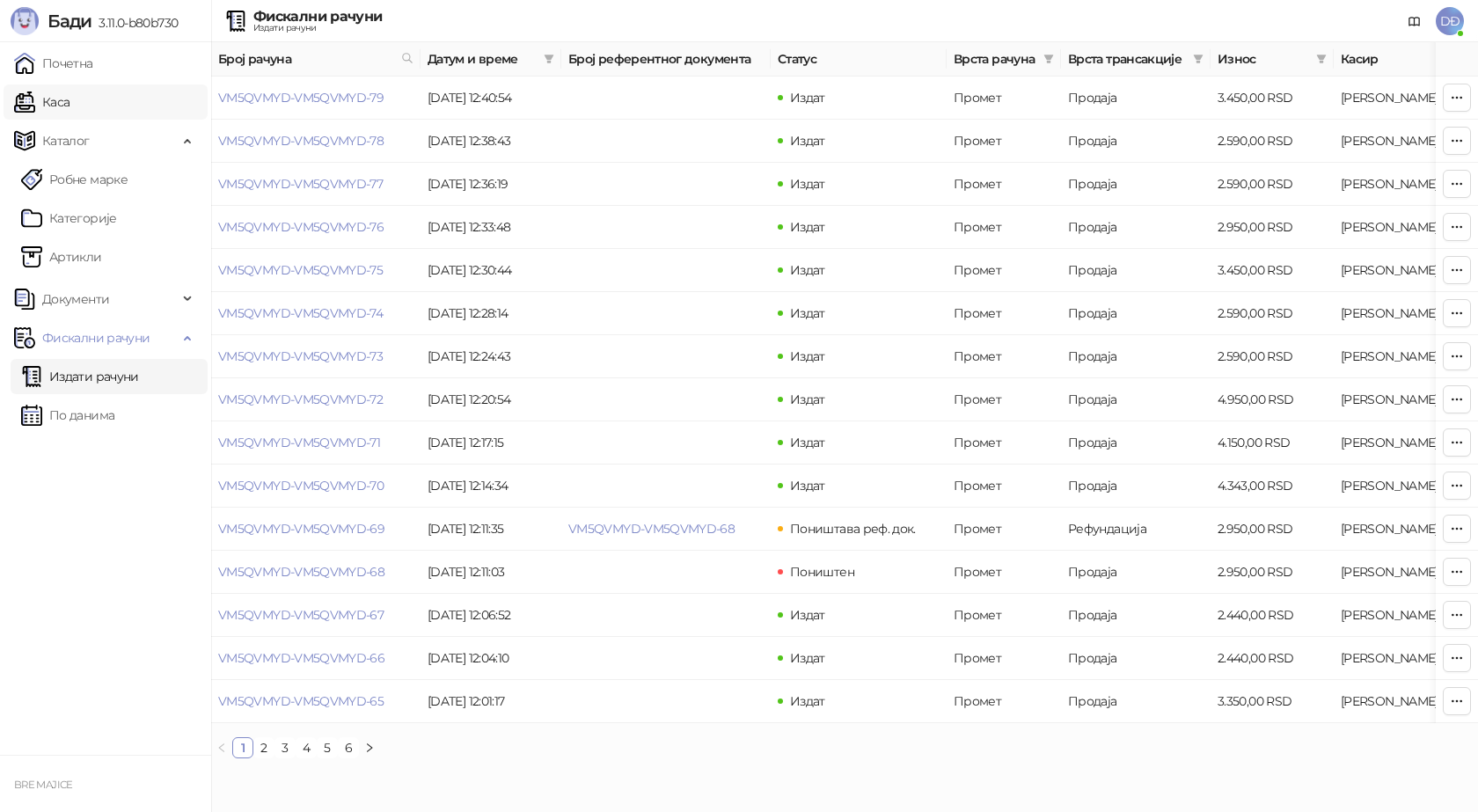
click at [52, 92] on link "Каса" at bounding box center [42, 102] width 56 height 35
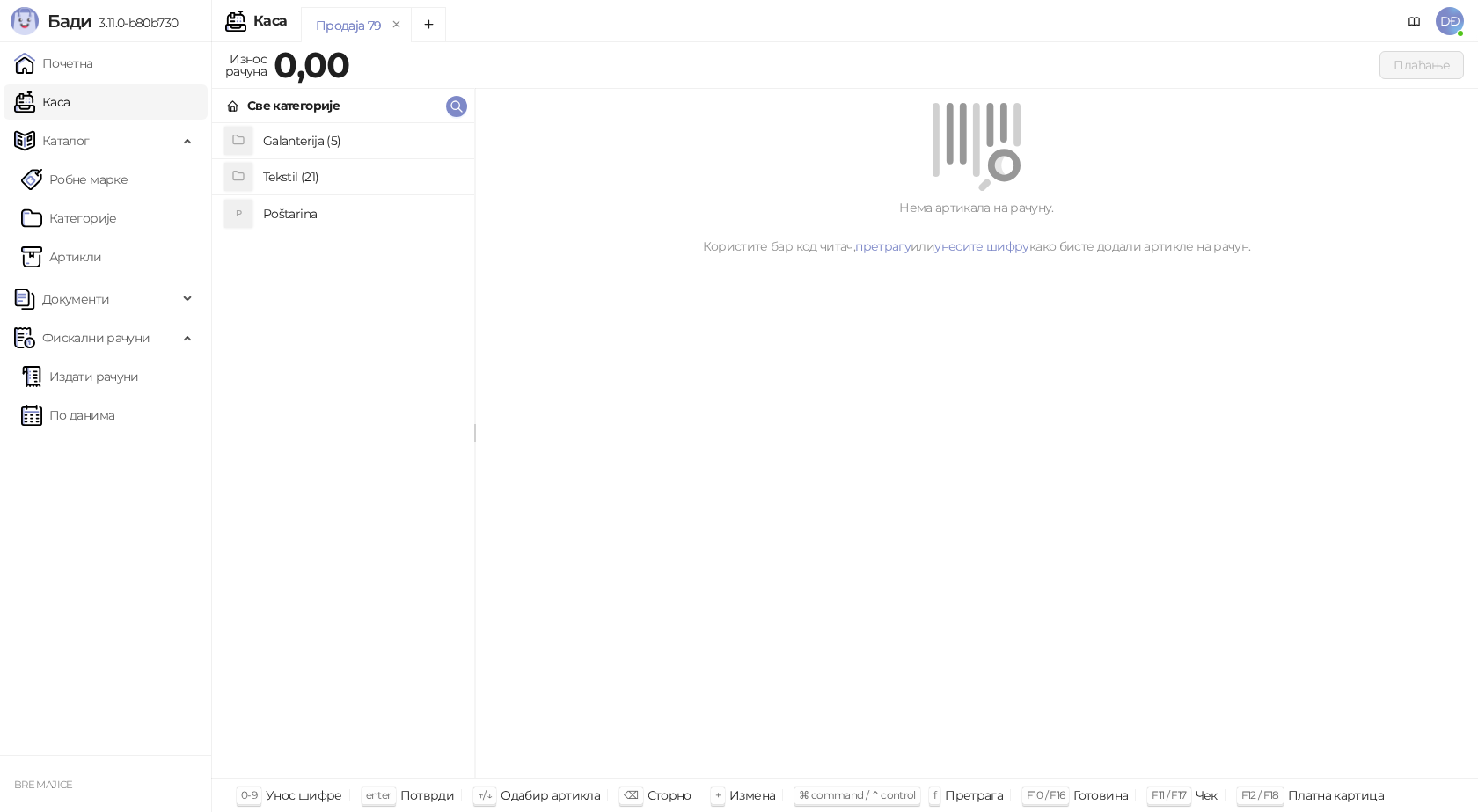
click at [276, 210] on h4 "Poštarina" at bounding box center [361, 213] width 197 height 28
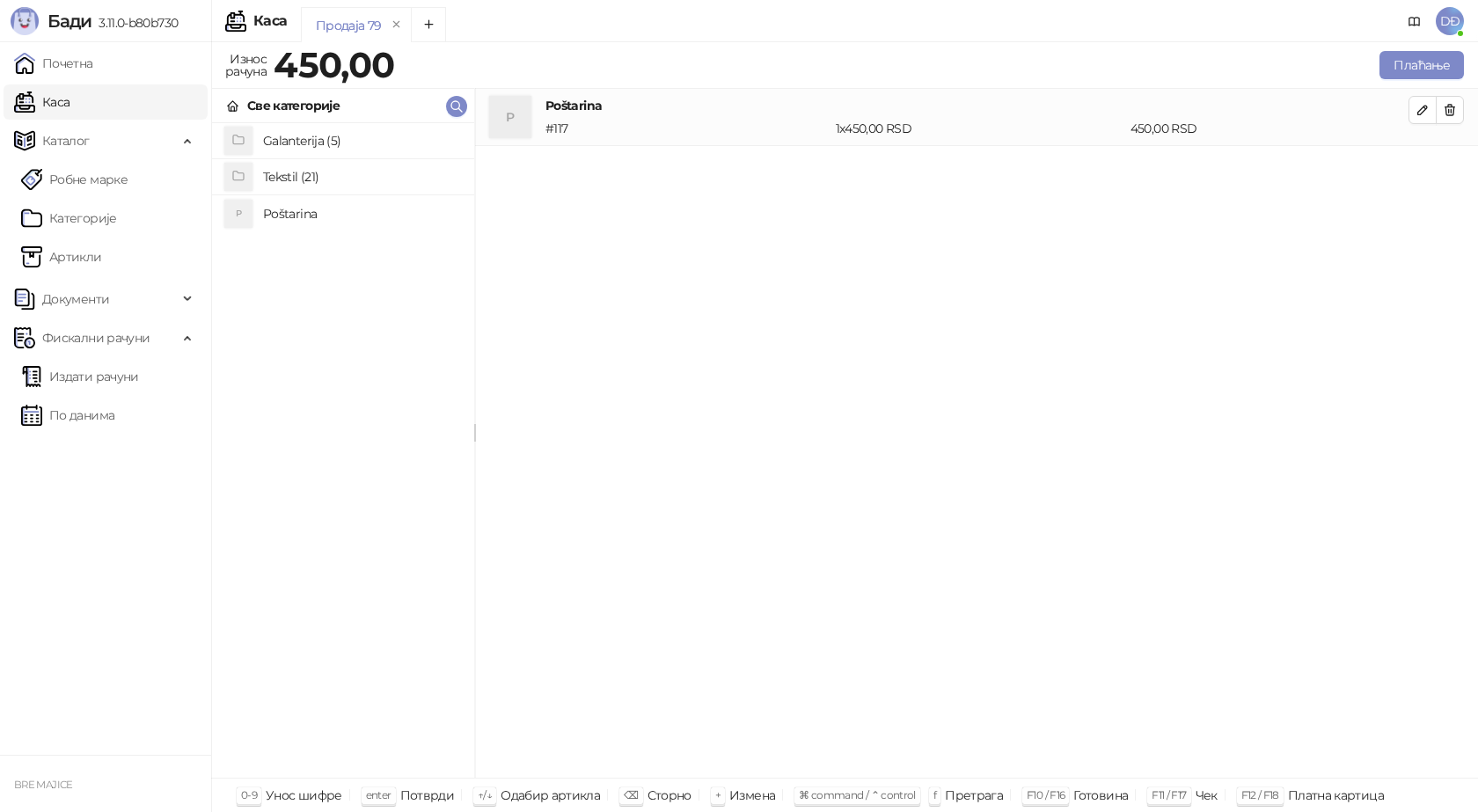
click at [287, 176] on h4 "Tekstil (21)" at bounding box center [361, 176] width 197 height 28
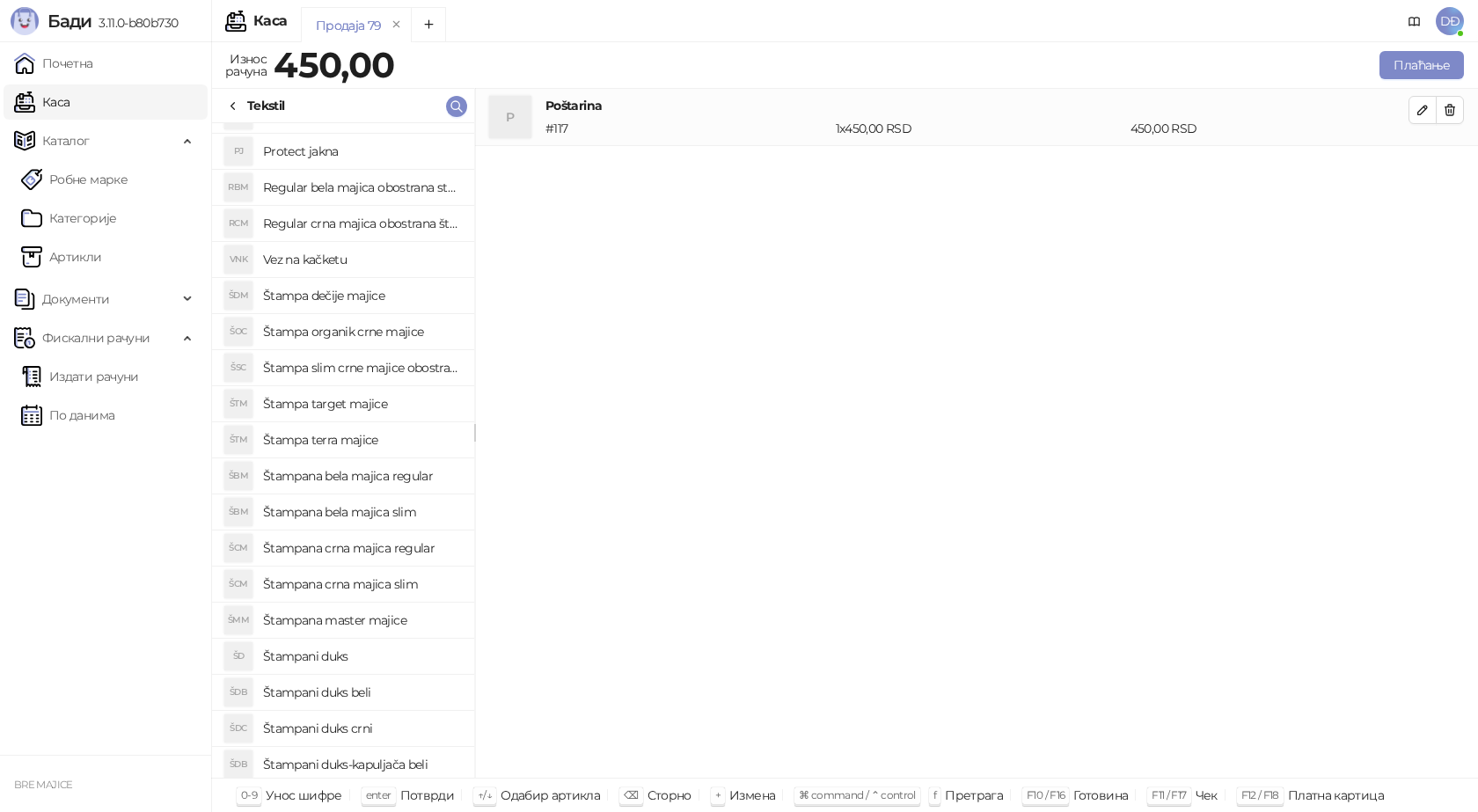
scroll to position [88, 0]
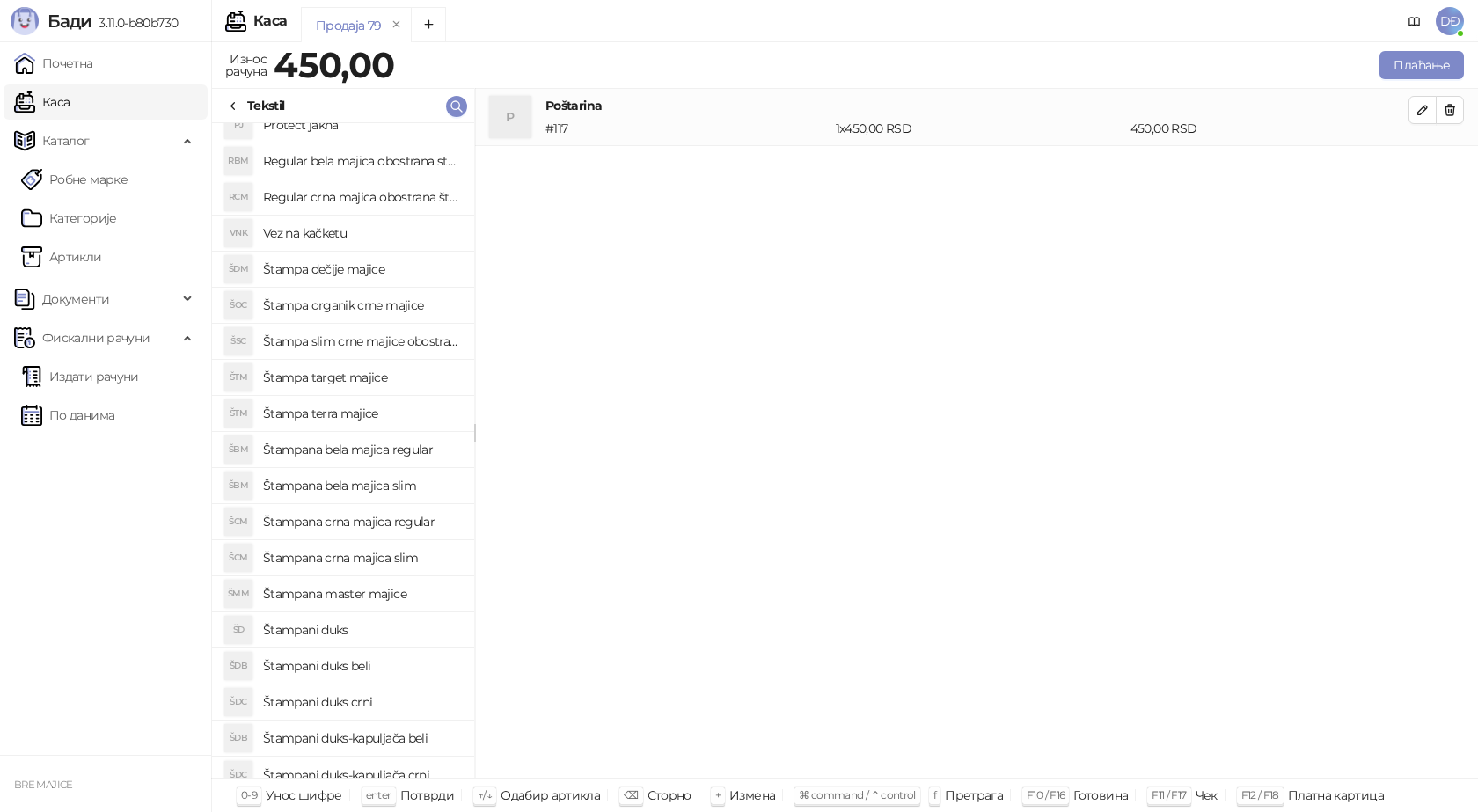
click at [362, 449] on h4 "Štampana bela majica regular" at bounding box center [361, 449] width 197 height 28
click at [1424, 167] on icon "button" at bounding box center [1423, 167] width 14 height 14
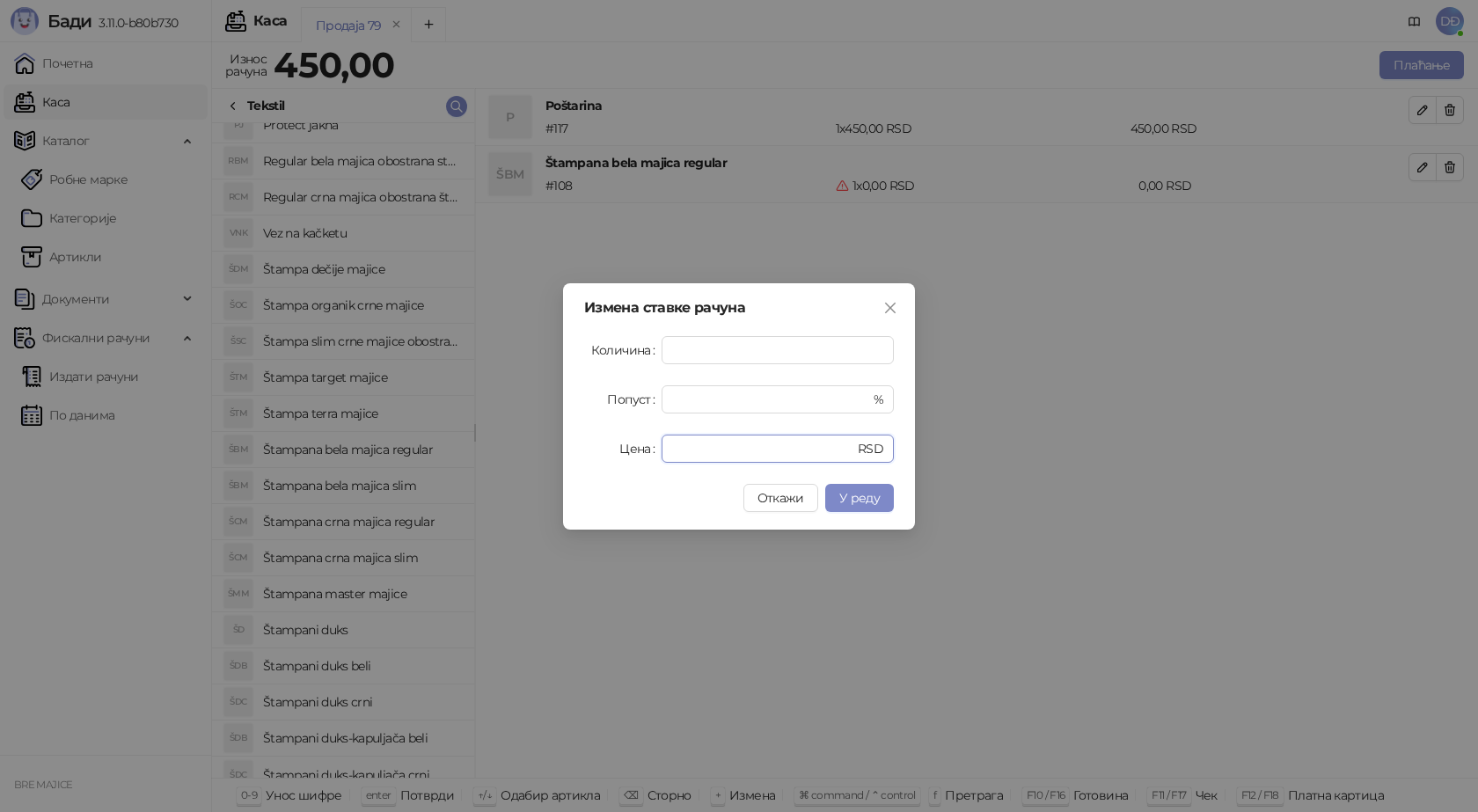
drag, startPoint x: 693, startPoint y: 445, endPoint x: 635, endPoint y: 458, distance: 59.4
click at [647, 456] on div "Цена * RSD" at bounding box center [739, 448] width 310 height 28
type input "****"
click at [852, 496] on span "У реду" at bounding box center [859, 498] width 41 height 16
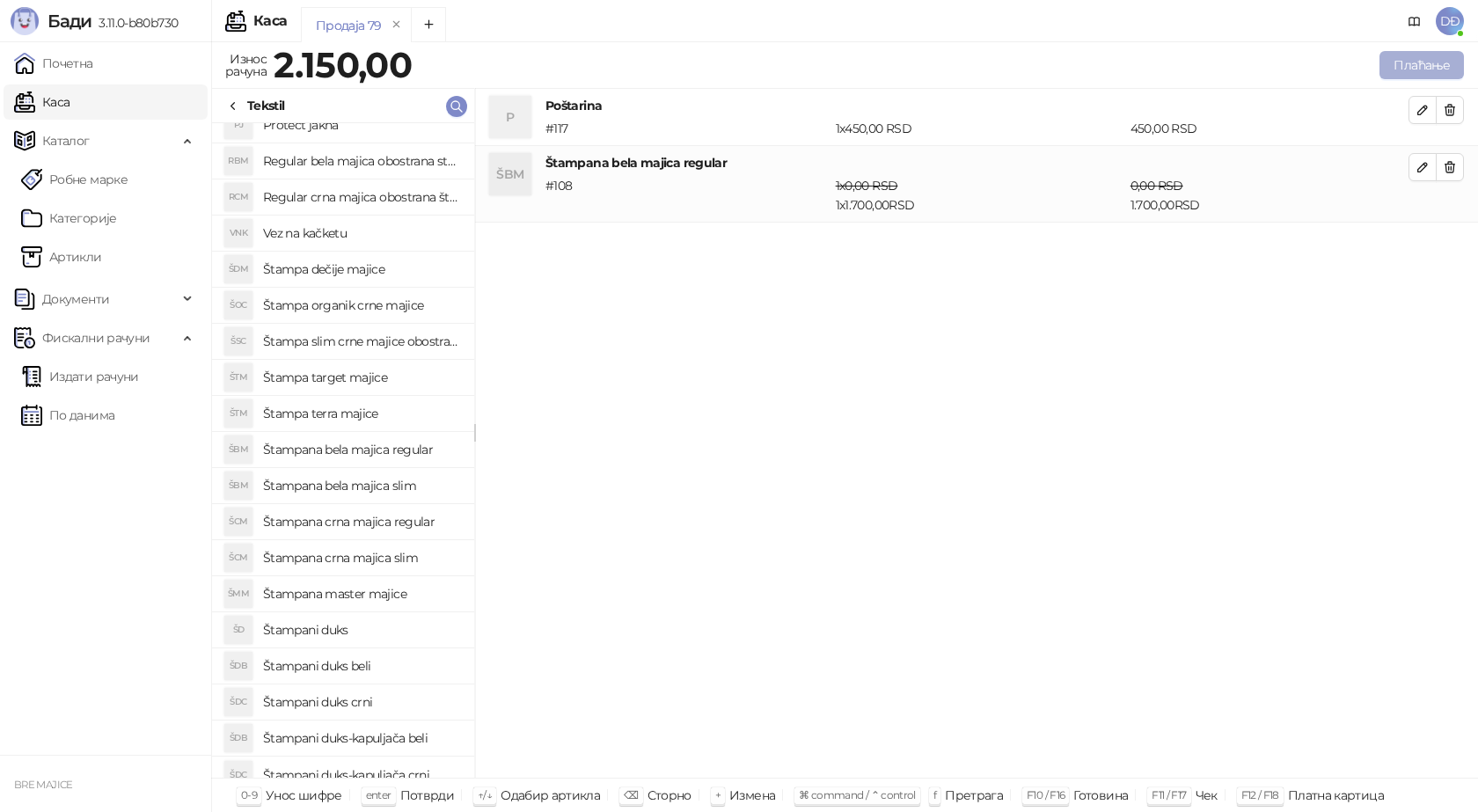
click at [1403, 65] on button "Плаћање" at bounding box center [1422, 65] width 85 height 28
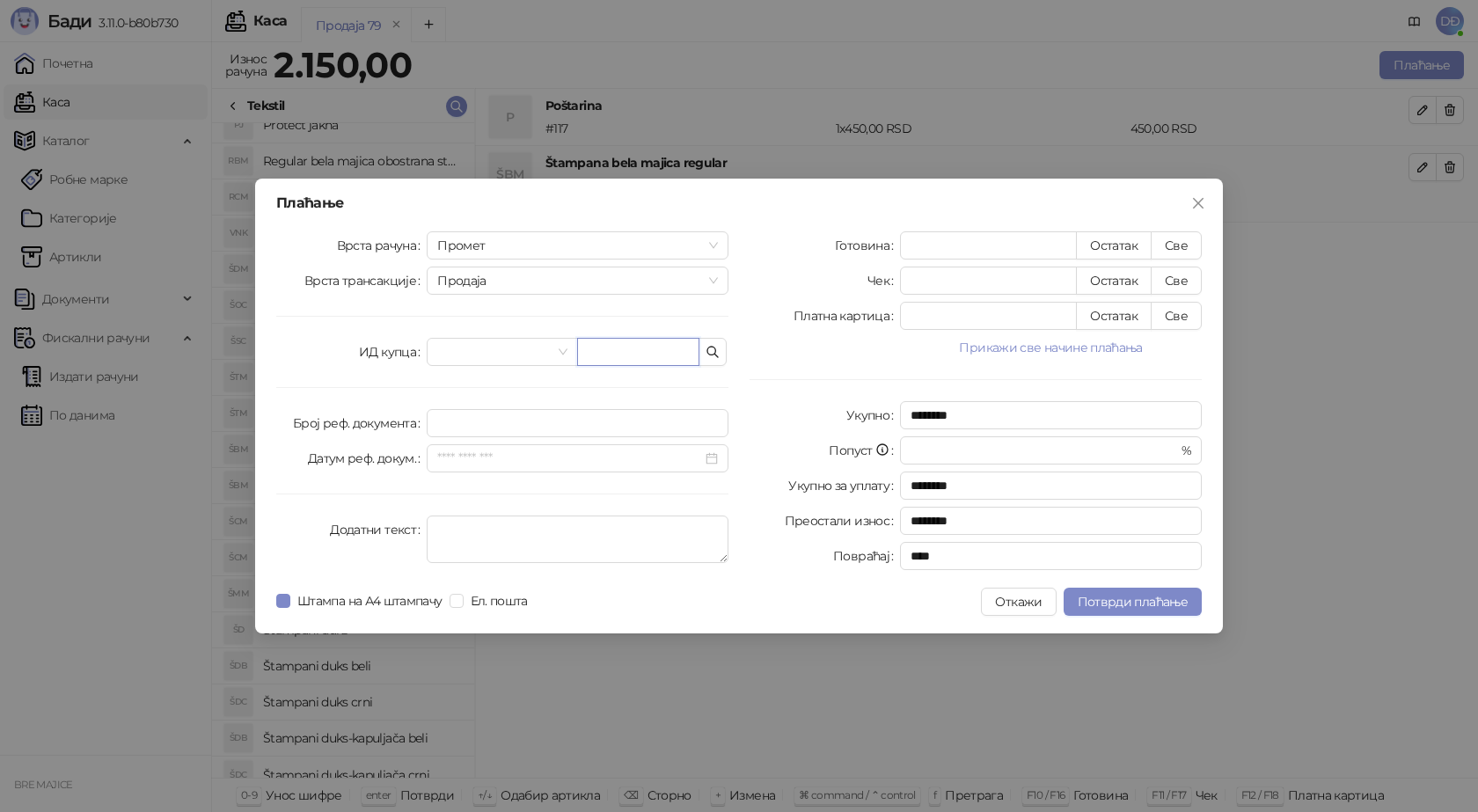
click at [639, 353] on input "text" at bounding box center [639, 351] width 122 height 28
paste input "**********"
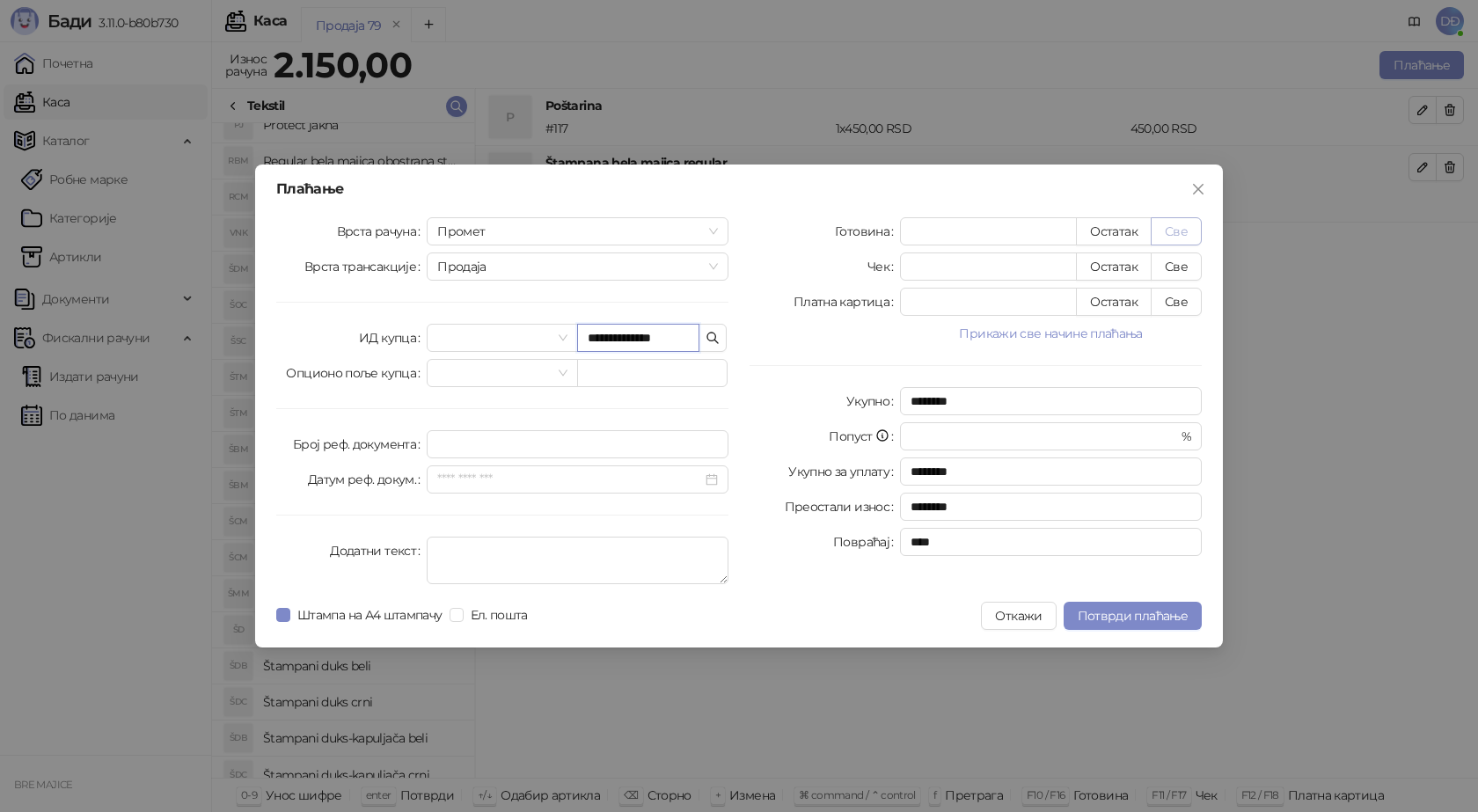
type input "**********"
click at [1172, 224] on button "Све" at bounding box center [1176, 230] width 51 height 28
type input "****"
click at [1109, 619] on span "Потврди плаћање" at bounding box center [1133, 616] width 110 height 16
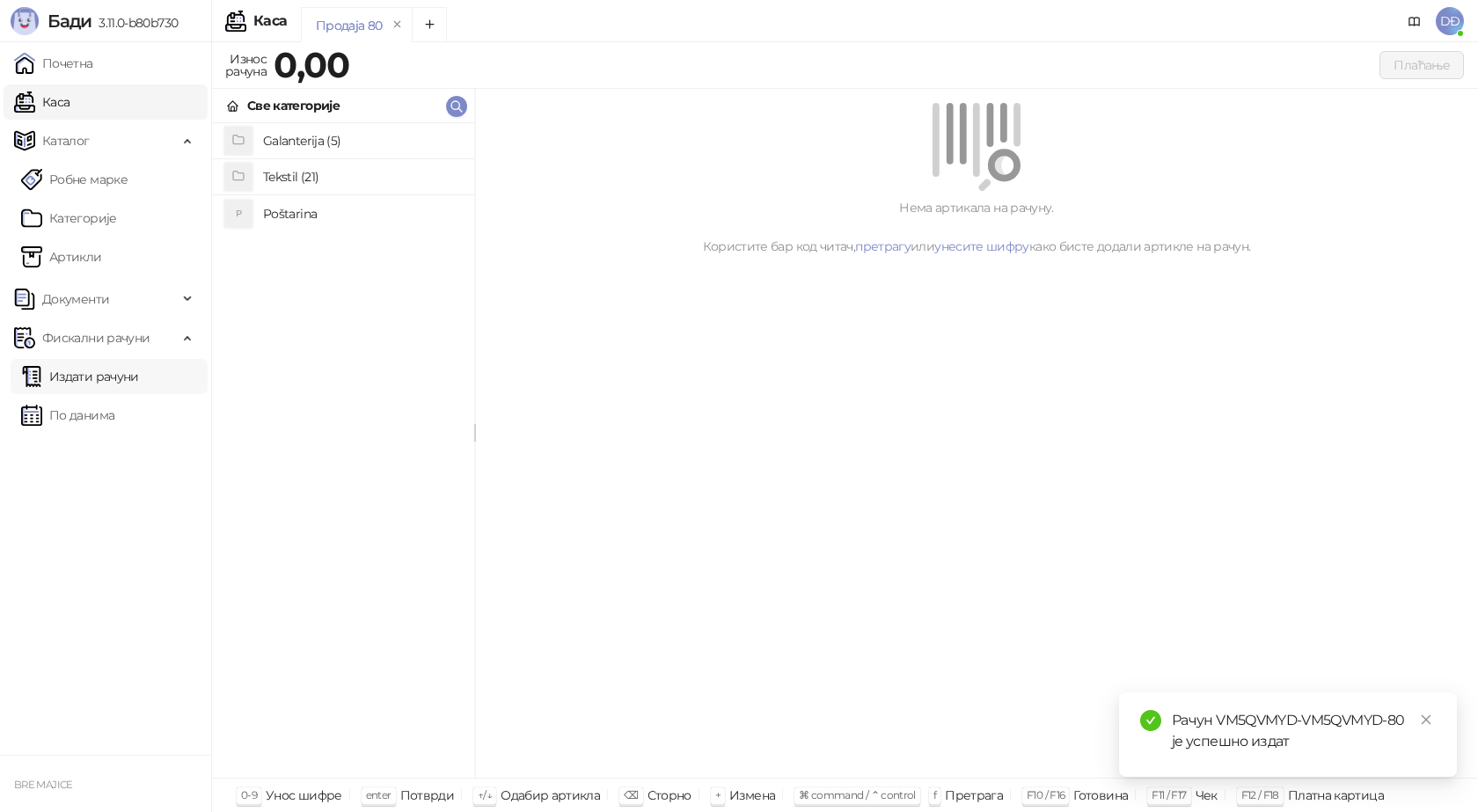
click at [136, 374] on link "Издати рачуни" at bounding box center [79, 376] width 118 height 35
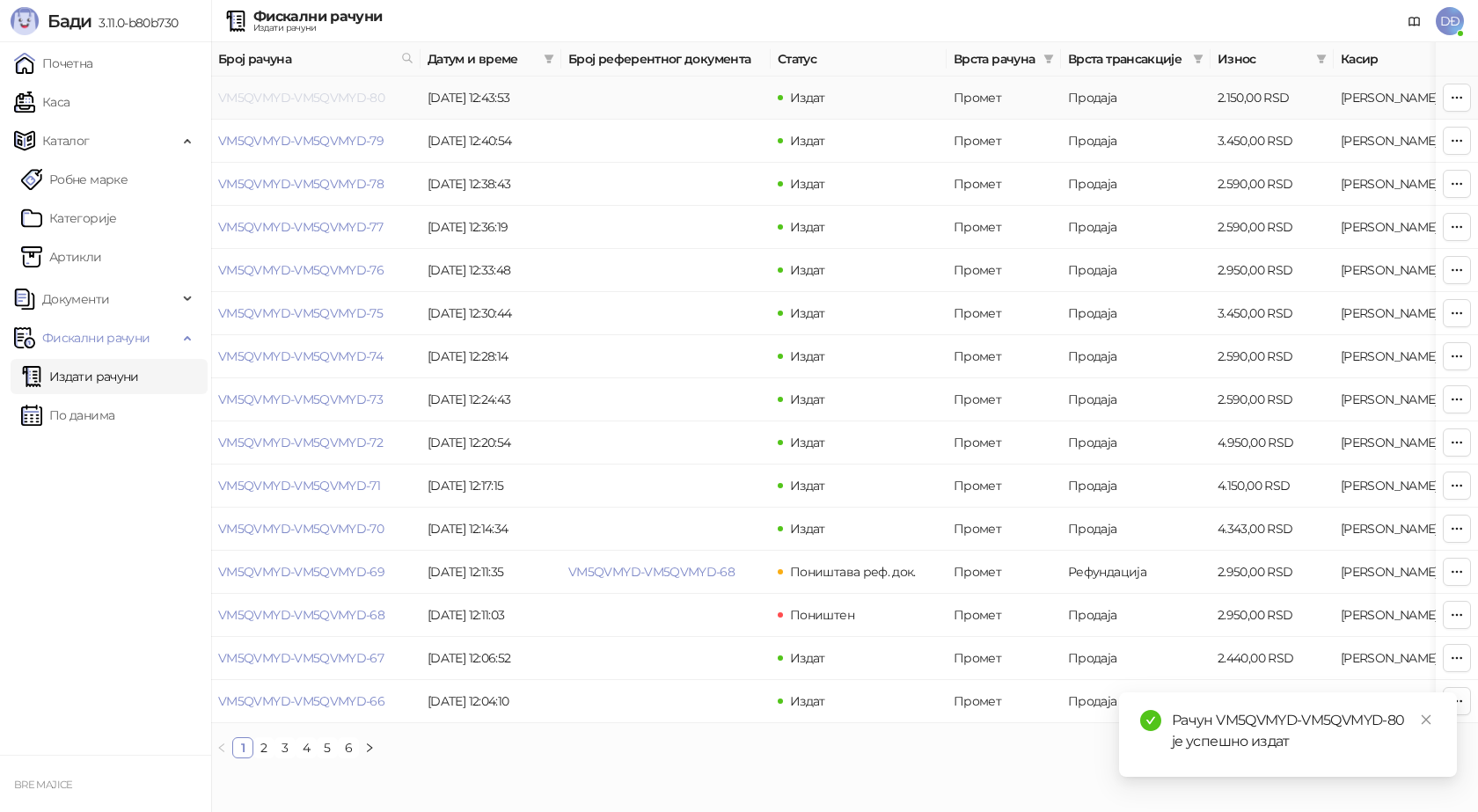
click at [316, 99] on link "VM5QVMYD-VM5QVMYD-80" at bounding box center [301, 98] width 167 height 16
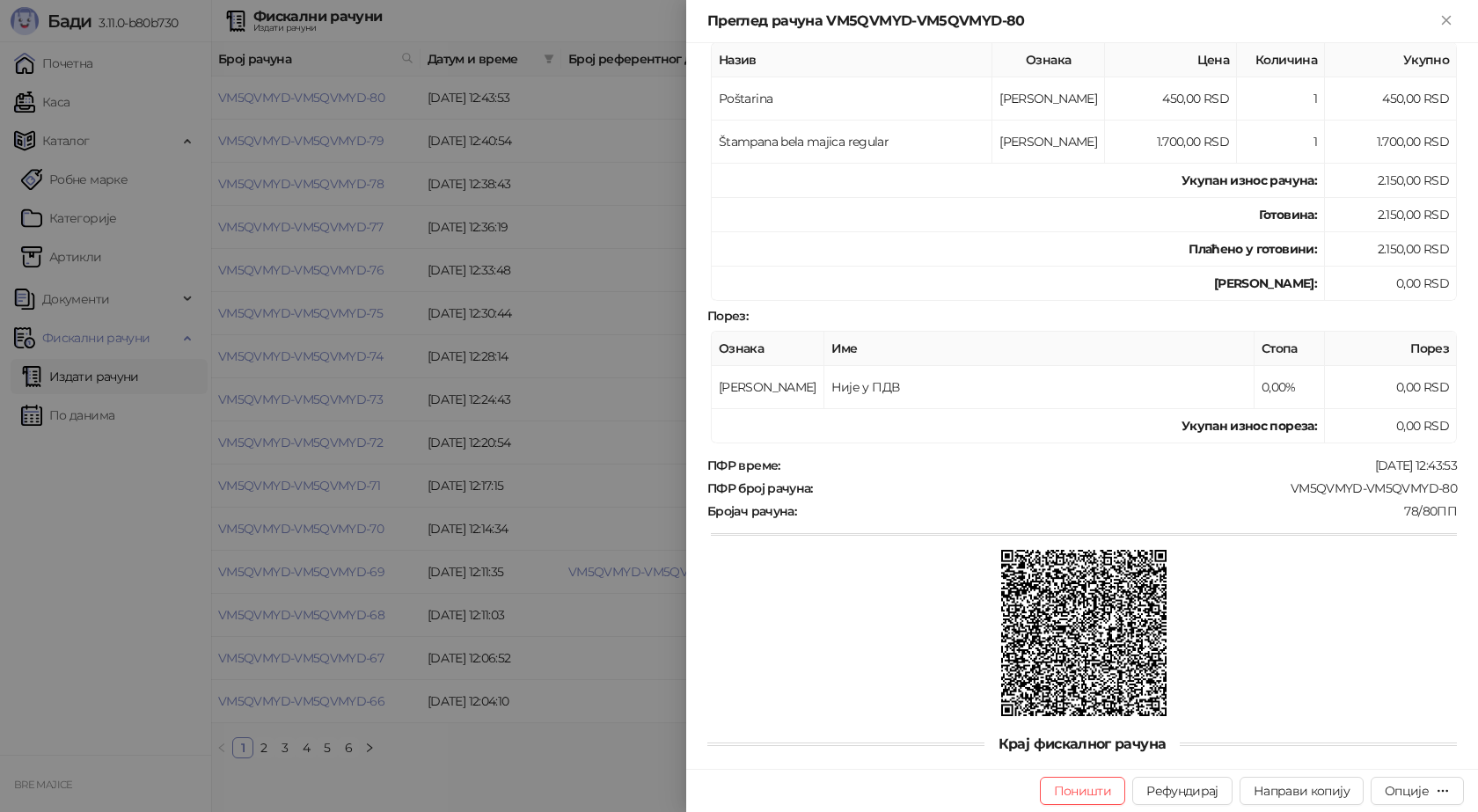
scroll to position [231, 0]
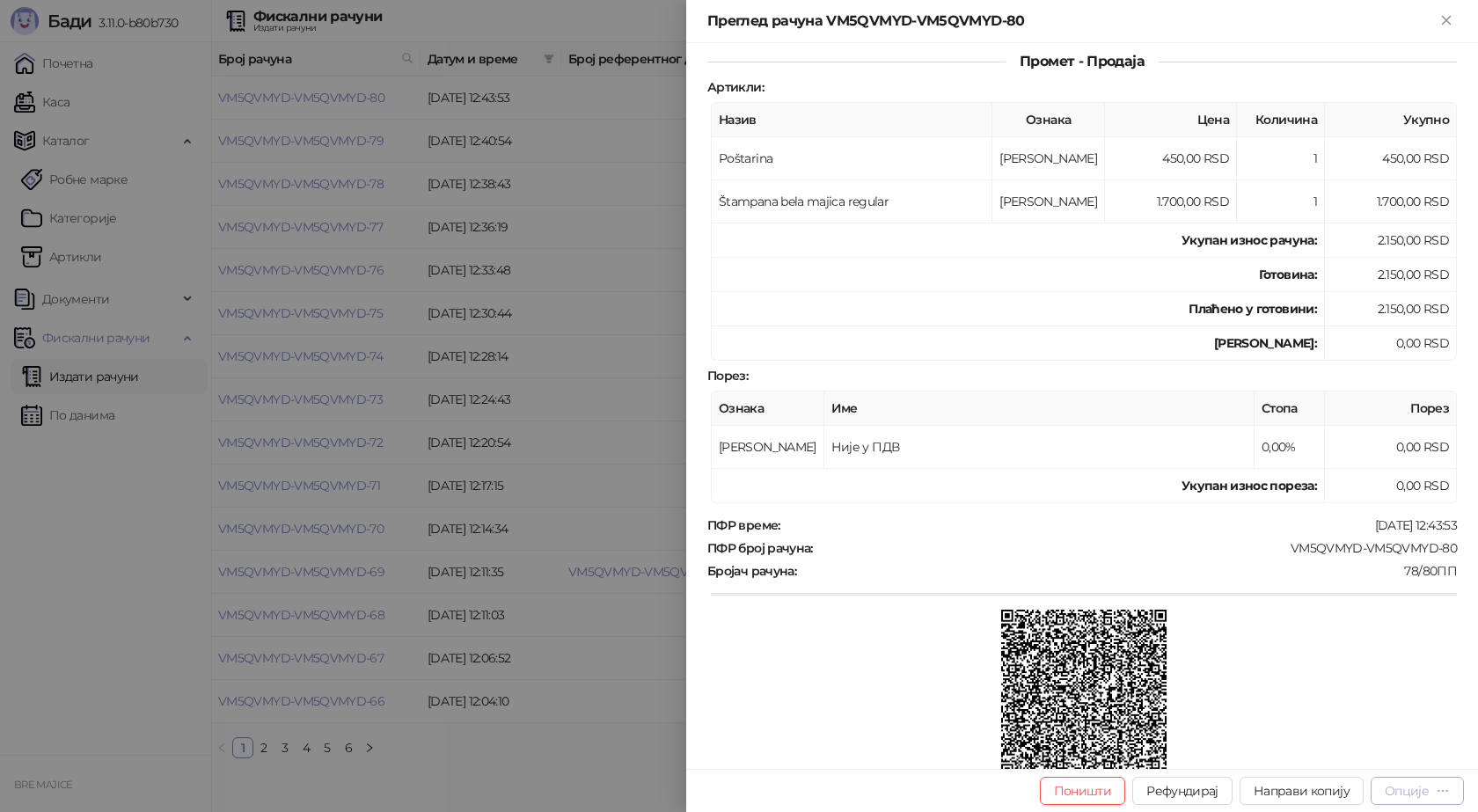
click at [1410, 789] on div "Опције" at bounding box center [1407, 790] width 44 height 16
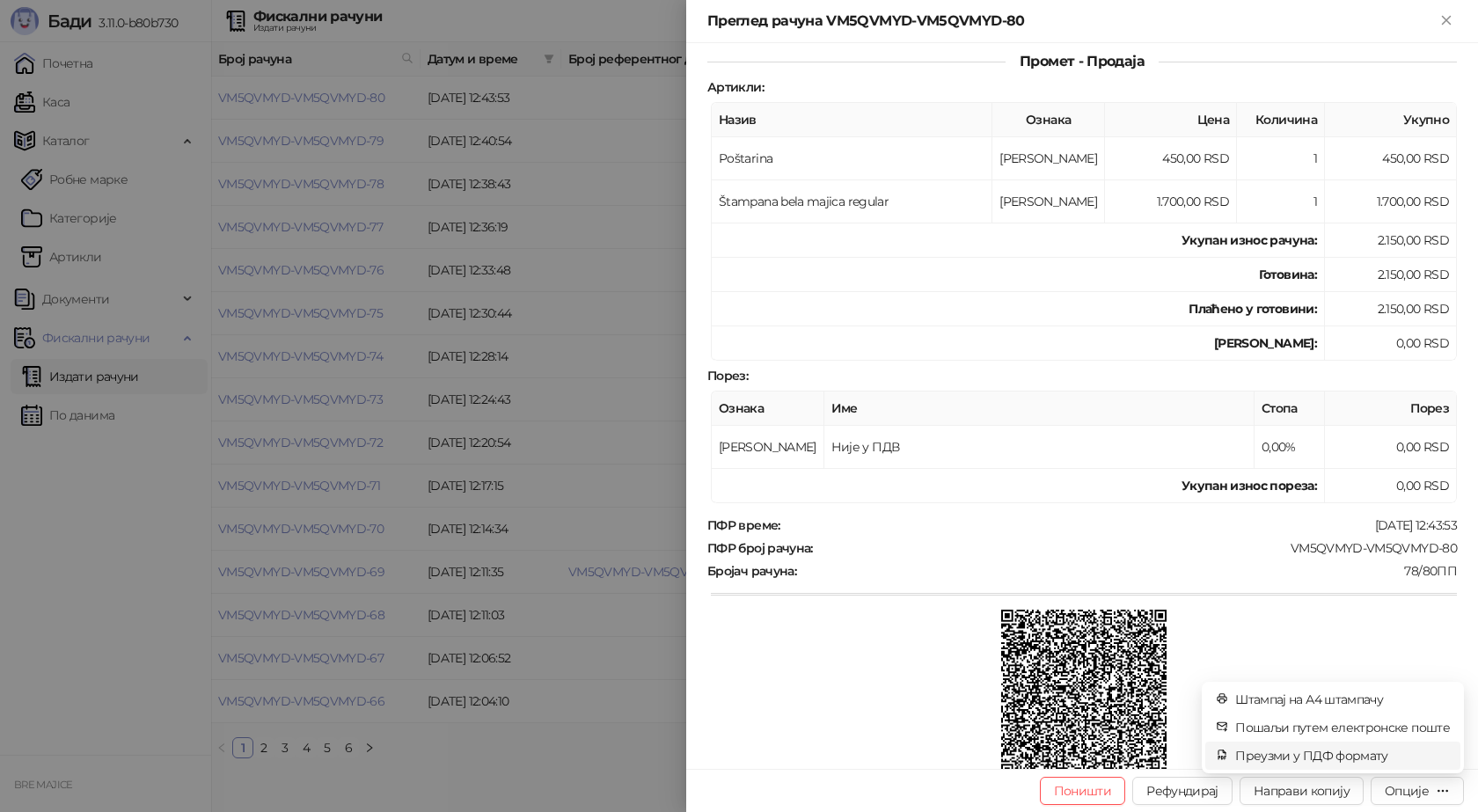
click at [1348, 751] on span "Преузми у ПДФ формату" at bounding box center [1343, 754] width 214 height 19
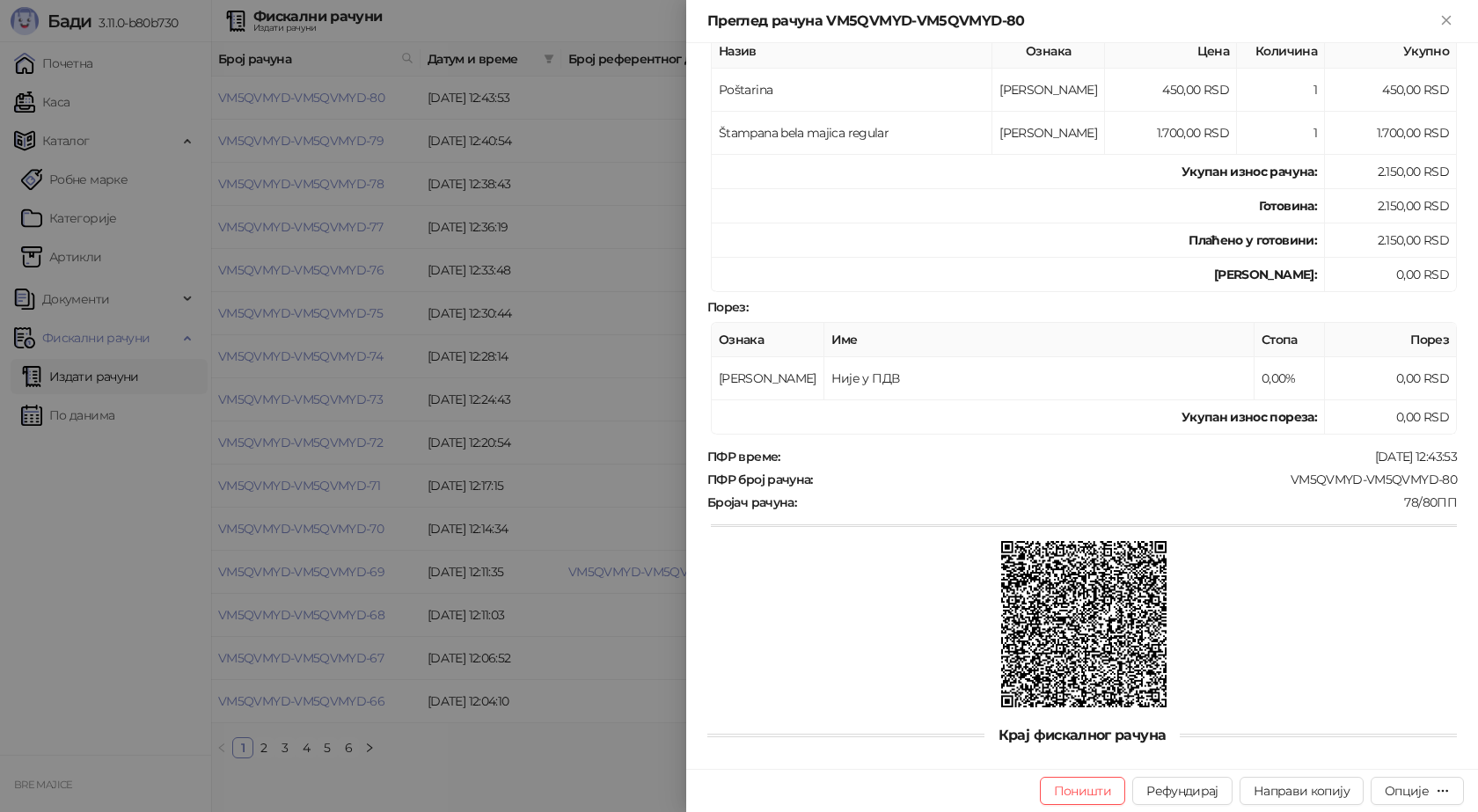
scroll to position [320, 0]
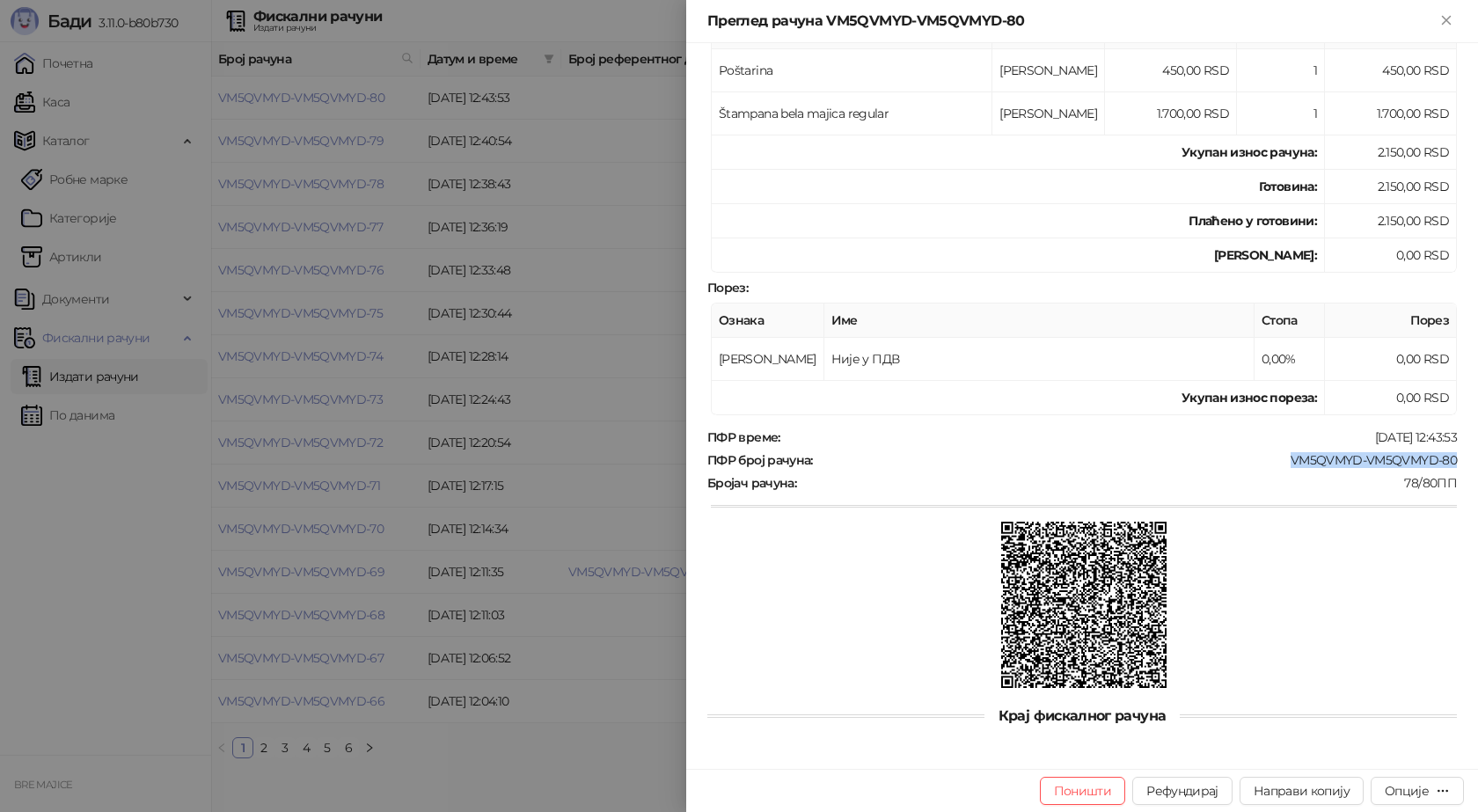
drag, startPoint x: 1455, startPoint y: 457, endPoint x: 1273, endPoint y: 459, distance: 182.0
click at [1273, 459] on div "Фискални рачун ПИБ : 115085843 Предузеће : BRE MAJICE Место продаје : 1371796-B…" at bounding box center [1082, 406] width 792 height 726
copy div "VM5QVMYD-VM5QVMYD-80"
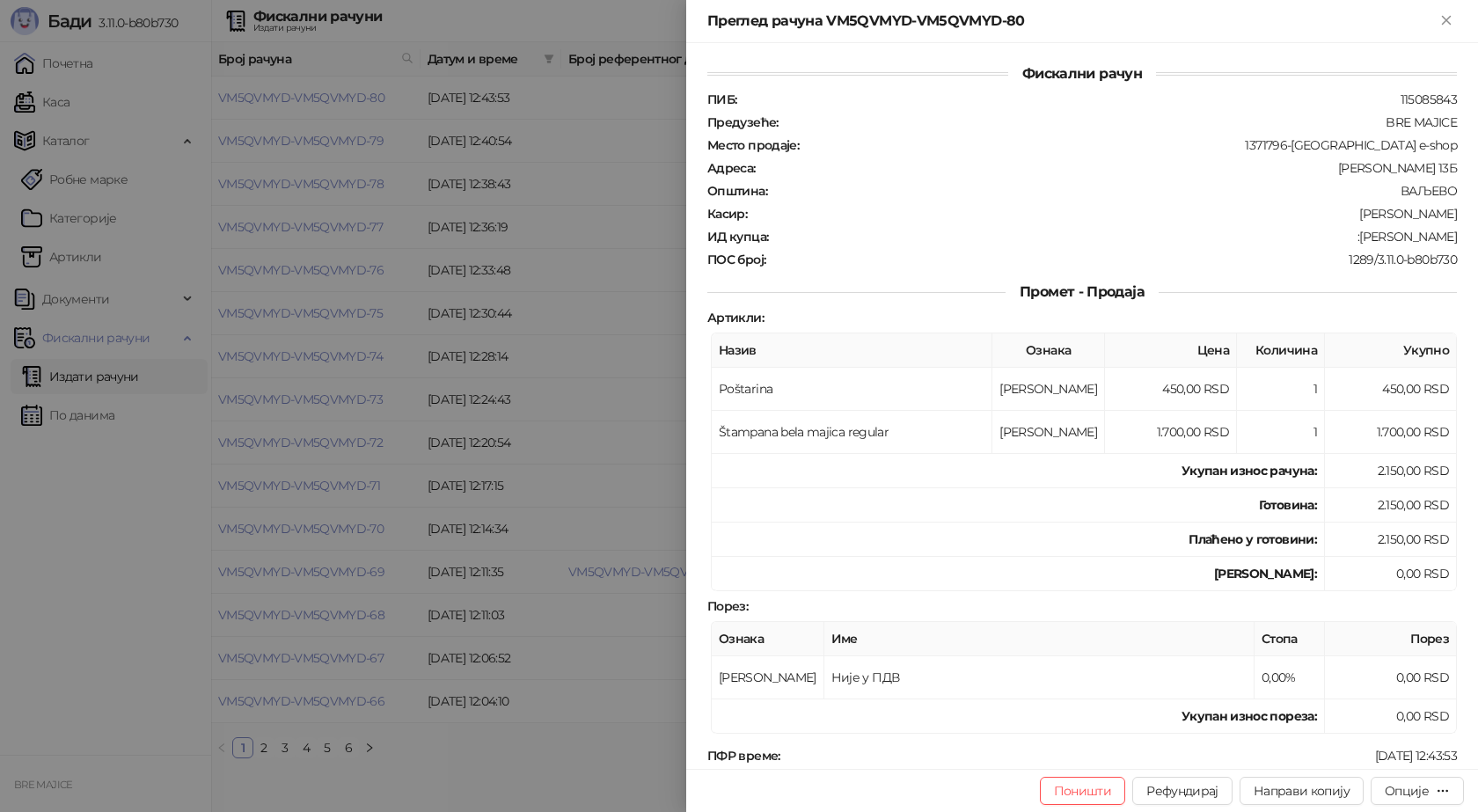
scroll to position [0, 0]
drag, startPoint x: 1437, startPoint y: 240, endPoint x: 1361, endPoint y: 244, distance: 76.1
click at [1361, 244] on div "Фискални рачун ПИБ : 115085843 Предузеће : BRE MAJICE Место продаје : 1371796-B…" at bounding box center [1082, 406] width 792 height 726
copy div "Zlatka Homolja"
click at [1453, 29] on button "Close" at bounding box center [1446, 21] width 21 height 21
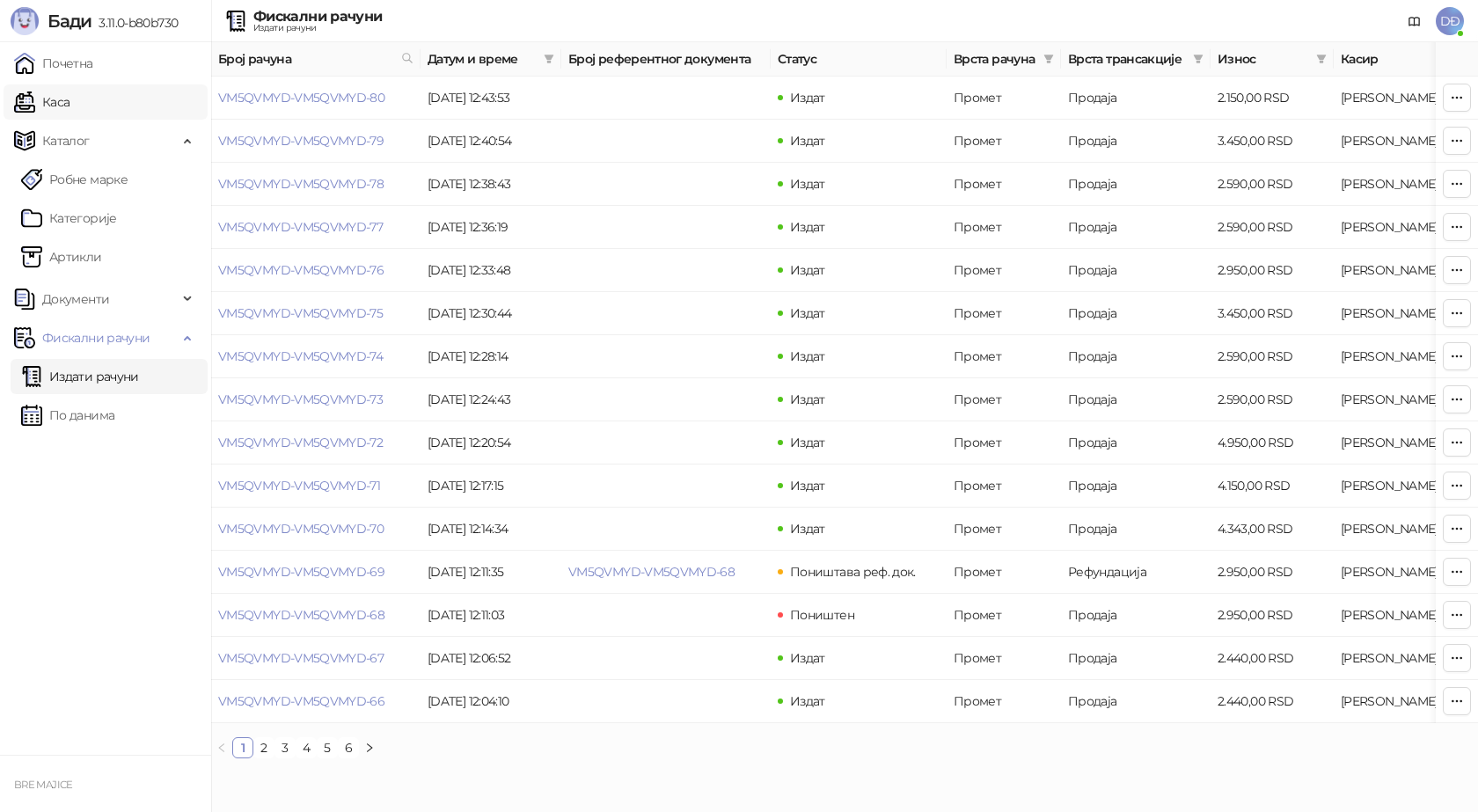
click at [69, 102] on link "Каса" at bounding box center [42, 102] width 56 height 35
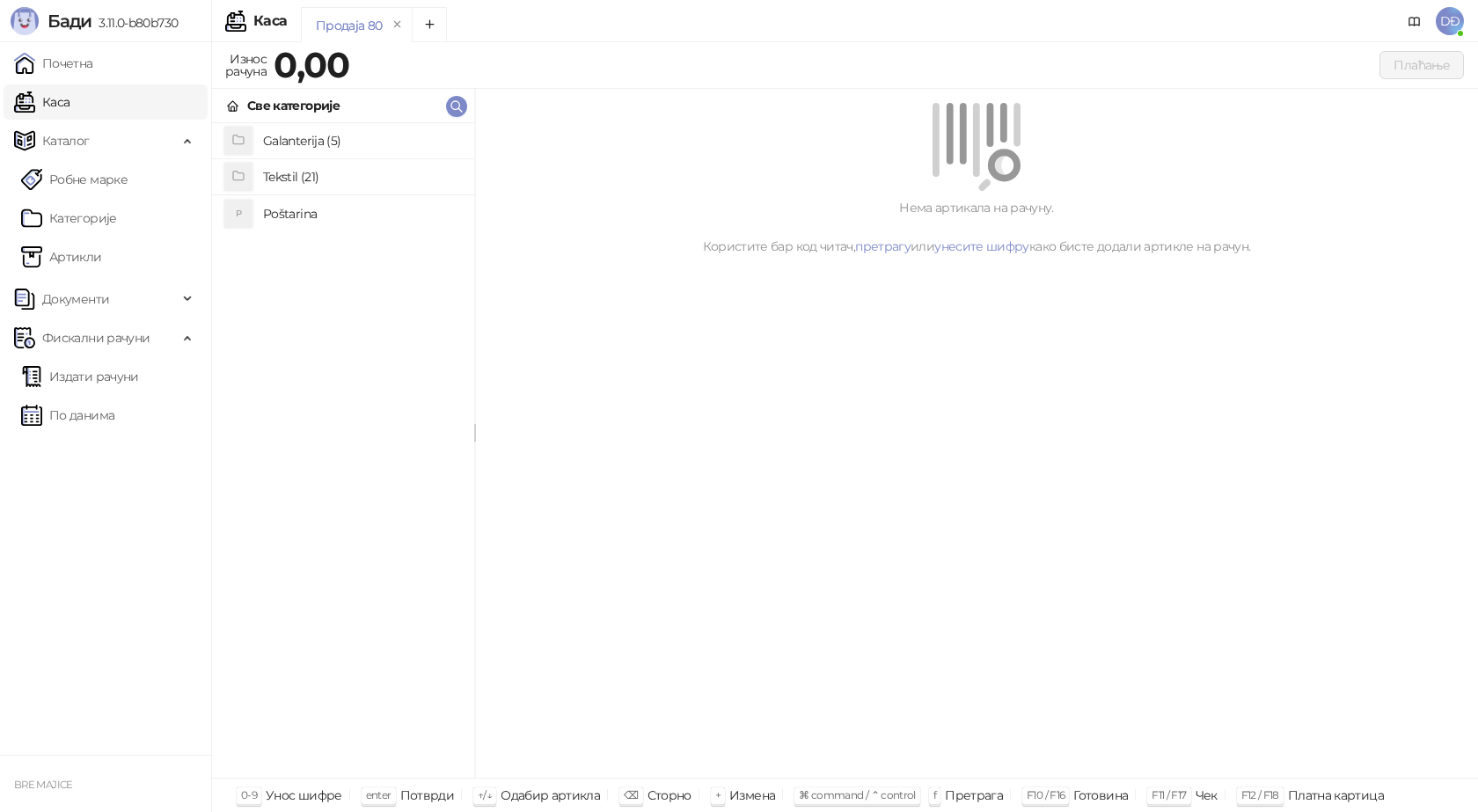
click at [294, 210] on h4 "Poštarina" at bounding box center [361, 213] width 197 height 28
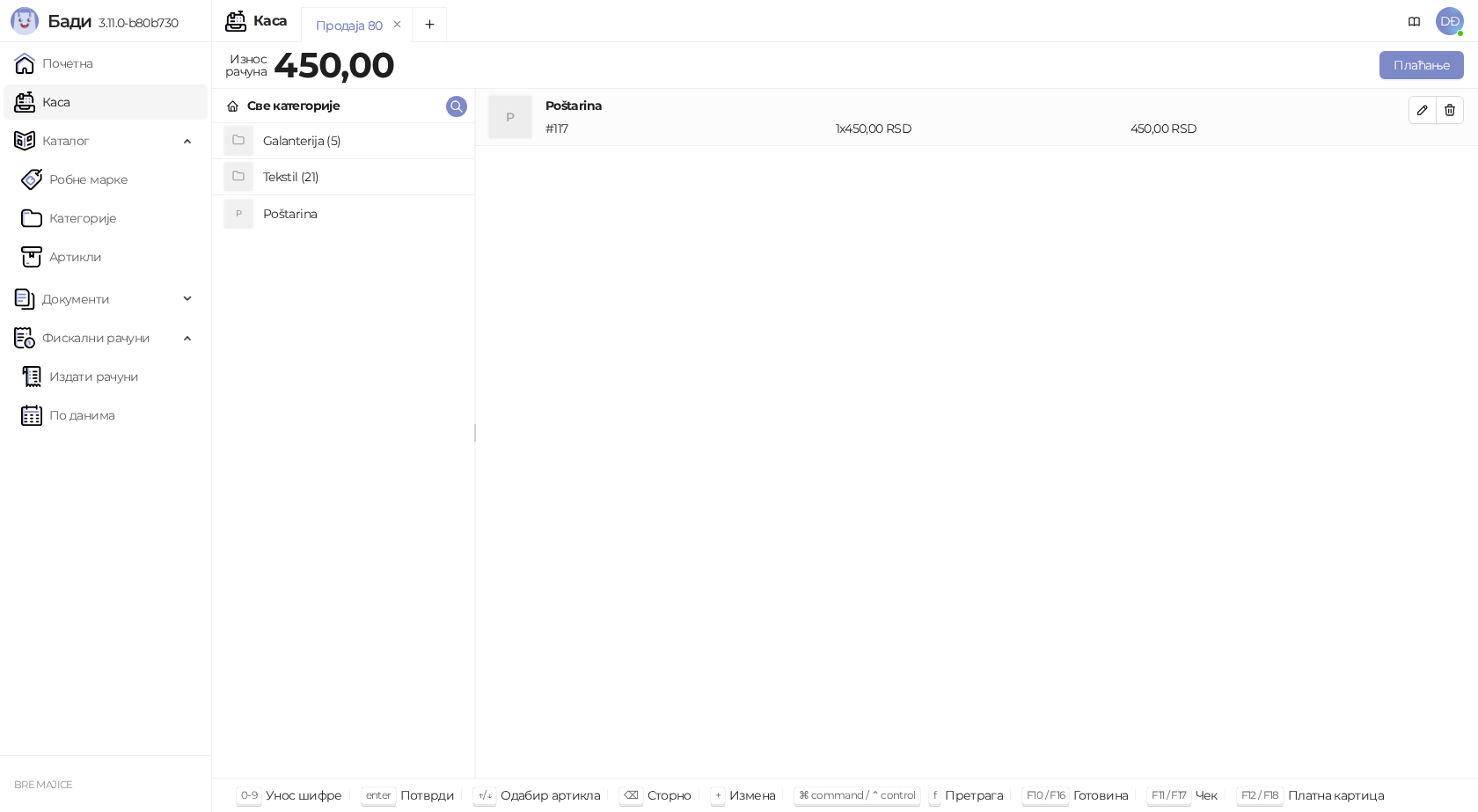
click at [318, 173] on h4 "Tekstil (21)" at bounding box center [361, 176] width 197 height 28
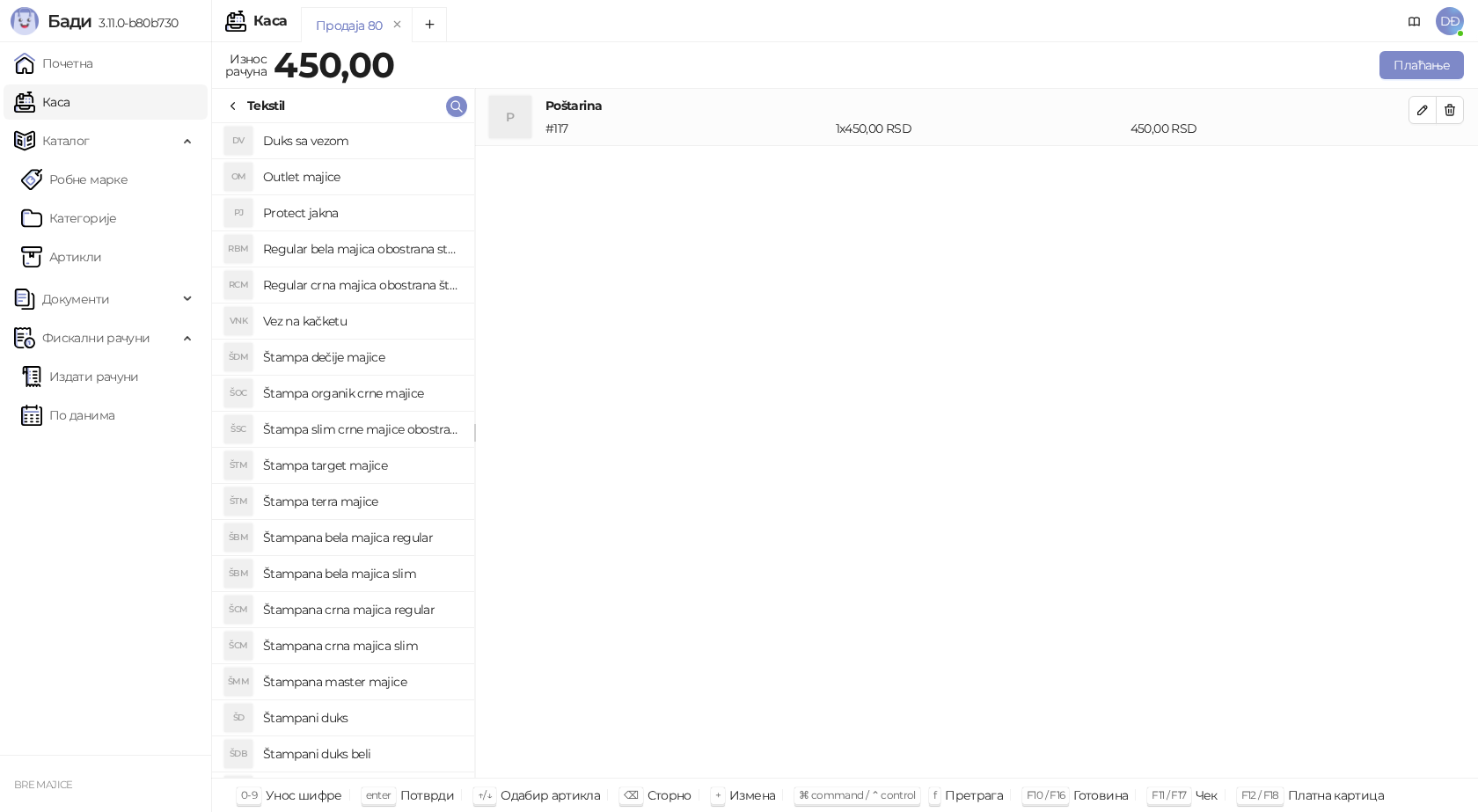
click at [391, 536] on h4 "Štampana bela majica regular" at bounding box center [361, 537] width 197 height 28
click at [1418, 170] on icon "button" at bounding box center [1423, 167] width 14 height 14
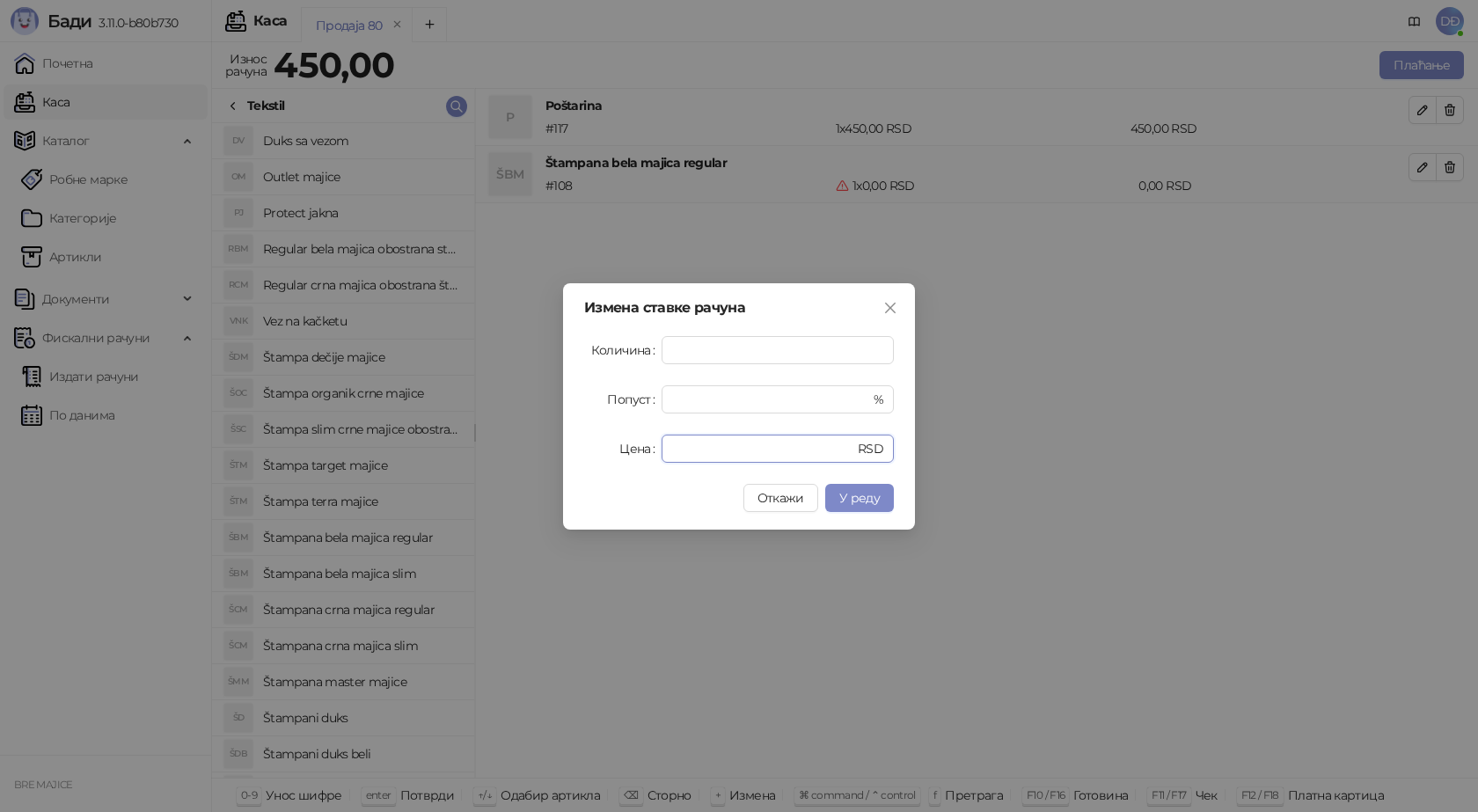
drag, startPoint x: 614, startPoint y: 443, endPoint x: 512, endPoint y: 393, distance: 113.6
click at [558, 442] on div "Измена ставке рачуна Количина * Попуст * % Цена * RSD Откажи У реду" at bounding box center [739, 406] width 1478 height 812
click at [868, 501] on span "У реду" at bounding box center [859, 498] width 41 height 16
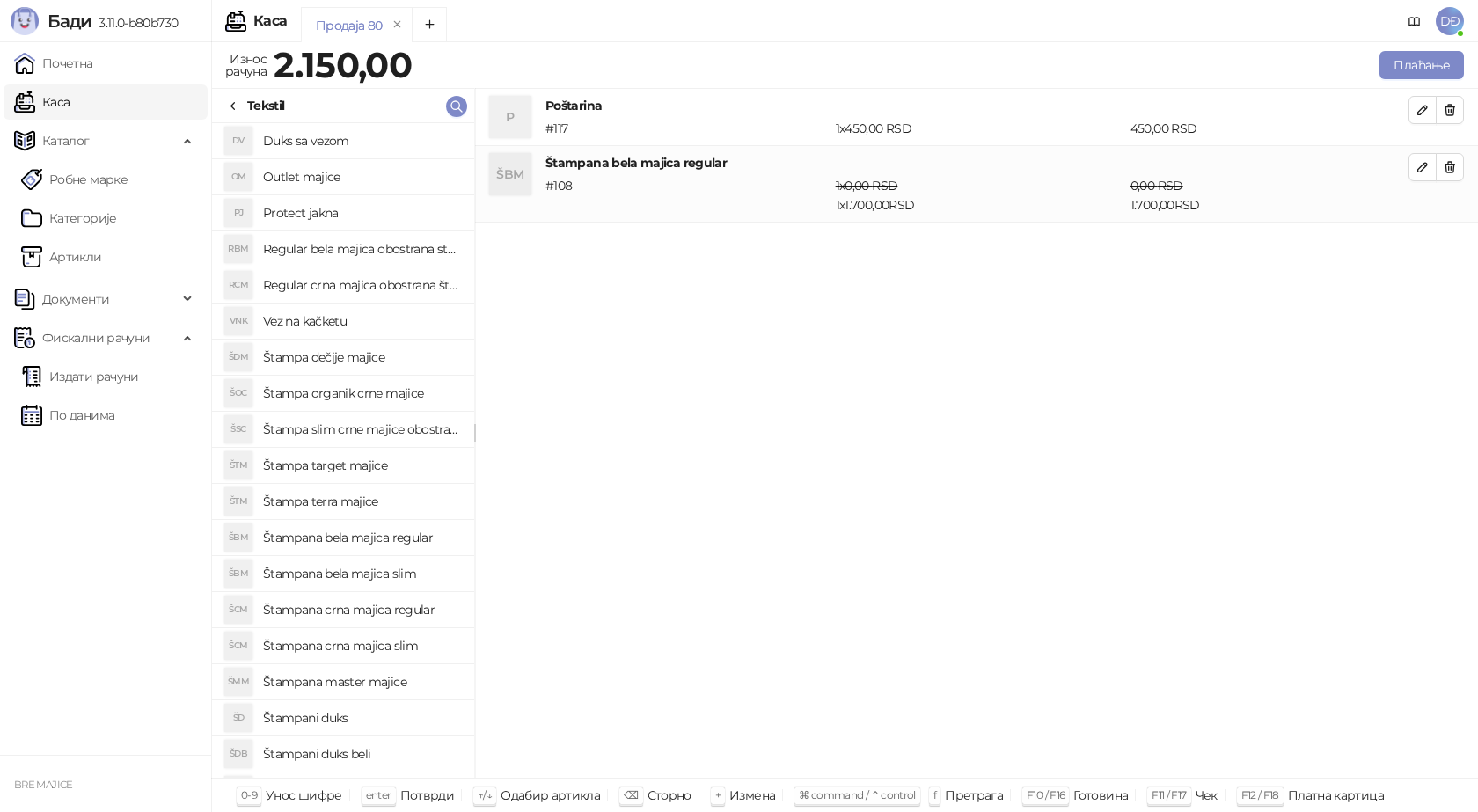
click at [376, 647] on h4 "Štampana crna majica slim" at bounding box center [361, 645] width 197 height 28
click at [1422, 241] on icon "button" at bounding box center [1423, 244] width 14 height 14
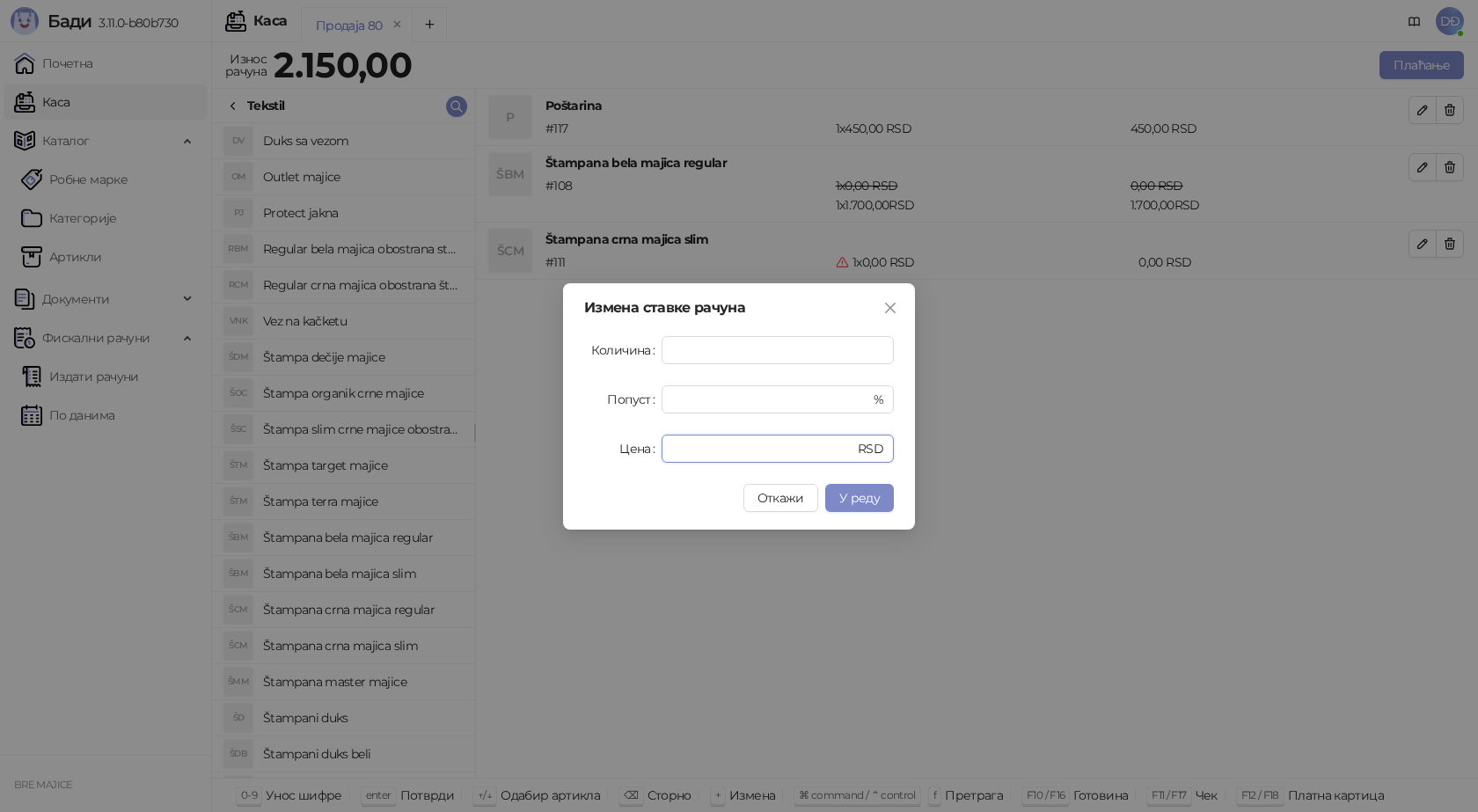
drag, startPoint x: 701, startPoint y: 449, endPoint x: 591, endPoint y: 444, distance: 110.1
click at [591, 444] on div "Цена * RSD" at bounding box center [739, 448] width 310 height 28
type input "****"
click at [864, 497] on span "У реду" at bounding box center [859, 498] width 41 height 16
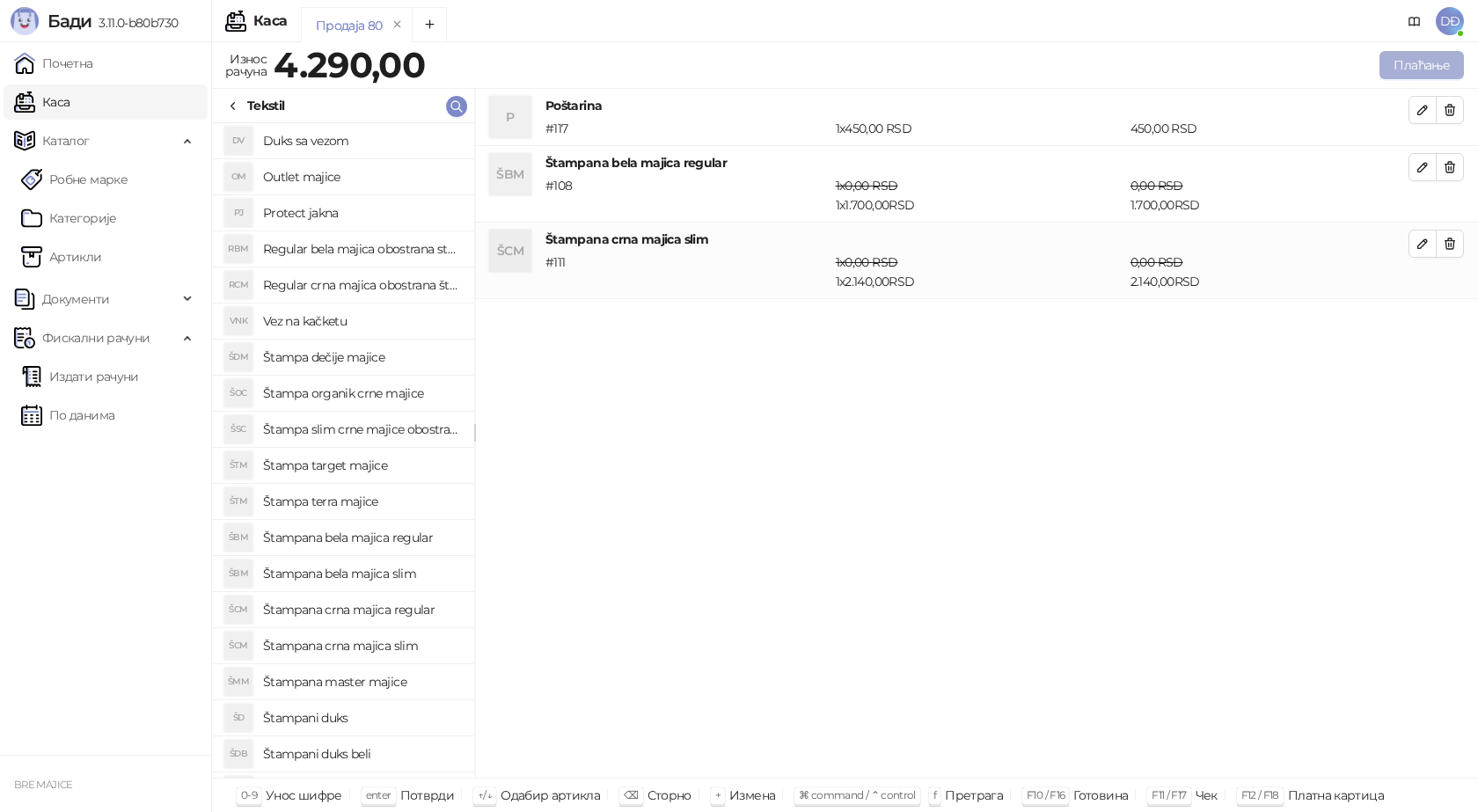
click at [1433, 58] on button "Плаћање" at bounding box center [1422, 65] width 85 height 28
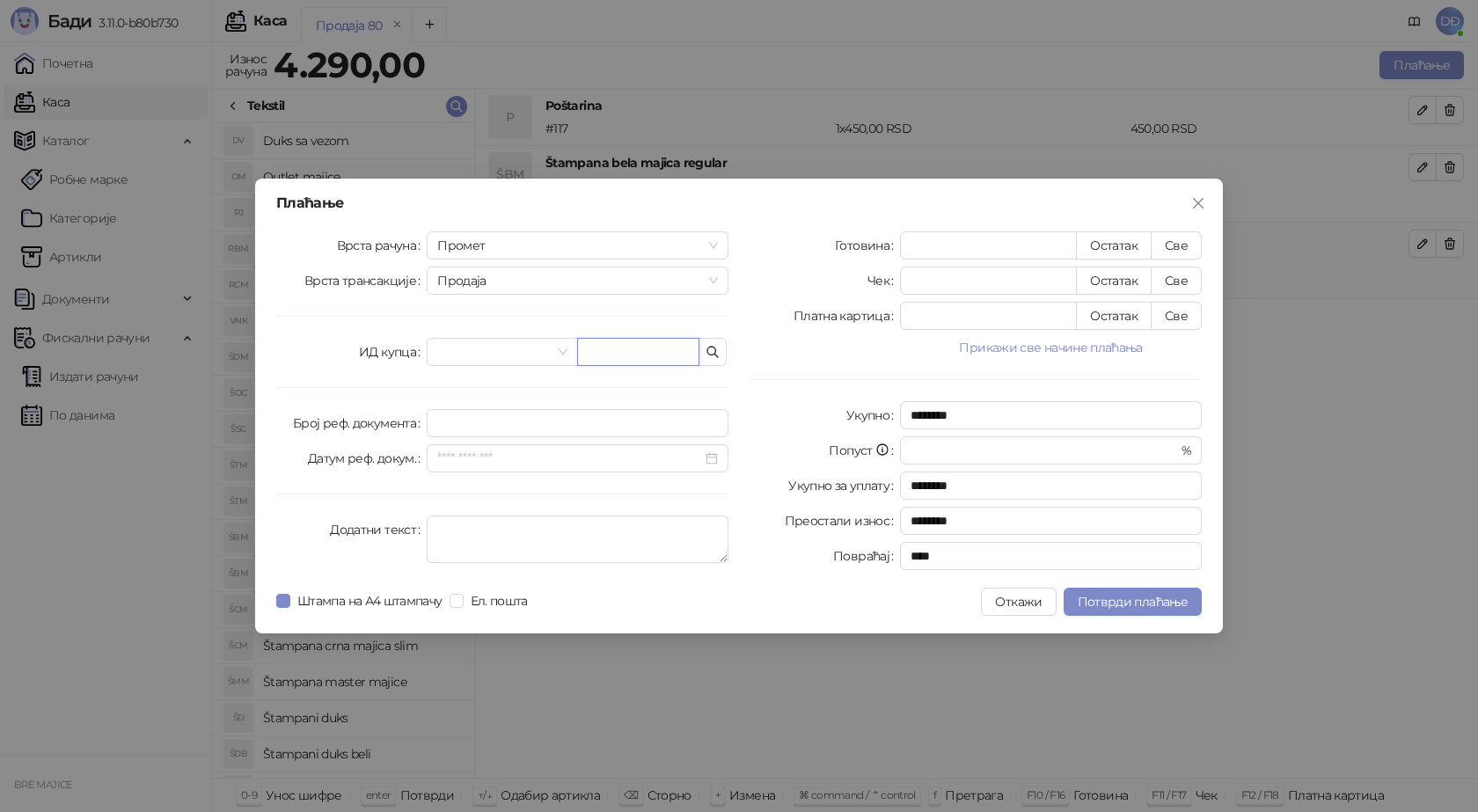
drag, startPoint x: 601, startPoint y: 350, endPoint x: 594, endPoint y: 315, distance: 35.7
click at [602, 348] on input "text" at bounding box center [639, 351] width 122 height 28
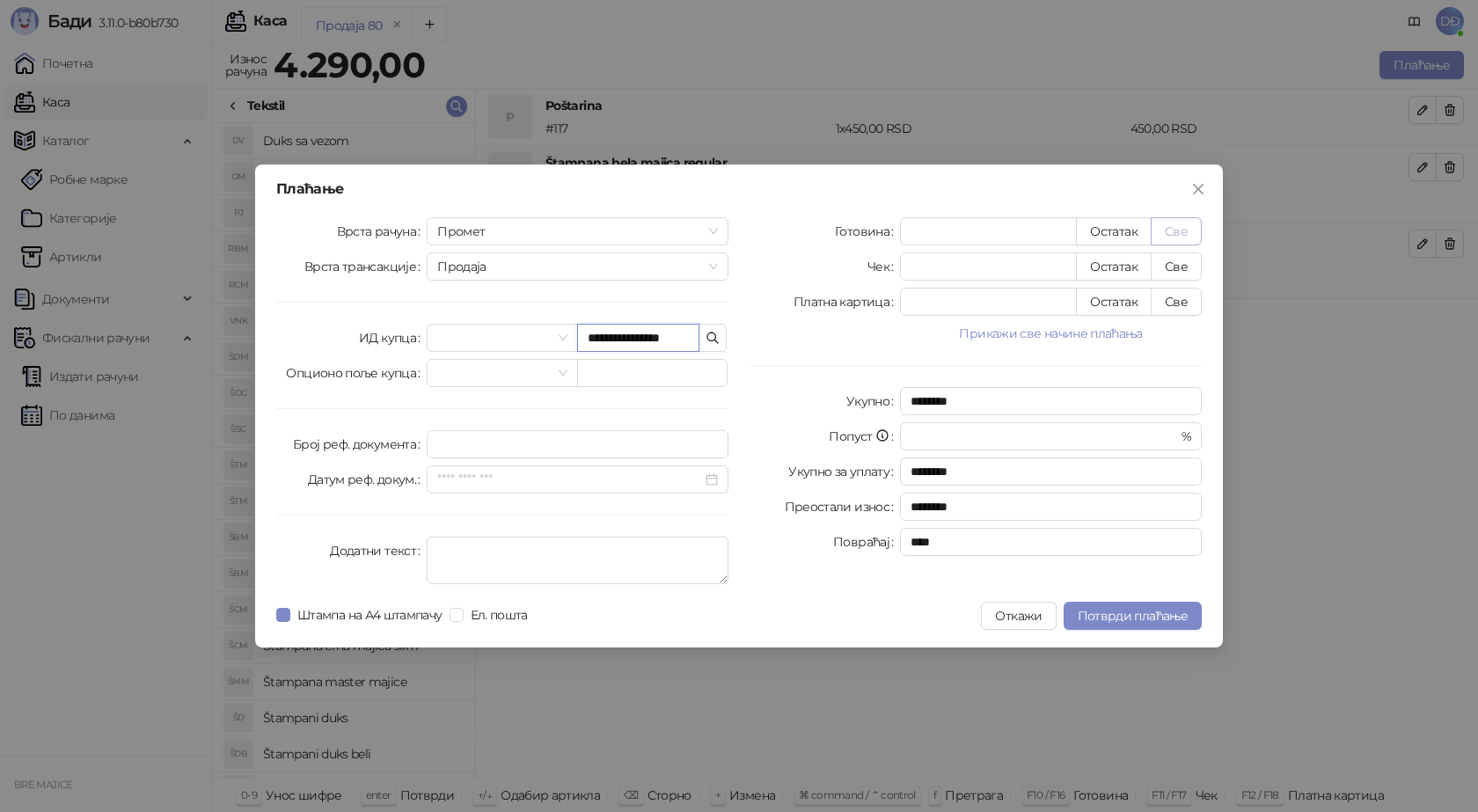
type input "**********"
click at [1180, 231] on button "Све" at bounding box center [1176, 230] width 51 height 28
type input "****"
click at [1125, 617] on span "Потврди плаћање" at bounding box center [1133, 616] width 110 height 16
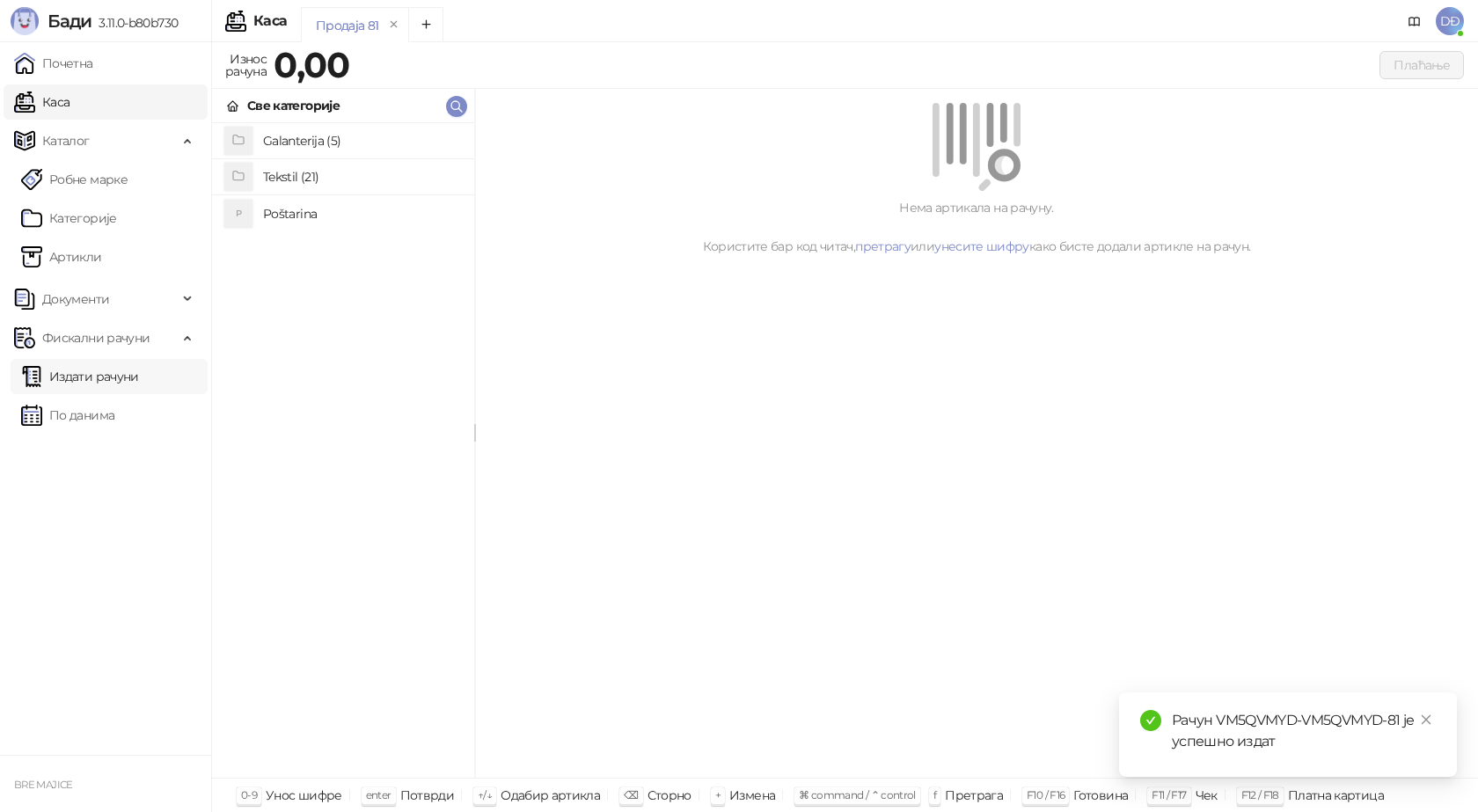
click at [99, 379] on link "Издати рачуни" at bounding box center [79, 376] width 118 height 35
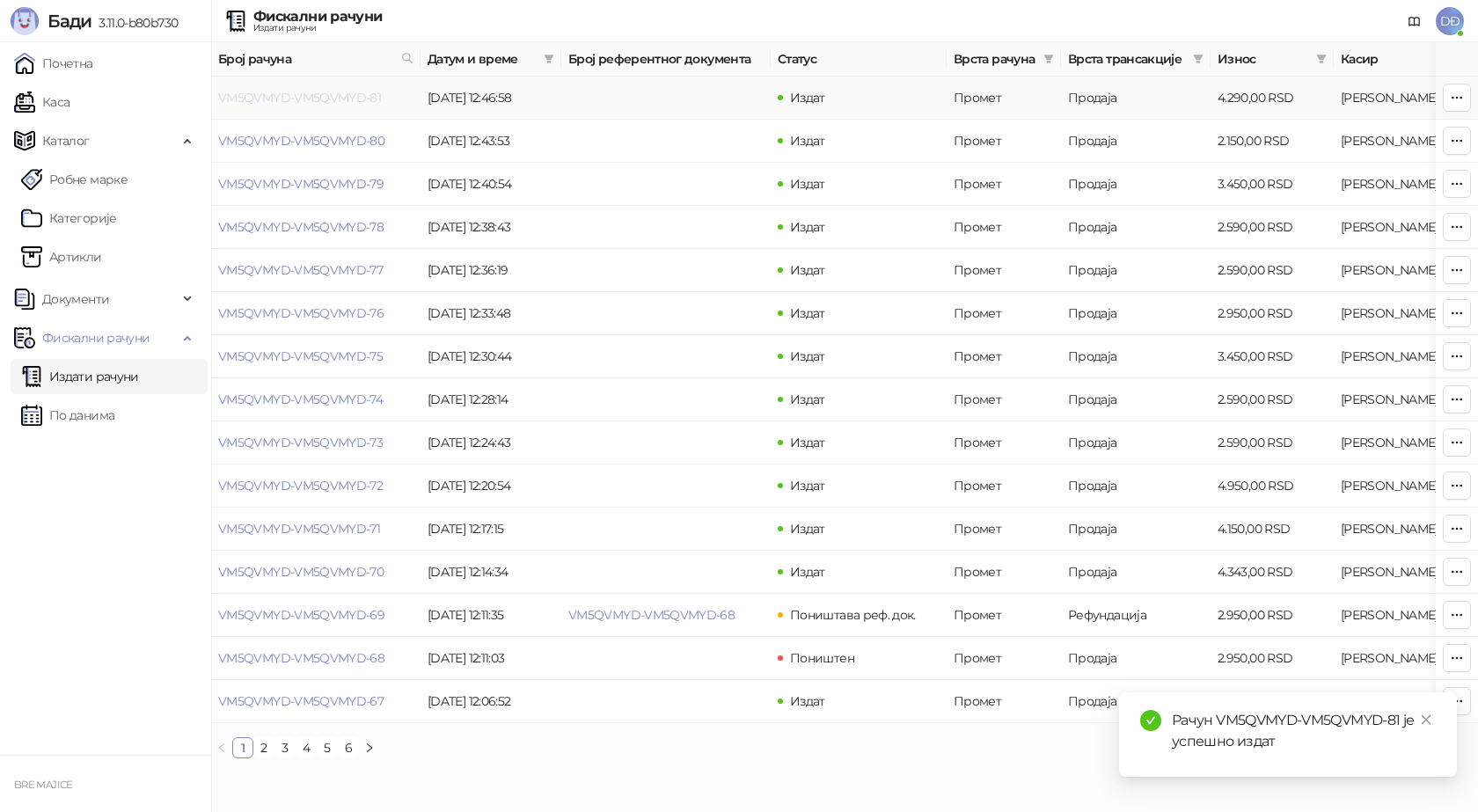
click at [293, 97] on link "VM5QVMYD-VM5QVMYD-81" at bounding box center [299, 98] width 163 height 16
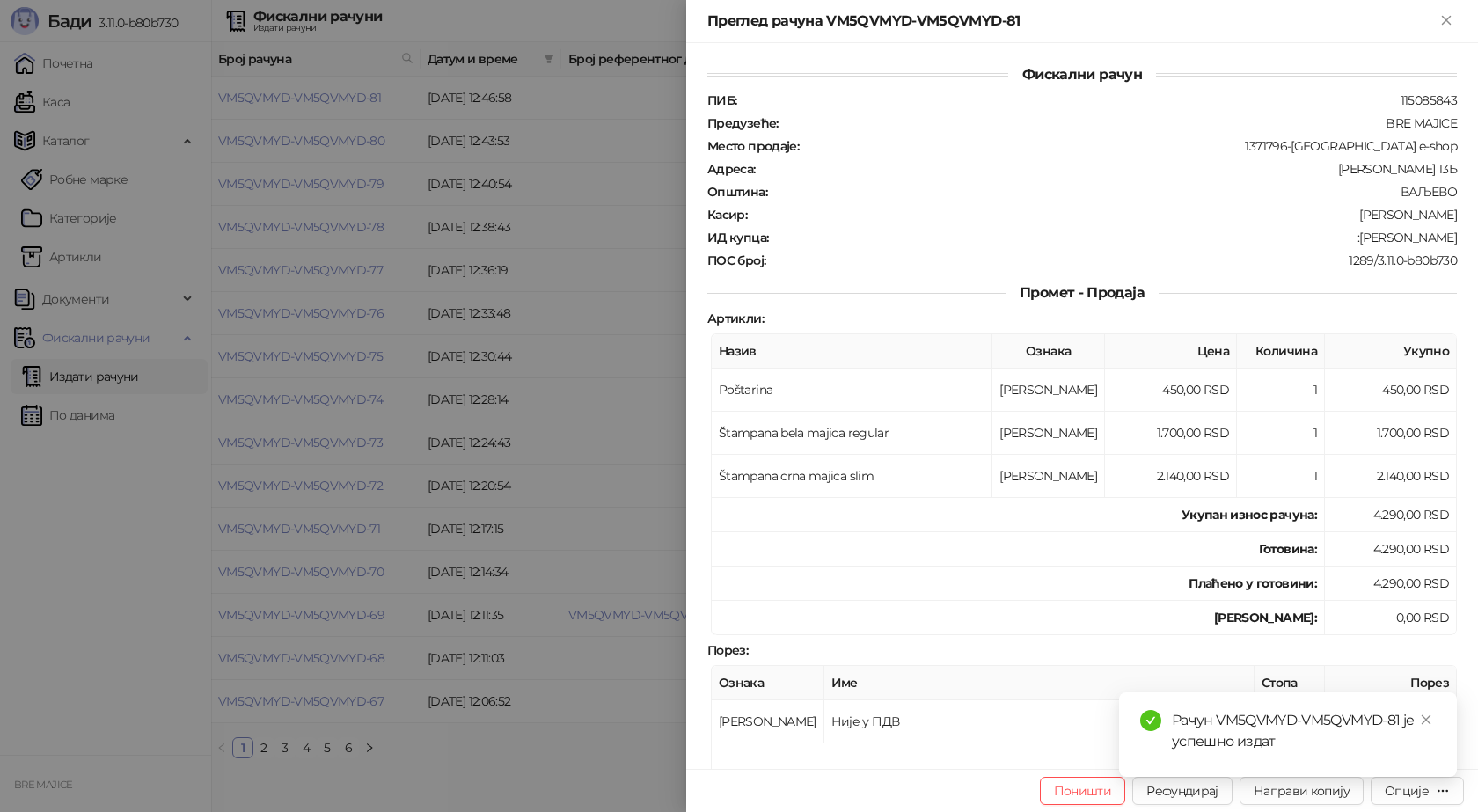
click at [1421, 777] on div "Рачун VM5QVMYD-VM5QVMYD-81 је успешно издат" at bounding box center [1288, 735] width 338 height 85
click at [1427, 714] on icon "close" at bounding box center [1427, 719] width 13 height 13
click at [1430, 778] on button "Опције" at bounding box center [1418, 790] width 94 height 28
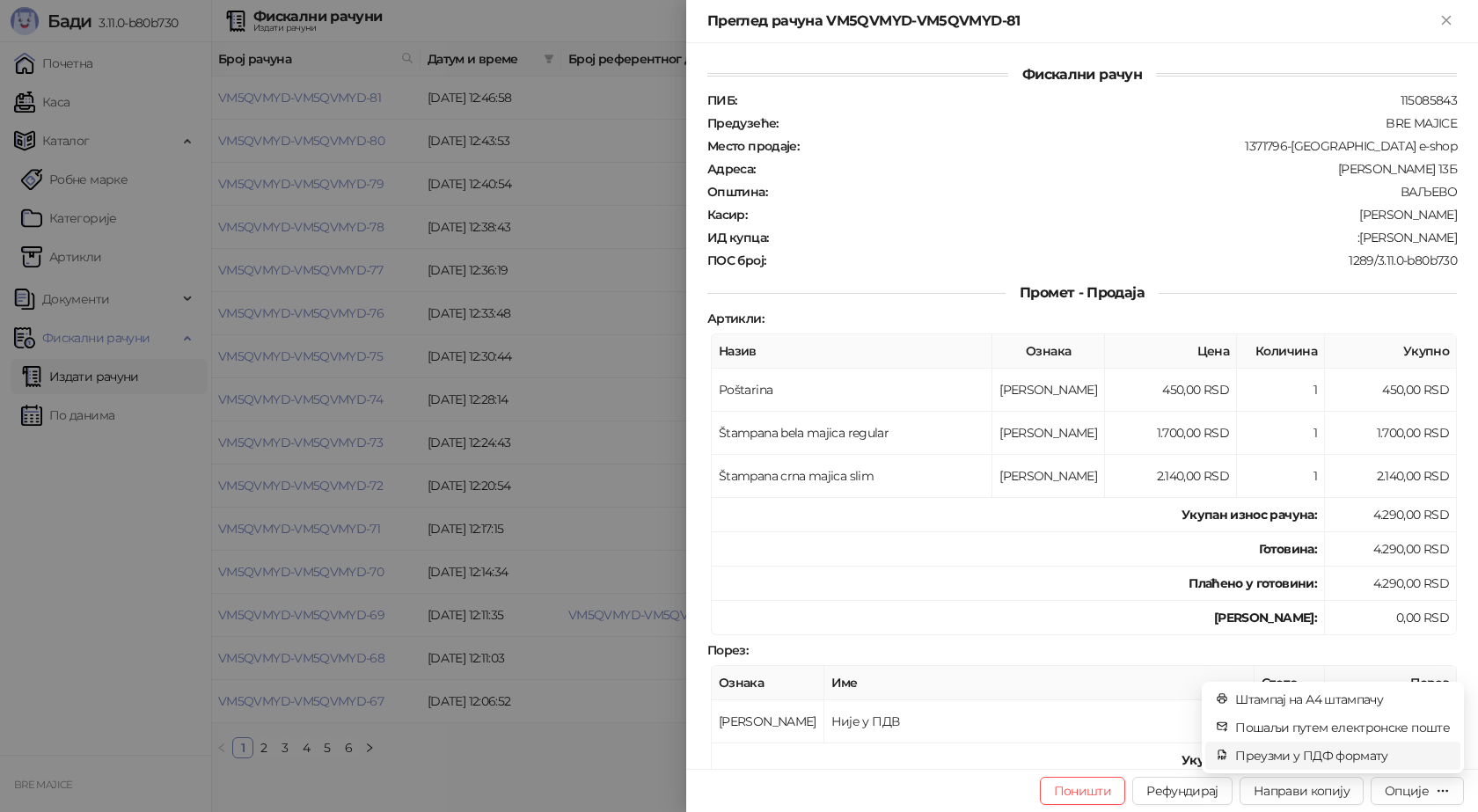
click at [1392, 750] on span "Преузми у ПДФ формату" at bounding box center [1343, 754] width 214 height 19
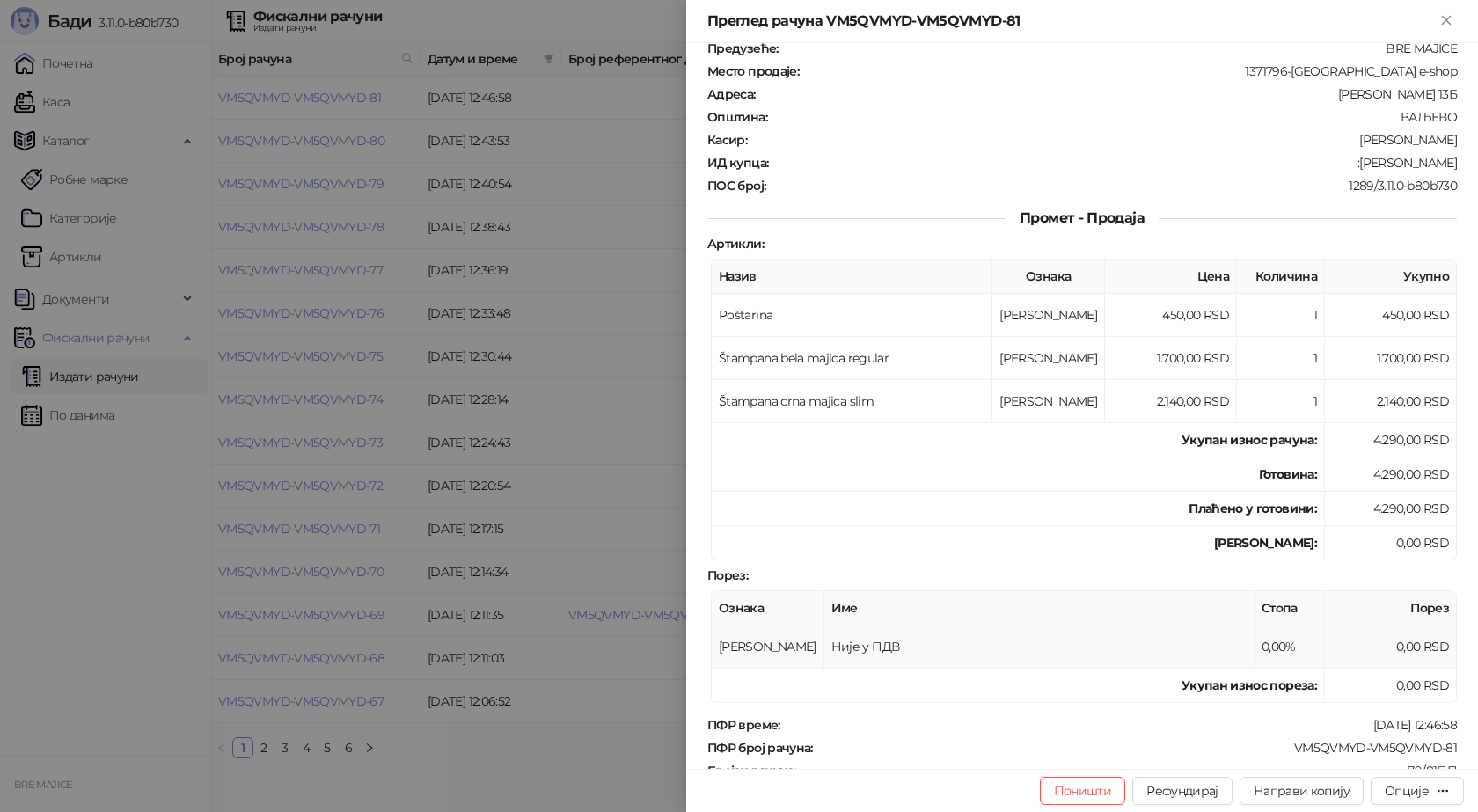
scroll to position [176, 0]
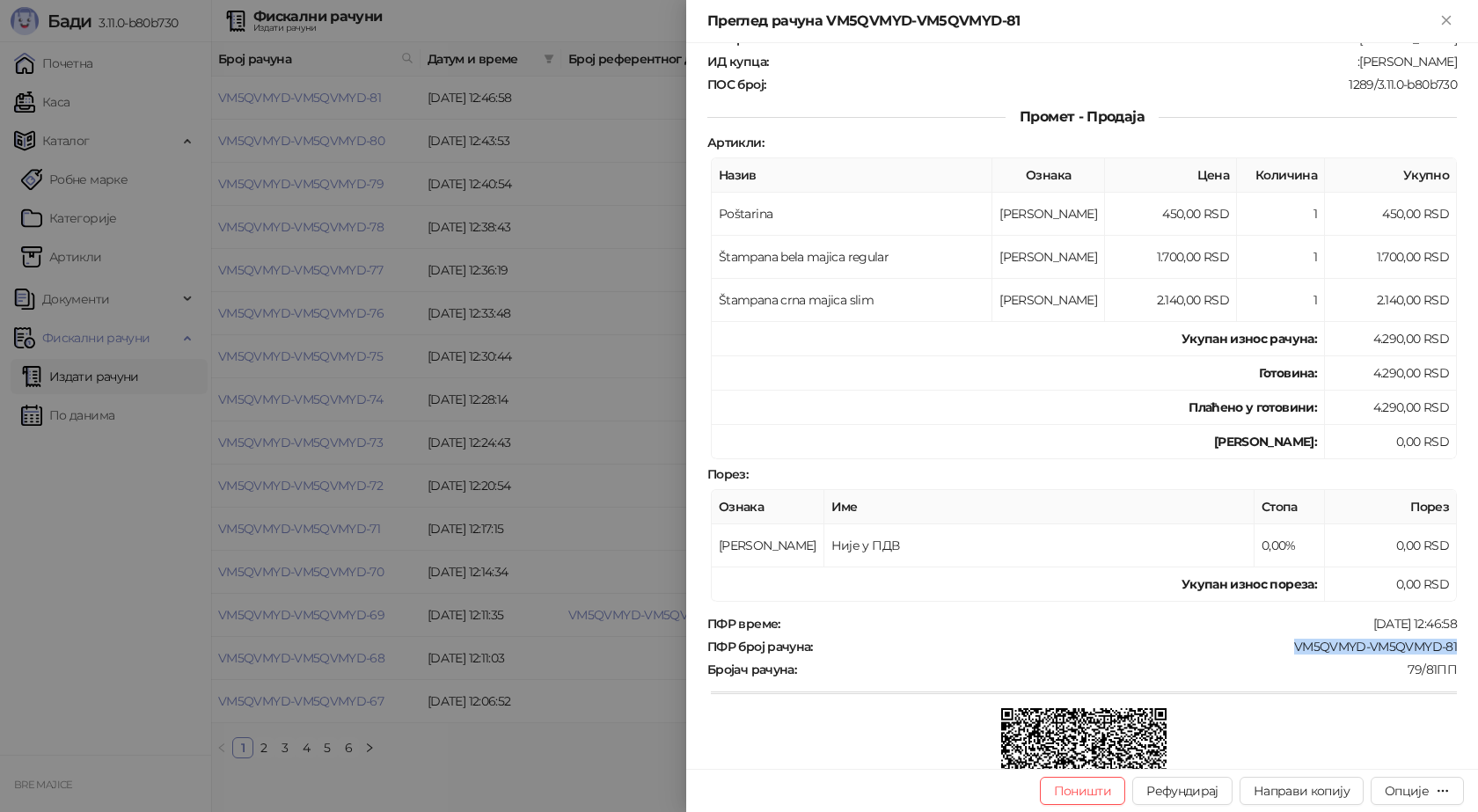
drag, startPoint x: 1450, startPoint y: 638, endPoint x: 1283, endPoint y: 644, distance: 167.1
click at [1283, 644] on div "Фискални рачун ПИБ : 115085843 Предузеће : BRE MAJICE Место продаје : 1371796-B…" at bounding box center [1082, 406] width 792 height 726
copy div "VM5QVMYD-VM5QVMYD-81"
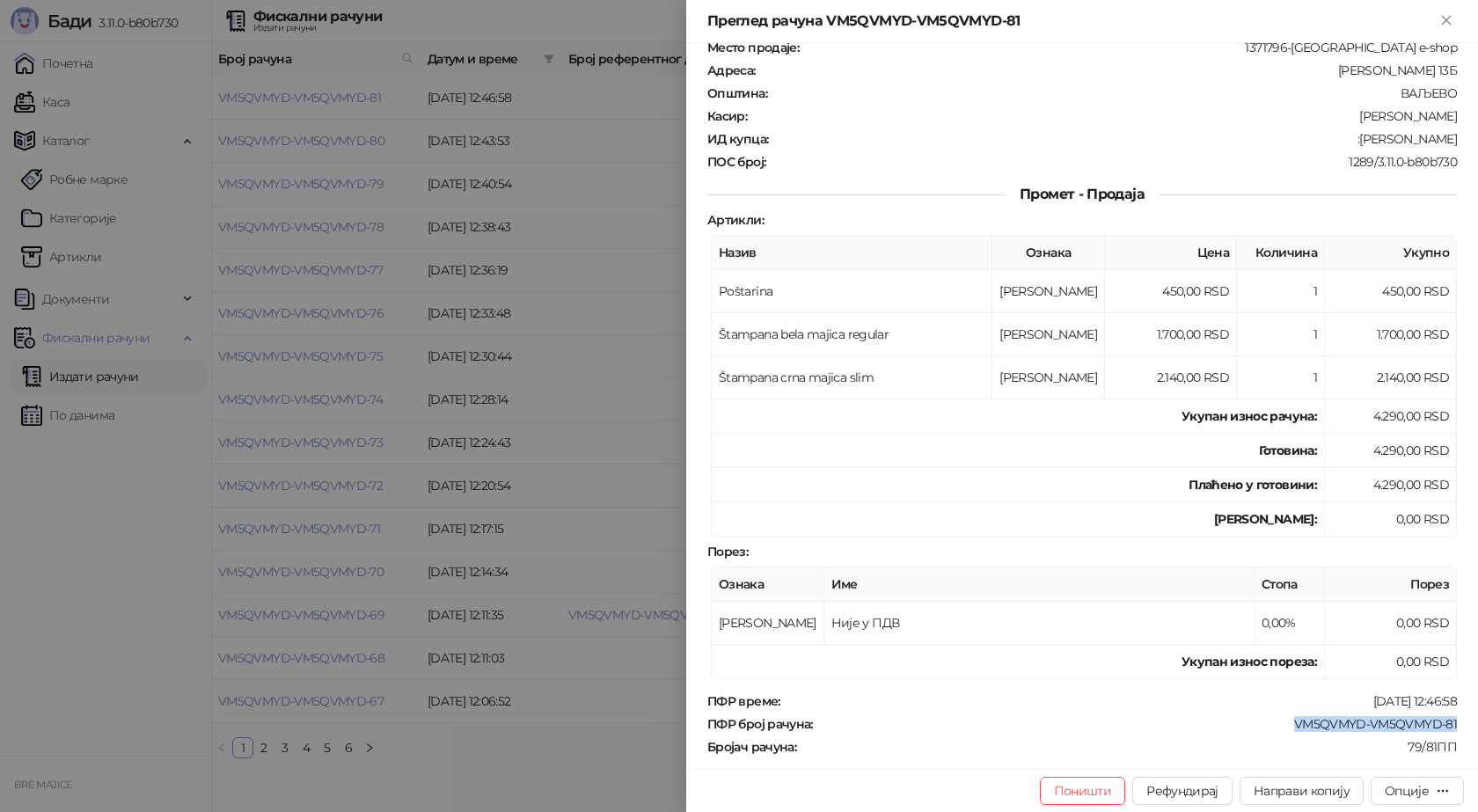
scroll to position [0, 0]
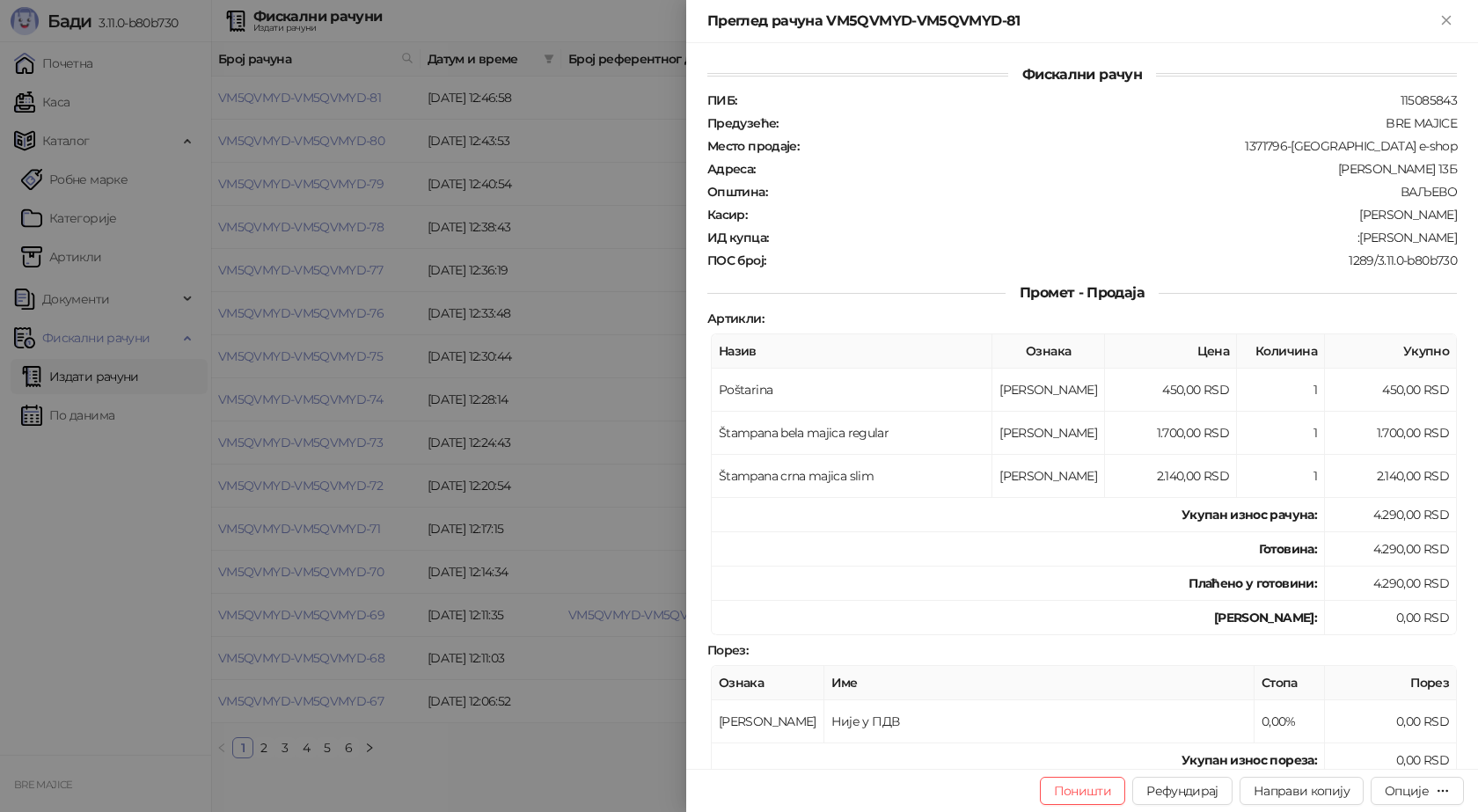
drag, startPoint x: 1443, startPoint y: 235, endPoint x: 1353, endPoint y: 240, distance: 90.1
click at [1353, 240] on div ":Srdjan Jovanovic" at bounding box center [1114, 238] width 689 height 16
copy div "Srdjan Jovanovic"
click at [1446, 19] on icon "Close" at bounding box center [1446, 20] width 8 height 8
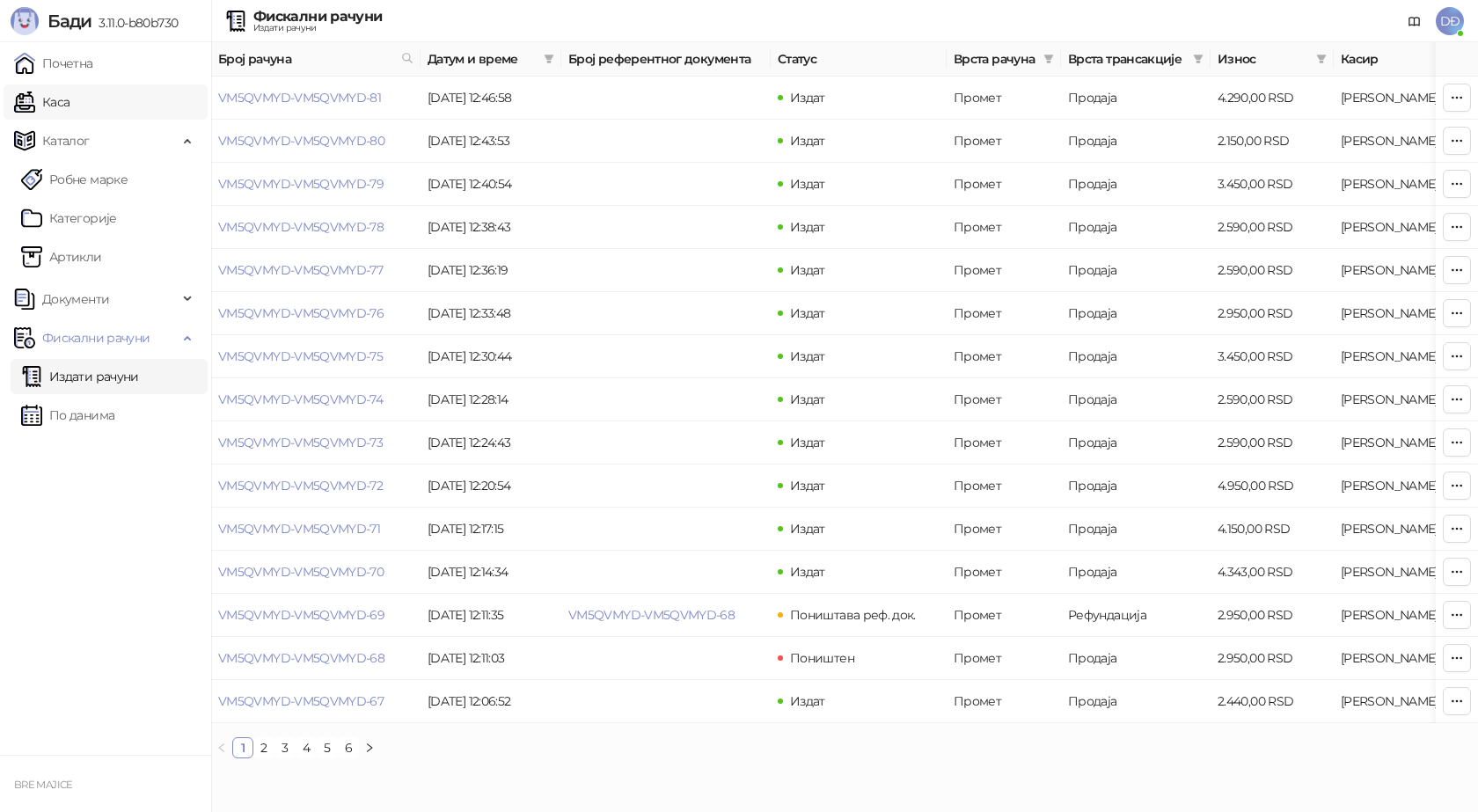
click at [58, 102] on link "Каса" at bounding box center [42, 102] width 56 height 35
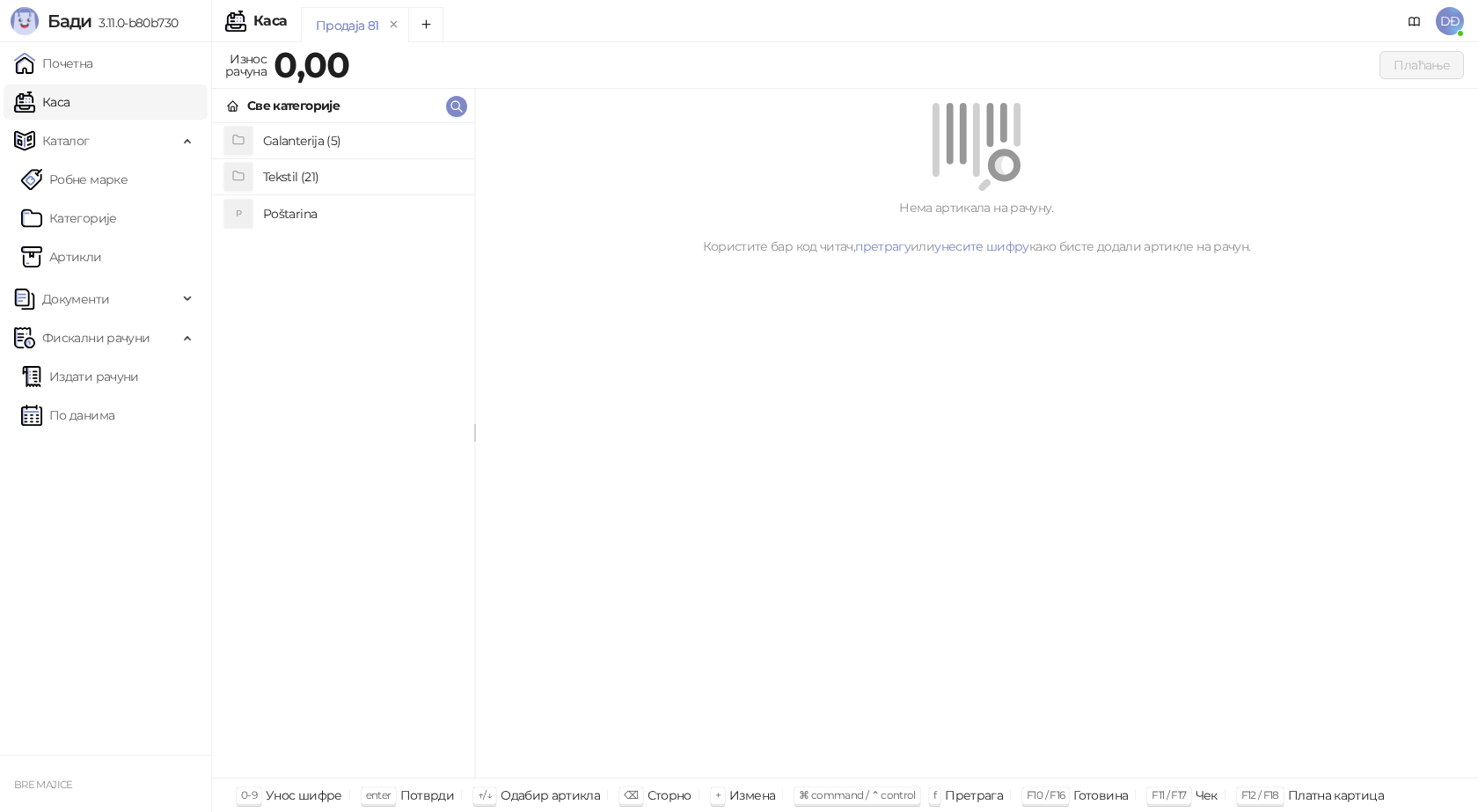
click at [299, 215] on h4 "Poštarina" at bounding box center [361, 213] width 197 height 28
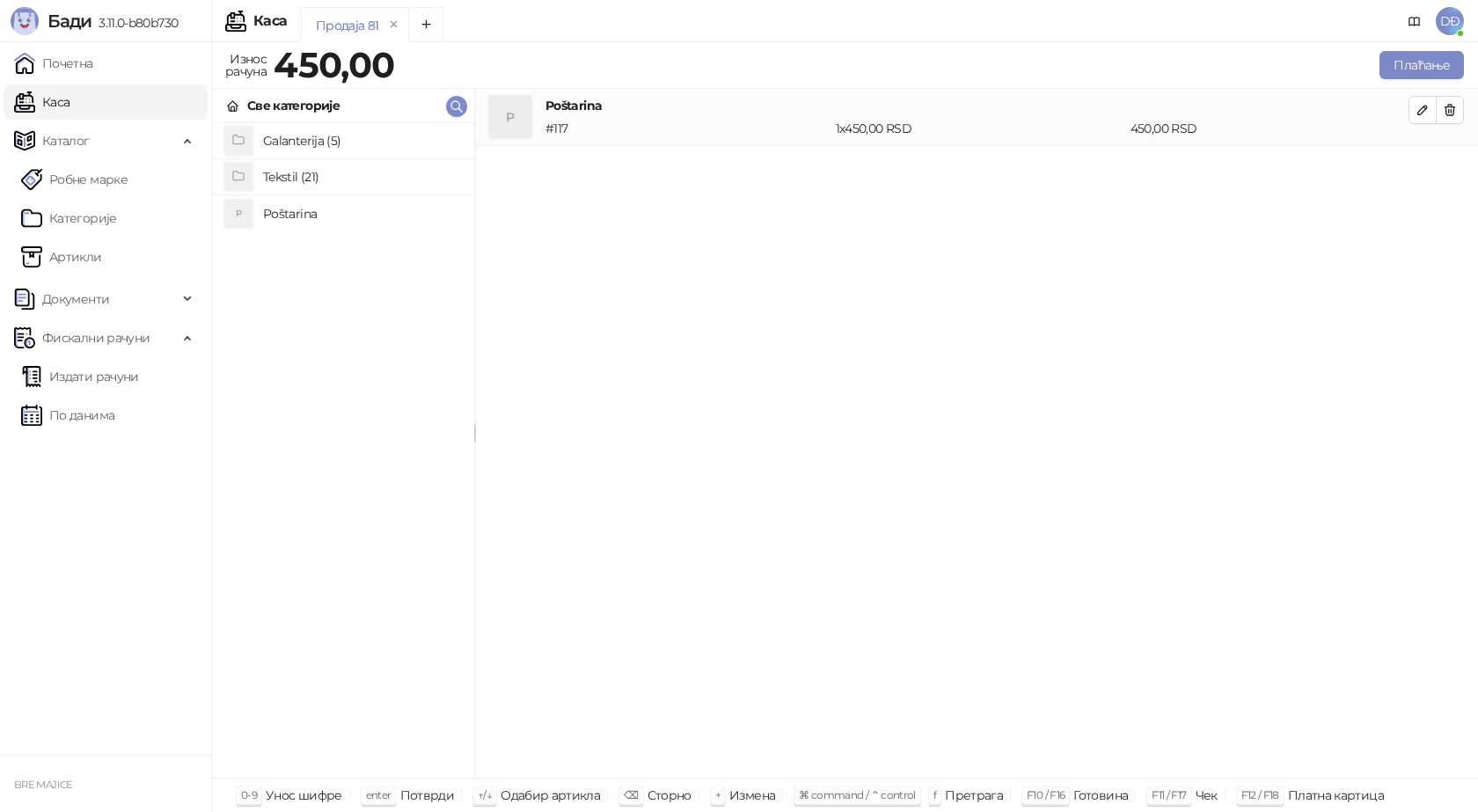
click at [313, 172] on h4 "Tekstil (21)" at bounding box center [361, 176] width 197 height 28
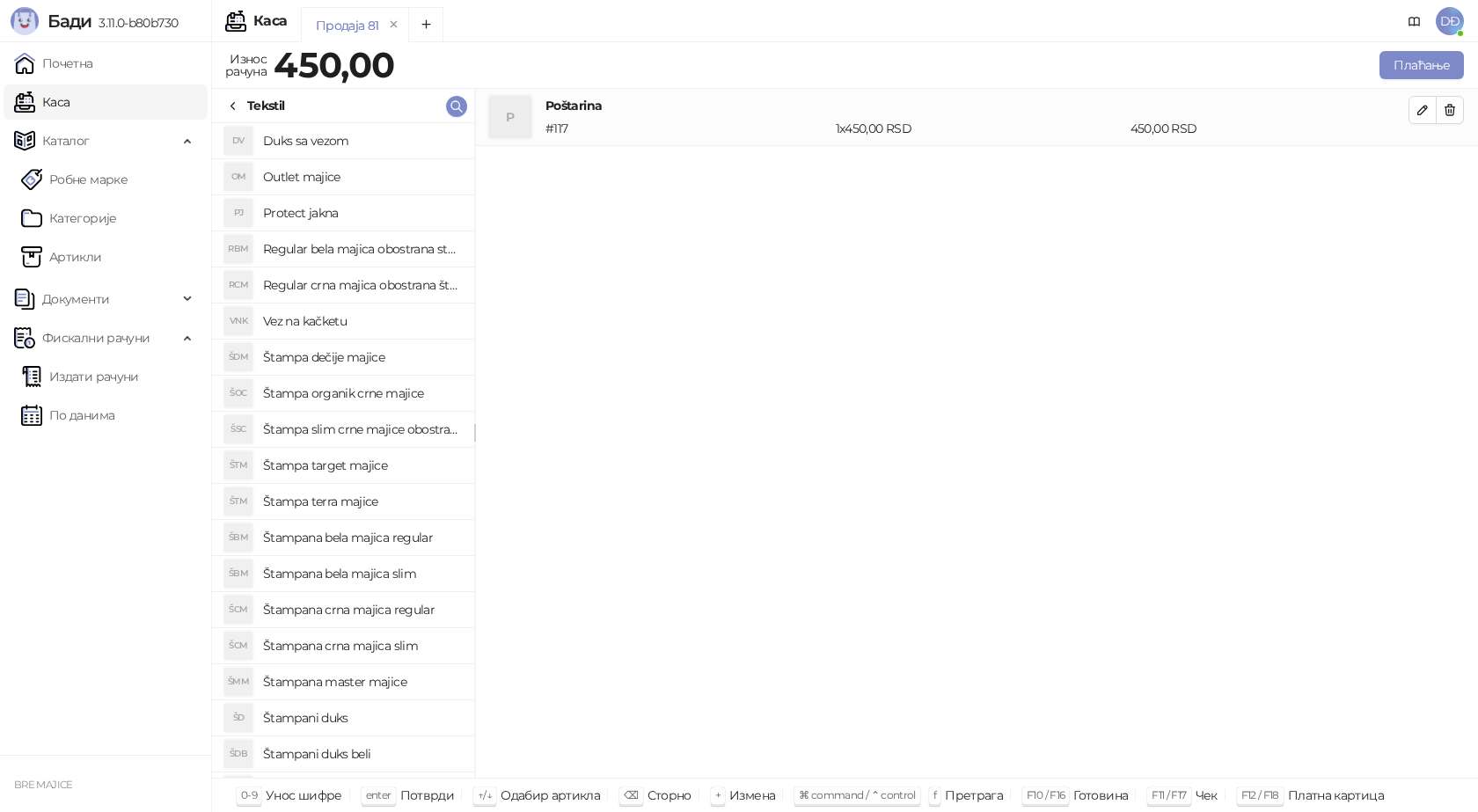
click at [383, 608] on h4 "Štampana crna majica regular" at bounding box center [361, 609] width 197 height 28
click at [1422, 169] on icon "button" at bounding box center [1423, 167] width 14 height 14
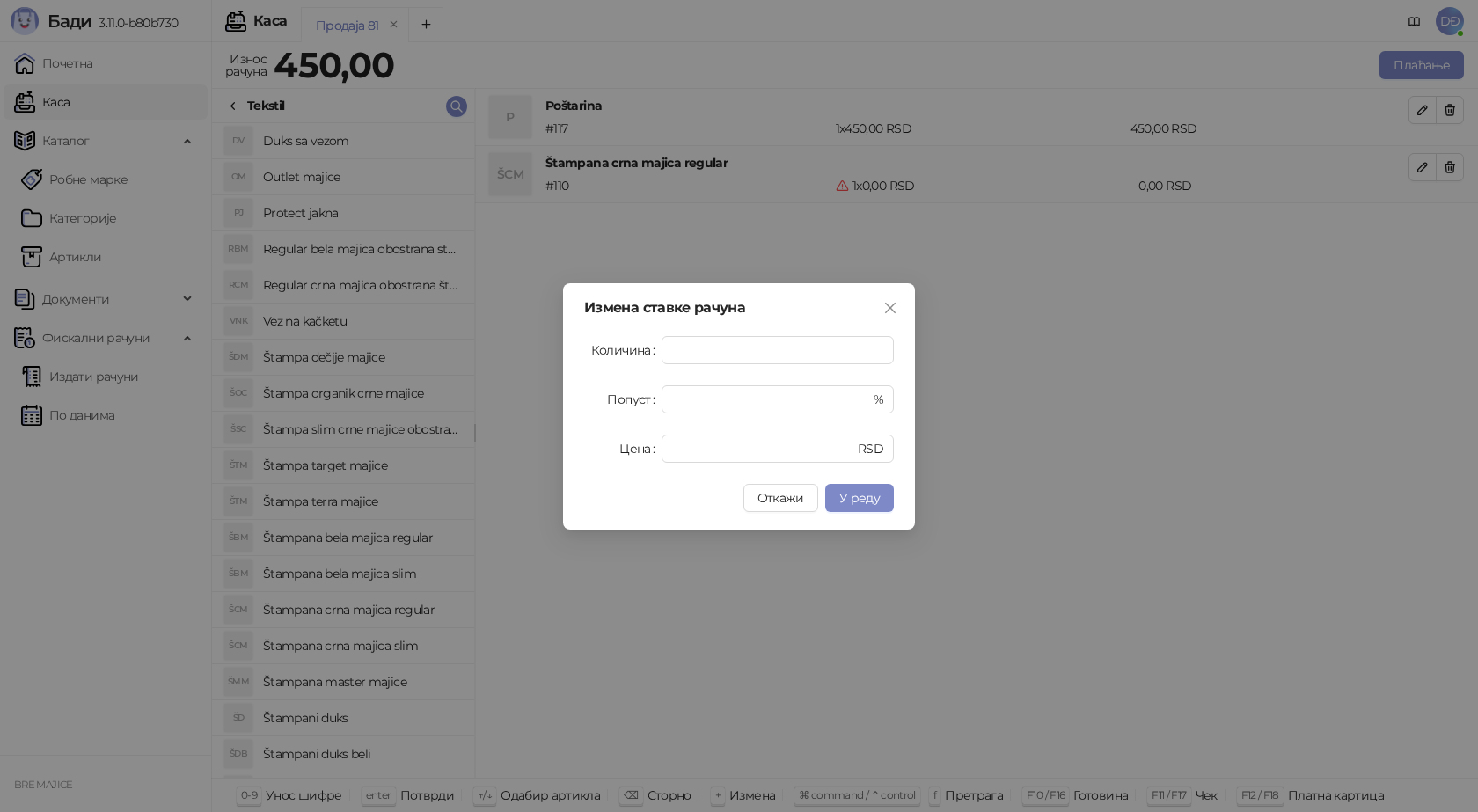
drag, startPoint x: 893, startPoint y: 310, endPoint x: 915, endPoint y: 294, distance: 27.2
click at [894, 310] on icon "close" at bounding box center [891, 308] width 14 height 14
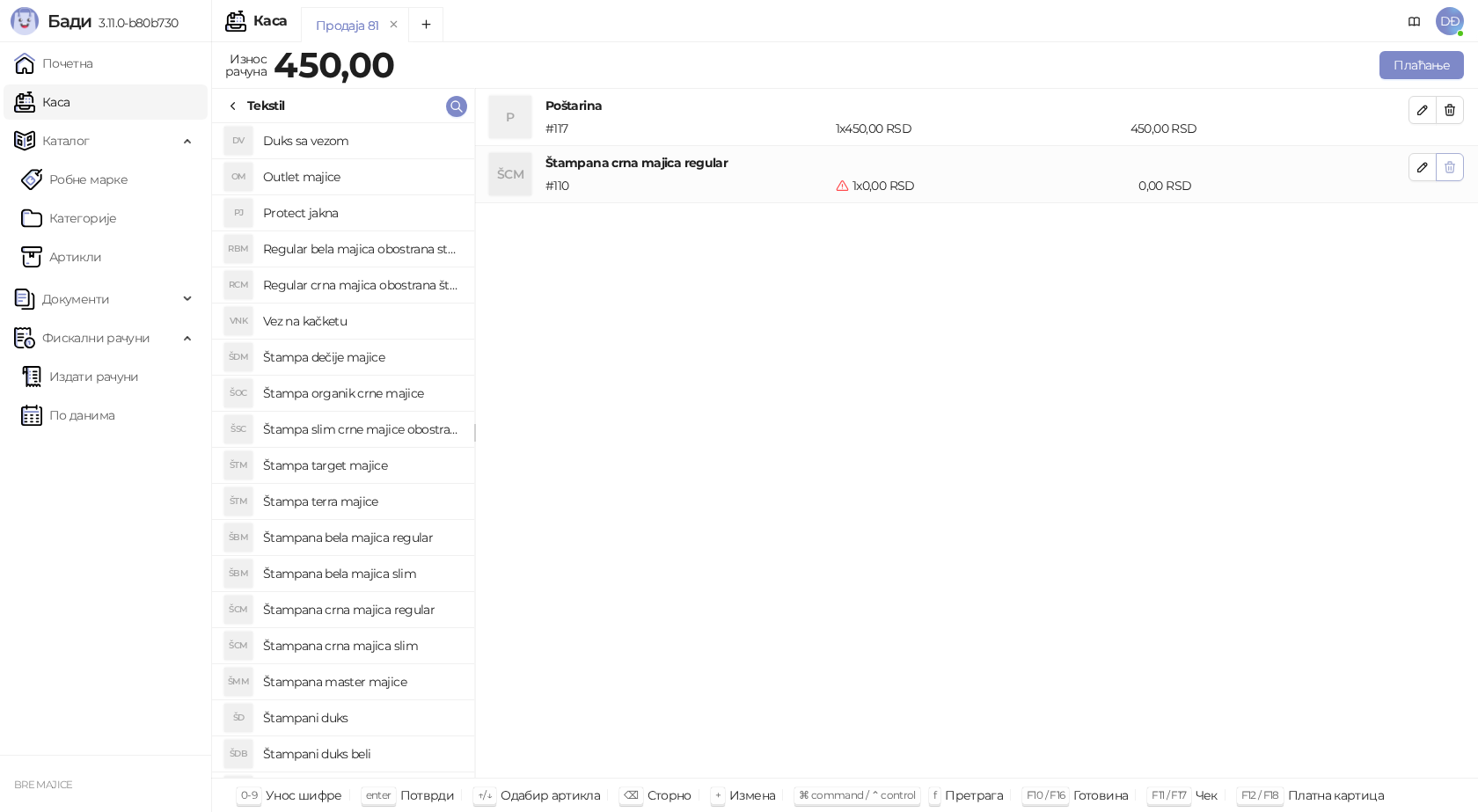
click at [1457, 163] on button "button" at bounding box center [1449, 167] width 28 height 28
click at [389, 646] on h4 "Štampana crna majica slim" at bounding box center [361, 645] width 197 height 28
click at [1418, 164] on icon "button" at bounding box center [1423, 167] width 14 height 14
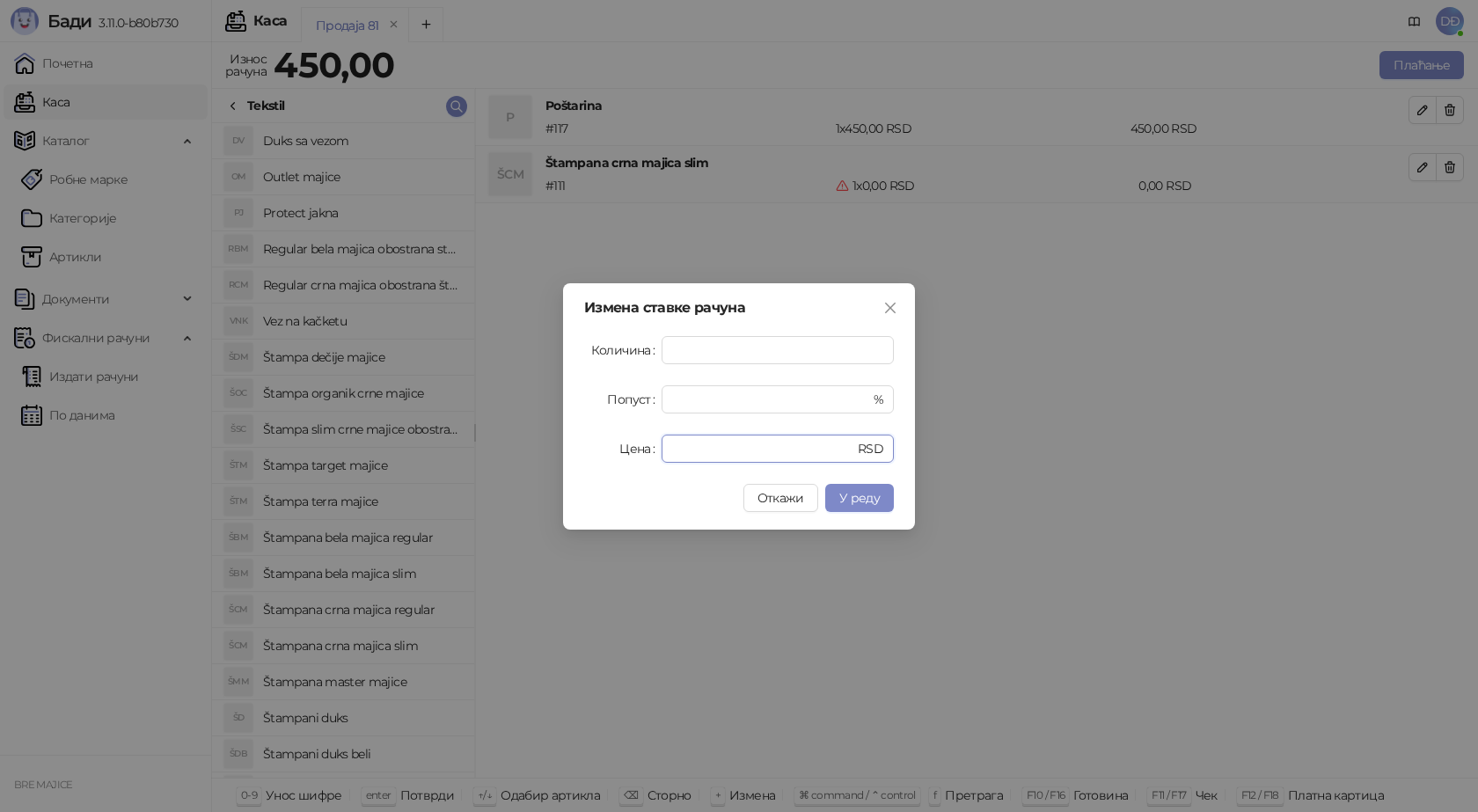
drag, startPoint x: 699, startPoint y: 454, endPoint x: 604, endPoint y: 442, distance: 95.8
click at [630, 454] on div "Цена * RSD" at bounding box center [739, 448] width 310 height 28
click at [872, 490] on span "У реду" at bounding box center [859, 498] width 41 height 16
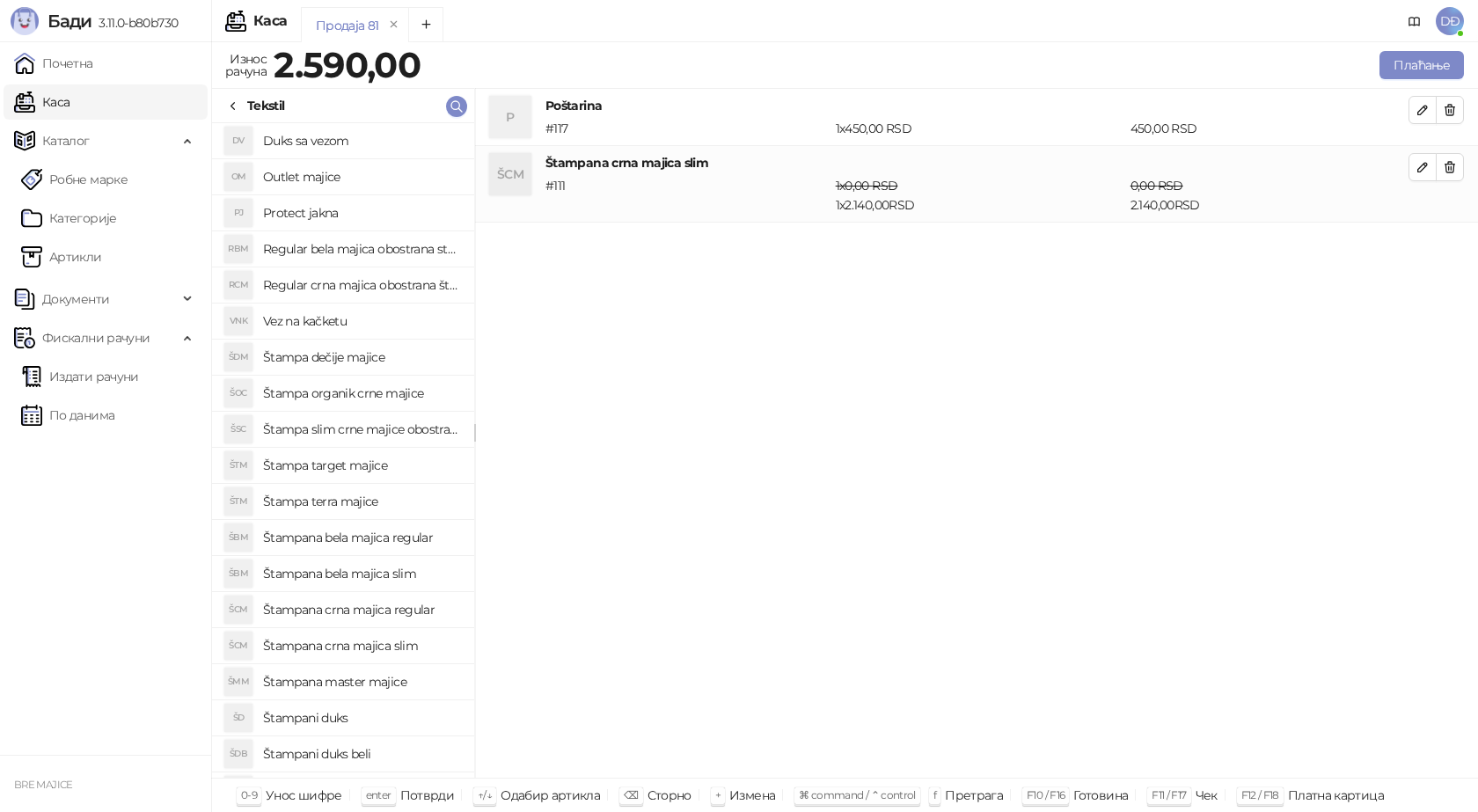
click at [229, 105] on icon at bounding box center [233, 106] width 14 height 14
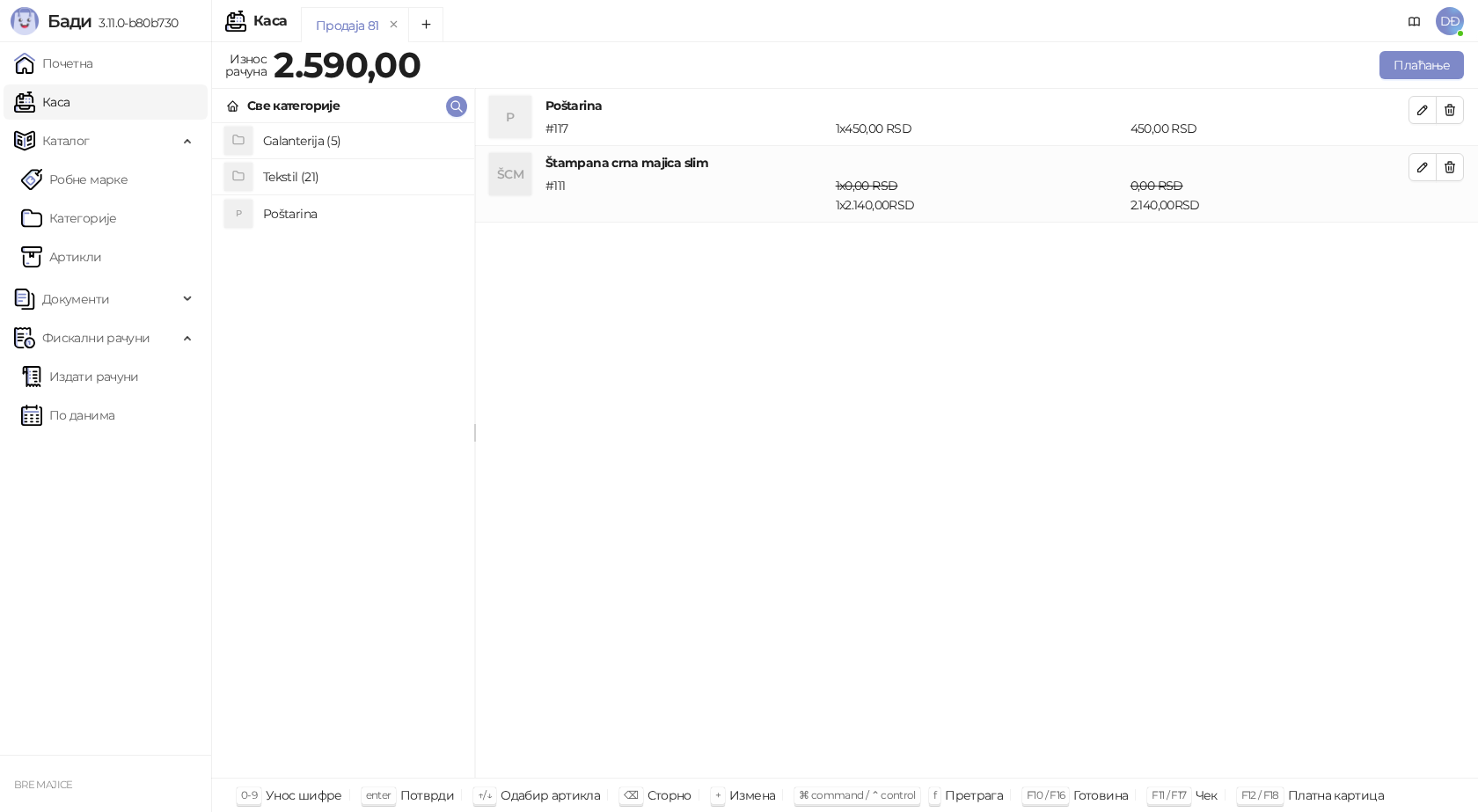
click at [305, 142] on h4 "Galanterija (5)" at bounding box center [361, 140] width 197 height 28
click at [316, 182] on h4 "Gravirani metalni Army upaljač" at bounding box center [361, 176] width 197 height 28
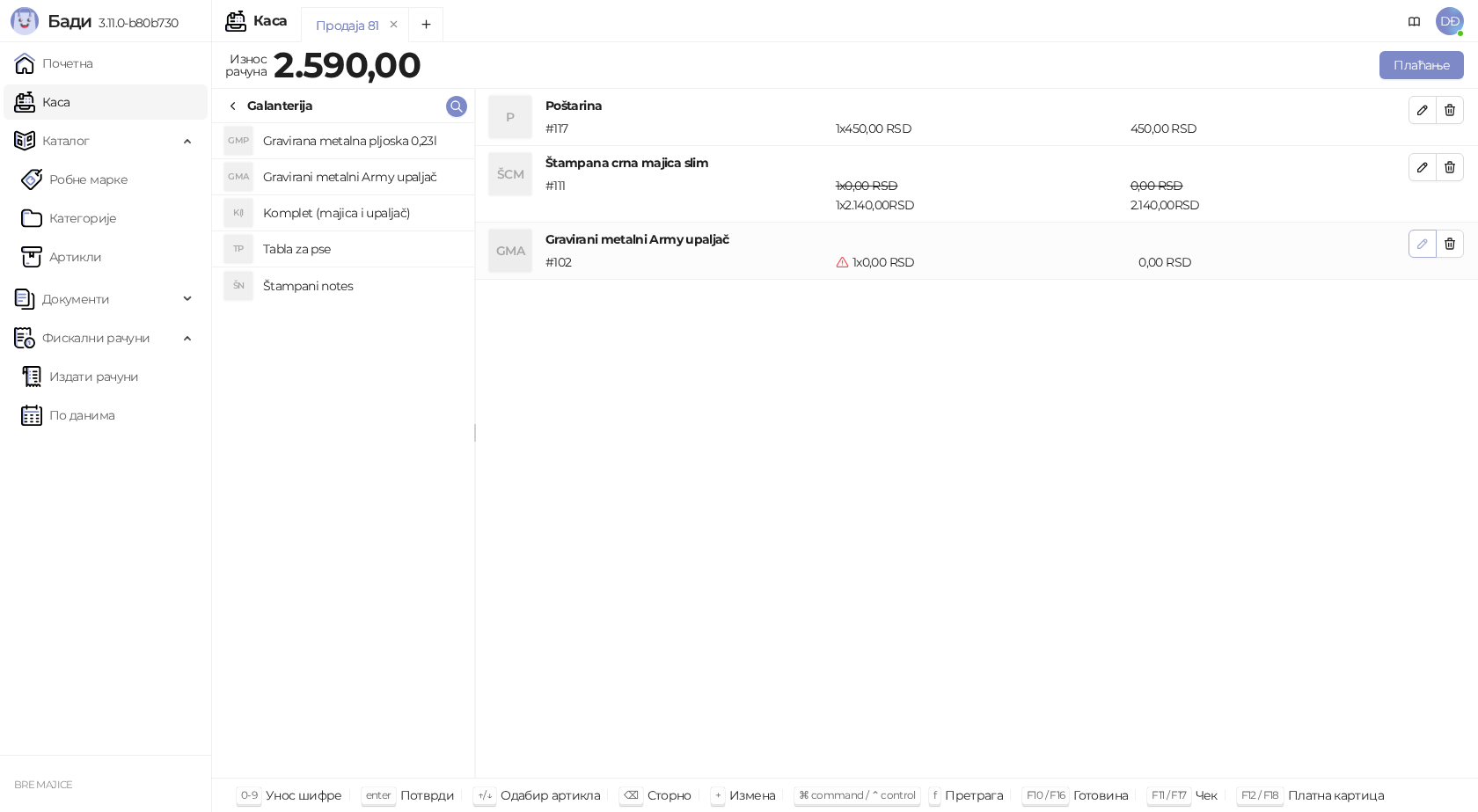
click at [1425, 248] on icon "button" at bounding box center [1423, 244] width 14 height 14
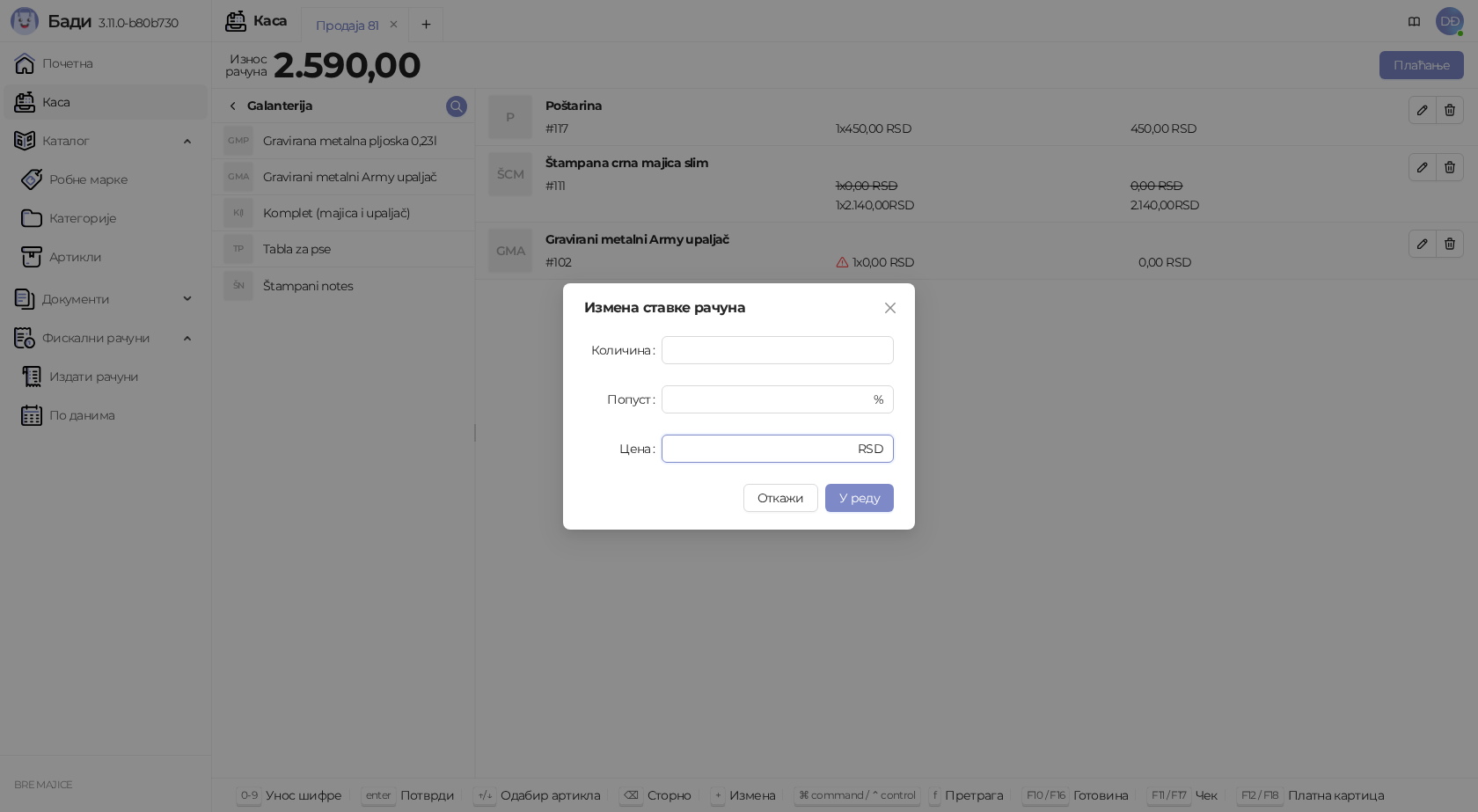
drag, startPoint x: 685, startPoint y: 447, endPoint x: 547, endPoint y: 447, distance: 138.0
click at [554, 450] on div "Измена ставке рачуна Количина * Попуст * % Цена * RSD Откажи У реду" at bounding box center [739, 406] width 1478 height 812
type input "****"
click at [847, 497] on span "У реду" at bounding box center [859, 498] width 41 height 16
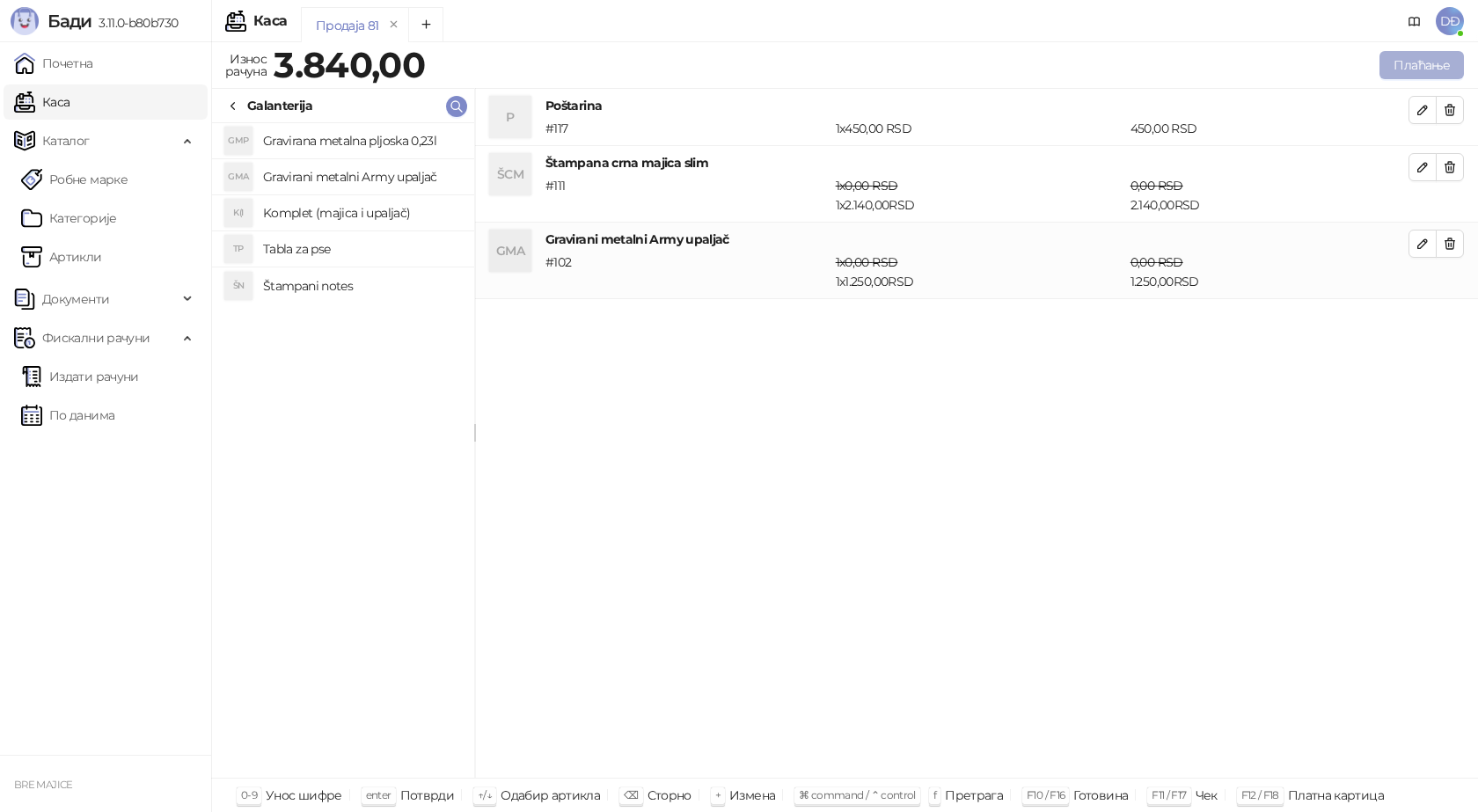
click at [1430, 57] on button "Плаћање" at bounding box center [1422, 65] width 85 height 28
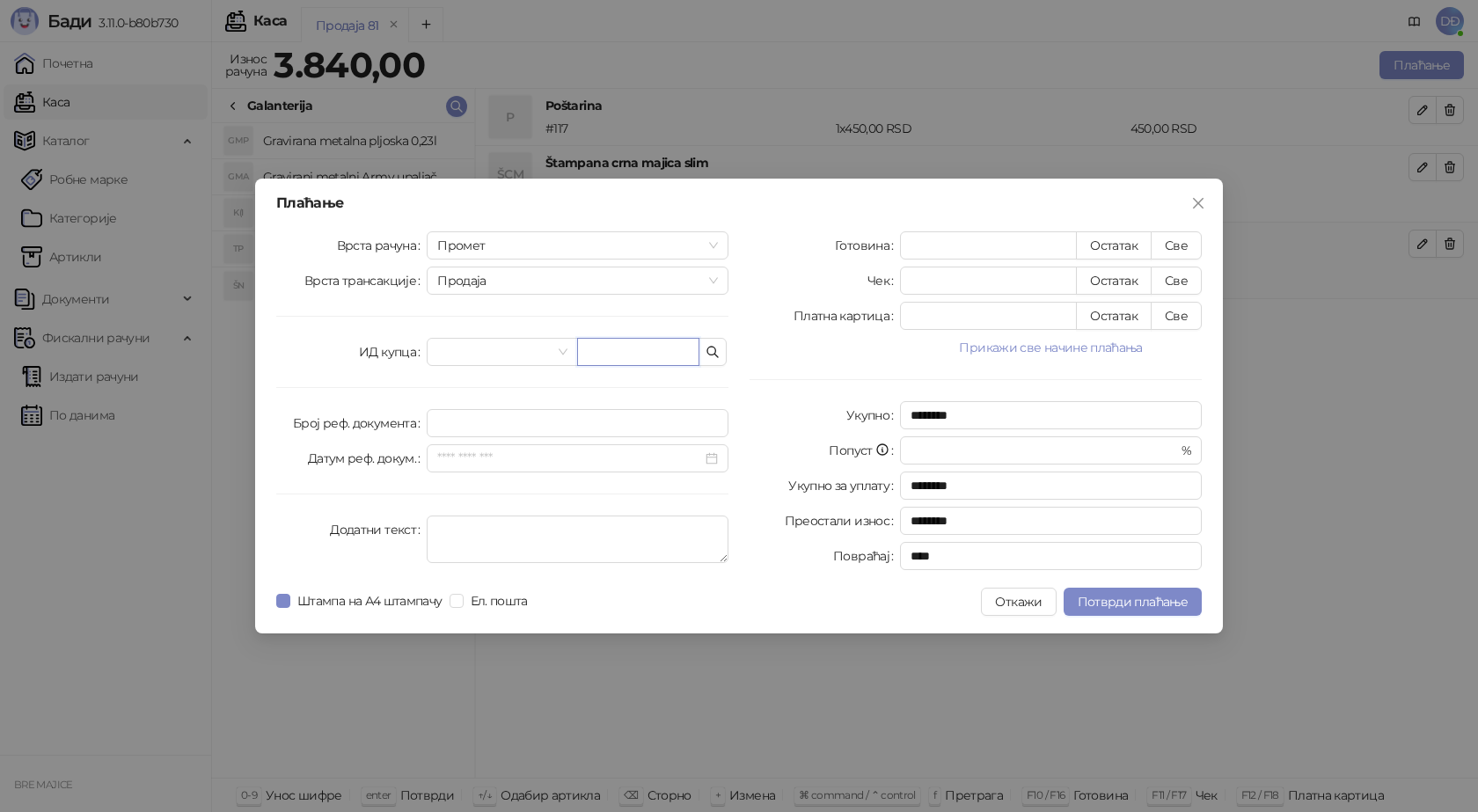
click at [649, 340] on input "text" at bounding box center [639, 351] width 122 height 28
paste input "**********"
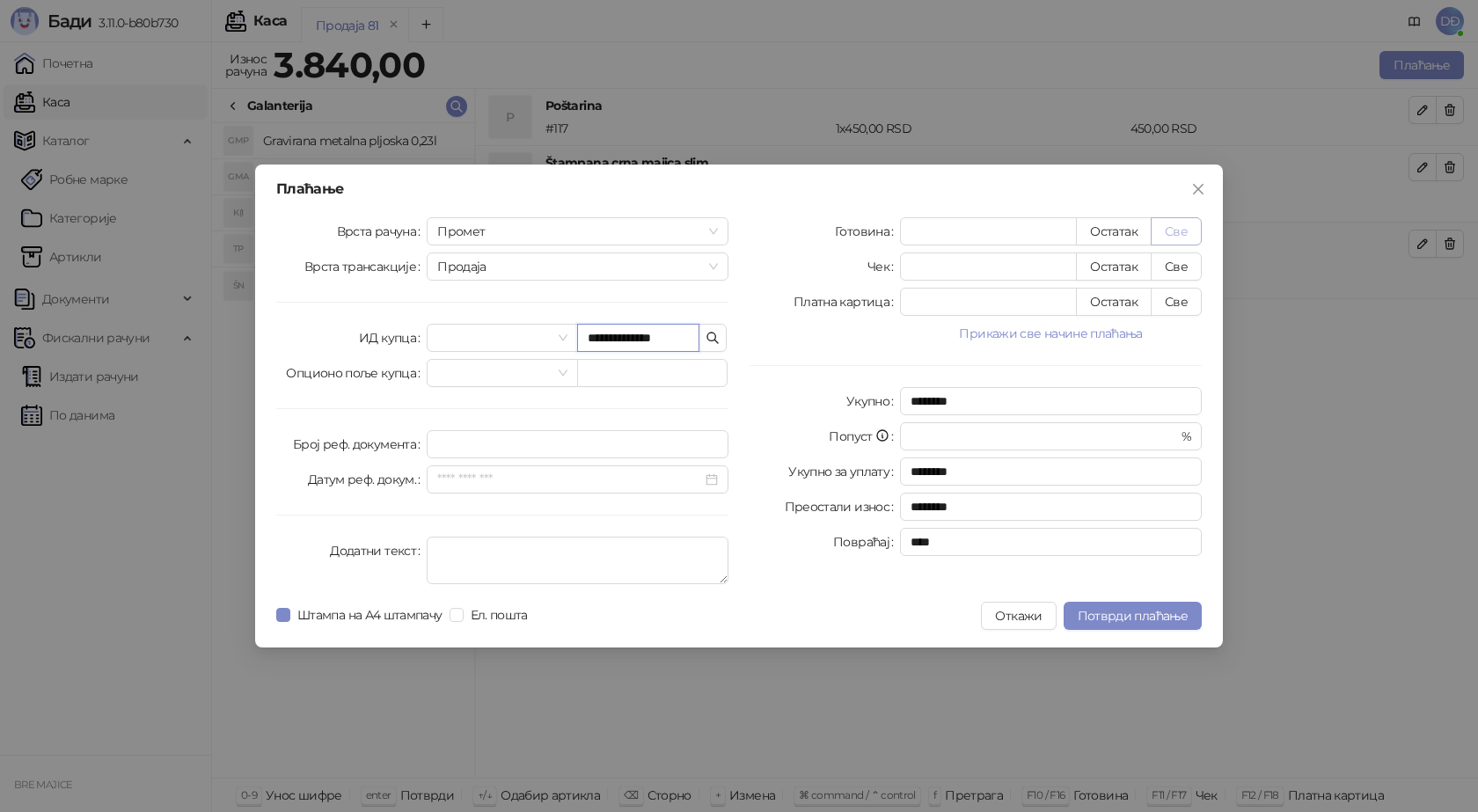
type input "**********"
click at [1166, 235] on button "Све" at bounding box center [1176, 230] width 51 height 28
type input "****"
click at [1096, 621] on span "Потврди плаћање" at bounding box center [1133, 616] width 110 height 16
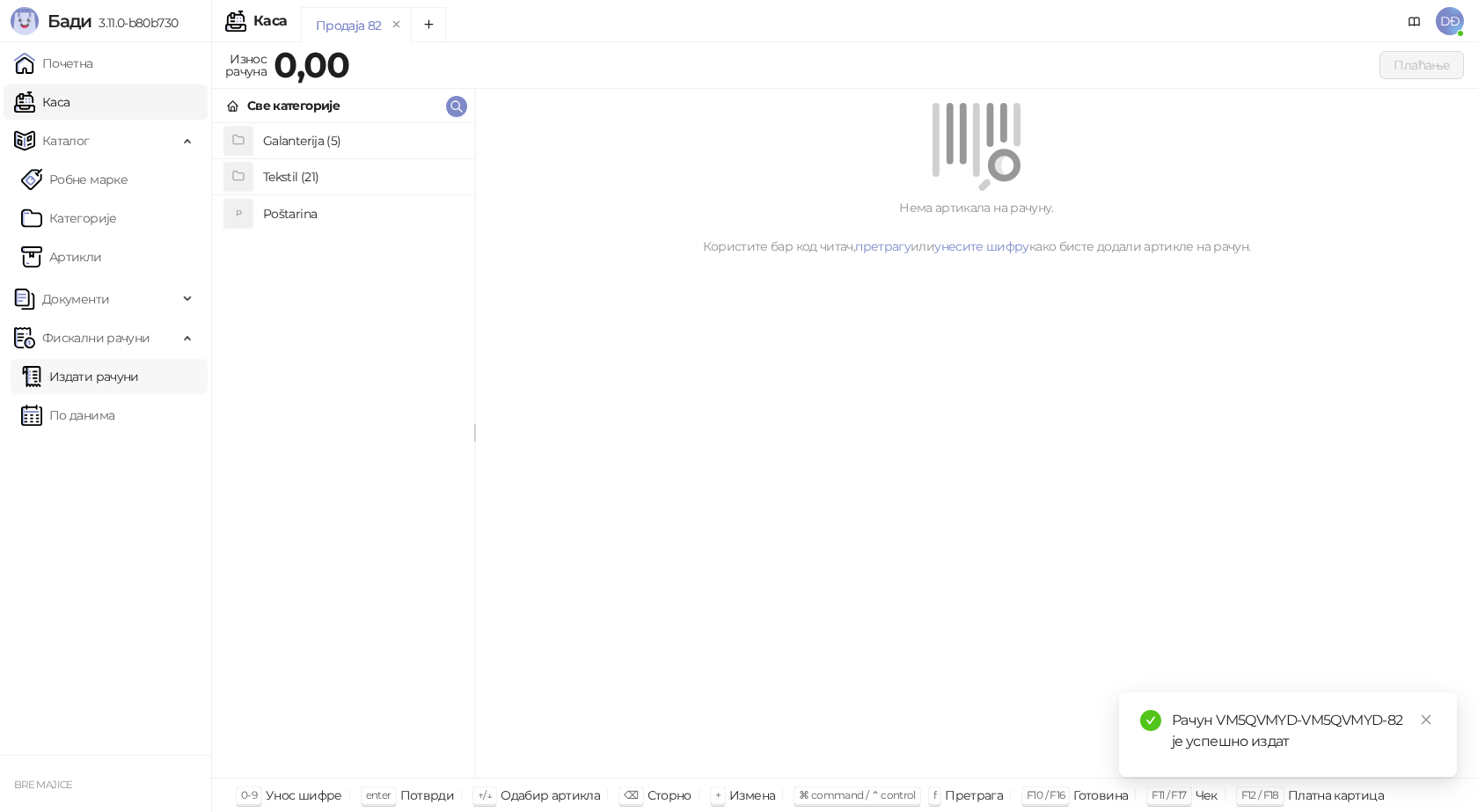
click at [113, 370] on link "Издати рачуни" at bounding box center [79, 376] width 118 height 35
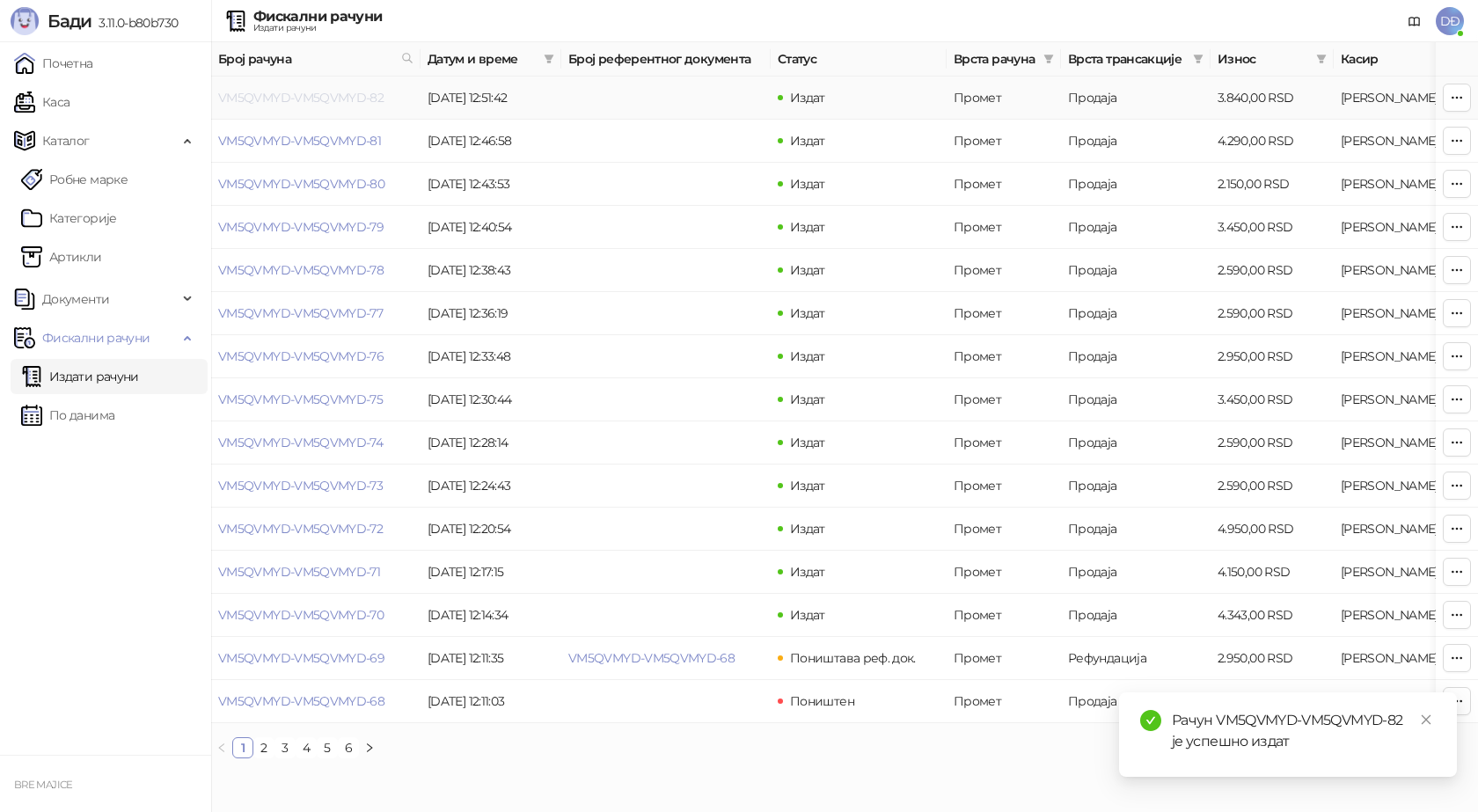
click at [304, 99] on link "VM5QVMYD-VM5QVMYD-82" at bounding box center [301, 98] width 166 height 16
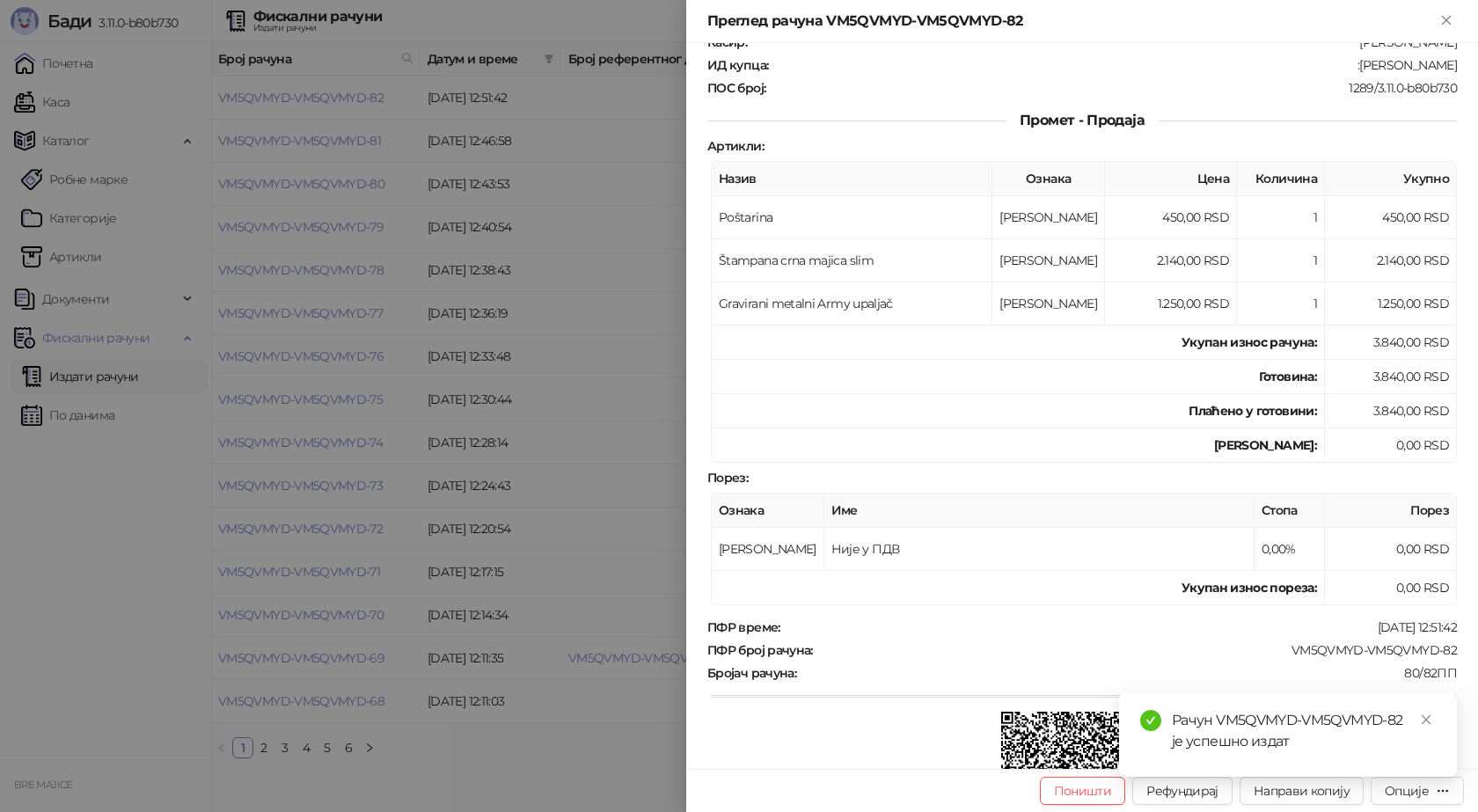
scroll to position [176, 0]
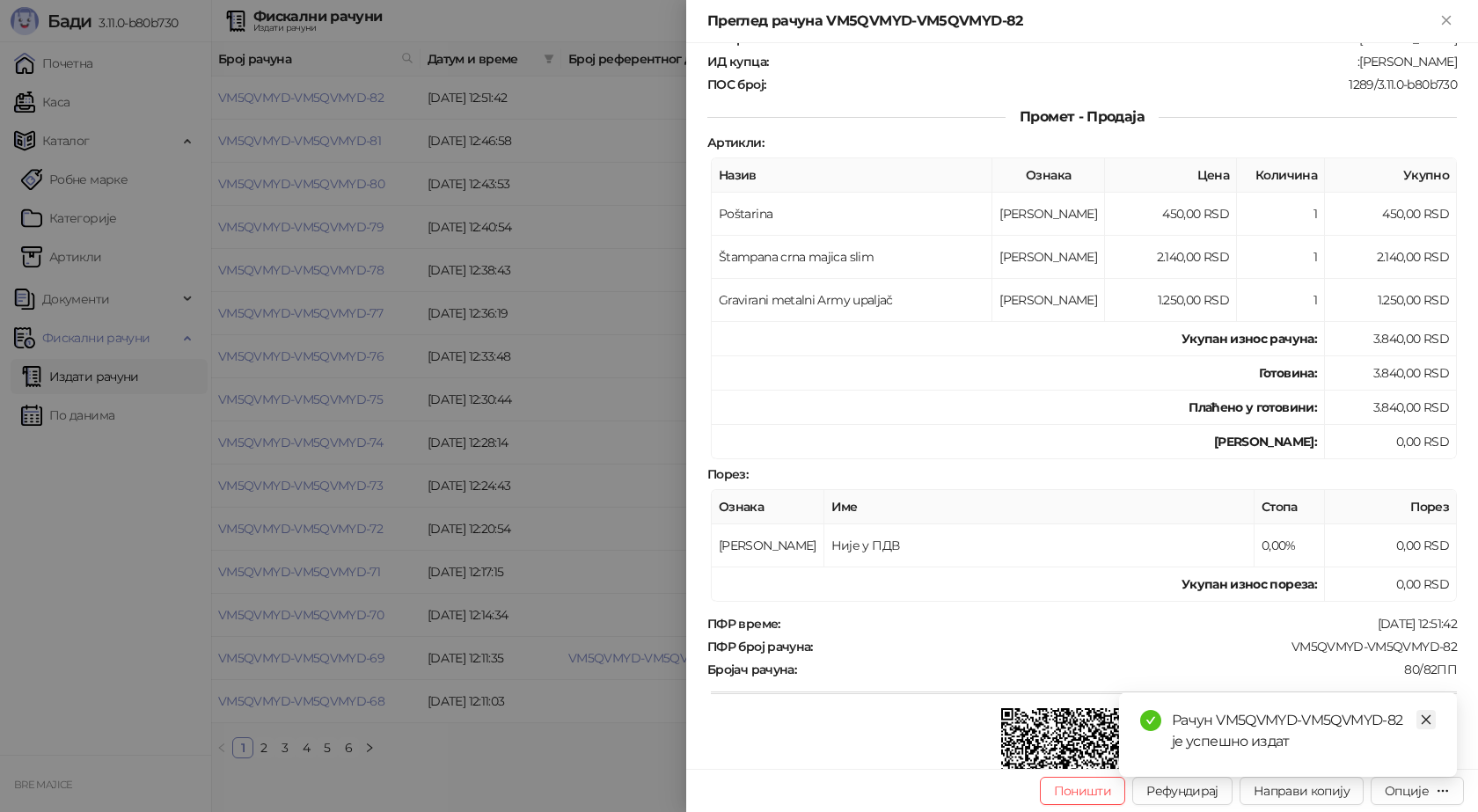
click at [1427, 718] on icon "close" at bounding box center [1427, 719] width 13 height 13
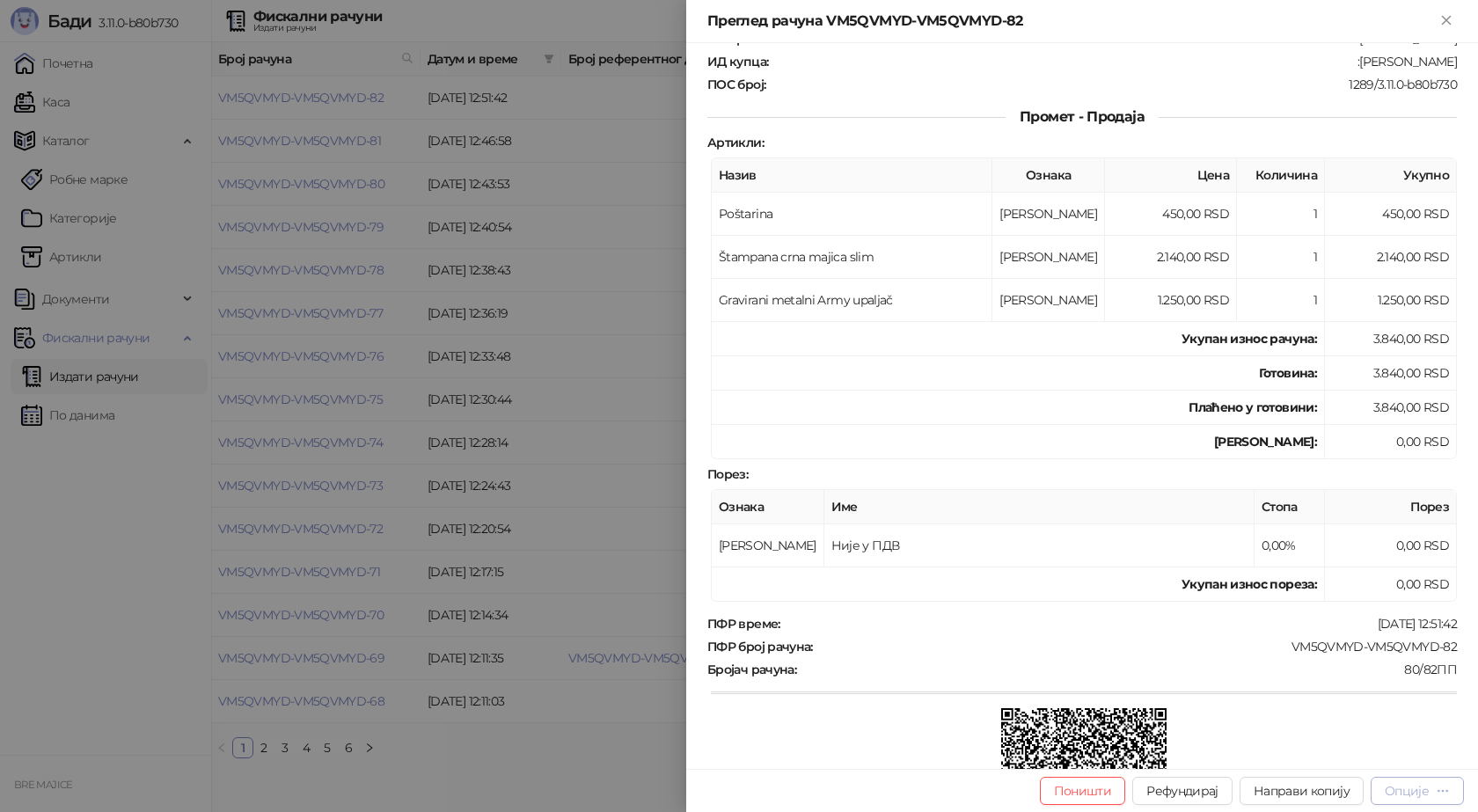
click at [1410, 789] on div "Опције" at bounding box center [1407, 790] width 44 height 16
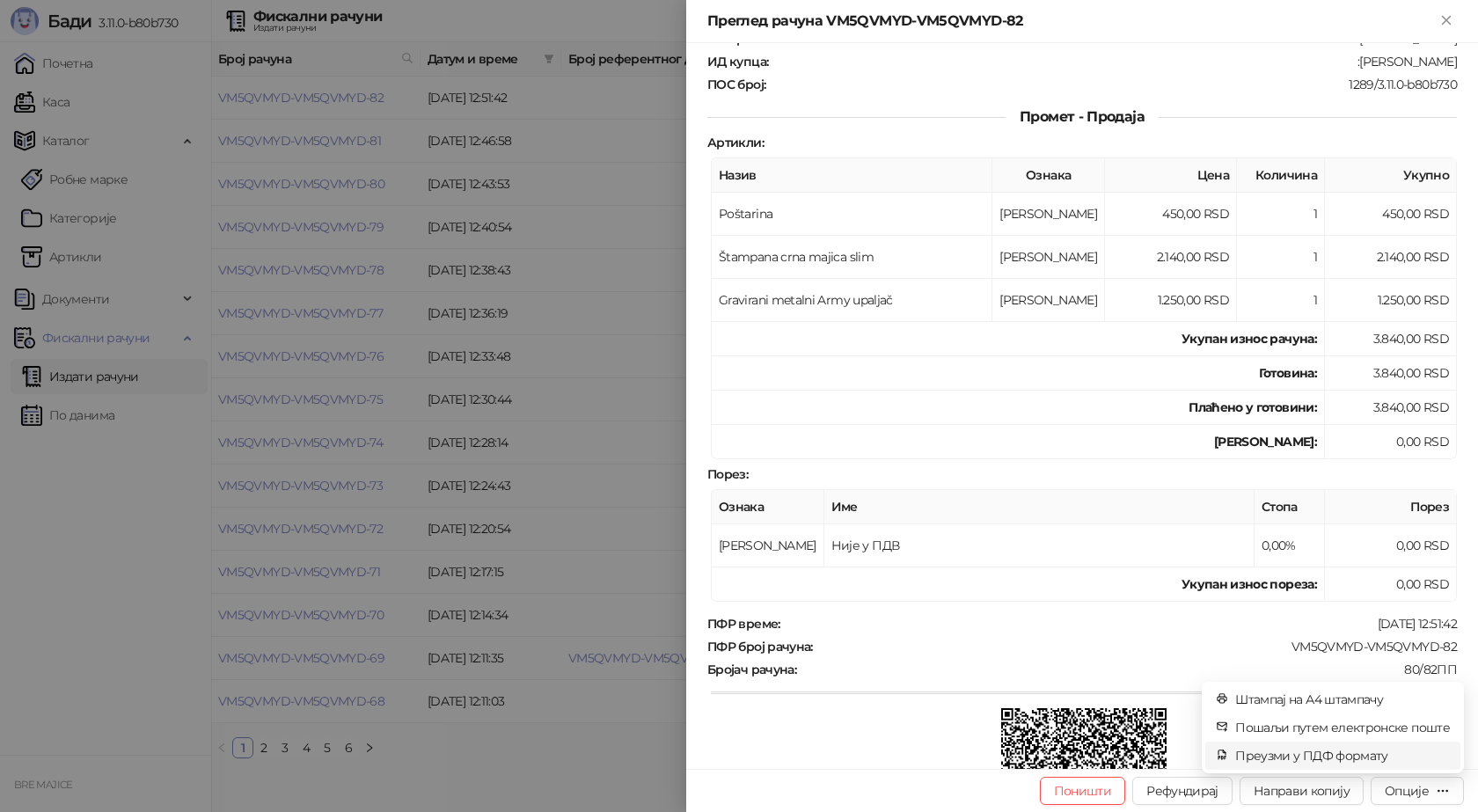
click at [1369, 762] on span "Преузми у ПДФ формату" at bounding box center [1343, 754] width 214 height 19
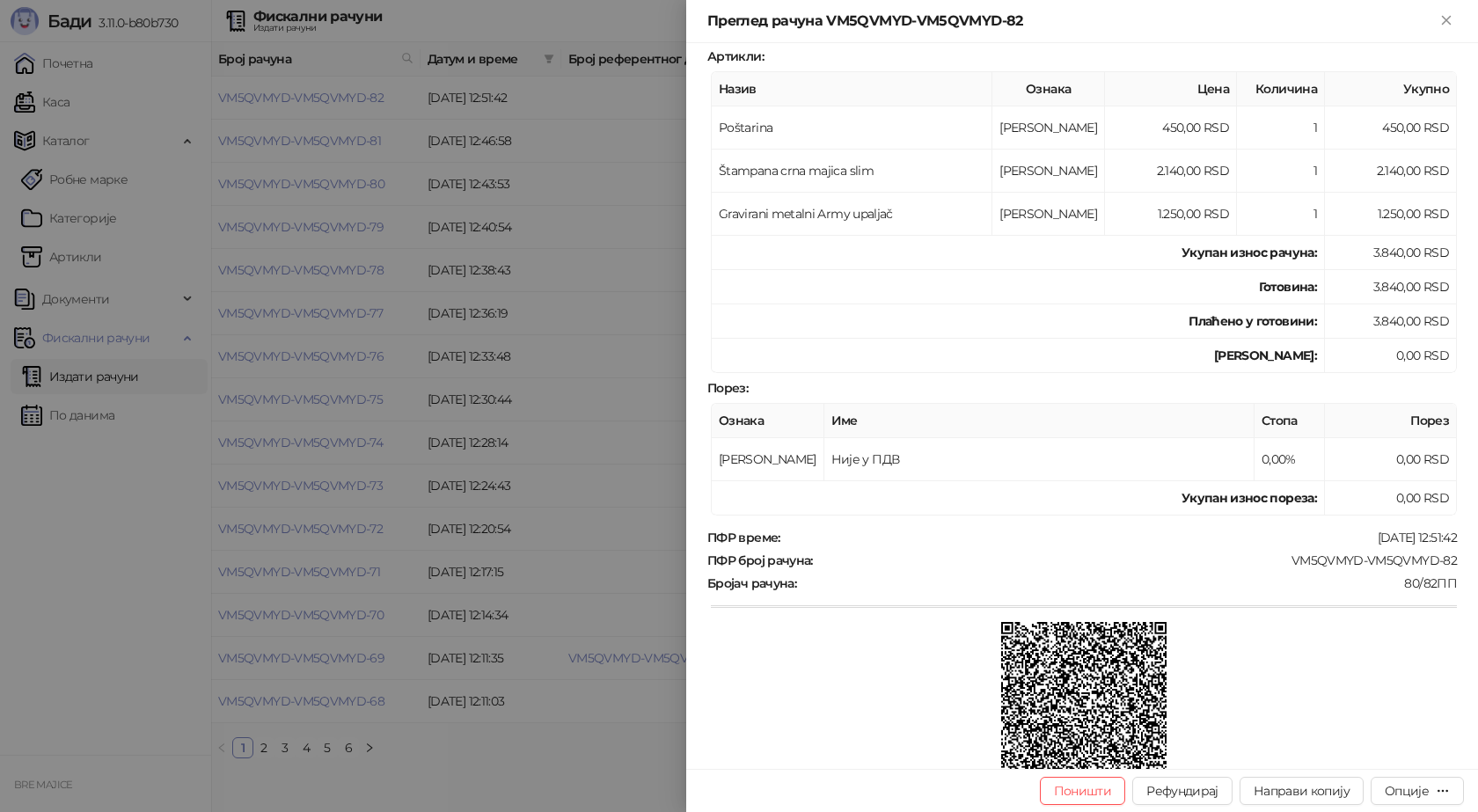
scroll to position [362, 0]
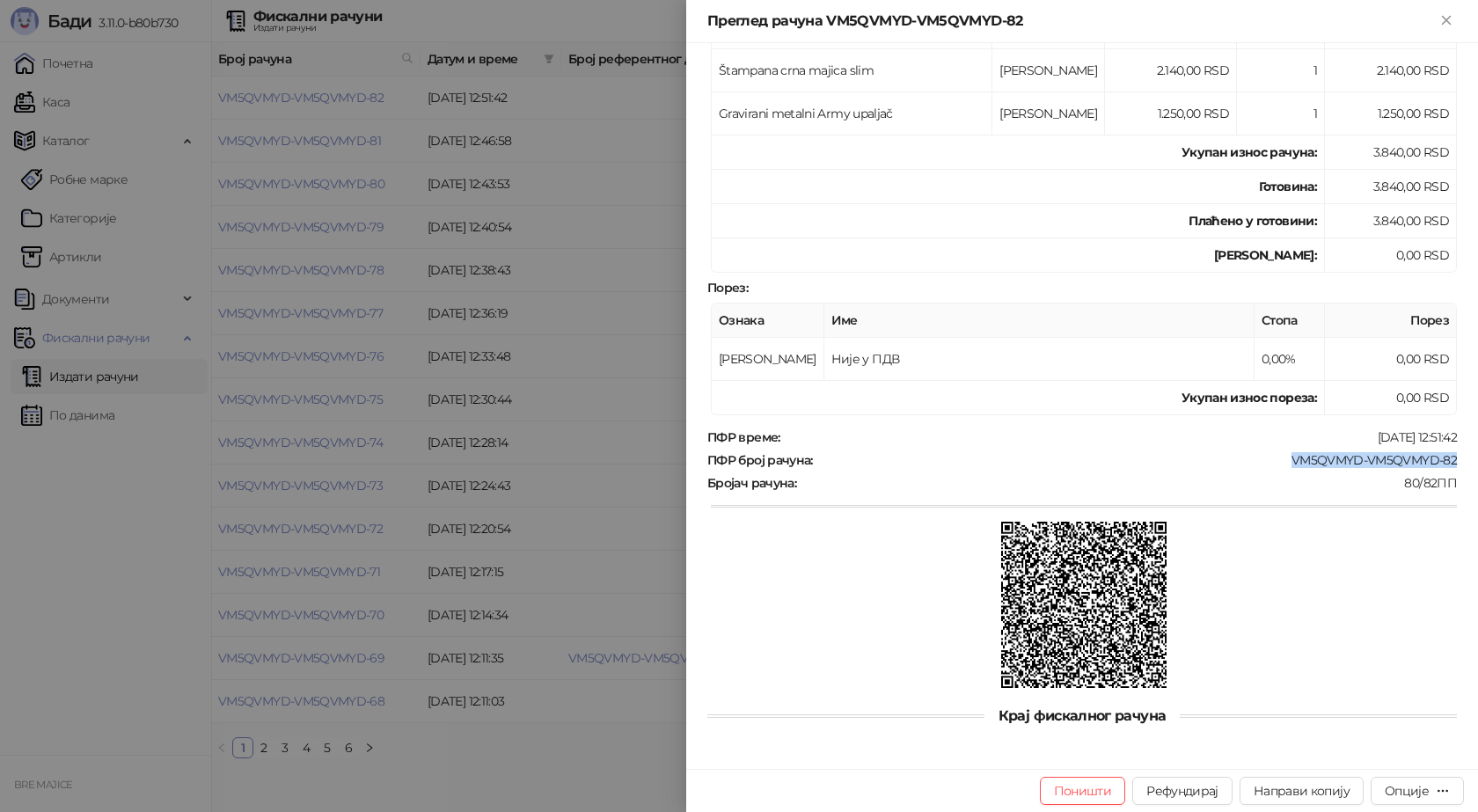
drag, startPoint x: 1447, startPoint y: 451, endPoint x: 1279, endPoint y: 462, distance: 168.4
click at [1280, 461] on div "Фискални рачун ПИБ : 115085843 Предузеће : BRE MAJICE Место продаје : 1371796-B…" at bounding box center [1082, 406] width 792 height 726
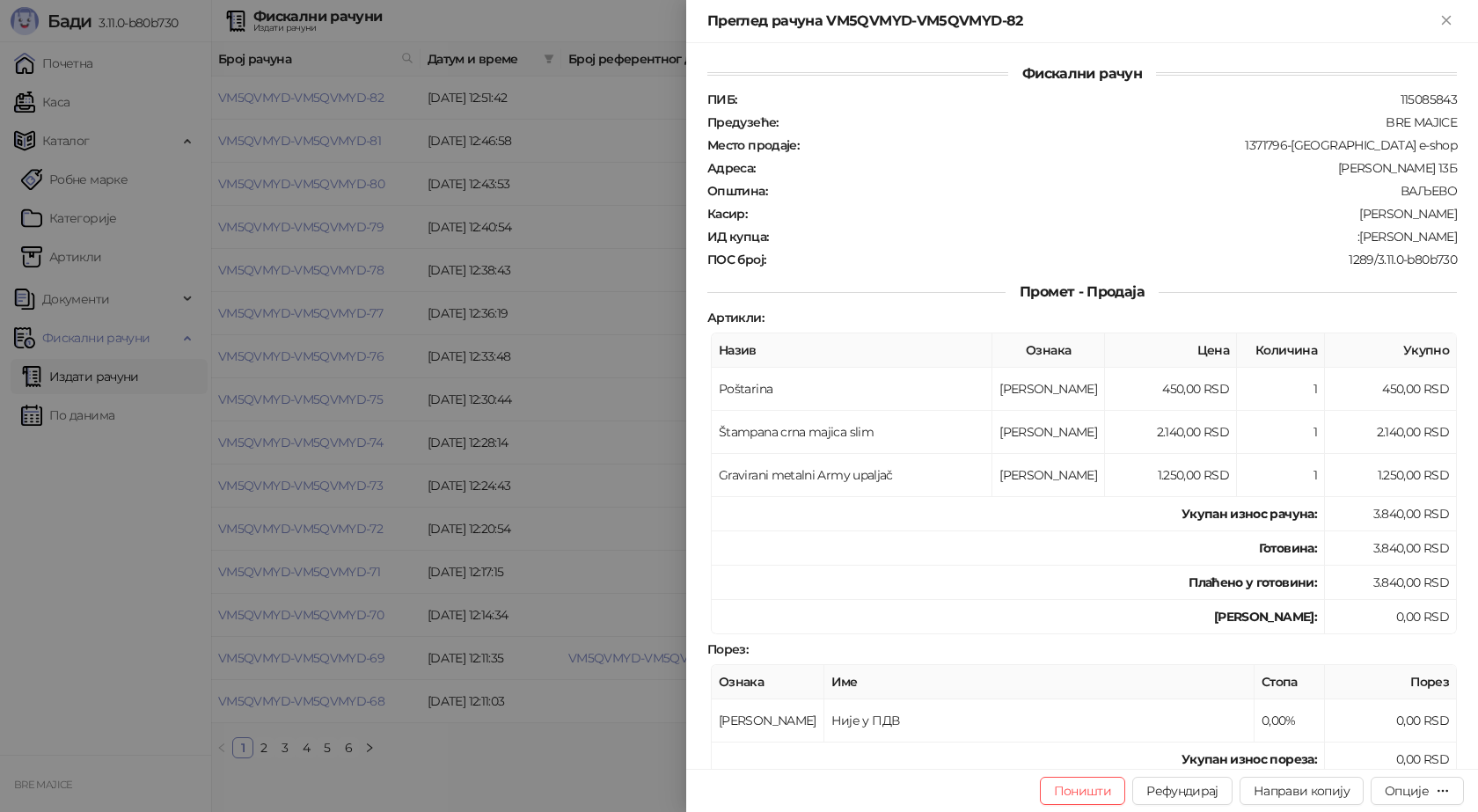
scroll to position [0, 0]
drag, startPoint x: 1446, startPoint y: 240, endPoint x: 1363, endPoint y: 242, distance: 83.0
click at [1363, 242] on div "ИД купца : :Andjela Konjik" at bounding box center [1083, 238] width 757 height 16
click at [1441, 20] on icon "Close" at bounding box center [1446, 21] width 16 height 16
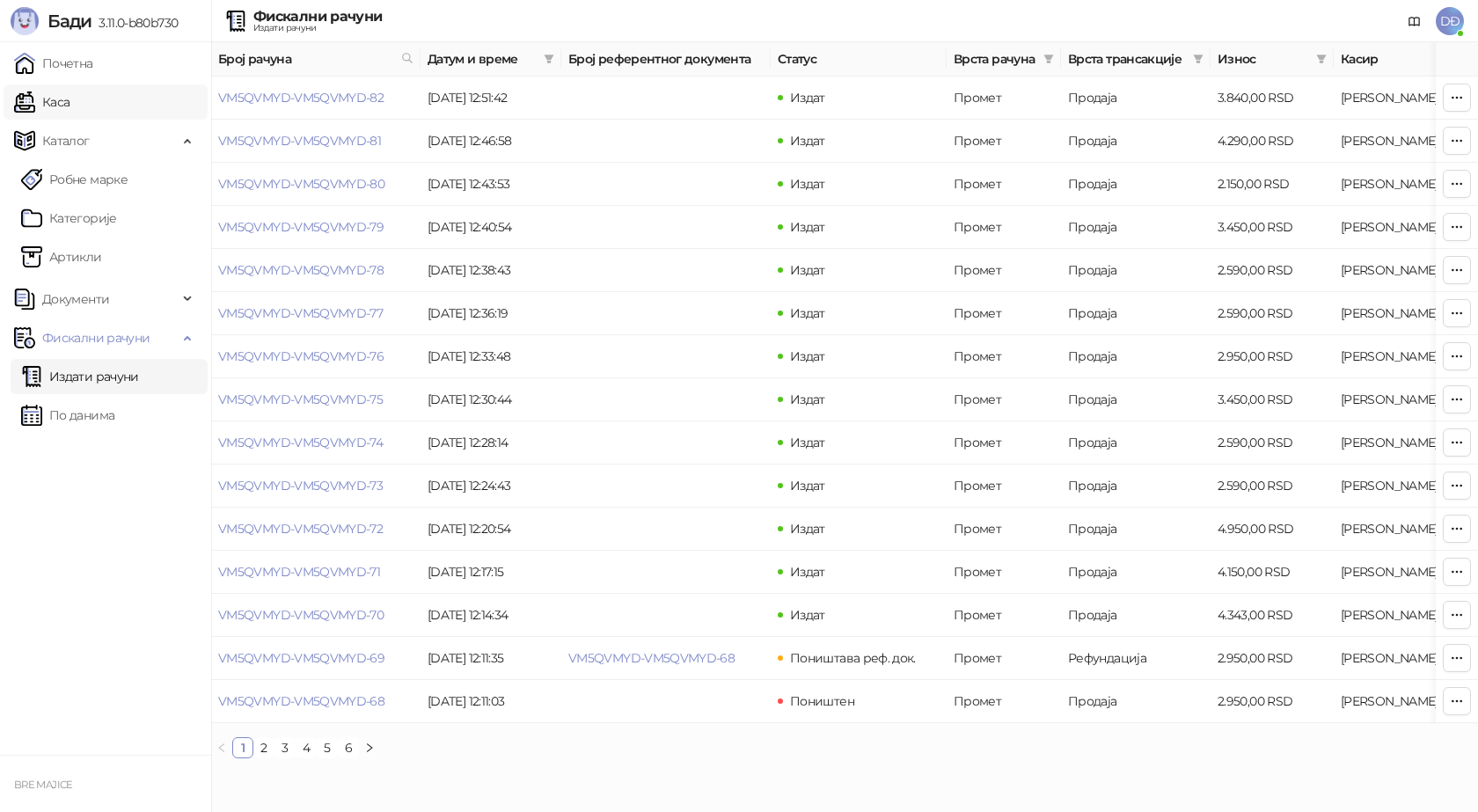
drag, startPoint x: 97, startPoint y: 110, endPoint x: 149, endPoint y: 135, distance: 57.7
click at [69, 109] on link "Каса" at bounding box center [42, 102] width 56 height 35
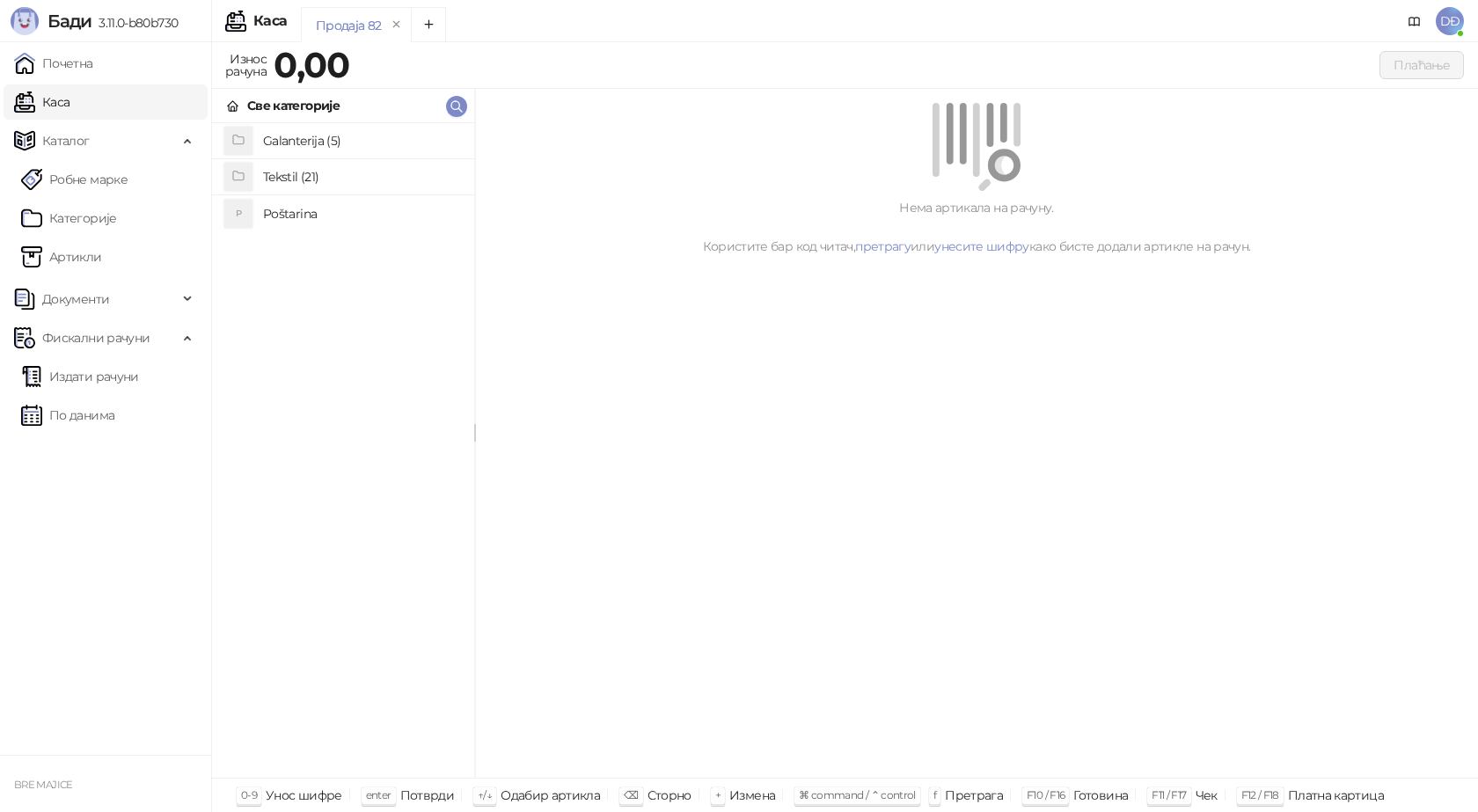
click at [293, 212] on h4 "Poštarina" at bounding box center [361, 213] width 197 height 28
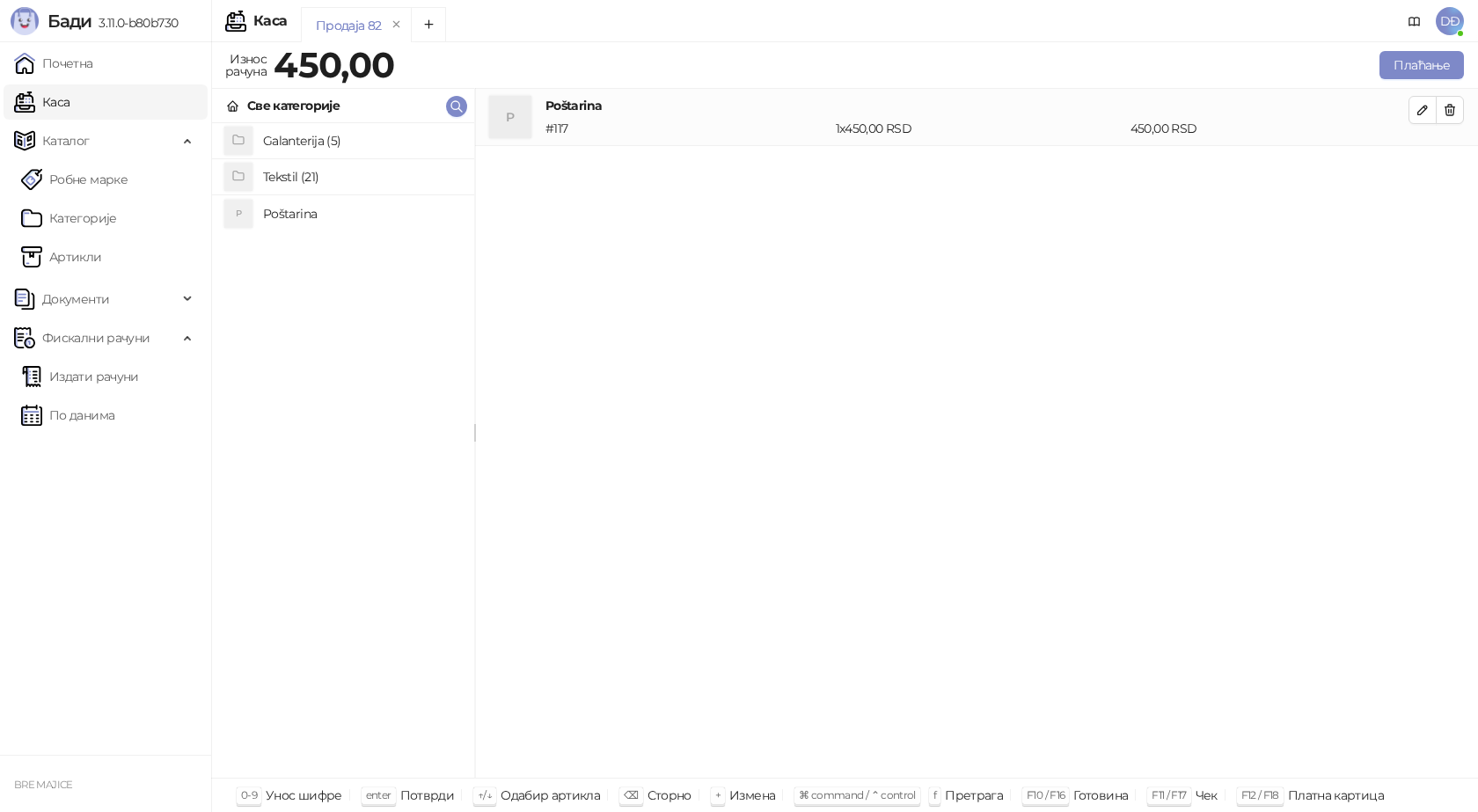
click at [296, 175] on h4 "Tekstil (21)" at bounding box center [361, 176] width 197 height 28
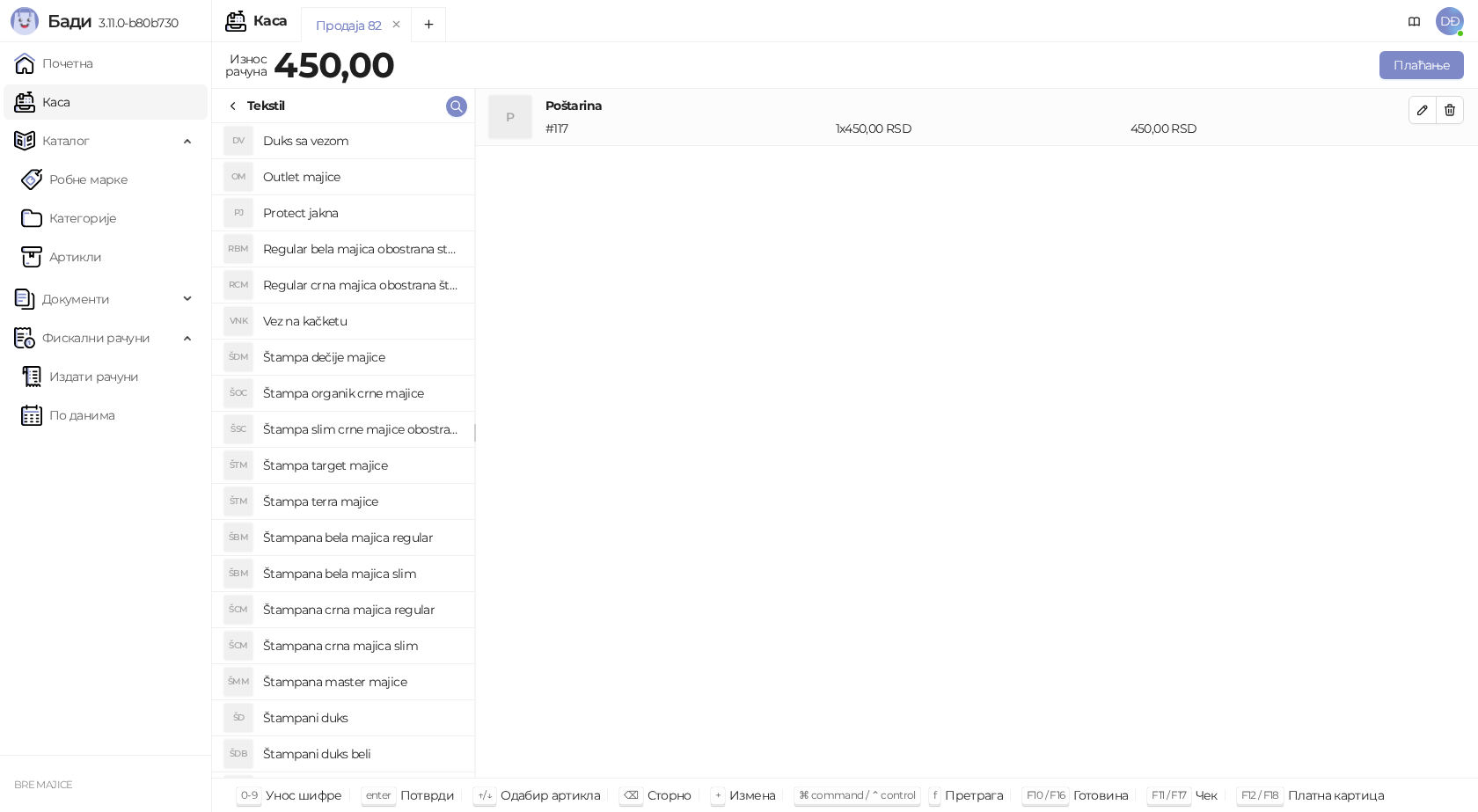
click at [391, 613] on h4 "Štampana crna majica regular" at bounding box center [361, 609] width 197 height 28
click at [1422, 167] on icon "button" at bounding box center [1423, 167] width 14 height 14
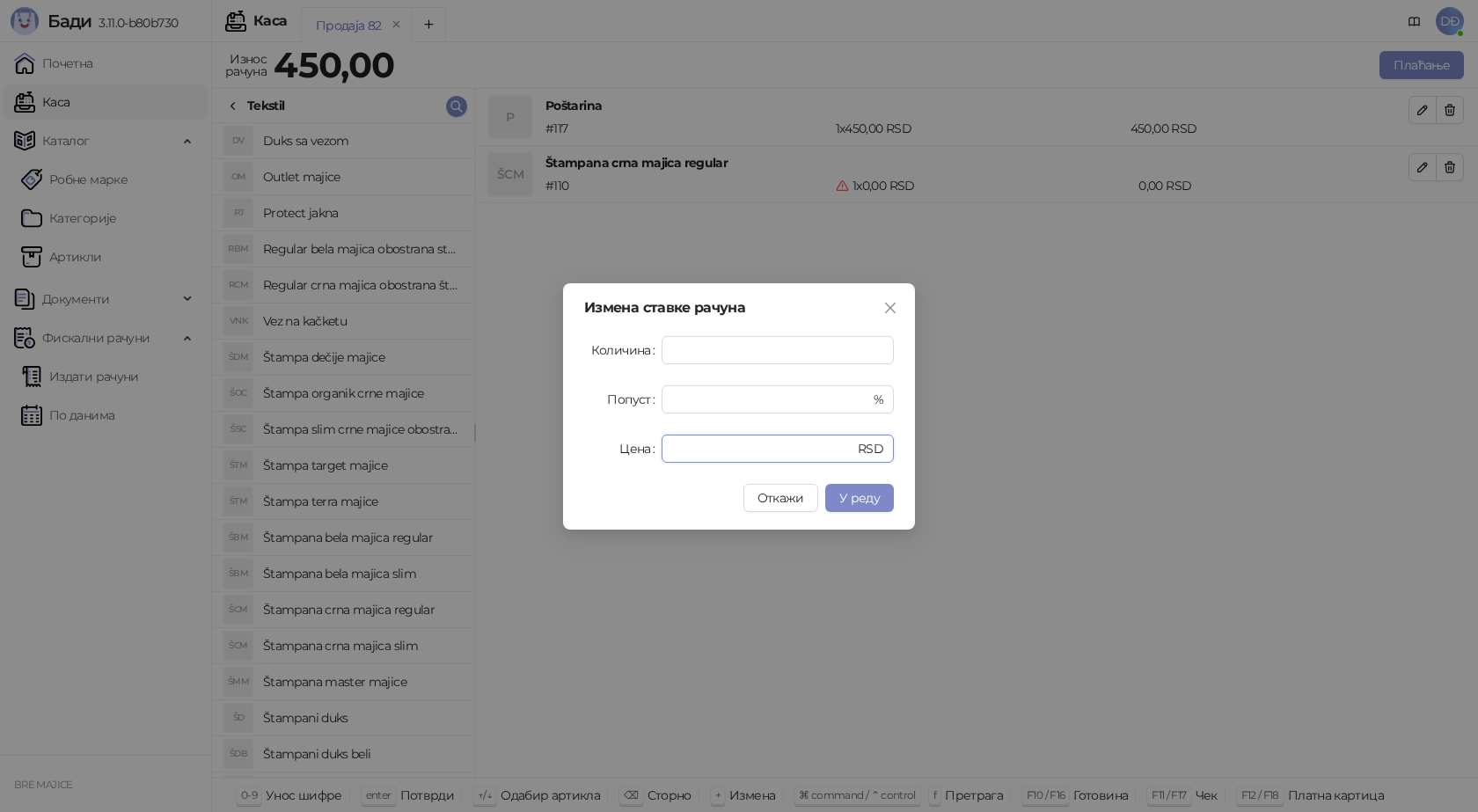
drag, startPoint x: 697, startPoint y: 456, endPoint x: 520, endPoint y: 438, distance: 177.9
click at [550, 456] on div "Измена ставке рачуна Количина * Попуст * % Цена * RSD Откажи У реду" at bounding box center [739, 406] width 1478 height 812
type input "****"
click at [871, 497] on span "У реду" at bounding box center [859, 498] width 41 height 16
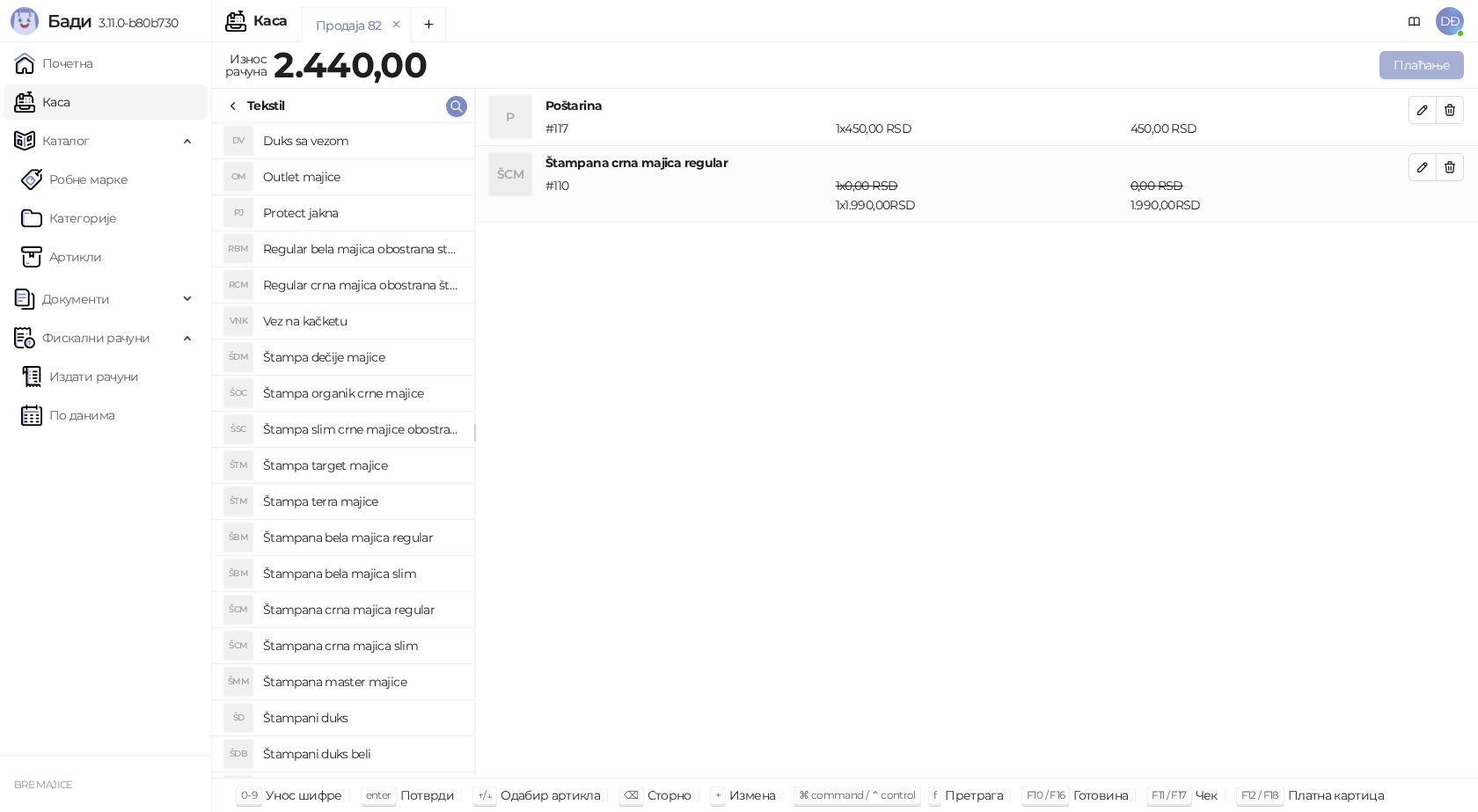
click at [1432, 65] on button "Плаћање" at bounding box center [1422, 65] width 85 height 28
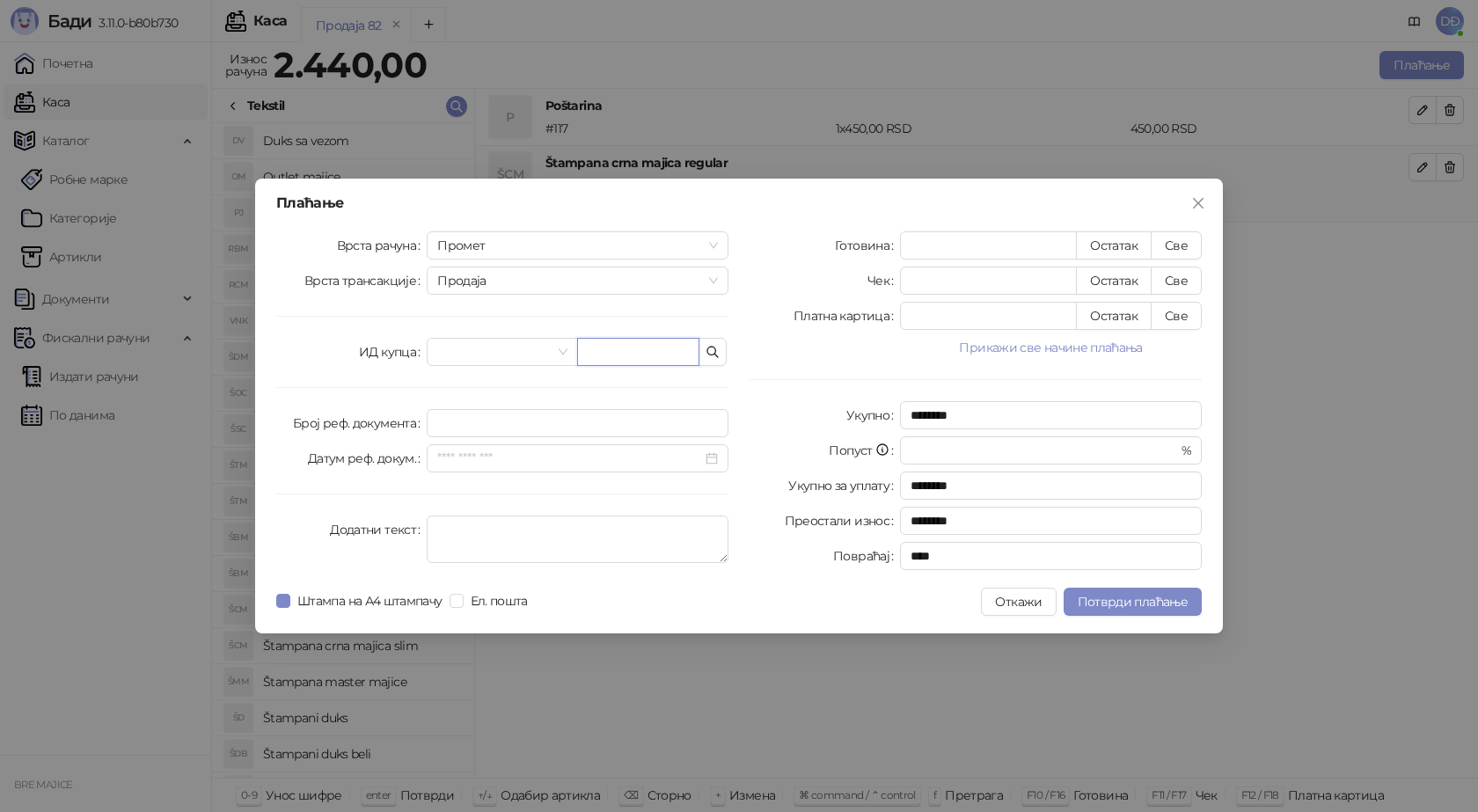
click at [674, 356] on input "text" at bounding box center [639, 351] width 122 height 28
paste input "**********"
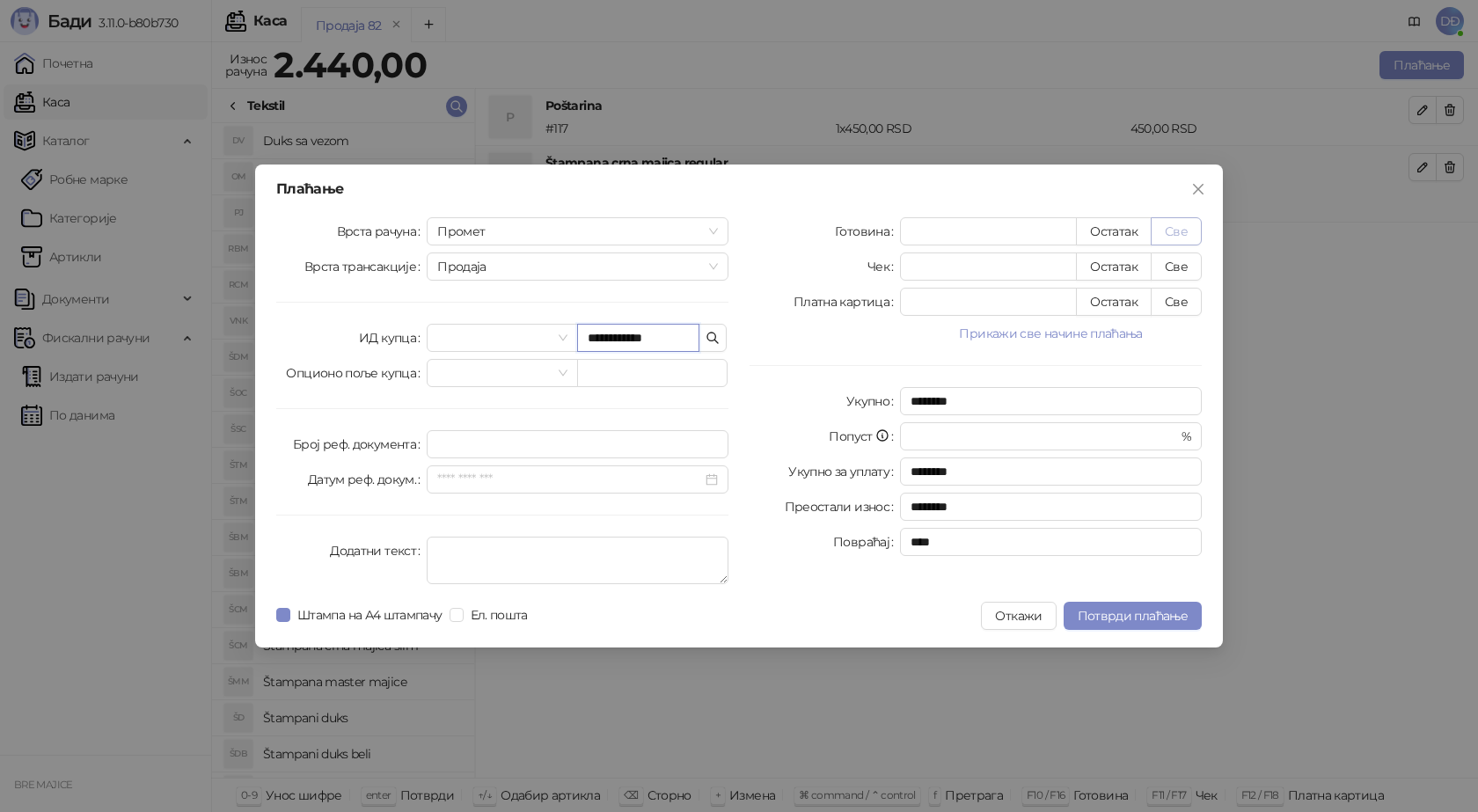
type input "**********"
click at [1166, 229] on button "Све" at bounding box center [1176, 230] width 51 height 28
type input "****"
click at [1129, 618] on span "Потврди плаћање" at bounding box center [1133, 616] width 110 height 16
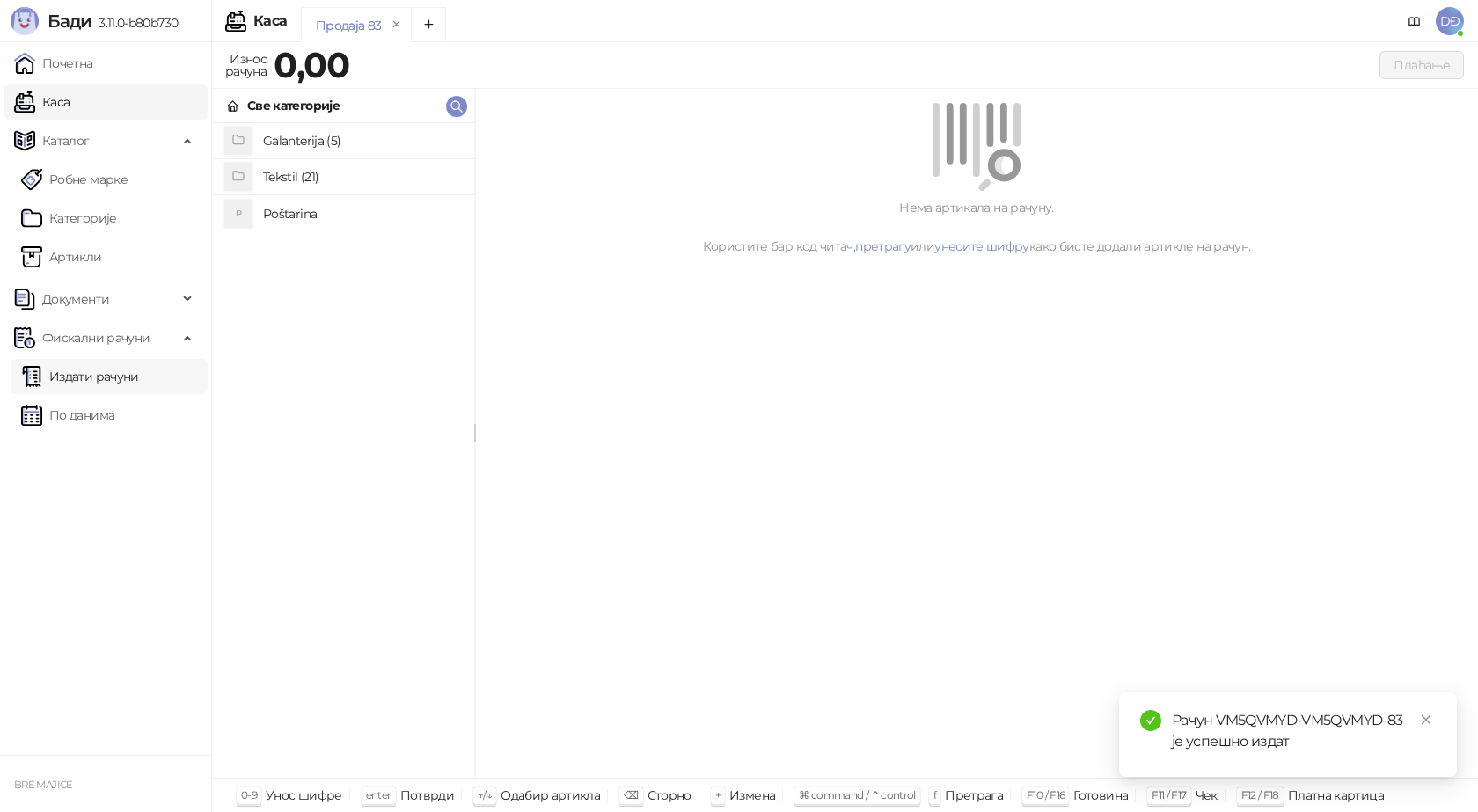
click at [108, 378] on link "Издати рачуни" at bounding box center [79, 376] width 118 height 35
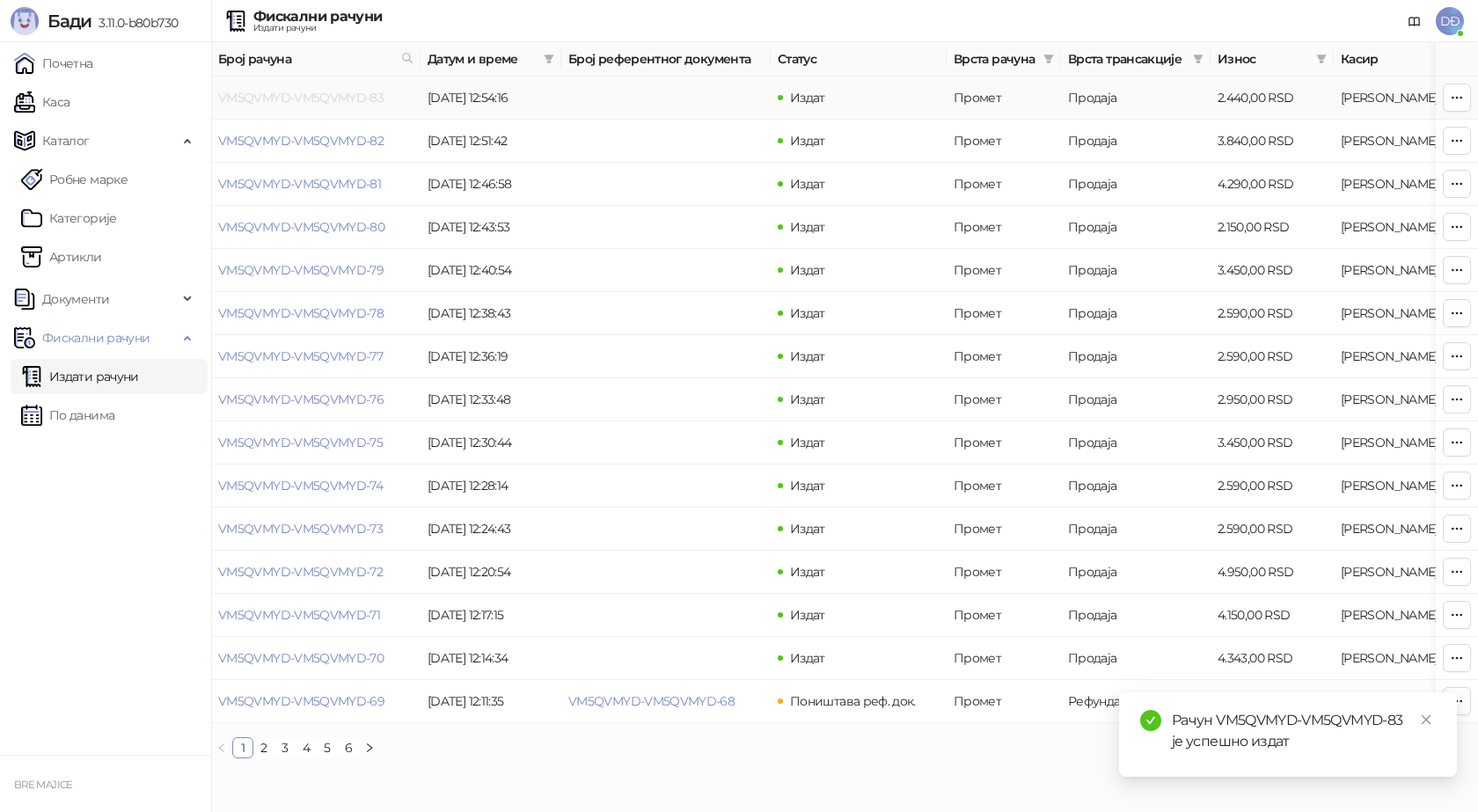
click at [320, 98] on link "VM5QVMYD-VM5QVMYD-83" at bounding box center [301, 98] width 166 height 16
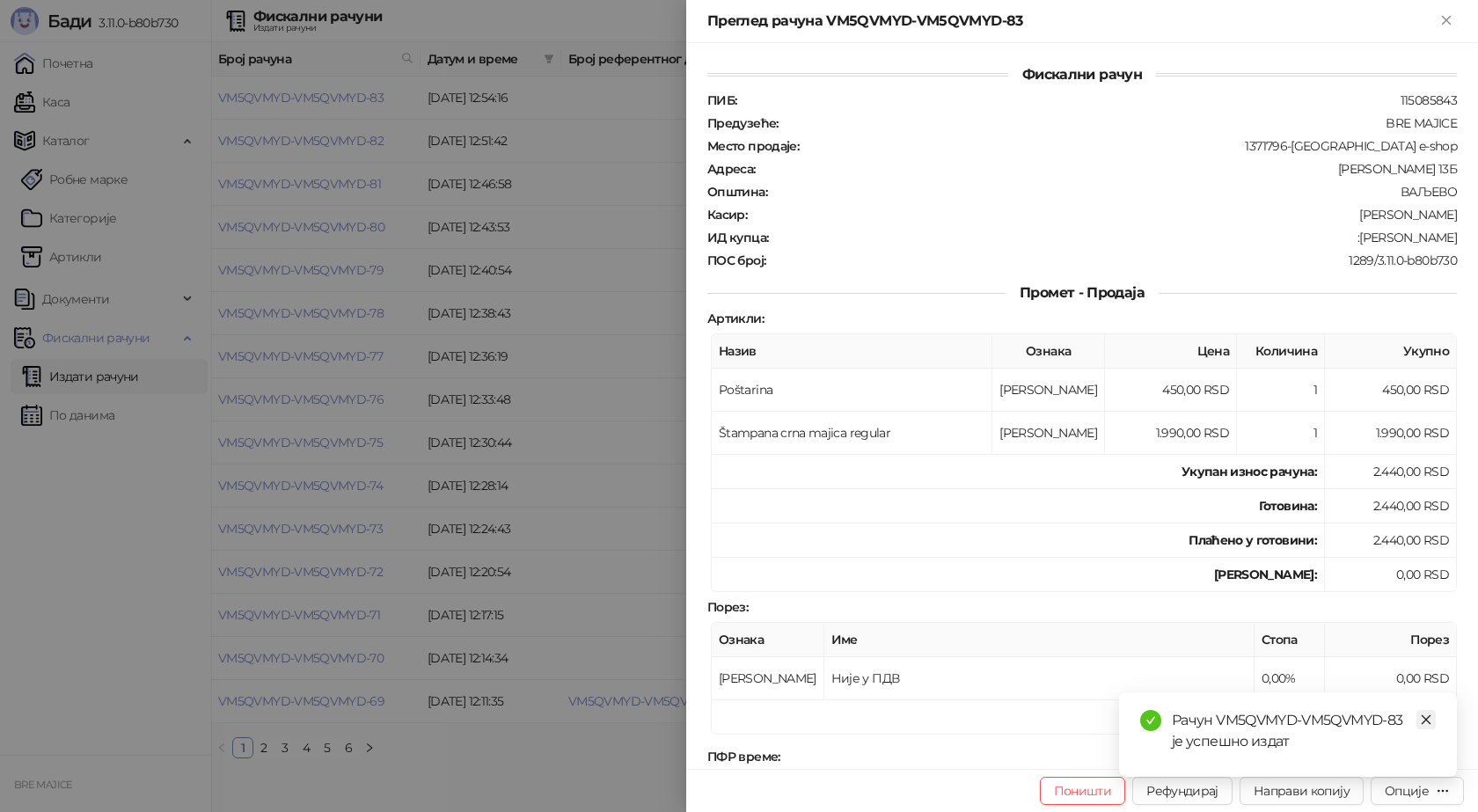
click at [1419, 717] on link "Close" at bounding box center [1426, 718] width 19 height 19
click at [1421, 804] on button "Опције" at bounding box center [1418, 790] width 94 height 28
click at [1359, 754] on span "Преузми у ПДФ формату" at bounding box center [1343, 754] width 214 height 19
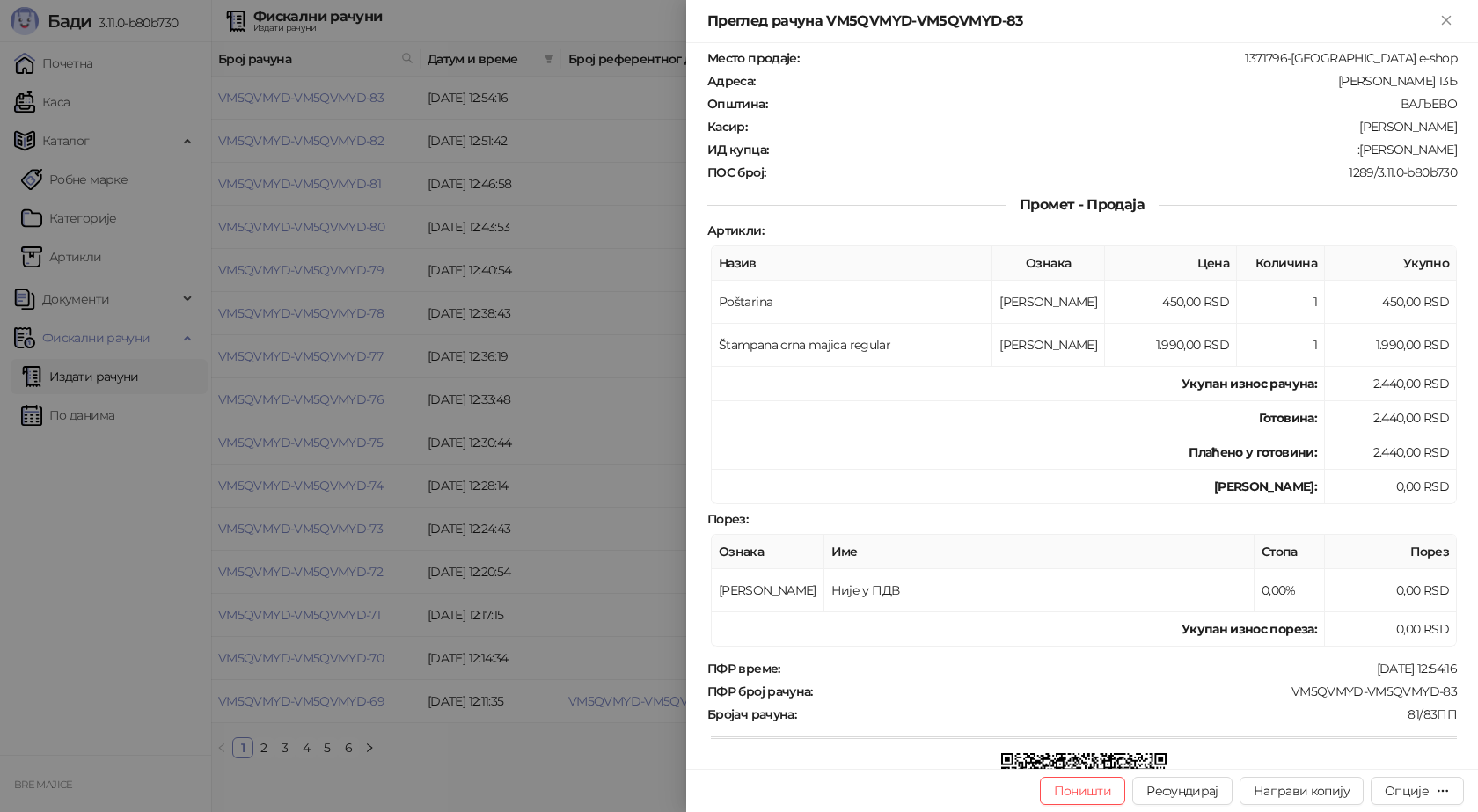
scroll to position [264, 0]
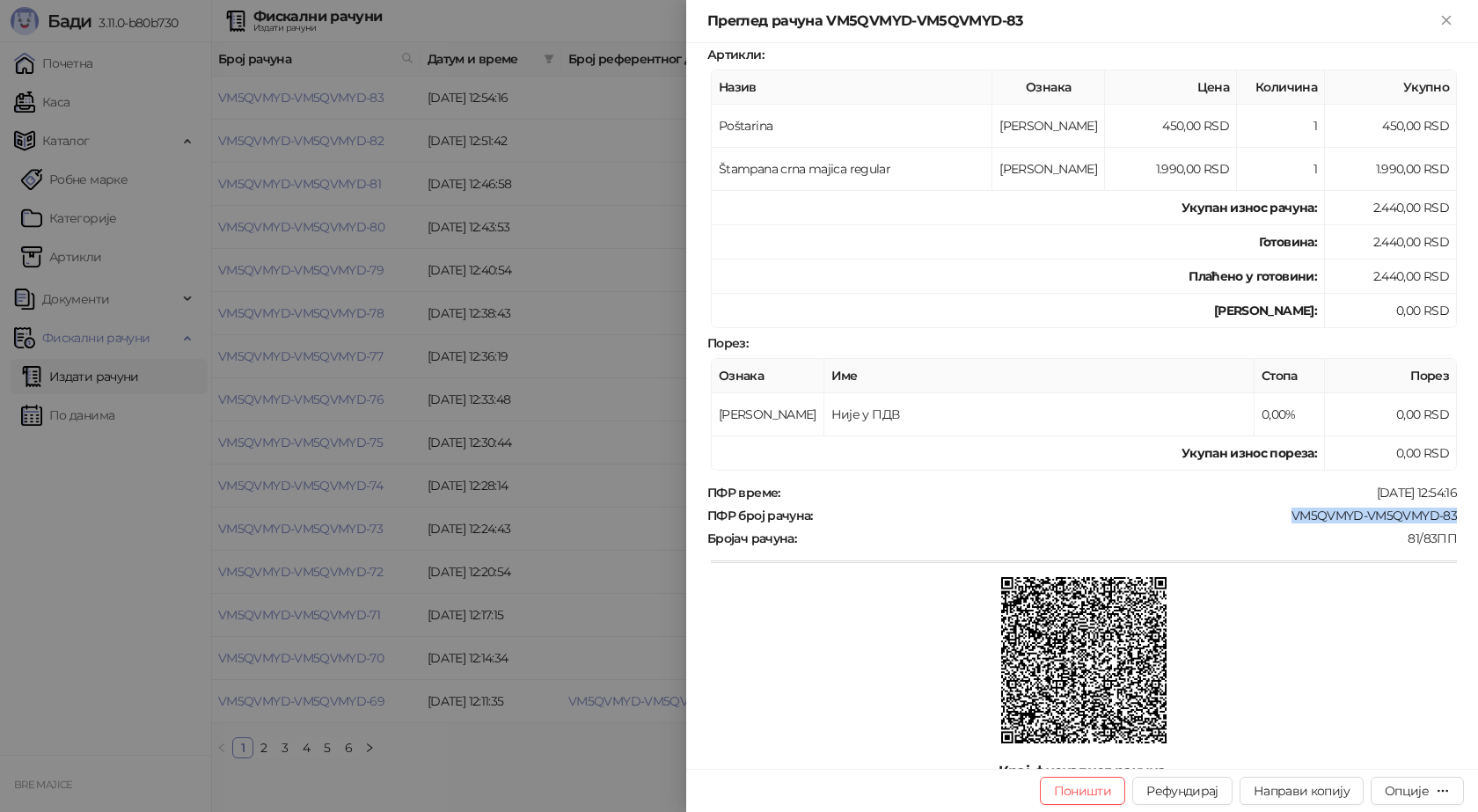
drag, startPoint x: 1445, startPoint y: 514, endPoint x: 1283, endPoint y: 520, distance: 162.1
click at [1283, 520] on div "VM5QVMYD-VM5QVMYD-83" at bounding box center [1137, 516] width 644 height 16
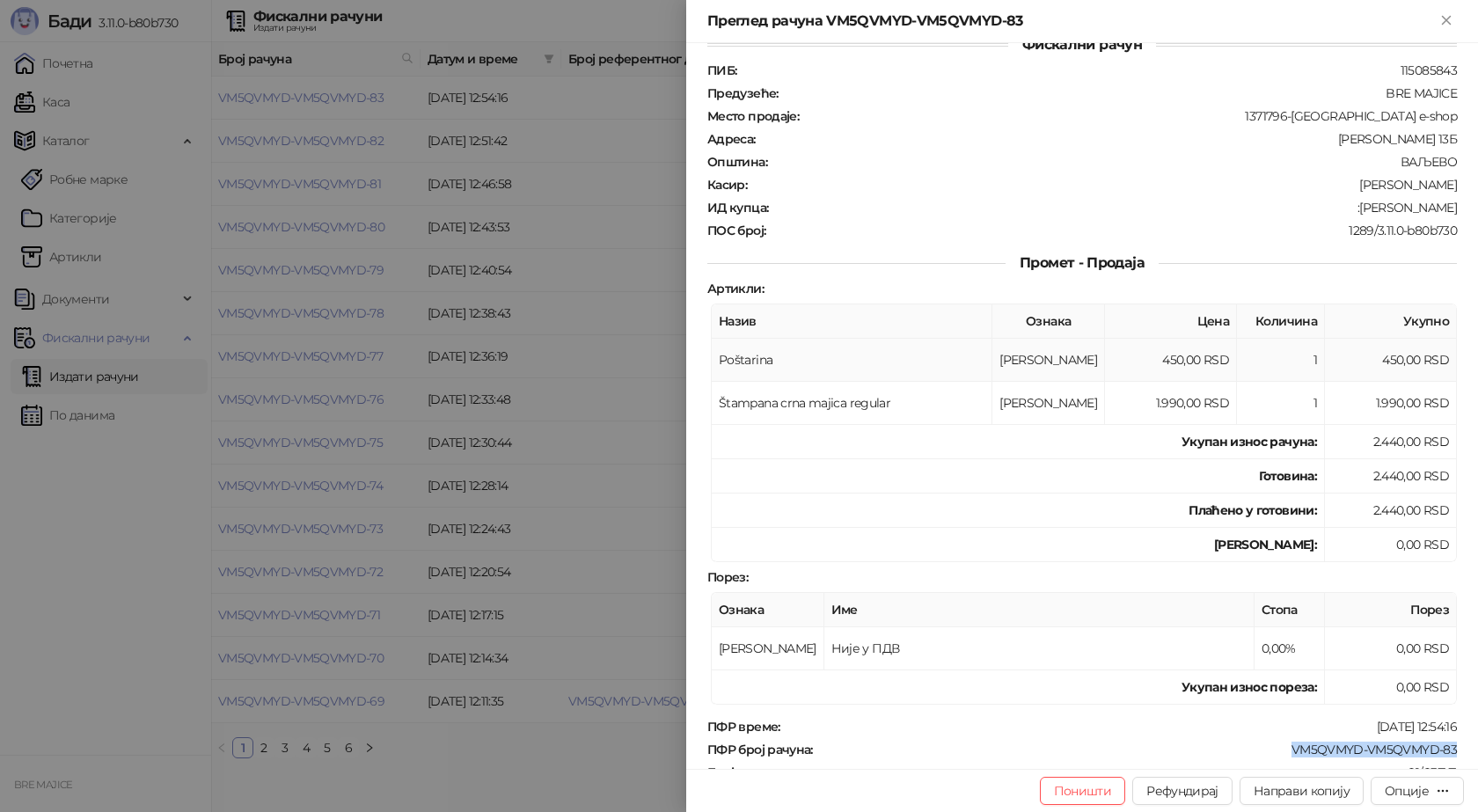
scroll to position [0, 0]
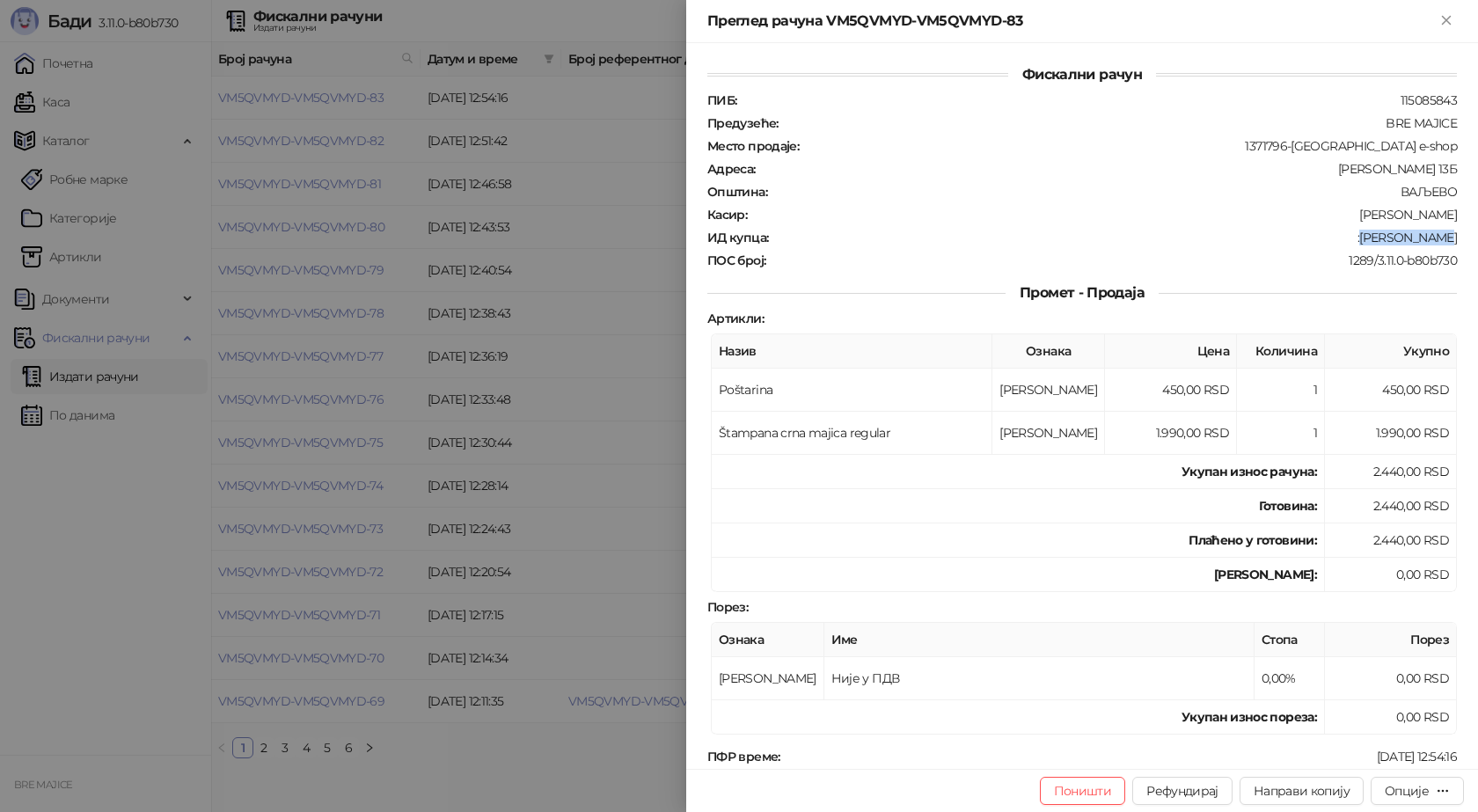
drag, startPoint x: 1440, startPoint y: 238, endPoint x: 1383, endPoint y: 238, distance: 57.0
click at [1383, 238] on div ":Nikola Milic" at bounding box center [1114, 238] width 689 height 16
click at [1442, 21] on icon "Close" at bounding box center [1446, 21] width 16 height 16
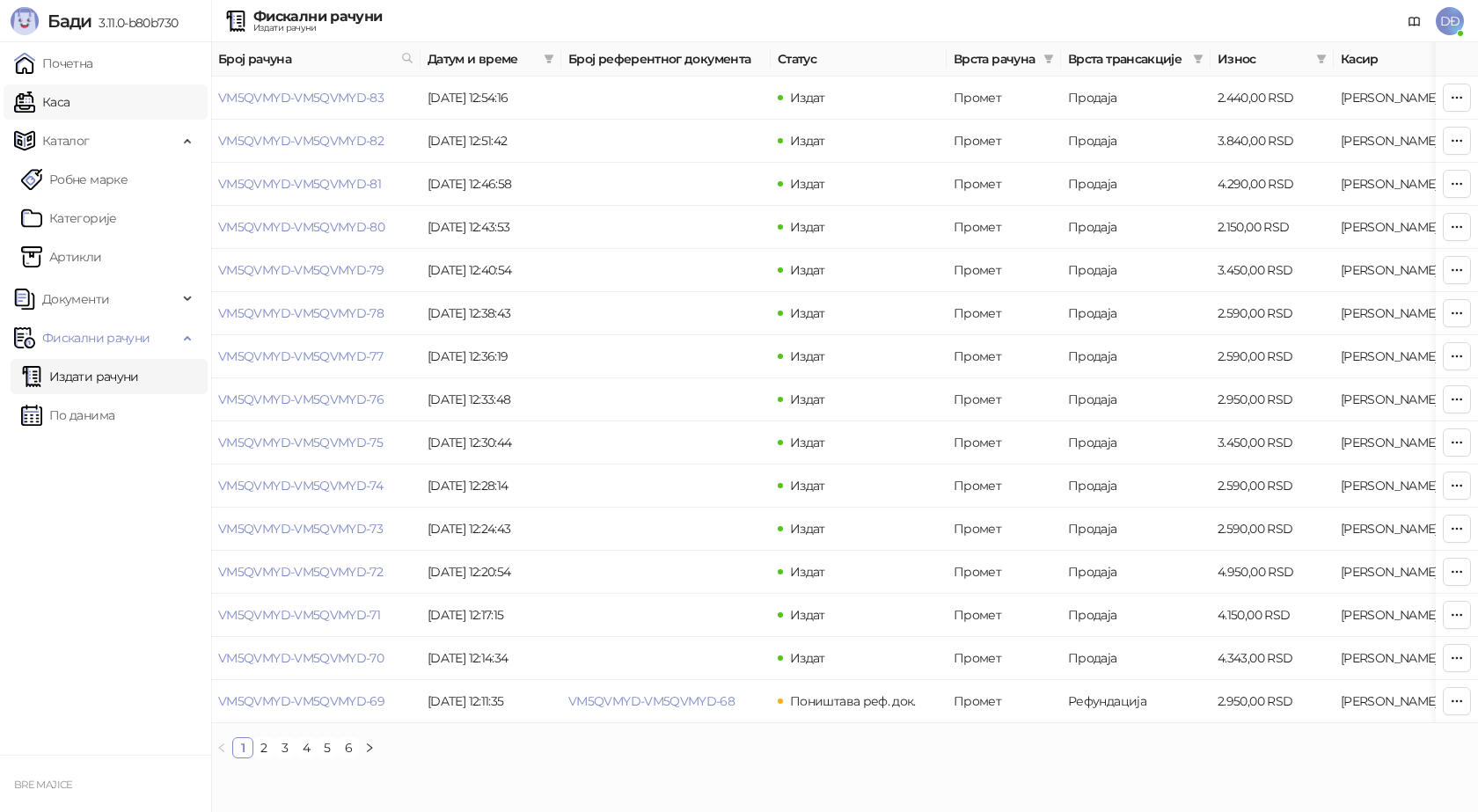
click at [69, 106] on link "Каса" at bounding box center [42, 102] width 56 height 35
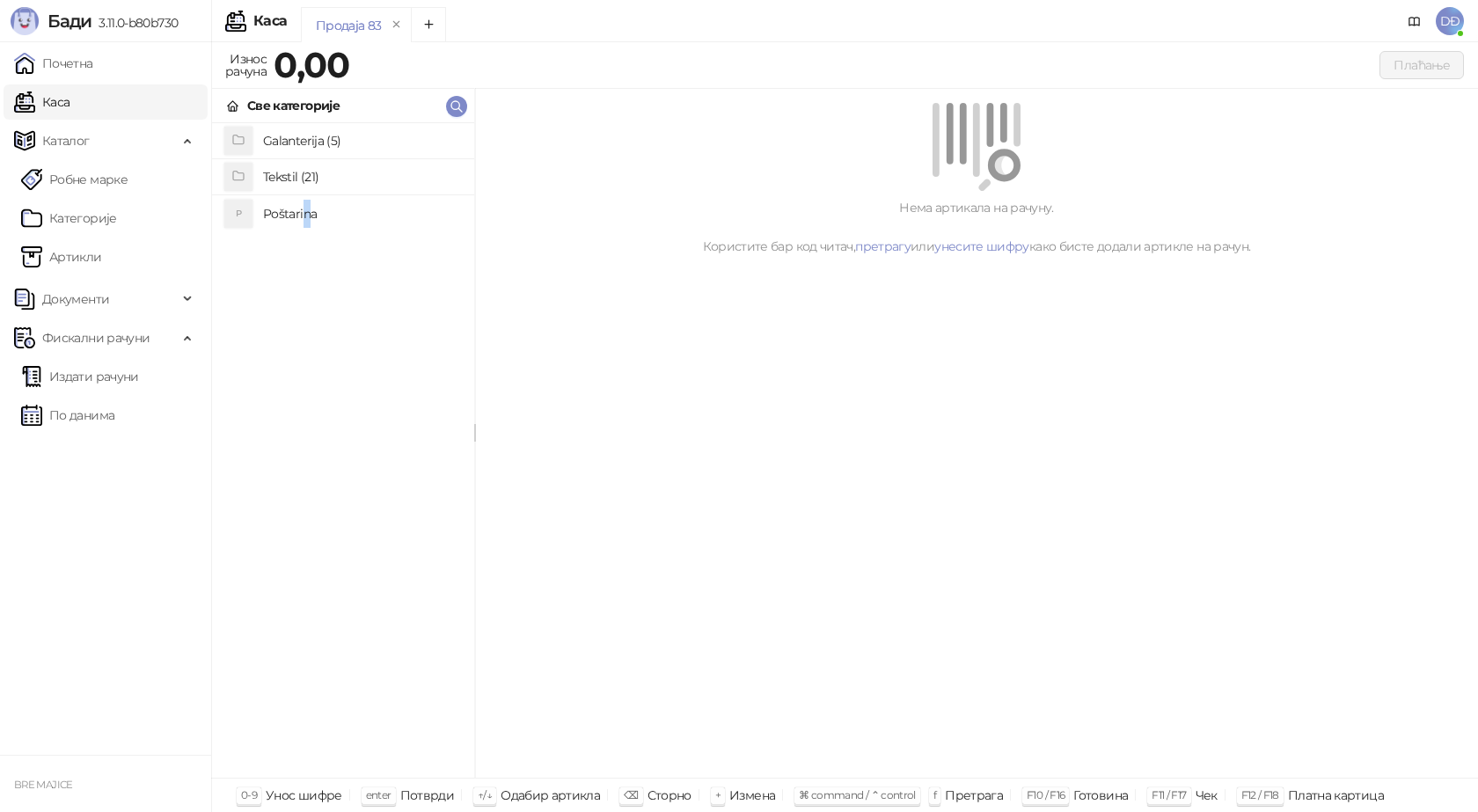
click at [306, 214] on h4 "Poštarina" at bounding box center [361, 213] width 197 height 28
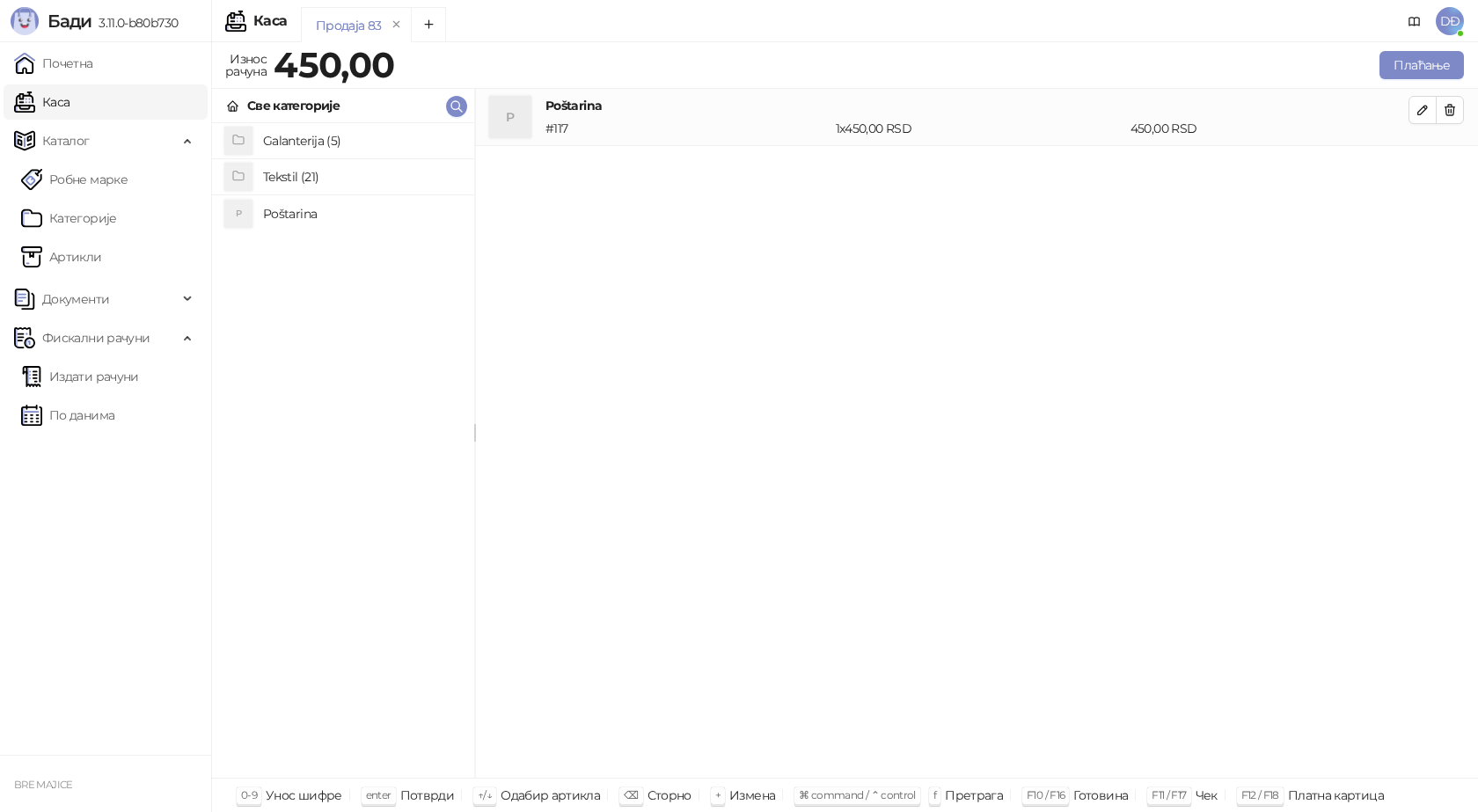
click at [324, 172] on h4 "Tekstil (21)" at bounding box center [361, 176] width 197 height 28
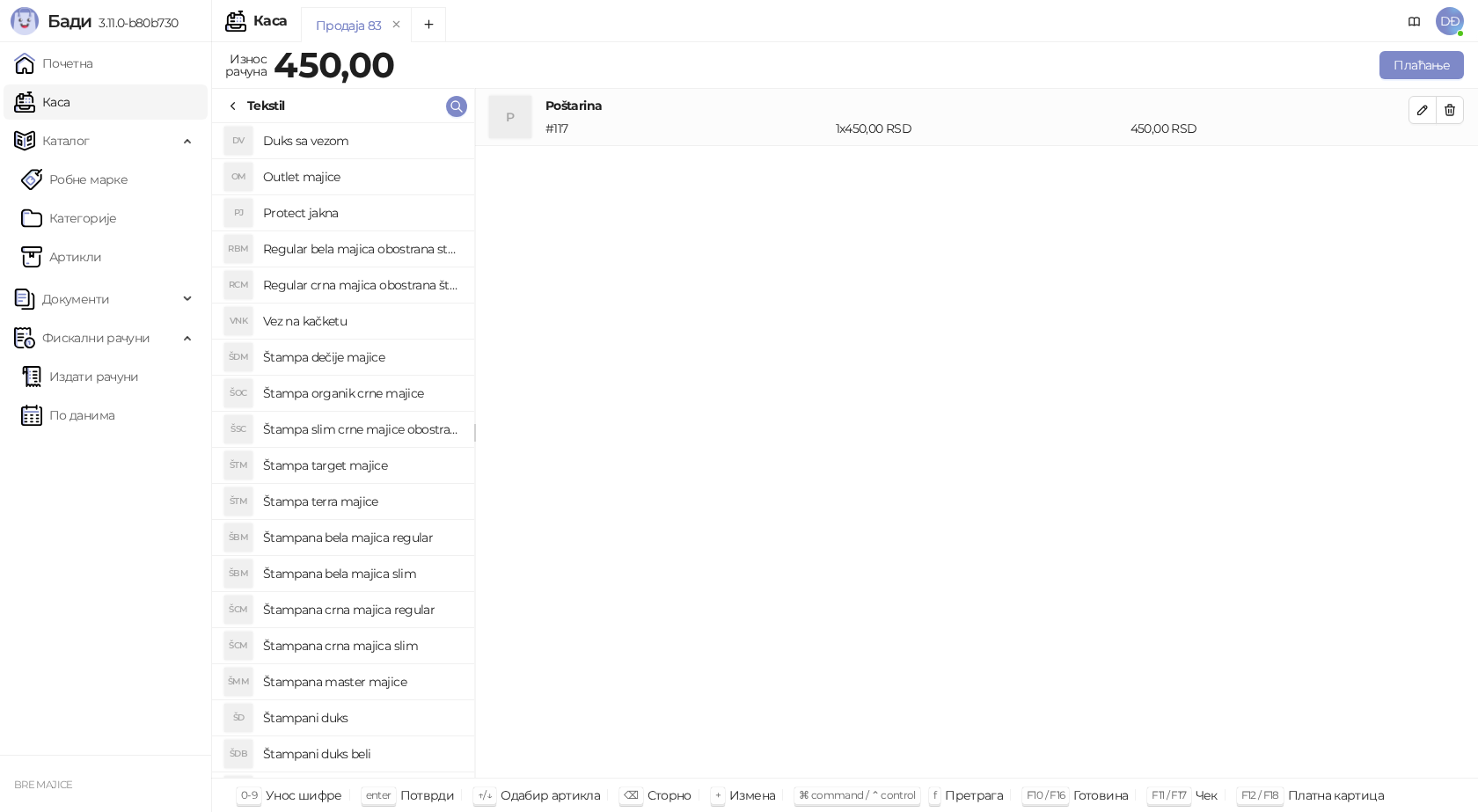
click at [367, 540] on h4 "Štampana bela majica regular" at bounding box center [361, 537] width 197 height 28
click at [1421, 163] on icon "button" at bounding box center [1423, 167] width 14 height 14
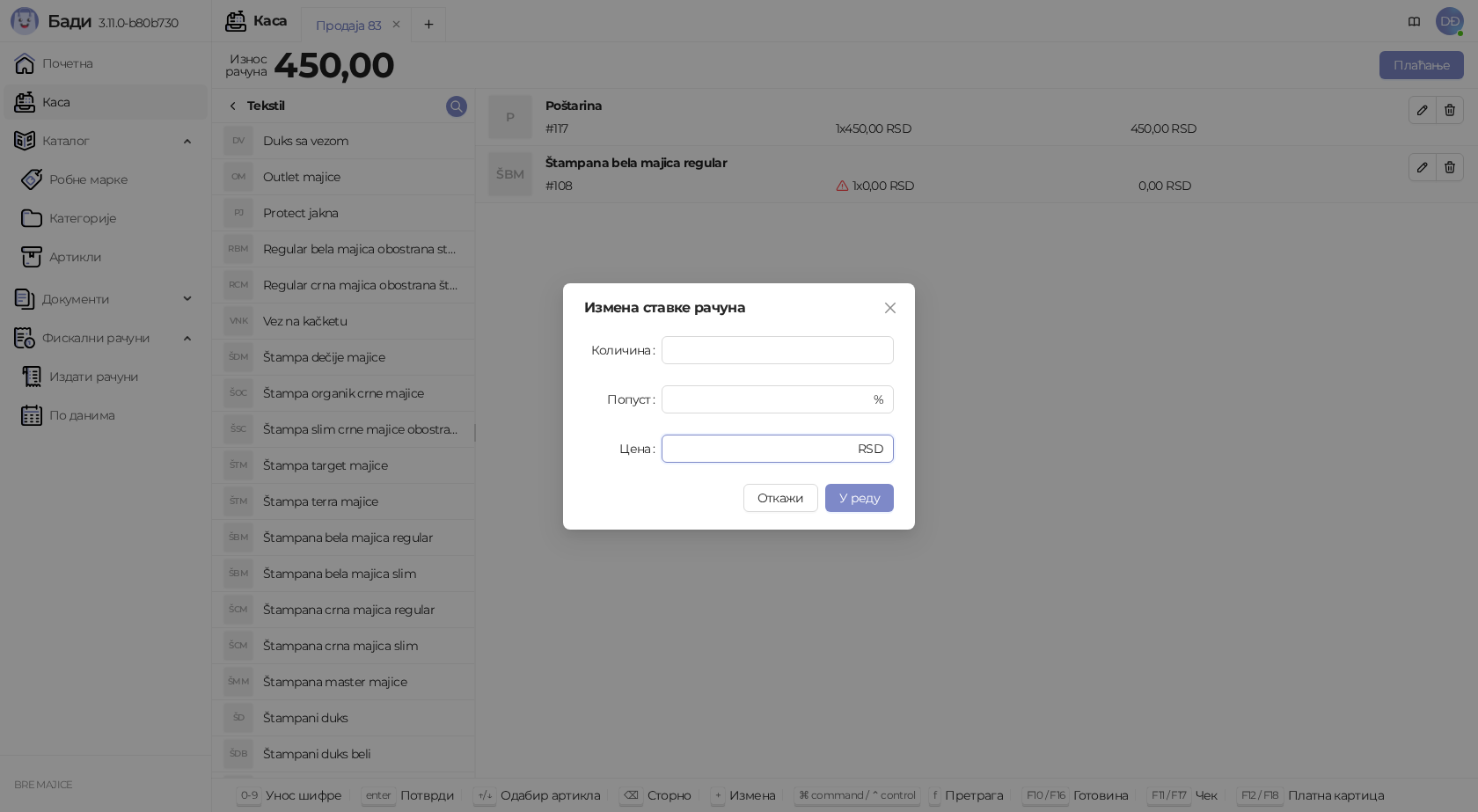
drag, startPoint x: 690, startPoint y: 443, endPoint x: 551, endPoint y: 450, distance: 139.2
click at [552, 450] on div "Измена ставке рачуна Количина * Попуст * % Цена * RSD Откажи У реду" at bounding box center [739, 406] width 1478 height 812
click at [851, 492] on span "У реду" at bounding box center [859, 498] width 41 height 16
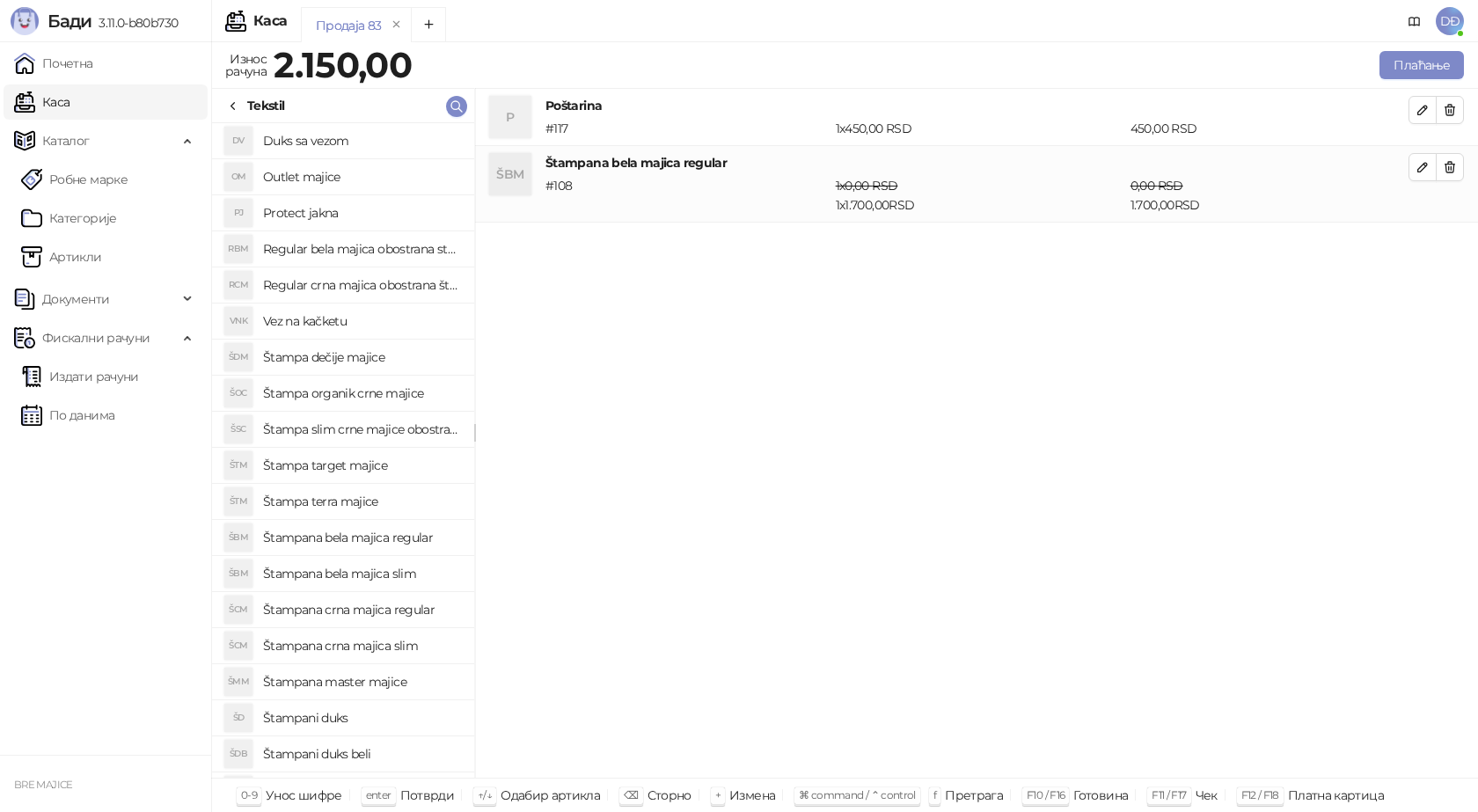
click at [377, 614] on h4 "Štampana crna majica regular" at bounding box center [361, 609] width 197 height 28
click at [1422, 243] on icon "button" at bounding box center [1423, 244] width 9 height 9
type input "*"
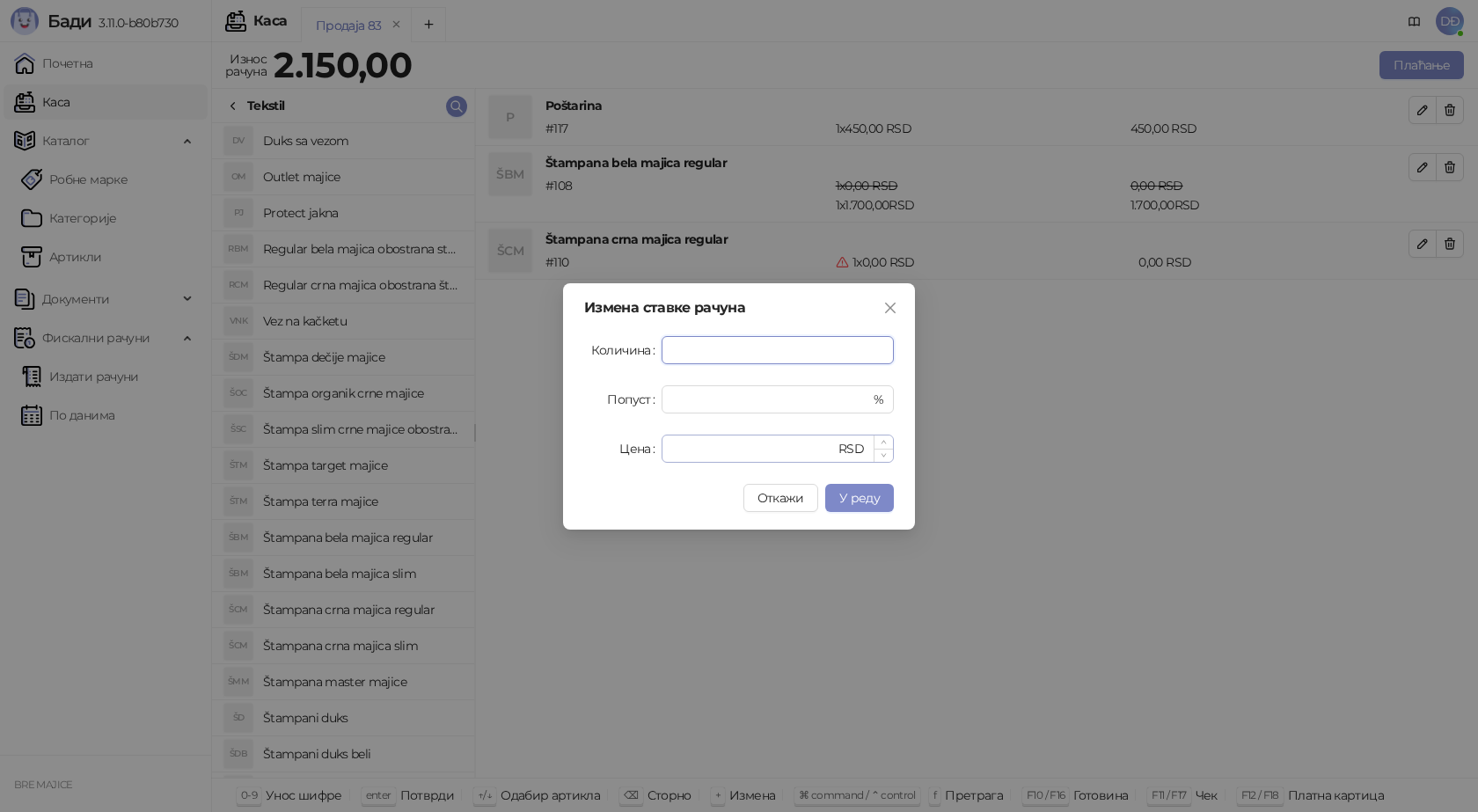
type input "*"
drag, startPoint x: 684, startPoint y: 451, endPoint x: 579, endPoint y: 461, distance: 105.5
click at [583, 461] on div "Измена ставке рачуна Количина * Попуст * % Цена * RSD Откажи У реду" at bounding box center [739, 407] width 352 height 247
type input "****"
click at [875, 483] on button "У реду" at bounding box center [859, 497] width 68 height 28
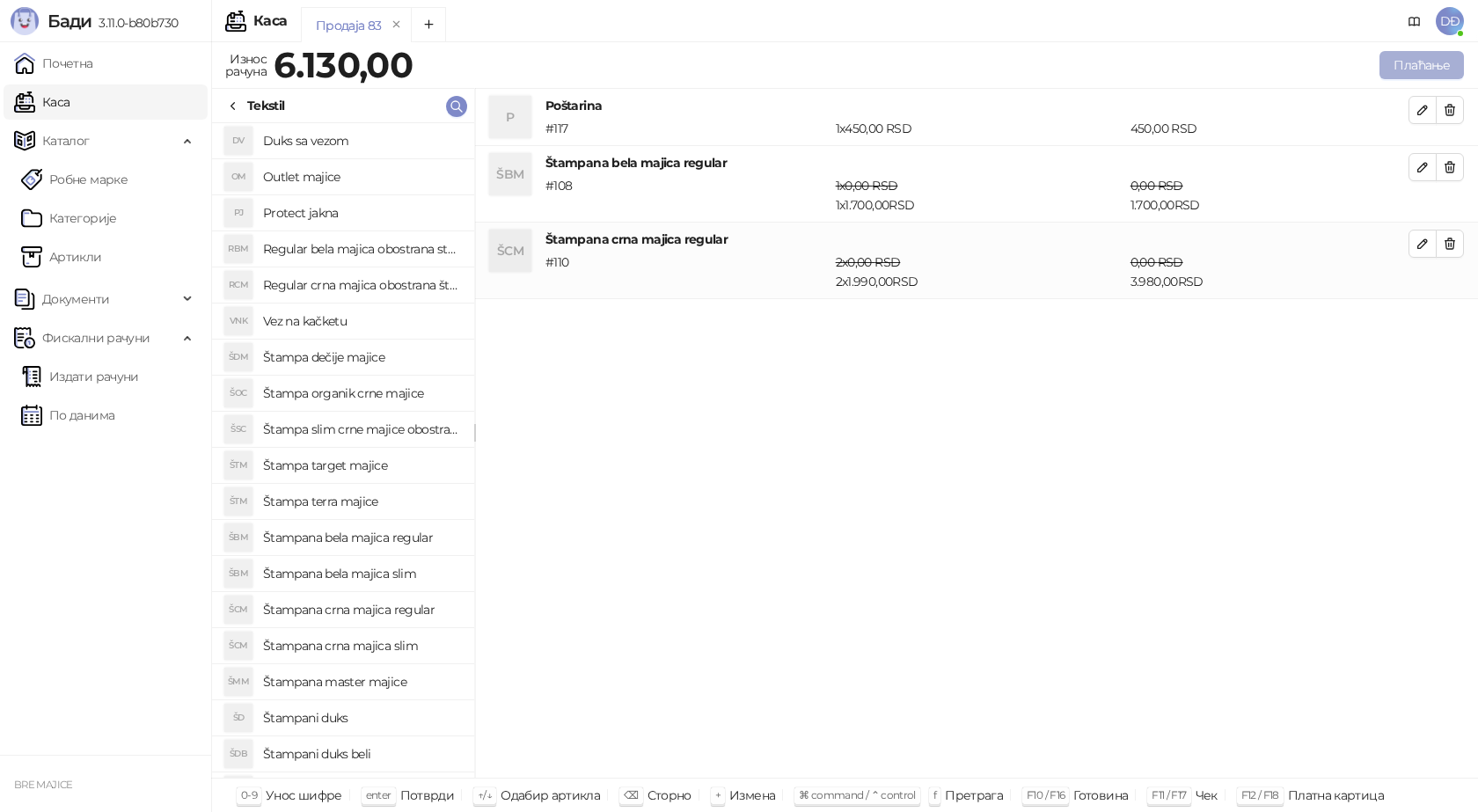
click at [1398, 70] on button "Плаћање" at bounding box center [1422, 65] width 85 height 28
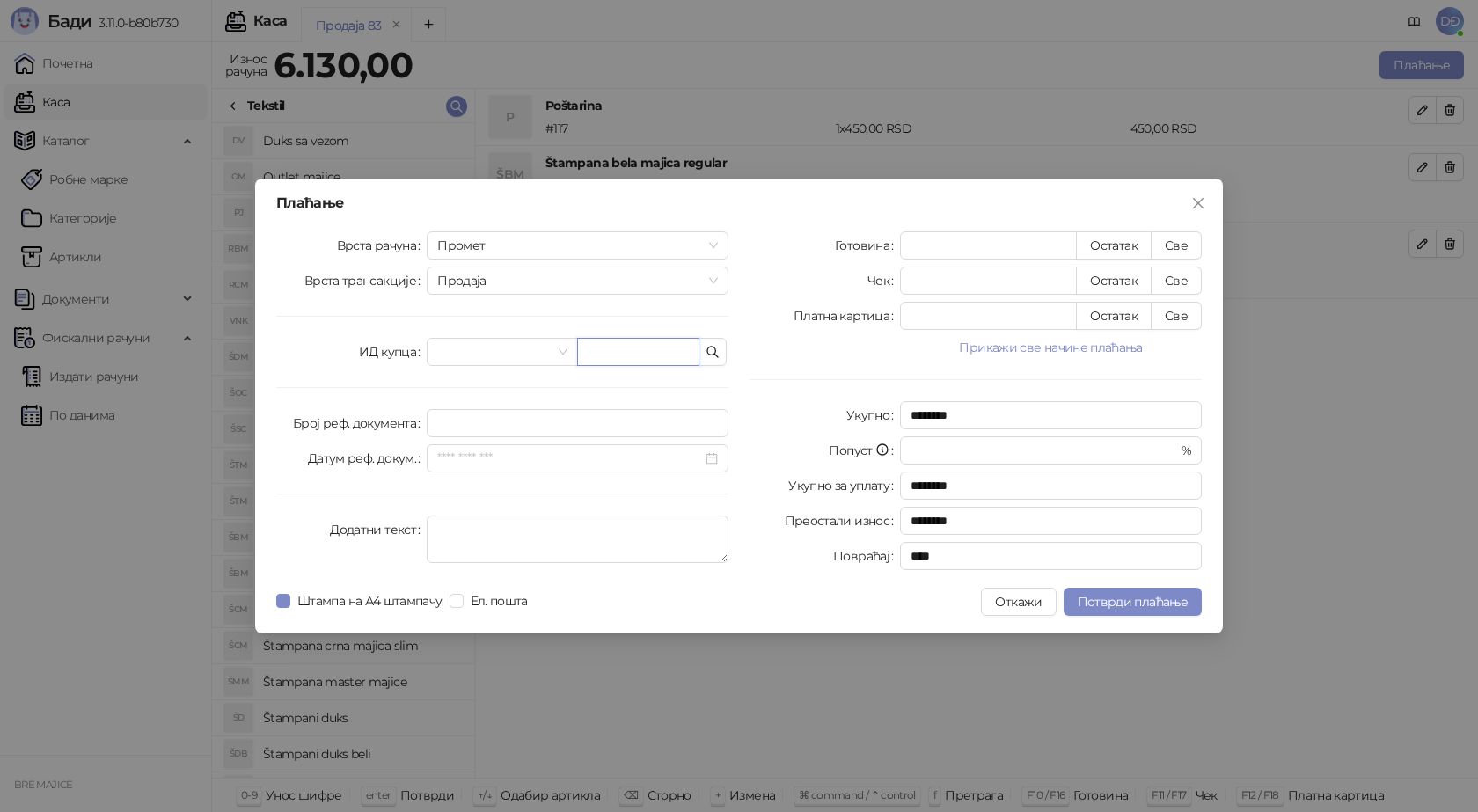
click at [607, 352] on input "text" at bounding box center [639, 351] width 122 height 28
paste input "**********"
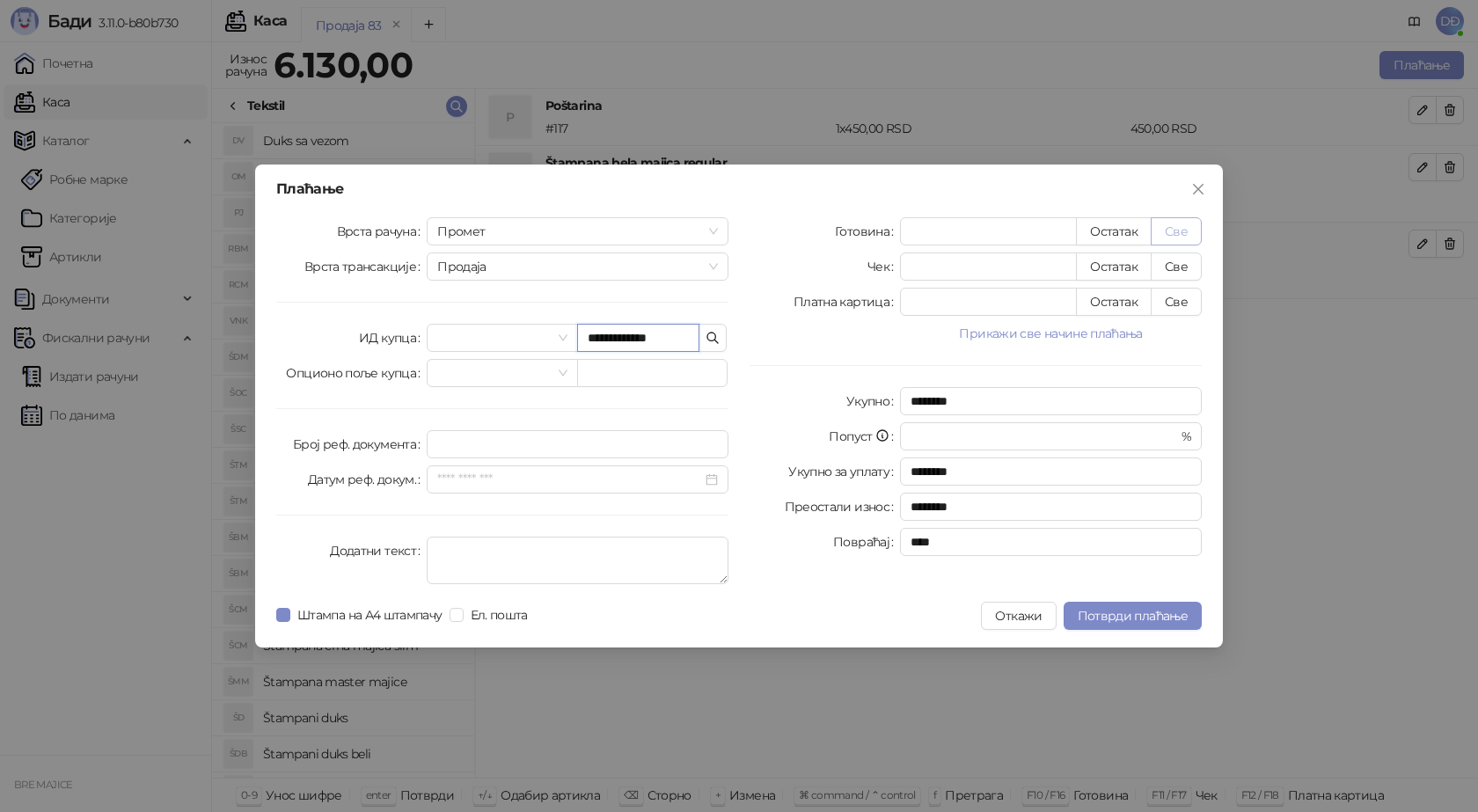
type input "**********"
click at [1169, 228] on button "Све" at bounding box center [1176, 230] width 51 height 28
type input "****"
click at [1156, 619] on span "Потврди плаћање" at bounding box center [1133, 616] width 110 height 16
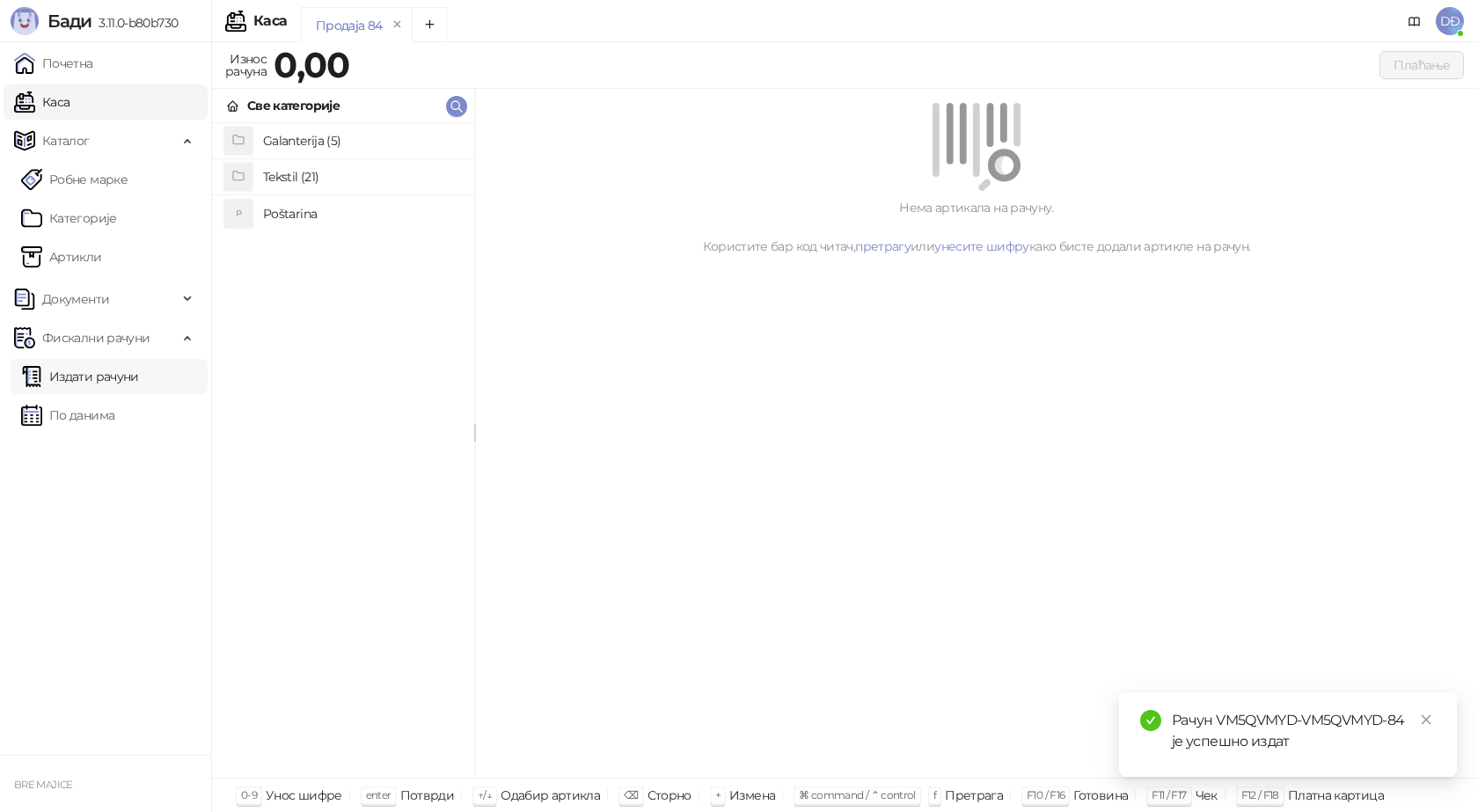
click at [67, 375] on link "Издати рачуни" at bounding box center [79, 376] width 118 height 35
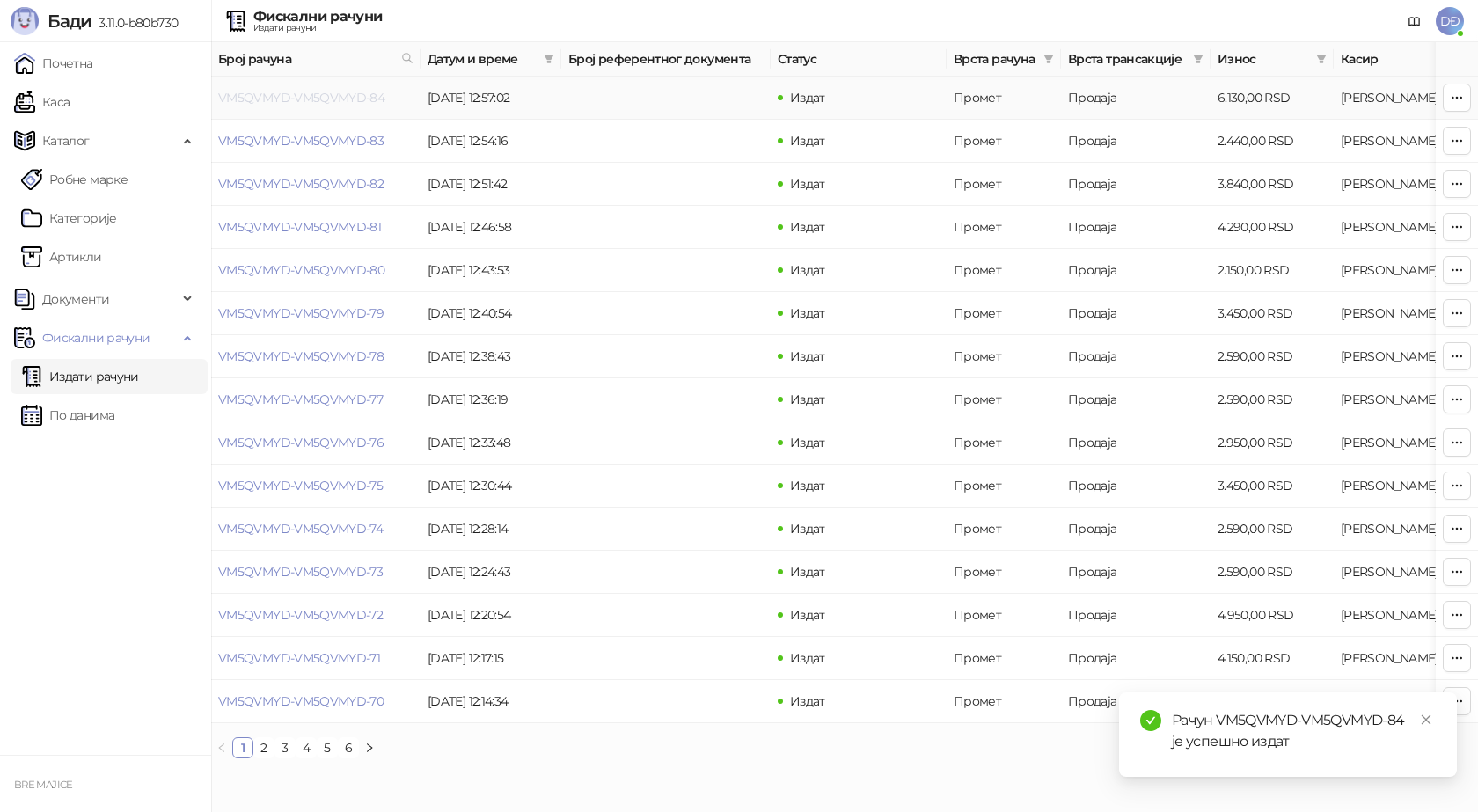
click at [258, 95] on link "VM5QVMYD-VM5QVMYD-84" at bounding box center [301, 98] width 167 height 16
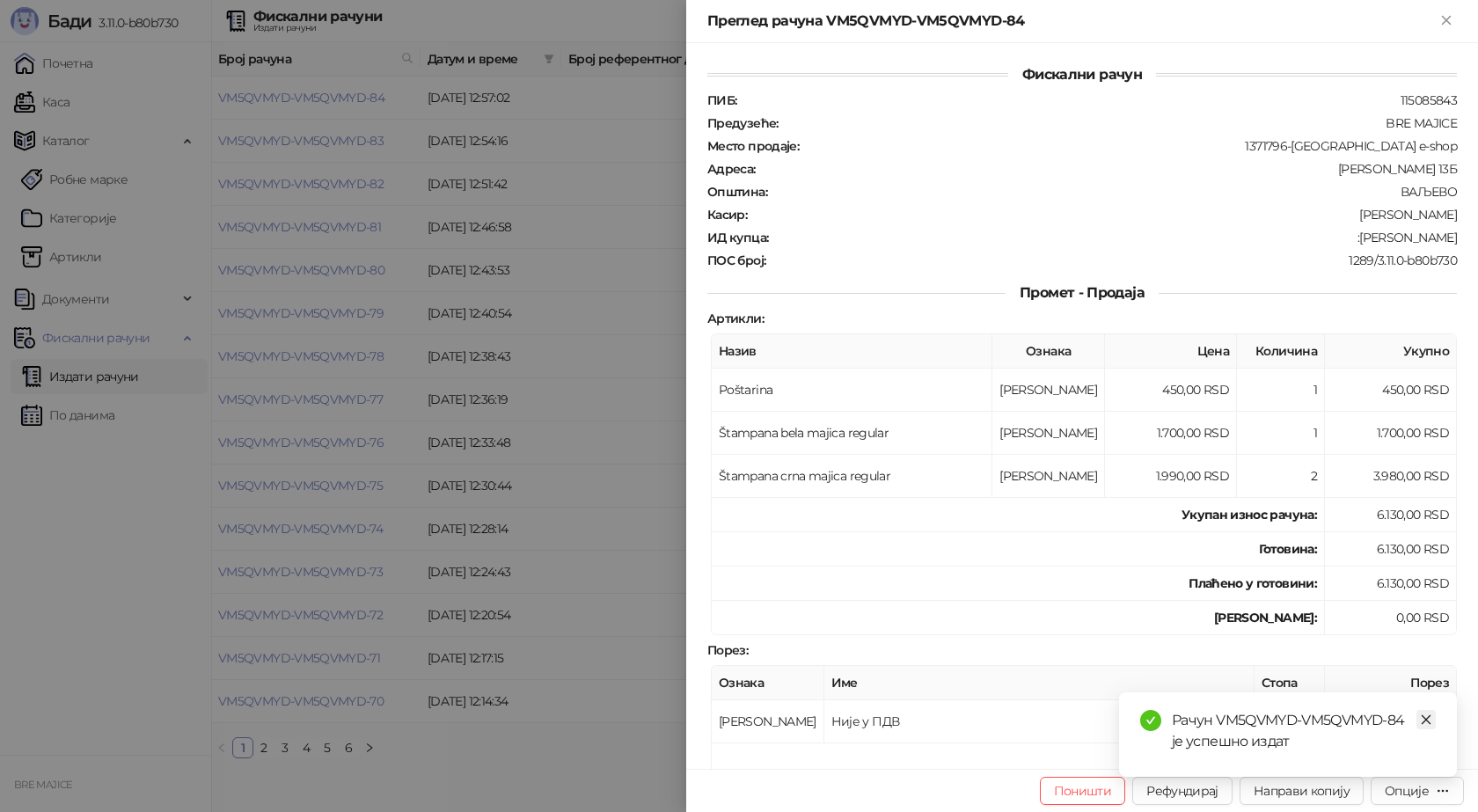
click at [1433, 717] on link "Close" at bounding box center [1426, 718] width 19 height 19
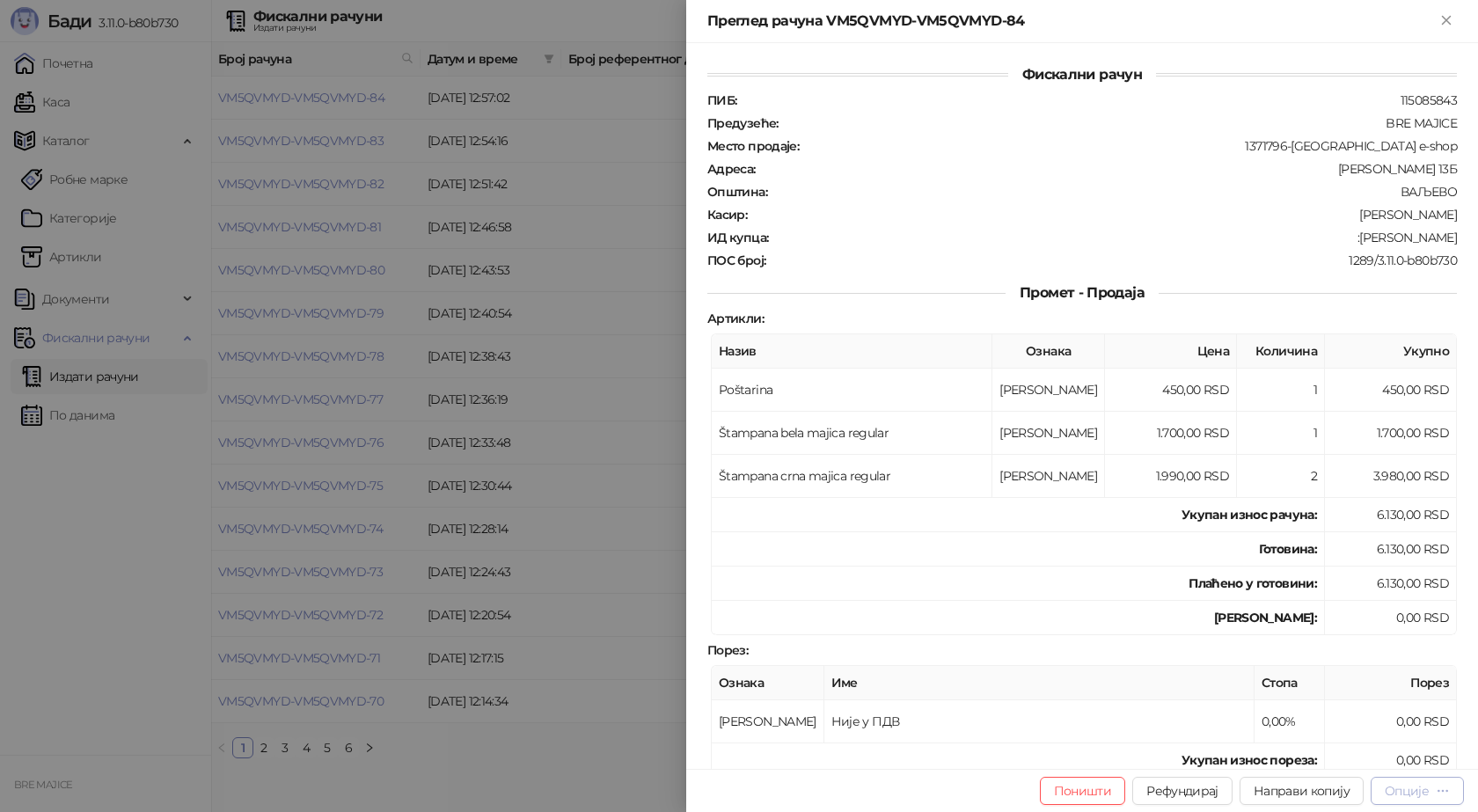
click at [1420, 796] on div "Опције" at bounding box center [1407, 790] width 44 height 16
click at [1337, 757] on span "Преузми у ПДФ формату" at bounding box center [1343, 754] width 214 height 19
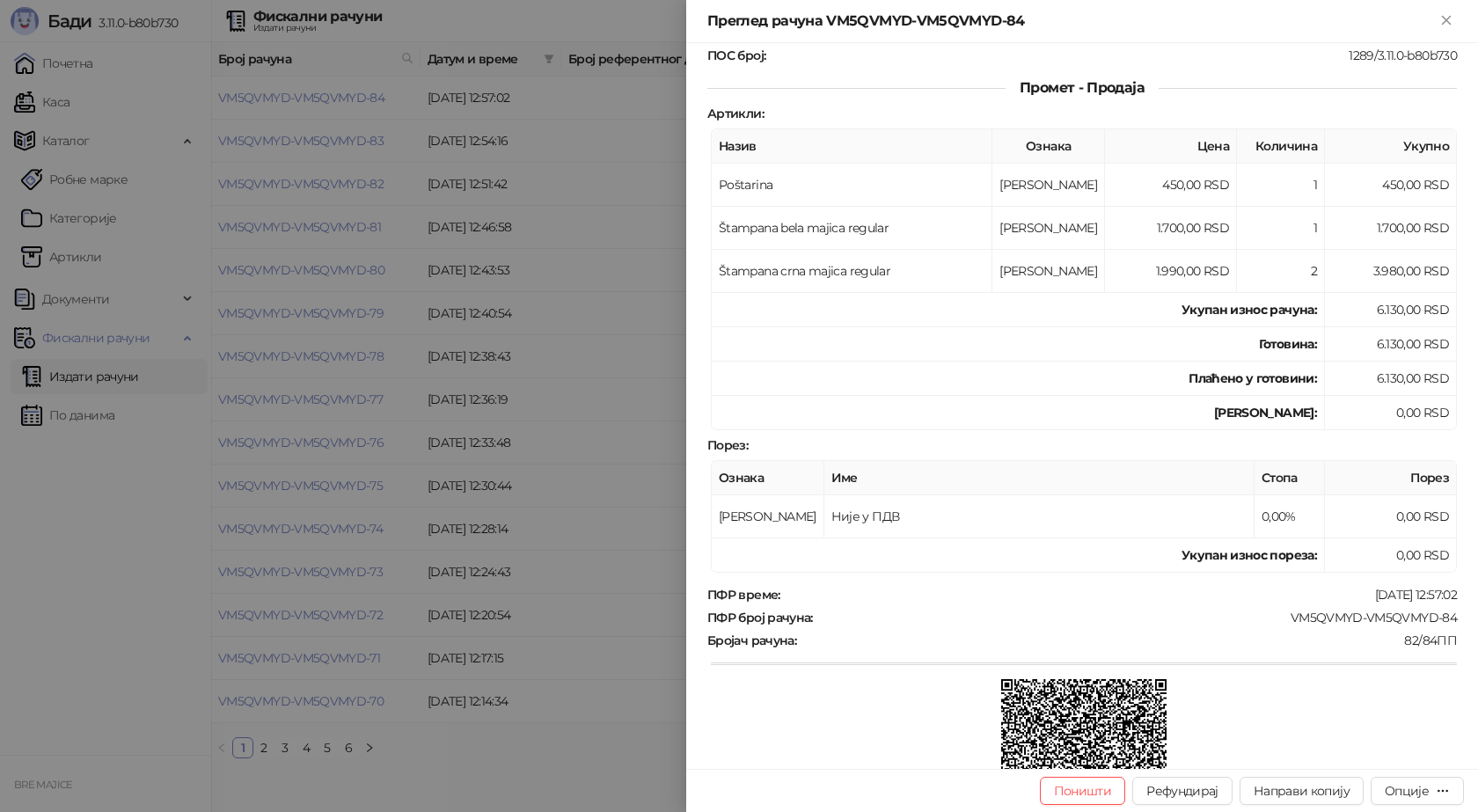
scroll to position [352, 0]
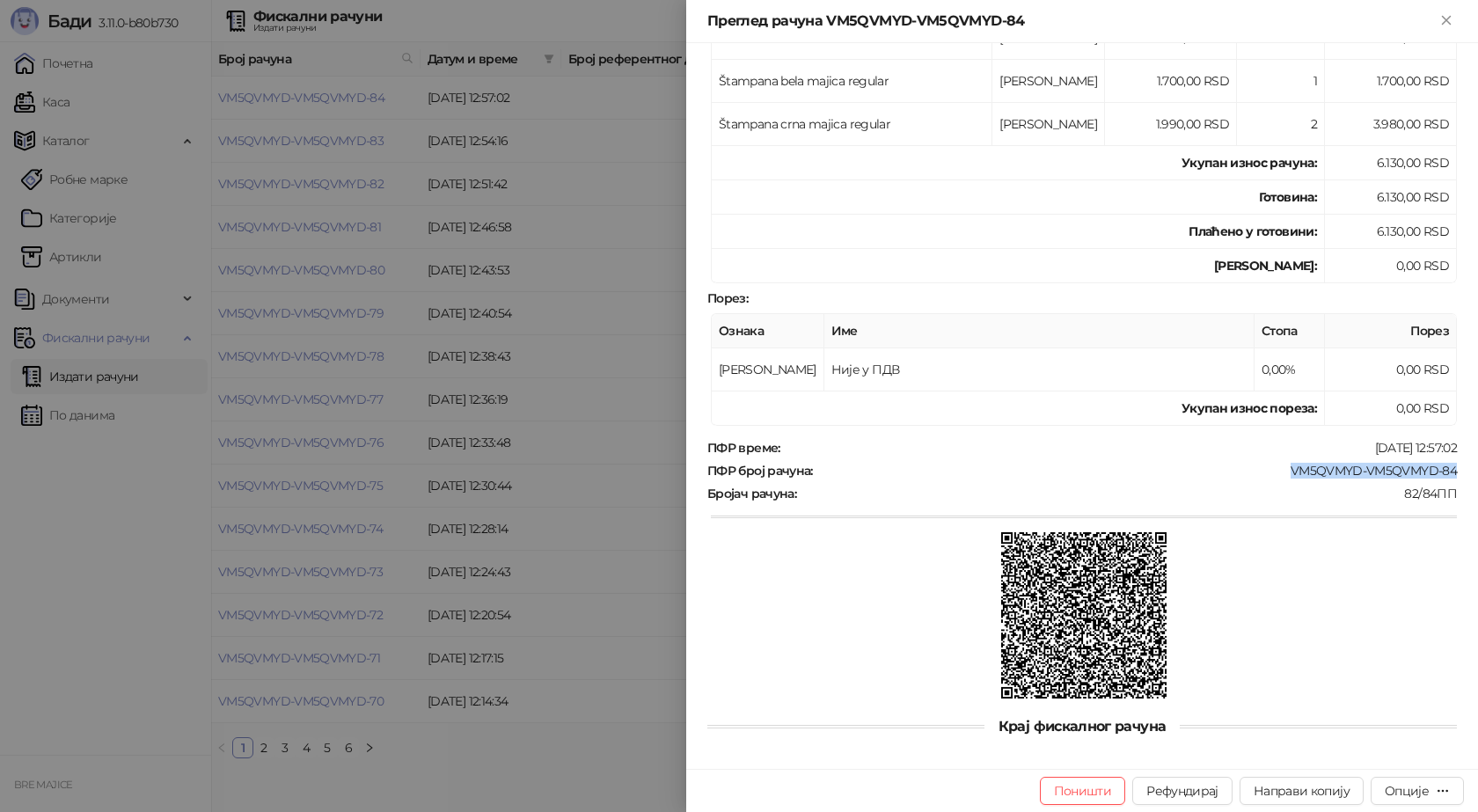
drag, startPoint x: 1447, startPoint y: 465, endPoint x: 1259, endPoint y: 469, distance: 188.0
click at [1259, 469] on div "Фискални рачун ПИБ : 115085843 Предузеће : BRE MAJICE Место продаје : 1371796-B…" at bounding box center [1082, 406] width 792 height 726
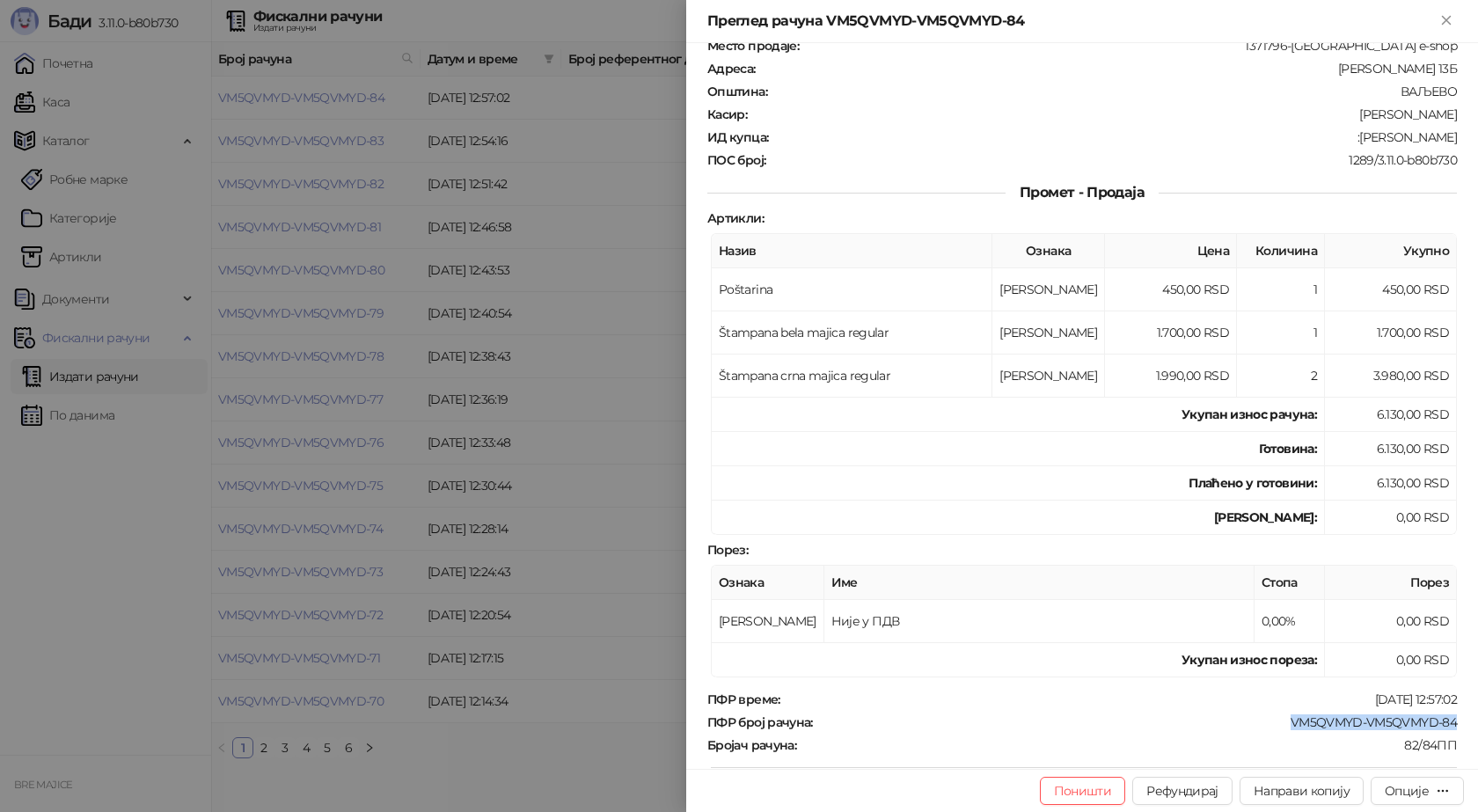
scroll to position [0, 0]
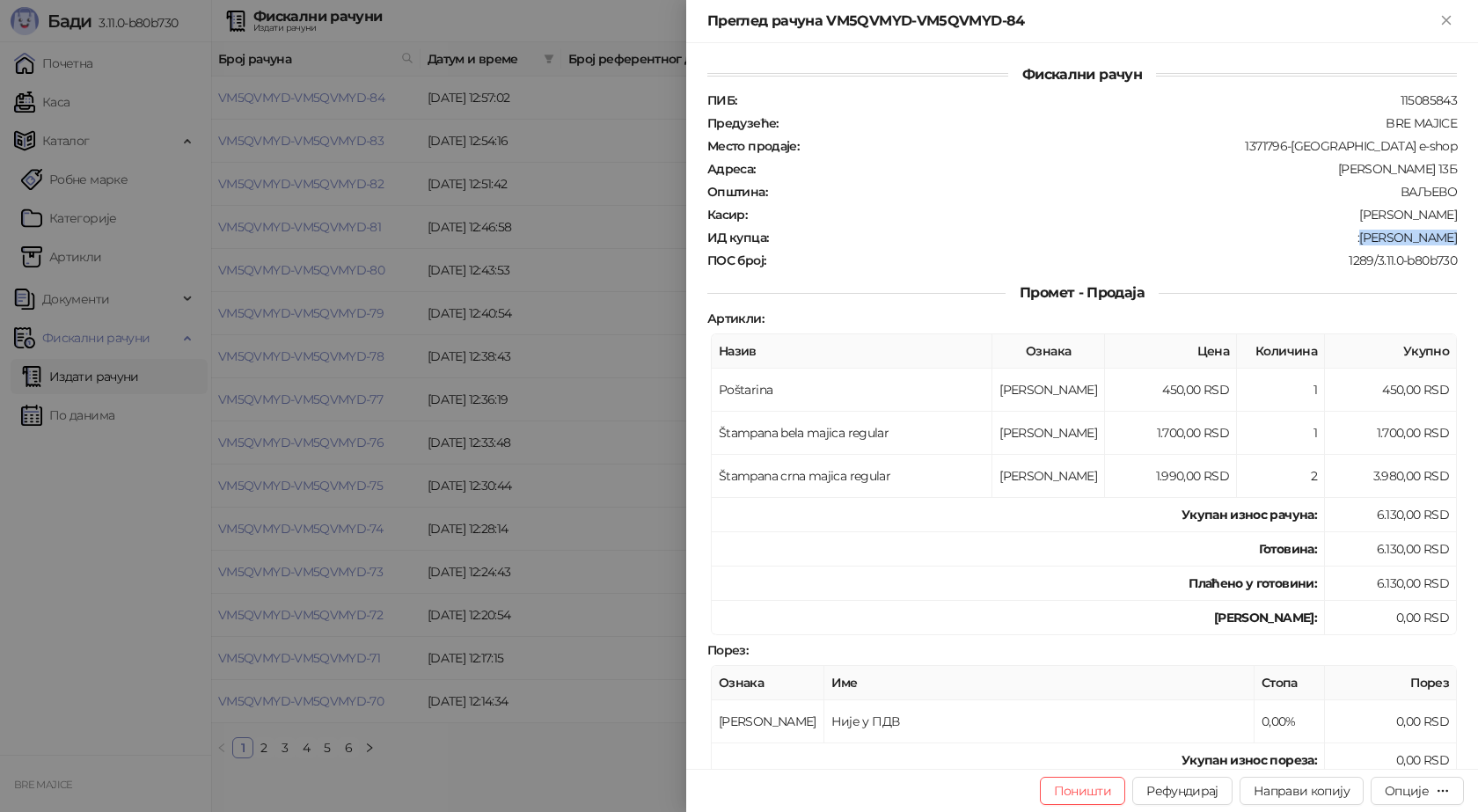
drag, startPoint x: 1446, startPoint y: 239, endPoint x: 1365, endPoint y: 241, distance: 81.0
click at [1365, 241] on div "ИД купца : :Nemanja Vujic" at bounding box center [1083, 238] width 757 height 16
click at [1449, 21] on icon "Close" at bounding box center [1446, 21] width 16 height 16
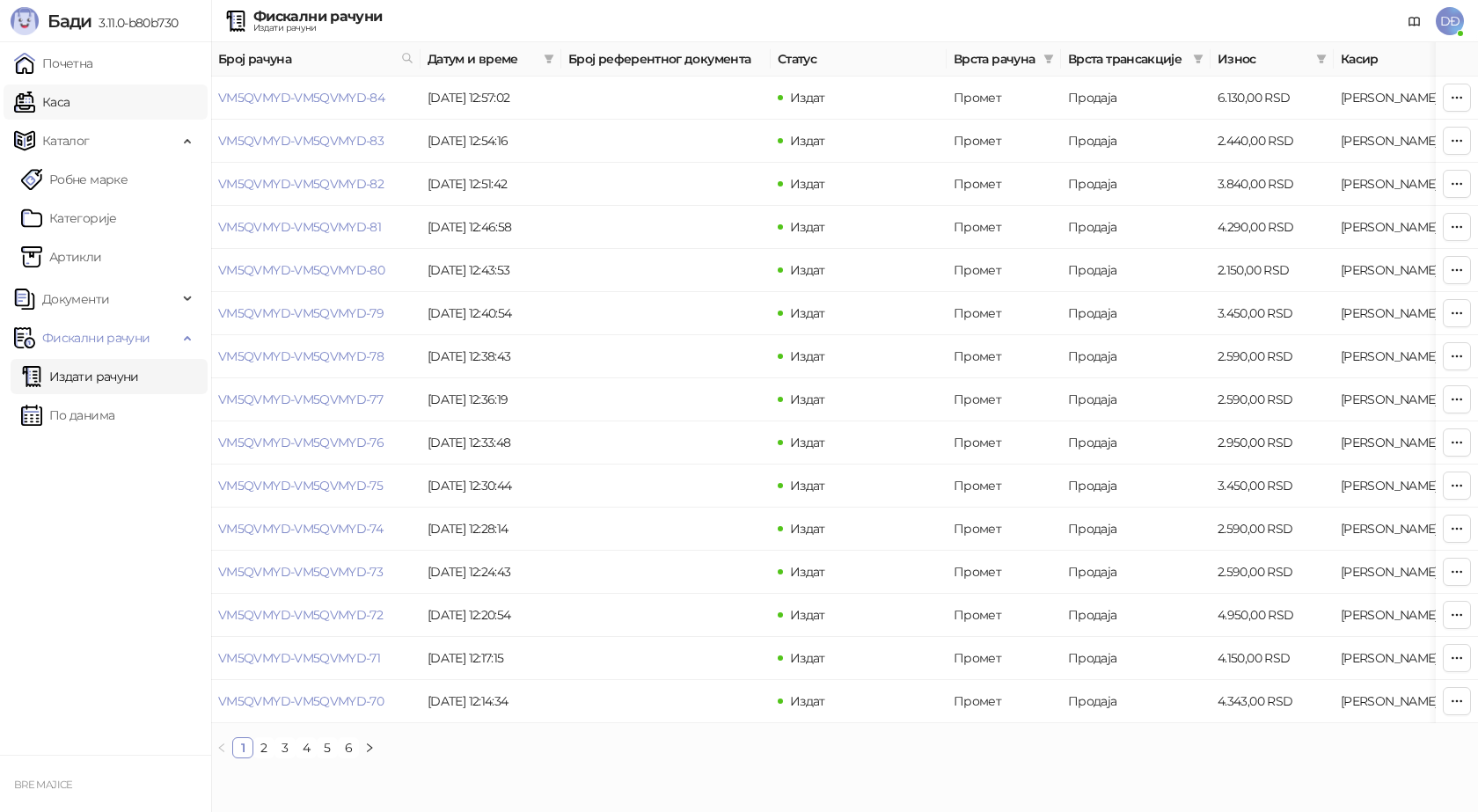
click at [69, 105] on link "Каса" at bounding box center [42, 102] width 56 height 35
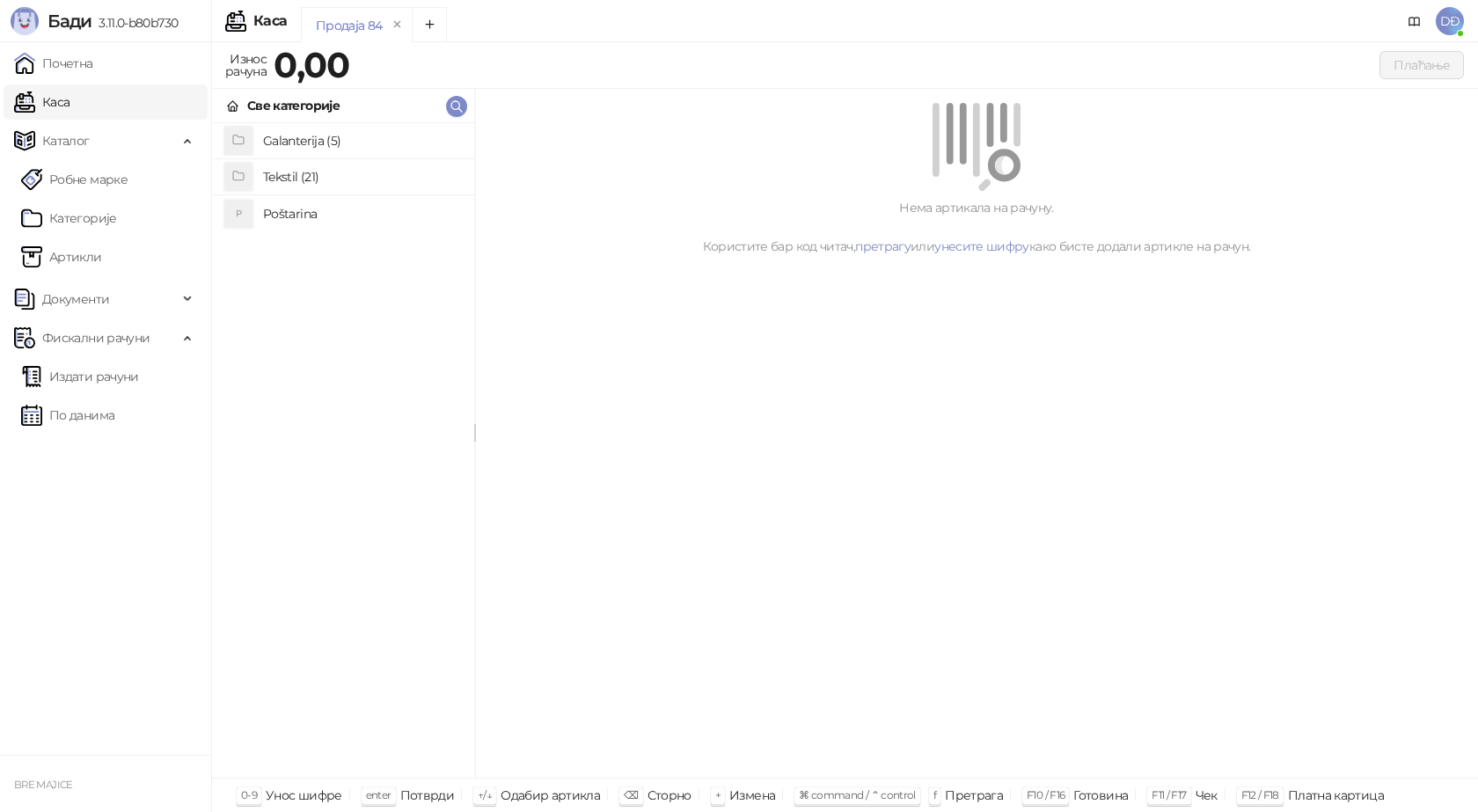
click at [291, 215] on h4 "Poštarina" at bounding box center [361, 213] width 197 height 28
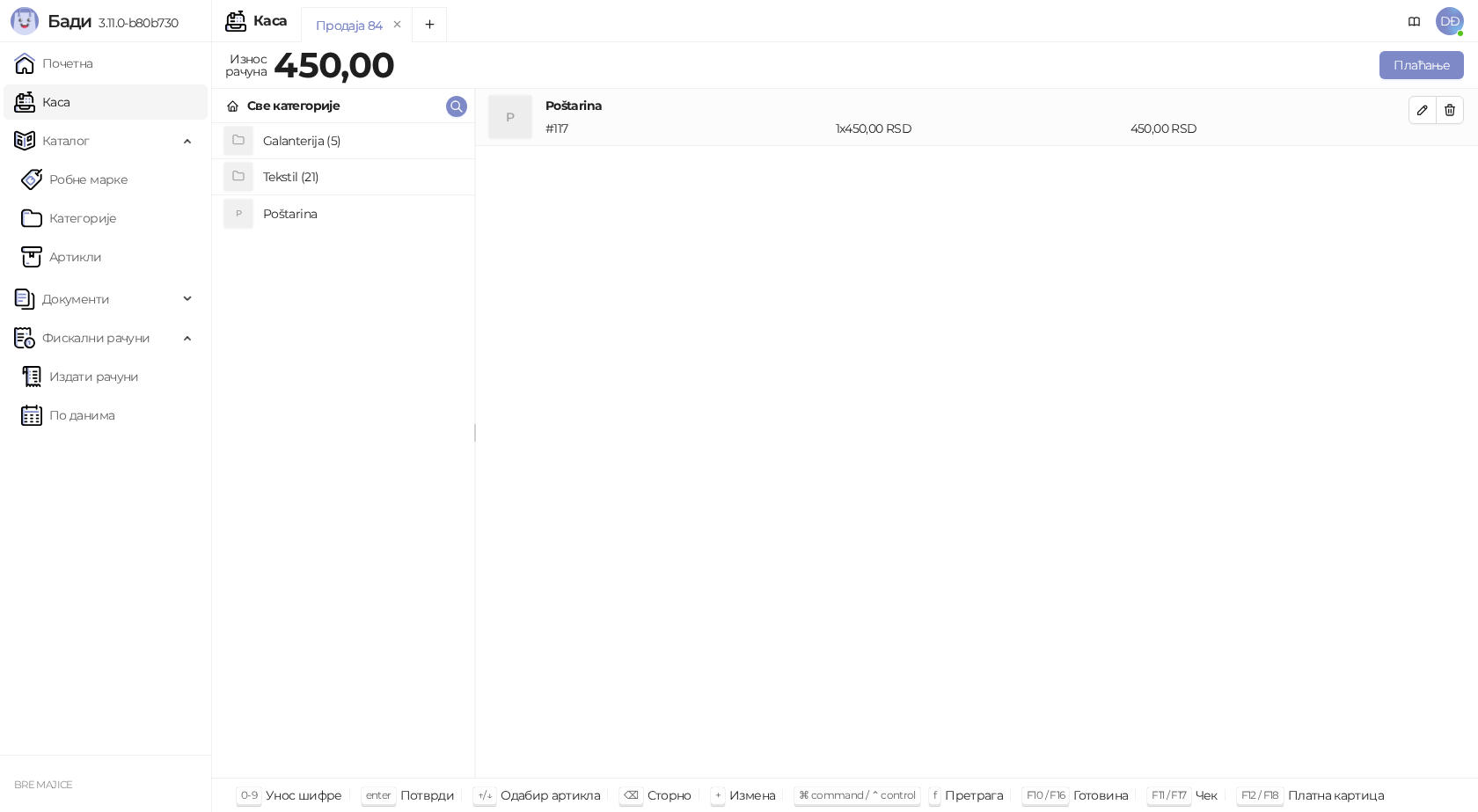
click at [276, 180] on h4 "Tekstil (21)" at bounding box center [361, 176] width 197 height 28
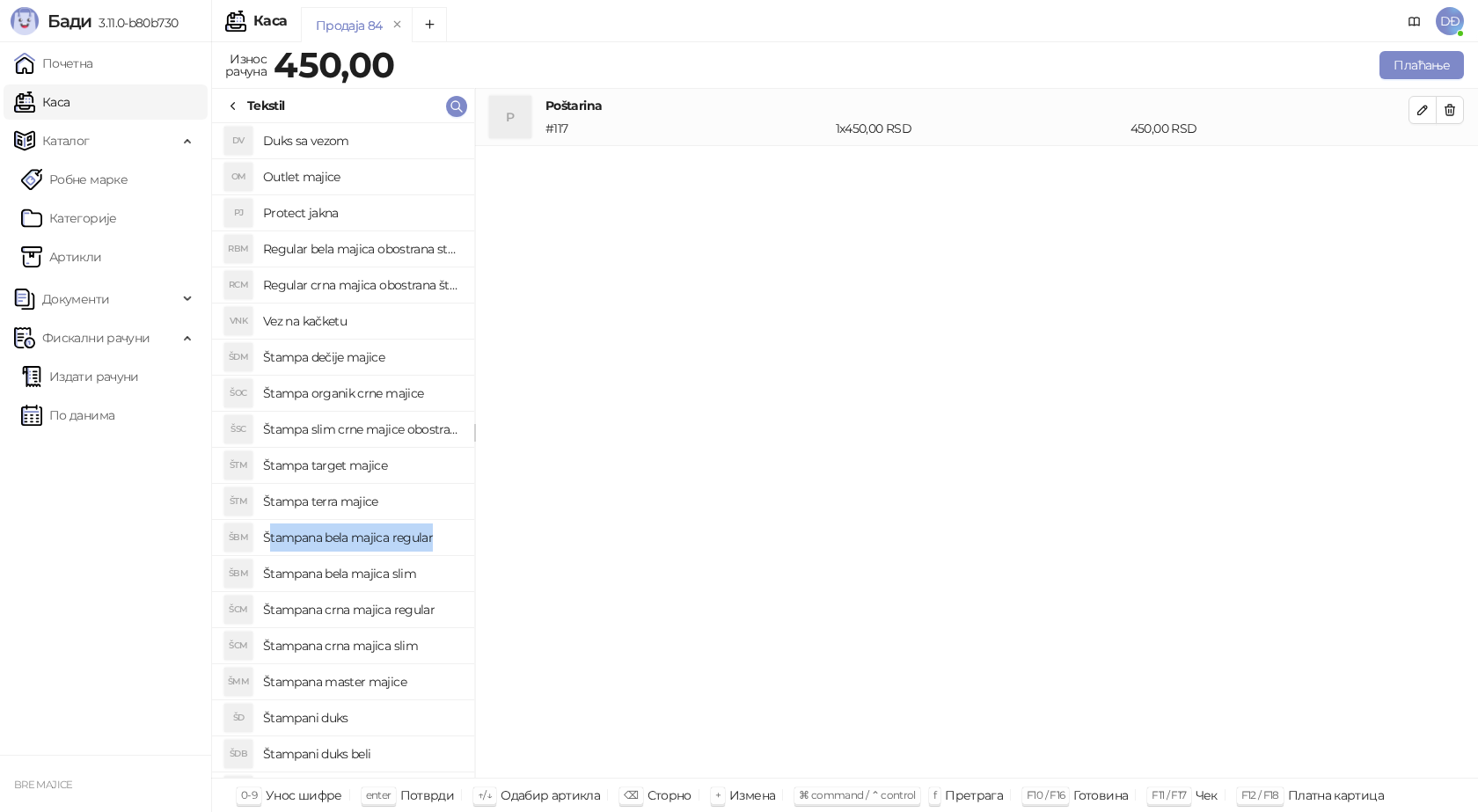
drag, startPoint x: 437, startPoint y: 535, endPoint x: 272, endPoint y: 530, distance: 165.1
click at [271, 532] on h4 "Štampana bela majica regular" at bounding box center [361, 537] width 197 height 28
click at [1415, 163] on button "button" at bounding box center [1422, 167] width 28 height 28
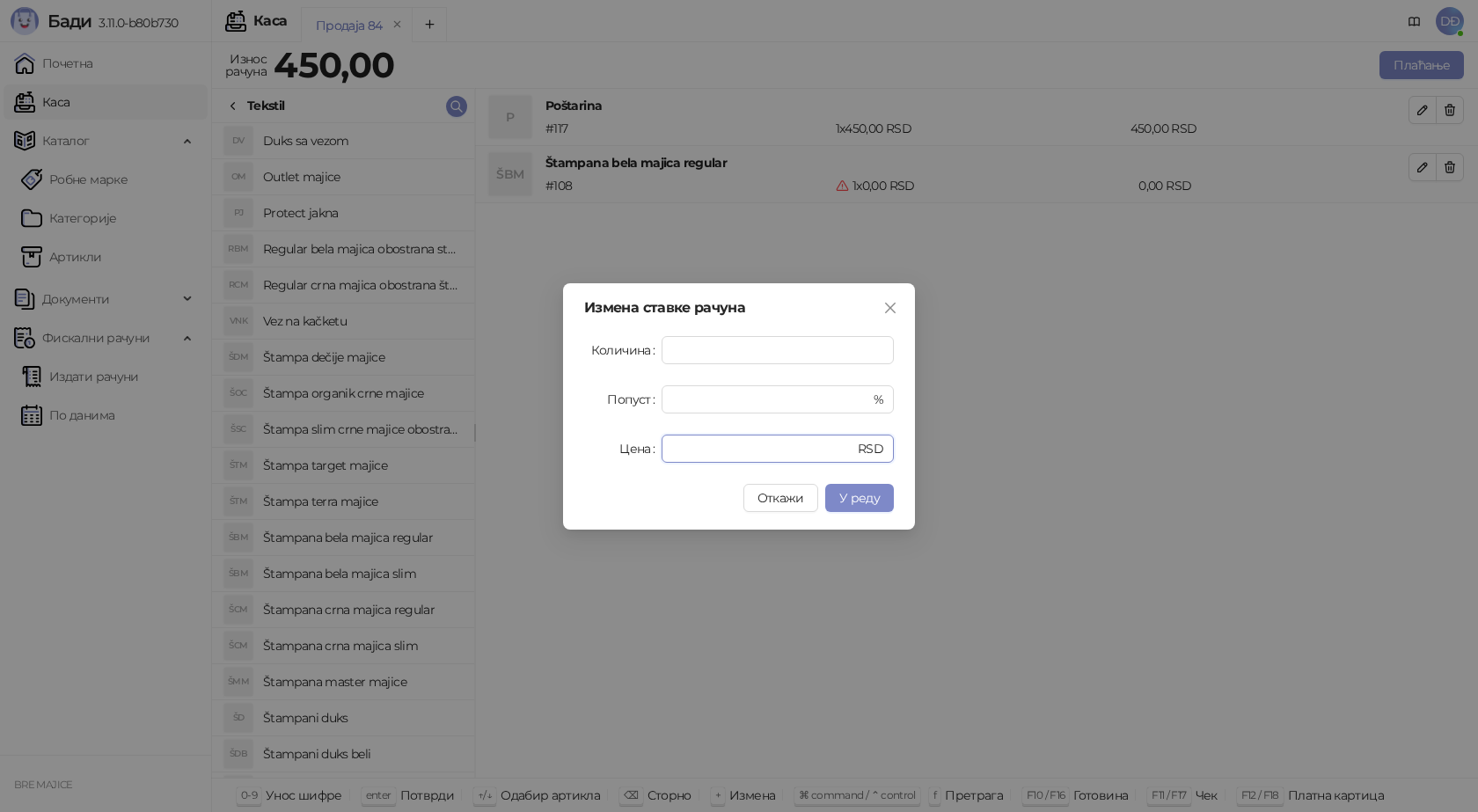
drag, startPoint x: 702, startPoint y: 445, endPoint x: 600, endPoint y: 453, distance: 102.3
click at [602, 453] on div "Цена * RSD" at bounding box center [739, 448] width 310 height 28
type input "****"
click at [854, 480] on div "Измена ставке рачуна Количина * Попуст * % Цена **** RSD Откажи У реду" at bounding box center [739, 407] width 352 height 247
click at [853, 493] on span "У реду" at bounding box center [859, 498] width 41 height 16
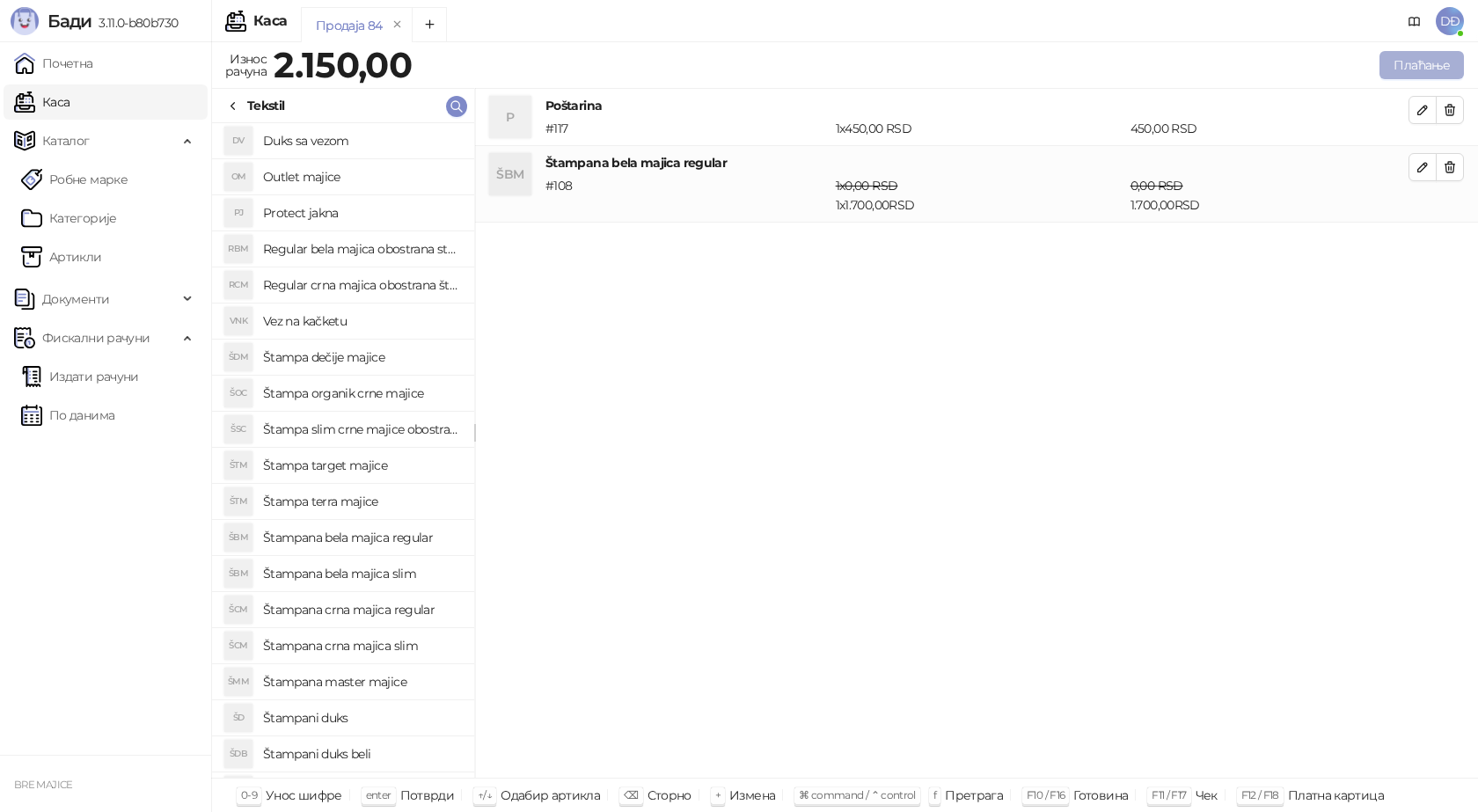
click at [1396, 58] on button "Плаћање" at bounding box center [1422, 65] width 85 height 28
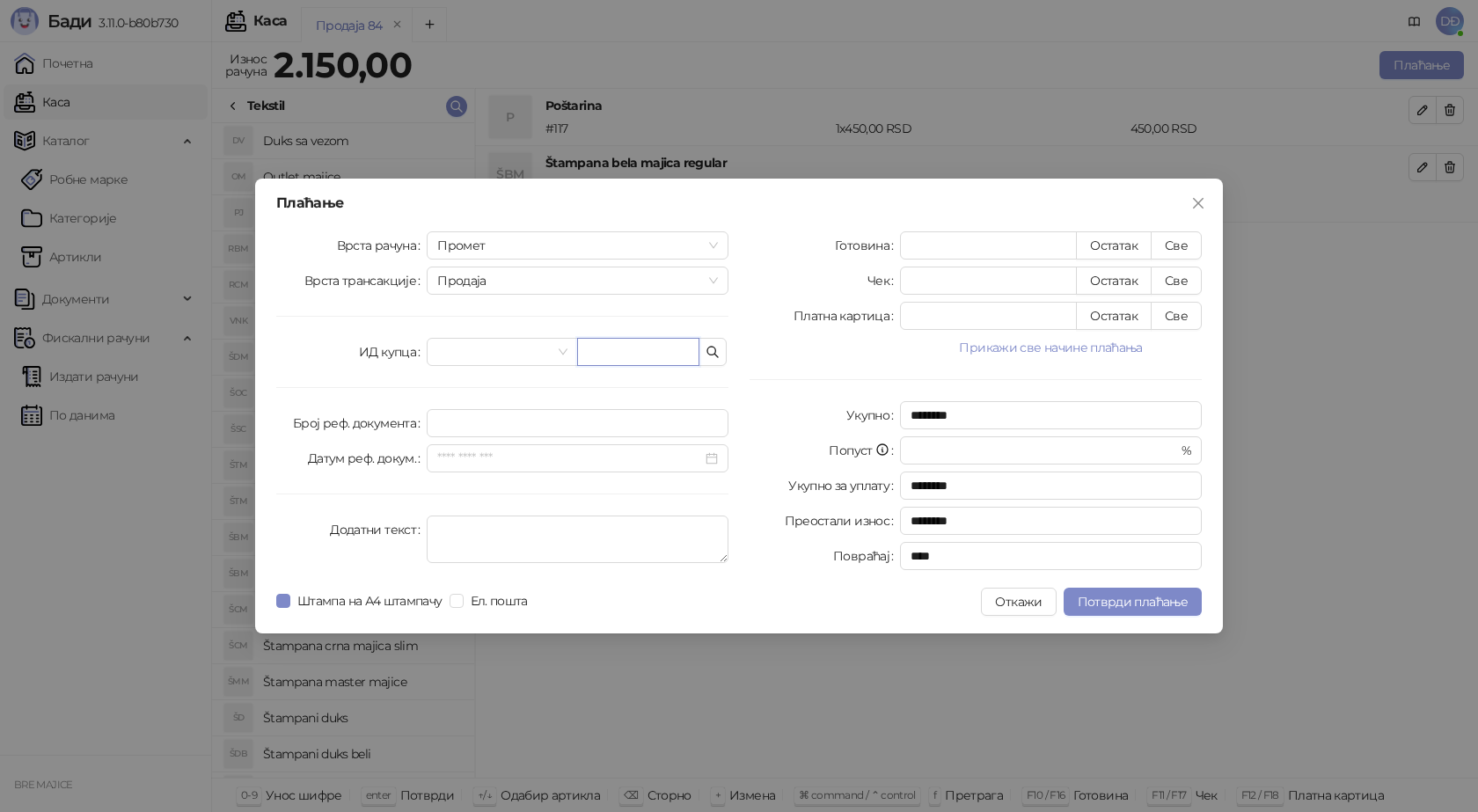
click at [639, 346] on input "text" at bounding box center [639, 351] width 122 height 28
paste input "**********"
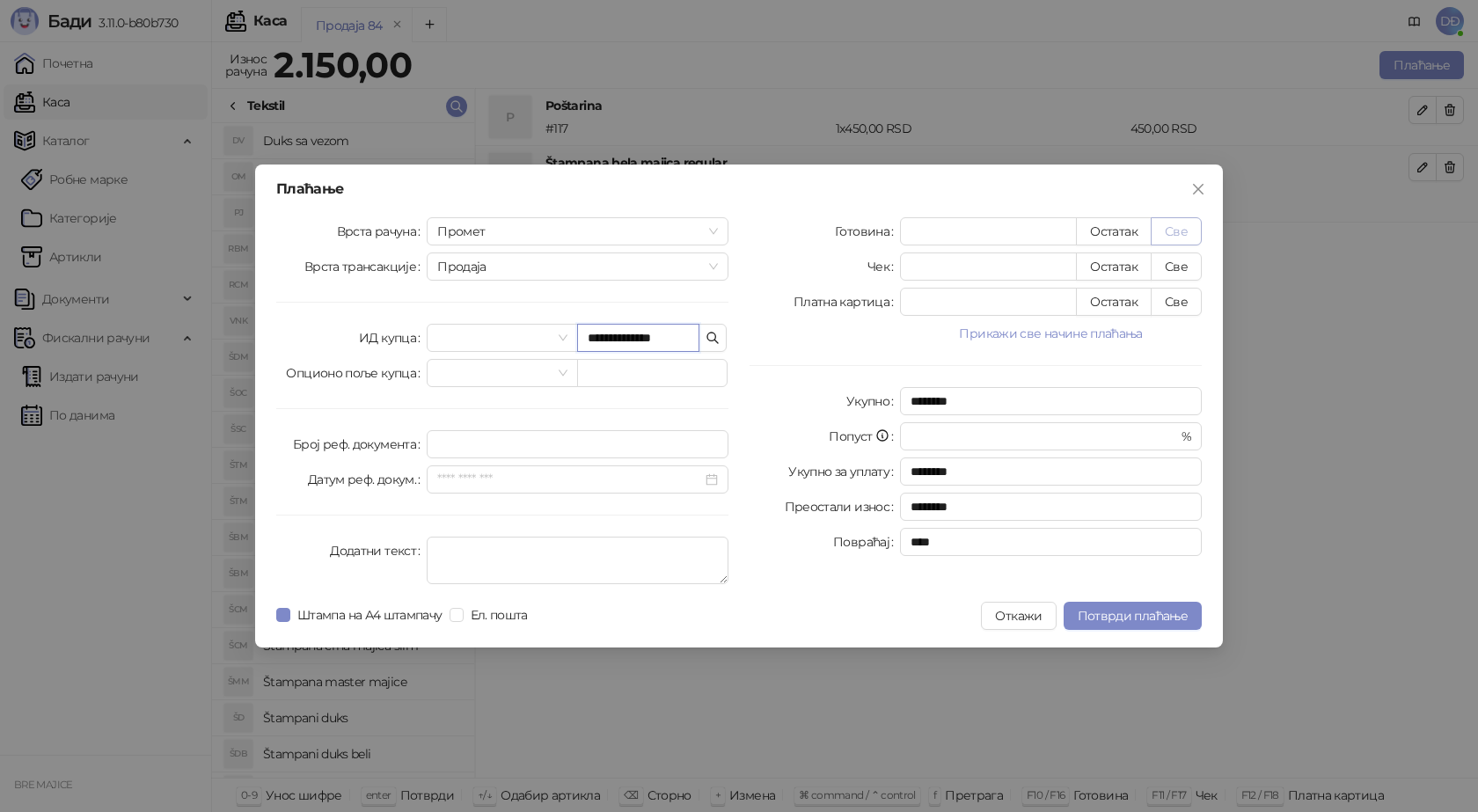
type input "**********"
click at [1183, 230] on button "Све" at bounding box center [1176, 230] width 51 height 28
type input "****"
click at [1125, 618] on span "Потврди плаћање" at bounding box center [1133, 616] width 110 height 16
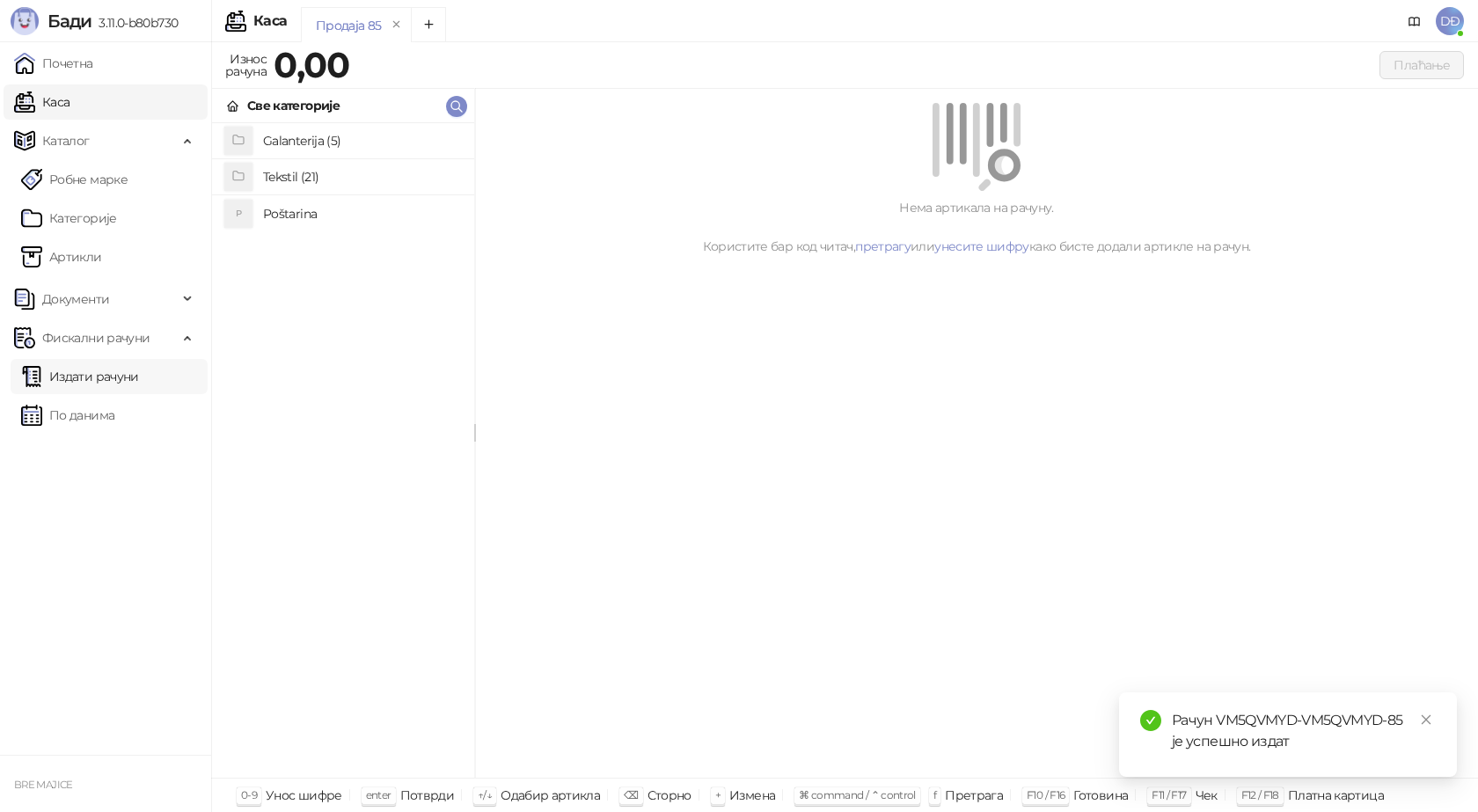
click at [139, 379] on link "Издати рачуни" at bounding box center [79, 376] width 118 height 35
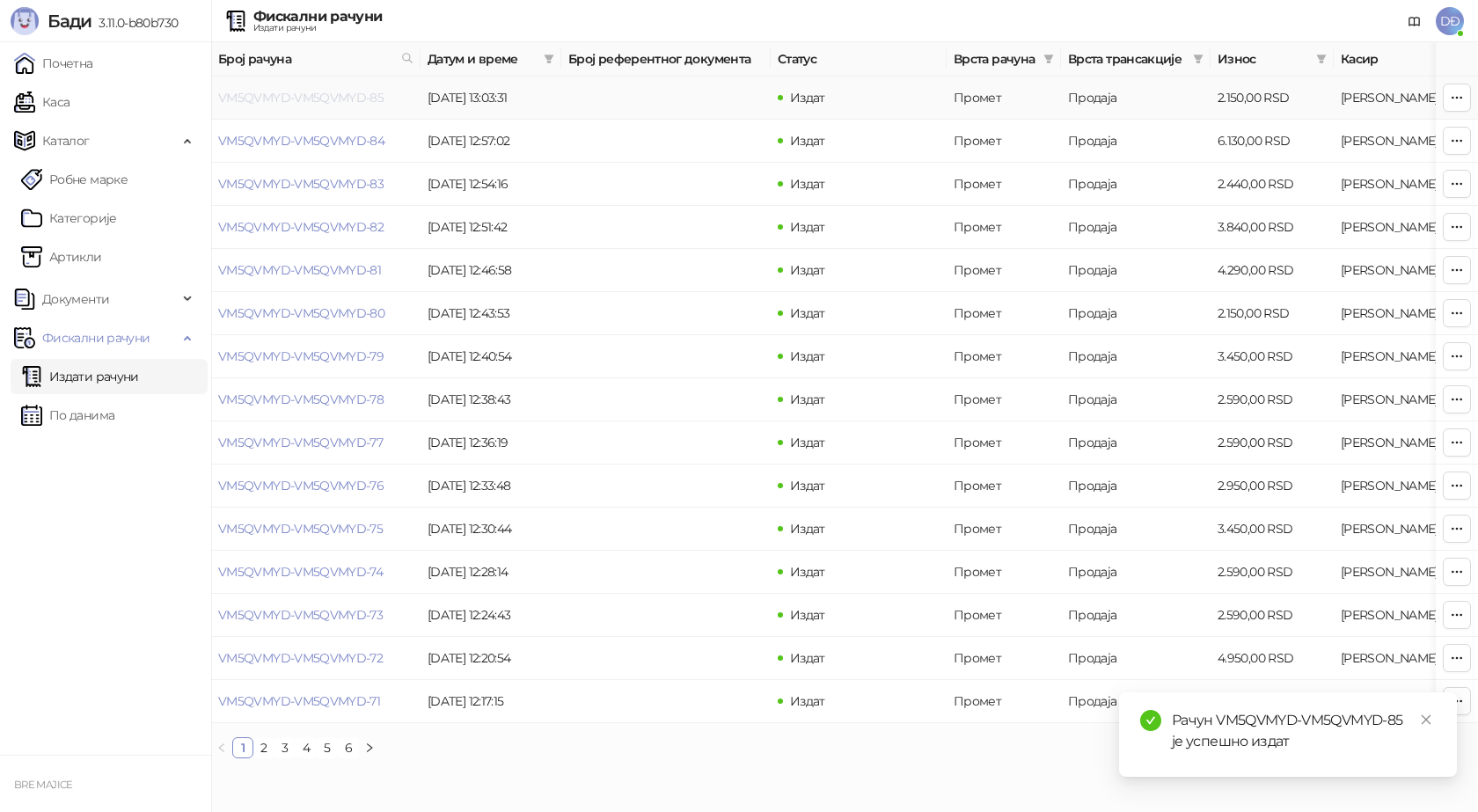
click at [313, 98] on link "VM5QVMYD-VM5QVMYD-85" at bounding box center [301, 98] width 166 height 16
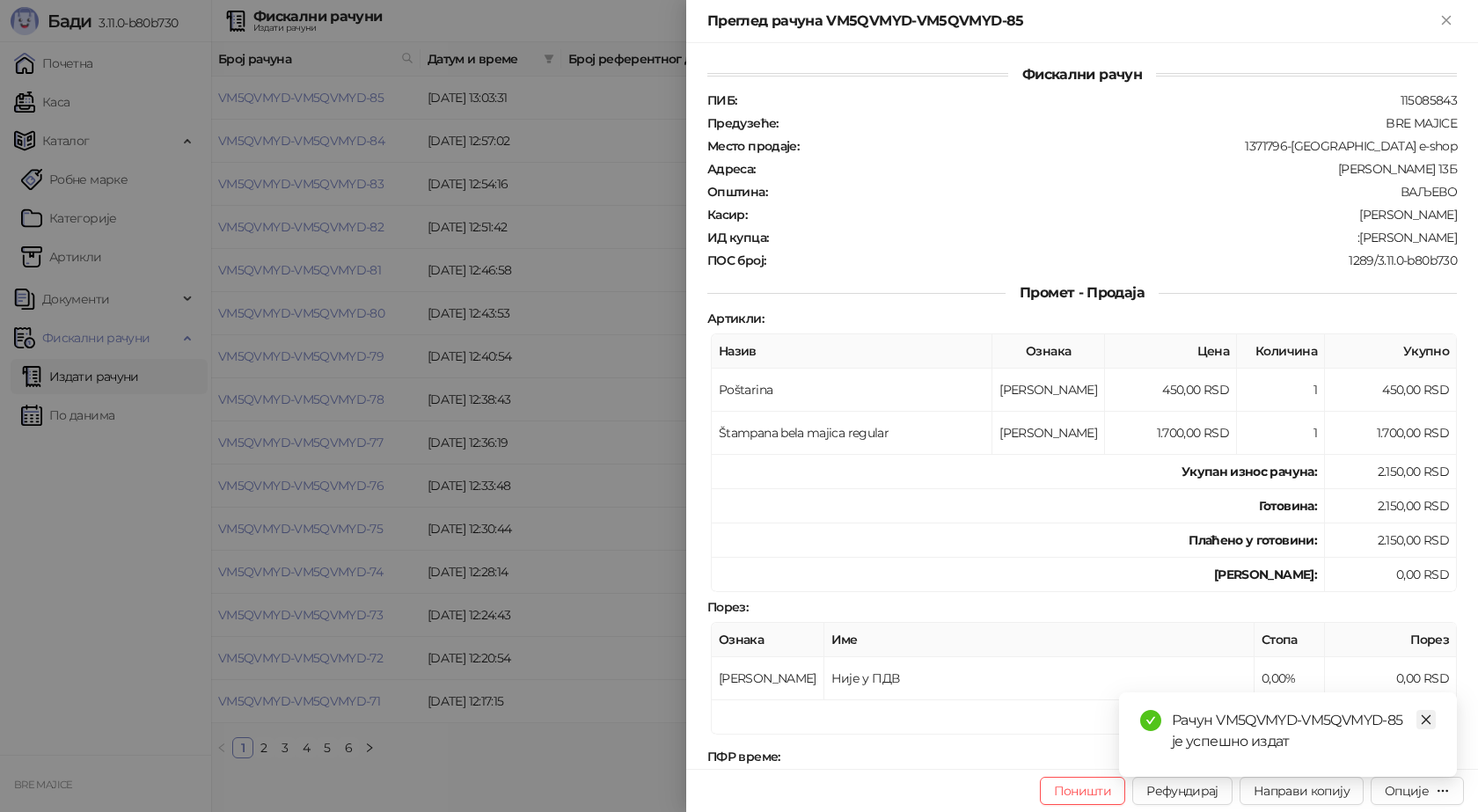
click at [1433, 717] on link "Close" at bounding box center [1426, 718] width 19 height 19
click at [1416, 797] on div "Опције" at bounding box center [1407, 790] width 44 height 16
click at [1370, 758] on span "Преузми у ПДФ формату" at bounding box center [1343, 754] width 214 height 19
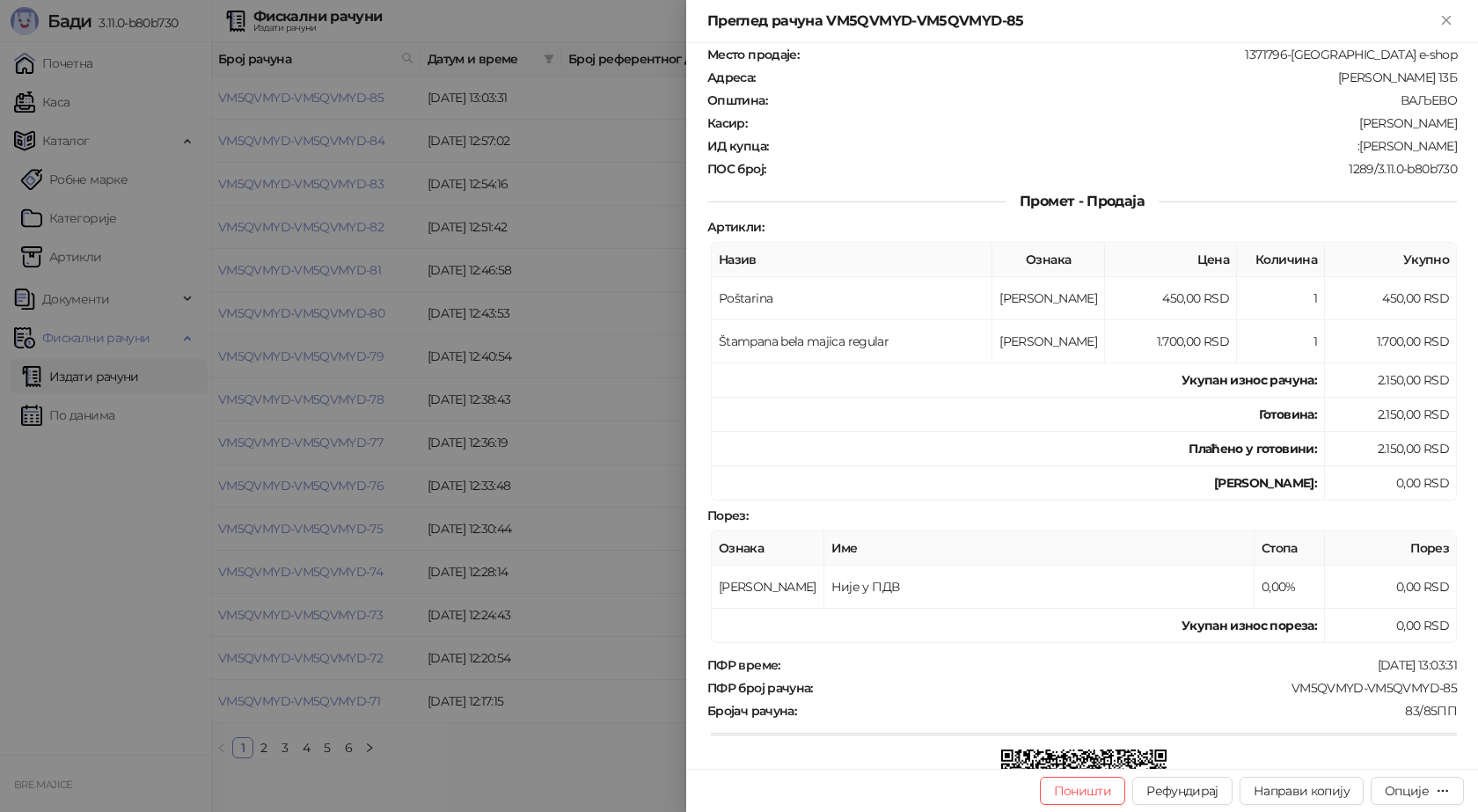
scroll to position [176, 0]
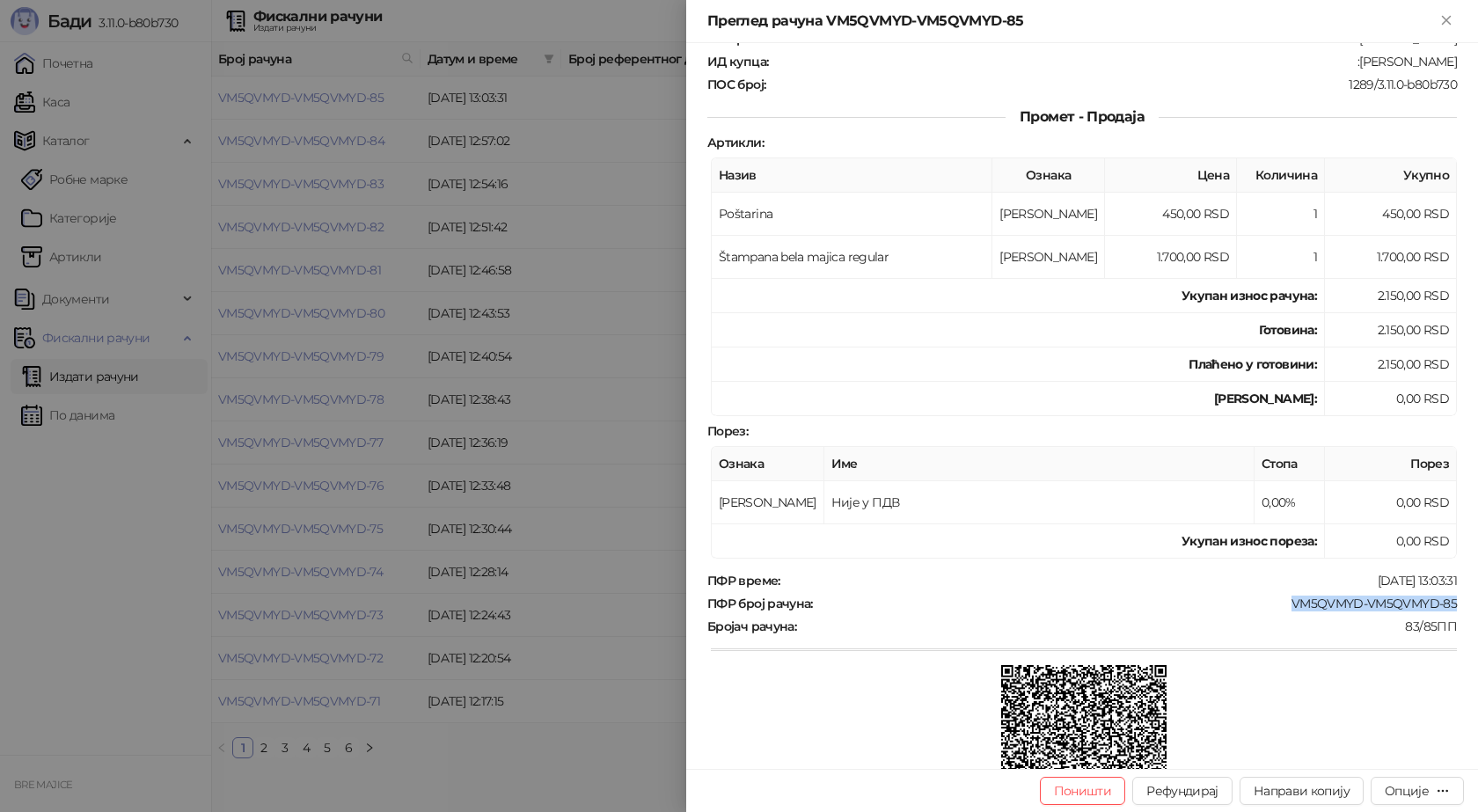
drag, startPoint x: 1444, startPoint y: 606, endPoint x: 1282, endPoint y: 603, distance: 162.0
click at [1282, 603] on div "VM5QVMYD-VM5QVMYD-85" at bounding box center [1137, 603] width 644 height 16
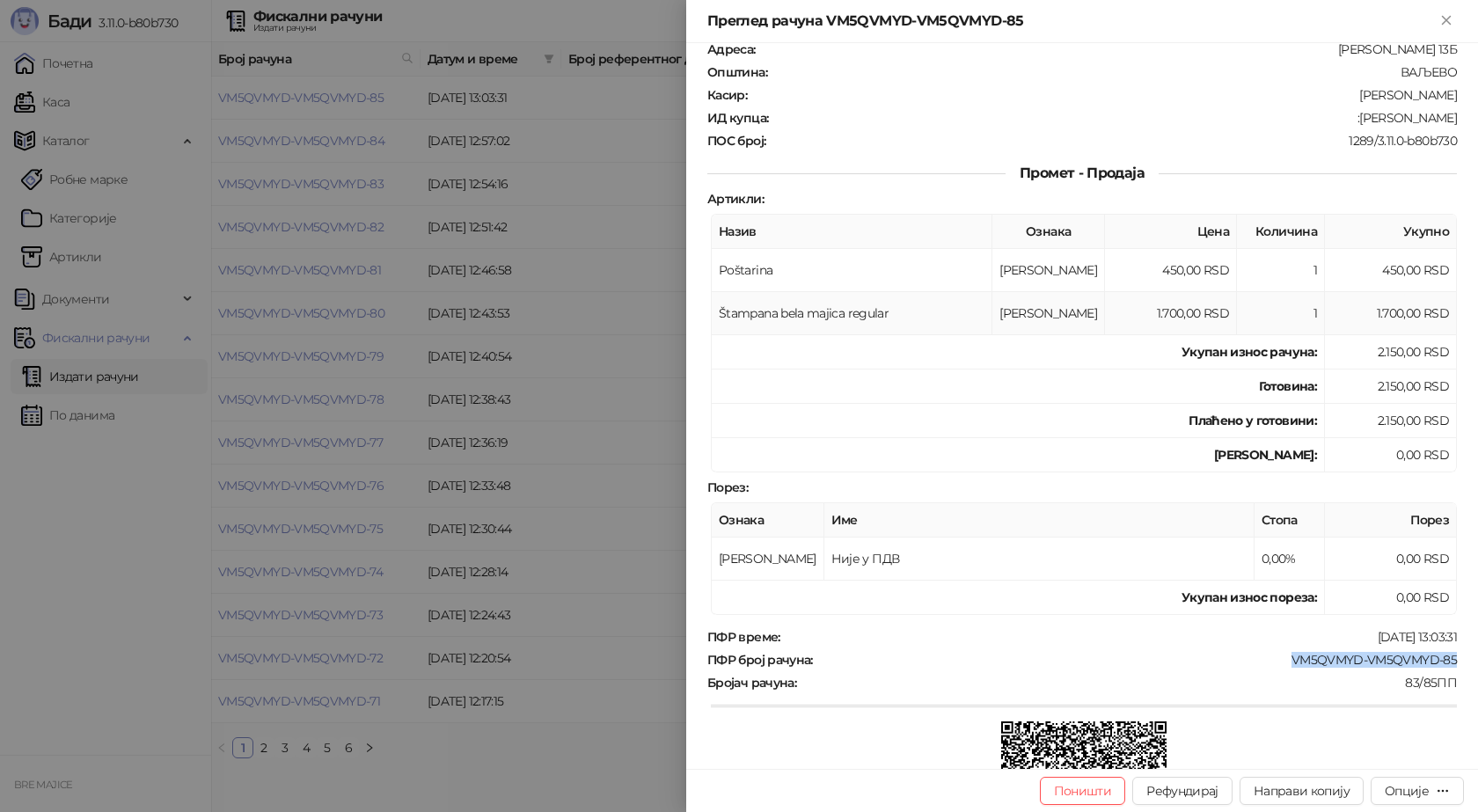
scroll to position [88, 0]
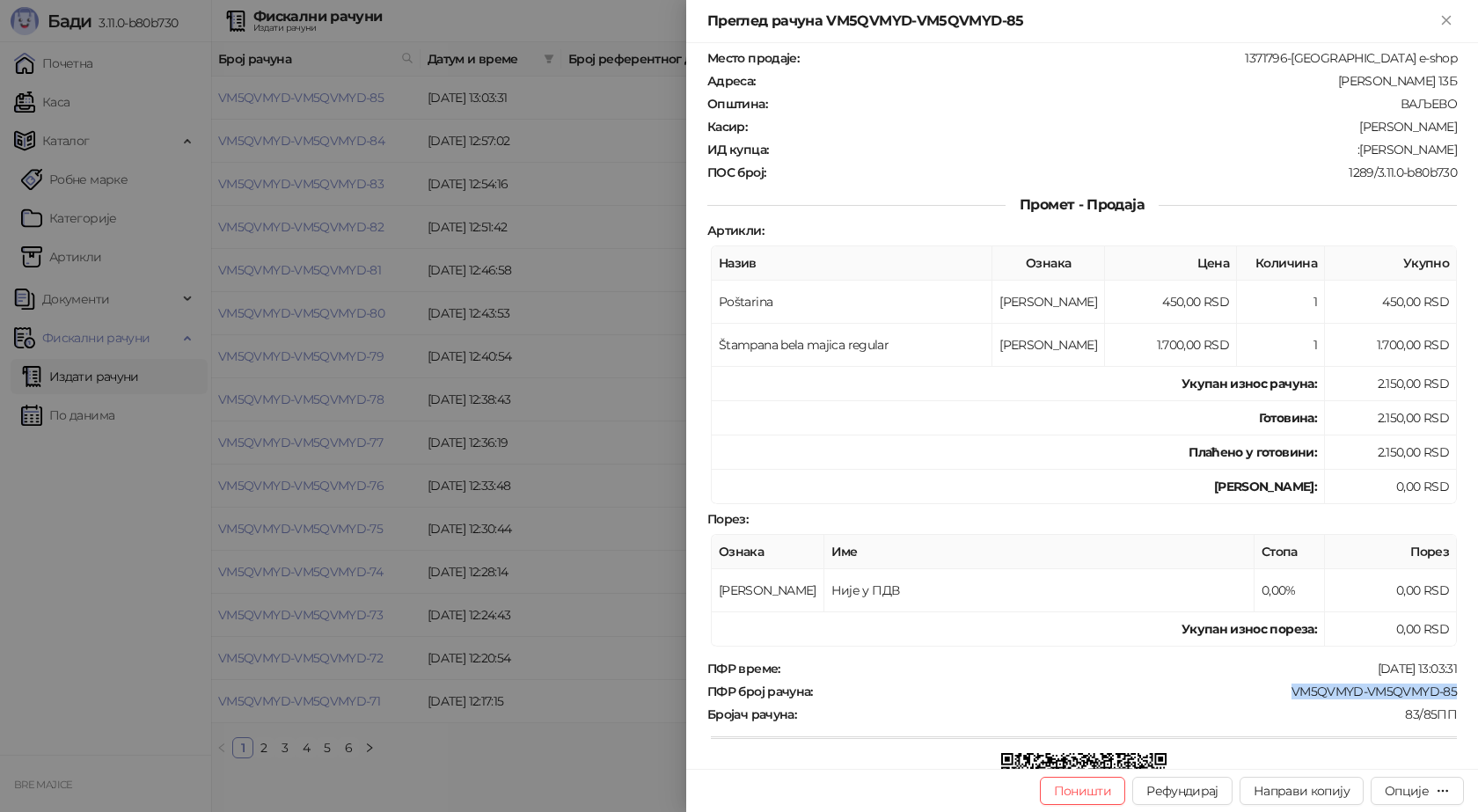
drag, startPoint x: 1448, startPoint y: 147, endPoint x: 1359, endPoint y: 158, distance: 89.7
click at [1359, 158] on div "Фискални рачун ПИБ : 115085843 Предузеће : BRE MAJICE Место продаје : 1371796-B…" at bounding box center [1082, 406] width 792 height 726
click at [1445, 19] on icon "Close" at bounding box center [1446, 20] width 8 height 8
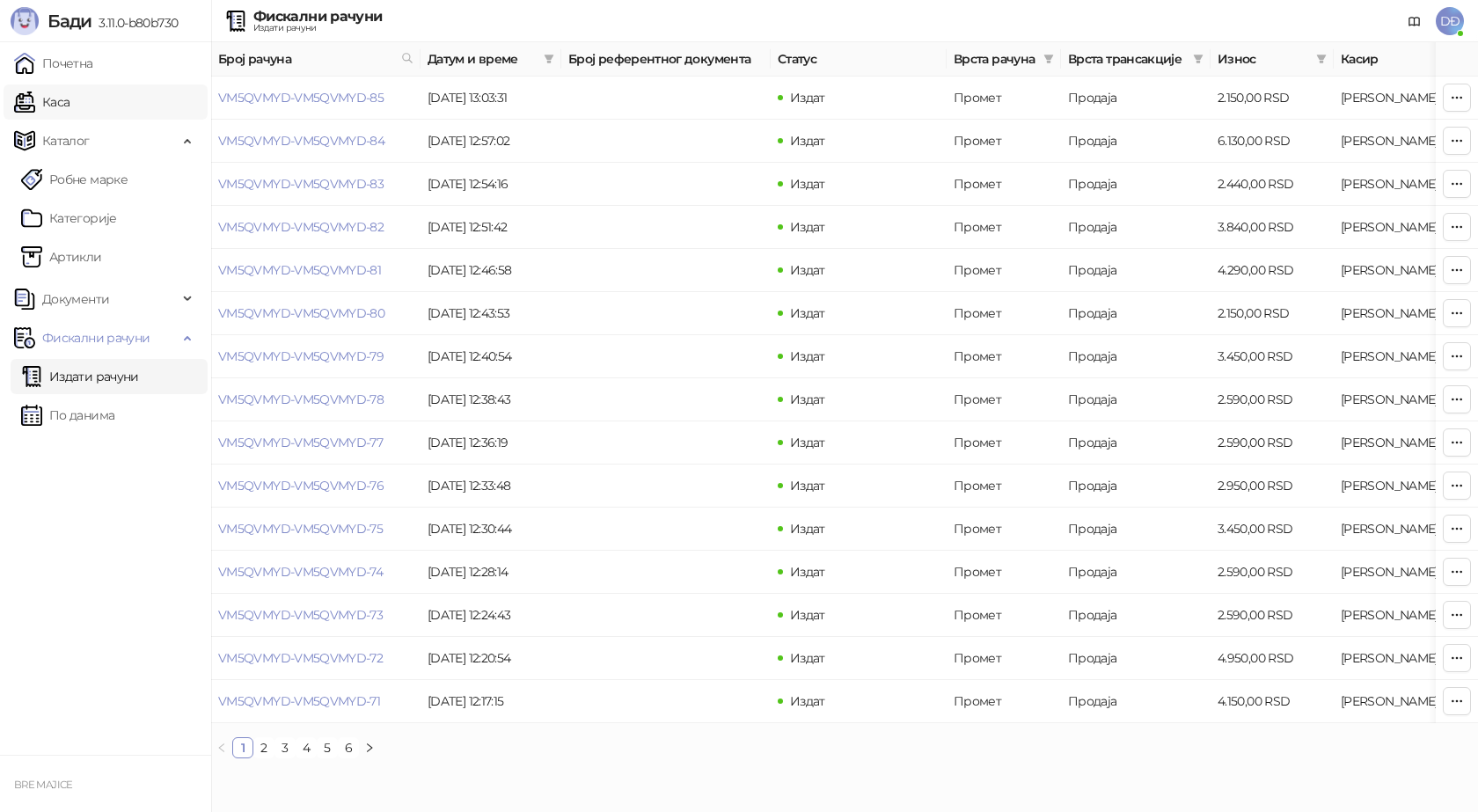
click at [56, 107] on link "Каса" at bounding box center [42, 102] width 56 height 35
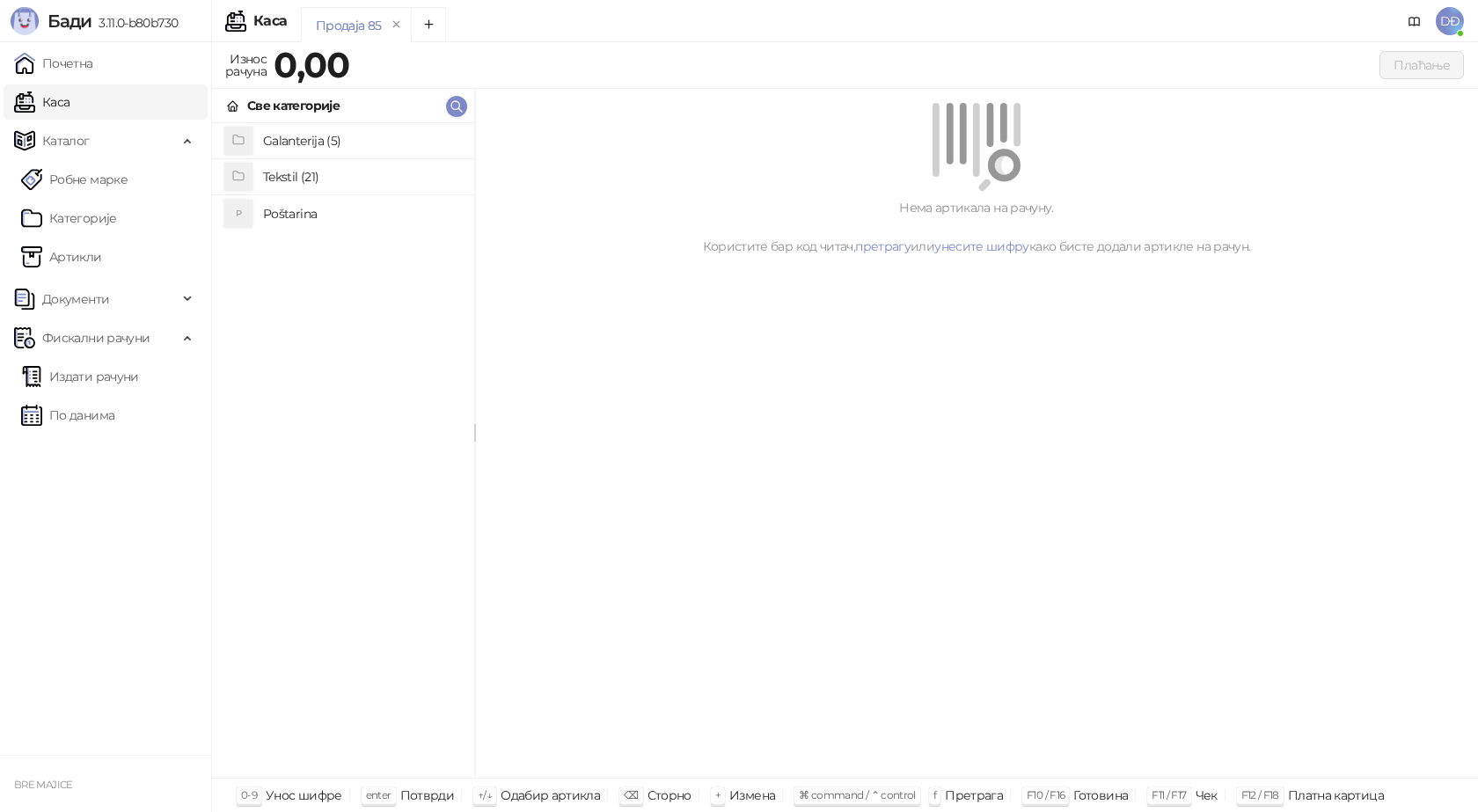
click at [295, 201] on h4 "Poštarina" at bounding box center [361, 213] width 197 height 28
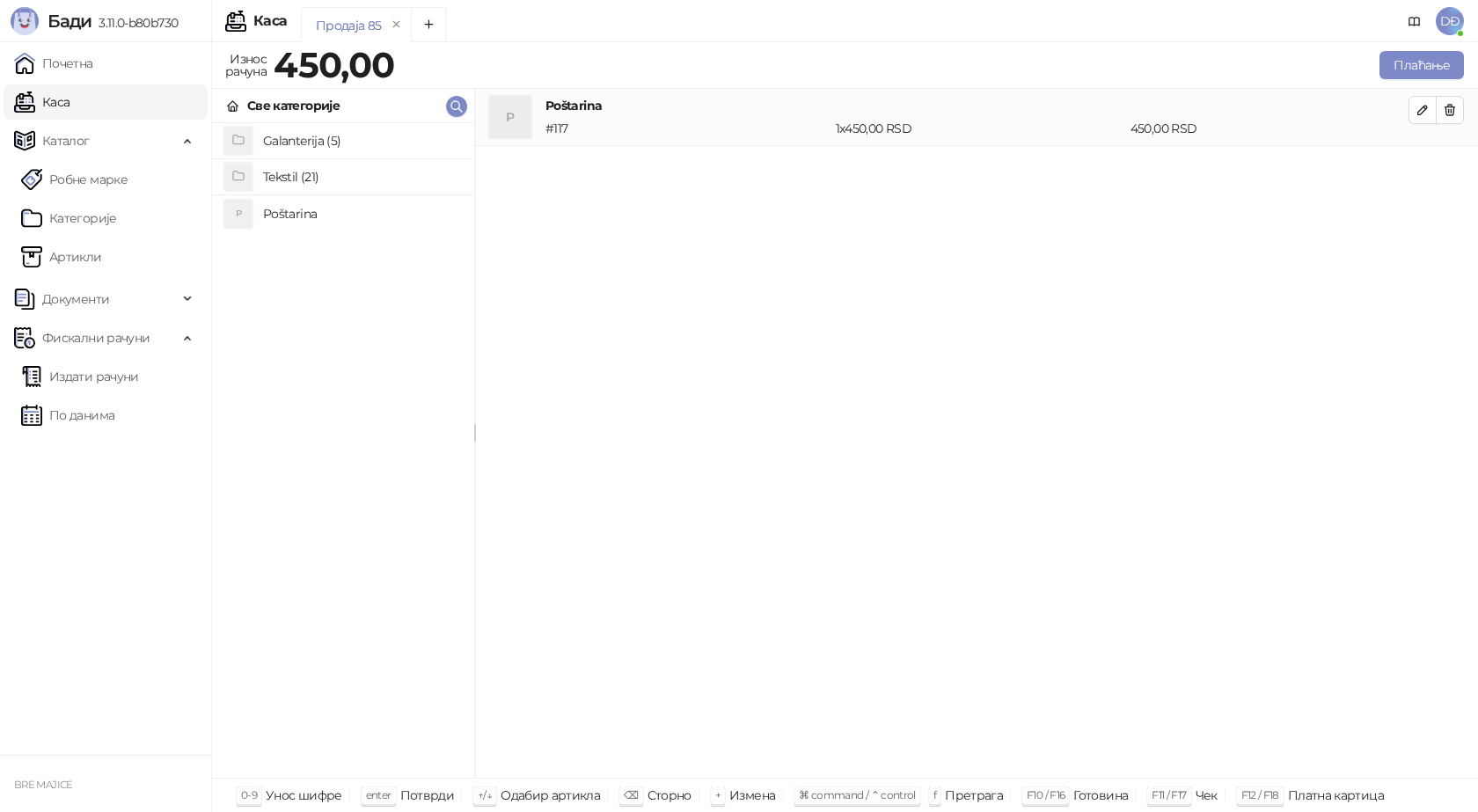
click at [309, 169] on h4 "Tekstil (21)" at bounding box center [361, 176] width 197 height 28
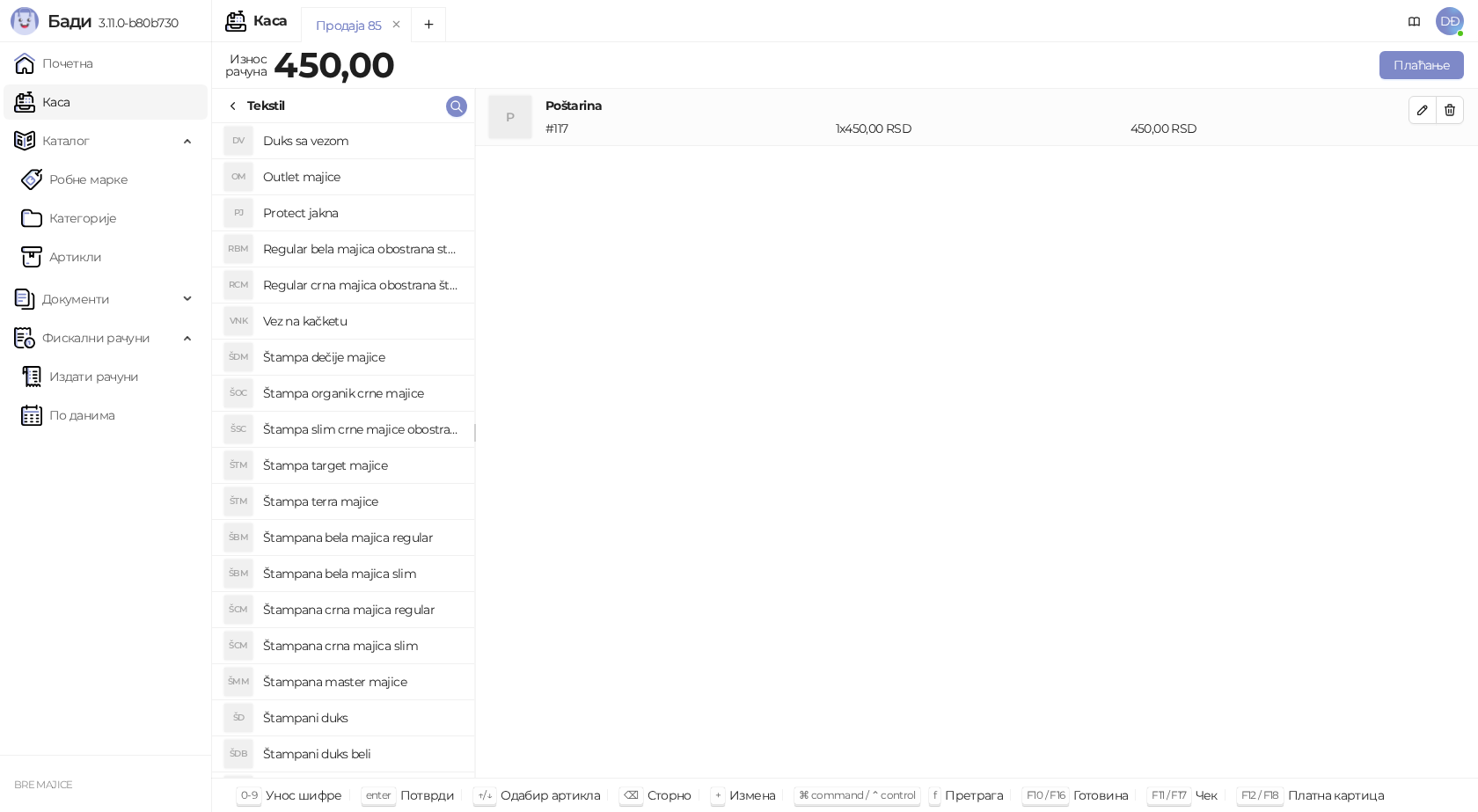
click at [371, 284] on h4 "Regular crna majica obostrana štampa" at bounding box center [361, 284] width 197 height 28
click at [1427, 167] on icon "button" at bounding box center [1423, 167] width 14 height 14
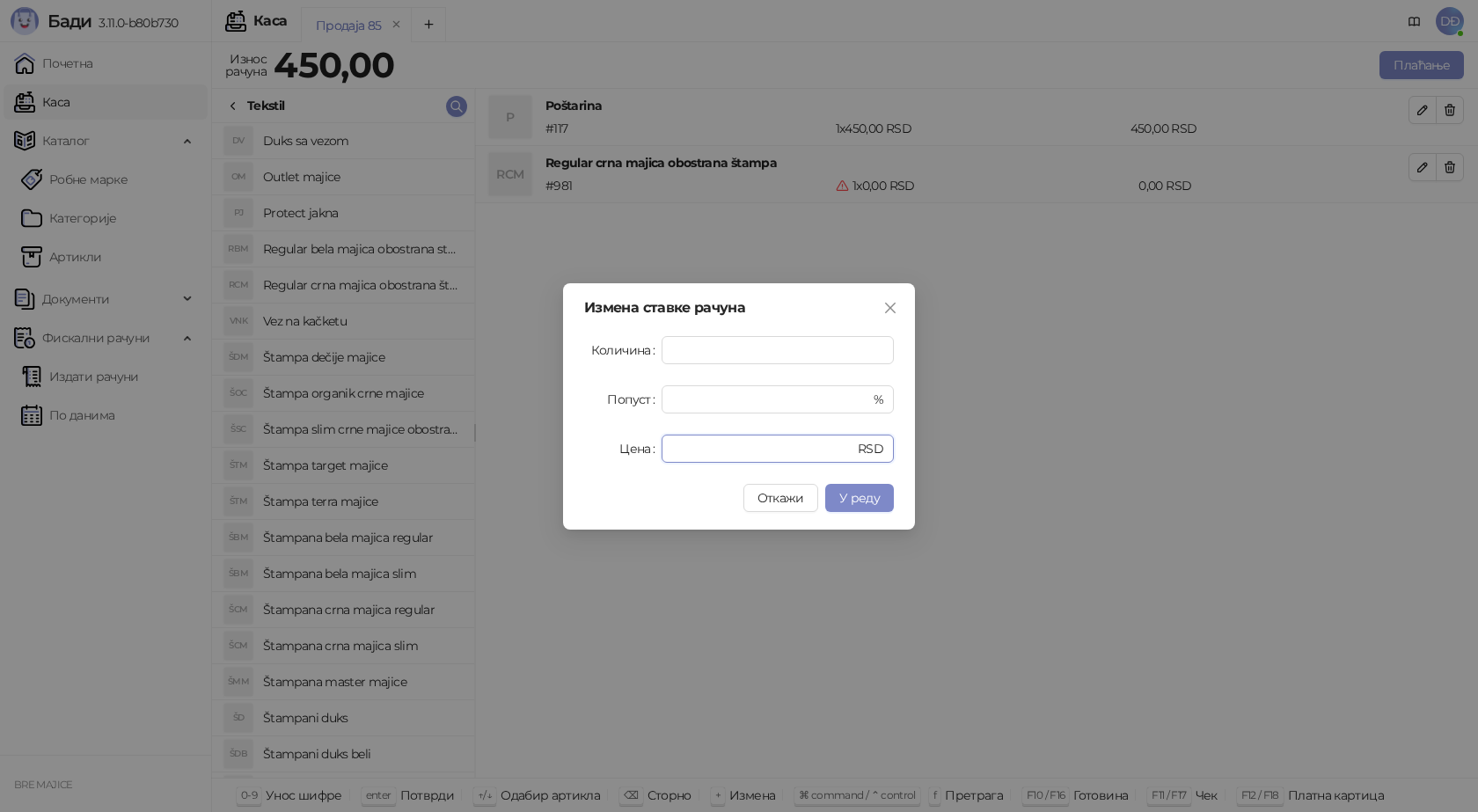
drag, startPoint x: 701, startPoint y: 454, endPoint x: 546, endPoint y: 443, distance: 155.4
click at [549, 442] on div "Измена ставке рачуна Количина * Попуст * % Цена * RSD Откажи У реду" at bounding box center [739, 406] width 1478 height 812
type input "****"
click at [857, 487] on button "У реду" at bounding box center [859, 497] width 68 height 28
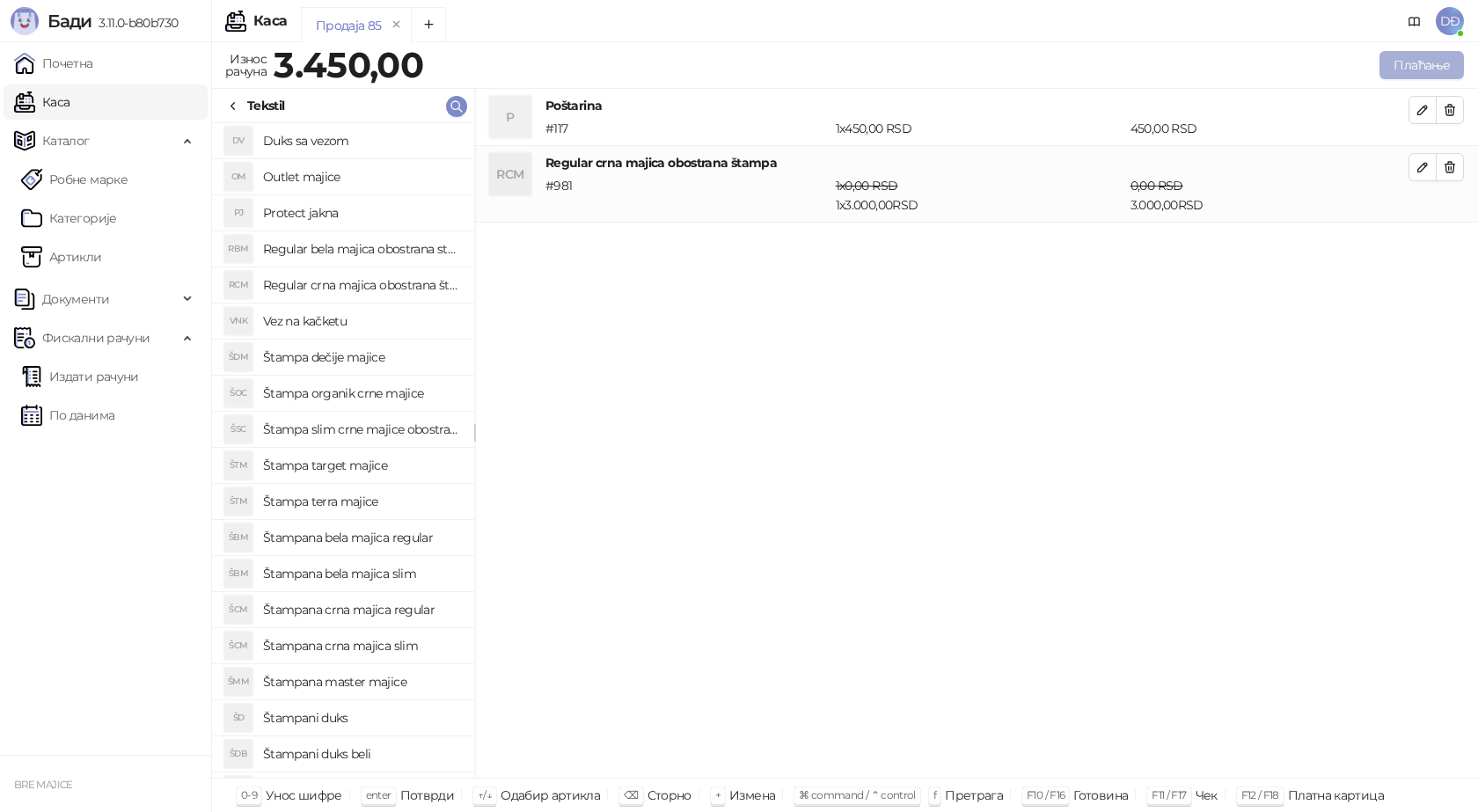
click at [1432, 54] on button "Плаћање" at bounding box center [1422, 65] width 85 height 28
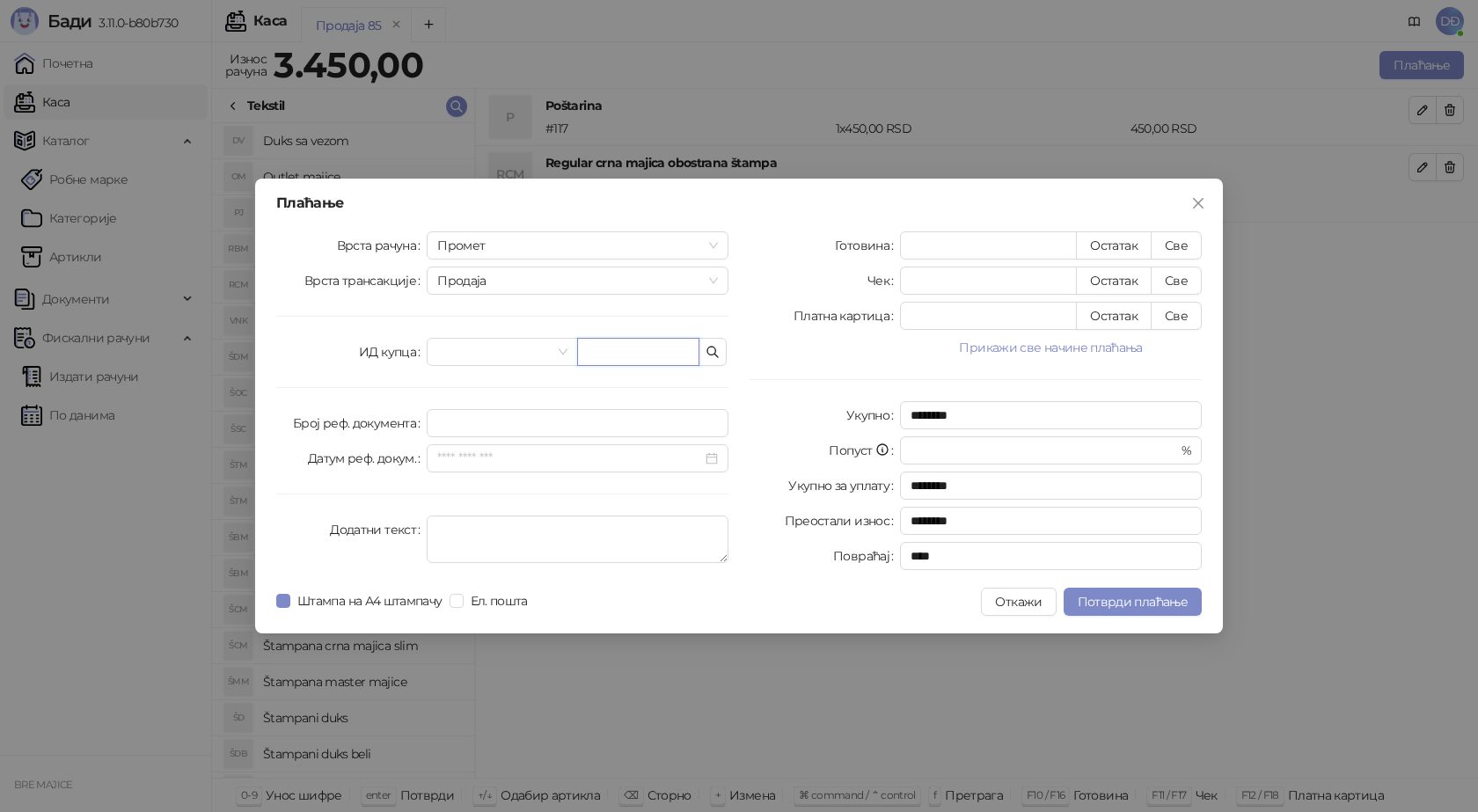
click at [590, 359] on input "text" at bounding box center [639, 351] width 122 height 28
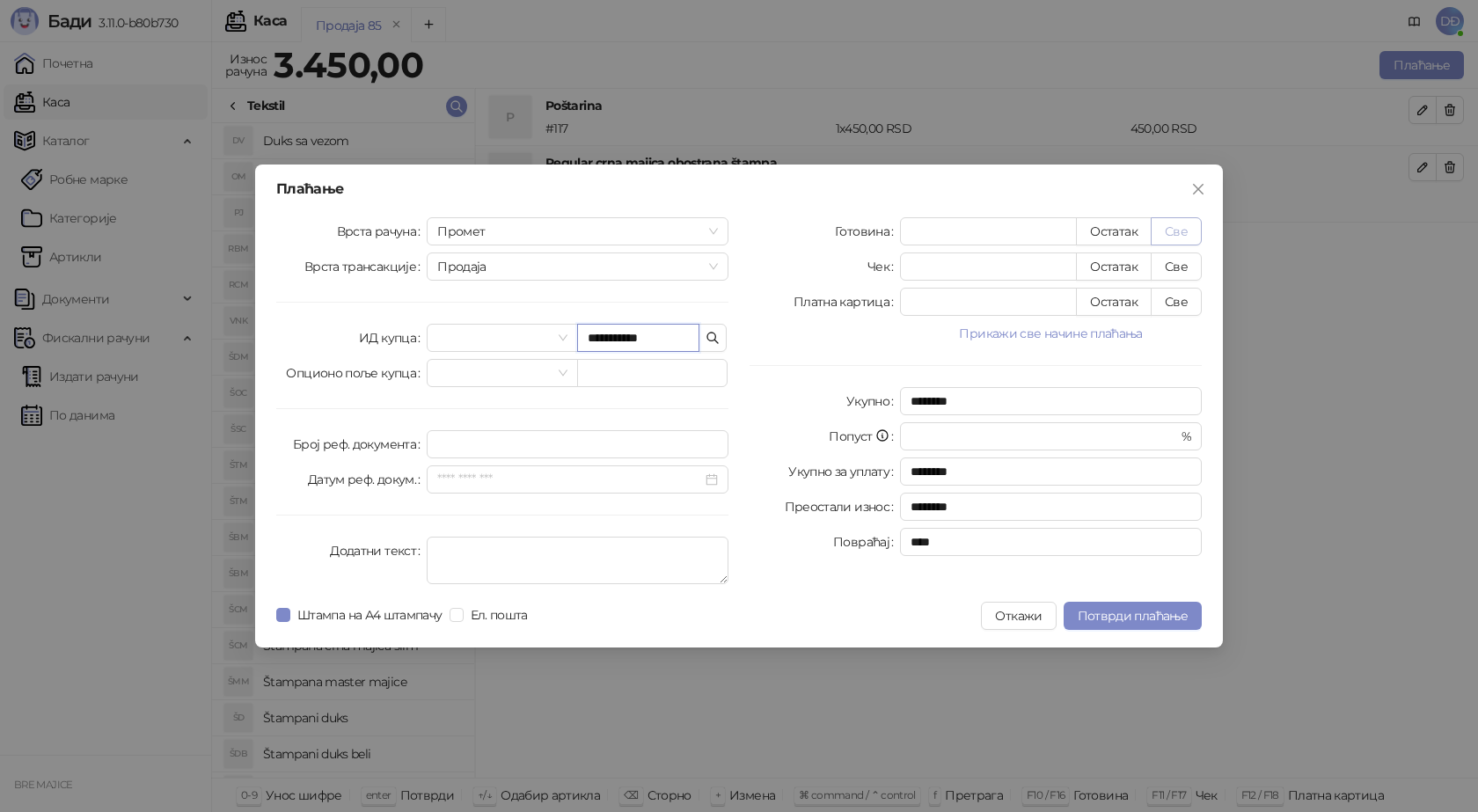
type input "**********"
click at [1180, 231] on button "Све" at bounding box center [1176, 230] width 51 height 28
type input "****"
click at [1117, 610] on span "Потврди плаћање" at bounding box center [1133, 616] width 110 height 16
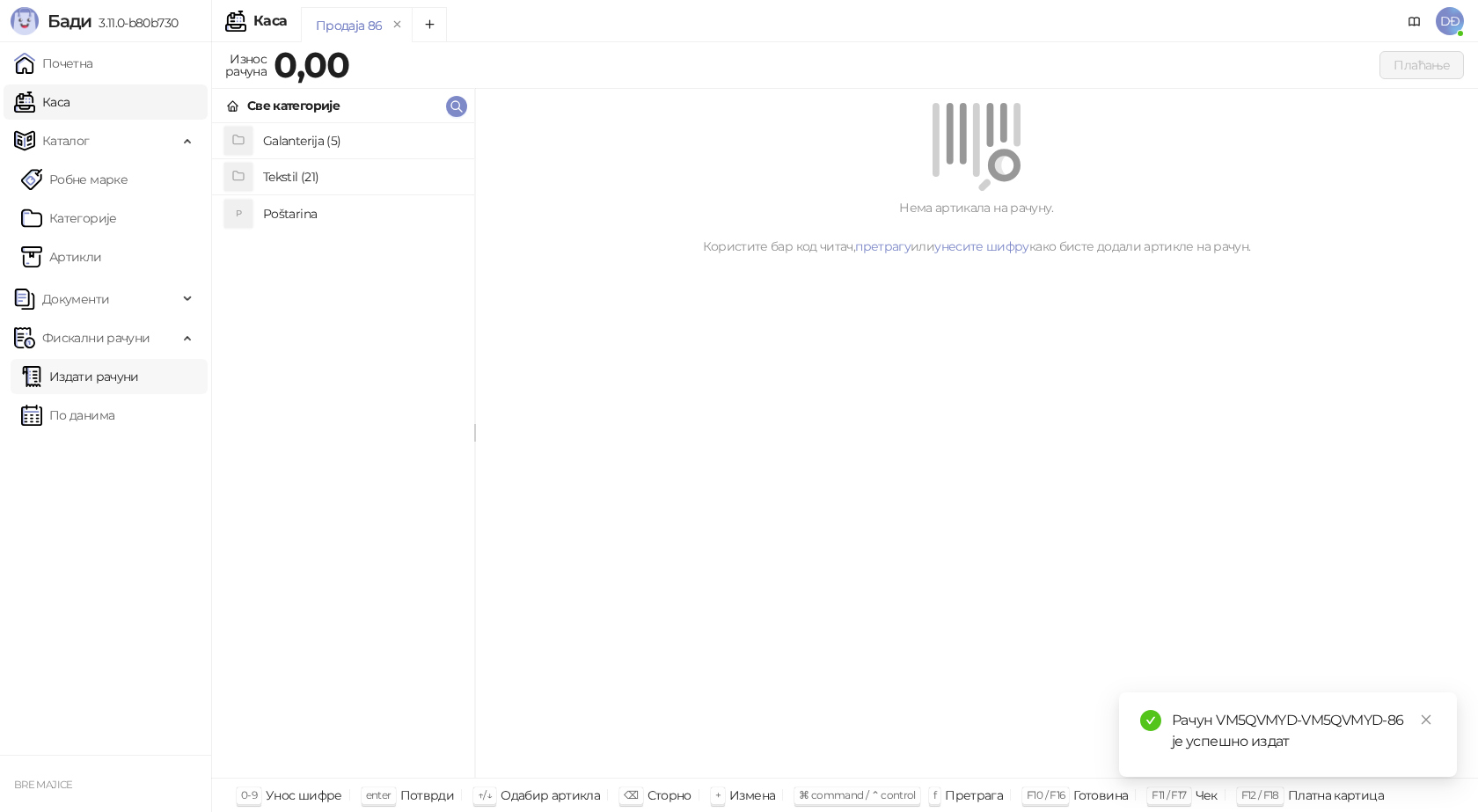
click at [139, 374] on link "Издати рачуни" at bounding box center [79, 376] width 118 height 35
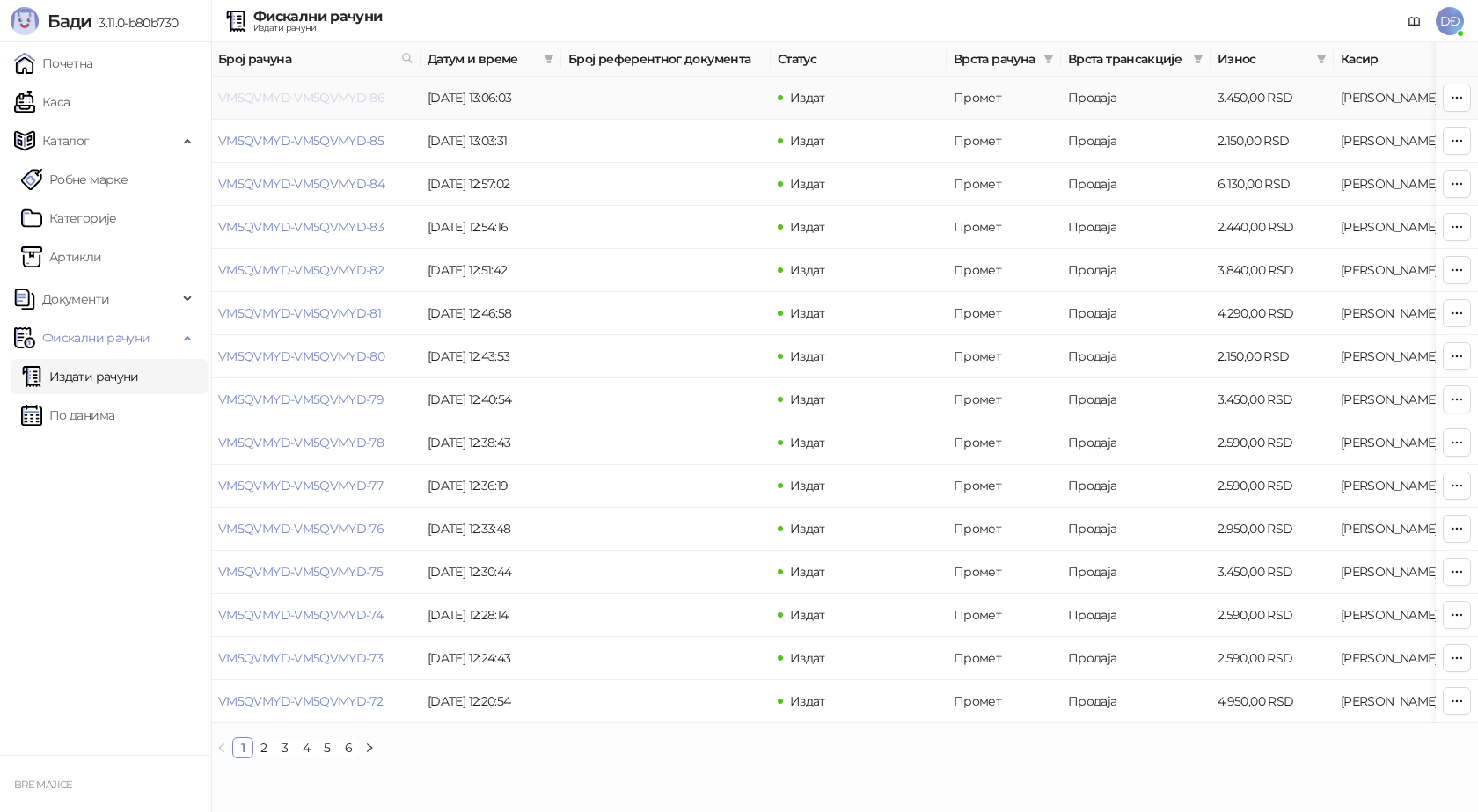
click at [320, 98] on link "VM5QVMYD-VM5QVMYD-86" at bounding box center [301, 98] width 167 height 16
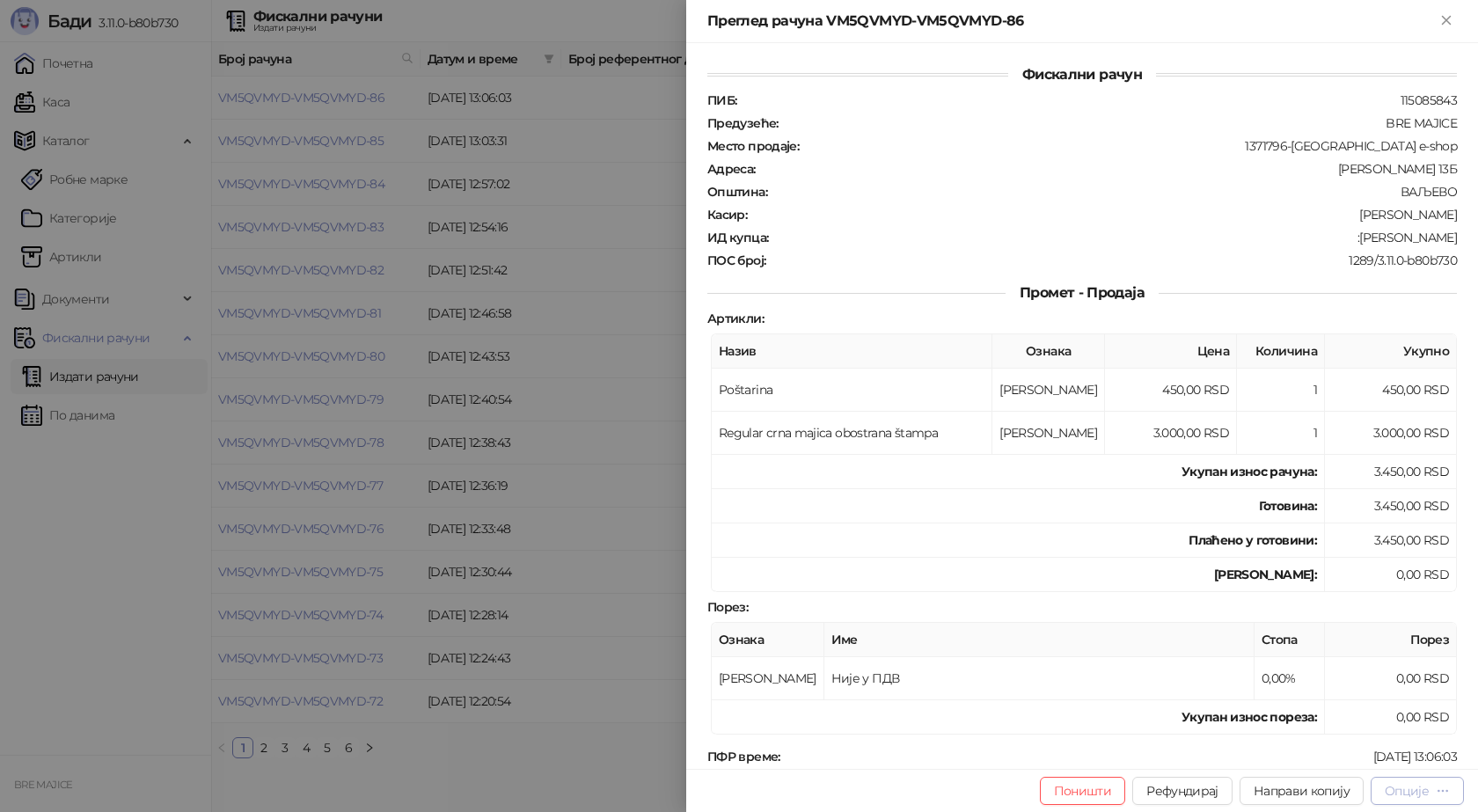
click at [1420, 789] on div "Опције" at bounding box center [1407, 790] width 44 height 16
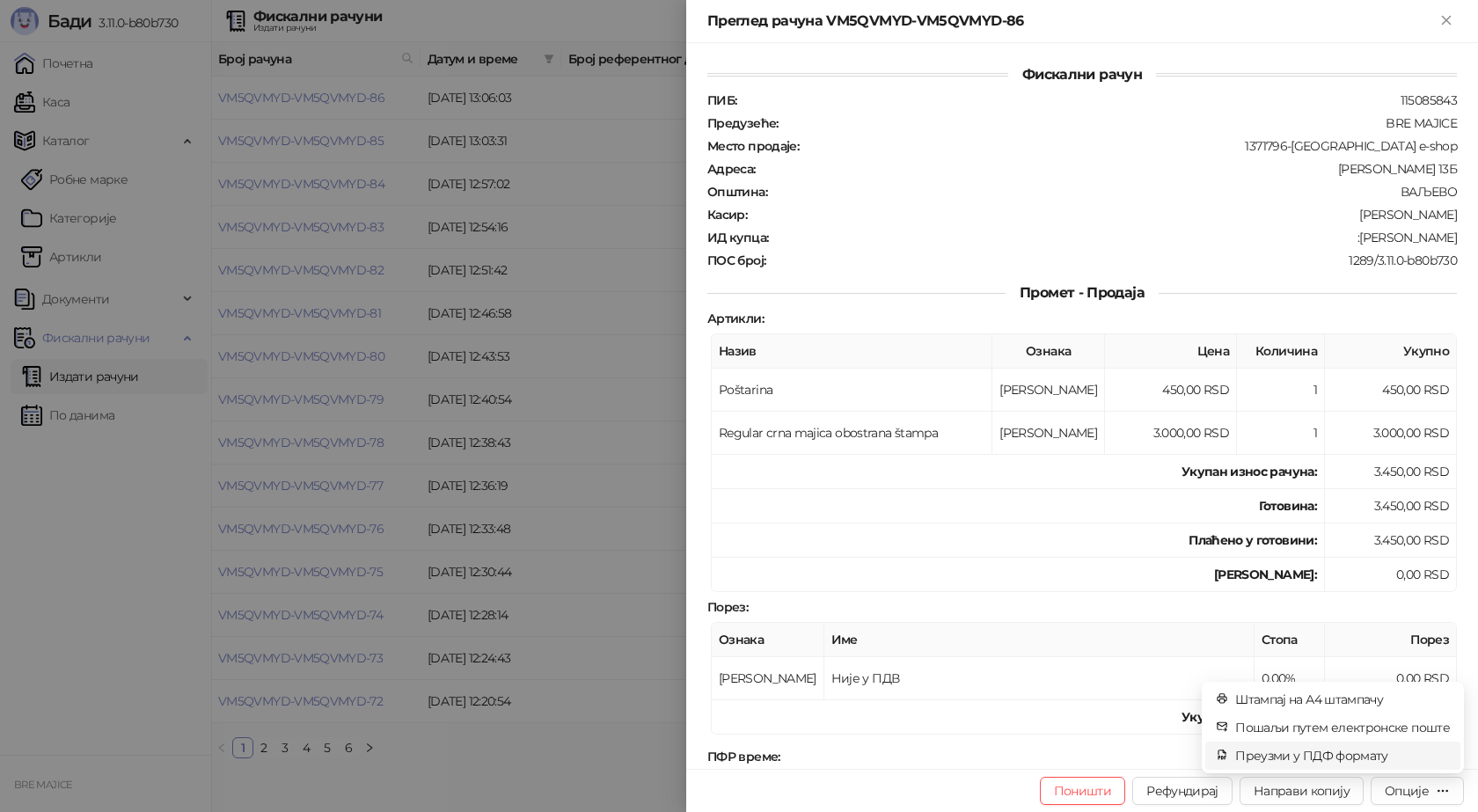
click at [1383, 755] on span "Преузми у ПДФ формату" at bounding box center [1343, 754] width 214 height 19
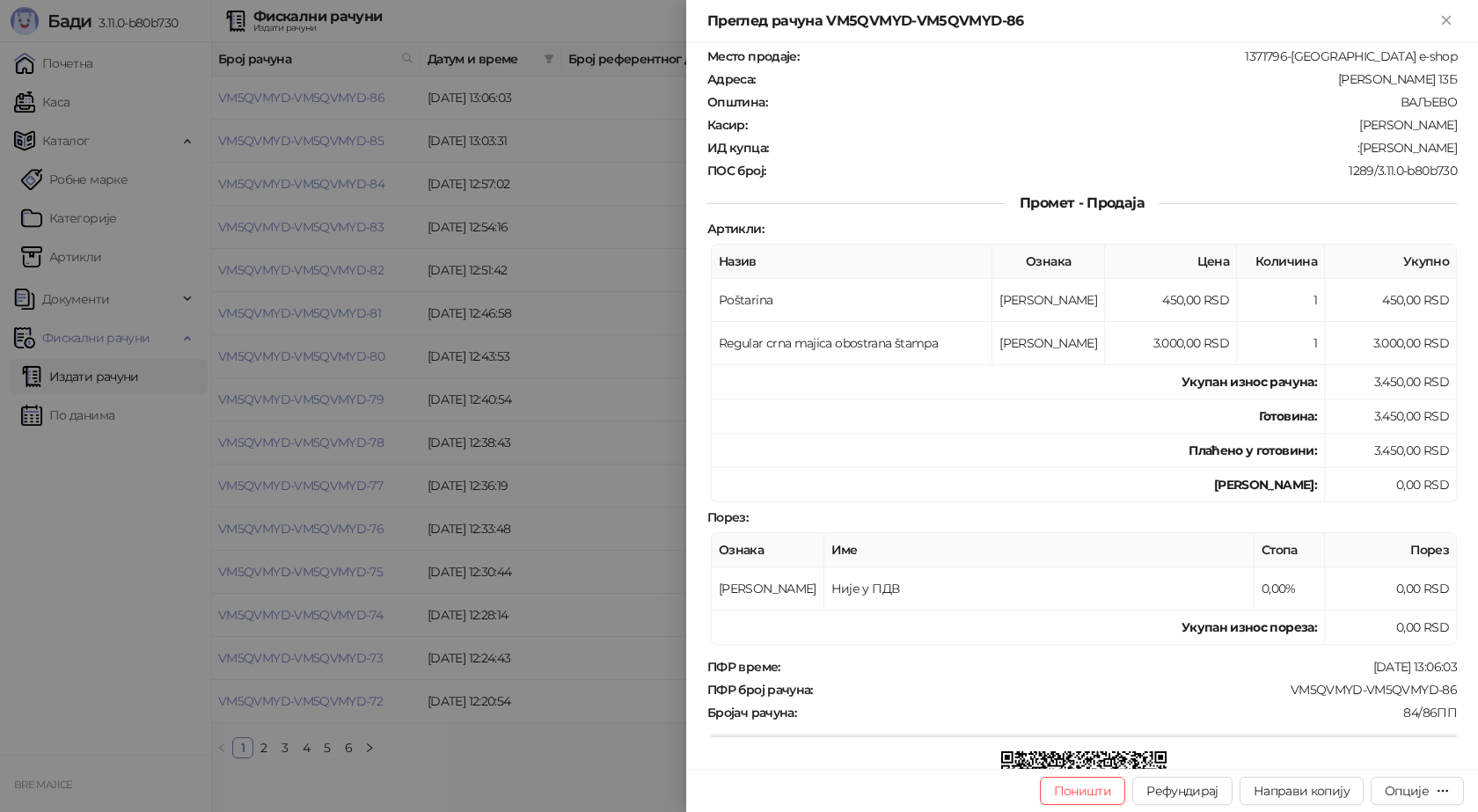
scroll to position [176, 0]
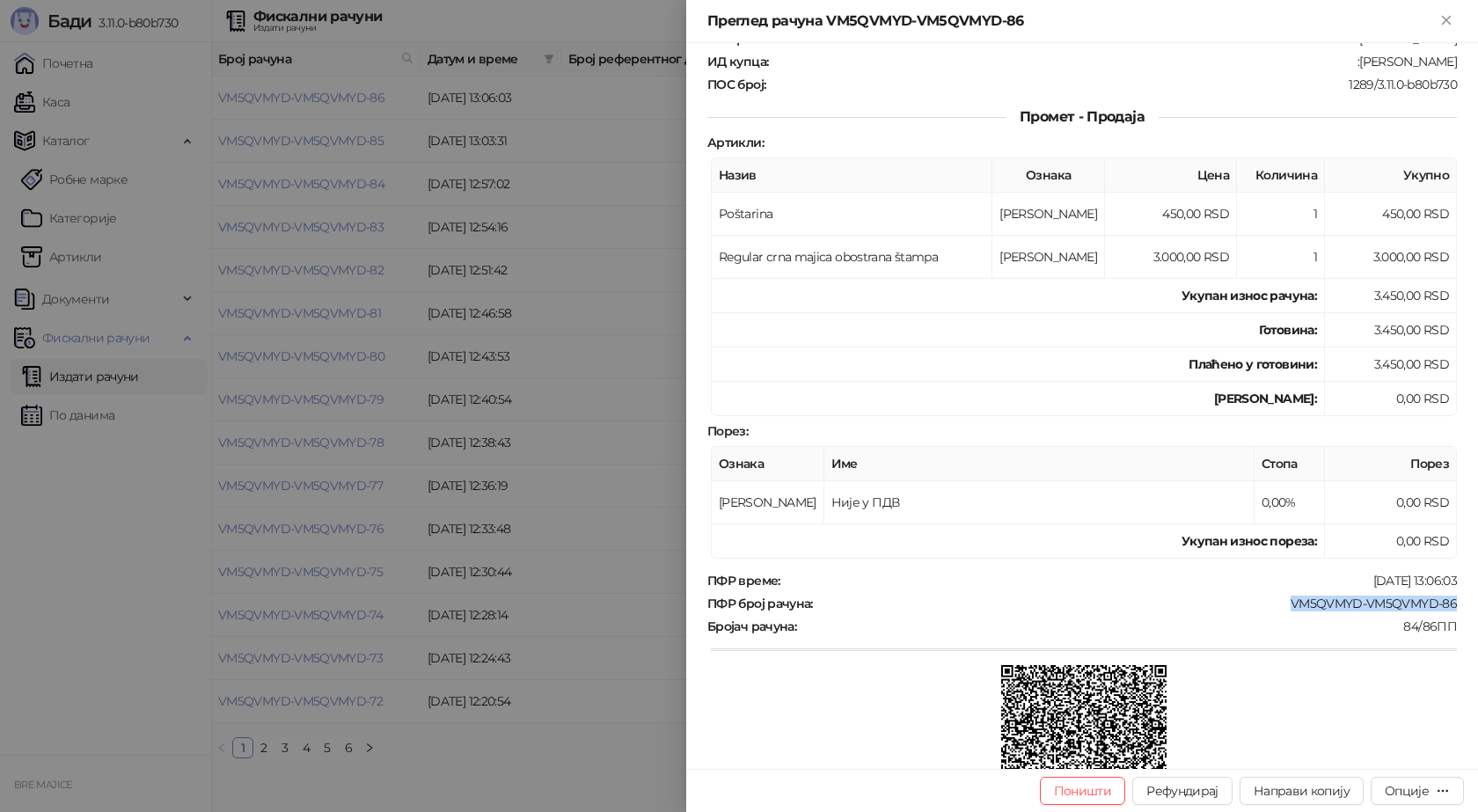
drag, startPoint x: 1452, startPoint y: 607, endPoint x: 1277, endPoint y: 609, distance: 175.0
click at [1277, 609] on div "Фискални рачун ПИБ : 115085843 Предузеће : BRE MAJICE Место продаје : 1371796-B…" at bounding box center [1082, 406] width 792 height 726
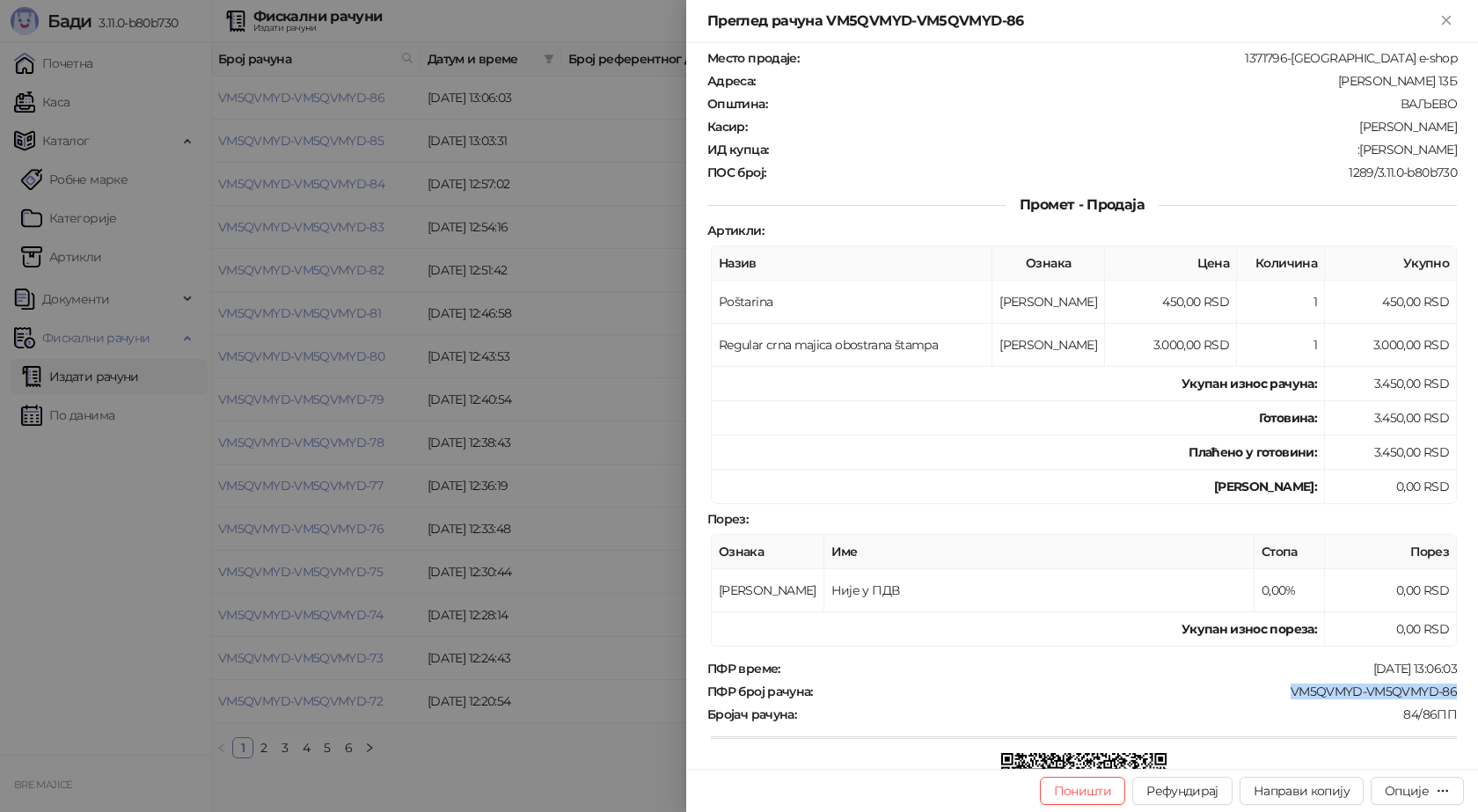
scroll to position [0, 0]
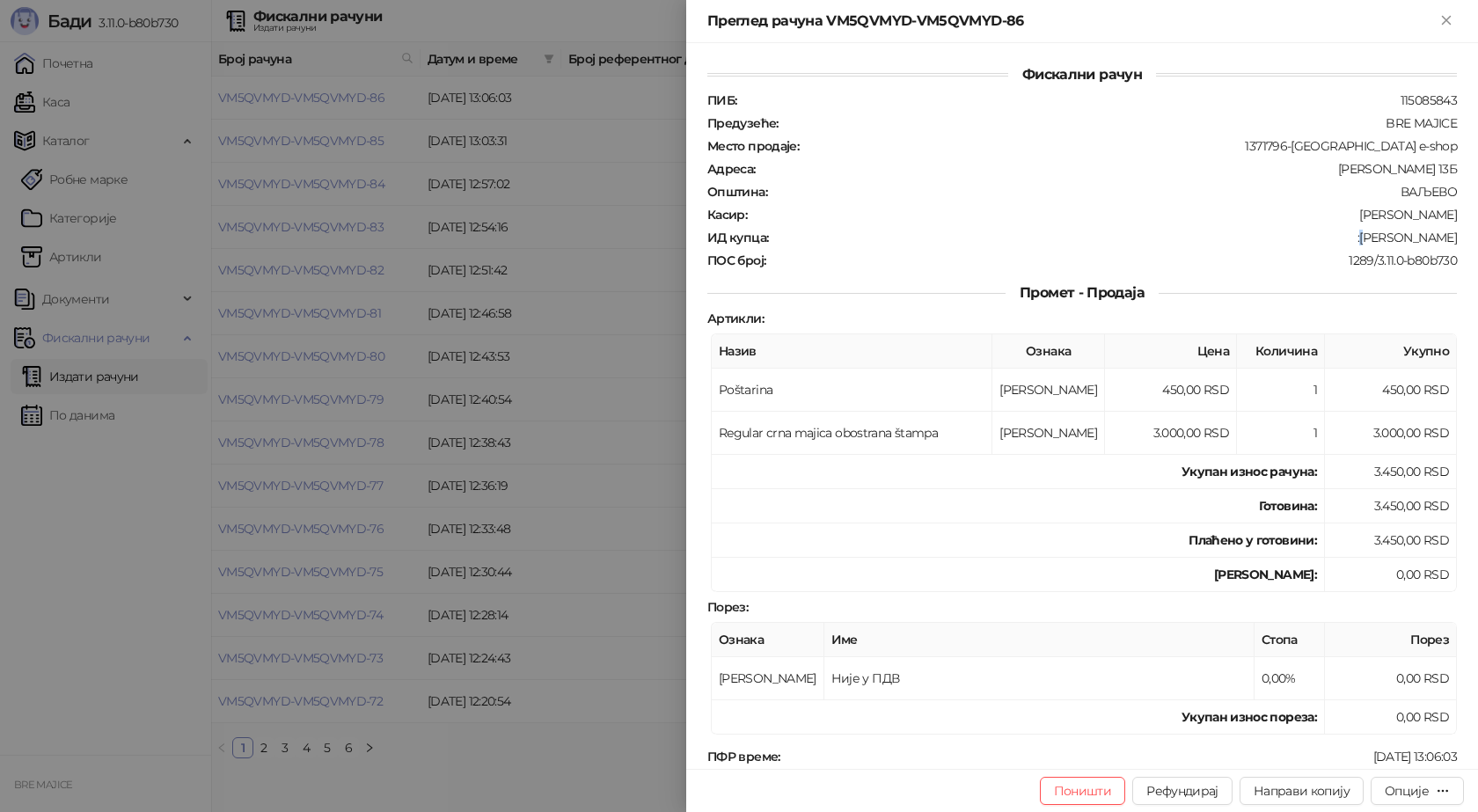
click at [1374, 239] on div ":Nenad Tomic" at bounding box center [1114, 238] width 689 height 16
drag, startPoint x: 1373, startPoint y: 237, endPoint x: 1450, endPoint y: 230, distance: 77.3
click at [1450, 230] on div "Фискални рачун ПИБ : 115085843 Предузеће : BRE MAJICE Место продаје : 1371796-B…" at bounding box center [1082, 406] width 792 height 726
click at [1449, 23] on icon "Close" at bounding box center [1446, 20] width 8 height 8
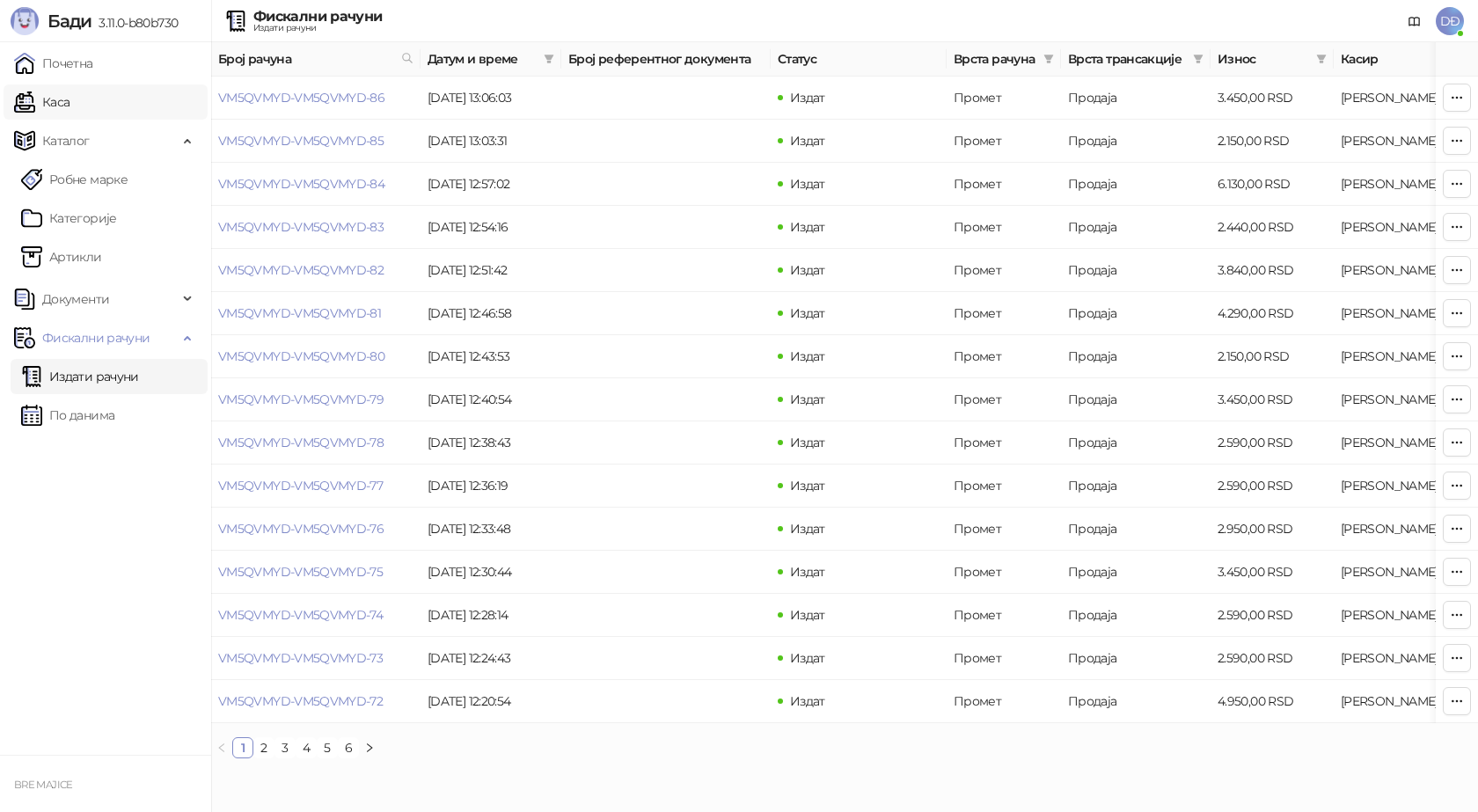
click at [58, 100] on link "Каса" at bounding box center [42, 102] width 56 height 35
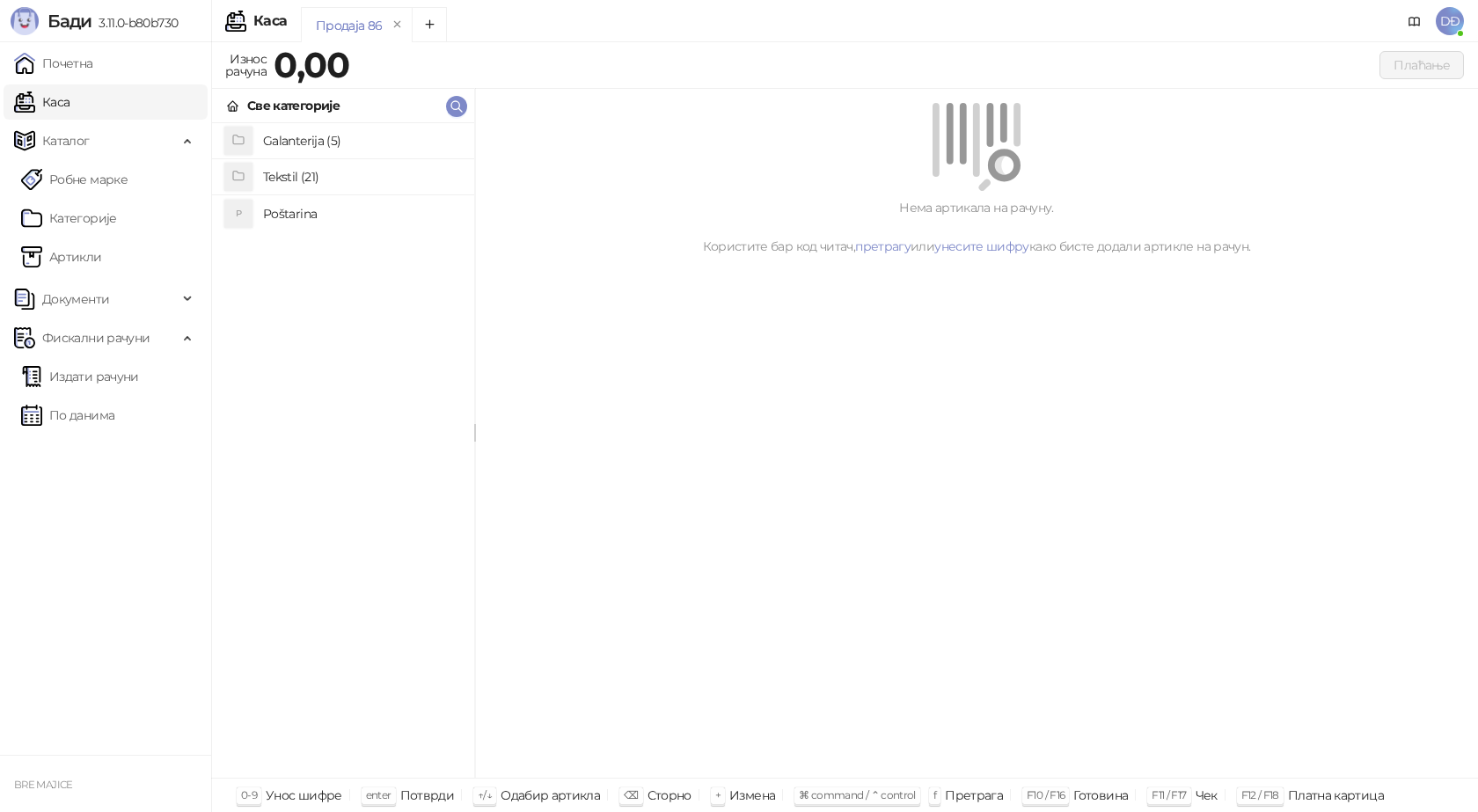
click at [277, 205] on h4 "Poštarina" at bounding box center [361, 213] width 197 height 28
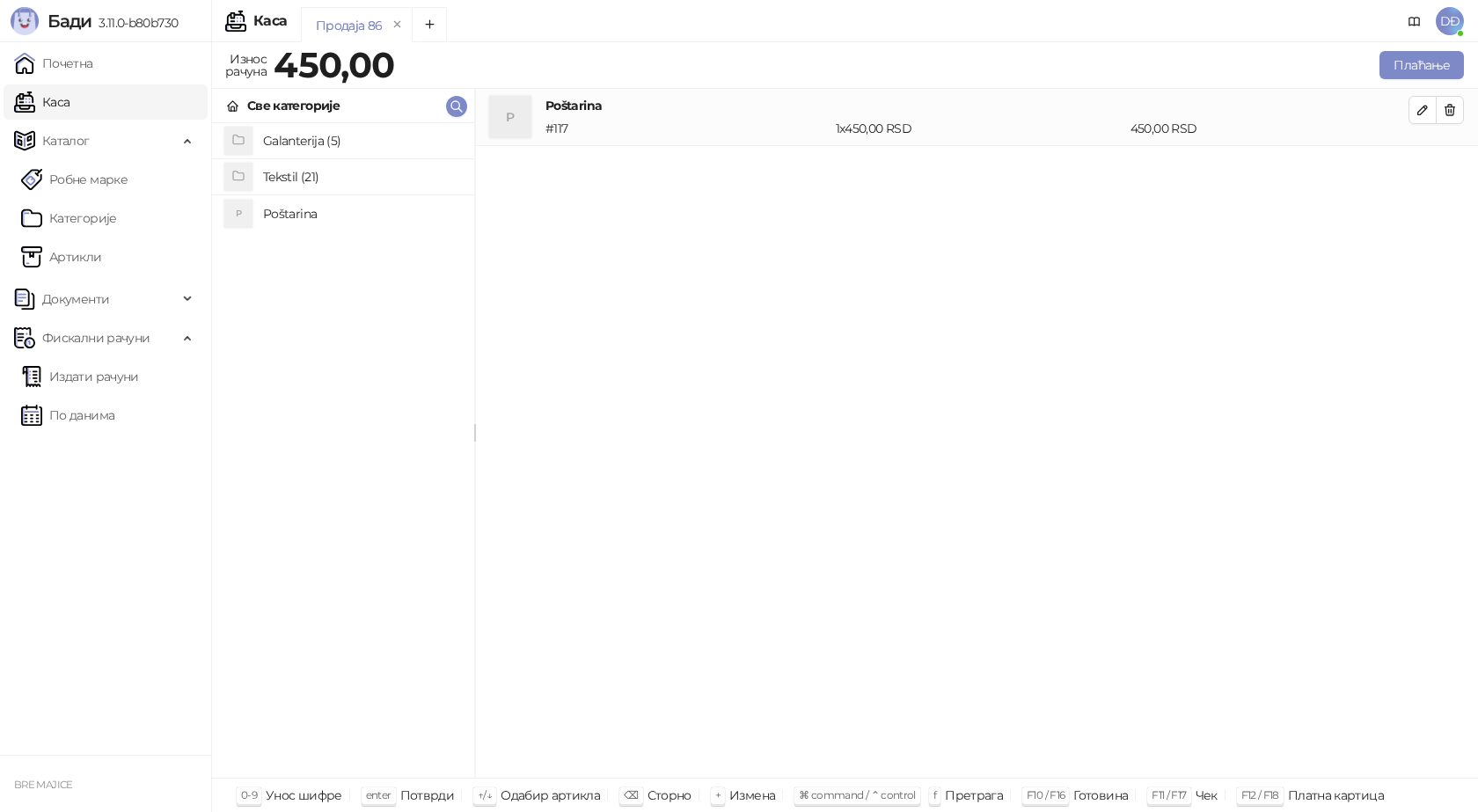
click at [287, 178] on h4 "Tekstil (21)" at bounding box center [361, 176] width 197 height 28
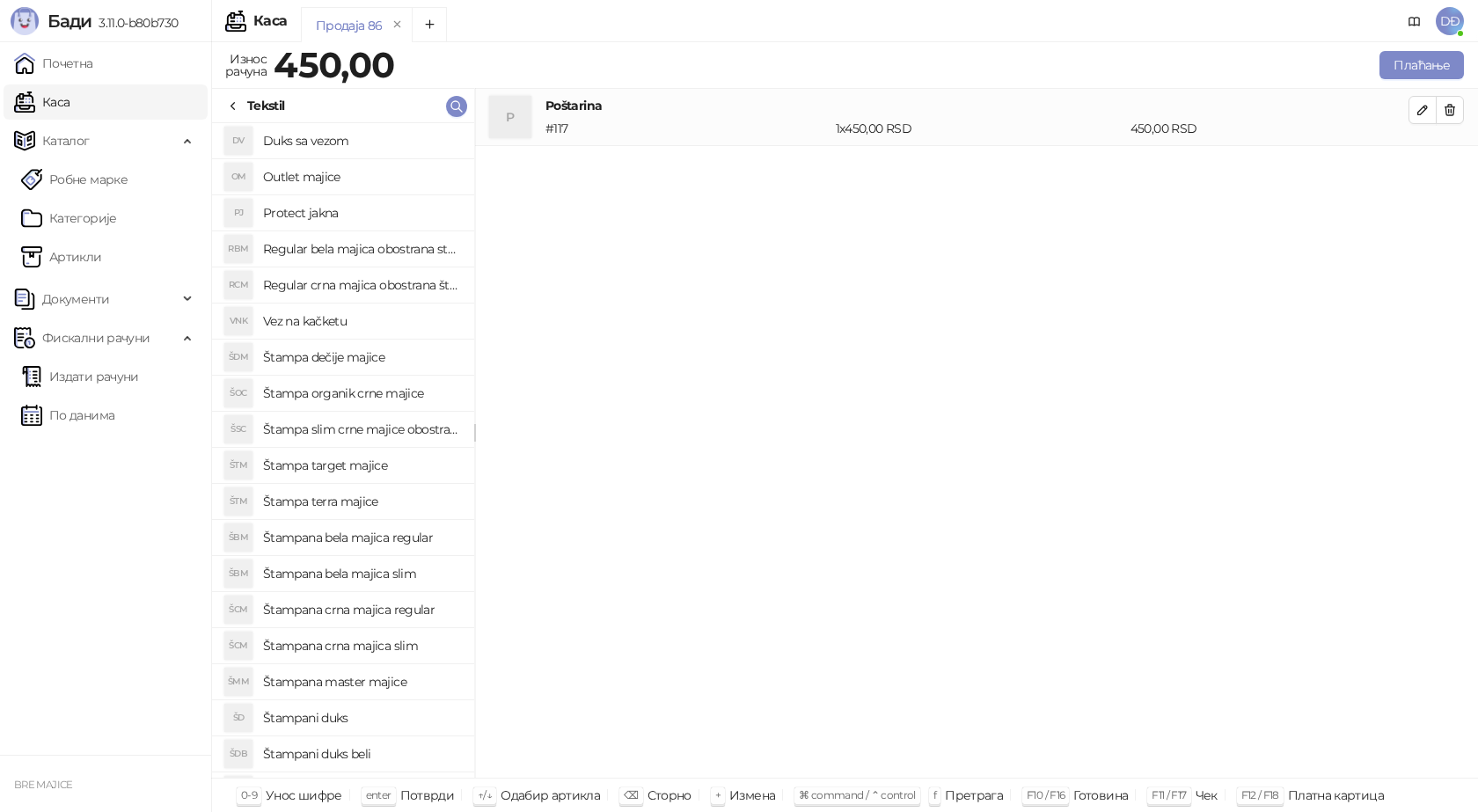
click at [336, 612] on h4 "Štampana crna majica regular" at bounding box center [361, 609] width 197 height 28
click at [1422, 171] on icon "button" at bounding box center [1423, 167] width 9 height 9
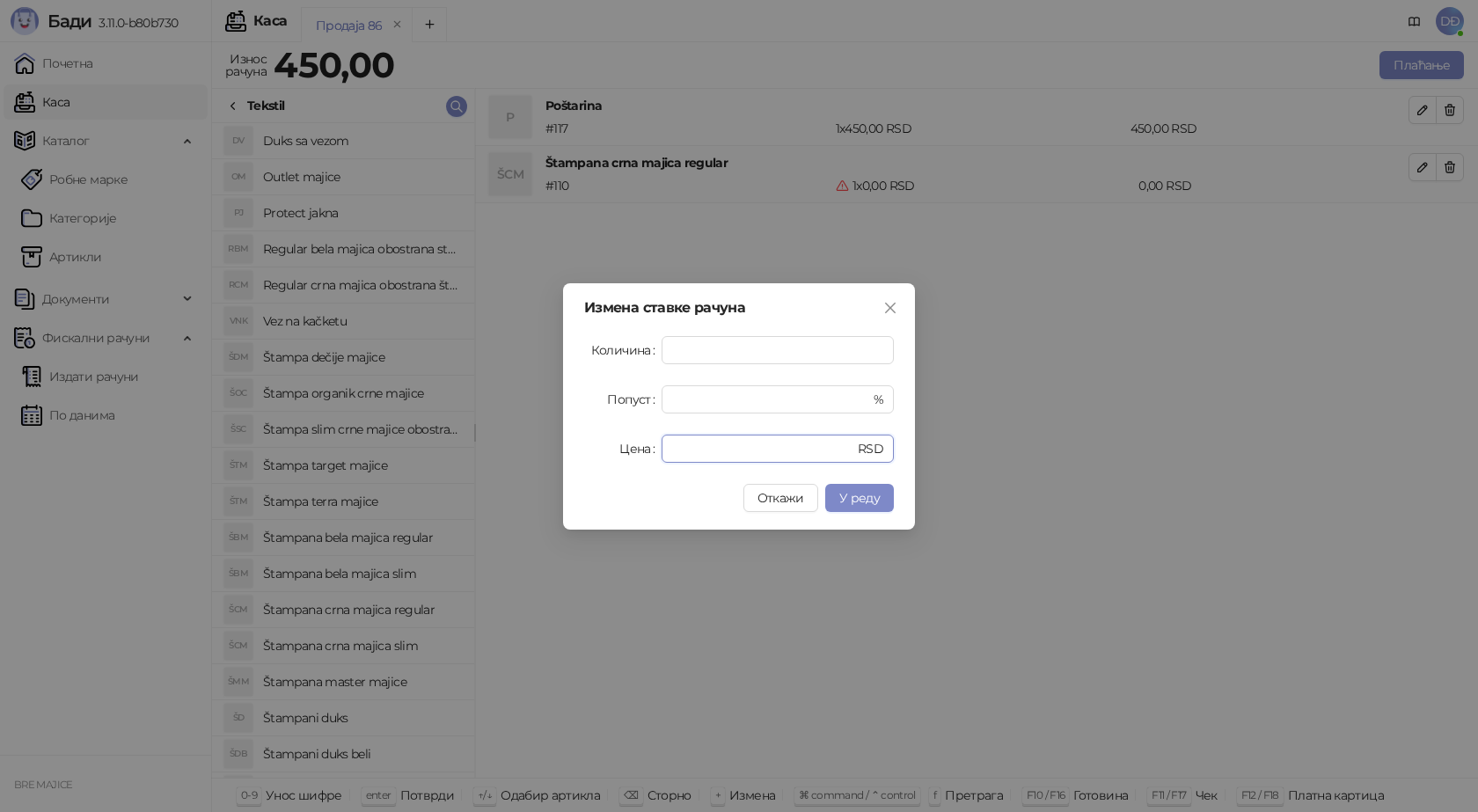
drag, startPoint x: 696, startPoint y: 450, endPoint x: 630, endPoint y: 451, distance: 66.0
click at [630, 451] on div "Цена * RSD" at bounding box center [739, 448] width 310 height 28
click at [859, 497] on span "У реду" at bounding box center [859, 498] width 41 height 16
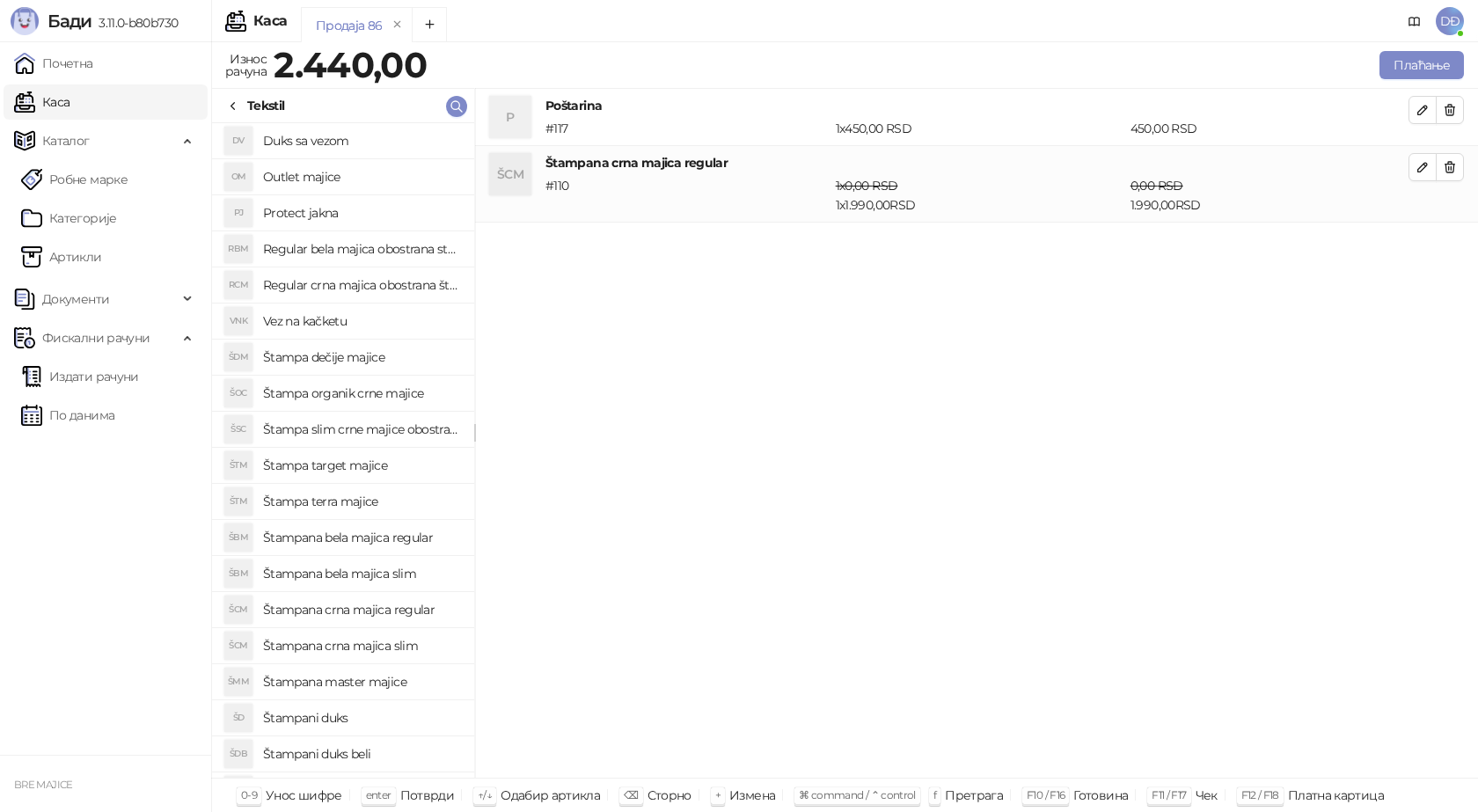
scroll to position [88, 0]
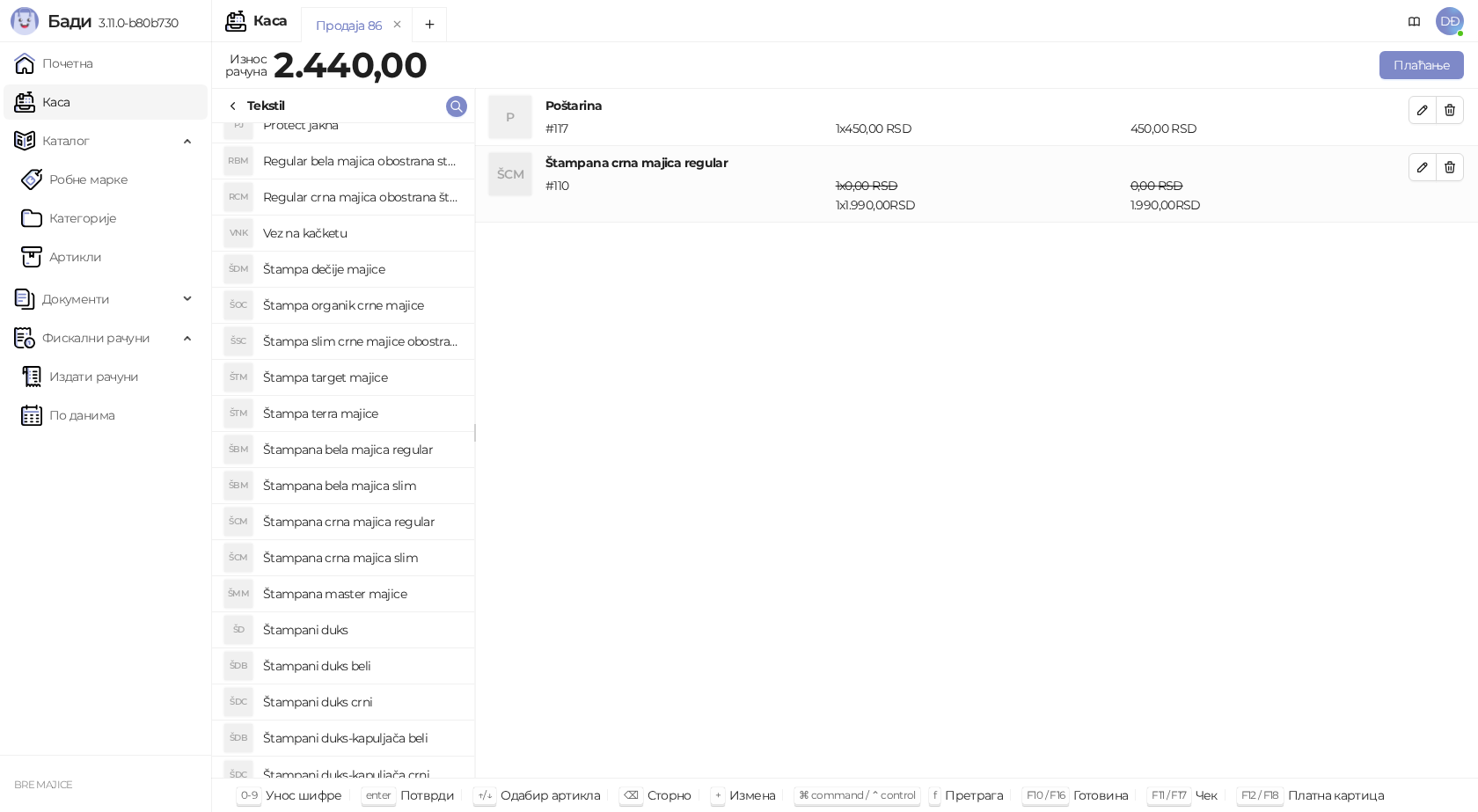
click at [395, 558] on h4 "Štampana crna majica slim" at bounding box center [361, 557] width 197 height 28
click at [1424, 247] on icon "button" at bounding box center [1423, 244] width 14 height 14
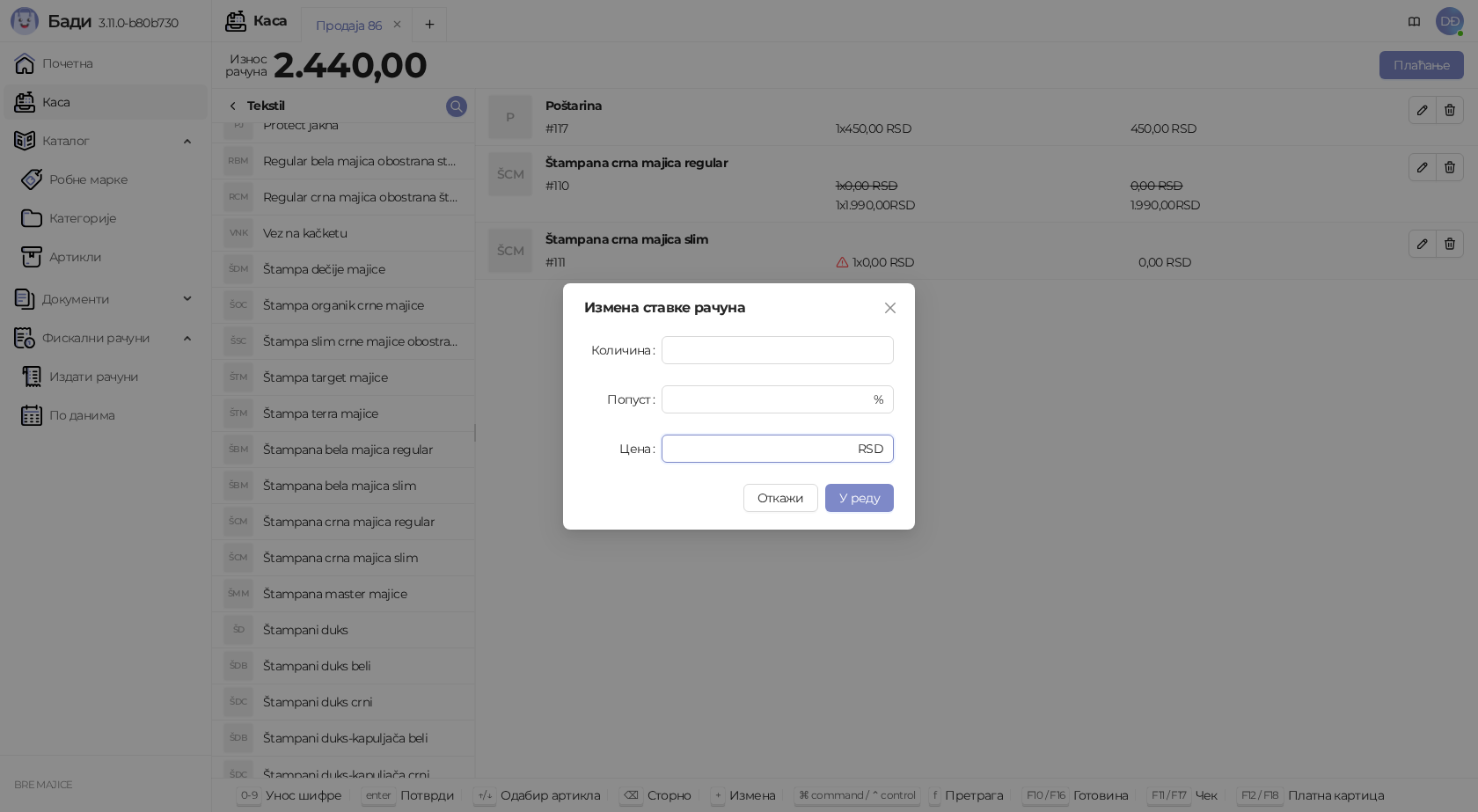
drag, startPoint x: 690, startPoint y: 452, endPoint x: 616, endPoint y: 423, distance: 79.5
click at [648, 452] on div "Цена * RSD" at bounding box center [739, 448] width 310 height 28
type input "****"
click at [858, 502] on span "У реду" at bounding box center [859, 498] width 41 height 16
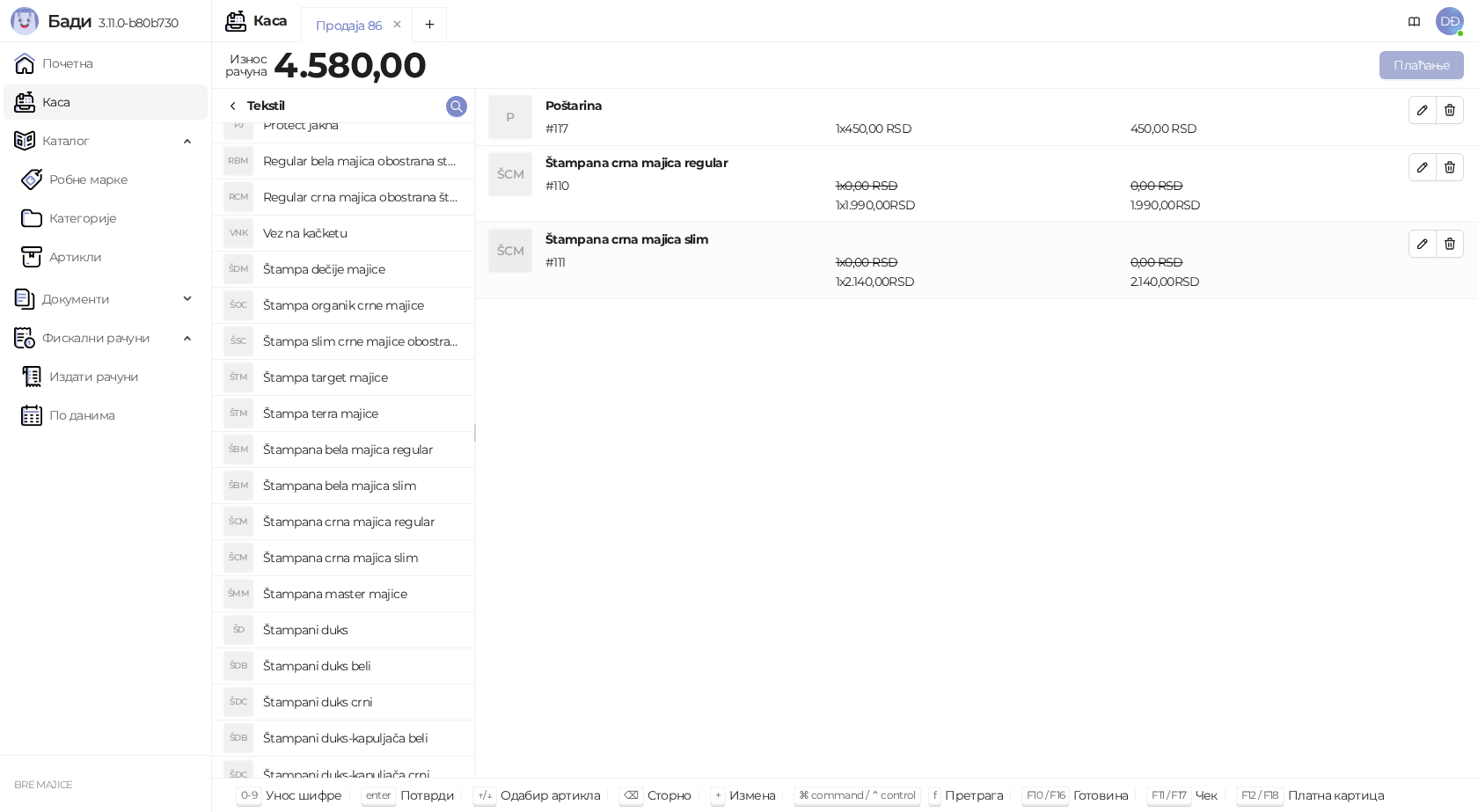
click at [1440, 59] on button "Плаћање" at bounding box center [1422, 65] width 85 height 28
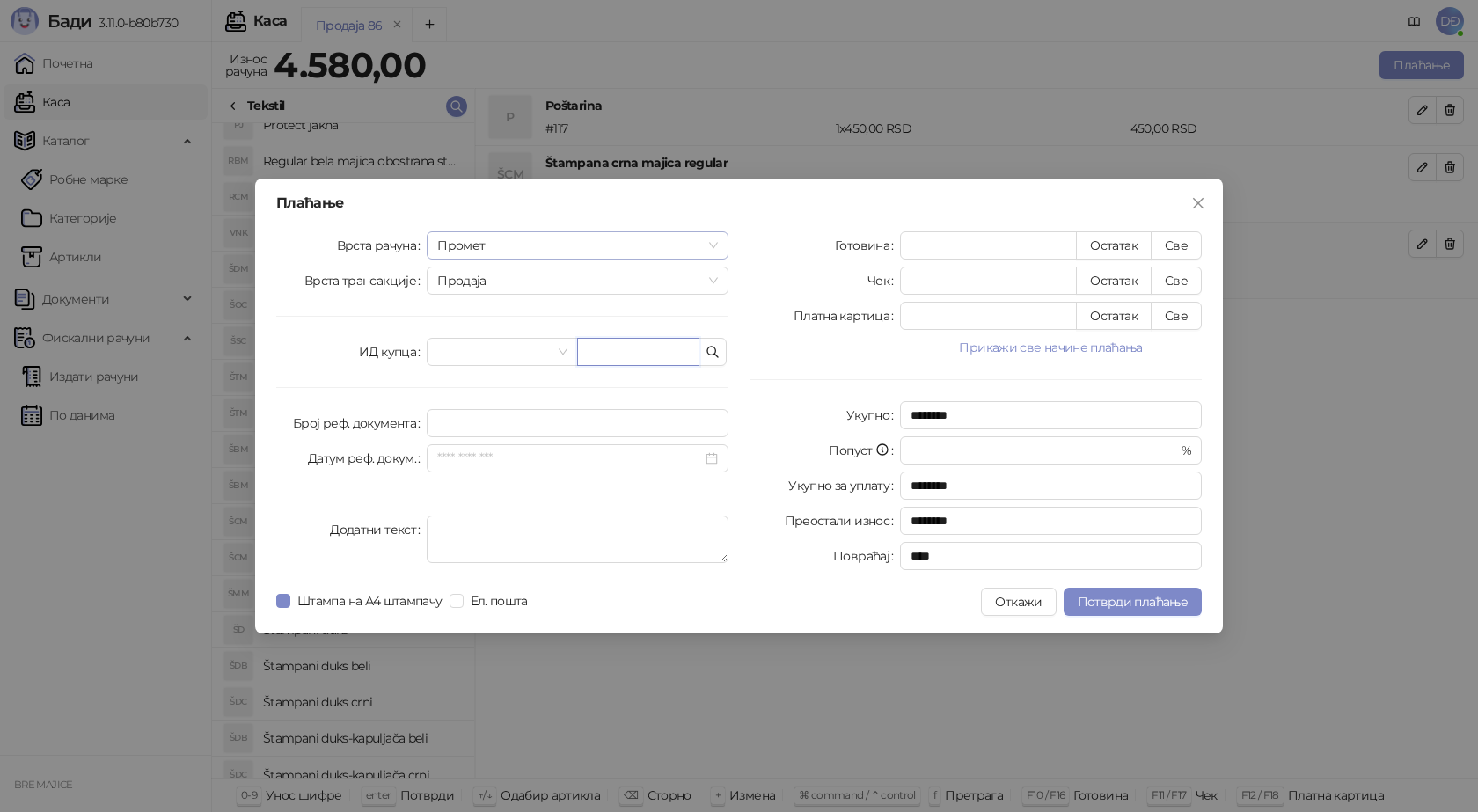
drag, startPoint x: 627, startPoint y: 361, endPoint x: 584, endPoint y: 237, distance: 131.2
click at [630, 352] on input "text" at bounding box center [639, 351] width 122 height 28
paste input "**********"
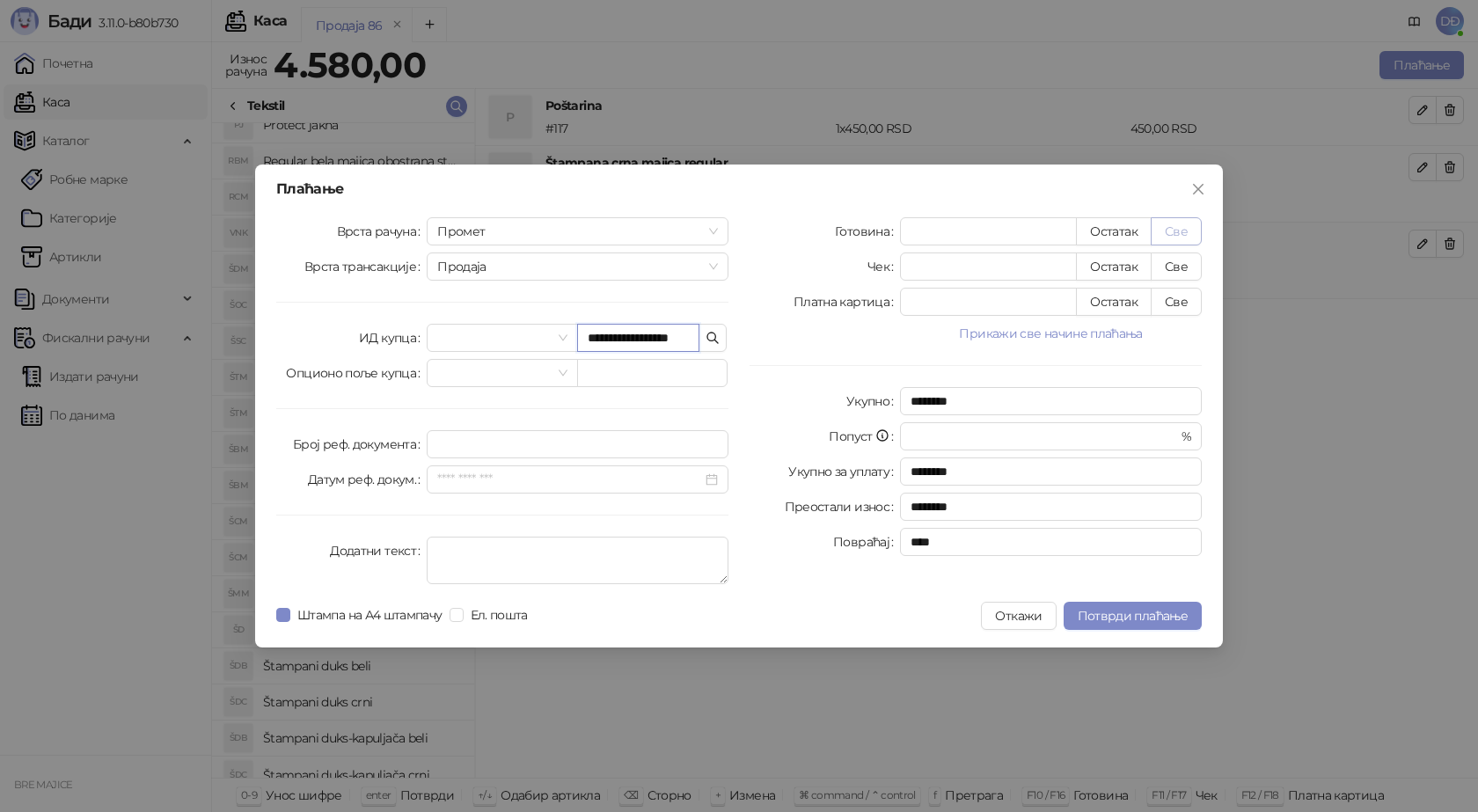
type input "**********"
click at [1174, 230] on button "Све" at bounding box center [1176, 230] width 51 height 28
type input "****"
click at [1131, 609] on span "Потврди плаћање" at bounding box center [1133, 616] width 110 height 16
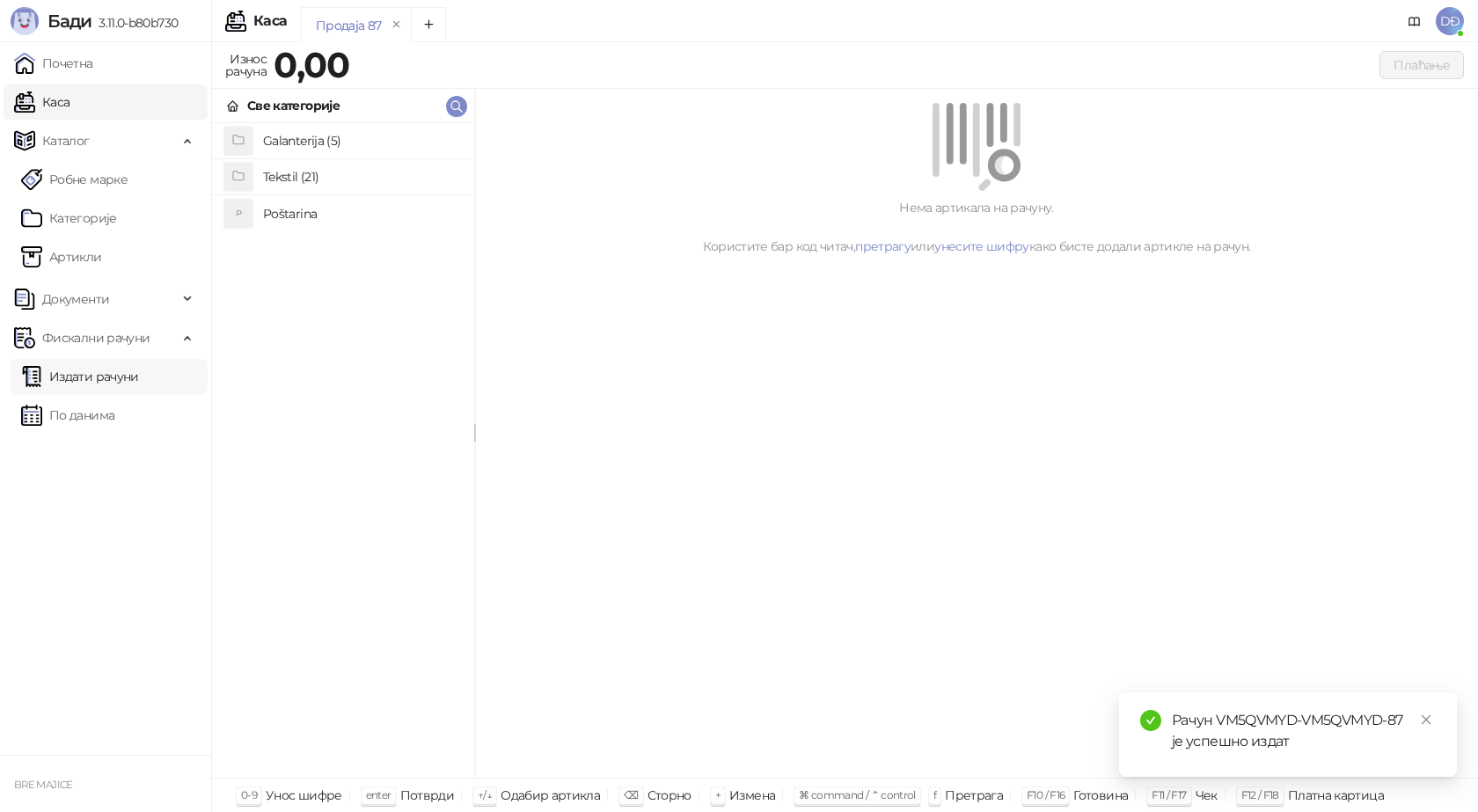
click at [116, 379] on link "Издати рачуни" at bounding box center [79, 376] width 118 height 35
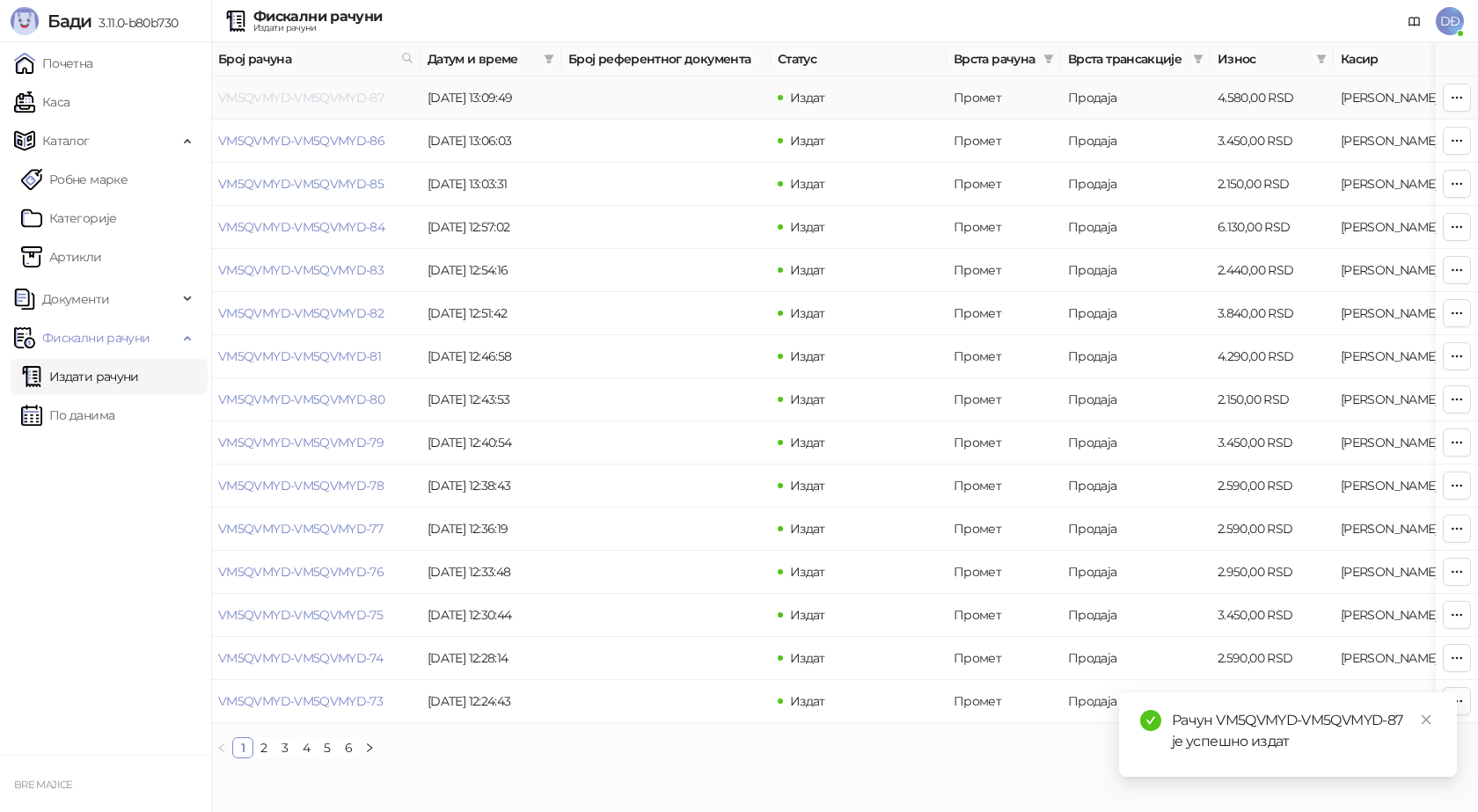
click at [313, 100] on link "VM5QVMYD-VM5QVMYD-87" at bounding box center [301, 98] width 166 height 16
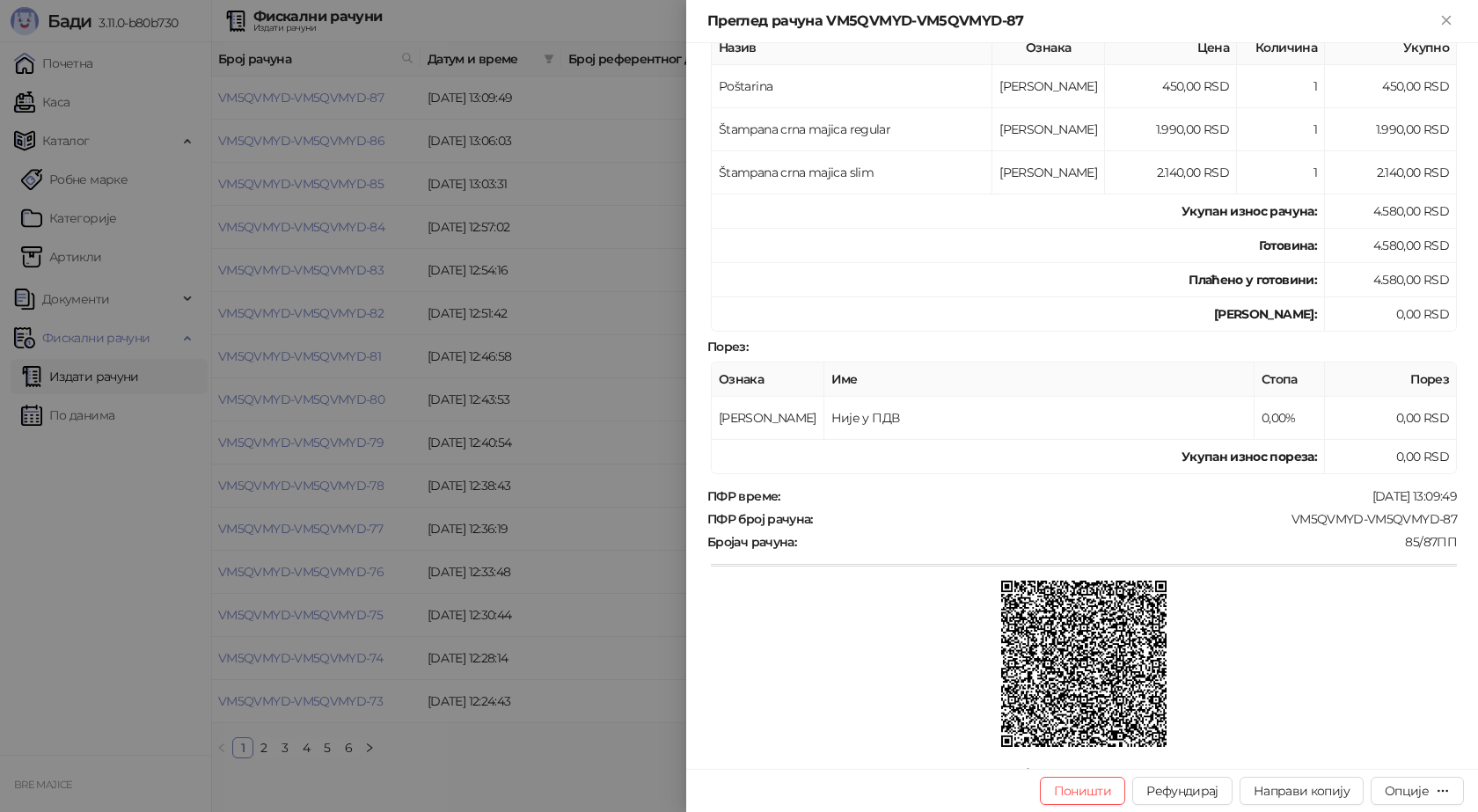
scroll to position [352, 0]
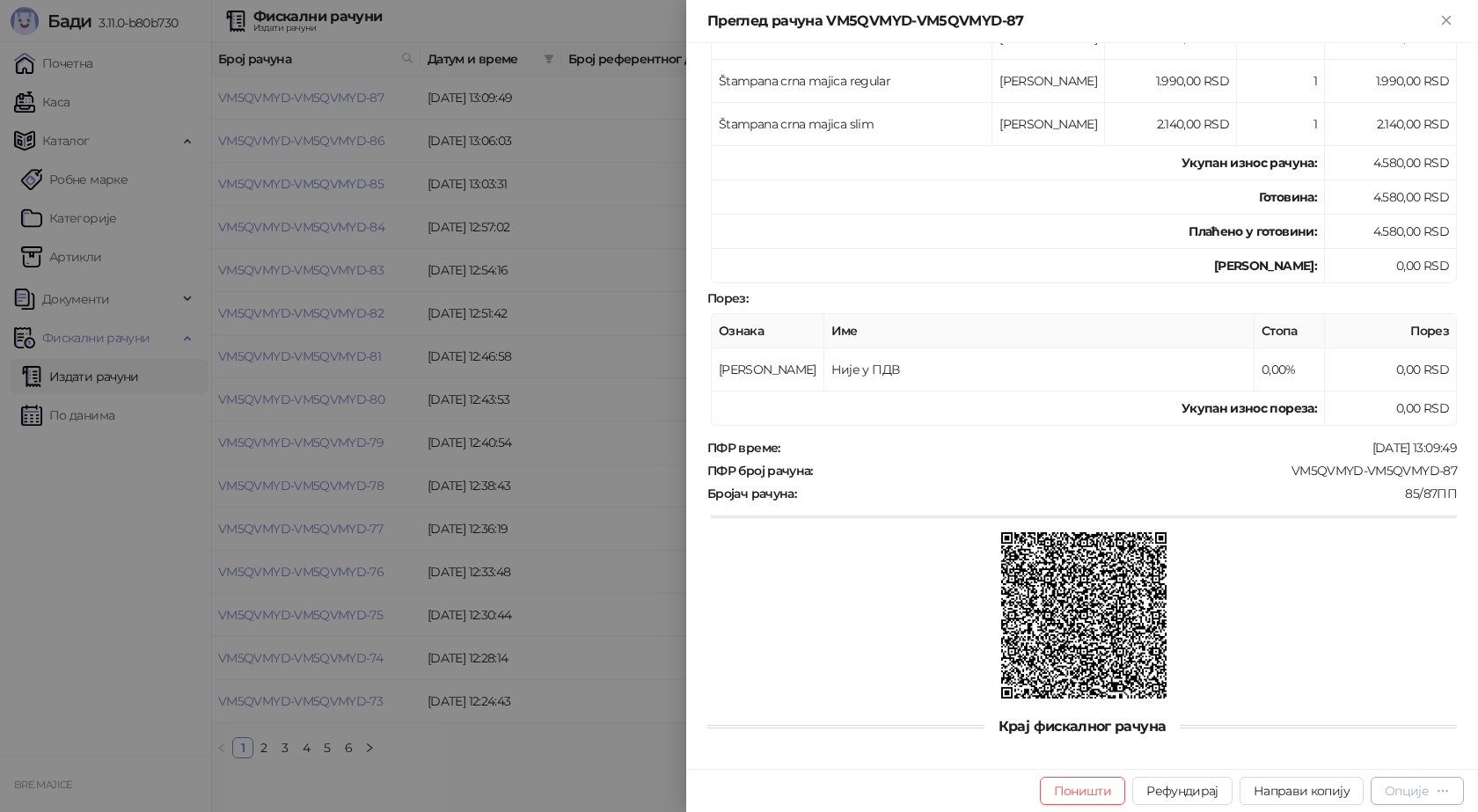
click at [1407, 796] on div "Опције" at bounding box center [1407, 790] width 44 height 16
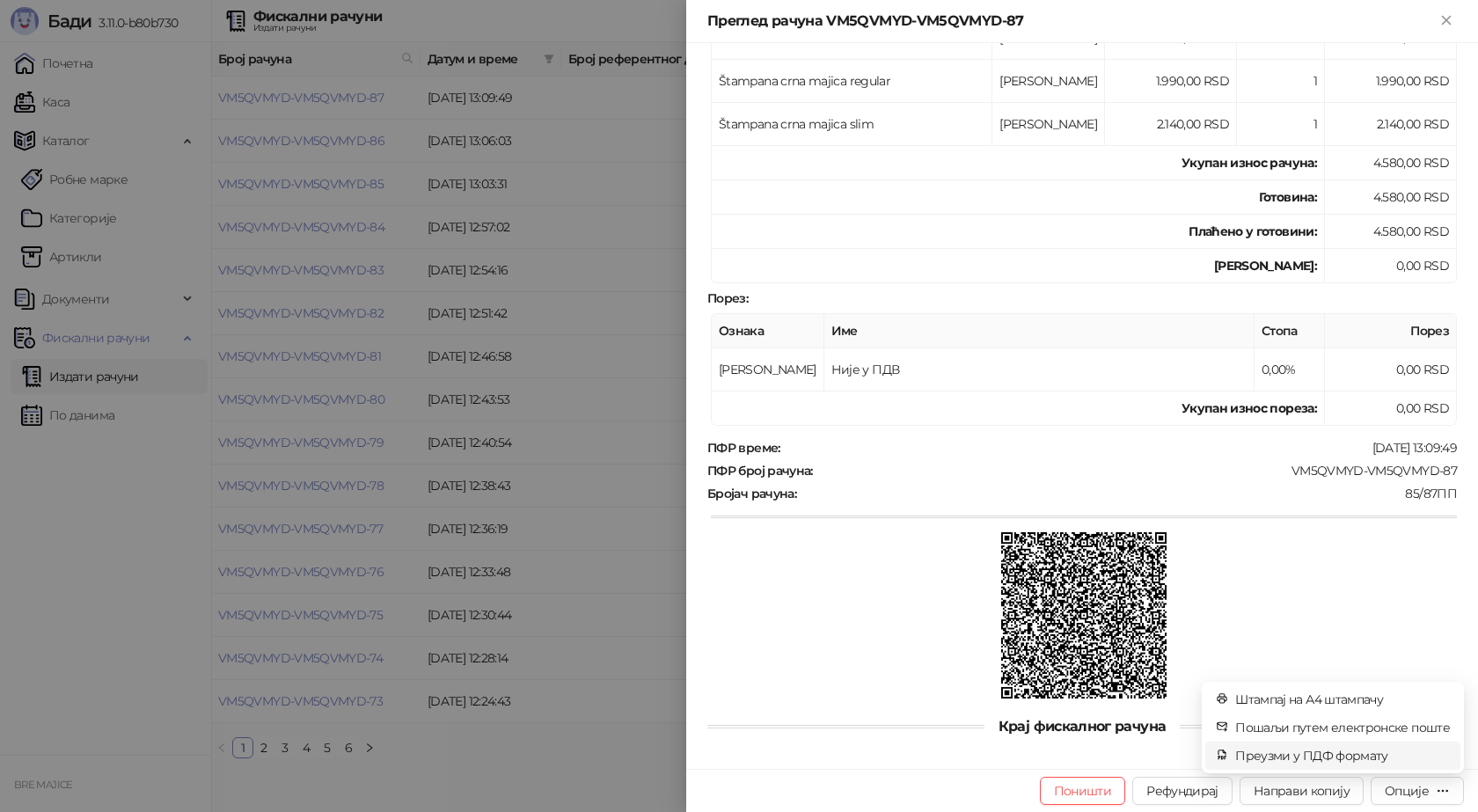
click at [1393, 762] on span "Преузми у ПДФ формату" at bounding box center [1343, 754] width 214 height 19
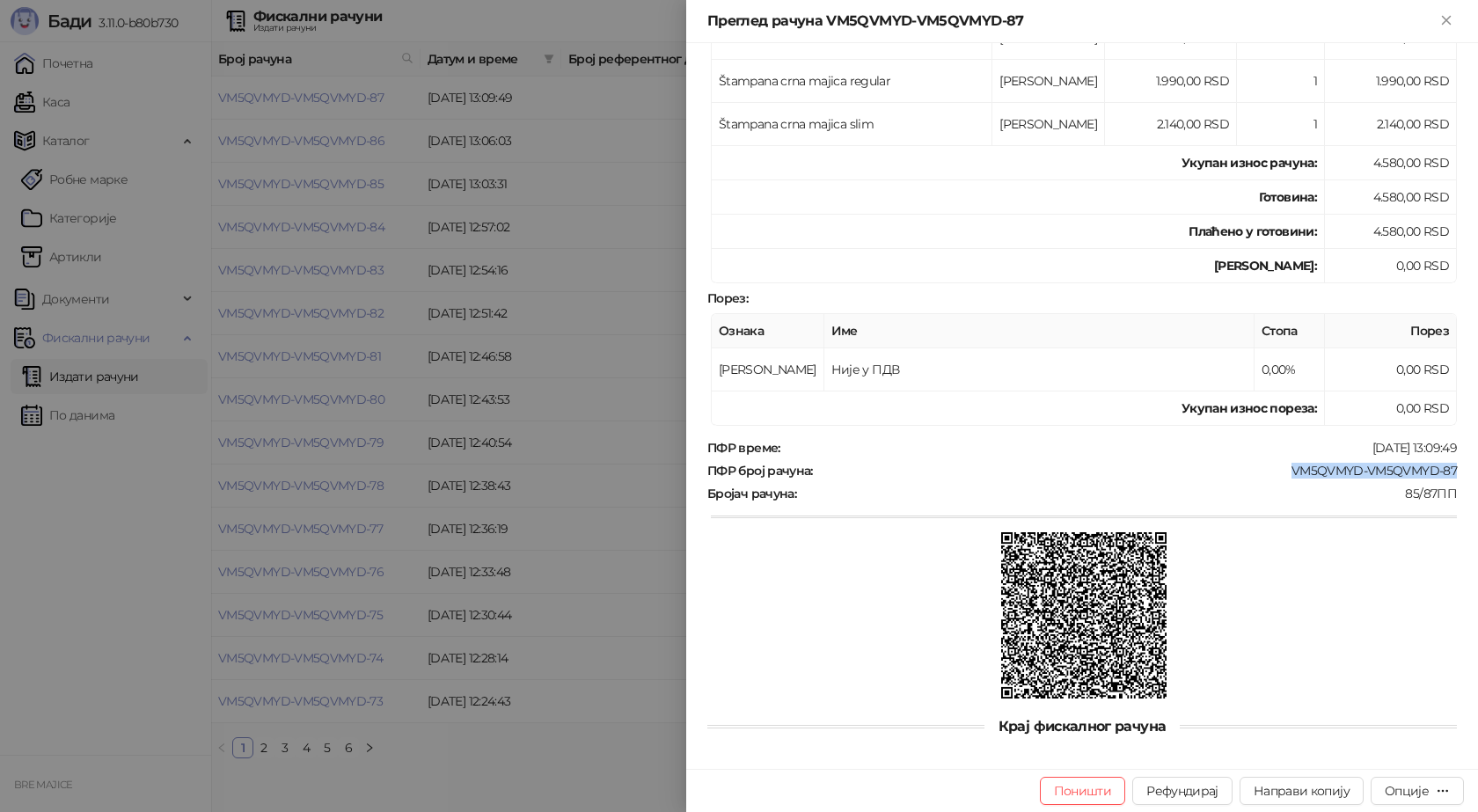
drag, startPoint x: 1446, startPoint y: 469, endPoint x: 1277, endPoint y: 473, distance: 169.0
click at [1277, 473] on div "ПФР број рачуна : VM5QVMYD-VM5QVMYD-87" at bounding box center [1083, 471] width 757 height 16
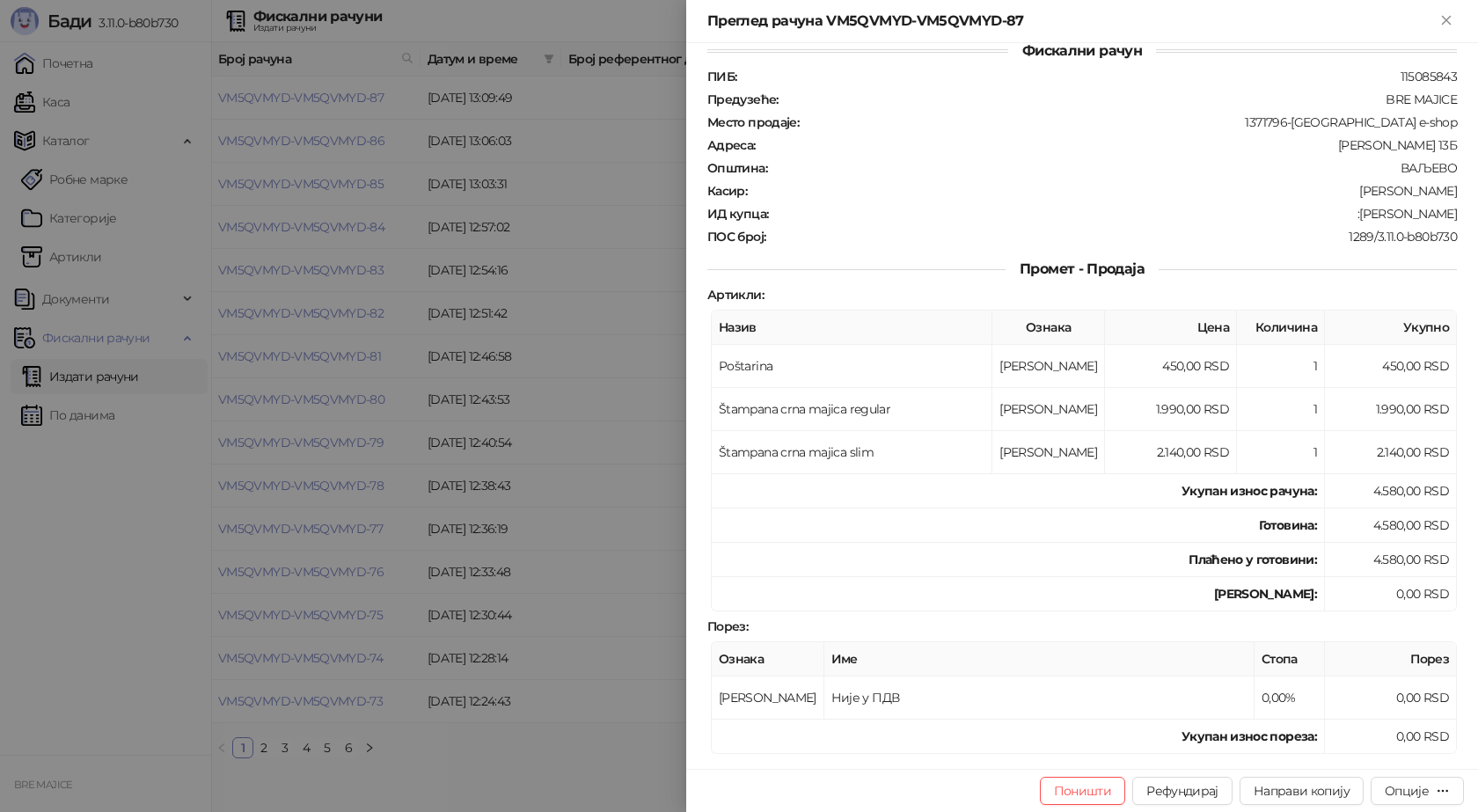
scroll to position [0, 0]
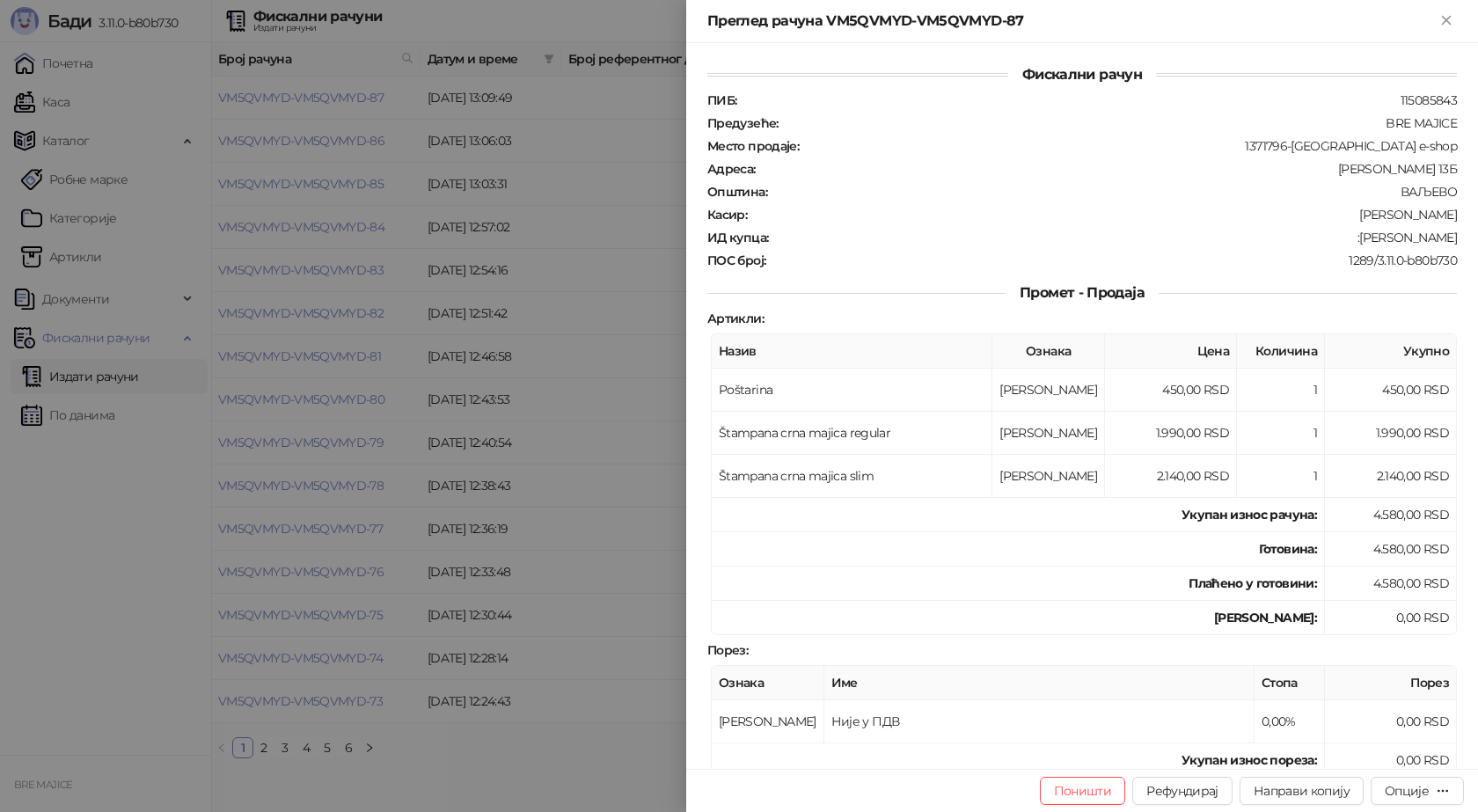
drag, startPoint x: 1446, startPoint y: 239, endPoint x: 1343, endPoint y: 234, distance: 103.1
click at [1343, 234] on div "ИД купца : :Veljko Andjelkovic" at bounding box center [1083, 238] width 757 height 16
click at [1447, 24] on icon "Close" at bounding box center [1446, 21] width 16 height 16
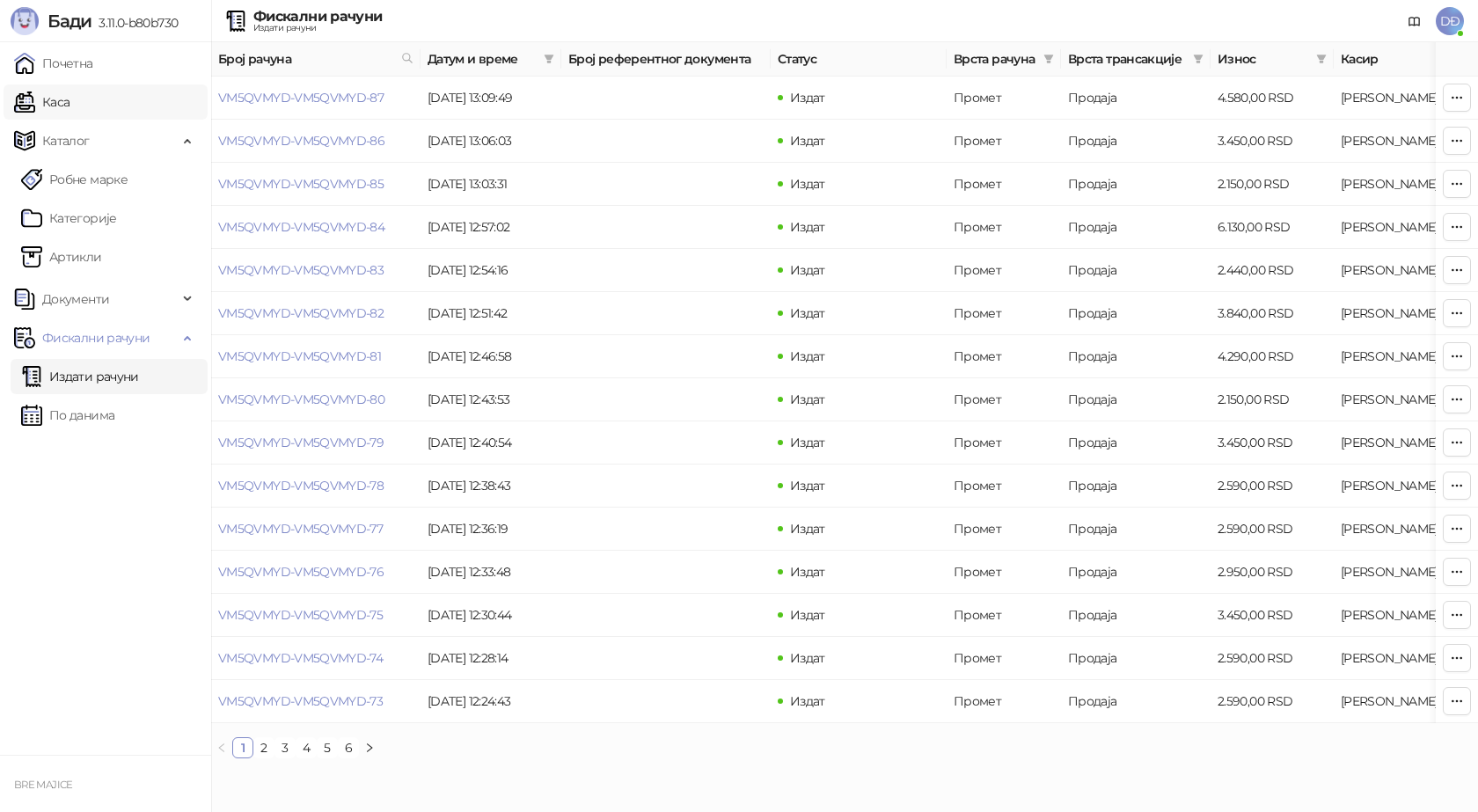
click at [69, 102] on link "Каса" at bounding box center [42, 102] width 56 height 35
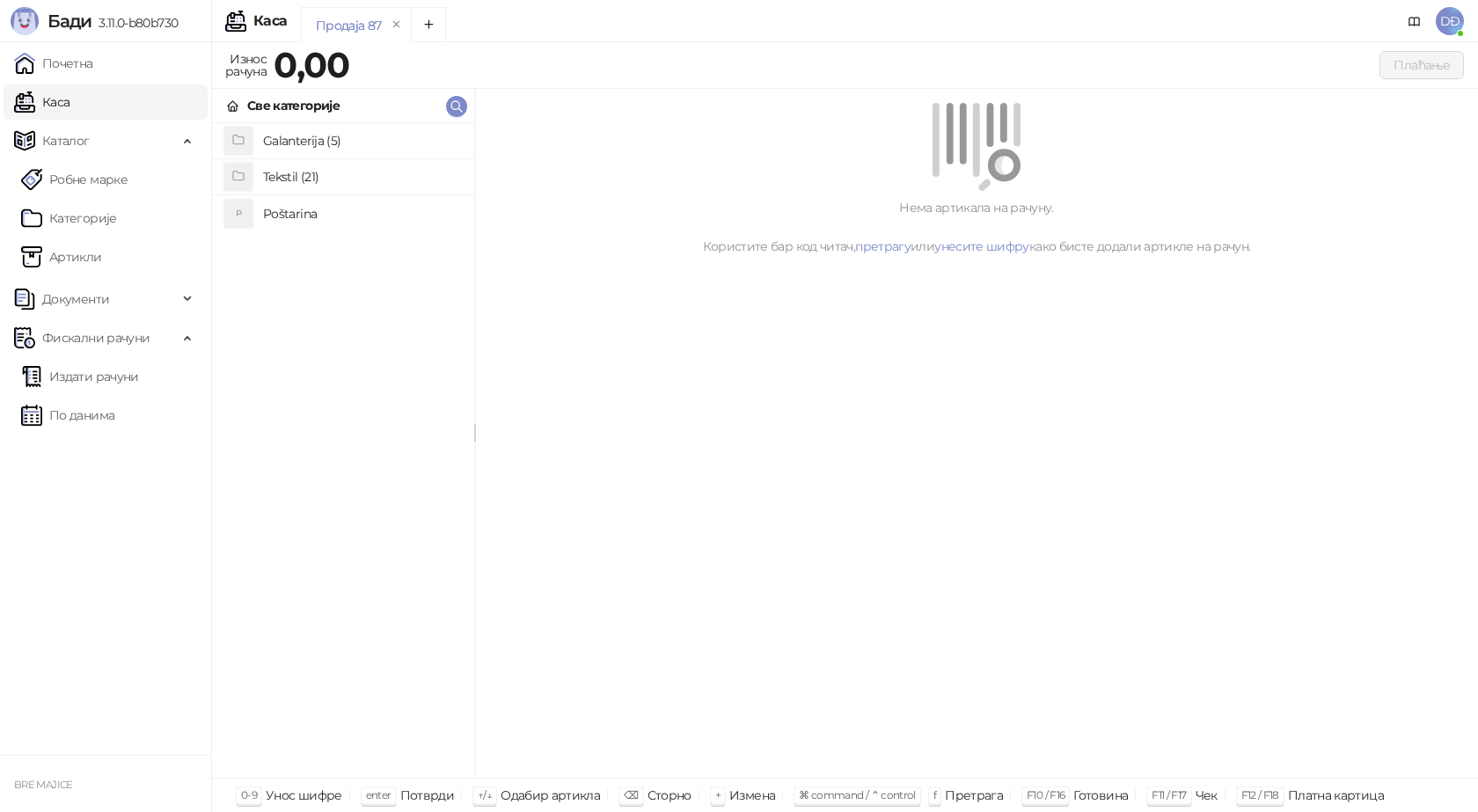
click at [281, 212] on h4 "Poštarina" at bounding box center [361, 213] width 197 height 28
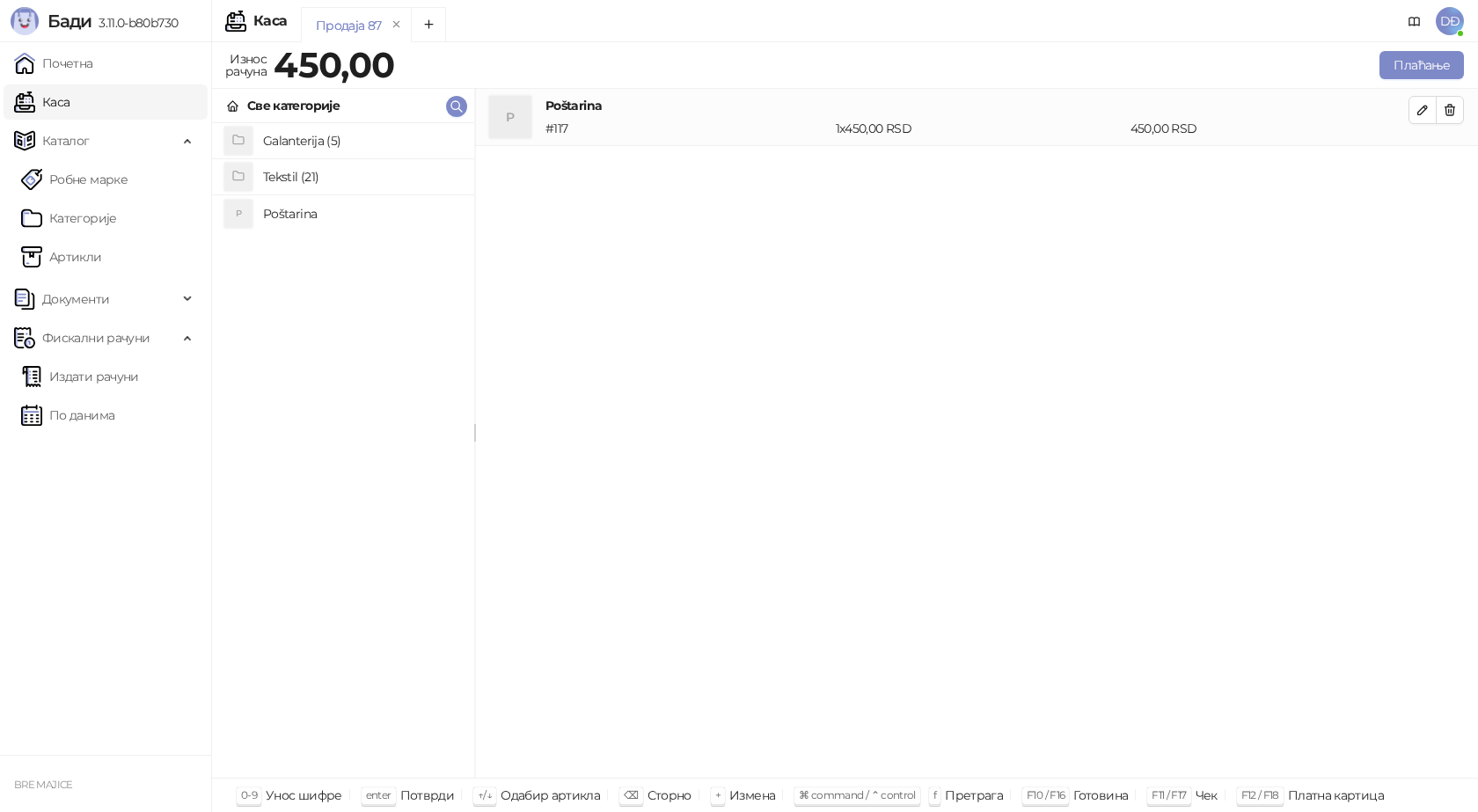
click at [304, 181] on h4 "Tekstil (21)" at bounding box center [361, 176] width 197 height 28
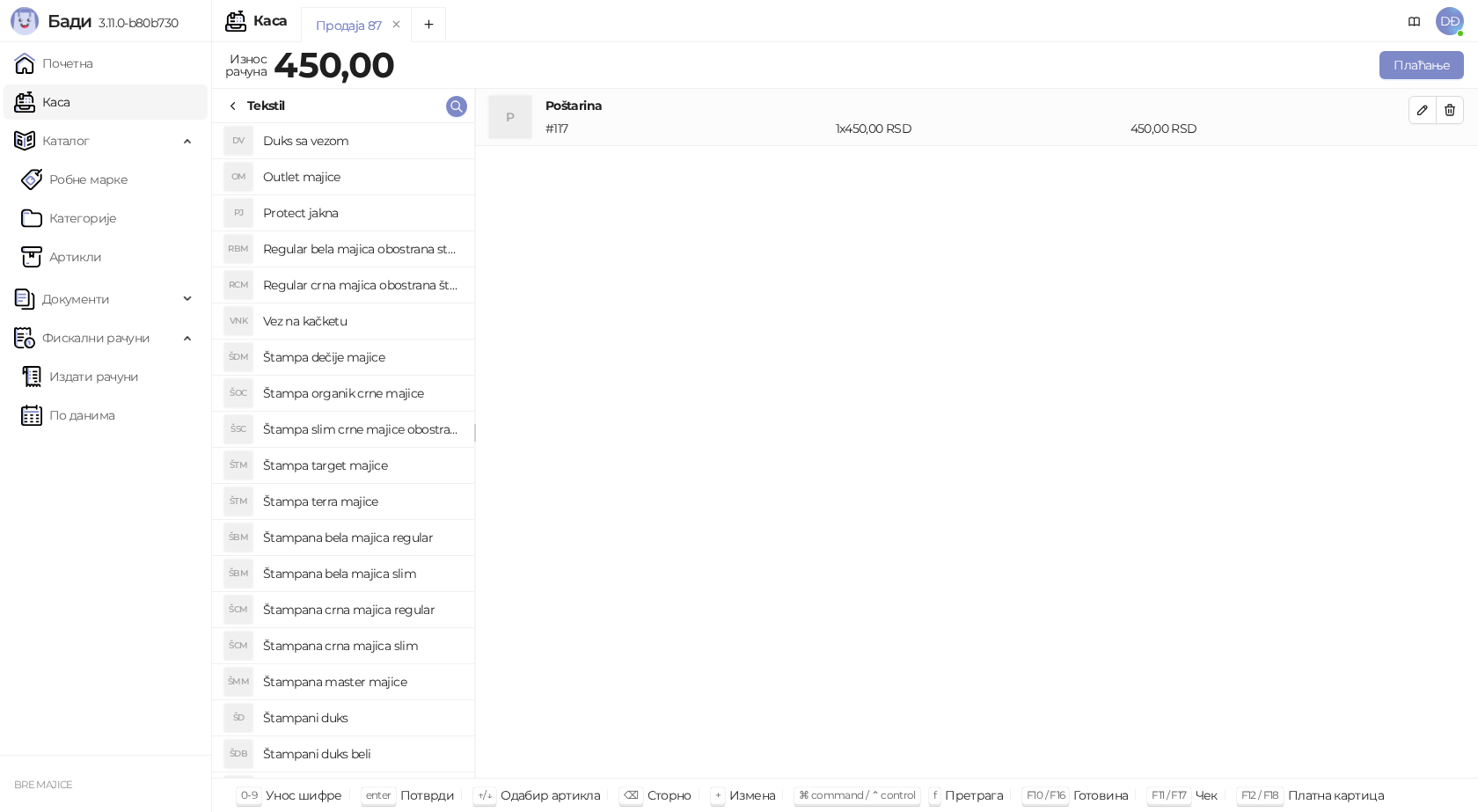
click at [399, 576] on h4 "Štampana bela majica slim" at bounding box center [361, 573] width 197 height 28
click at [1418, 166] on icon "button" at bounding box center [1423, 167] width 14 height 14
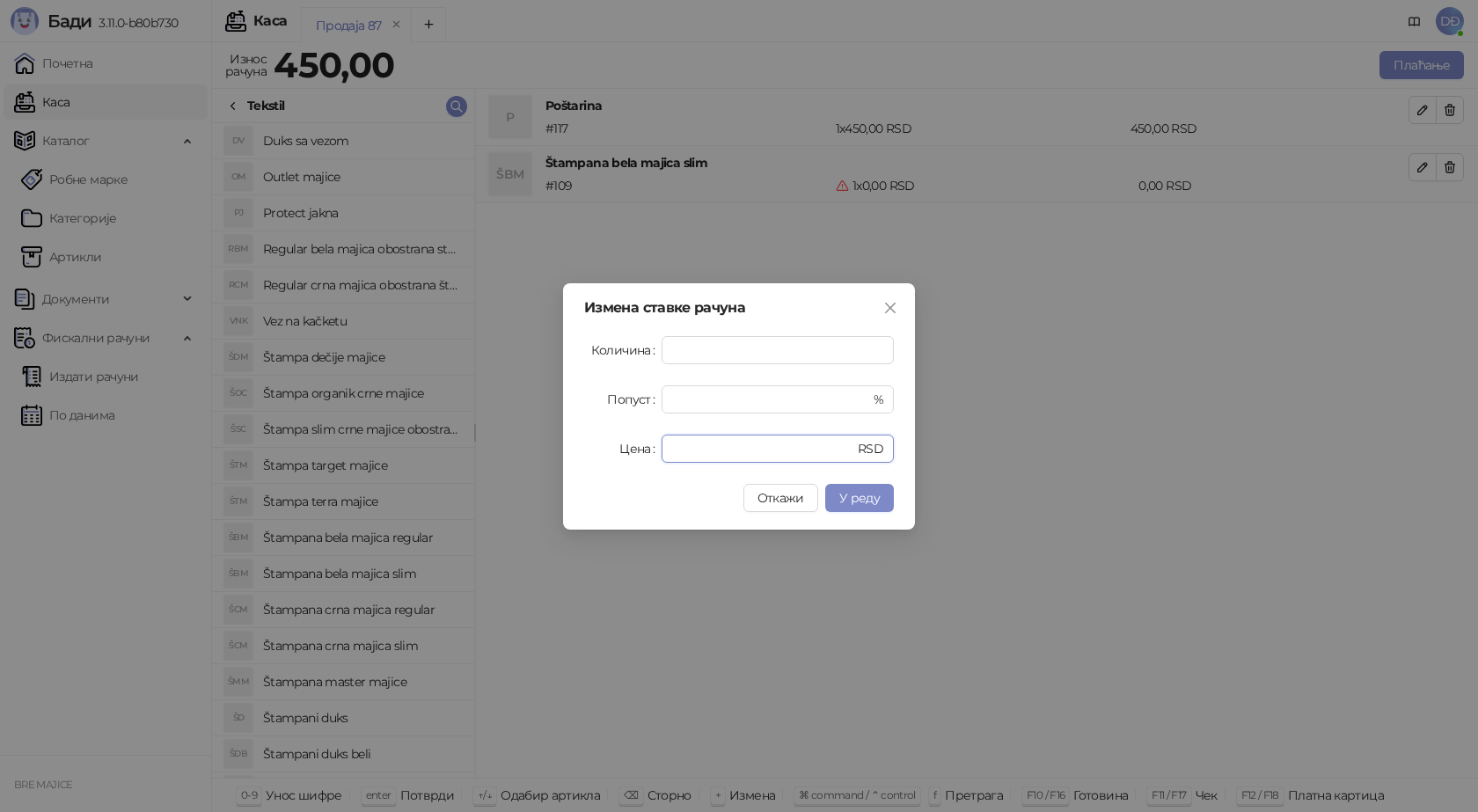
drag, startPoint x: 723, startPoint y: 442, endPoint x: 546, endPoint y: 461, distance: 178.0
click at [591, 465] on div "Измена ставке рачуна Количина * Попуст * % Цена * RSD Откажи У реду" at bounding box center [739, 407] width 352 height 247
type input "****"
click at [848, 498] on span "У реду" at bounding box center [859, 498] width 41 height 16
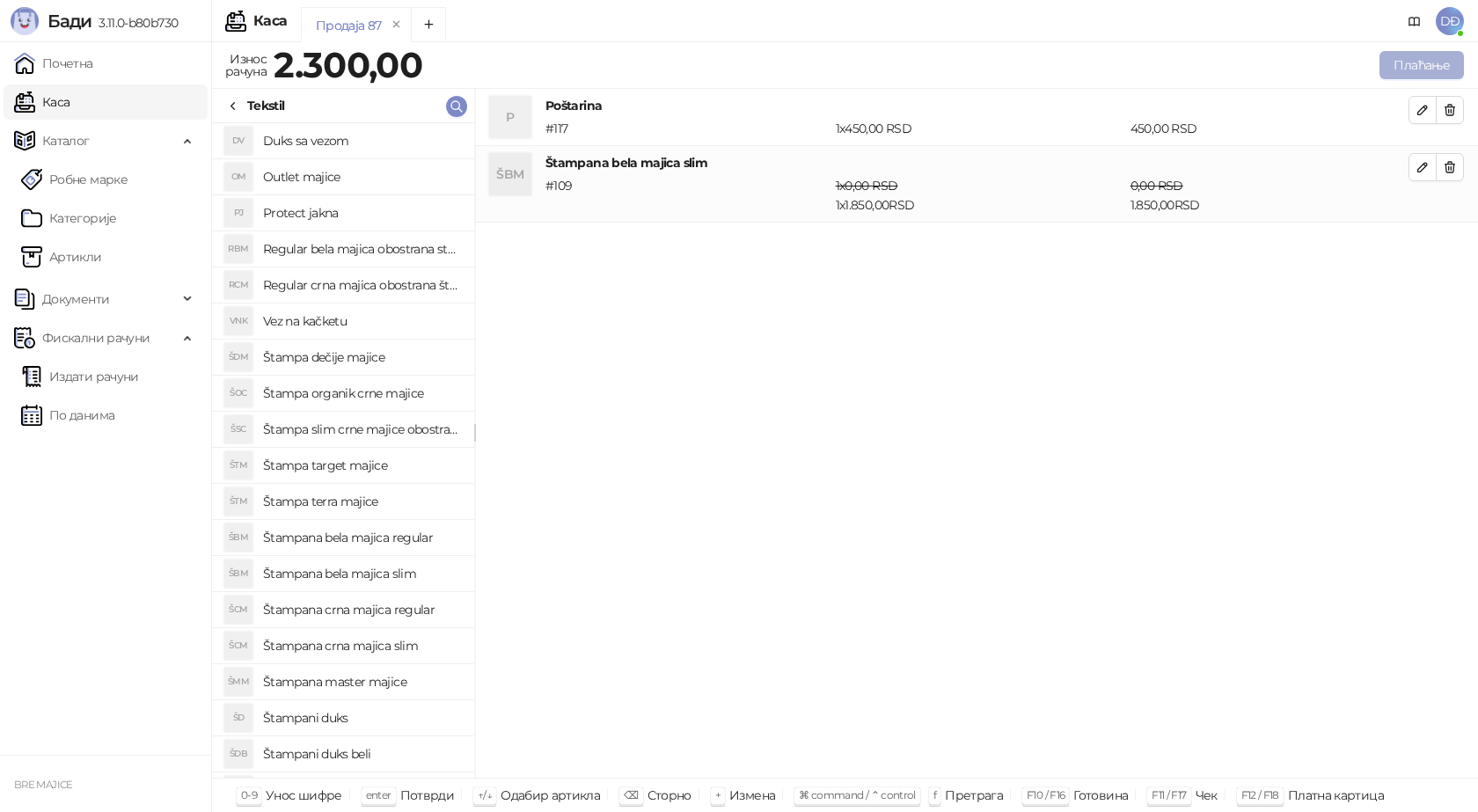
click at [1425, 60] on button "Плаћање" at bounding box center [1422, 65] width 85 height 28
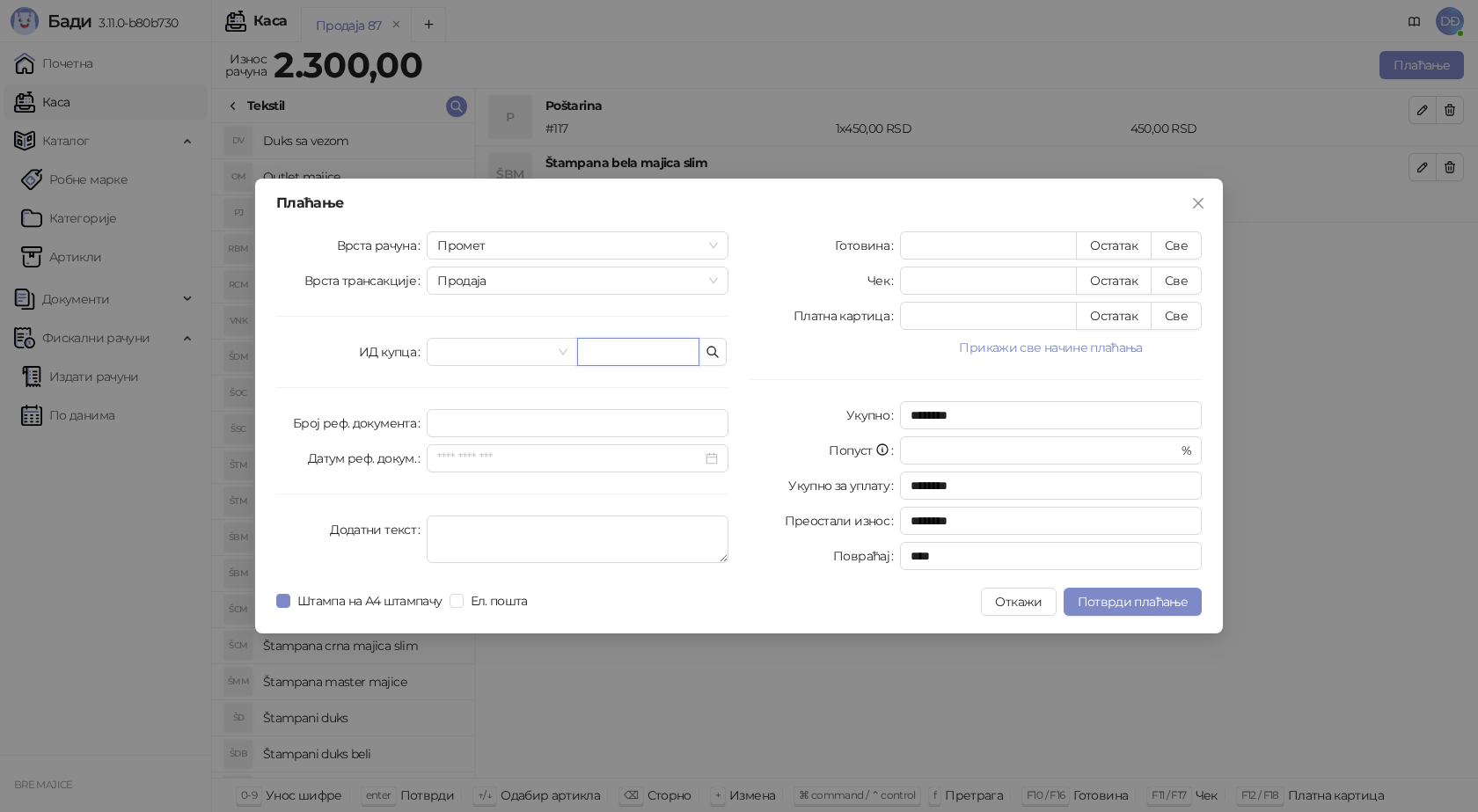
click at [627, 354] on input "text" at bounding box center [639, 351] width 122 height 28
paste input "**********"
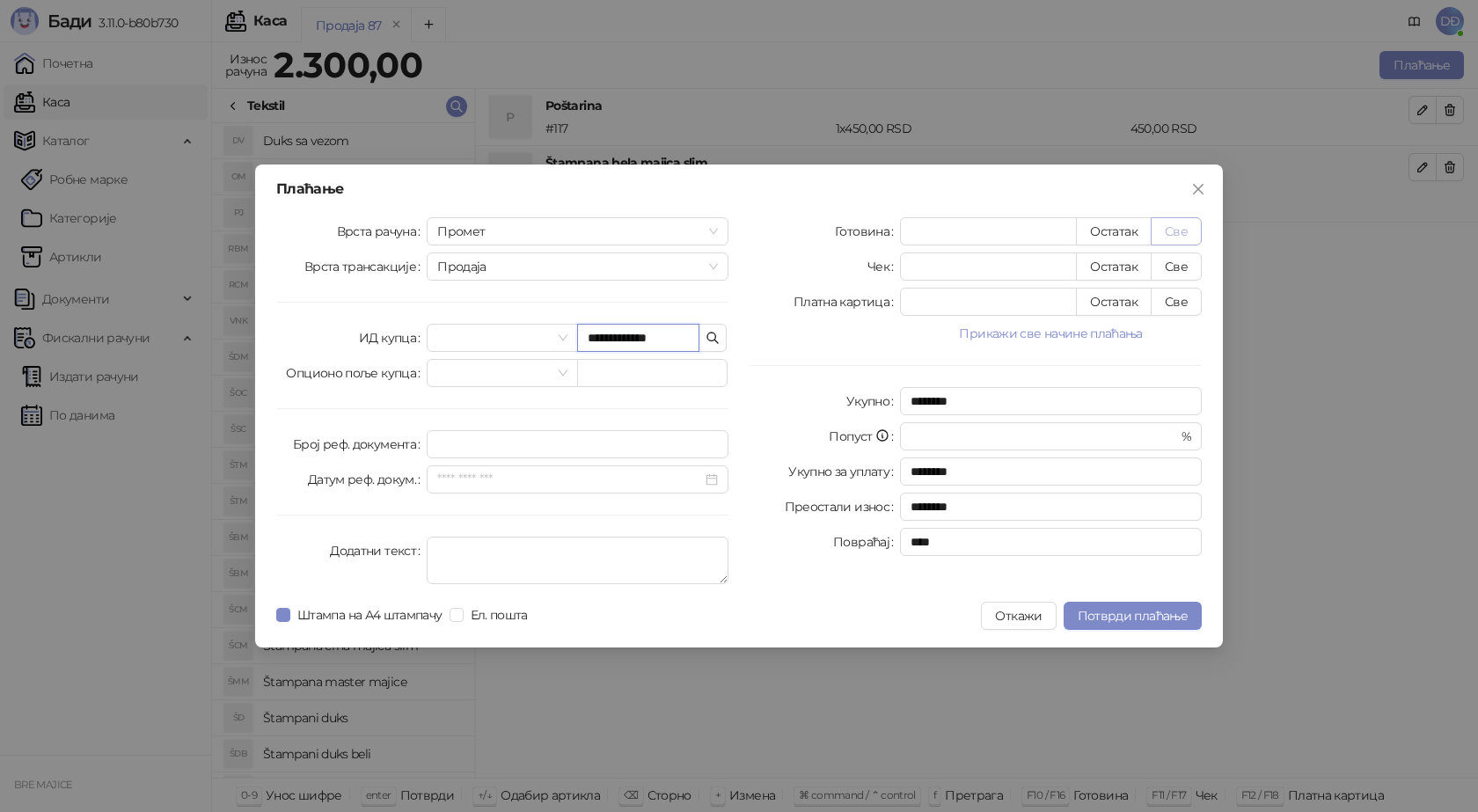
type input "**********"
click at [1181, 237] on button "Све" at bounding box center [1176, 230] width 51 height 28
type input "****"
click at [1084, 606] on button "Потврди плаћање" at bounding box center [1132, 615] width 138 height 28
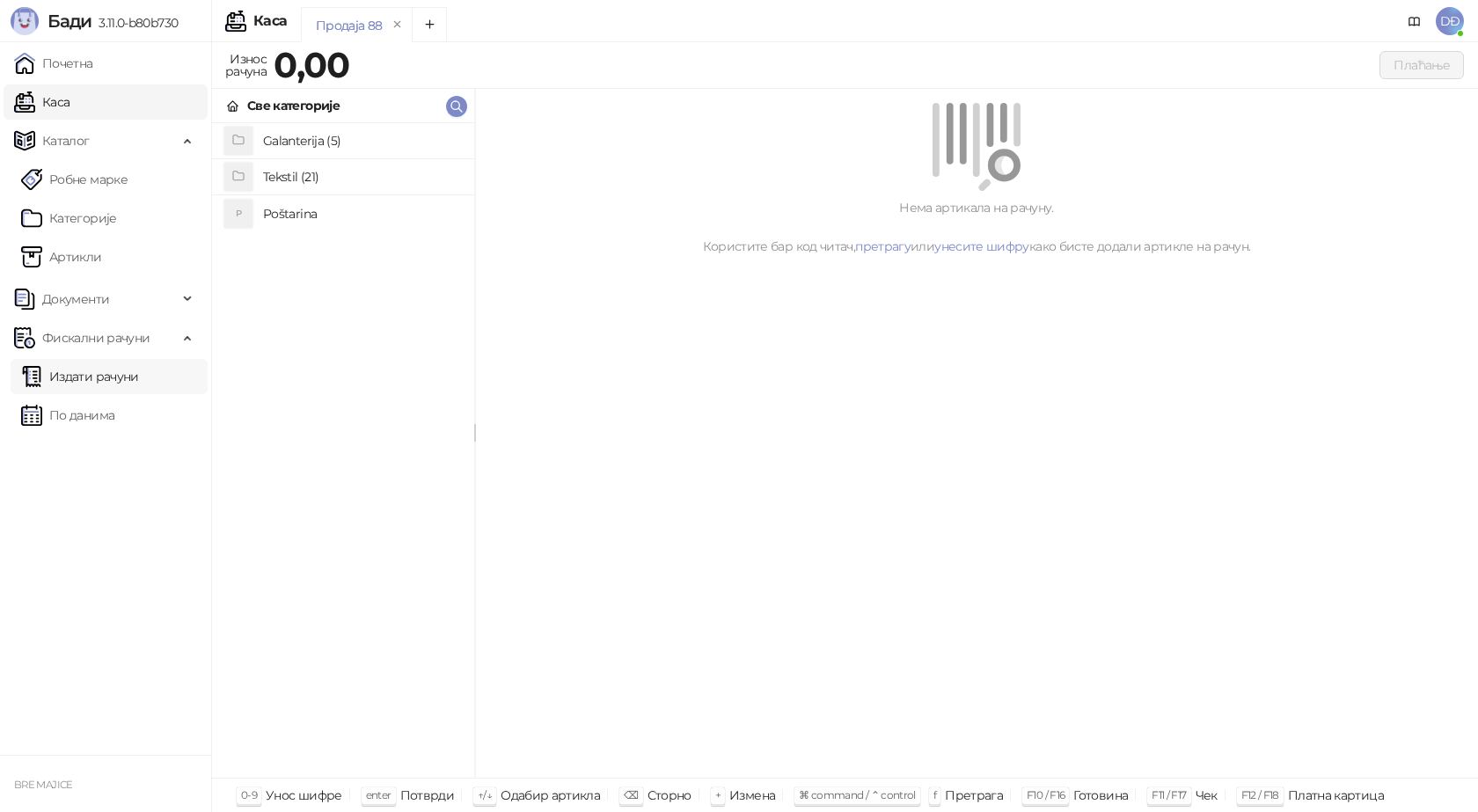
click at [111, 374] on link "Издати рачуни" at bounding box center [79, 376] width 118 height 35
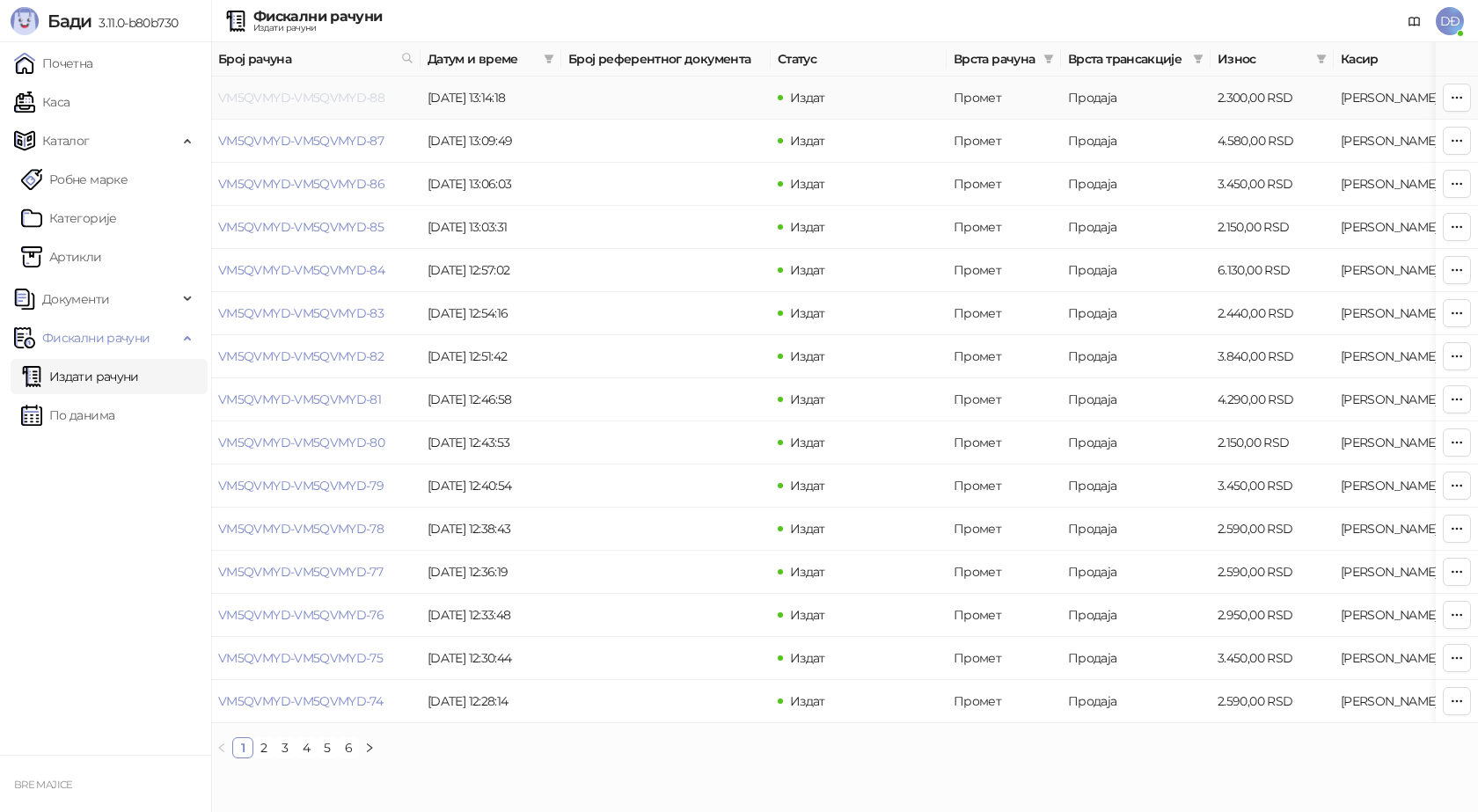
click at [307, 102] on link "VM5QVMYD-VM5QVMYD-88" at bounding box center [301, 98] width 167 height 16
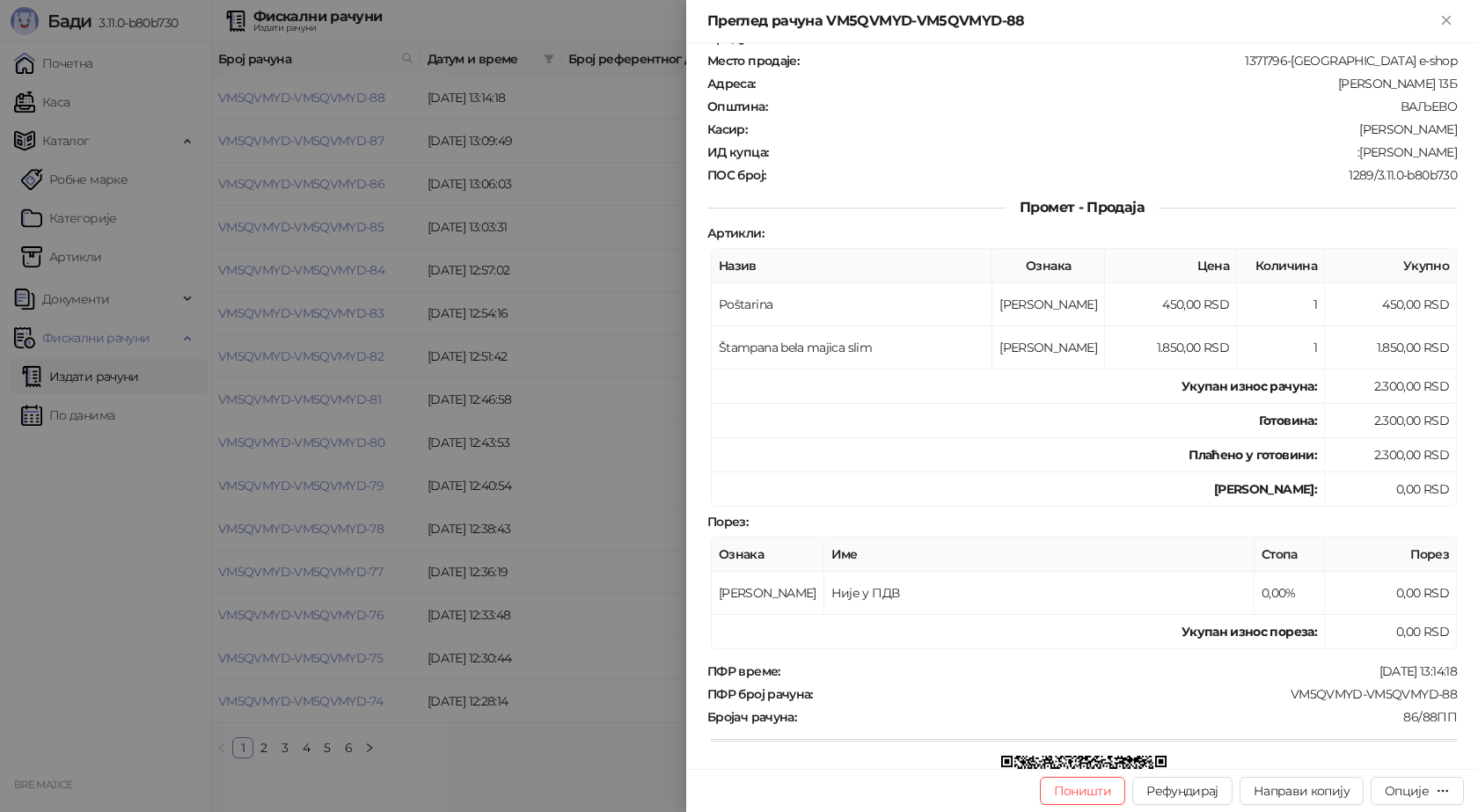
scroll to position [320, 0]
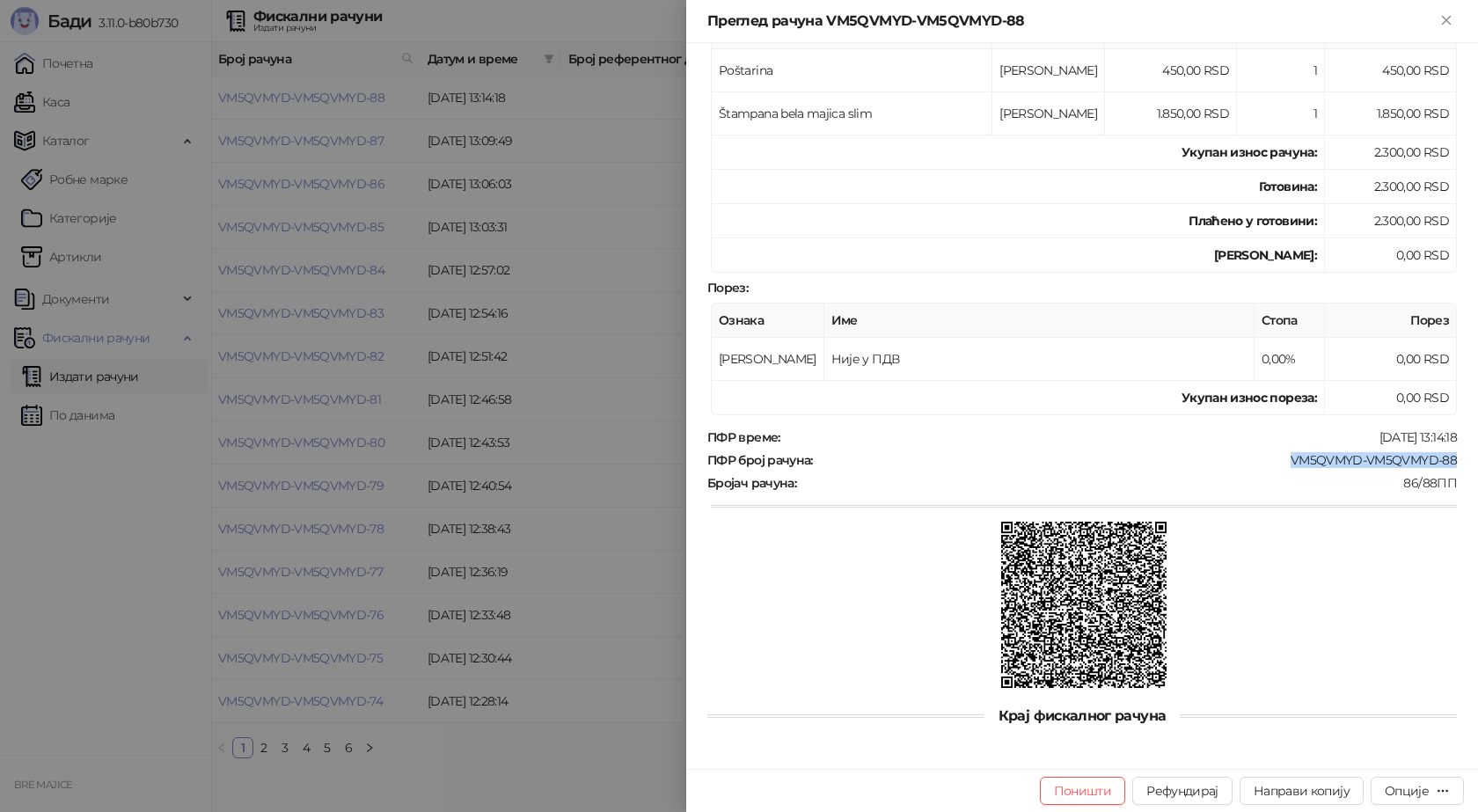
drag, startPoint x: 1430, startPoint y: 458, endPoint x: 1283, endPoint y: 458, distance: 147.0
click at [1283, 458] on div "Фискални рачун ПИБ : 115085843 Предузеће : BRE MAJICE Место продаје : 1371796-B…" at bounding box center [1082, 406] width 792 height 726
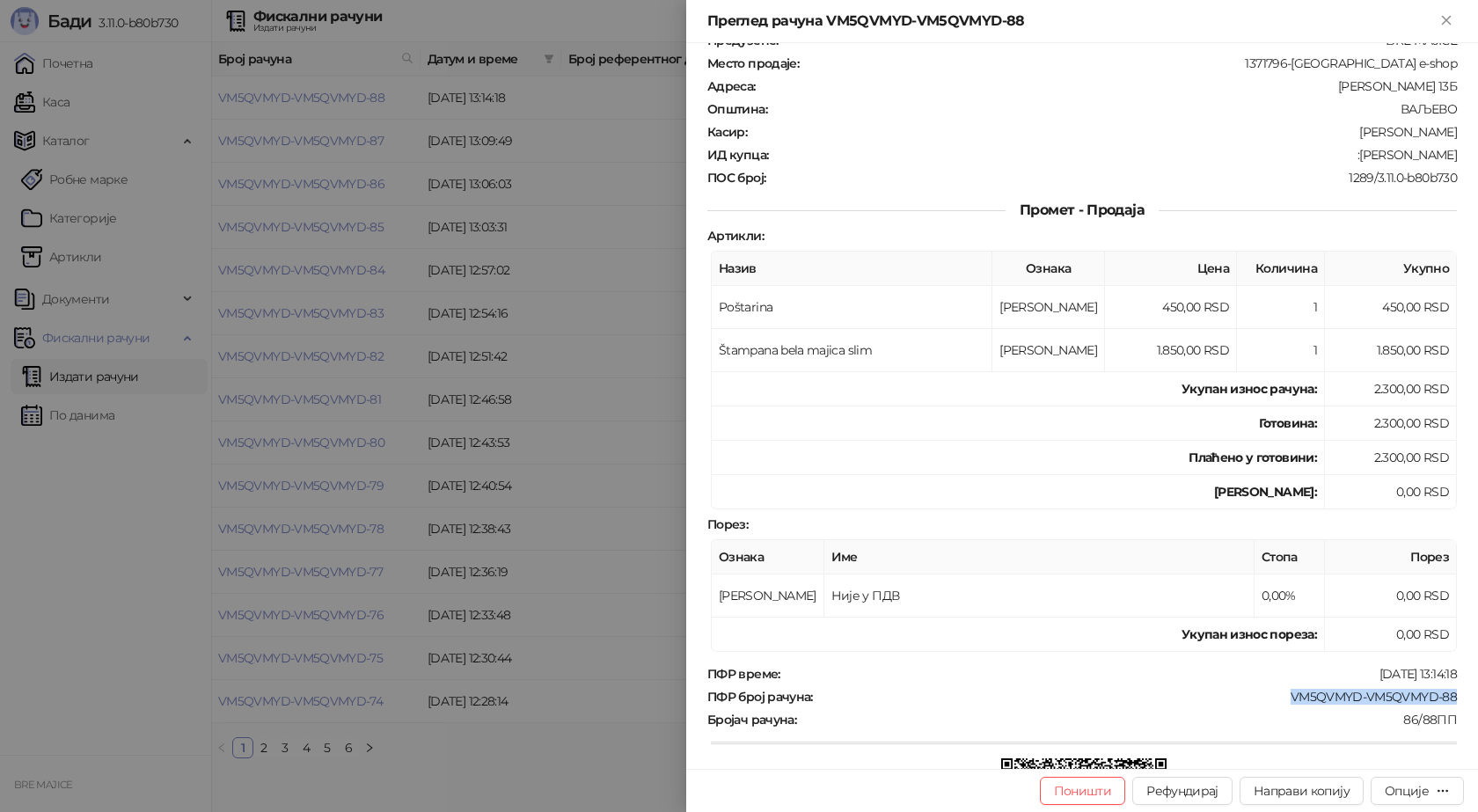
scroll to position [0, 0]
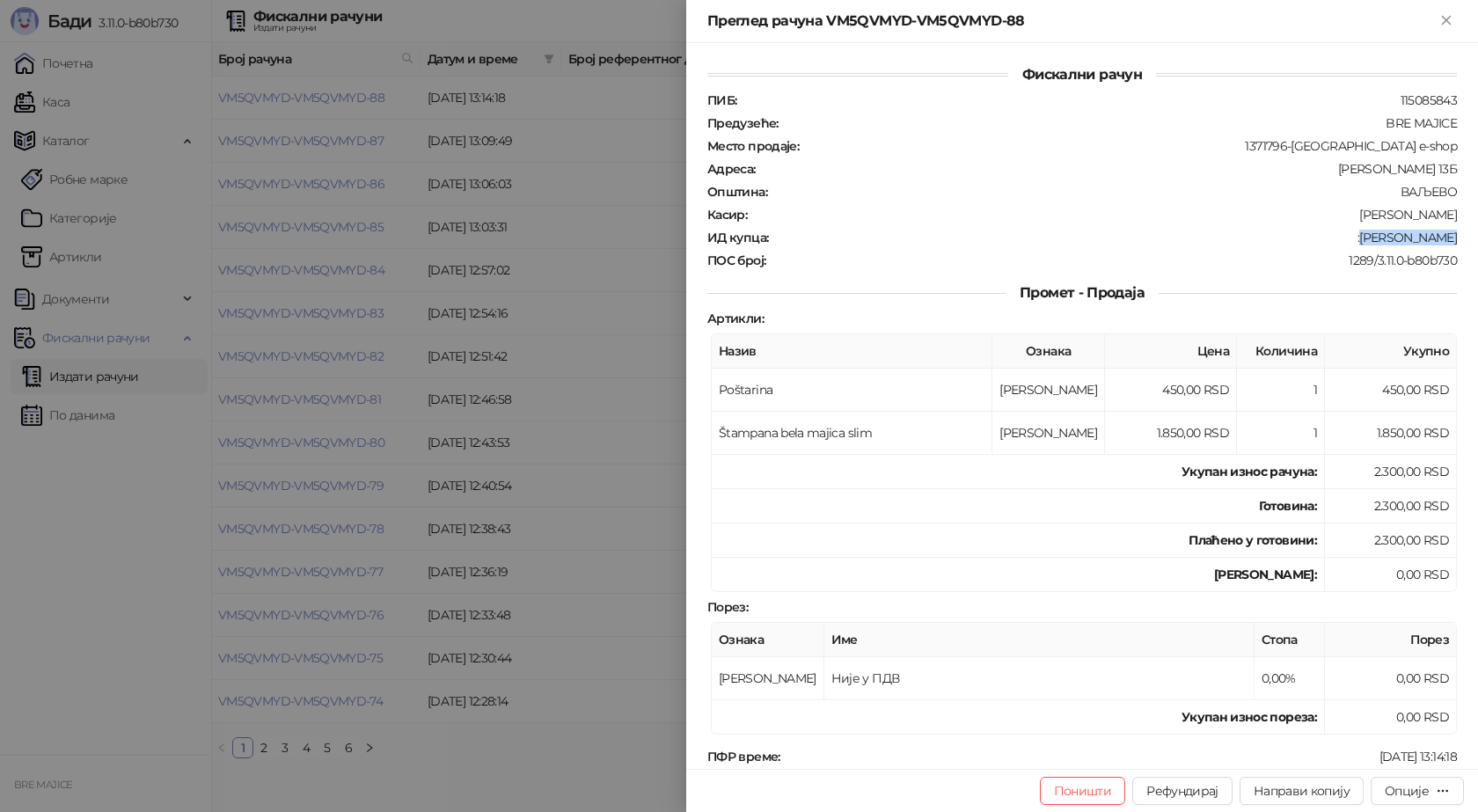
drag, startPoint x: 1446, startPoint y: 230, endPoint x: 1378, endPoint y: 246, distance: 69.9
click at [1378, 246] on div "ПИБ : 115085843 Предузеће : BRE MAJICE Место продаје : 1371796-Bremajice e-shop…" at bounding box center [1083, 180] width 757 height 176
click at [1447, 20] on icon "Close" at bounding box center [1446, 20] width 8 height 8
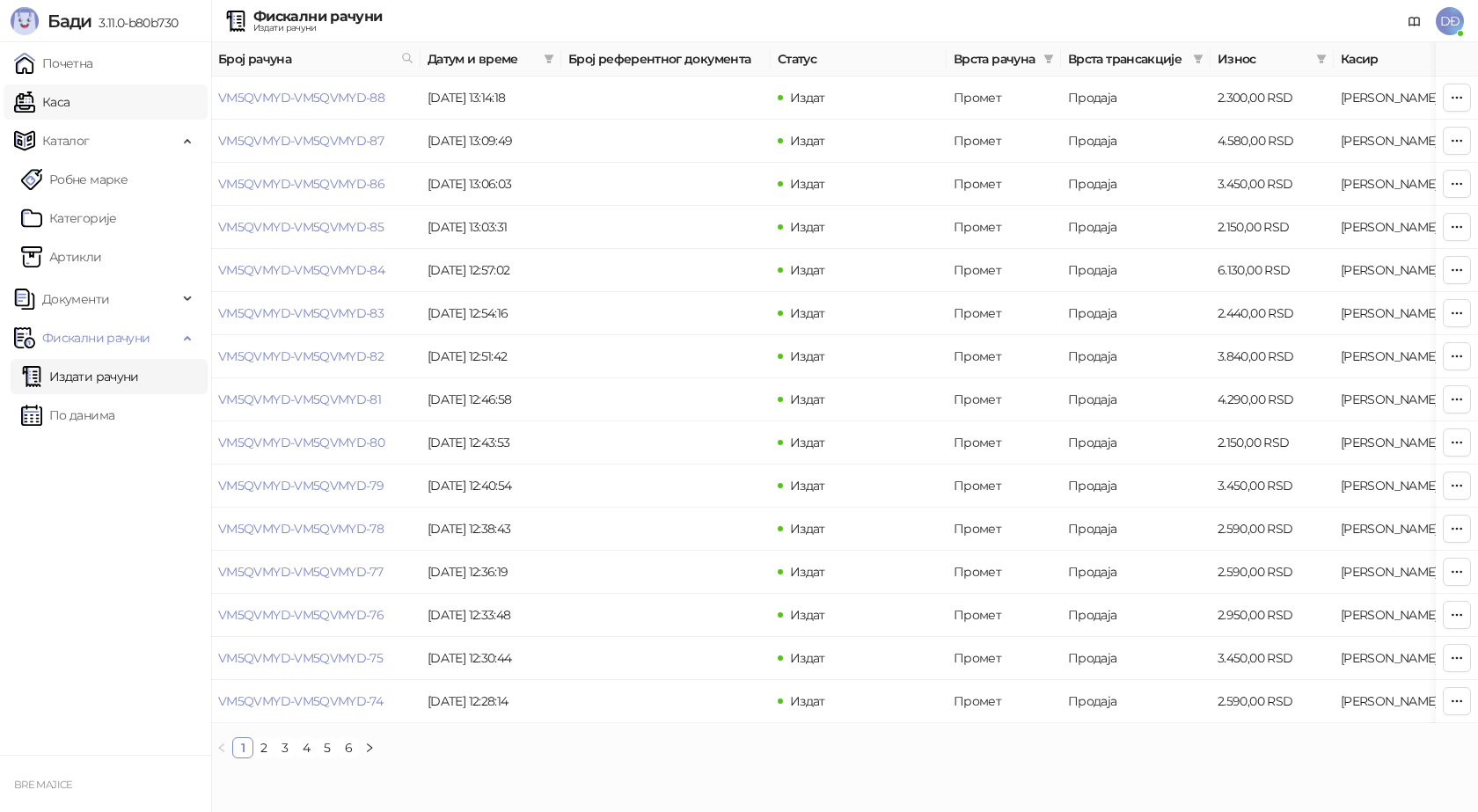
click at [62, 101] on link "Каса" at bounding box center [42, 102] width 56 height 35
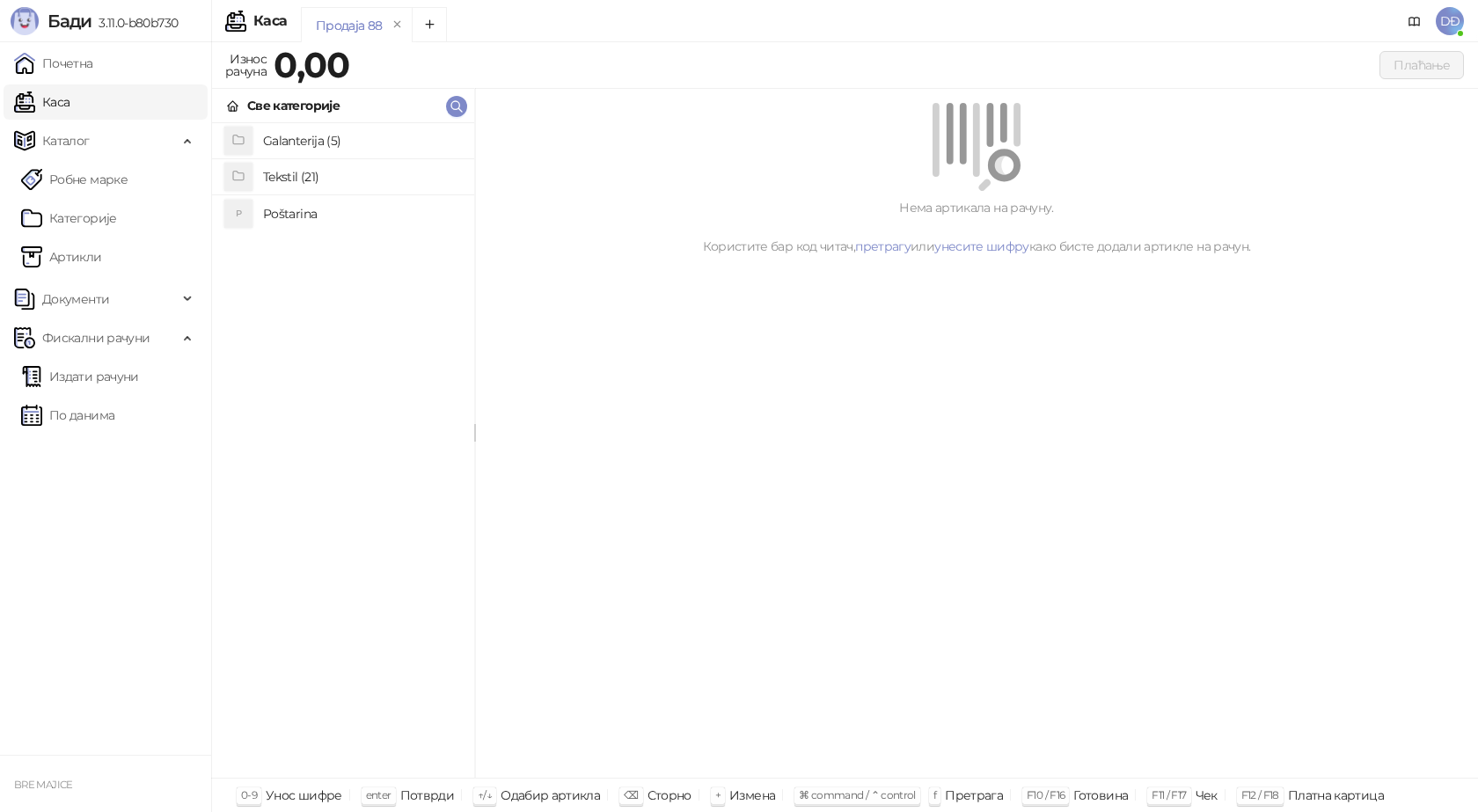
click at [286, 215] on h4 "Poštarina" at bounding box center [361, 213] width 197 height 28
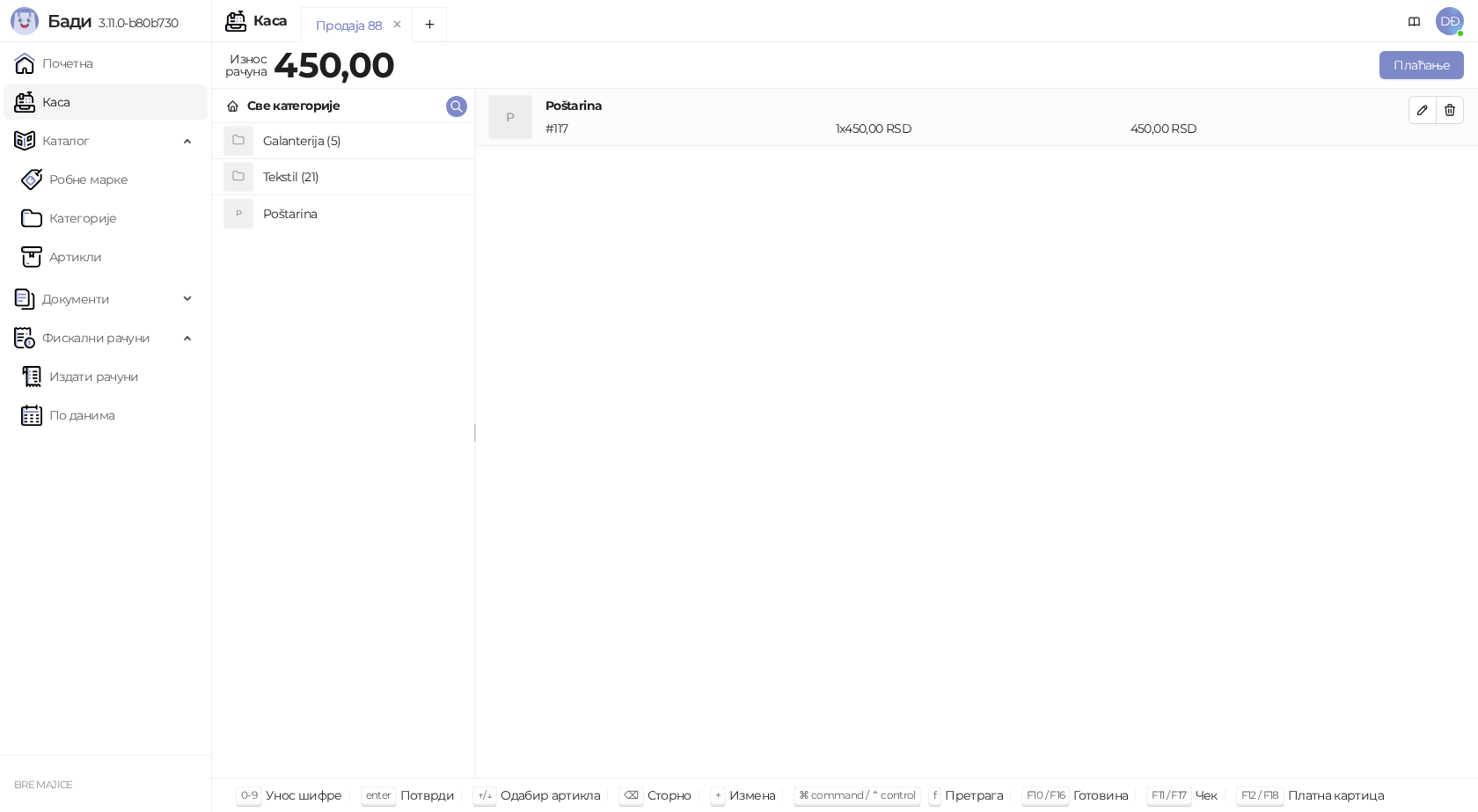
click at [287, 179] on h4 "Tekstil (21)" at bounding box center [361, 176] width 197 height 28
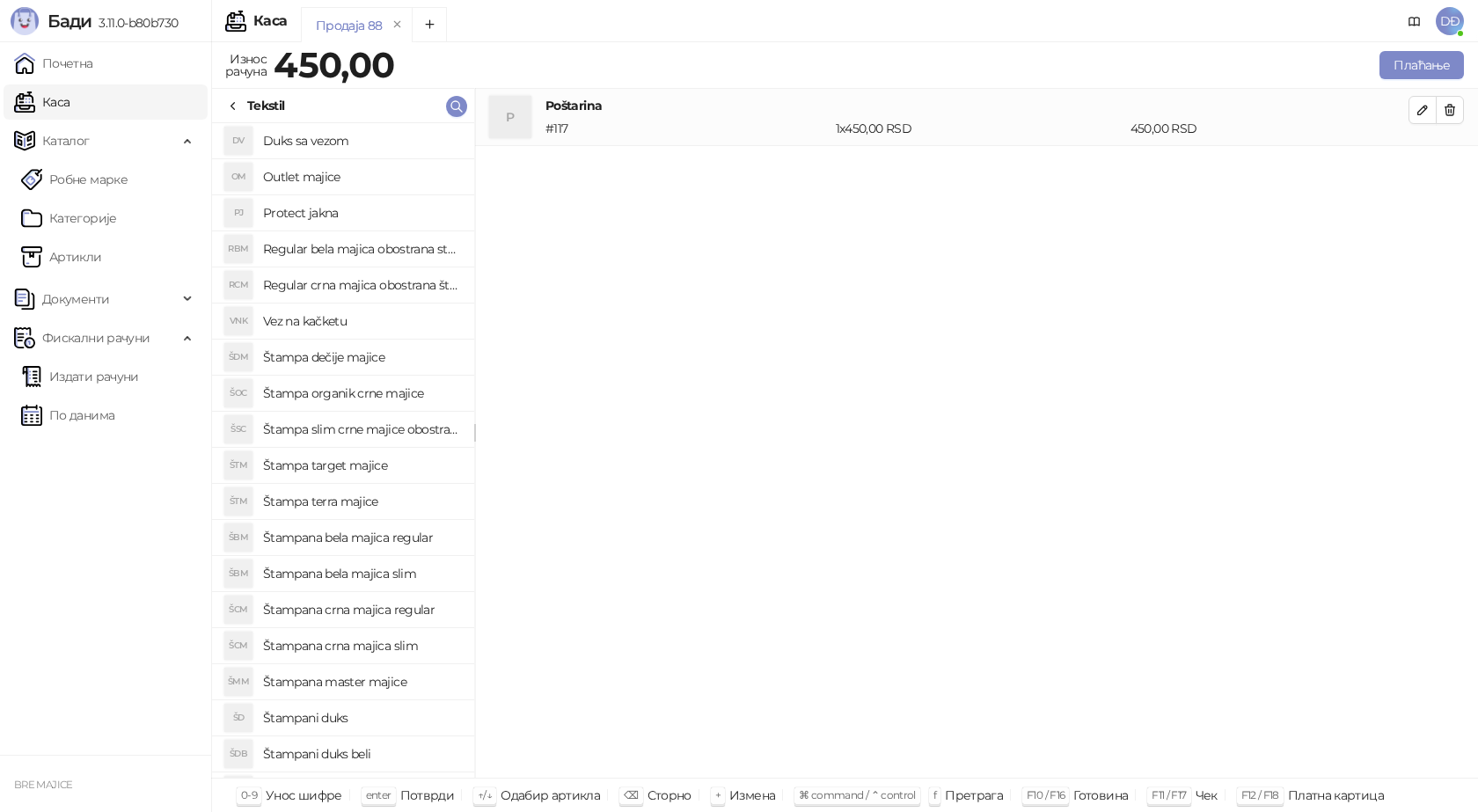
click at [375, 646] on h4 "Štampana crna majica slim" at bounding box center [361, 645] width 197 height 28
click at [1425, 167] on icon "button" at bounding box center [1423, 167] width 9 height 9
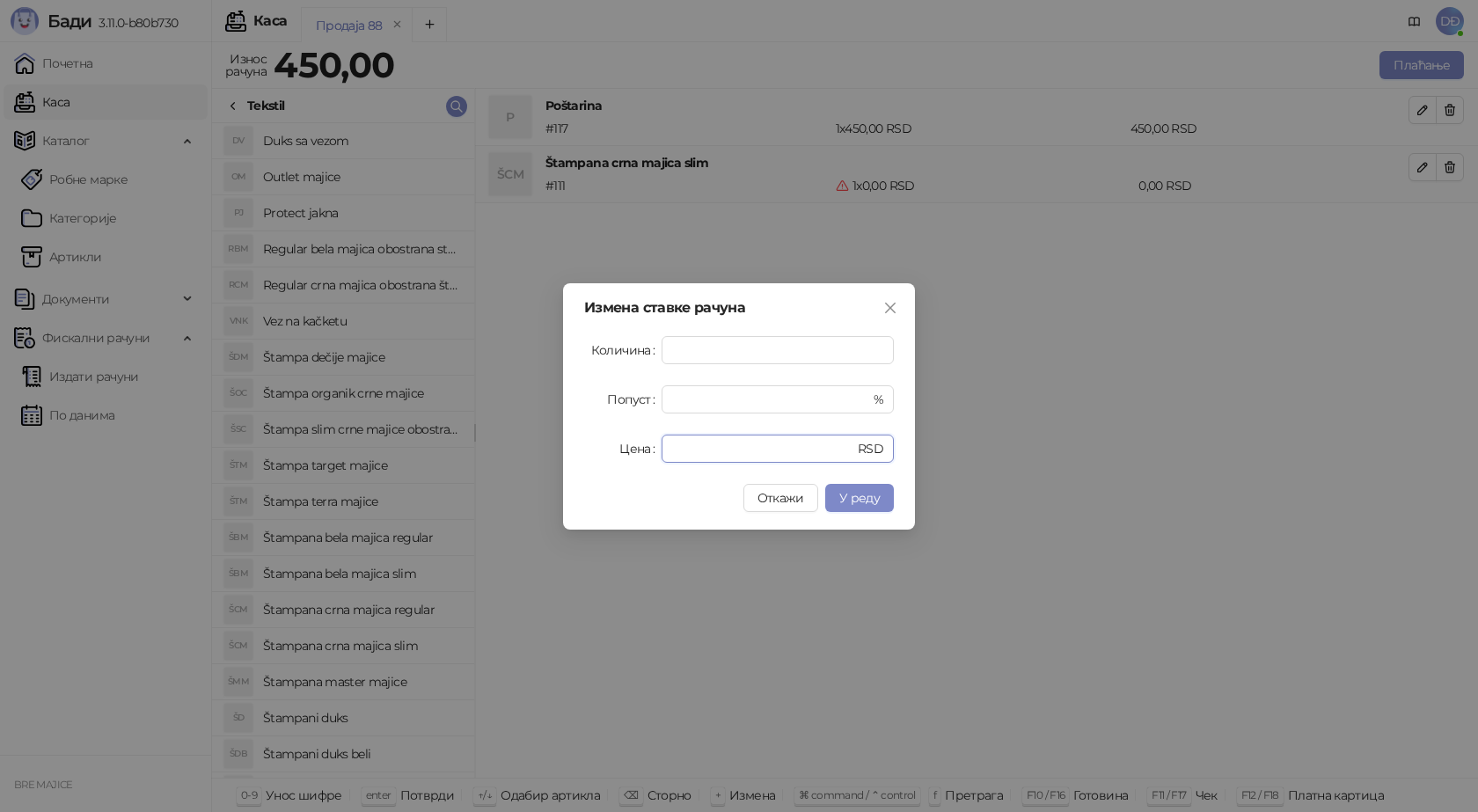
drag, startPoint x: 689, startPoint y: 450, endPoint x: 730, endPoint y: 430, distance: 45.6
click at [580, 450] on div "Измена ставке рачуна Количина * Попуст * % Цена * RSD Откажи У реду" at bounding box center [739, 407] width 352 height 247
type input "****"
click at [865, 504] on span "У реду" at bounding box center [859, 498] width 41 height 16
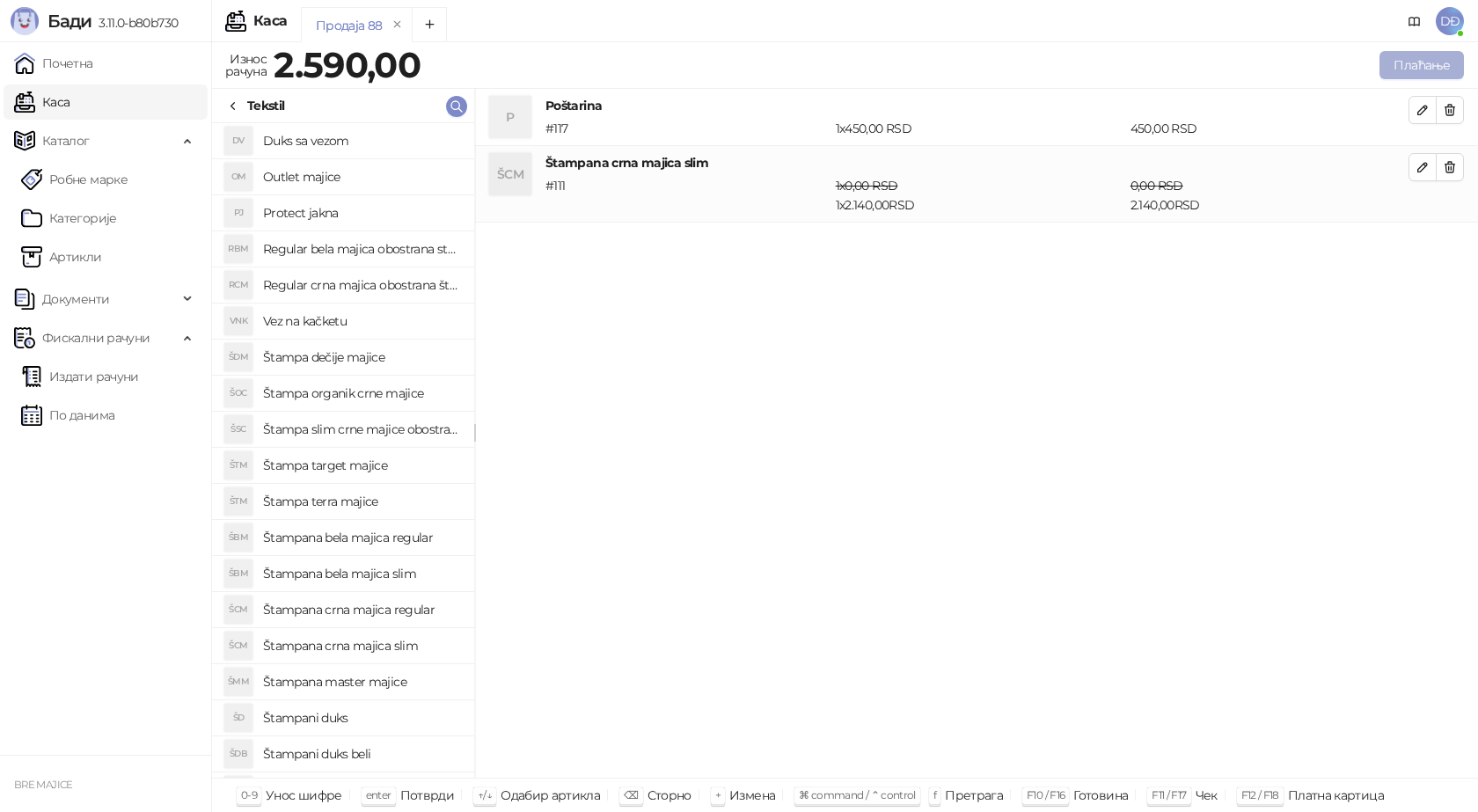
click at [1426, 63] on button "Плаћање" at bounding box center [1422, 65] width 85 height 28
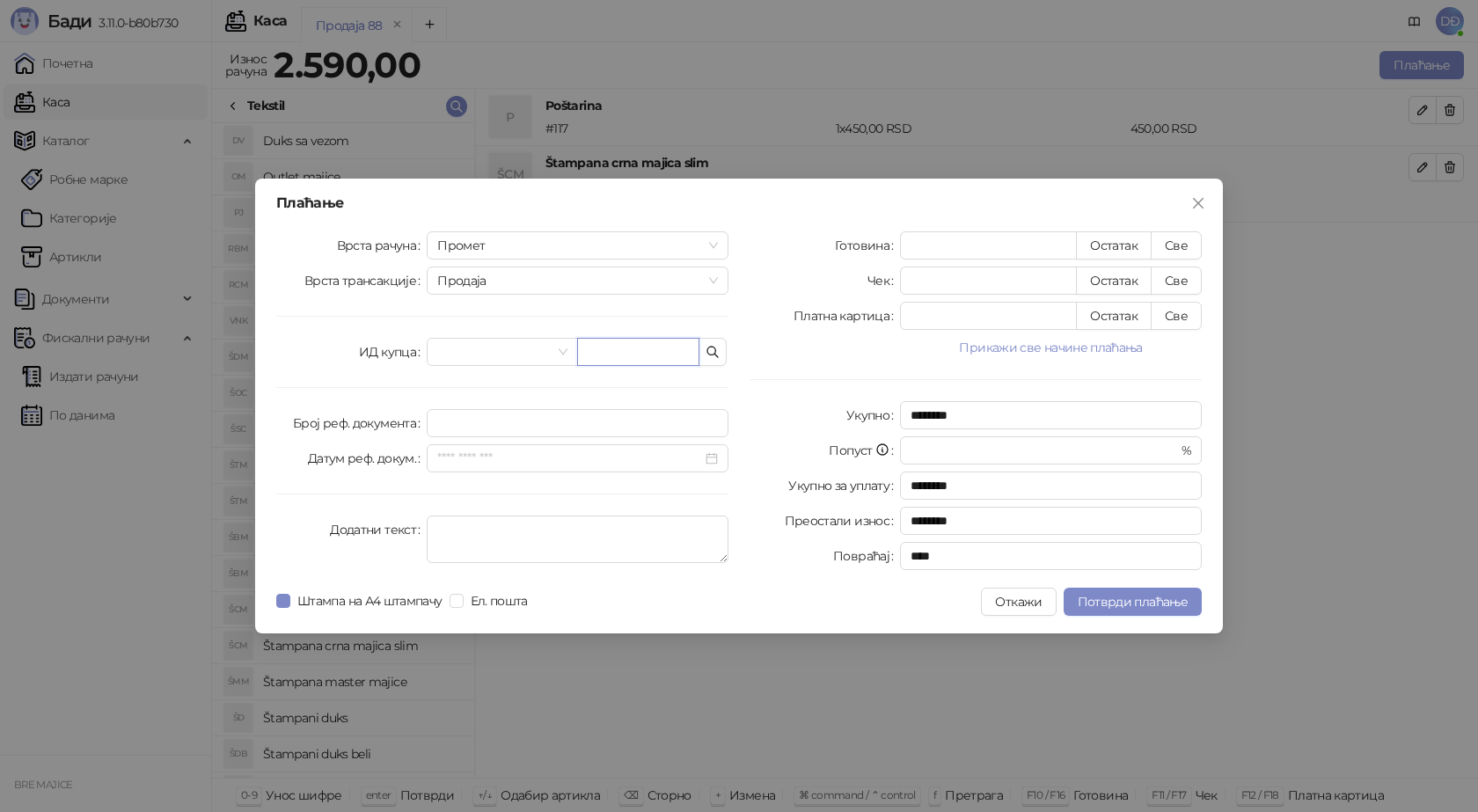
click at [597, 349] on input "text" at bounding box center [639, 351] width 122 height 28
paste input "**********"
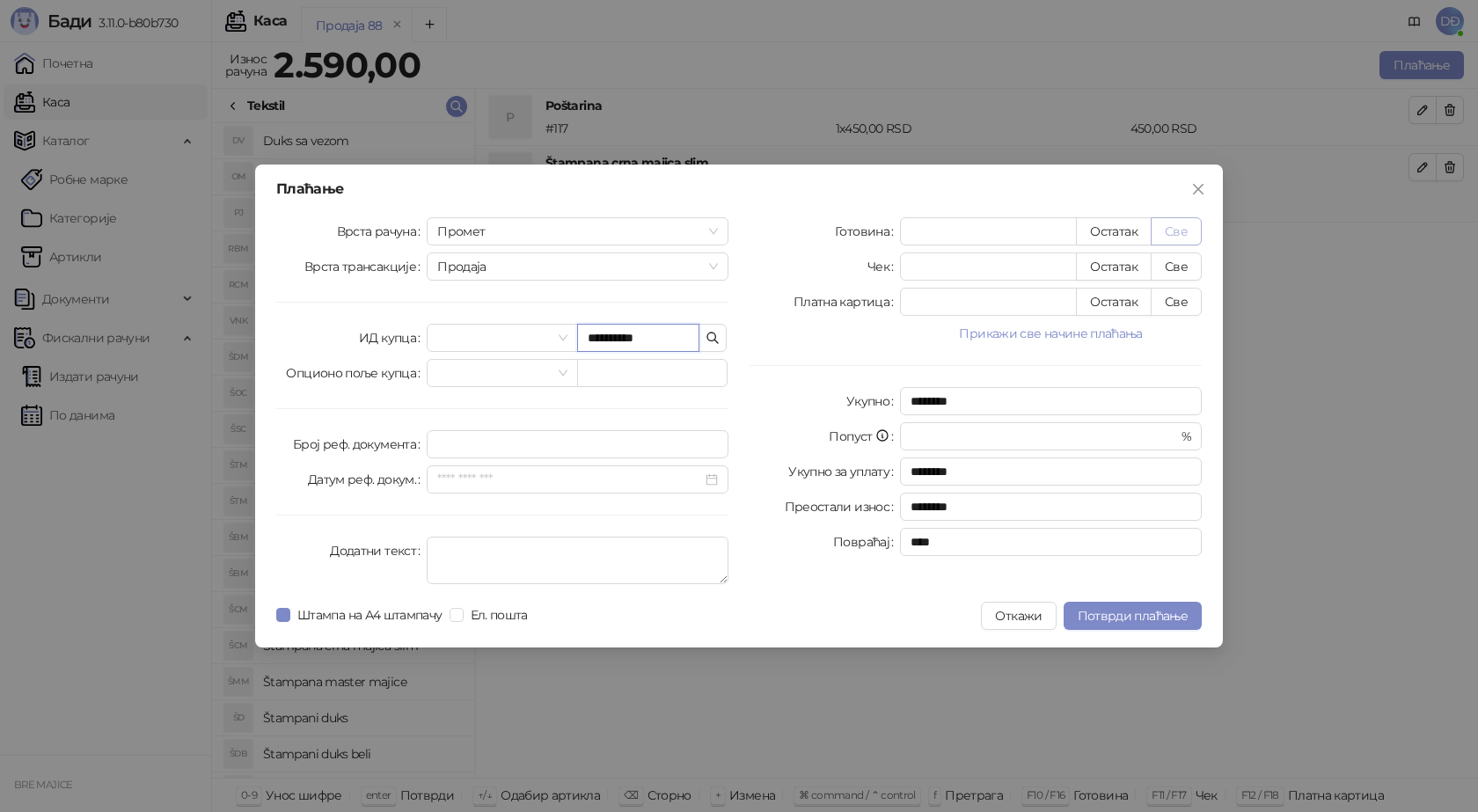
type input "**********"
click at [1176, 232] on button "Све" at bounding box center [1176, 230] width 51 height 28
type input "****"
click at [1149, 614] on span "Потврди плаћање" at bounding box center [1133, 616] width 110 height 16
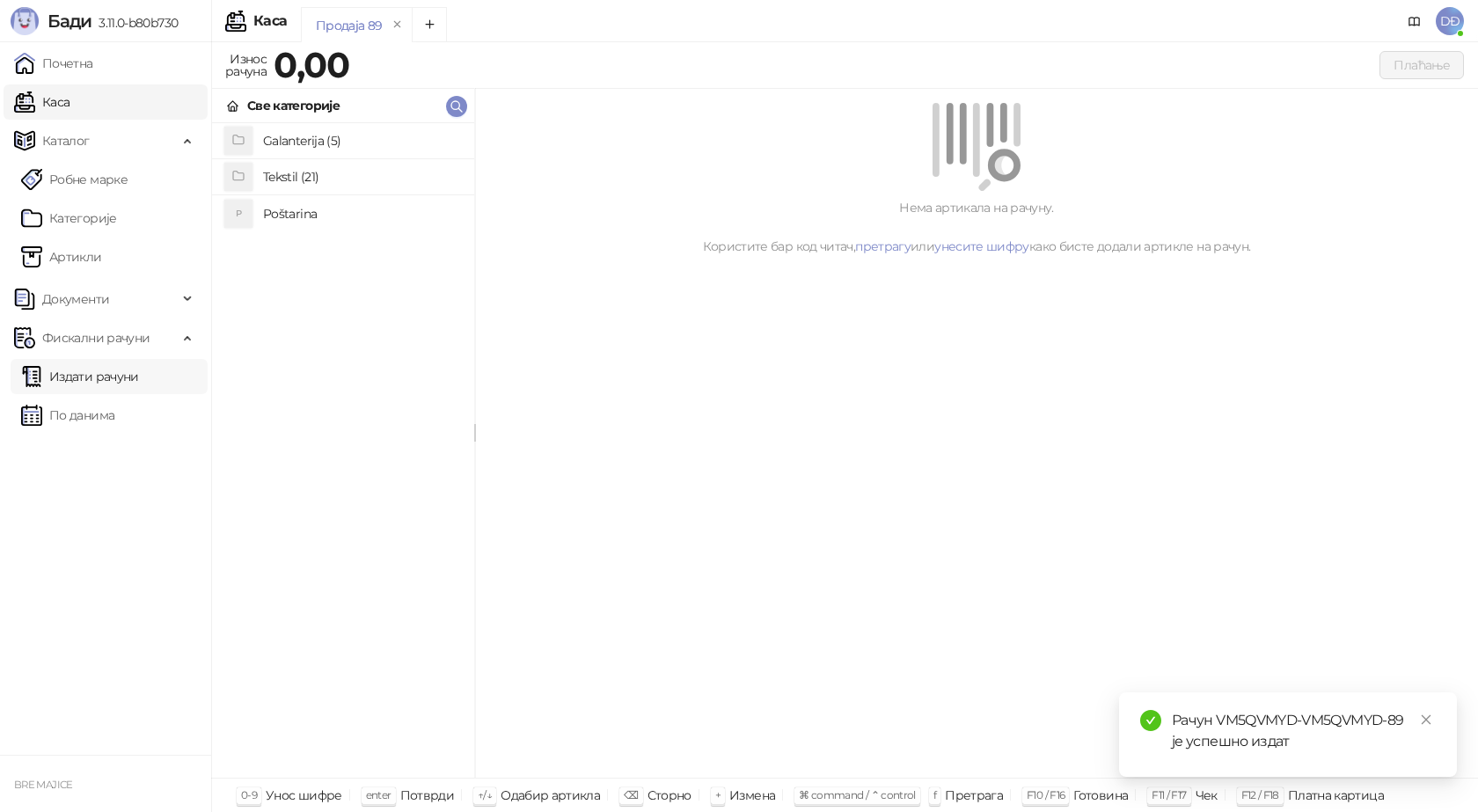
click at [139, 388] on link "Издати рачуни" at bounding box center [79, 376] width 118 height 35
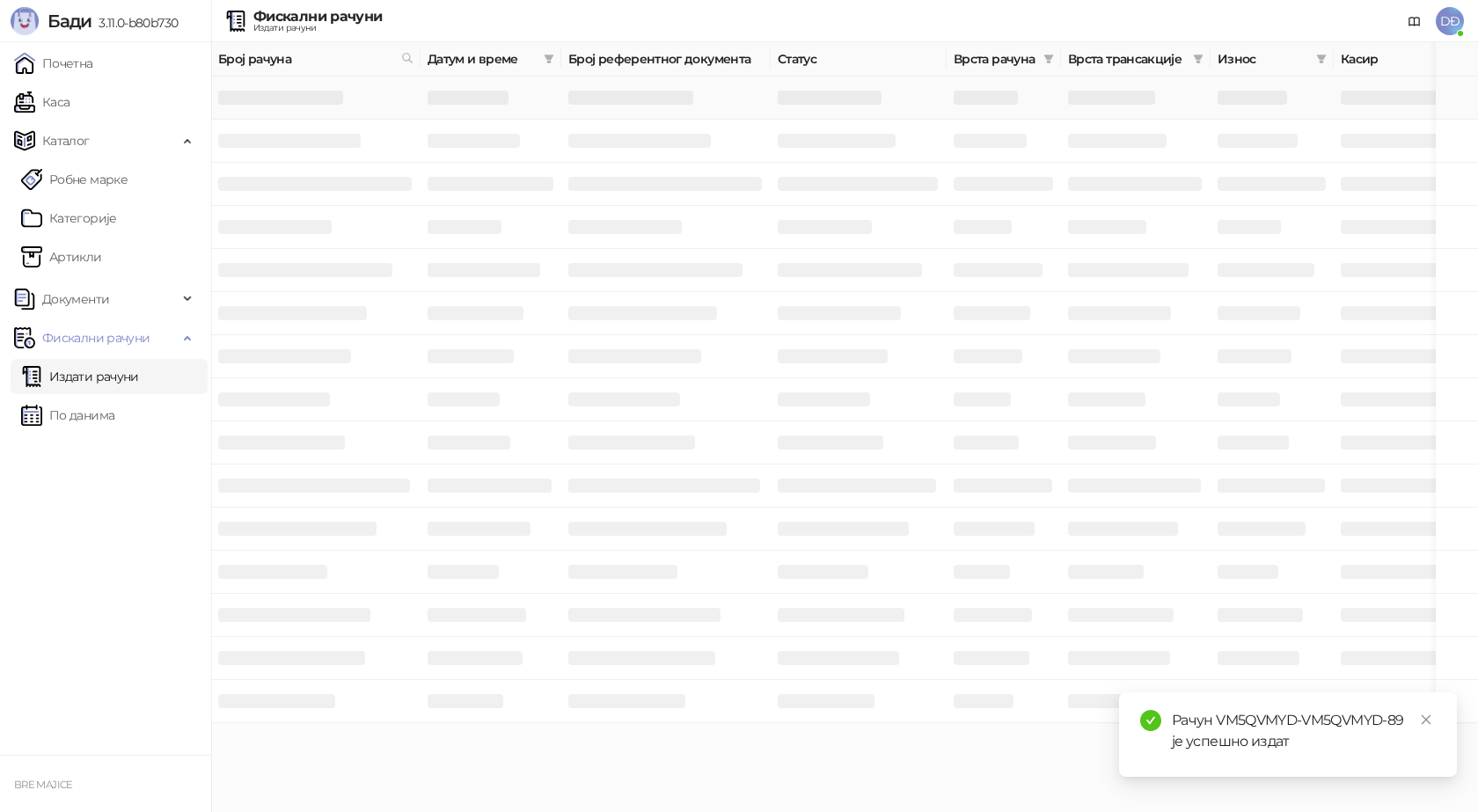
click at [322, 96] on h3 at bounding box center [280, 98] width 125 height 14
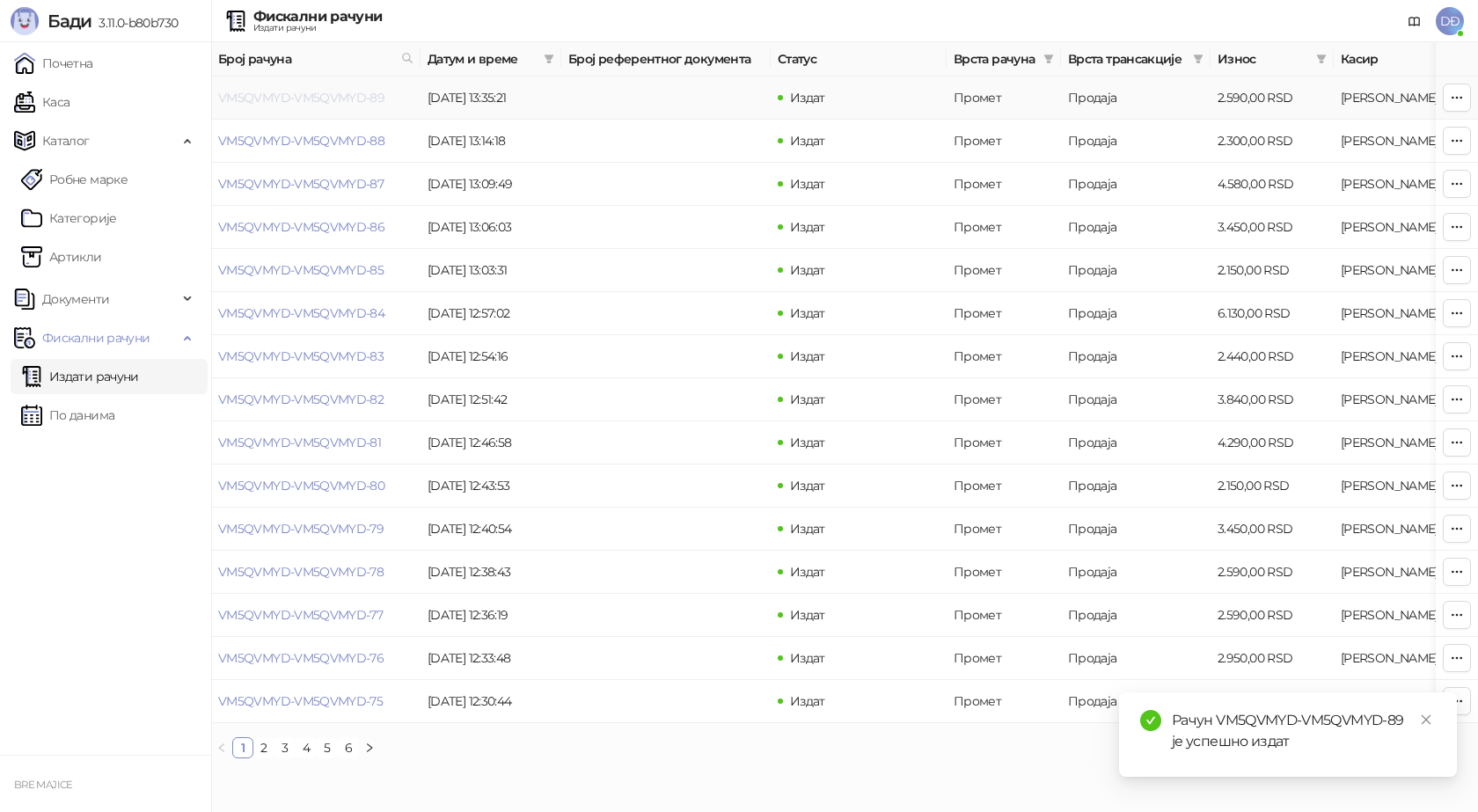
click at [333, 95] on link "VM5QVMYD-VM5QVMYD-89" at bounding box center [301, 98] width 167 height 16
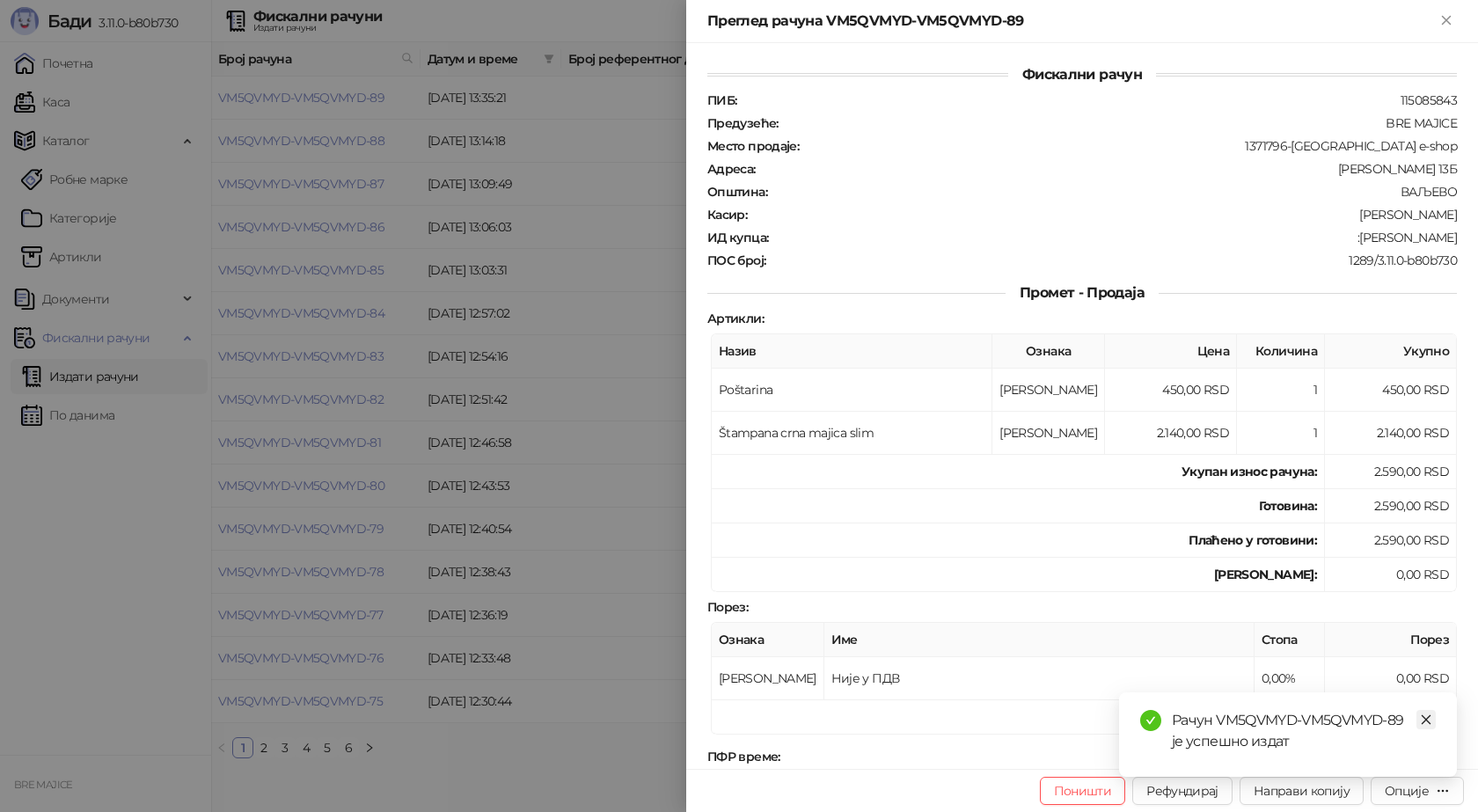
click at [1422, 717] on icon "close" at bounding box center [1427, 719] width 13 height 13
click at [1424, 793] on div "Опције" at bounding box center [1407, 790] width 44 height 16
click at [1381, 751] on span "Преузми у ПДФ формату" at bounding box center [1343, 754] width 214 height 19
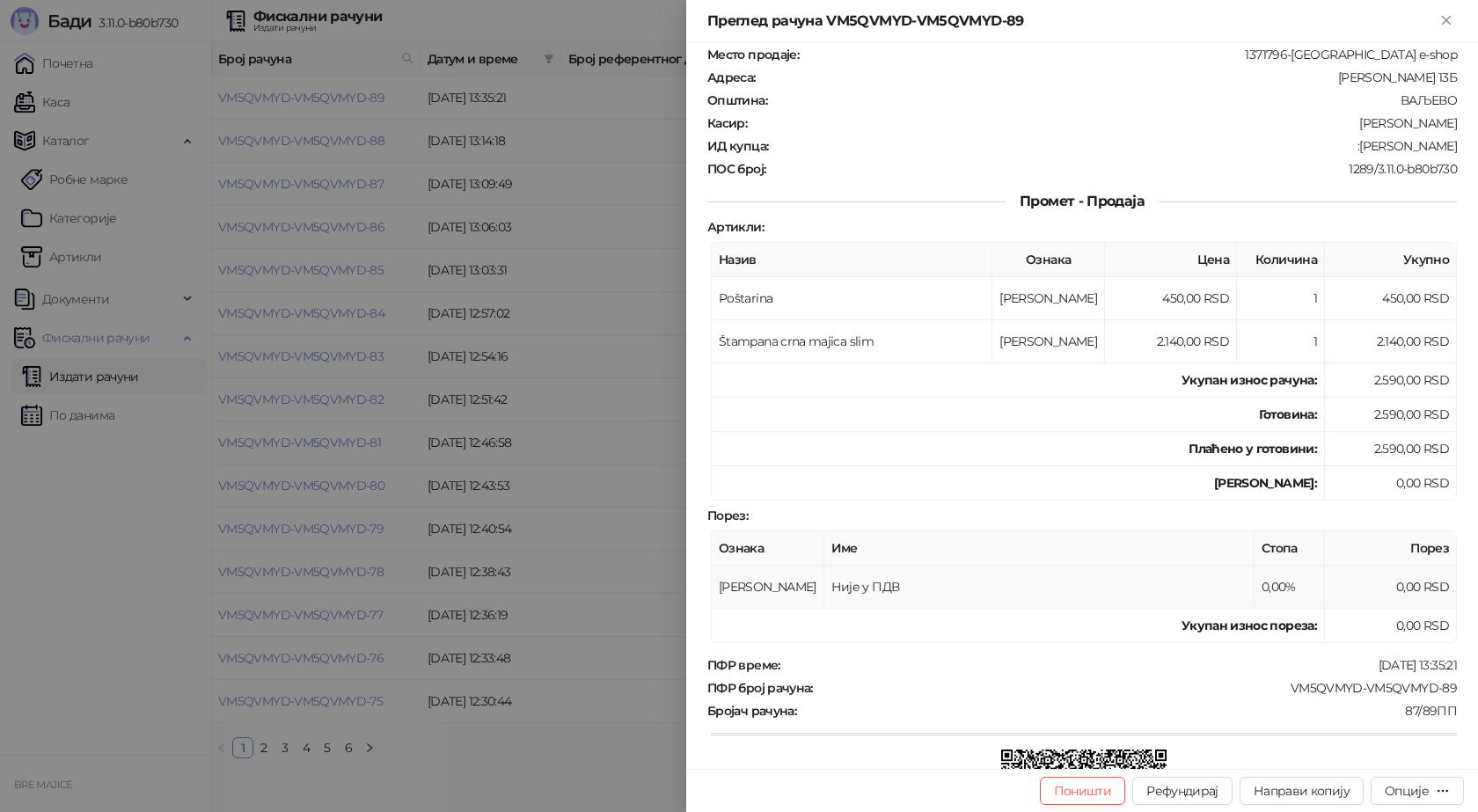
scroll to position [176, 0]
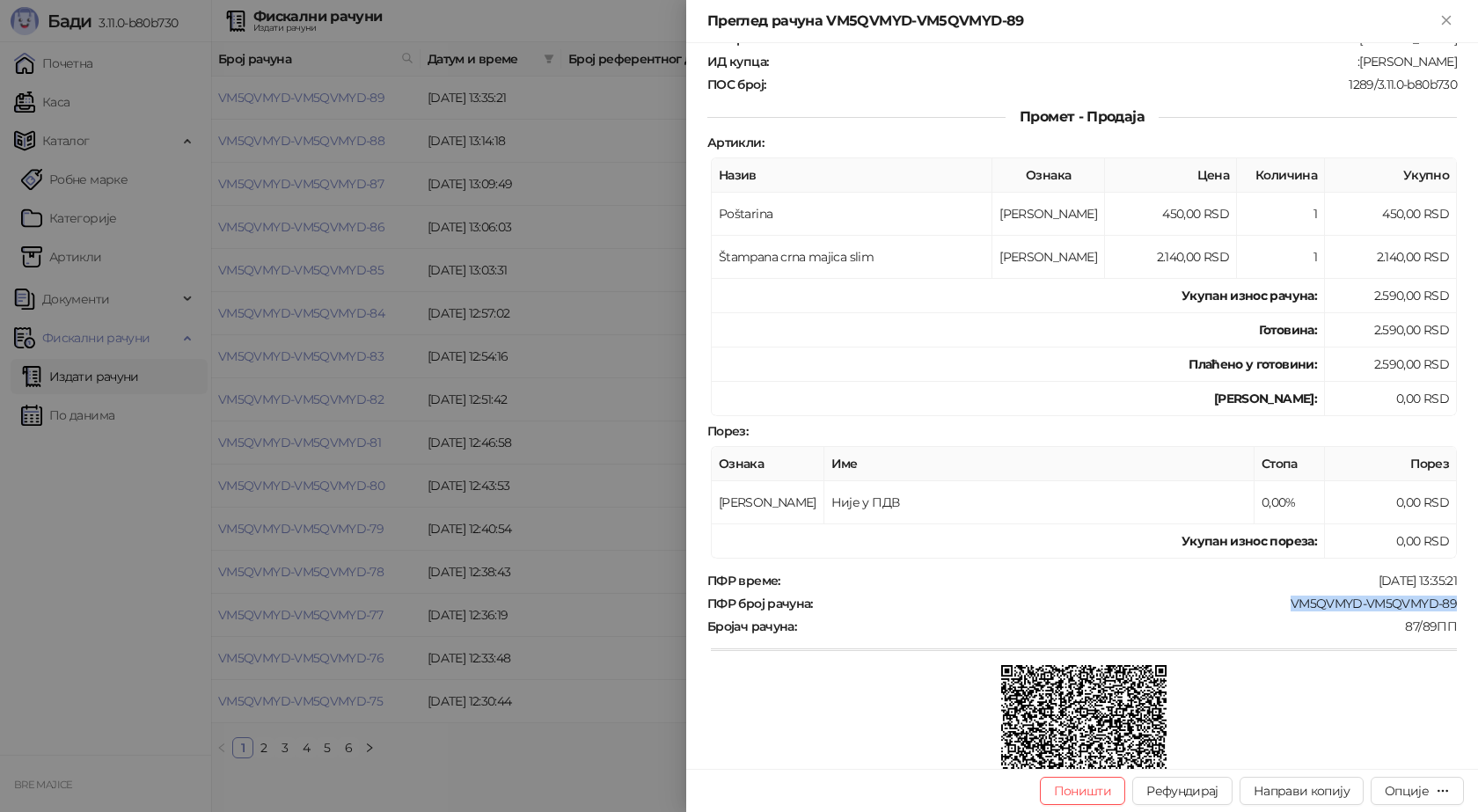
drag, startPoint x: 1450, startPoint y: 600, endPoint x: 1280, endPoint y: 600, distance: 170.0
click at [1280, 600] on div "Фискални рачун ПИБ : 115085843 Предузеће : BRE MAJICE Место продаје : 1371796-B…" at bounding box center [1082, 406] width 792 height 726
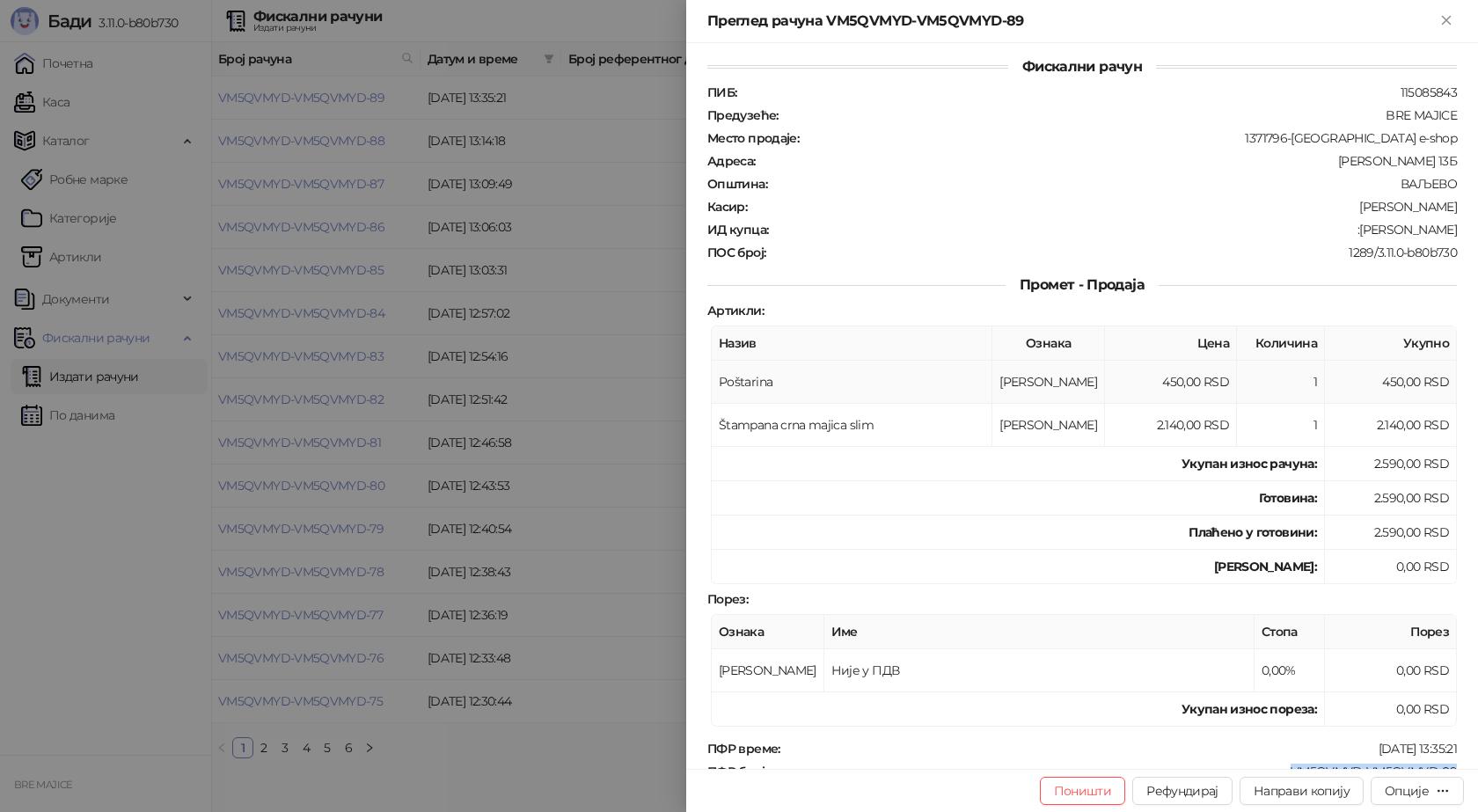
scroll to position [0, 0]
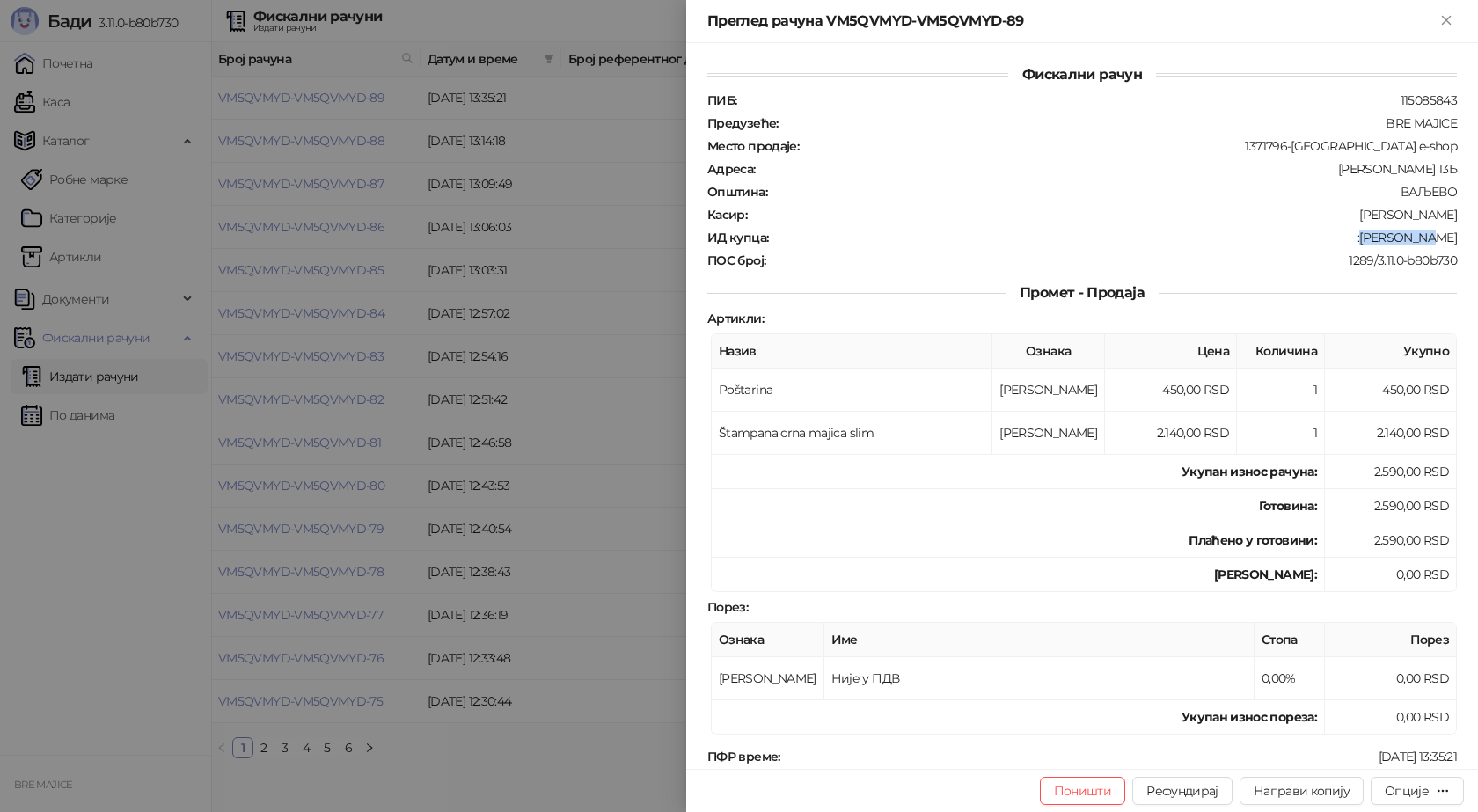
drag, startPoint x: 1443, startPoint y: 237, endPoint x: 1388, endPoint y: 244, distance: 55.4
click at [1388, 244] on div "Фискални рачун ПИБ : 115085843 Предузеће : BRE MAJICE Место продаје : 1371796-B…" at bounding box center [1082, 406] width 792 height 726
drag, startPoint x: 1446, startPoint y: 19, endPoint x: 981, endPoint y: 43, distance: 465.6
click at [1446, 19] on icon "Close" at bounding box center [1446, 20] width 8 height 8
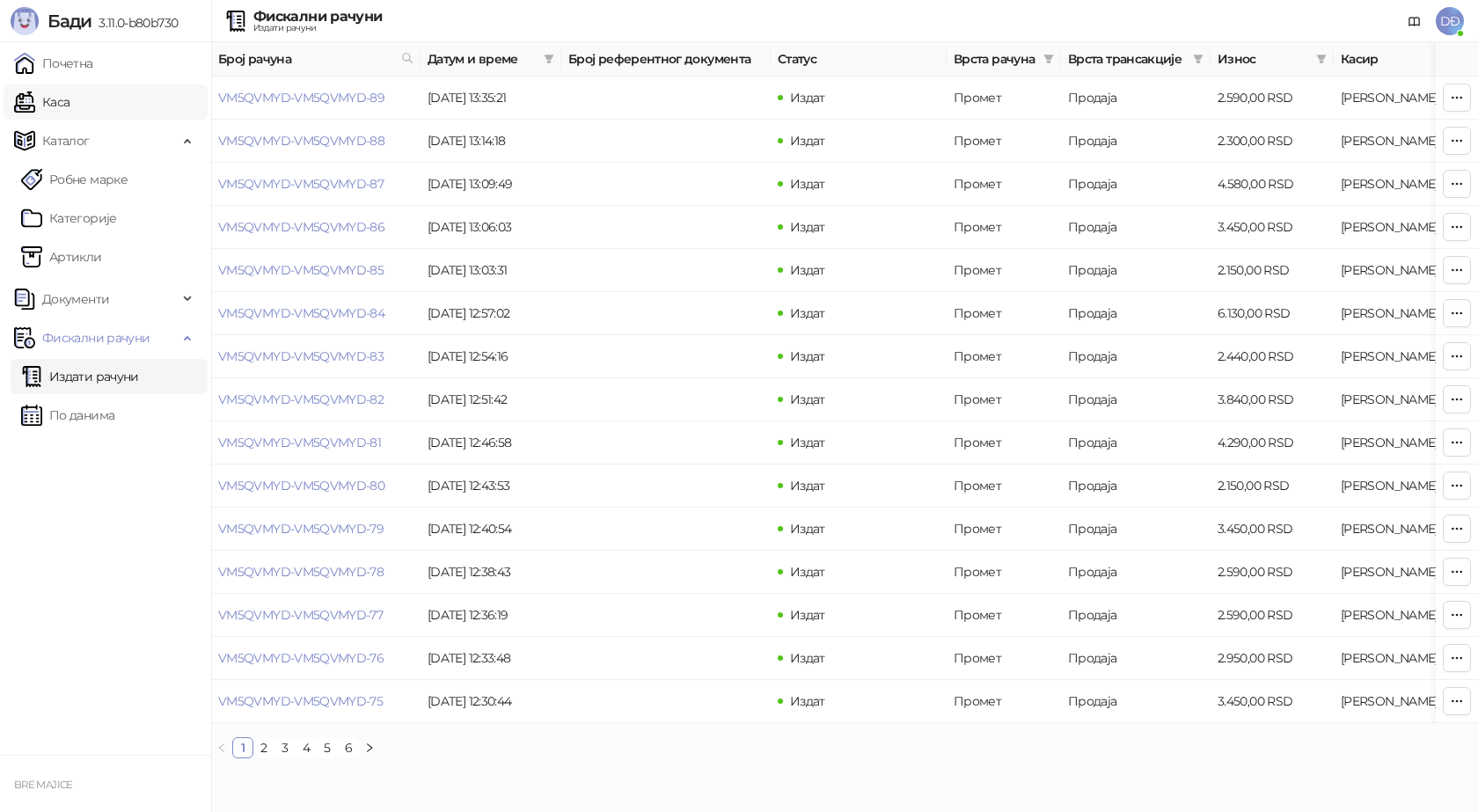
click at [69, 107] on link "Каса" at bounding box center [42, 102] width 56 height 35
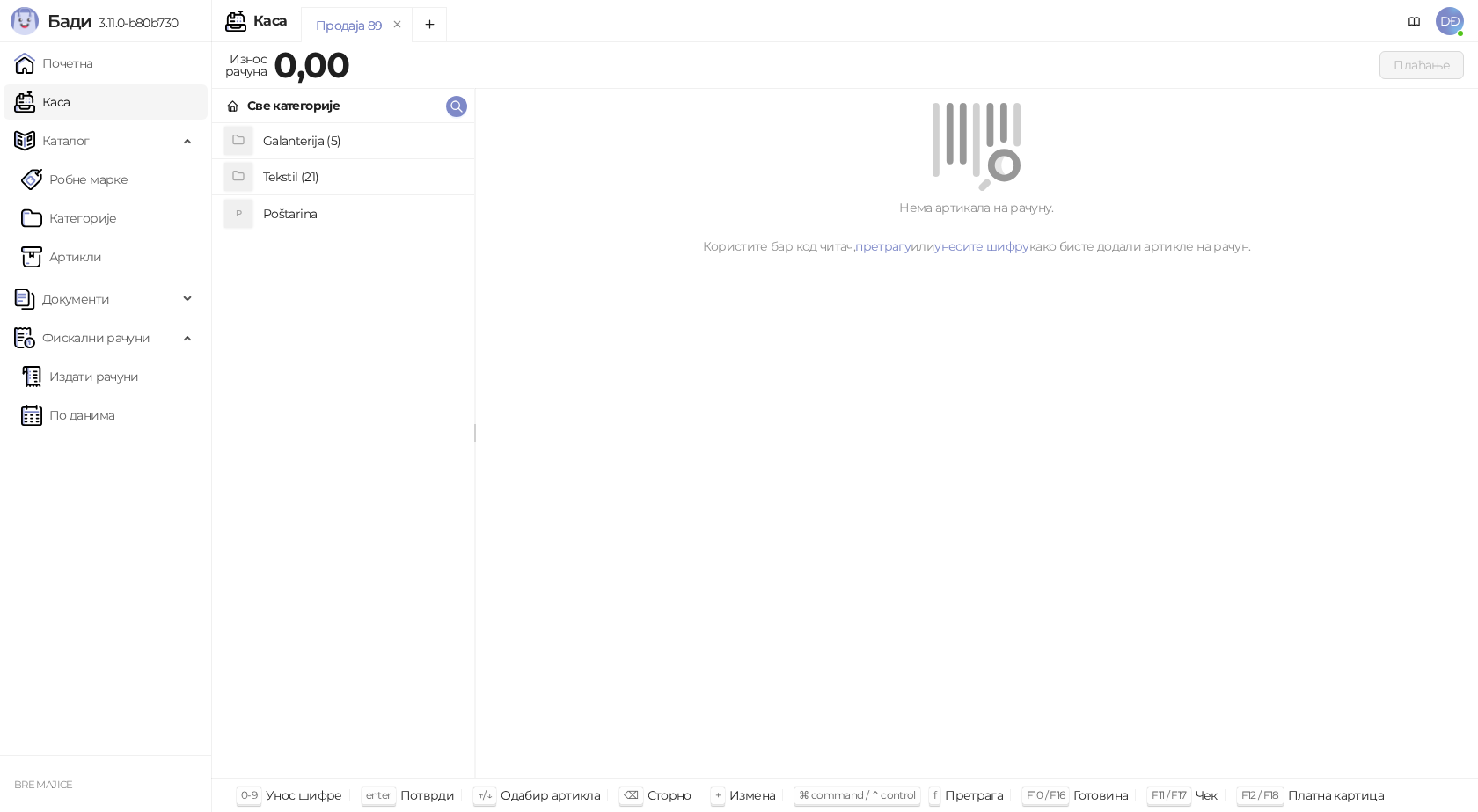
click at [322, 177] on h4 "Tekstil (21)" at bounding box center [361, 176] width 197 height 28
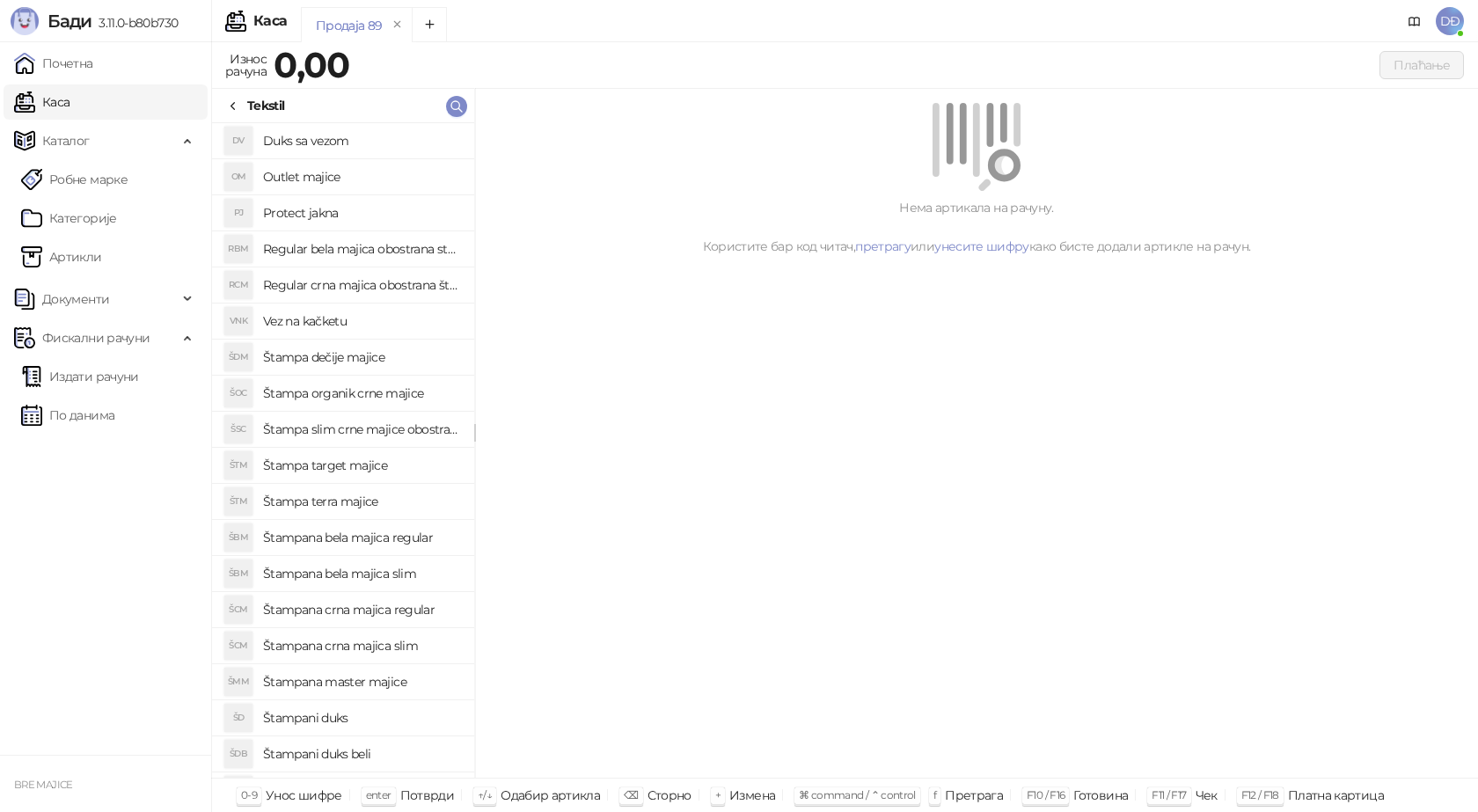
click at [364, 248] on h4 "Regular bela majica obostrana stampa" at bounding box center [361, 248] width 197 height 28
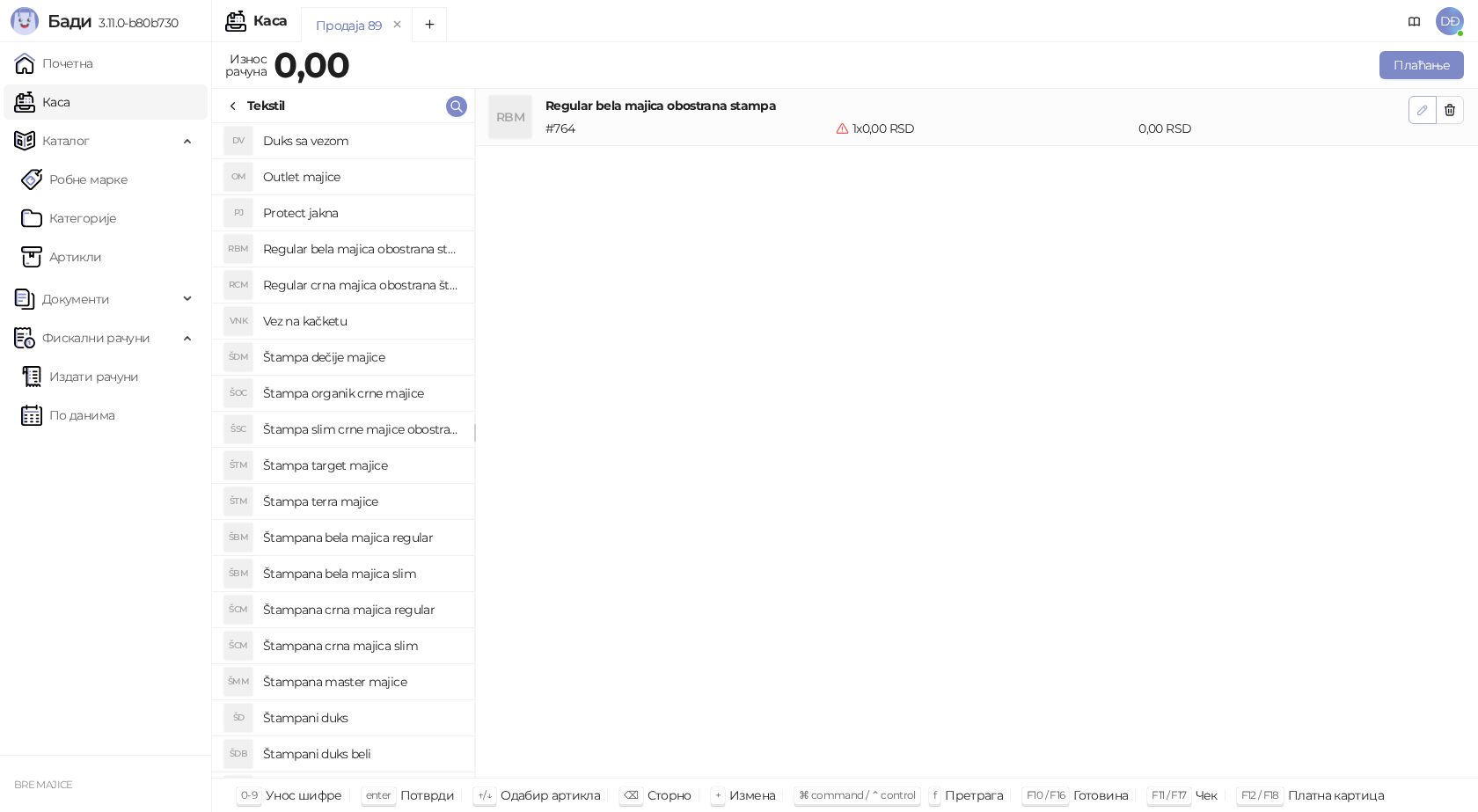
click at [1419, 112] on icon "button" at bounding box center [1423, 110] width 9 height 9
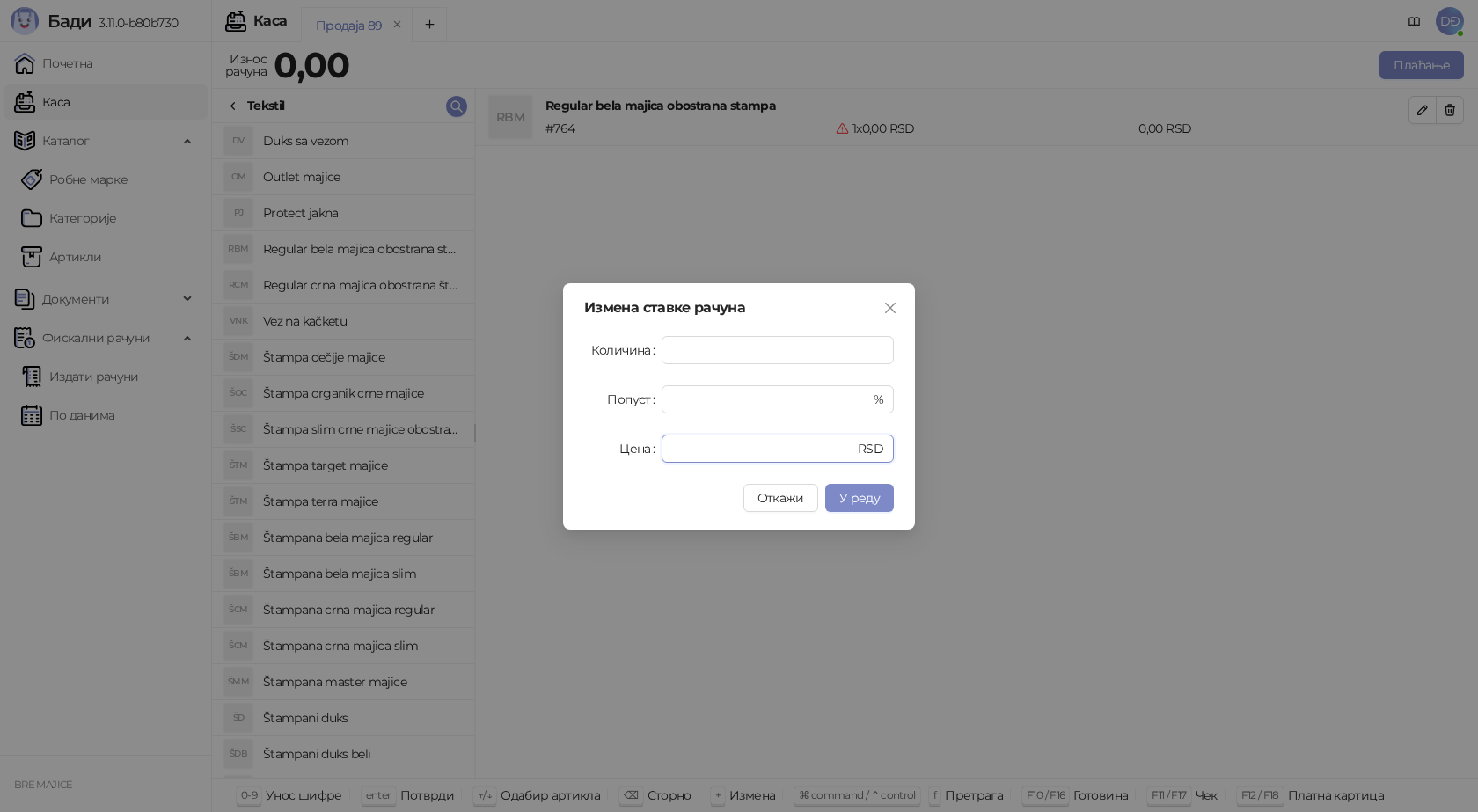
drag, startPoint x: 705, startPoint y: 446, endPoint x: 642, endPoint y: 455, distance: 63.6
click at [642, 455] on div "Цена * RSD" at bounding box center [739, 448] width 310 height 28
click at [868, 501] on span "У реду" at bounding box center [859, 498] width 41 height 16
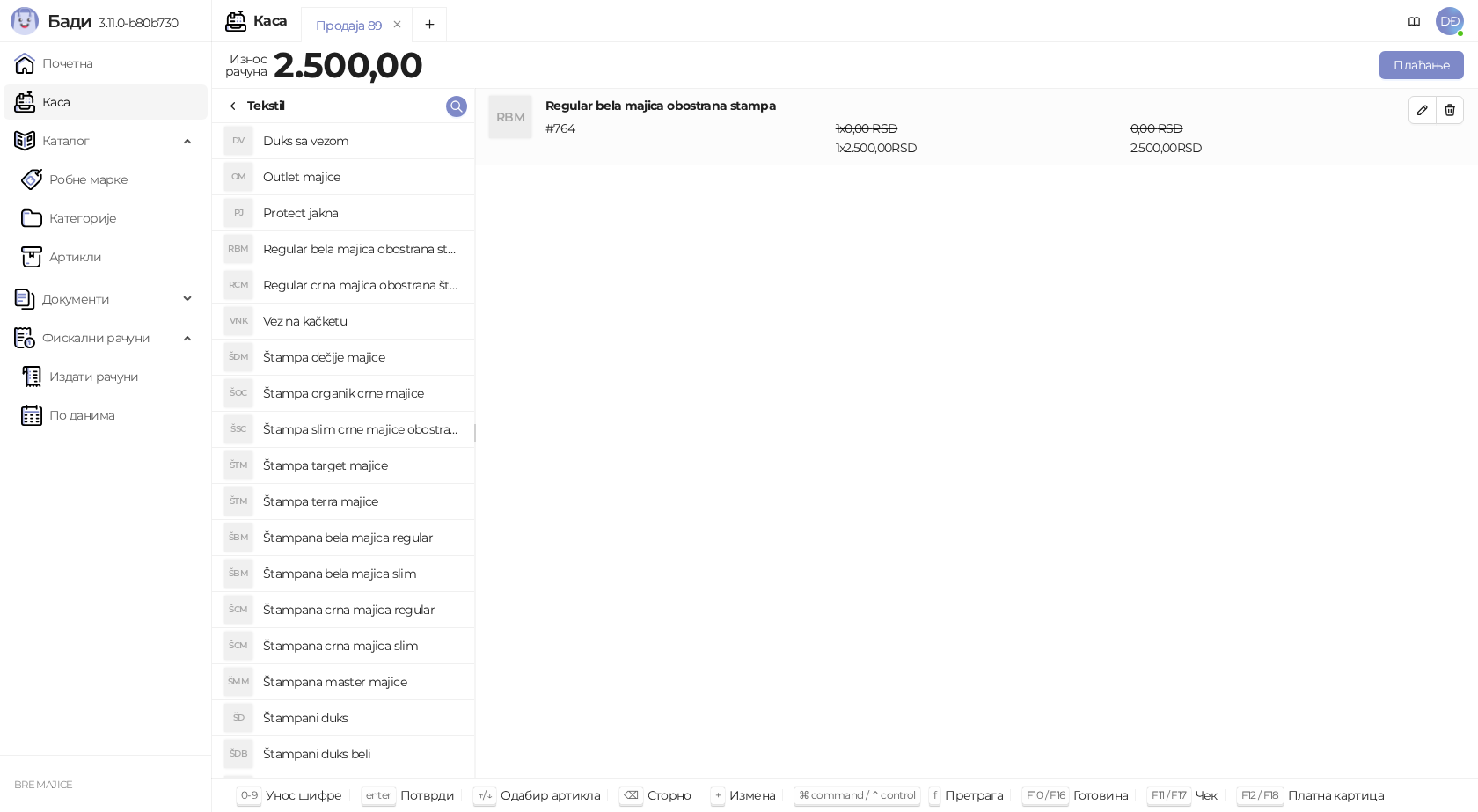
click at [306, 172] on h4 "Outlet majice" at bounding box center [361, 176] width 197 height 28
click at [1416, 187] on icon "button" at bounding box center [1423, 186] width 14 height 14
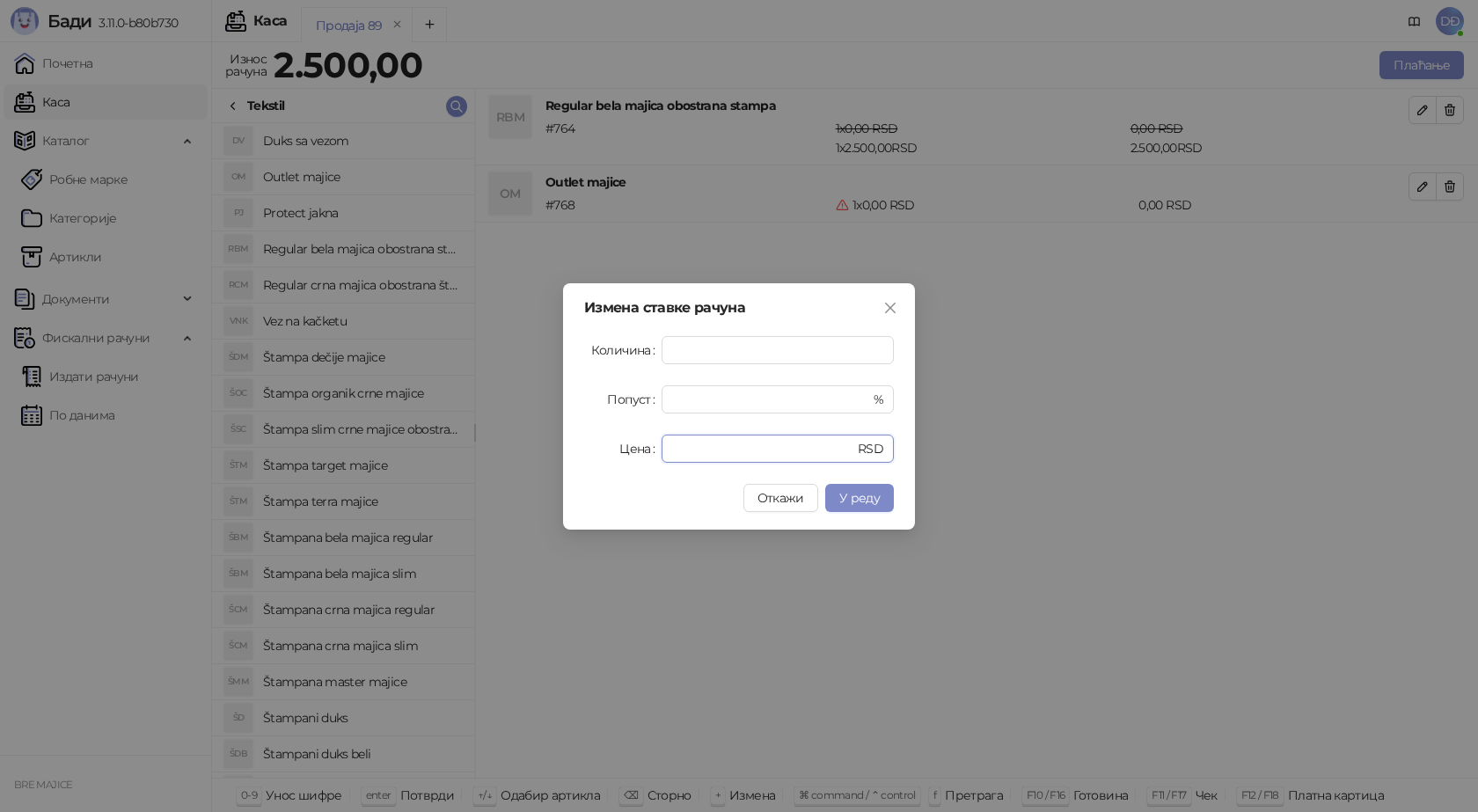
drag, startPoint x: 703, startPoint y: 456, endPoint x: 579, endPoint y: 436, distance: 125.6
click at [601, 447] on div "Цена * RSD" at bounding box center [739, 448] width 310 height 28
type input "****"
click at [858, 492] on span "У реду" at bounding box center [859, 498] width 41 height 16
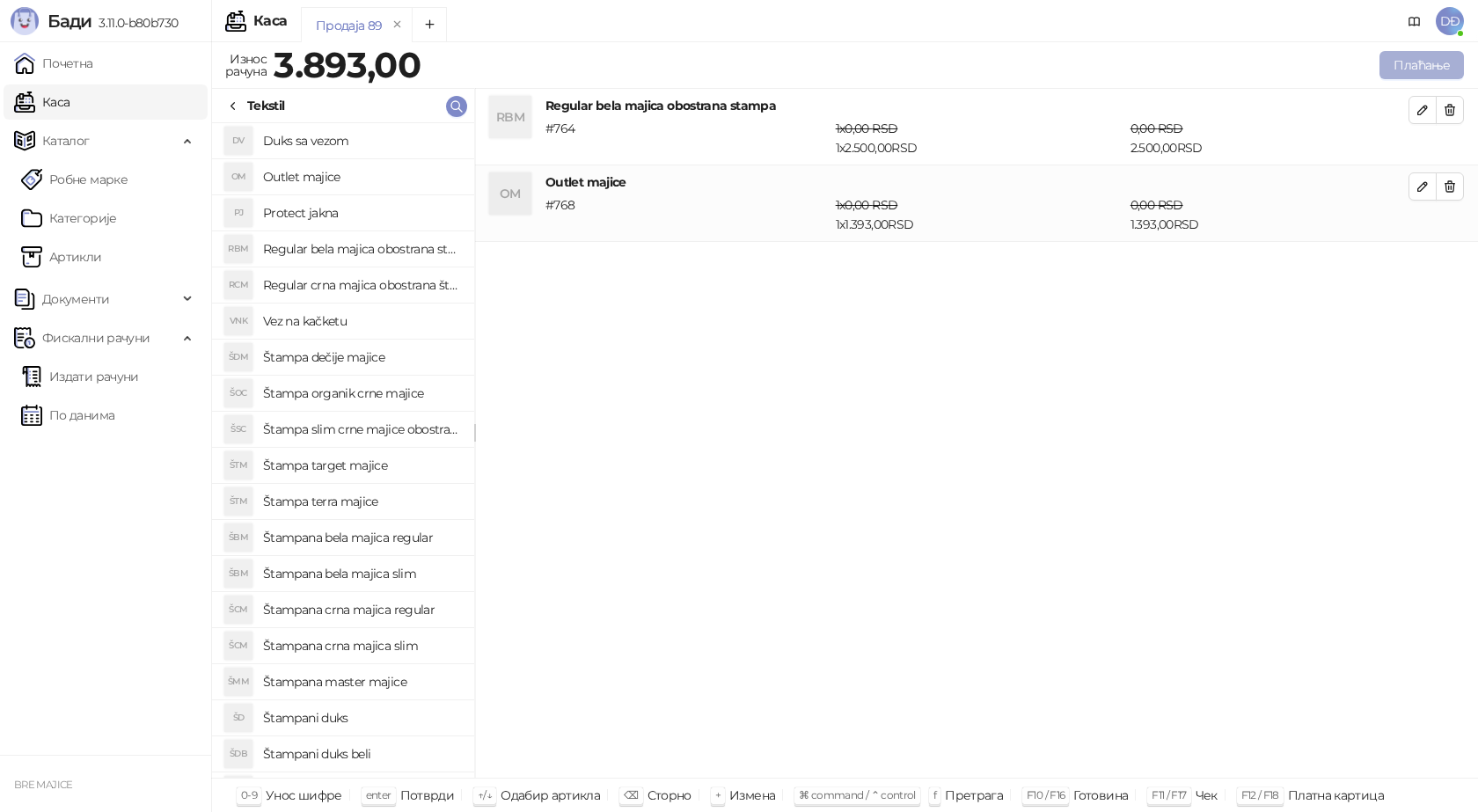
click at [1435, 68] on button "Плаћање" at bounding box center [1422, 65] width 85 height 28
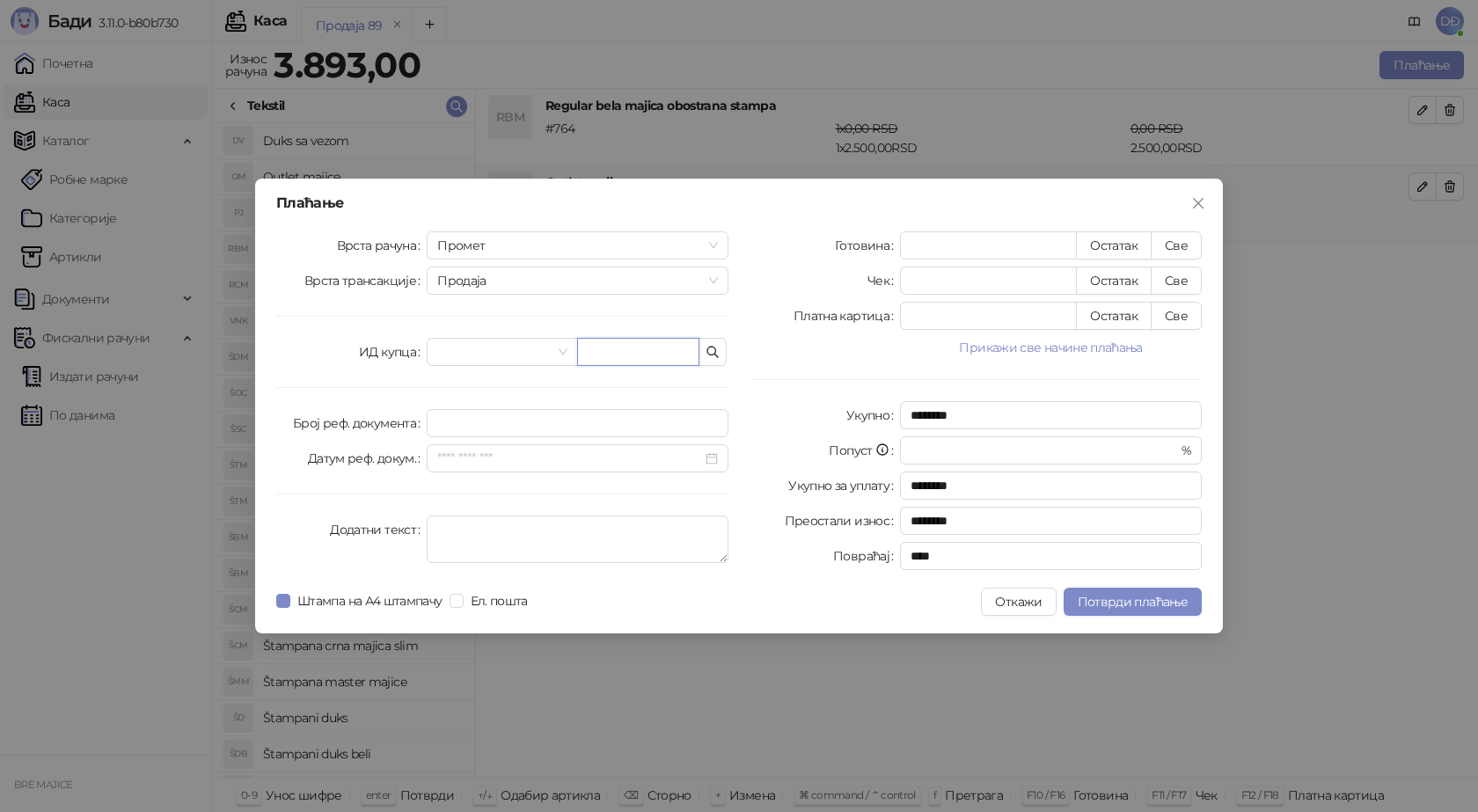
click at [613, 350] on input "text" at bounding box center [639, 351] width 122 height 28
paste input "**********"
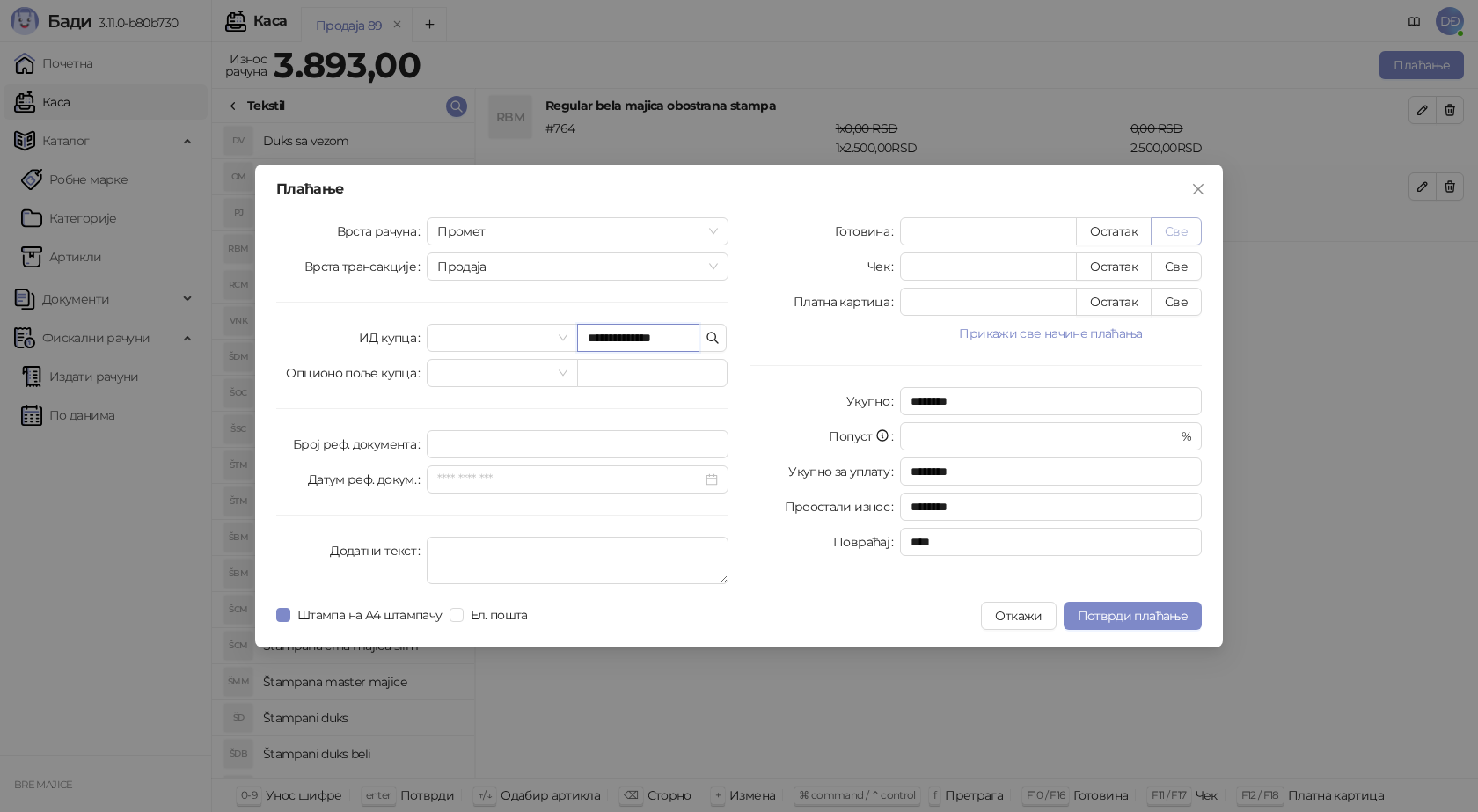
type input "**********"
click at [1175, 233] on button "Све" at bounding box center [1176, 230] width 51 height 28
type input "****"
click at [1112, 618] on span "Потврди плаћање" at bounding box center [1133, 616] width 110 height 16
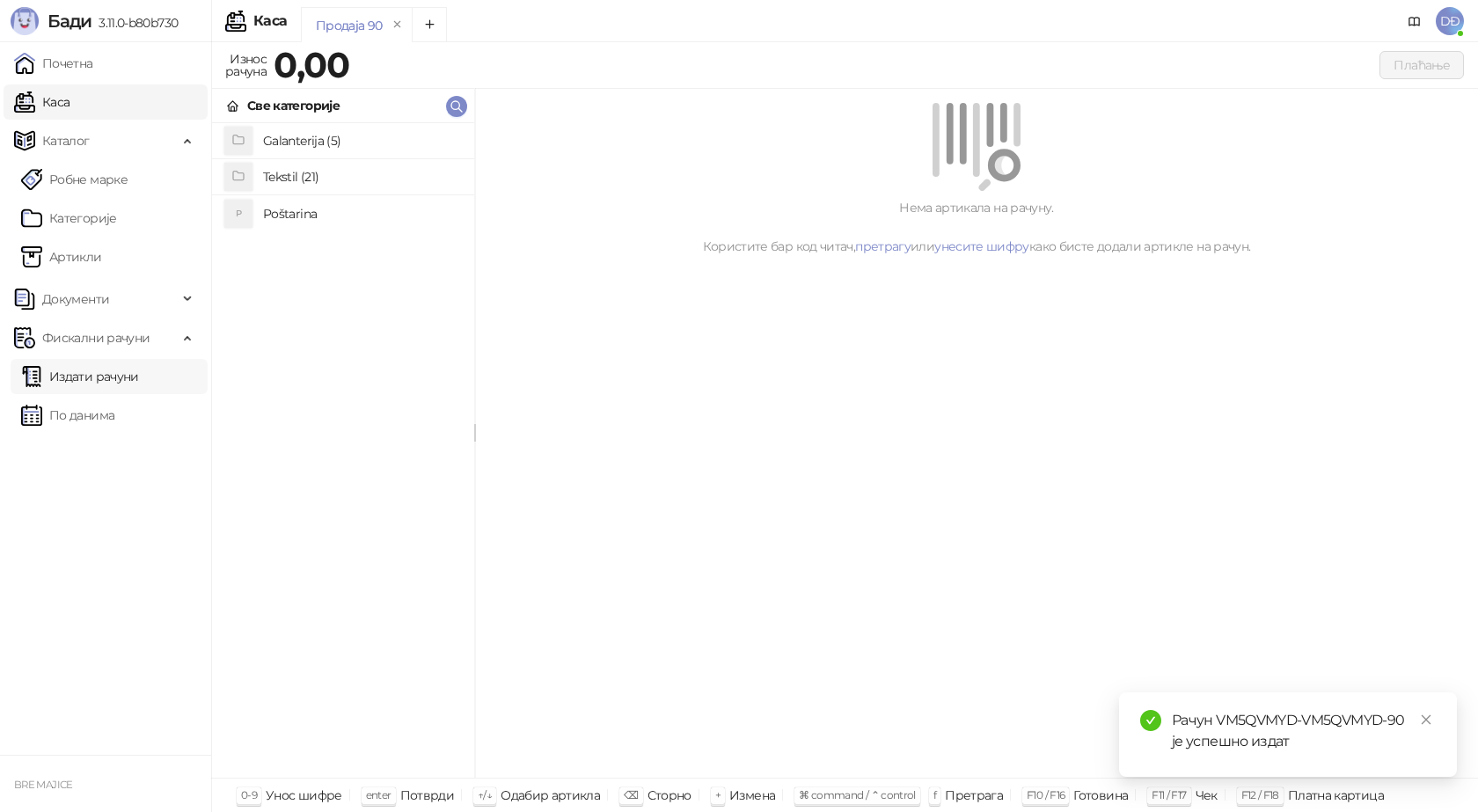
click at [116, 374] on link "Издати рачуни" at bounding box center [79, 376] width 118 height 35
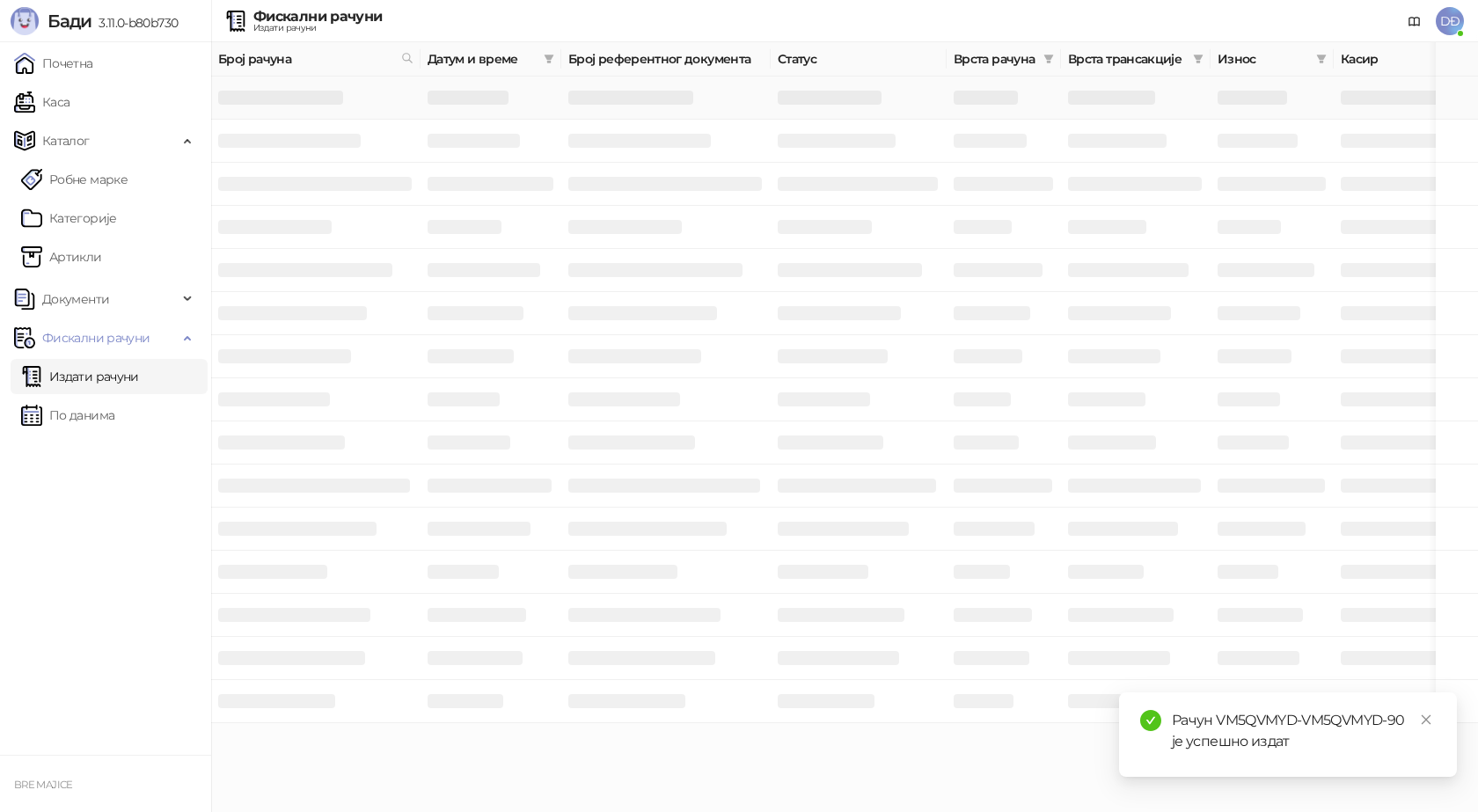
click at [315, 95] on h3 at bounding box center [280, 98] width 125 height 14
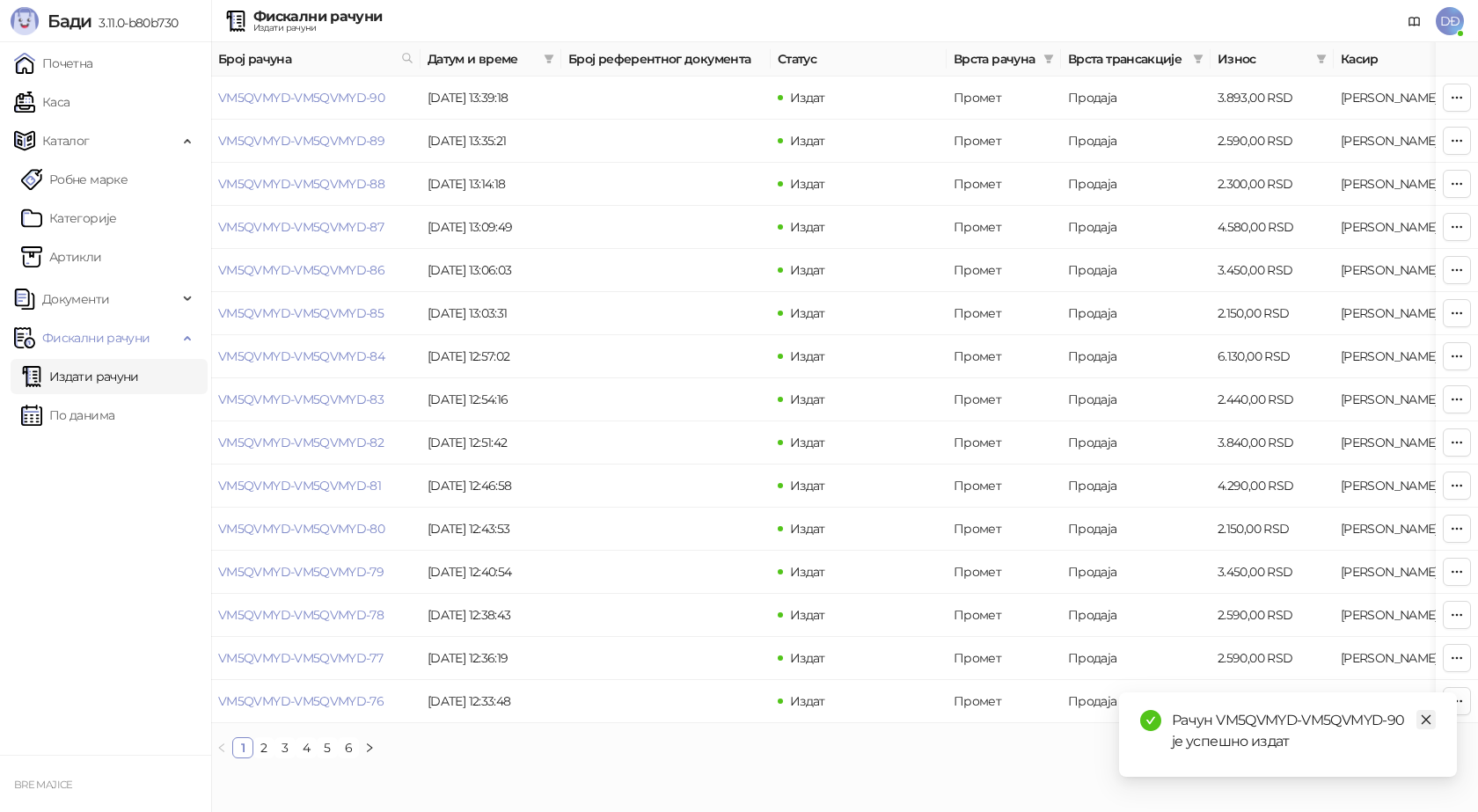
click at [1424, 718] on icon "close" at bounding box center [1427, 719] width 13 height 13
click at [340, 101] on link "VM5QVMYD-VM5QVMYD-90" at bounding box center [301, 98] width 167 height 16
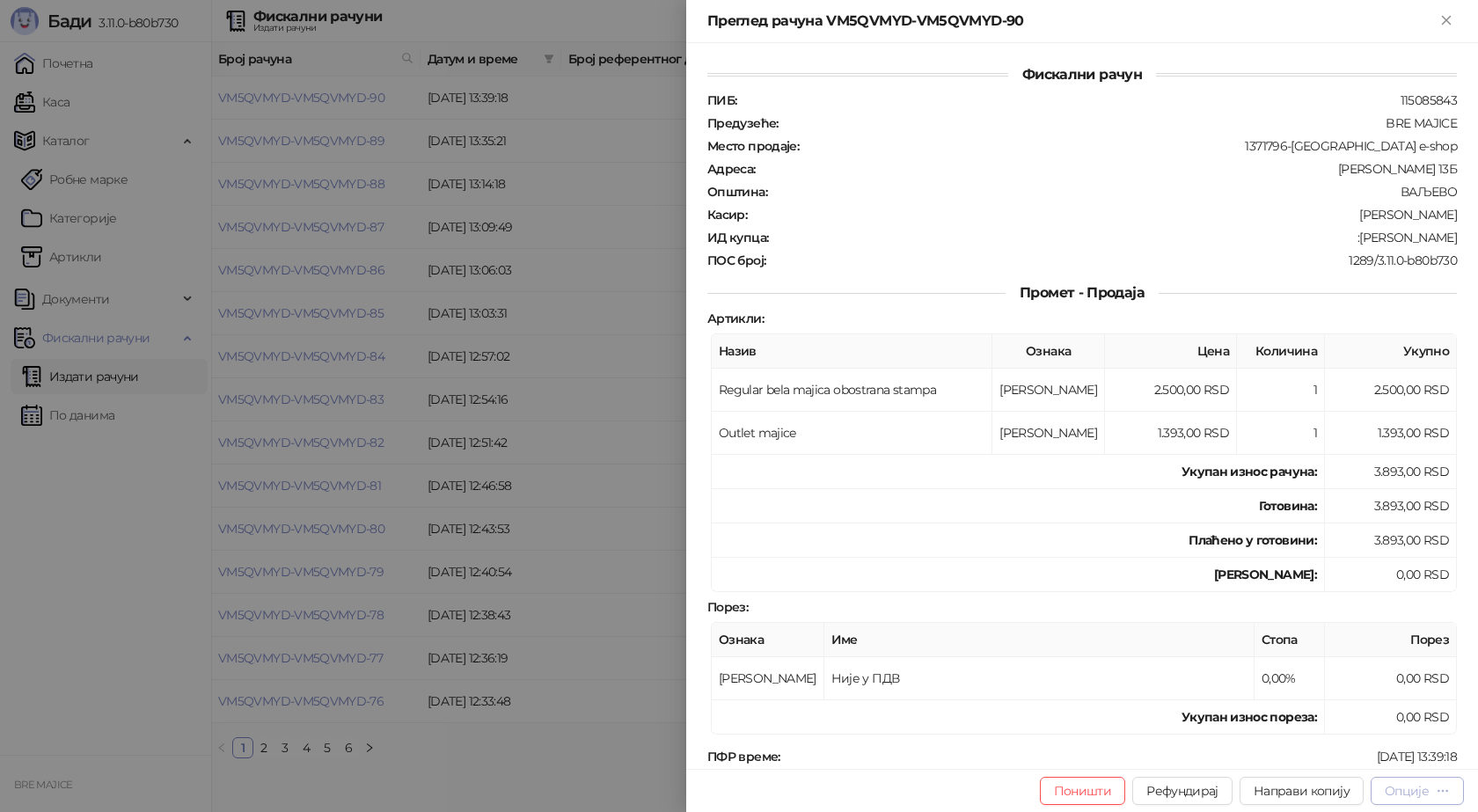
click at [1410, 789] on div "Опције" at bounding box center [1407, 790] width 44 height 16
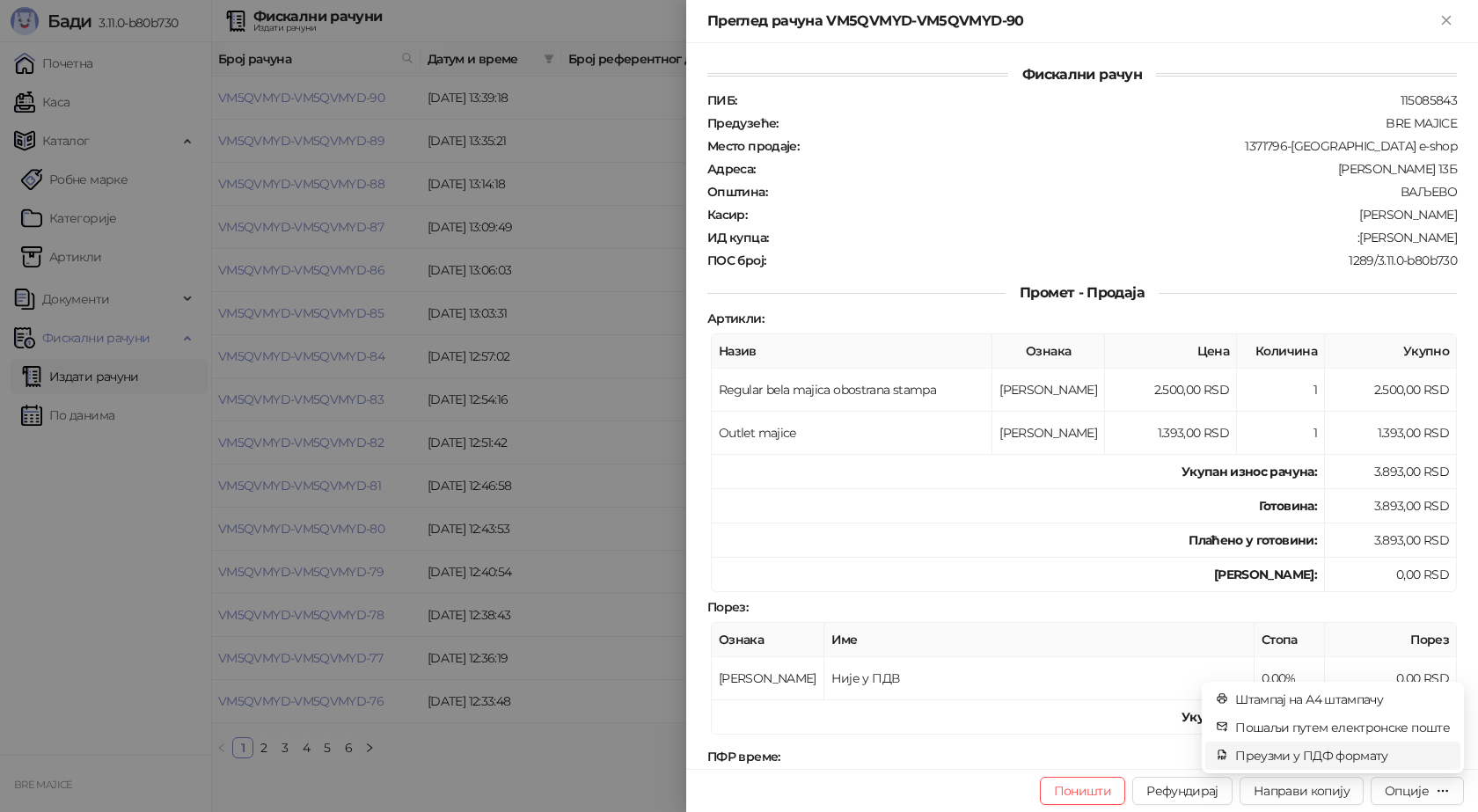
click at [1368, 754] on span "Преузми у ПДФ формату" at bounding box center [1343, 754] width 214 height 19
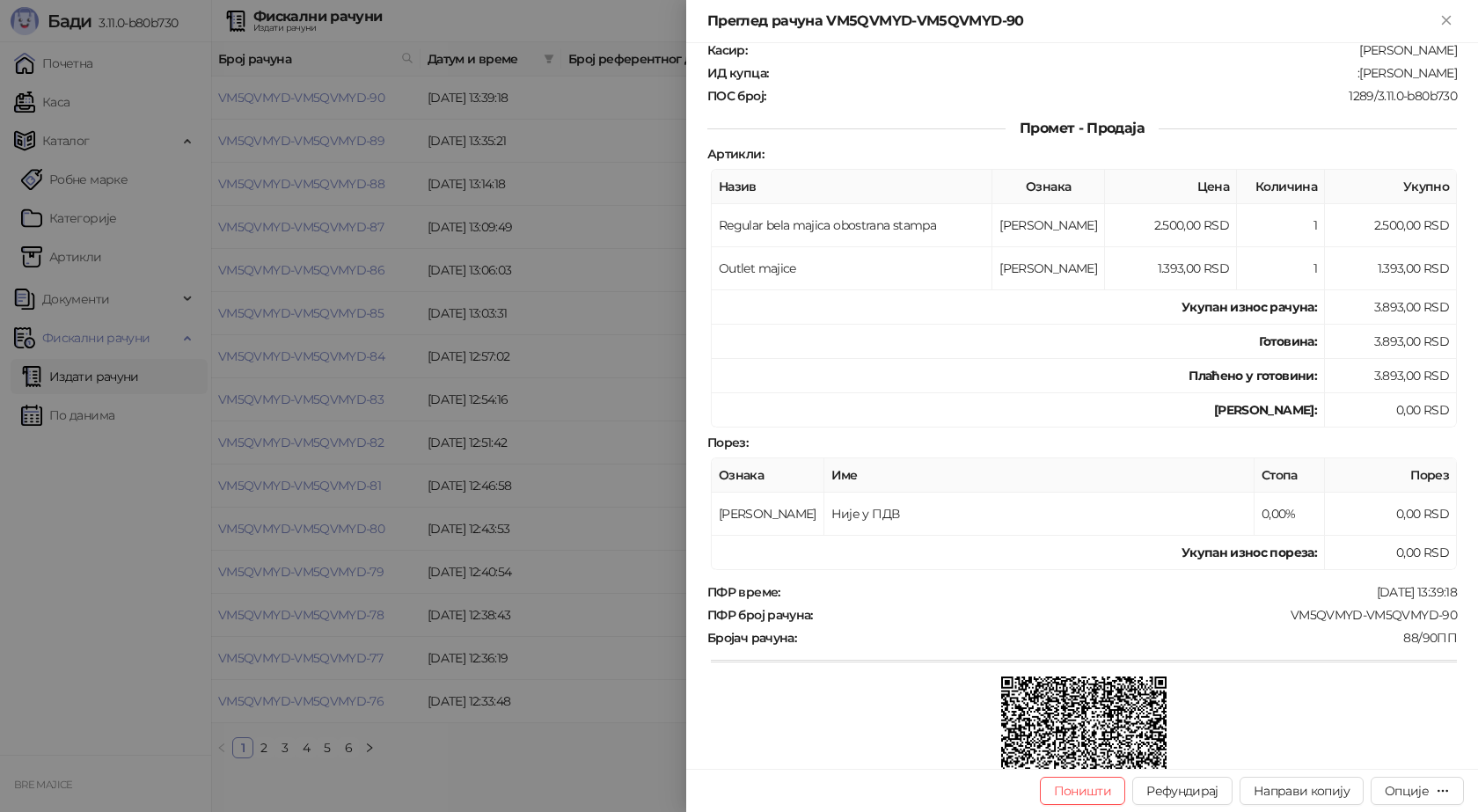
scroll to position [264, 0]
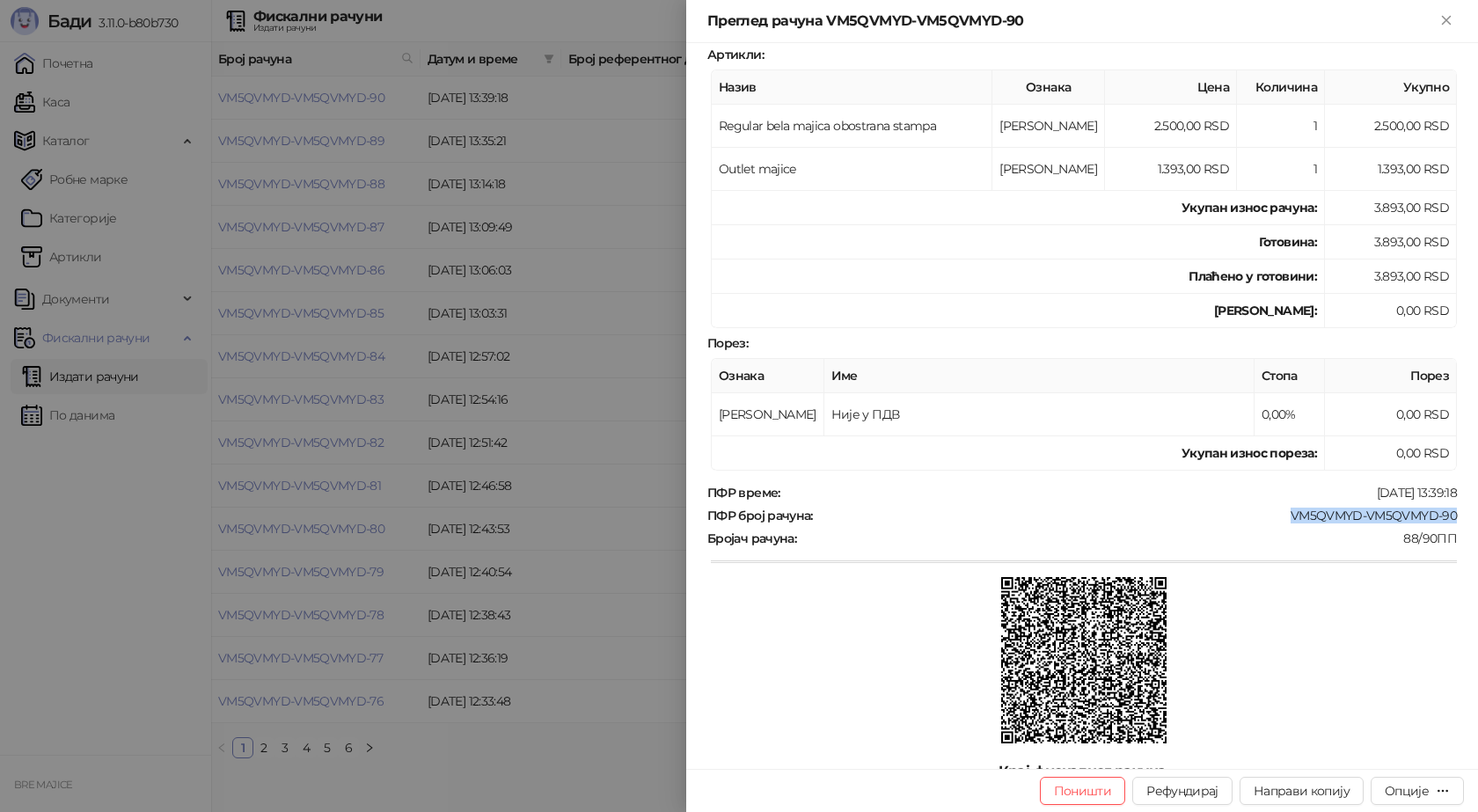
drag, startPoint x: 1456, startPoint y: 510, endPoint x: 1268, endPoint y: 511, distance: 188.0
click at [1268, 511] on div "Фискални рачун ПИБ : 115085843 Предузеће : BRE MAJICE Место продаје : 1371796-B…" at bounding box center [1082, 406] width 792 height 726
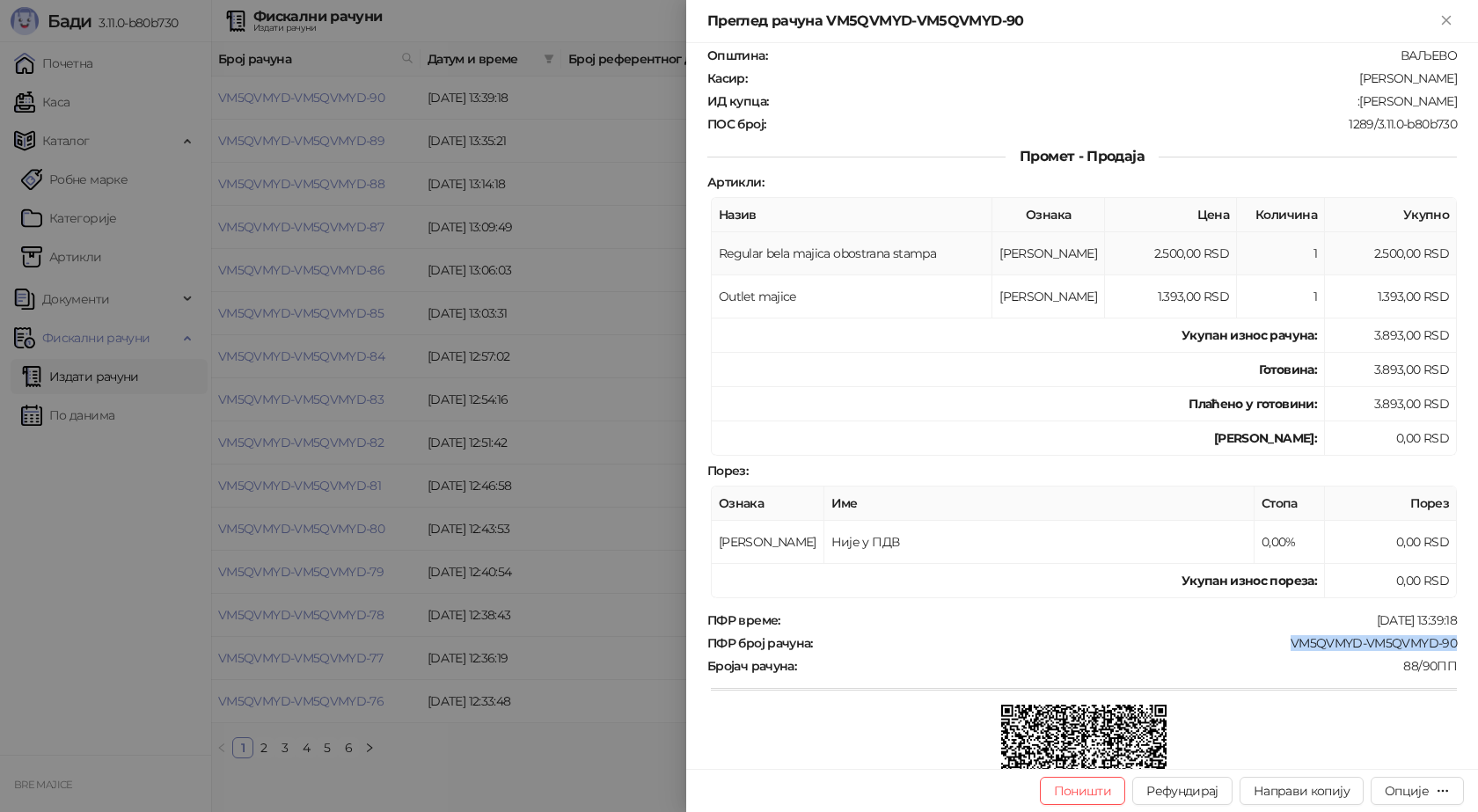
scroll to position [0, 0]
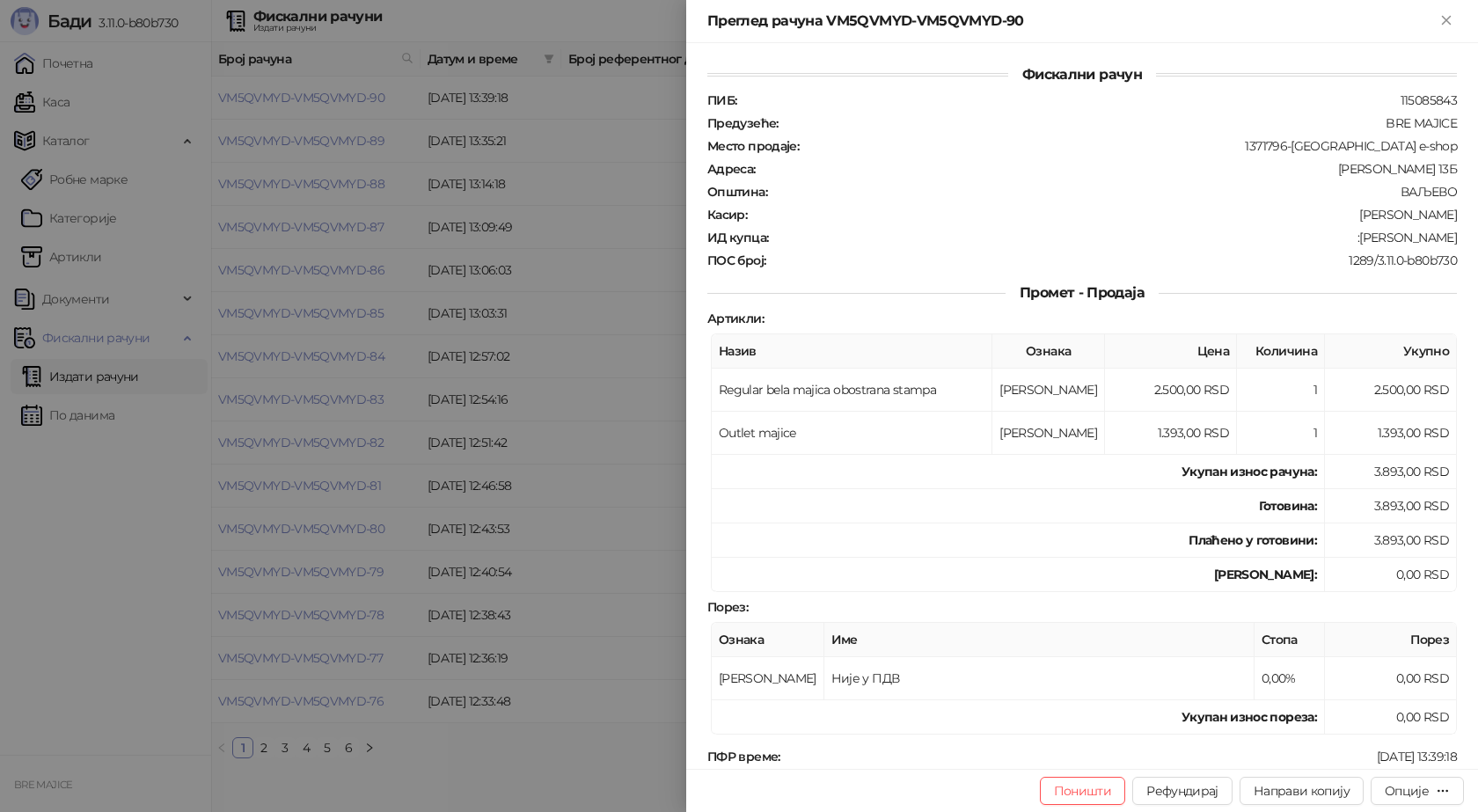
drag, startPoint x: 1450, startPoint y: 236, endPoint x: 1364, endPoint y: 239, distance: 86.1
click at [1364, 239] on div "Фискални рачун ПИБ : 115085843 Предузеће : BRE MAJICE Место продаје : 1371796-B…" at bounding box center [1082, 406] width 792 height 726
click at [1452, 25] on icon "Close" at bounding box center [1446, 21] width 16 height 16
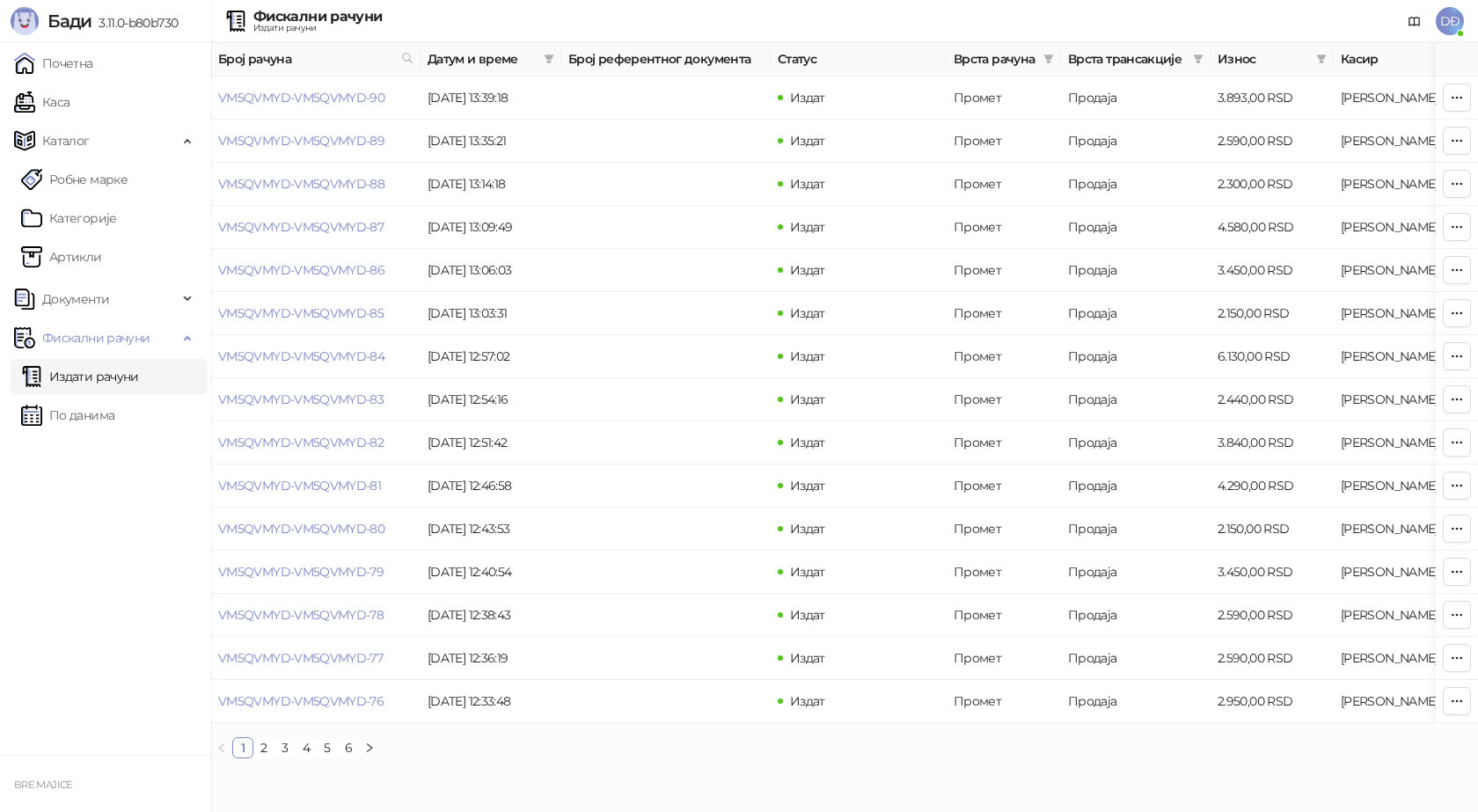
click at [1455, 17] on span "DĐ" at bounding box center [1449, 21] width 28 height 28
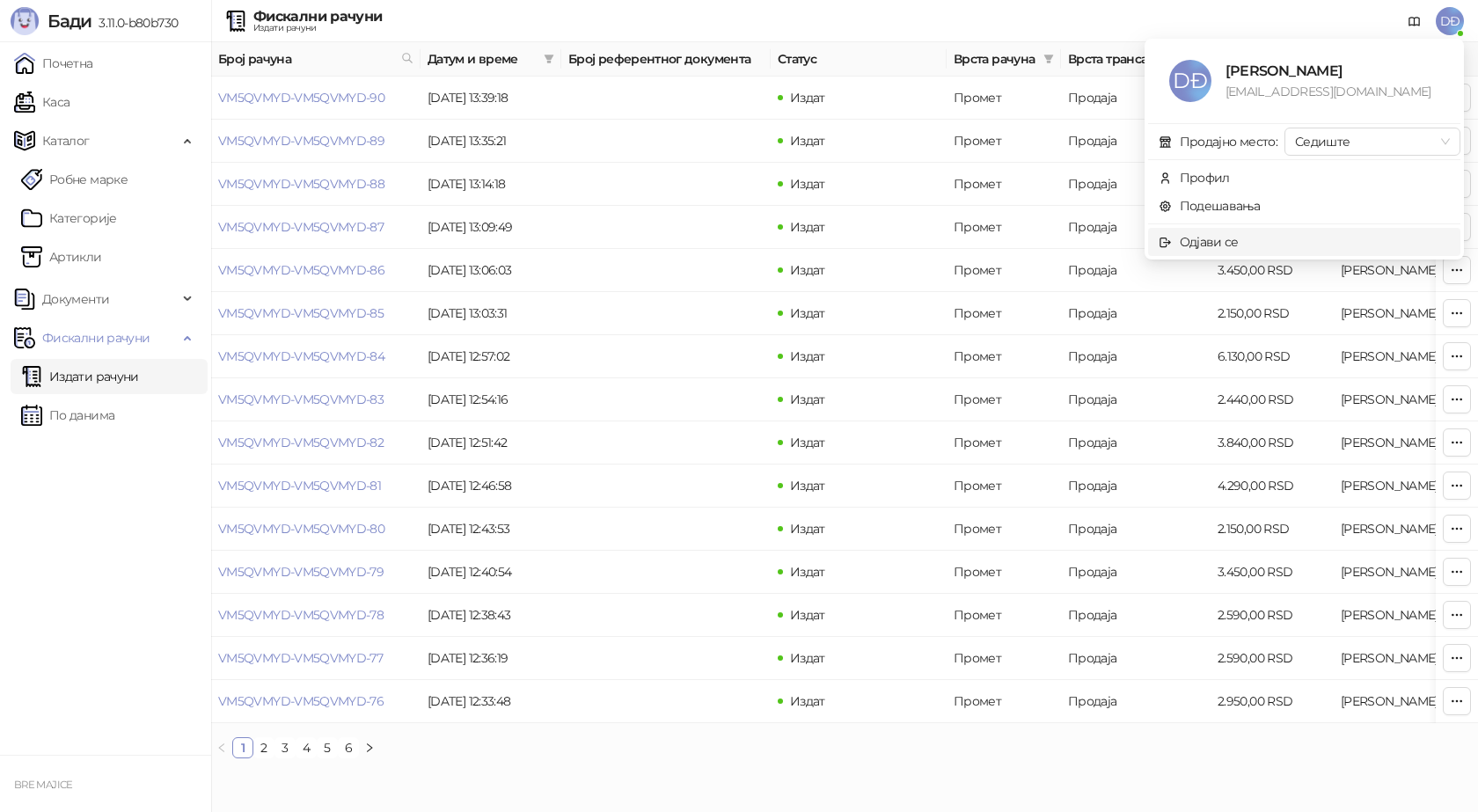
click at [1230, 248] on div "Одјави се" at bounding box center [1209, 241] width 59 height 19
